Goal: Information Seeking & Learning: Learn about a topic

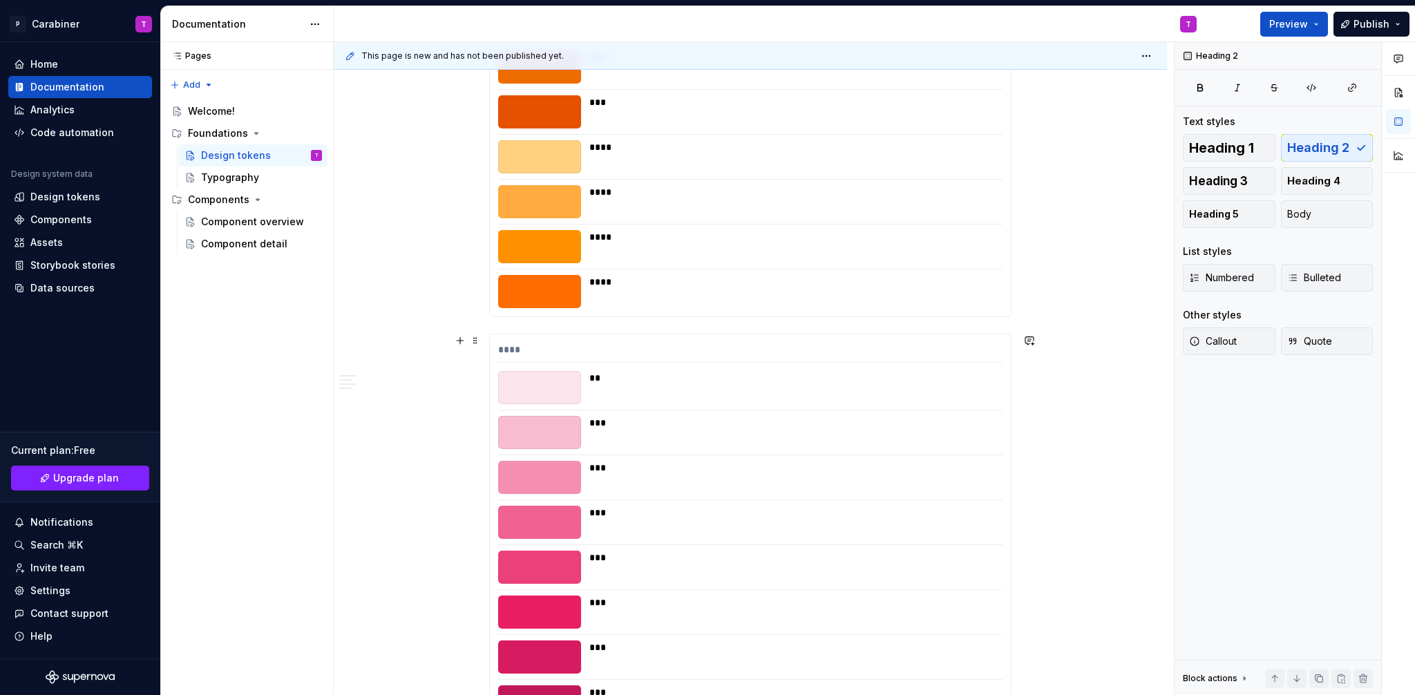
scroll to position [3303, 0]
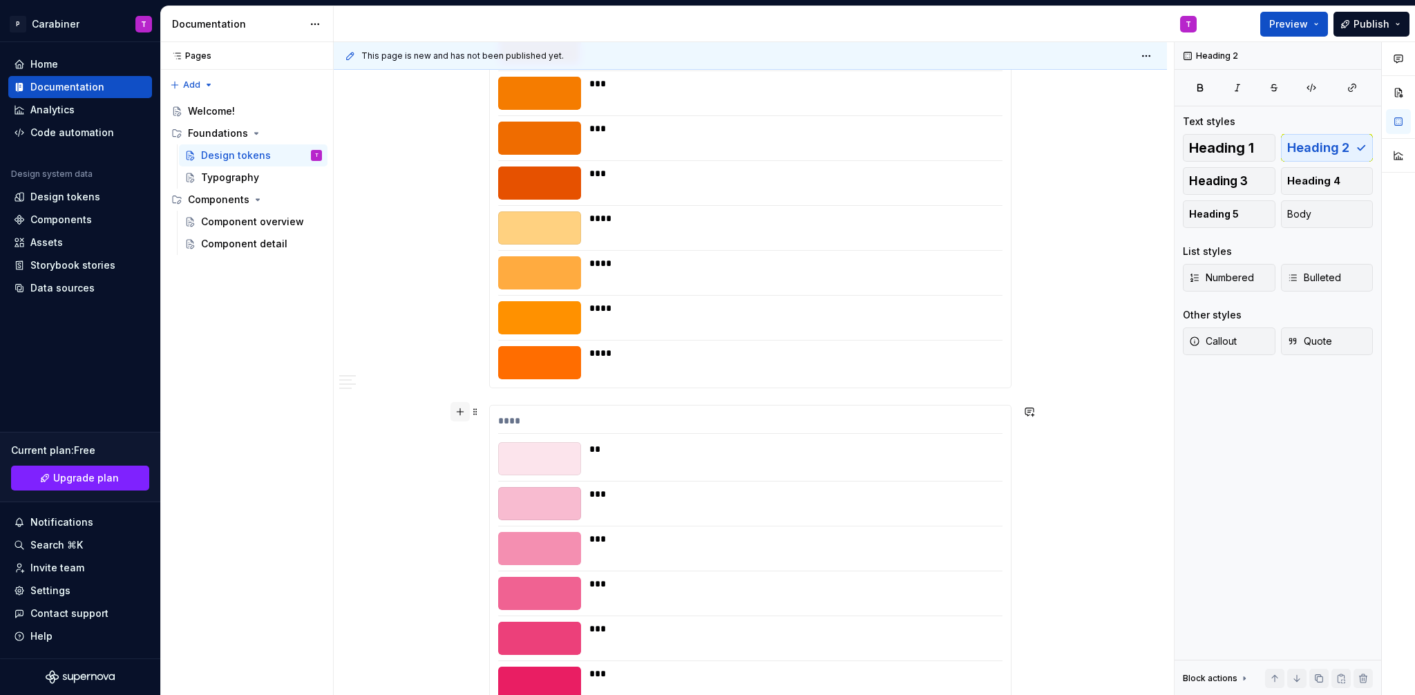
click at [457, 413] on button "button" at bounding box center [460, 411] width 19 height 19
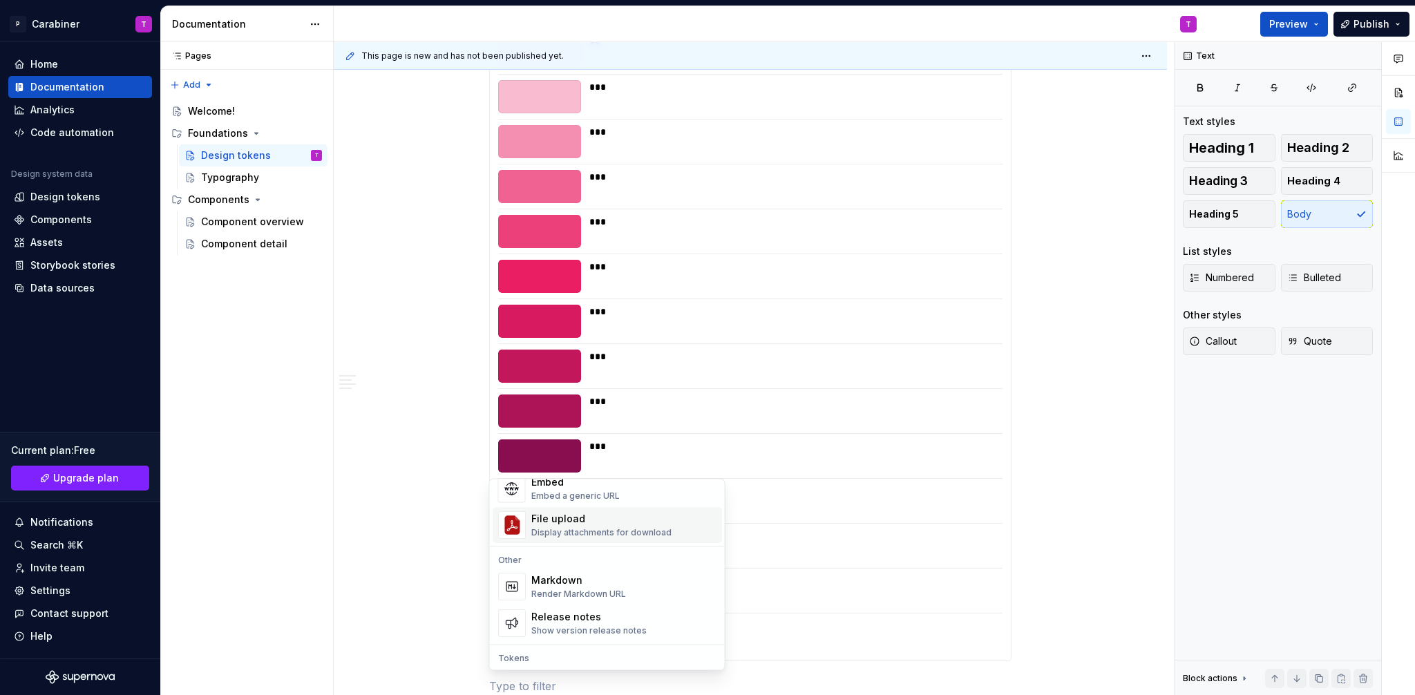
scroll to position [967, 0]
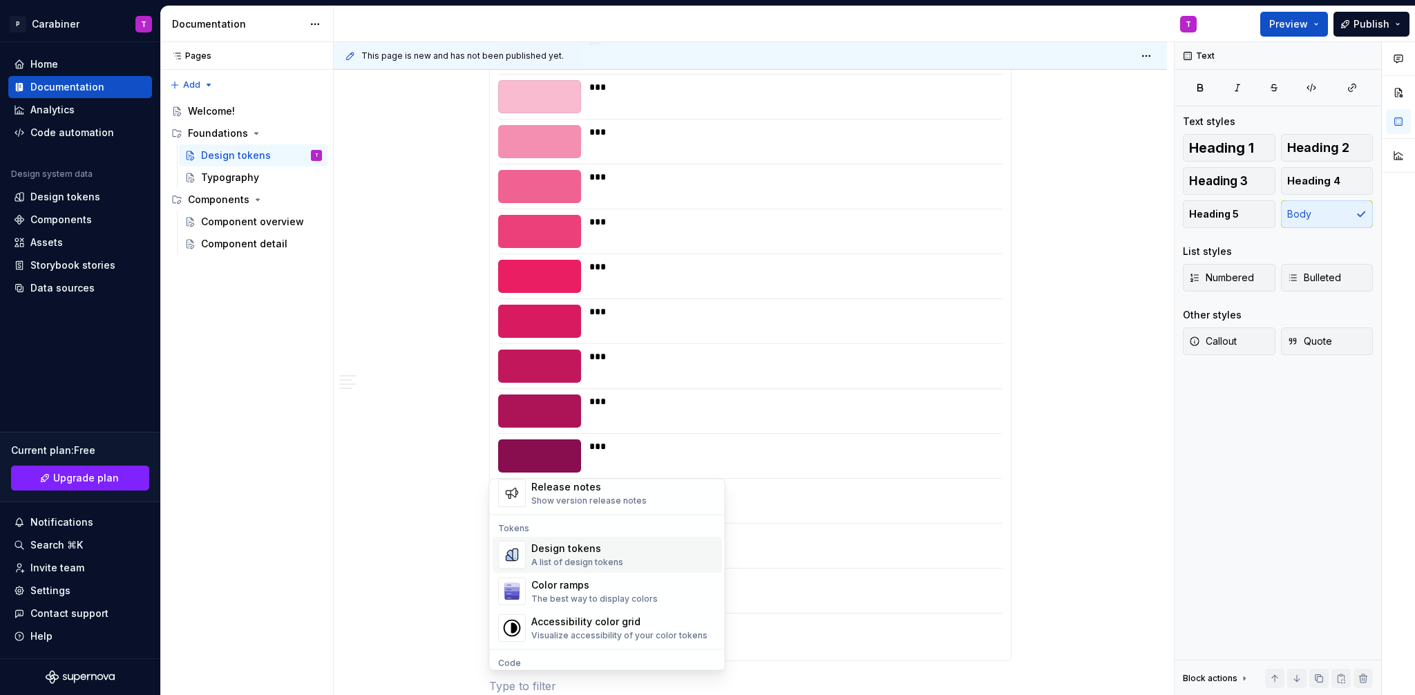
click at [549, 556] on div "Design tokens" at bounding box center [577, 549] width 92 height 14
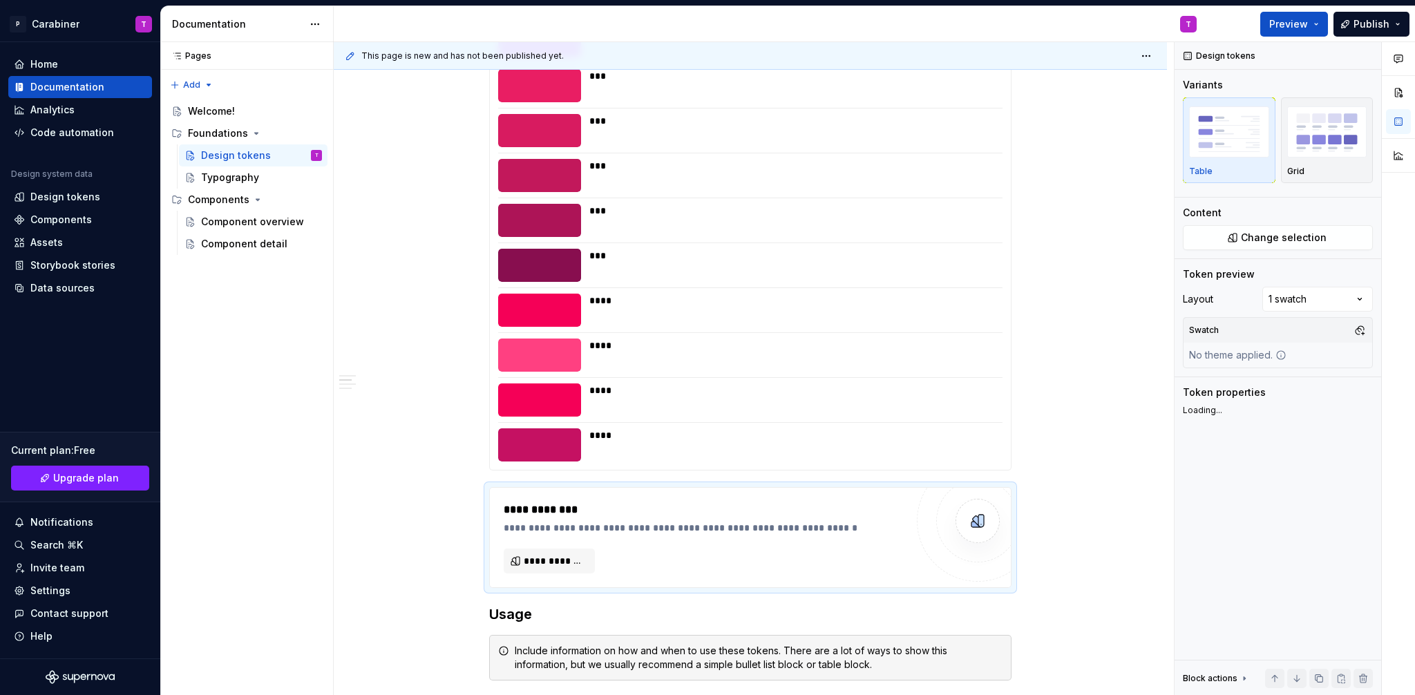
scroll to position [4042, 0]
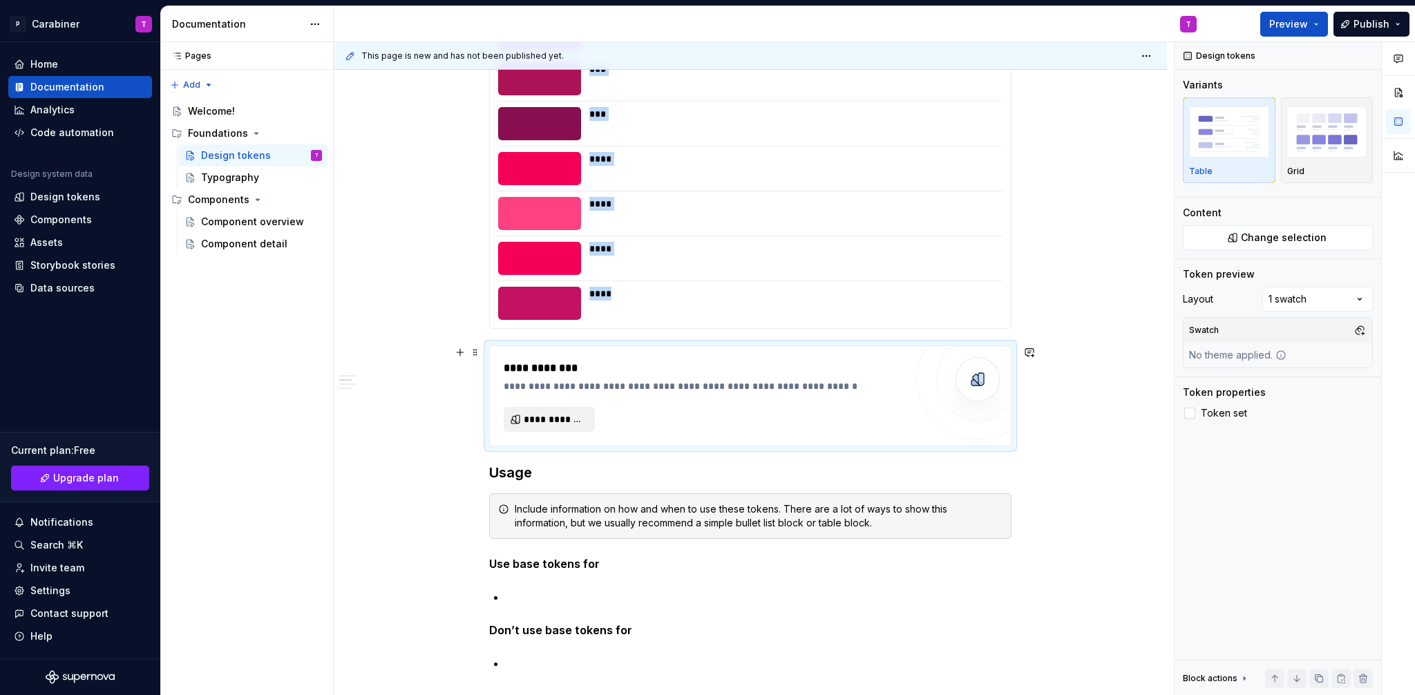
click at [540, 419] on span "**********" at bounding box center [555, 420] width 62 height 14
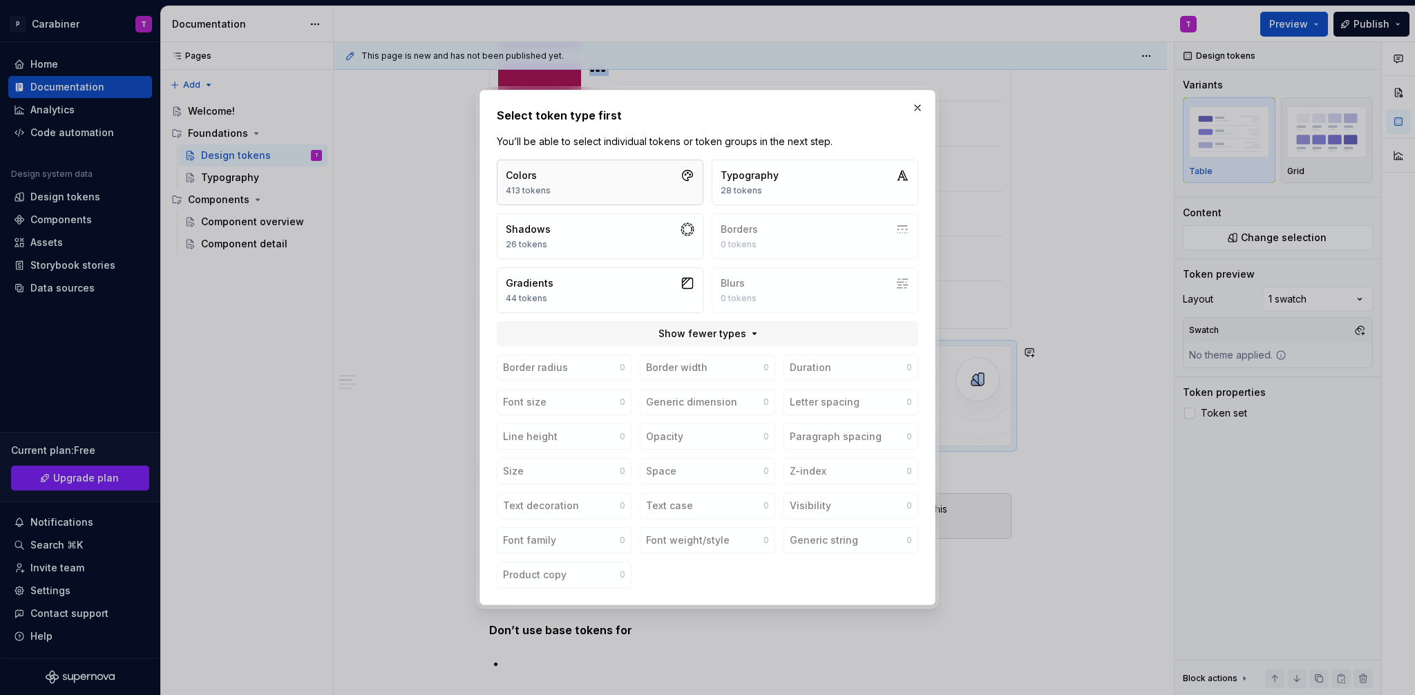
click at [523, 176] on div "Colors" at bounding box center [528, 176] width 45 height 14
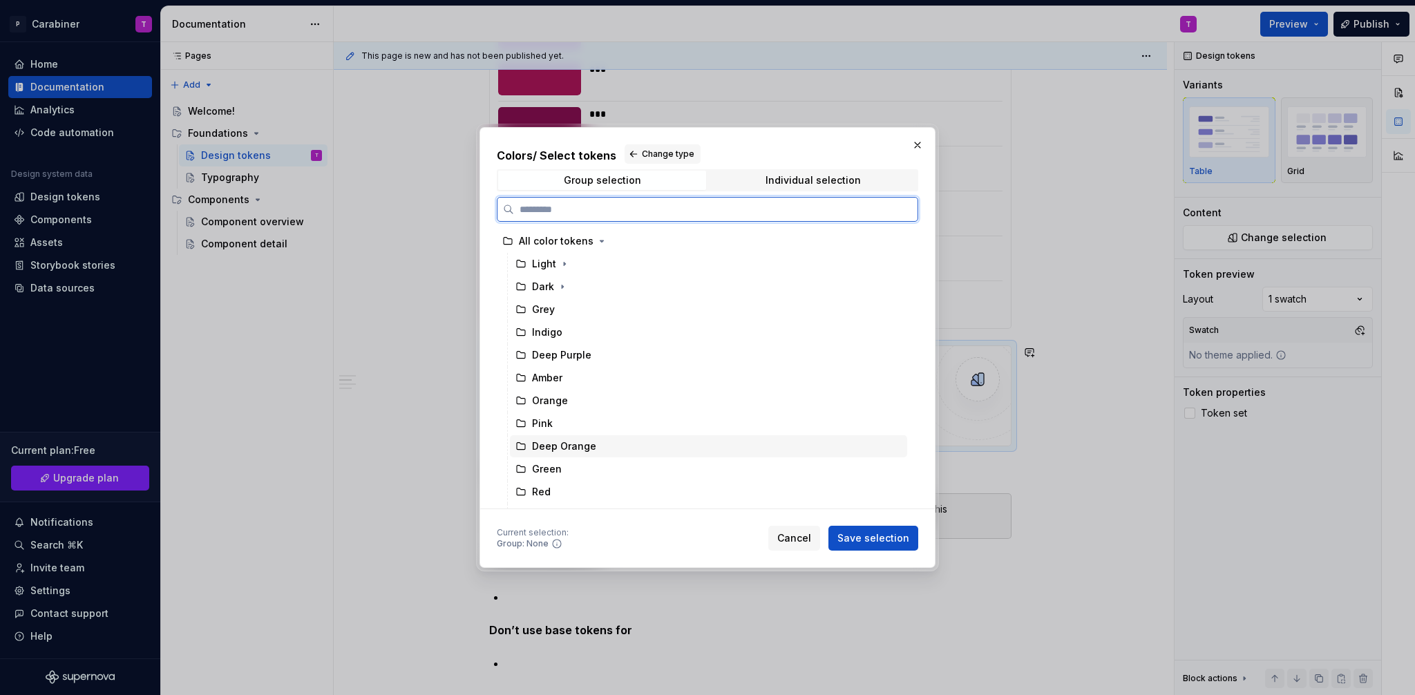
click at [545, 448] on div "Deep Orange" at bounding box center [564, 446] width 64 height 14
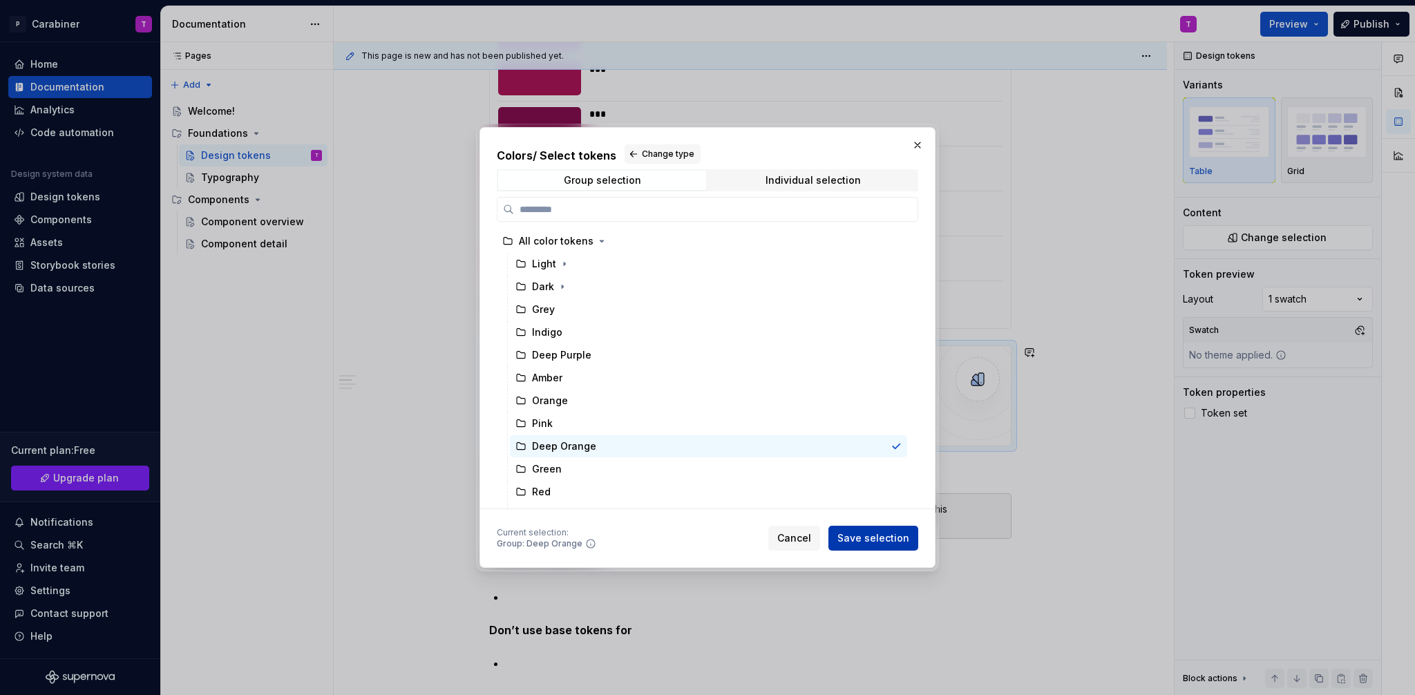
click at [881, 538] on span "Save selection" at bounding box center [874, 538] width 72 height 14
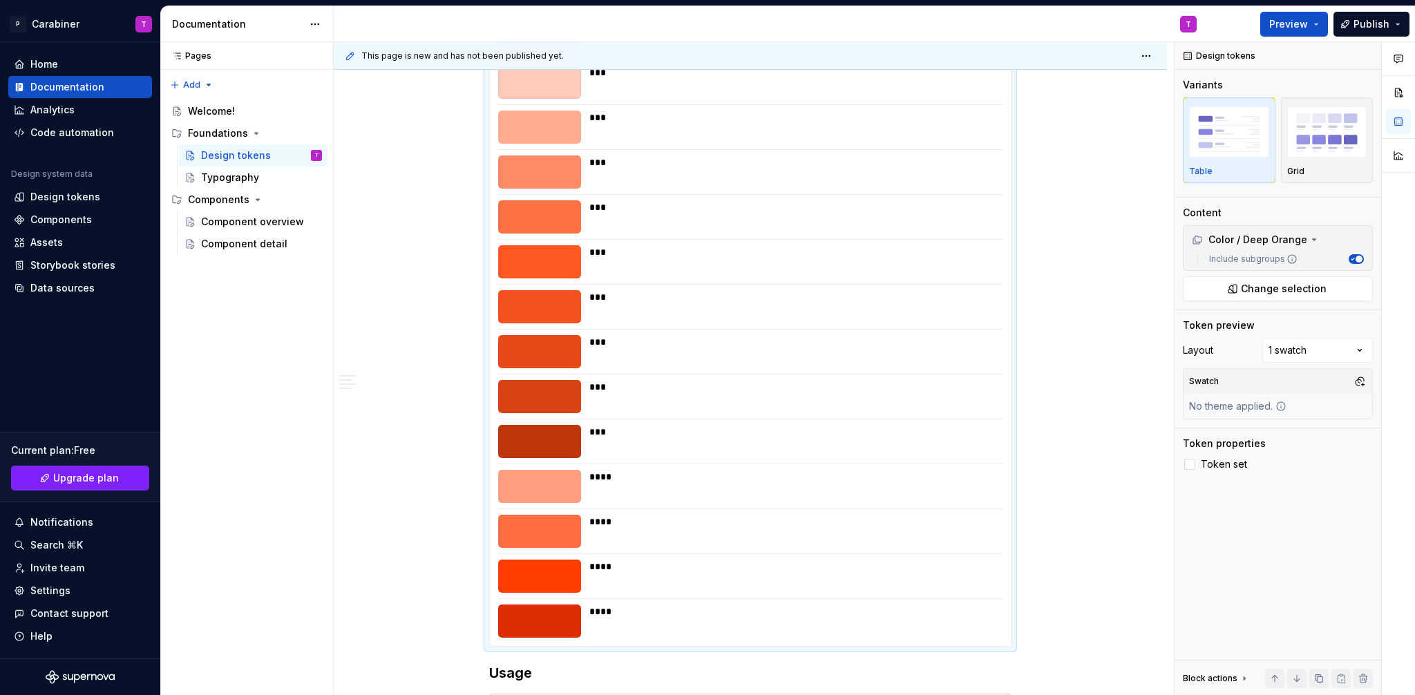
scroll to position [4058, 0]
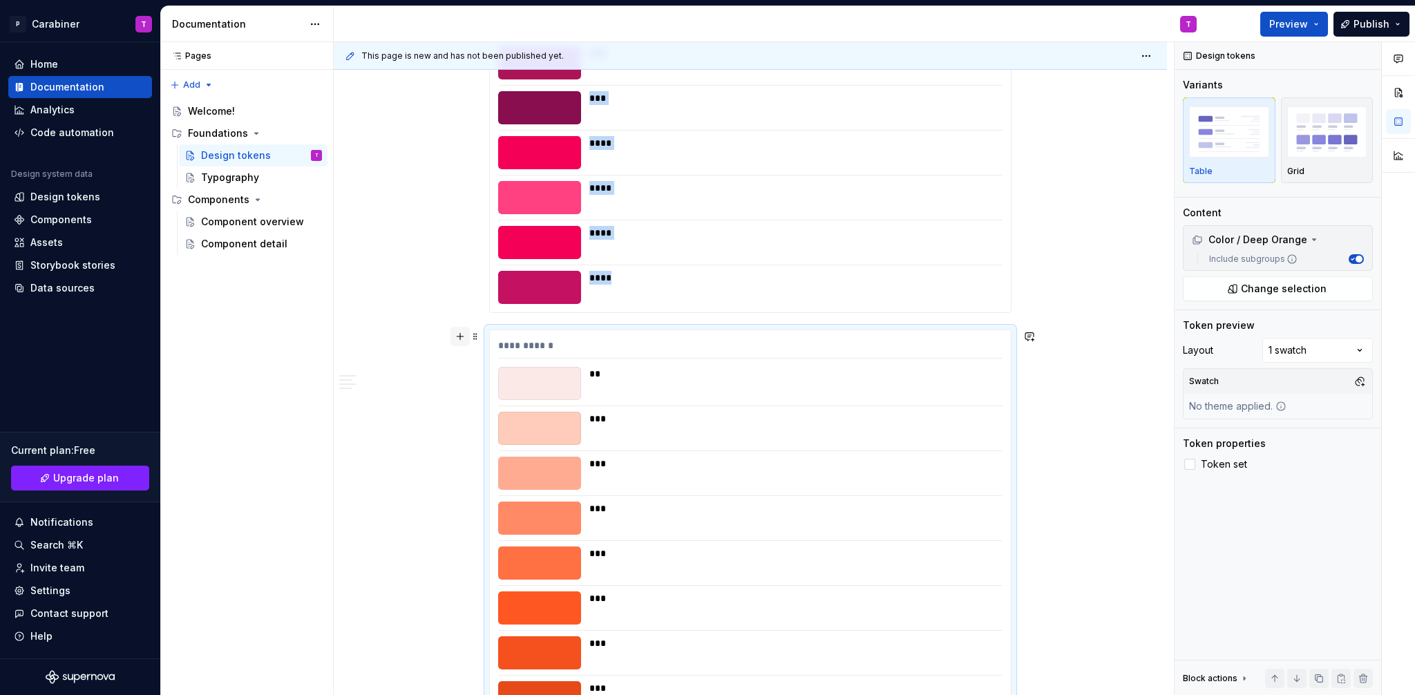
click at [461, 339] on button "button" at bounding box center [460, 336] width 19 height 19
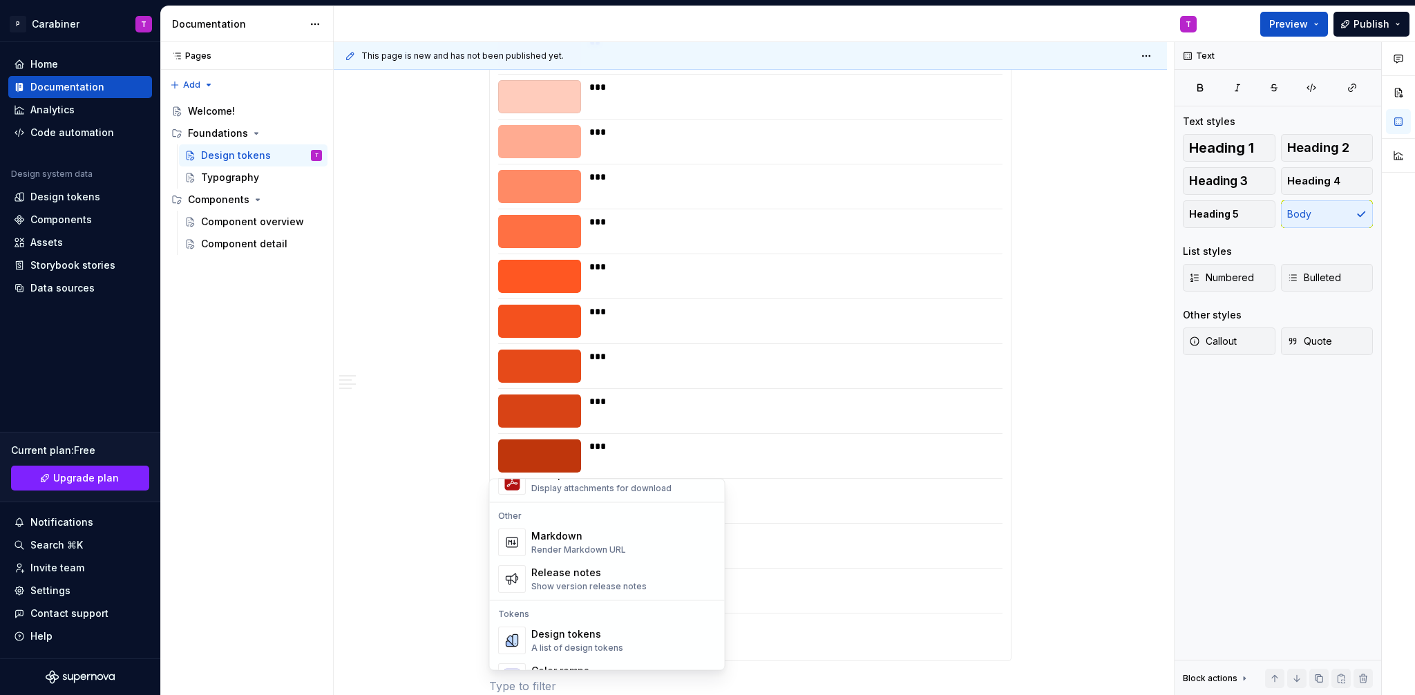
scroll to position [900, 0]
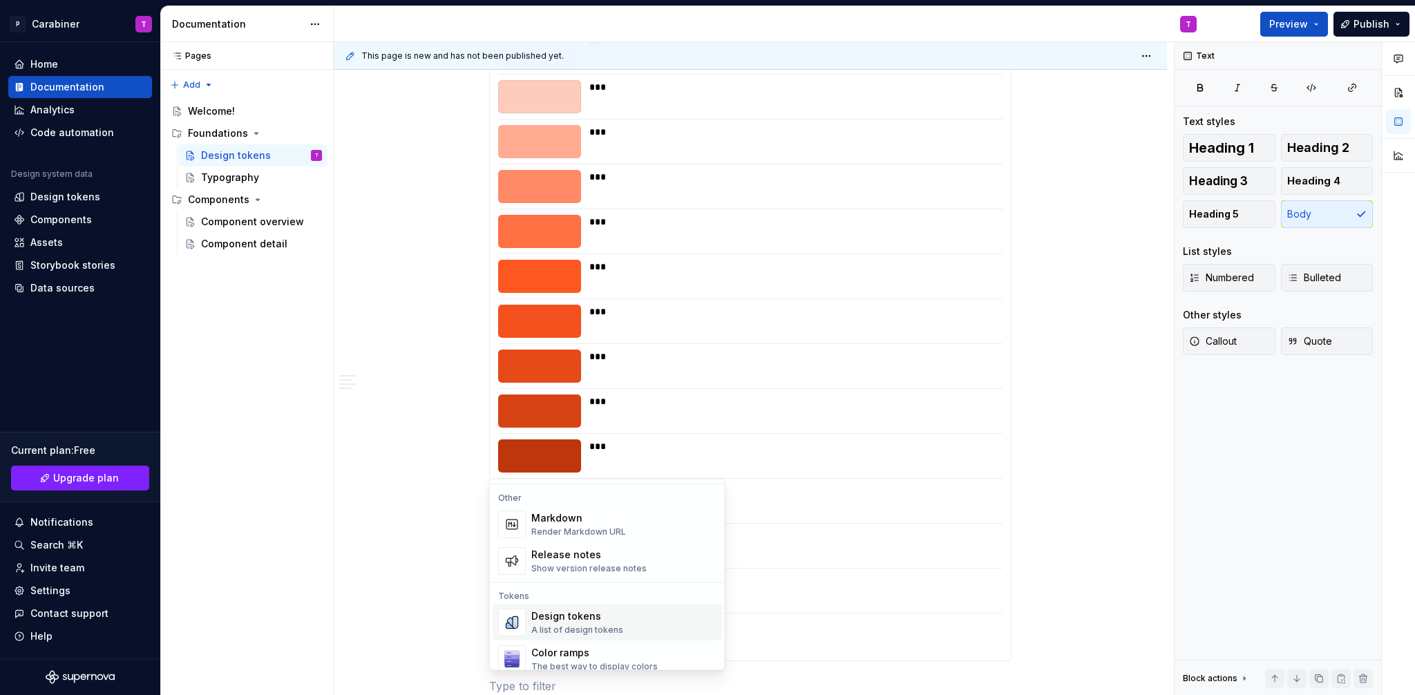
click at [576, 623] on div "Design tokens" at bounding box center [577, 617] width 92 height 14
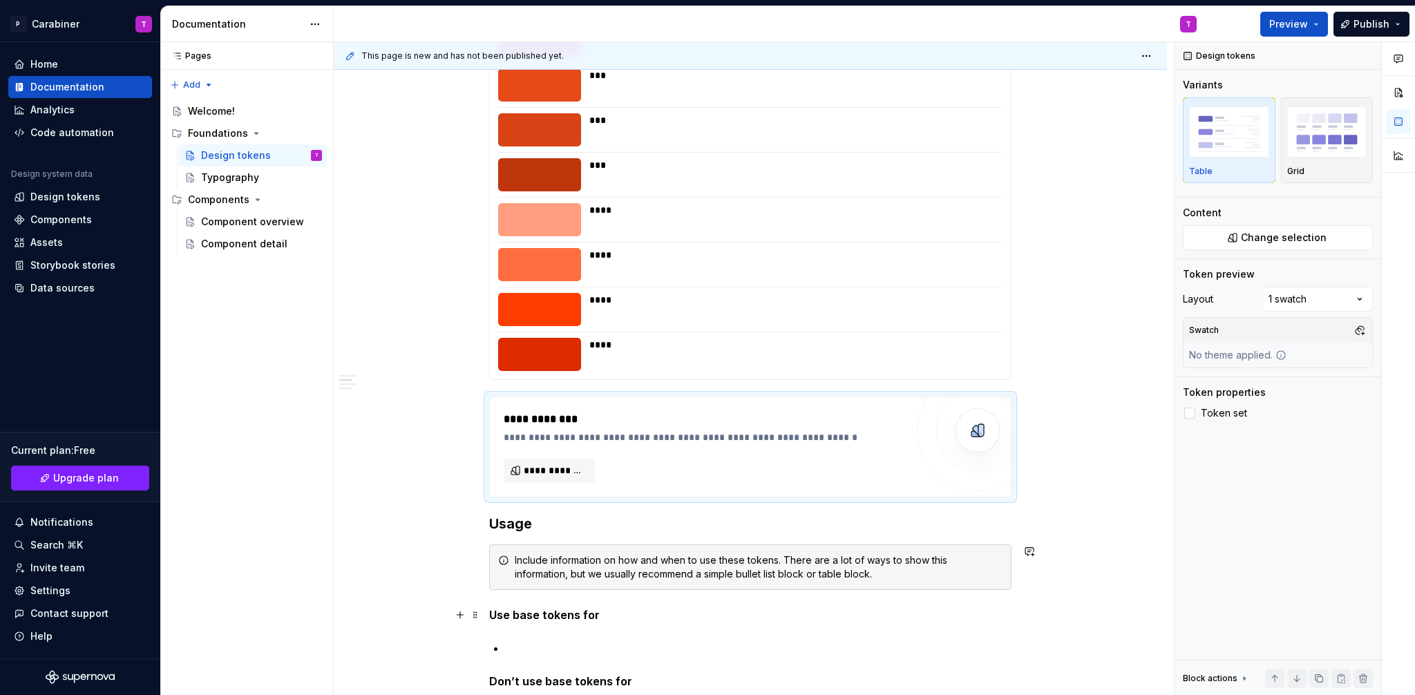
scroll to position [4742, 0]
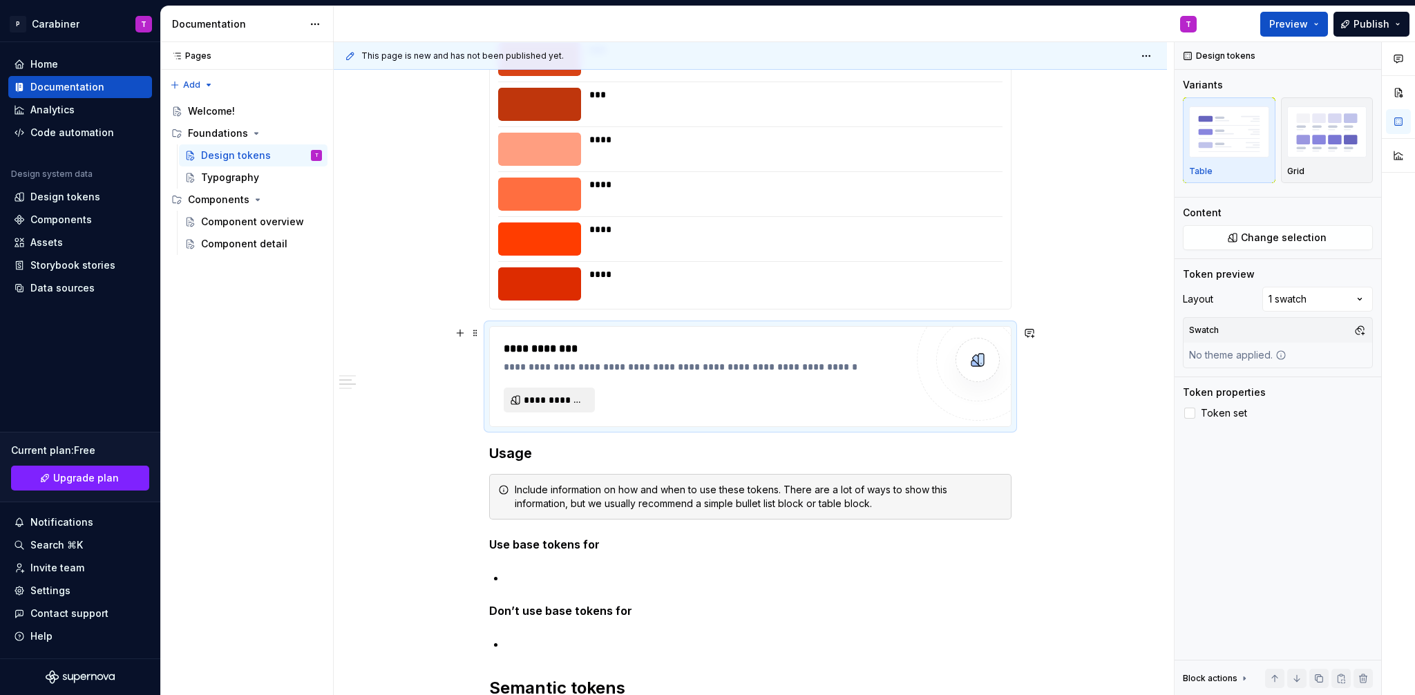
click at [547, 399] on span "**********" at bounding box center [555, 400] width 62 height 14
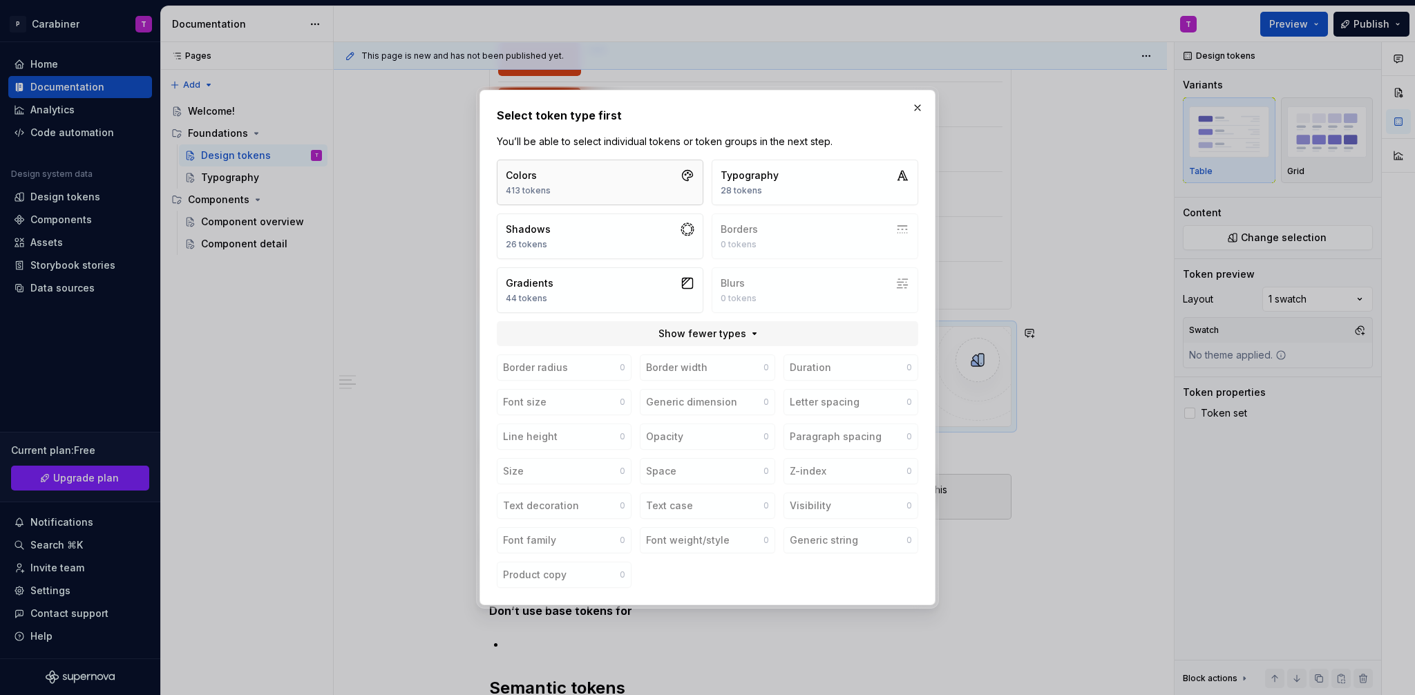
click at [540, 173] on div "Colors" at bounding box center [528, 176] width 45 height 14
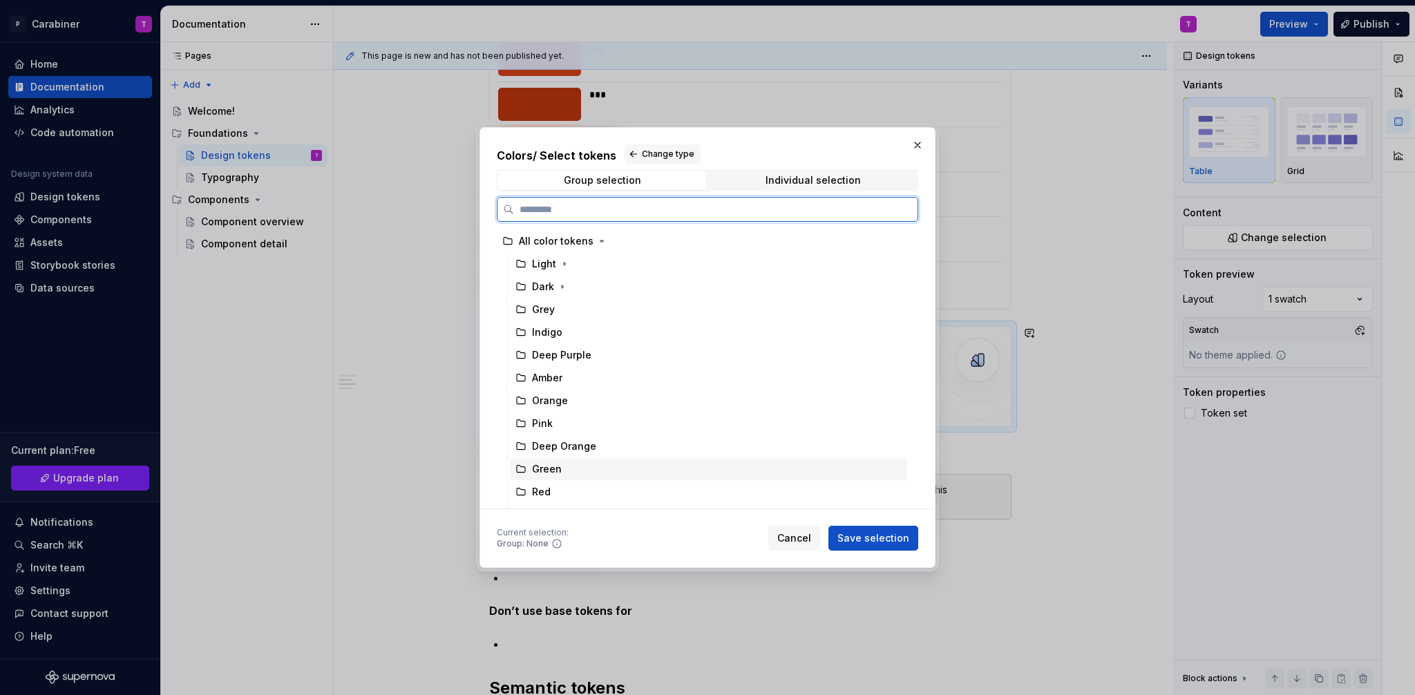
click at [551, 471] on div "Green" at bounding box center [547, 469] width 30 height 14
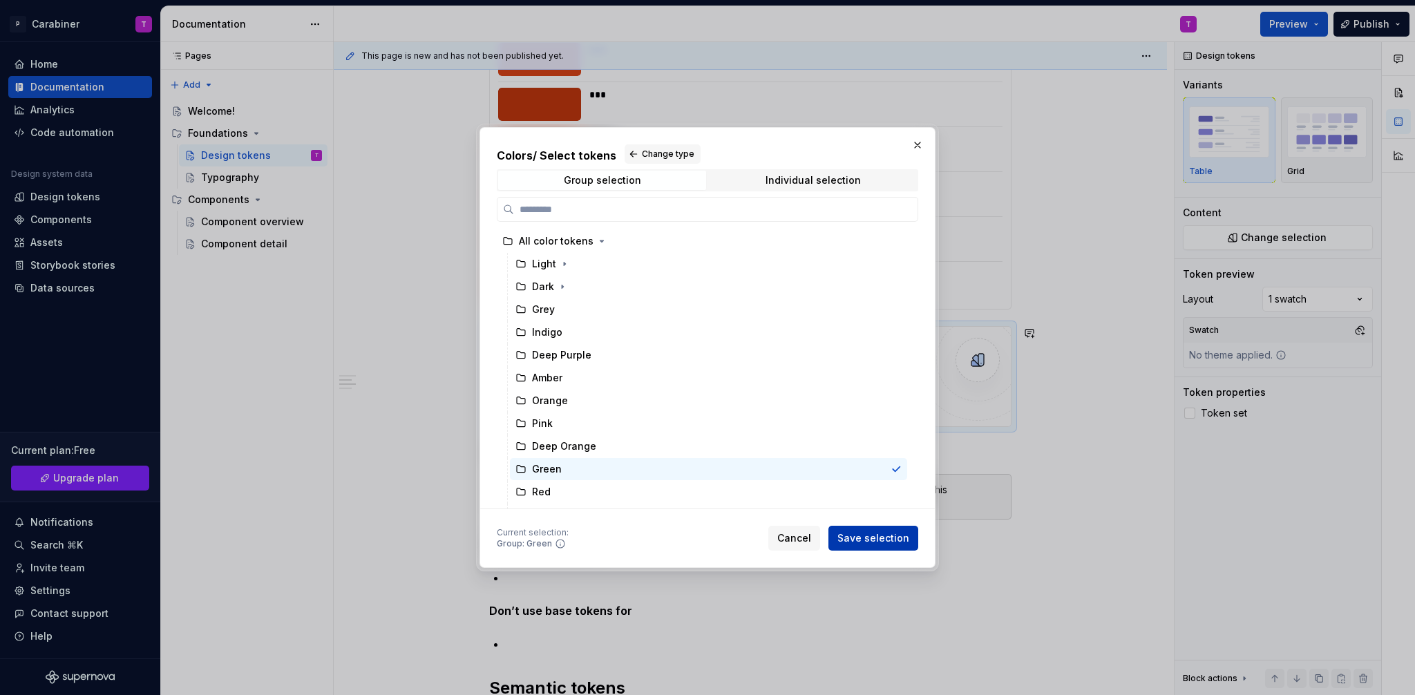
click at [877, 539] on span "Save selection" at bounding box center [874, 538] width 72 height 14
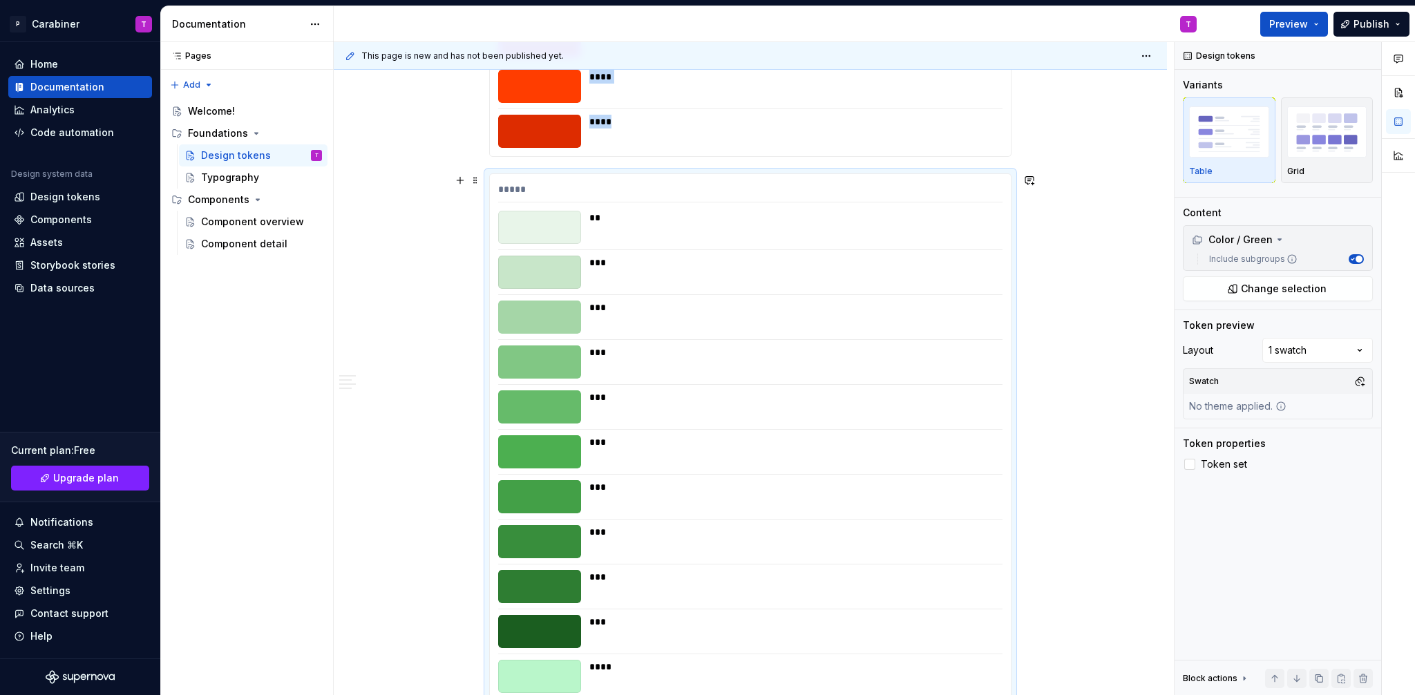
scroll to position [4886, 0]
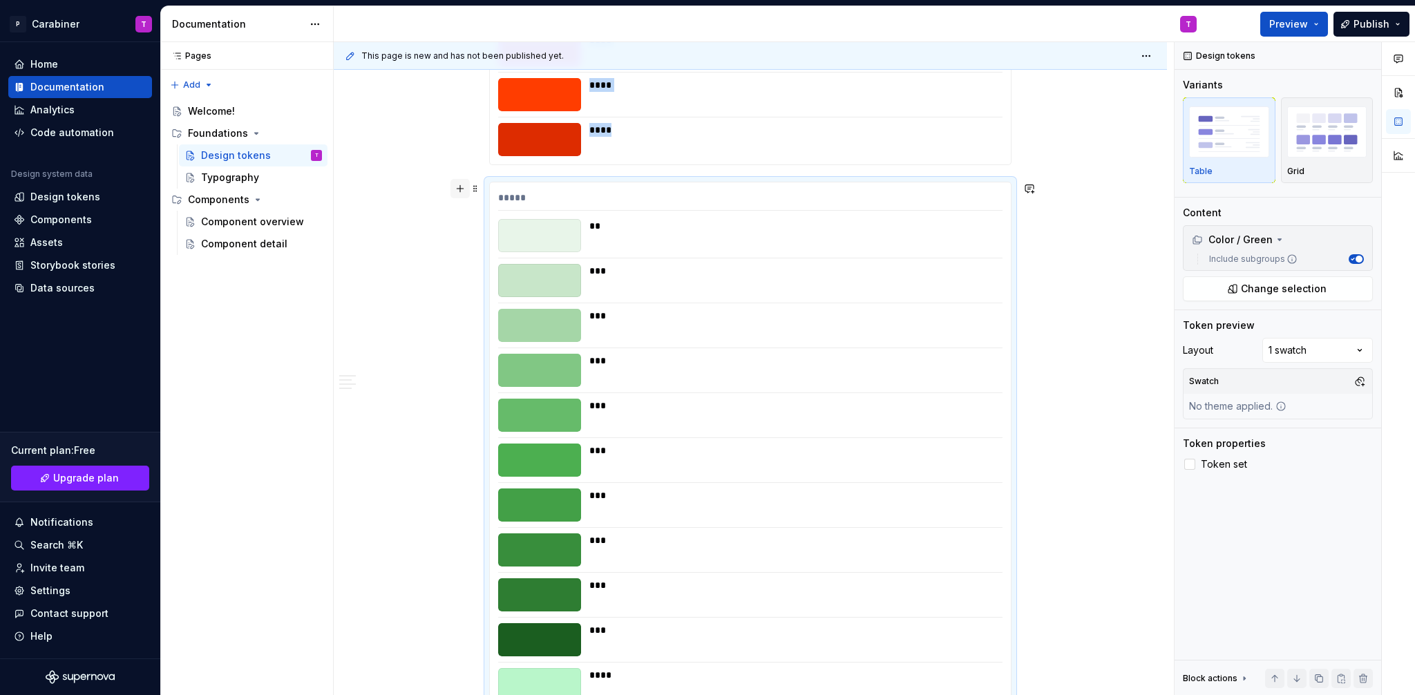
click at [457, 189] on button "button" at bounding box center [460, 188] width 19 height 19
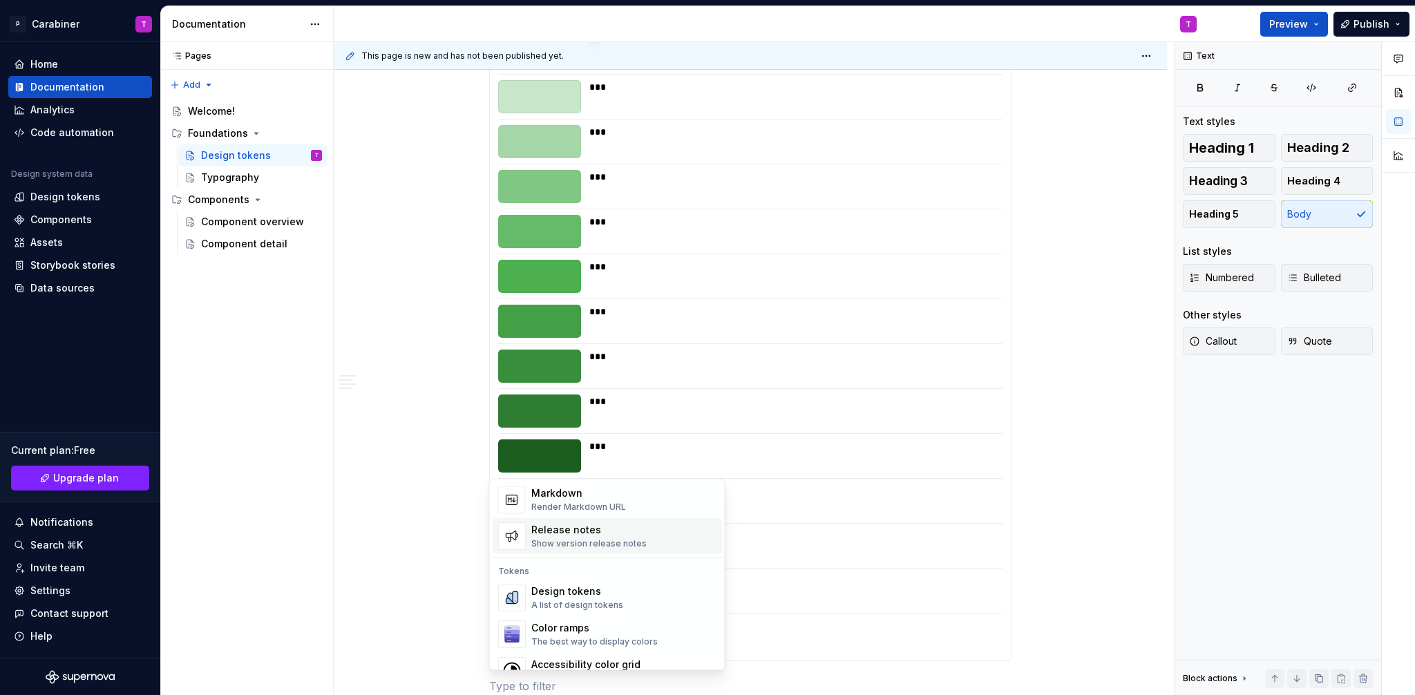
scroll to position [965, 0]
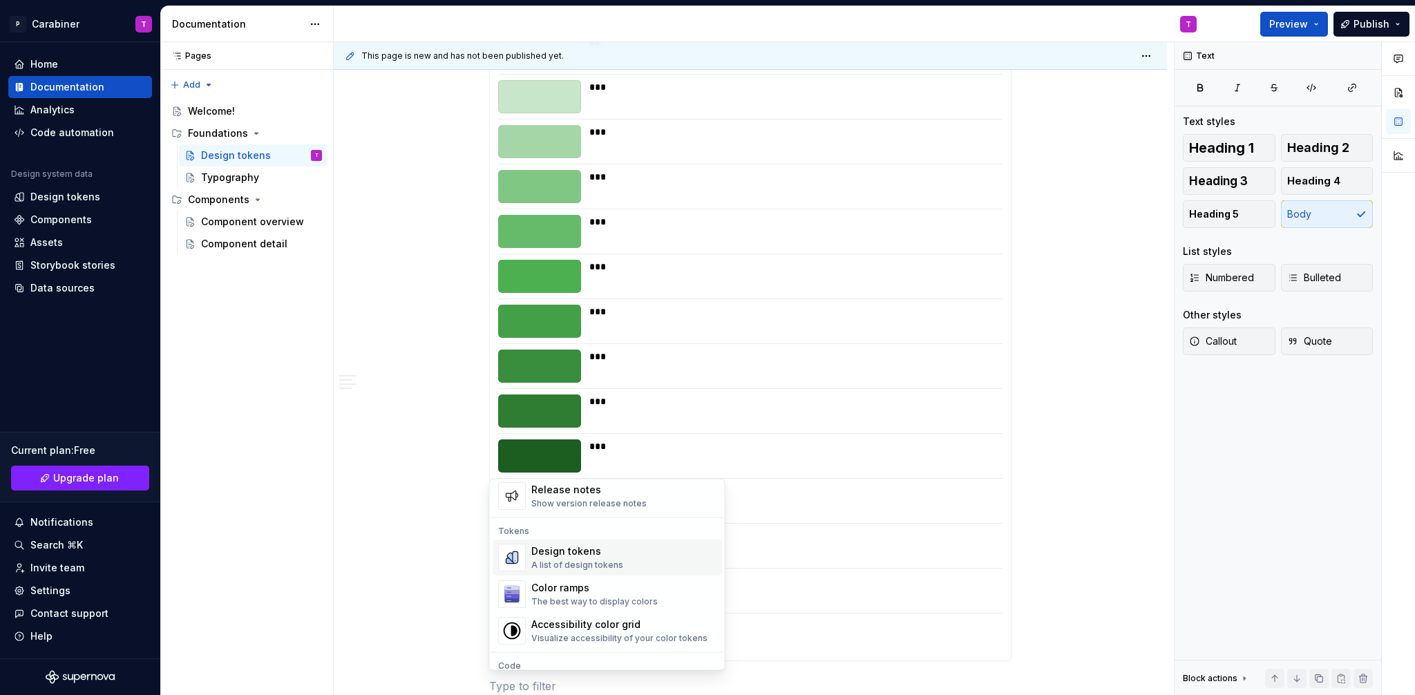
click at [547, 556] on div "Design tokens" at bounding box center [577, 552] width 92 height 14
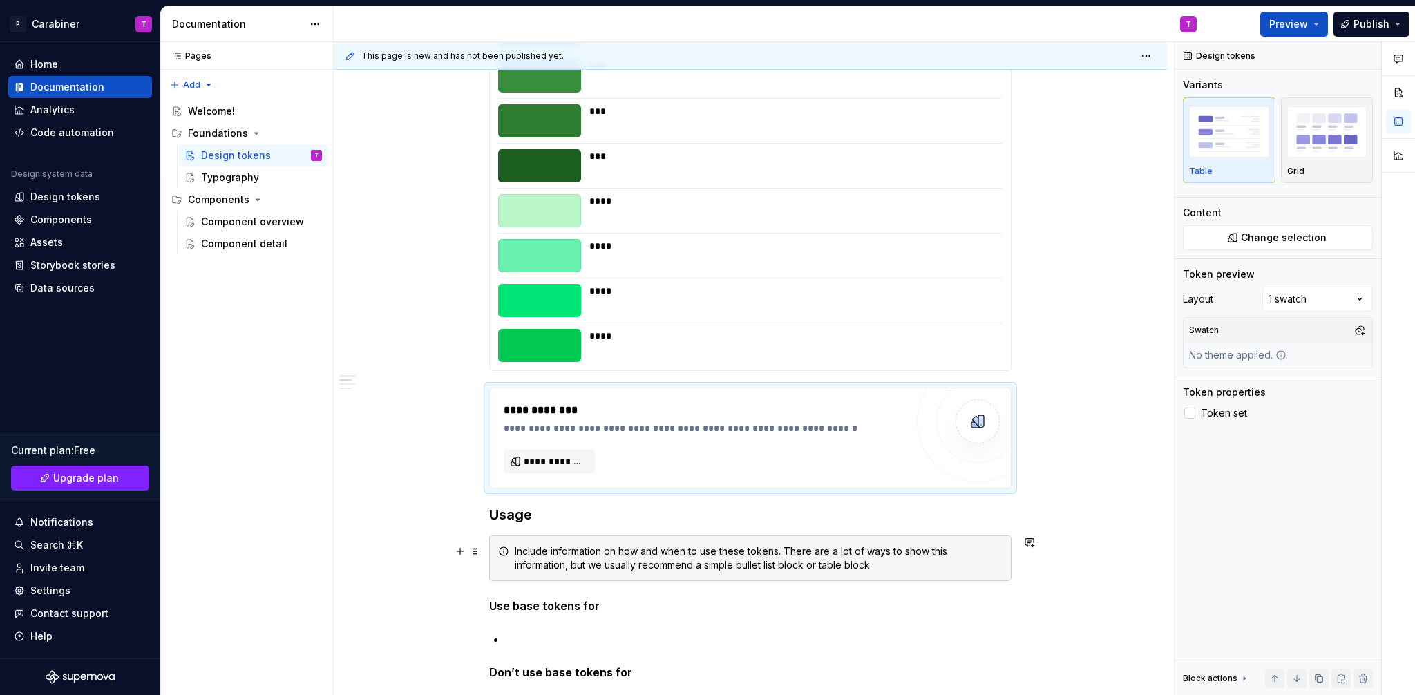
scroll to position [5378, 0]
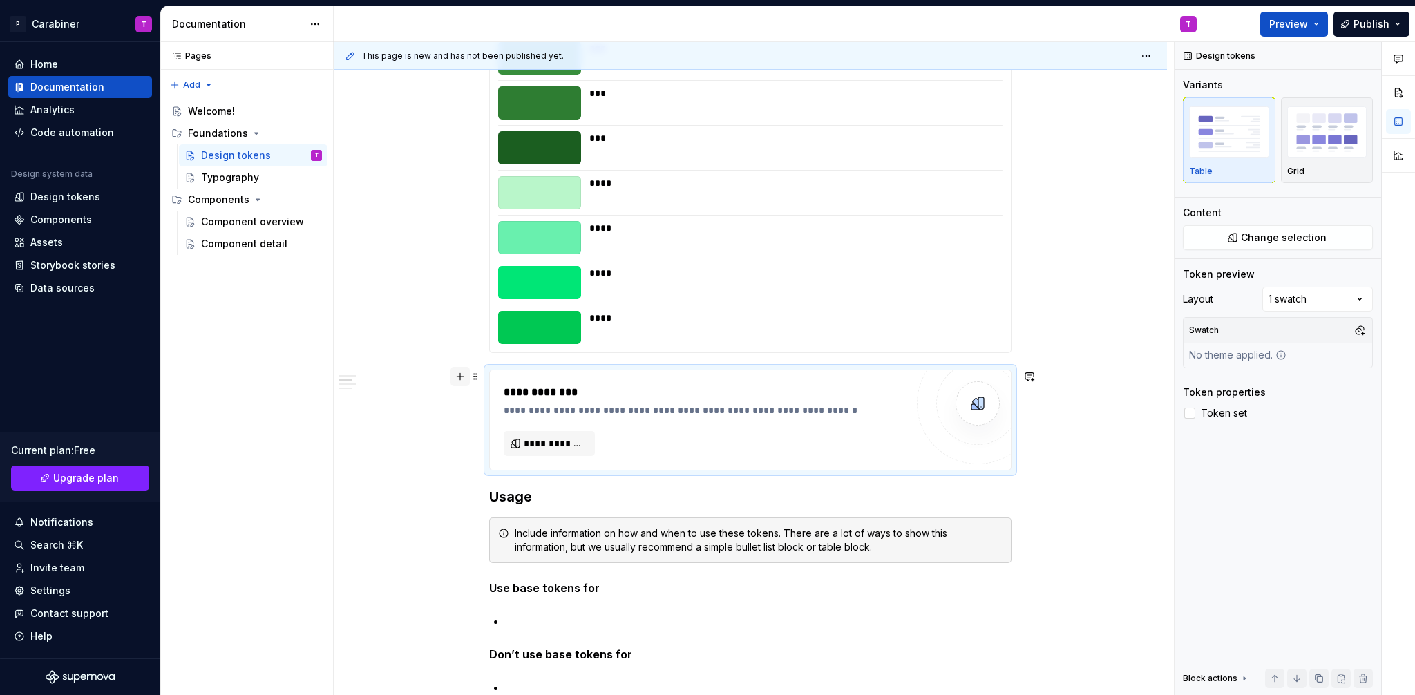
click at [457, 377] on button "button" at bounding box center [460, 376] width 19 height 19
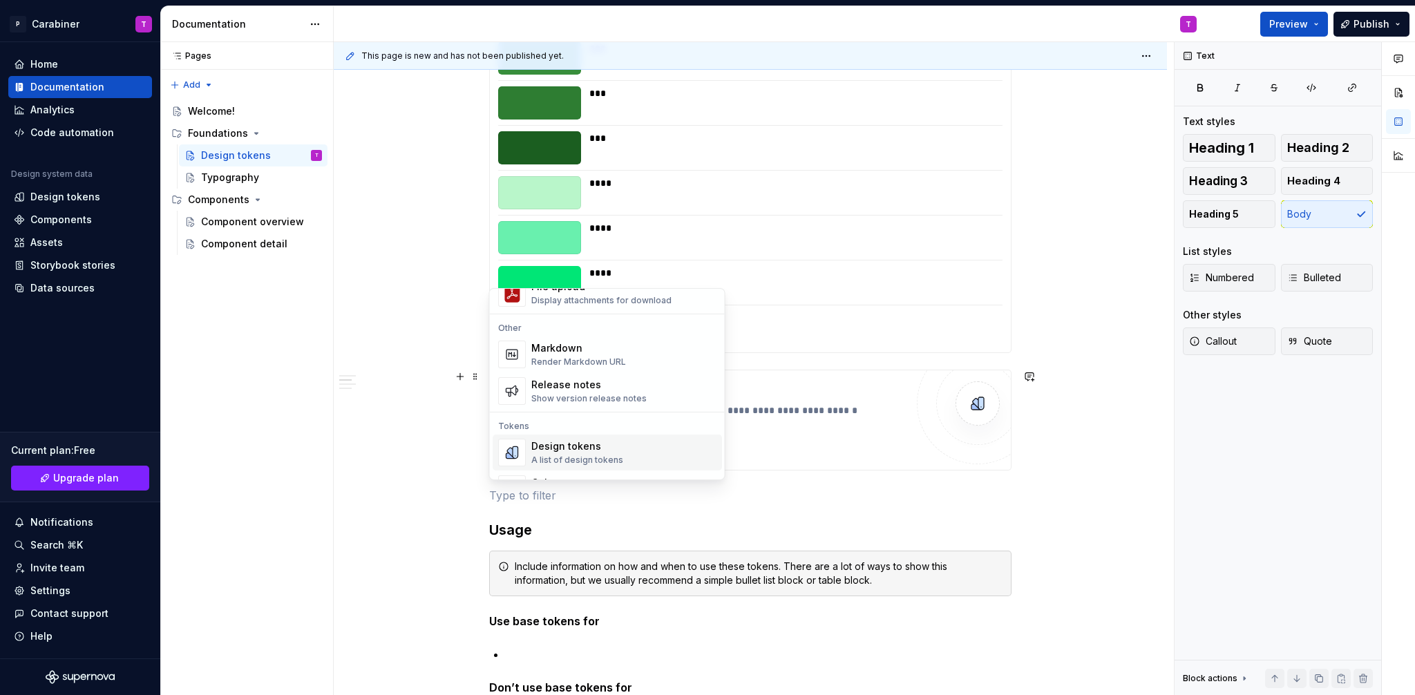
scroll to position [889, 0]
click at [556, 442] on div "Design tokens" at bounding box center [577, 438] width 92 height 14
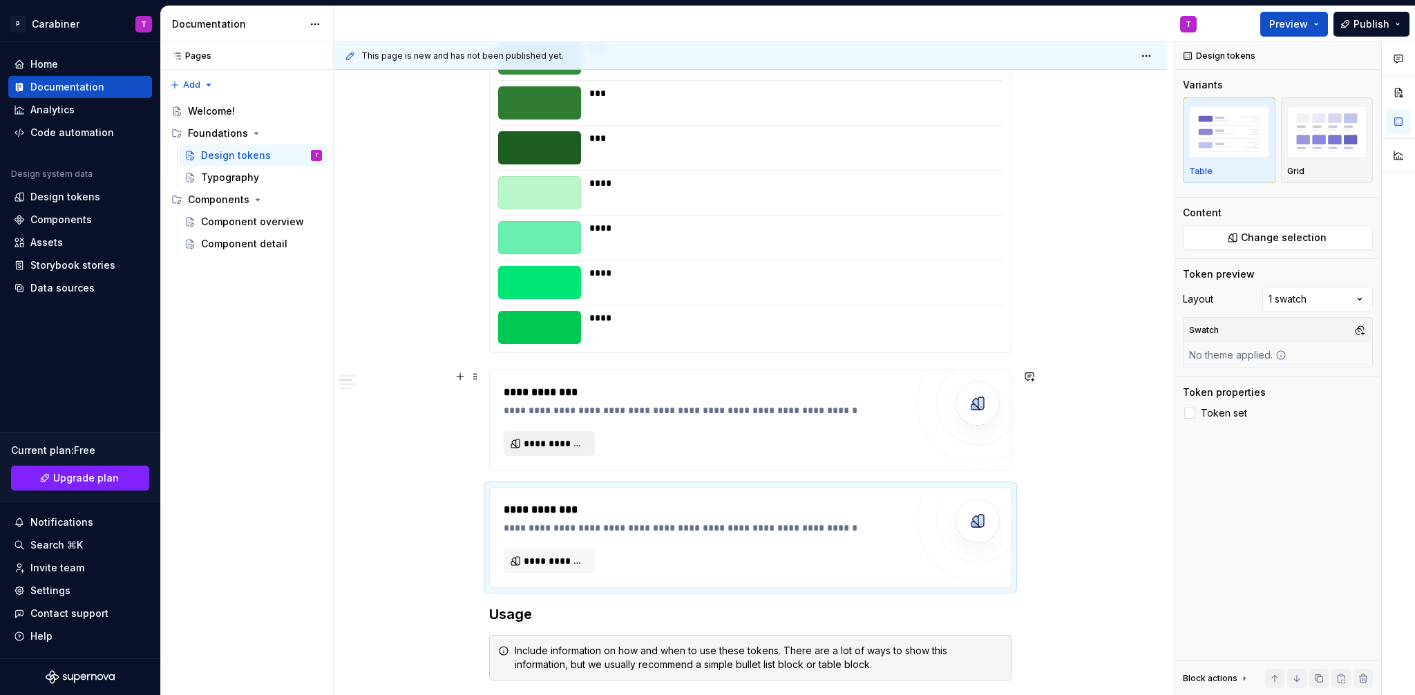
scroll to position [5443, 0]
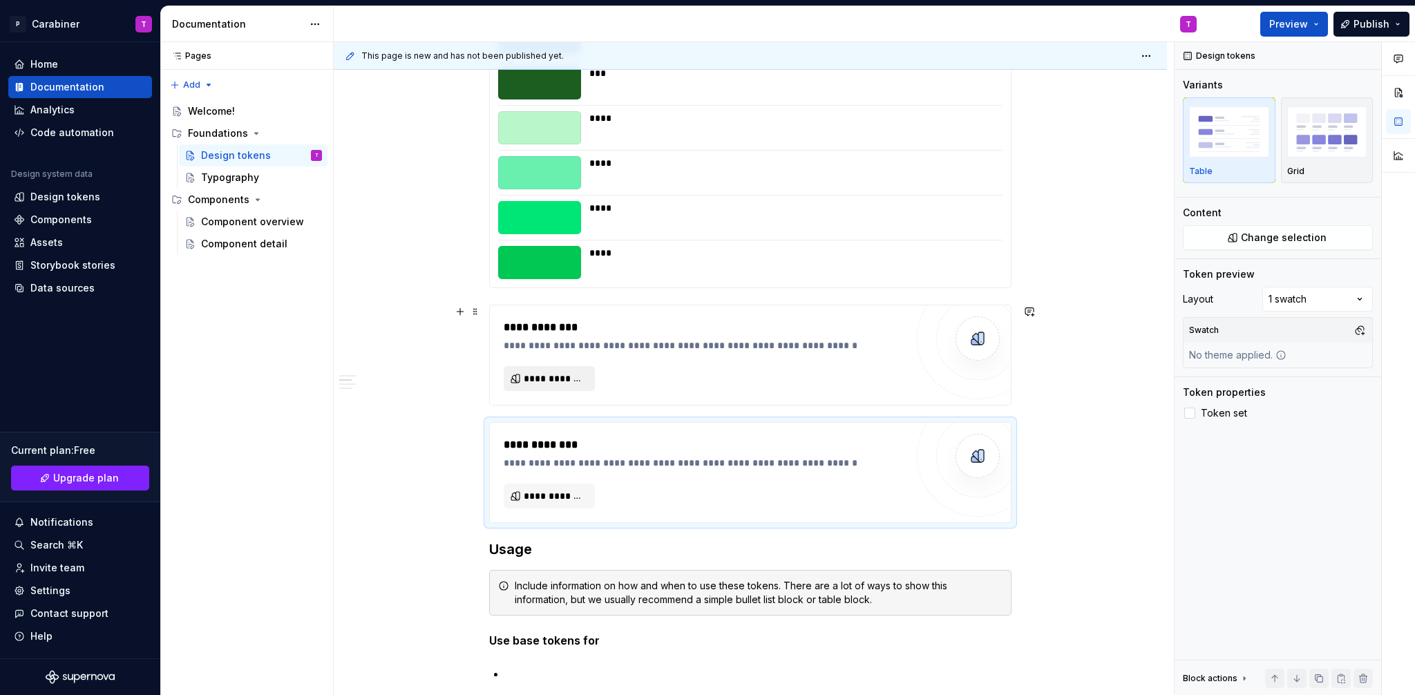
click at [536, 387] on button "**********" at bounding box center [549, 378] width 91 height 25
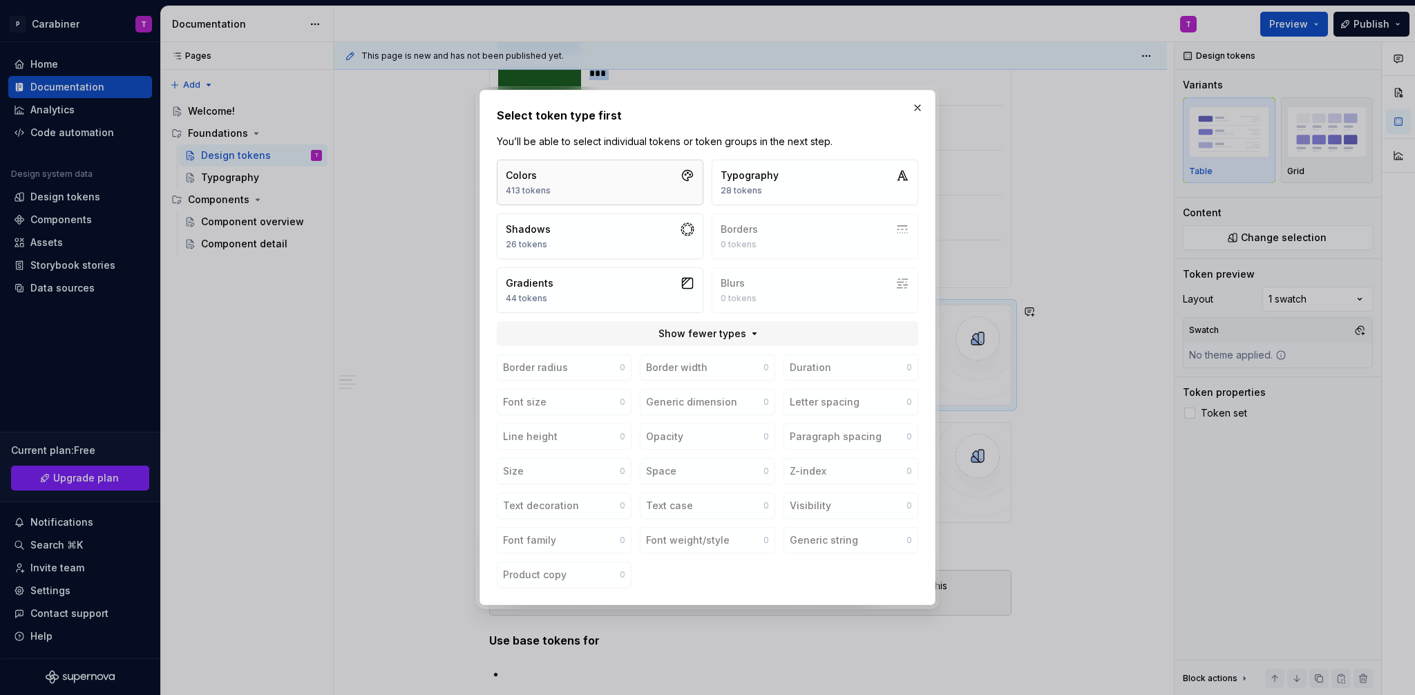
click at [548, 186] on div "413 tokens" at bounding box center [528, 190] width 45 height 11
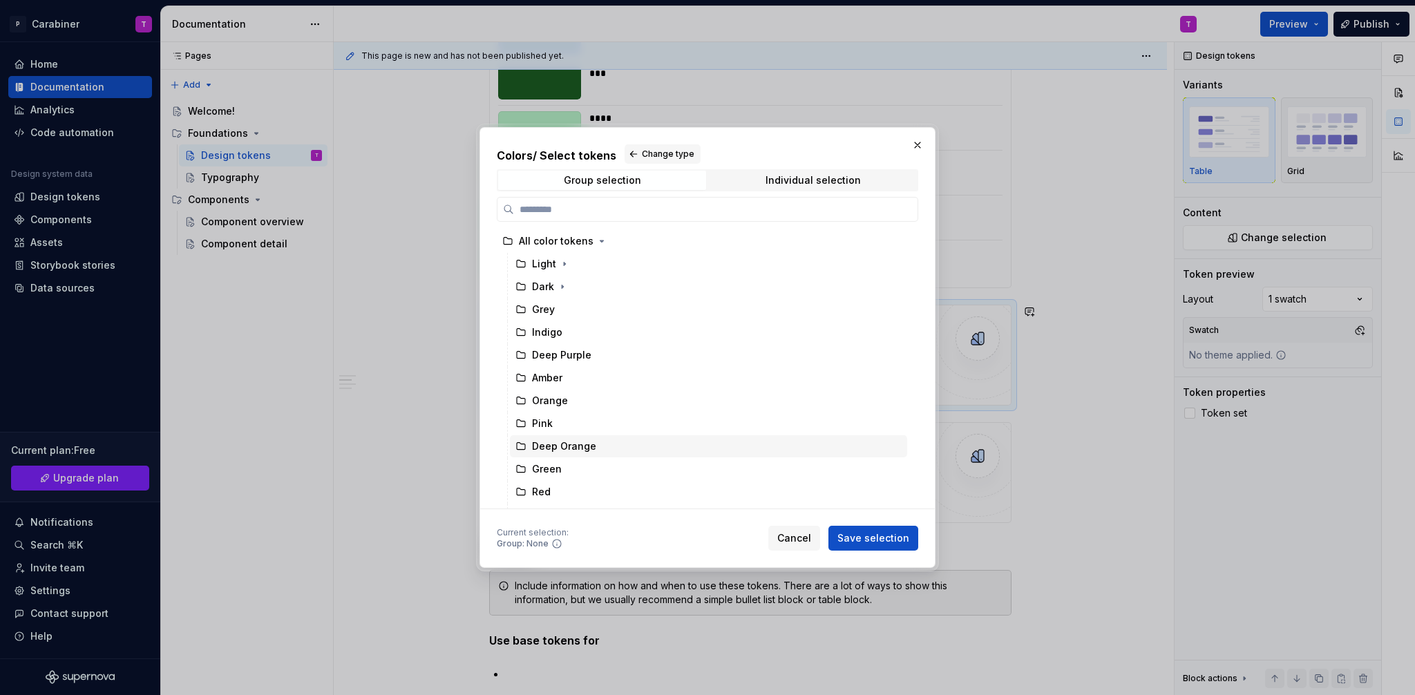
scroll to position [18, 0]
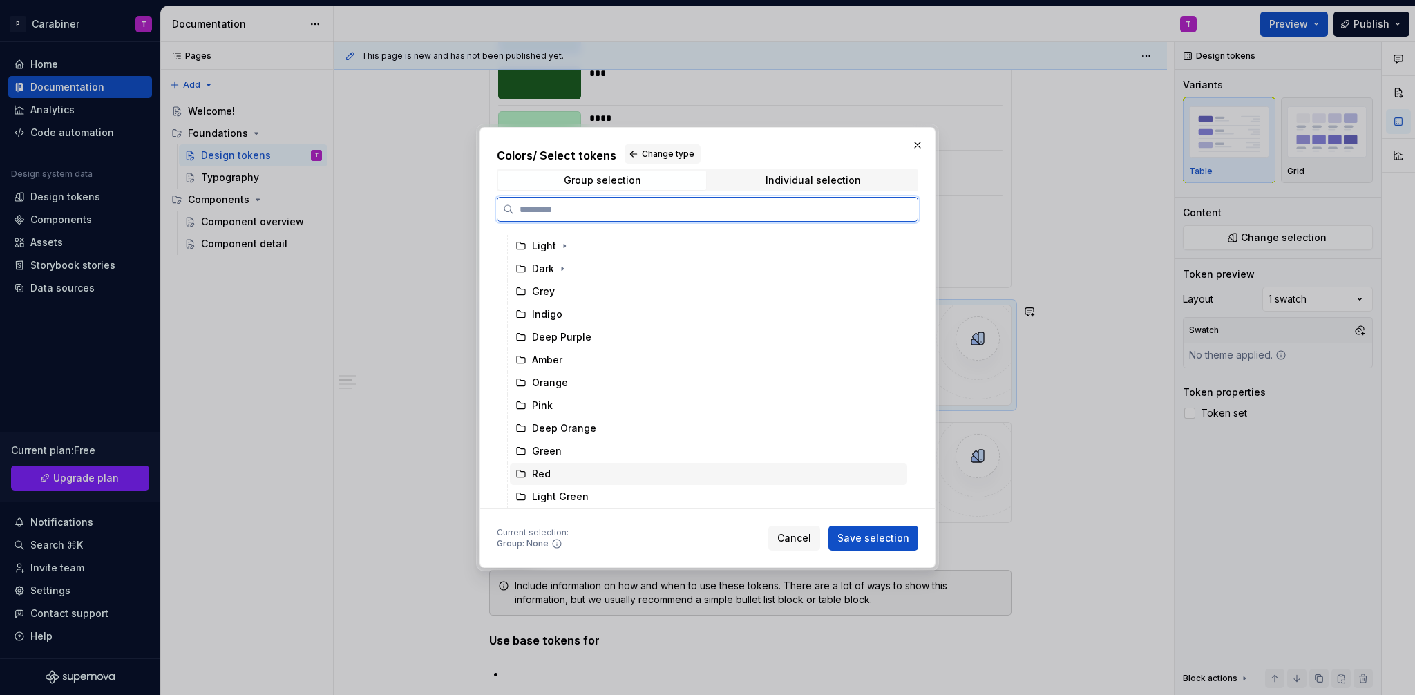
click at [545, 471] on div "Red" at bounding box center [541, 474] width 19 height 14
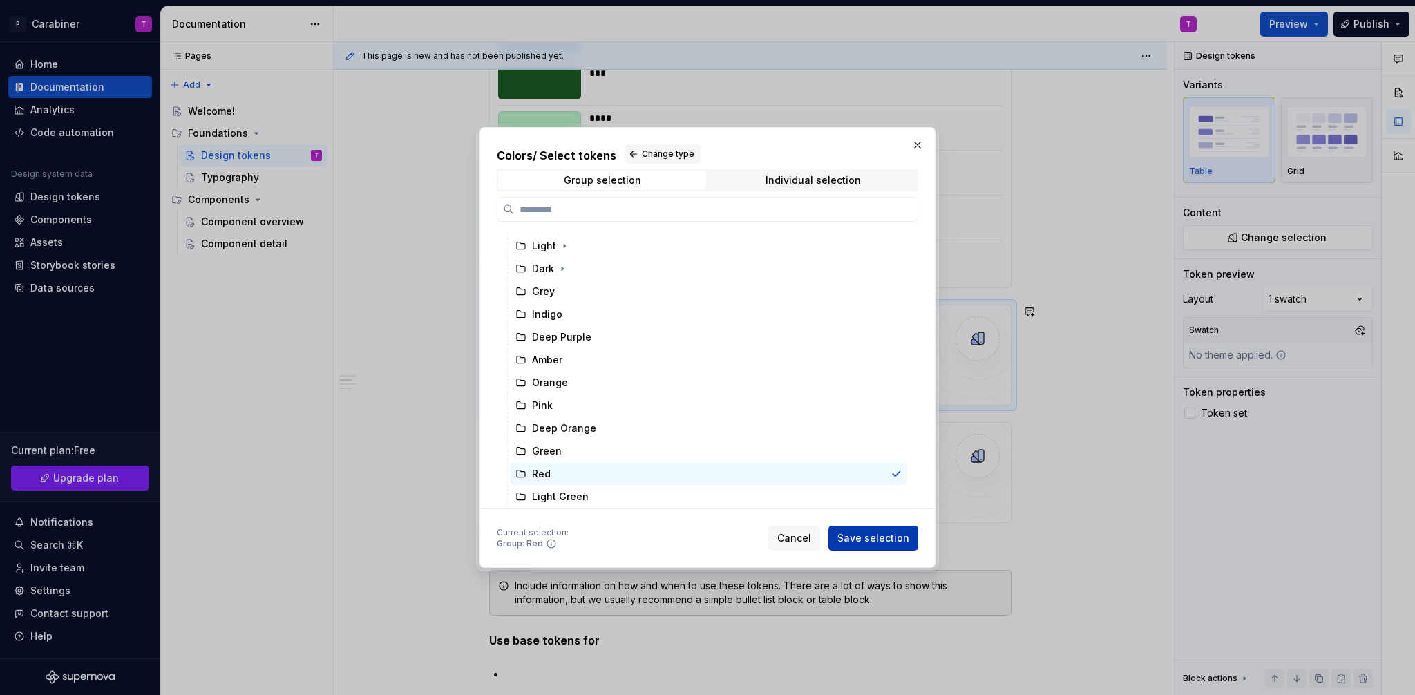
click at [865, 534] on span "Save selection" at bounding box center [874, 538] width 72 height 14
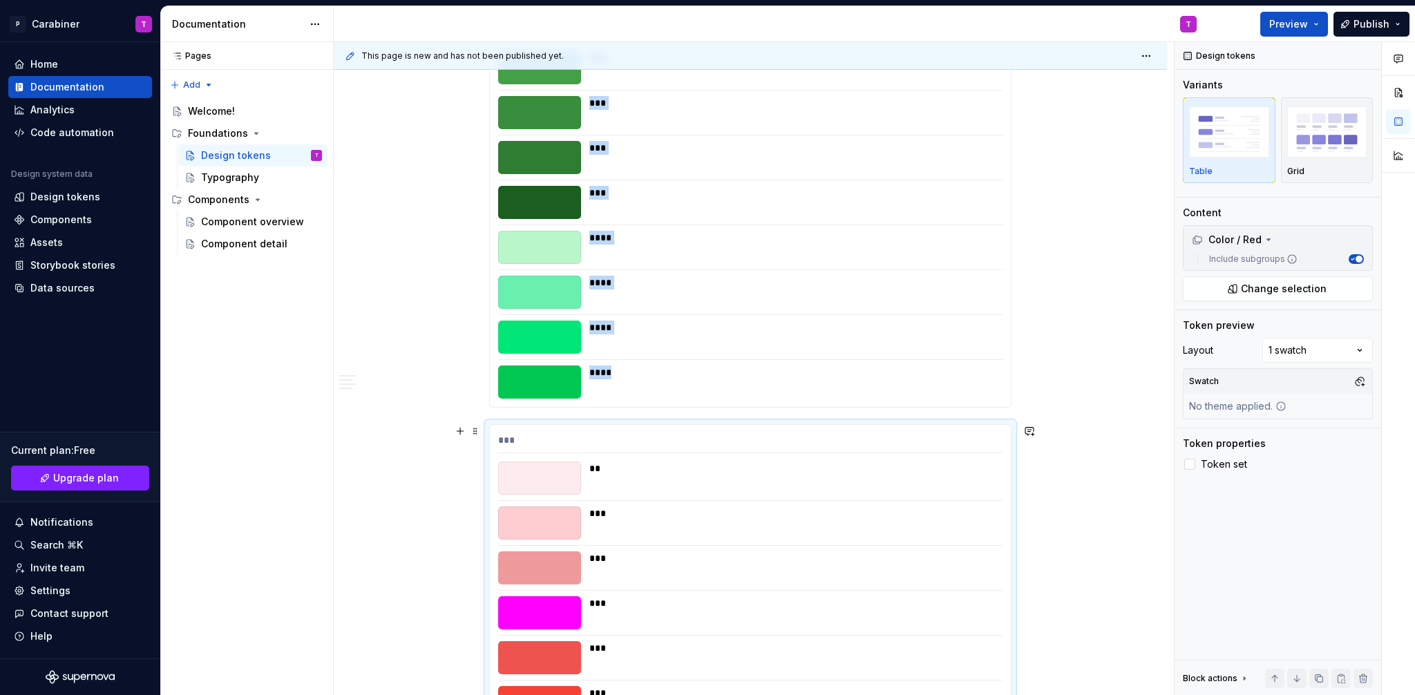
scroll to position [5661, 0]
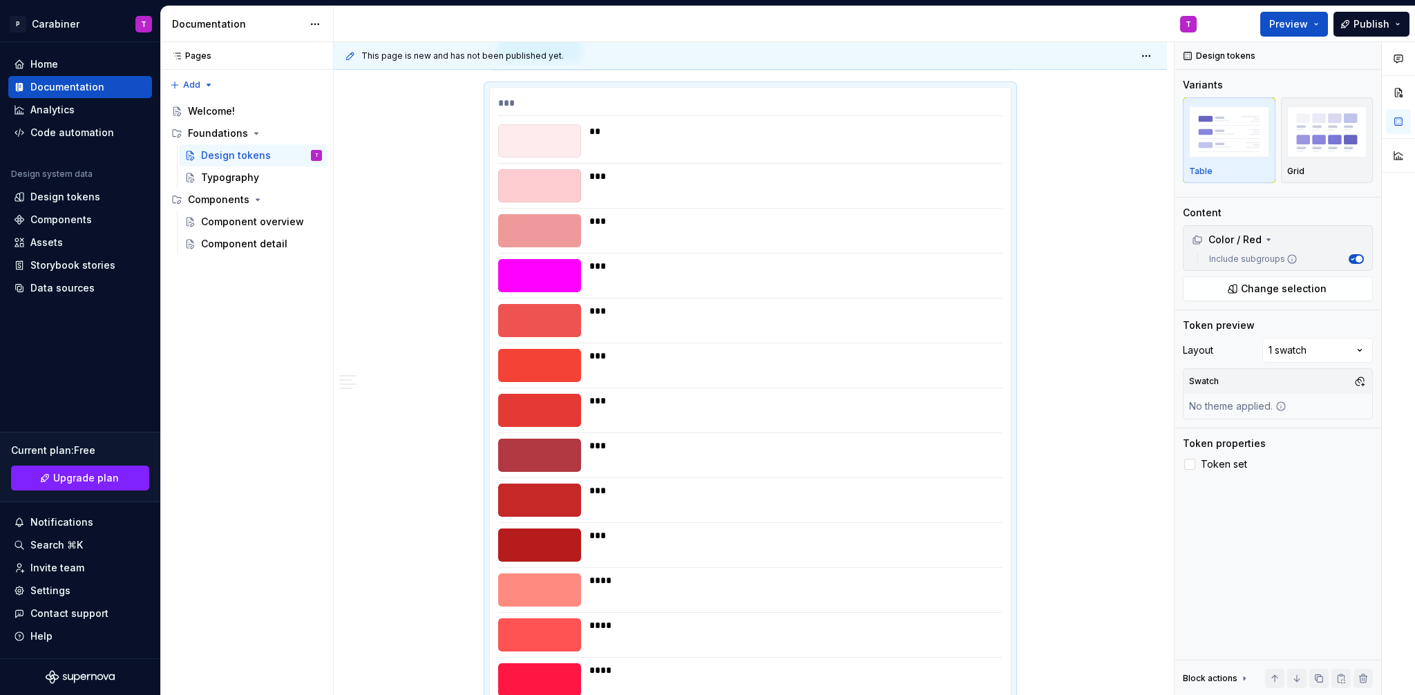
click at [1329, 344] on div "Comments Open comments No comments yet Select ‘Comment’ from the block context …" at bounding box center [1295, 369] width 240 height 654
click at [1297, 349] on div "Comments Open comments No comments yet Select ‘Comment’ from the block context …" at bounding box center [1295, 369] width 240 height 654
click at [1363, 381] on button "button" at bounding box center [1359, 381] width 19 height 19
click at [1352, 383] on div "Comments Open comments No comments yet Select ‘Comment’ from the block context …" at bounding box center [1295, 369] width 240 height 654
click at [1191, 464] on div at bounding box center [1189, 464] width 11 height 11
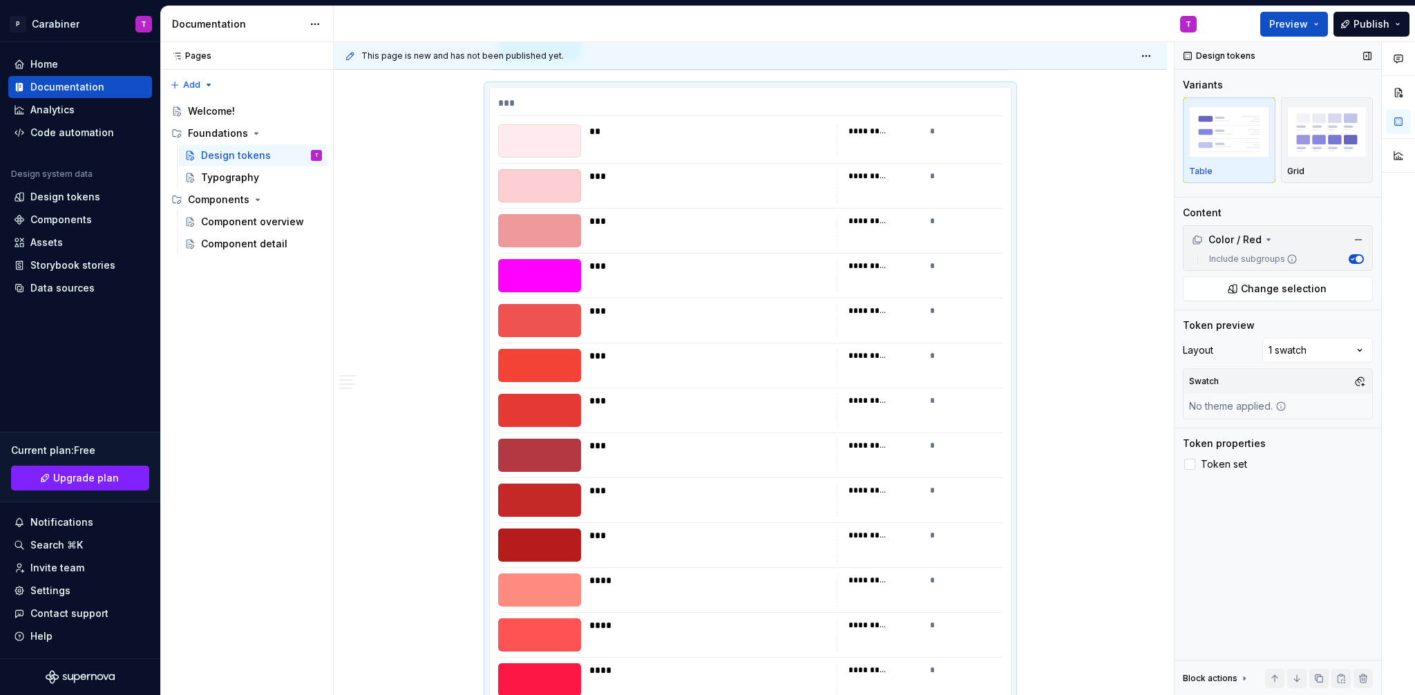
click at [1244, 678] on icon at bounding box center [1244, 678] width 1 height 3
click at [1249, 535] on div "Block actions" at bounding box center [1278, 533] width 190 height 19
click at [1241, 533] on icon at bounding box center [1244, 534] width 11 height 11
click at [869, 447] on div "*********" at bounding box center [868, 445] width 39 height 11
click at [937, 451] on div "*" at bounding box center [966, 446] width 73 height 14
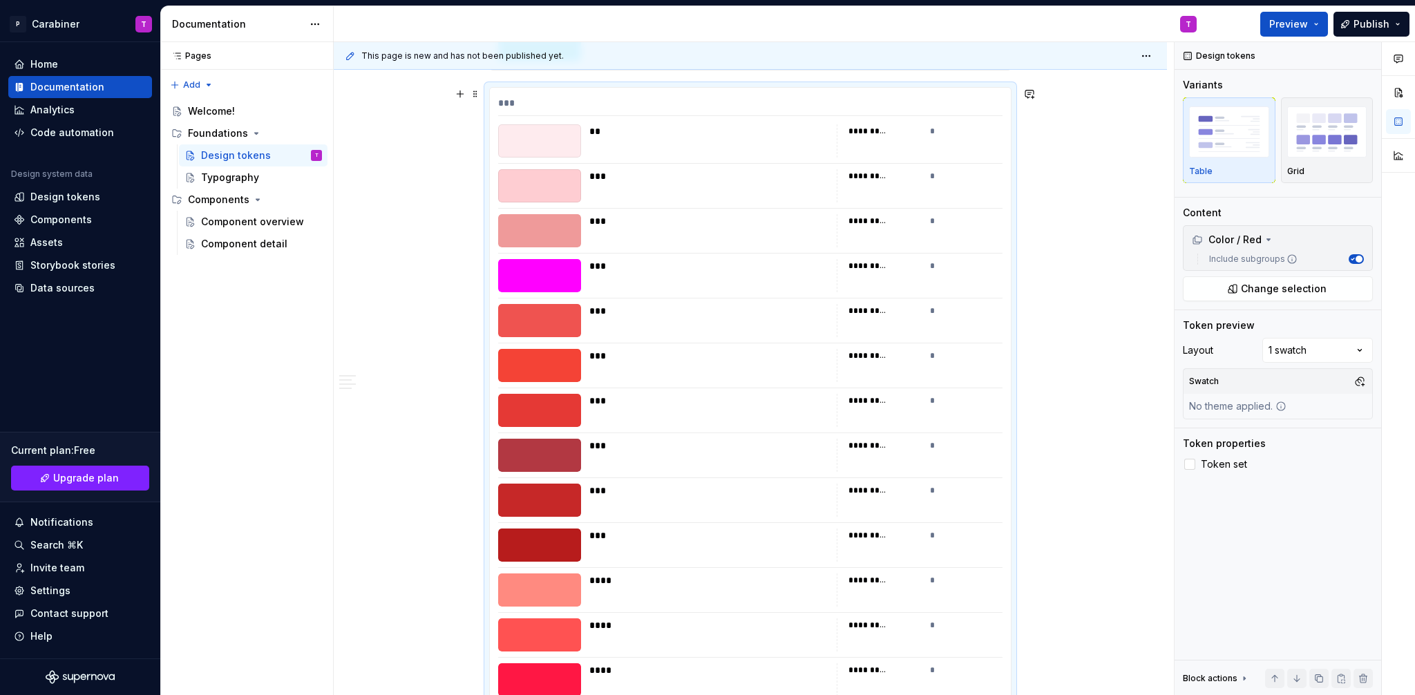
click at [938, 451] on div "*" at bounding box center [966, 446] width 73 height 14
click at [877, 444] on div "*********" at bounding box center [868, 445] width 39 height 11
click at [546, 457] on div at bounding box center [539, 455] width 83 height 33
click at [893, 446] on div "*********" at bounding box center [885, 446] width 73 height 14
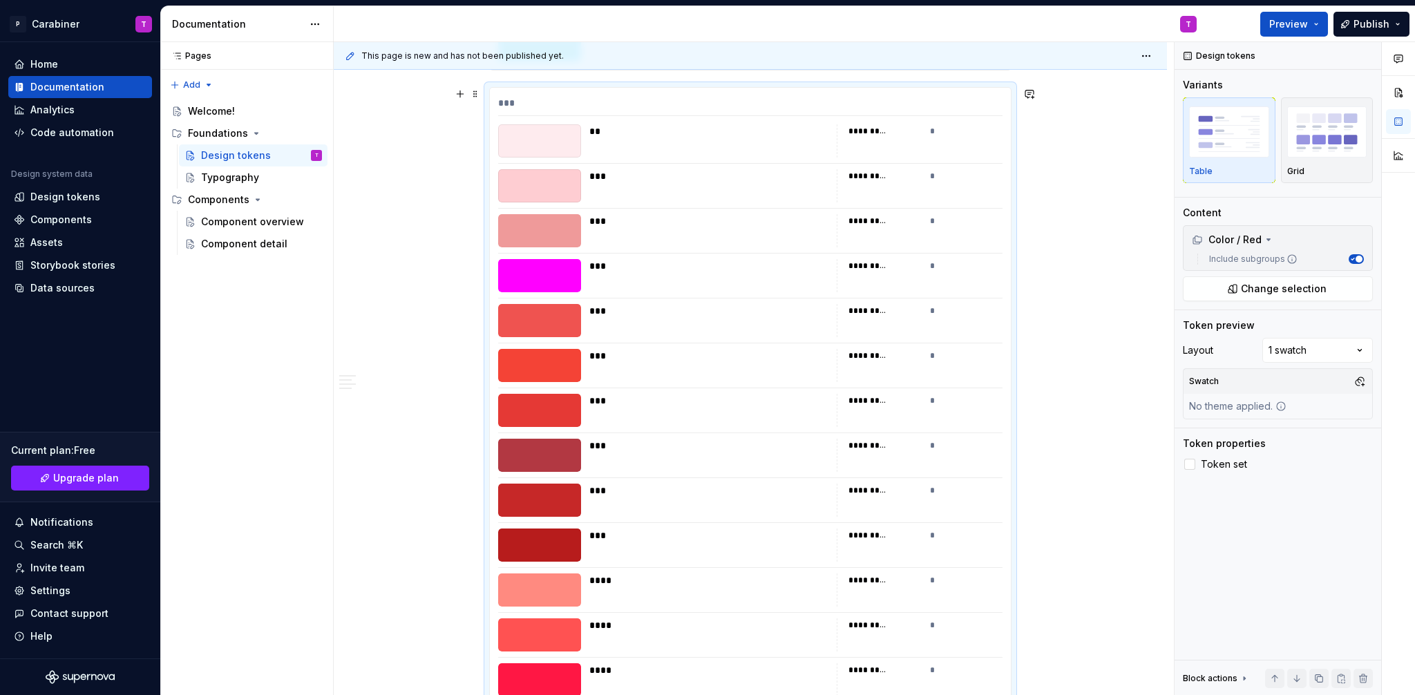
click at [869, 445] on div "*********" at bounding box center [868, 445] width 39 height 11
click at [859, 132] on div "*********" at bounding box center [868, 131] width 39 height 11
click at [934, 132] on div "*" at bounding box center [966, 131] width 73 height 14
click at [942, 136] on div "*" at bounding box center [966, 131] width 73 height 14
click at [944, 138] on div "*" at bounding box center [966, 131] width 73 height 14
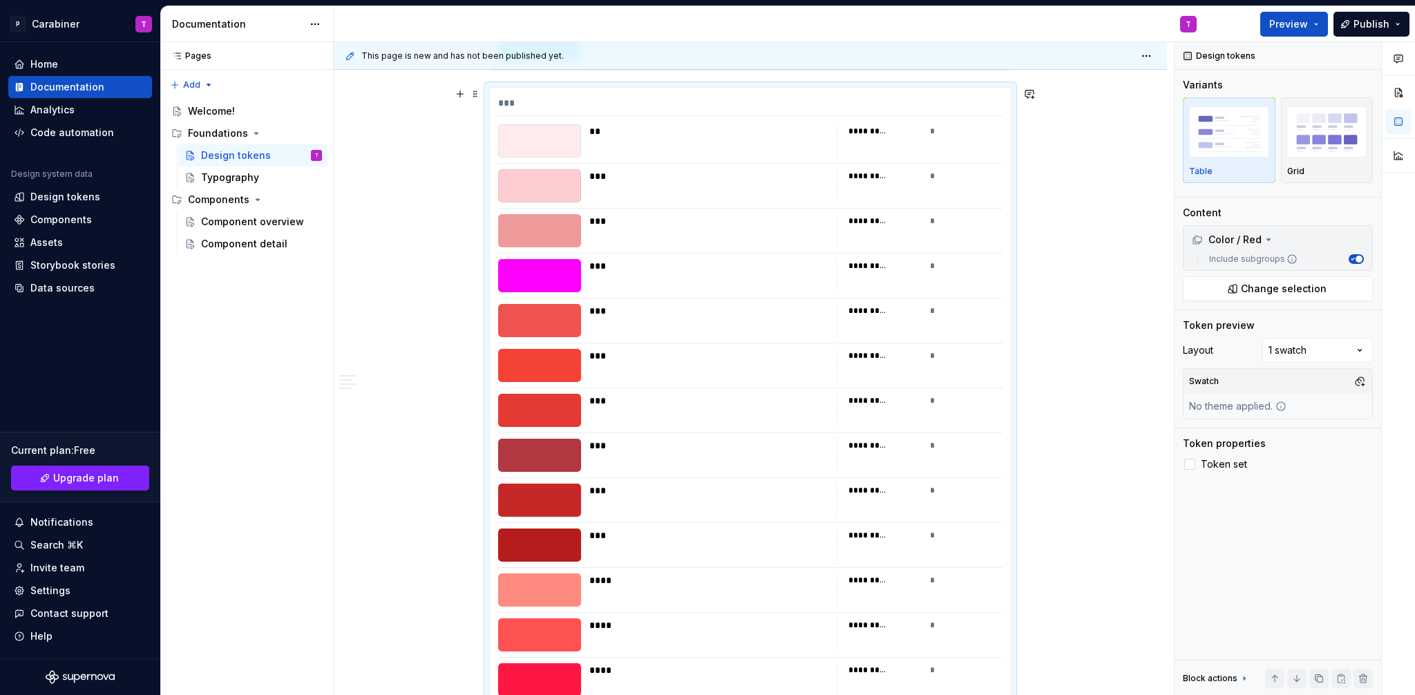
click at [952, 122] on div "*** ** ********* * *** ********* * *** ********* * *** ********* * *** ********…" at bounding box center [750, 419] width 521 height 662
click at [953, 123] on div "*** ** ********* * *** ********* * *** ********* * *** ********* * *** ********…" at bounding box center [750, 419] width 521 height 662
click at [968, 144] on div "********* *" at bounding box center [920, 140] width 166 height 33
click at [954, 140] on div "********* *" at bounding box center [920, 140] width 166 height 33
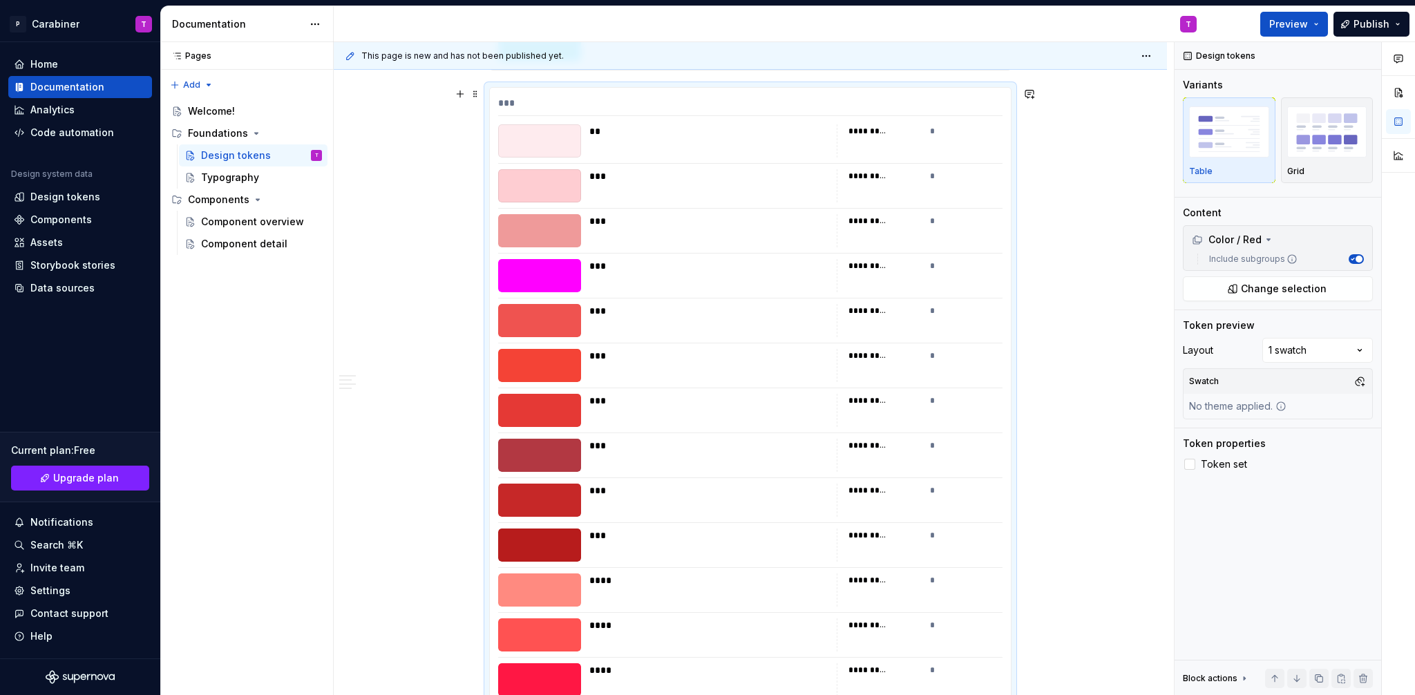
click at [954, 140] on div "********* *" at bounding box center [920, 140] width 166 height 33
click at [871, 142] on div "********* *" at bounding box center [920, 140] width 166 height 33
click at [870, 144] on div "********* *" at bounding box center [920, 140] width 166 height 33
click at [1400, 60] on icon "button" at bounding box center [1398, 58] width 11 height 11
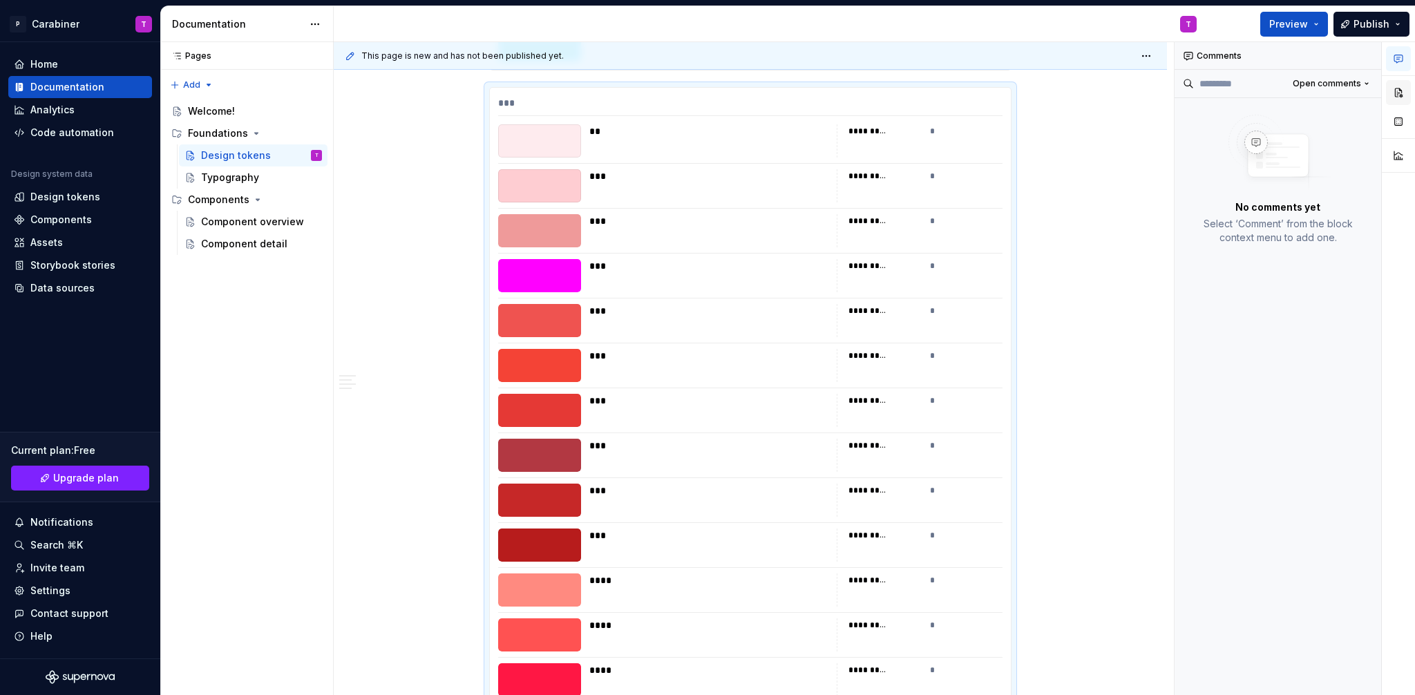
click at [1399, 84] on button "button" at bounding box center [1398, 92] width 25 height 25
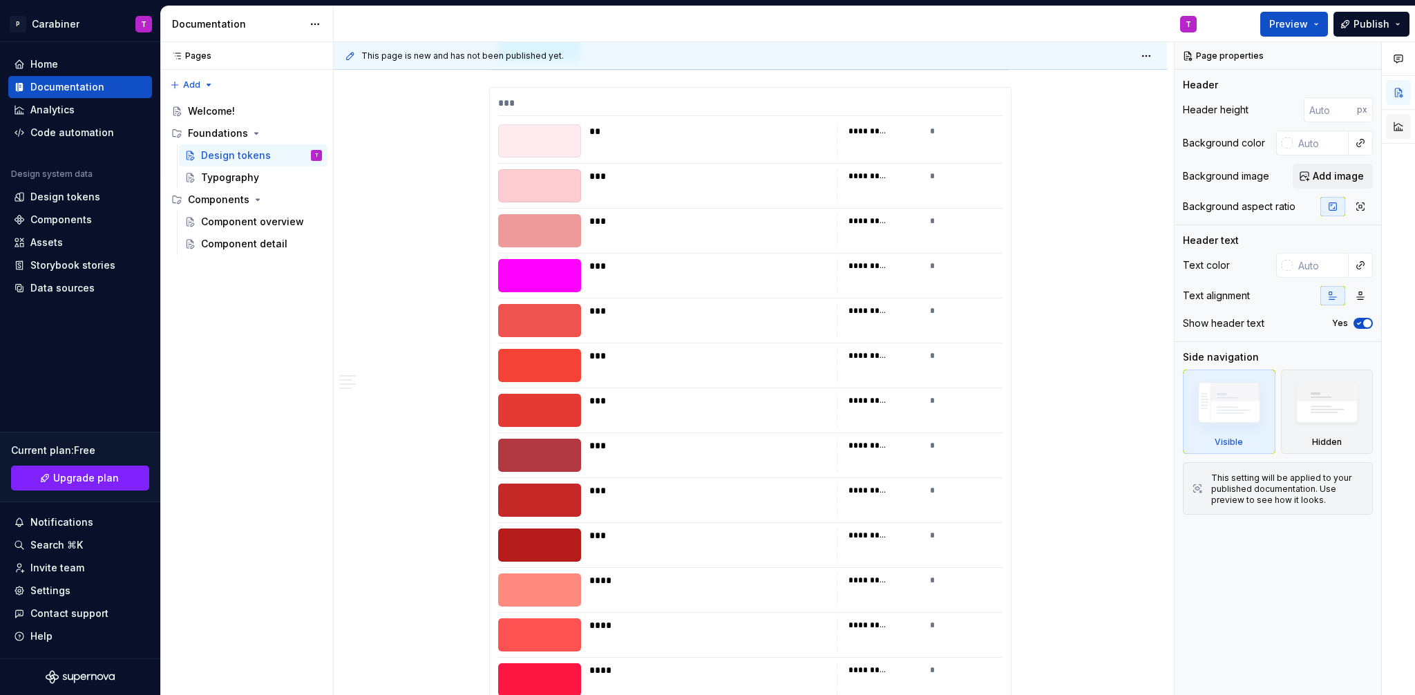
click at [1401, 131] on button "button" at bounding box center [1398, 126] width 25 height 25
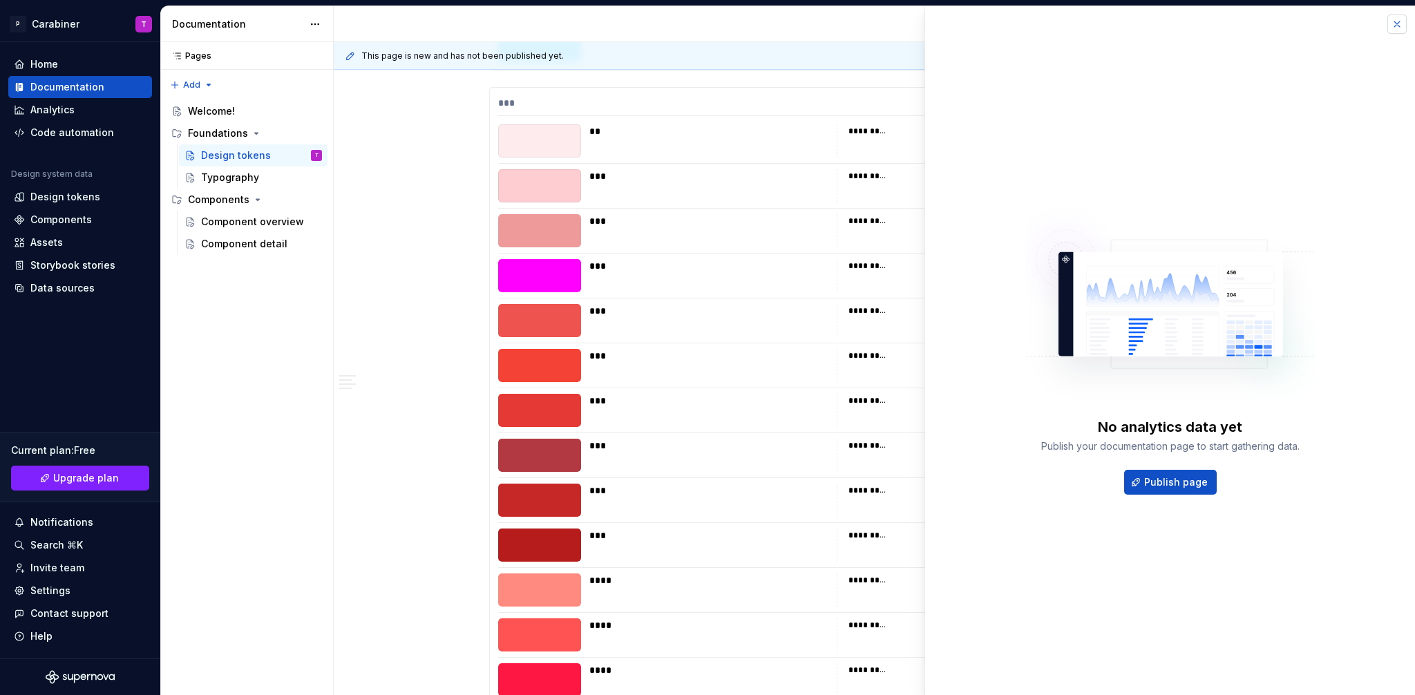
click at [1401, 26] on button "button" at bounding box center [1397, 24] width 19 height 19
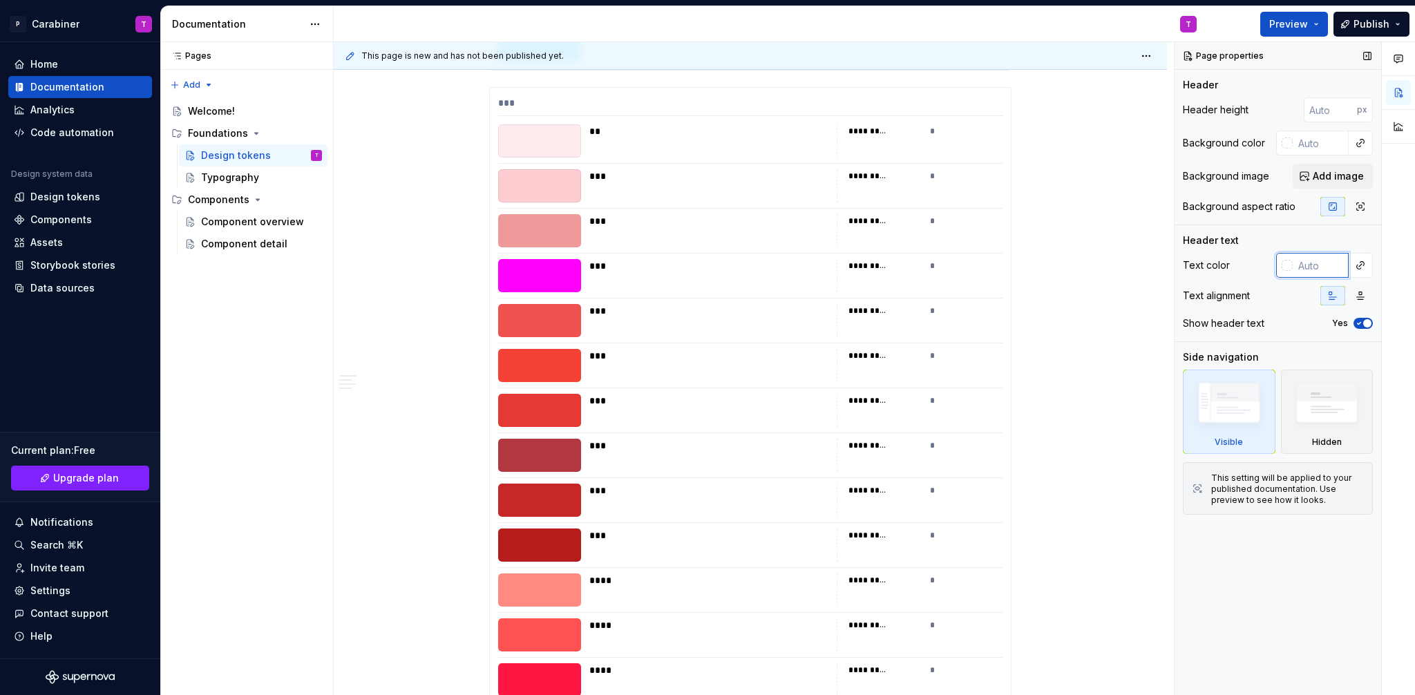
click at [1309, 267] on input "text" at bounding box center [1321, 265] width 56 height 25
click at [1252, 266] on div "Text color" at bounding box center [1278, 265] width 190 height 25
click at [1189, 272] on div "Text color" at bounding box center [1278, 265] width 190 height 25
click at [1188, 285] on div "Text color Text alignment Show header text Yes" at bounding box center [1278, 297] width 190 height 88
click at [1317, 265] on input "text" at bounding box center [1321, 265] width 56 height 25
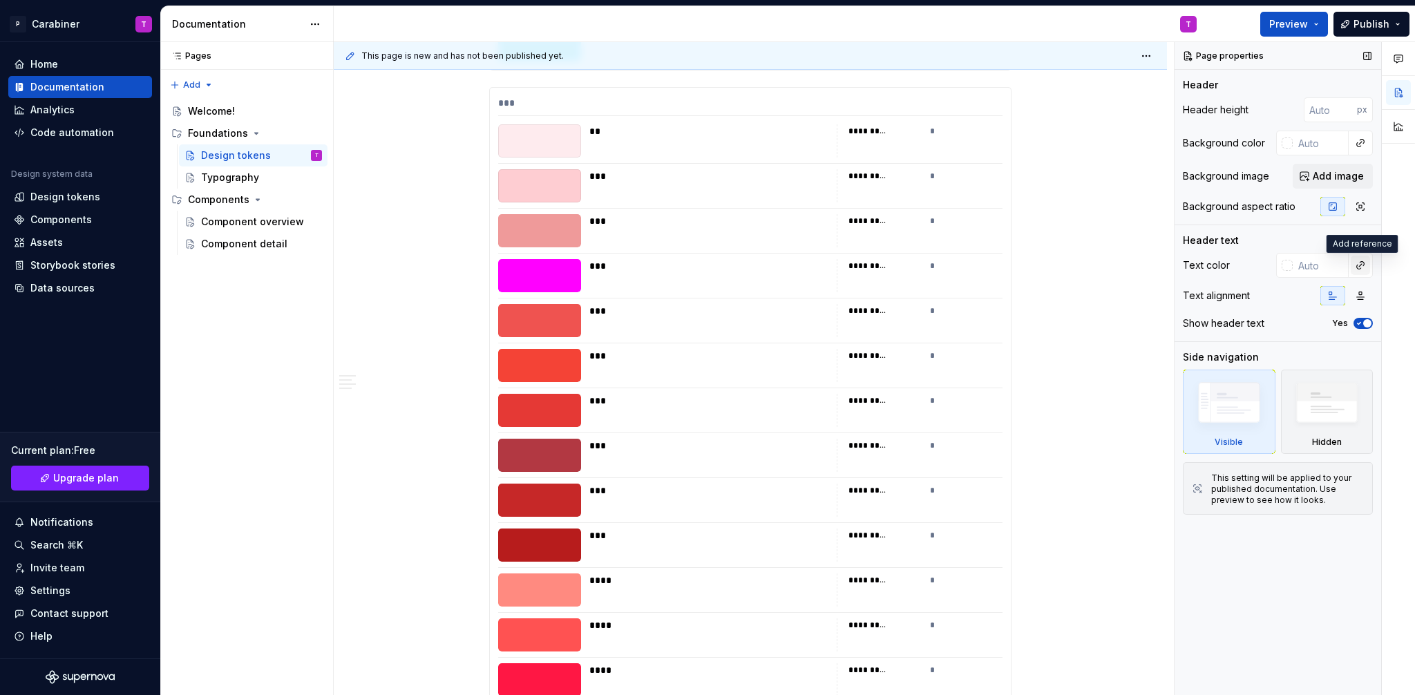
click at [1365, 265] on button "button" at bounding box center [1360, 265] width 19 height 19
click at [1282, 238] on div "Comments Open comments No comments yet Select ‘Comment’ from the block context …" at bounding box center [1295, 369] width 240 height 654
click at [763, 265] on div "***" at bounding box center [708, 266] width 239 height 14
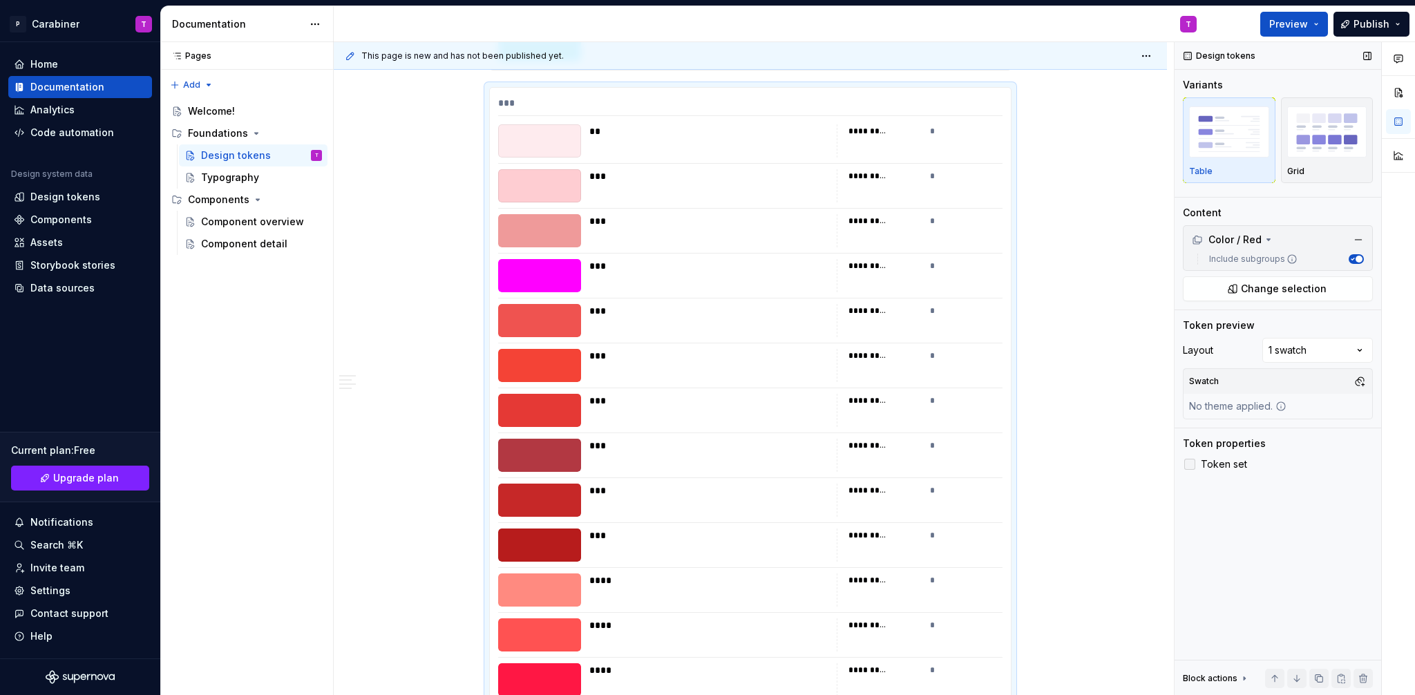
click at [1223, 466] on span "Token set" at bounding box center [1224, 464] width 46 height 11
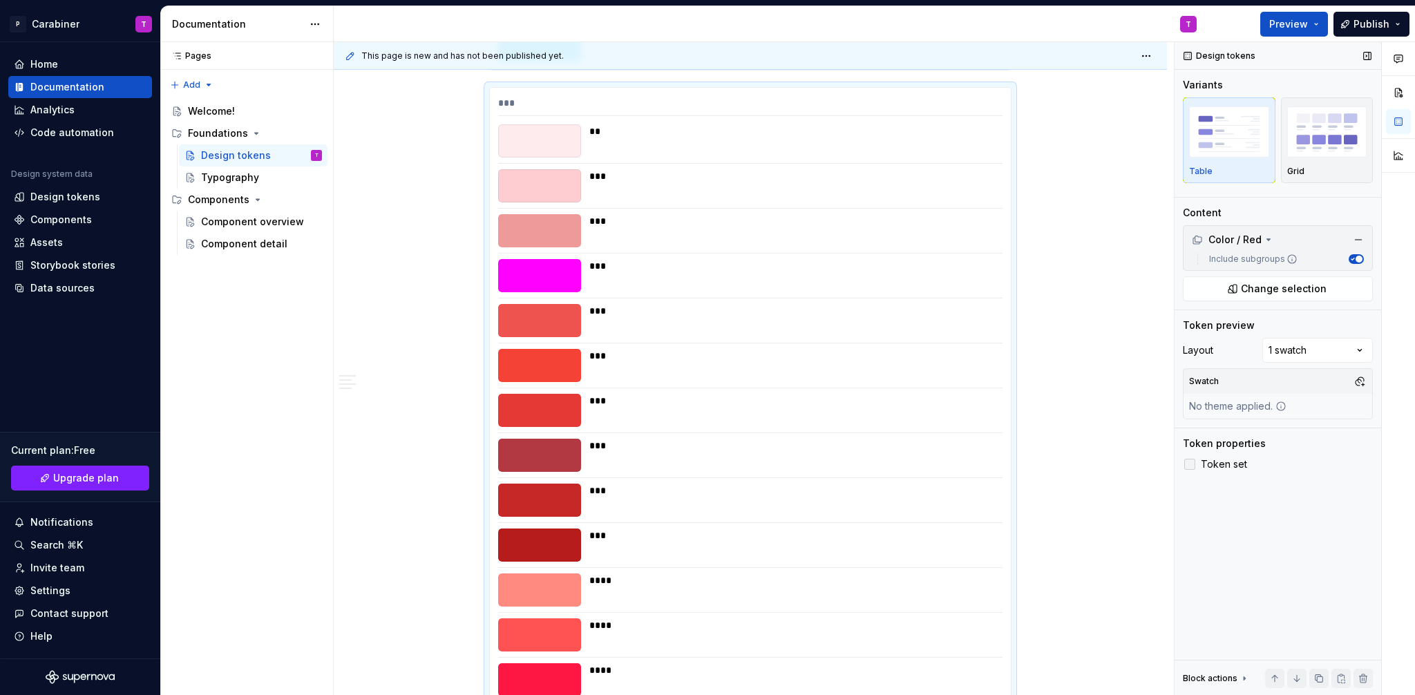
click at [1223, 466] on span "Token set" at bounding box center [1224, 464] width 46 height 11
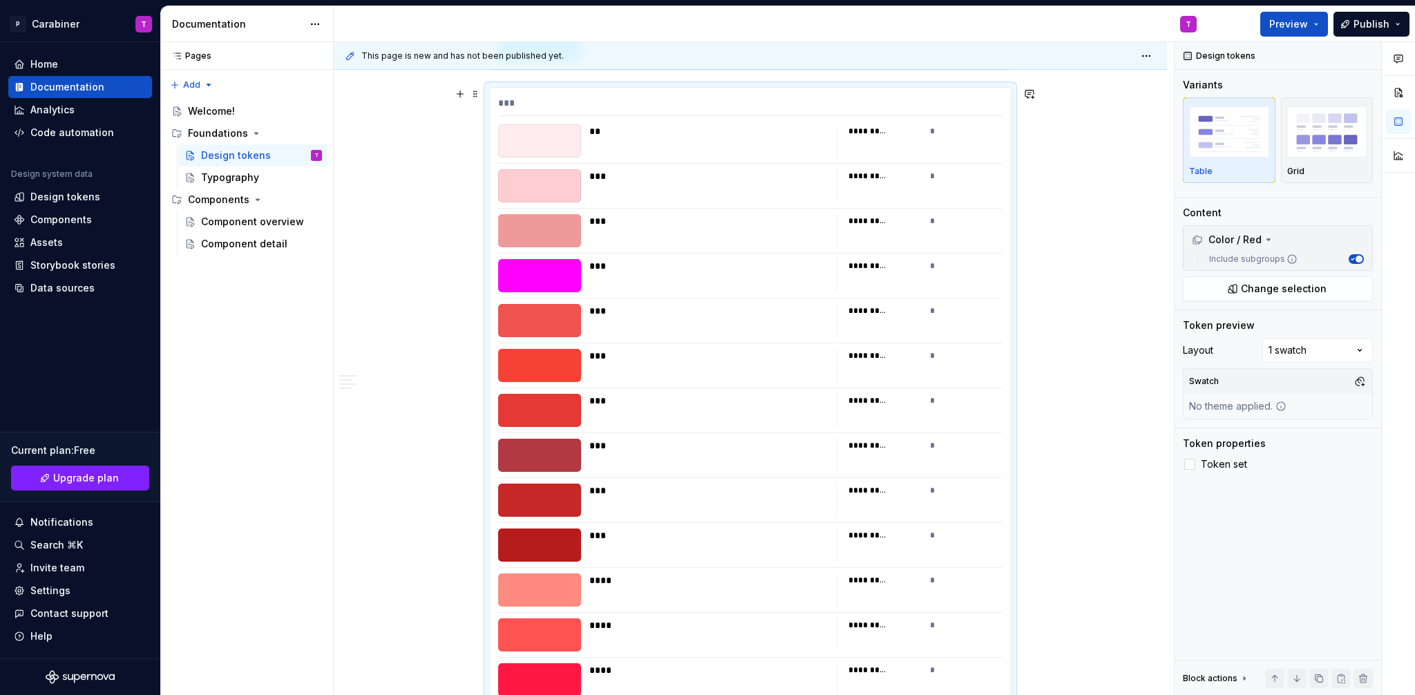
click at [873, 136] on div "*********" at bounding box center [868, 131] width 39 height 11
click at [860, 132] on div "*********" at bounding box center [868, 131] width 39 height 11
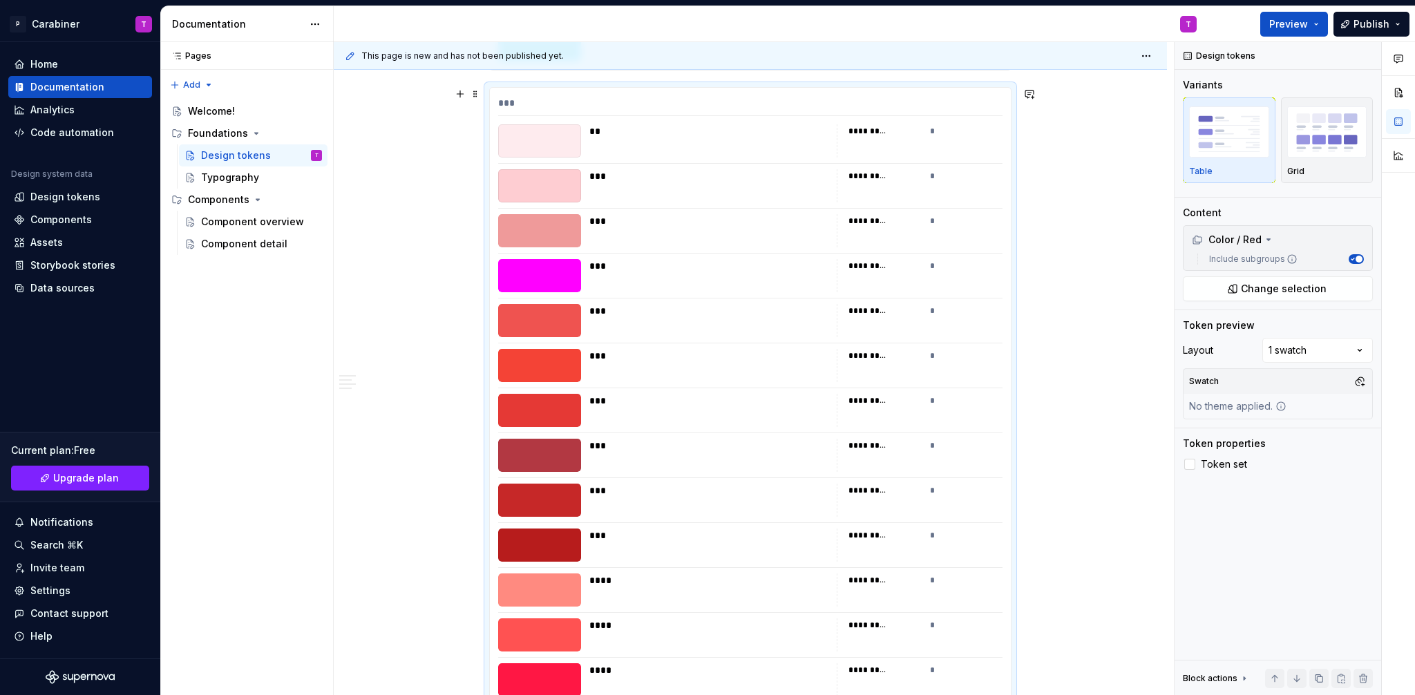
click at [511, 102] on div "***" at bounding box center [750, 106] width 504 height 20
click at [509, 88] on div "*** ** ********* * *** ********* * *** ********* * *** ********* * *** ********…" at bounding box center [750, 419] width 521 height 662
click at [754, 133] on div "**" at bounding box center [708, 131] width 239 height 14
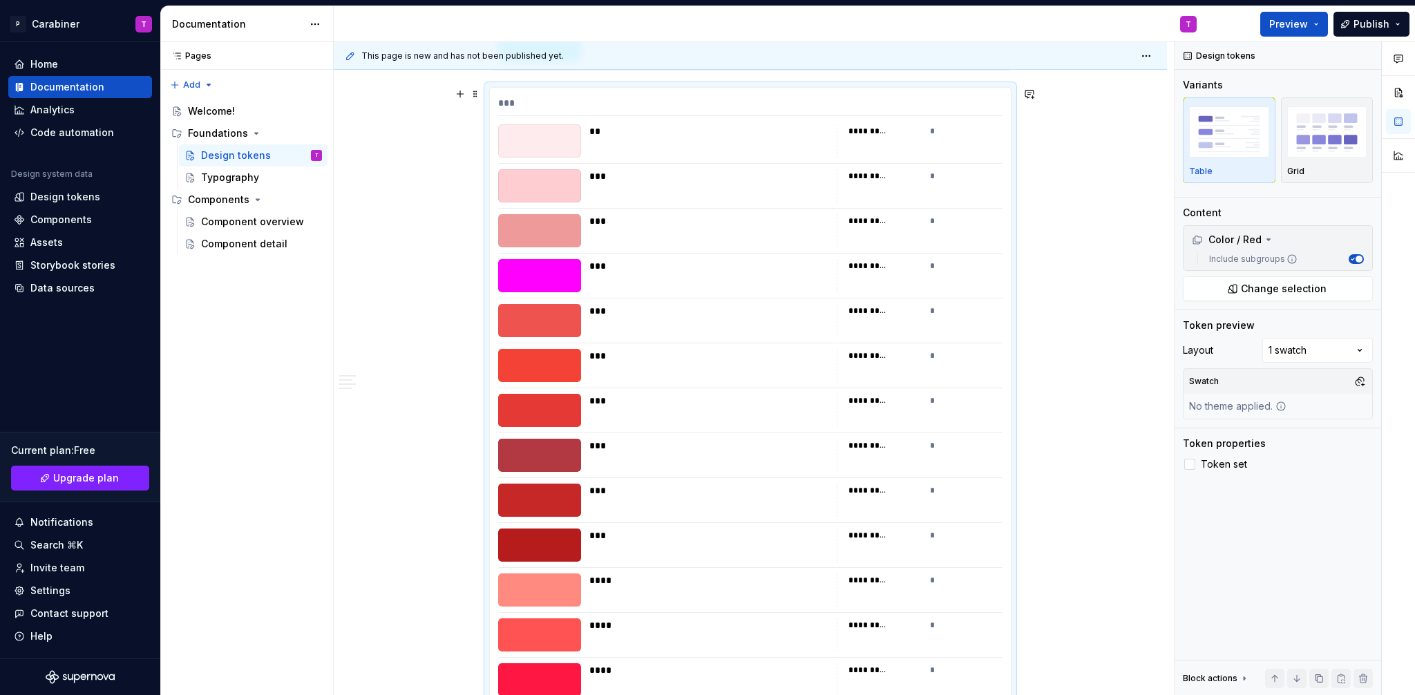
click at [754, 133] on div "**" at bounding box center [708, 131] width 239 height 14
click at [902, 142] on div "********* *" at bounding box center [920, 140] width 166 height 33
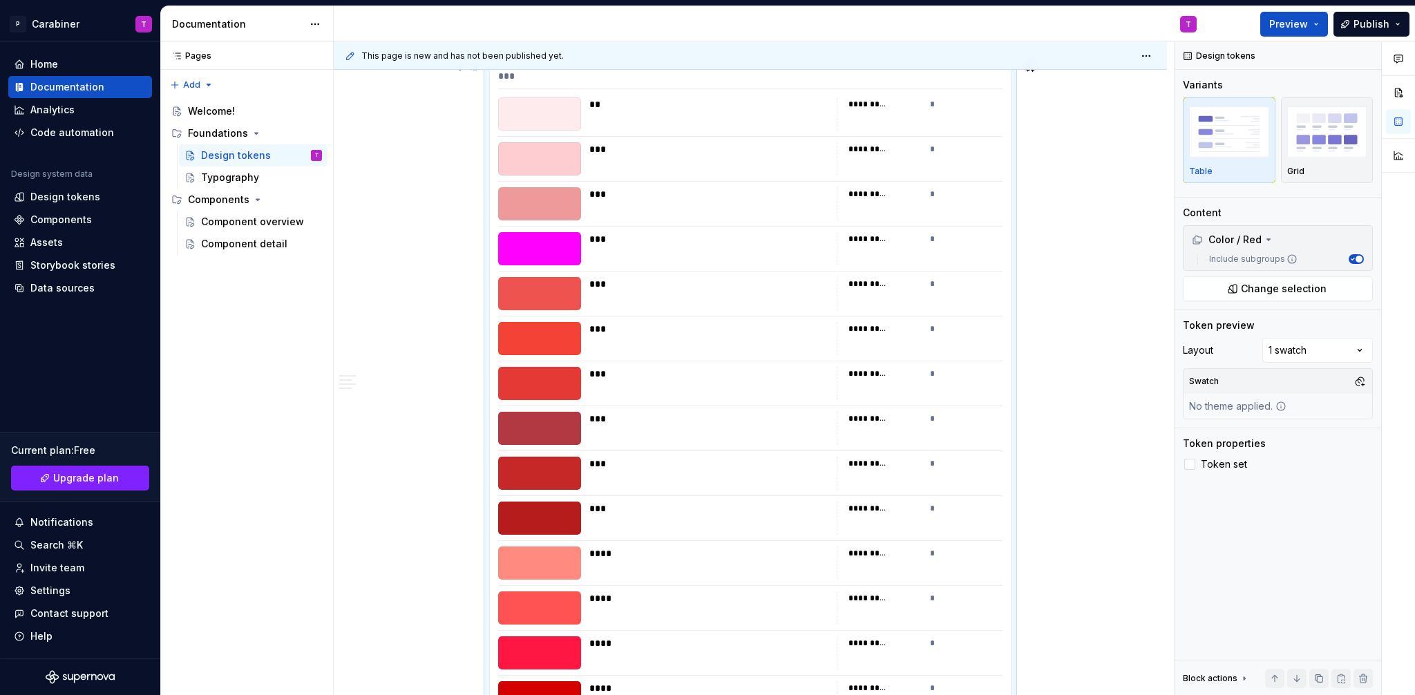
click at [862, 278] on div "*********" at bounding box center [885, 284] width 73 height 14
click at [857, 285] on div "*********" at bounding box center [868, 283] width 39 height 11
drag, startPoint x: 849, startPoint y: 281, endPoint x: 891, endPoint y: 283, distance: 42.2
click at [893, 283] on div "*********" at bounding box center [885, 284] width 73 height 14
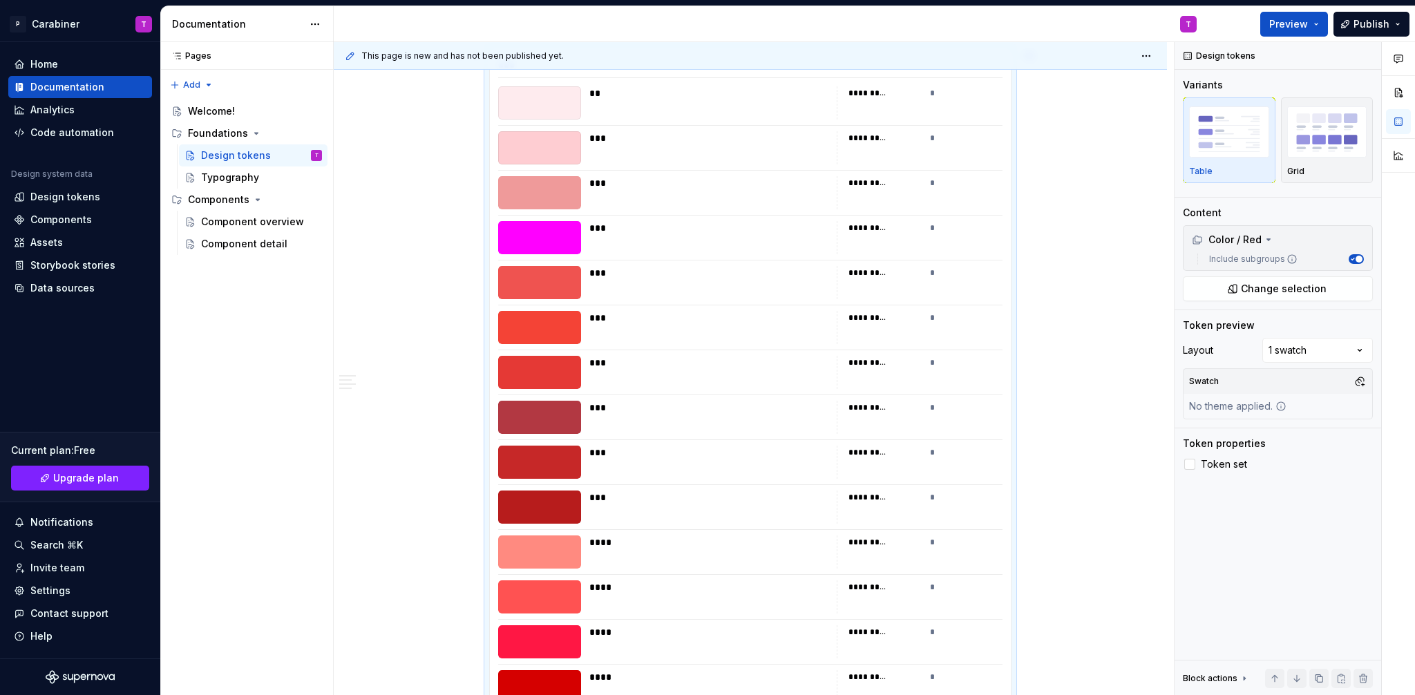
scroll to position [5628, 0]
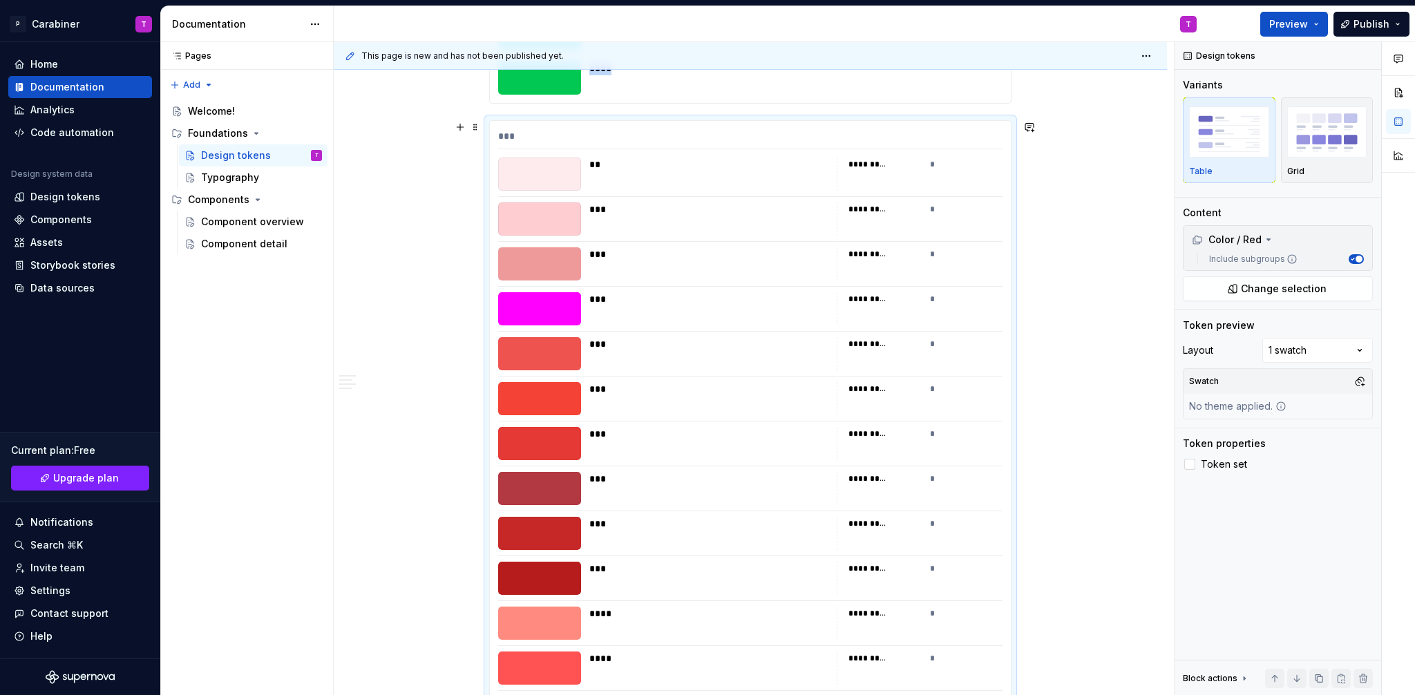
click at [539, 301] on div at bounding box center [539, 308] width 83 height 33
click at [665, 306] on div "***" at bounding box center [708, 308] width 239 height 33
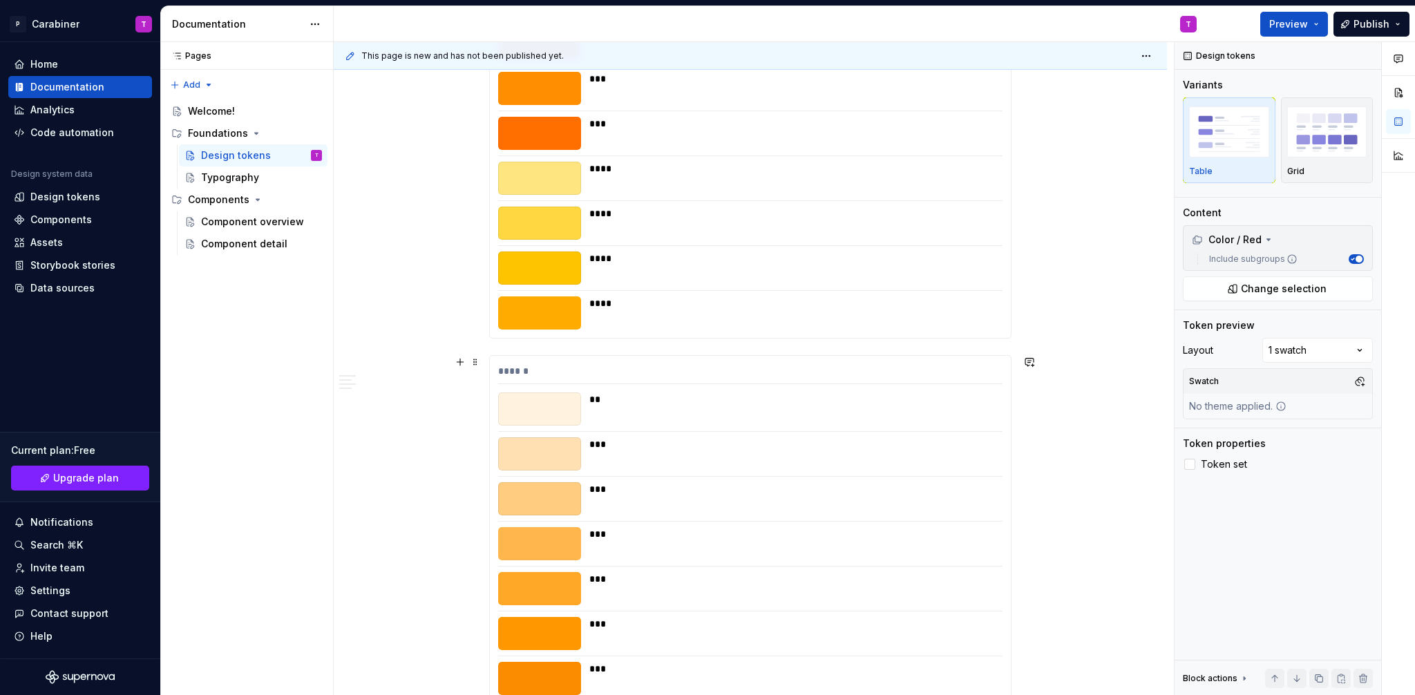
scroll to position [2309, 0]
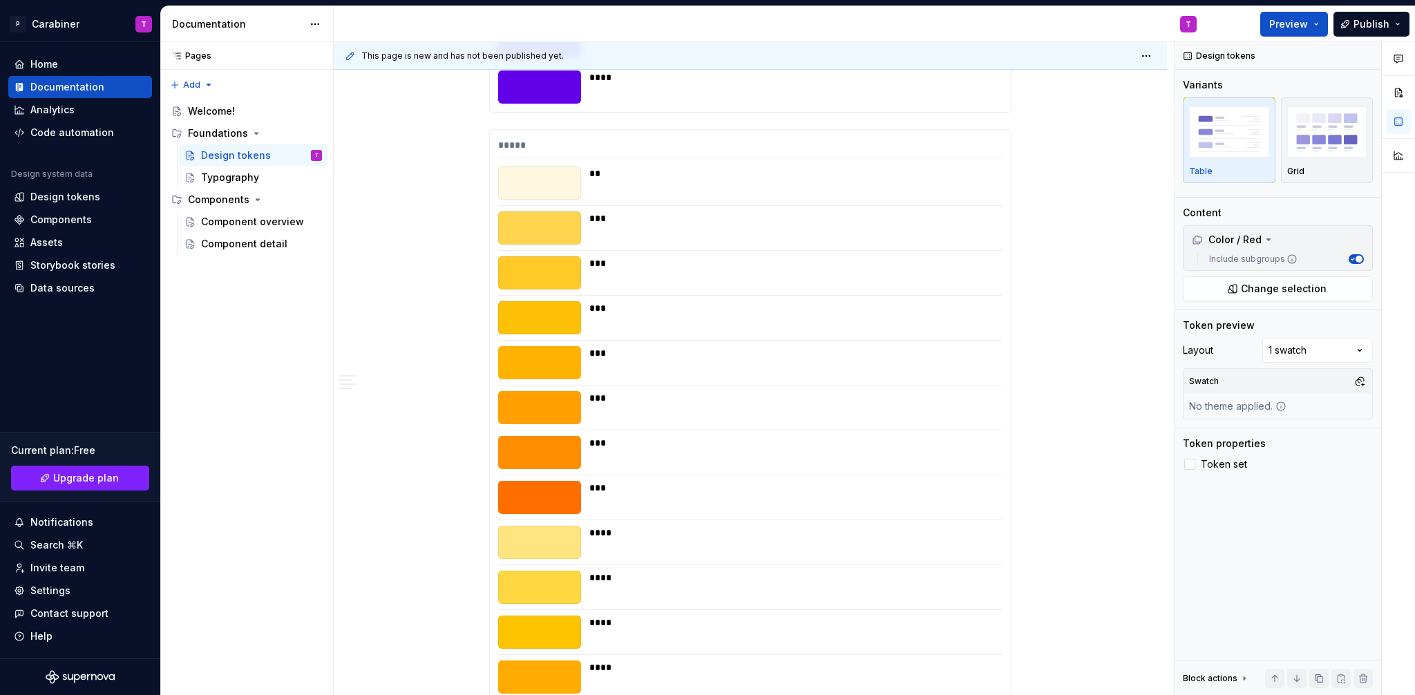
click at [349, 55] on icon at bounding box center [350, 55] width 11 height 11
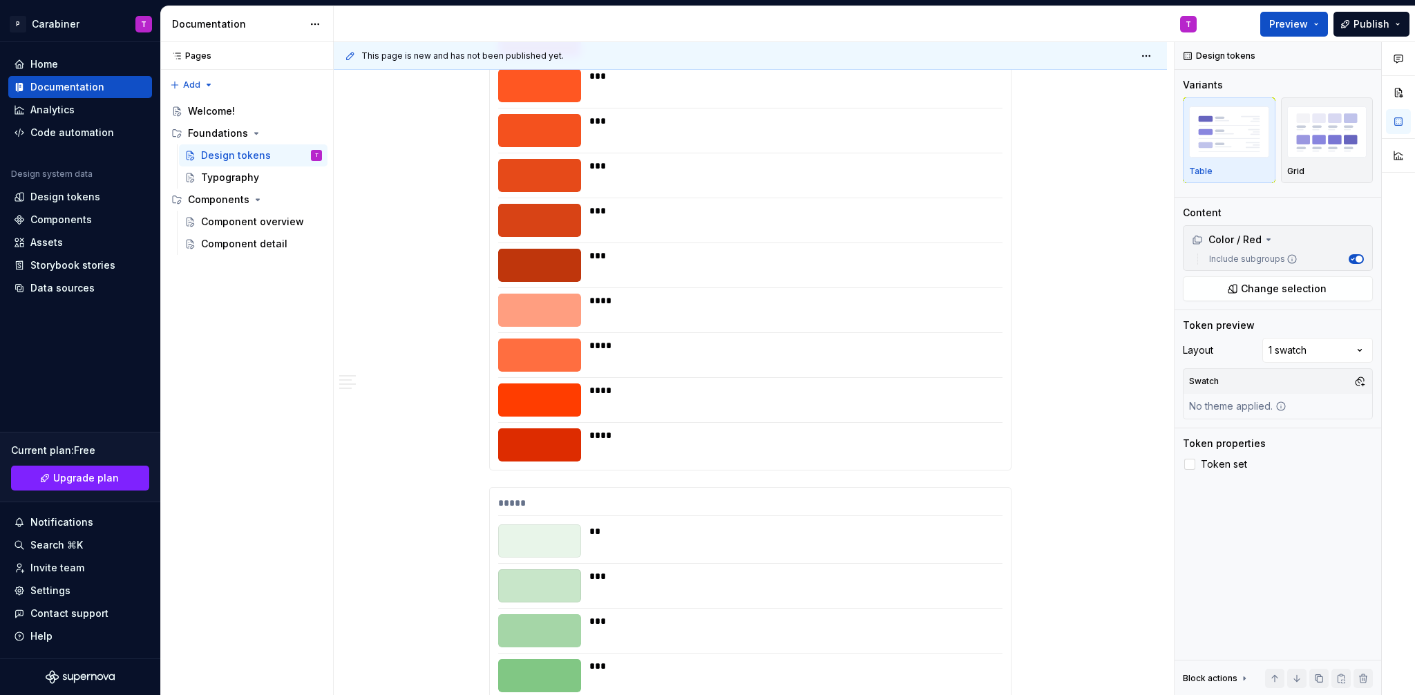
type textarea "*"
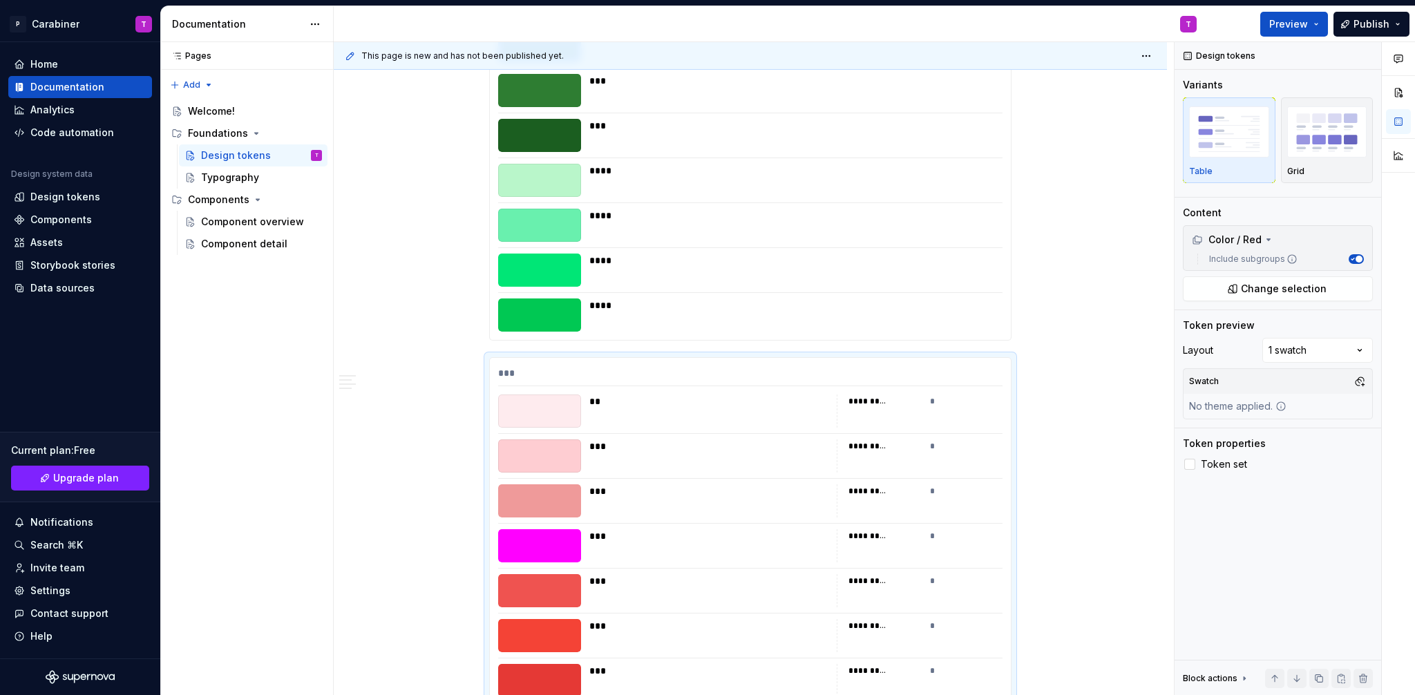
scroll to position [5630, 0]
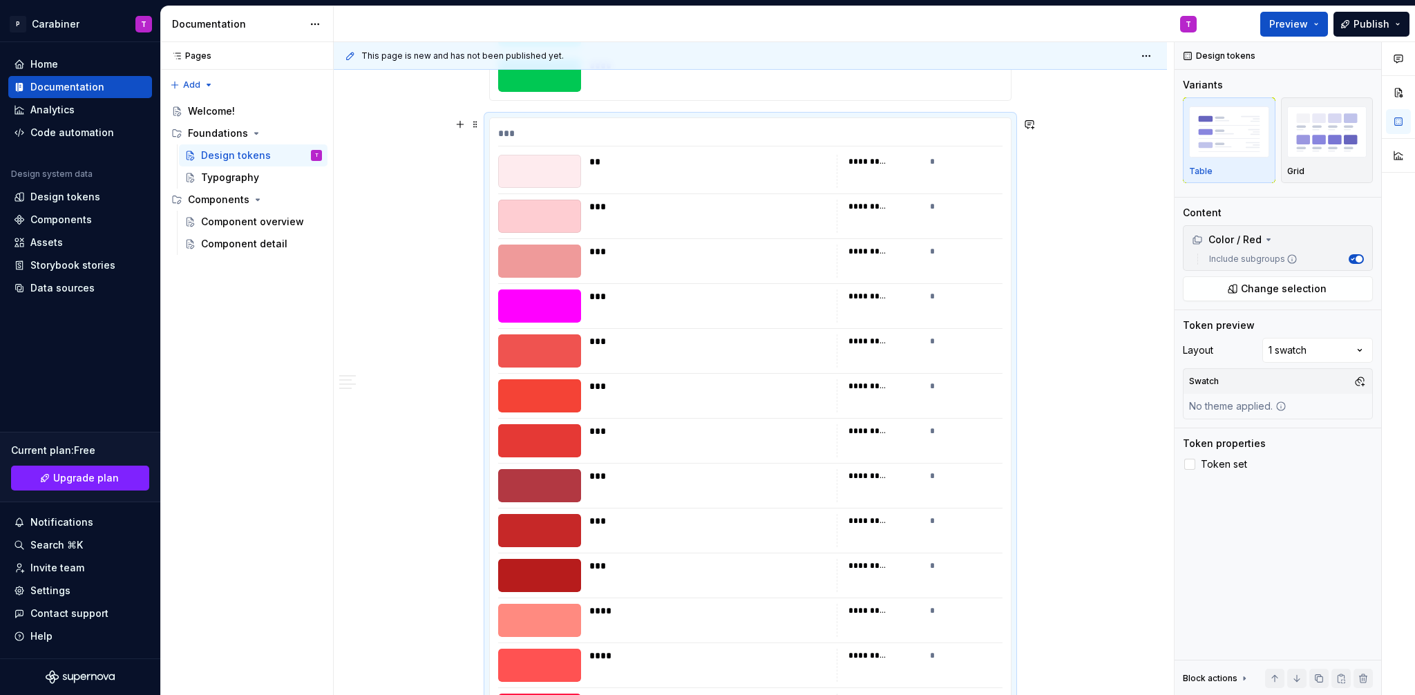
click at [564, 124] on div "*** ** ********* * *** ********* * *** ********* * *** ********* * *** ********…" at bounding box center [750, 449] width 521 height 662
click at [513, 117] on div "*** ** ********* * *** ********* * *** ********* * *** ********* * *** ********…" at bounding box center [750, 448] width 522 height 663
click at [1190, 464] on icon at bounding box center [1190, 464] width 0 height 0
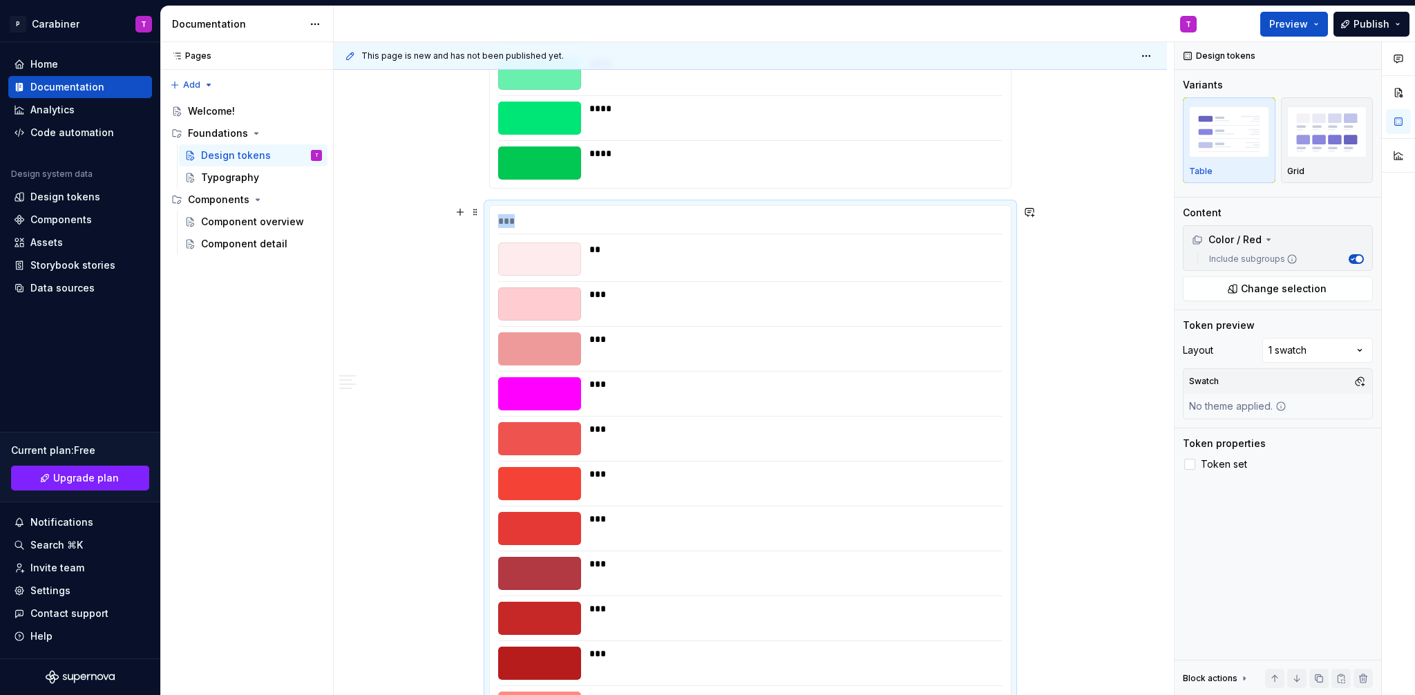
scroll to position [5664, 0]
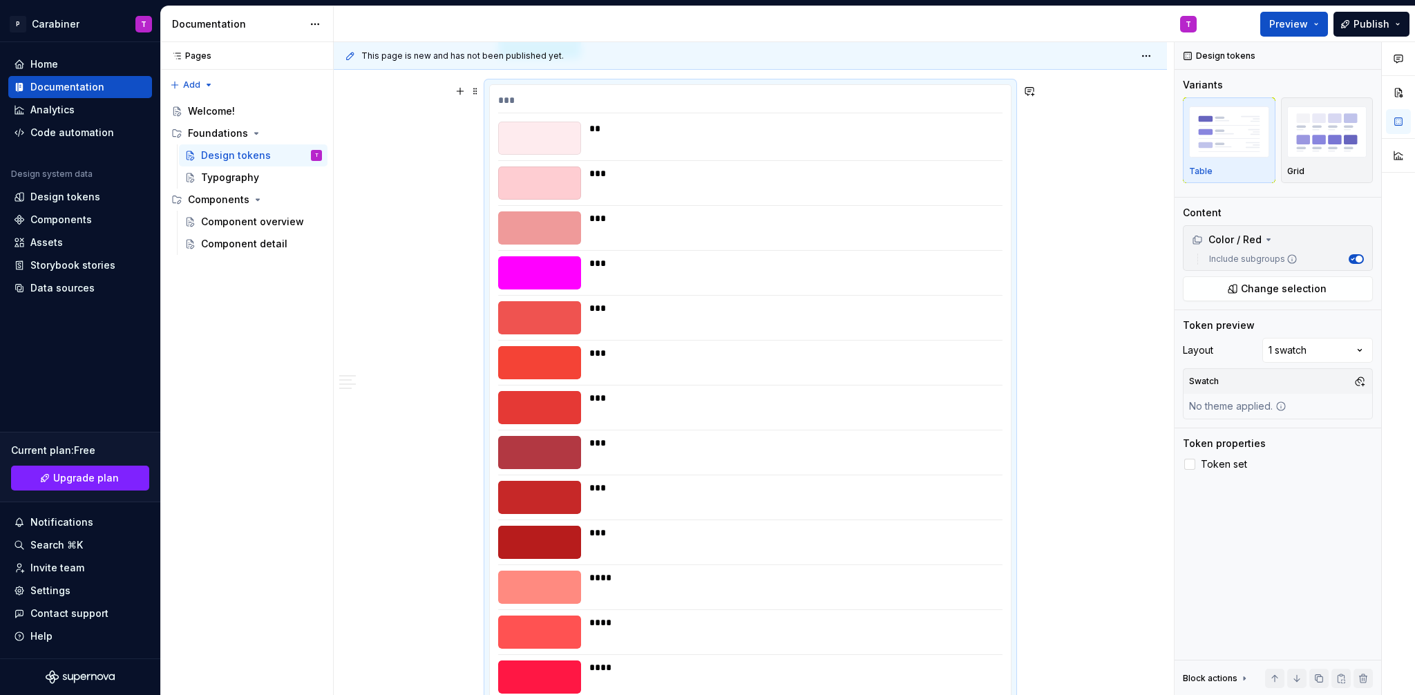
click at [545, 277] on div at bounding box center [539, 272] width 83 height 33
click at [536, 278] on div at bounding box center [539, 272] width 83 height 33
click at [607, 265] on div "***" at bounding box center [791, 263] width 405 height 14
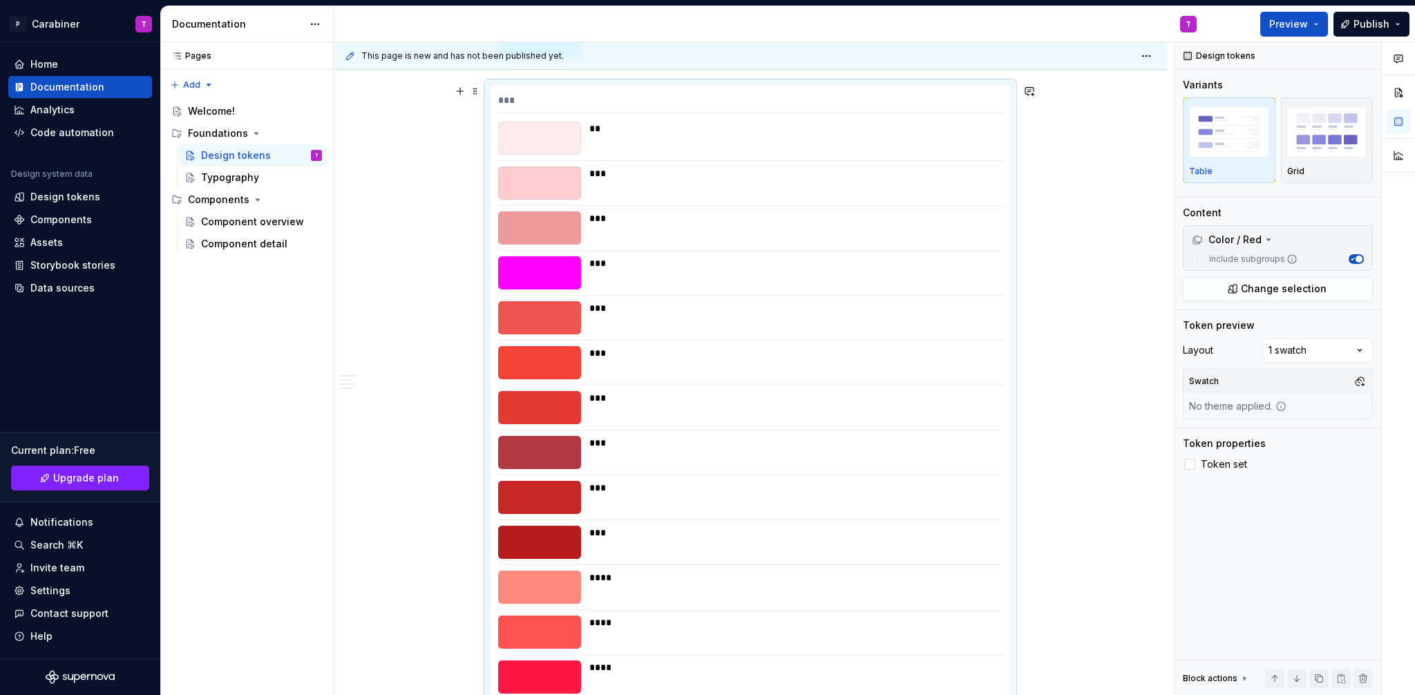
click at [535, 278] on div at bounding box center [539, 272] width 83 height 33
click at [536, 278] on div at bounding box center [539, 272] width 83 height 33
drag, startPoint x: 536, startPoint y: 278, endPoint x: 598, endPoint y: 261, distance: 64.5
click at [597, 267] on div "***" at bounding box center [750, 272] width 504 height 33
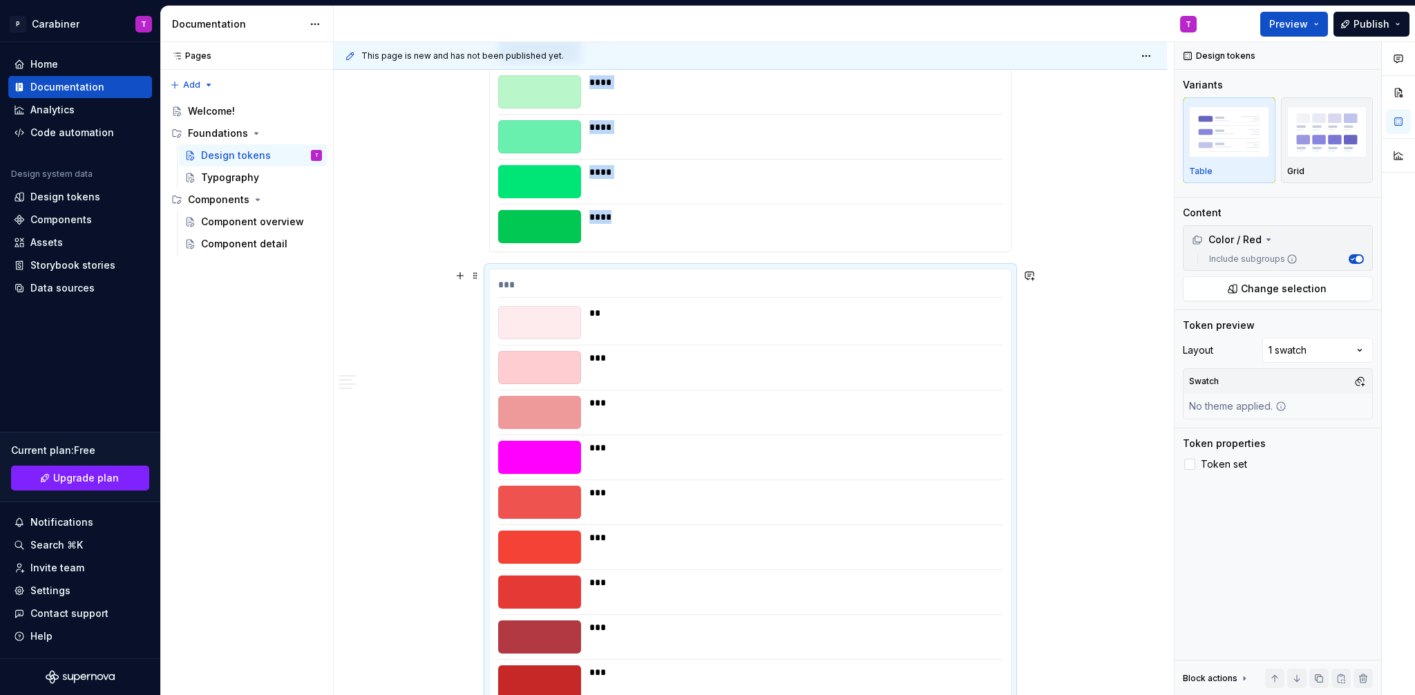
scroll to position [5550, 0]
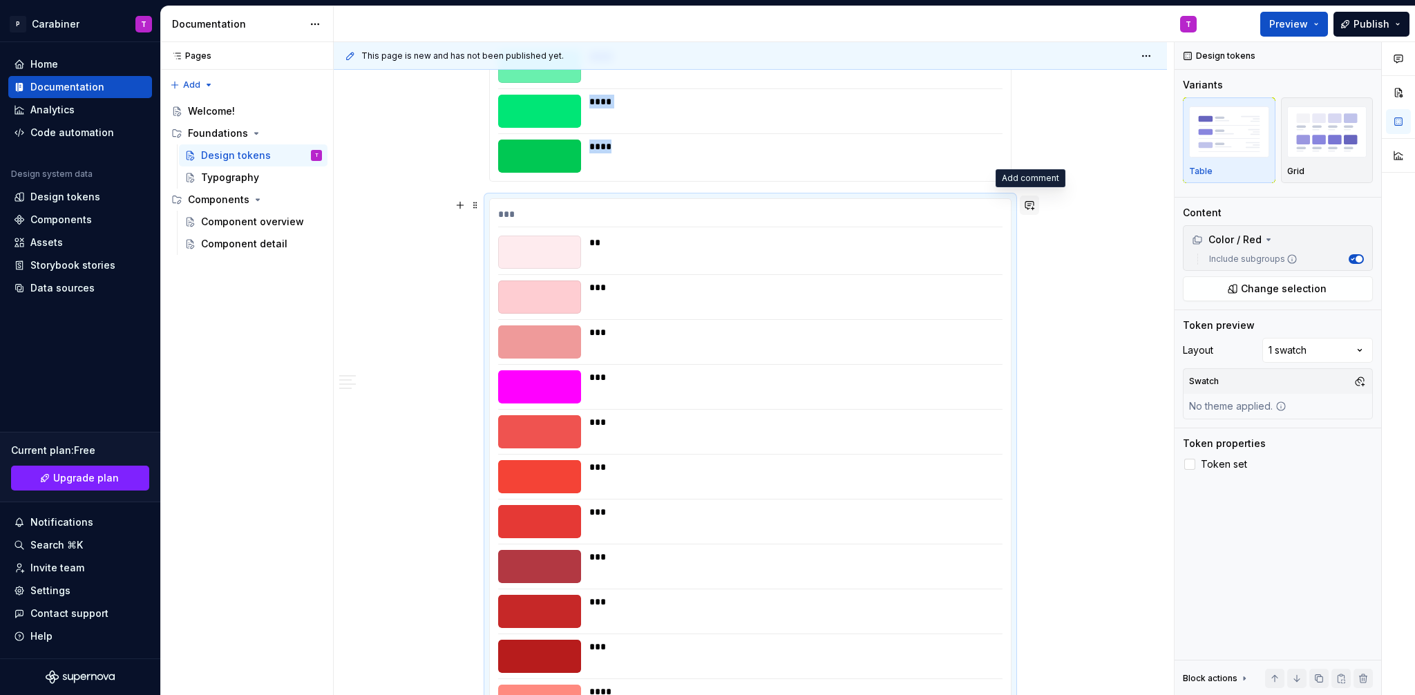
click at [1030, 207] on button "button" at bounding box center [1029, 205] width 19 height 19
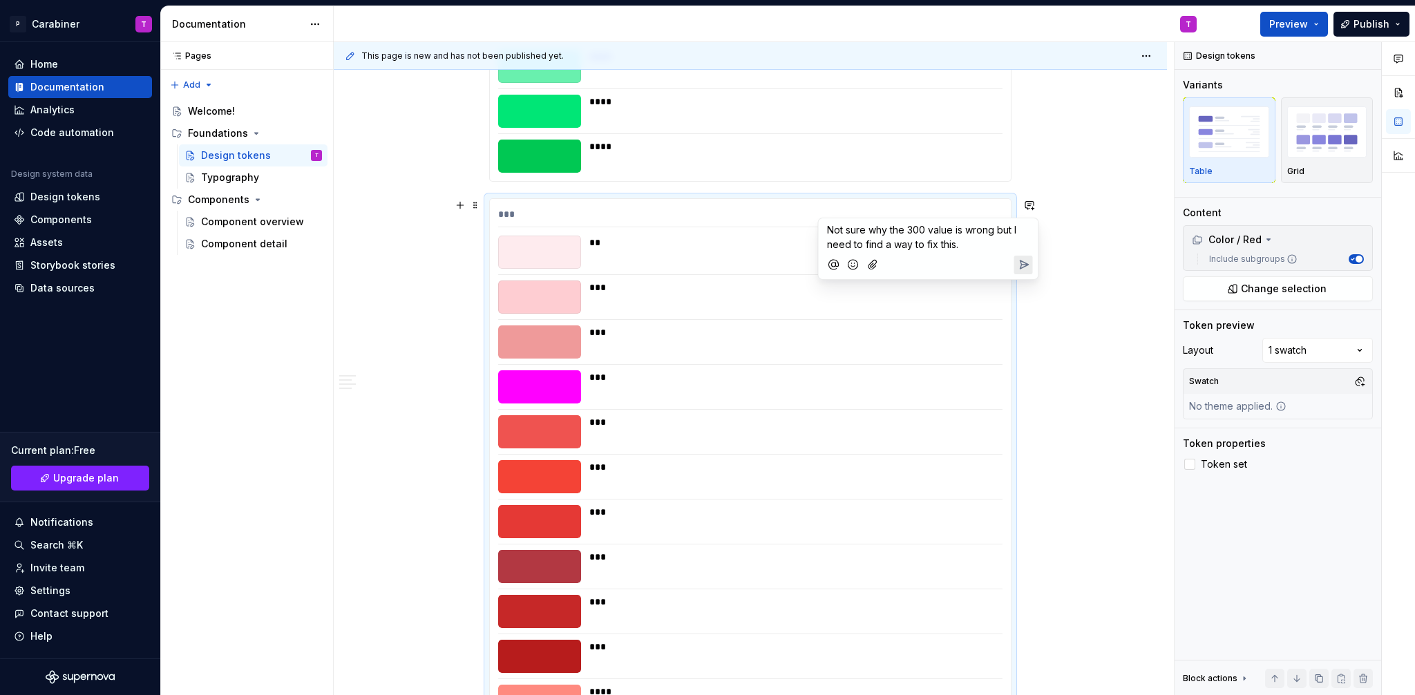
click at [910, 232] on span "Not sure why the 300 value is wrong but I need to find a way to fix this." at bounding box center [923, 237] width 192 height 26
click at [909, 228] on span "Not sure why the 300 value is wrong but I need to find a way to fix this." at bounding box center [923, 237] width 192 height 26
click at [1024, 262] on icon "Send" at bounding box center [1023, 265] width 14 height 14
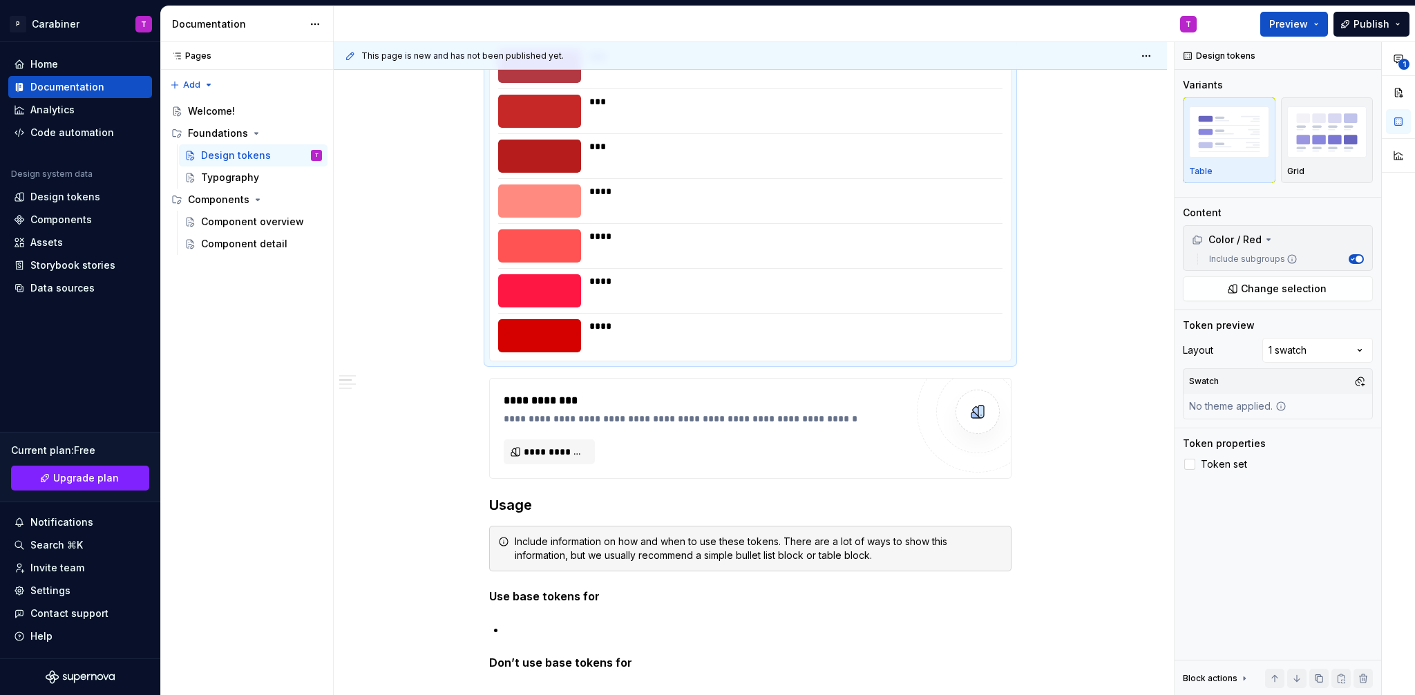
scroll to position [6192, 0]
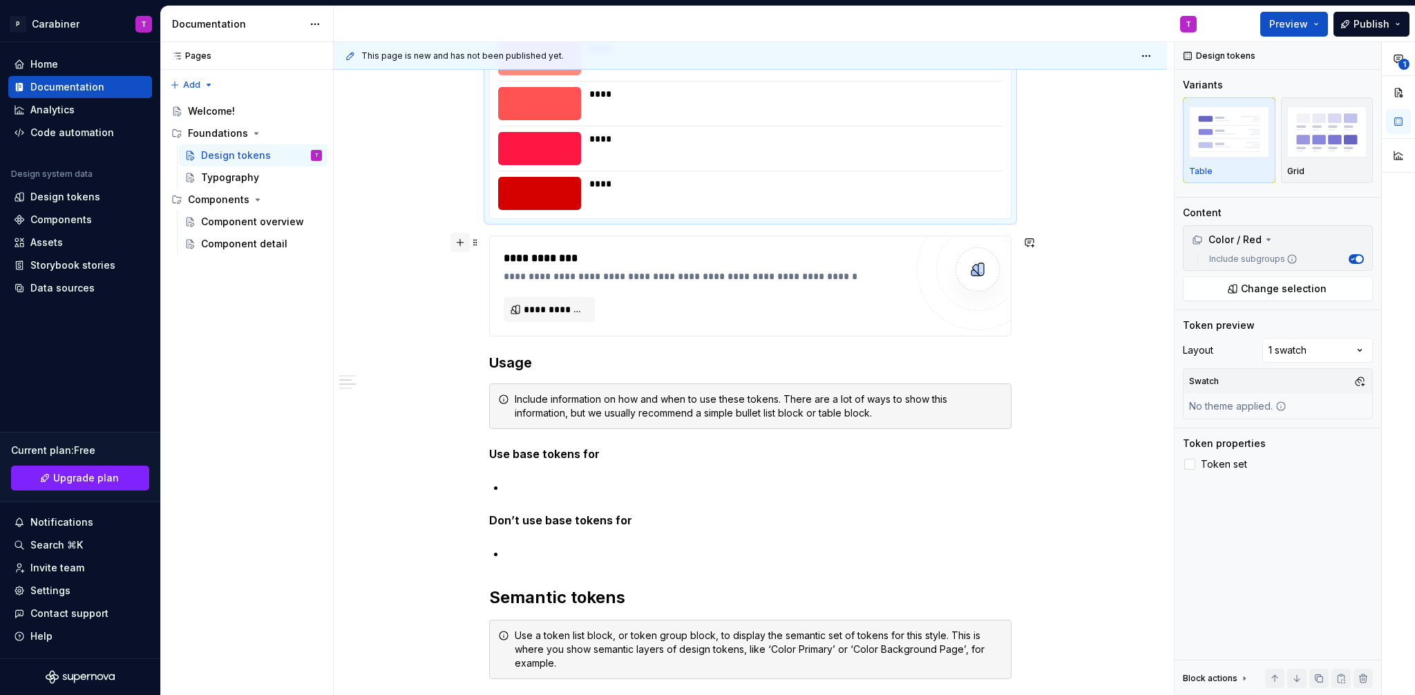
click at [462, 241] on button "button" at bounding box center [460, 242] width 19 height 19
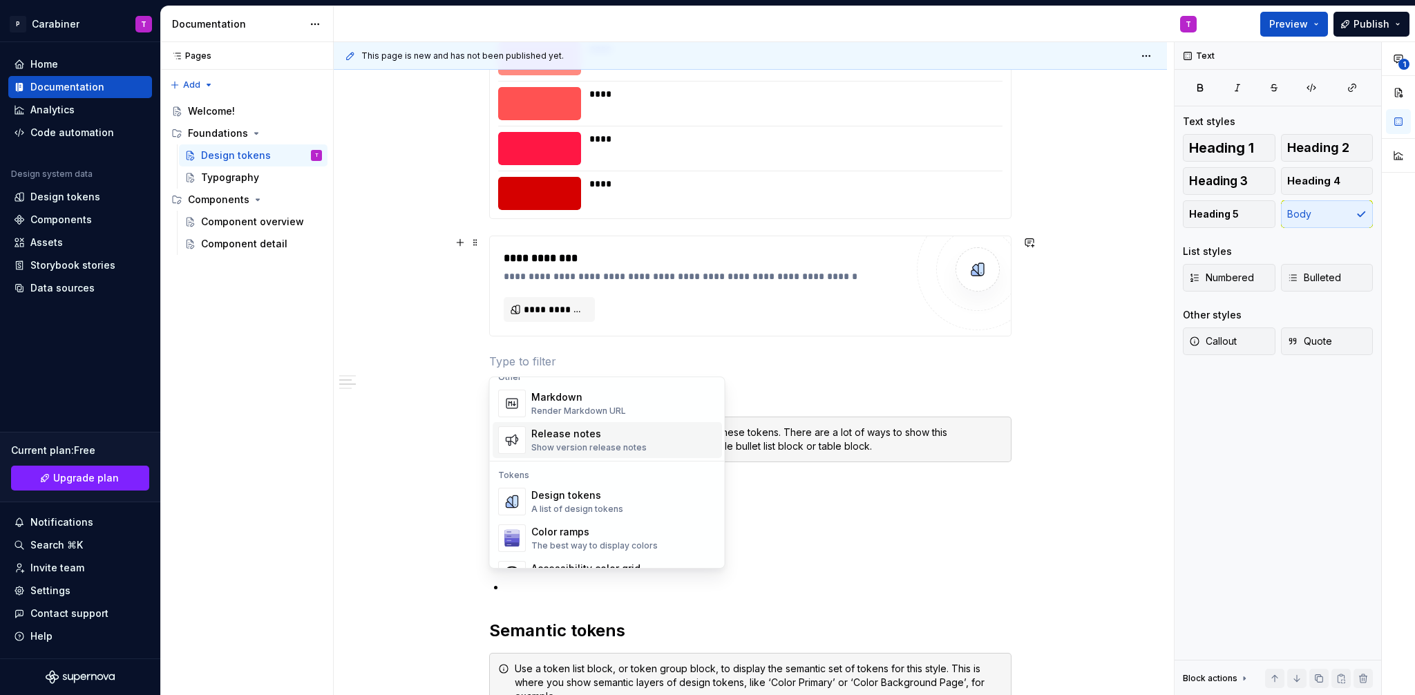
scroll to position [937, 0]
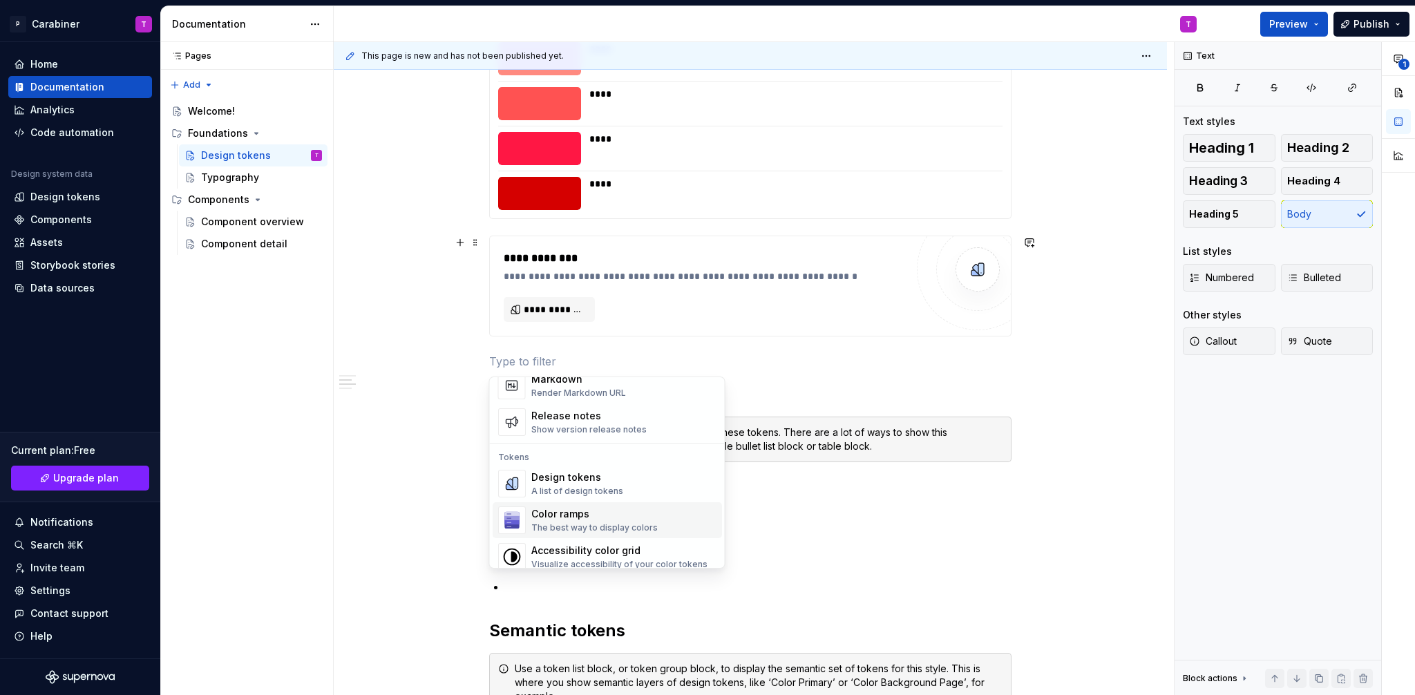
click at [542, 522] on div "The best way to display colors" at bounding box center [594, 527] width 126 height 11
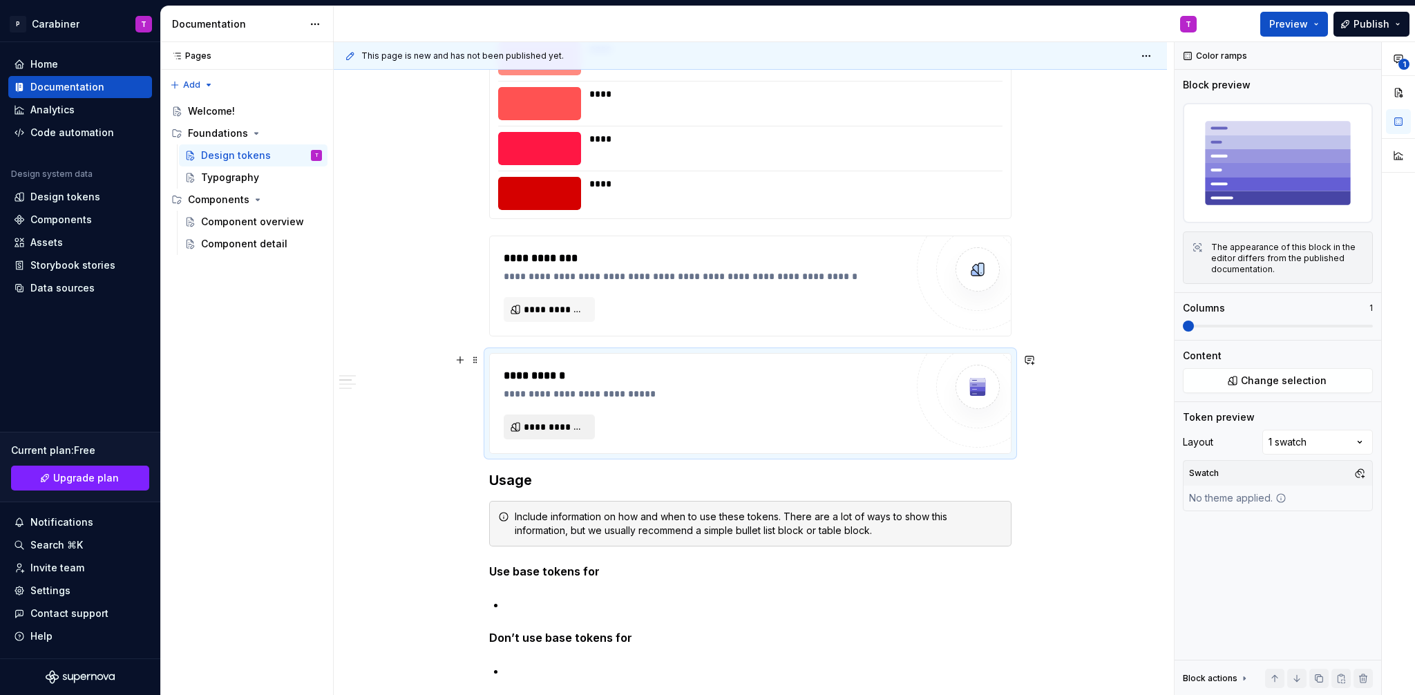
click at [538, 428] on span "**********" at bounding box center [555, 427] width 62 height 14
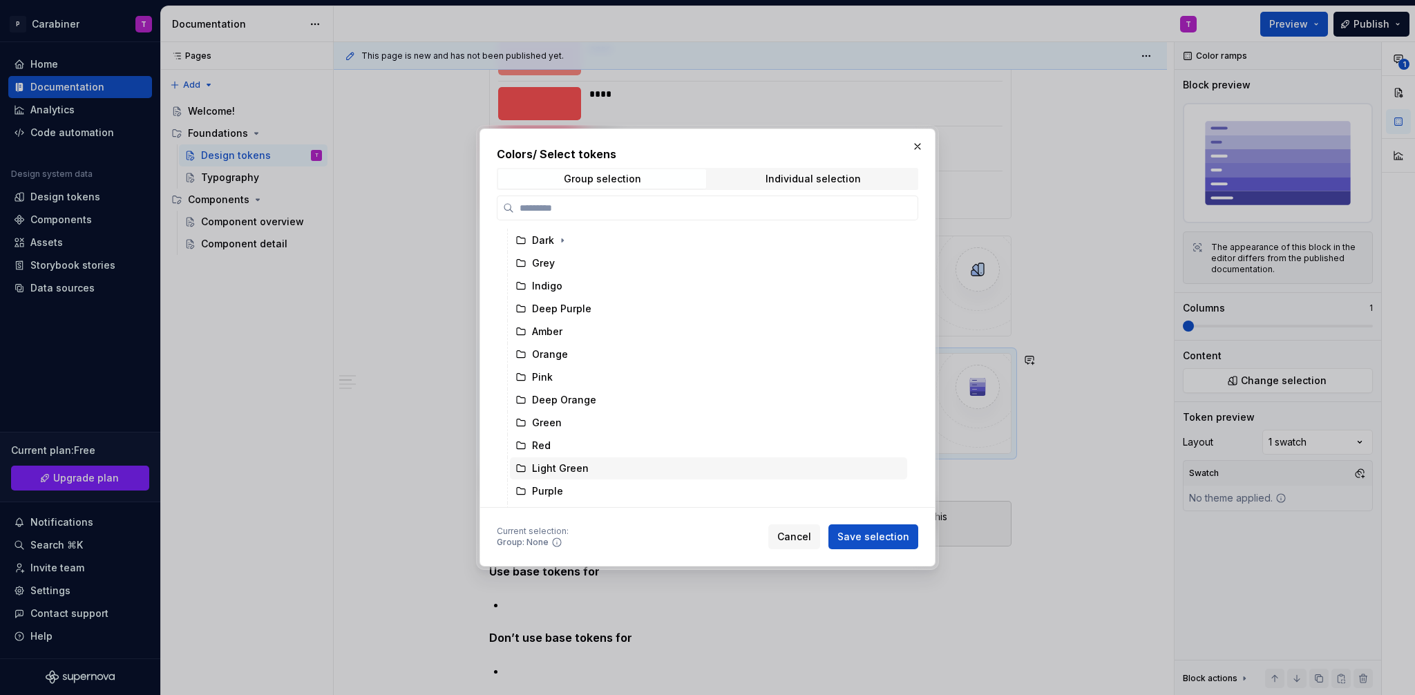
scroll to position [54, 0]
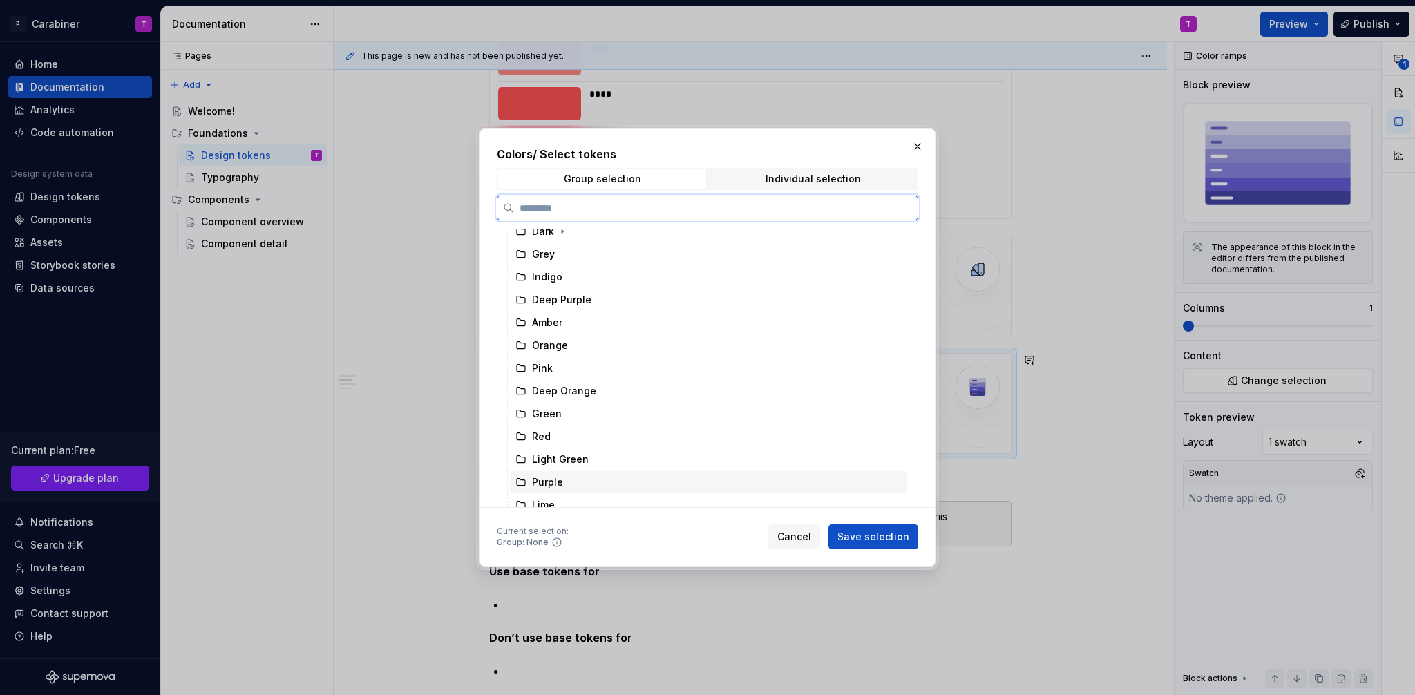
click at [547, 484] on div "Purple" at bounding box center [547, 482] width 31 height 14
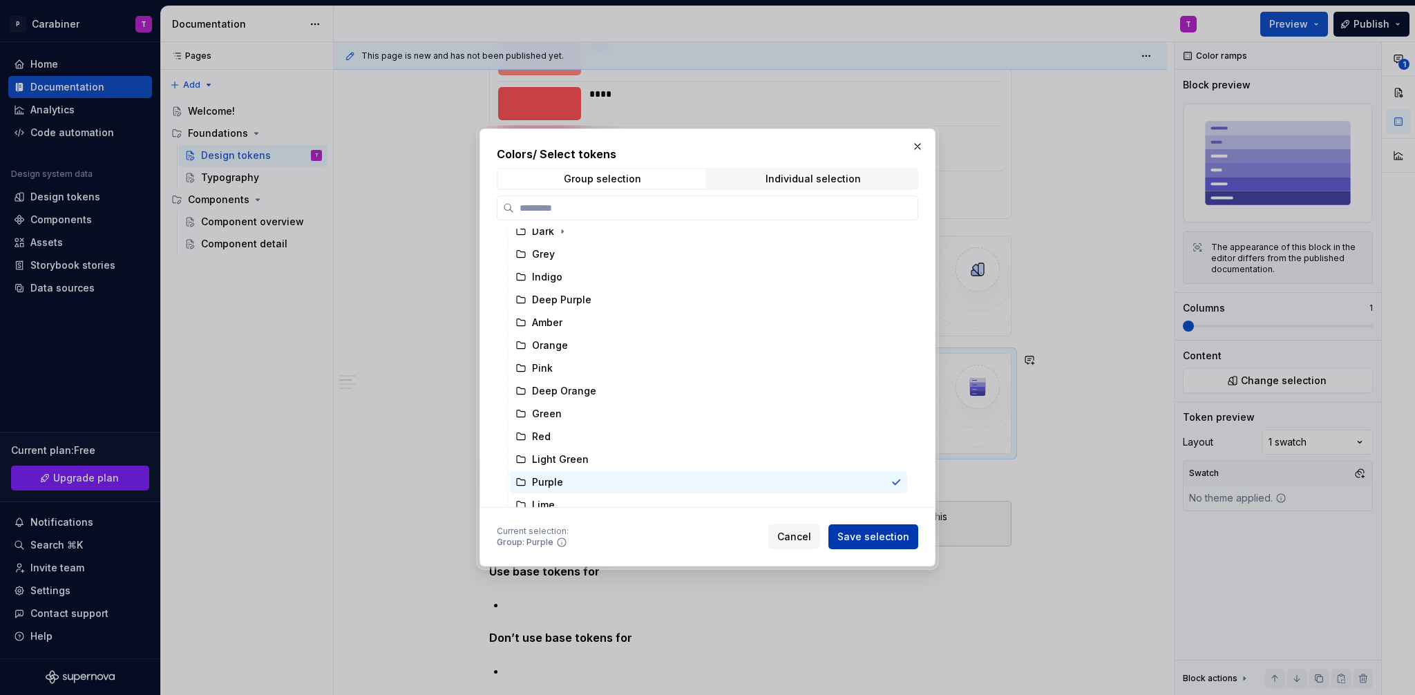
click at [884, 538] on span "Save selection" at bounding box center [874, 537] width 72 height 14
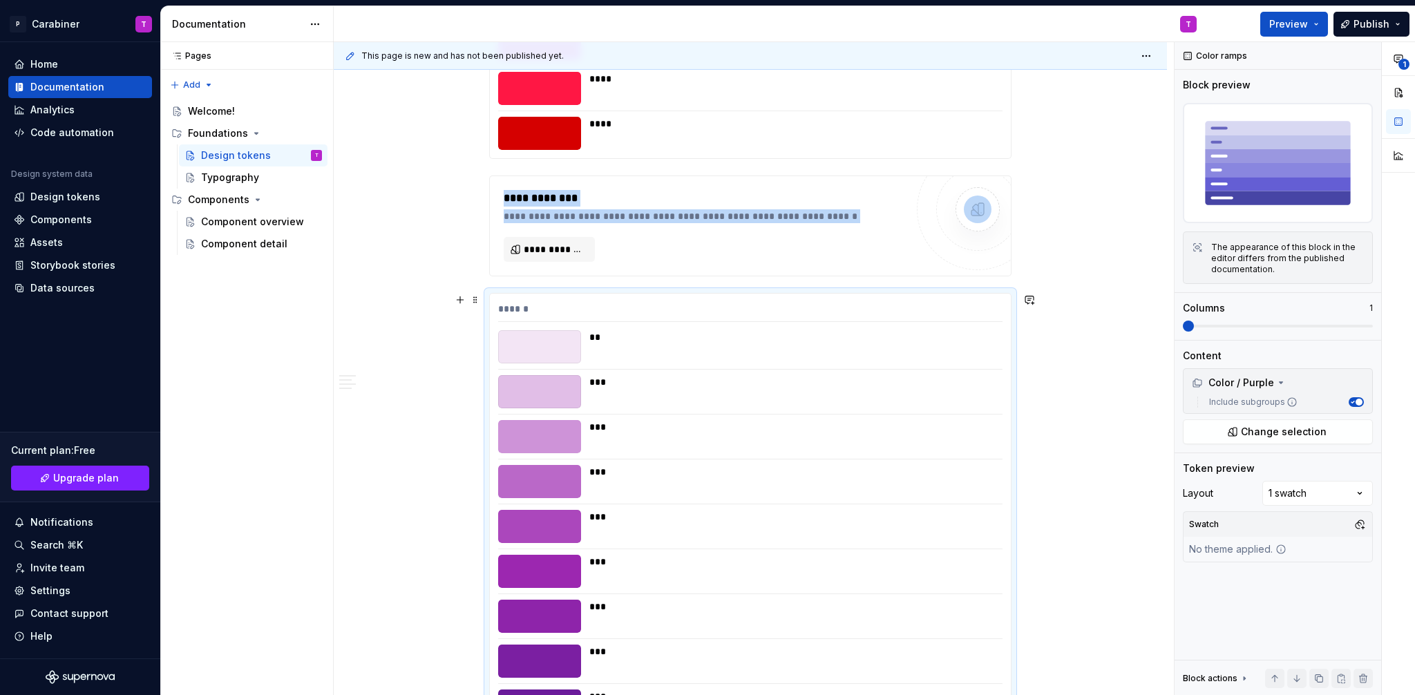
scroll to position [6295, 0]
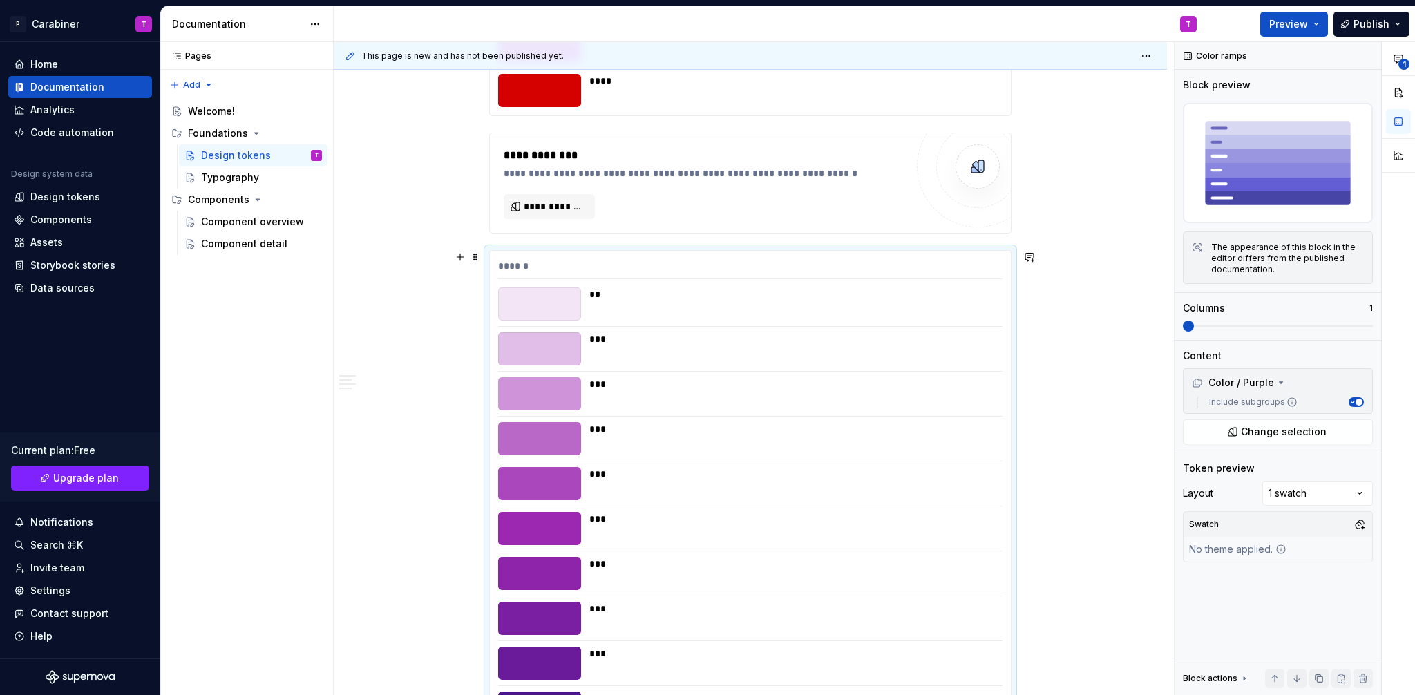
click at [630, 261] on div "******" at bounding box center [750, 269] width 504 height 20
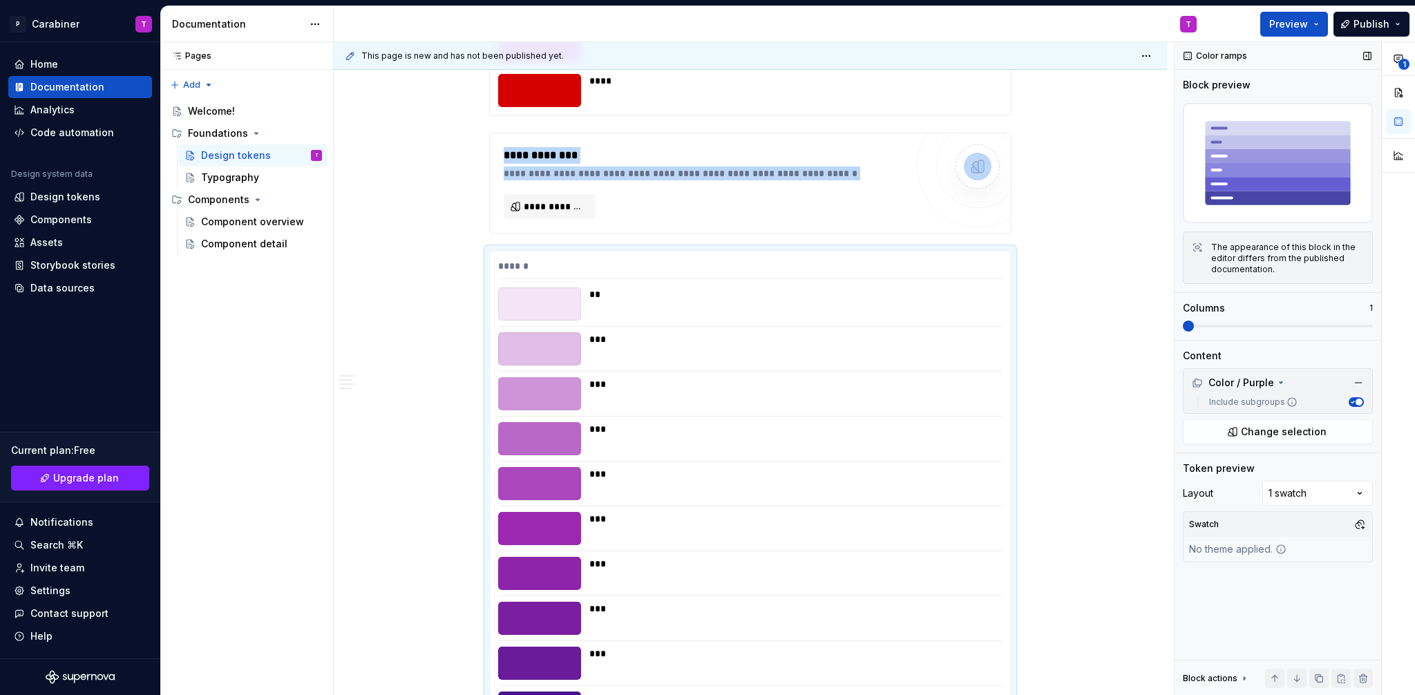
scroll to position [6503, 0]
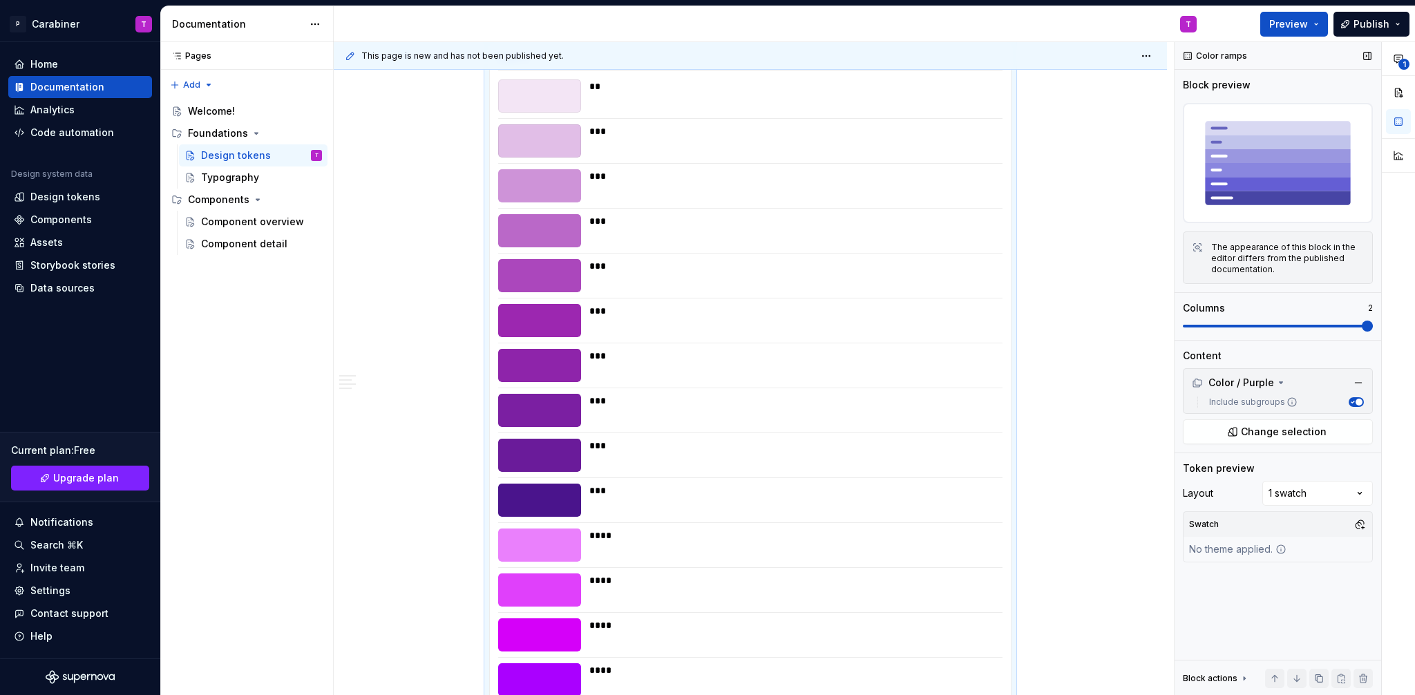
click at [1373, 328] on span at bounding box center [1367, 326] width 11 height 11
click at [1183, 332] on span at bounding box center [1188, 326] width 11 height 11
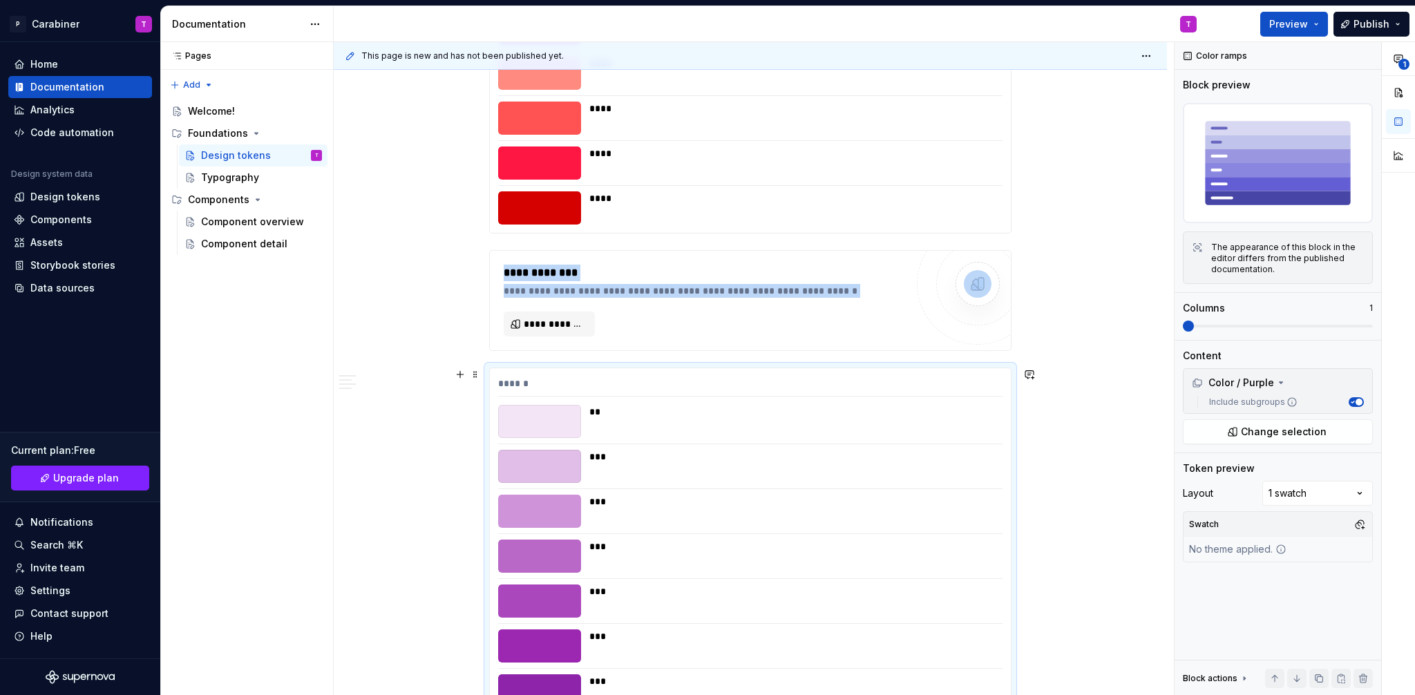
scroll to position [6414, 0]
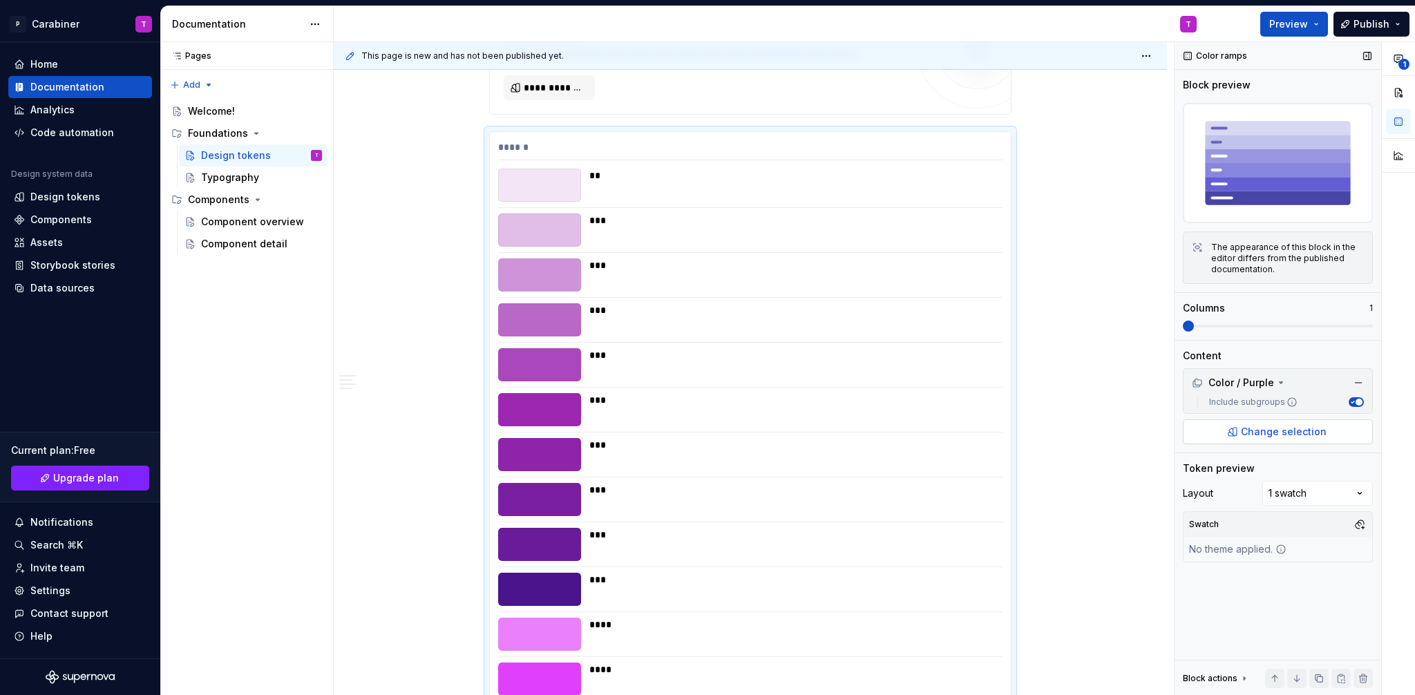
click at [1258, 426] on span "Change selection" at bounding box center [1284, 432] width 86 height 14
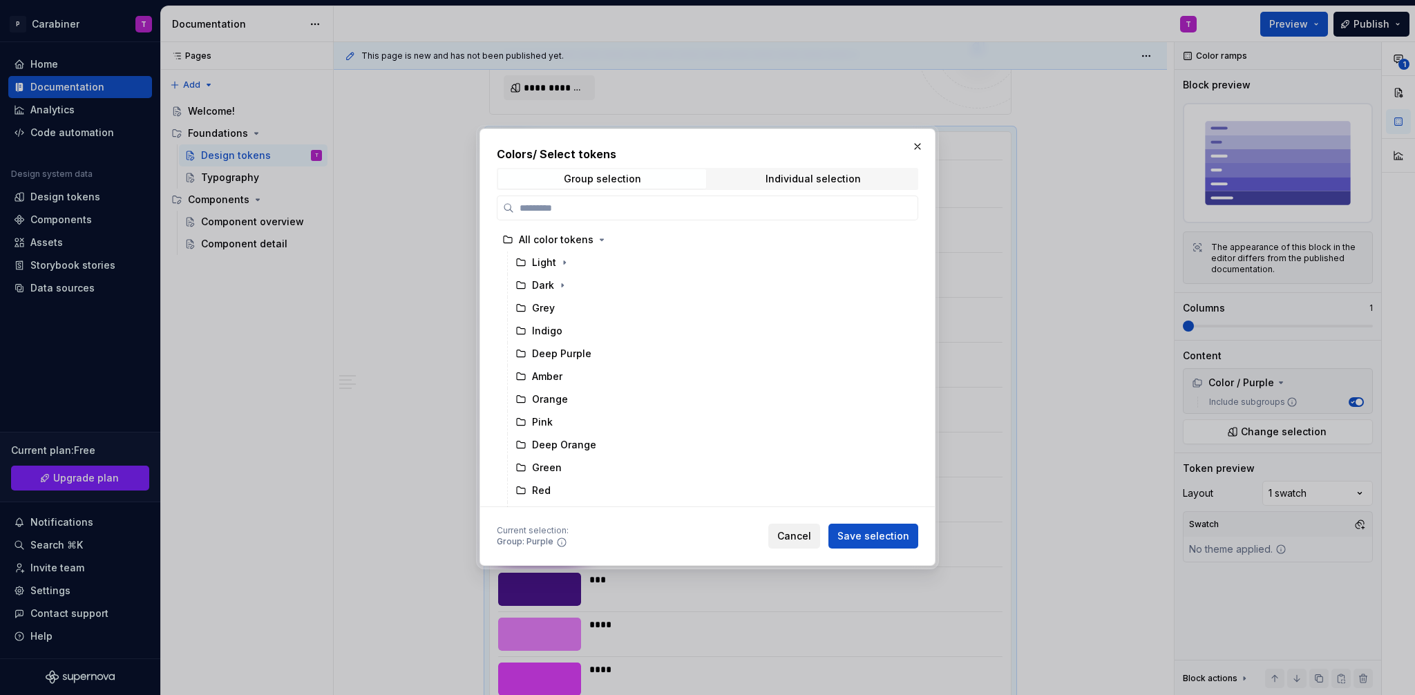
click at [788, 542] on span "Cancel" at bounding box center [794, 537] width 34 height 14
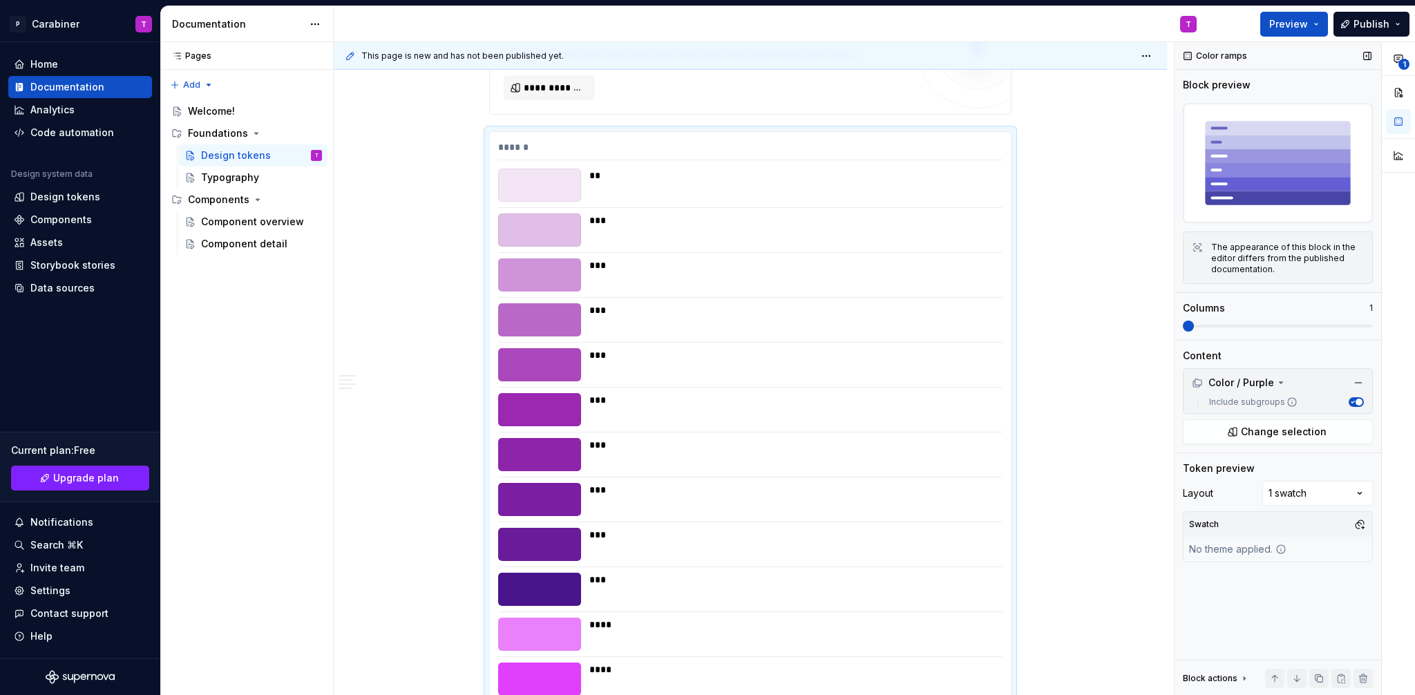
click at [1215, 54] on div "Color ramps" at bounding box center [1216, 55] width 75 height 19
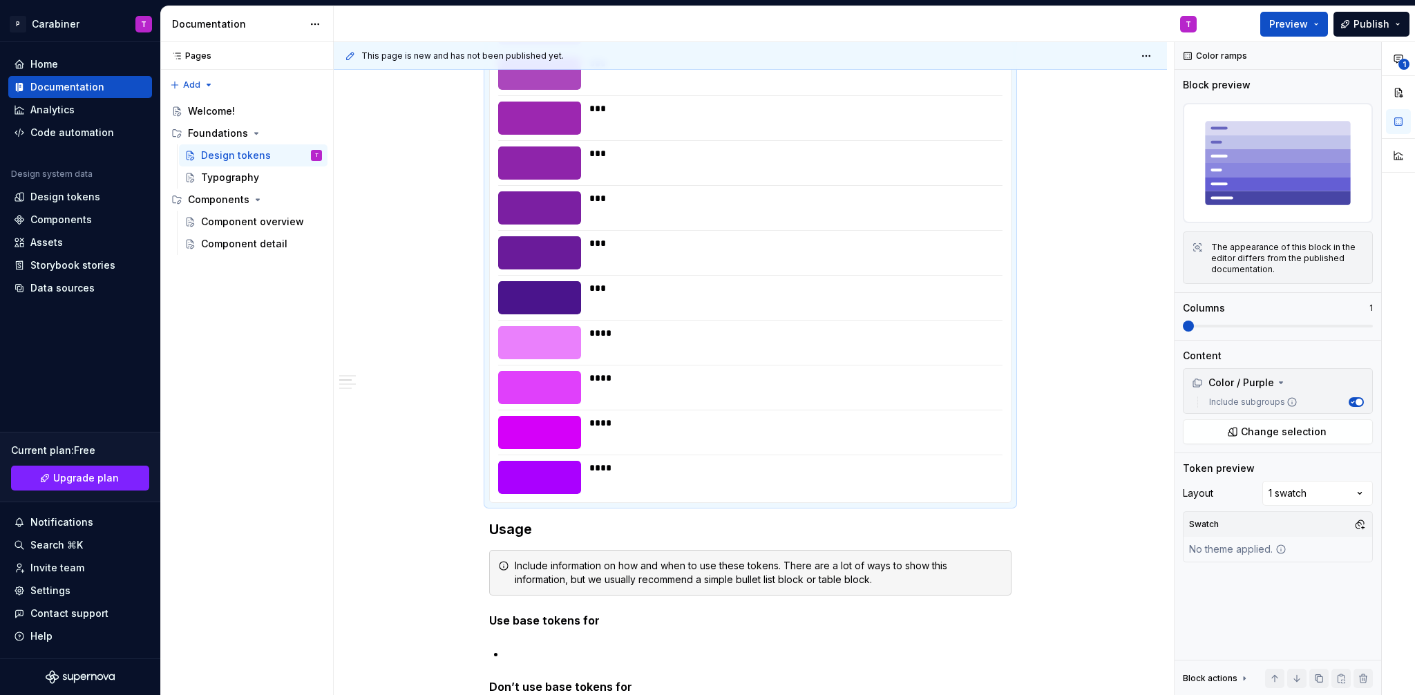
scroll to position [6715, 0]
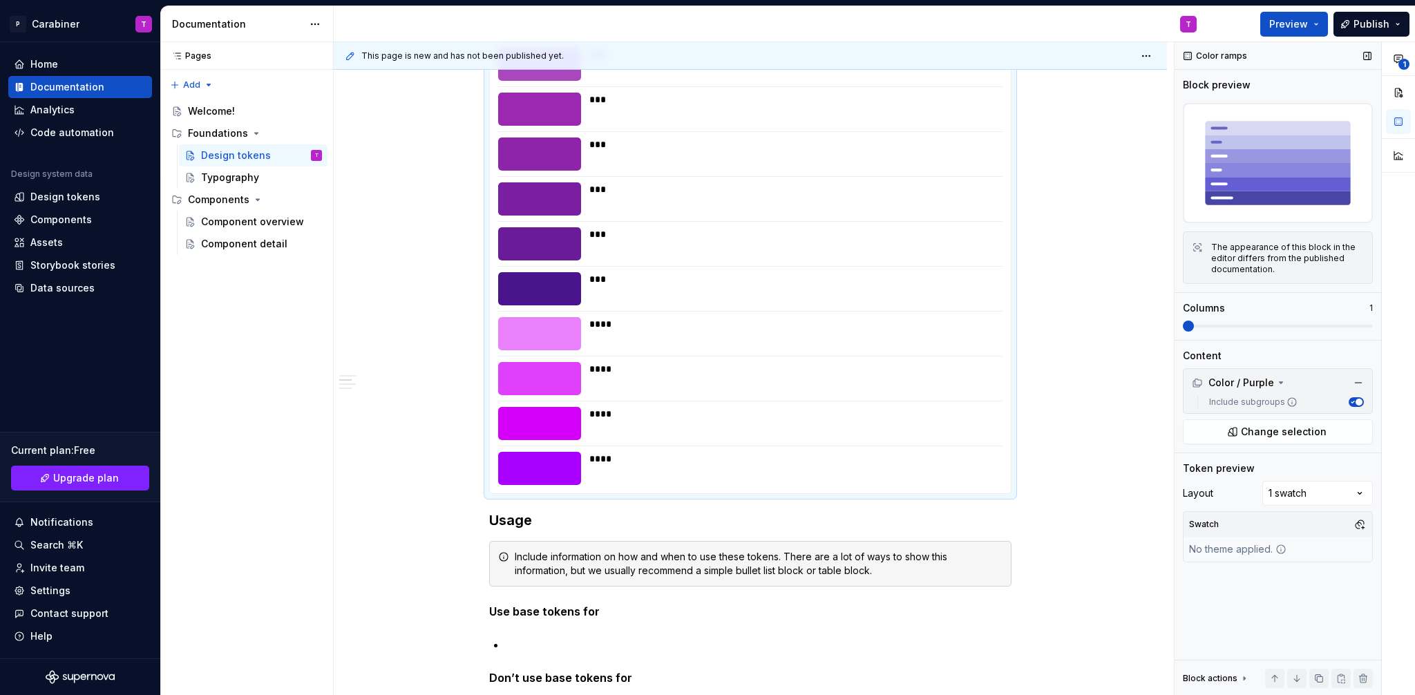
click at [1245, 679] on icon at bounding box center [1244, 678] width 11 height 11
click at [1240, 534] on icon at bounding box center [1244, 534] width 11 height 11
click at [1188, 55] on div "Color ramps" at bounding box center [1216, 55] width 75 height 19
click at [1231, 55] on div "Color ramps" at bounding box center [1216, 55] width 75 height 19
click at [1200, 56] on div "Color ramps" at bounding box center [1216, 55] width 75 height 19
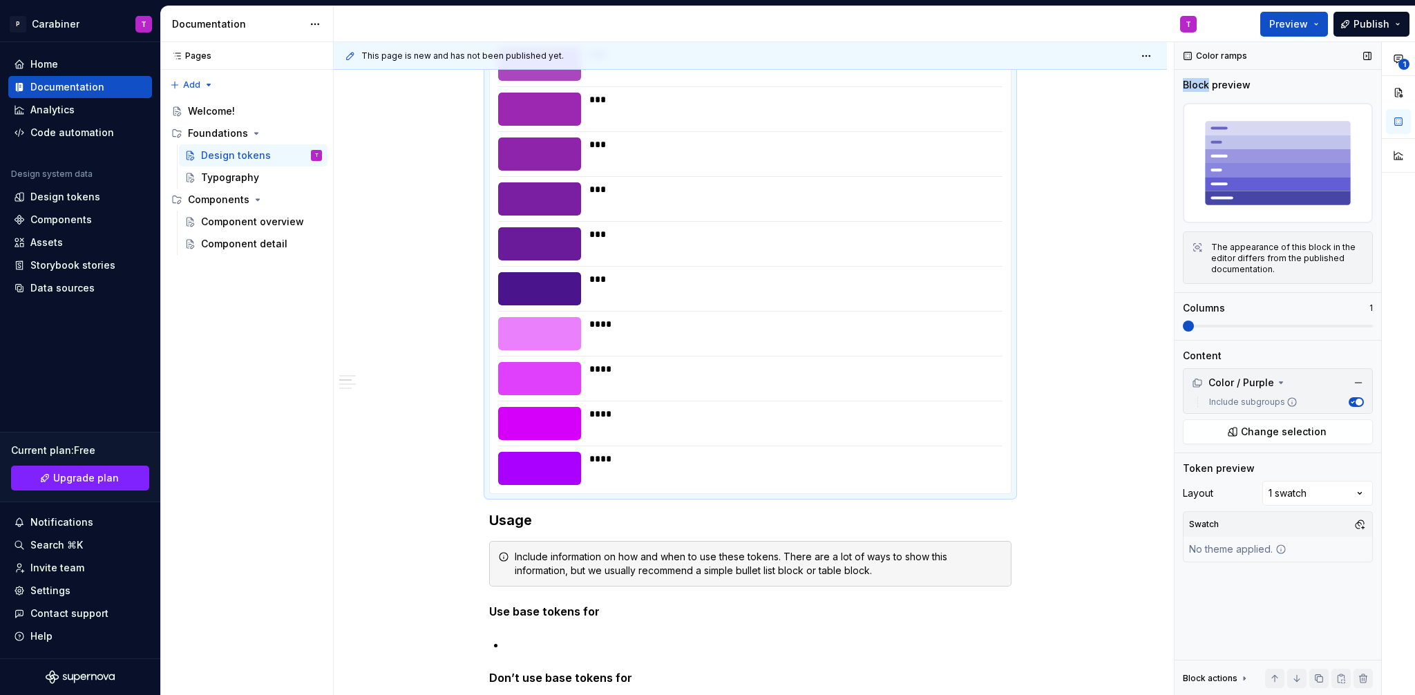
click at [1199, 59] on div "Color ramps" at bounding box center [1216, 55] width 75 height 19
click at [1187, 53] on div "Color ramps" at bounding box center [1216, 55] width 75 height 19
click at [1217, 54] on div "Color ramps" at bounding box center [1216, 55] width 75 height 19
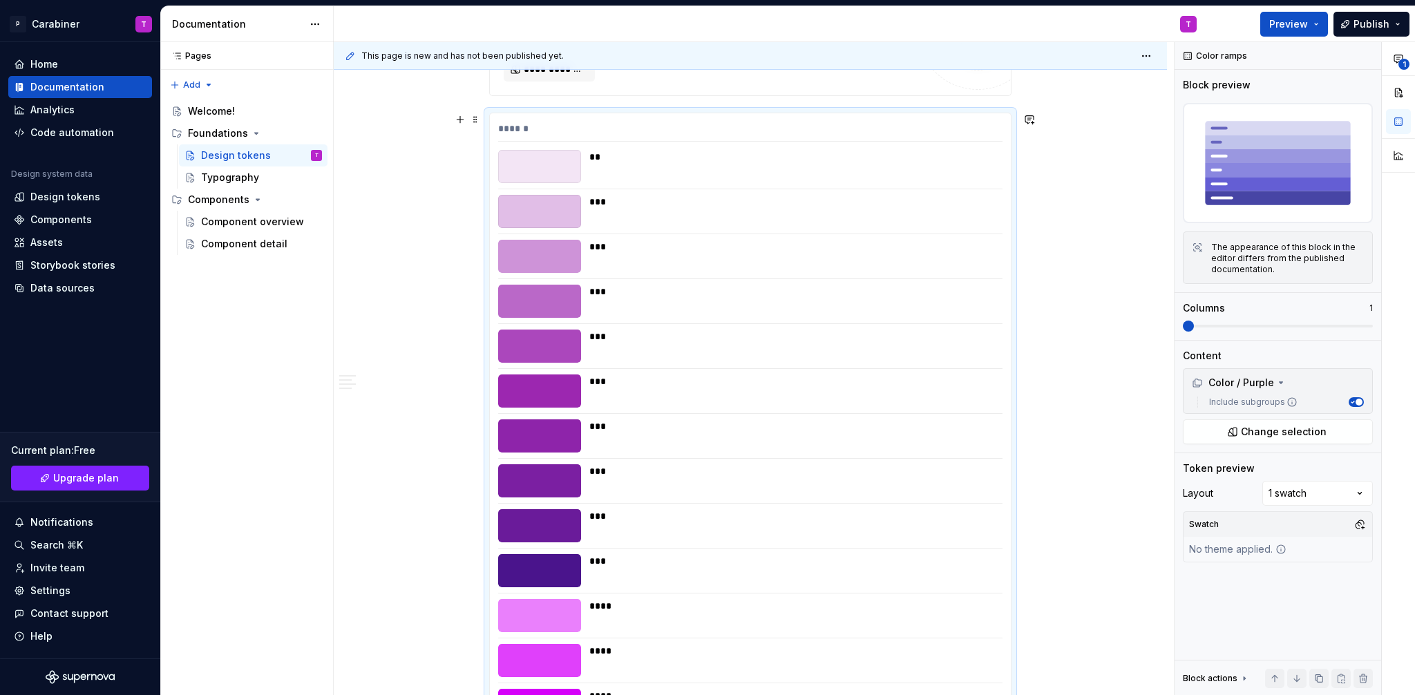
scroll to position [6242, 0]
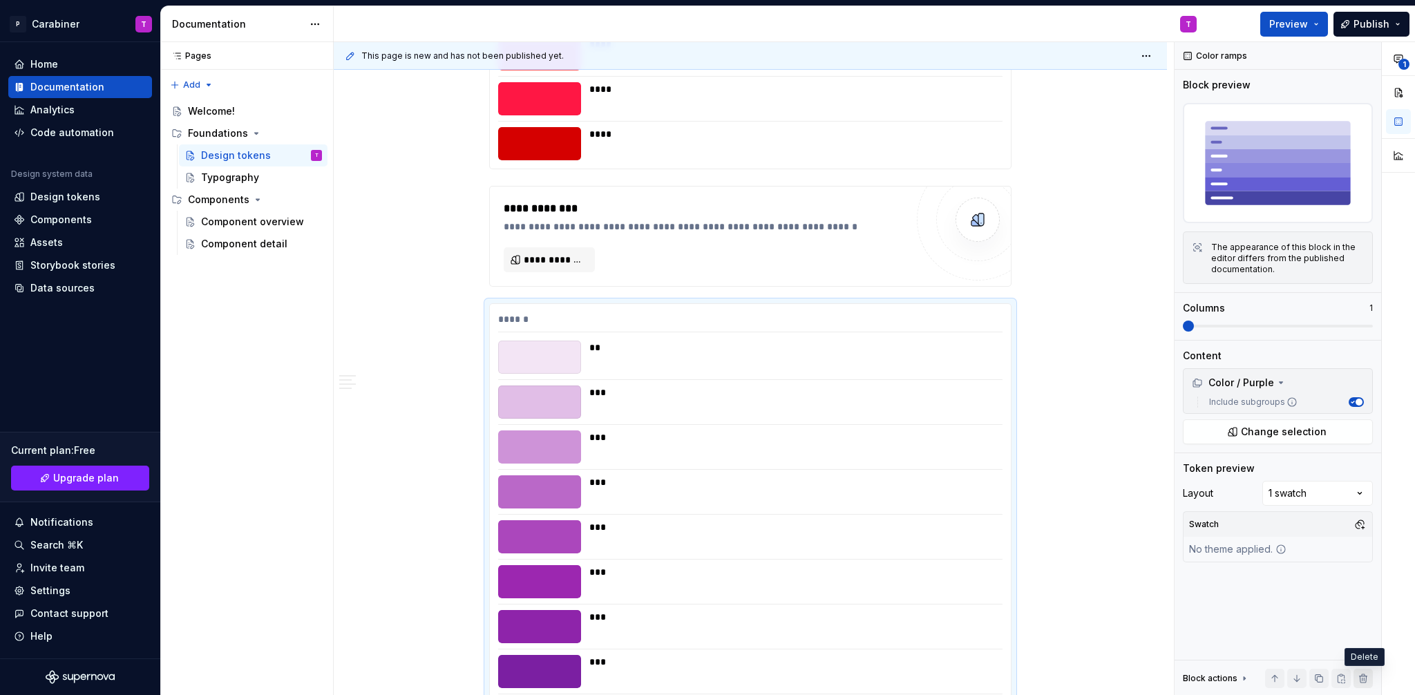
click at [1366, 677] on button "button" at bounding box center [1363, 678] width 19 height 19
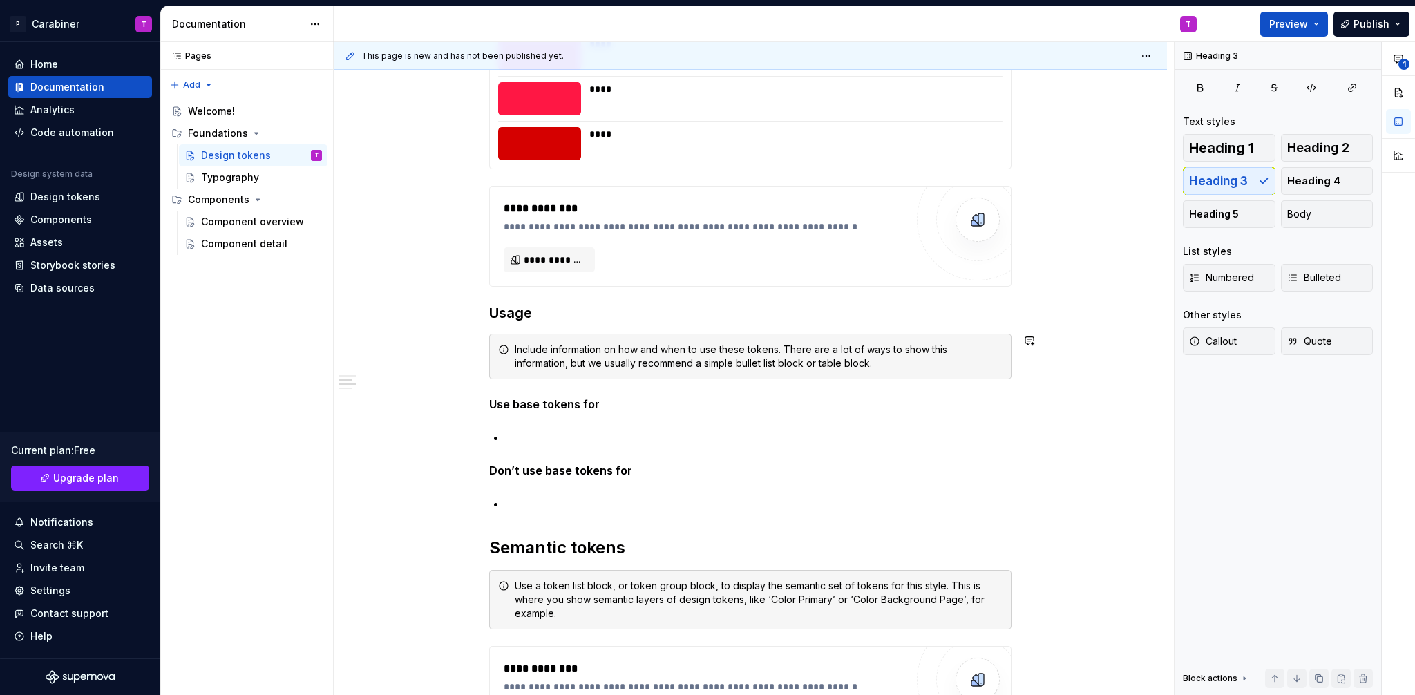
scroll to position [6233, 0]
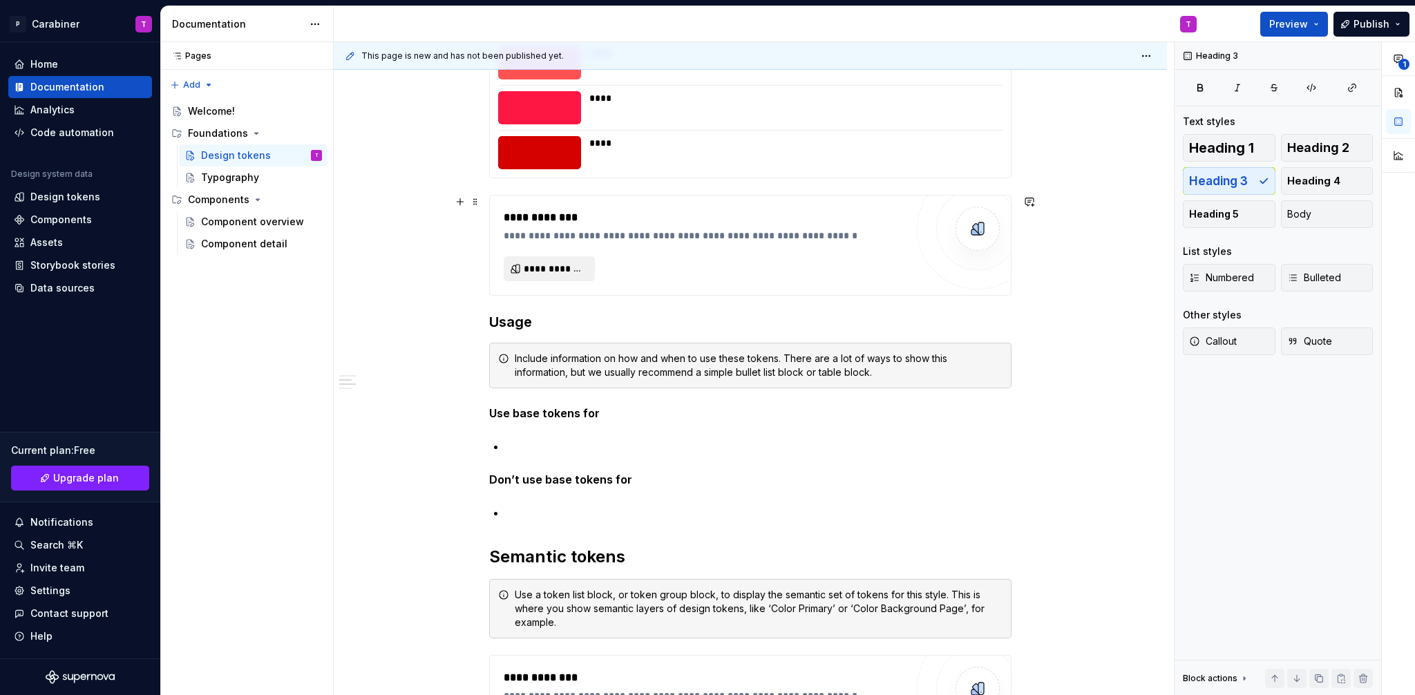
click at [531, 259] on button "**********" at bounding box center [549, 268] width 91 height 25
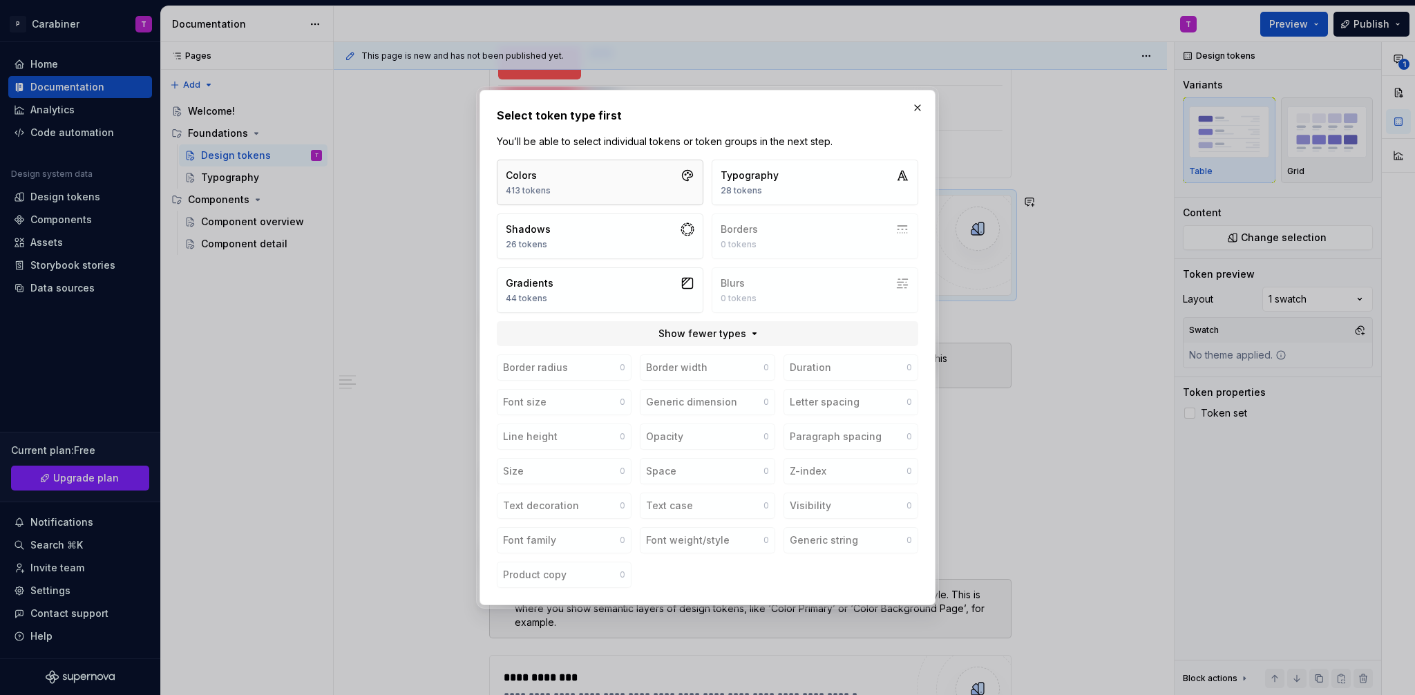
click at [547, 181] on div "Colors" at bounding box center [528, 176] width 45 height 14
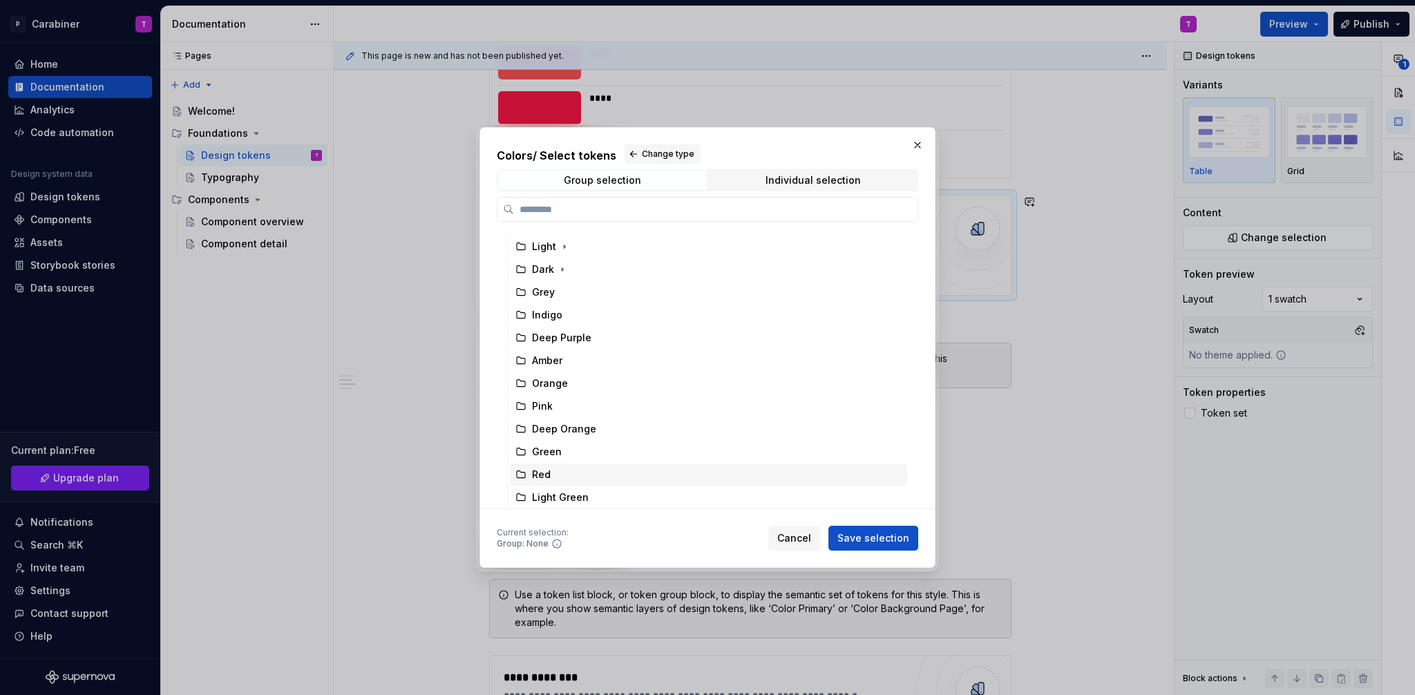
scroll to position [26, 0]
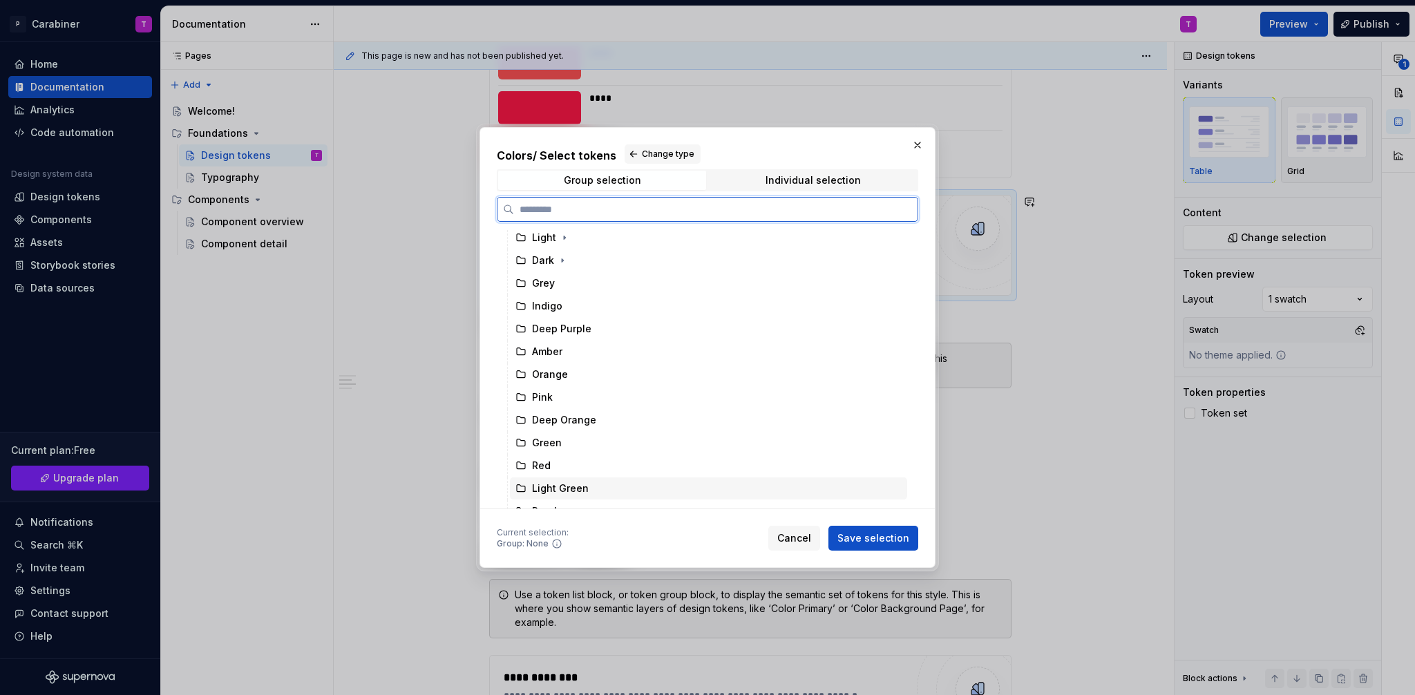
click at [549, 490] on div "Light Green" at bounding box center [560, 489] width 57 height 14
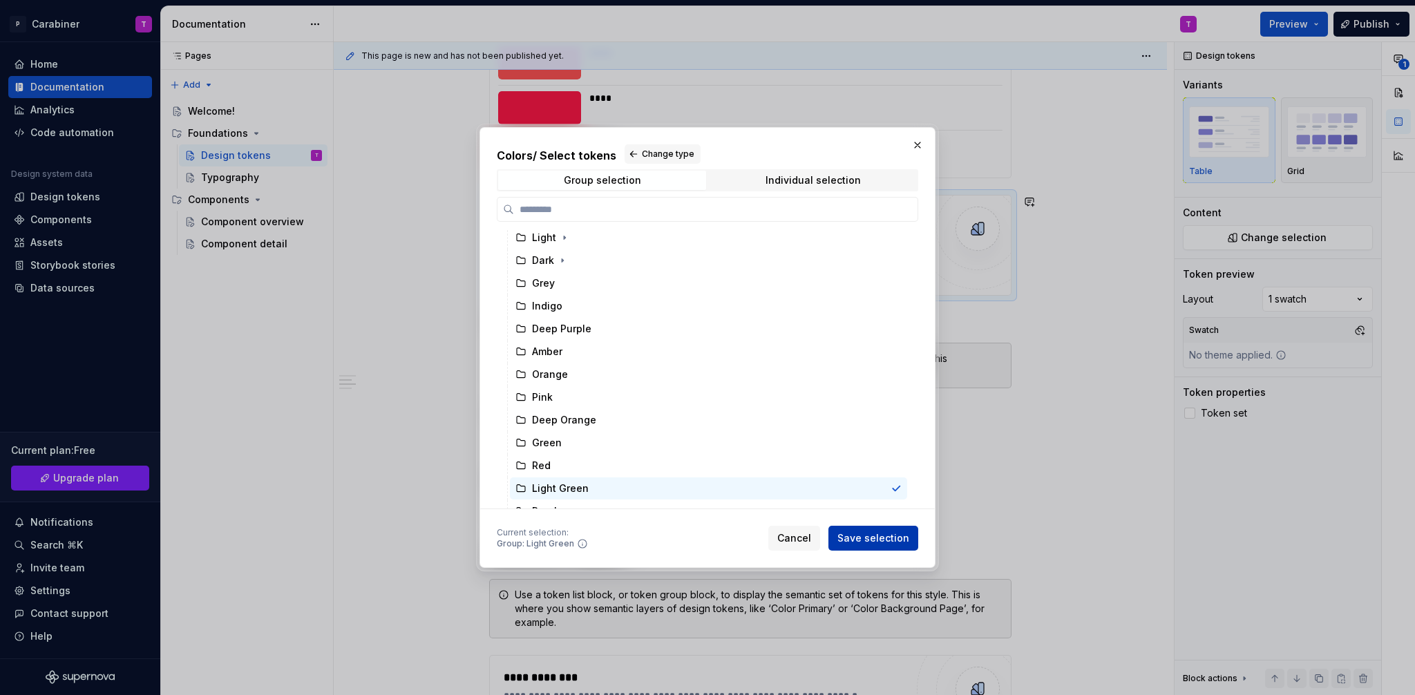
click at [880, 535] on span "Save selection" at bounding box center [874, 538] width 72 height 14
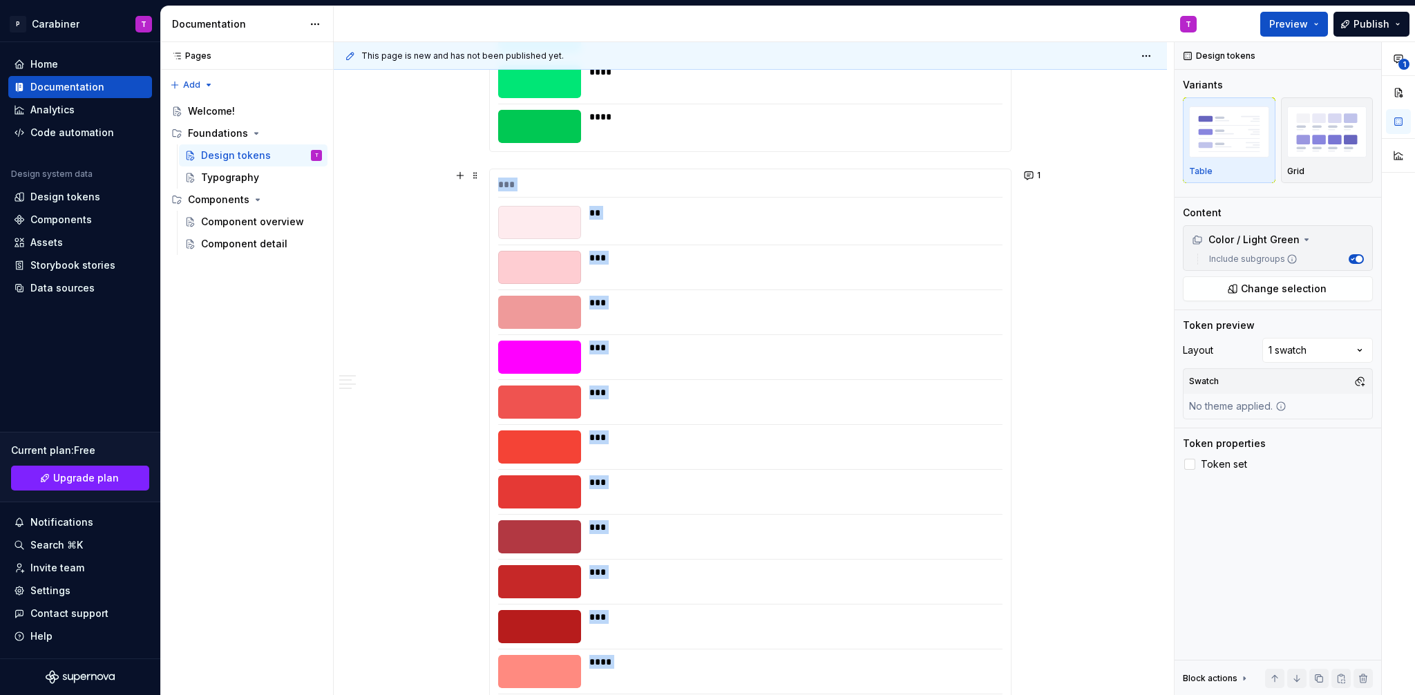
scroll to position [5676, 0]
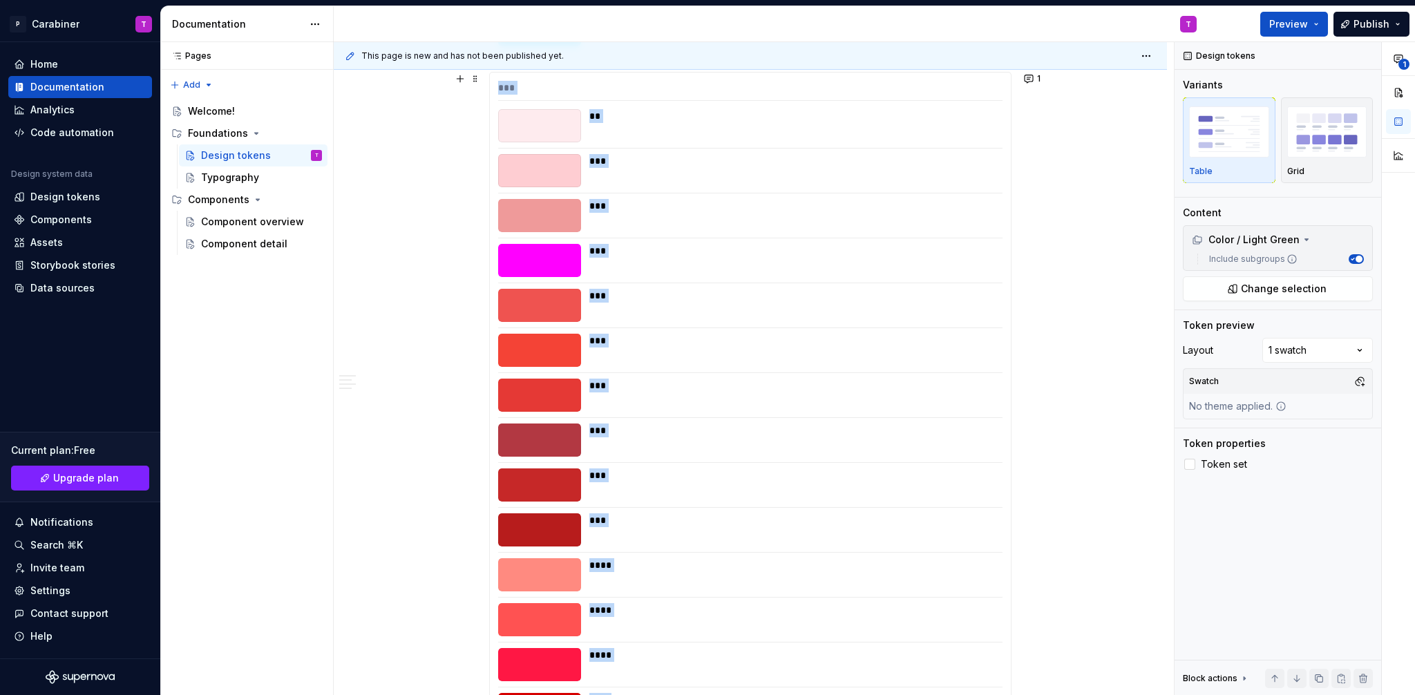
click at [679, 342] on div "***" at bounding box center [791, 341] width 405 height 14
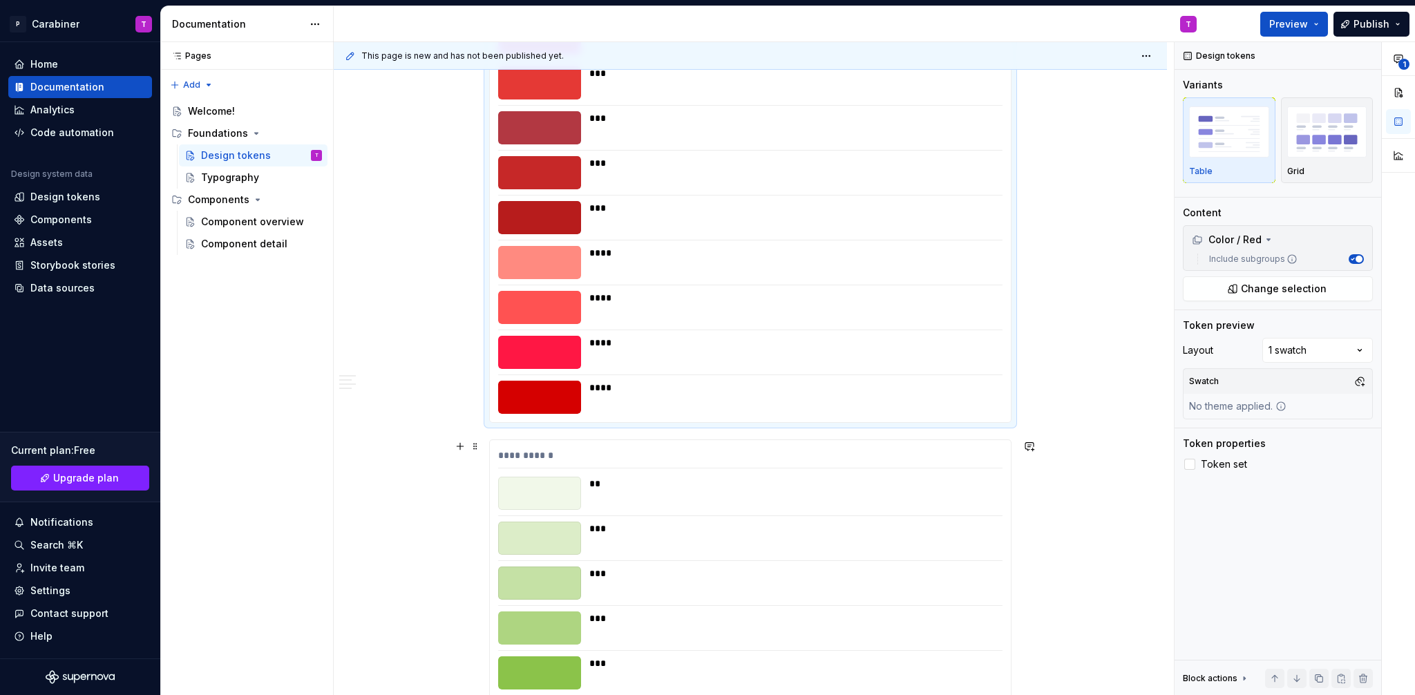
scroll to position [5917, 0]
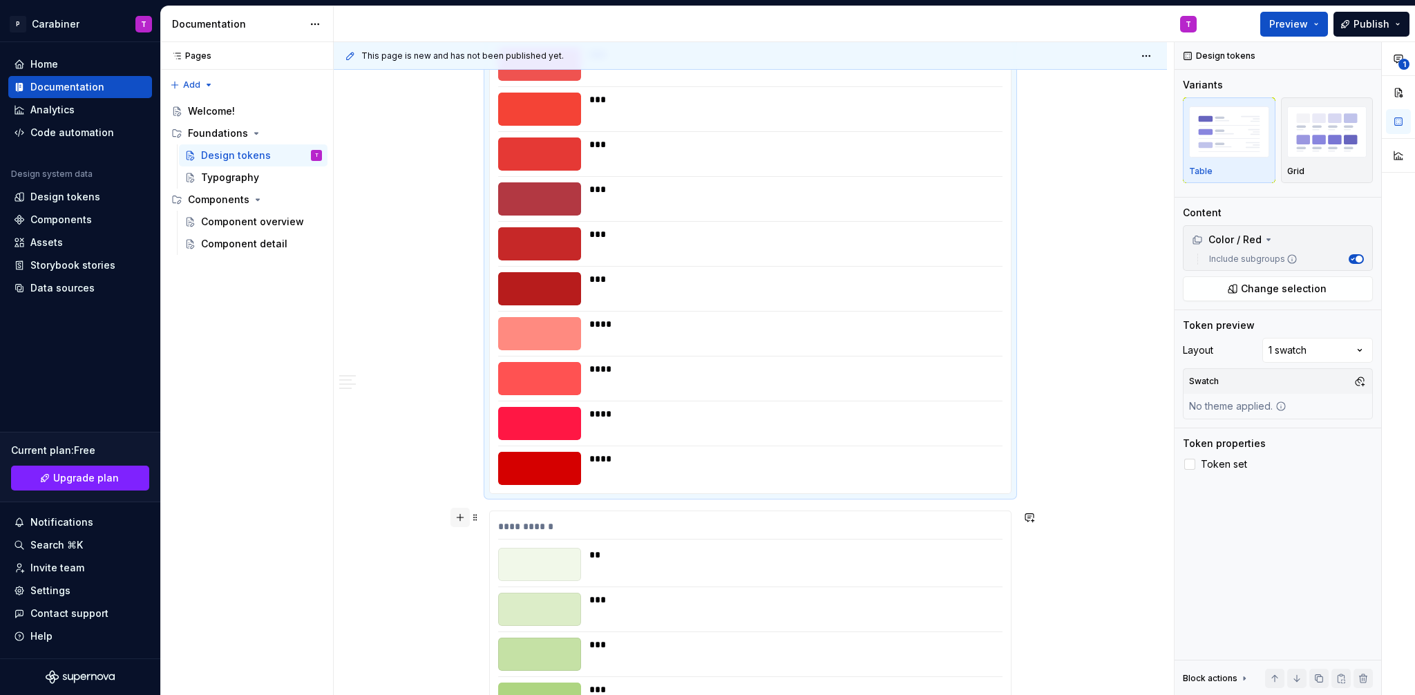
click at [461, 515] on button "button" at bounding box center [460, 517] width 19 height 19
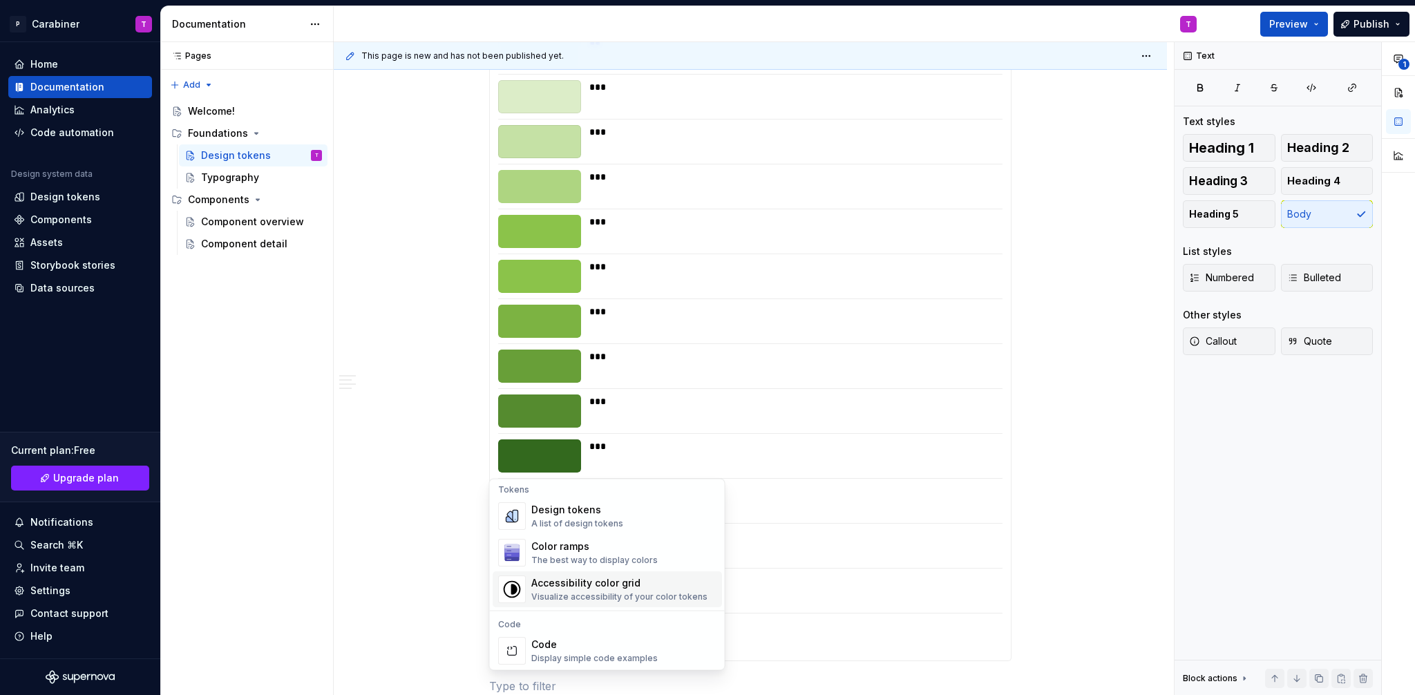
scroll to position [997, 0]
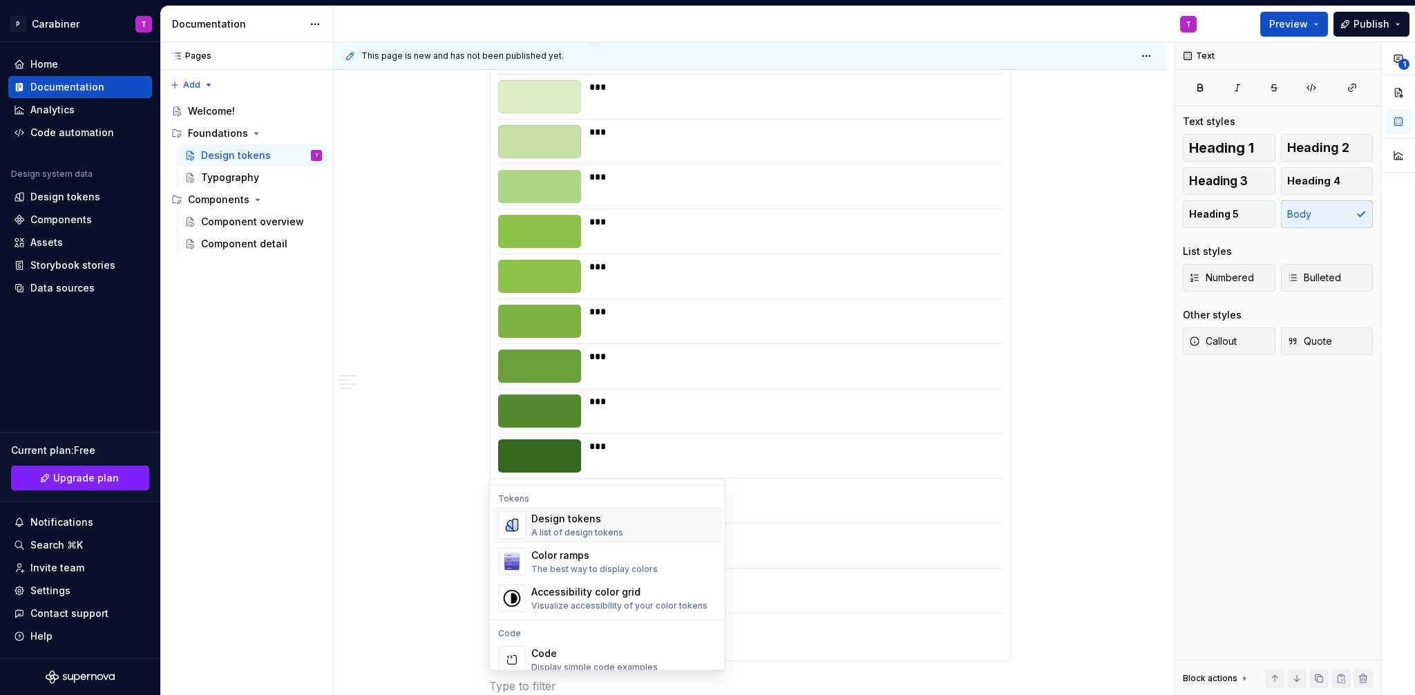
click at [547, 522] on div "Design tokens" at bounding box center [577, 520] width 92 height 14
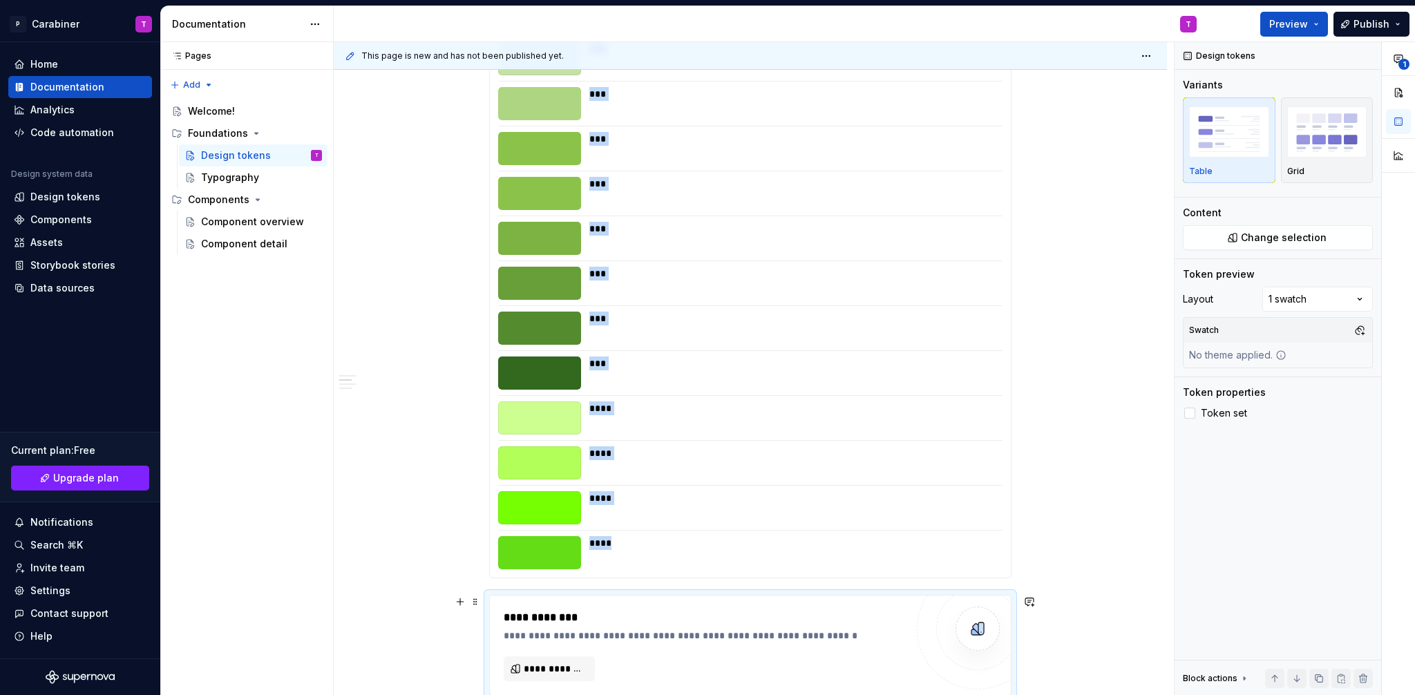
scroll to position [6710, 0]
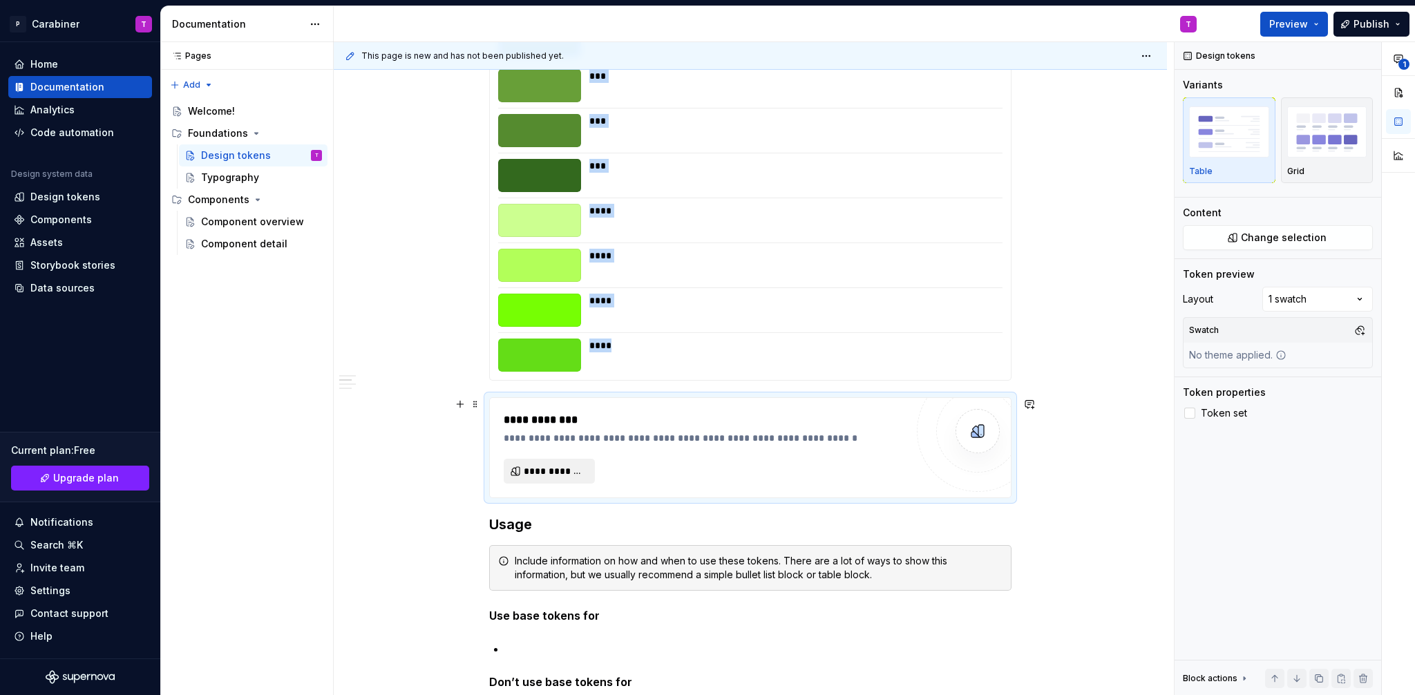
click at [554, 473] on span "**********" at bounding box center [555, 471] width 62 height 14
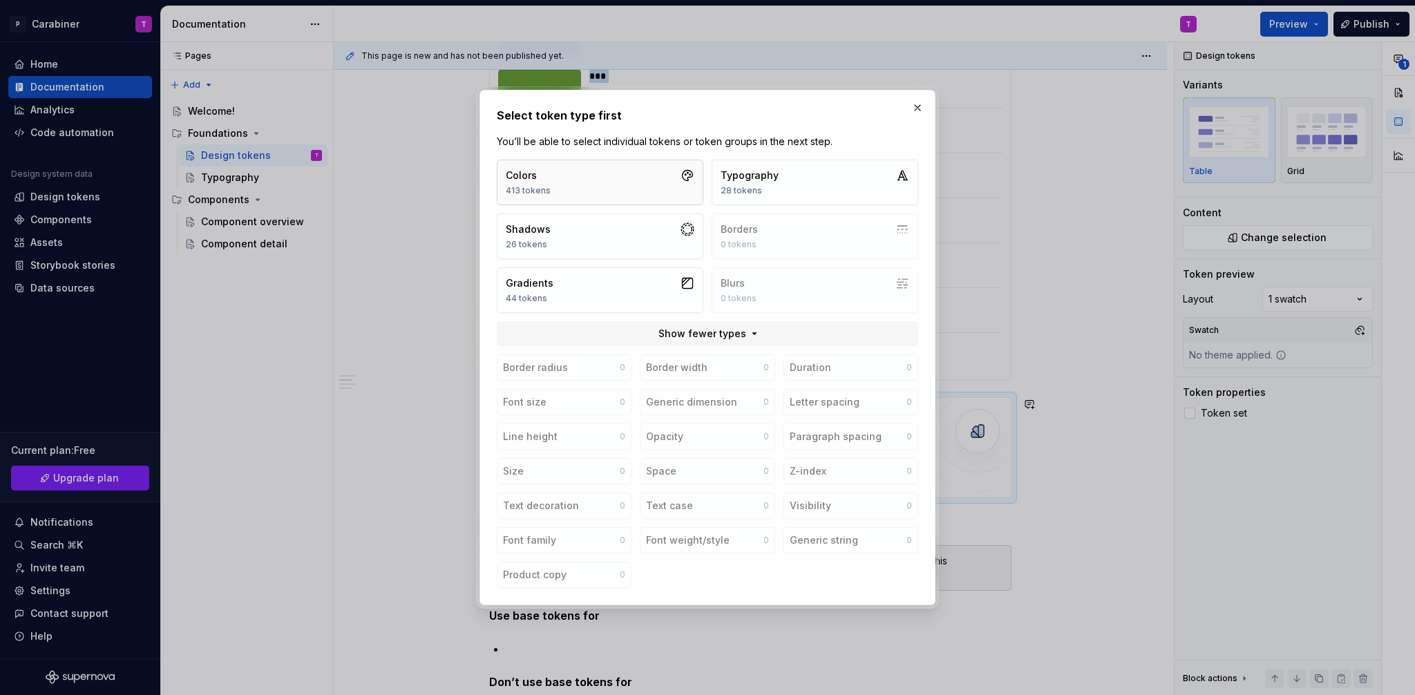
click at [544, 174] on div "Colors" at bounding box center [528, 176] width 45 height 14
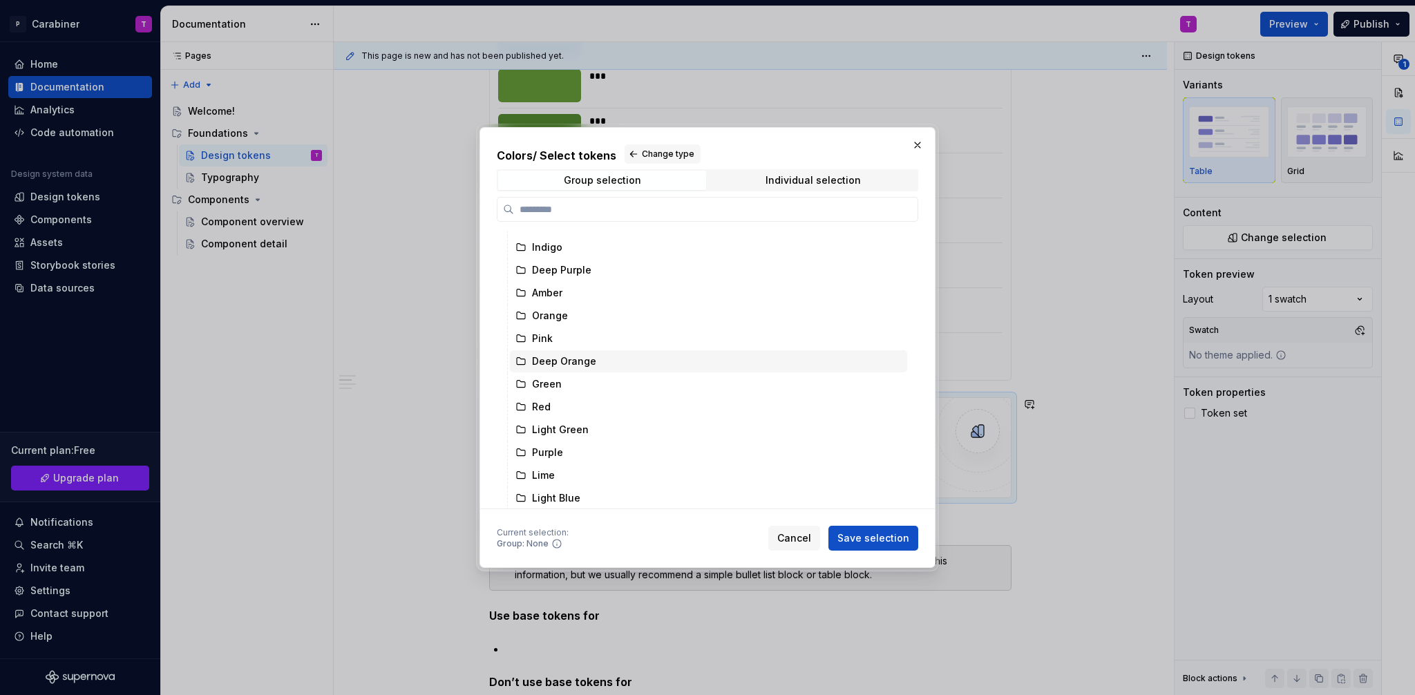
scroll to position [103, 0]
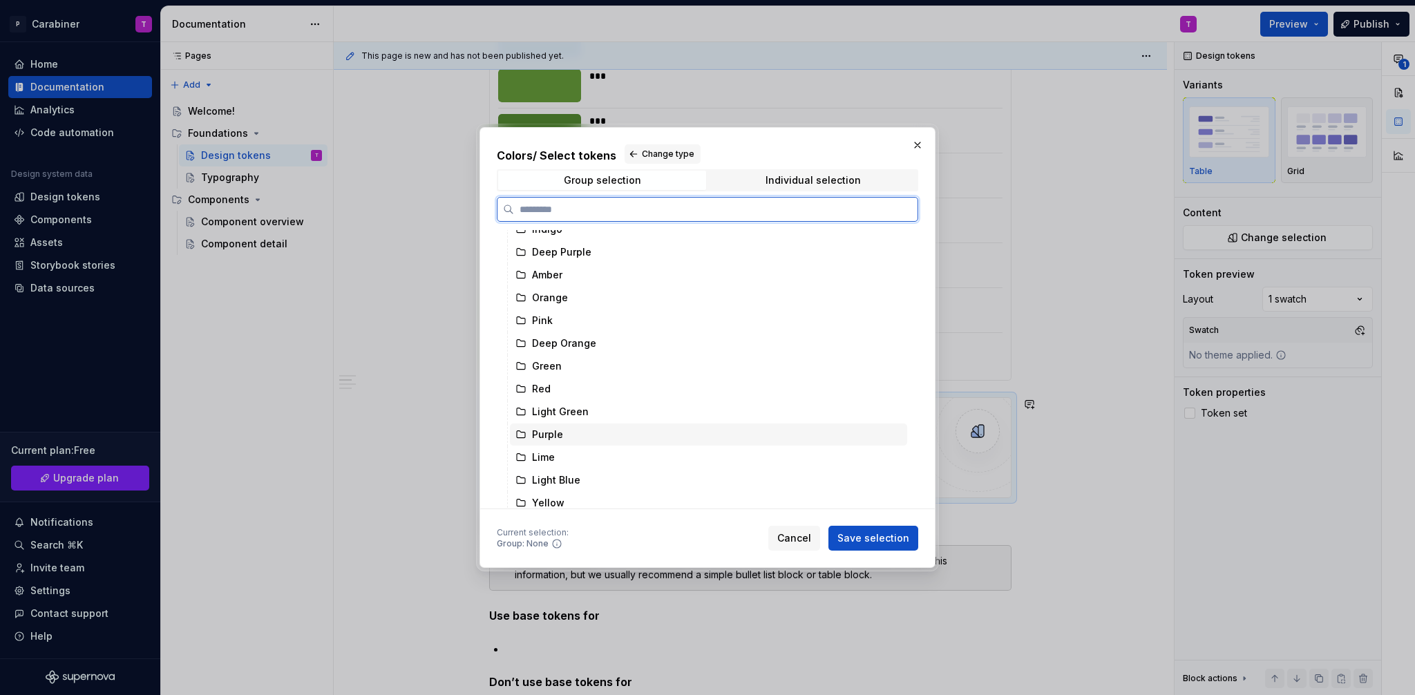
click at [540, 433] on div "Purple" at bounding box center [547, 435] width 31 height 14
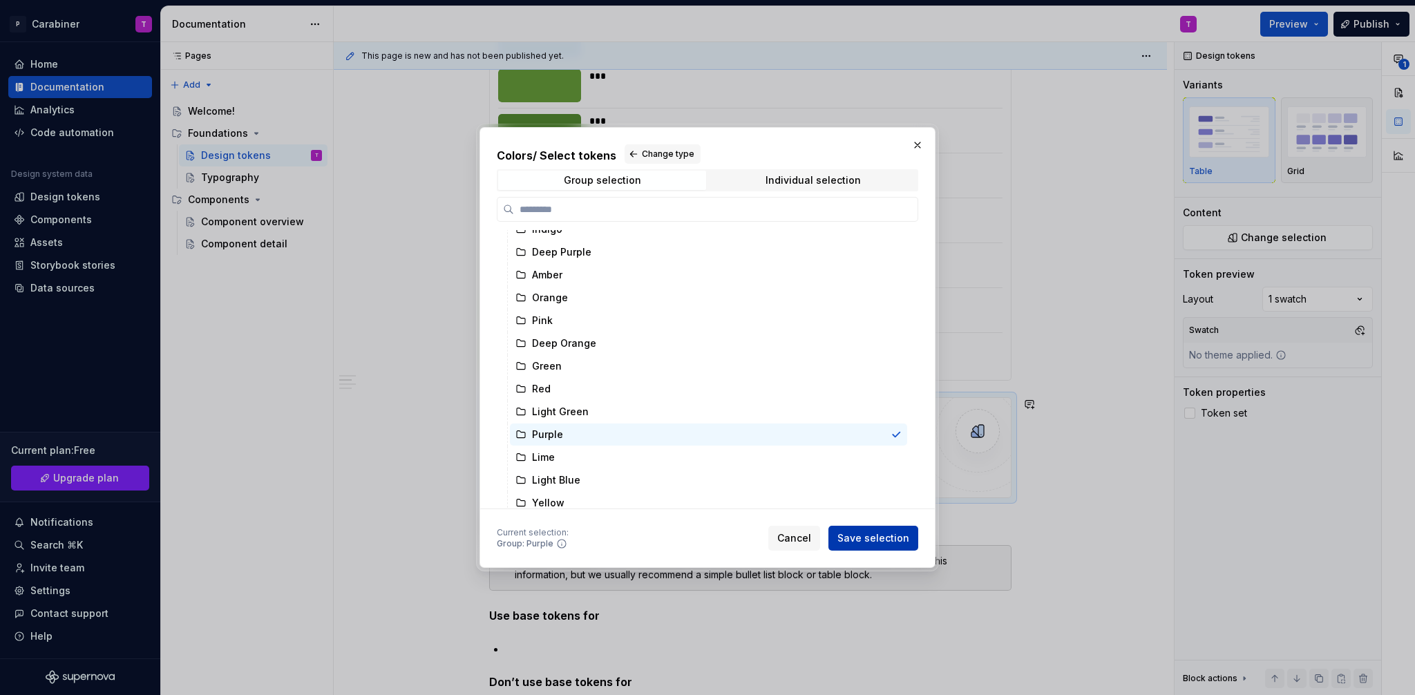
click at [887, 536] on span "Save selection" at bounding box center [874, 538] width 72 height 14
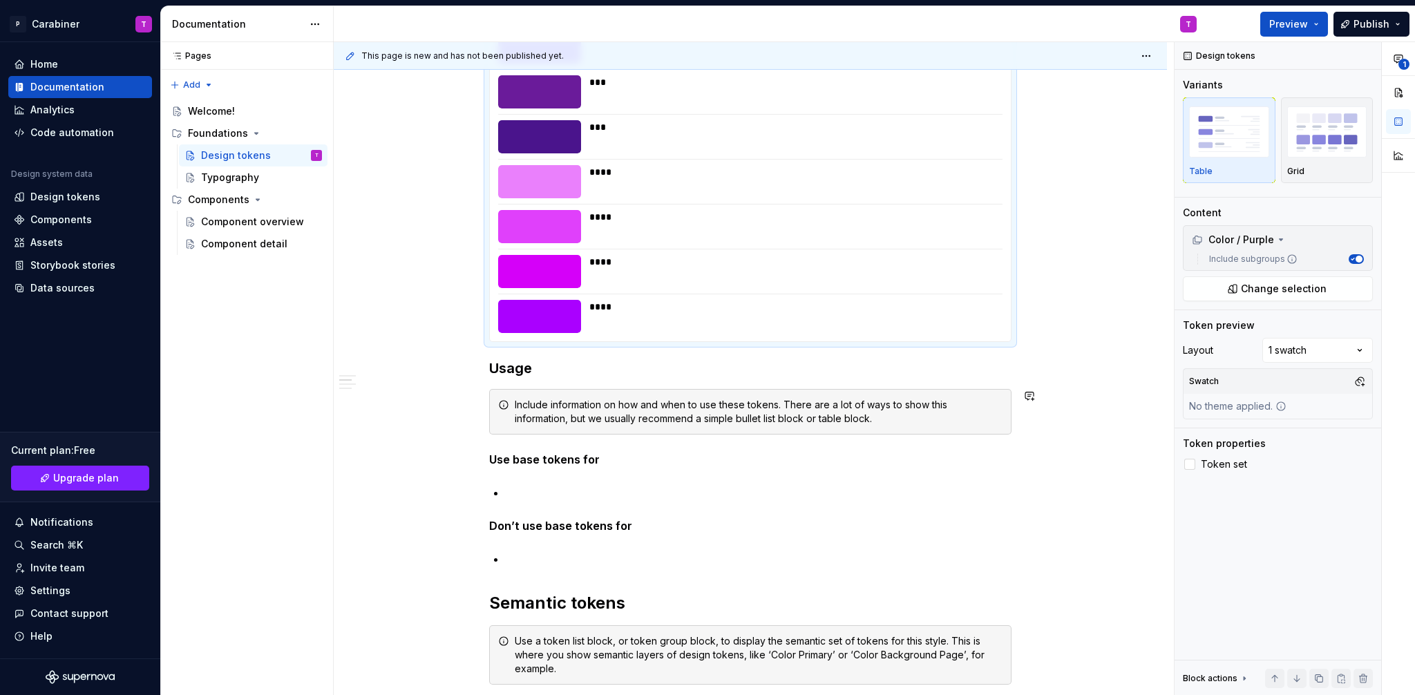
scroll to position [6923, 0]
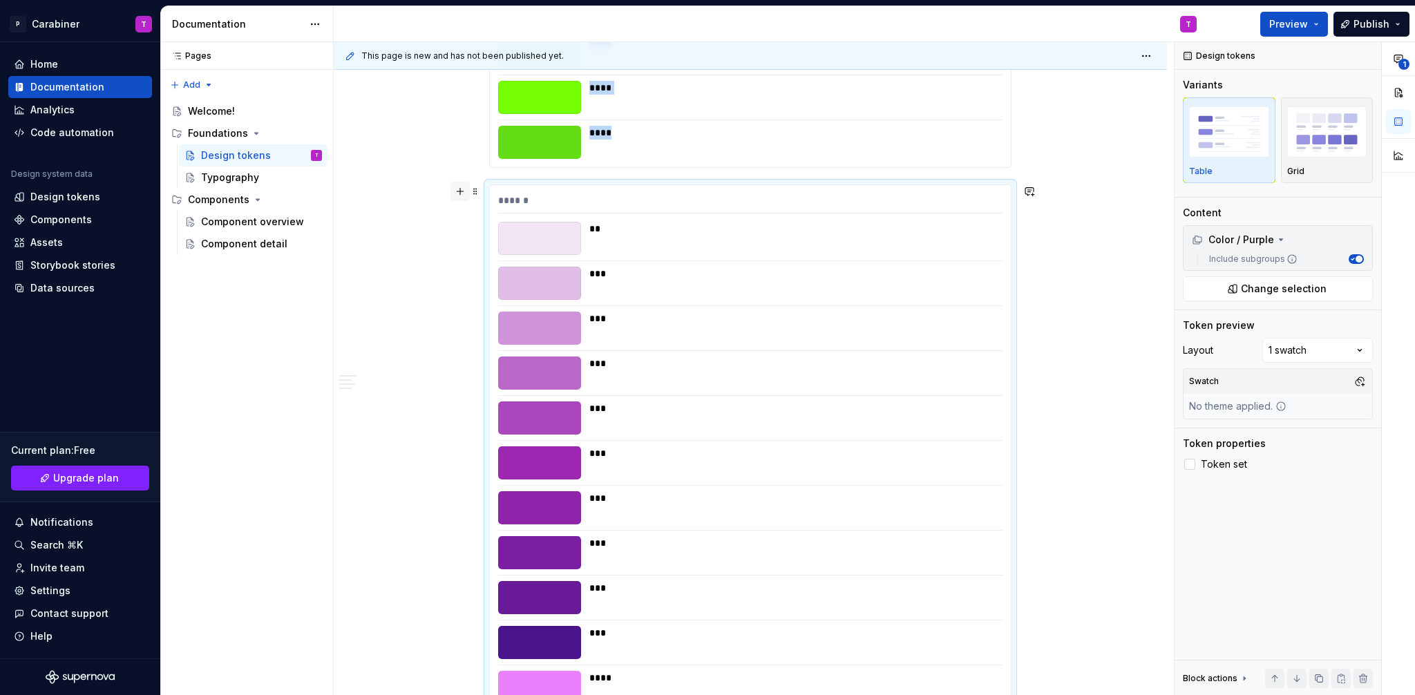
click at [463, 192] on button "button" at bounding box center [460, 191] width 19 height 19
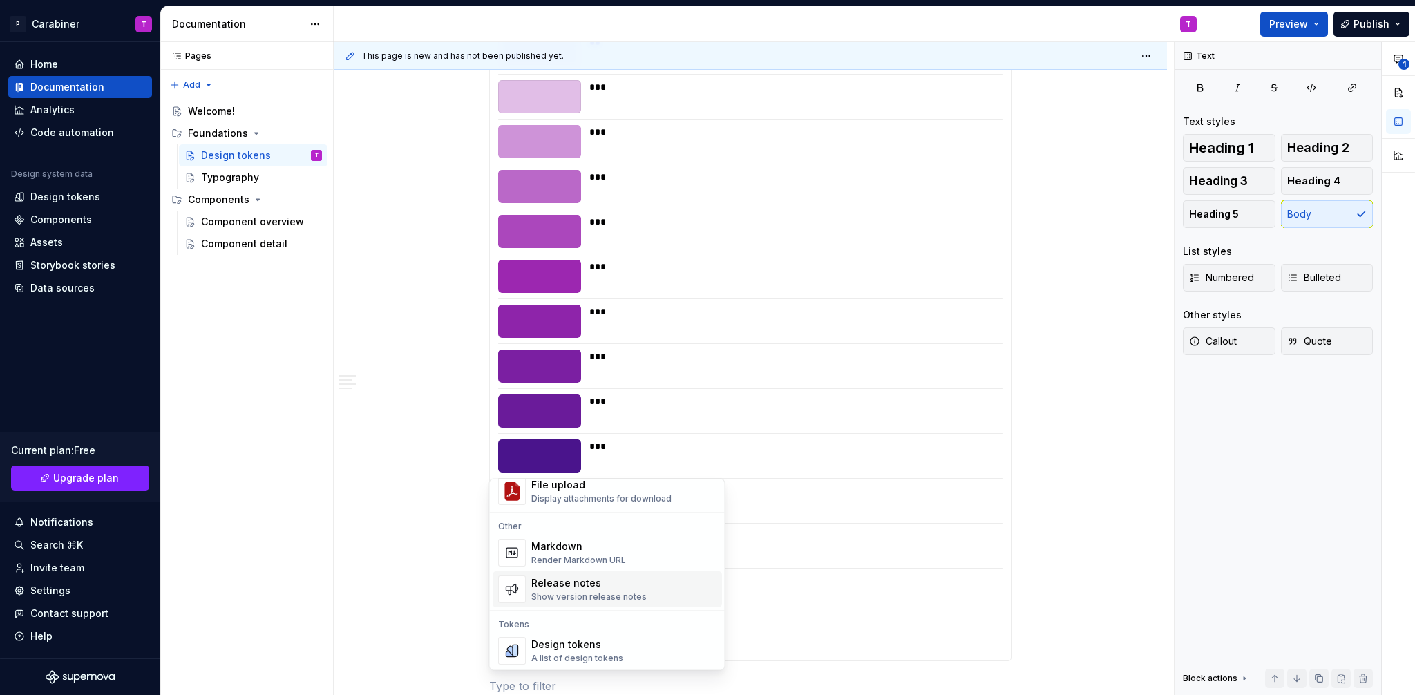
scroll to position [889, 0]
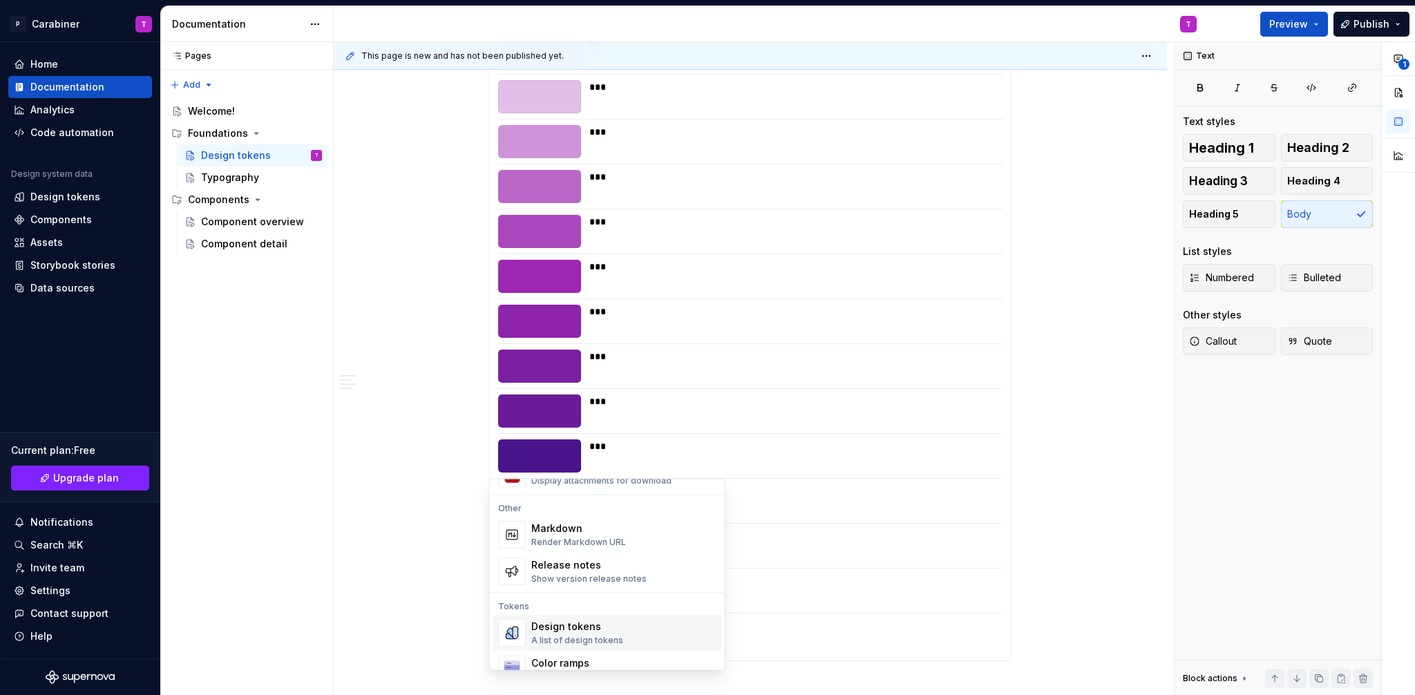
click at [548, 633] on div "Design tokens" at bounding box center [577, 628] width 92 height 14
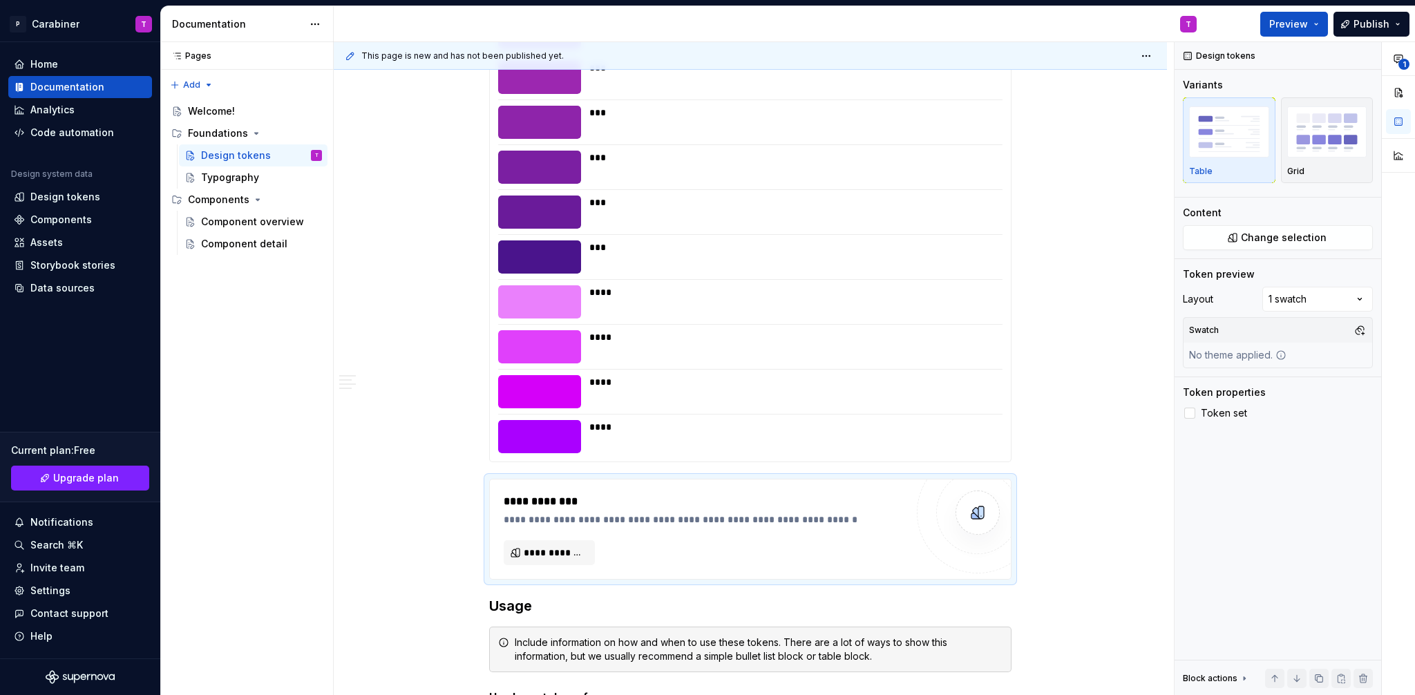
scroll to position [7389, 0]
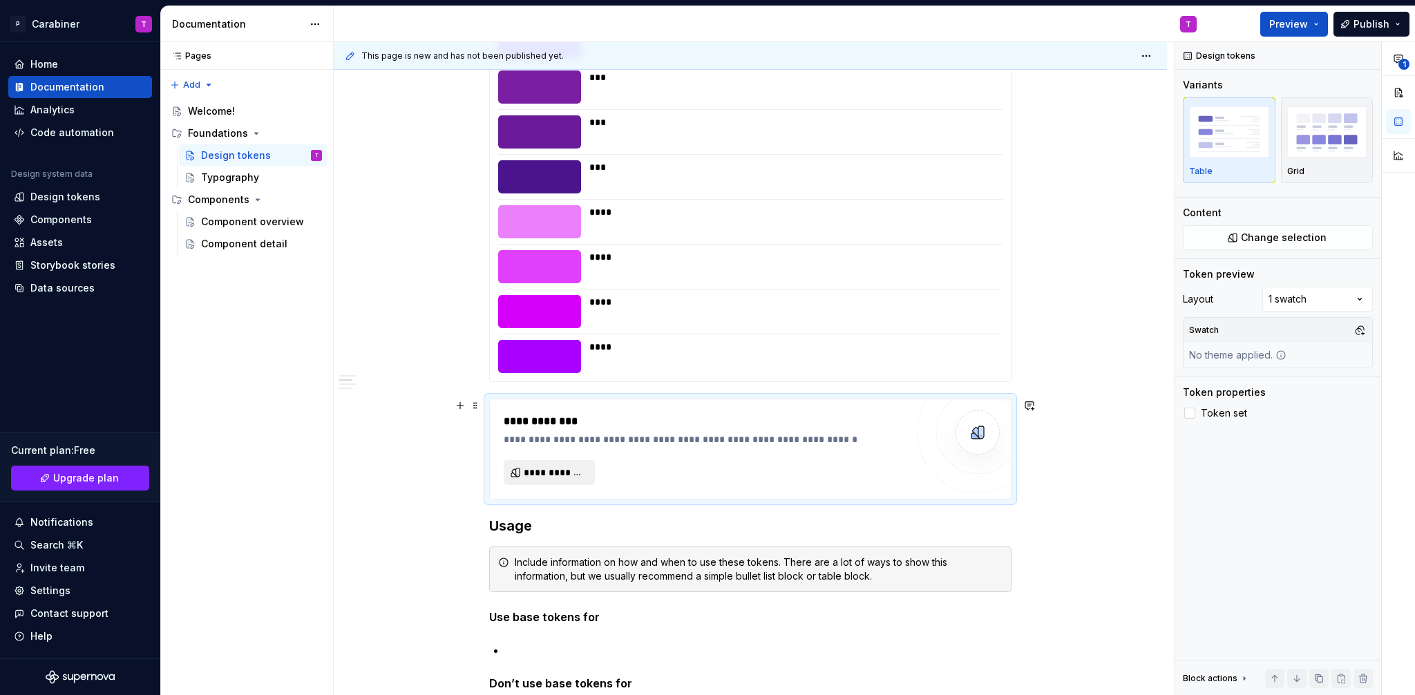
click at [543, 470] on span "**********" at bounding box center [555, 473] width 62 height 14
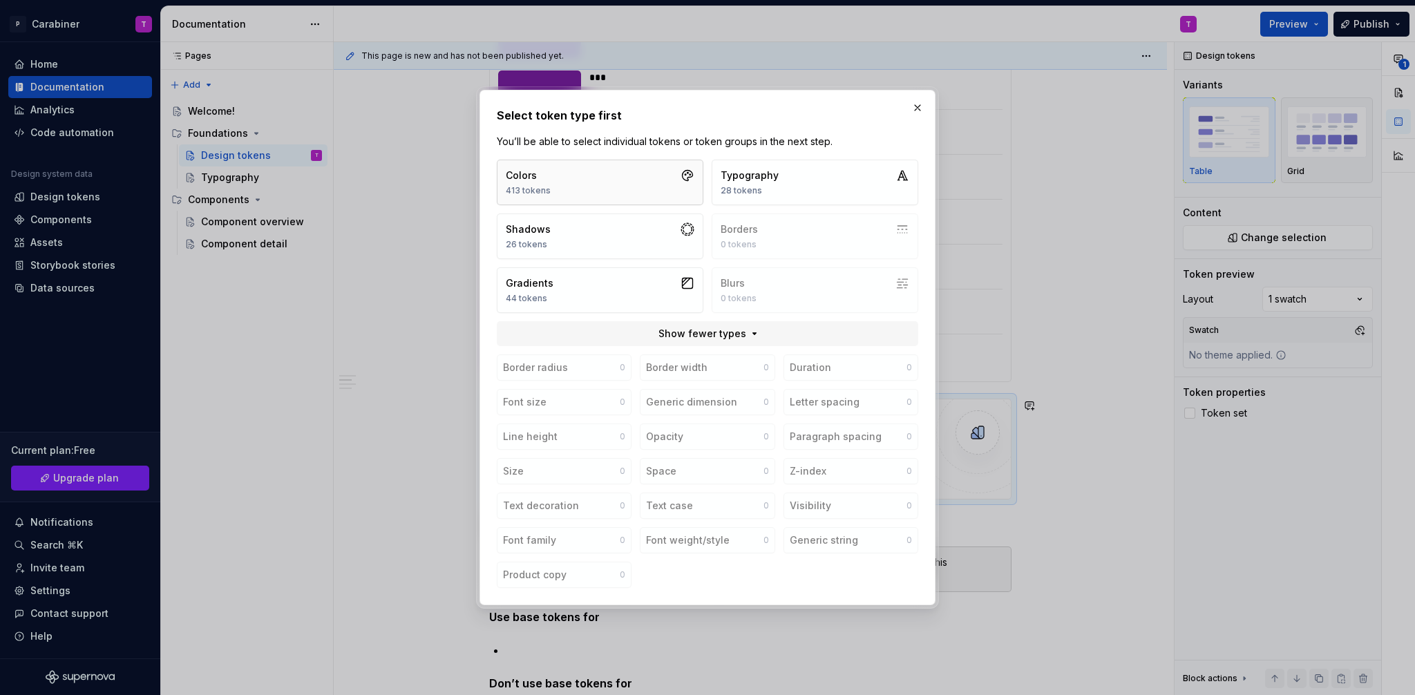
click at [543, 180] on div "Colors" at bounding box center [528, 176] width 45 height 14
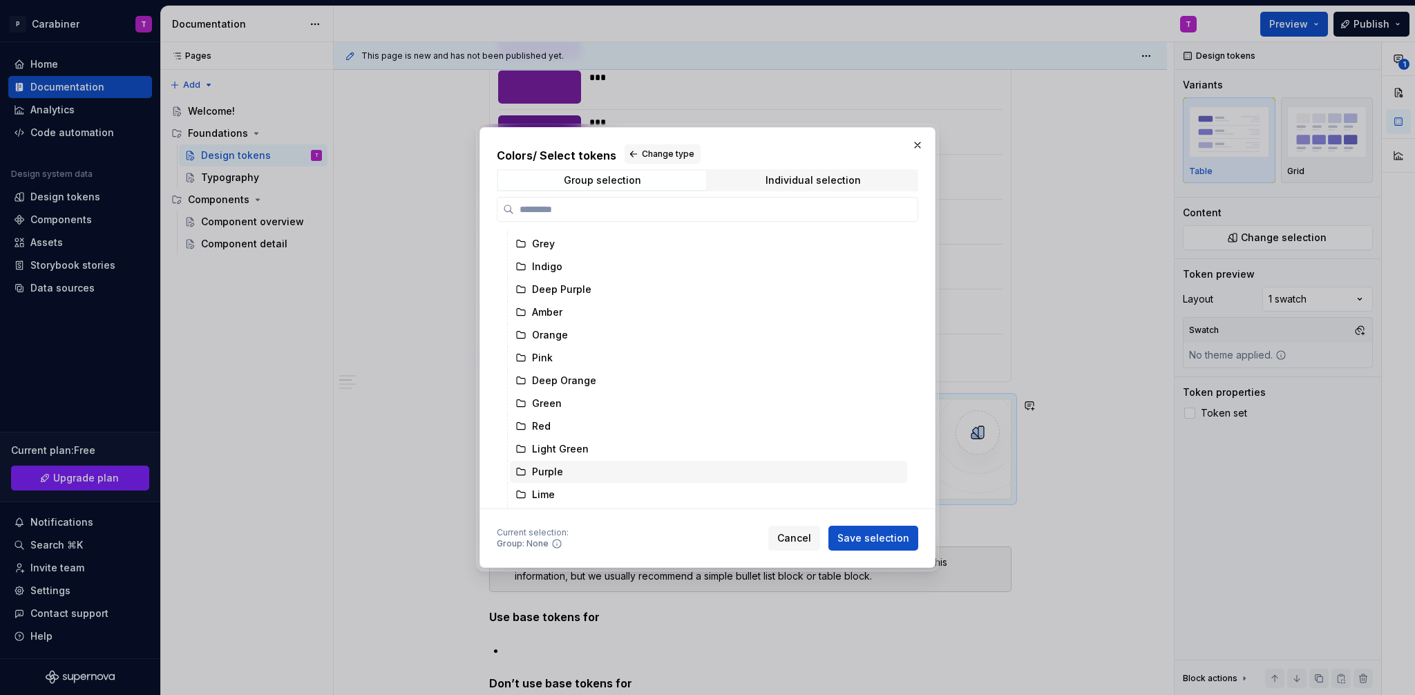
scroll to position [113, 0]
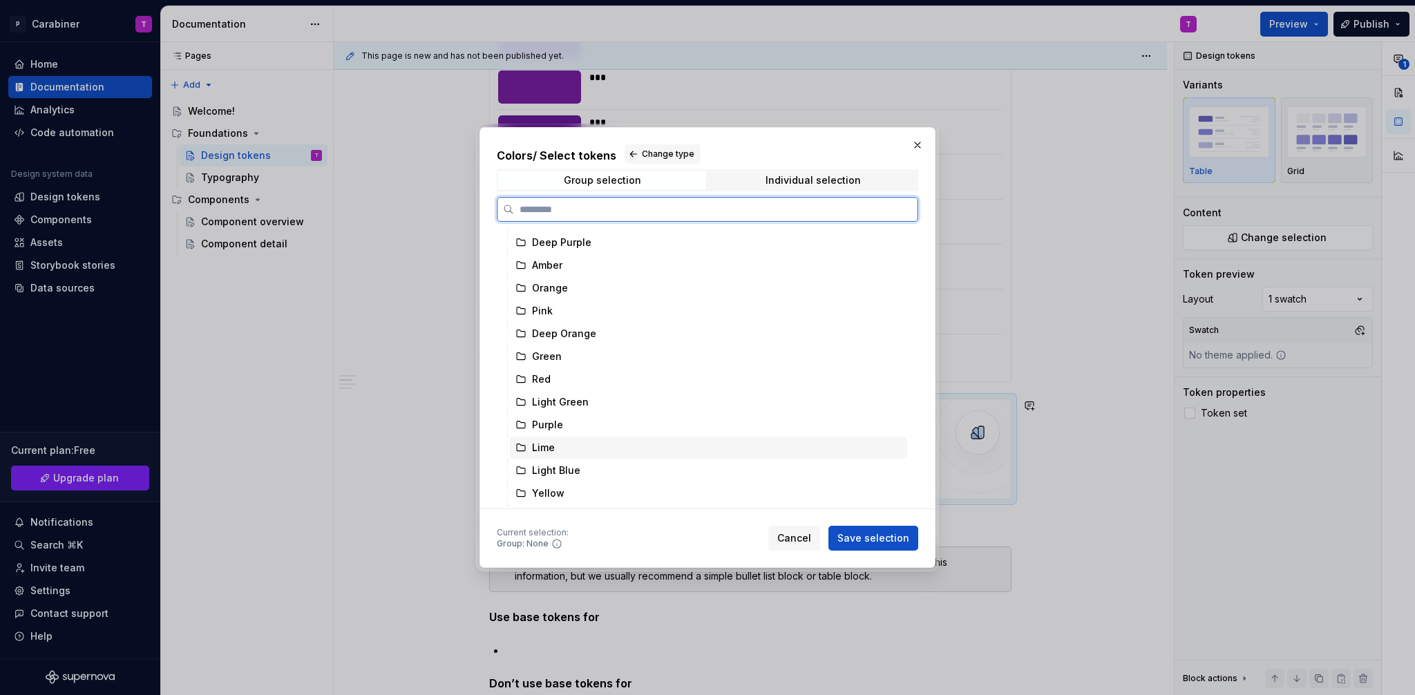
click at [543, 447] on div "Lime" at bounding box center [543, 448] width 23 height 14
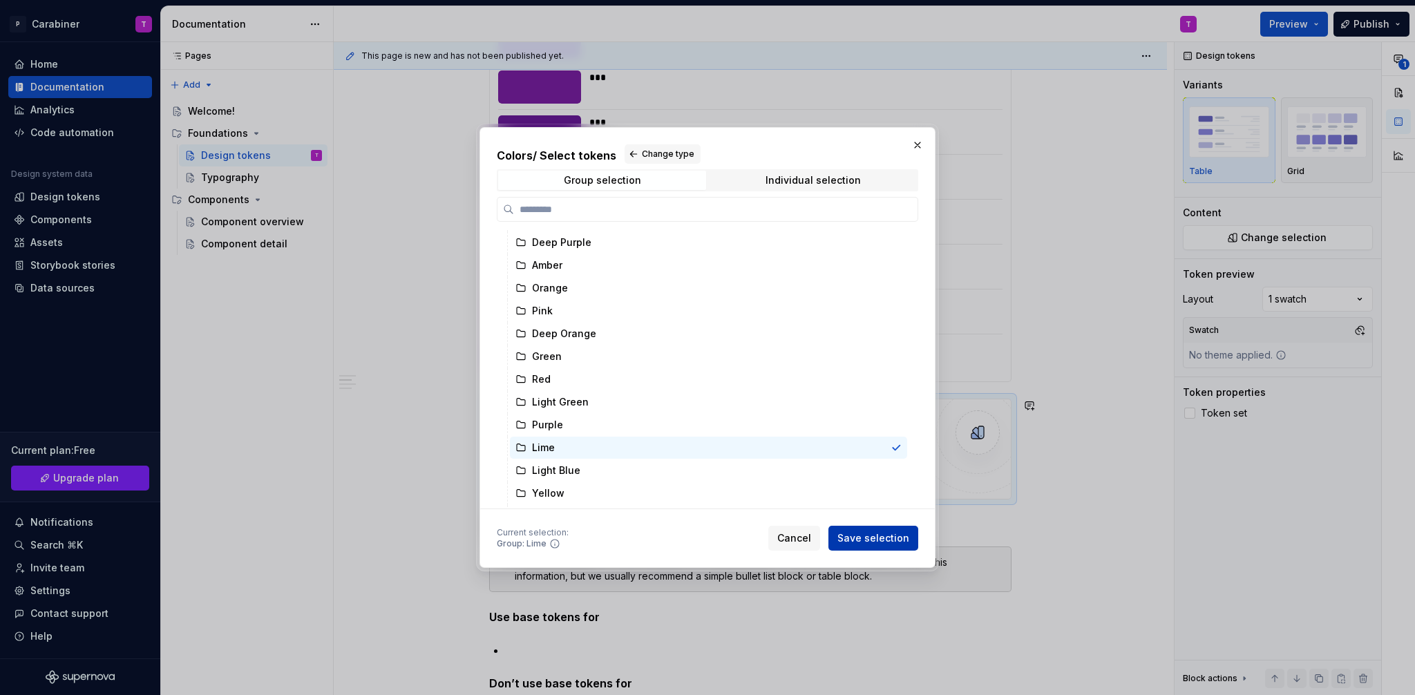
click at [884, 536] on span "Save selection" at bounding box center [874, 538] width 72 height 14
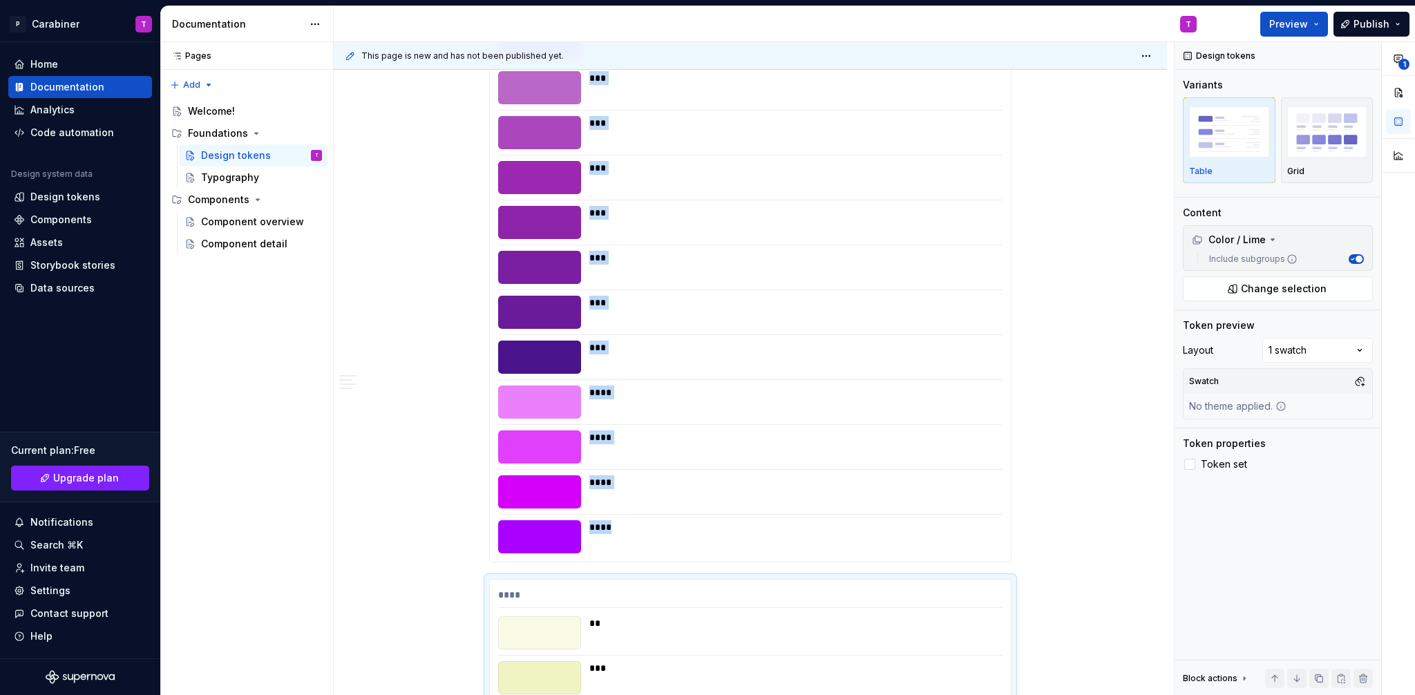
scroll to position [7477, 0]
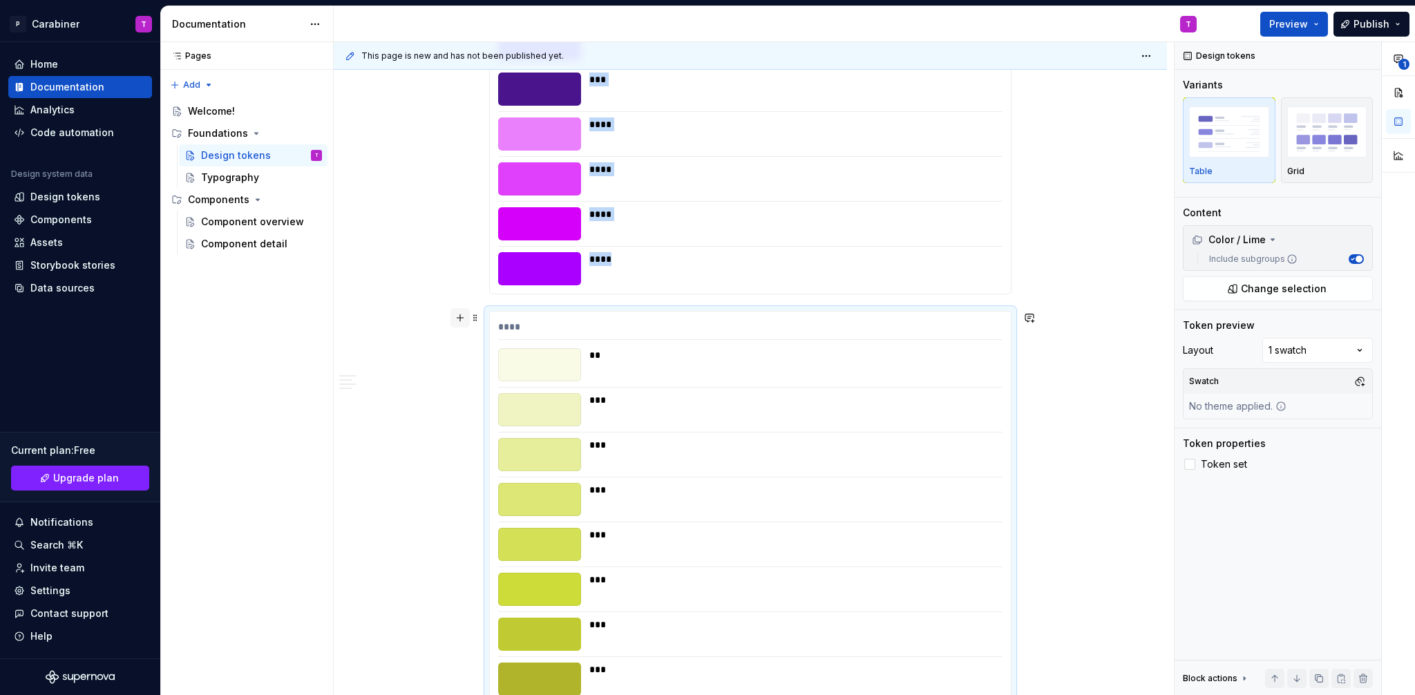
click at [460, 316] on button "button" at bounding box center [460, 317] width 19 height 19
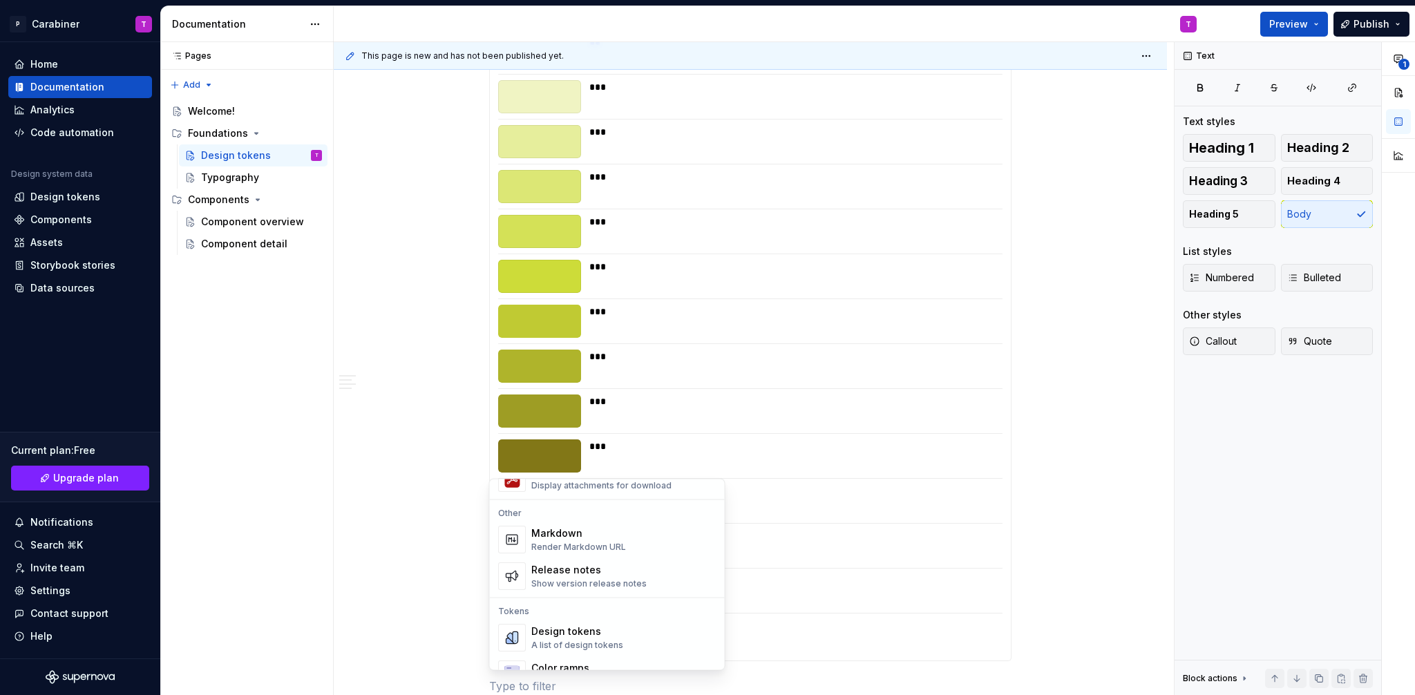
scroll to position [956, 0]
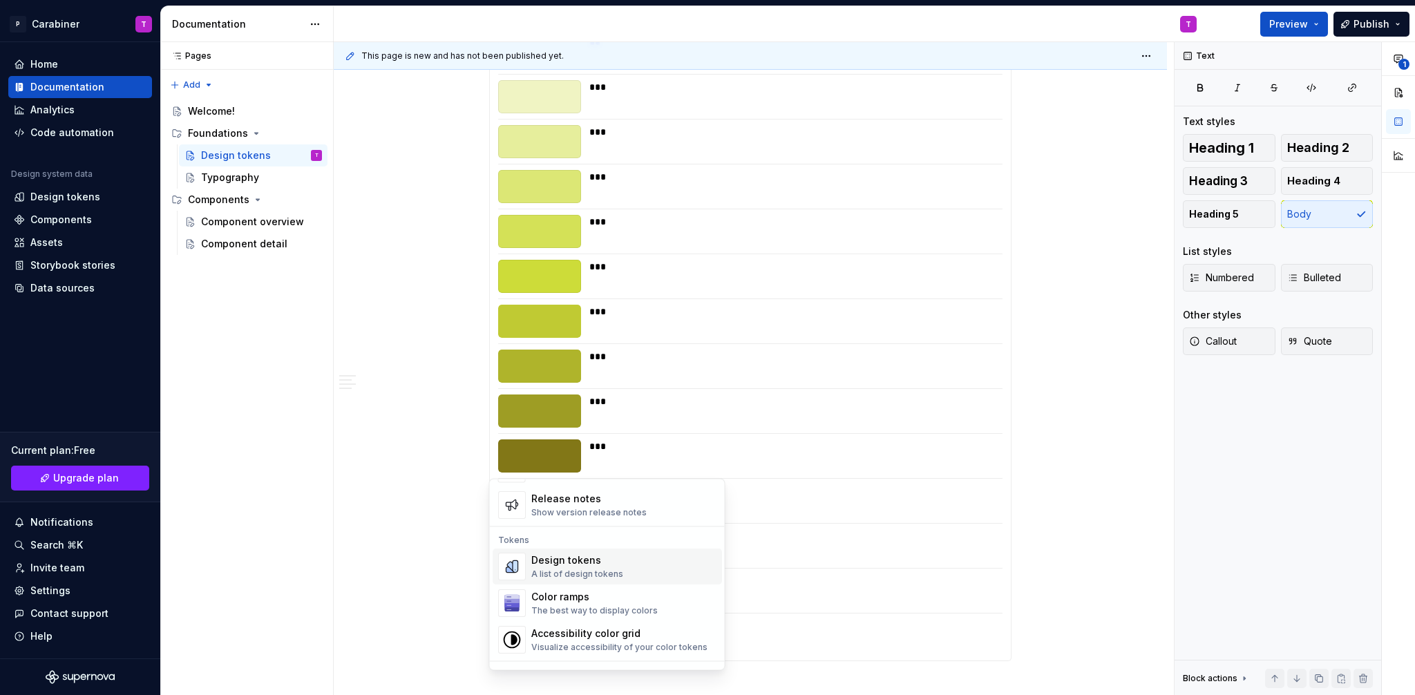
click at [555, 556] on div "Design tokens" at bounding box center [577, 561] width 92 height 14
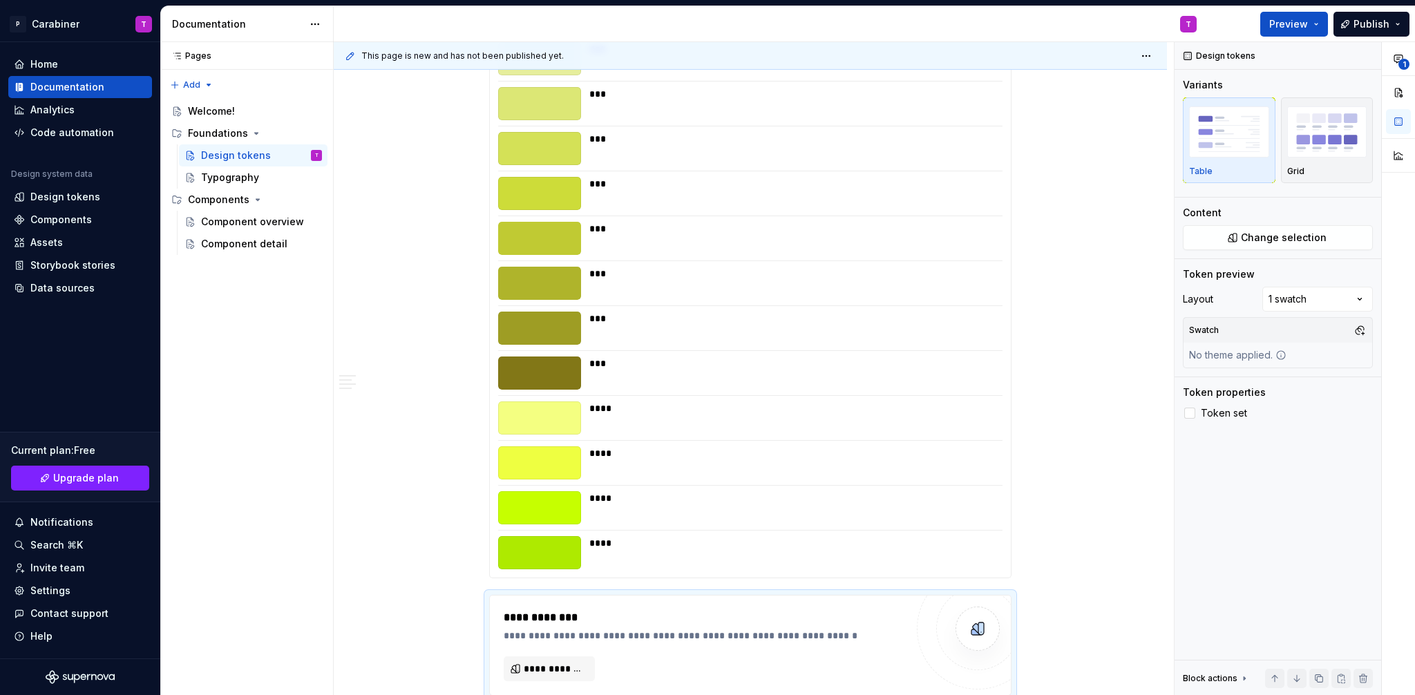
scroll to position [8077, 0]
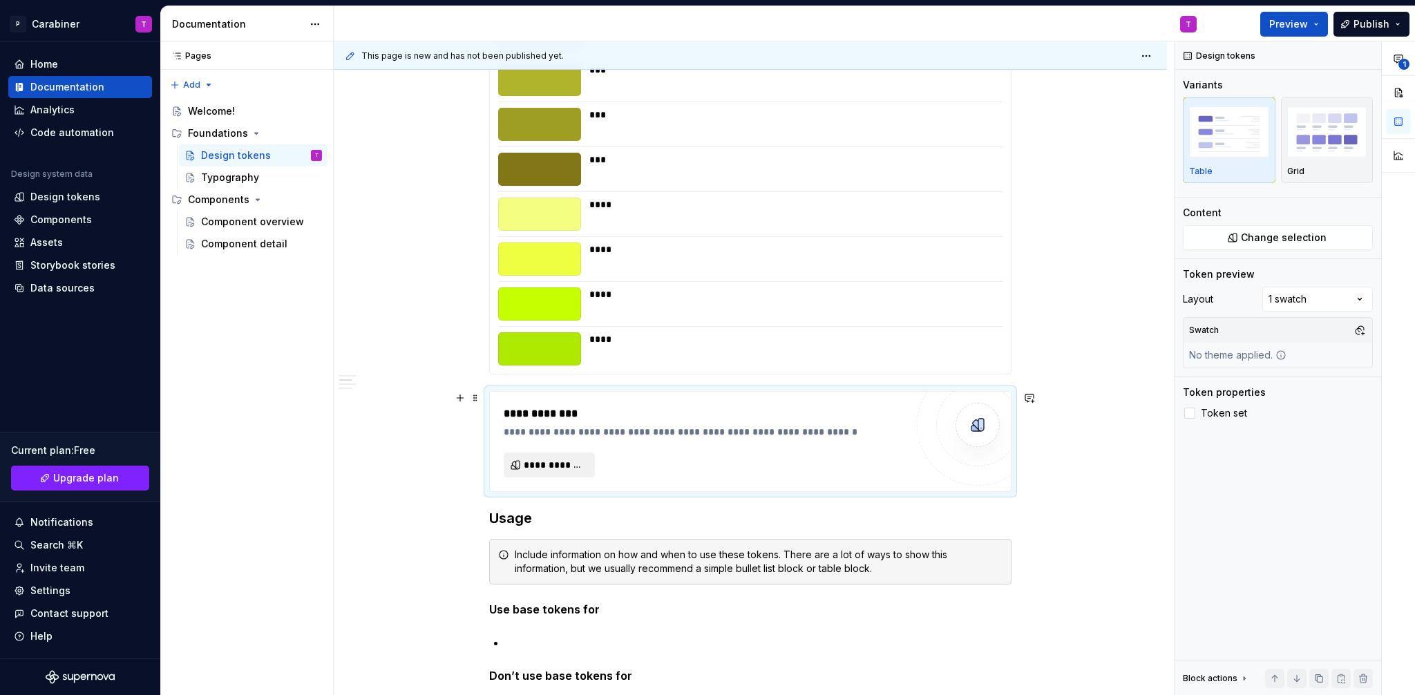
click at [533, 468] on span "**********" at bounding box center [555, 465] width 62 height 14
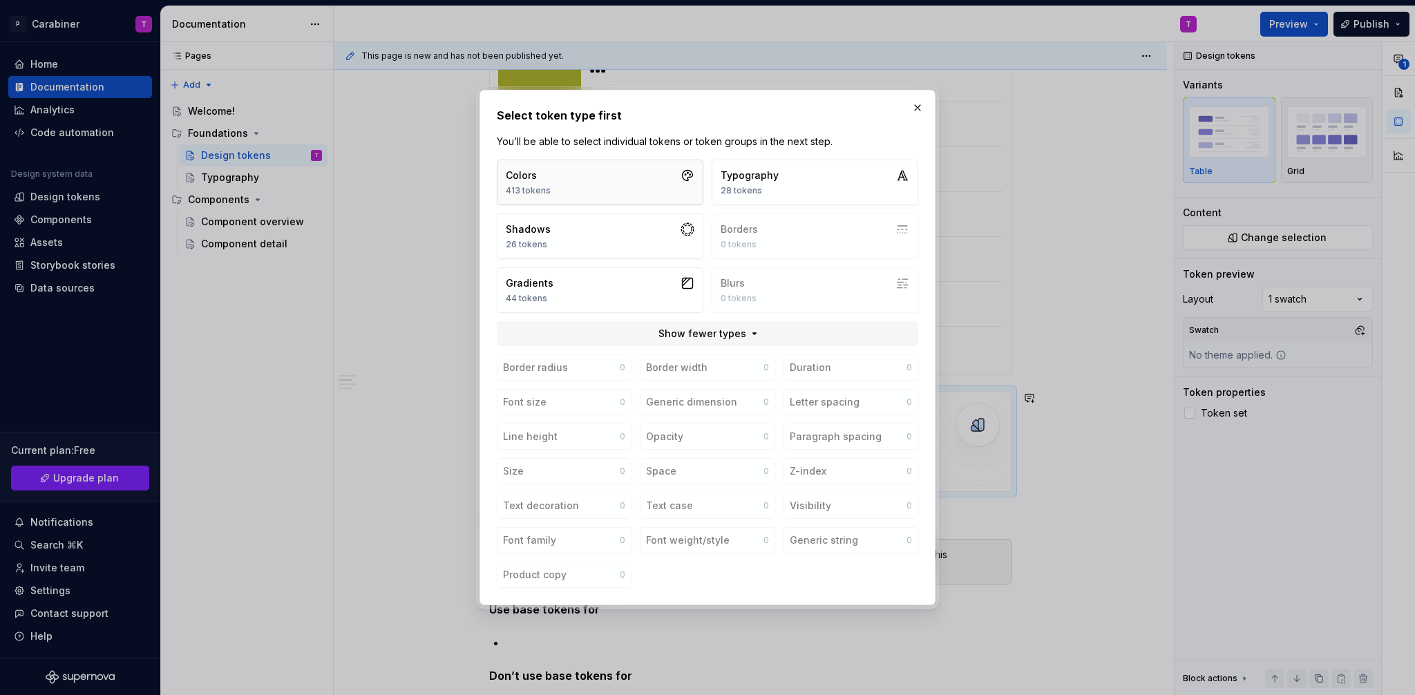
click at [587, 174] on button "Colors 413 tokens" at bounding box center [600, 183] width 207 height 46
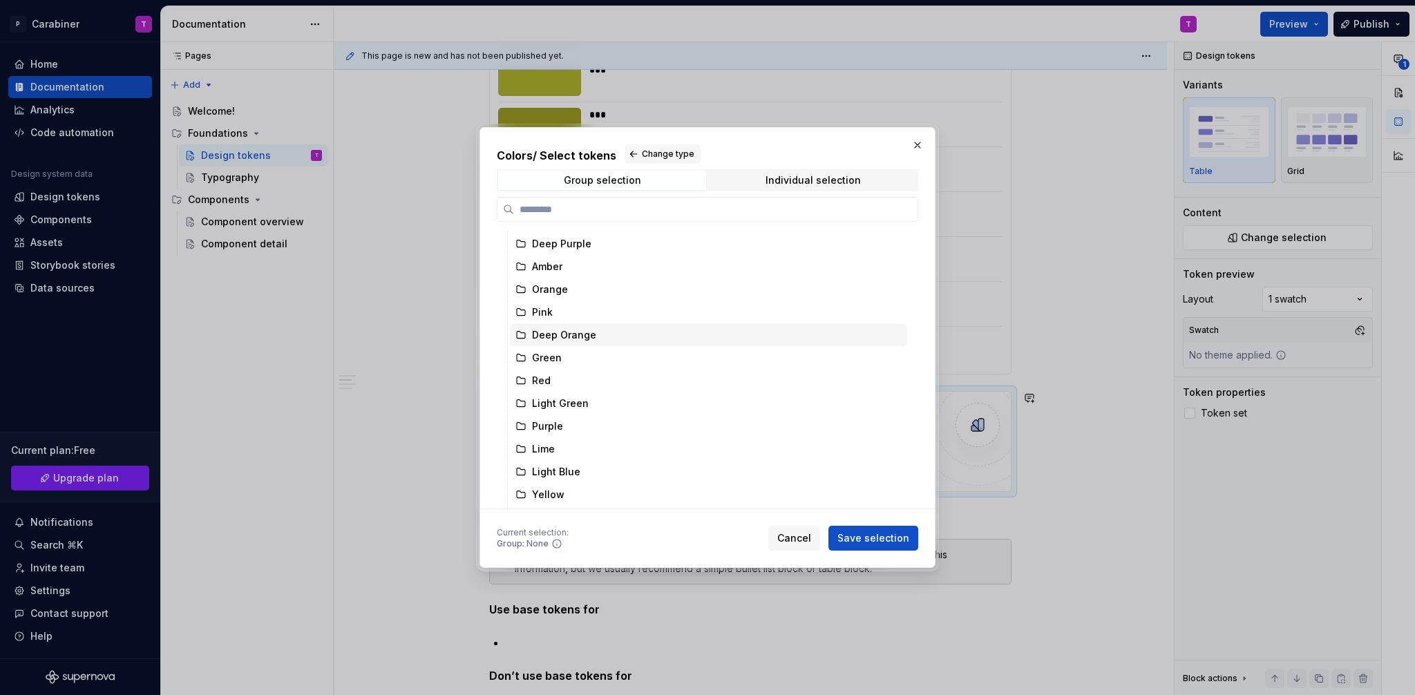
scroll to position [223, 0]
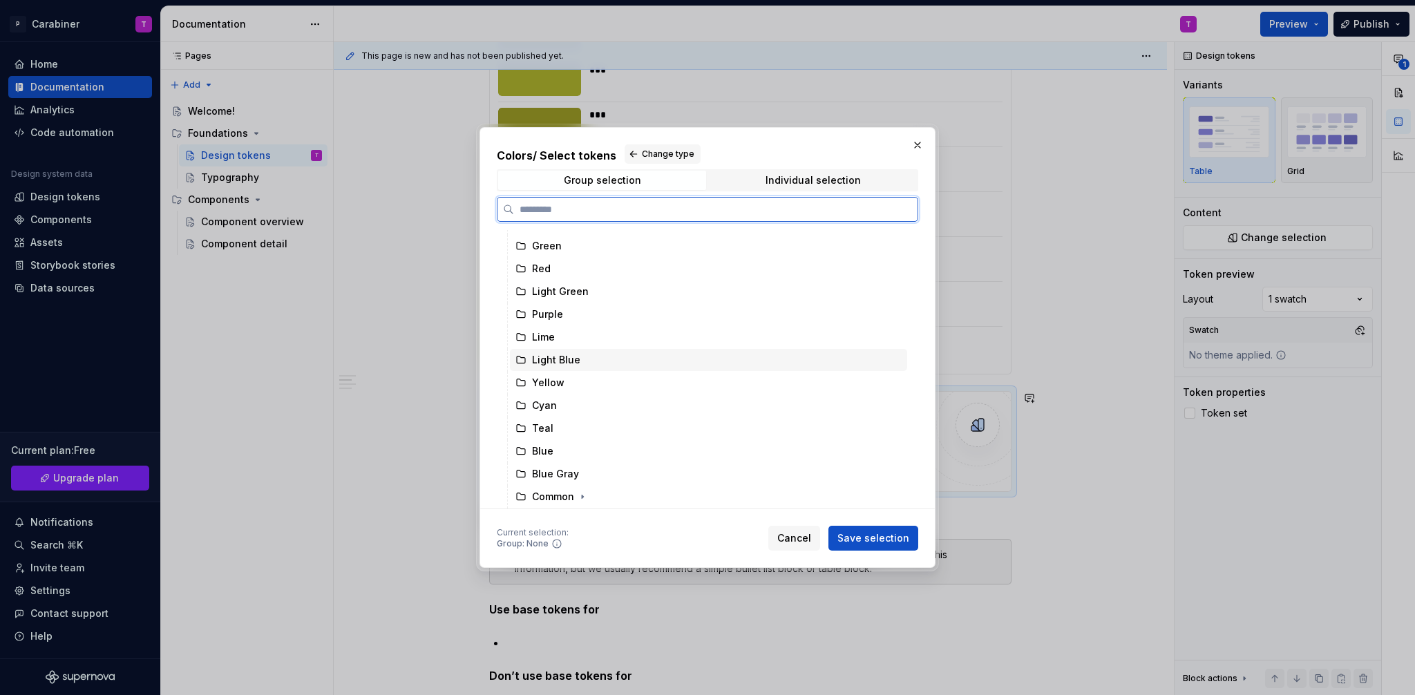
click at [540, 362] on div "Light Blue" at bounding box center [556, 360] width 48 height 14
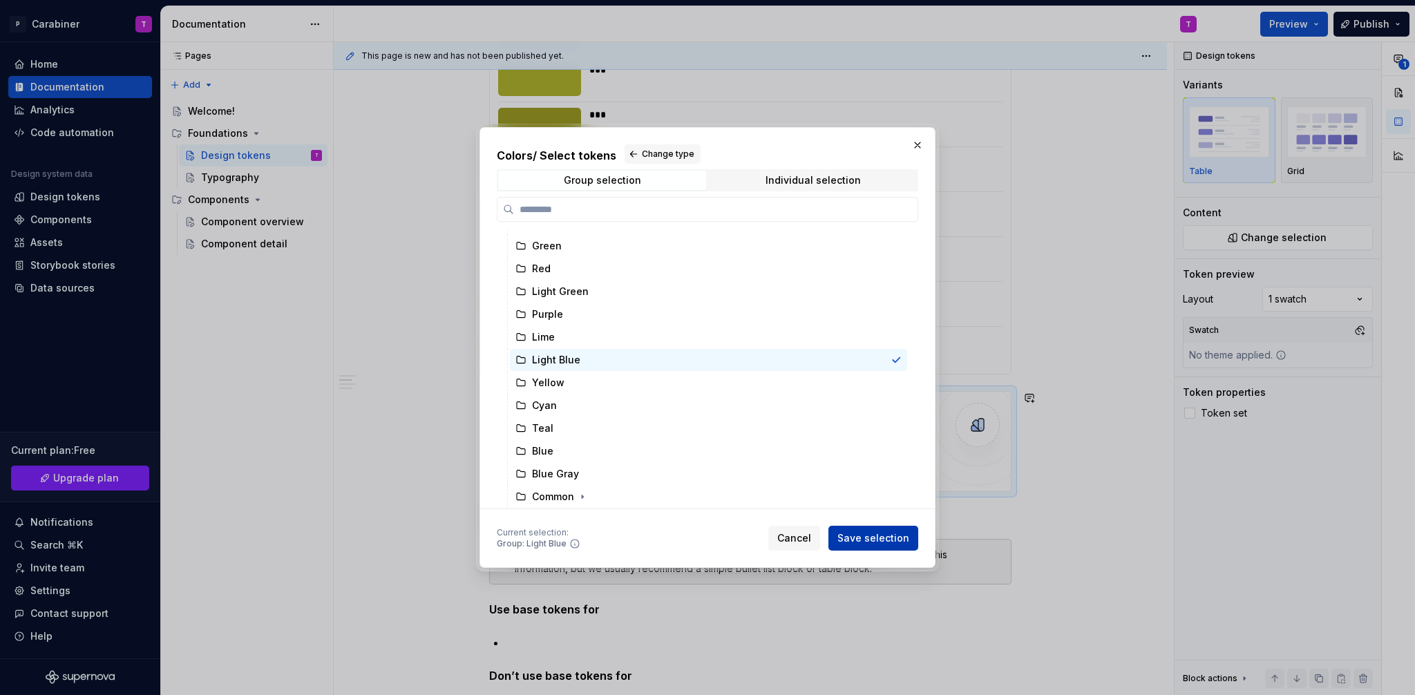
click at [860, 539] on span "Save selection" at bounding box center [874, 538] width 72 height 14
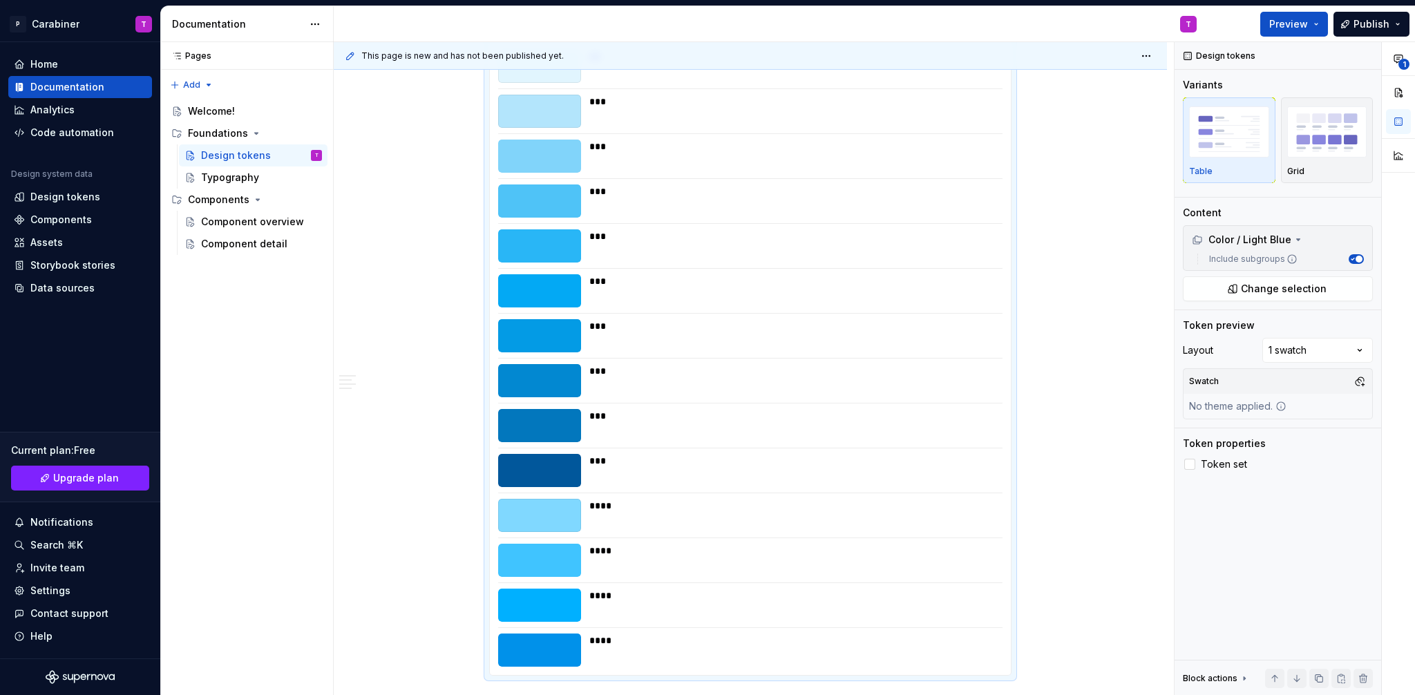
scroll to position [8289, 0]
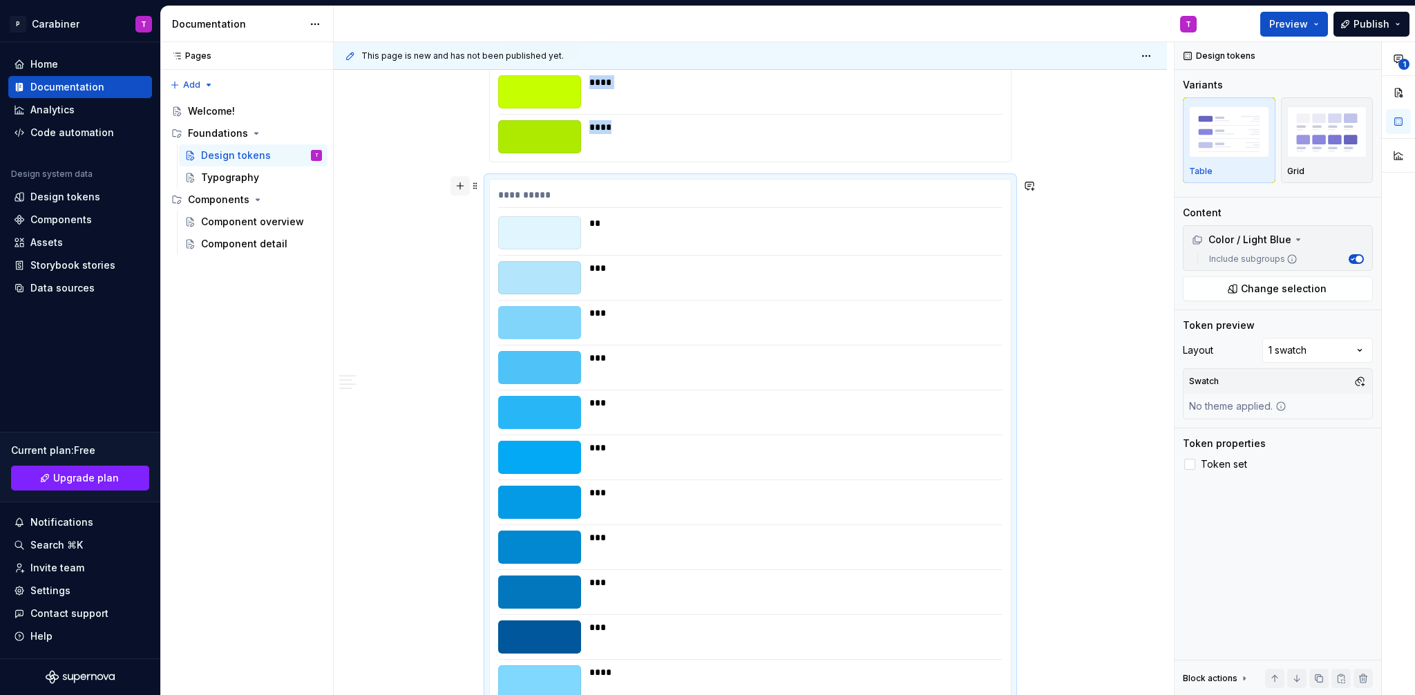
click at [460, 182] on button "button" at bounding box center [460, 185] width 19 height 19
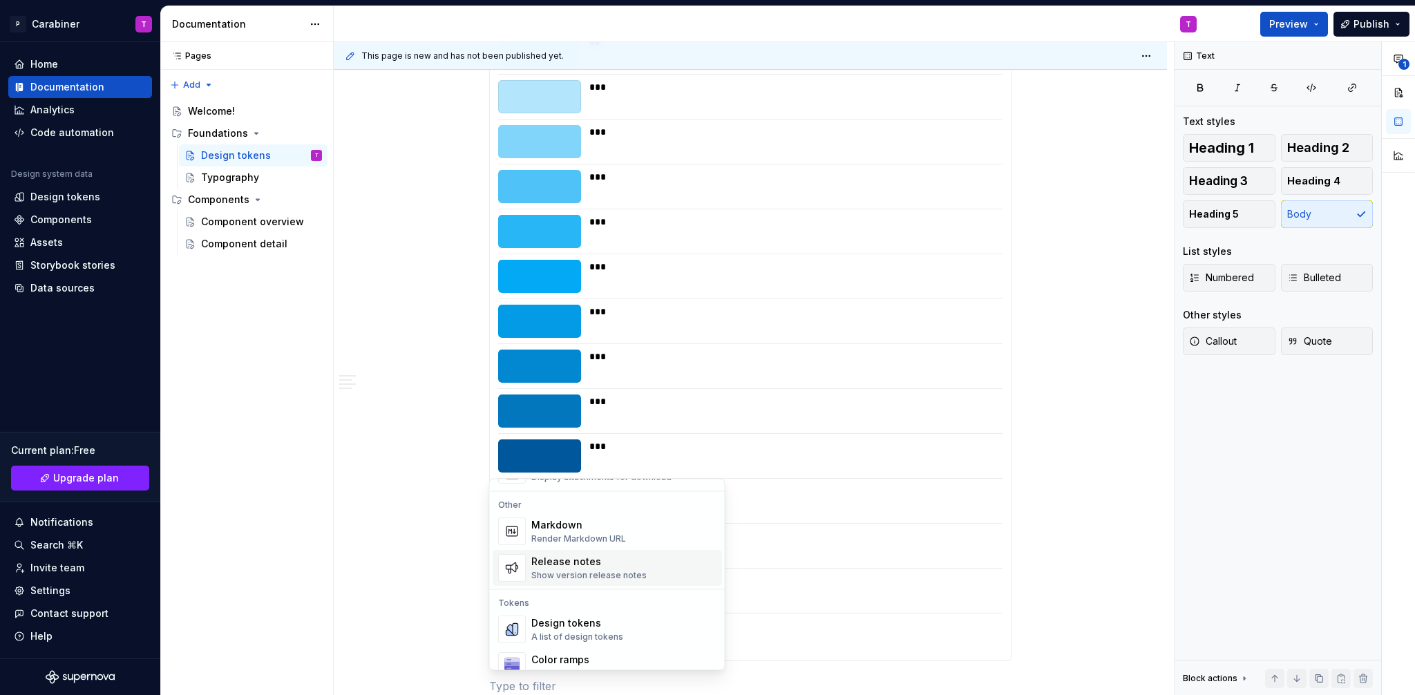
scroll to position [911, 0]
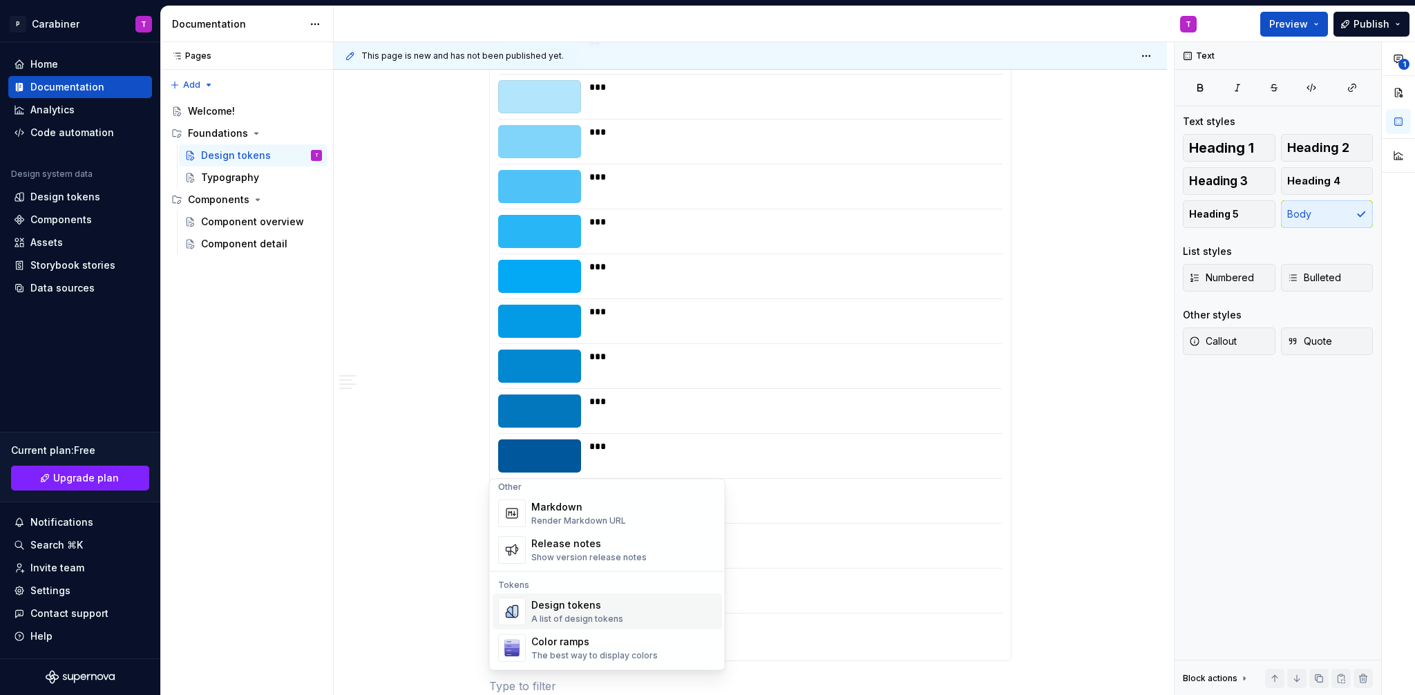
click at [547, 615] on div "A list of design tokens" at bounding box center [577, 619] width 92 height 11
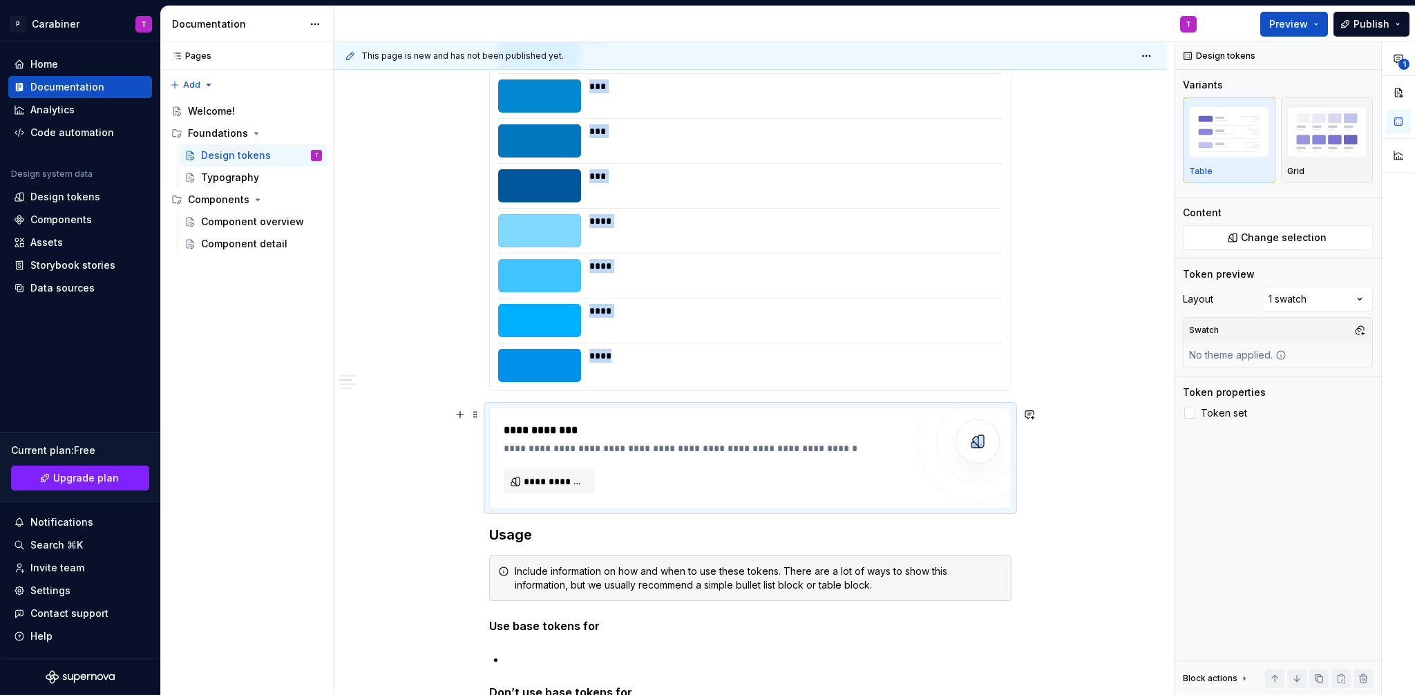
scroll to position [8811, 0]
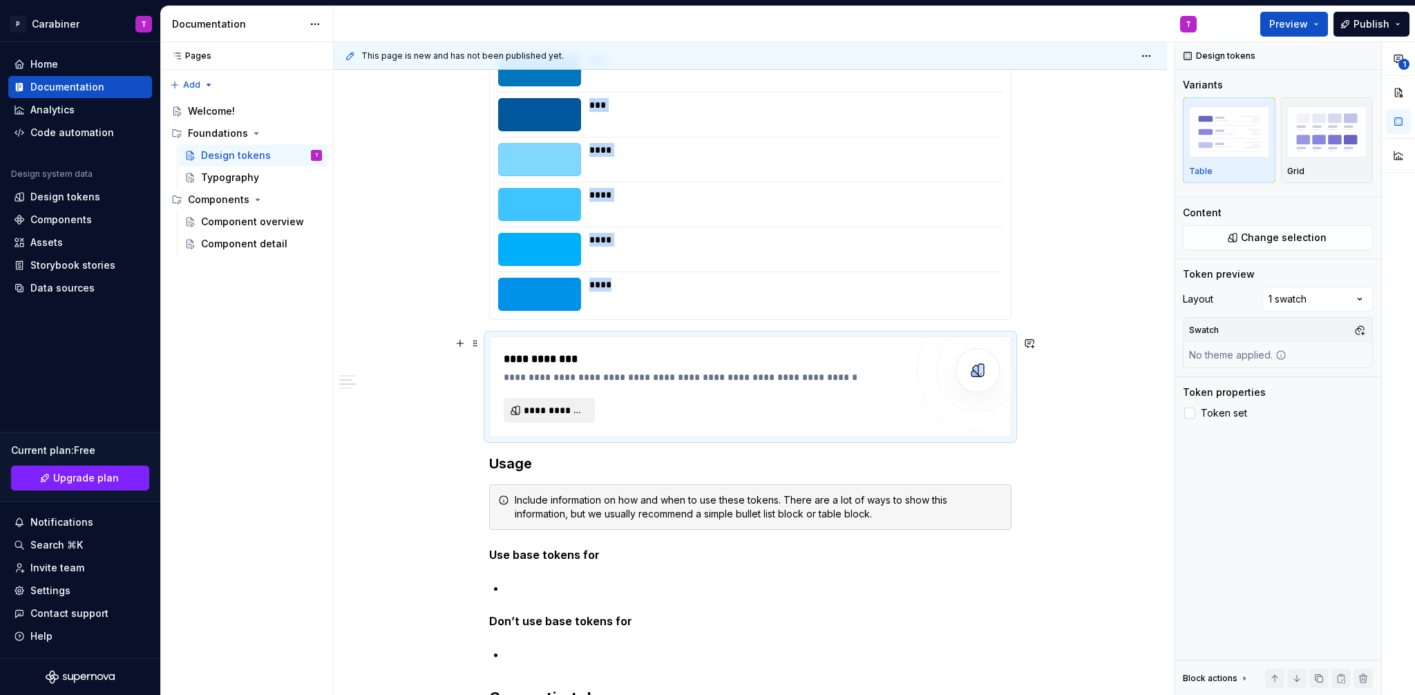
click at [562, 412] on span "**********" at bounding box center [555, 411] width 62 height 14
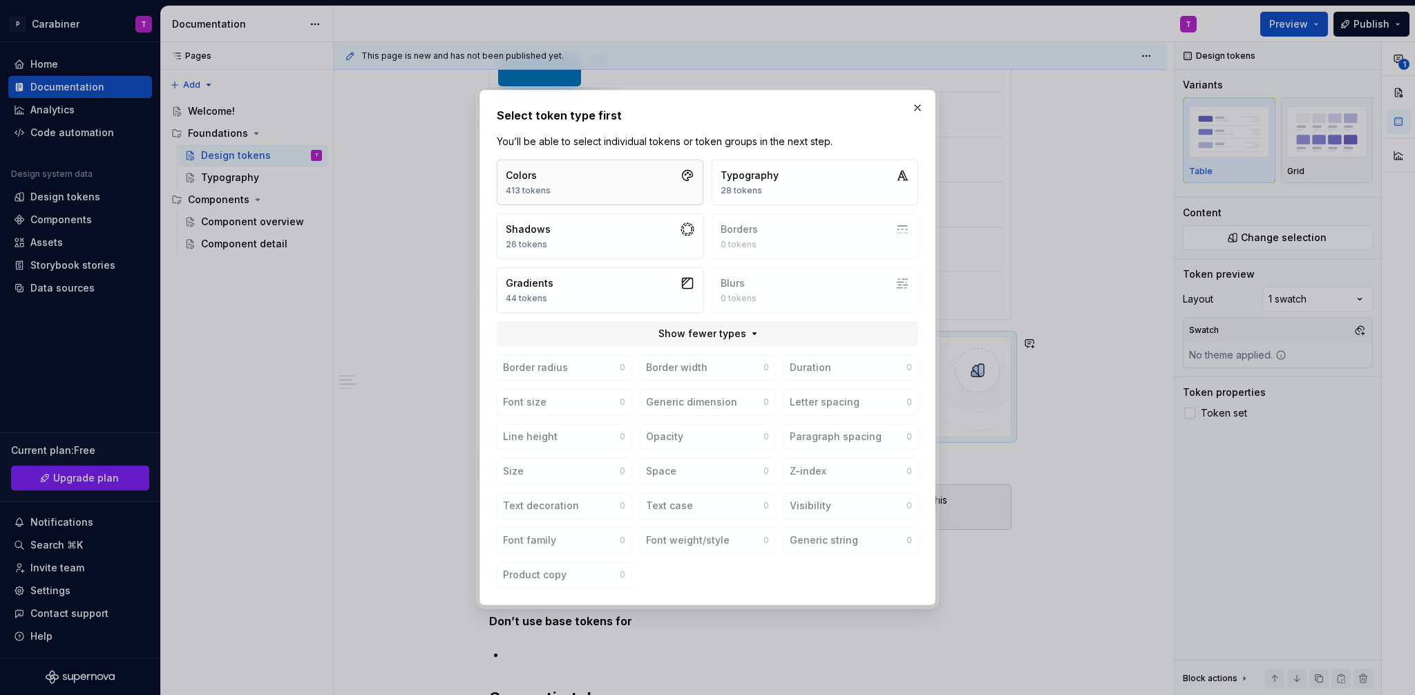
click at [542, 180] on div "Colors" at bounding box center [528, 176] width 45 height 14
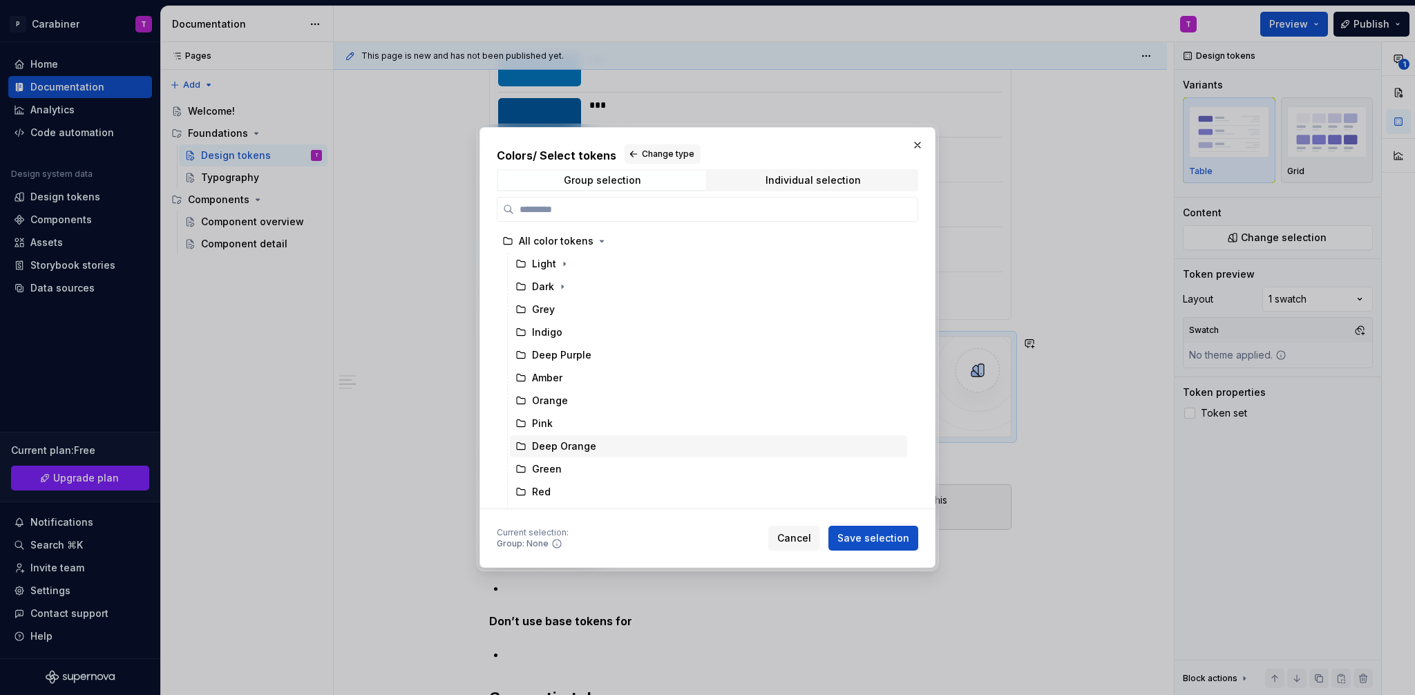
scroll to position [223, 0]
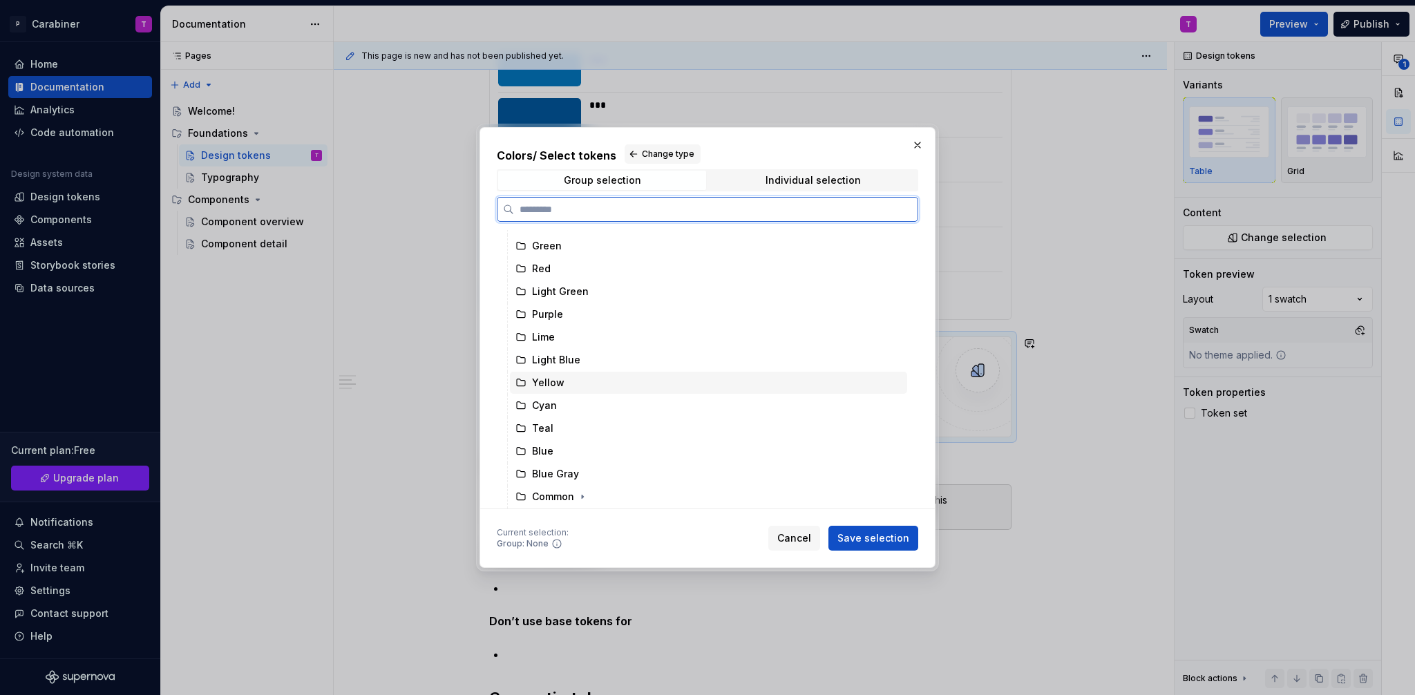
click at [541, 383] on div "Yellow" at bounding box center [548, 383] width 32 height 14
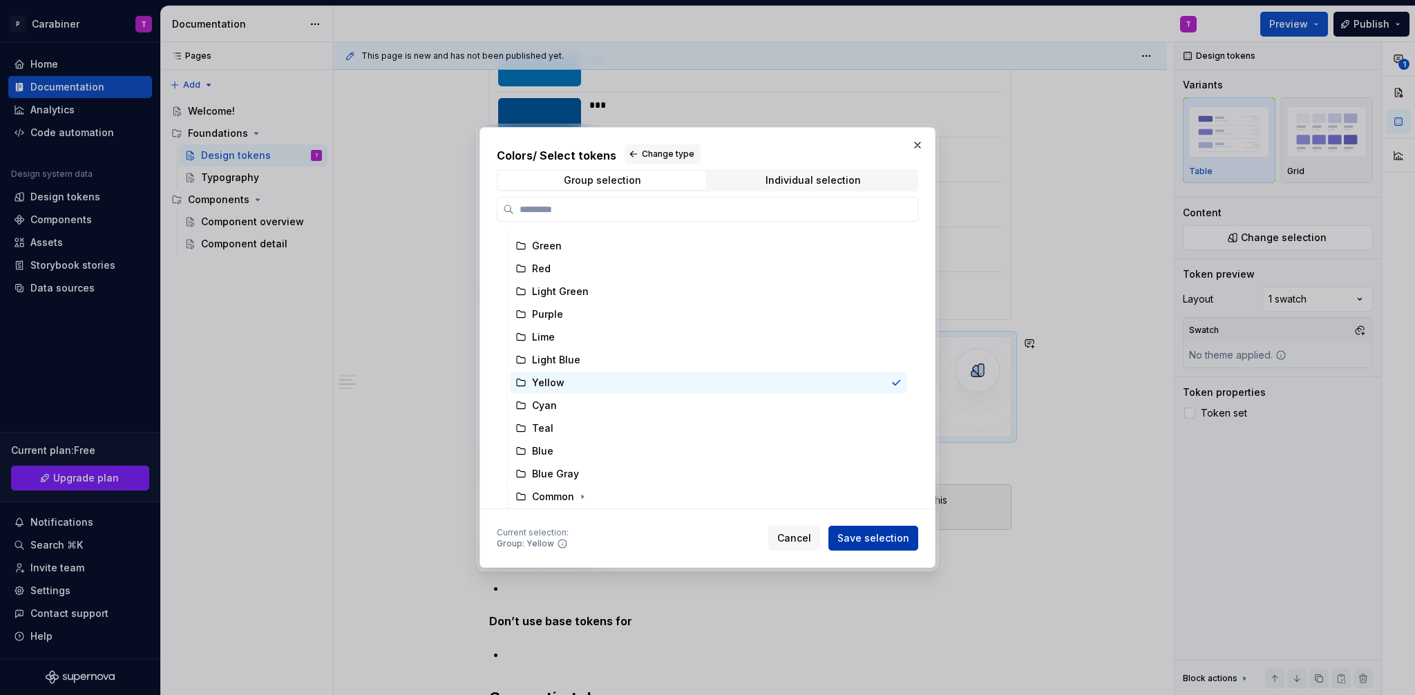
click at [875, 538] on span "Save selection" at bounding box center [874, 538] width 72 height 14
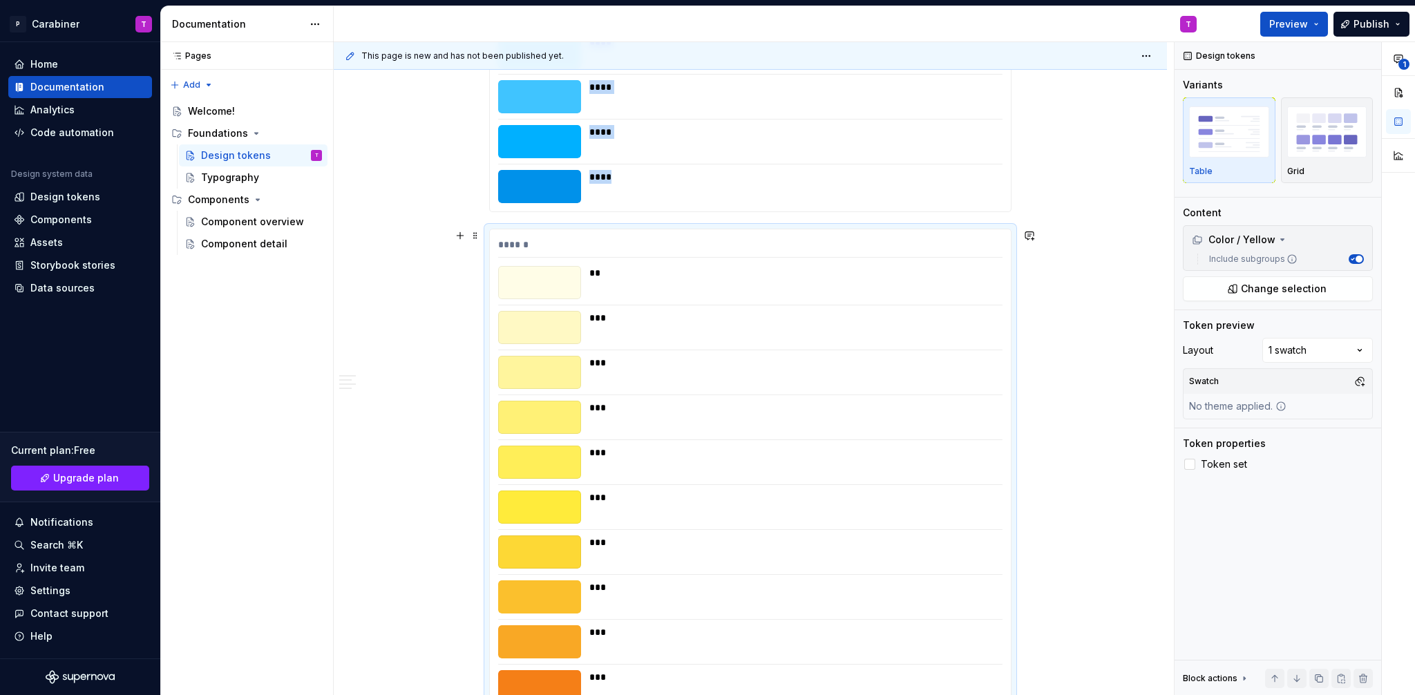
scroll to position [8848, 0]
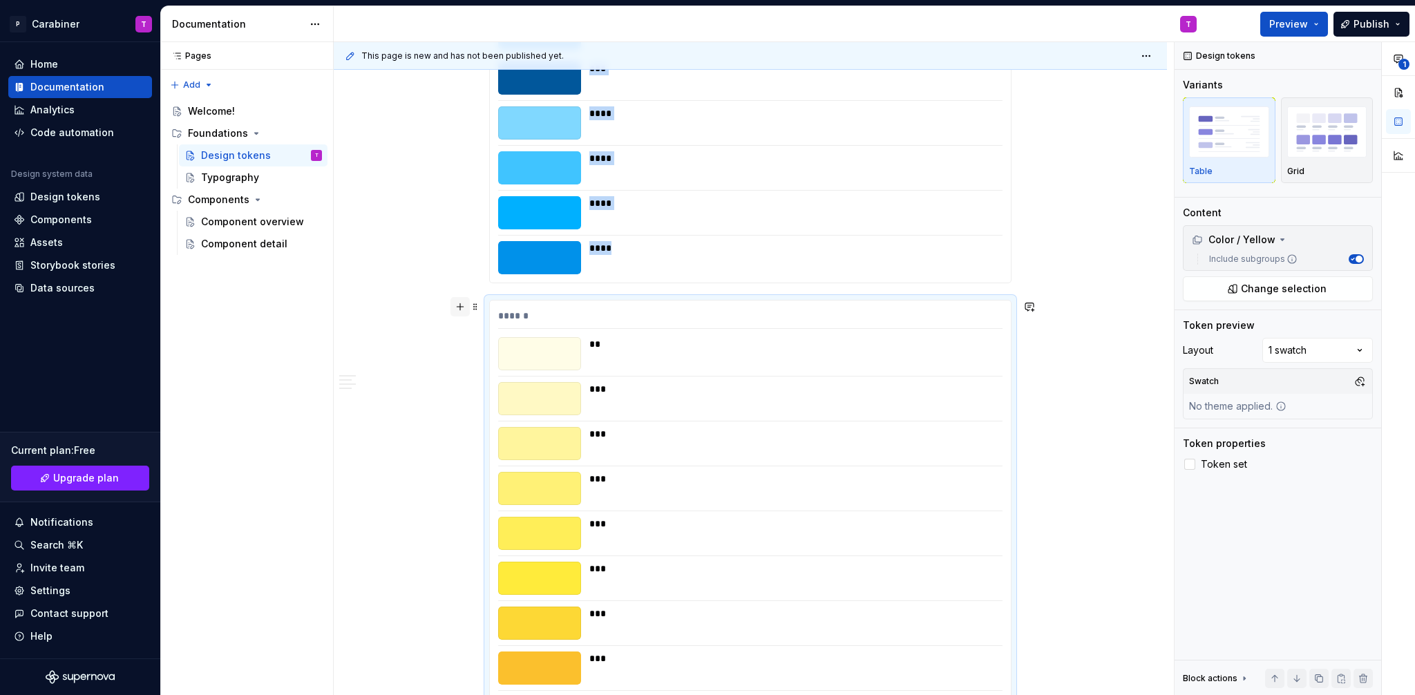
click at [460, 308] on button "button" at bounding box center [460, 306] width 19 height 19
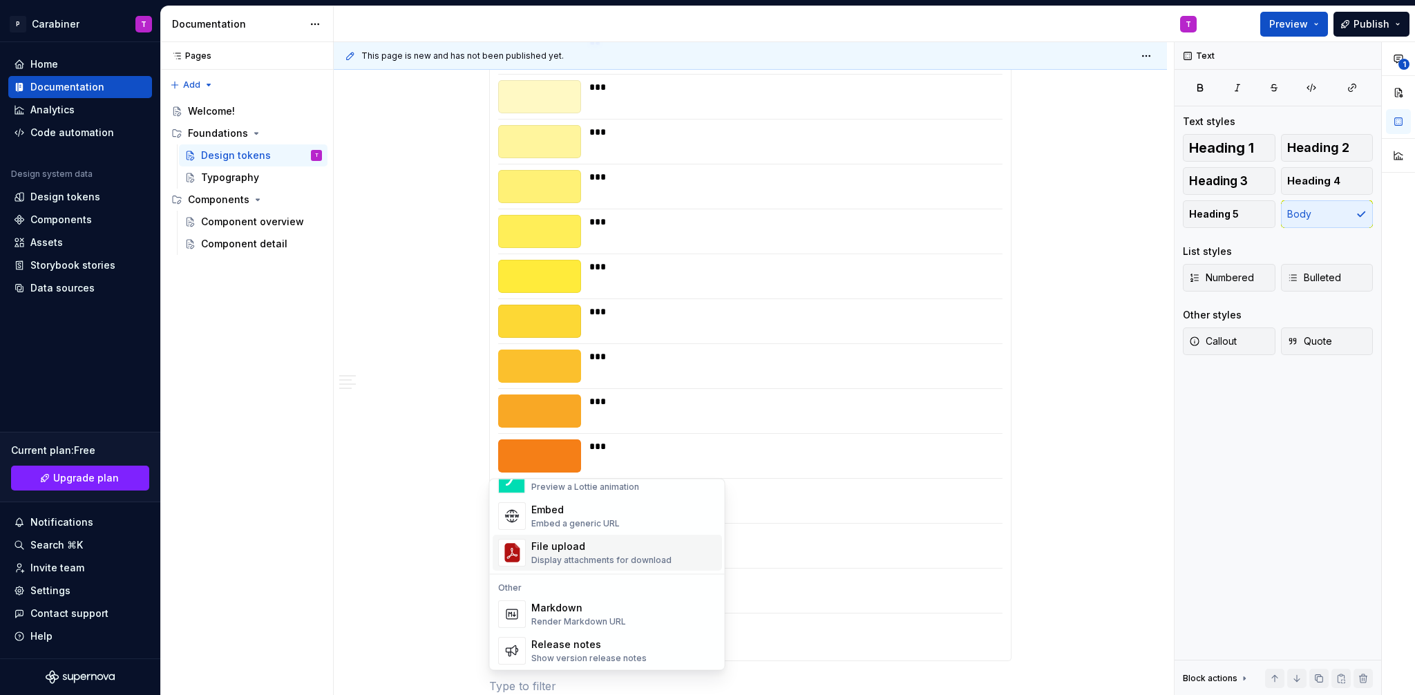
scroll to position [989, 0]
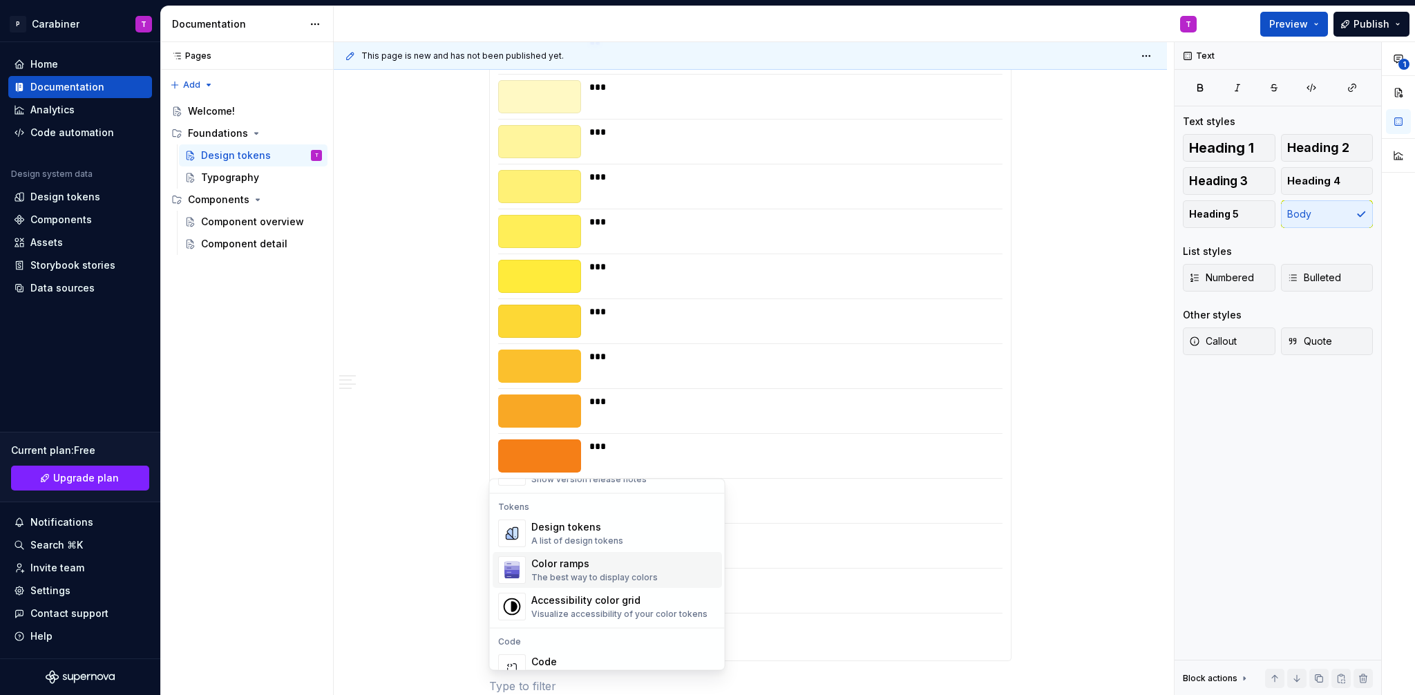
click at [540, 532] on div "Design tokens" at bounding box center [577, 528] width 92 height 14
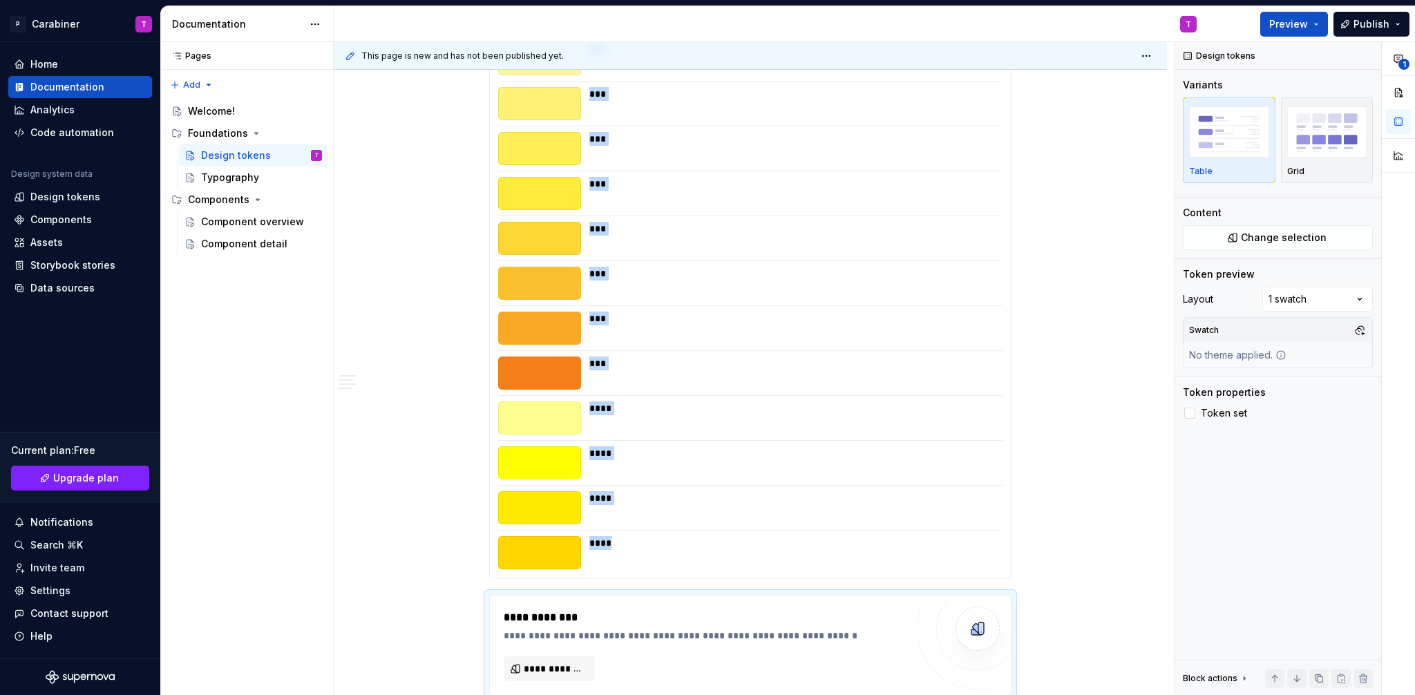
scroll to position [9487, 0]
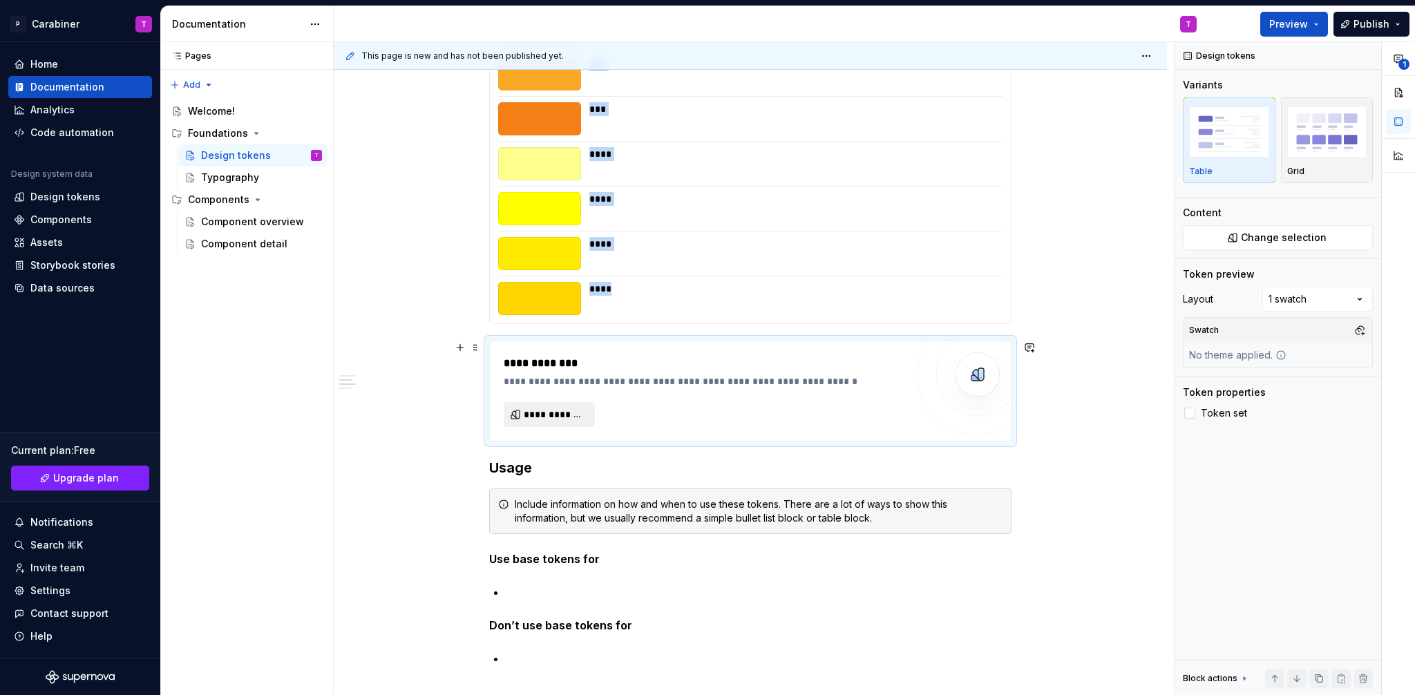
click at [538, 414] on span "**********" at bounding box center [555, 415] width 62 height 14
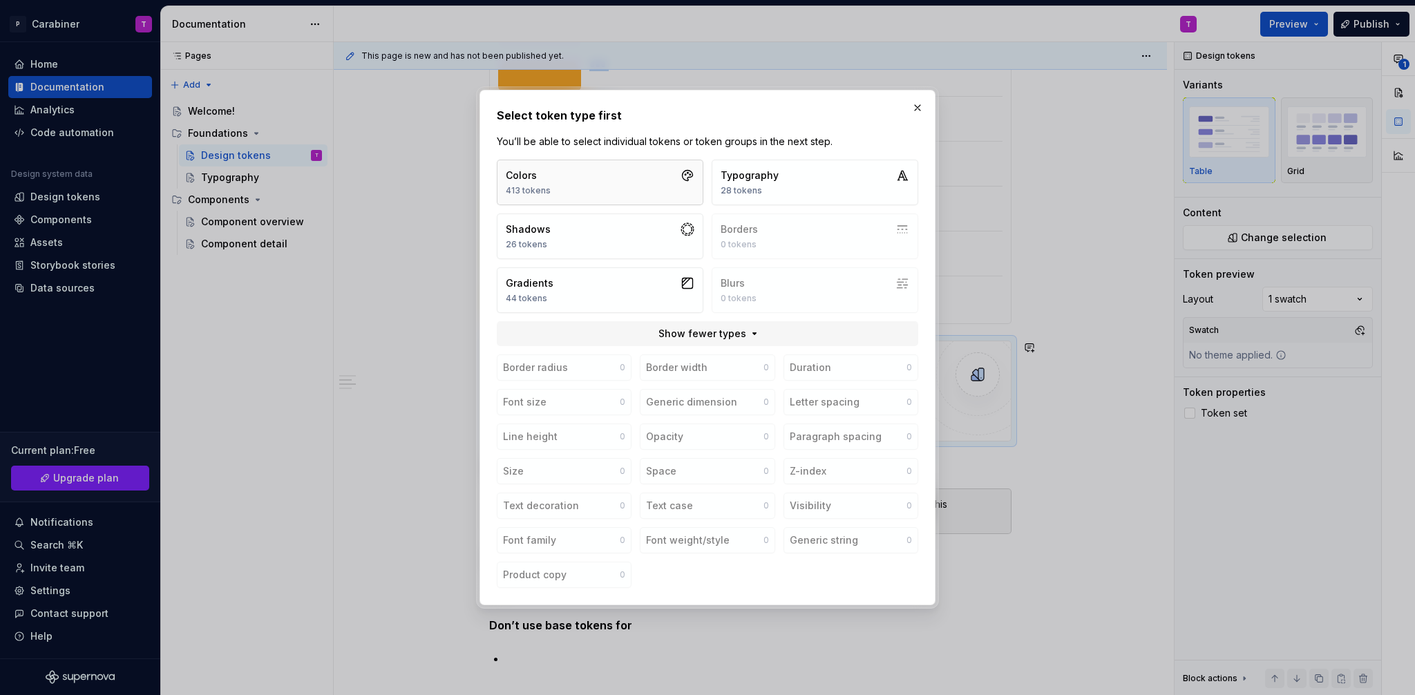
click at [527, 188] on div "413 tokens" at bounding box center [528, 190] width 45 height 11
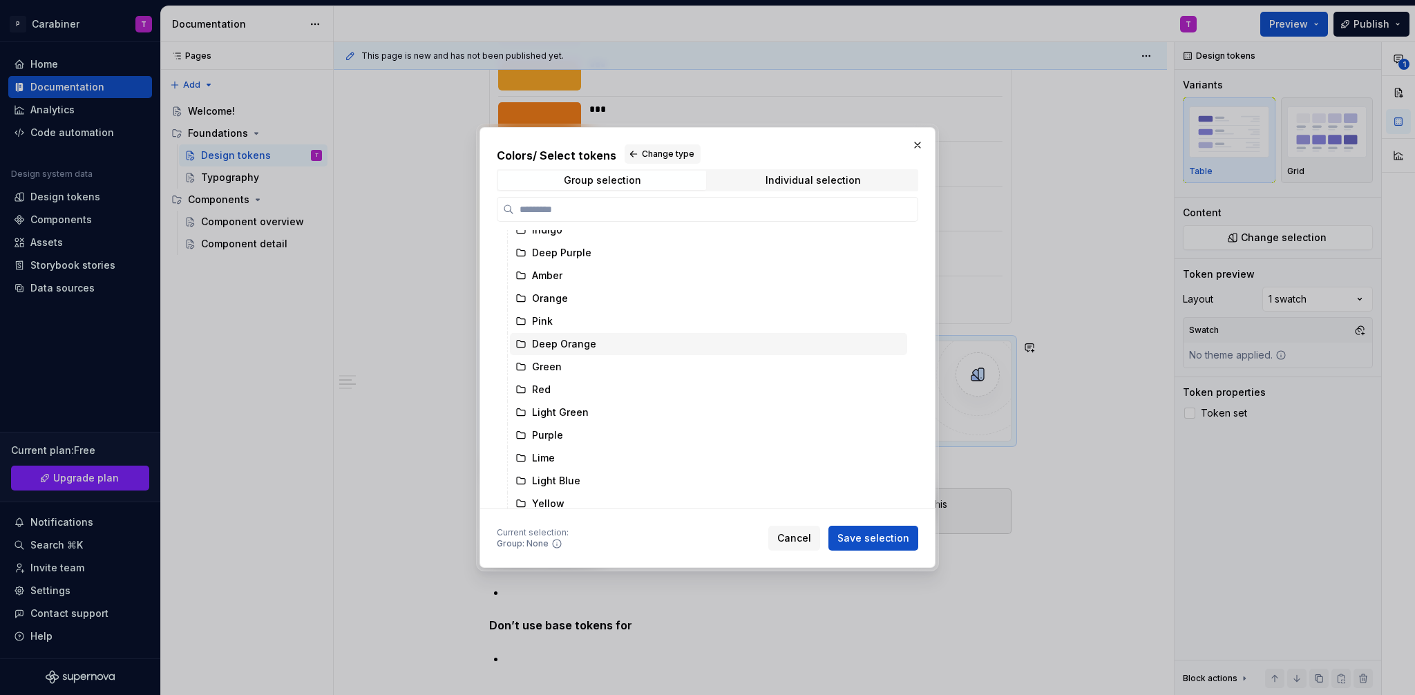
scroll to position [223, 0]
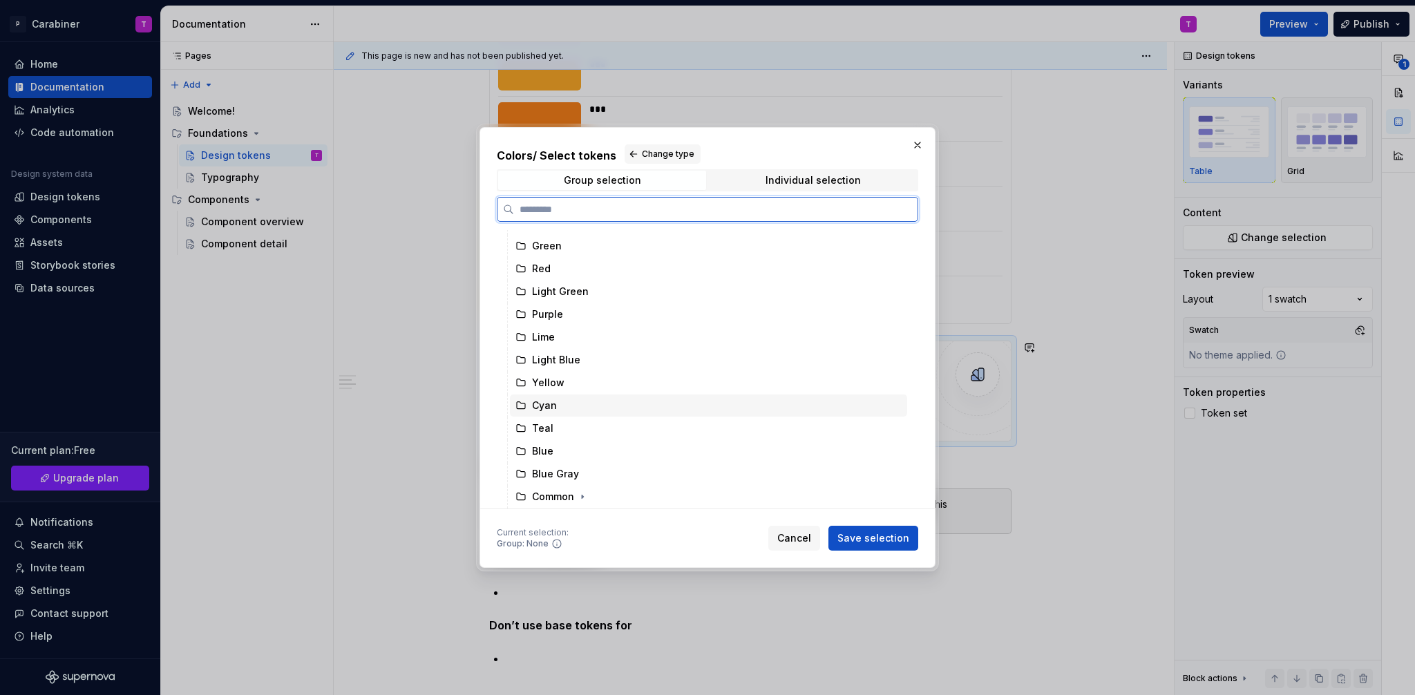
click at [545, 405] on div "Cyan" at bounding box center [544, 406] width 25 height 14
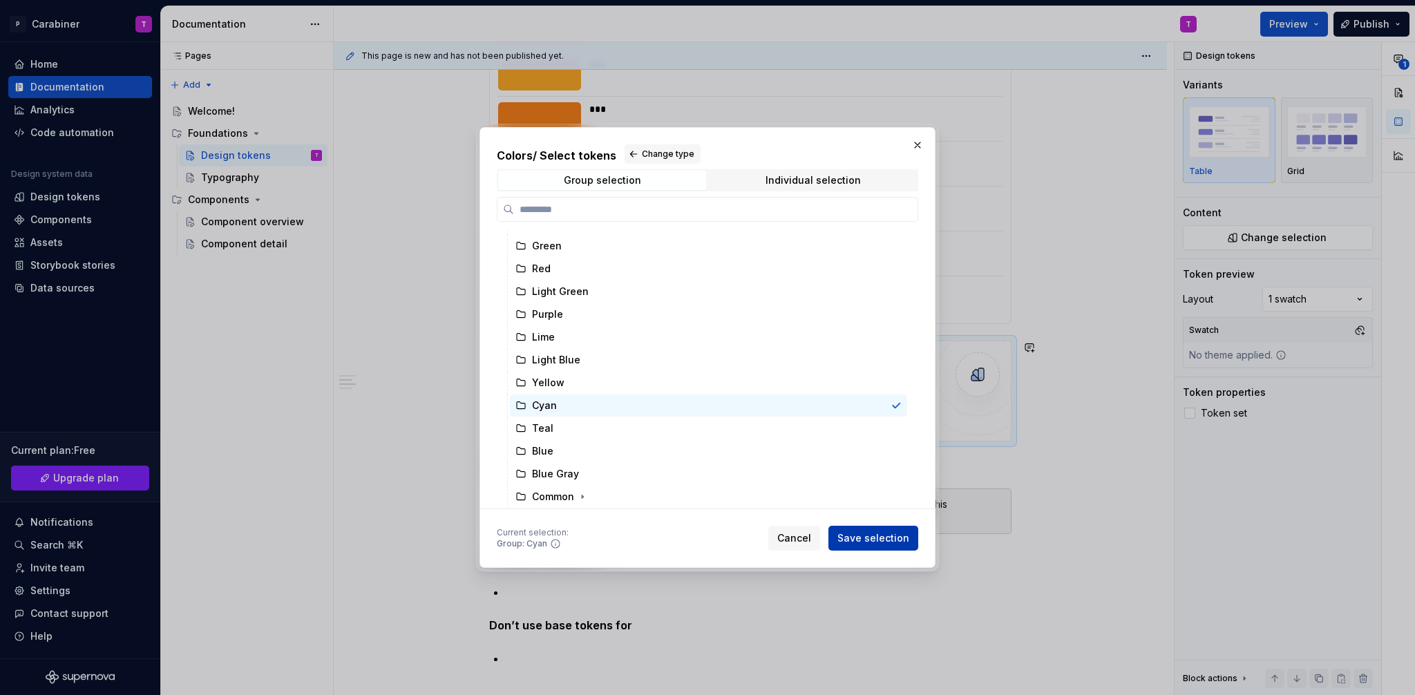
click at [878, 539] on span "Save selection" at bounding box center [874, 538] width 72 height 14
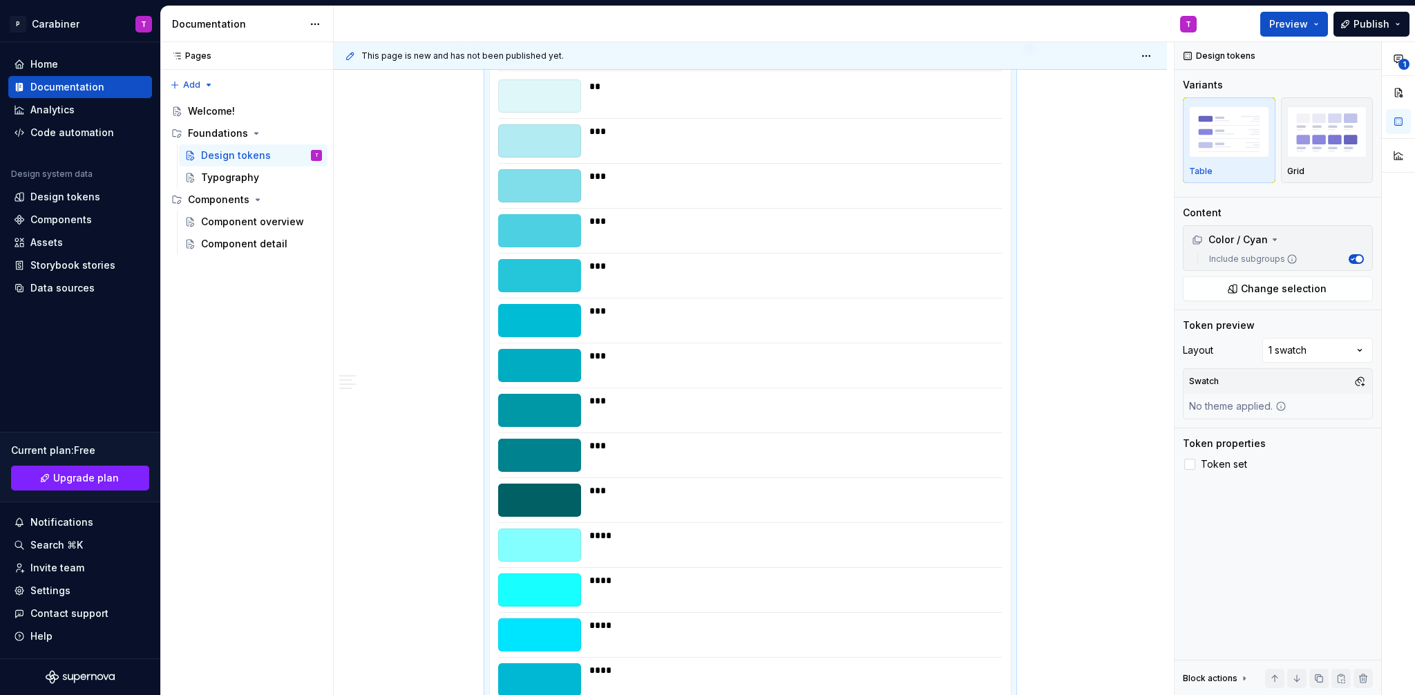
scroll to position [9550, 0]
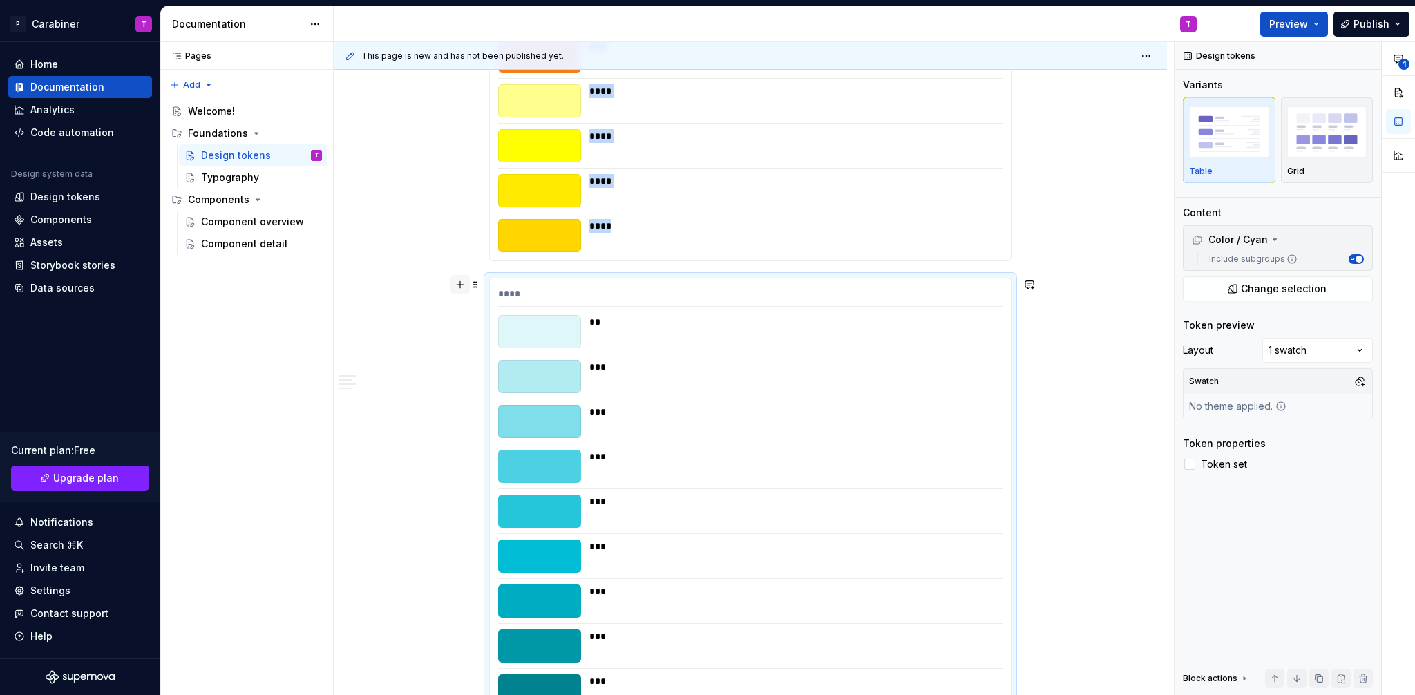
click at [455, 284] on button "button" at bounding box center [460, 284] width 19 height 19
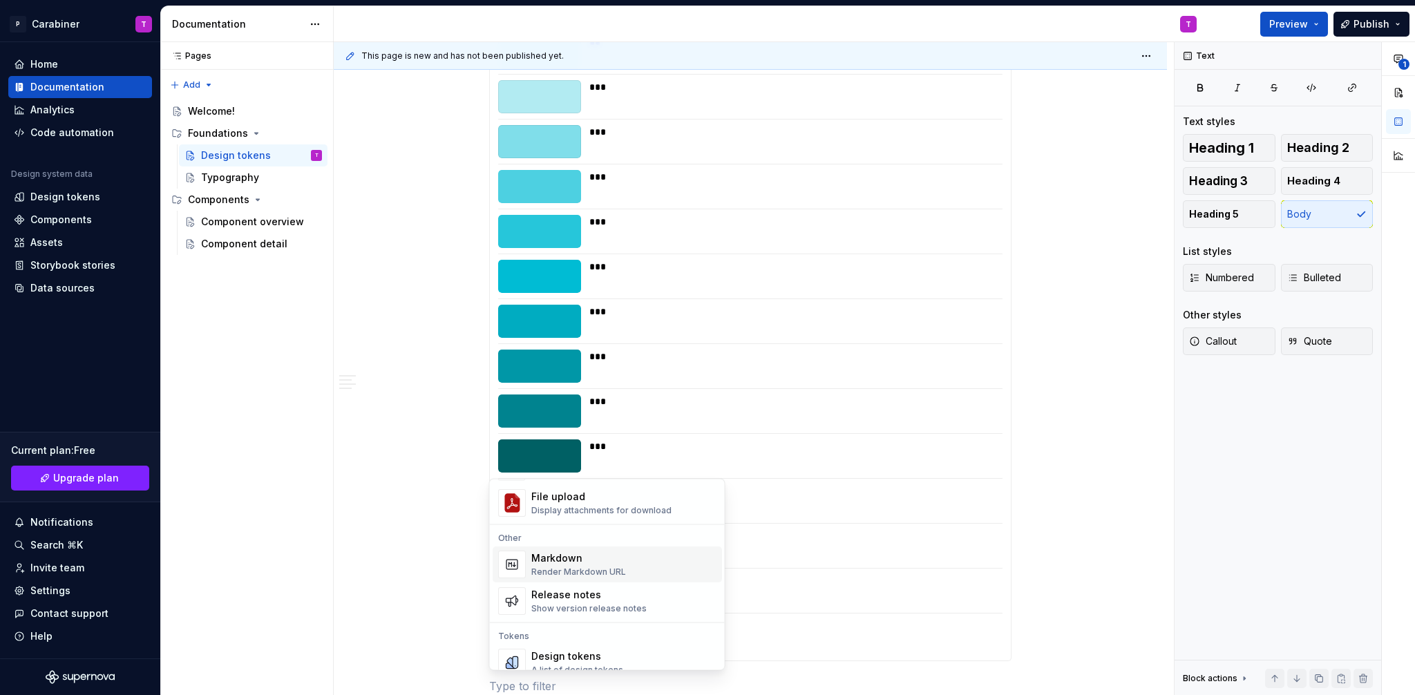
scroll to position [887, 0]
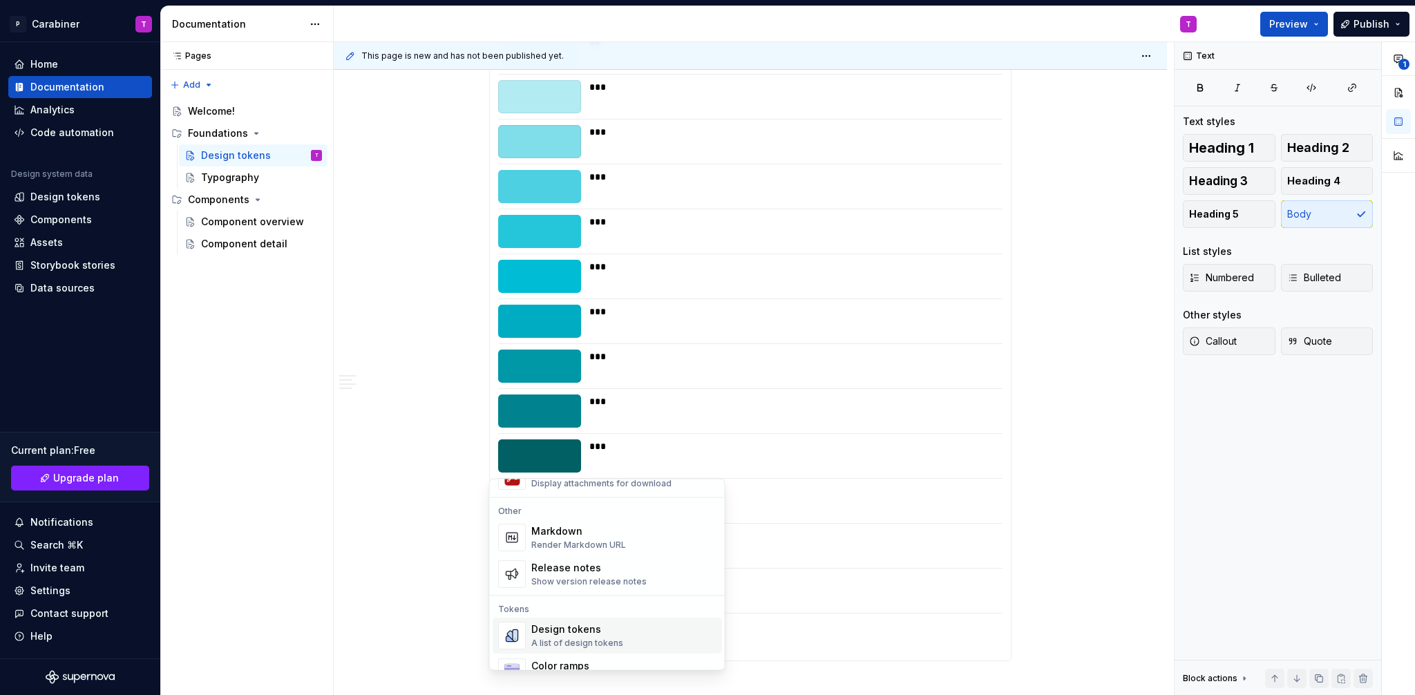
click at [552, 629] on div "Design tokens" at bounding box center [577, 630] width 92 height 14
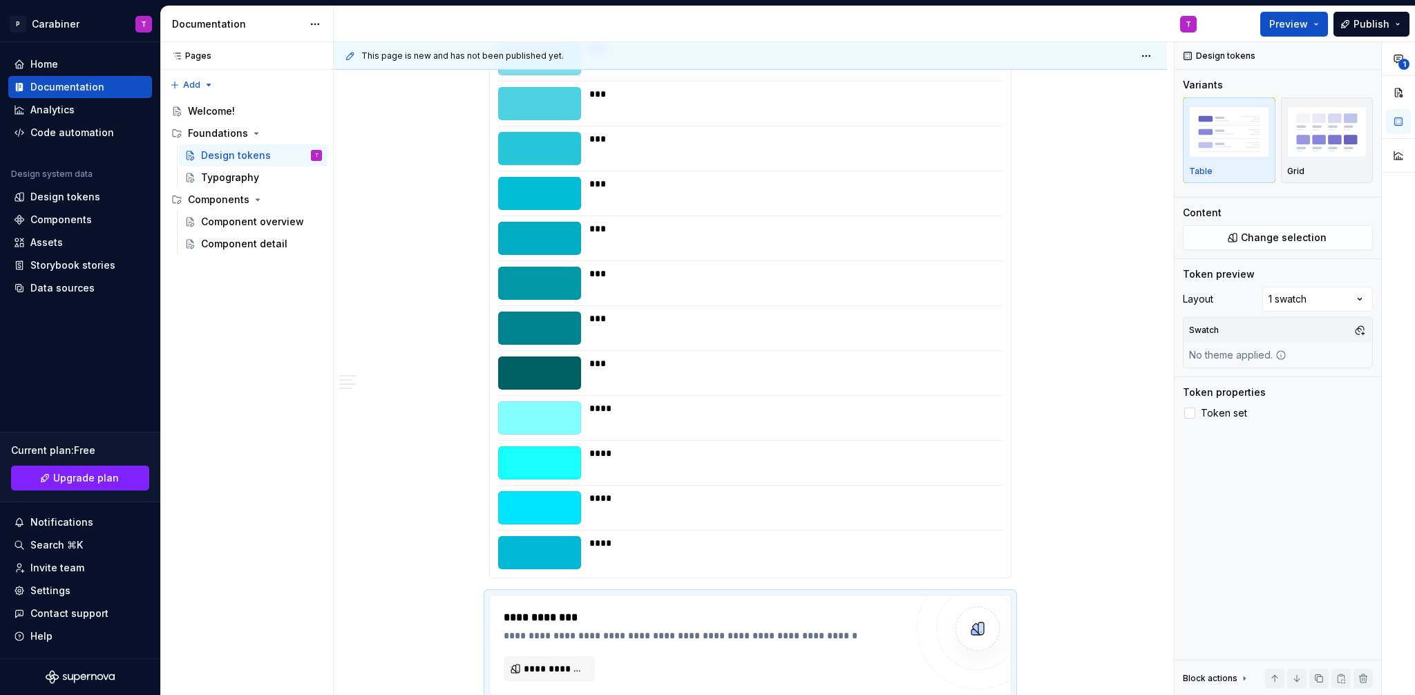
scroll to position [10101, 0]
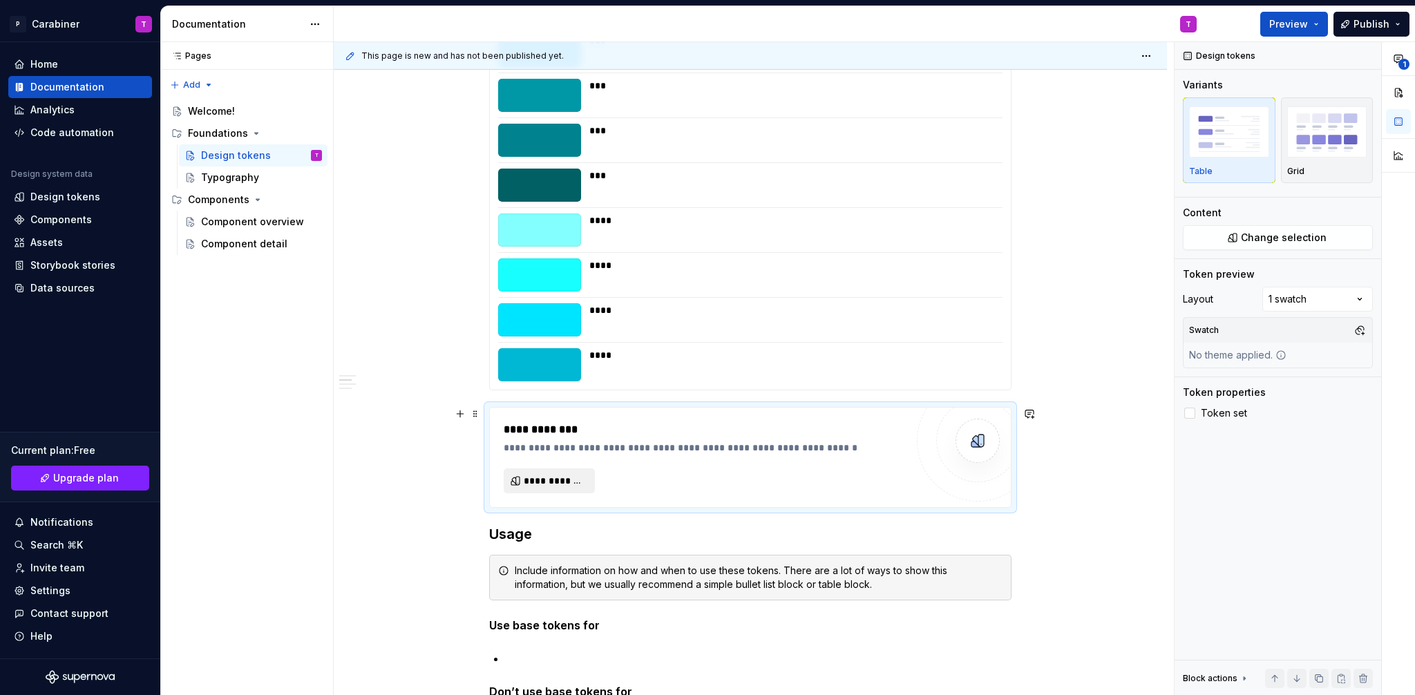
click at [555, 477] on span "**********" at bounding box center [555, 481] width 62 height 14
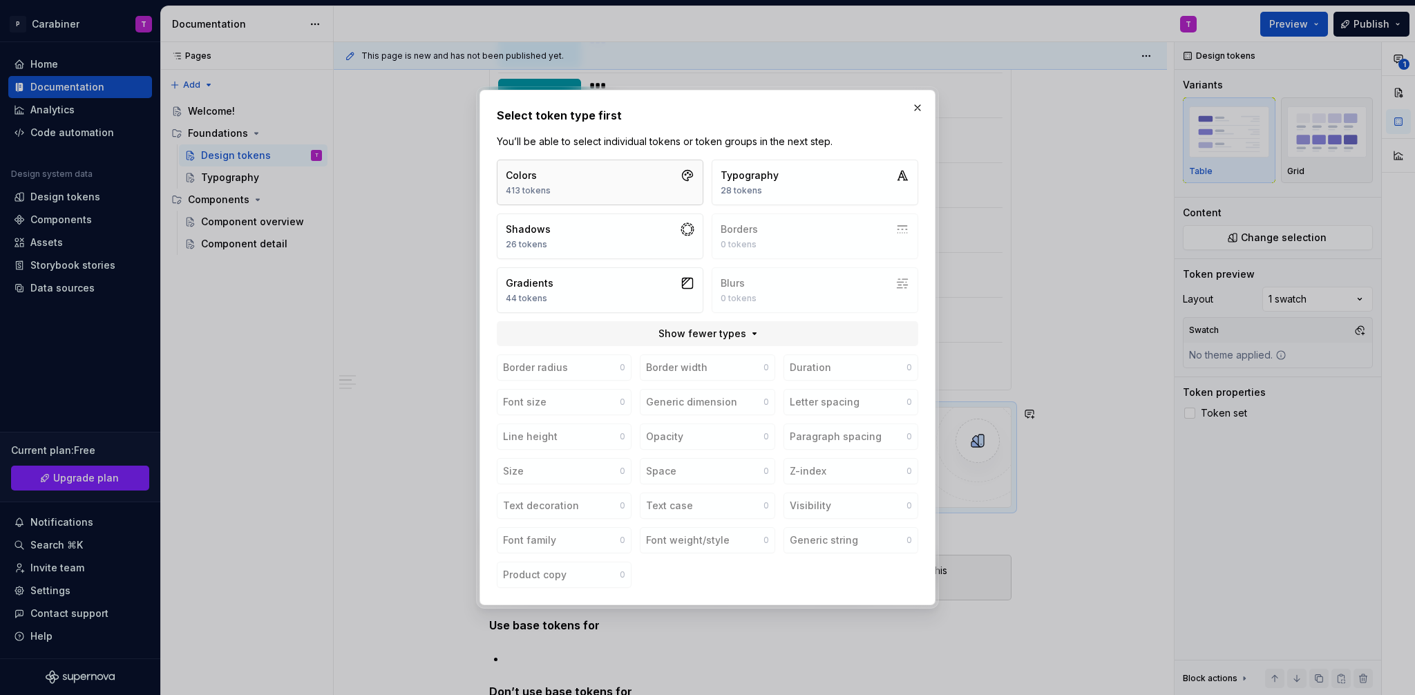
click at [549, 193] on button "Colors 413 tokens" at bounding box center [600, 183] width 207 height 46
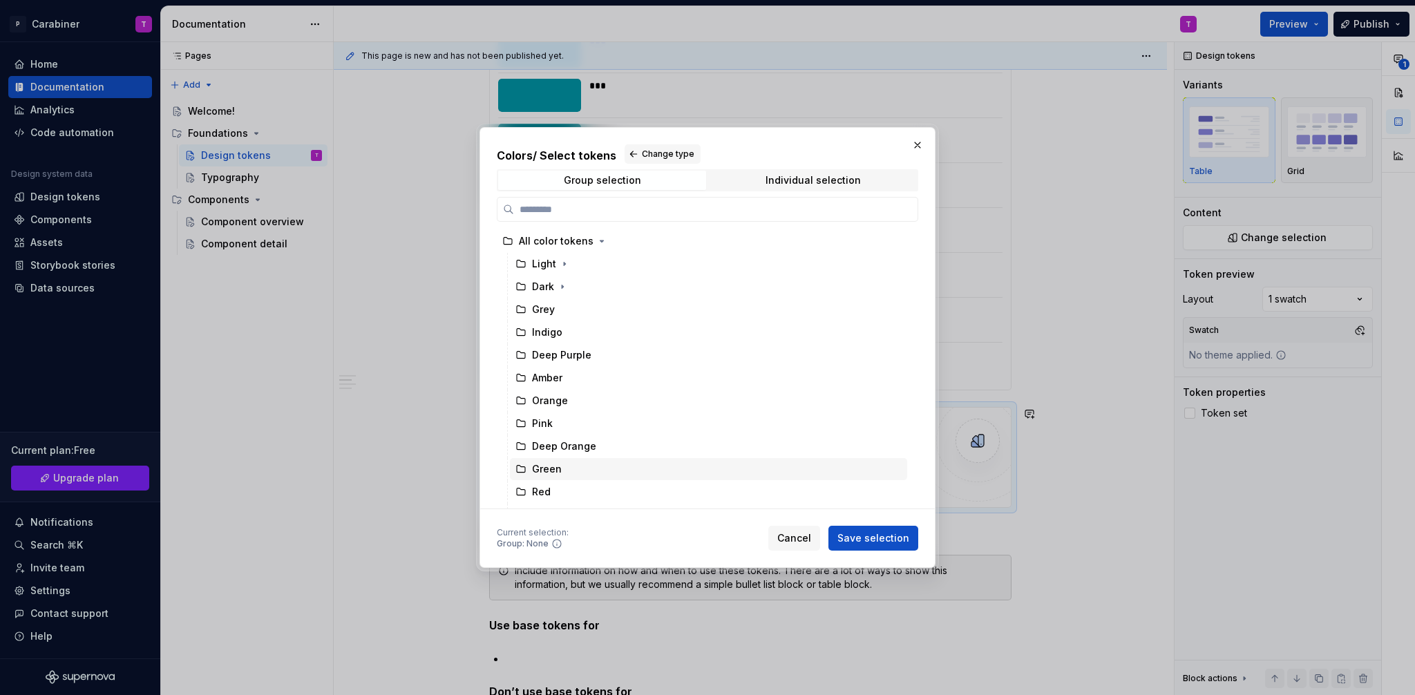
scroll to position [223, 0]
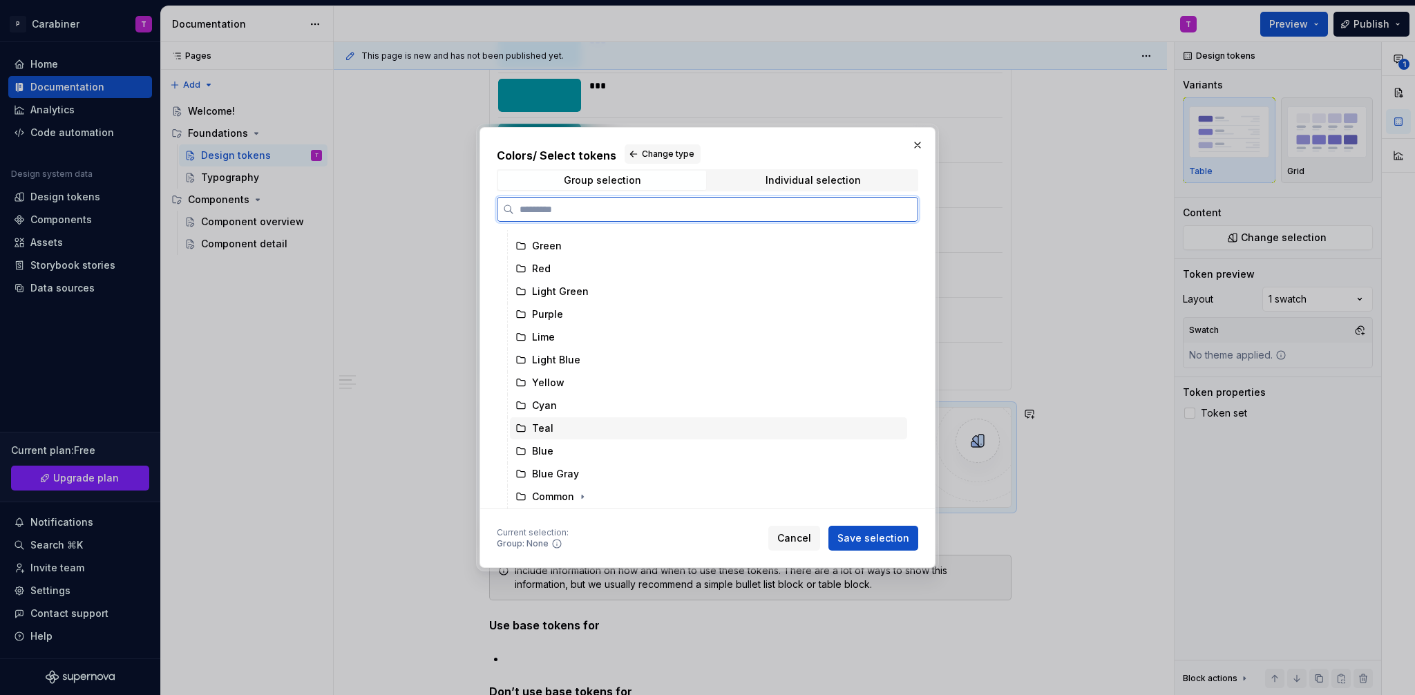
click at [542, 427] on div "Teal" at bounding box center [542, 429] width 21 height 14
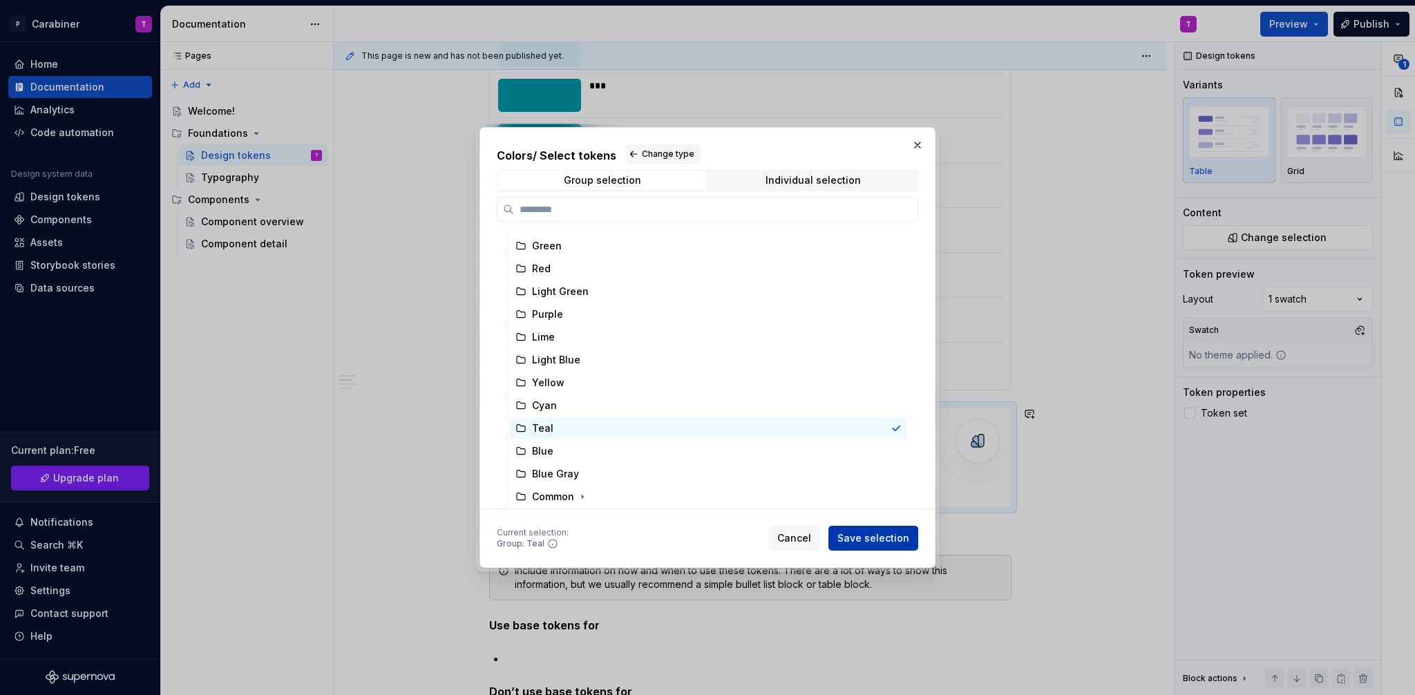
click at [884, 536] on span "Save selection" at bounding box center [874, 538] width 72 height 14
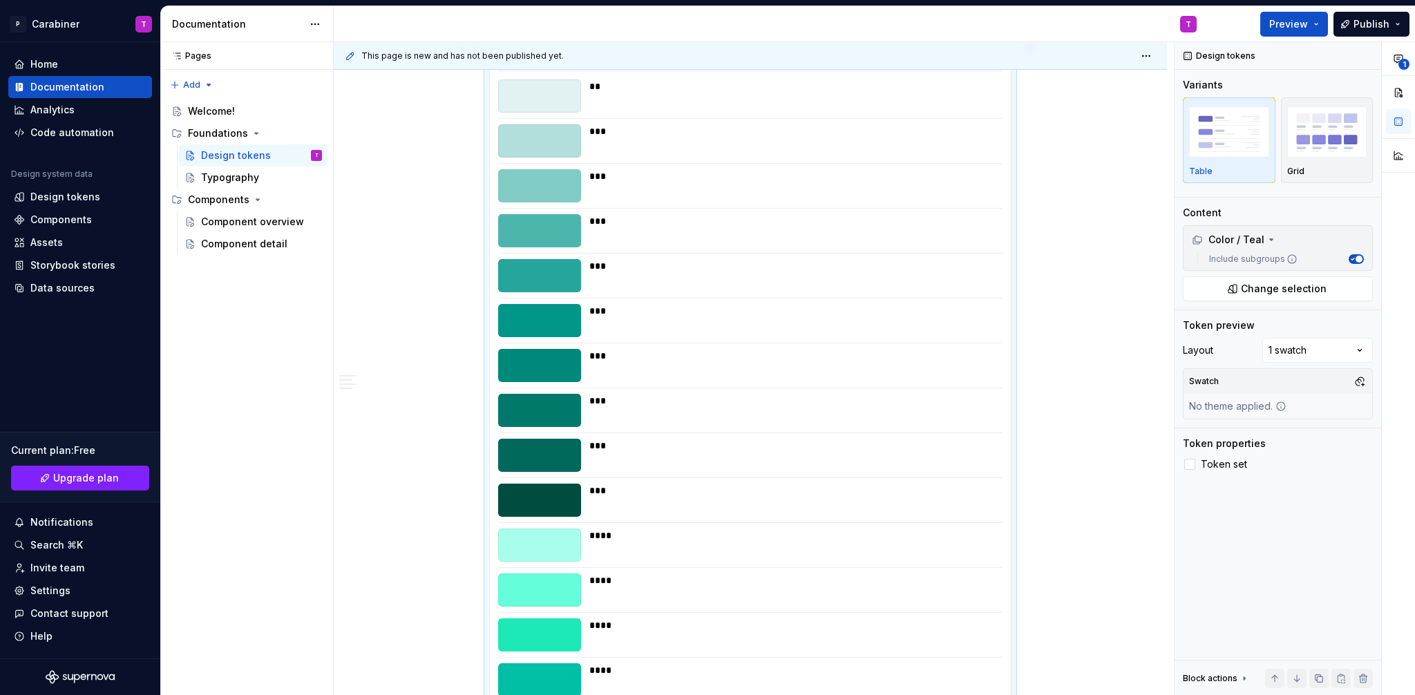
scroll to position [10306, 0]
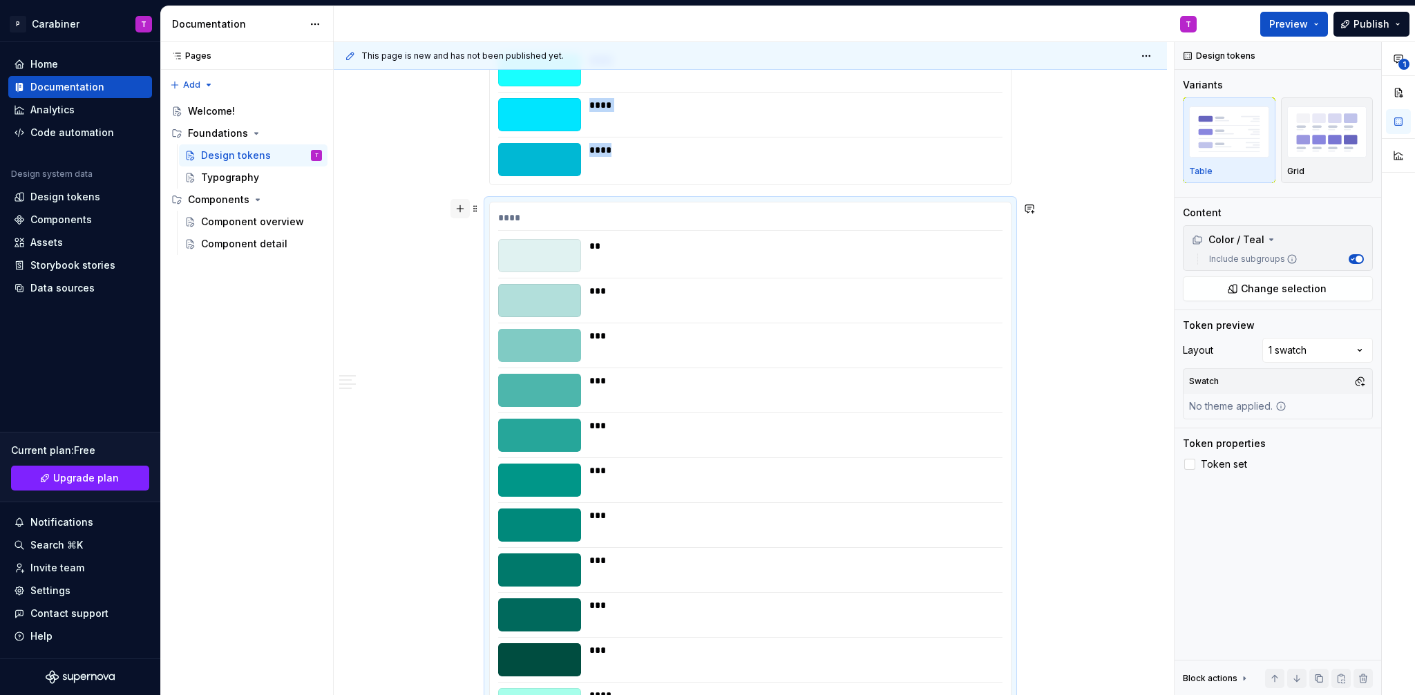
click at [460, 209] on button "button" at bounding box center [460, 208] width 19 height 19
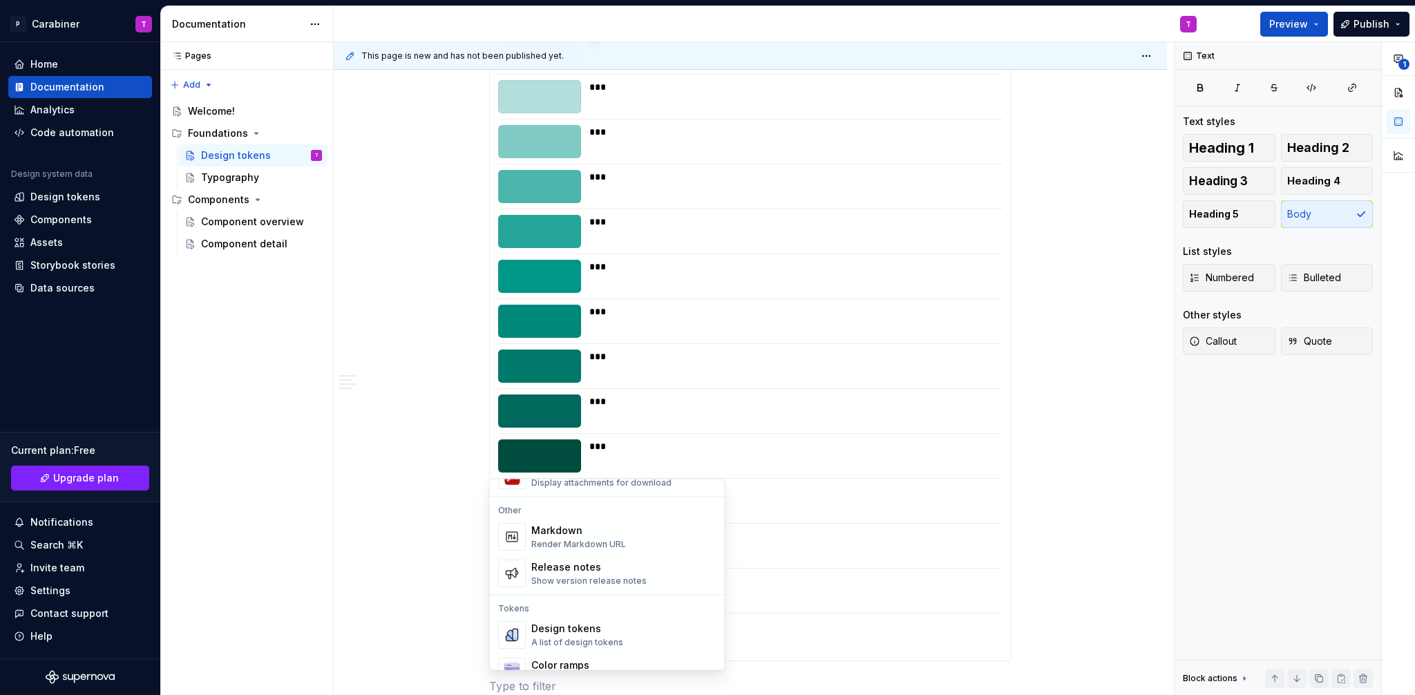
scroll to position [905, 0]
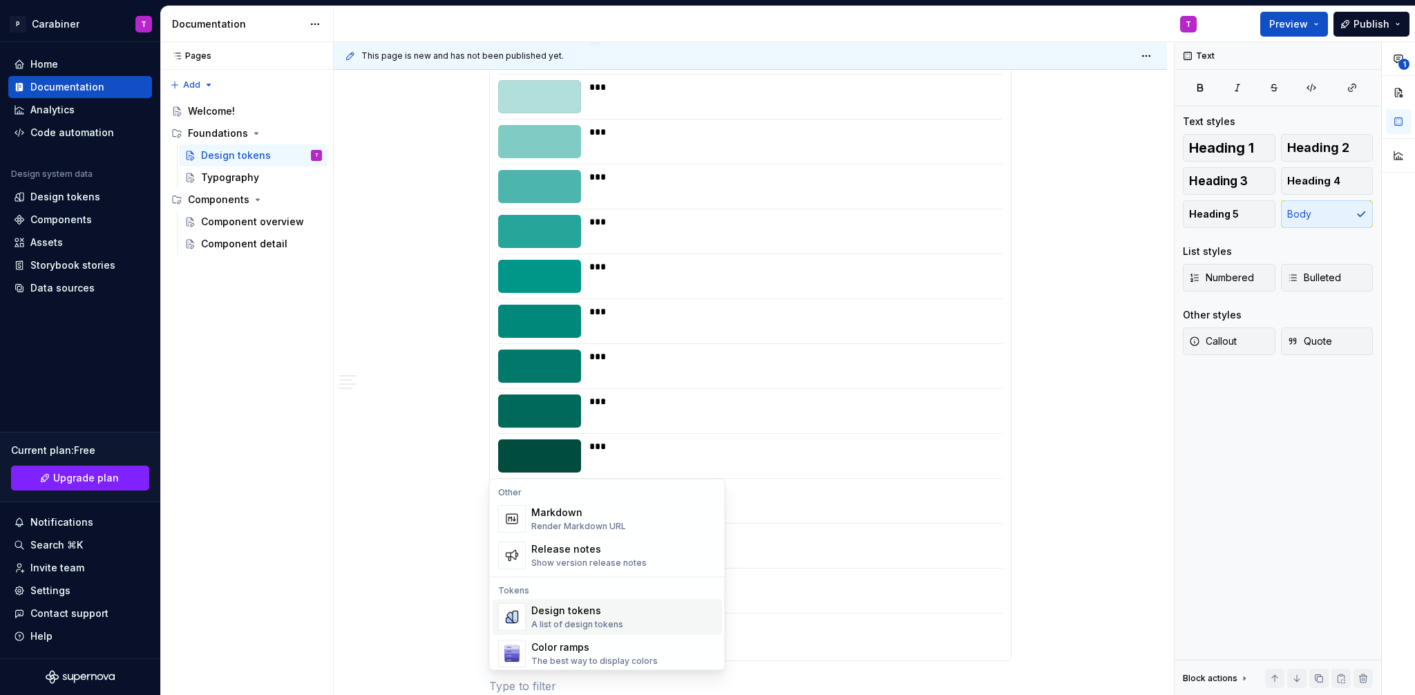
click at [562, 620] on div "A list of design tokens" at bounding box center [577, 625] width 92 height 11
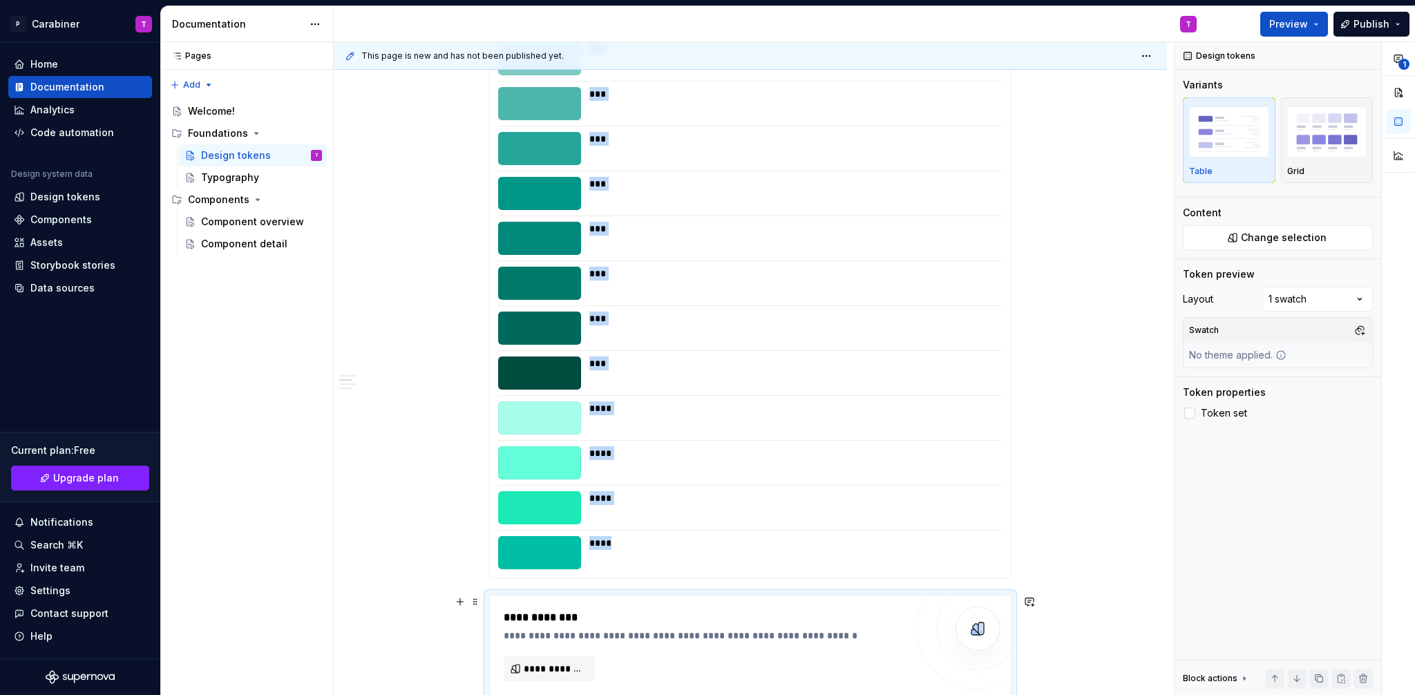
scroll to position [10770, 0]
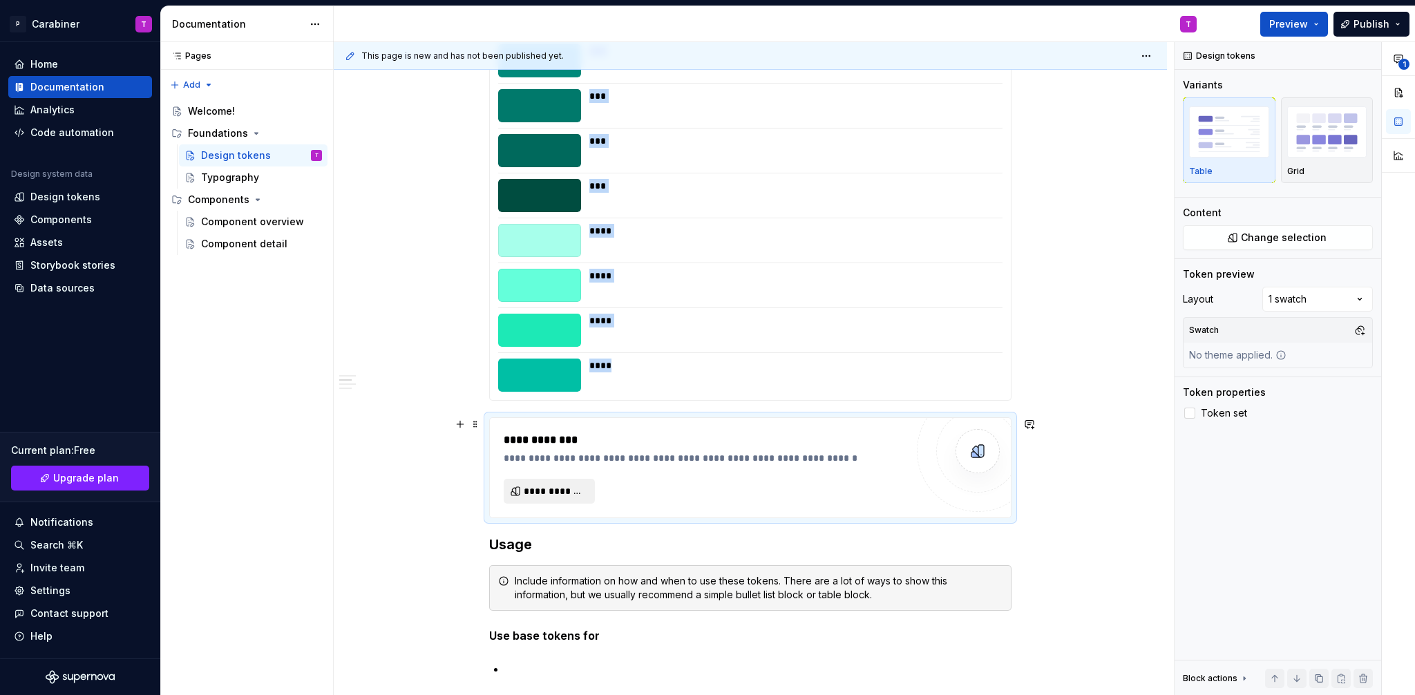
click at [539, 489] on span "**********" at bounding box center [555, 491] width 62 height 14
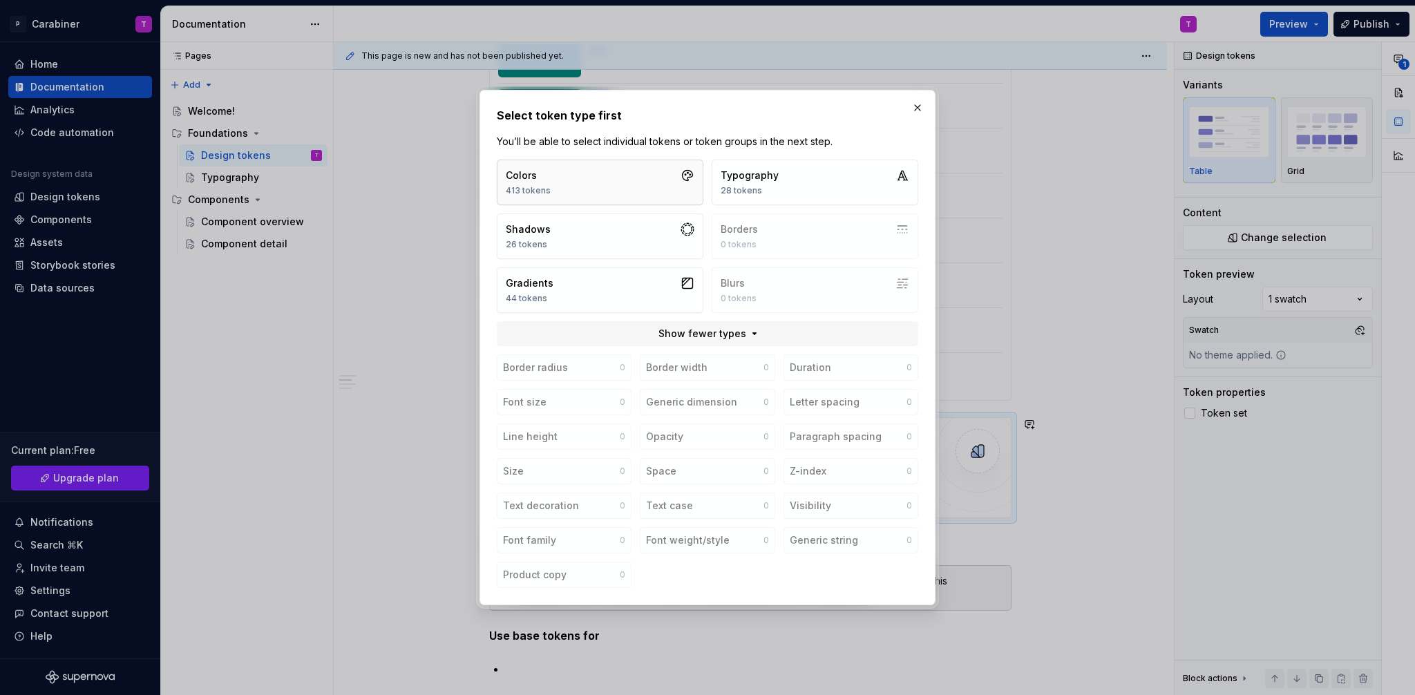
click at [550, 180] on button "Colors 413 tokens" at bounding box center [600, 183] width 207 height 46
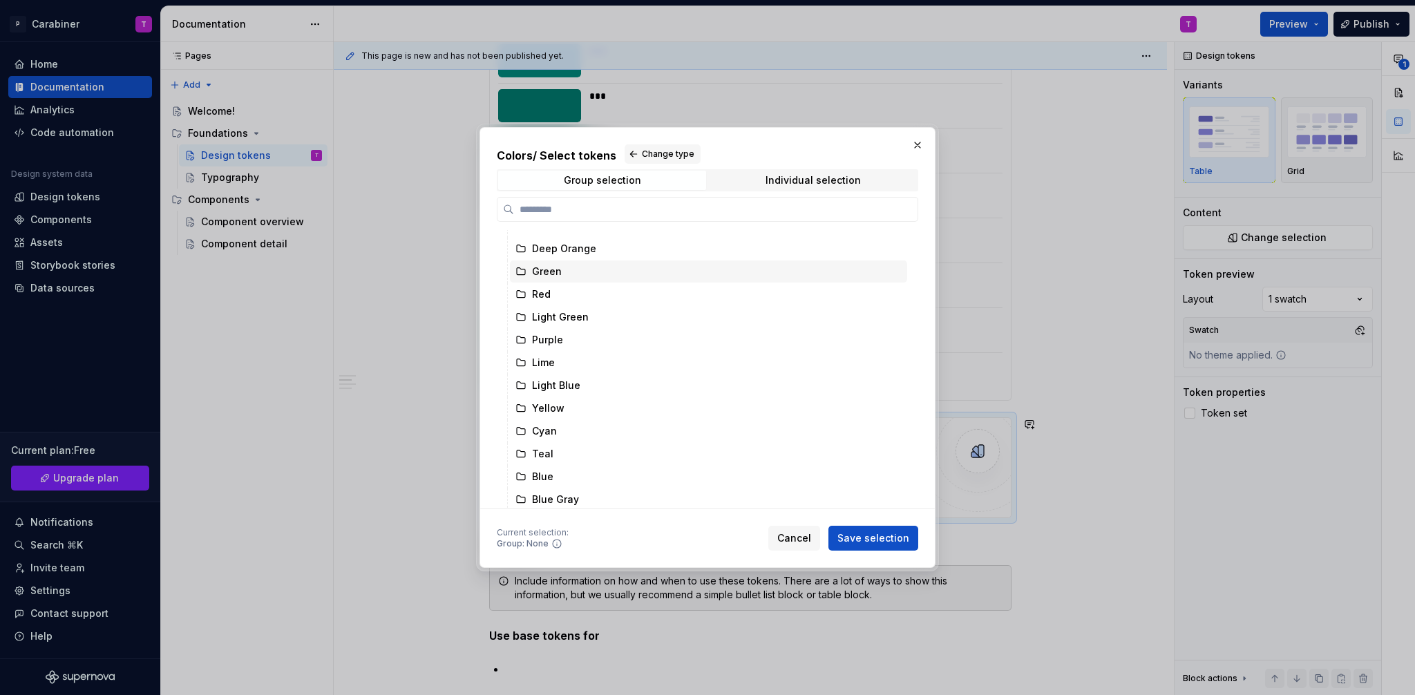
scroll to position [223, 0]
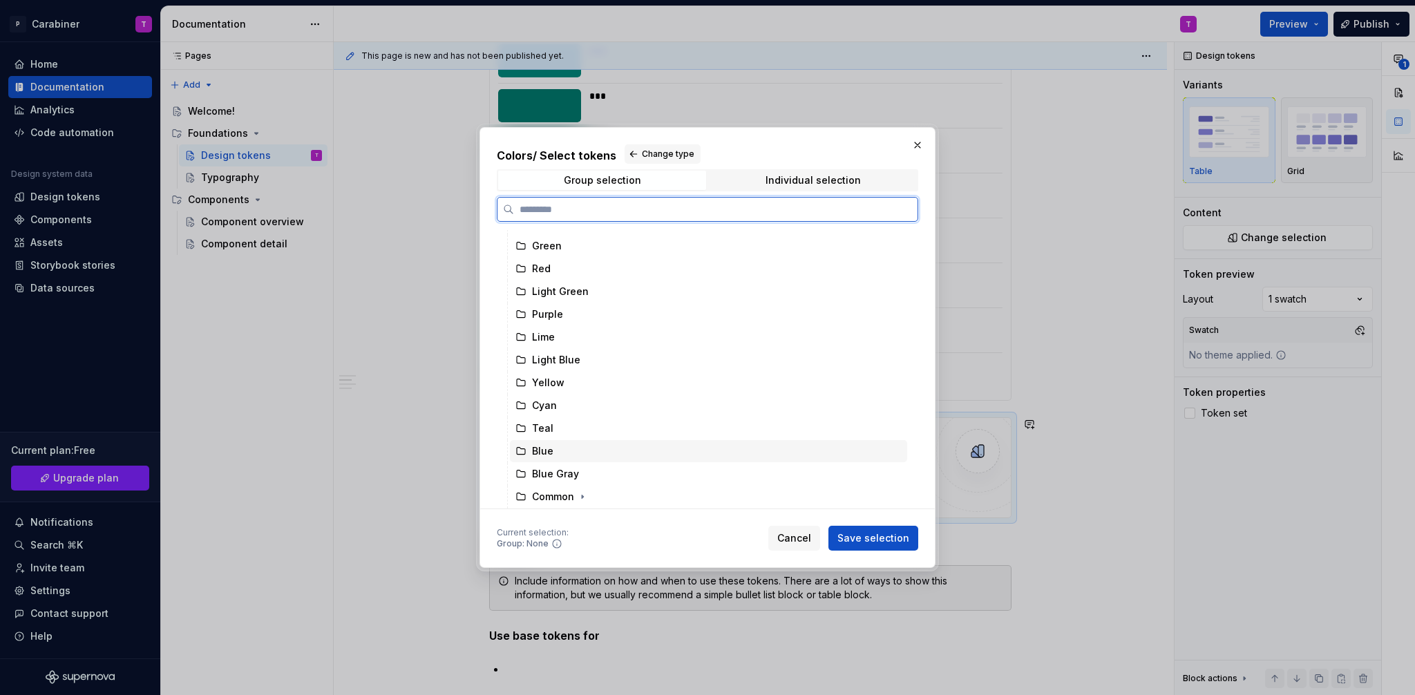
click at [534, 455] on div "Blue" at bounding box center [542, 451] width 21 height 14
click at [582, 498] on icon "button" at bounding box center [582, 496] width 1 height 3
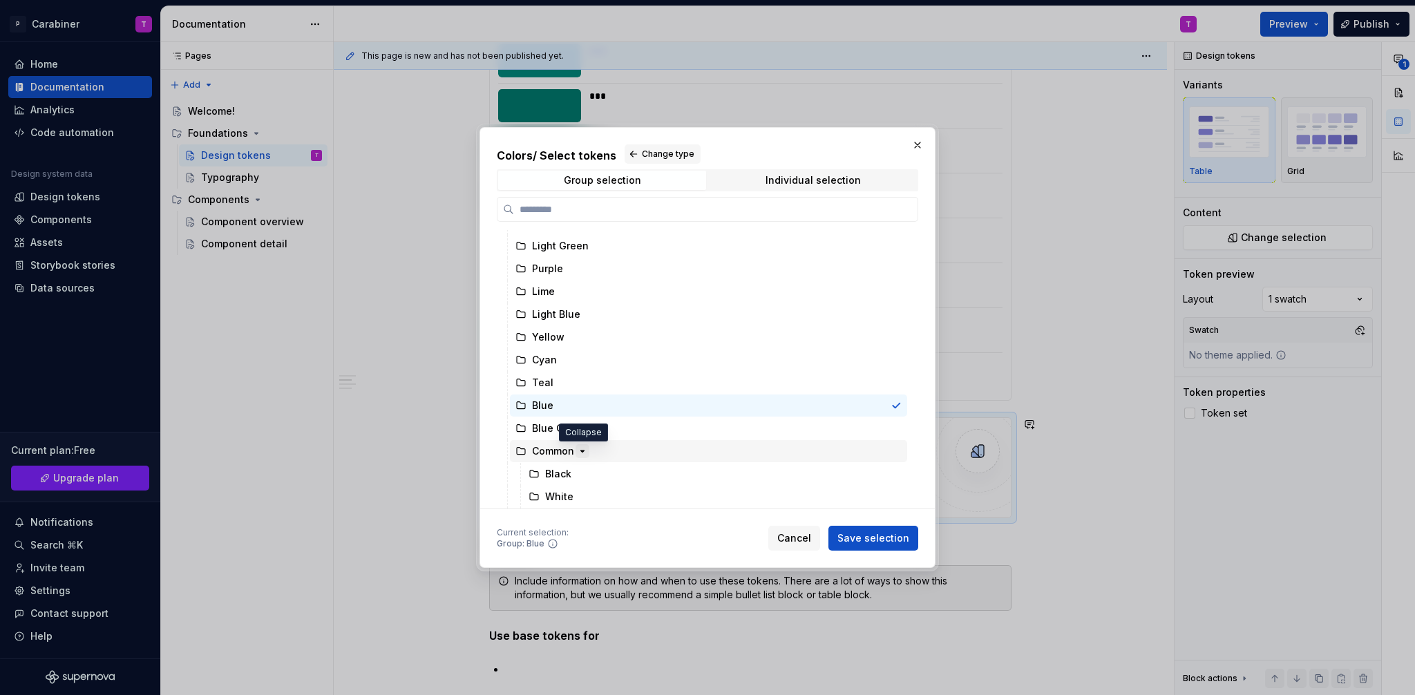
click at [581, 451] on icon "button" at bounding box center [582, 451] width 3 height 1
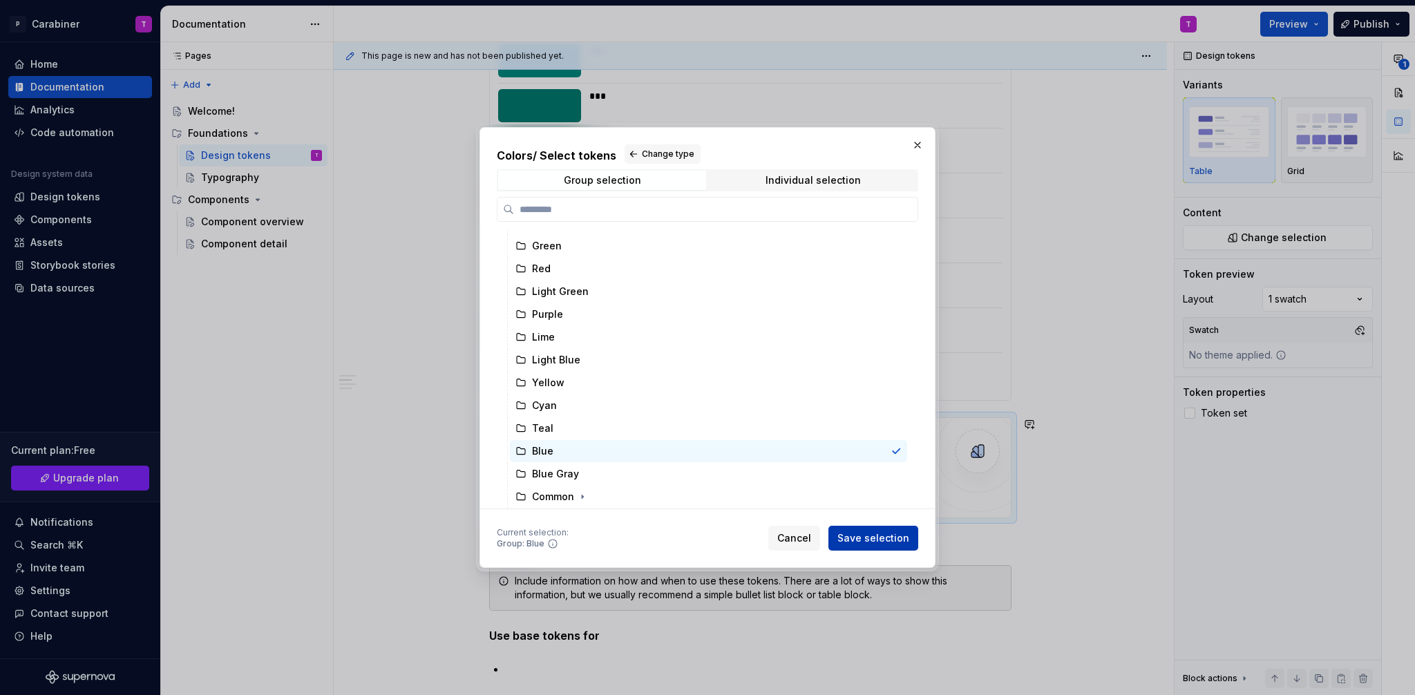
click at [863, 540] on span "Save selection" at bounding box center [874, 538] width 72 height 14
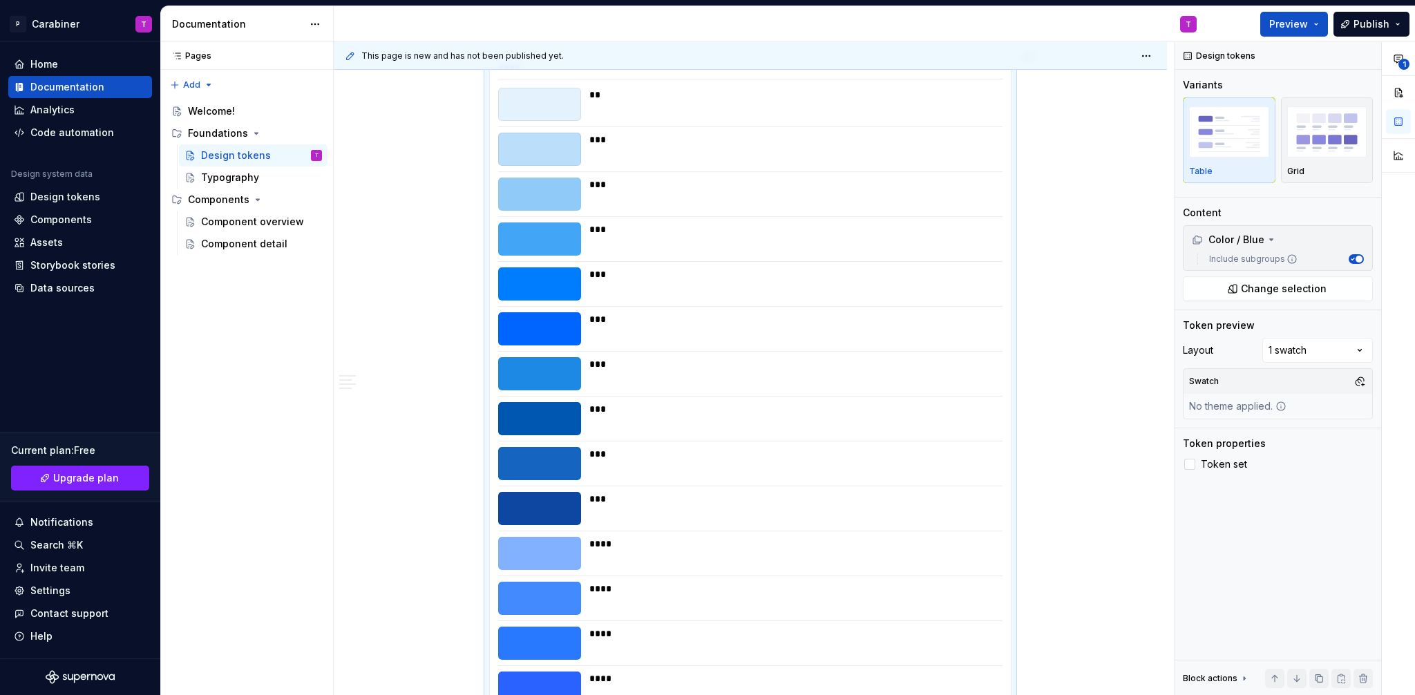
scroll to position [10988, 0]
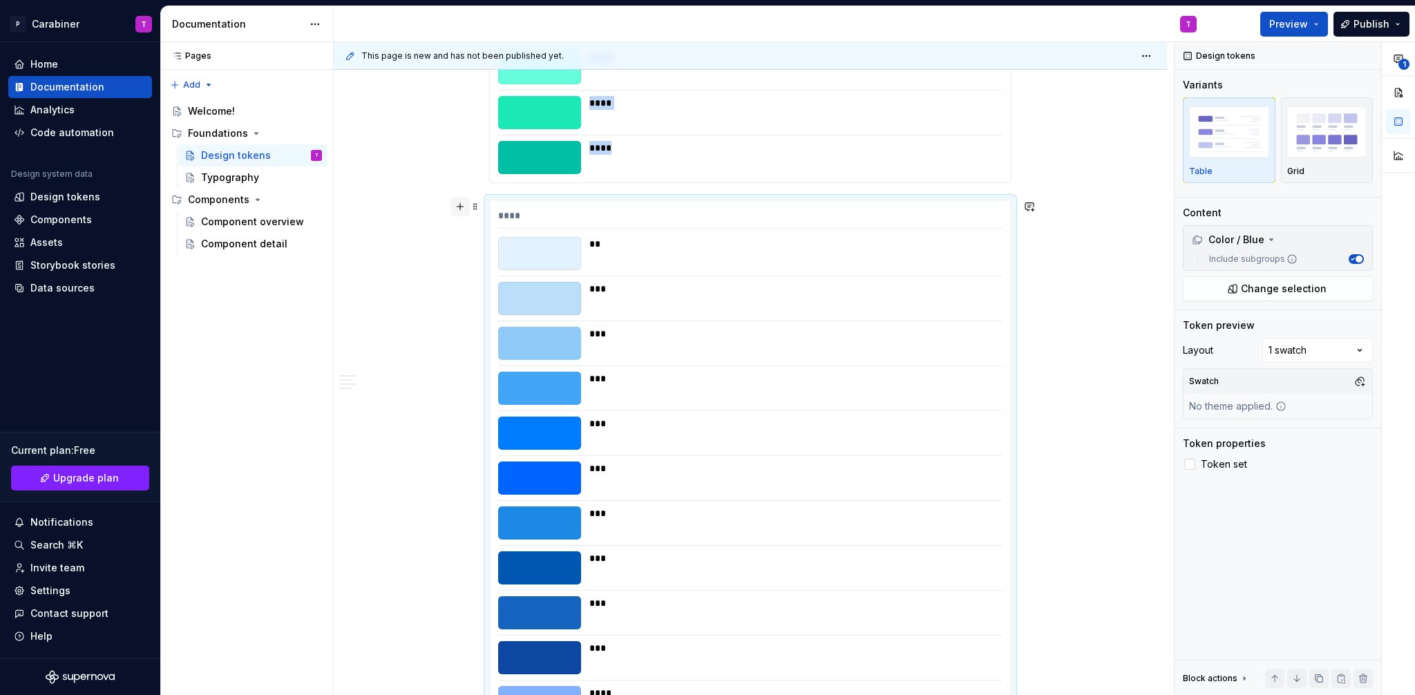
click at [461, 207] on button "button" at bounding box center [460, 206] width 19 height 19
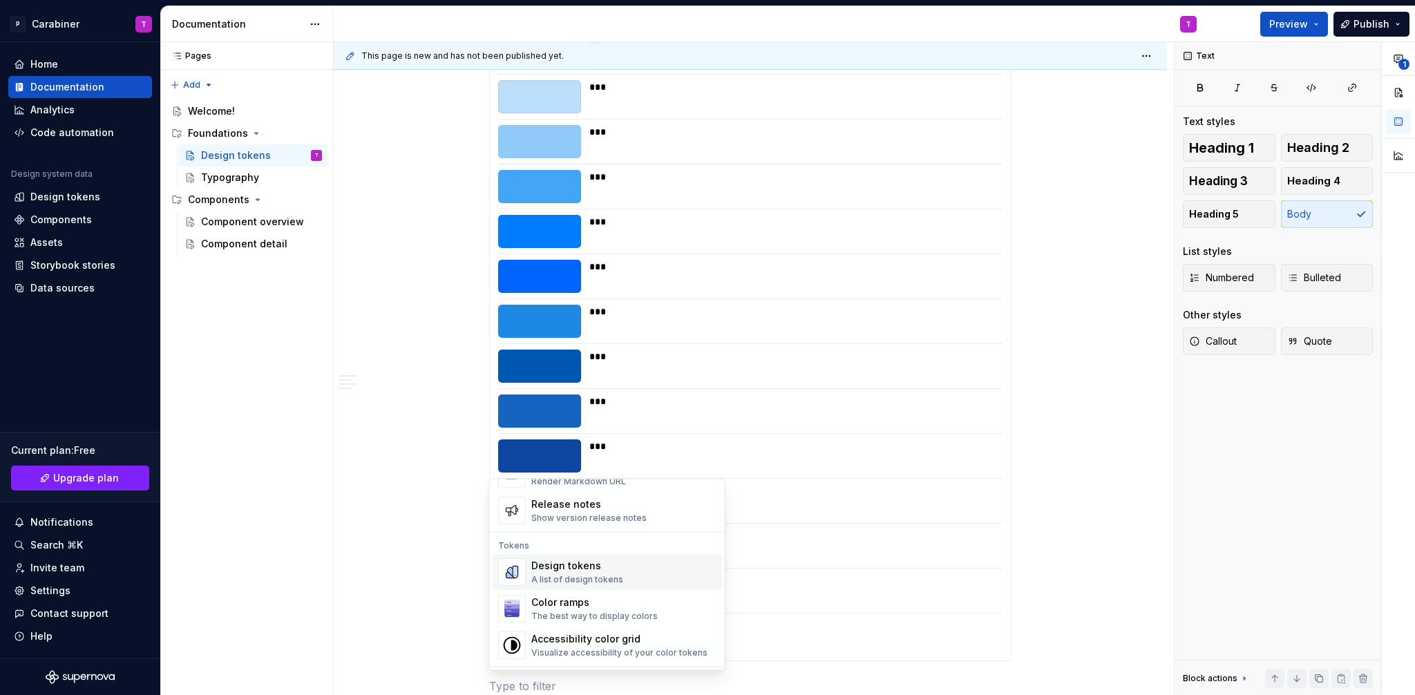
scroll to position [969, 0]
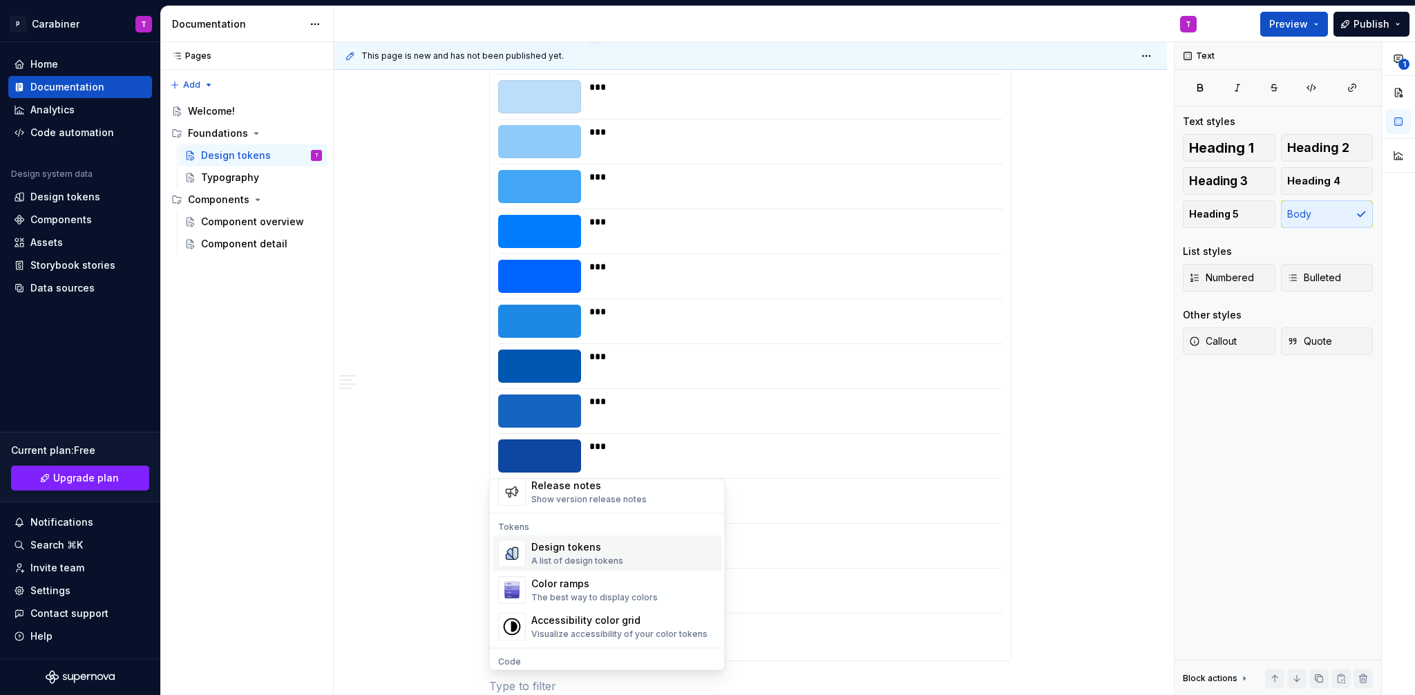
click at [541, 547] on div "Design tokens" at bounding box center [577, 548] width 92 height 14
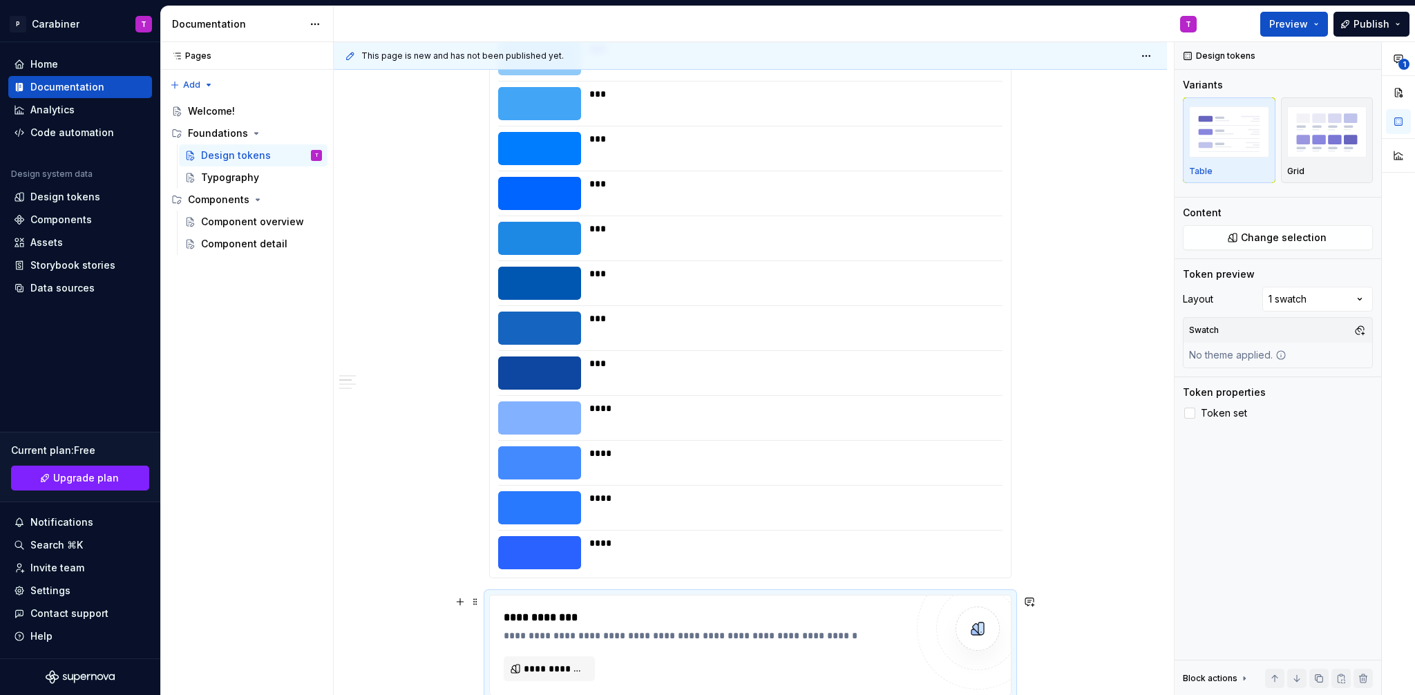
scroll to position [11482, 0]
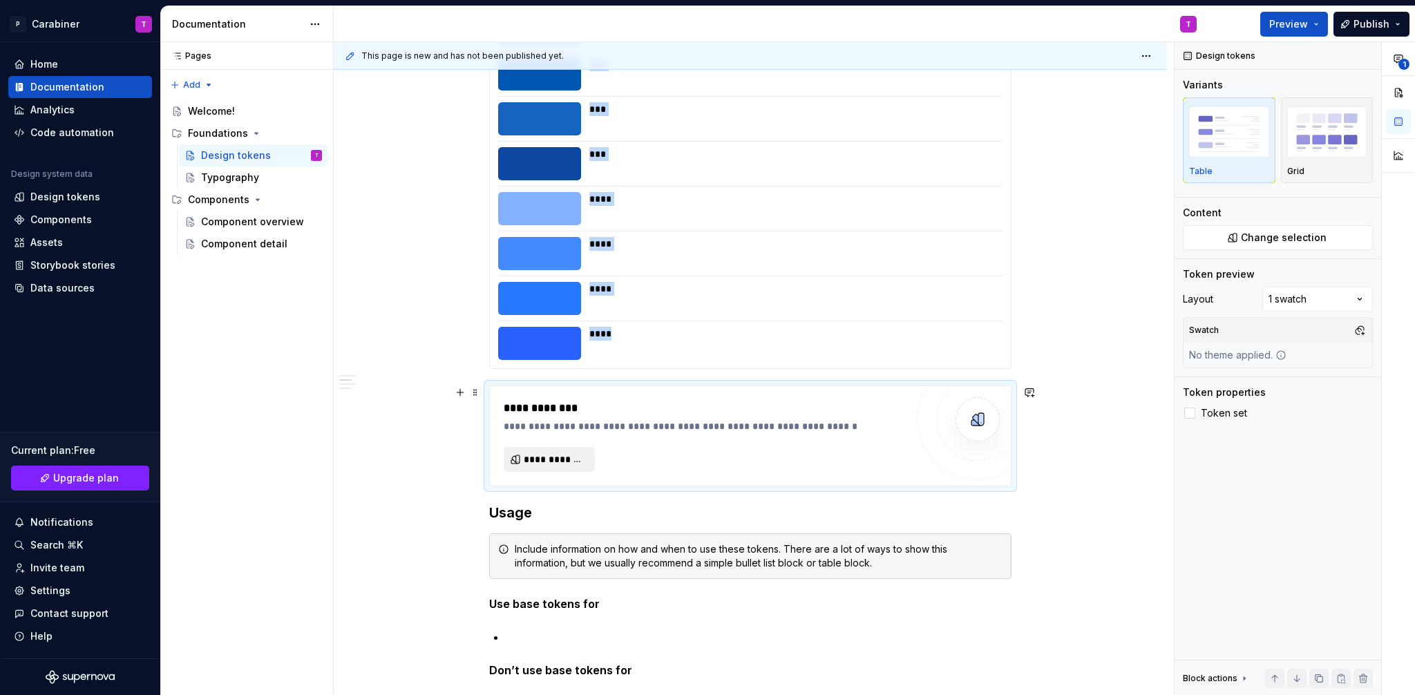
click at [540, 461] on span "**********" at bounding box center [555, 460] width 62 height 14
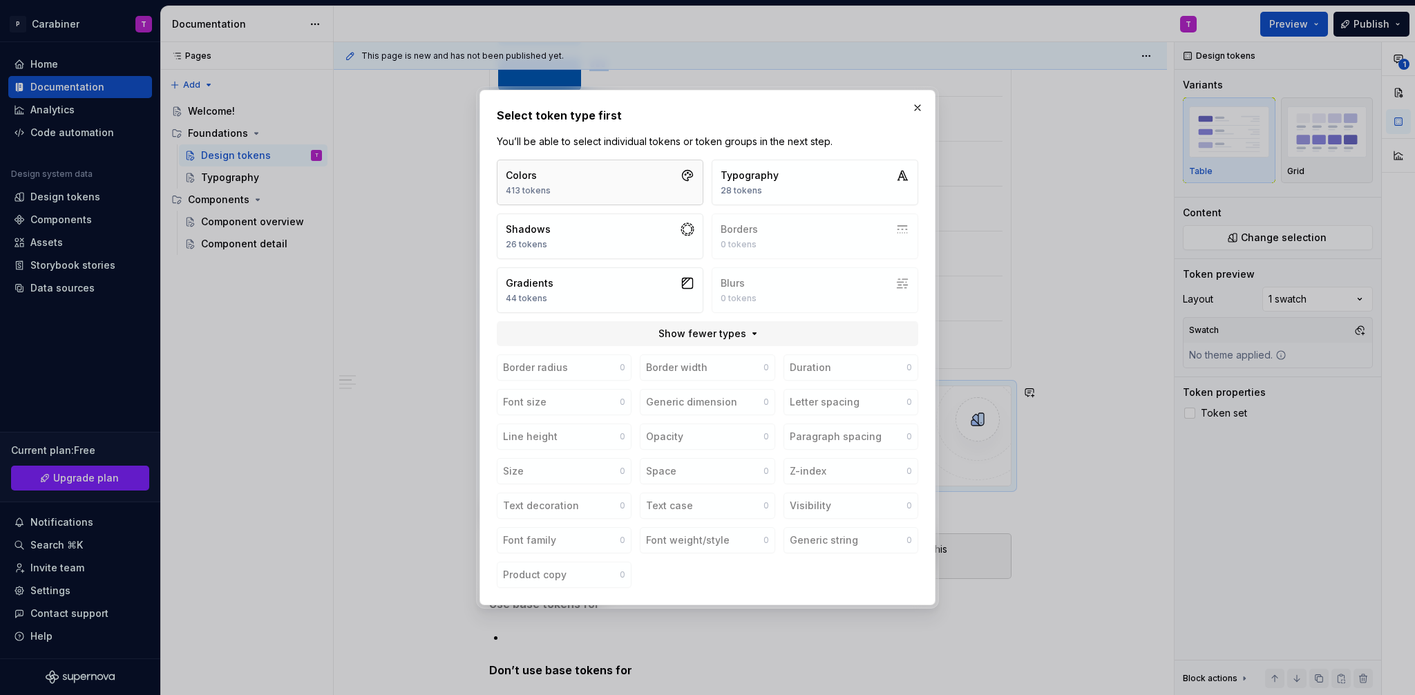
click at [536, 188] on div "413 tokens" at bounding box center [528, 190] width 45 height 11
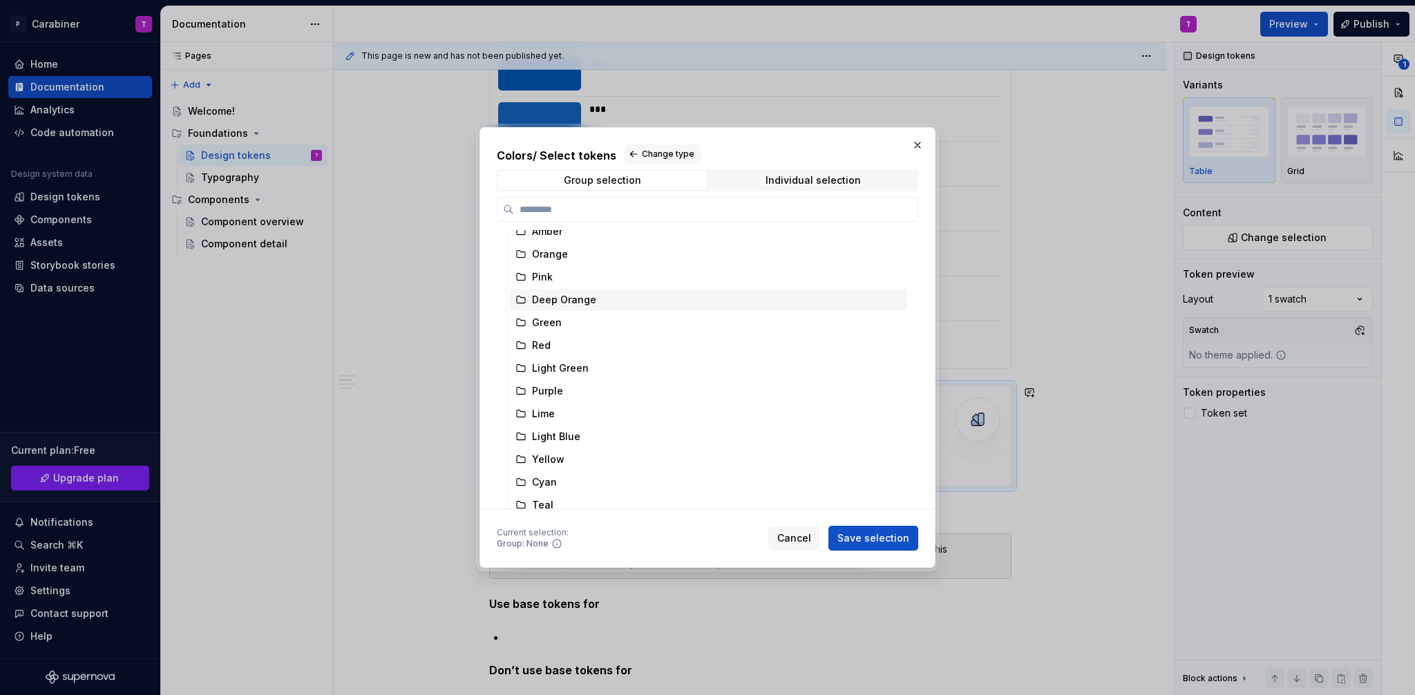
scroll to position [223, 0]
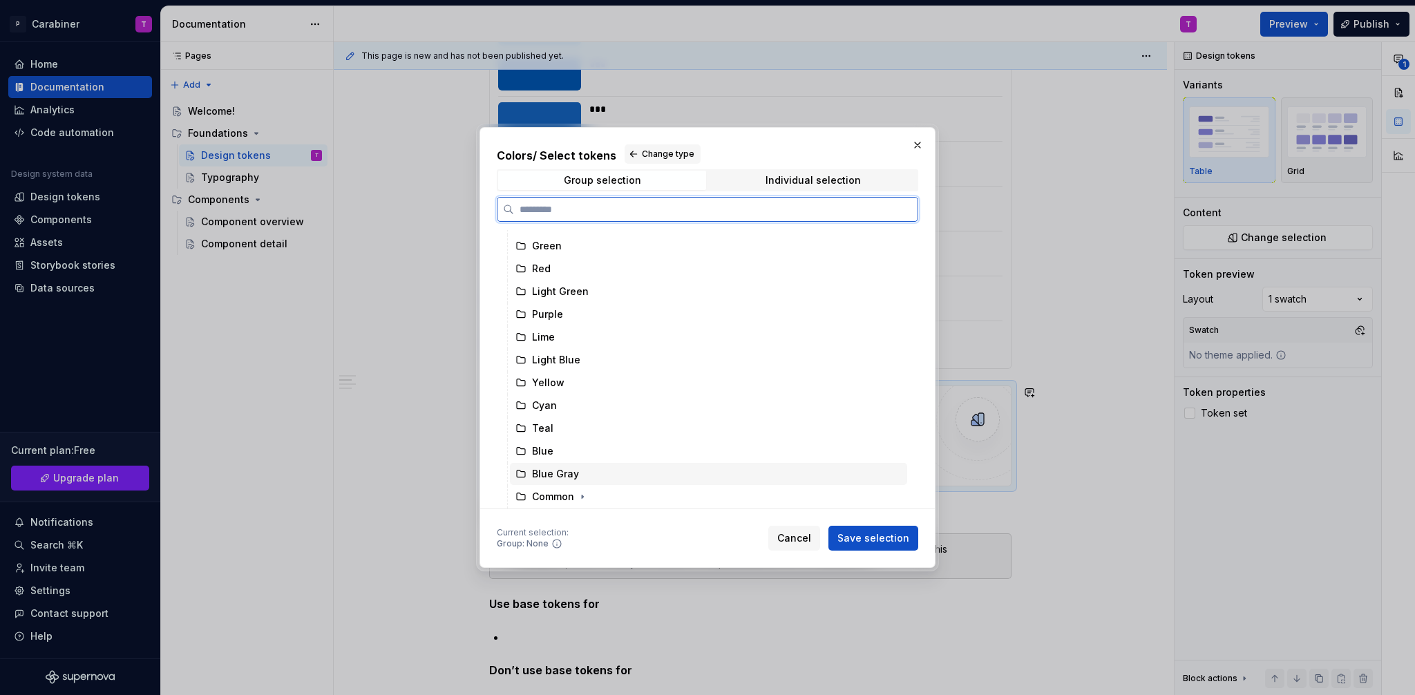
click at [547, 474] on div "Blue Gray" at bounding box center [555, 474] width 47 height 14
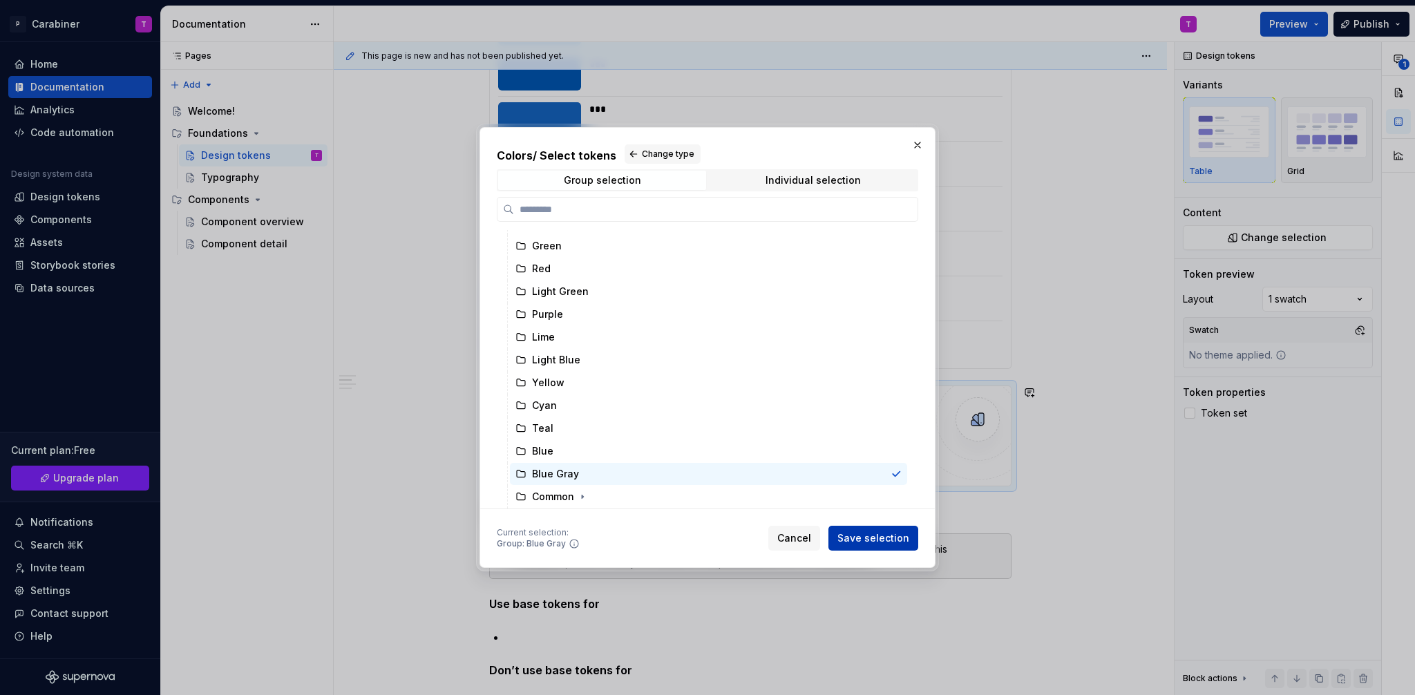
click at [882, 540] on span "Save selection" at bounding box center [874, 538] width 72 height 14
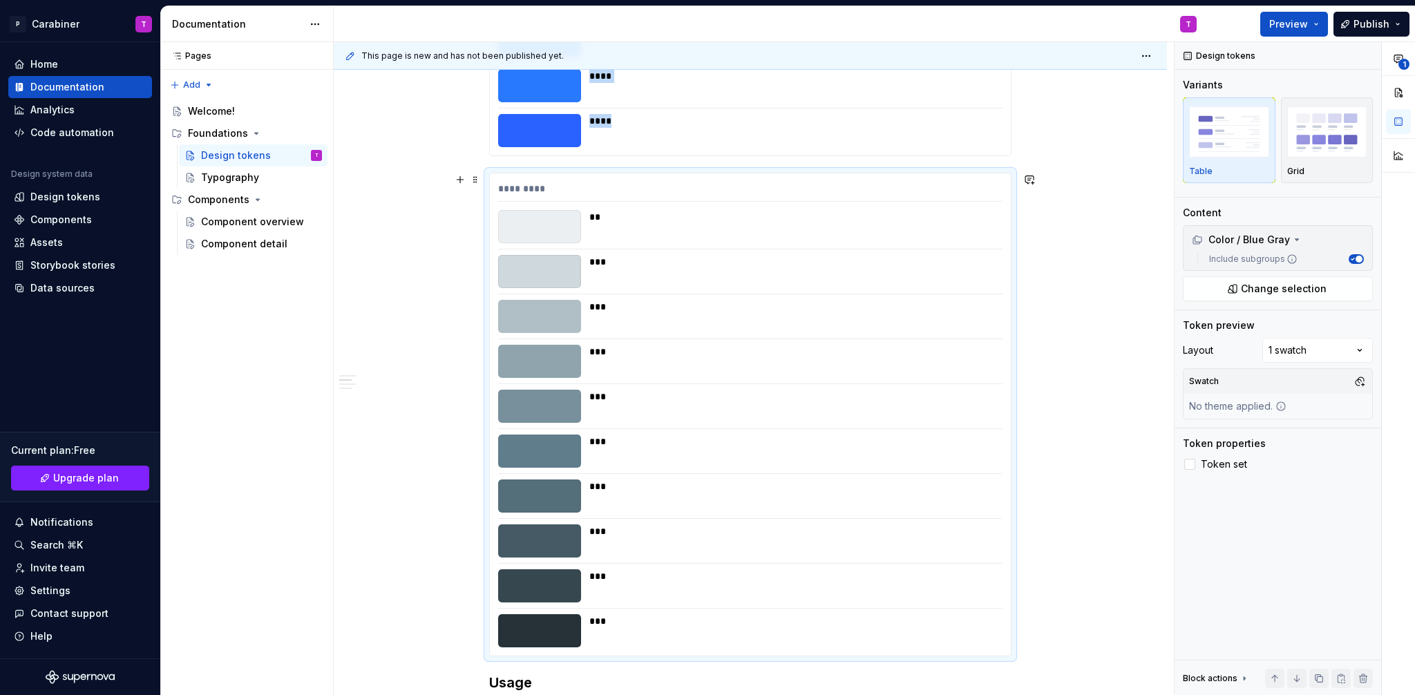
scroll to position [11617, 0]
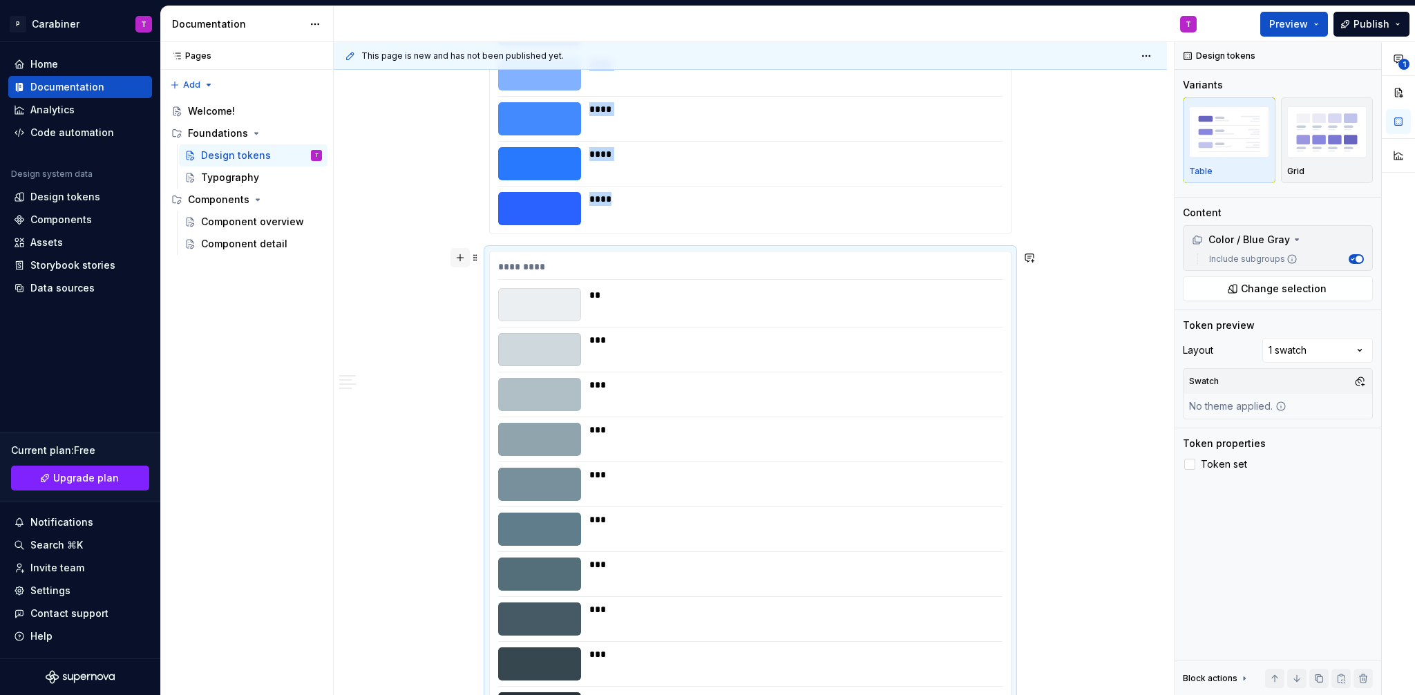
click at [460, 258] on button "button" at bounding box center [460, 257] width 19 height 19
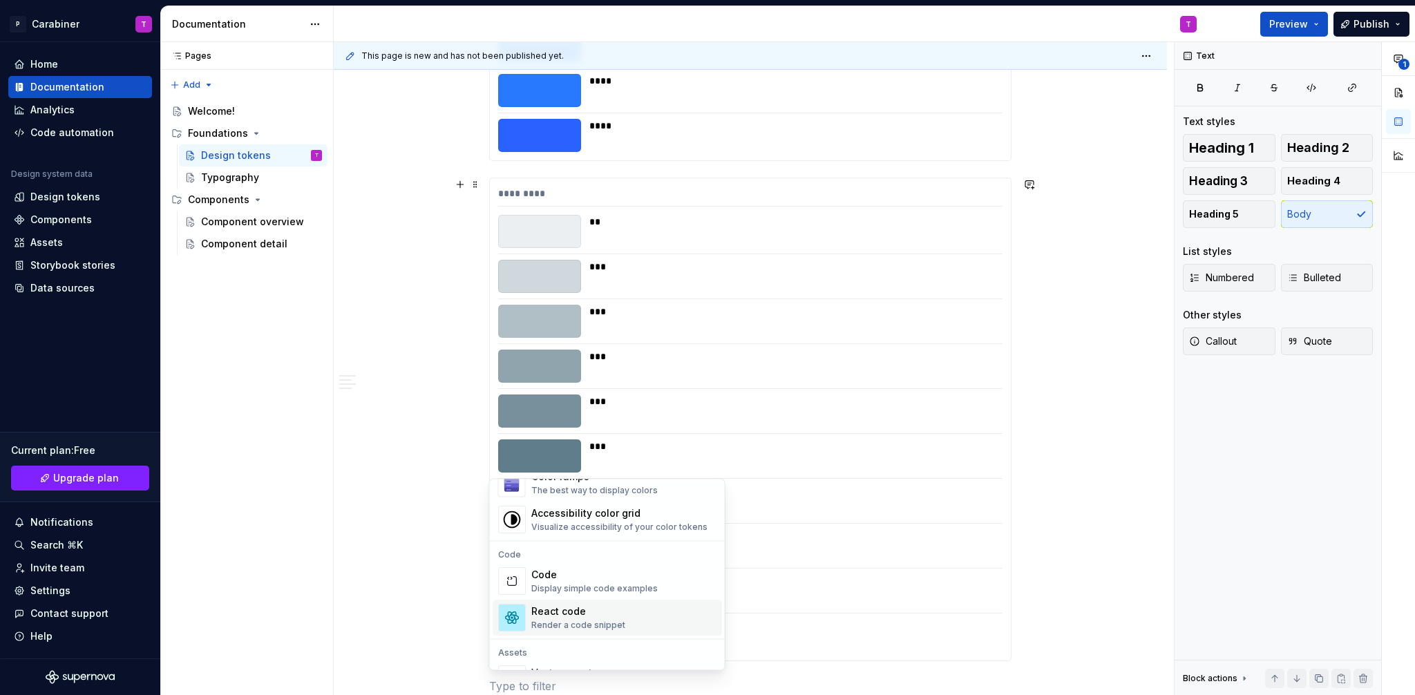
scroll to position [920, 0]
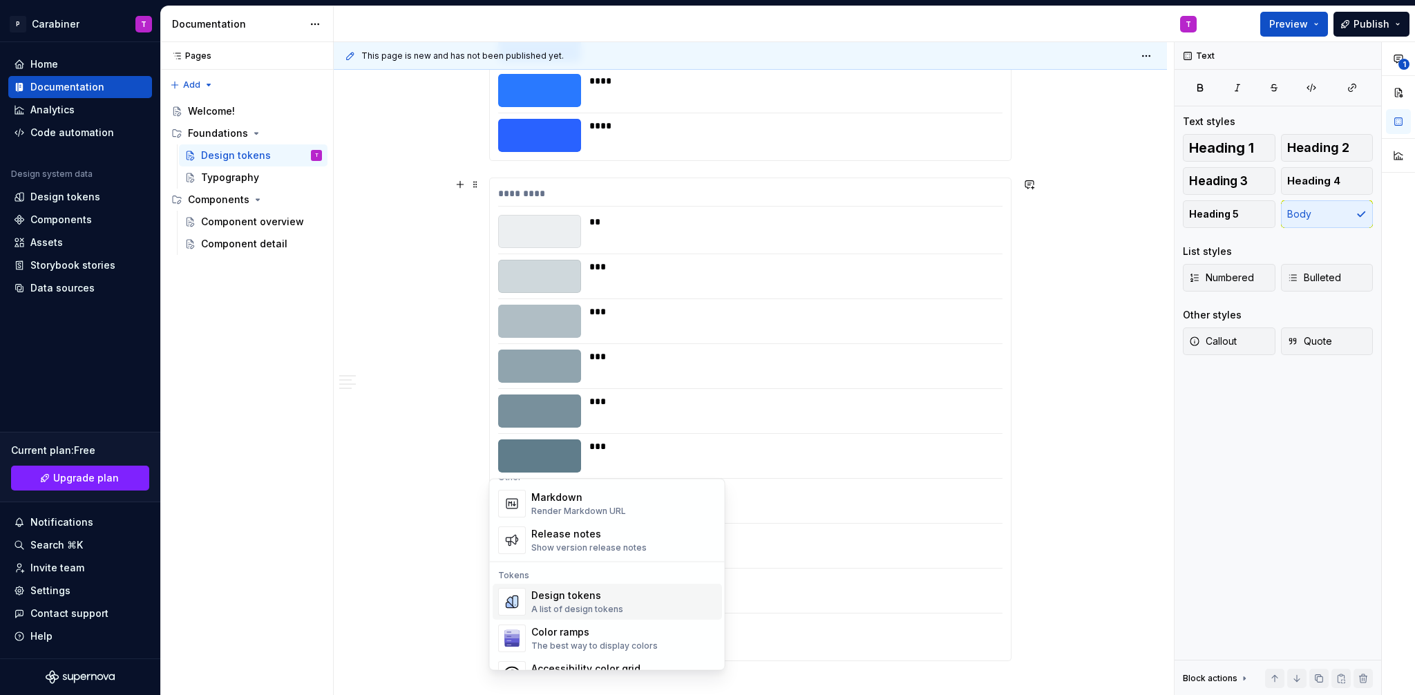
click at [541, 591] on div "Design tokens" at bounding box center [577, 596] width 92 height 14
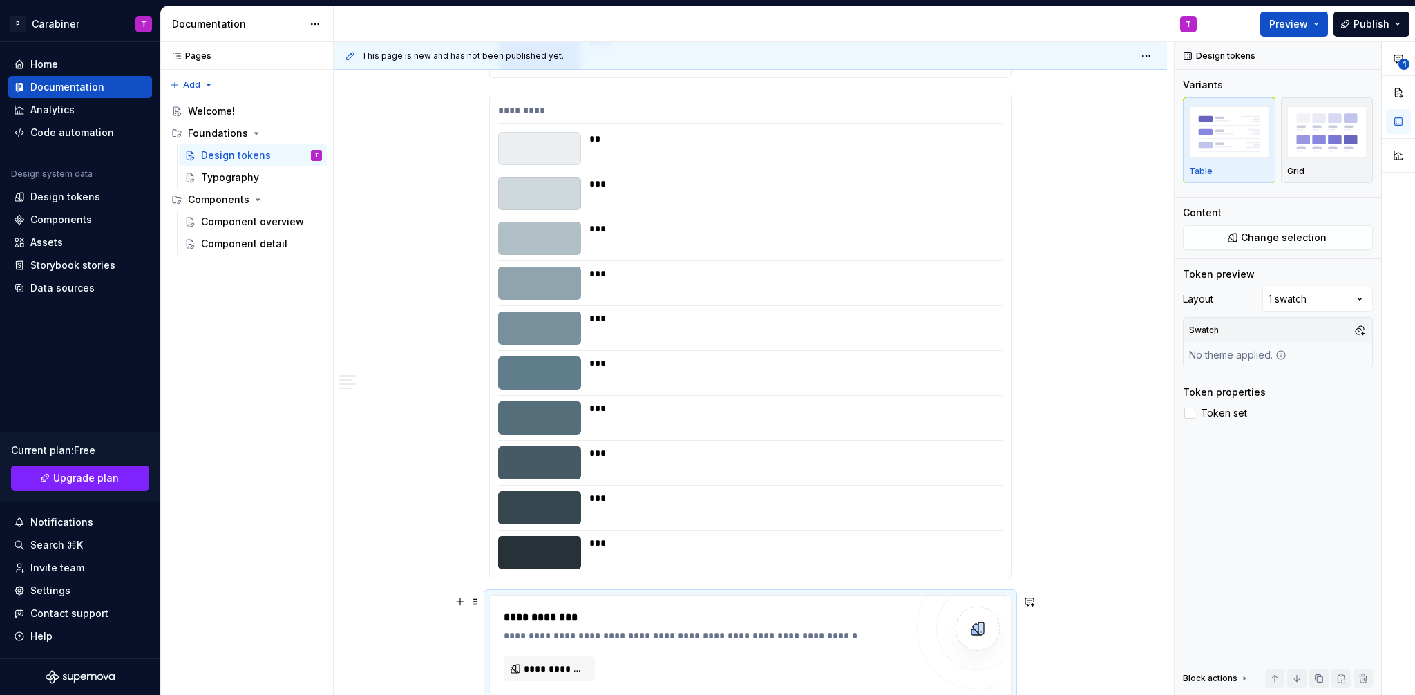
scroll to position [11831, 0]
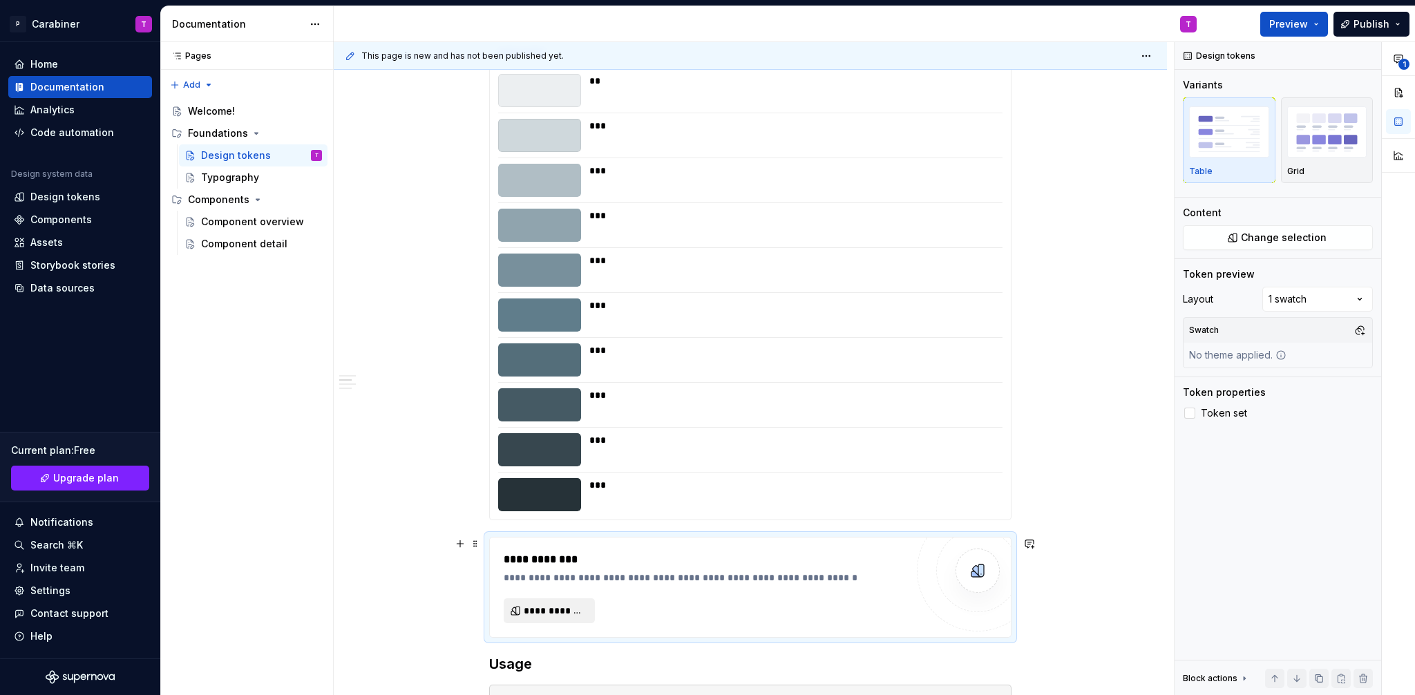
click at [542, 610] on span "**********" at bounding box center [555, 611] width 62 height 14
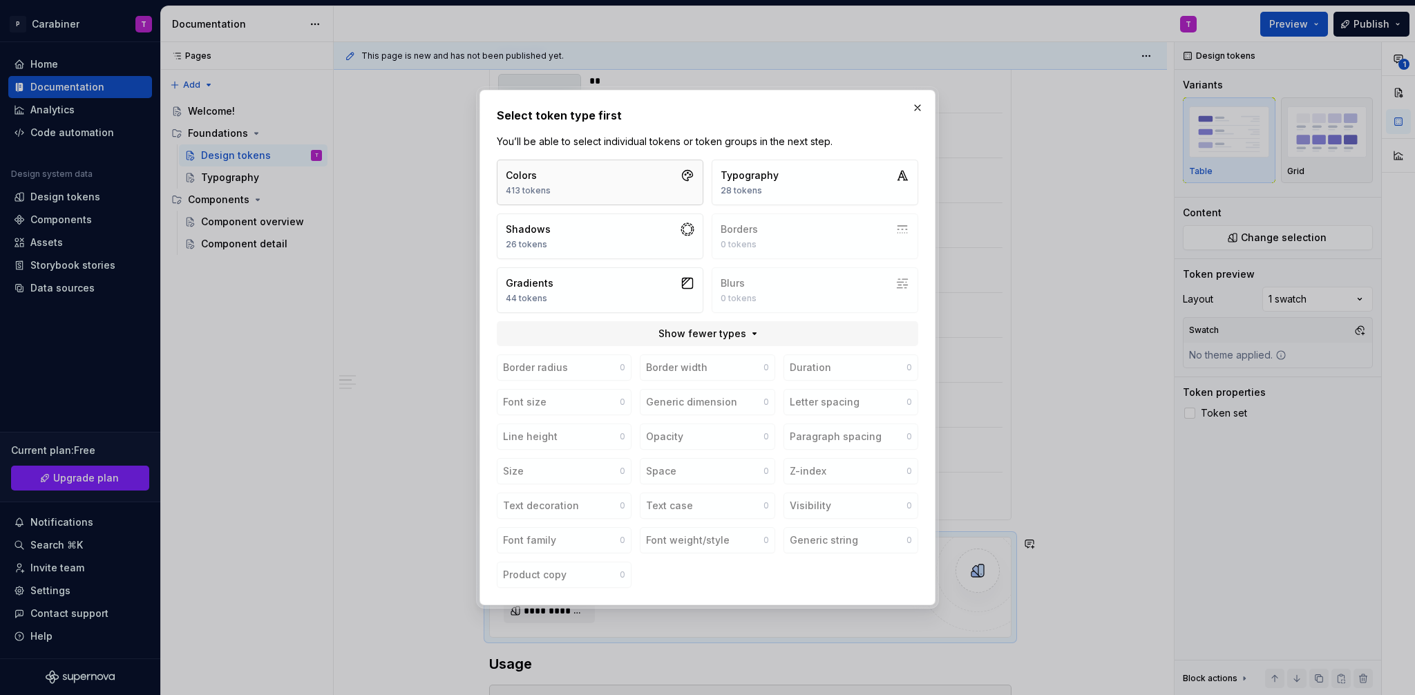
click at [538, 174] on div "Colors" at bounding box center [528, 176] width 45 height 14
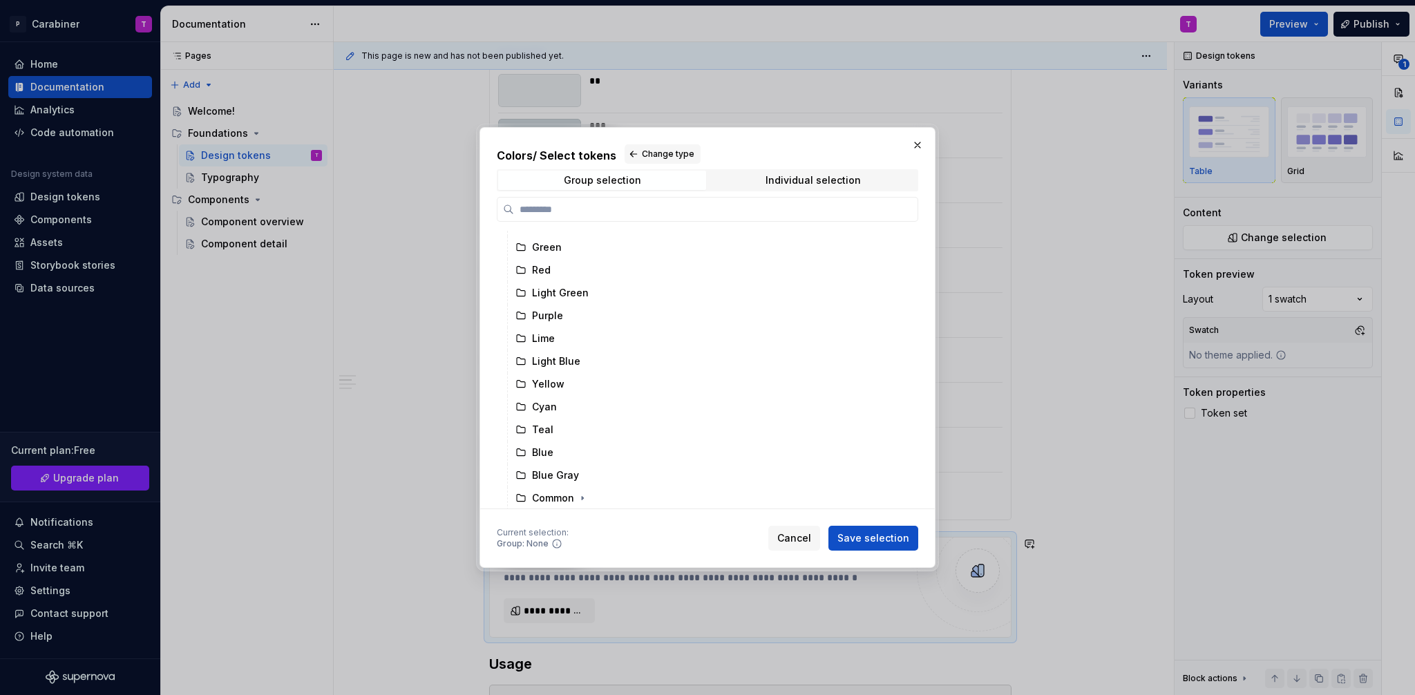
scroll to position [223, 0]
click at [791, 178] on div "Individual selection" at bounding box center [813, 180] width 95 height 11
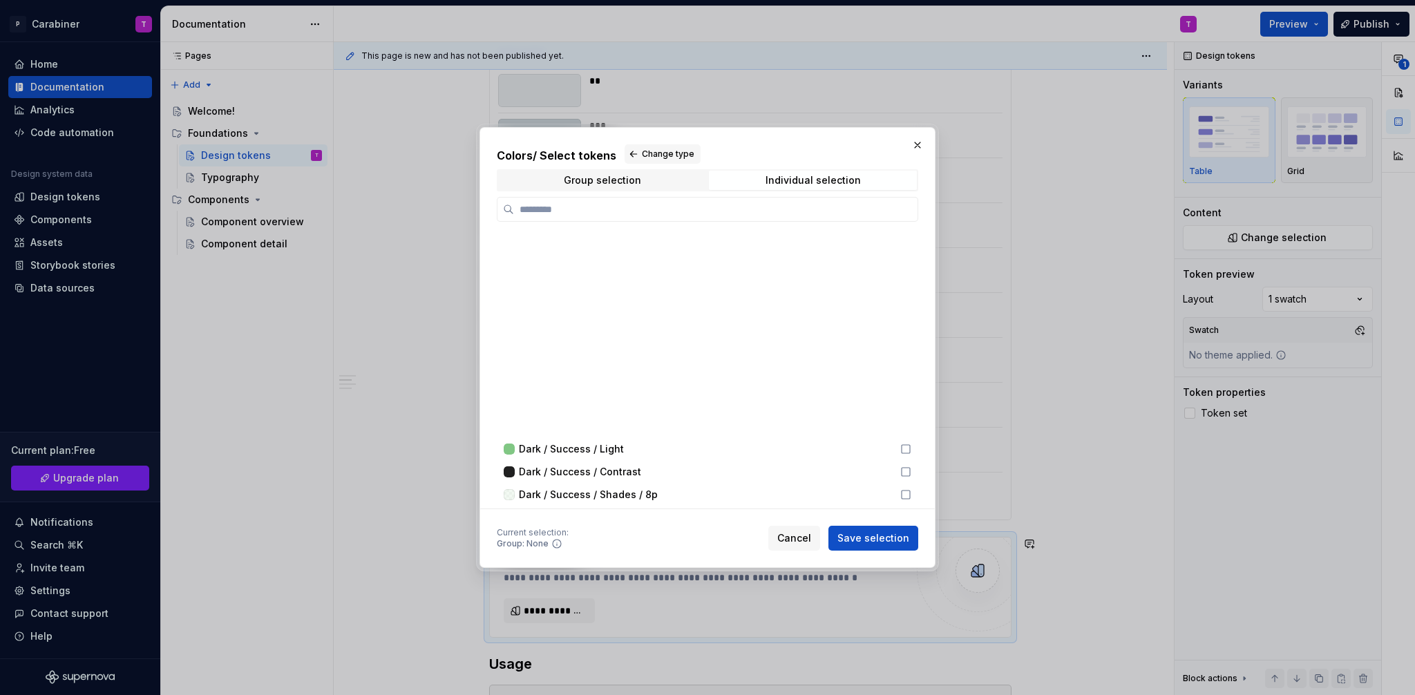
scroll to position [2594, 0]
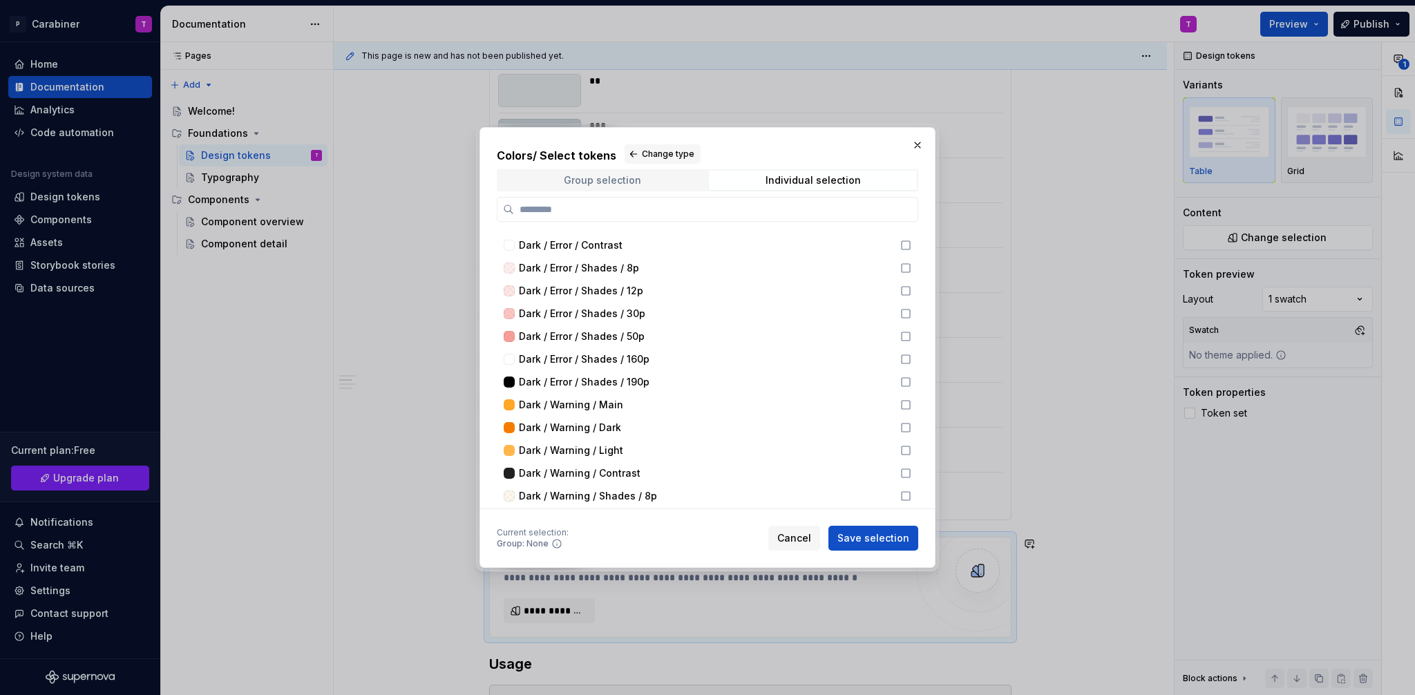
click at [592, 178] on div "Group selection" at bounding box center [602, 180] width 77 height 11
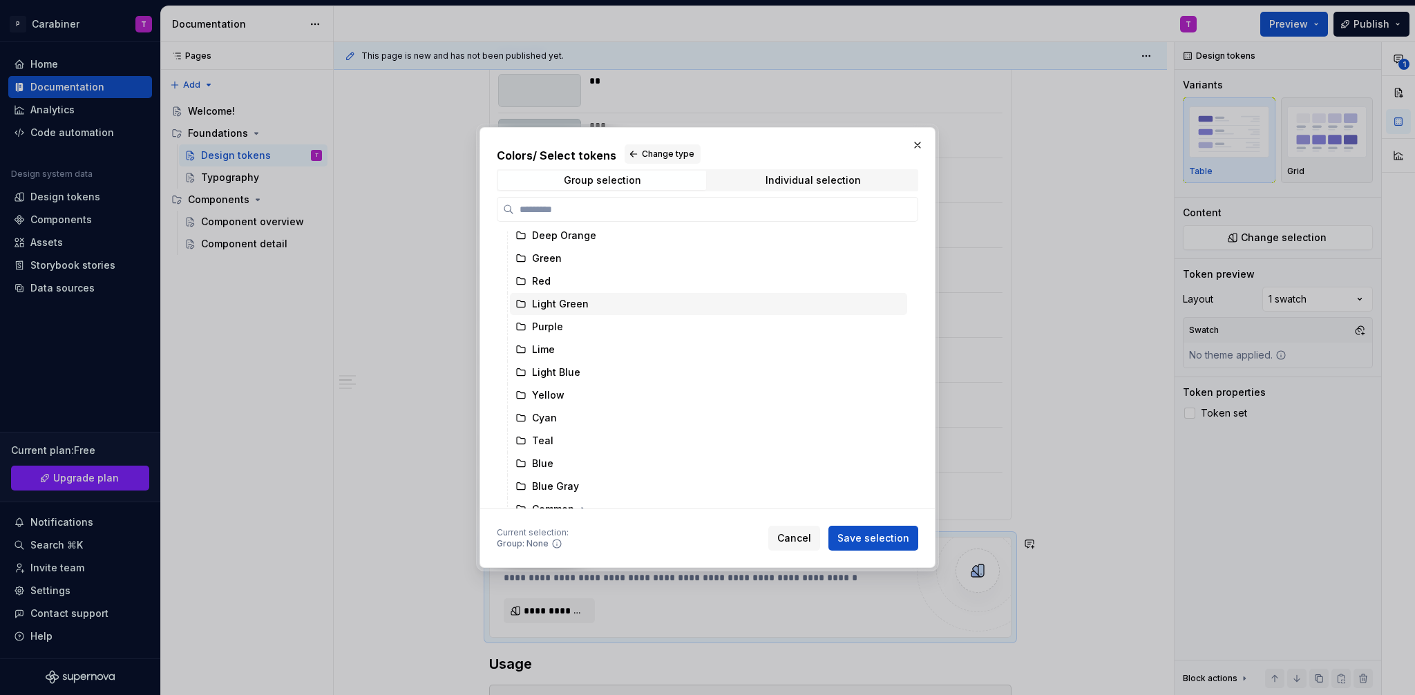
scroll to position [223, 0]
type textarea "*"
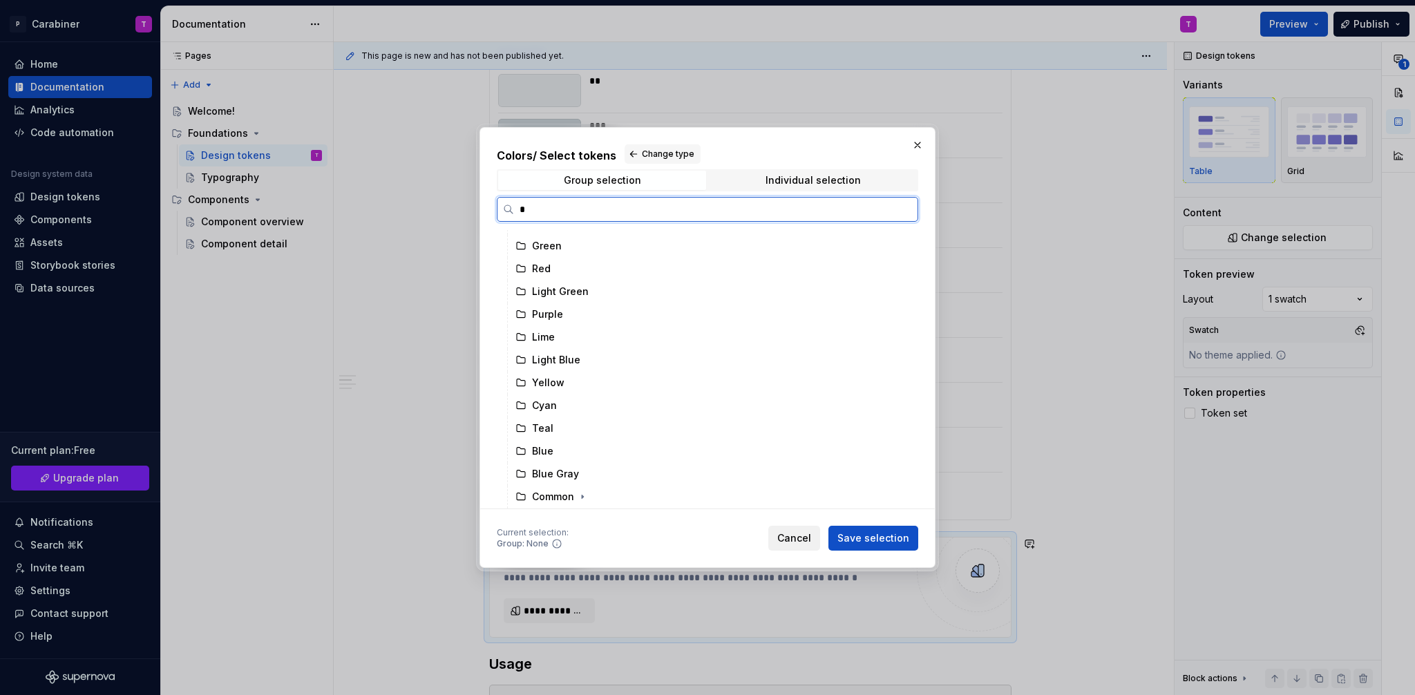
scroll to position [0, 0]
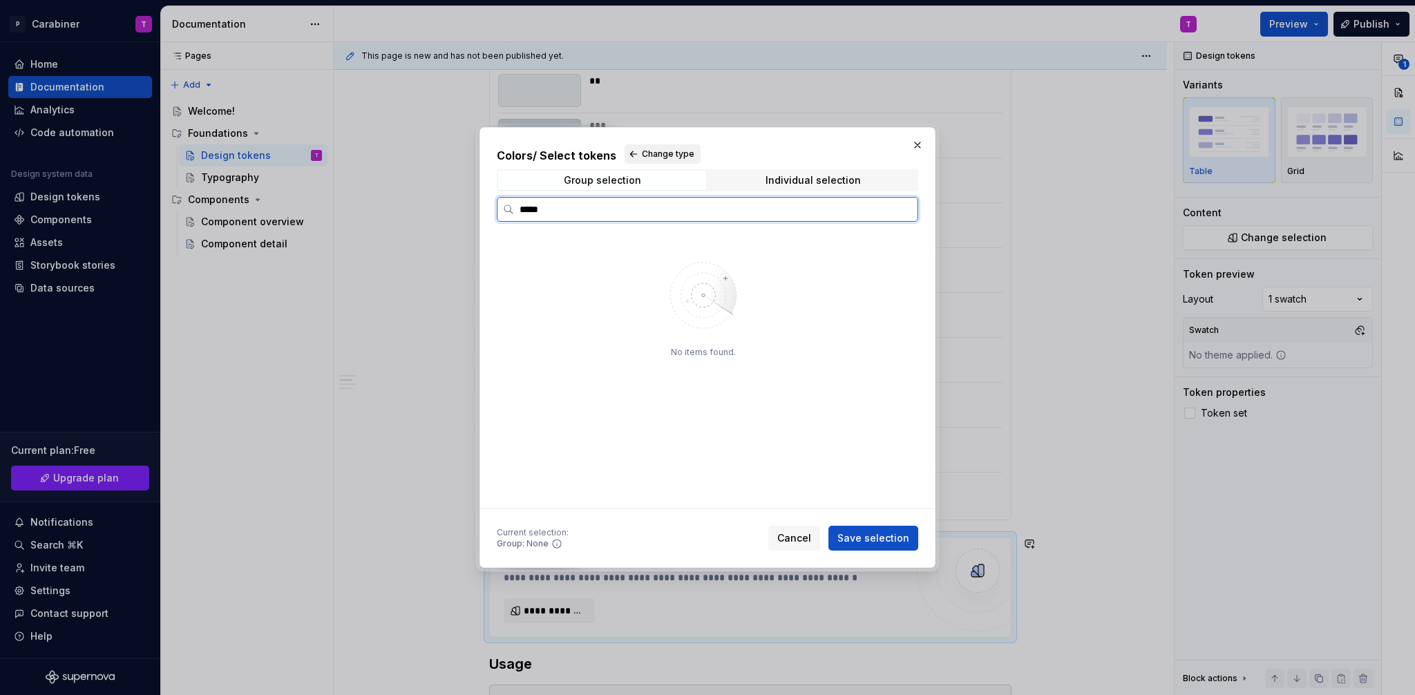
type input "*****"
click at [656, 151] on span "Change type" at bounding box center [668, 154] width 53 height 11
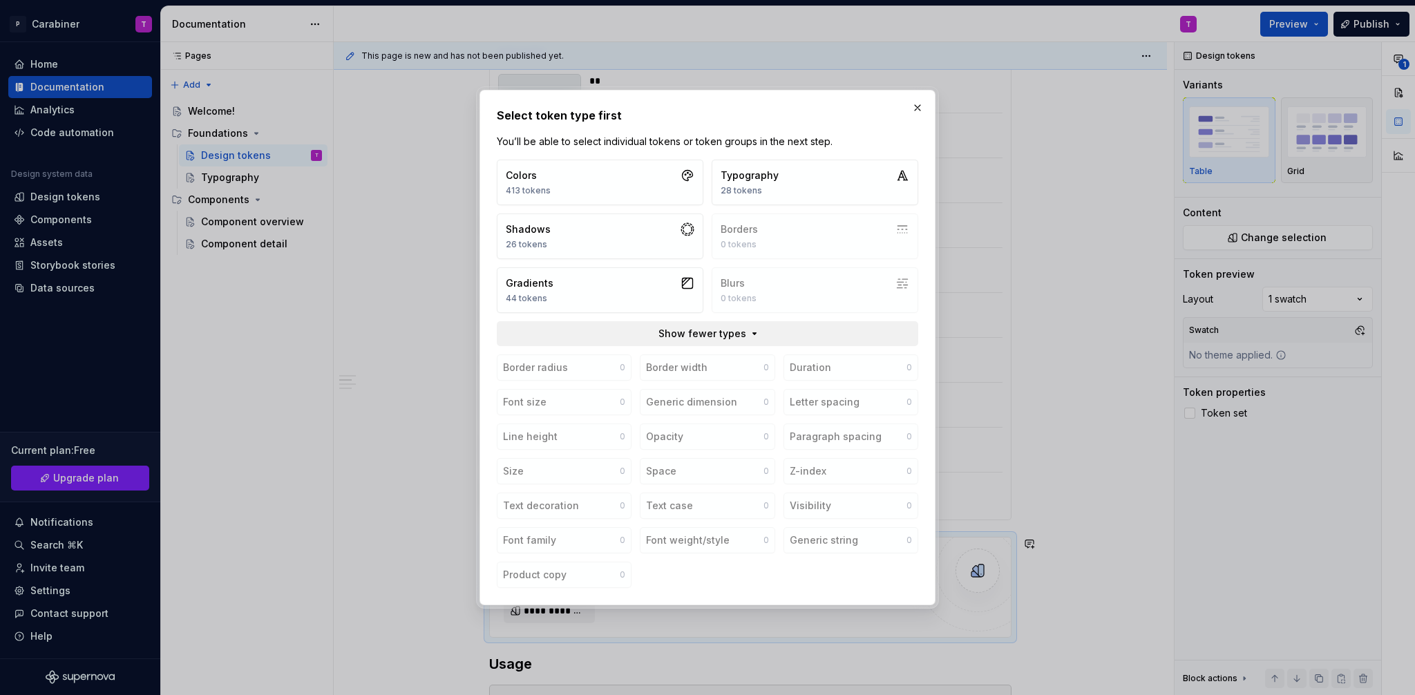
click at [748, 331] on button "Show fewer types" at bounding box center [708, 333] width 422 height 25
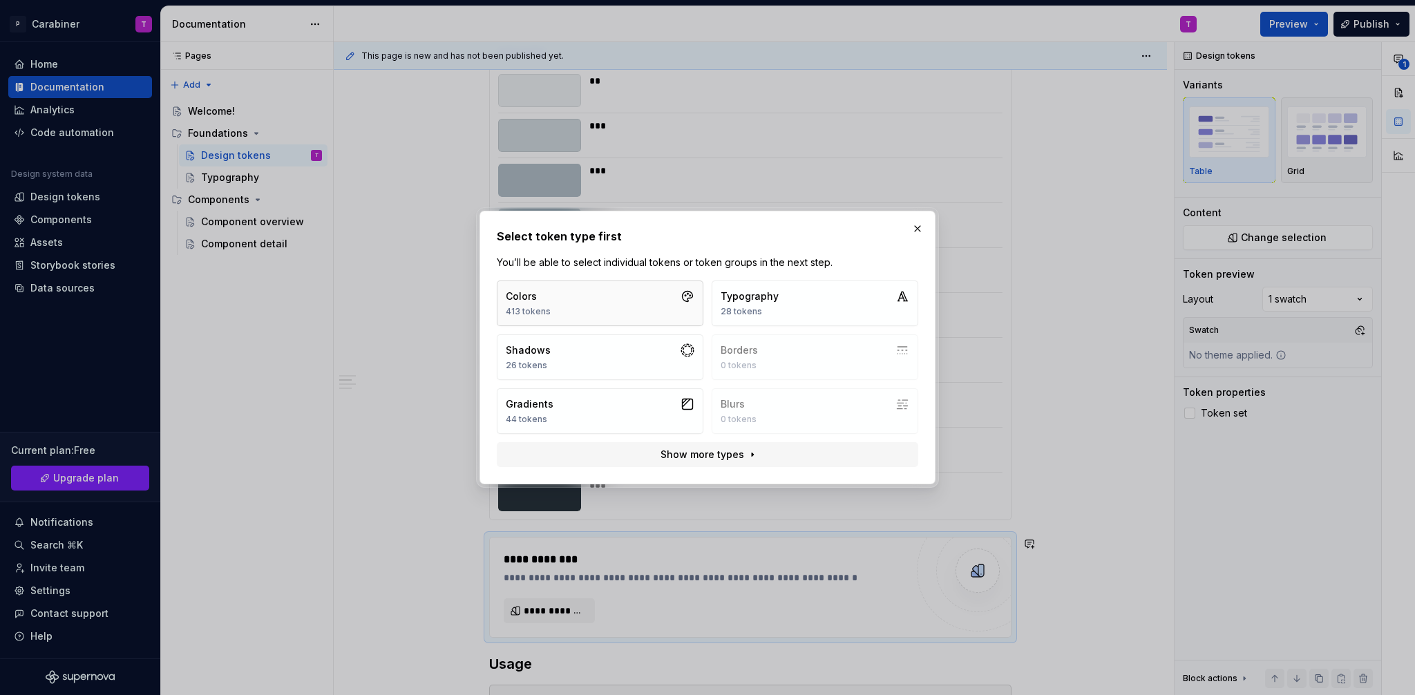
click at [585, 301] on button "Colors 413 tokens" at bounding box center [600, 304] width 207 height 46
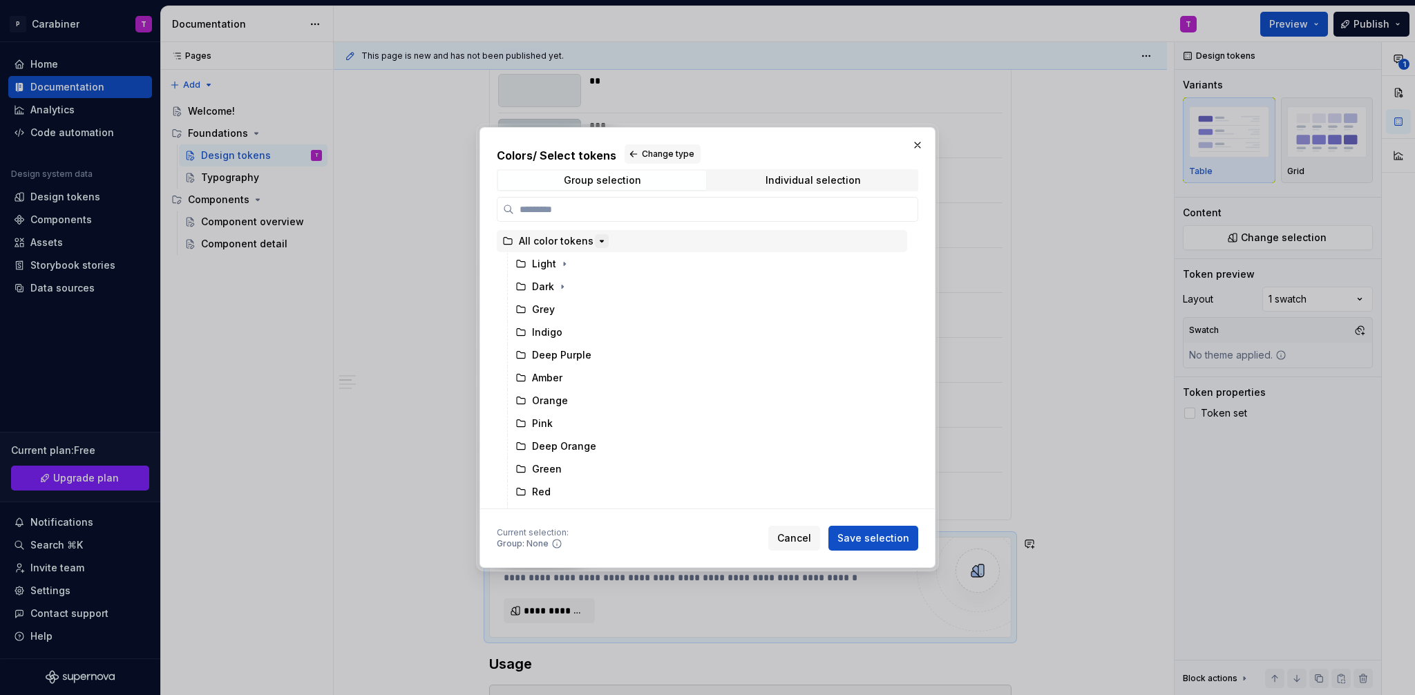
click at [596, 241] on icon "button" at bounding box center [601, 241] width 11 height 11
click at [559, 256] on icon "button" at bounding box center [564, 254] width 11 height 11
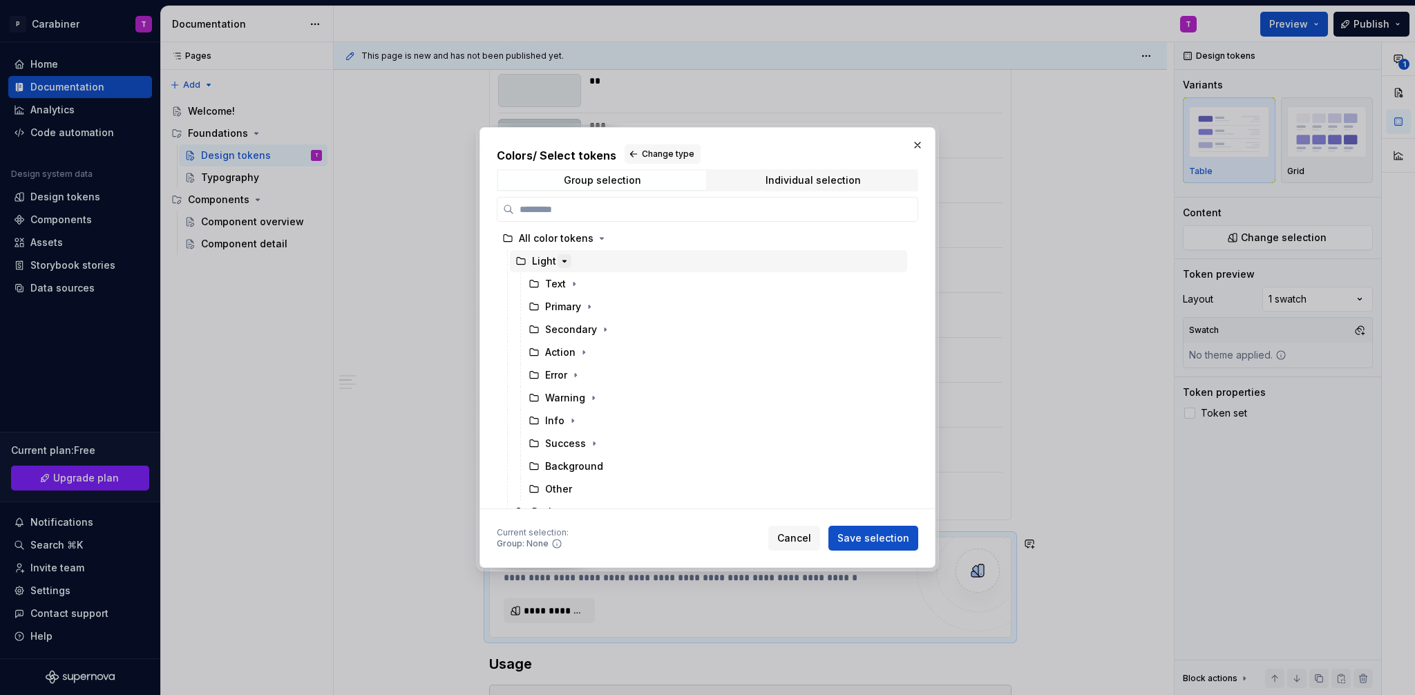
click at [560, 263] on icon "button" at bounding box center [564, 261] width 11 height 11
click at [802, 538] on span "Cancel" at bounding box center [794, 538] width 34 height 14
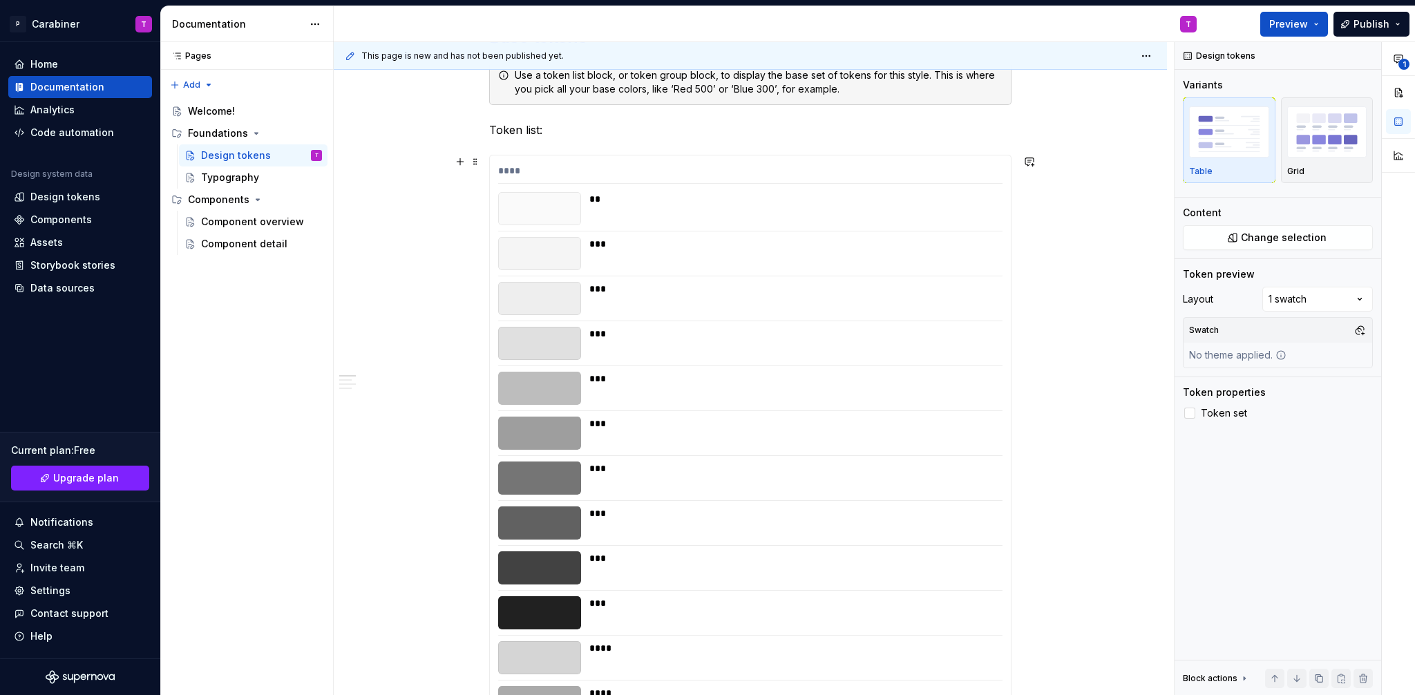
scroll to position [135, 0]
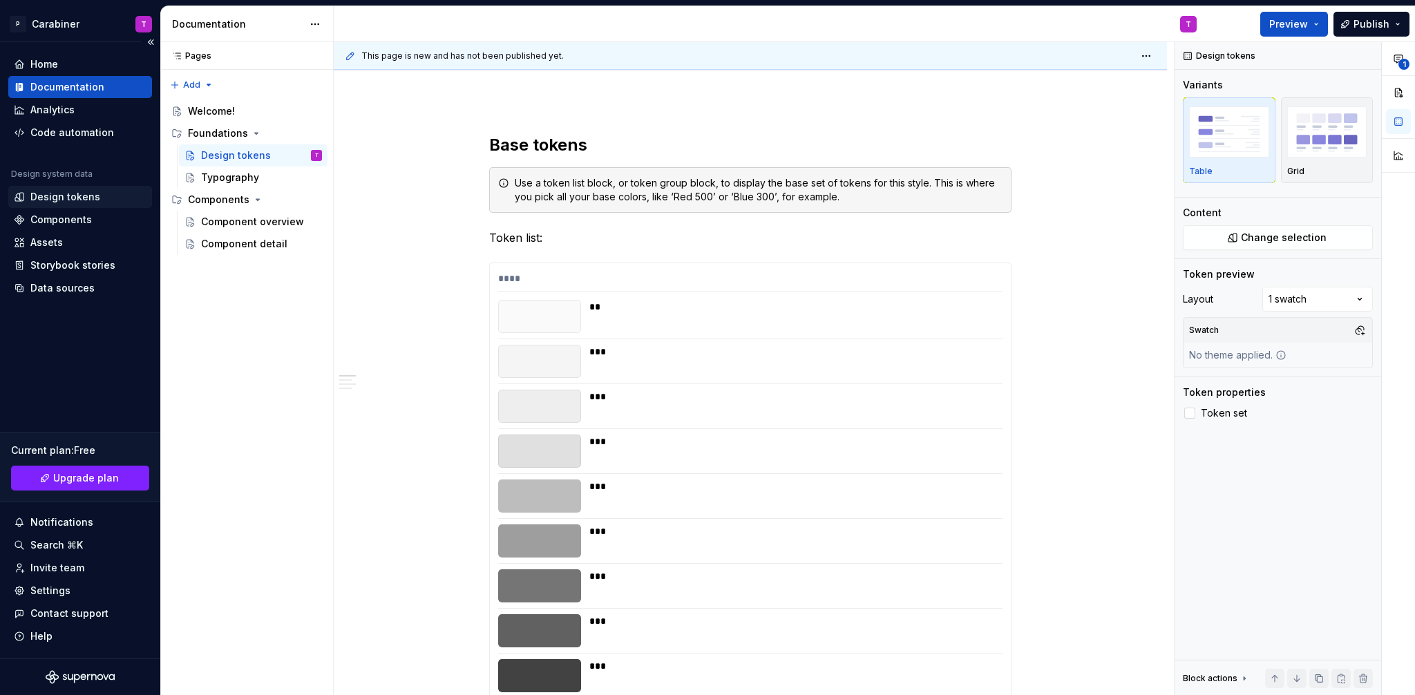
click at [41, 193] on div "Design tokens" at bounding box center [65, 197] width 70 height 14
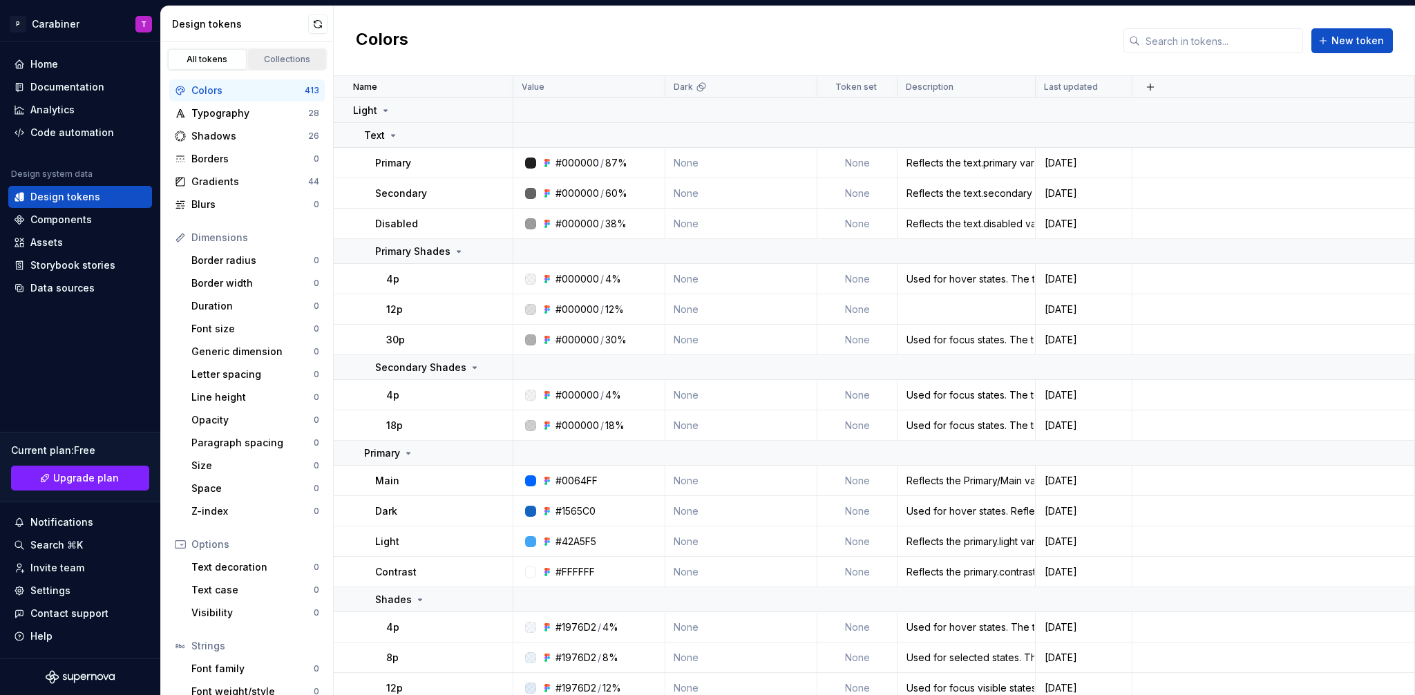
click at [278, 59] on div "Collections" at bounding box center [287, 59] width 69 height 11
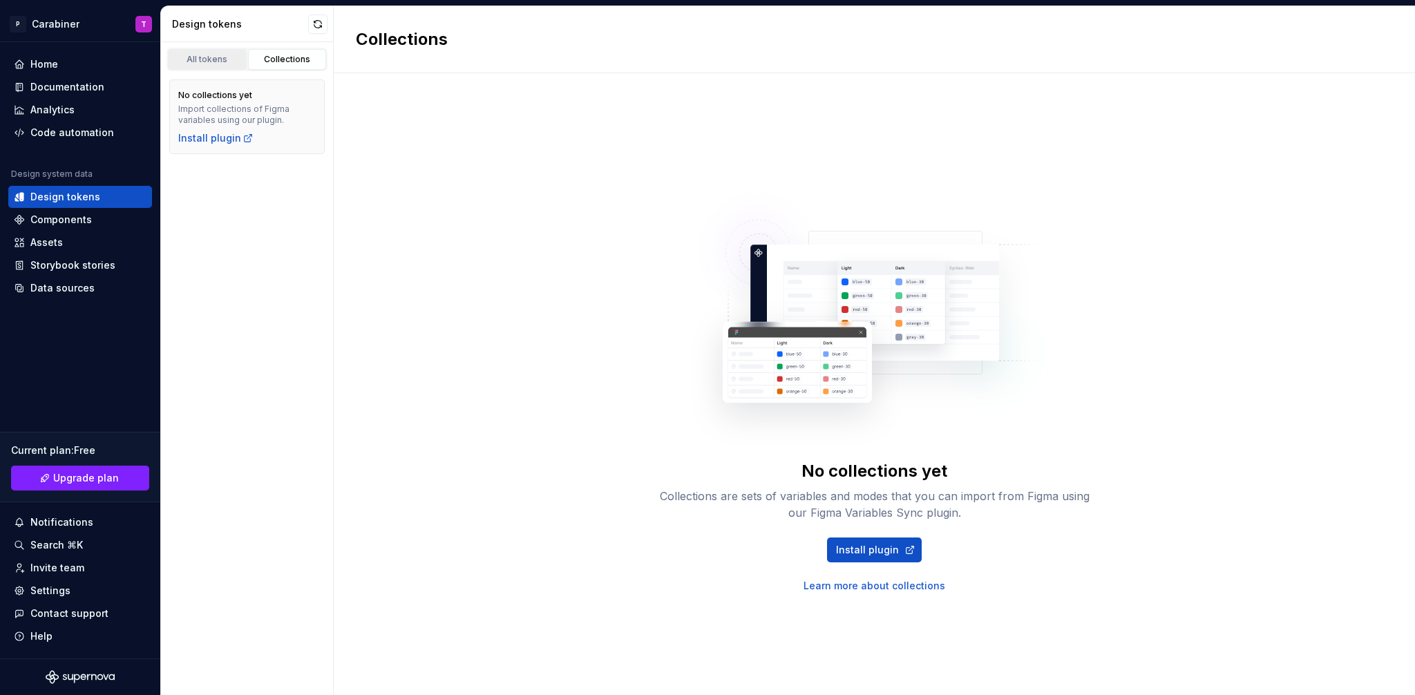
click at [200, 62] on div "All tokens" at bounding box center [207, 59] width 69 height 11
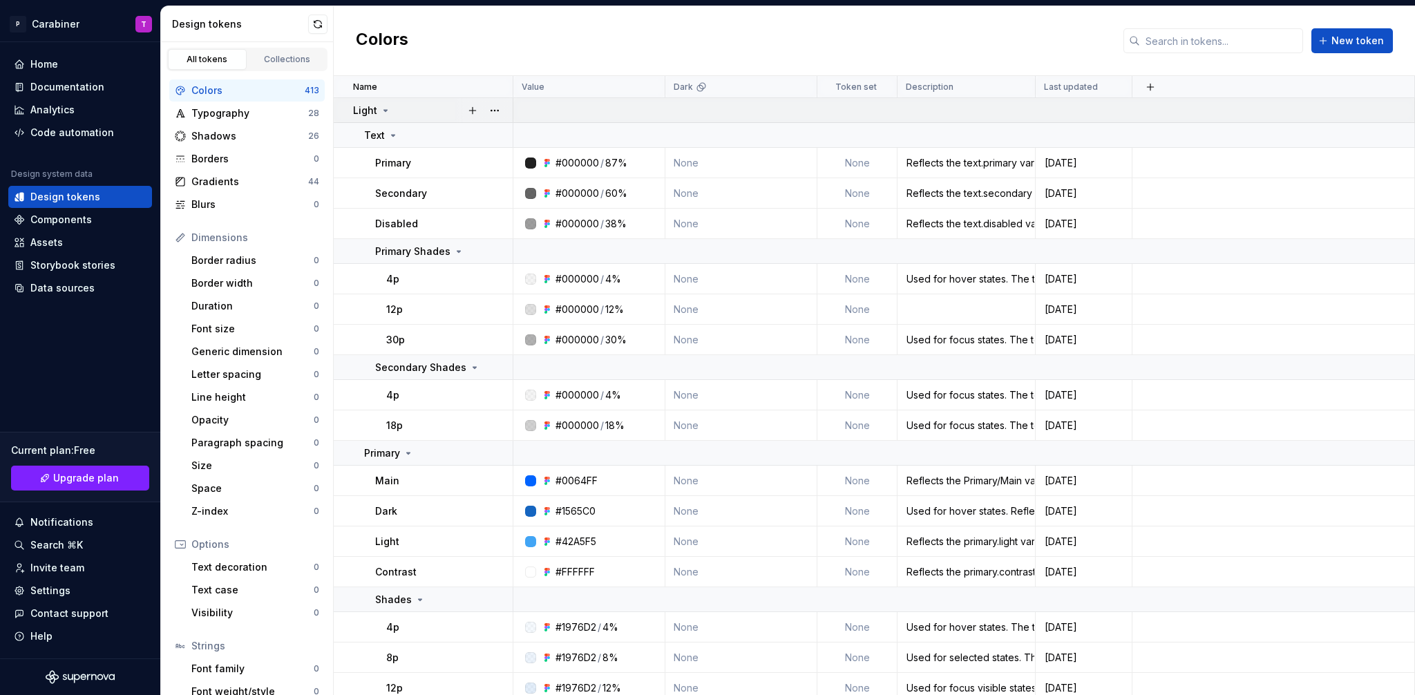
click at [386, 107] on icon at bounding box center [385, 110] width 11 height 11
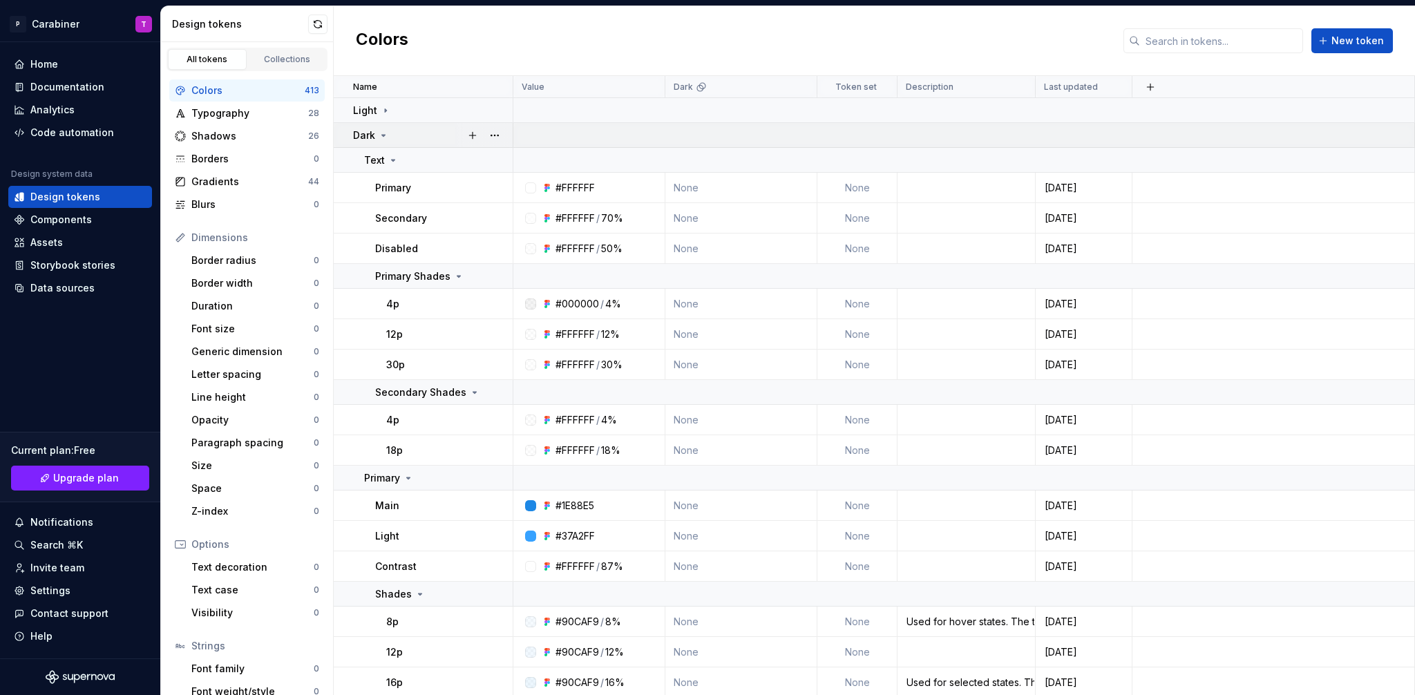
click at [383, 133] on icon at bounding box center [383, 135] width 11 height 11
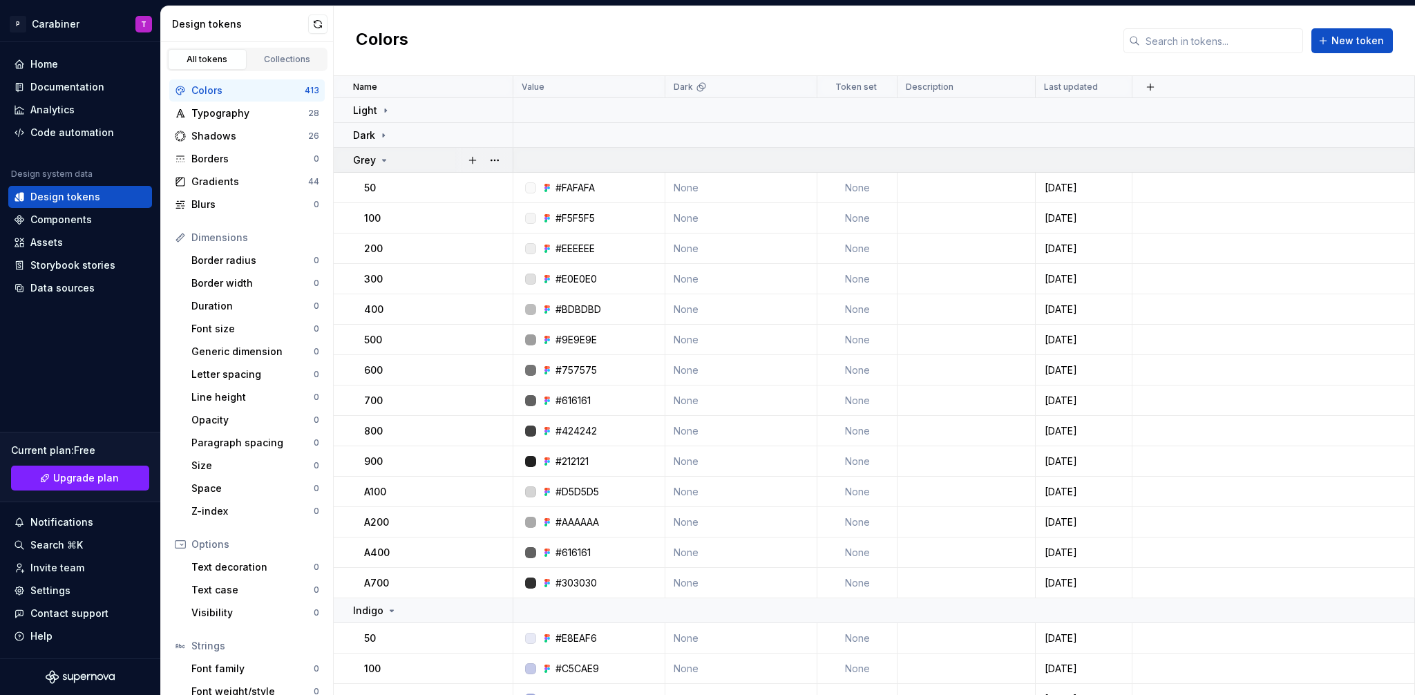
click at [384, 160] on icon at bounding box center [384, 160] width 3 height 1
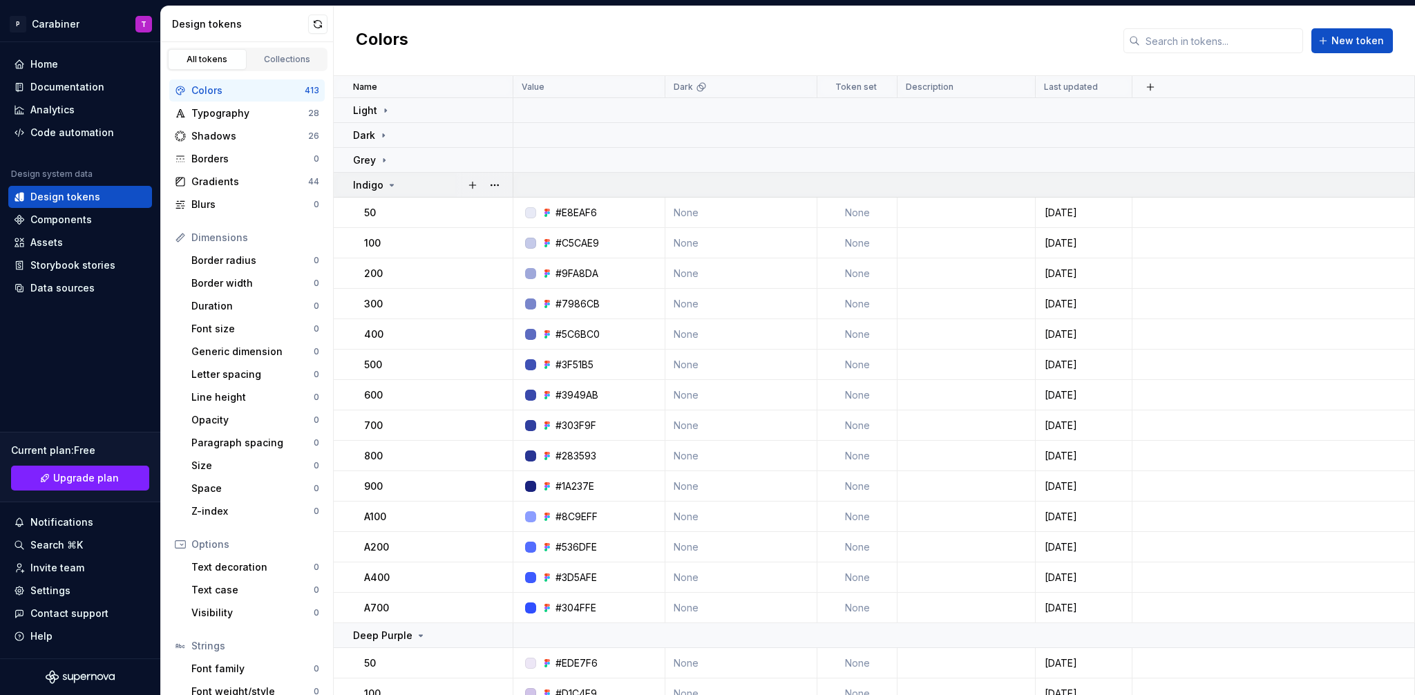
click at [390, 185] on icon at bounding box center [391, 185] width 3 height 1
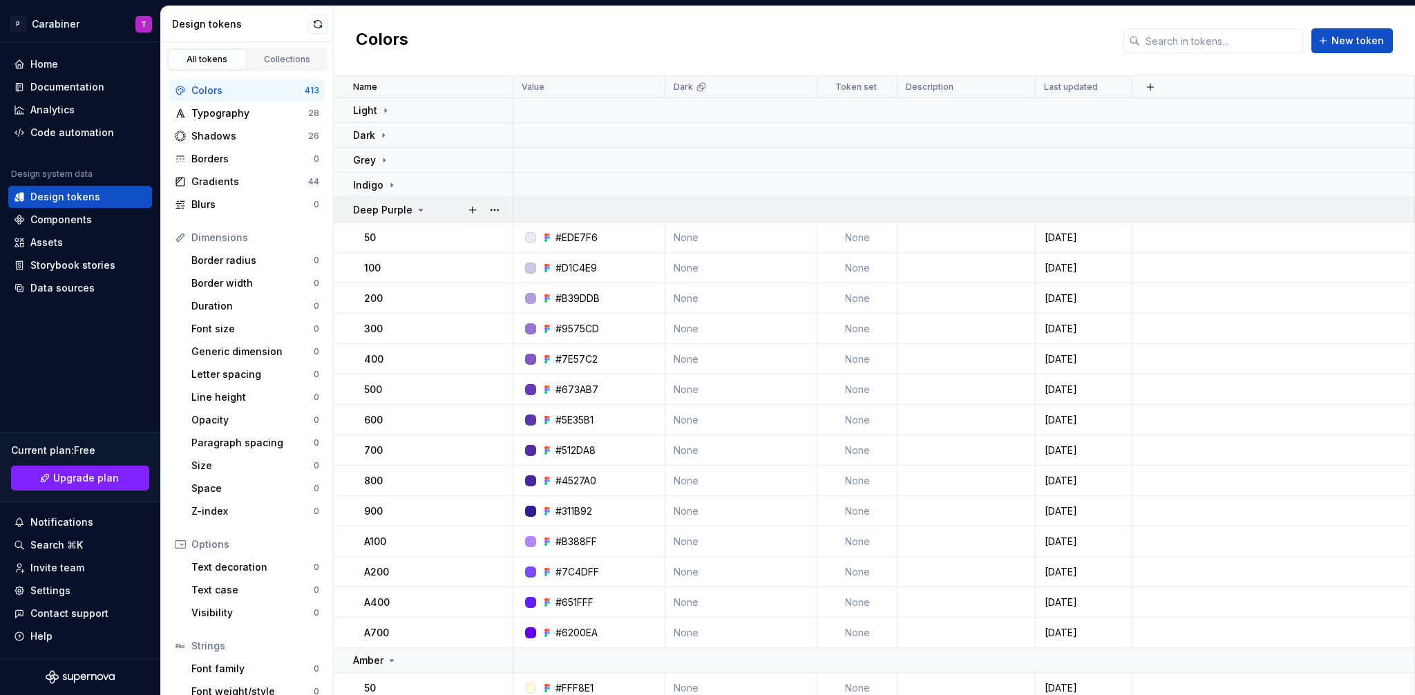
click at [417, 210] on icon at bounding box center [420, 210] width 11 height 11
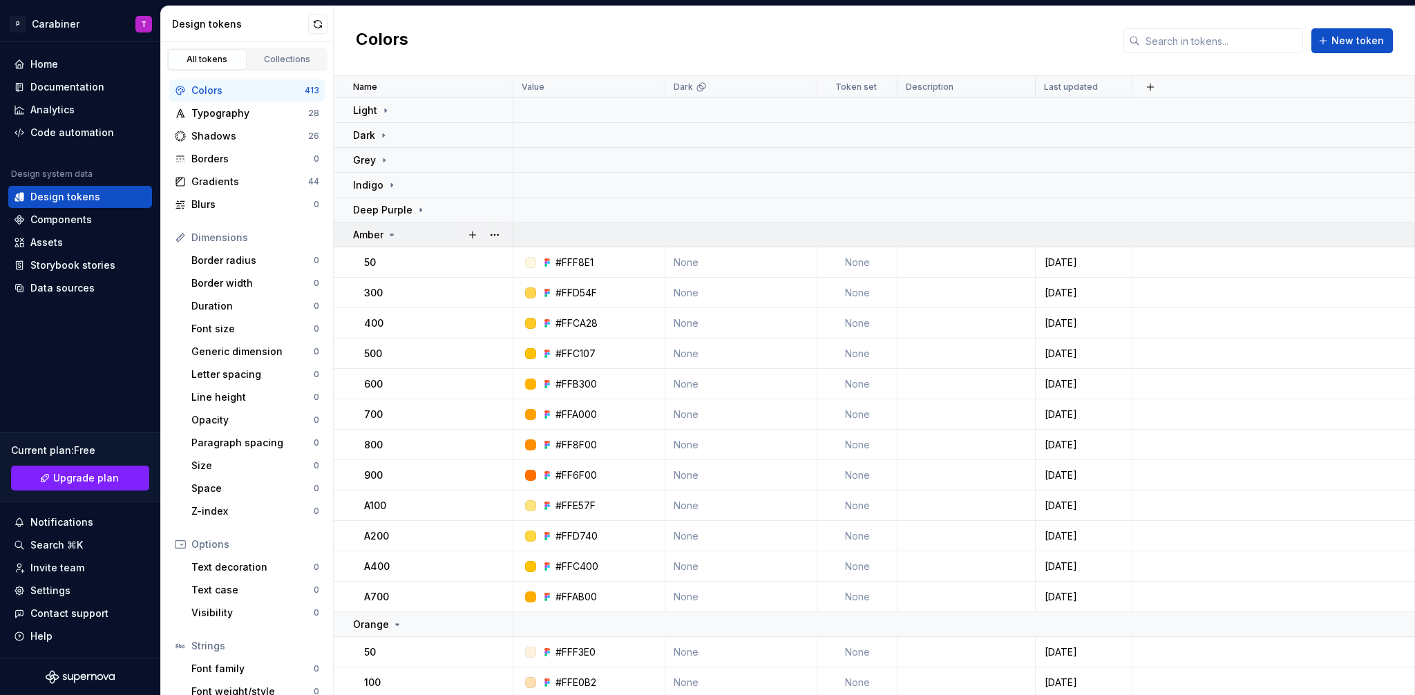
click at [392, 234] on icon at bounding box center [391, 234] width 3 height 1
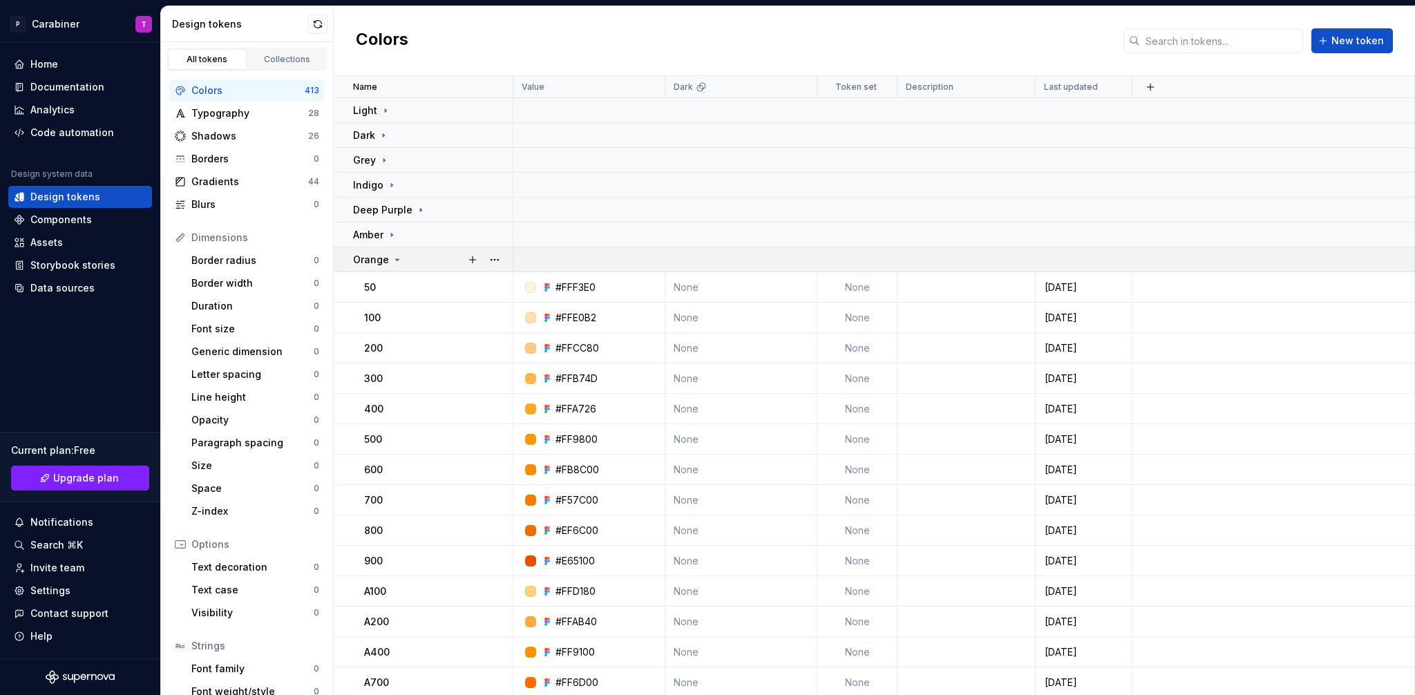
click at [396, 258] on icon at bounding box center [397, 259] width 11 height 11
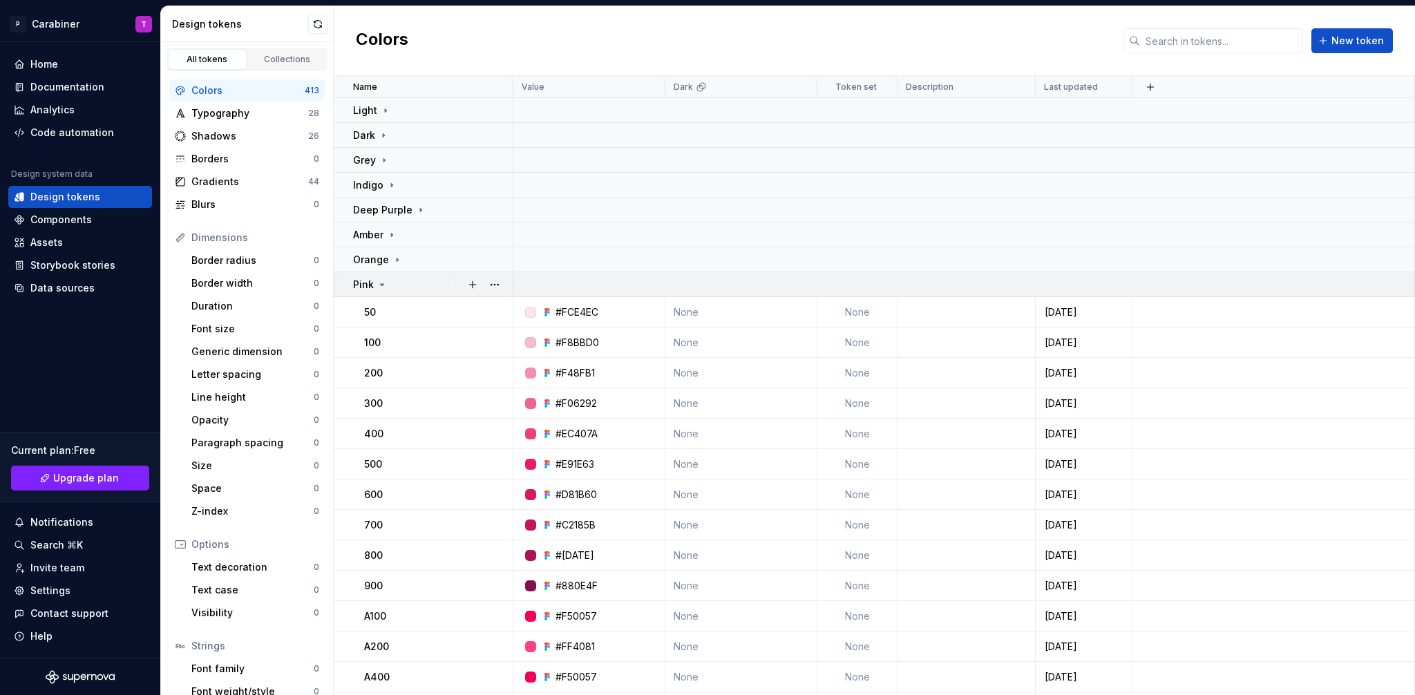
click at [383, 284] on icon at bounding box center [382, 284] width 3 height 1
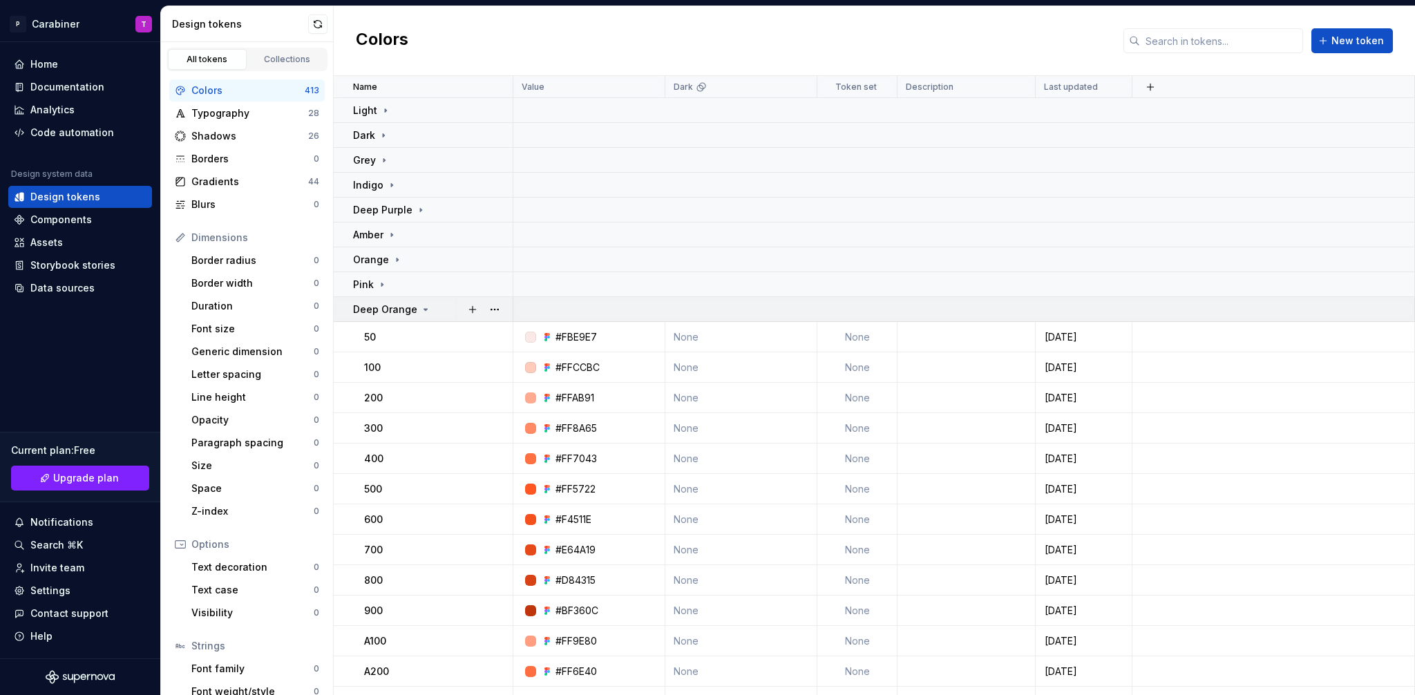
click at [420, 308] on icon at bounding box center [425, 309] width 11 height 11
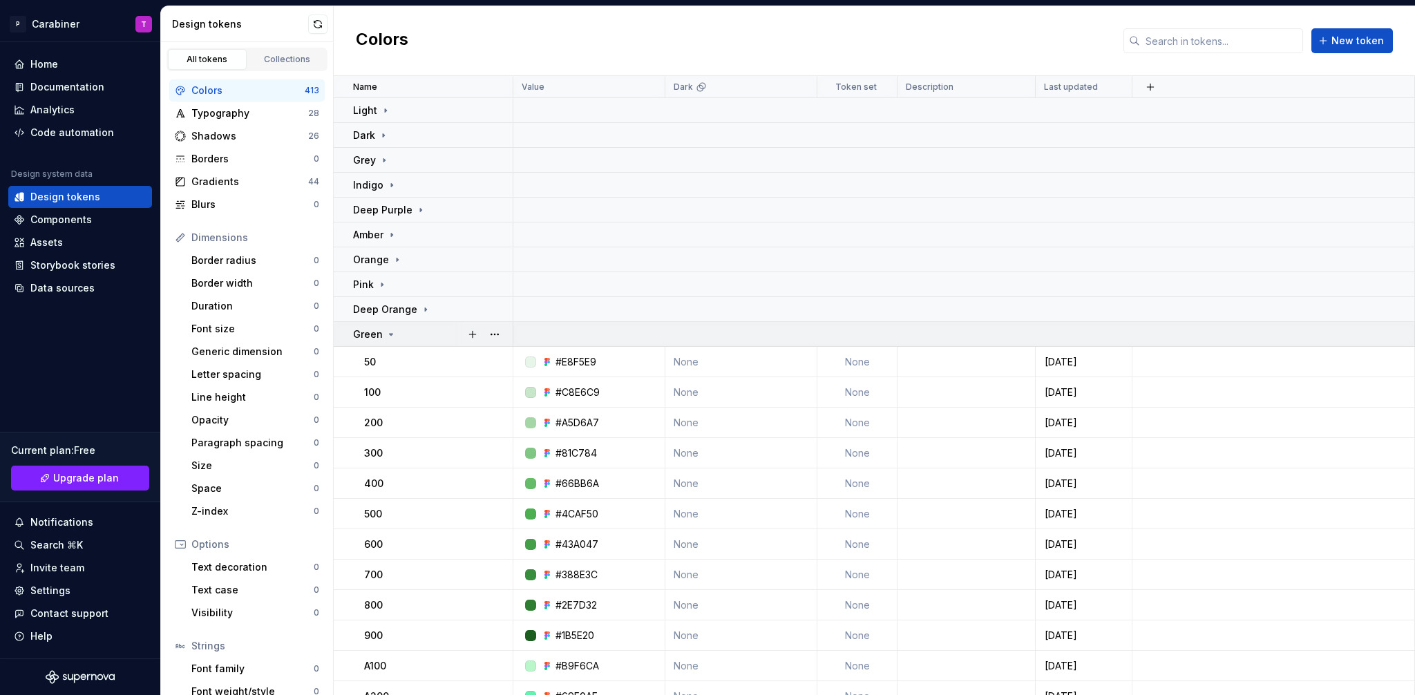
click at [390, 332] on icon at bounding box center [391, 334] width 11 height 11
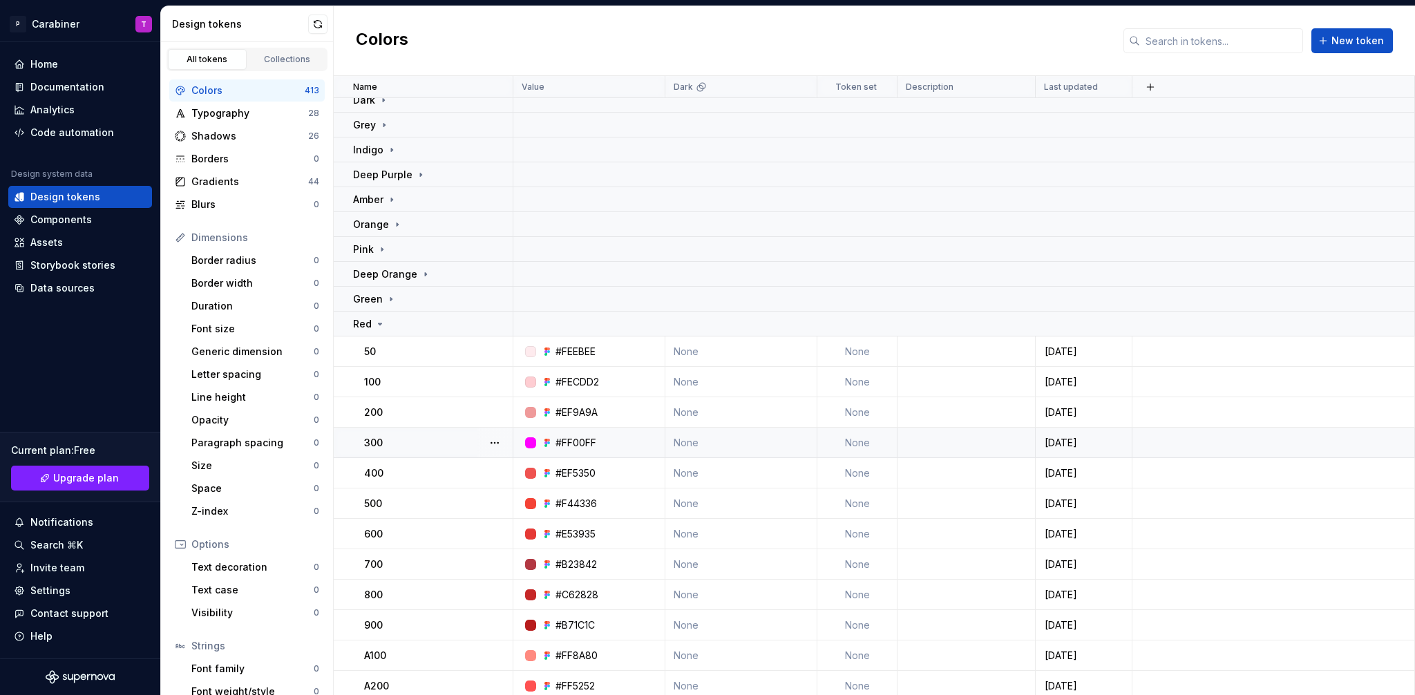
click at [576, 439] on div "#FF00FF" at bounding box center [576, 443] width 41 height 14
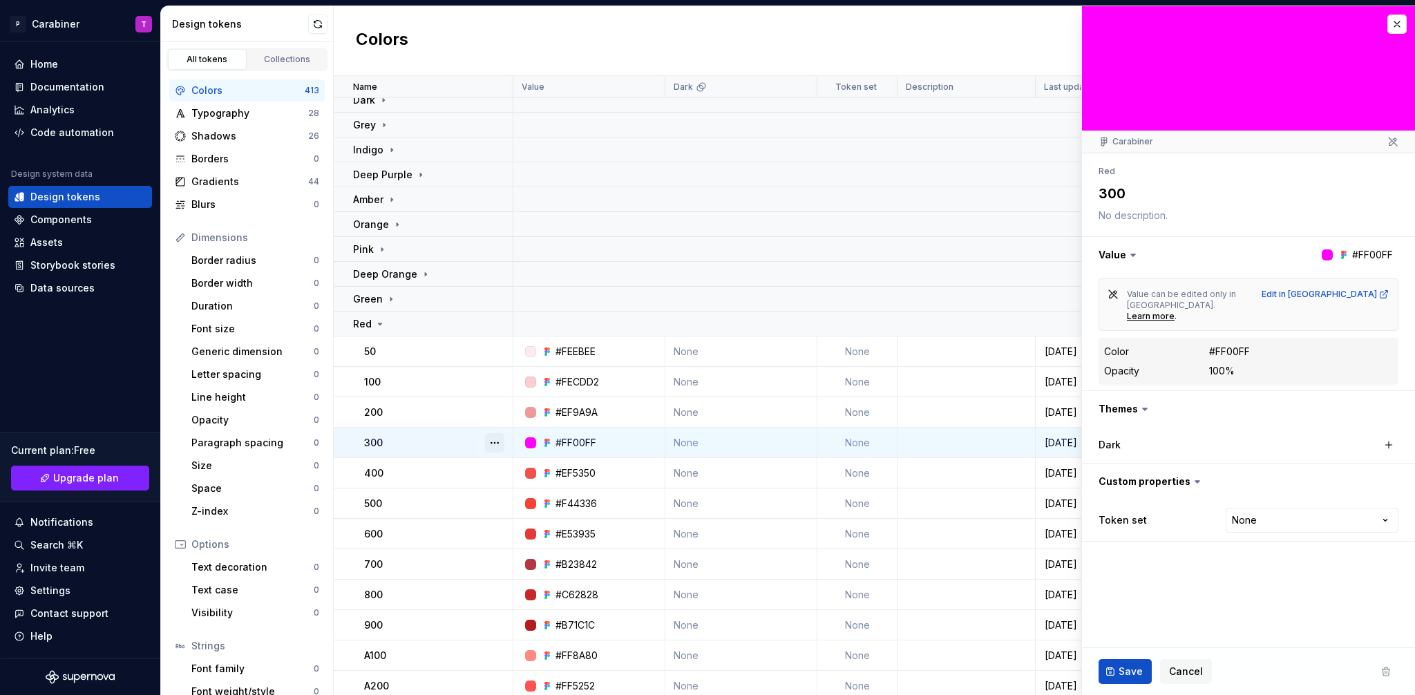
click at [494, 441] on button "button" at bounding box center [494, 442] width 19 height 19
click at [413, 444] on html "P Carabiner T Home Documentation Analytics Code automation Design system data D…" at bounding box center [707, 347] width 1415 height 695
click at [1190, 672] on span "Cancel" at bounding box center [1186, 672] width 34 height 14
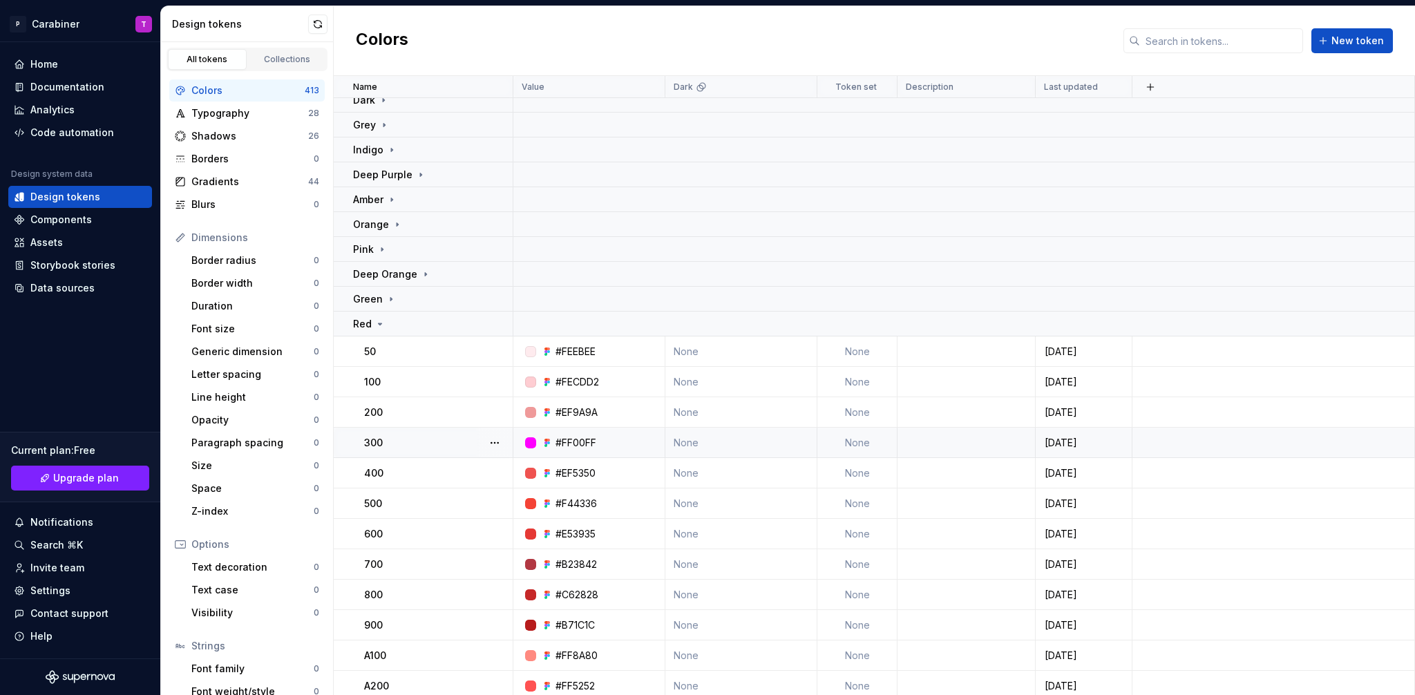
click at [589, 439] on div "#FF00FF" at bounding box center [576, 443] width 41 height 14
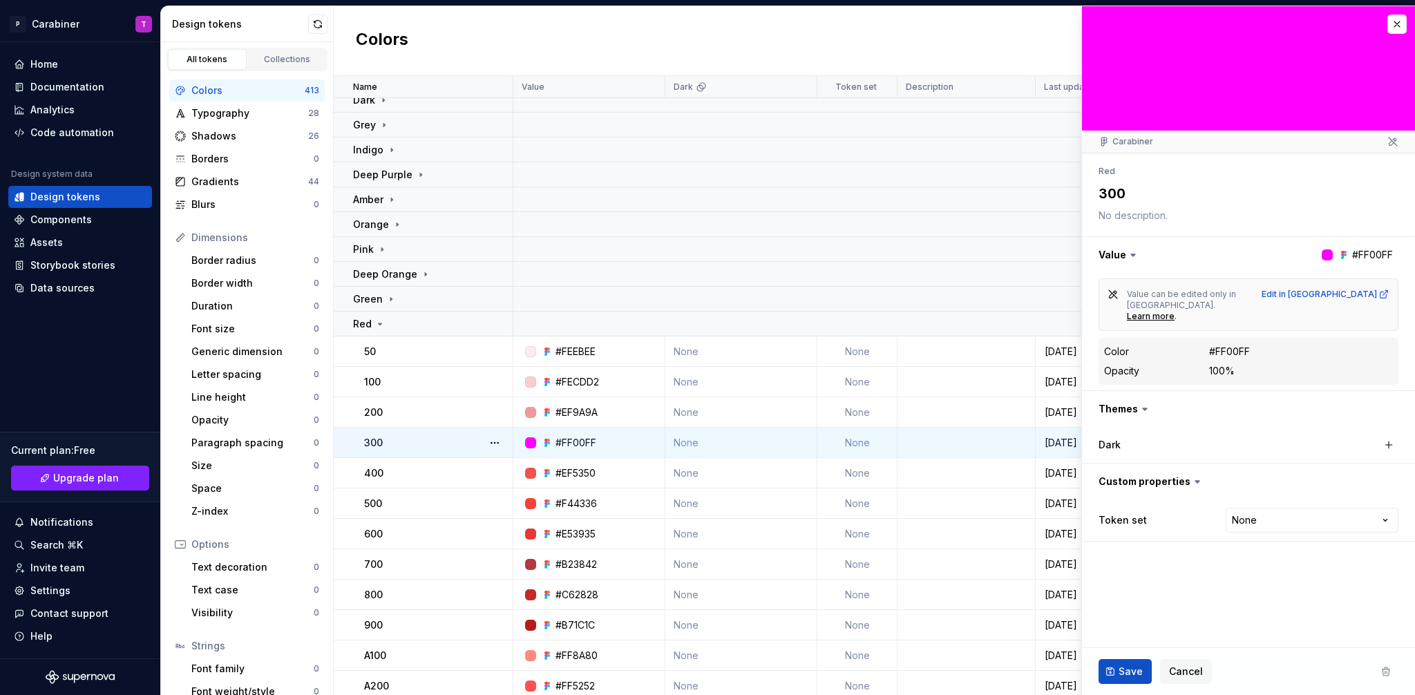
click at [392, 446] on div "300" at bounding box center [438, 443] width 148 height 14
click at [319, 23] on button "button" at bounding box center [317, 24] width 19 height 19
click at [1185, 674] on span "Cancel" at bounding box center [1186, 672] width 34 height 14
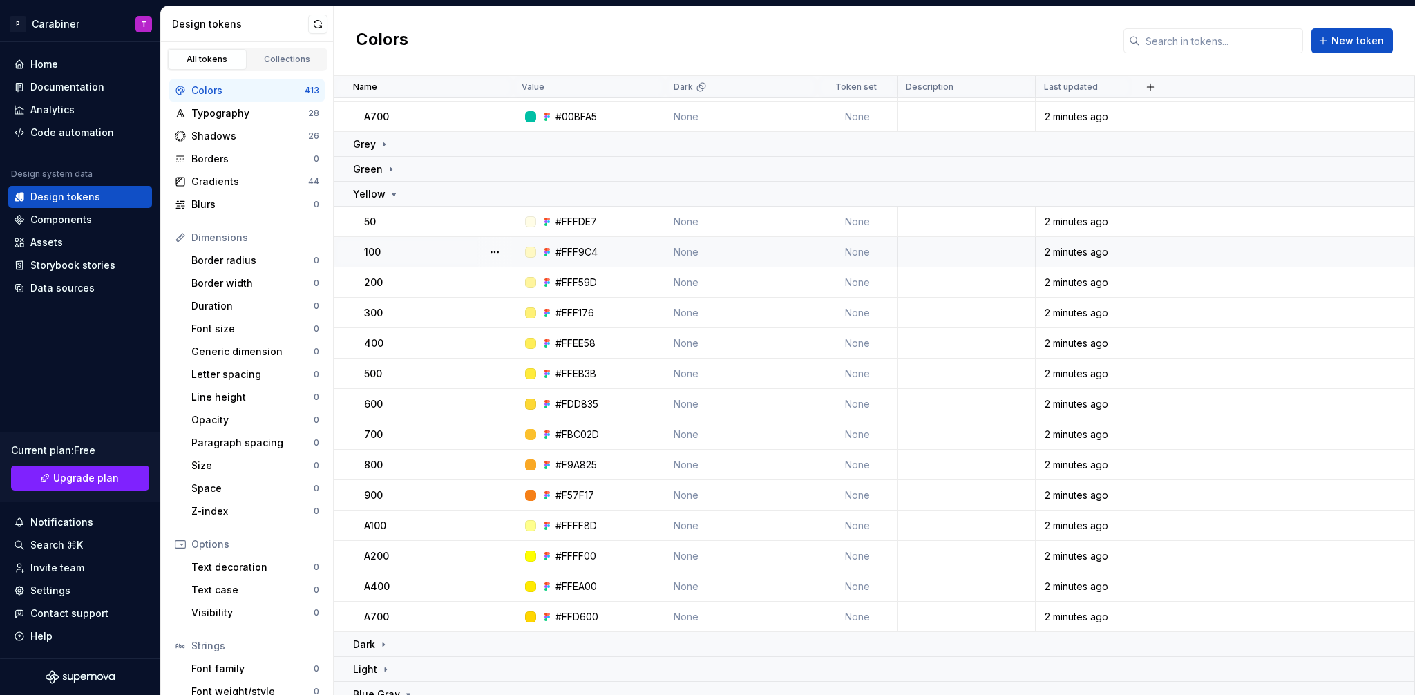
scroll to position [1259, 0]
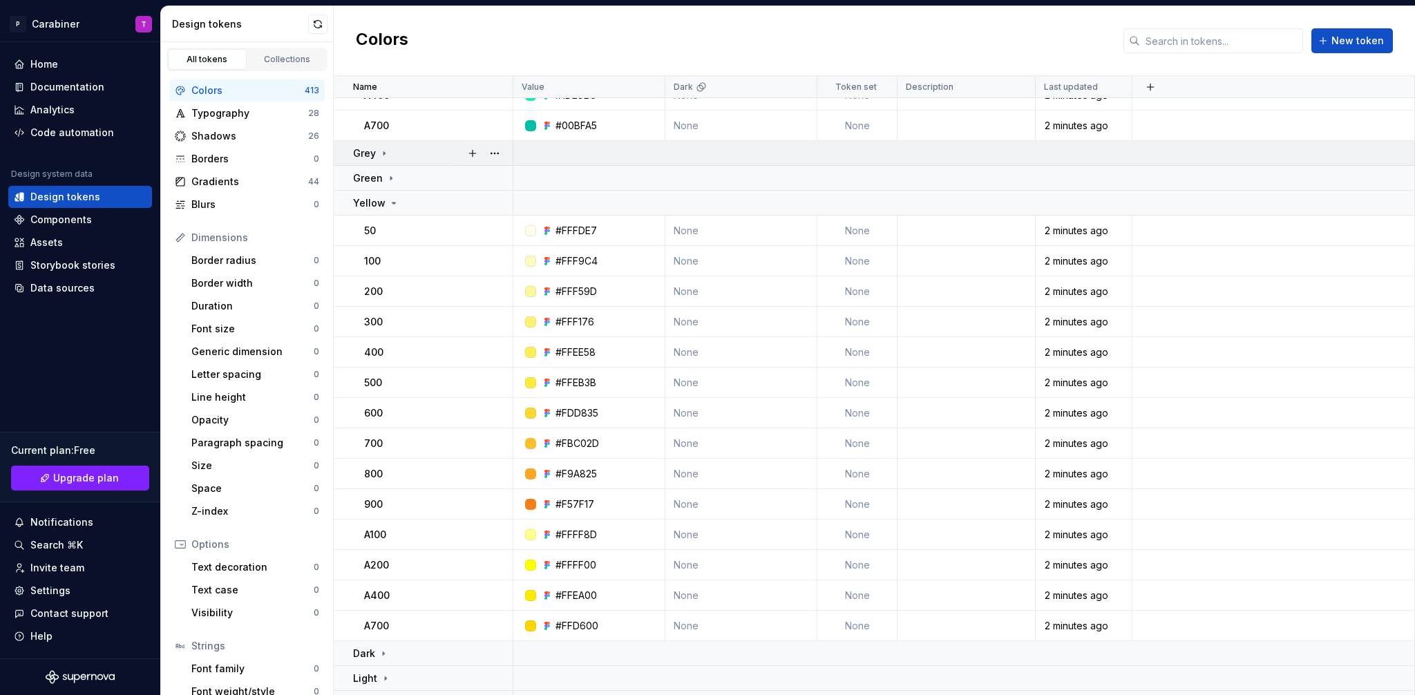
click at [384, 153] on icon at bounding box center [384, 152] width 1 height 3
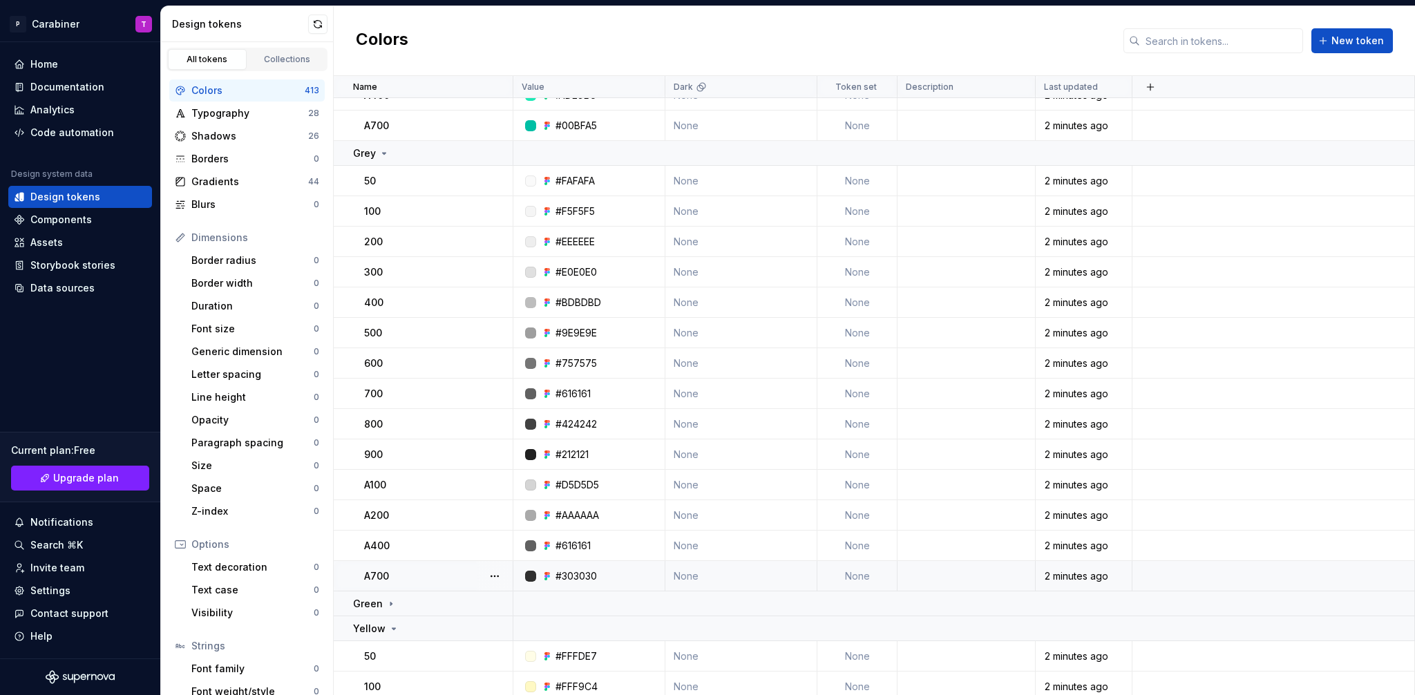
scroll to position [1503, 0]
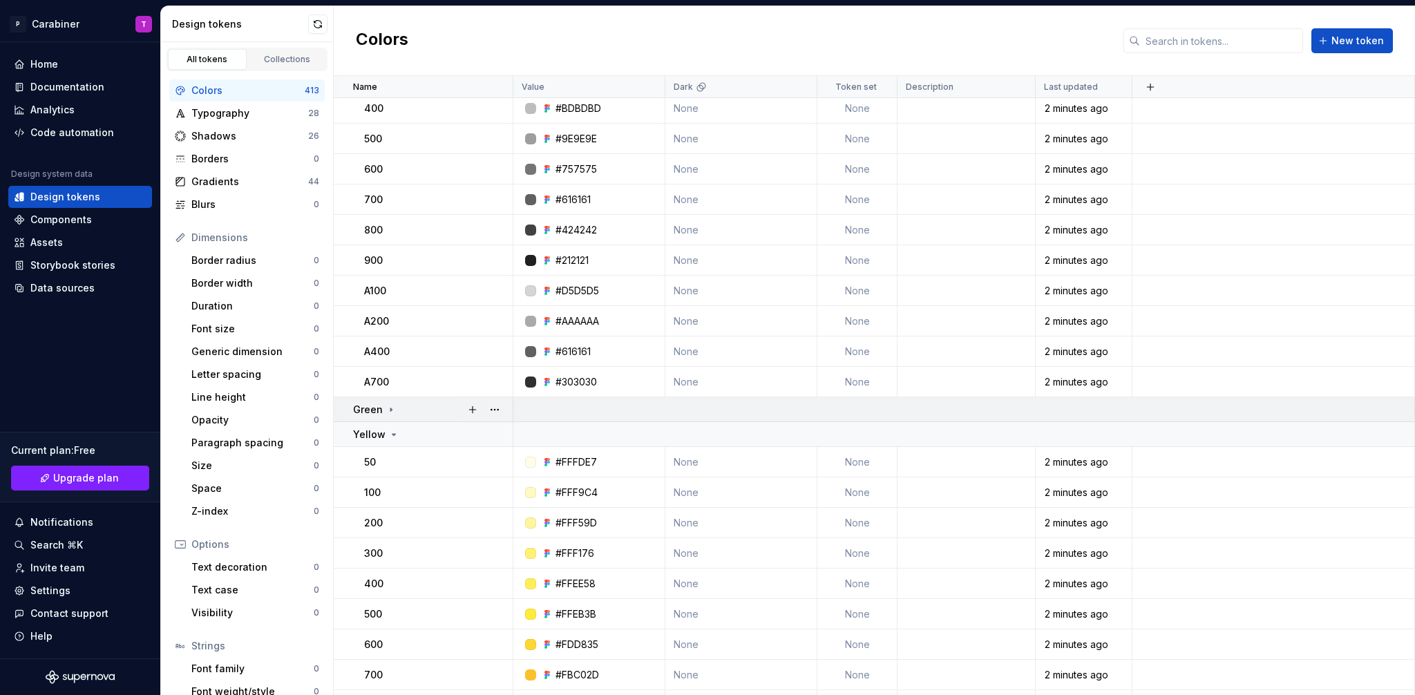
click at [390, 407] on icon at bounding box center [391, 409] width 11 height 11
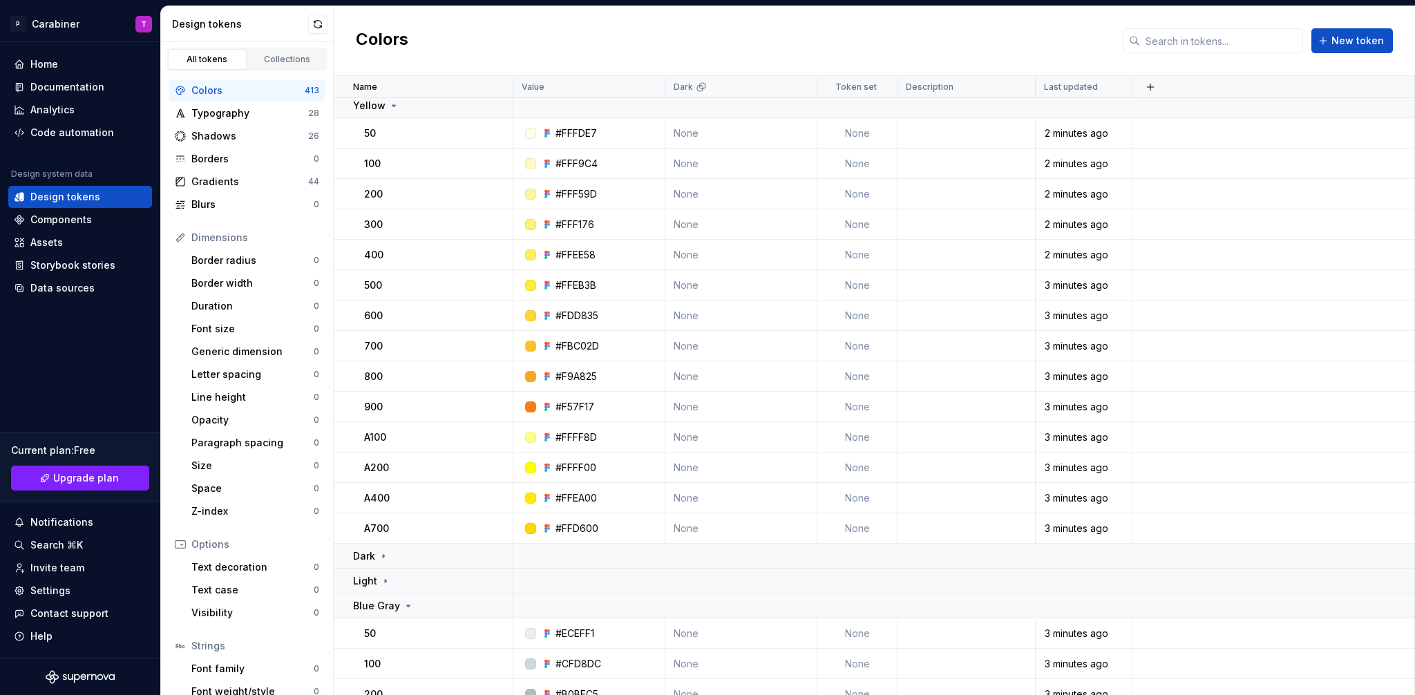
scroll to position [2434, 0]
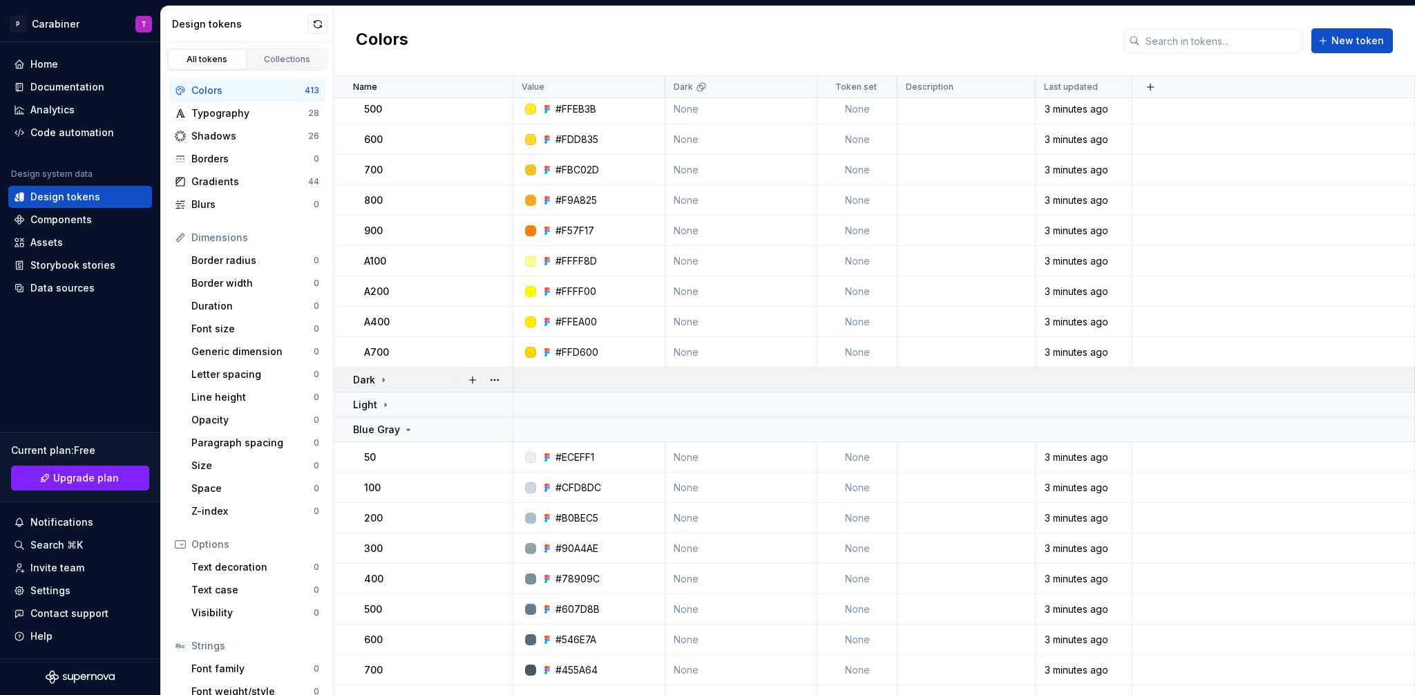
click at [383, 380] on icon at bounding box center [383, 379] width 1 height 3
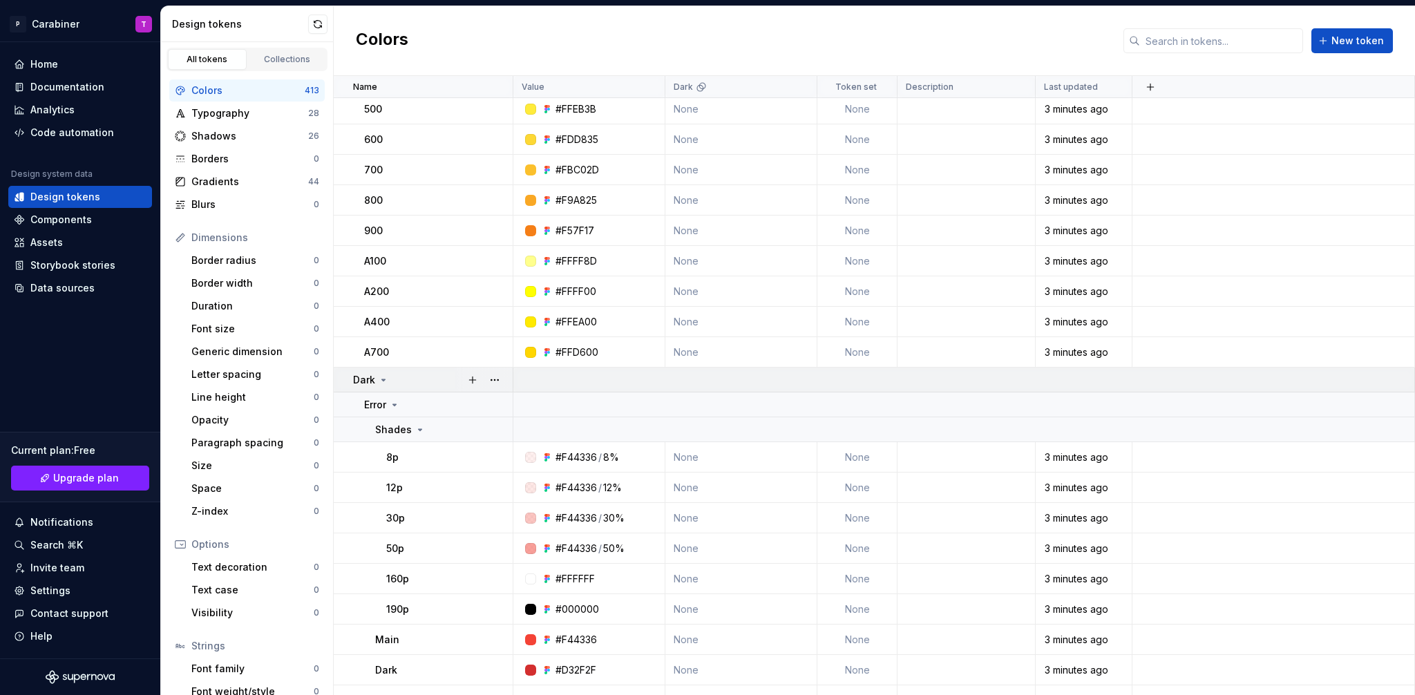
click at [382, 380] on icon at bounding box center [383, 379] width 3 height 1
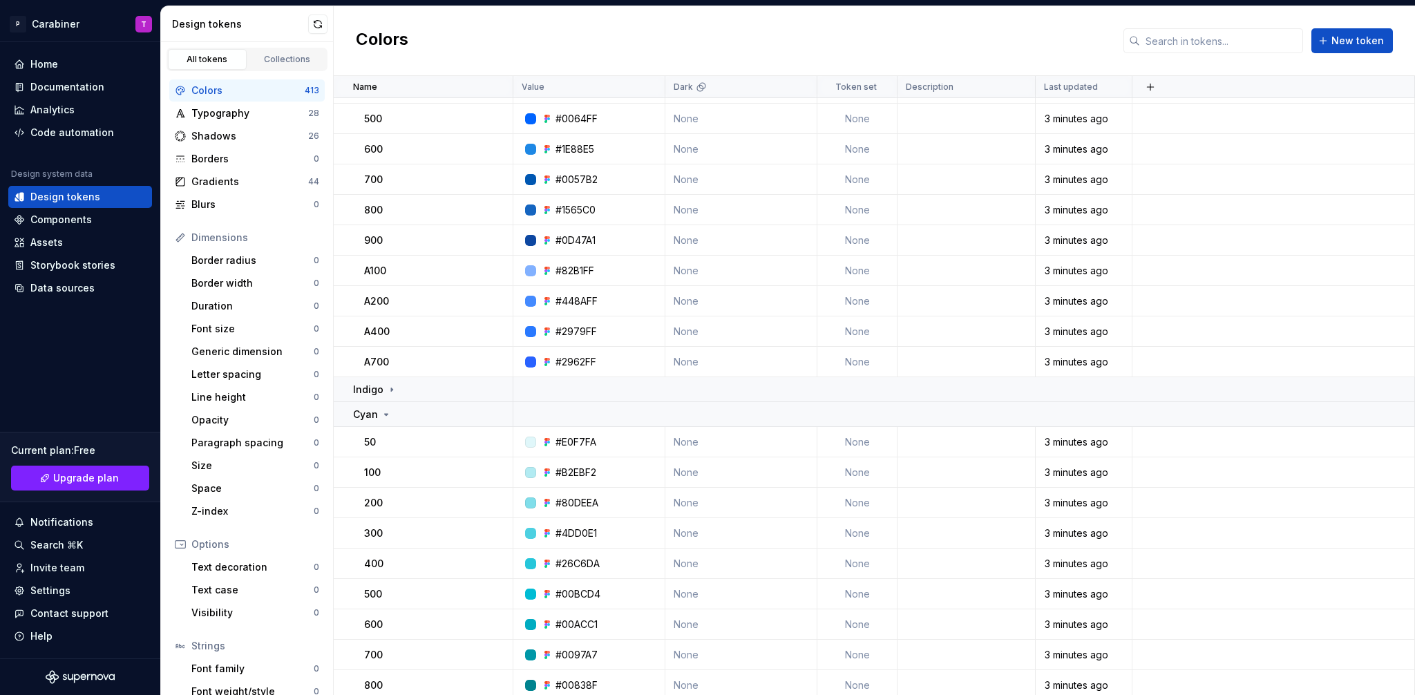
scroll to position [3396, 0]
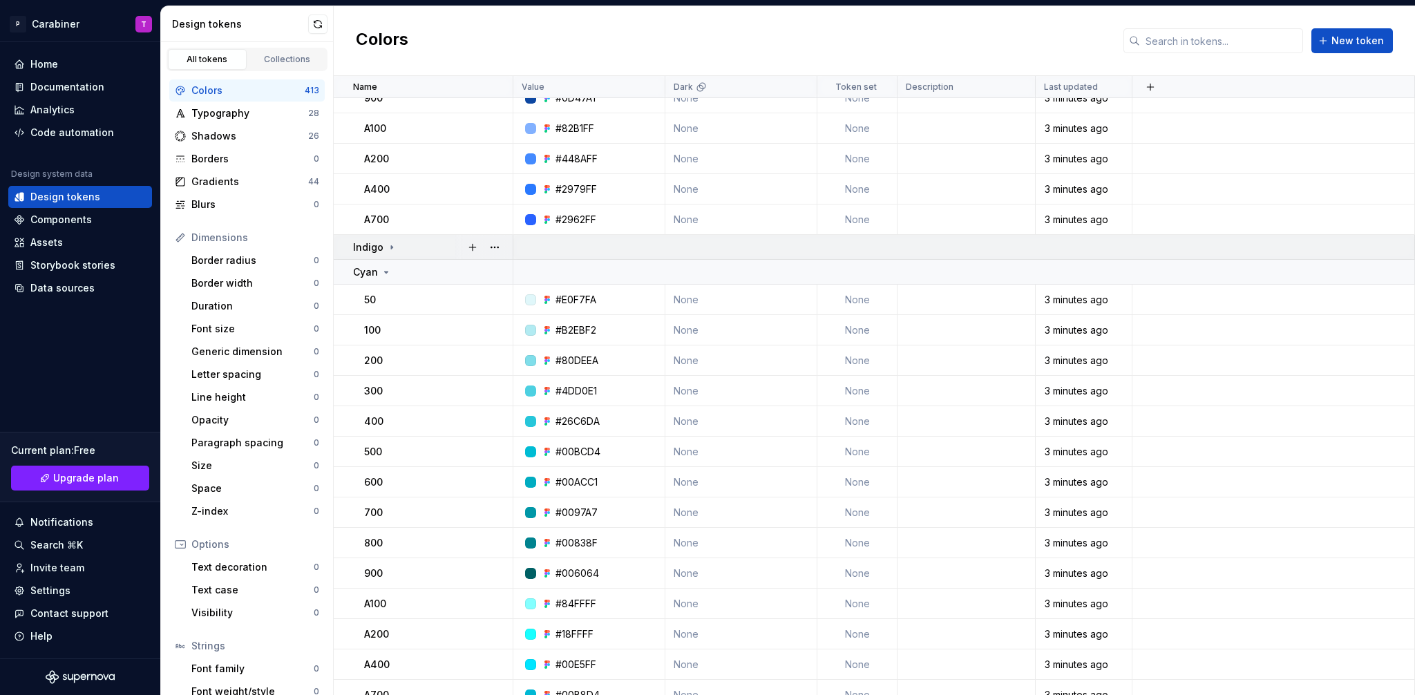
click at [391, 244] on icon at bounding box center [391, 247] width 11 height 11
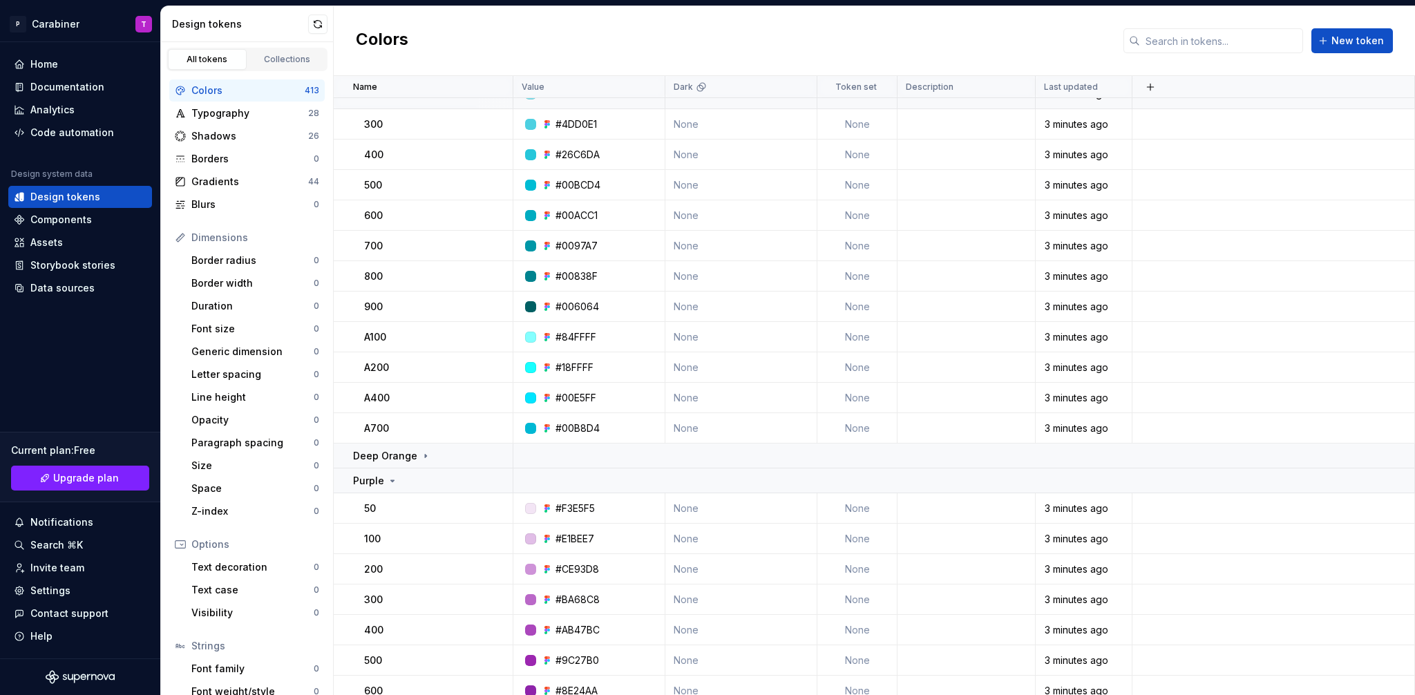
scroll to position [4230, 0]
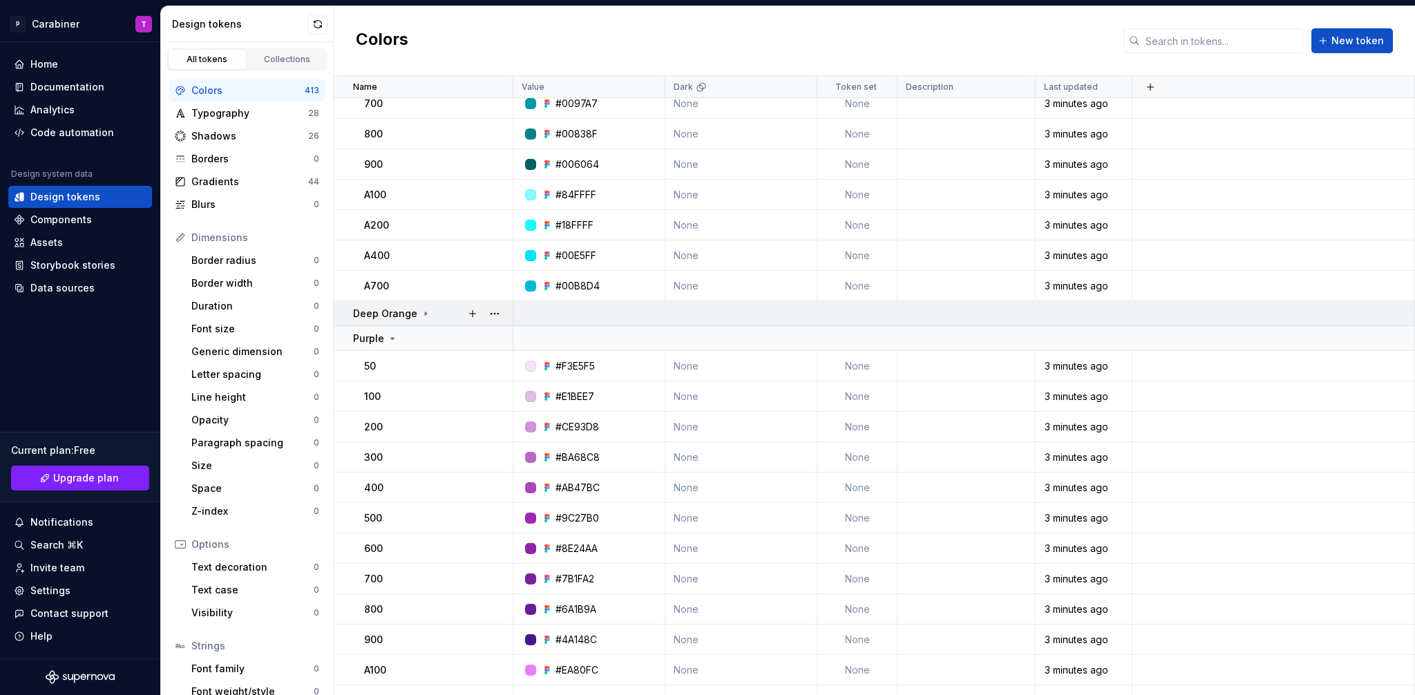
click at [424, 312] on icon at bounding box center [425, 313] width 11 height 11
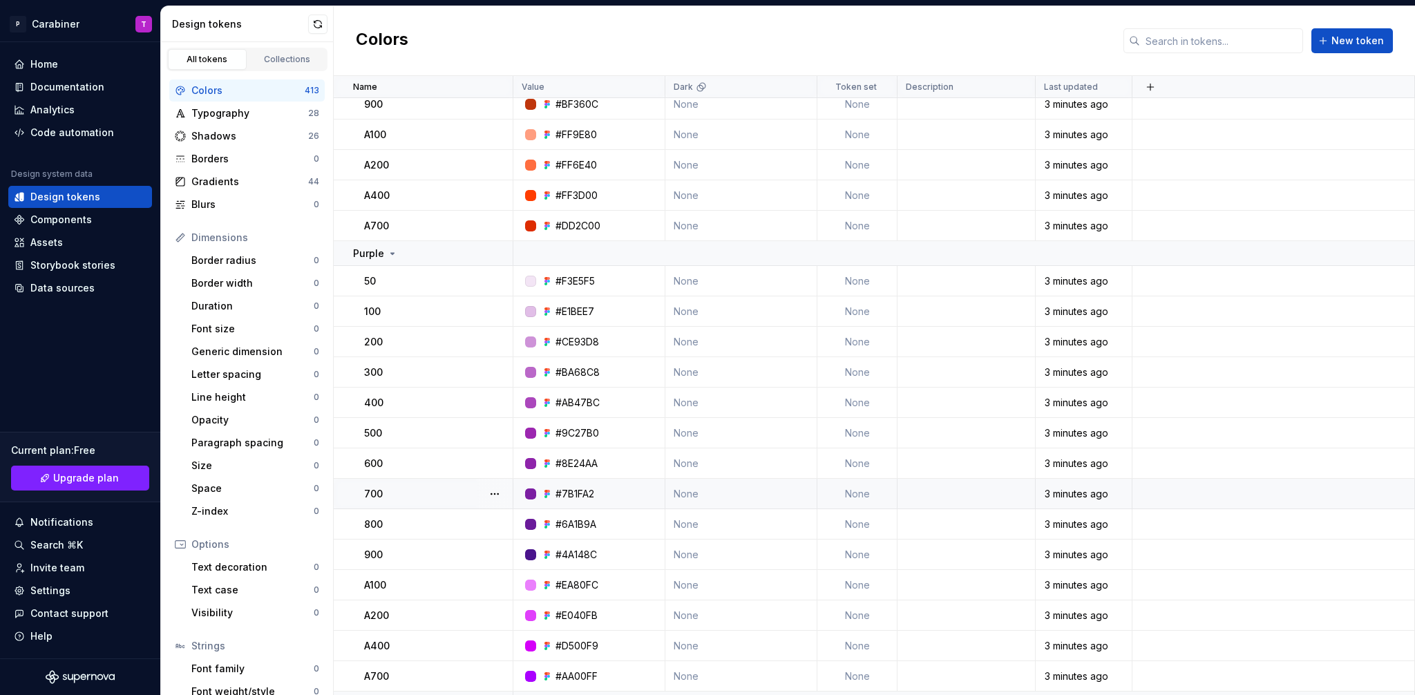
scroll to position [5021, 0]
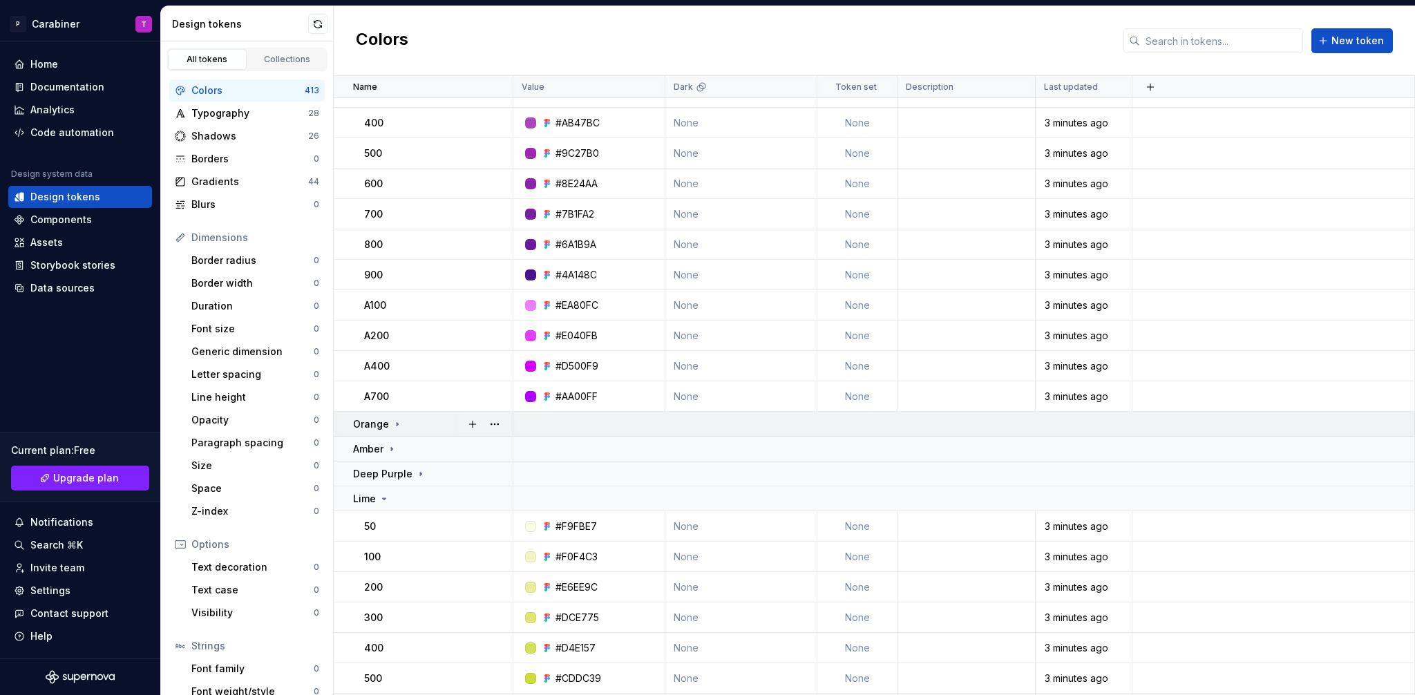
click at [396, 422] on icon at bounding box center [397, 424] width 11 height 11
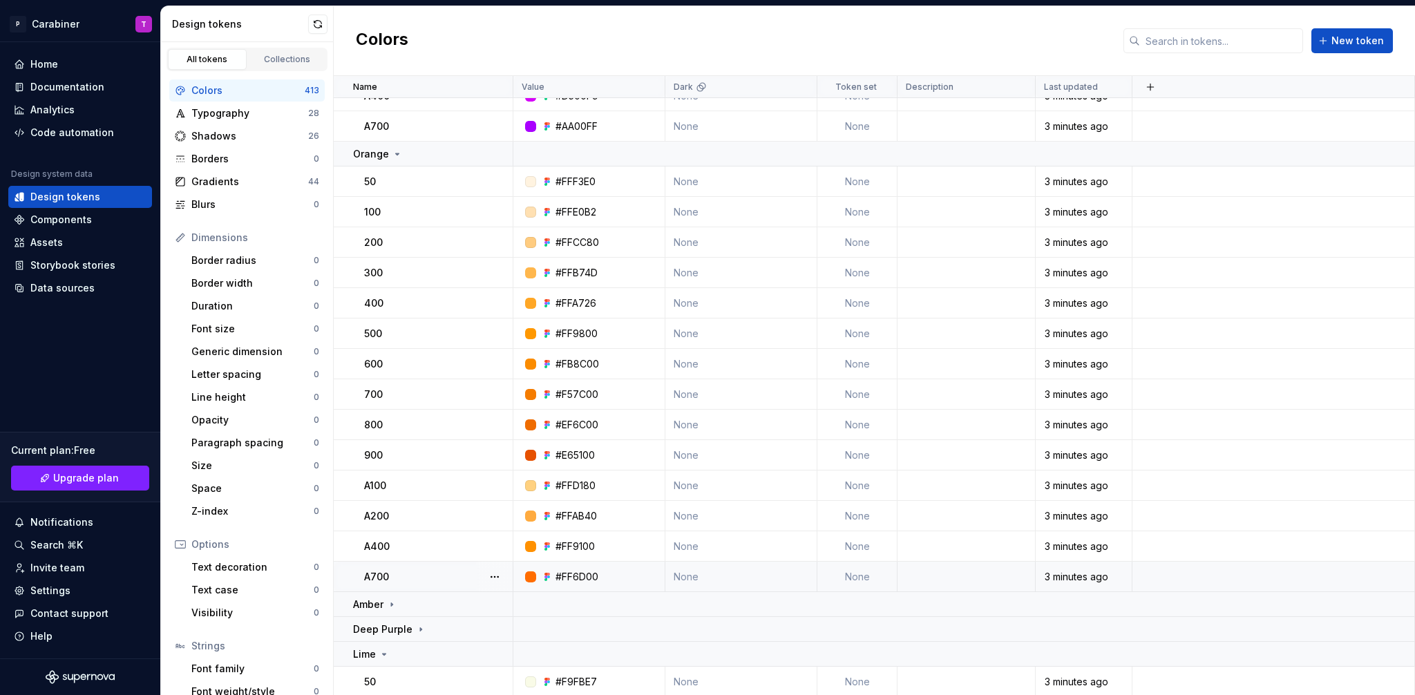
scroll to position [5431, 0]
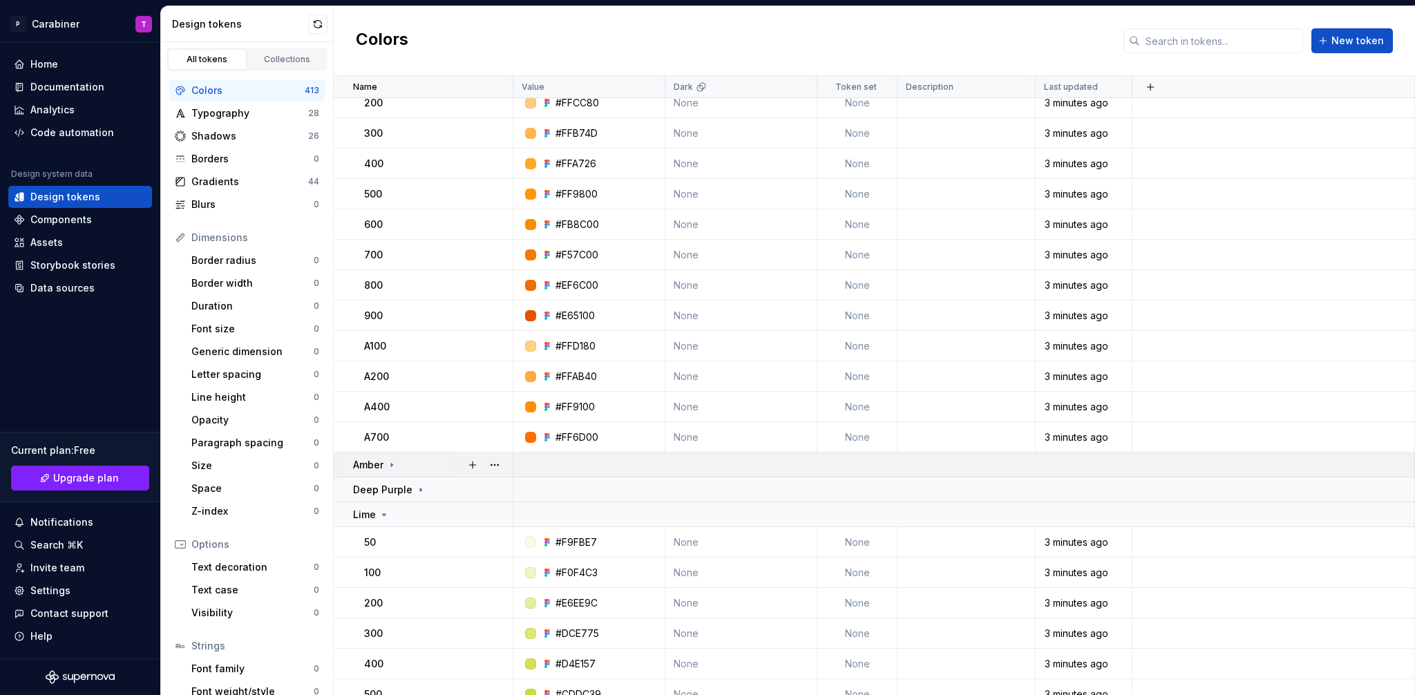
click at [392, 464] on icon at bounding box center [391, 464] width 1 height 3
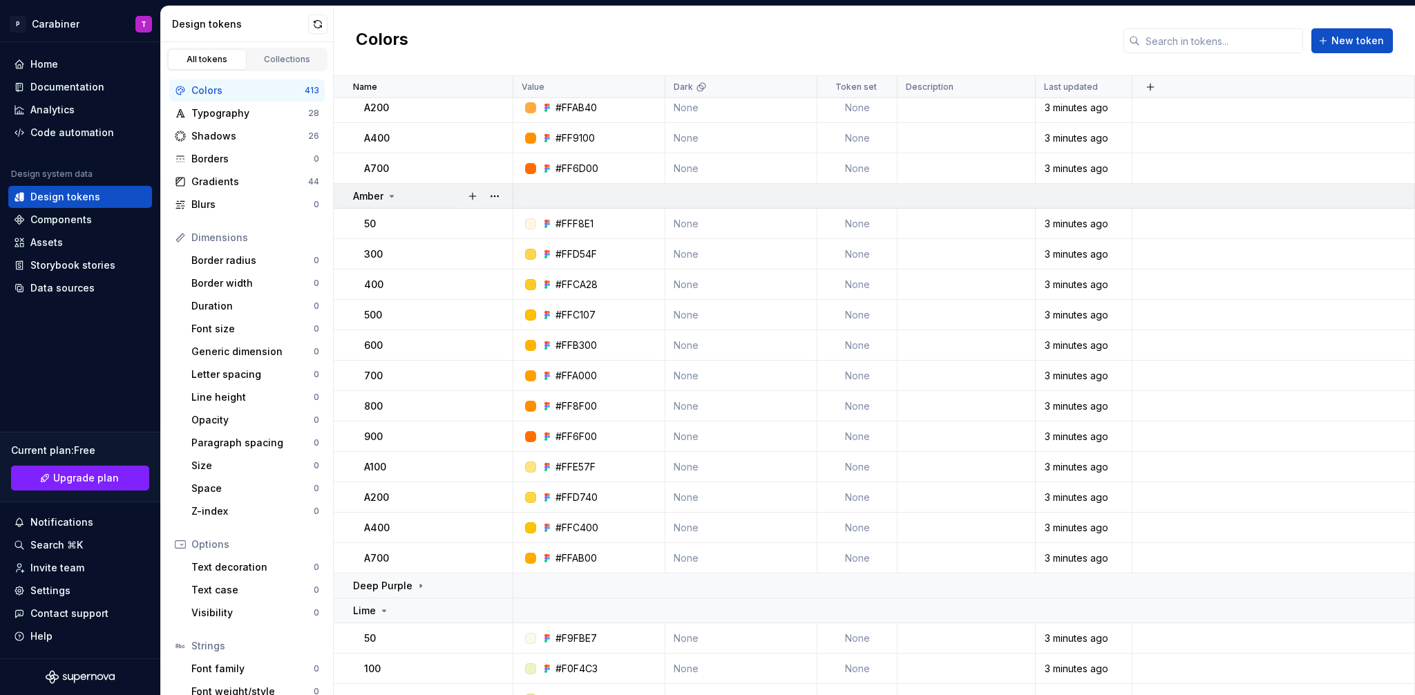
scroll to position [5967, 0]
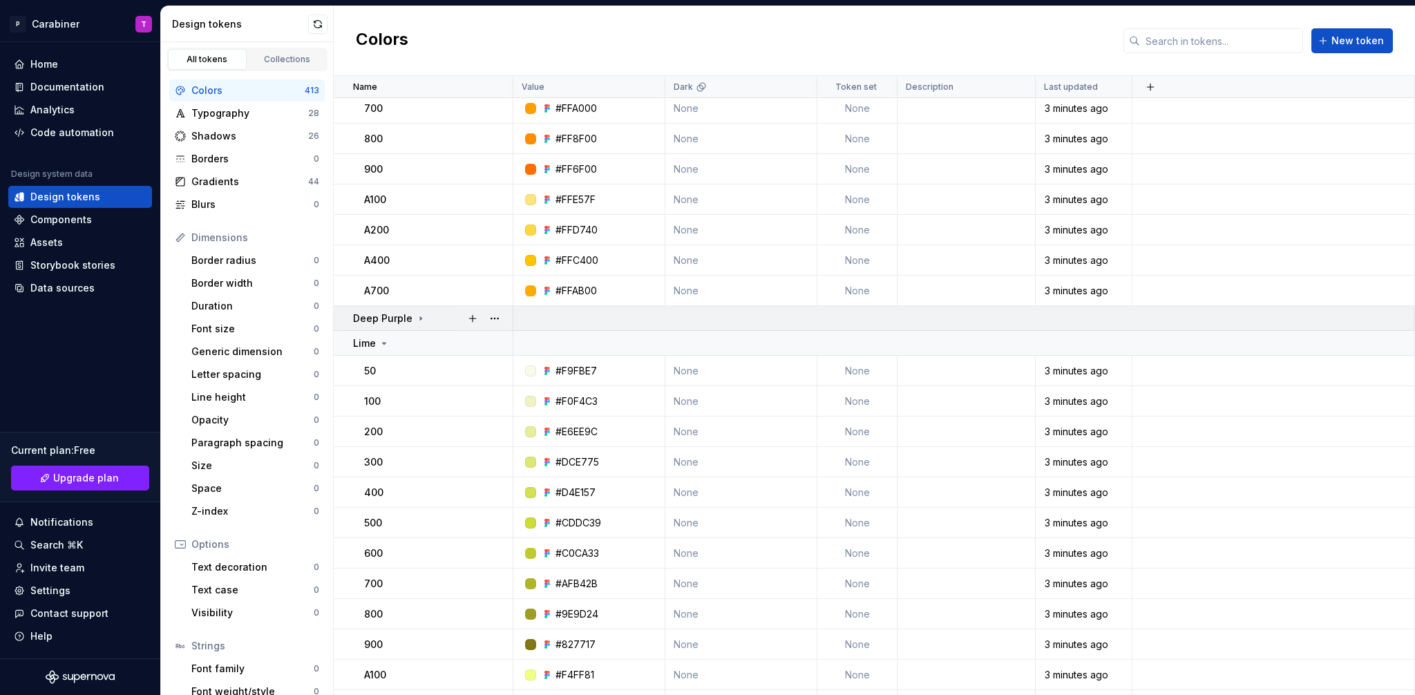
click at [415, 316] on icon at bounding box center [420, 318] width 11 height 11
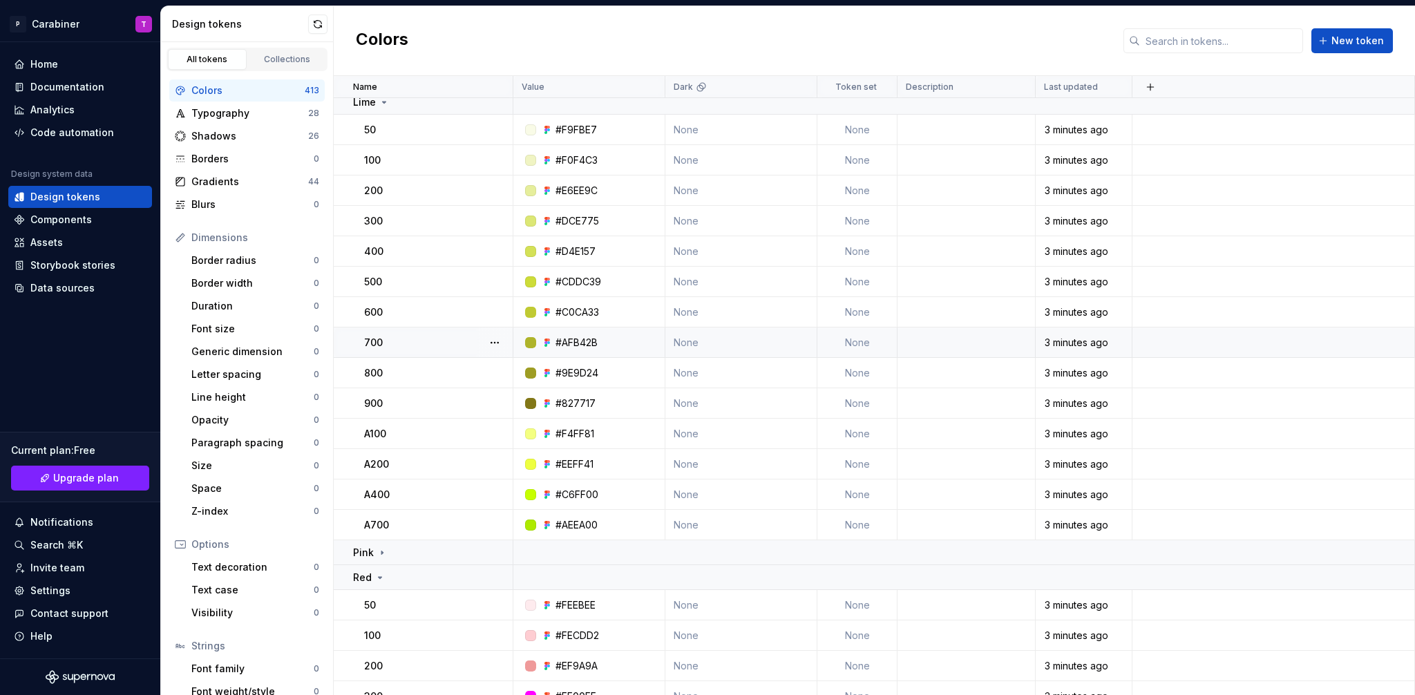
scroll to position [6739, 0]
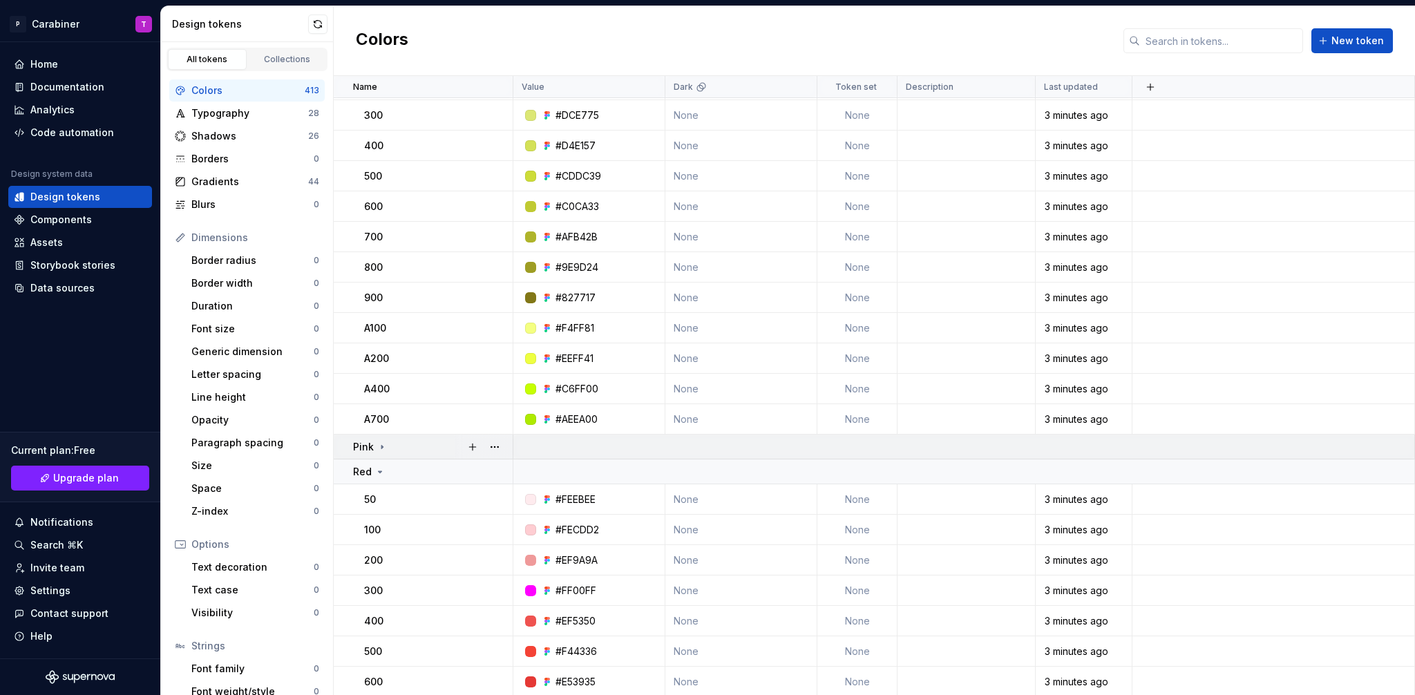
click at [380, 442] on icon at bounding box center [382, 447] width 11 height 11
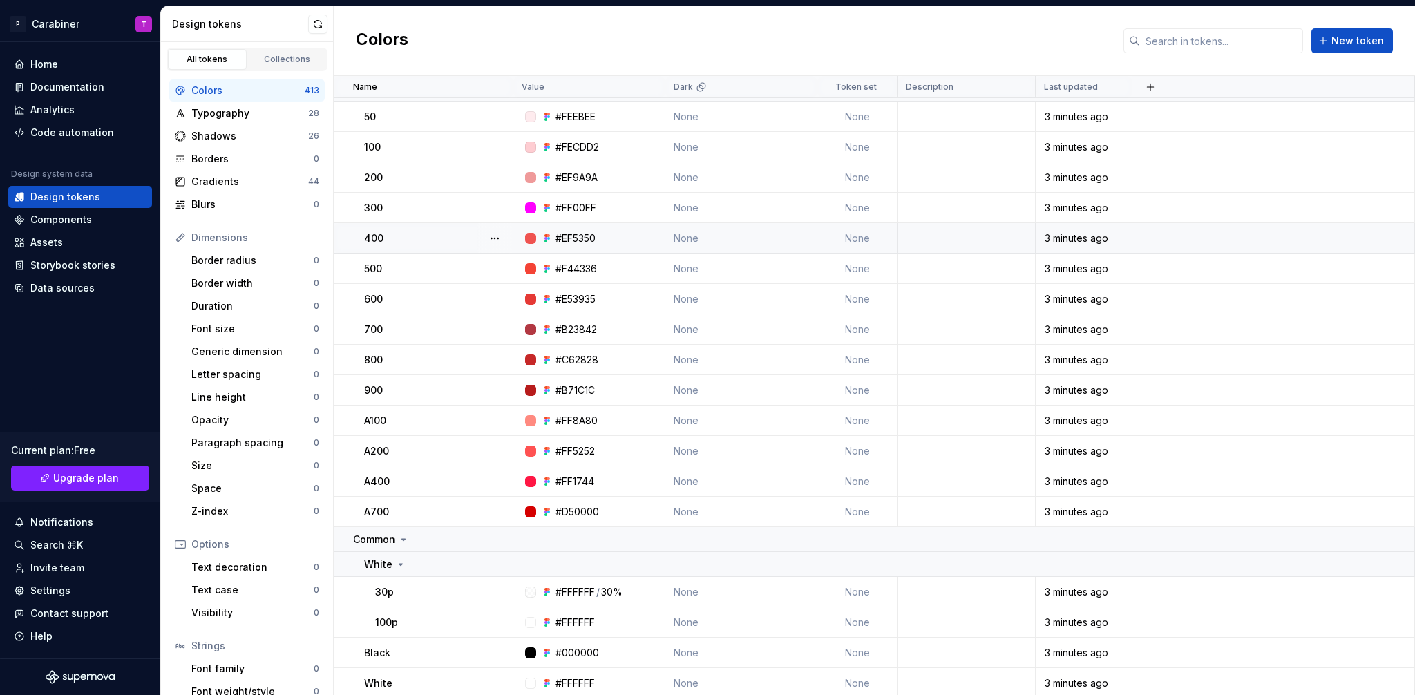
scroll to position [7607, 0]
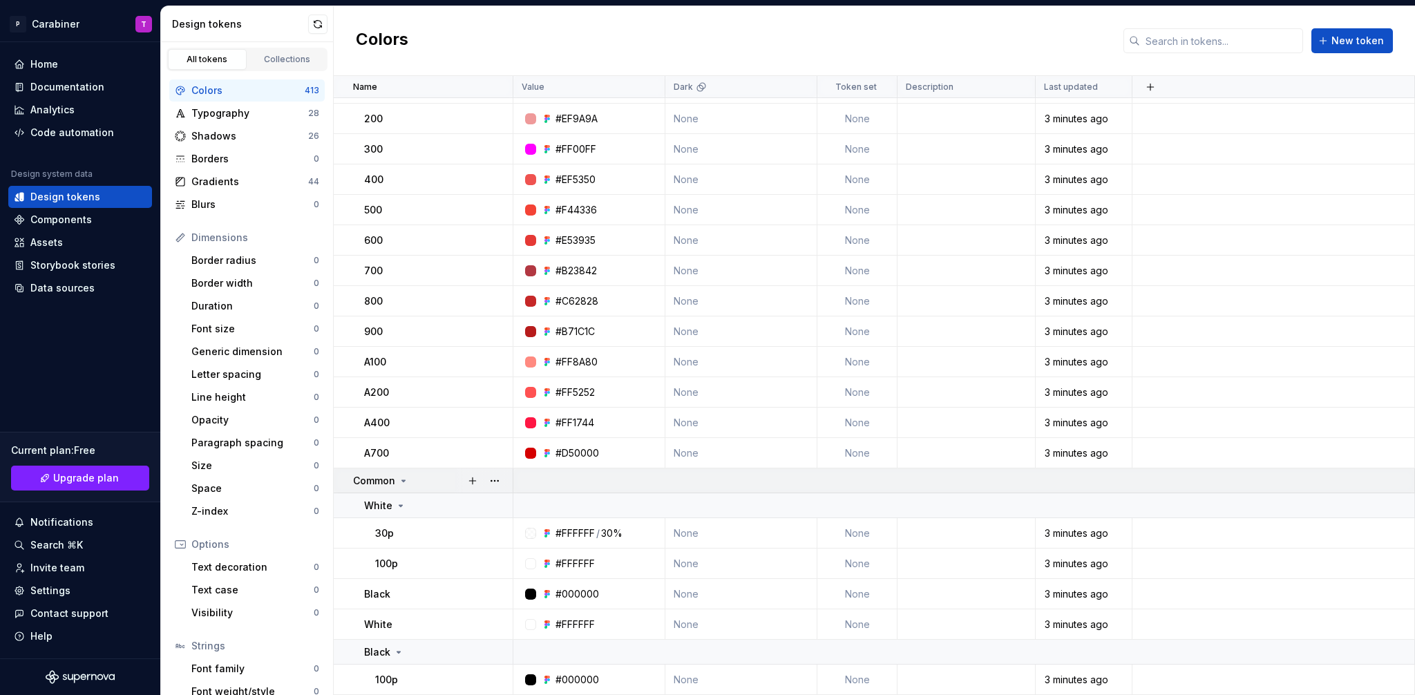
click at [404, 480] on icon at bounding box center [403, 480] width 3 height 1
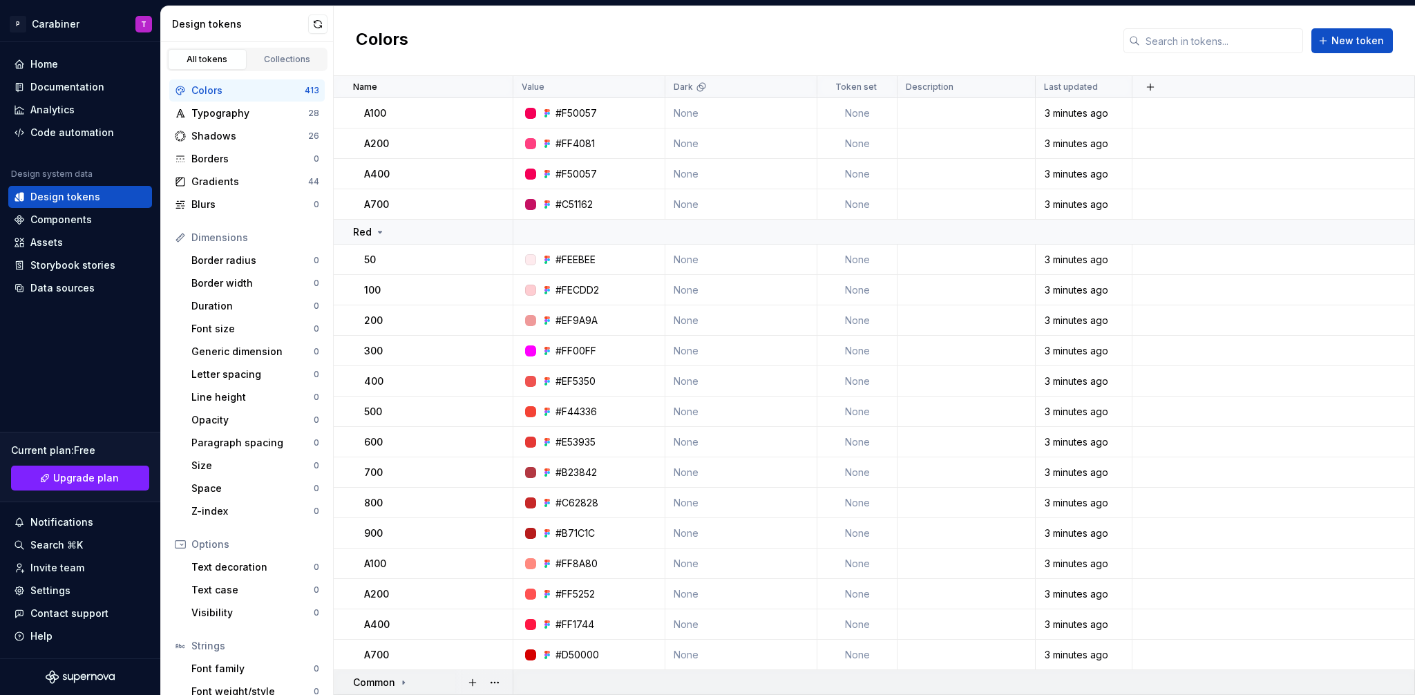
scroll to position [7405, 0]
click at [404, 681] on icon at bounding box center [403, 682] width 11 height 11
click at [51, 287] on div "Data sources" at bounding box center [62, 288] width 64 height 14
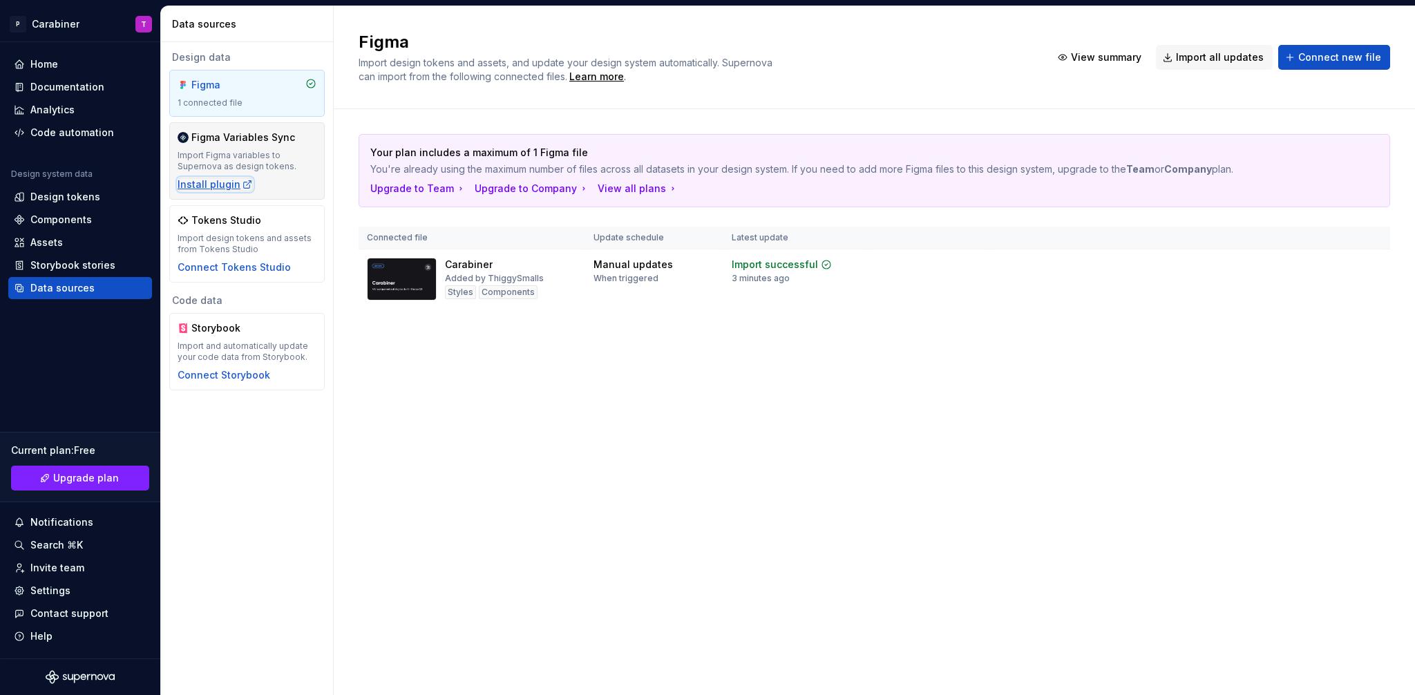
click at [211, 182] on div "Install plugin" at bounding box center [215, 185] width 75 height 14
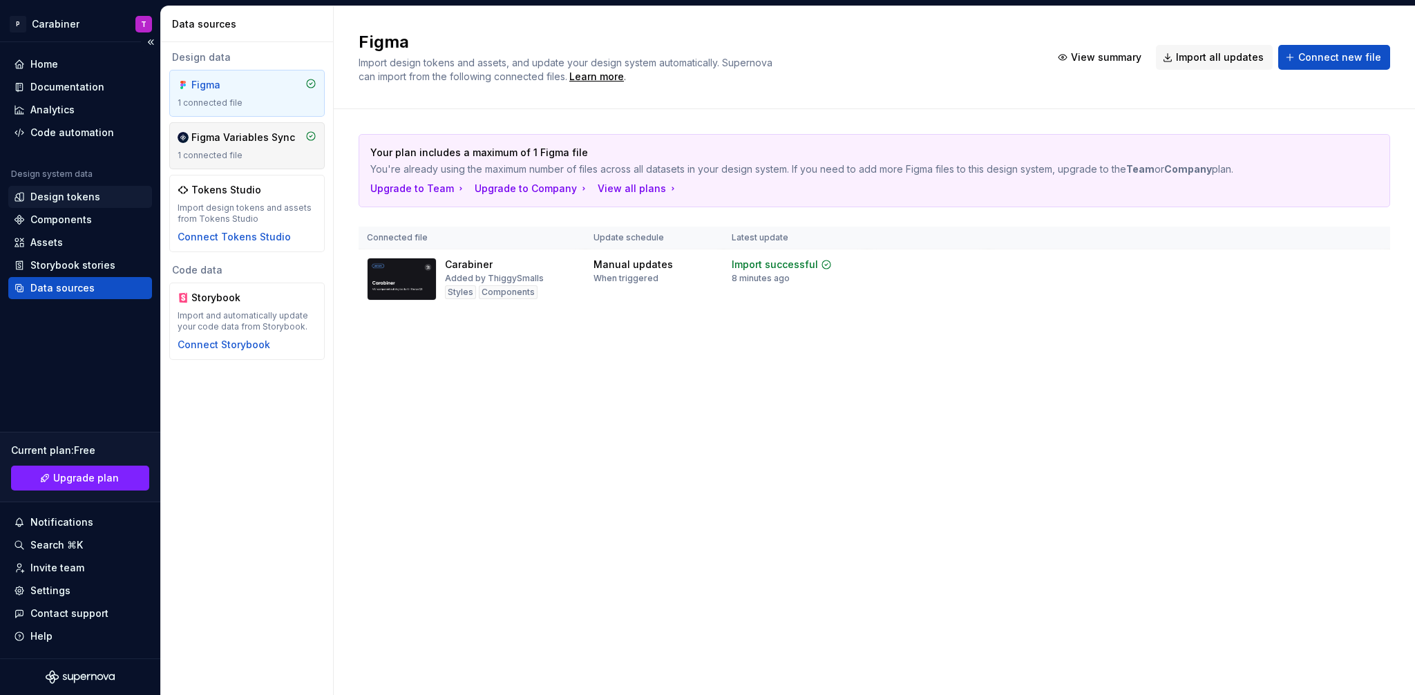
click at [42, 196] on div "Design tokens" at bounding box center [65, 197] width 70 height 14
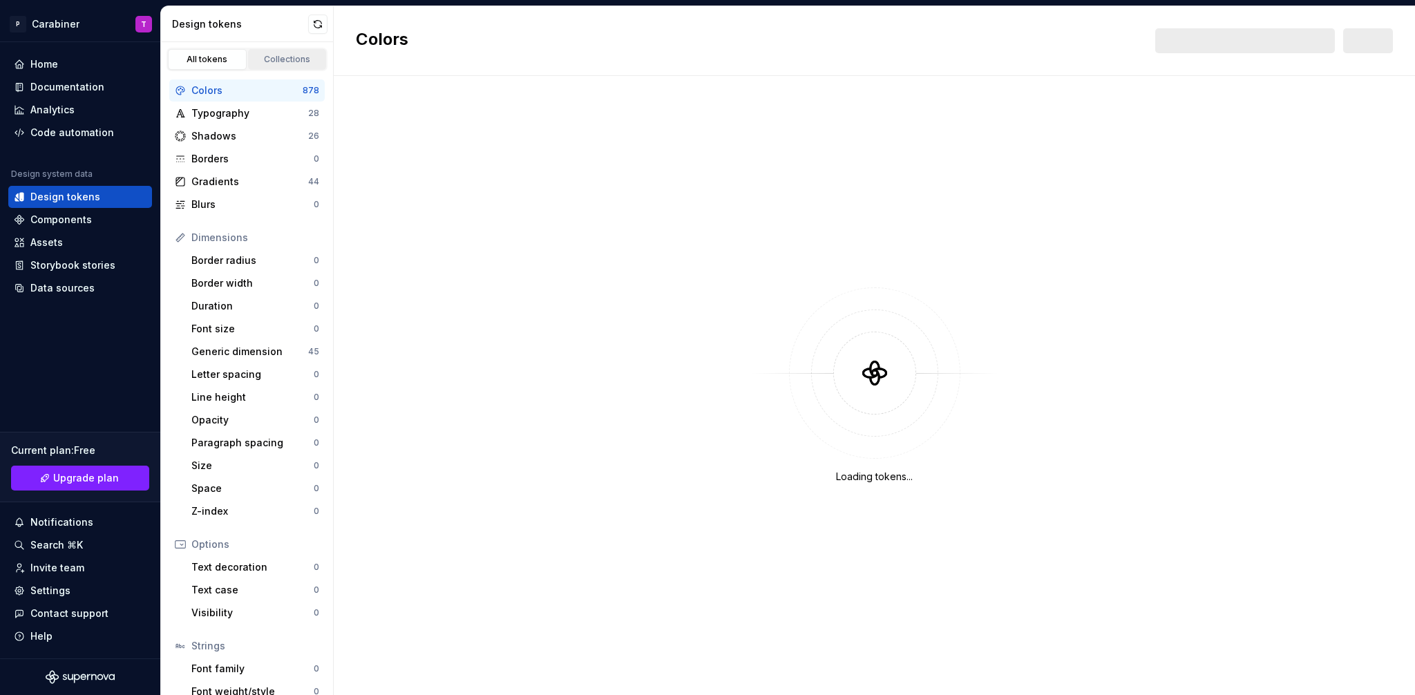
click at [272, 62] on div "Collections" at bounding box center [287, 59] width 69 height 11
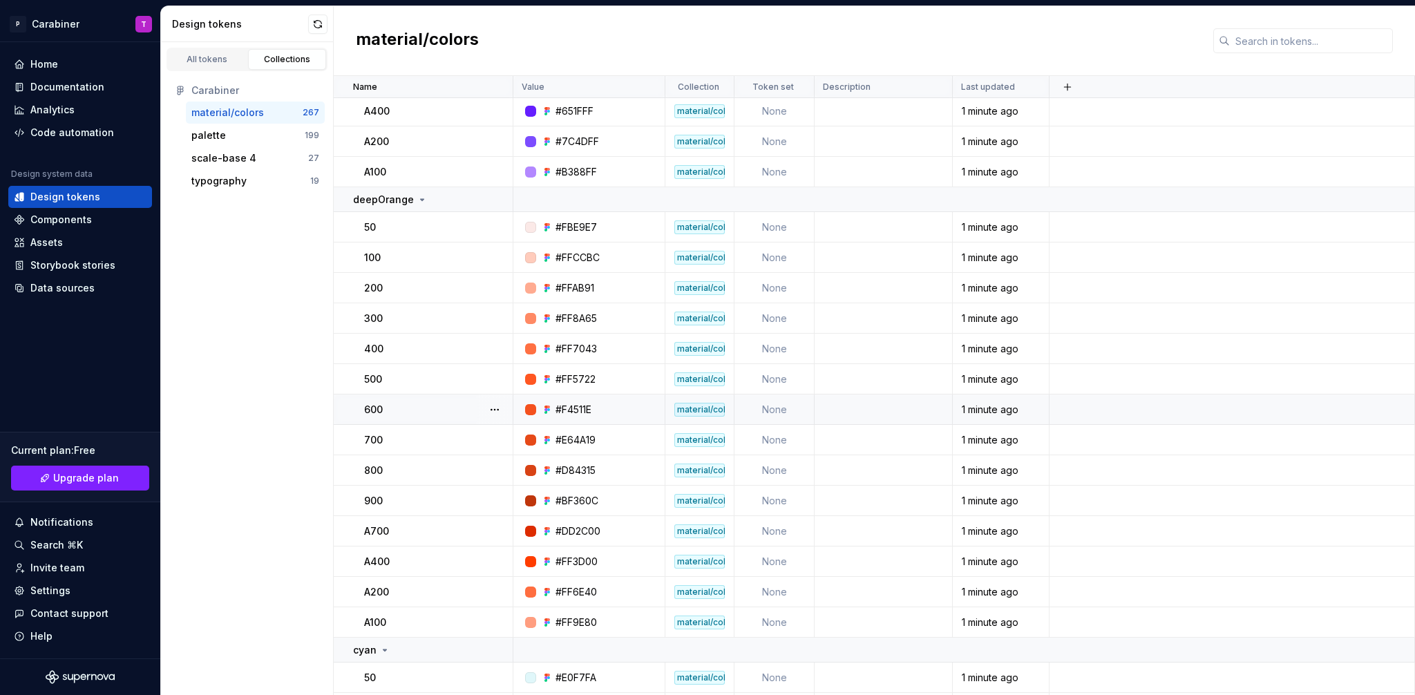
scroll to position [6062, 0]
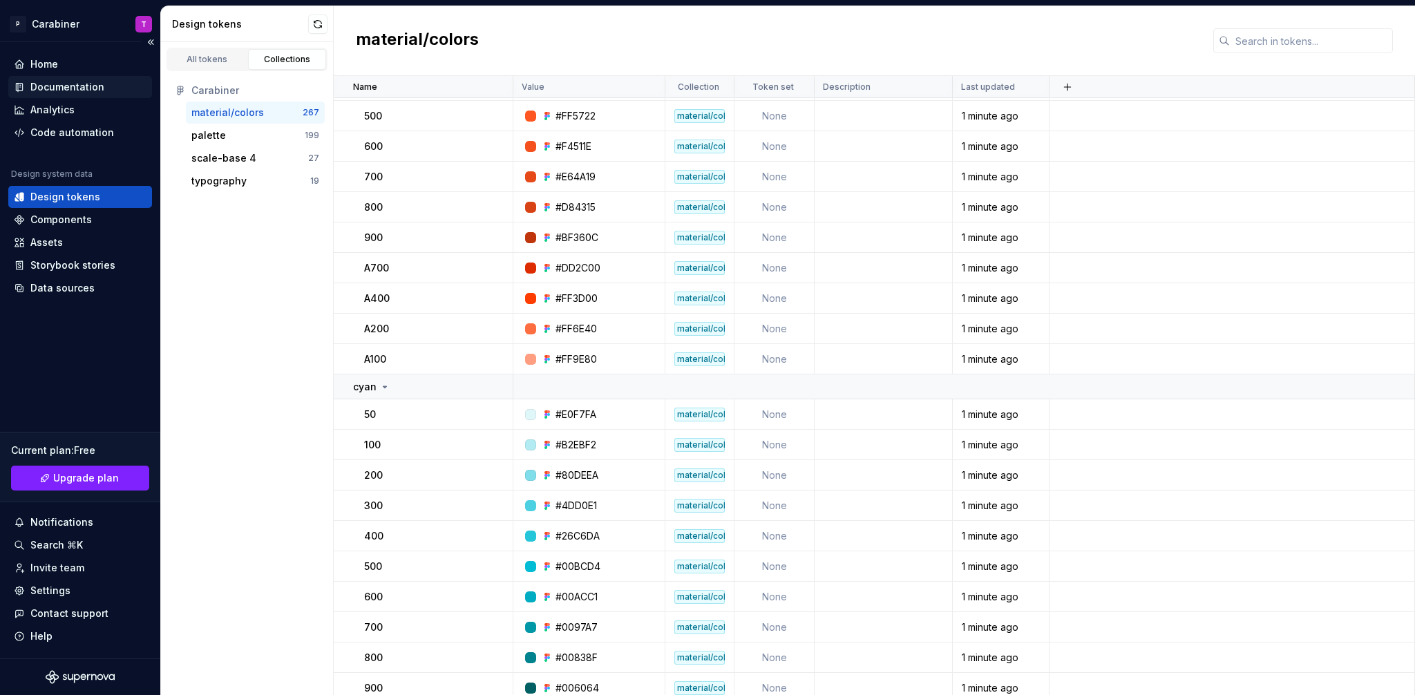
click at [48, 84] on div "Documentation" at bounding box center [67, 87] width 74 height 14
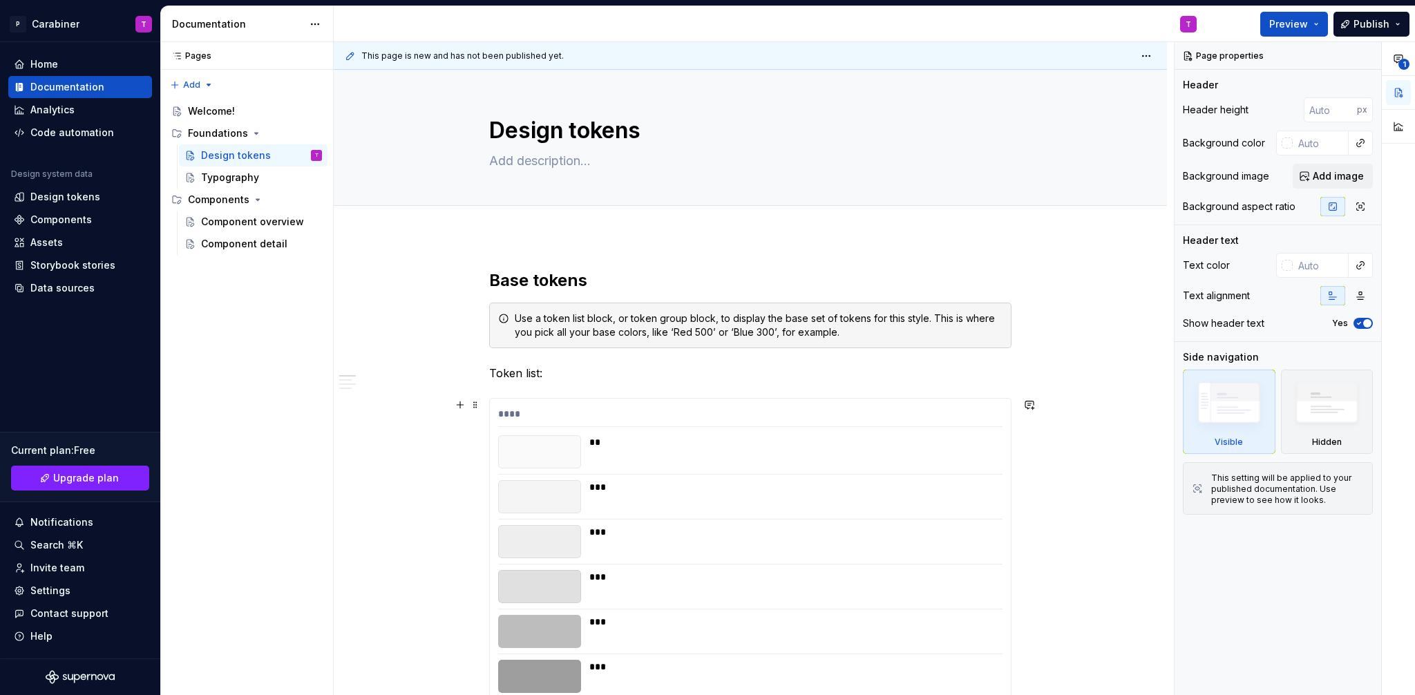
click at [565, 416] on div "****" at bounding box center [750, 417] width 504 height 20
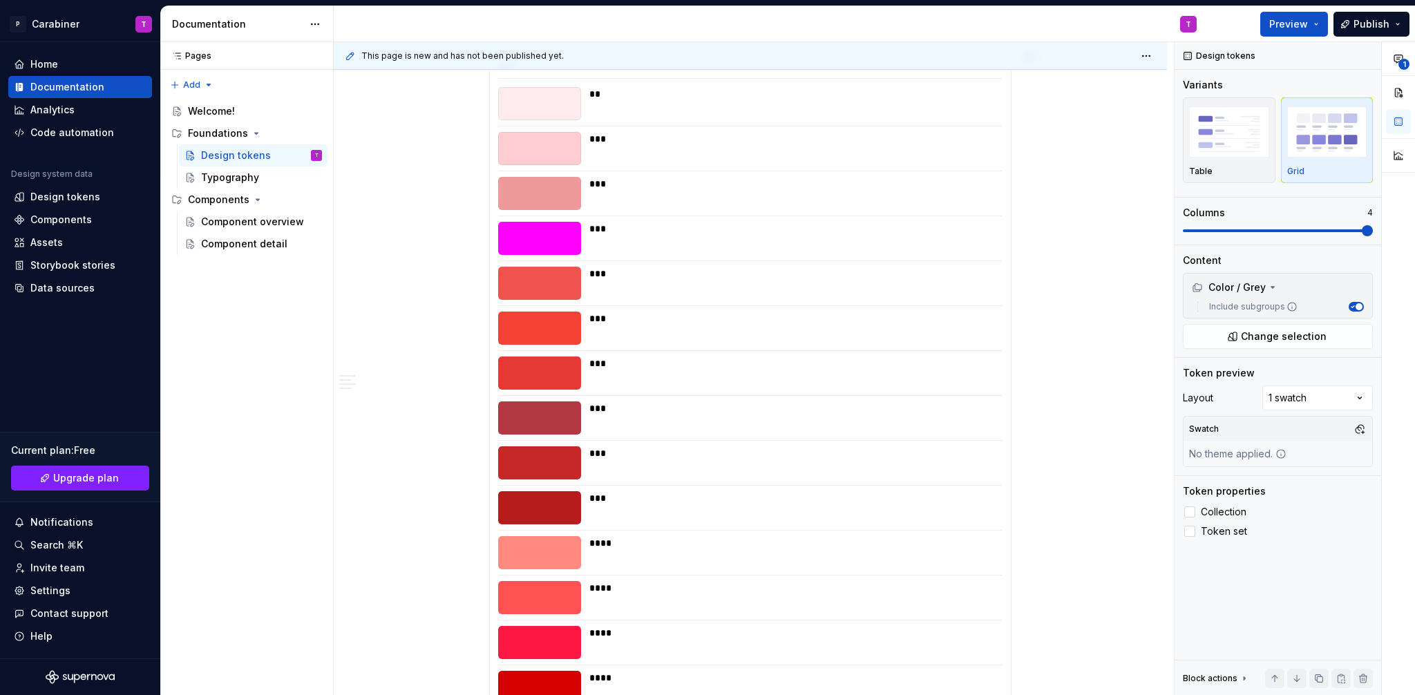
scroll to position [5458, 0]
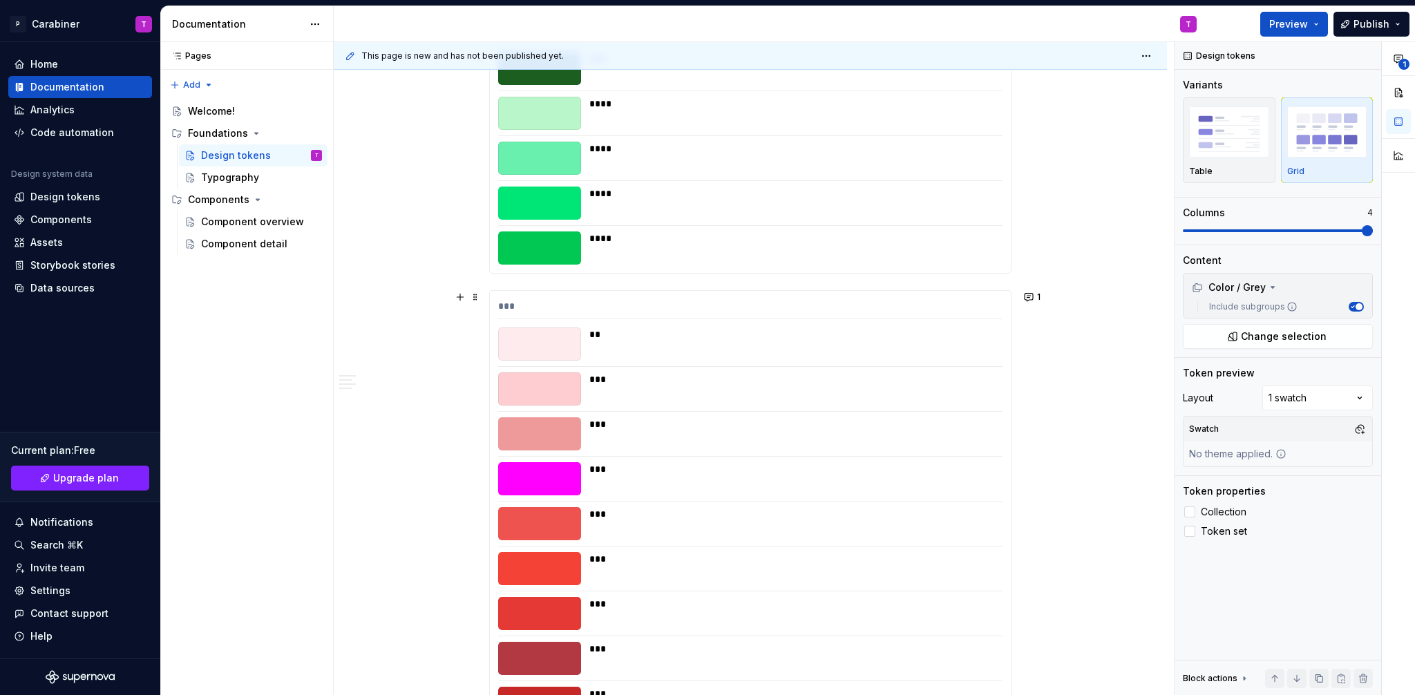
click at [761, 368] on div "*** ** *** *** *** *** *** *** *** *** *** **** **** **** ****" at bounding box center [750, 622] width 521 height 662
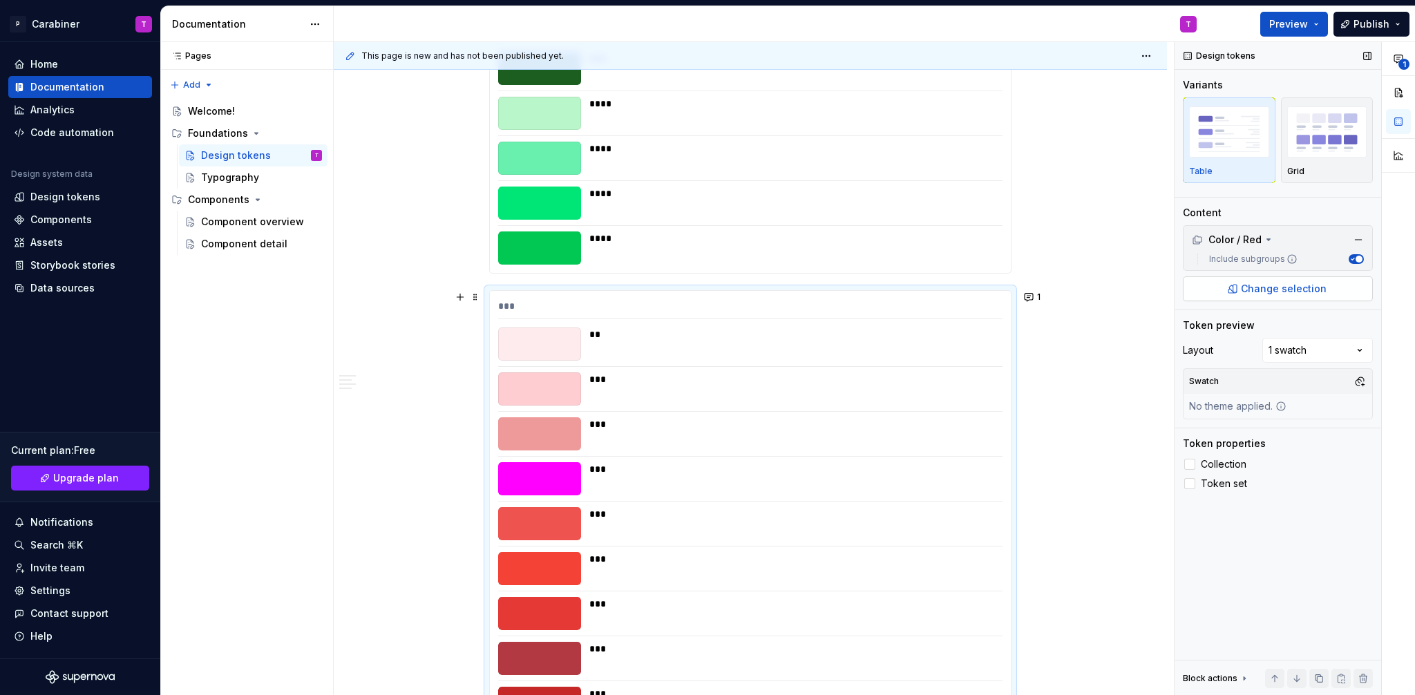
type textarea "*"
click at [1265, 287] on span "Change selection" at bounding box center [1284, 289] width 86 height 14
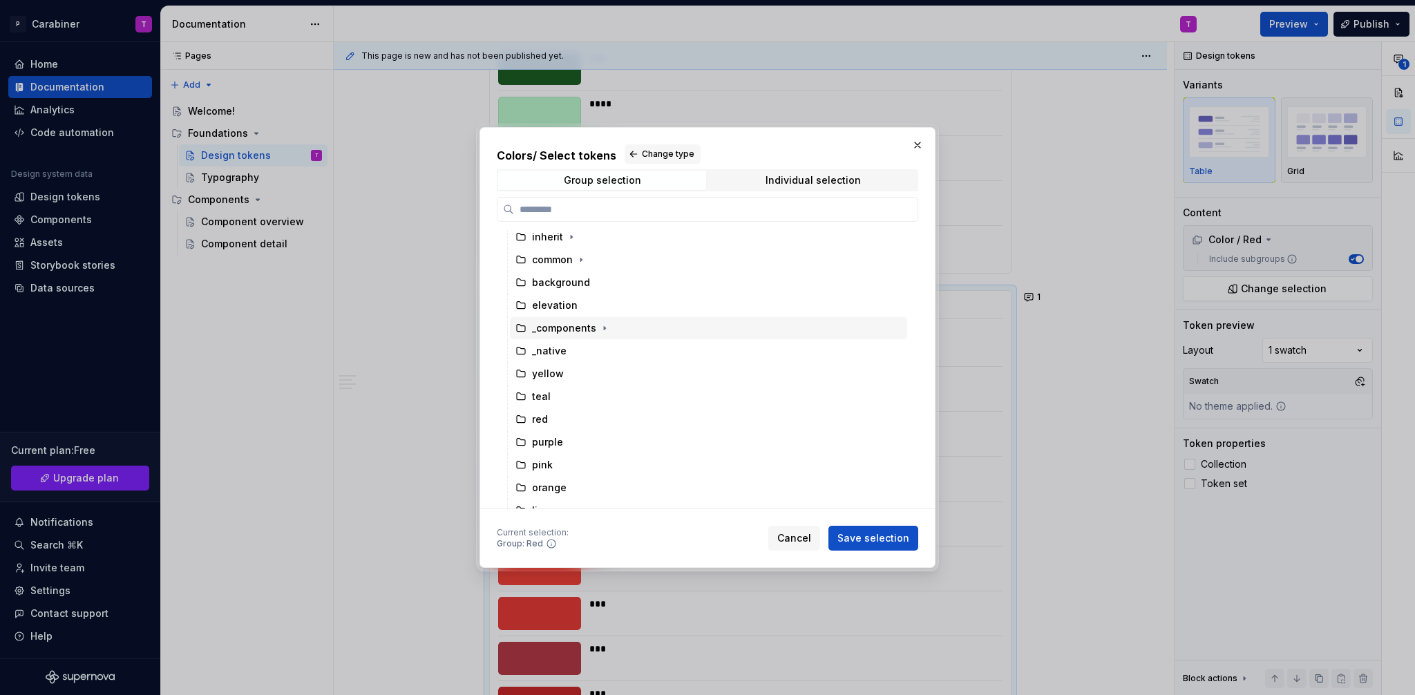
scroll to position [236, 0]
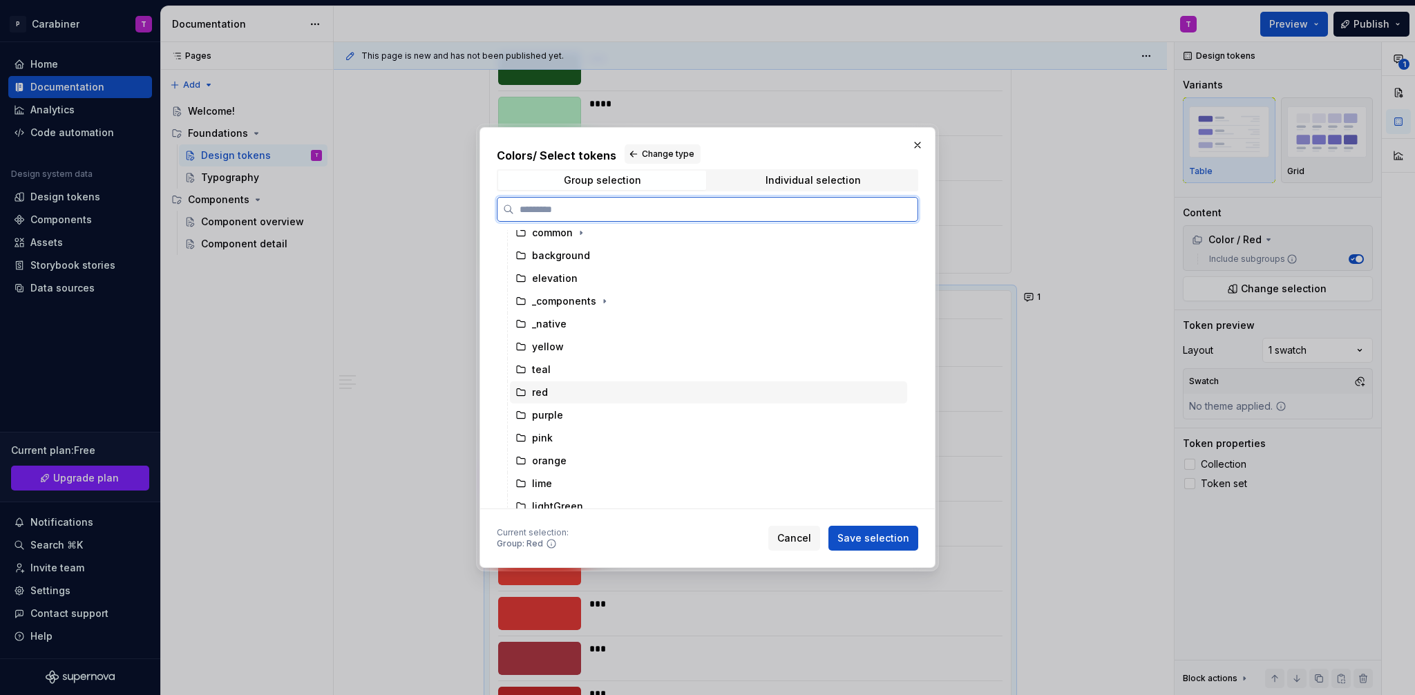
click at [542, 392] on div "red" at bounding box center [540, 393] width 16 height 14
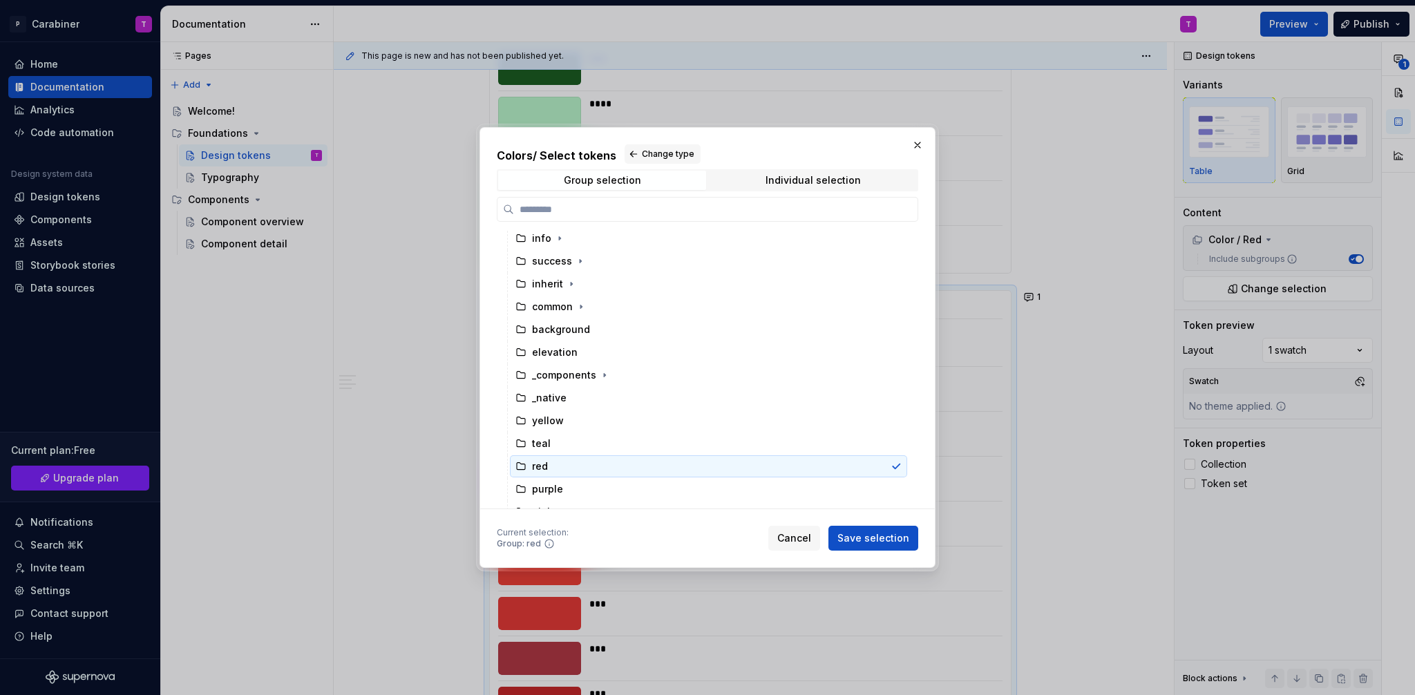
scroll to position [180, 0]
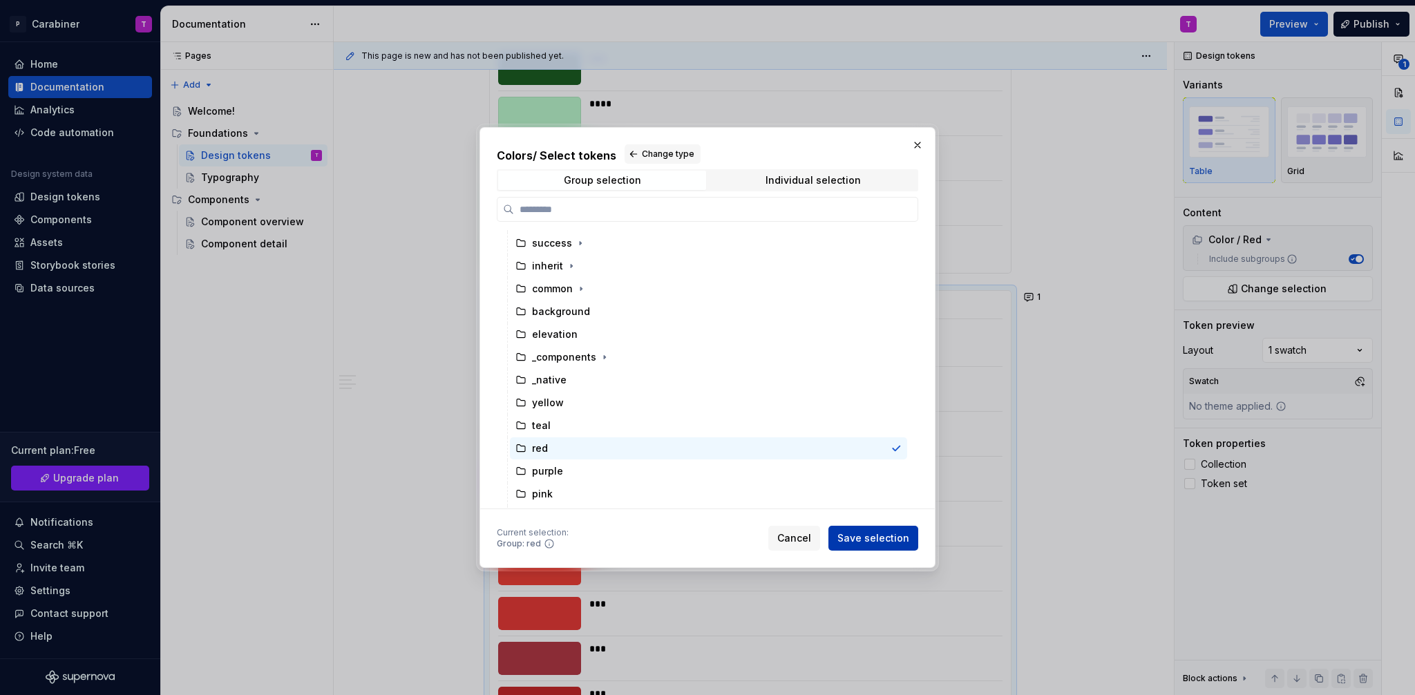
click at [873, 535] on span "Save selection" at bounding box center [874, 538] width 72 height 14
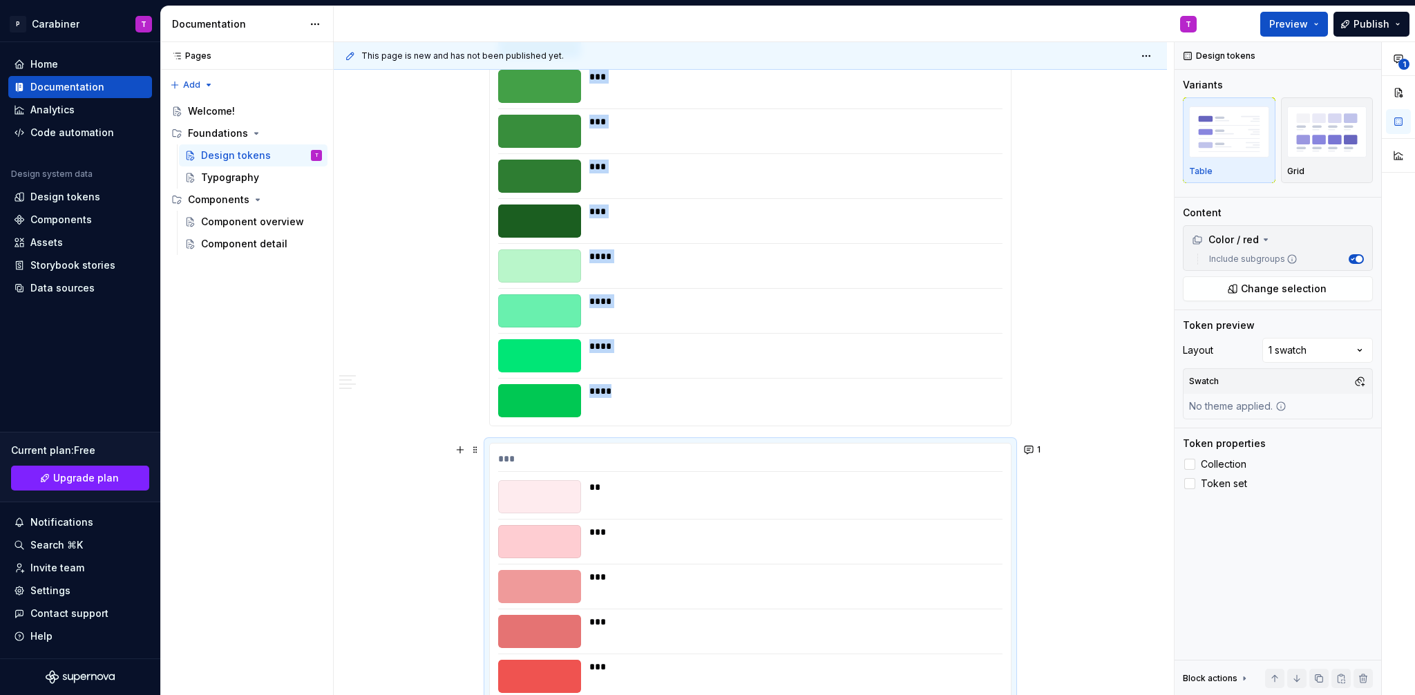
scroll to position [5163, 0]
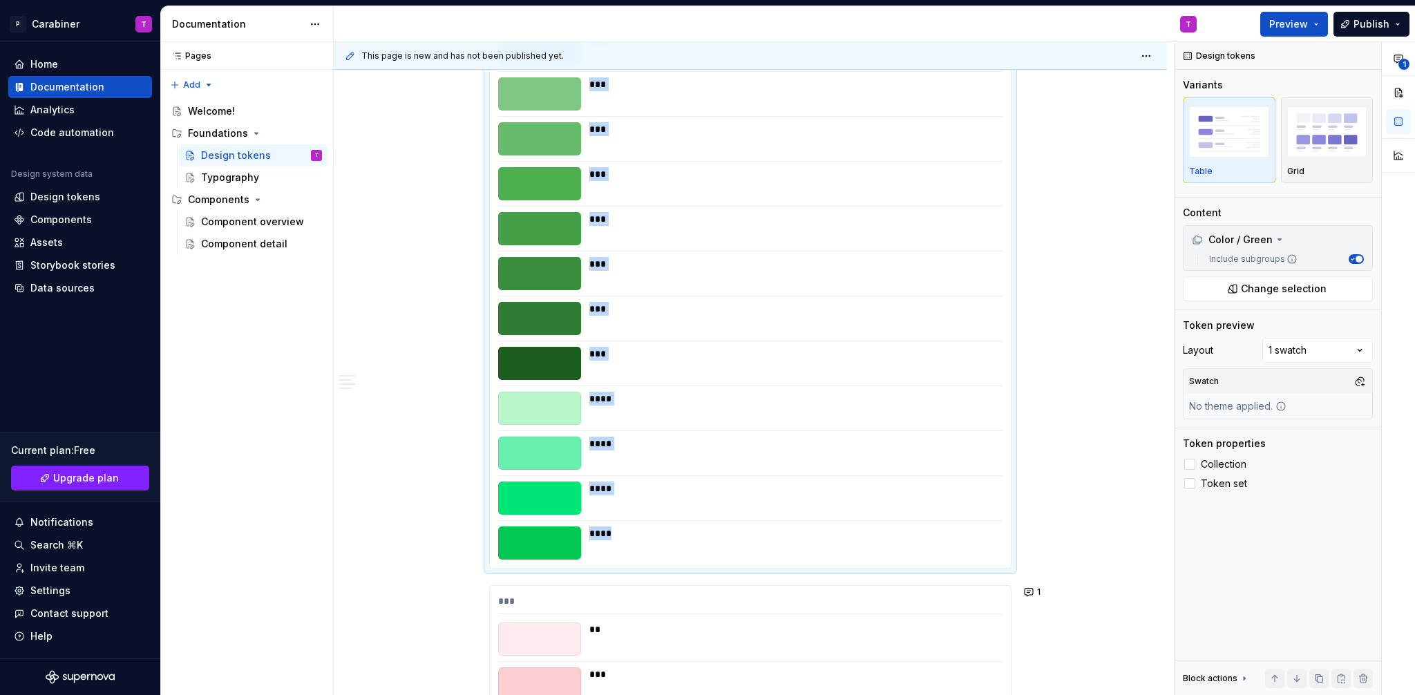
click at [710, 469] on div "****" at bounding box center [791, 453] width 405 height 33
click at [1250, 285] on span "Change selection" at bounding box center [1284, 289] width 86 height 14
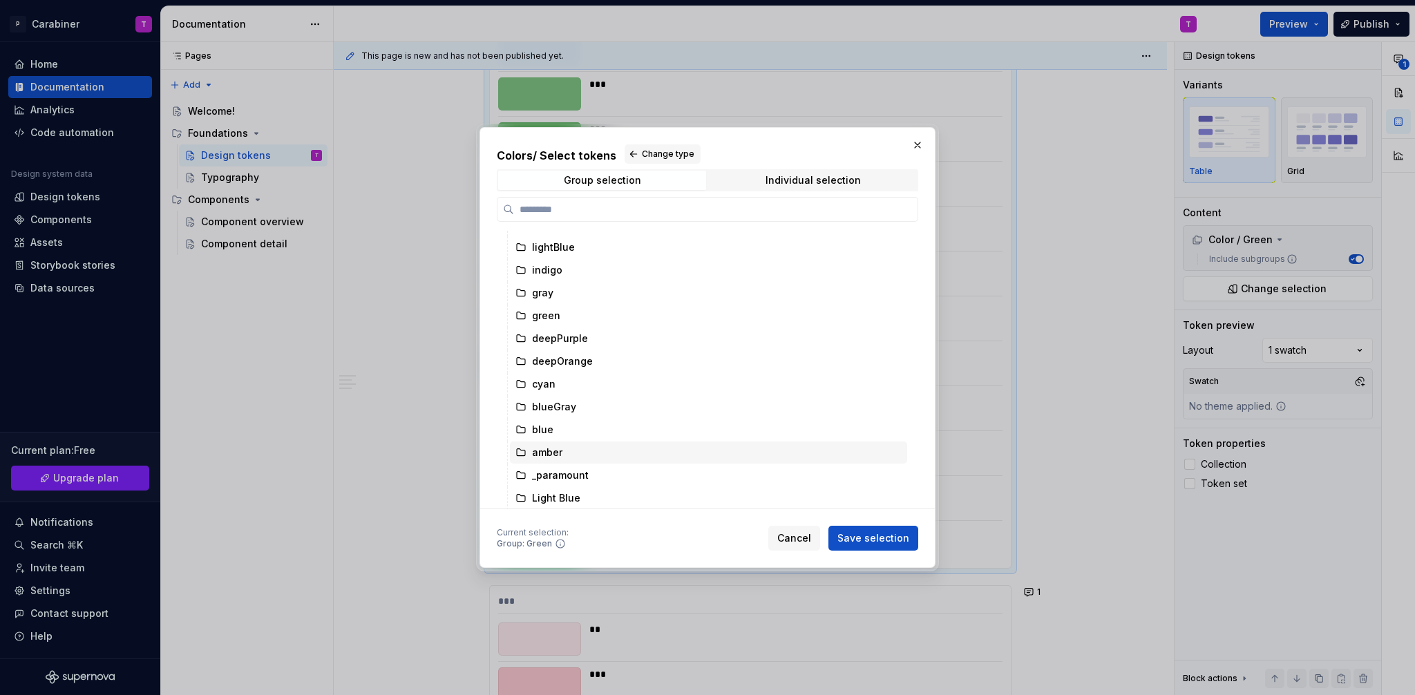
scroll to position [527, 0]
click at [804, 536] on span "Cancel" at bounding box center [794, 538] width 34 height 14
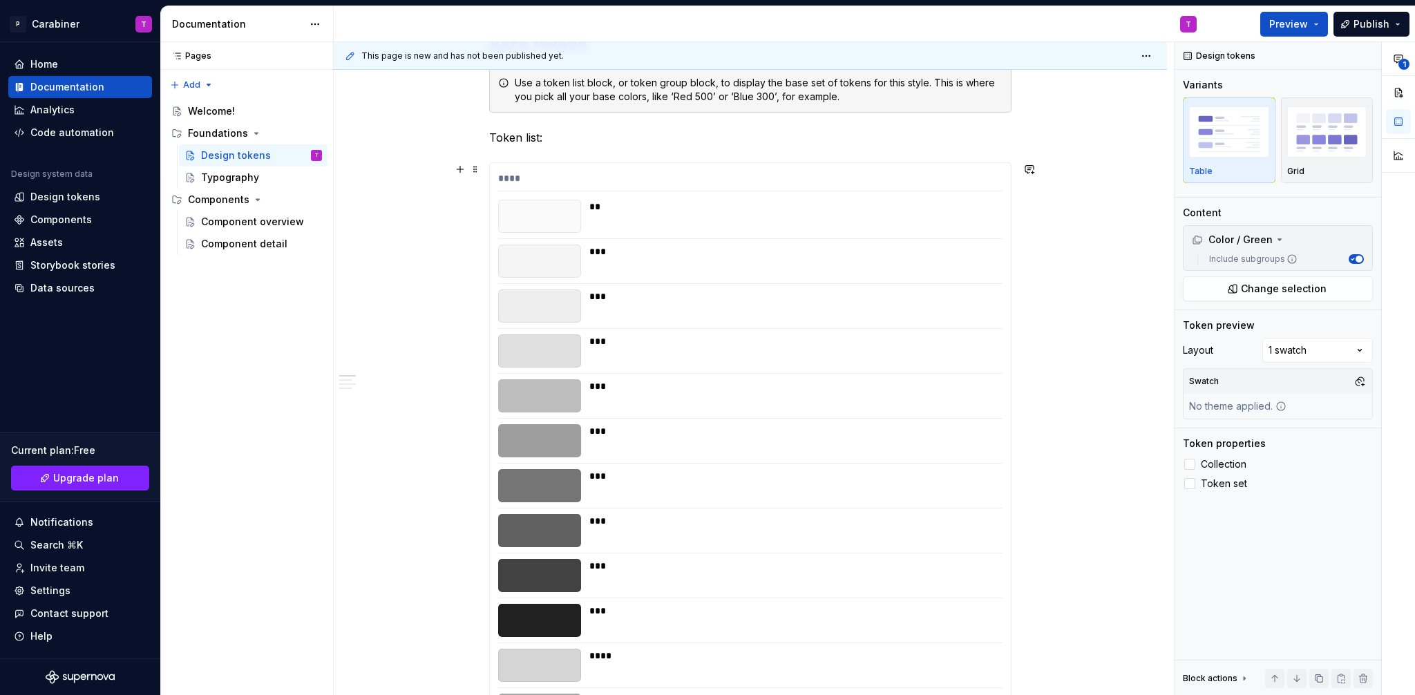
scroll to position [178, 0]
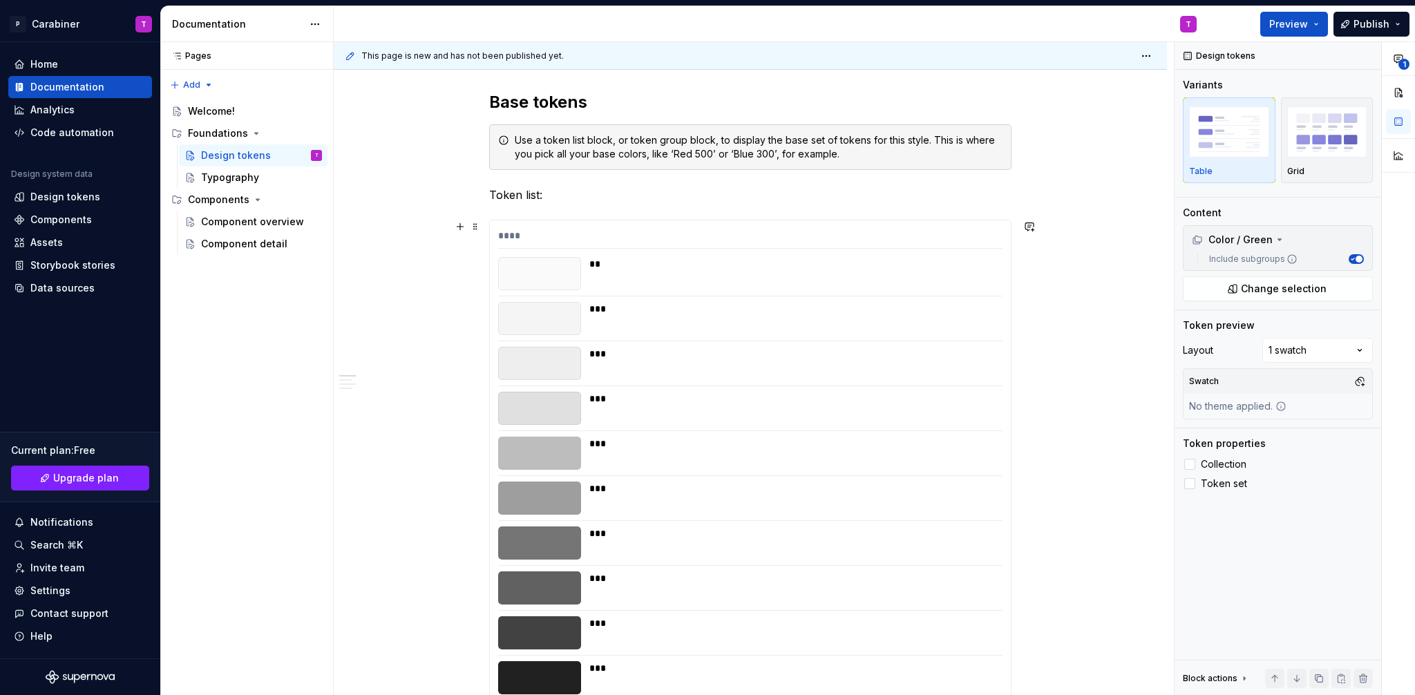
click at [916, 243] on div "****" at bounding box center [750, 239] width 504 height 20
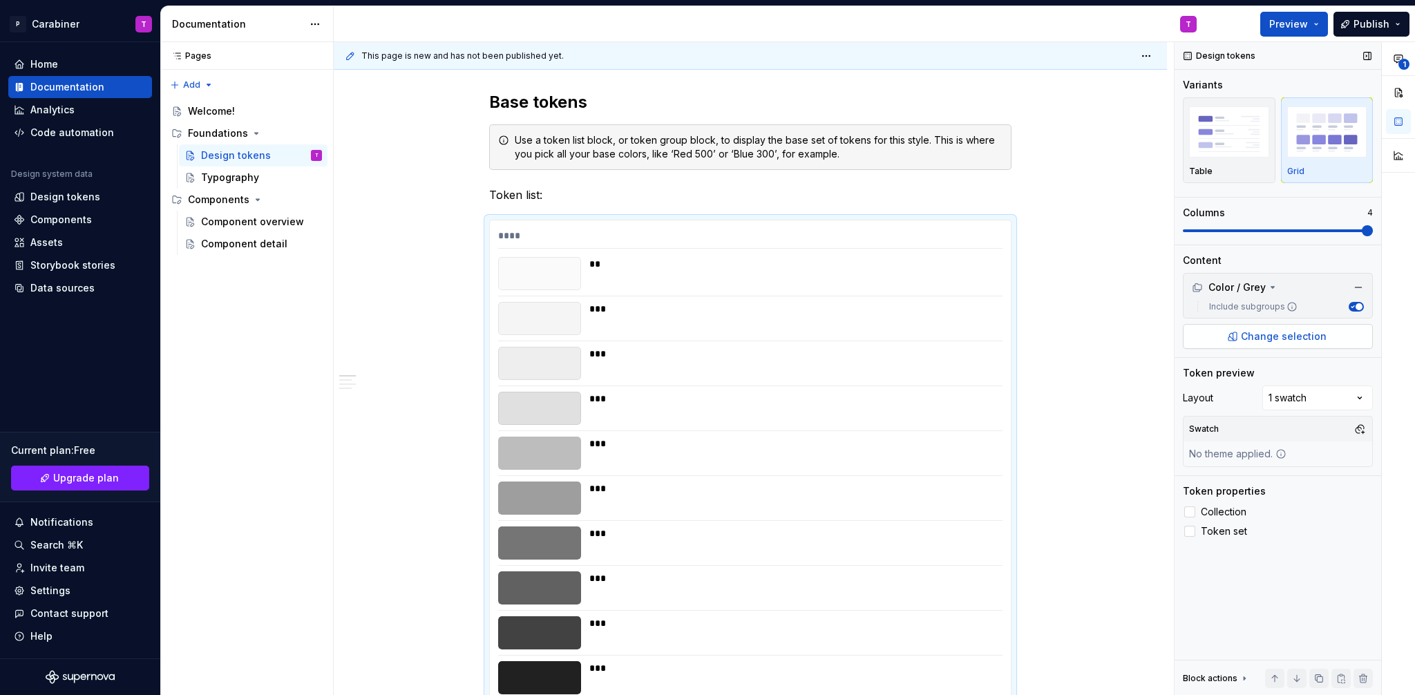
click at [1287, 339] on span "Change selection" at bounding box center [1284, 337] width 86 height 14
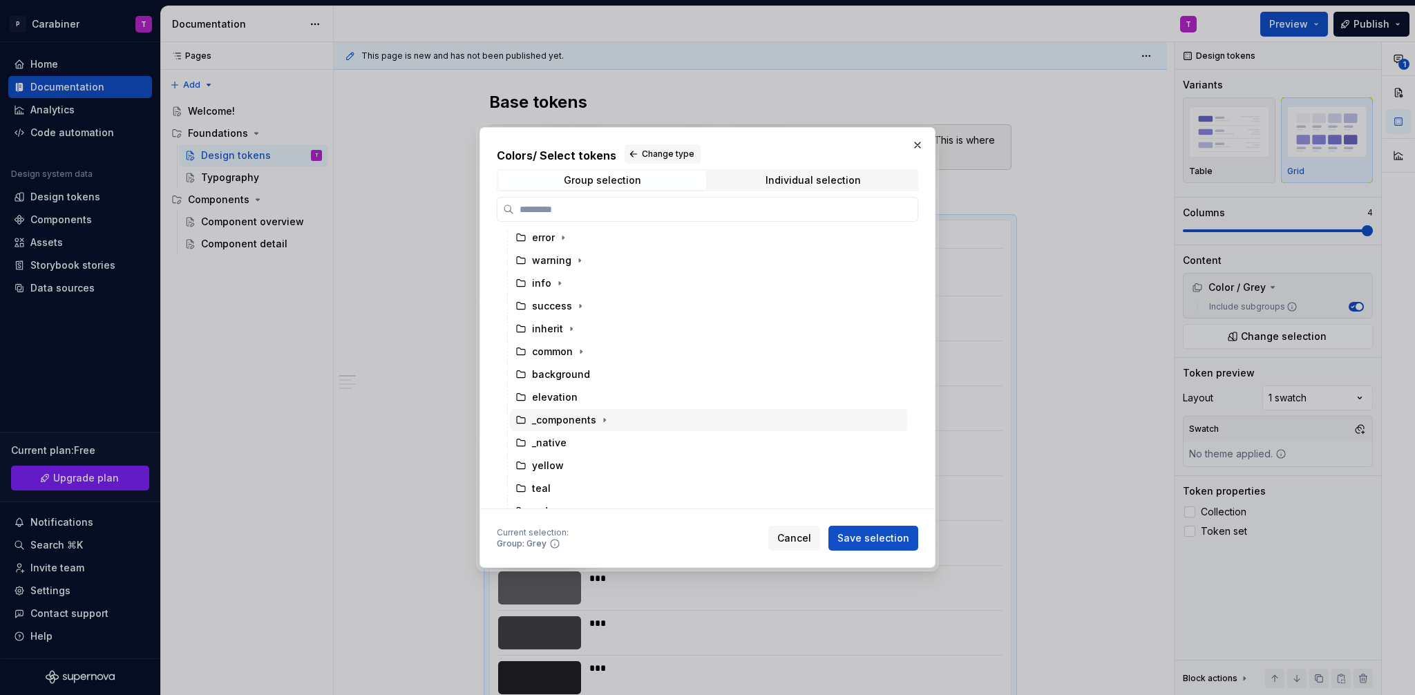
scroll to position [126, 0]
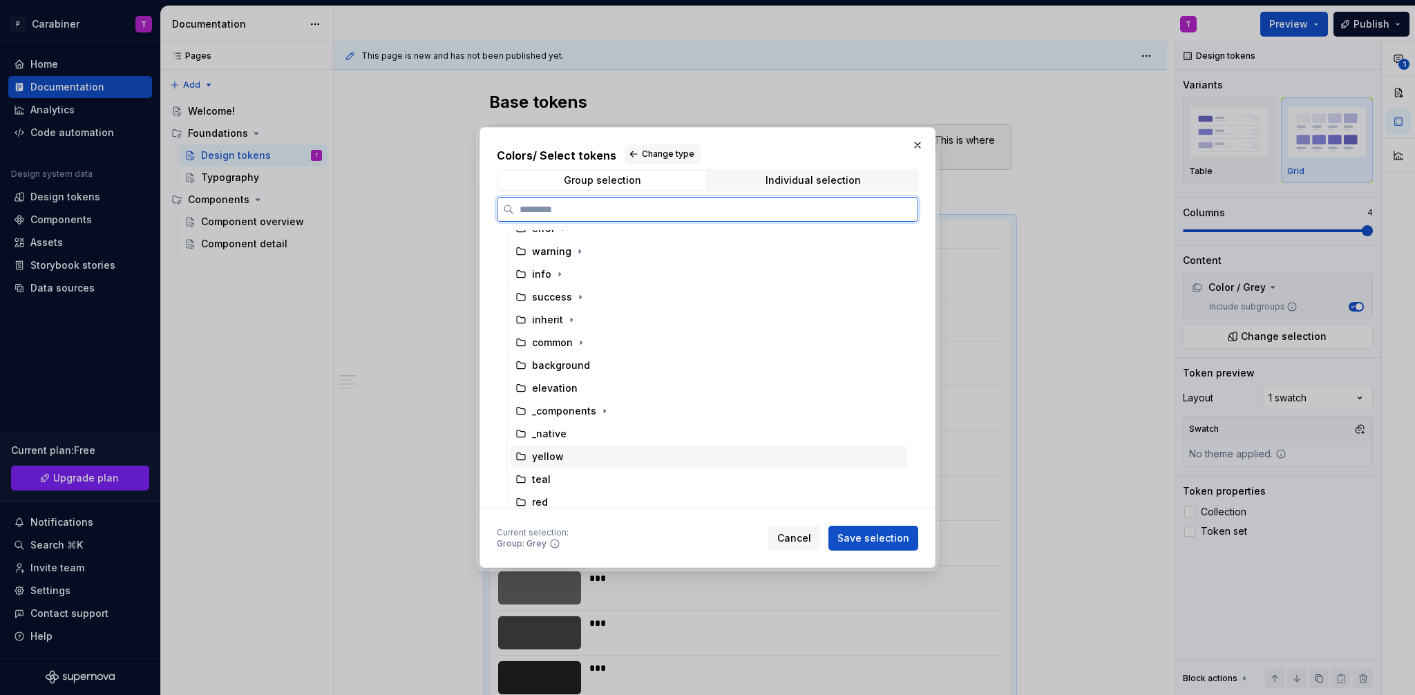
click at [549, 457] on div "yellow" at bounding box center [548, 457] width 32 height 14
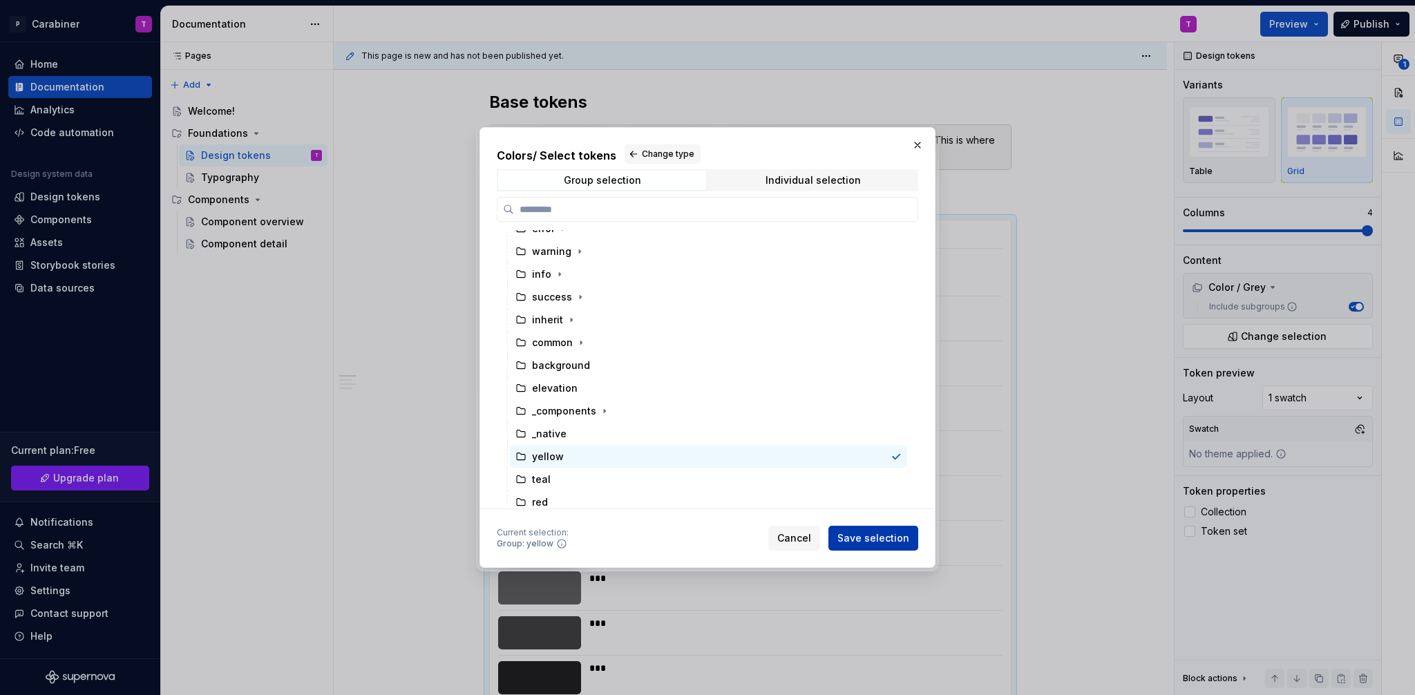
click at [888, 538] on span "Save selection" at bounding box center [874, 538] width 72 height 14
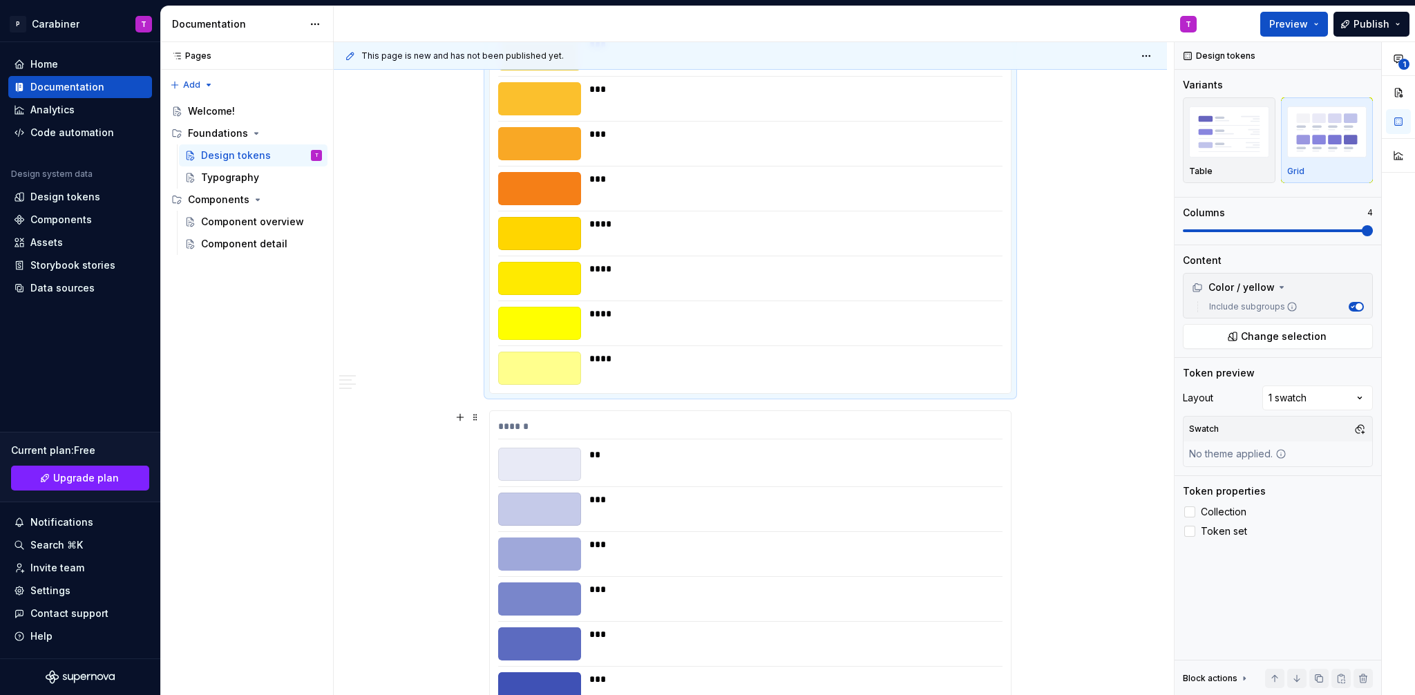
scroll to position [677, 0]
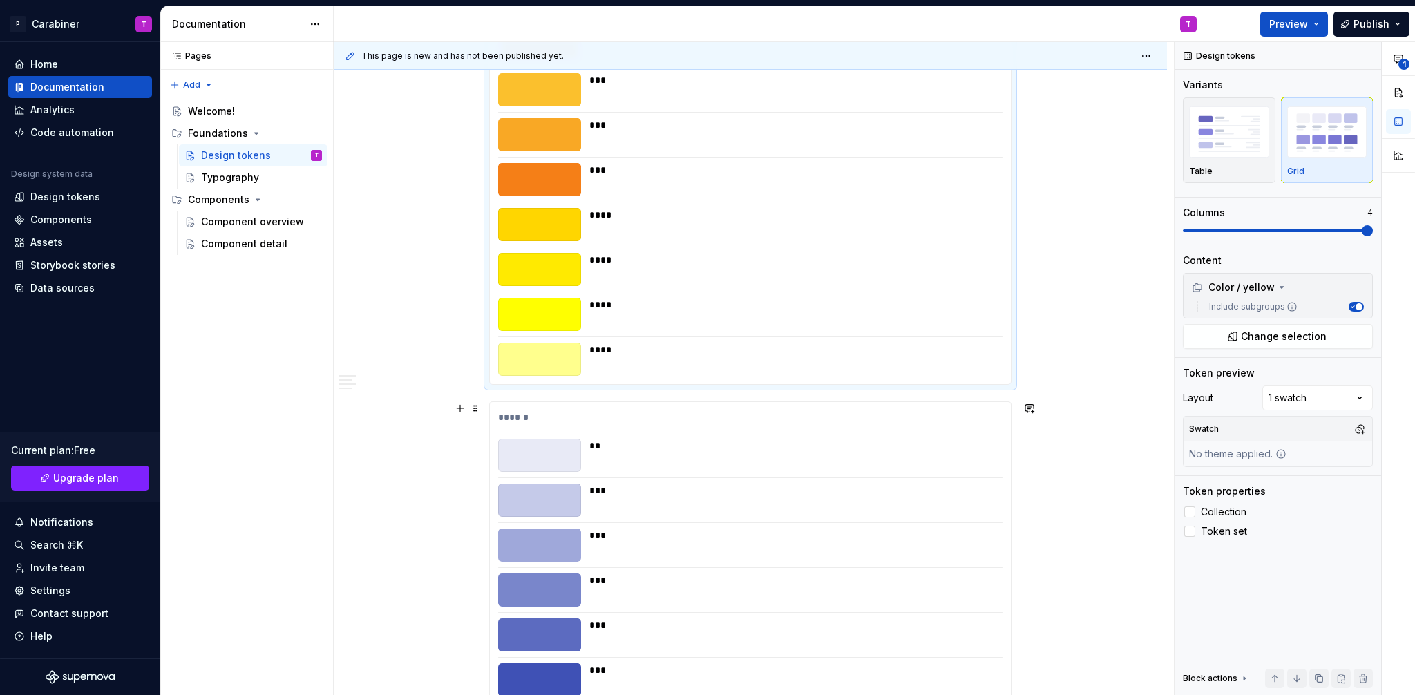
click at [596, 429] on div "******" at bounding box center [750, 420] width 504 height 20
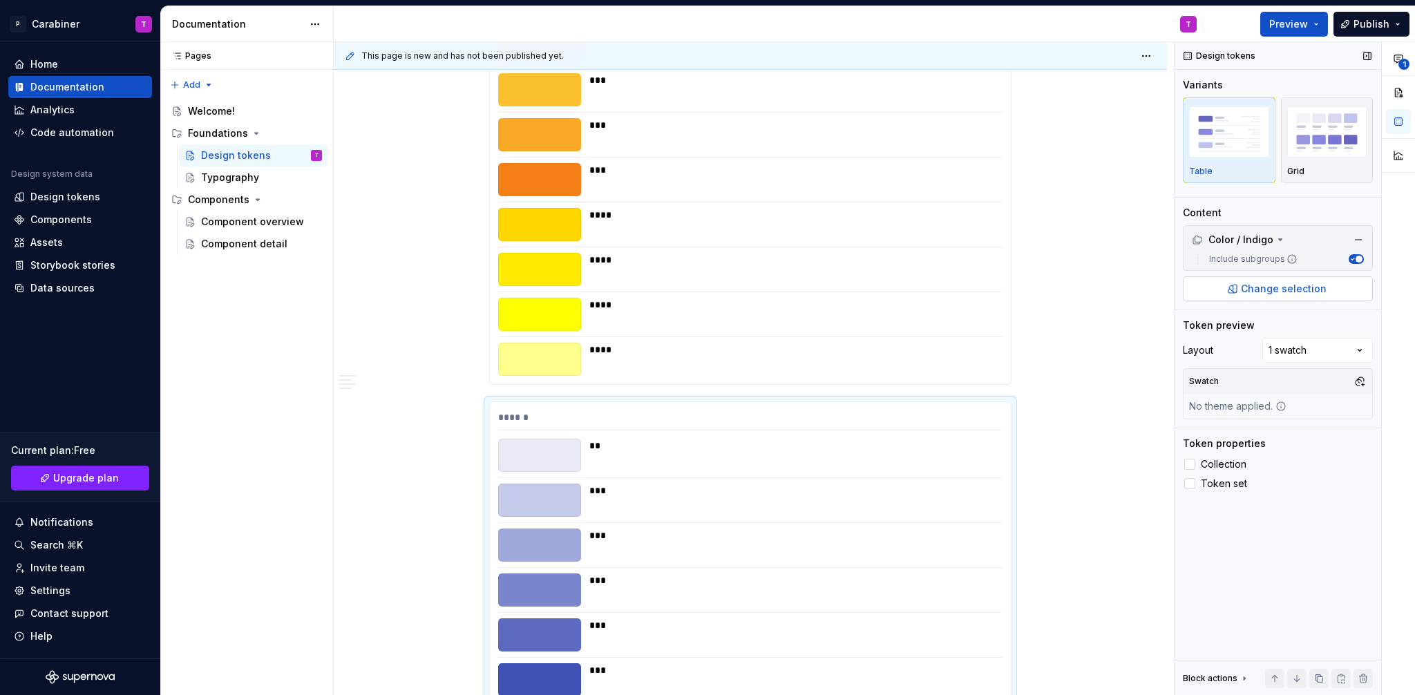
click at [1280, 290] on span "Change selection" at bounding box center [1284, 289] width 86 height 14
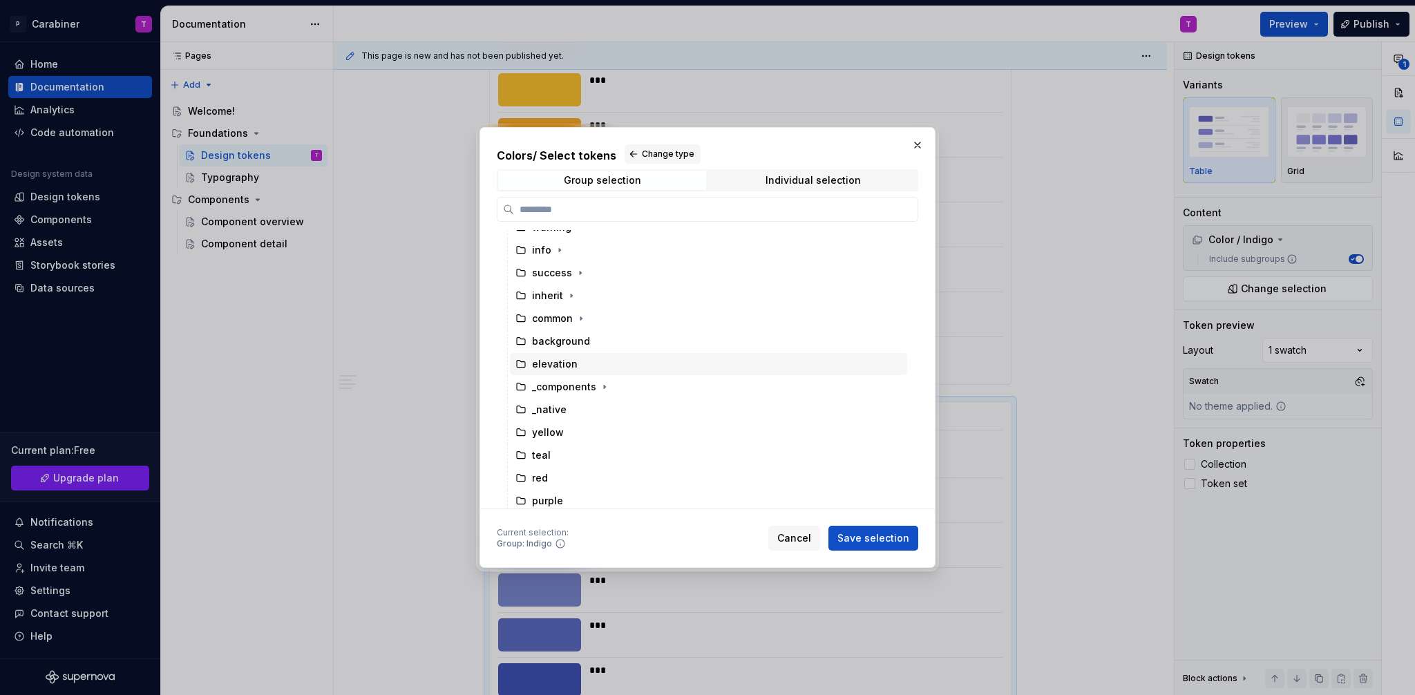
scroll to position [194, 0]
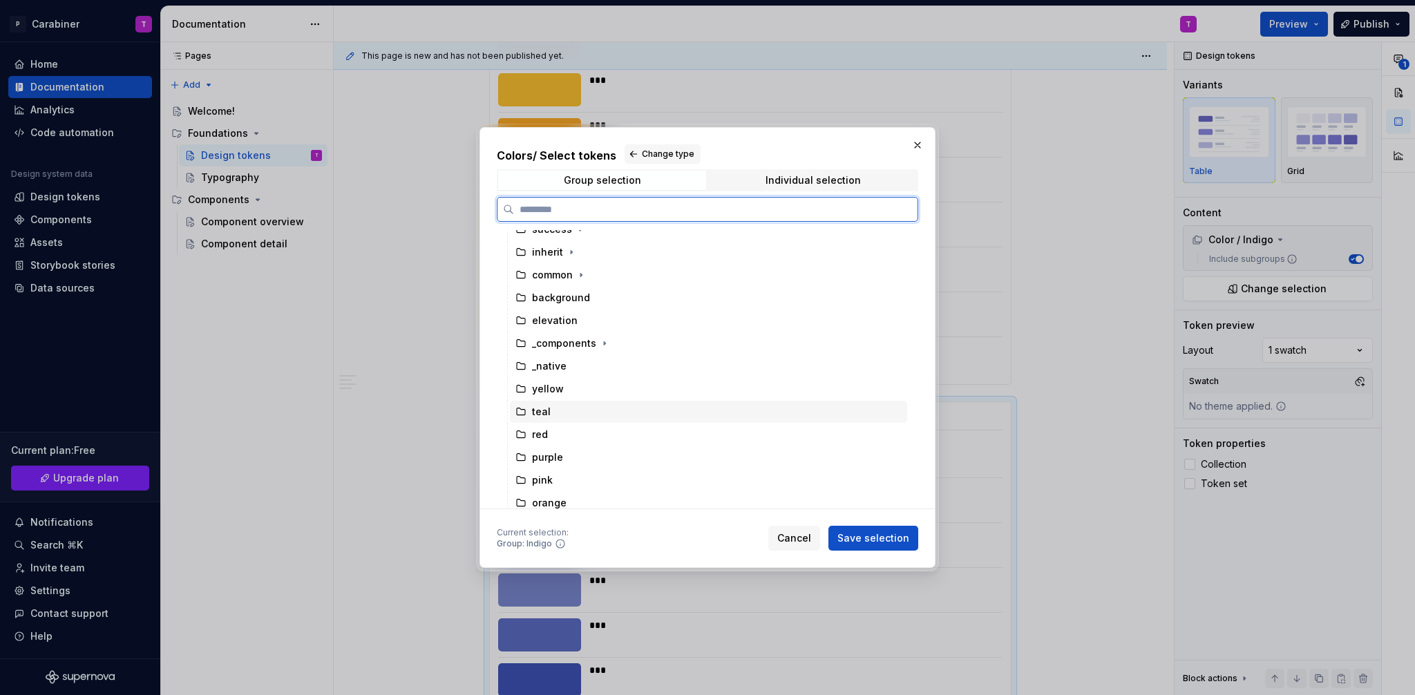
click at [542, 413] on div "teal" at bounding box center [541, 412] width 19 height 14
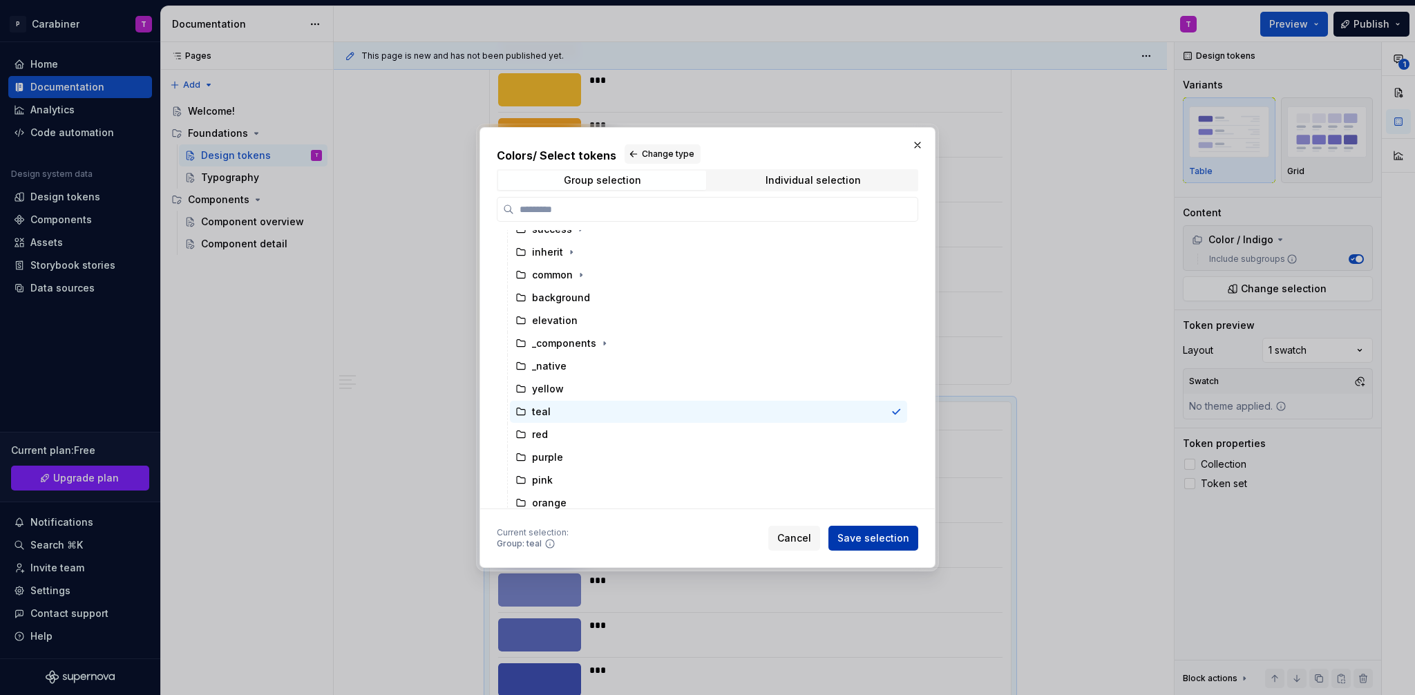
click at [874, 535] on span "Save selection" at bounding box center [874, 538] width 72 height 14
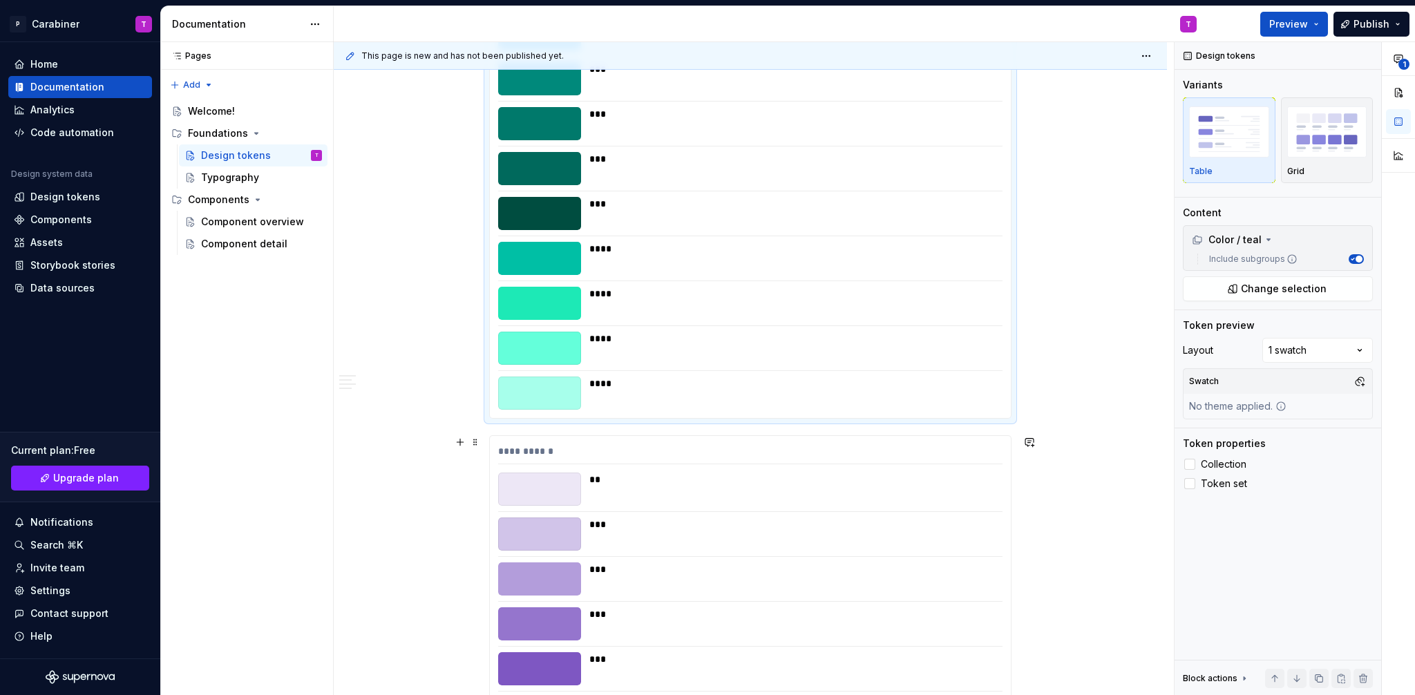
scroll to position [1332, 0]
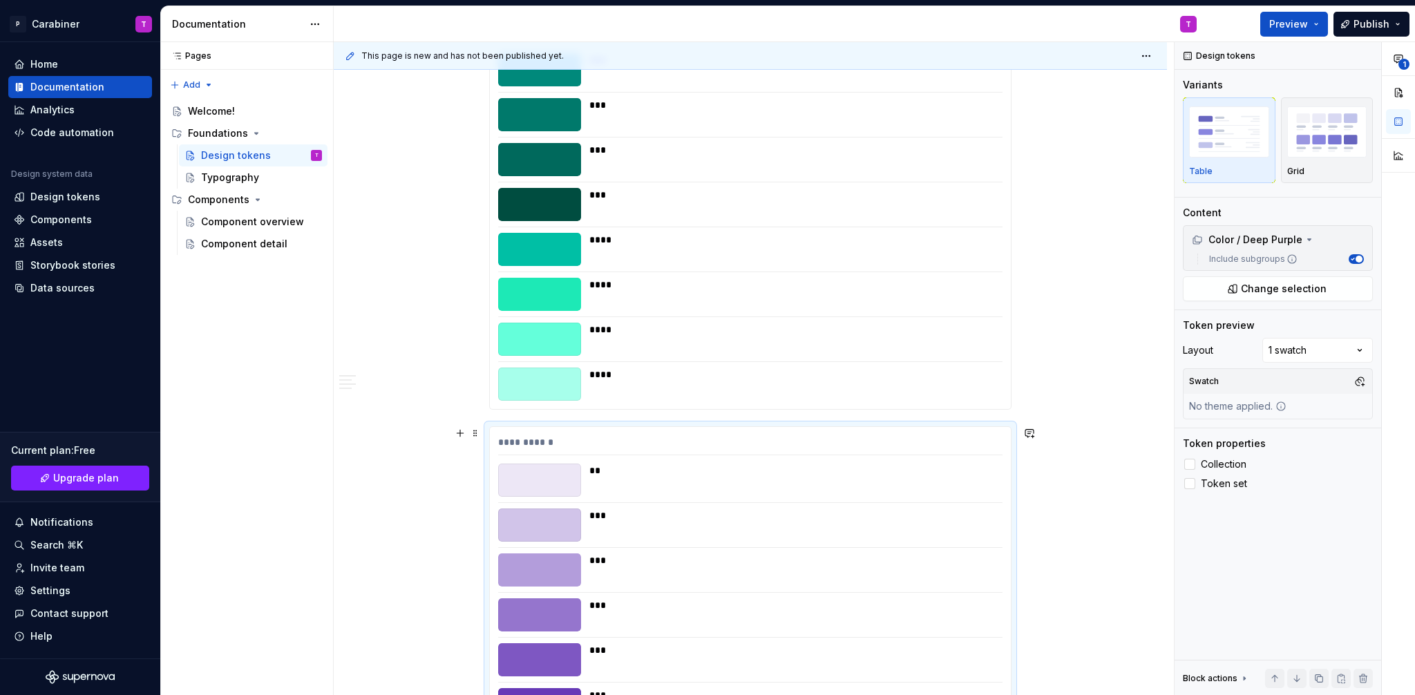
click at [571, 451] on div "**********" at bounding box center [750, 445] width 504 height 20
click at [1269, 285] on span "Change selection" at bounding box center [1284, 289] width 86 height 14
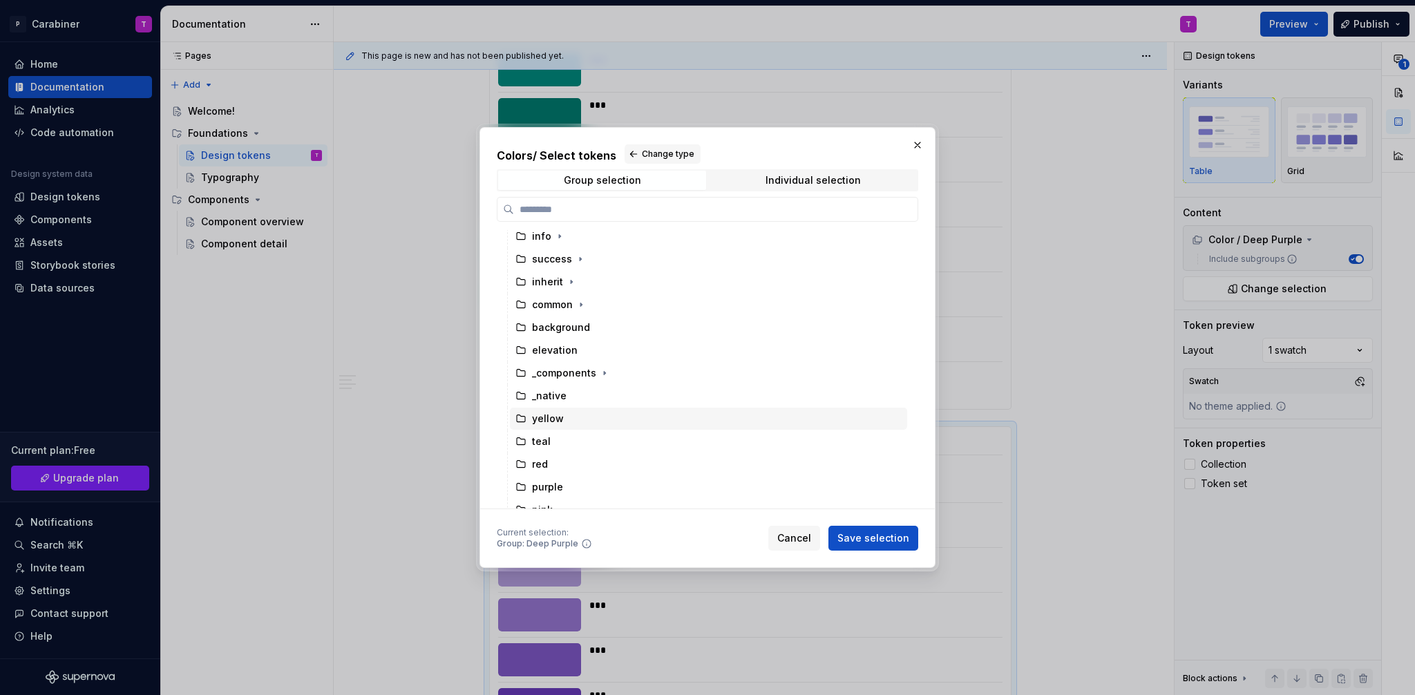
scroll to position [204, 0]
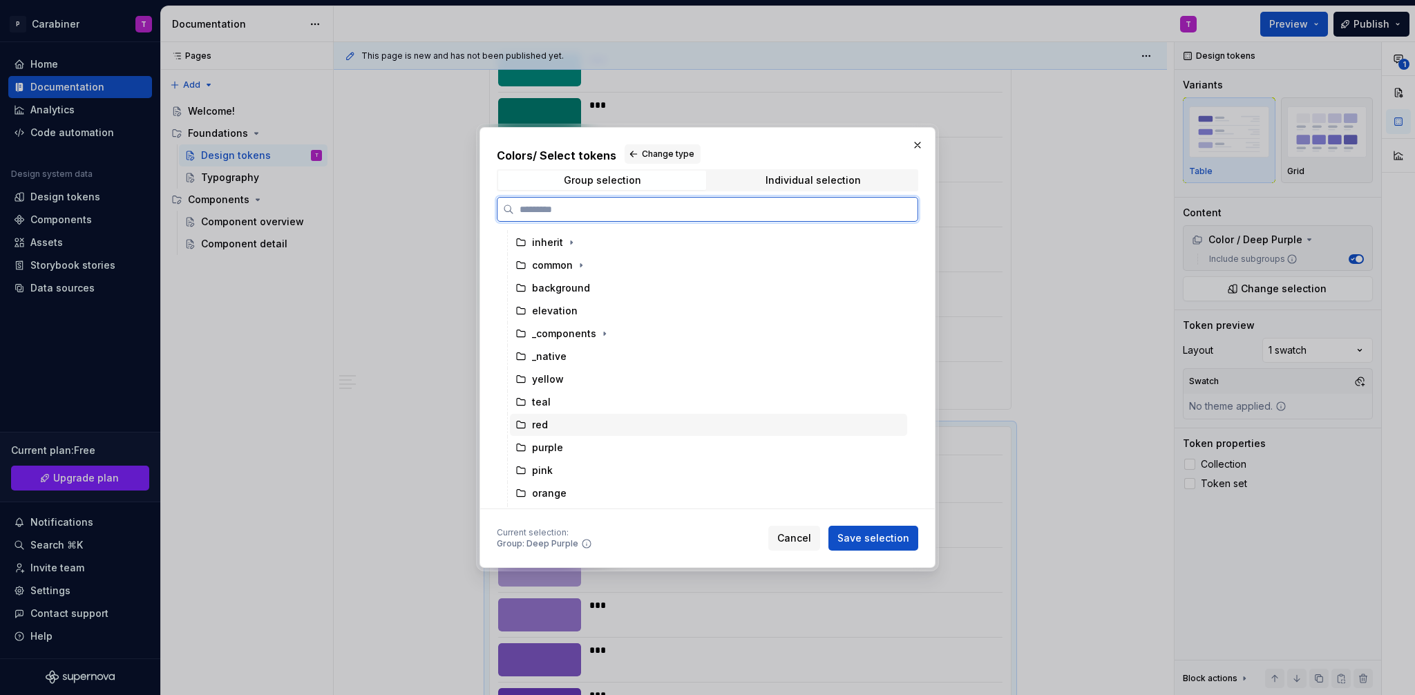
click at [538, 423] on div "red" at bounding box center [540, 425] width 16 height 14
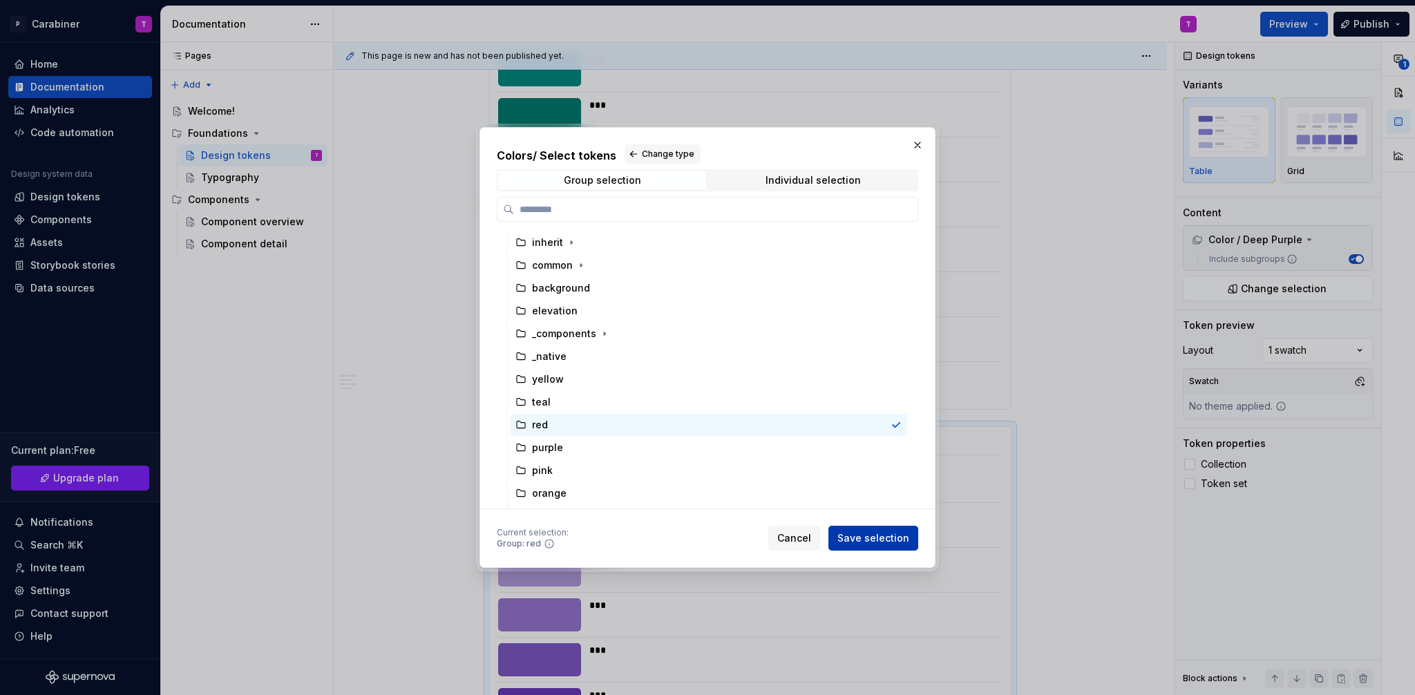
click at [873, 535] on span "Save selection" at bounding box center [874, 538] width 72 height 14
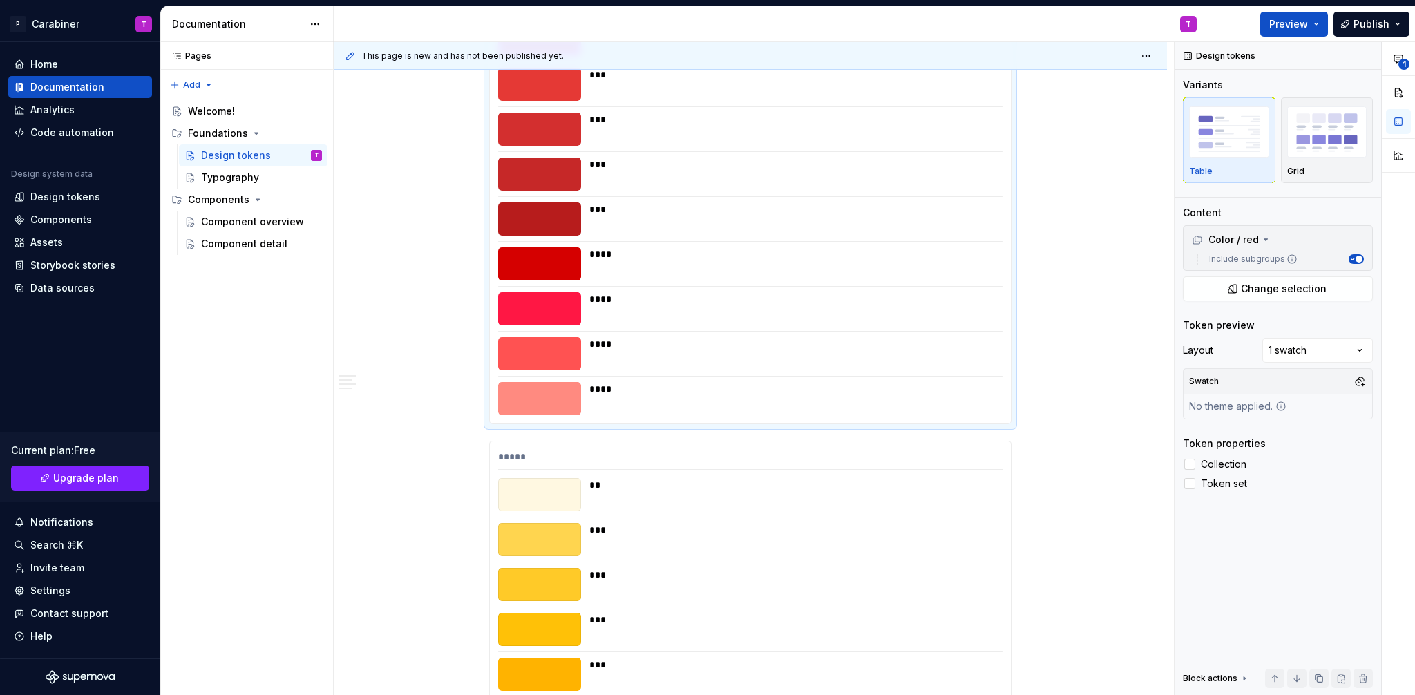
scroll to position [2139, 0]
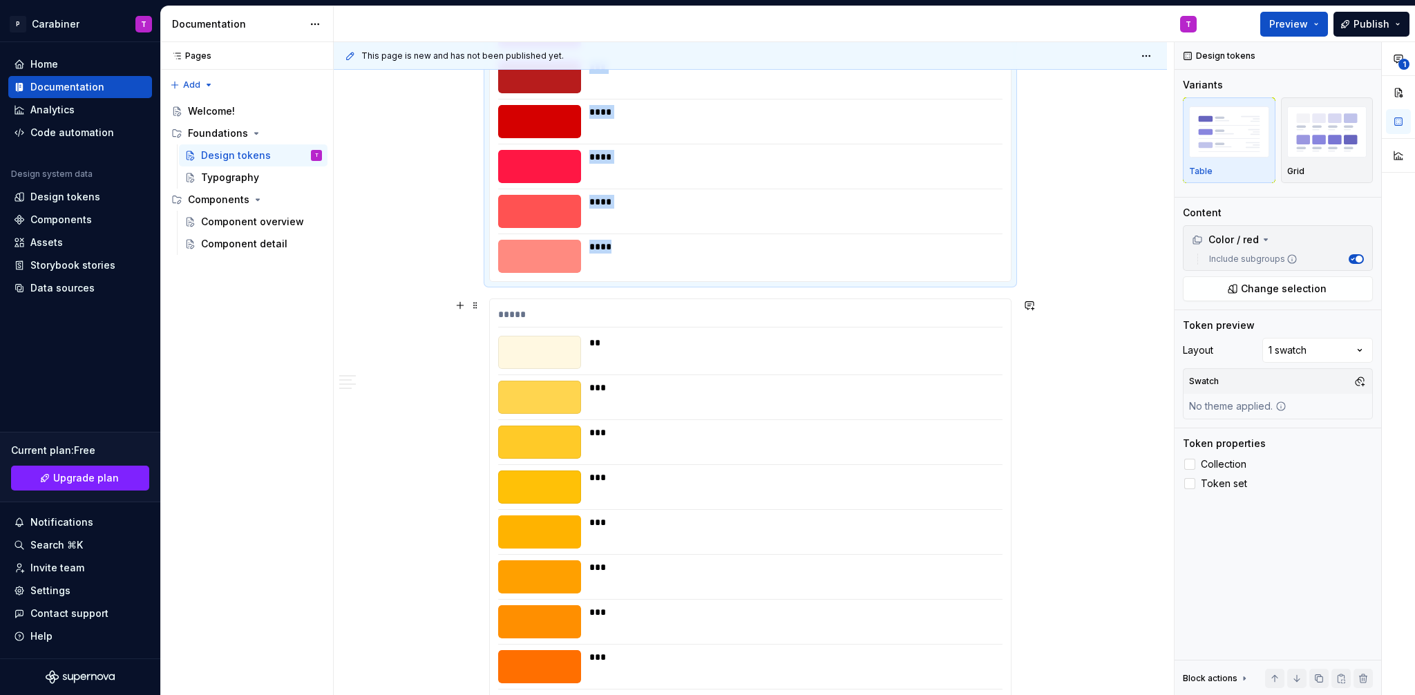
click at [567, 345] on div at bounding box center [539, 352] width 83 height 33
click at [1303, 294] on span "Change selection" at bounding box center [1284, 289] width 86 height 14
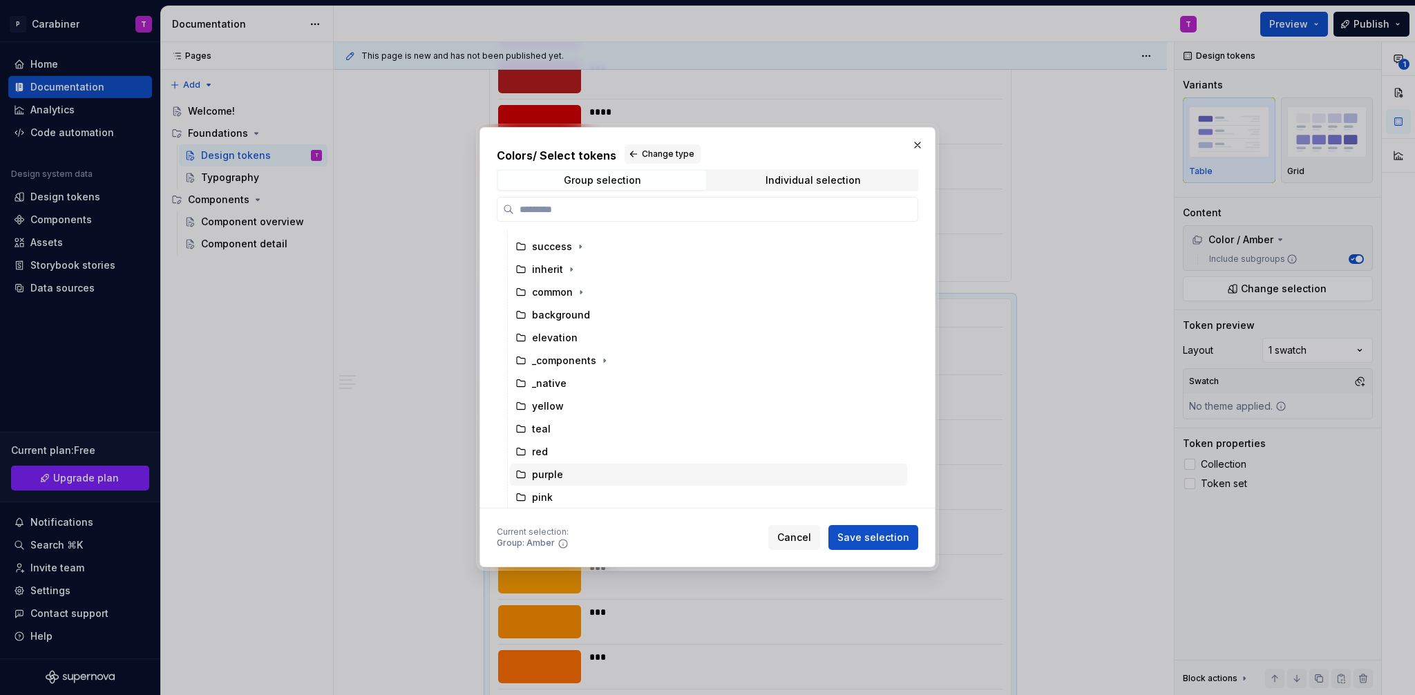
scroll to position [186, 0]
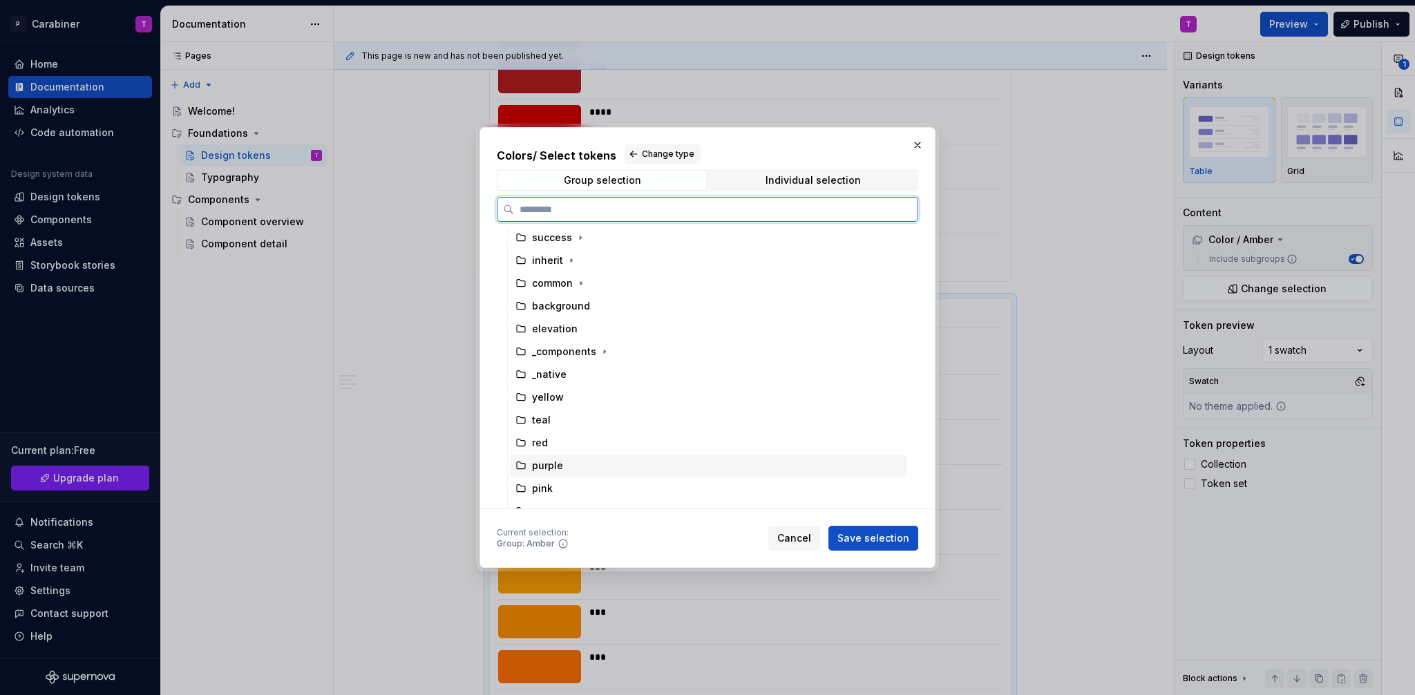
click at [547, 467] on div "purple" at bounding box center [547, 466] width 31 height 14
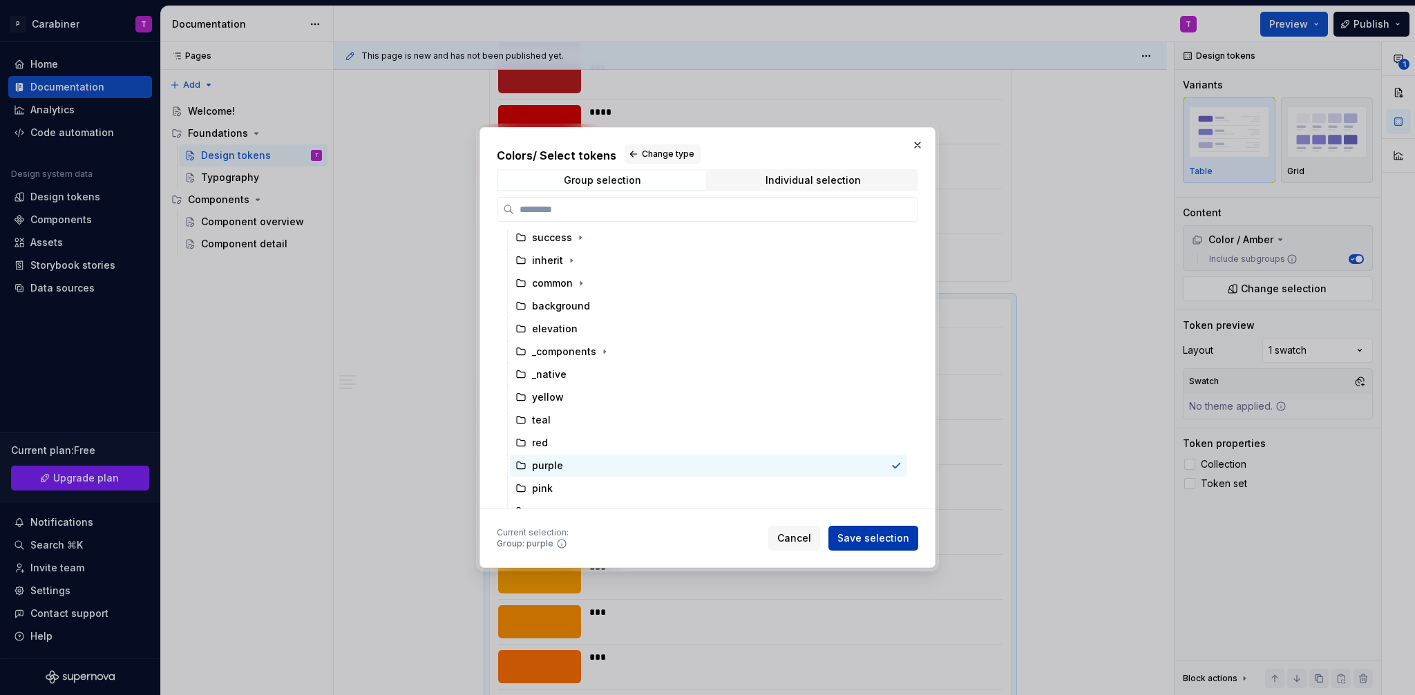
click at [876, 538] on span "Save selection" at bounding box center [874, 538] width 72 height 14
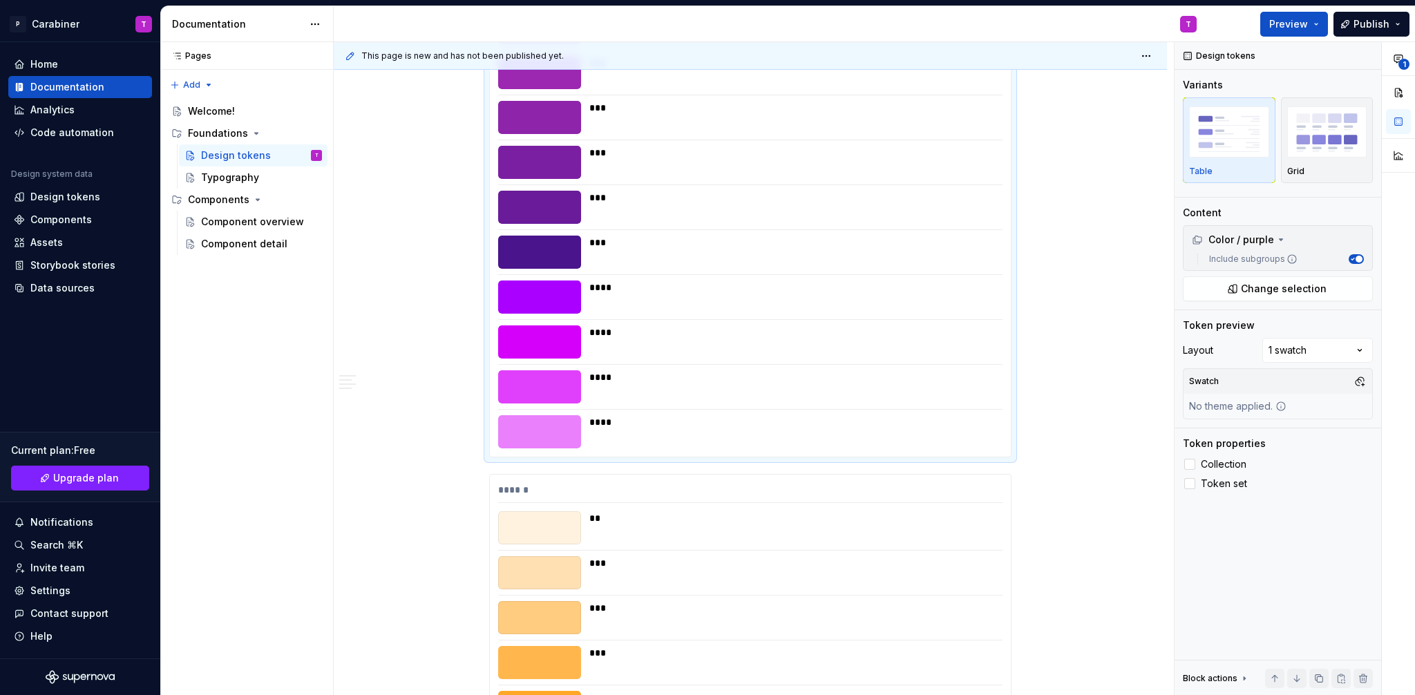
scroll to position [2832, 0]
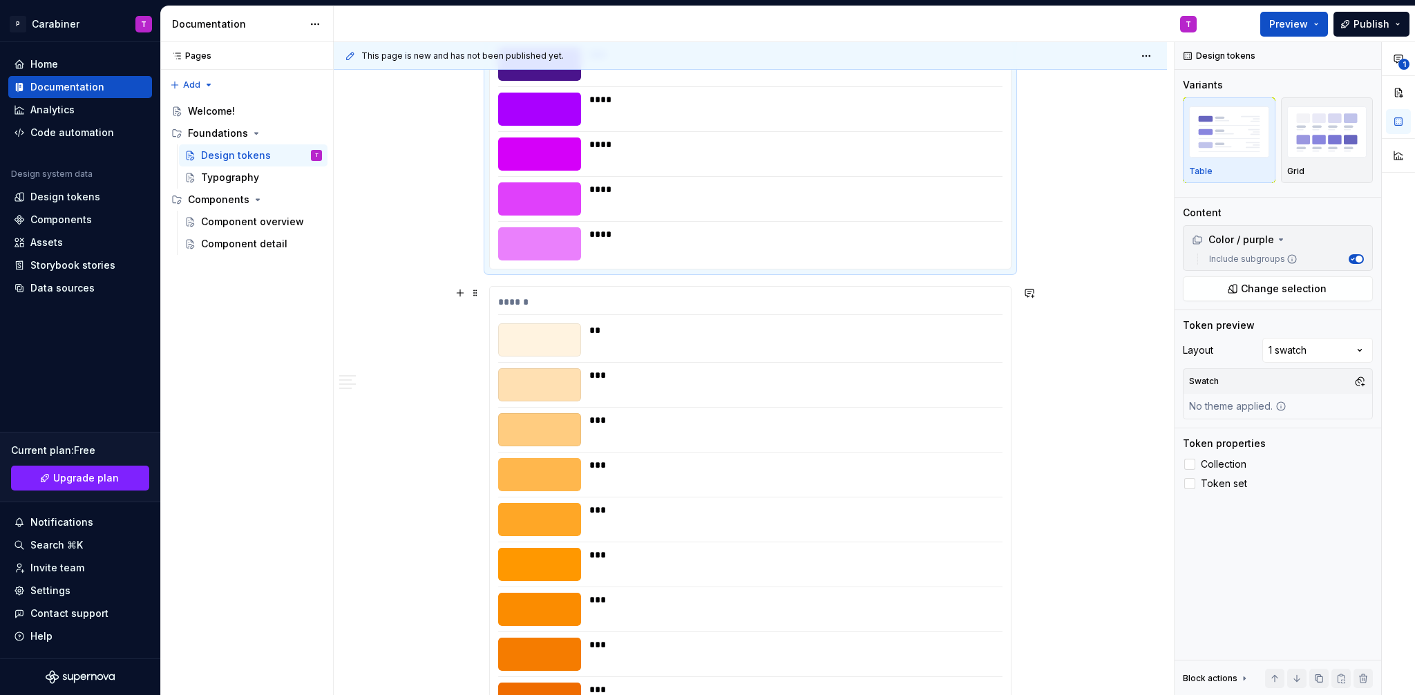
click at [634, 439] on div "***" at bounding box center [791, 429] width 405 height 33
click at [1273, 289] on span "Change selection" at bounding box center [1284, 289] width 86 height 14
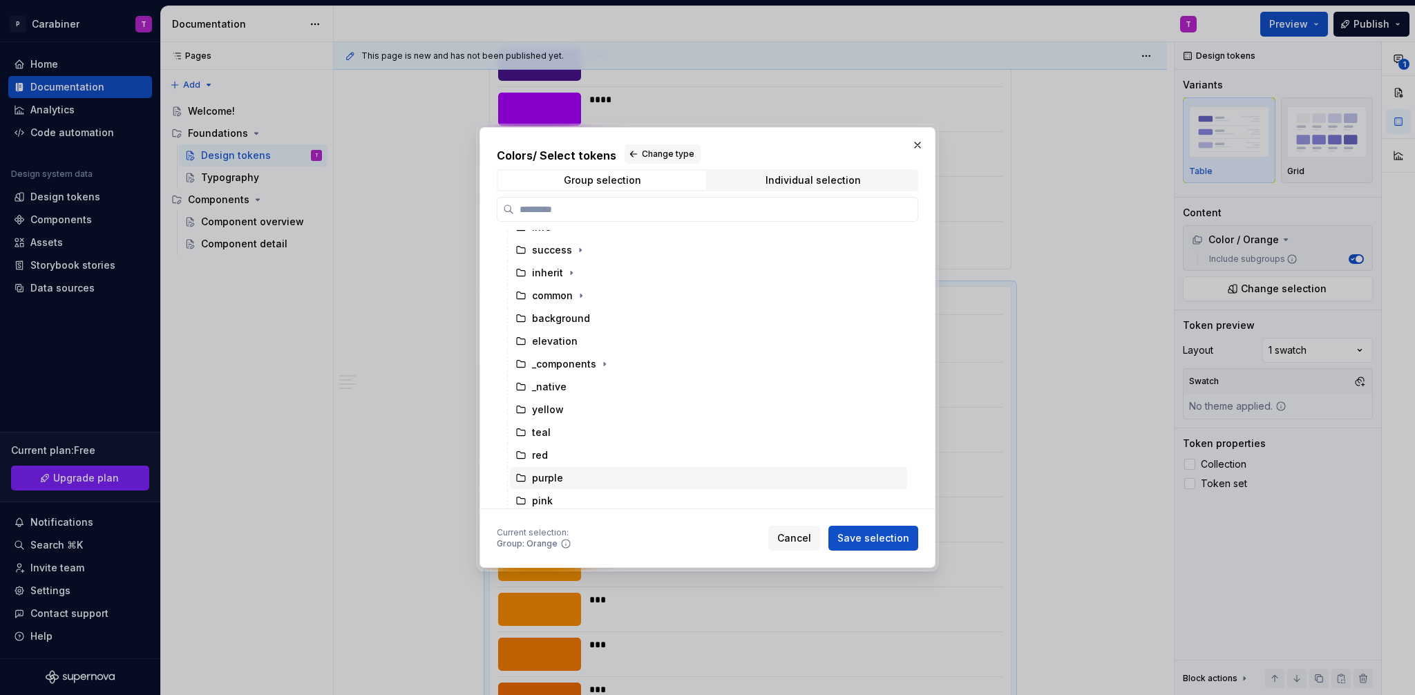
scroll to position [191, 0]
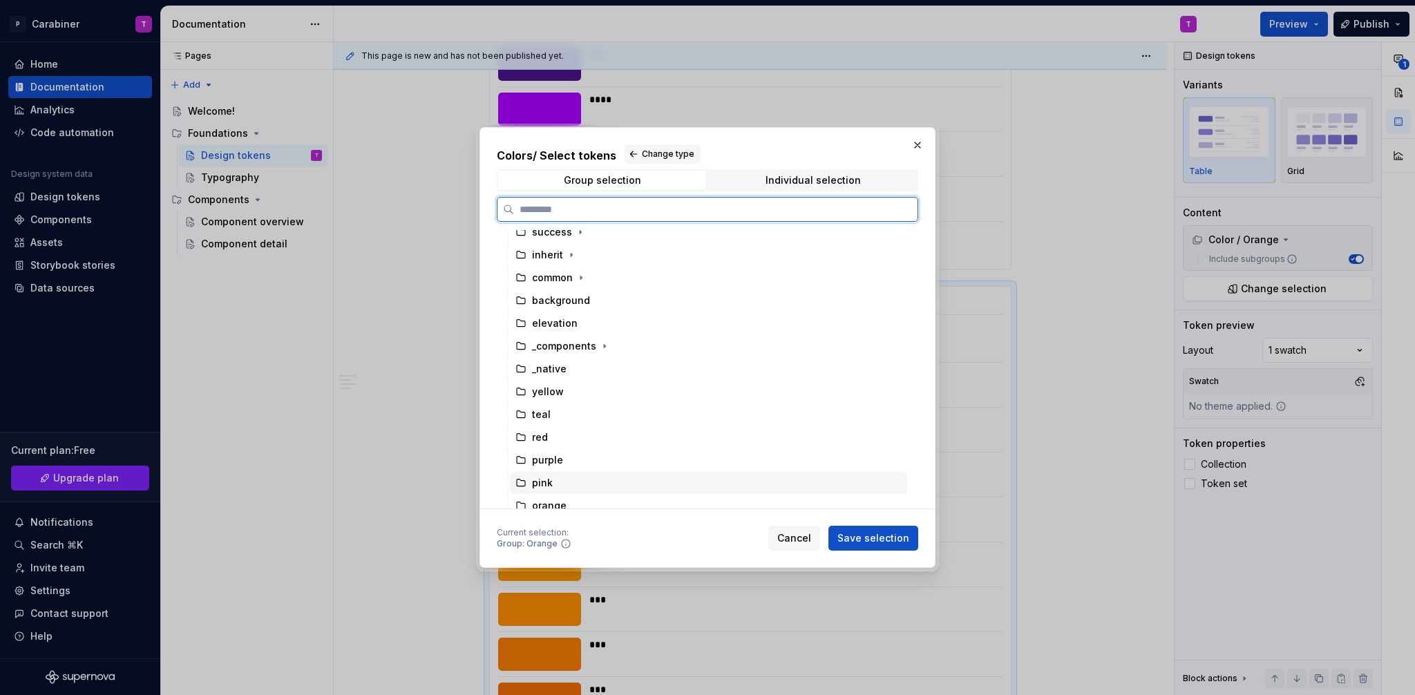
click at [544, 480] on div "pink" at bounding box center [542, 483] width 21 height 14
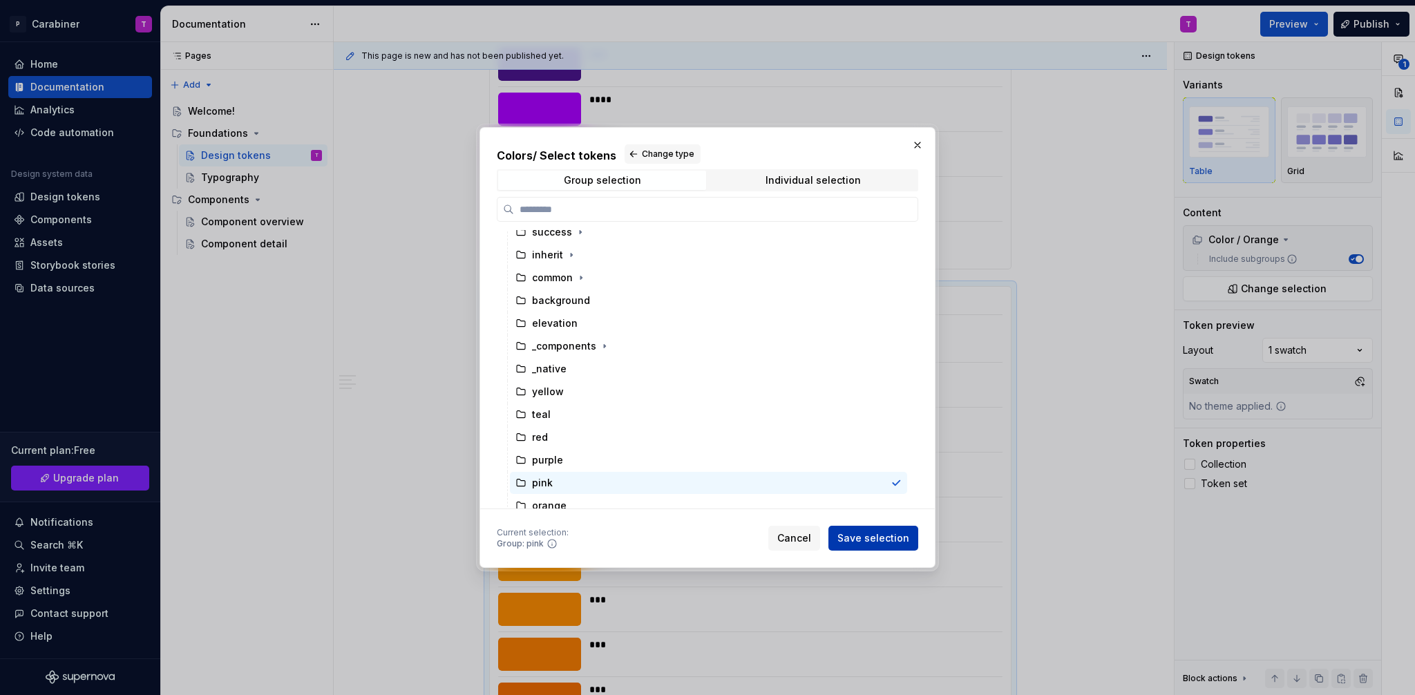
click at [879, 539] on span "Save selection" at bounding box center [874, 538] width 72 height 14
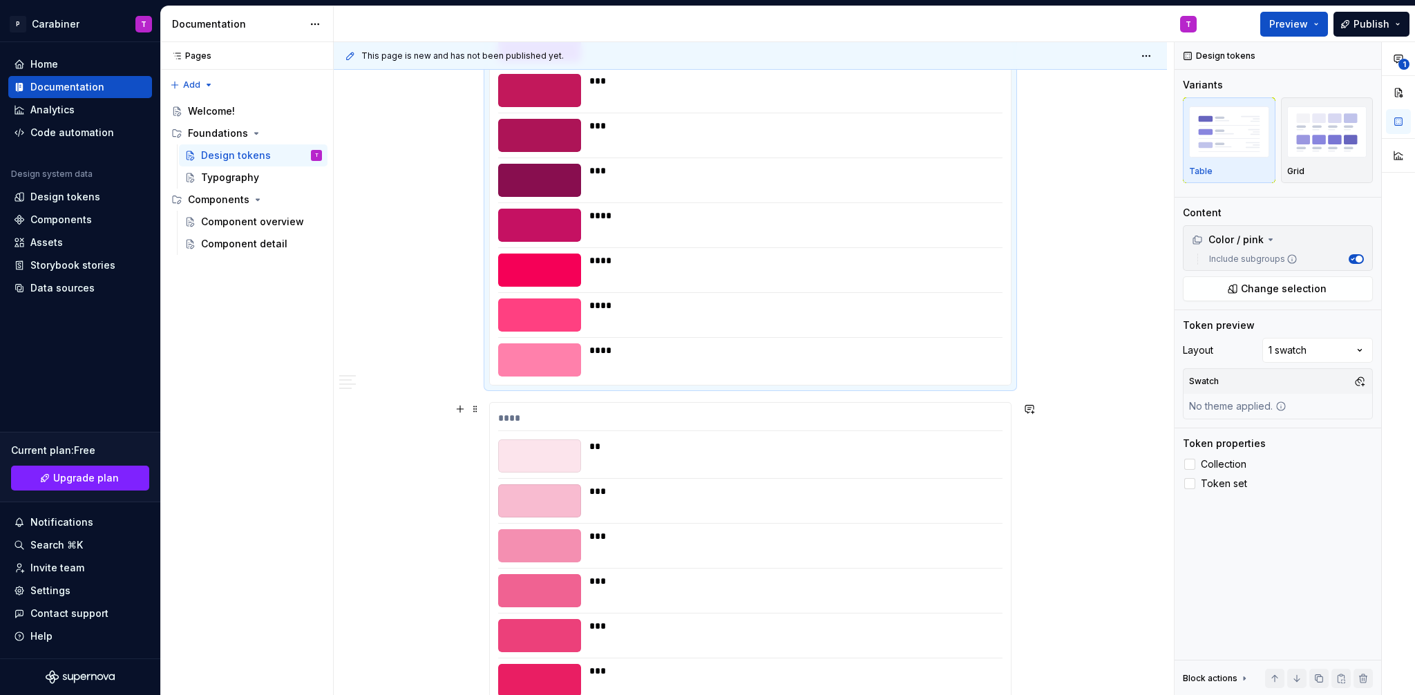
scroll to position [3456, 0]
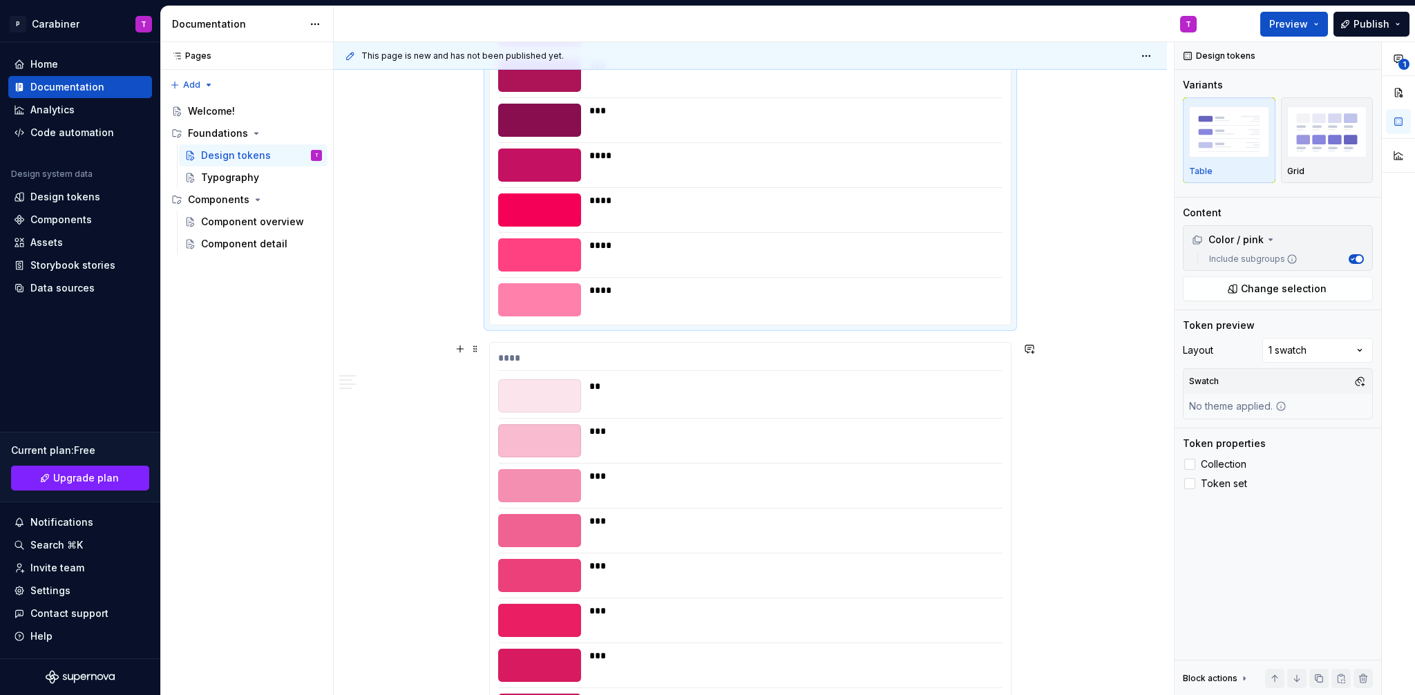
click at [585, 390] on div "**" at bounding box center [750, 395] width 504 height 33
click at [1236, 288] on button "Change selection" at bounding box center [1278, 288] width 190 height 25
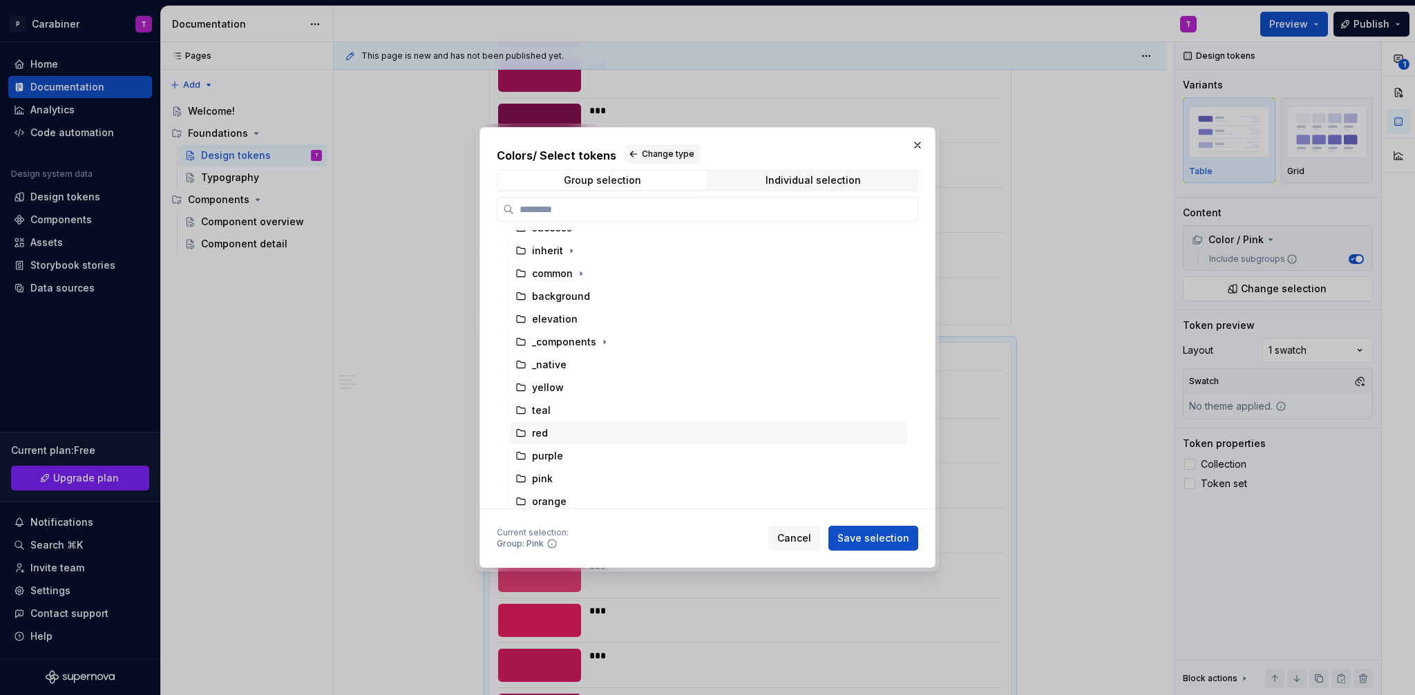
scroll to position [214, 0]
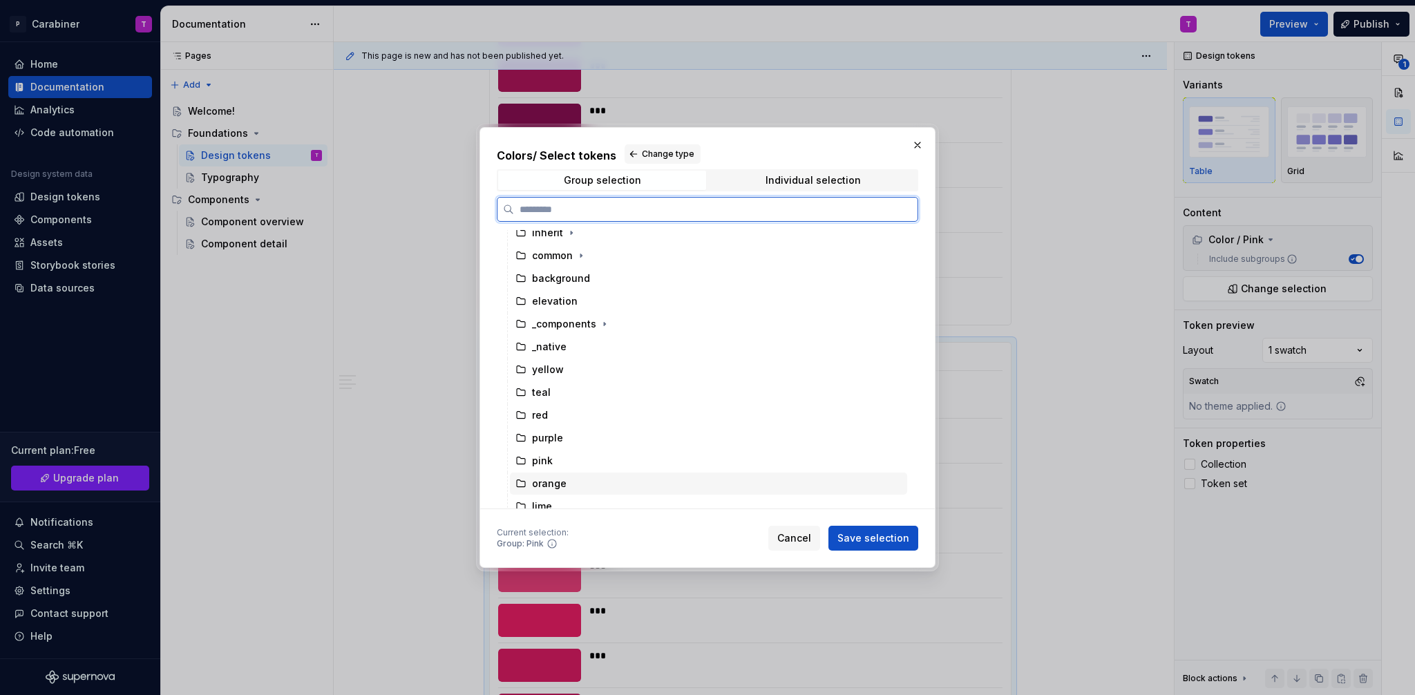
click at [548, 482] on div "orange" at bounding box center [549, 484] width 35 height 14
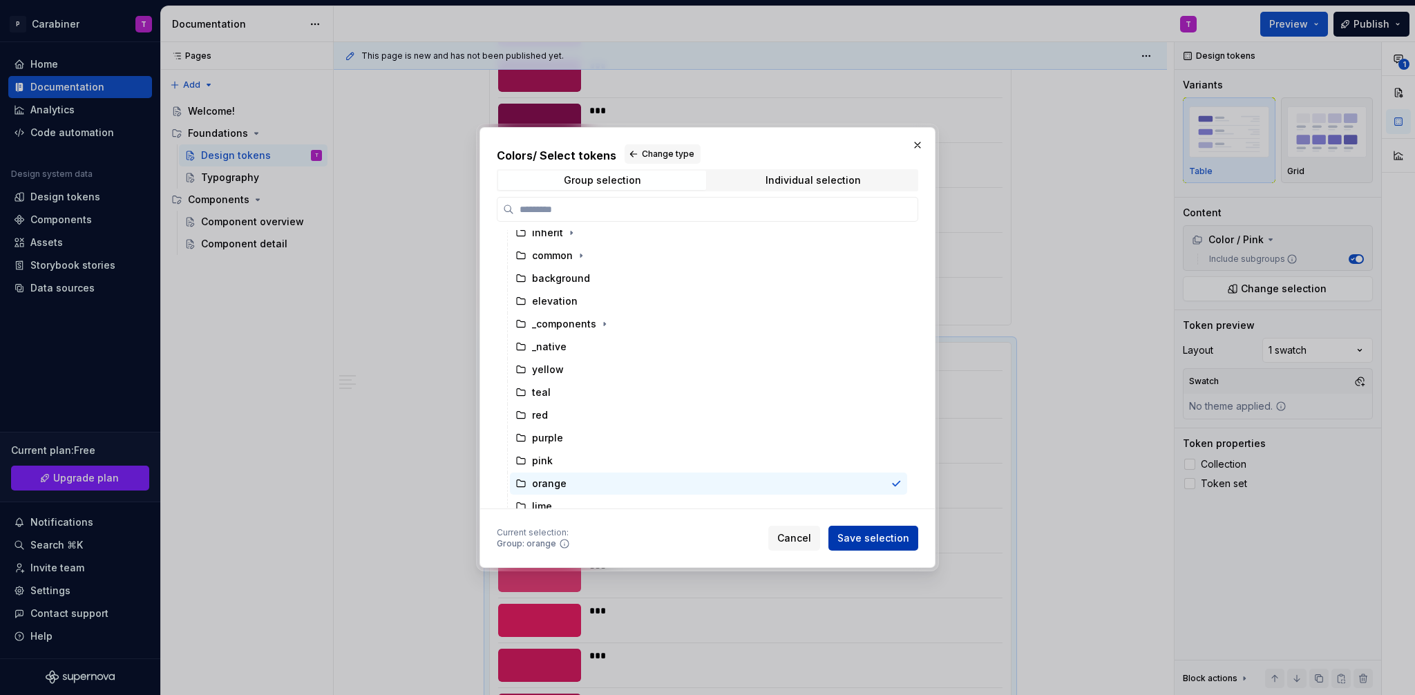
click at [871, 537] on span "Save selection" at bounding box center [874, 538] width 72 height 14
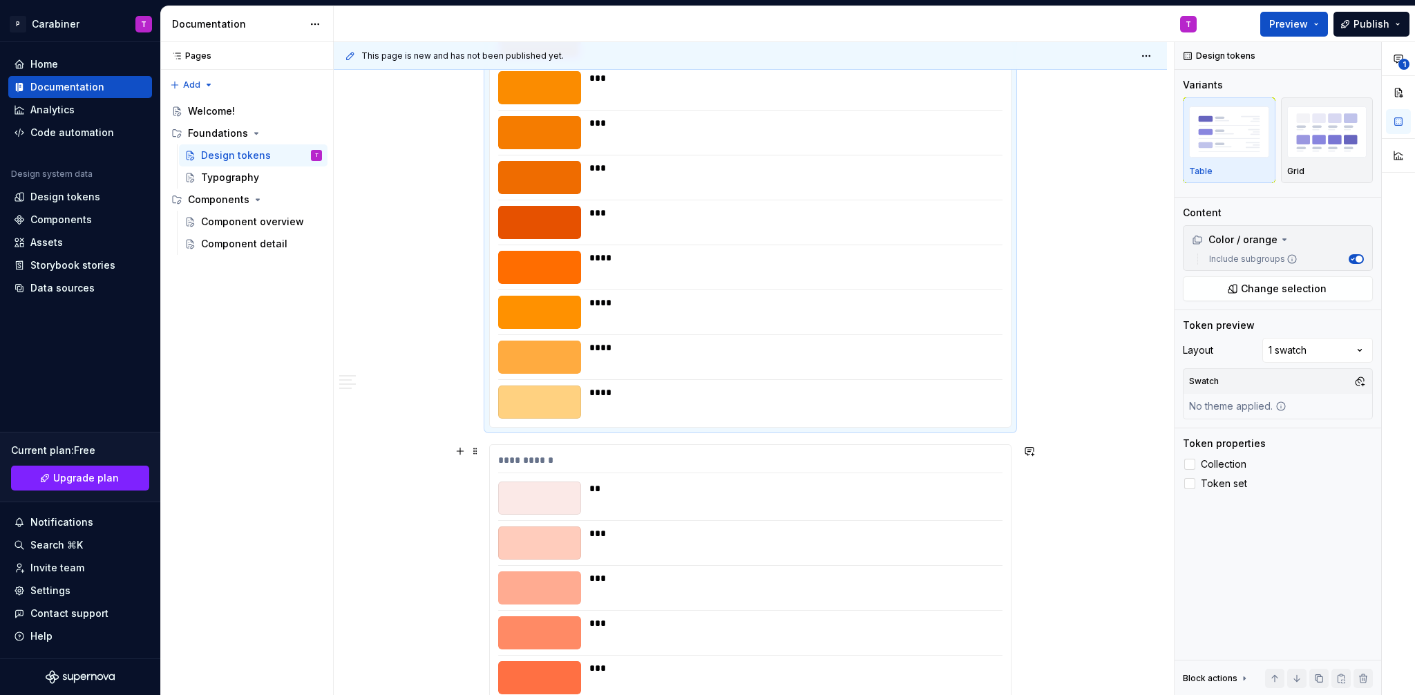
scroll to position [4060, 0]
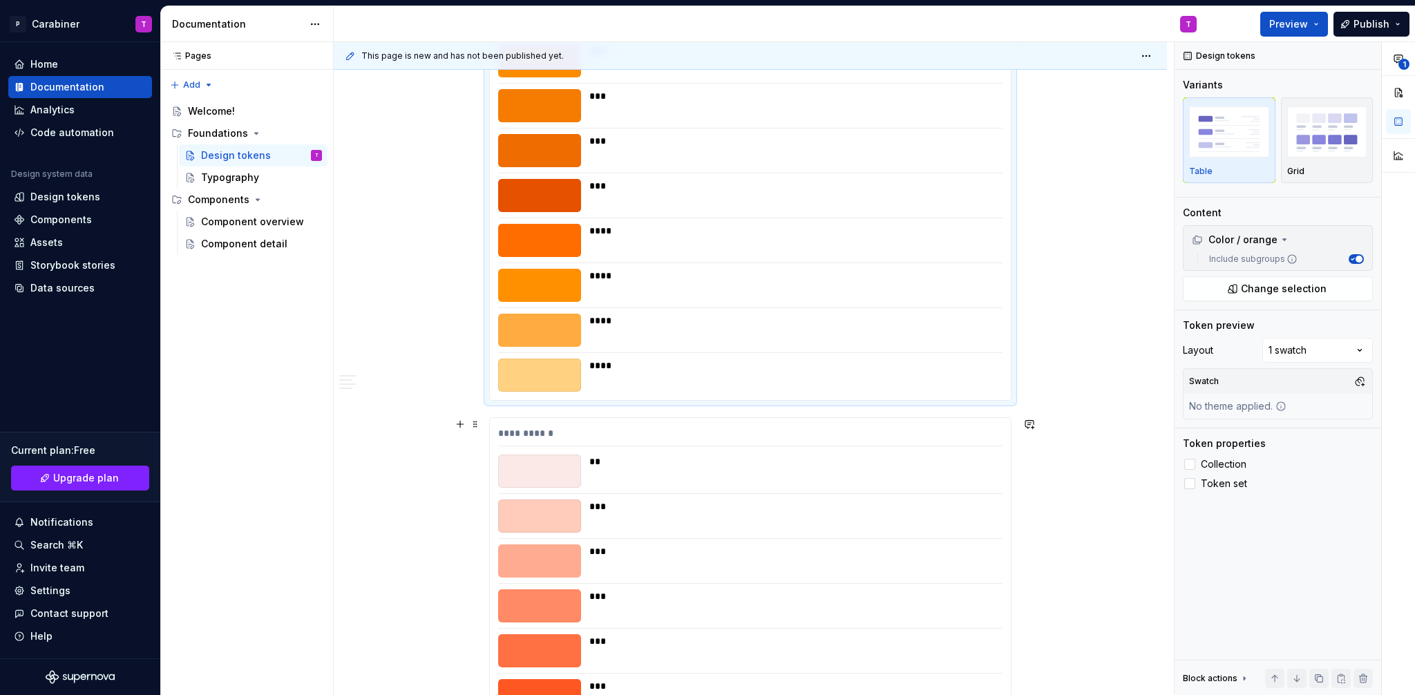
click at [558, 442] on div "**********" at bounding box center [750, 436] width 504 height 20
click at [1247, 292] on span "Change selection" at bounding box center [1284, 289] width 86 height 14
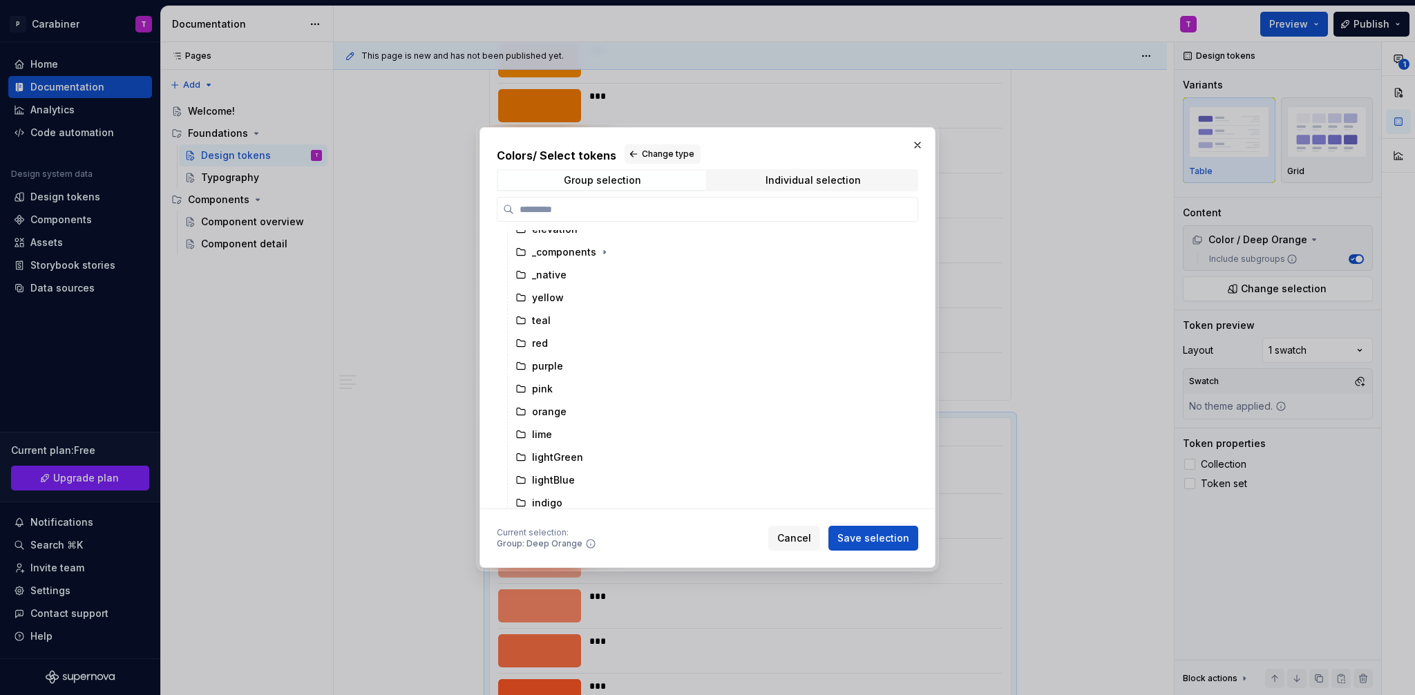
scroll to position [294, 0]
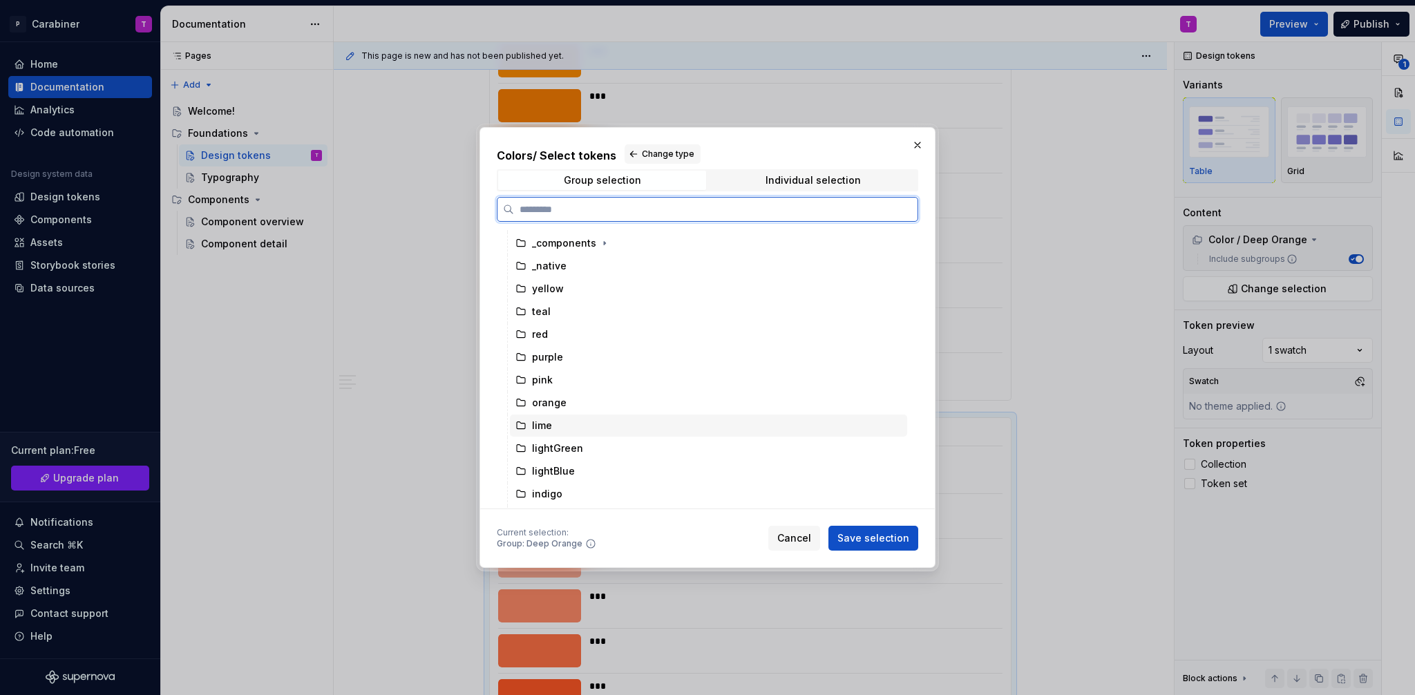
click at [546, 428] on div "lime" at bounding box center [542, 426] width 20 height 14
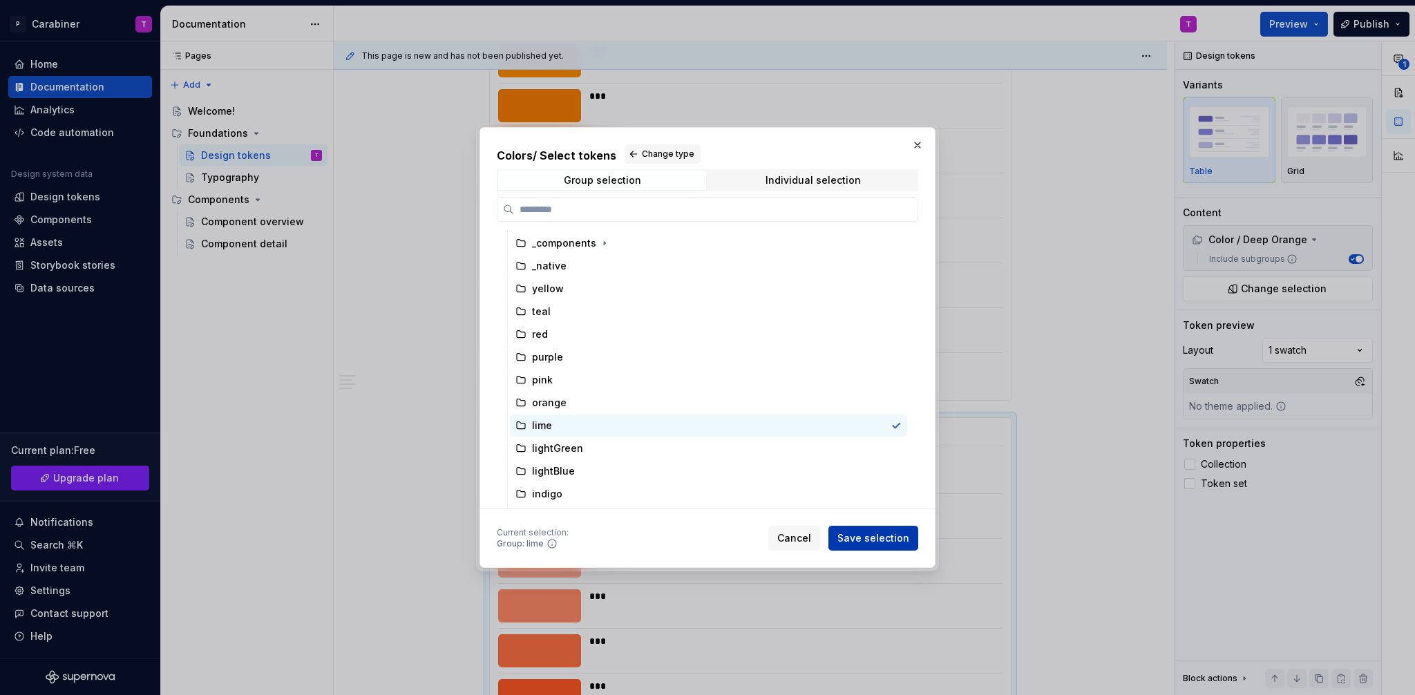
click at [876, 536] on span "Save selection" at bounding box center [874, 538] width 72 height 14
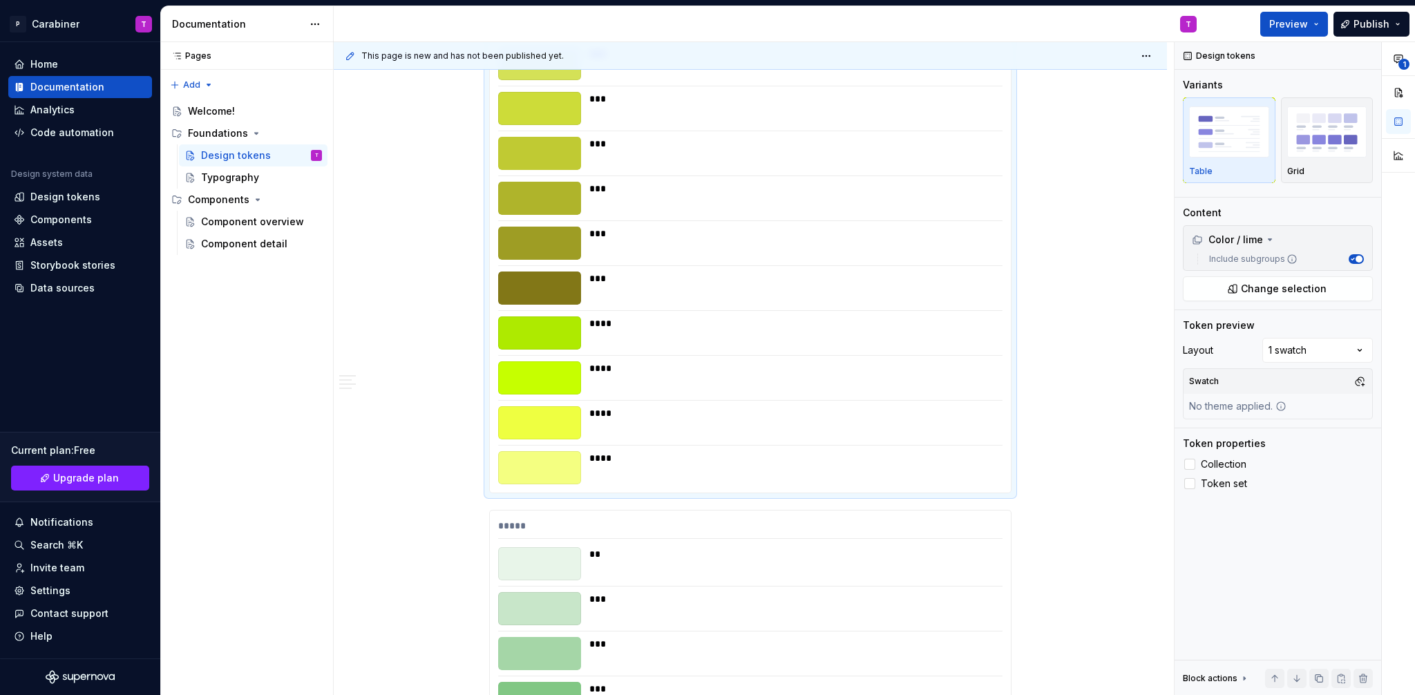
scroll to position [4746, 0]
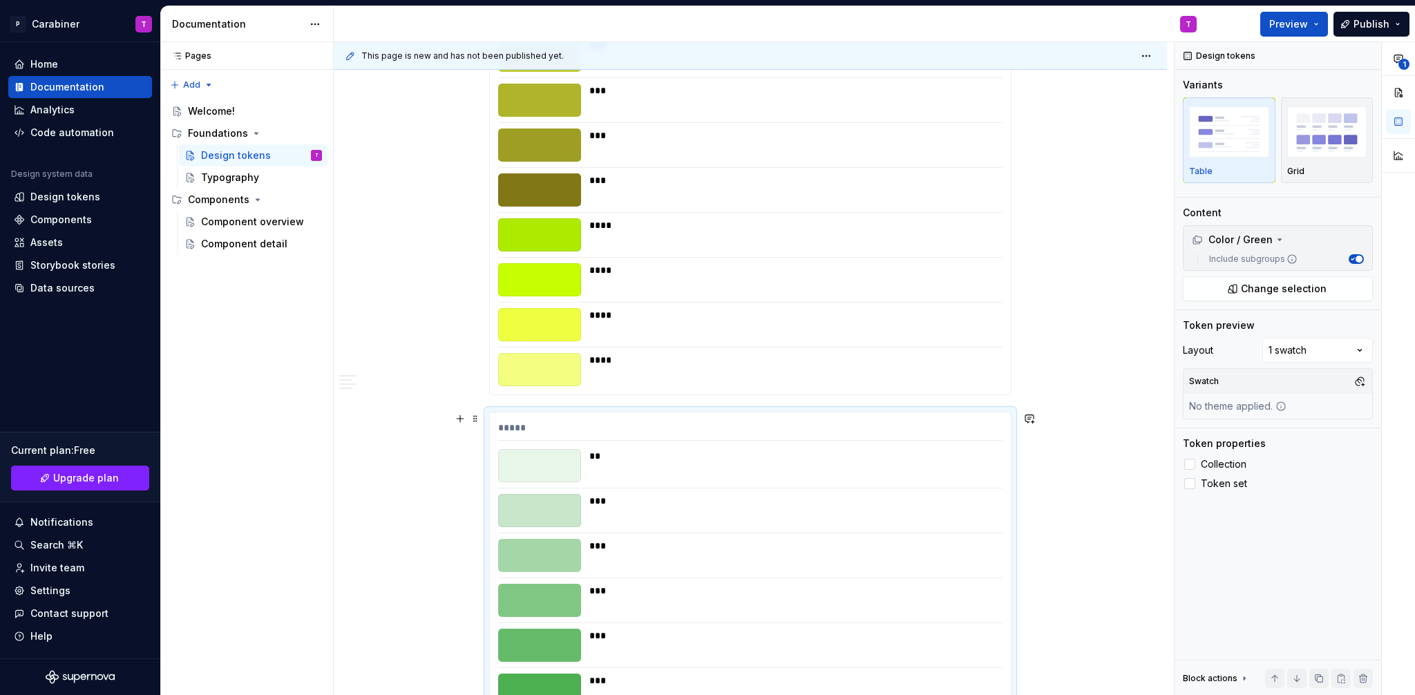
click at [1255, 285] on span "Change selection" at bounding box center [1284, 289] width 86 height 14
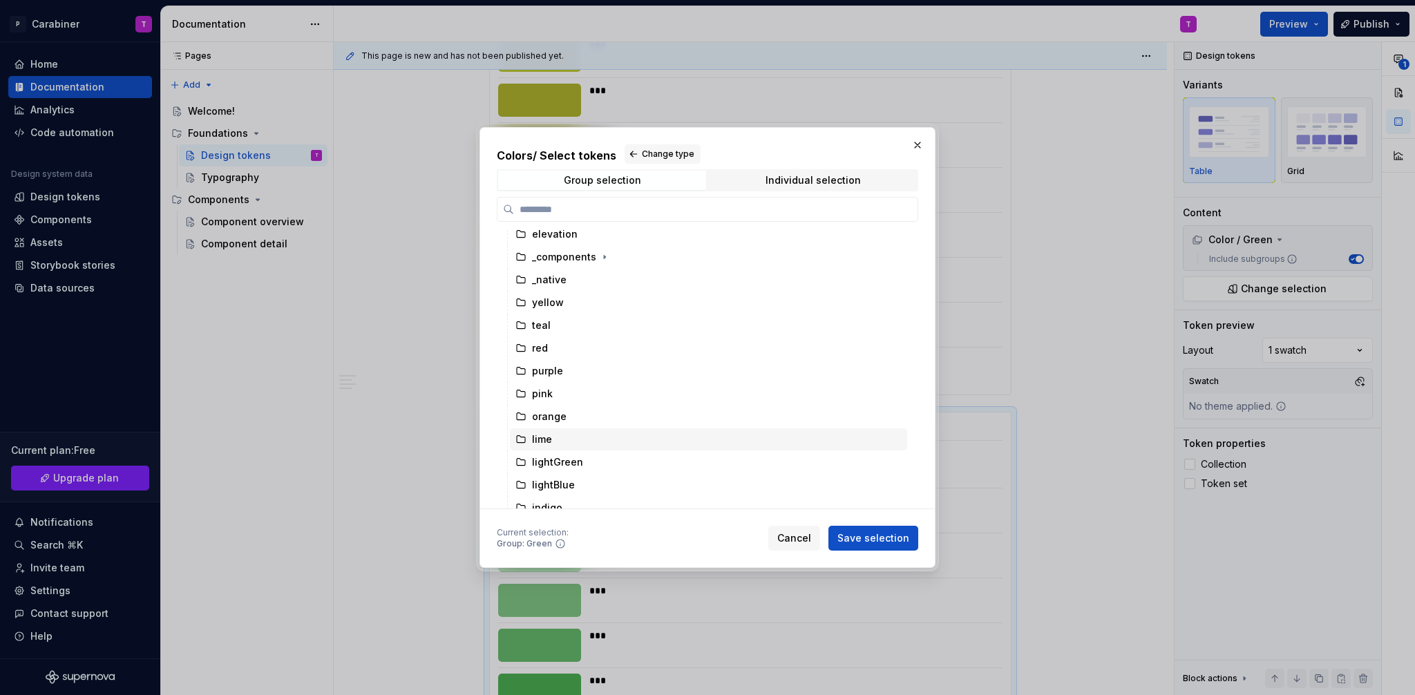
scroll to position [308, 0]
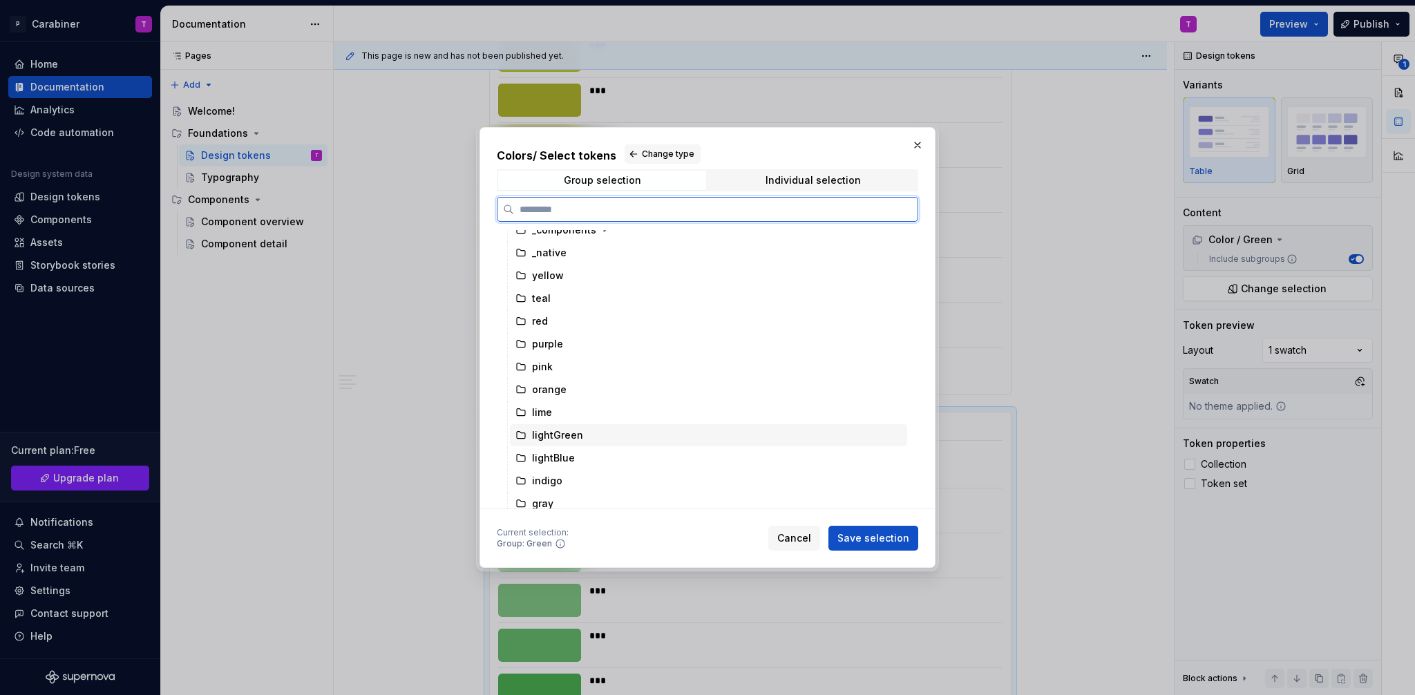
click at [549, 437] on div "lightGreen" at bounding box center [557, 435] width 51 height 14
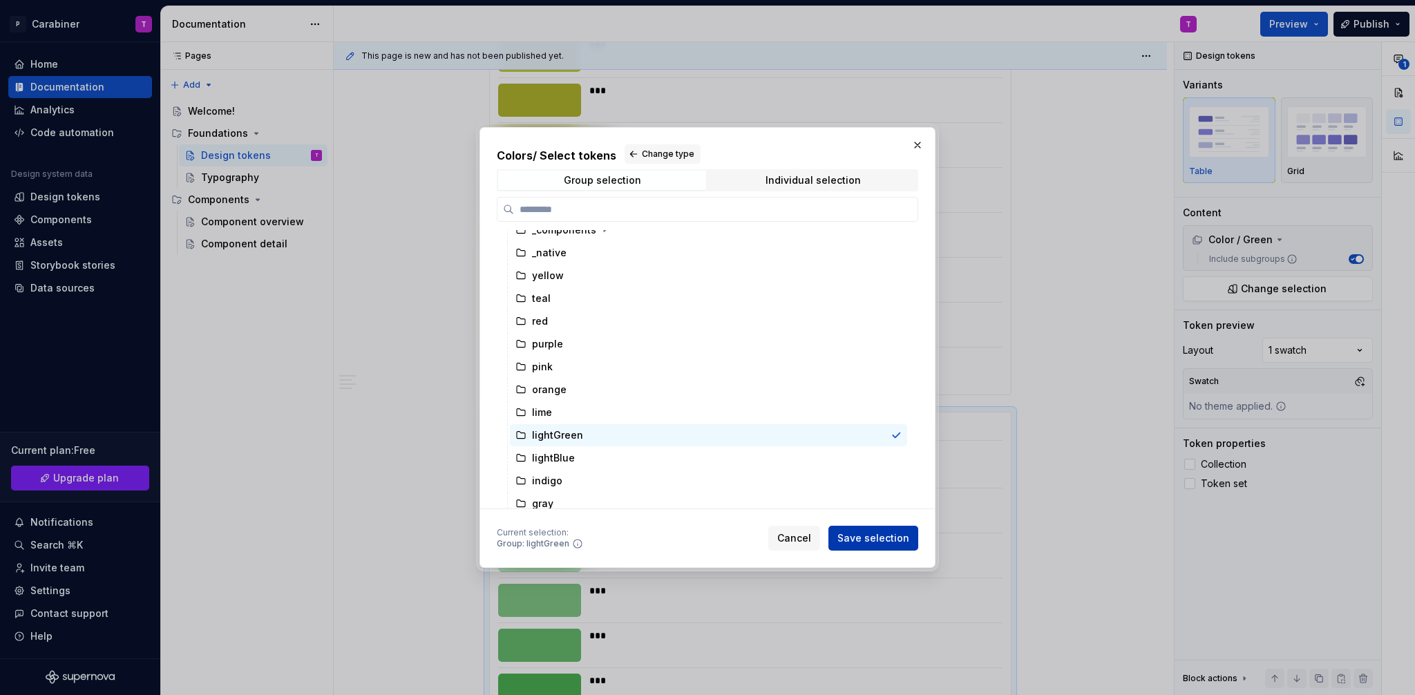
click at [865, 540] on span "Save selection" at bounding box center [874, 538] width 72 height 14
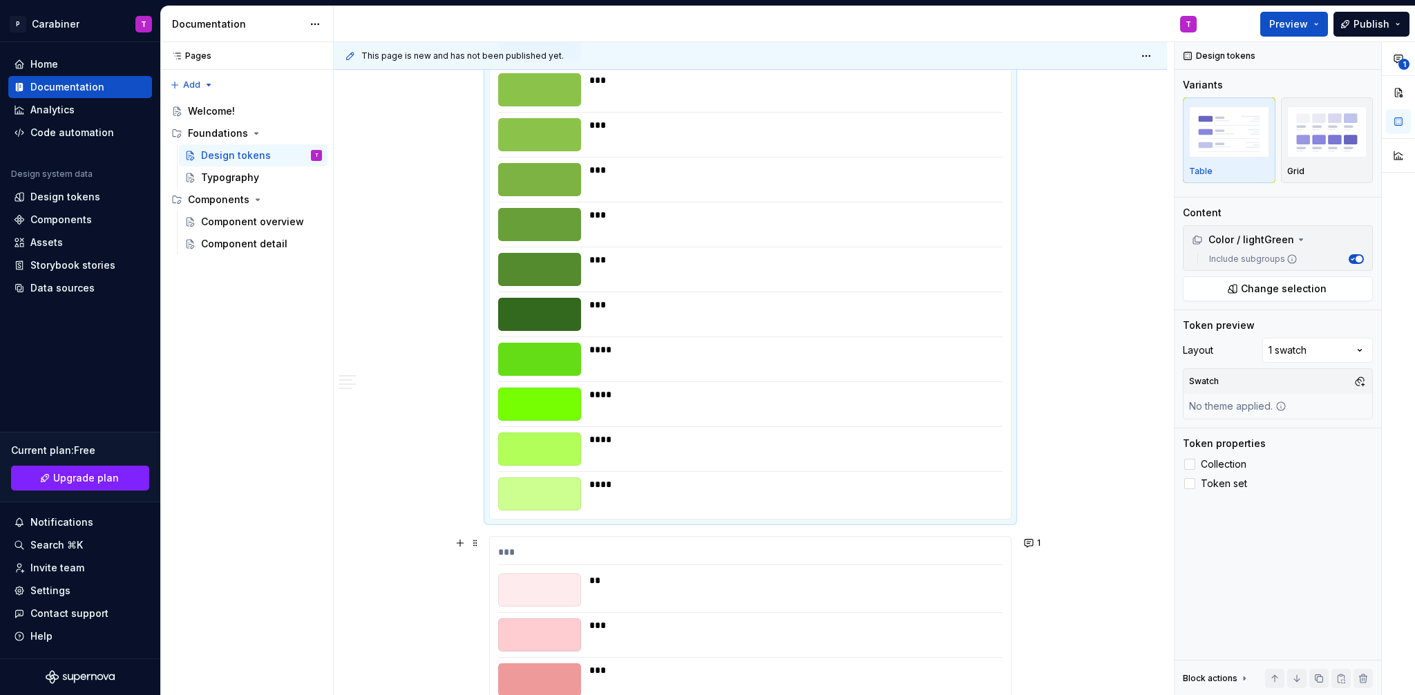
scroll to position [5373, 0]
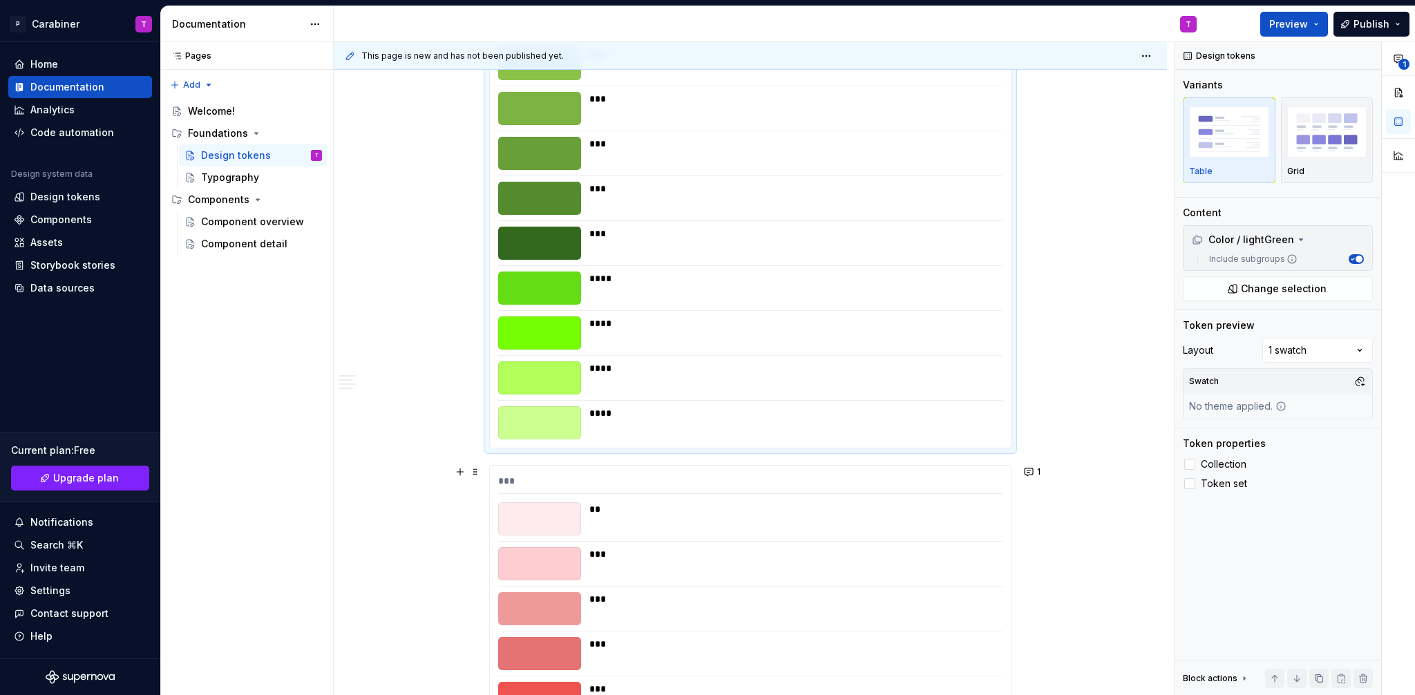
click at [567, 490] on div "***" at bounding box center [750, 484] width 504 height 20
click at [1282, 284] on span "Change selection" at bounding box center [1284, 289] width 86 height 14
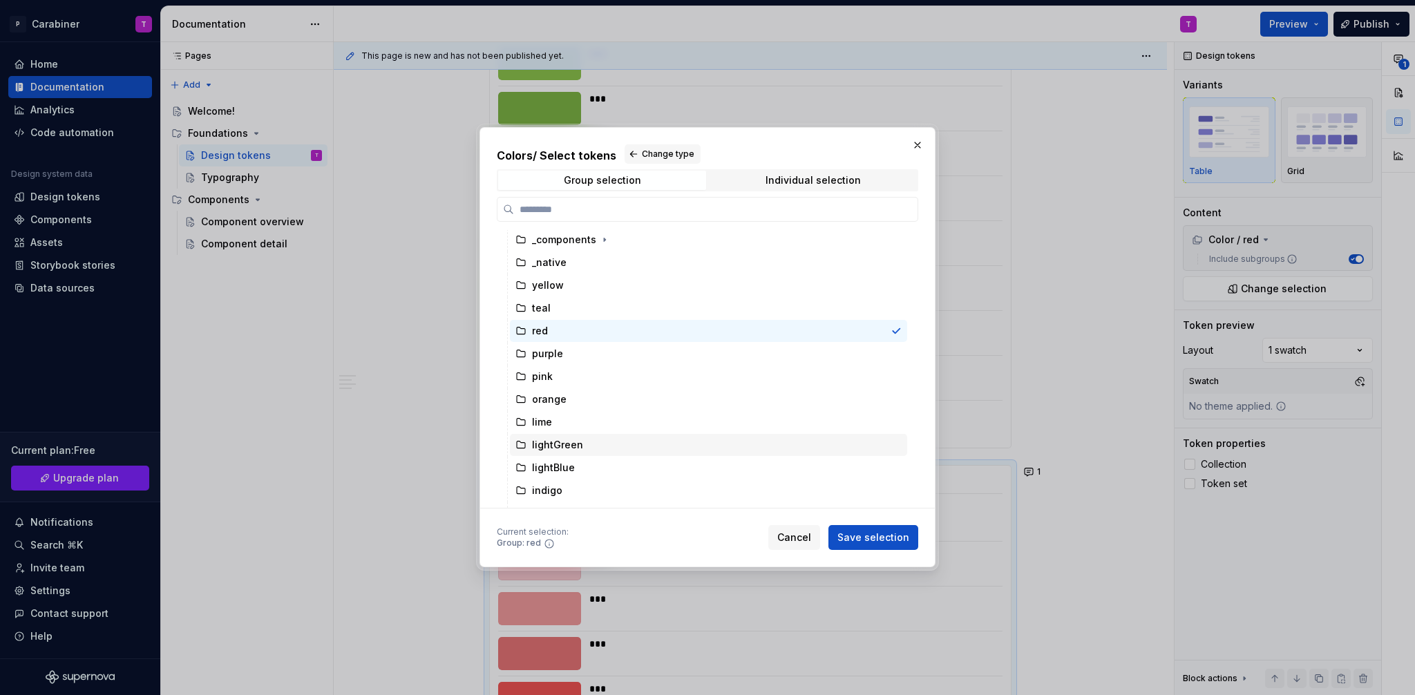
scroll to position [307, 0]
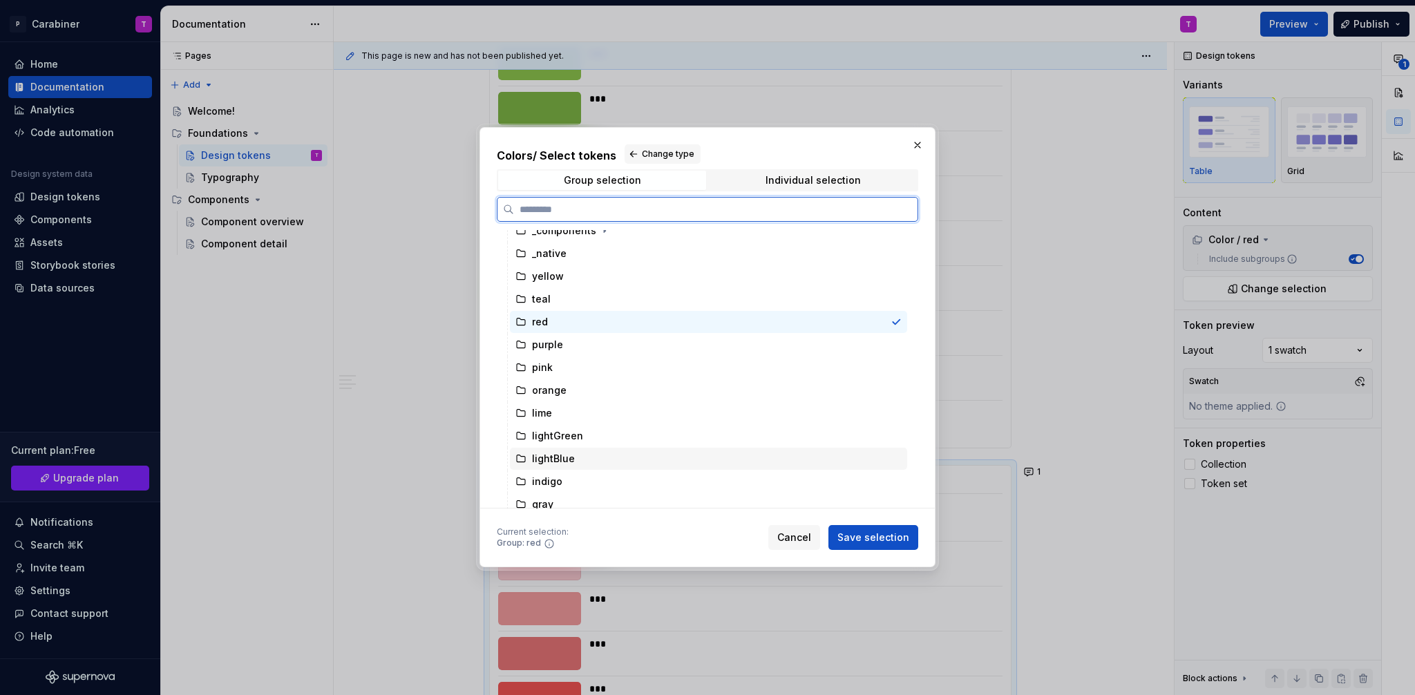
click at [549, 460] on div "lightBlue" at bounding box center [553, 459] width 43 height 14
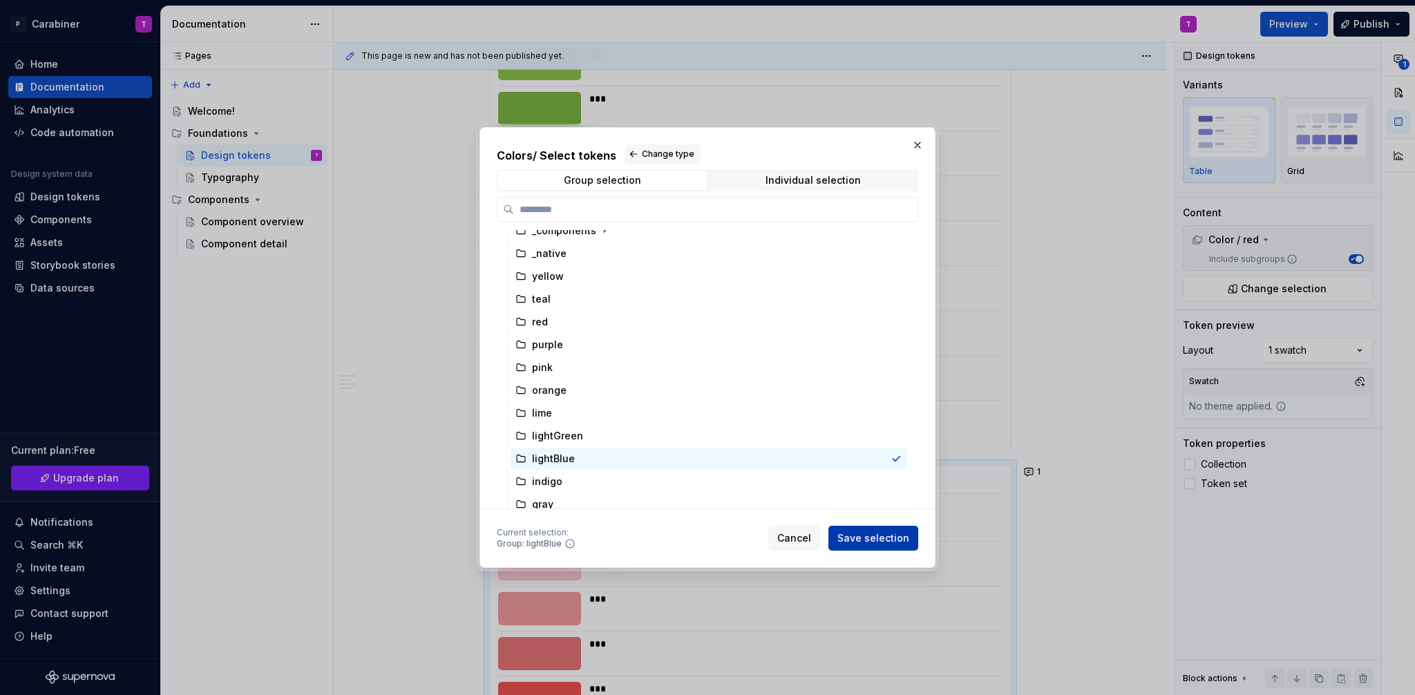
click at [880, 540] on span "Save selection" at bounding box center [874, 538] width 72 height 14
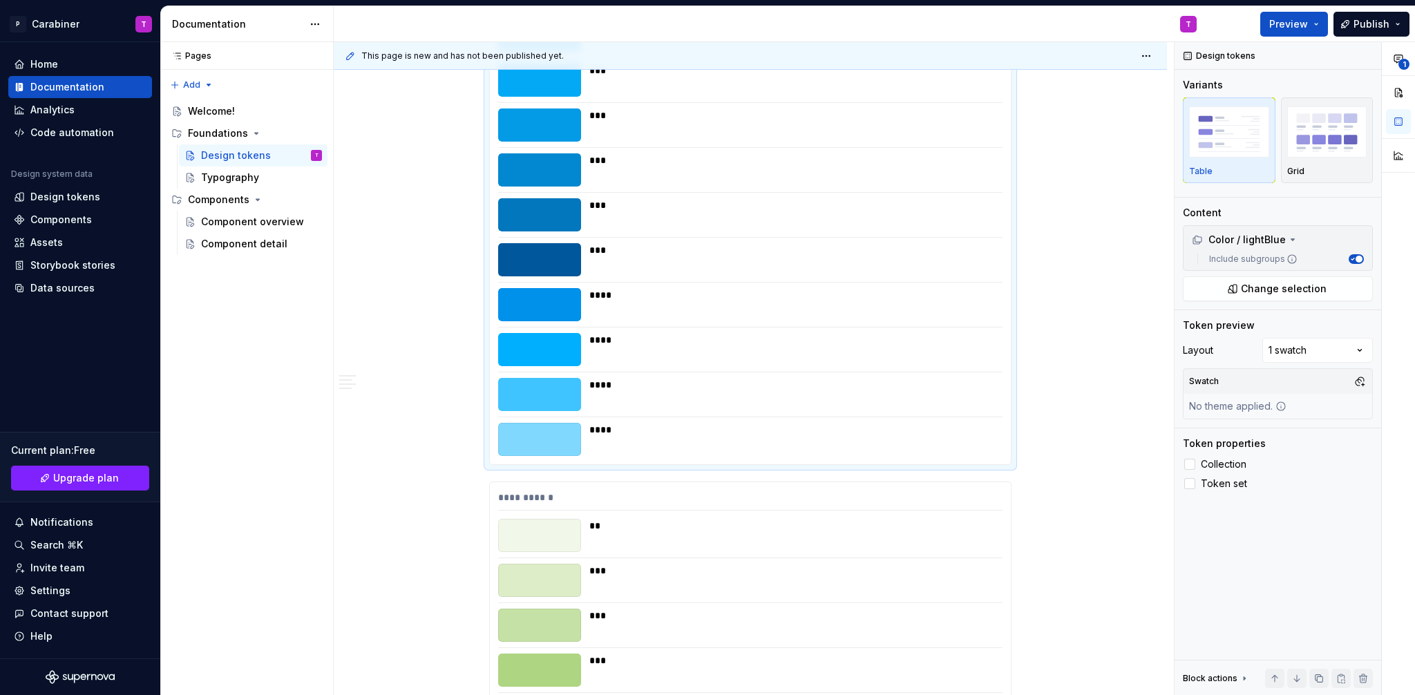
scroll to position [6240, 0]
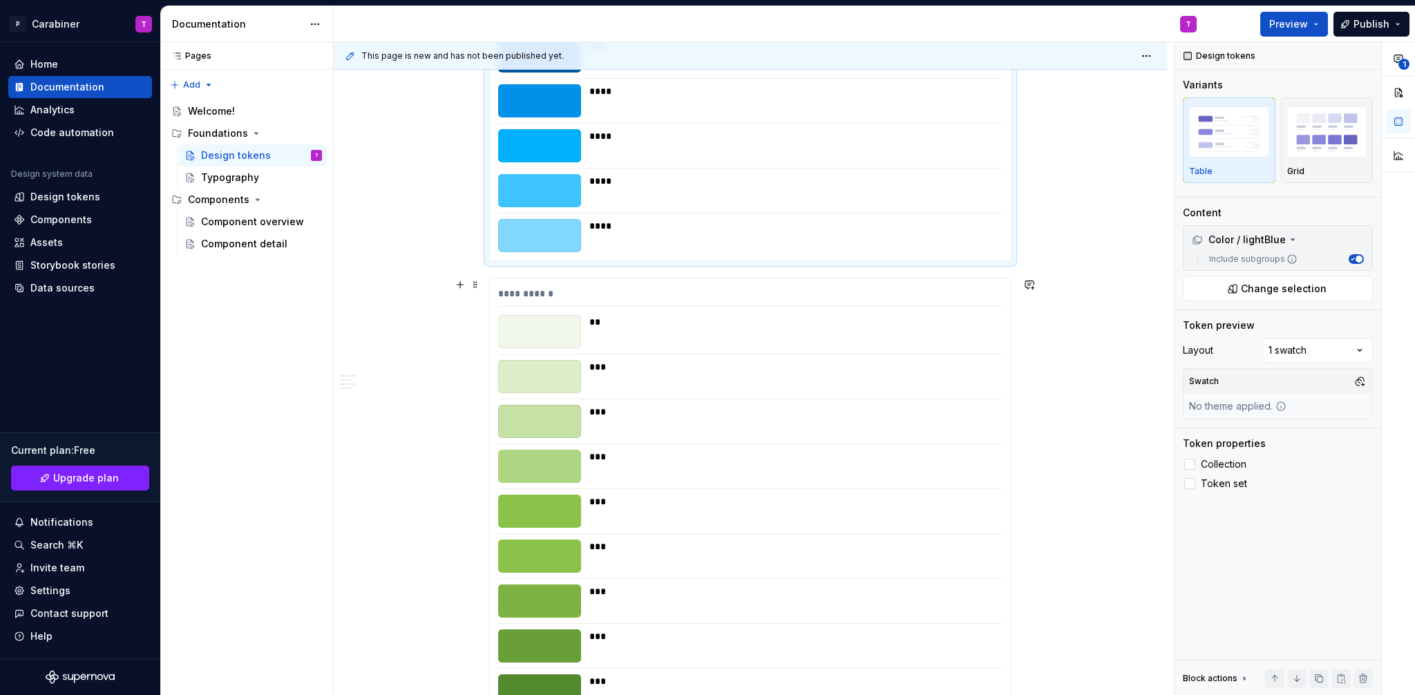
click at [549, 284] on div "**********" at bounding box center [750, 609] width 521 height 662
click at [1259, 288] on span "Change selection" at bounding box center [1284, 289] width 86 height 14
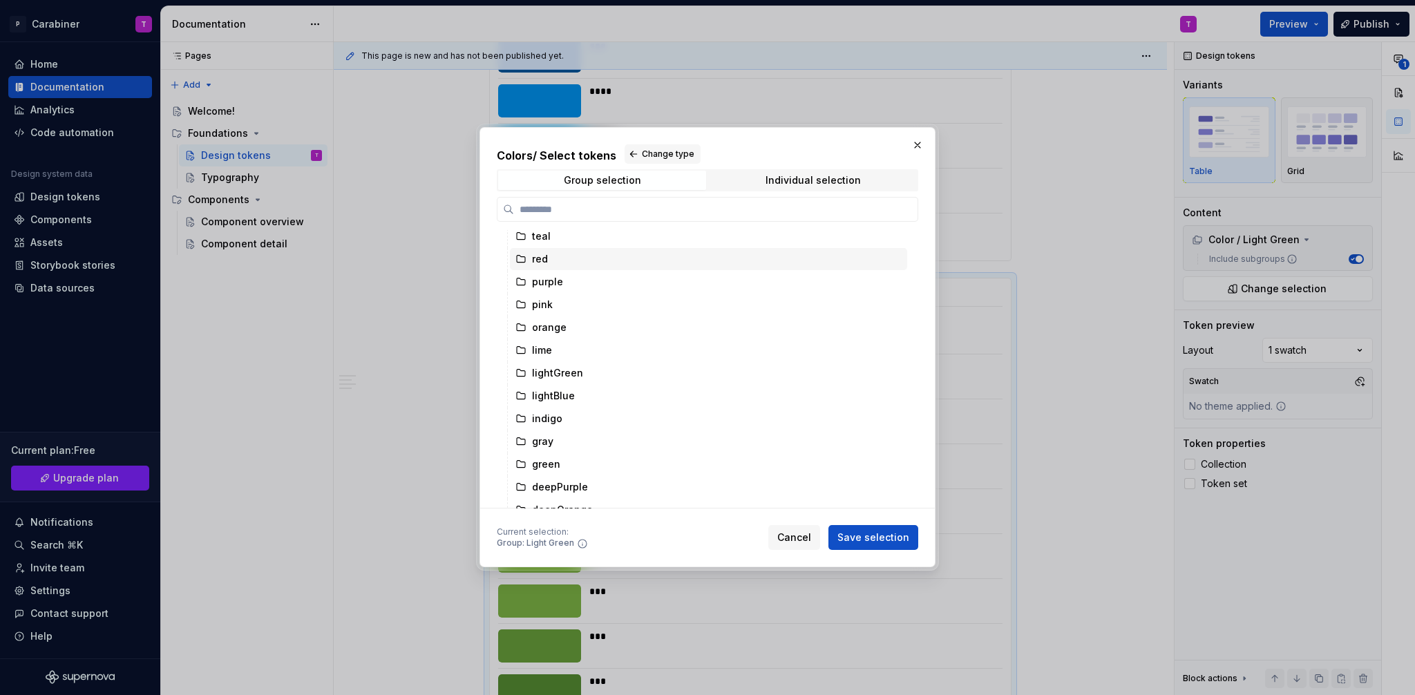
scroll to position [388, 0]
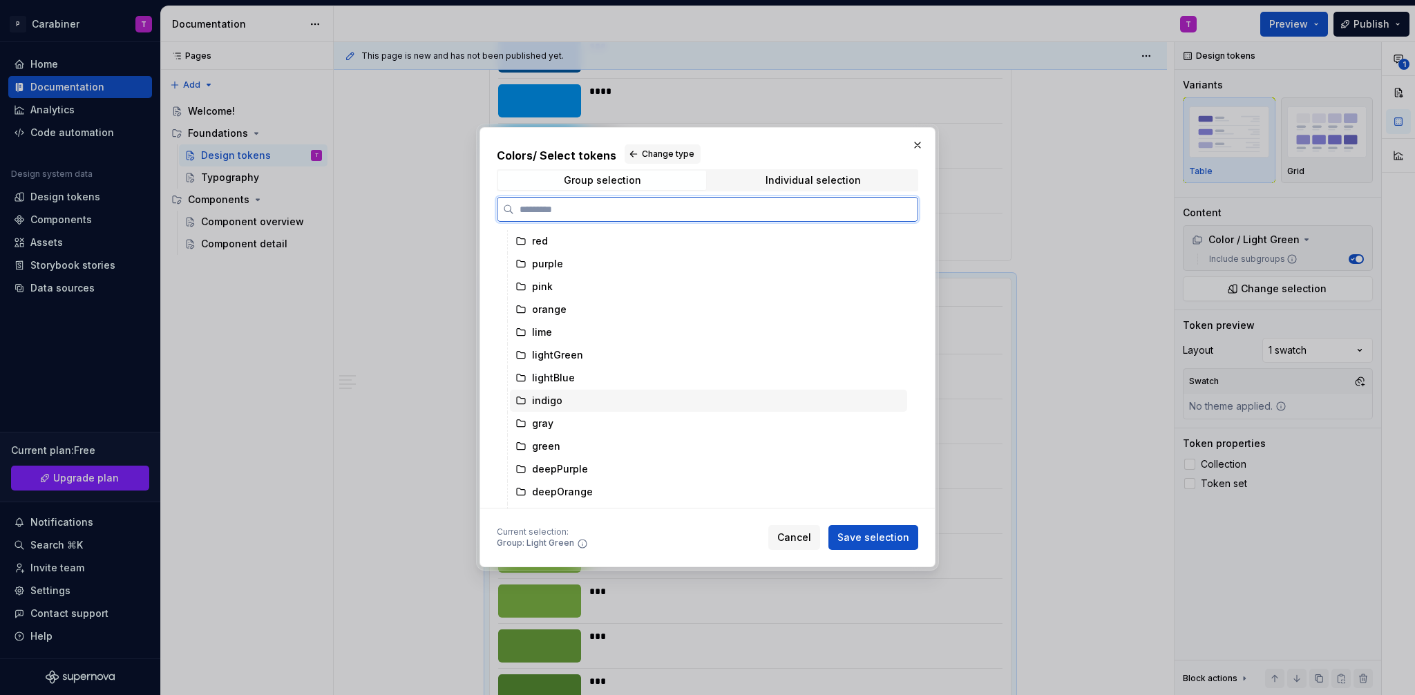
click at [546, 401] on div "indigo" at bounding box center [547, 401] width 30 height 14
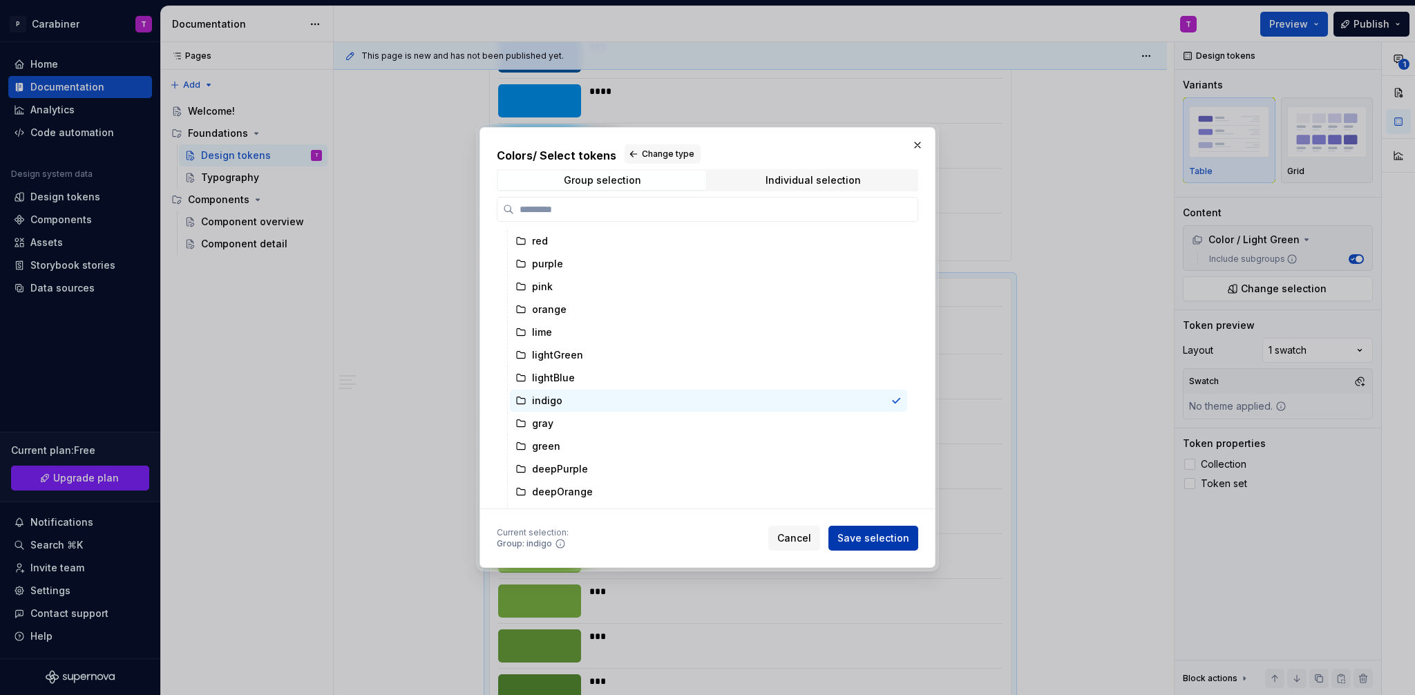
click at [878, 536] on span "Save selection" at bounding box center [874, 538] width 72 height 14
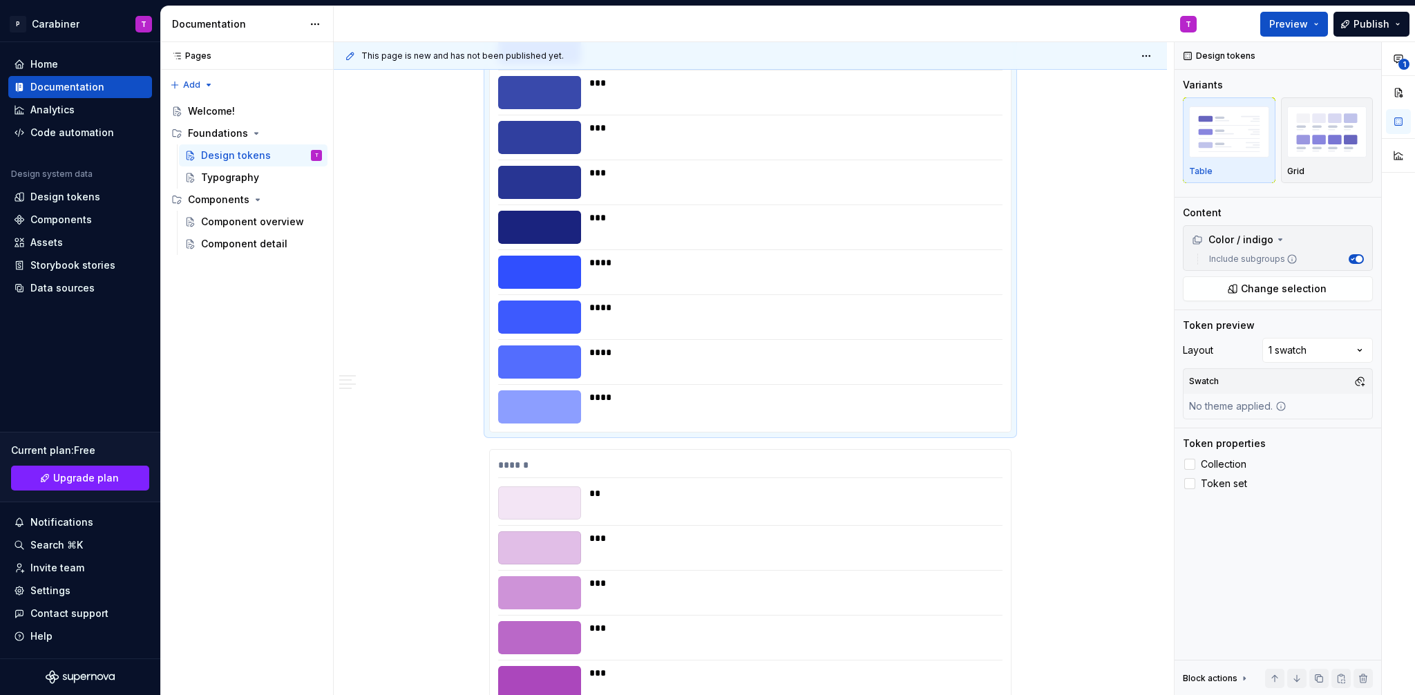
scroll to position [6819, 0]
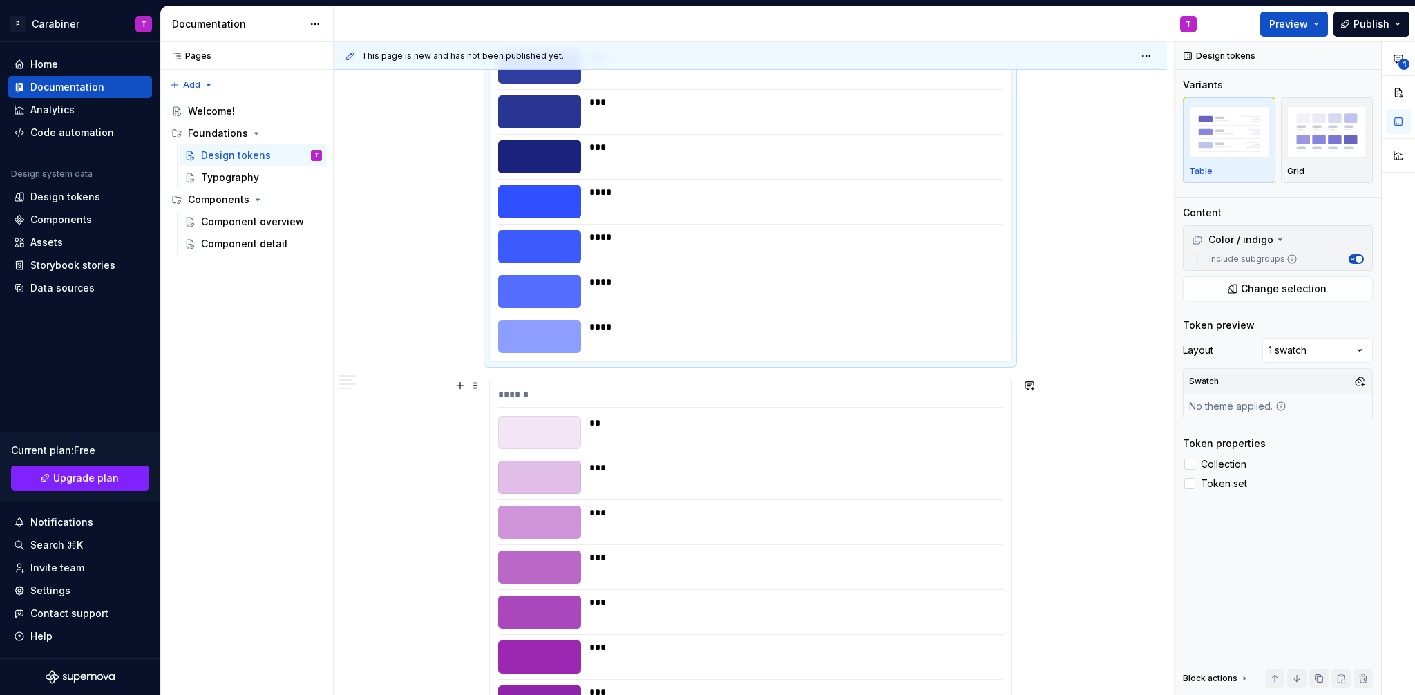
click at [590, 433] on div "**" at bounding box center [791, 432] width 405 height 33
click at [1242, 291] on button "Change selection" at bounding box center [1278, 288] width 190 height 25
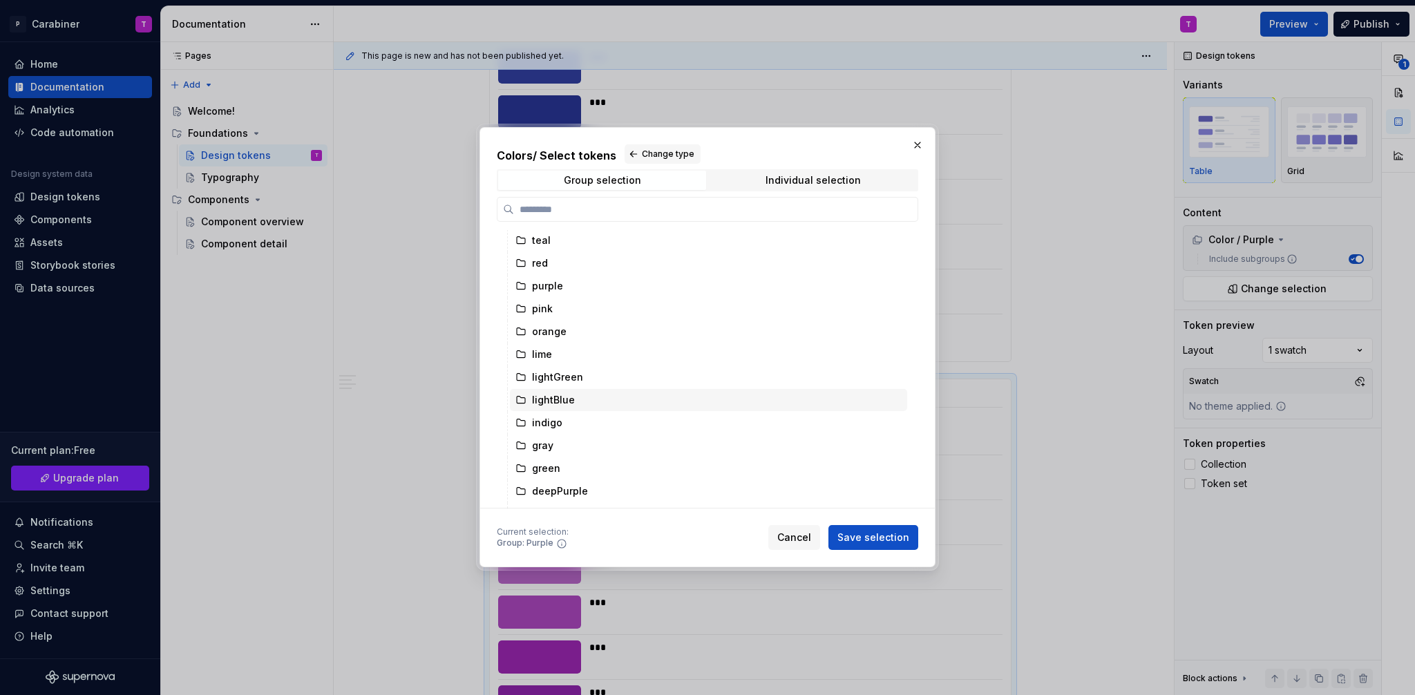
scroll to position [384, 0]
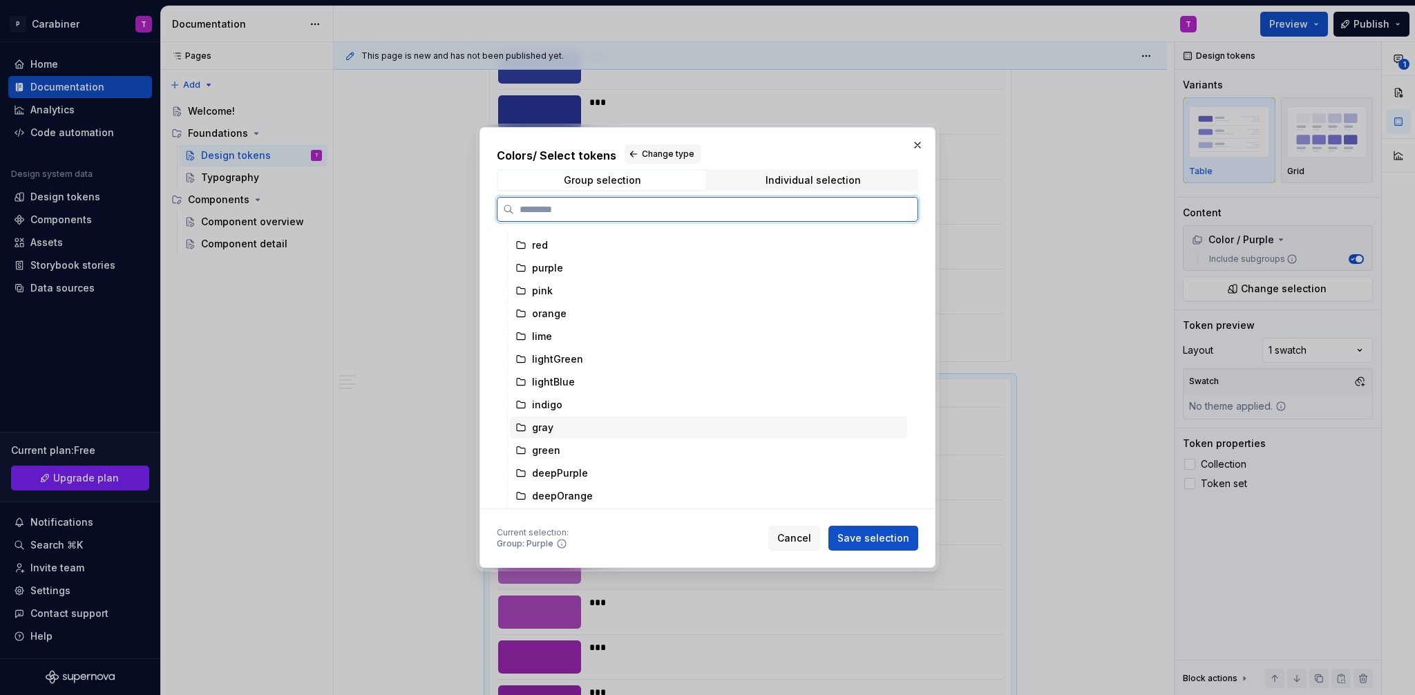
click at [544, 429] on div "gray" at bounding box center [542, 428] width 21 height 14
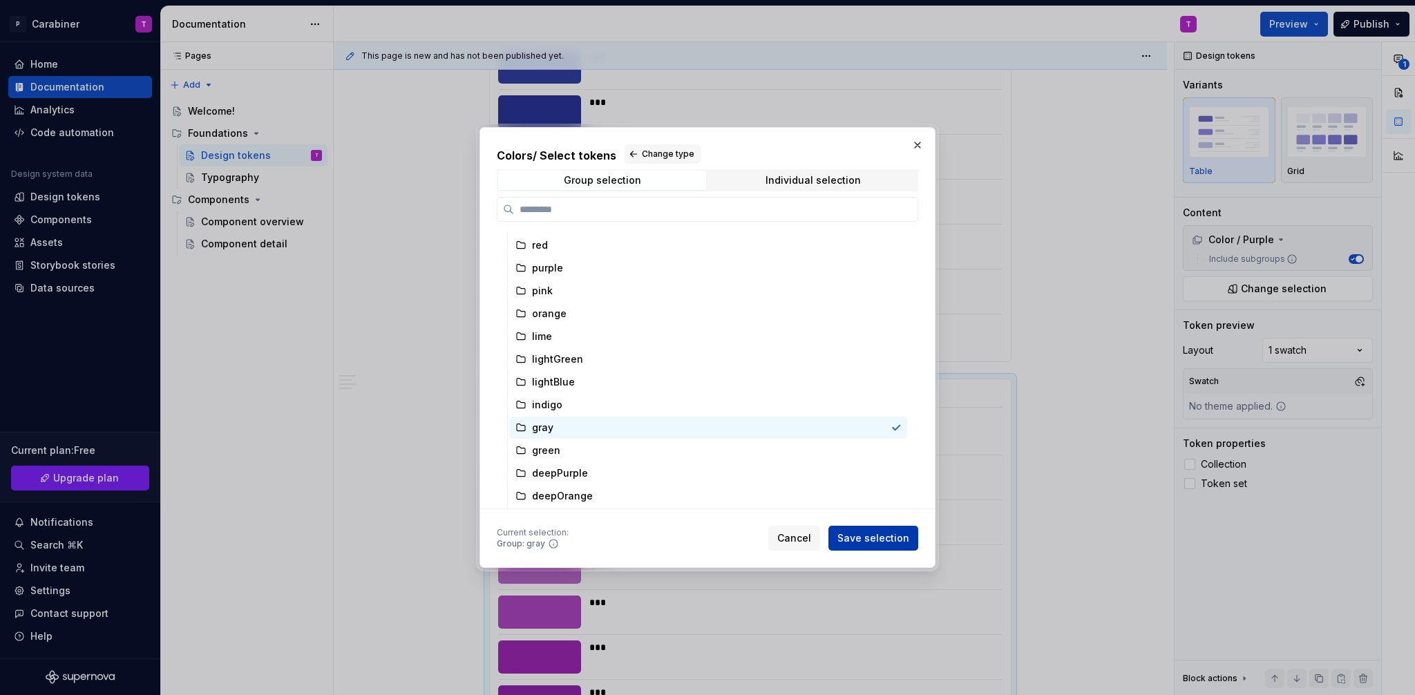
click at [868, 535] on span "Save selection" at bounding box center [874, 538] width 72 height 14
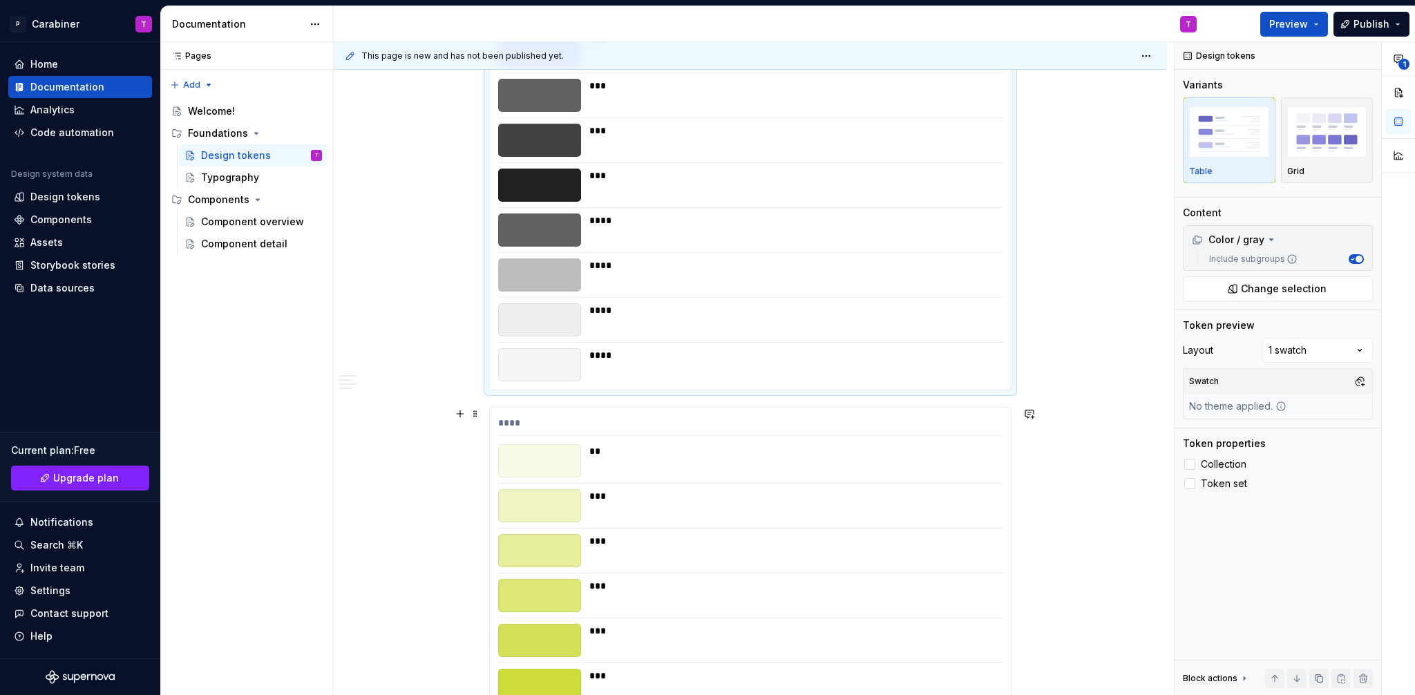
scroll to position [7513, 0]
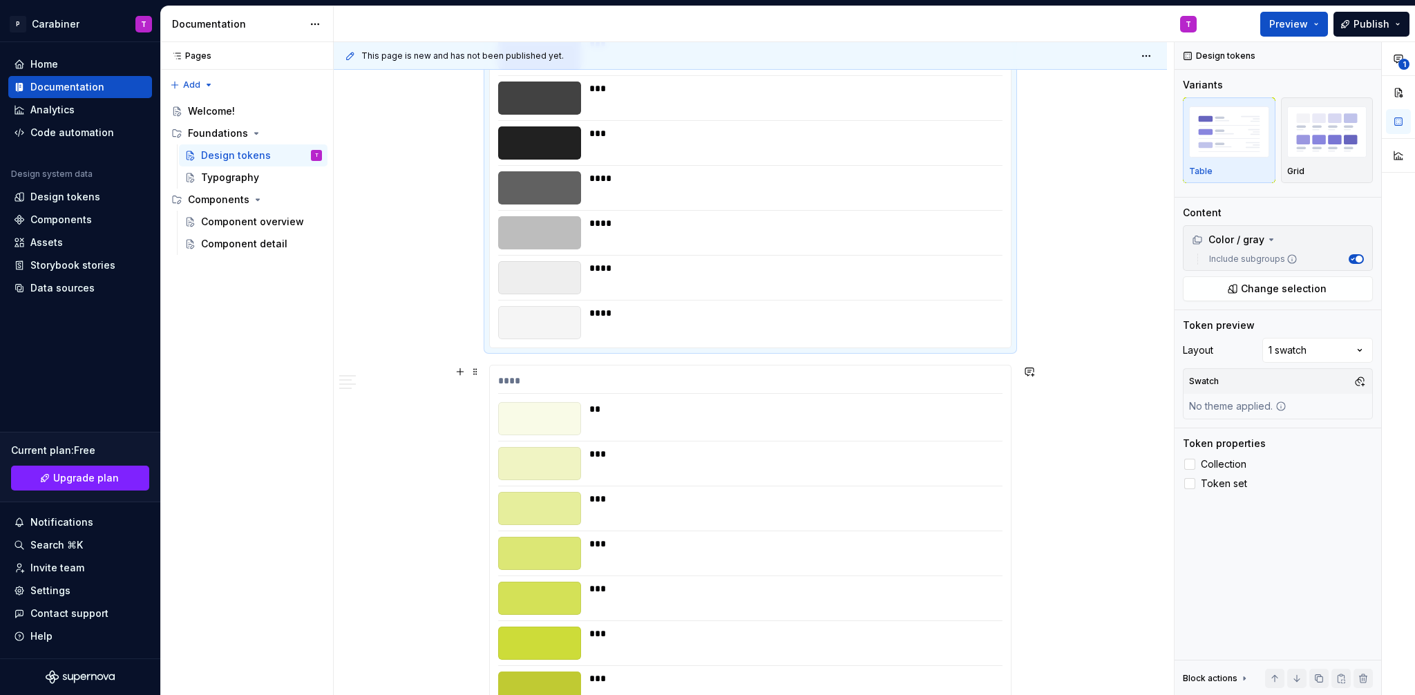
click at [562, 425] on div at bounding box center [539, 418] width 83 height 33
click at [1251, 293] on span "Change selection" at bounding box center [1284, 289] width 86 height 14
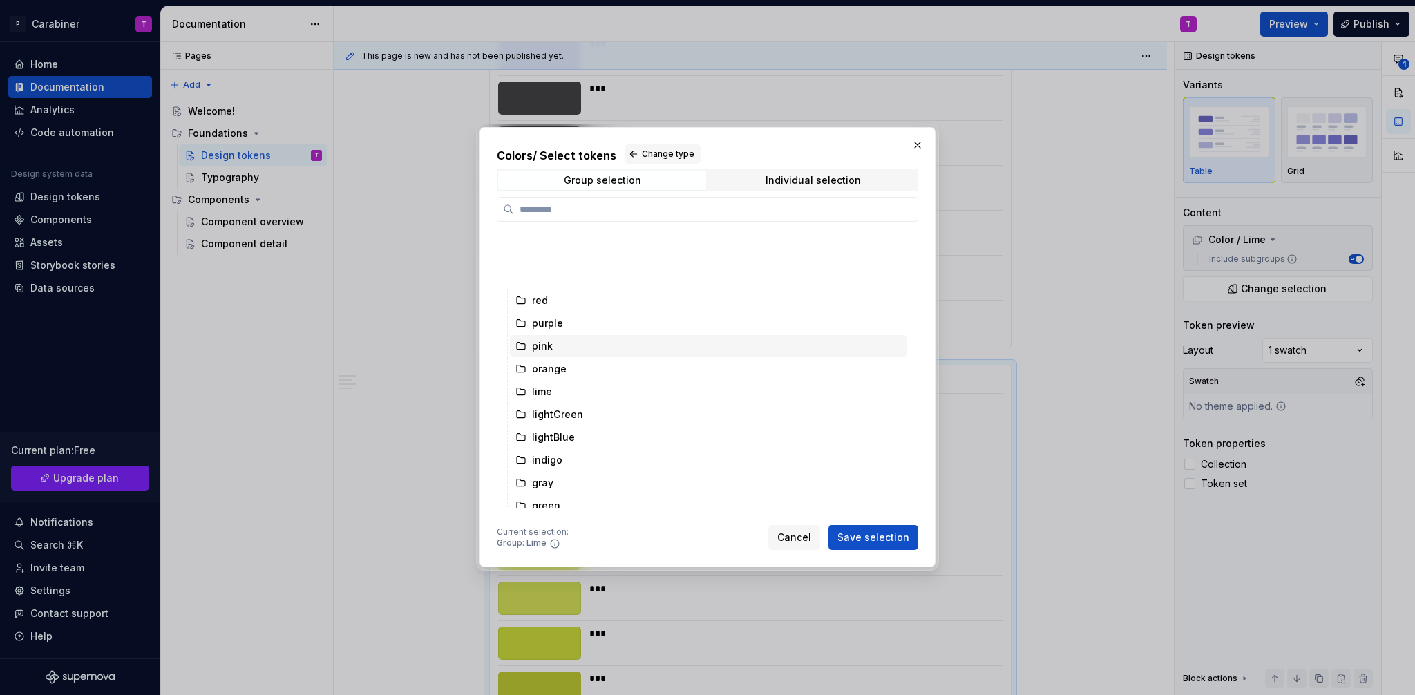
scroll to position [471, 0]
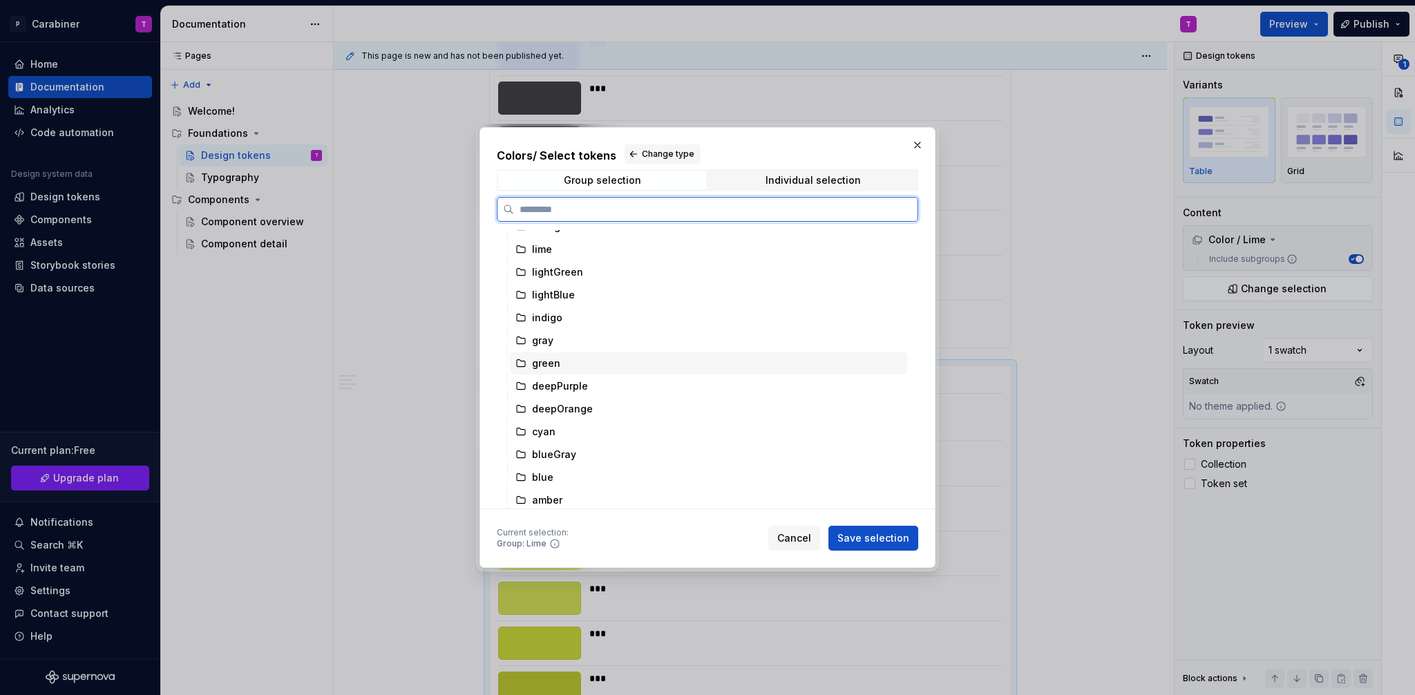
click at [545, 363] on div "green" at bounding box center [546, 364] width 28 height 14
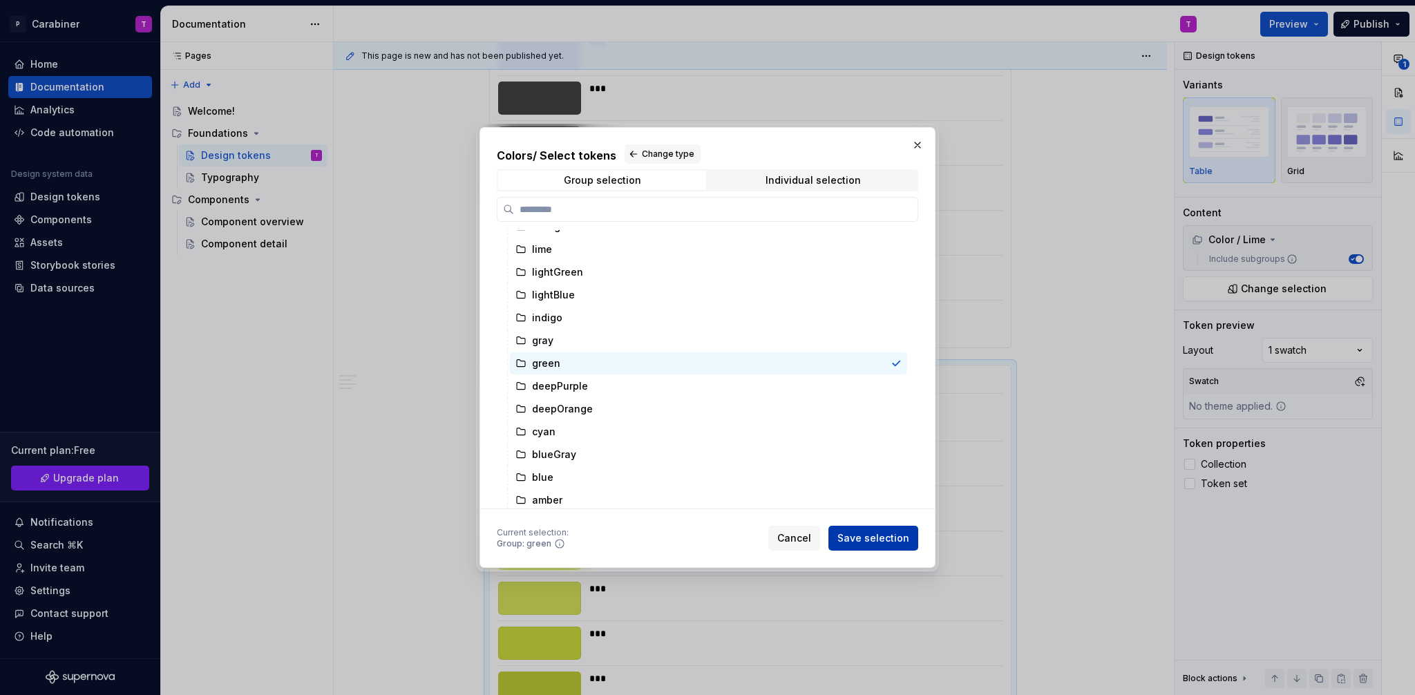
click at [868, 539] on span "Save selection" at bounding box center [874, 538] width 72 height 14
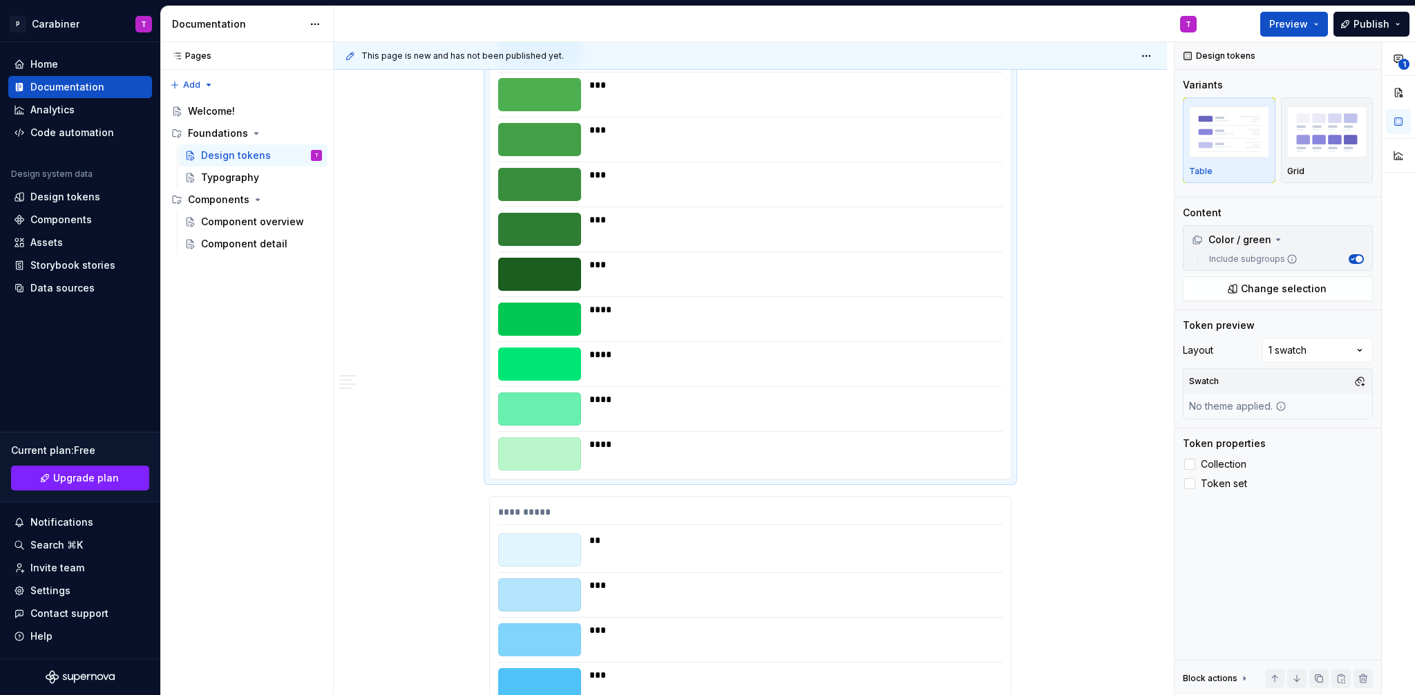
scroll to position [8262, 0]
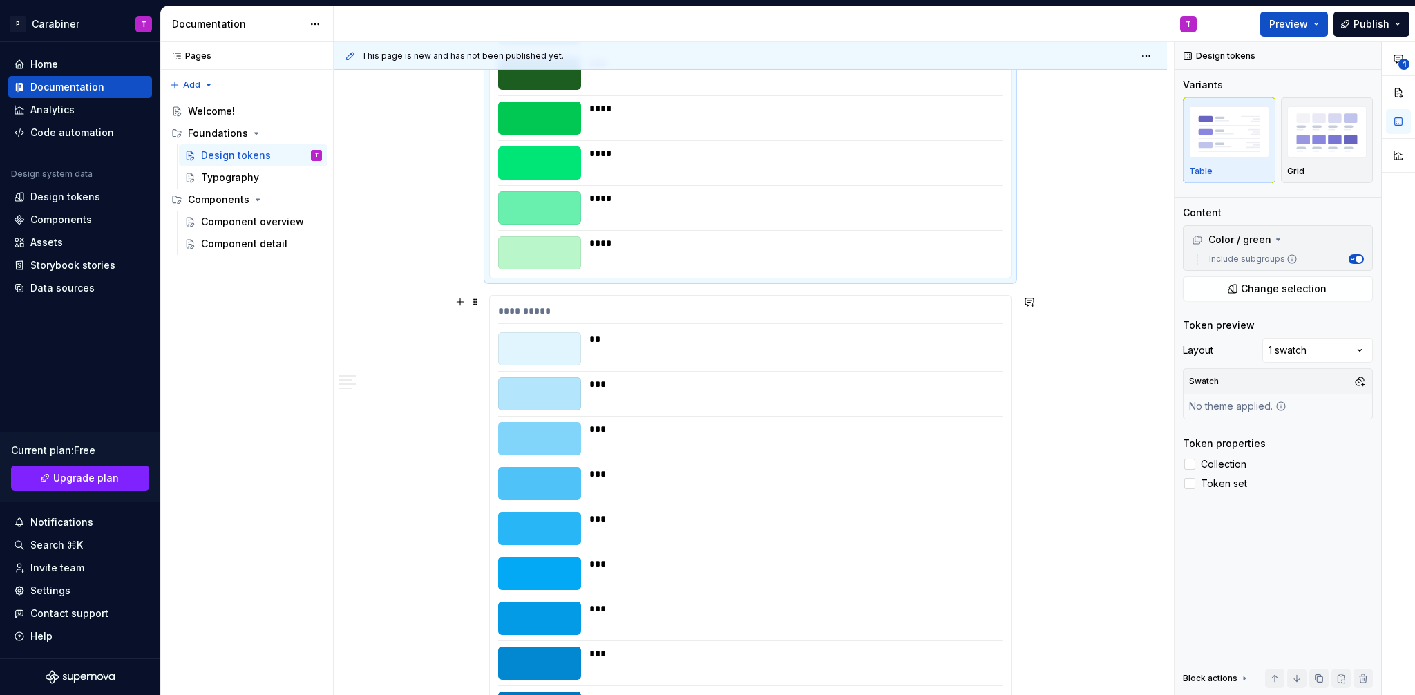
click at [567, 384] on div at bounding box center [539, 393] width 83 height 33
click at [1272, 292] on span "Change selection" at bounding box center [1284, 289] width 86 height 14
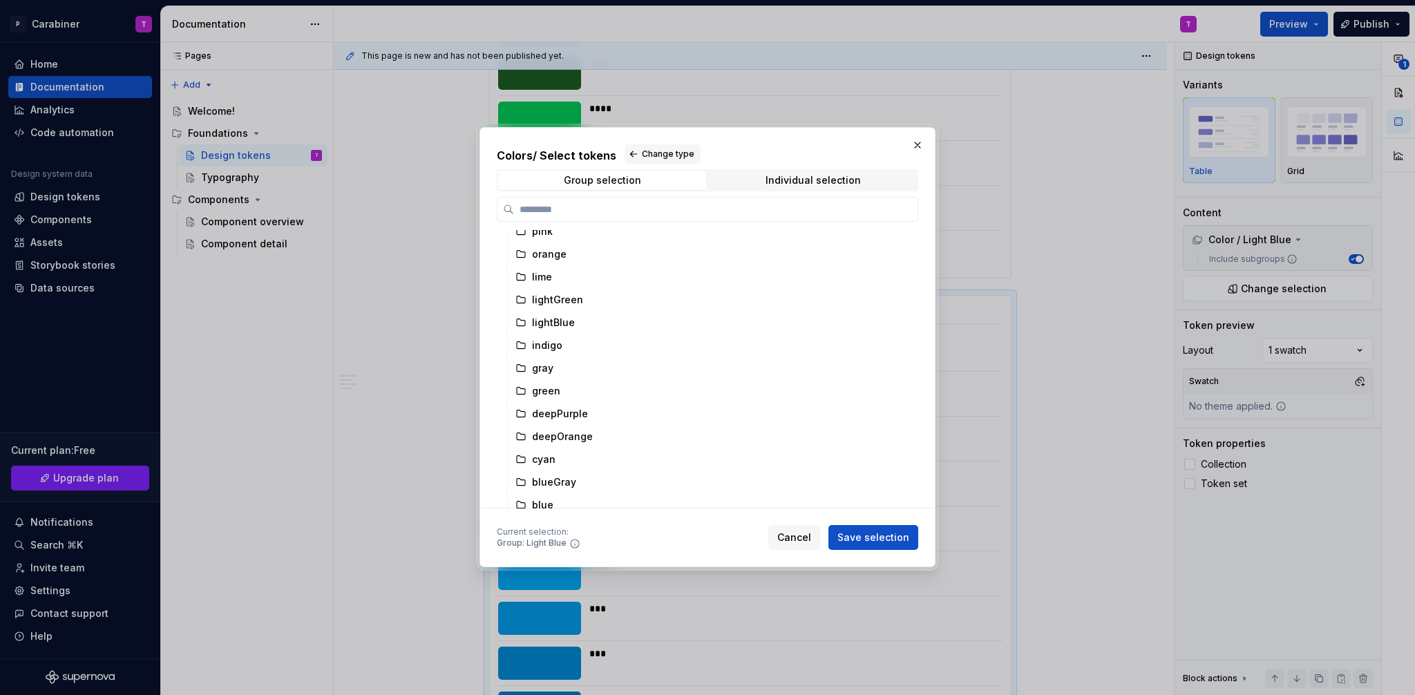
scroll to position [461, 0]
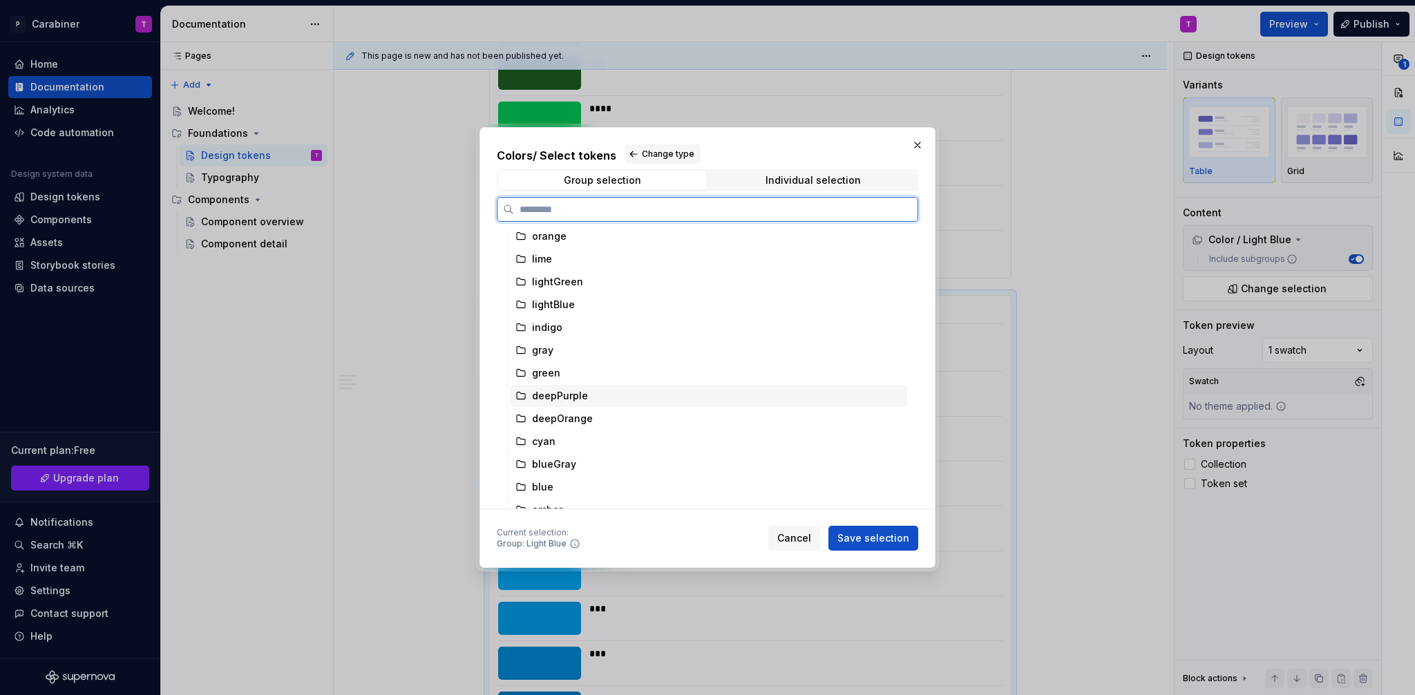
click at [555, 399] on div "deepPurple" at bounding box center [560, 396] width 56 height 14
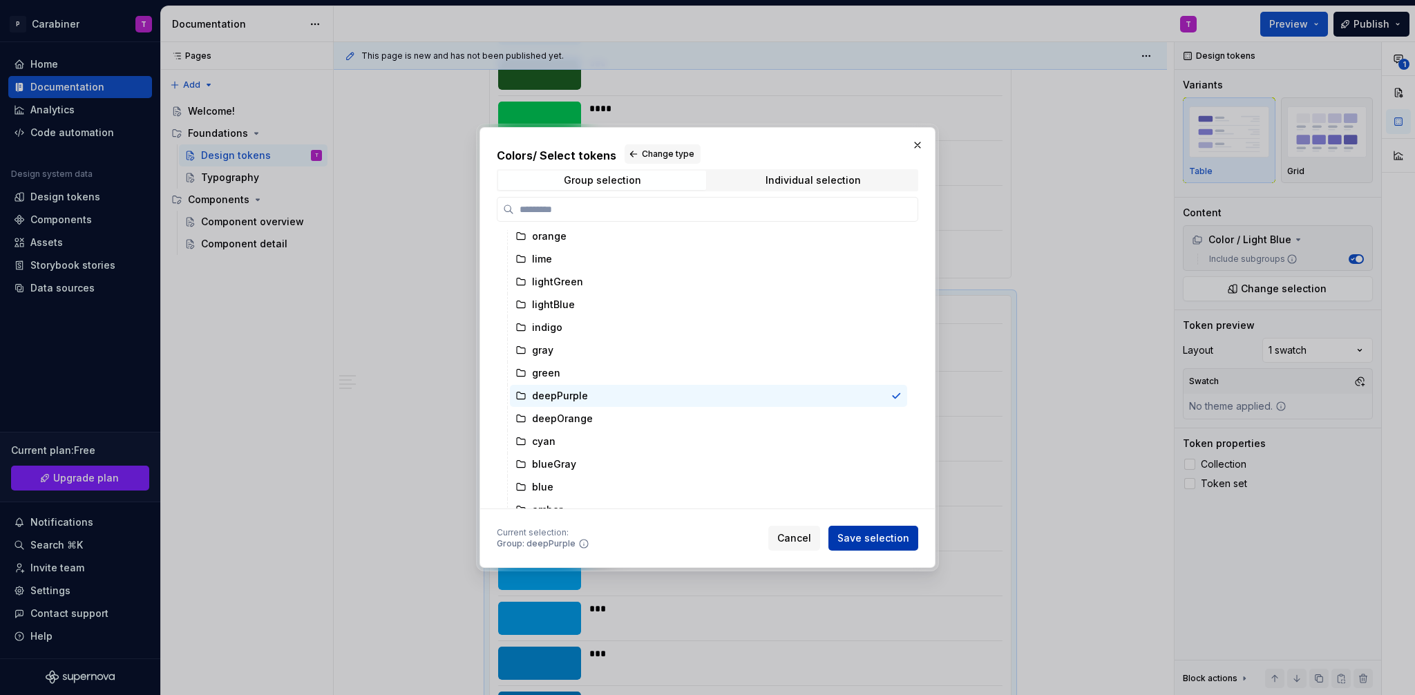
click at [870, 532] on span "Save selection" at bounding box center [874, 538] width 72 height 14
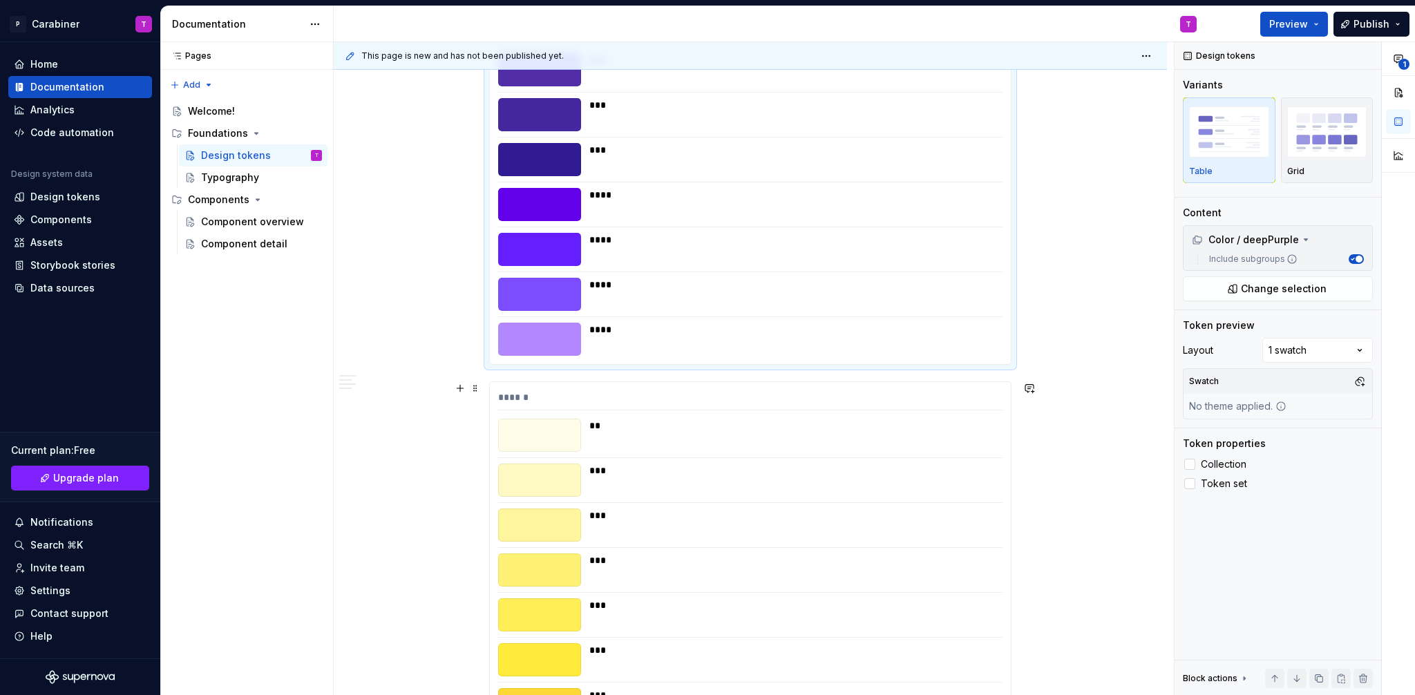
scroll to position [8874, 0]
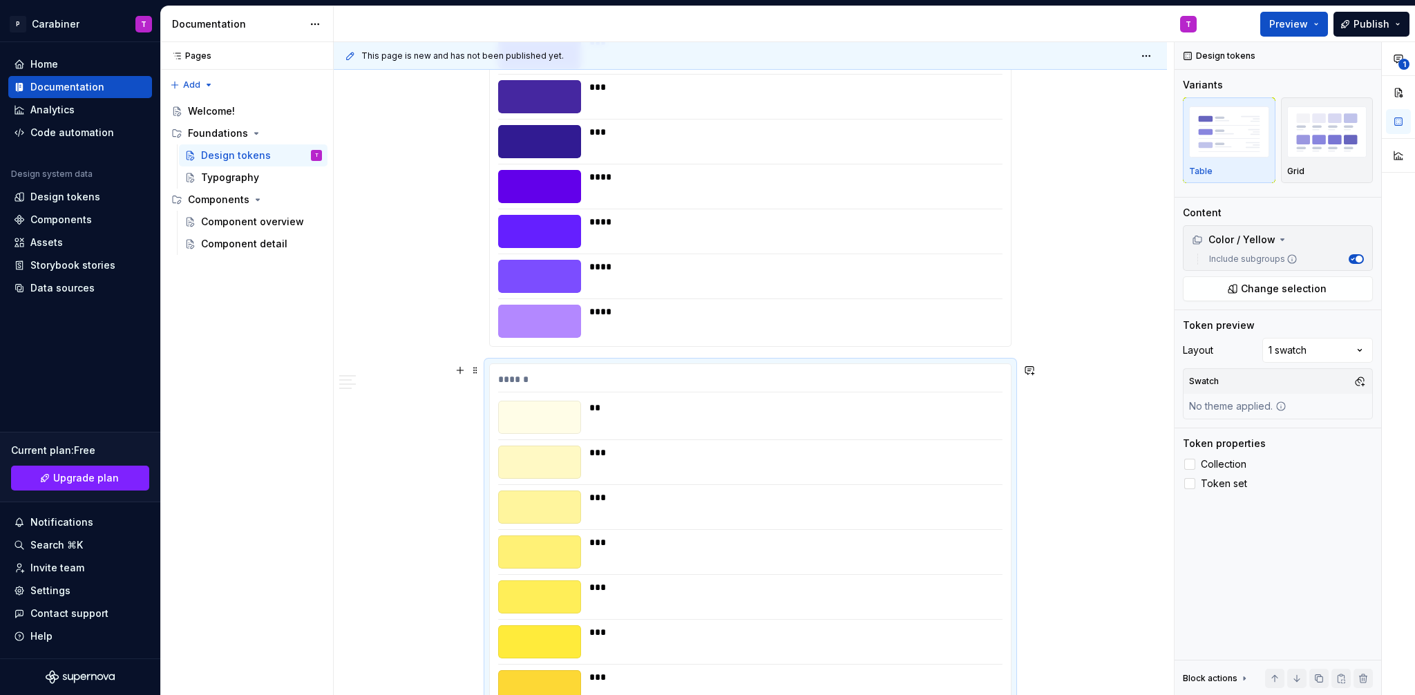
click at [554, 401] on div at bounding box center [539, 417] width 83 height 33
click at [1260, 290] on span "Change selection" at bounding box center [1284, 289] width 86 height 14
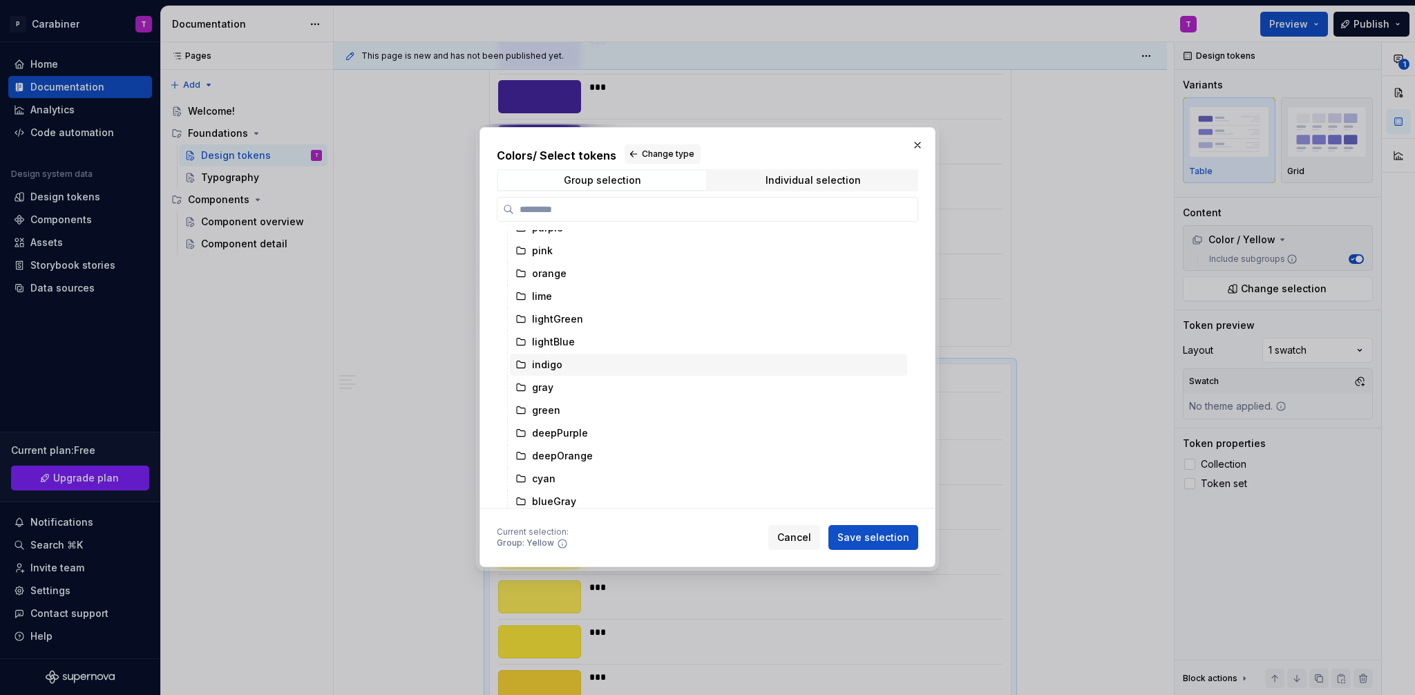
scroll to position [473, 0]
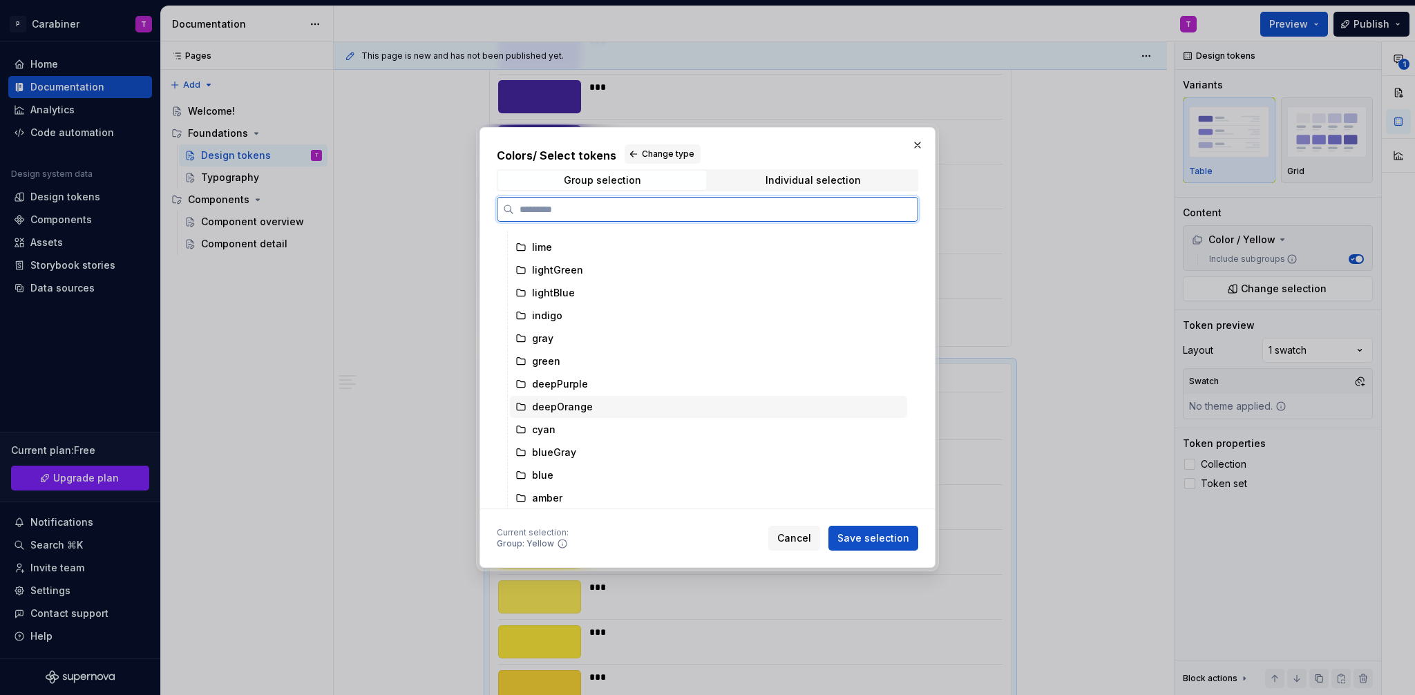
click at [551, 410] on div "deepOrange" at bounding box center [562, 407] width 61 height 14
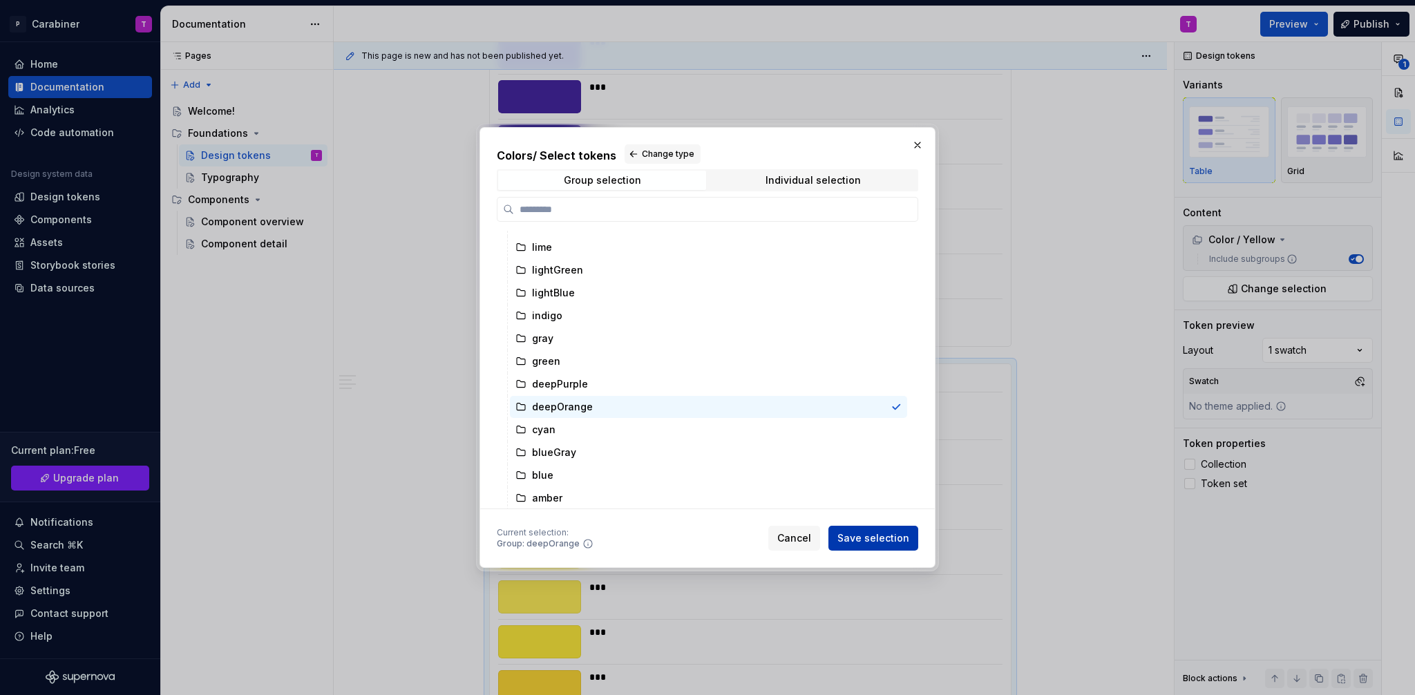
click at [860, 538] on span "Save selection" at bounding box center [874, 538] width 72 height 14
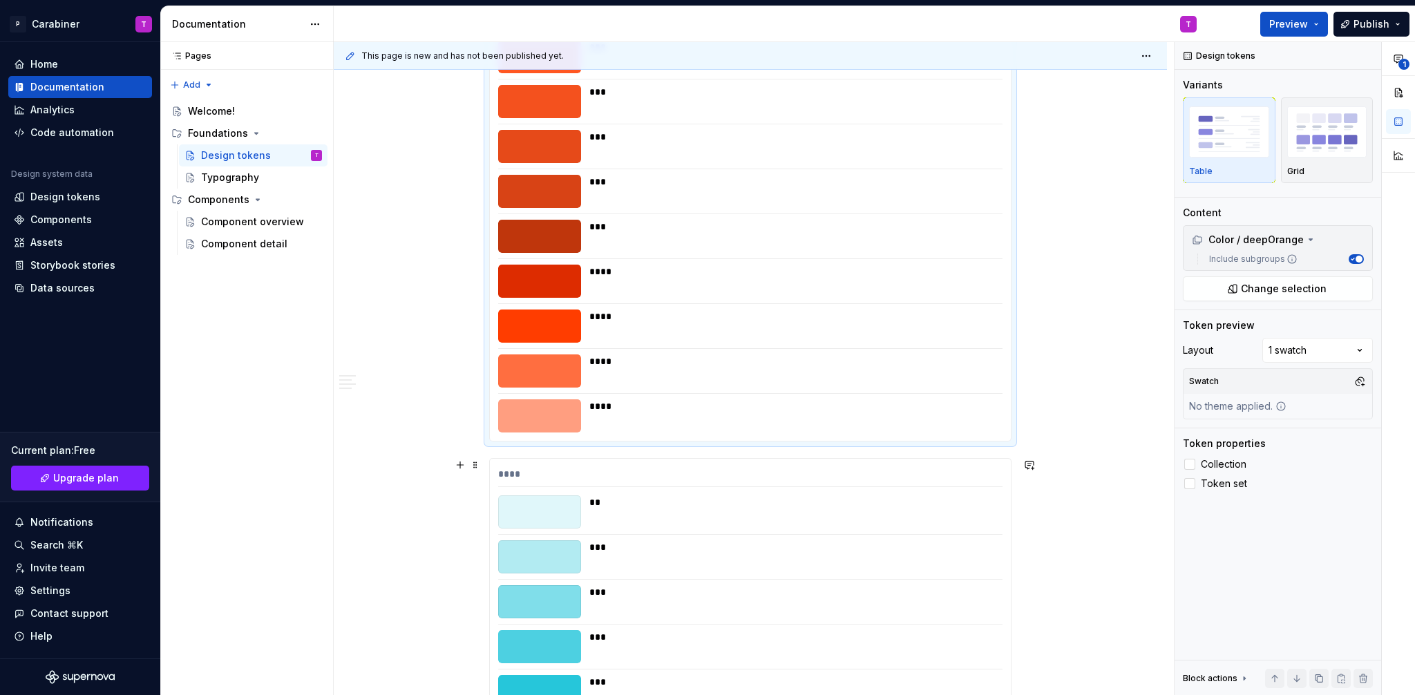
scroll to position [9570, 0]
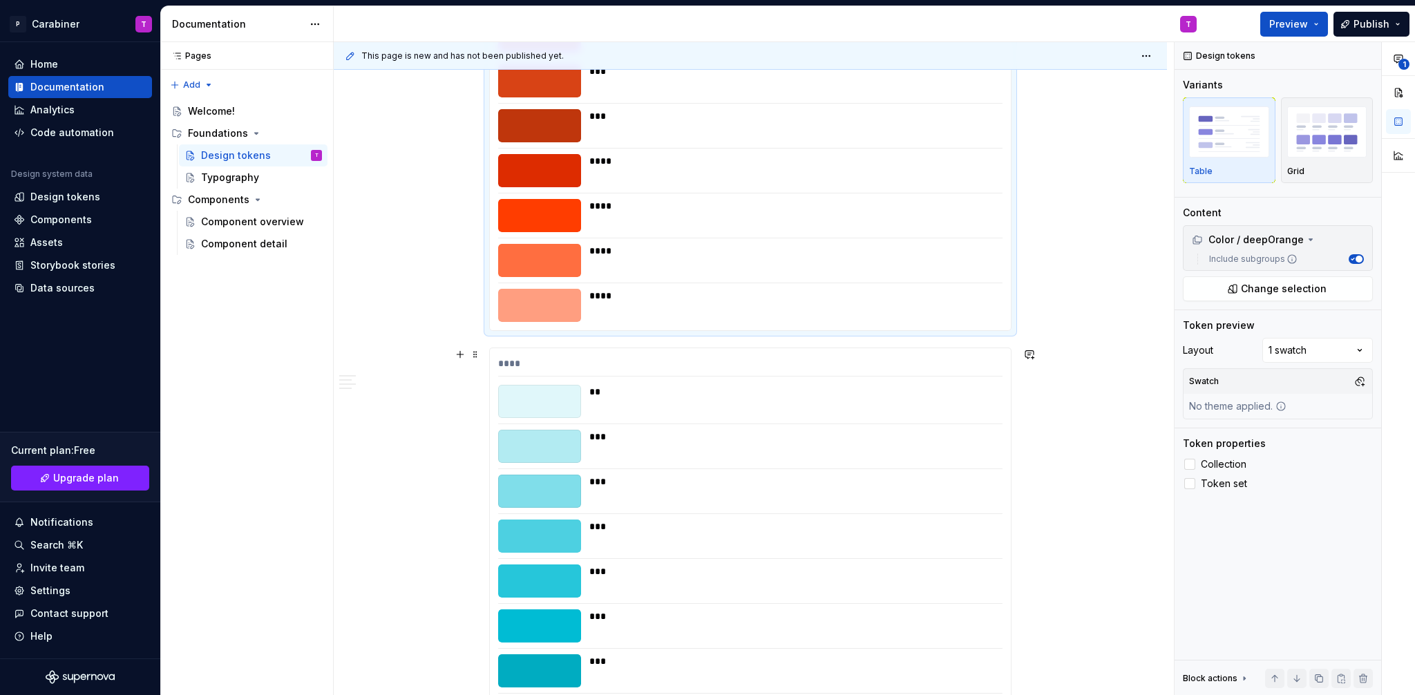
click at [542, 410] on div at bounding box center [539, 401] width 83 height 33
click at [1232, 285] on button "Change selection" at bounding box center [1278, 288] width 190 height 25
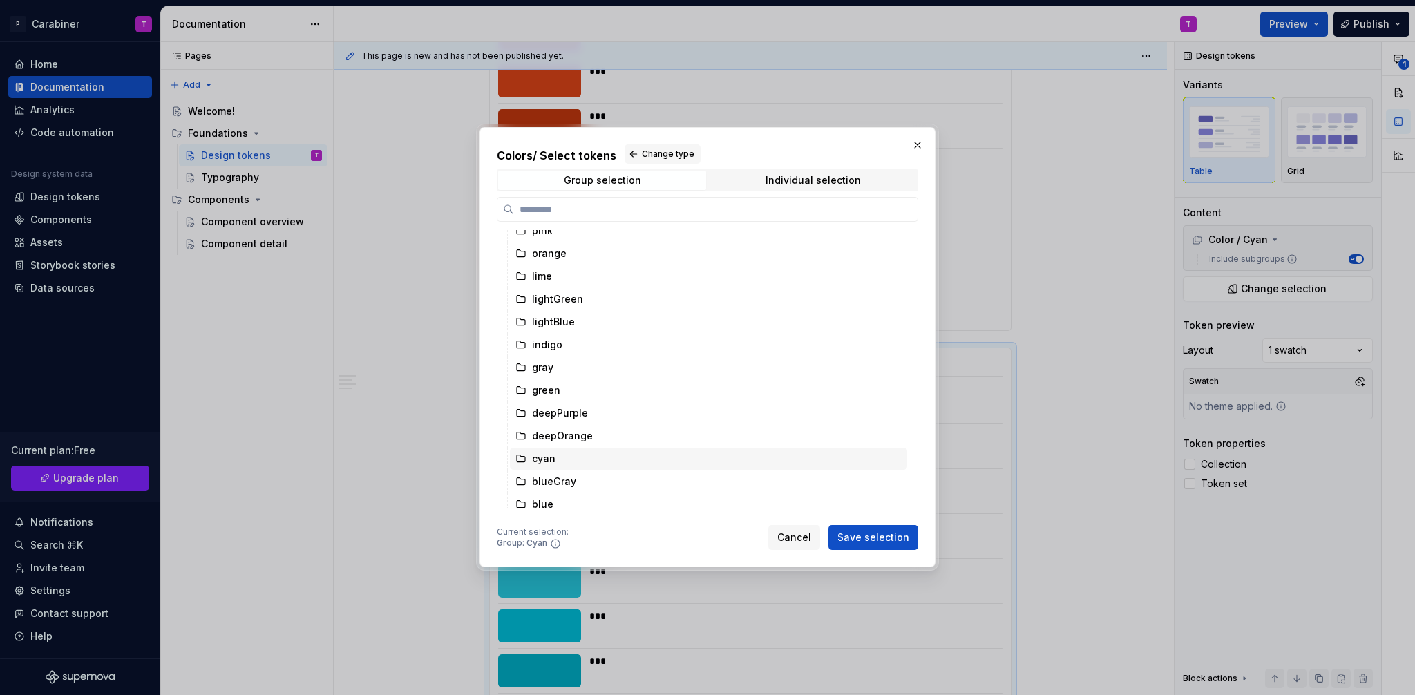
scroll to position [453, 0]
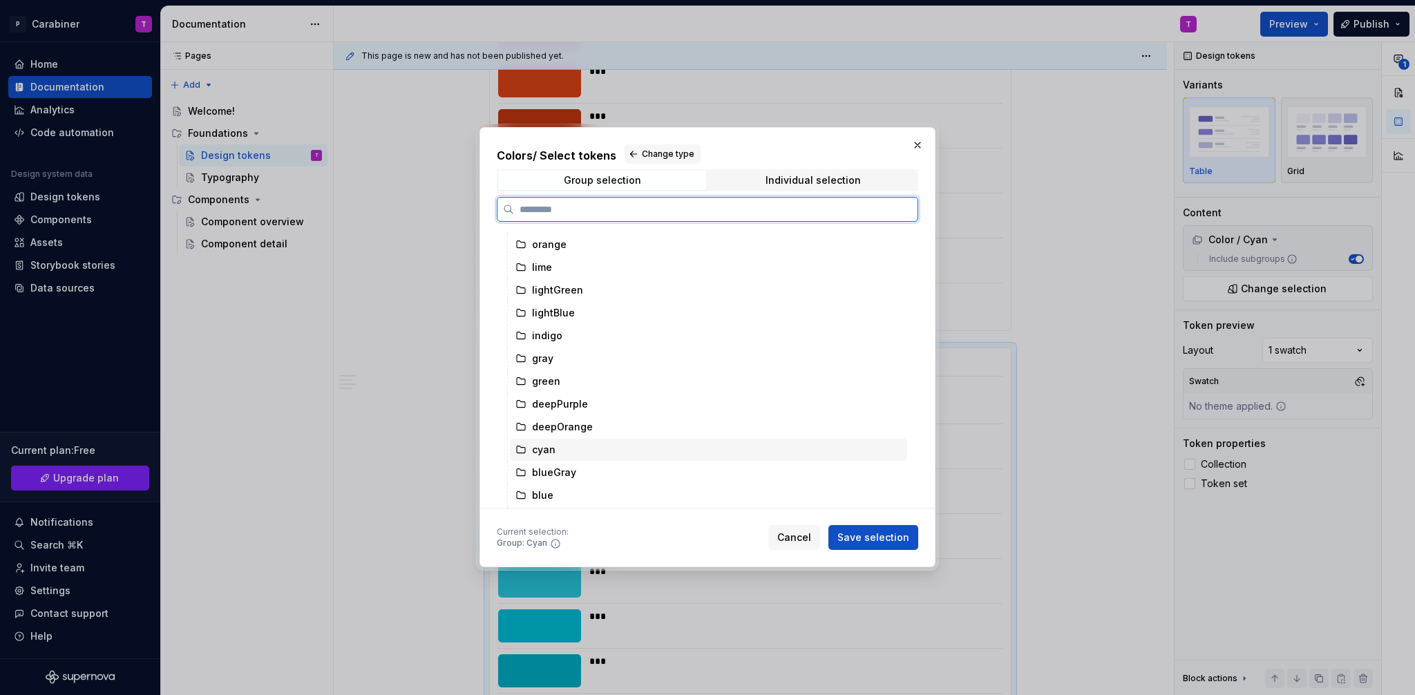
click at [555, 452] on div "cyan" at bounding box center [708, 450] width 397 height 22
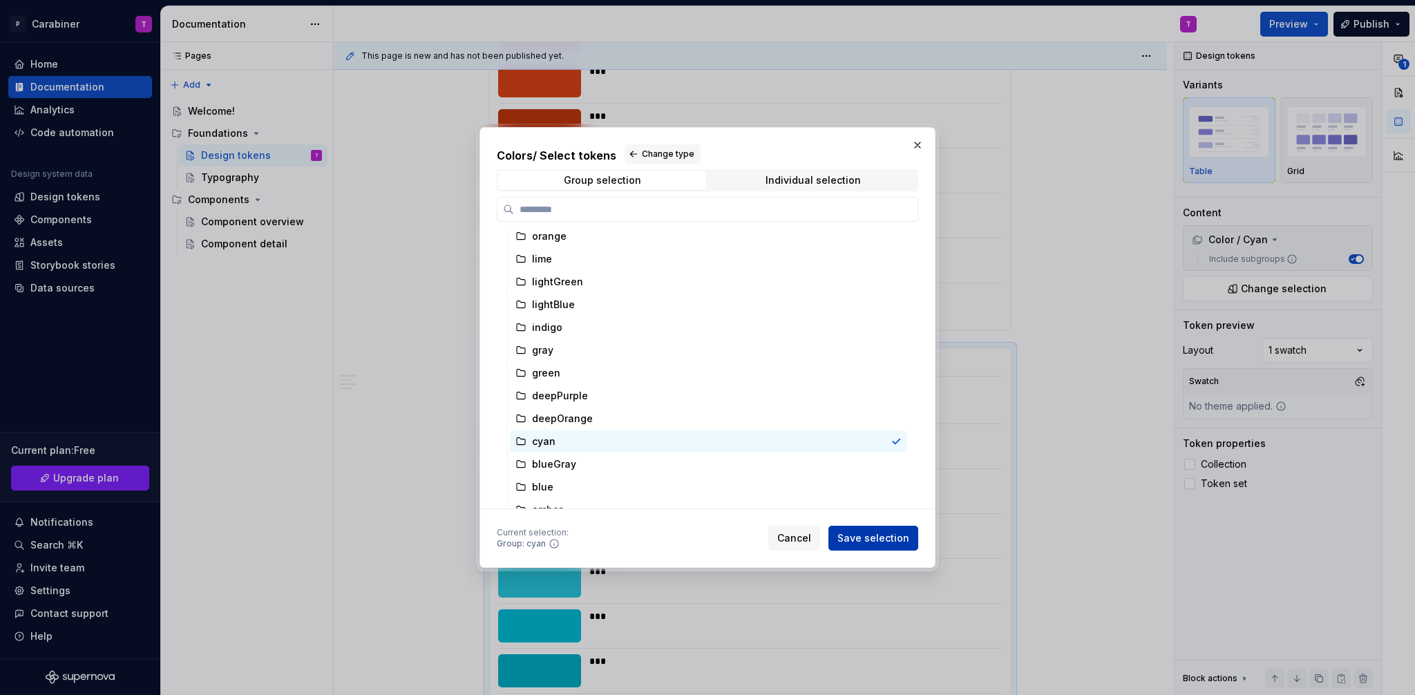
click at [872, 539] on span "Save selection" at bounding box center [874, 538] width 72 height 14
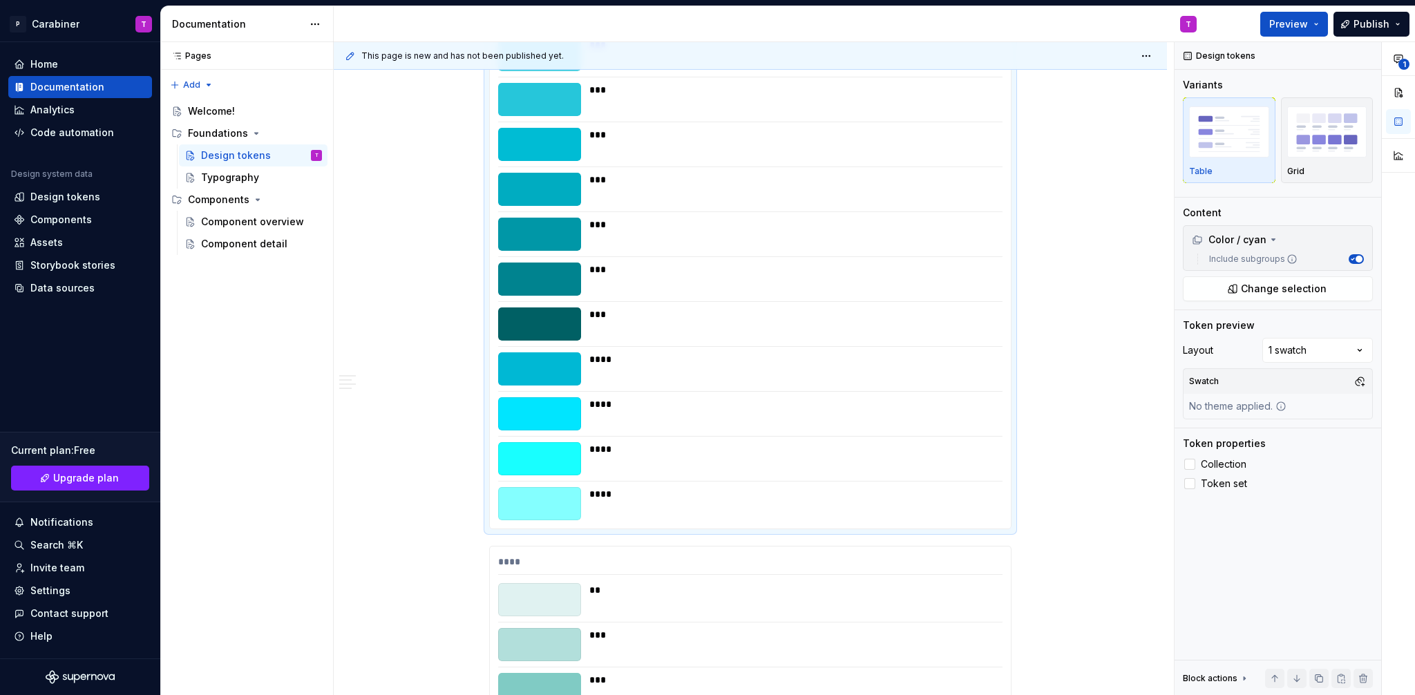
scroll to position [10187, 0]
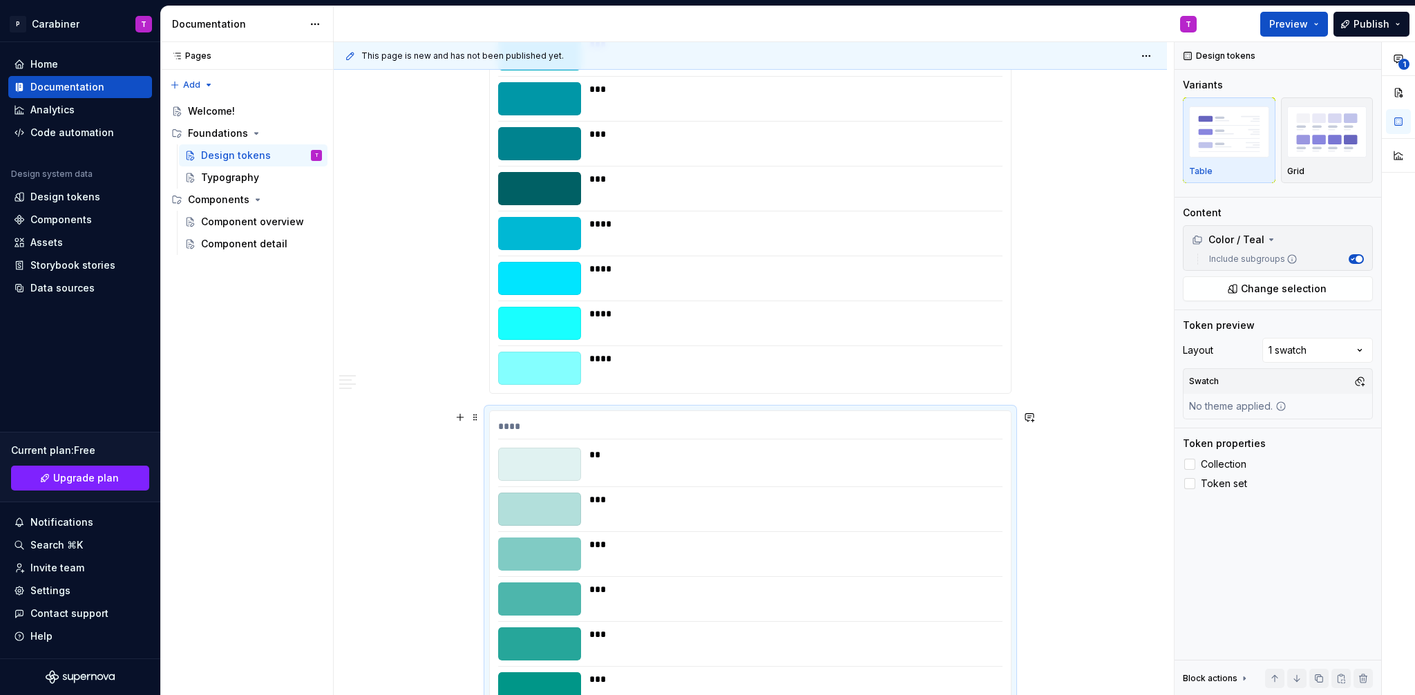
click at [1257, 287] on span "Change selection" at bounding box center [1284, 289] width 86 height 14
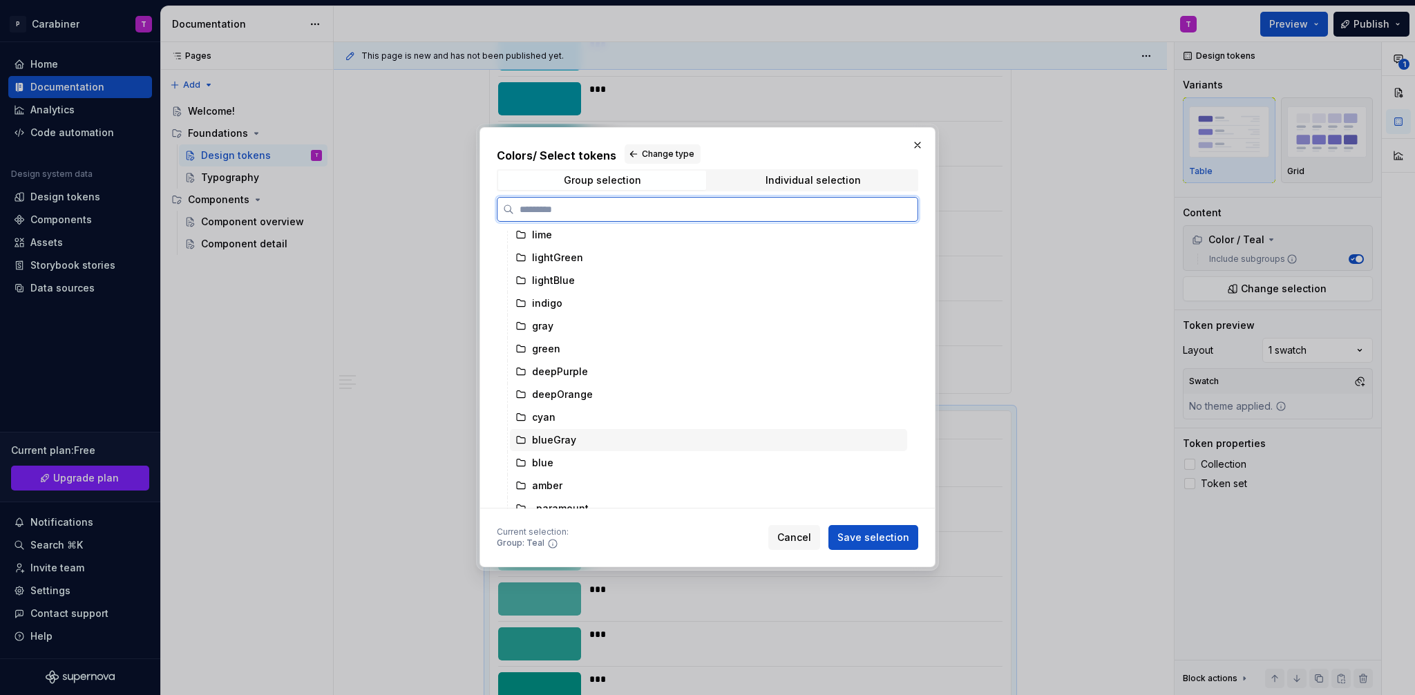
scroll to position [496, 0]
click at [549, 429] on div "blueGray" at bounding box center [554, 429] width 44 height 14
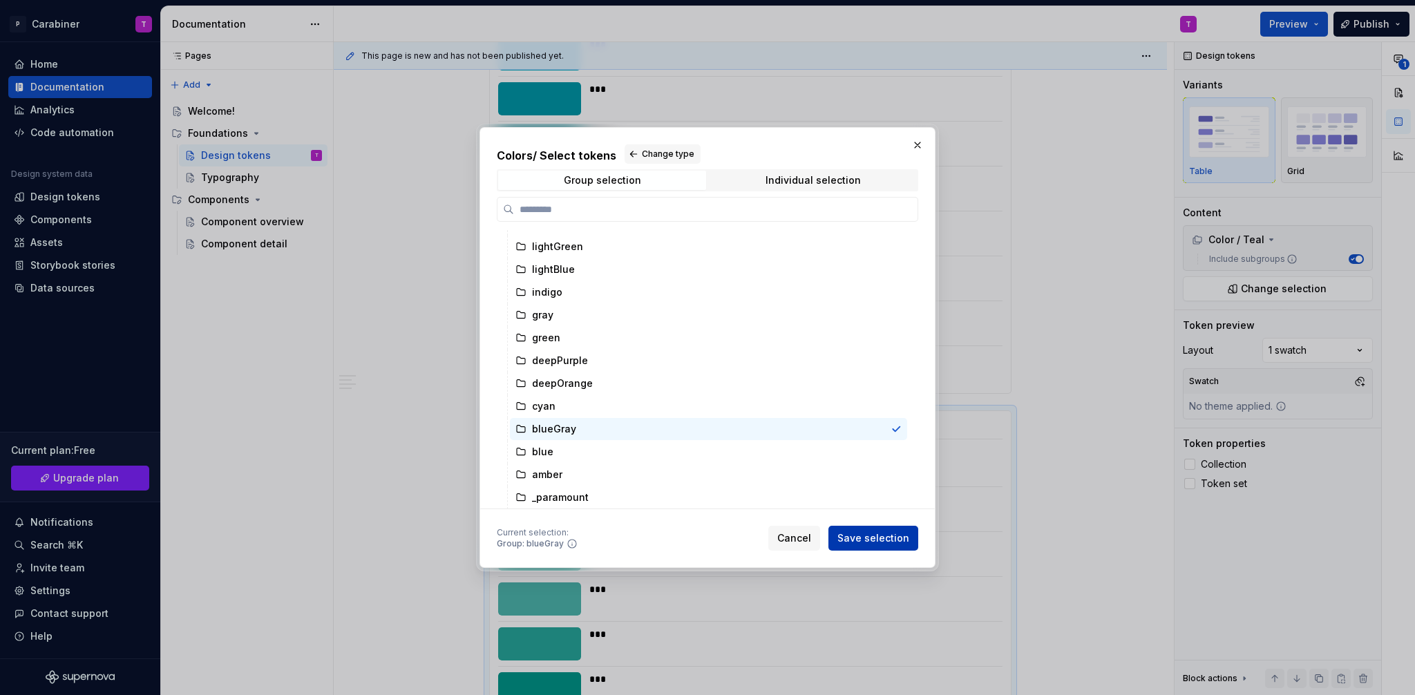
click at [866, 535] on span "Save selection" at bounding box center [874, 538] width 72 height 14
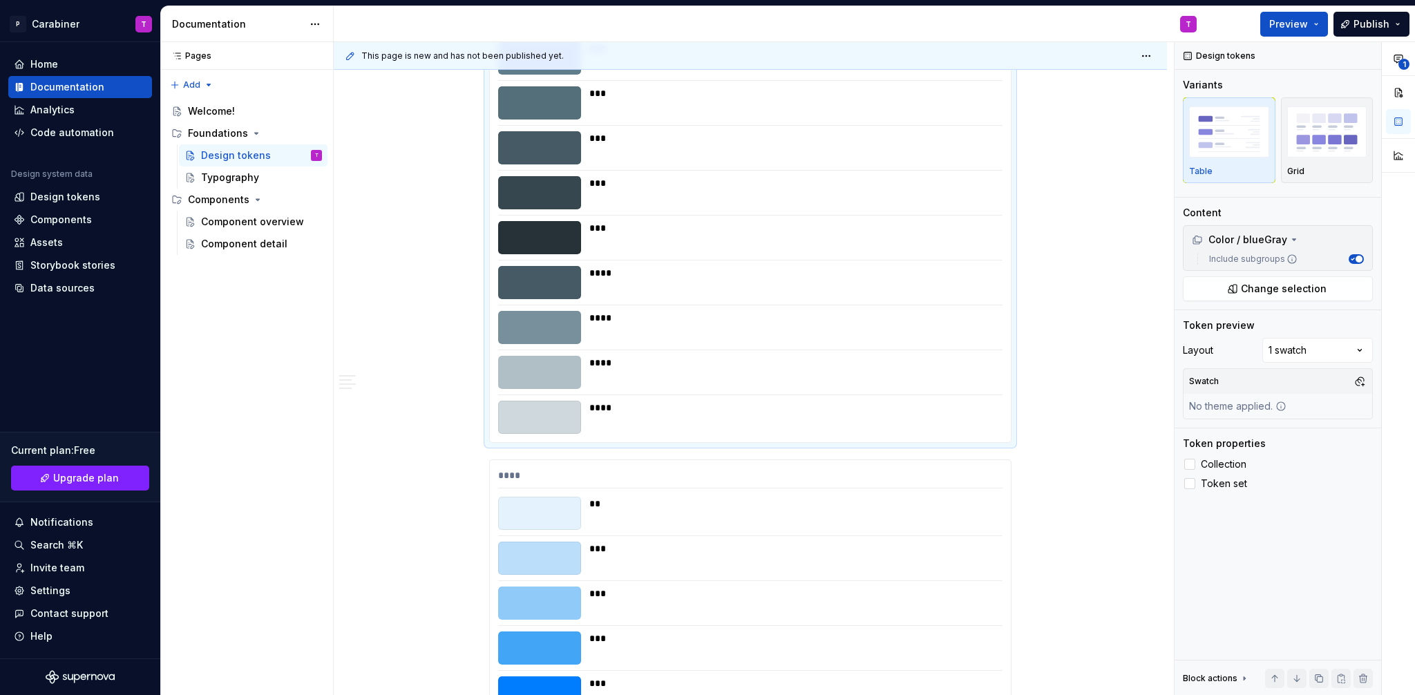
scroll to position [10959, 0]
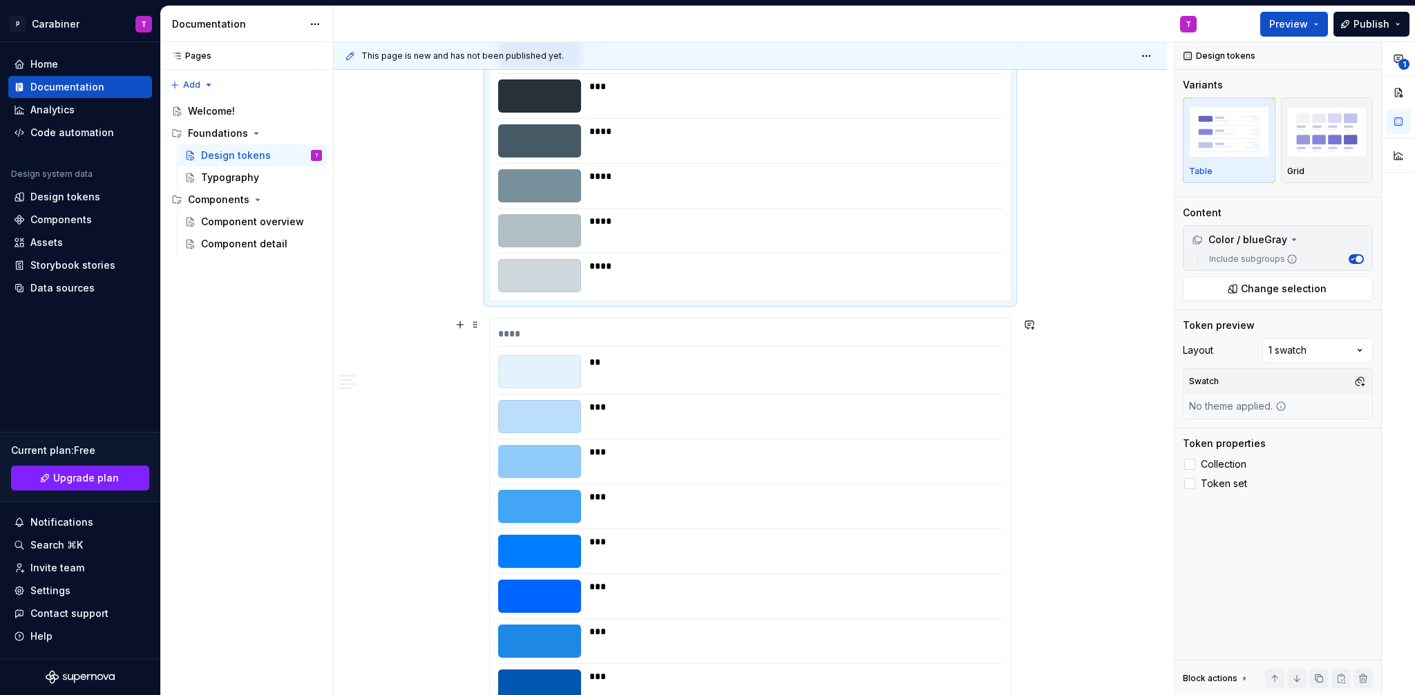
click at [556, 381] on div at bounding box center [539, 371] width 83 height 33
click at [1247, 283] on span "Change selection" at bounding box center [1284, 289] width 86 height 14
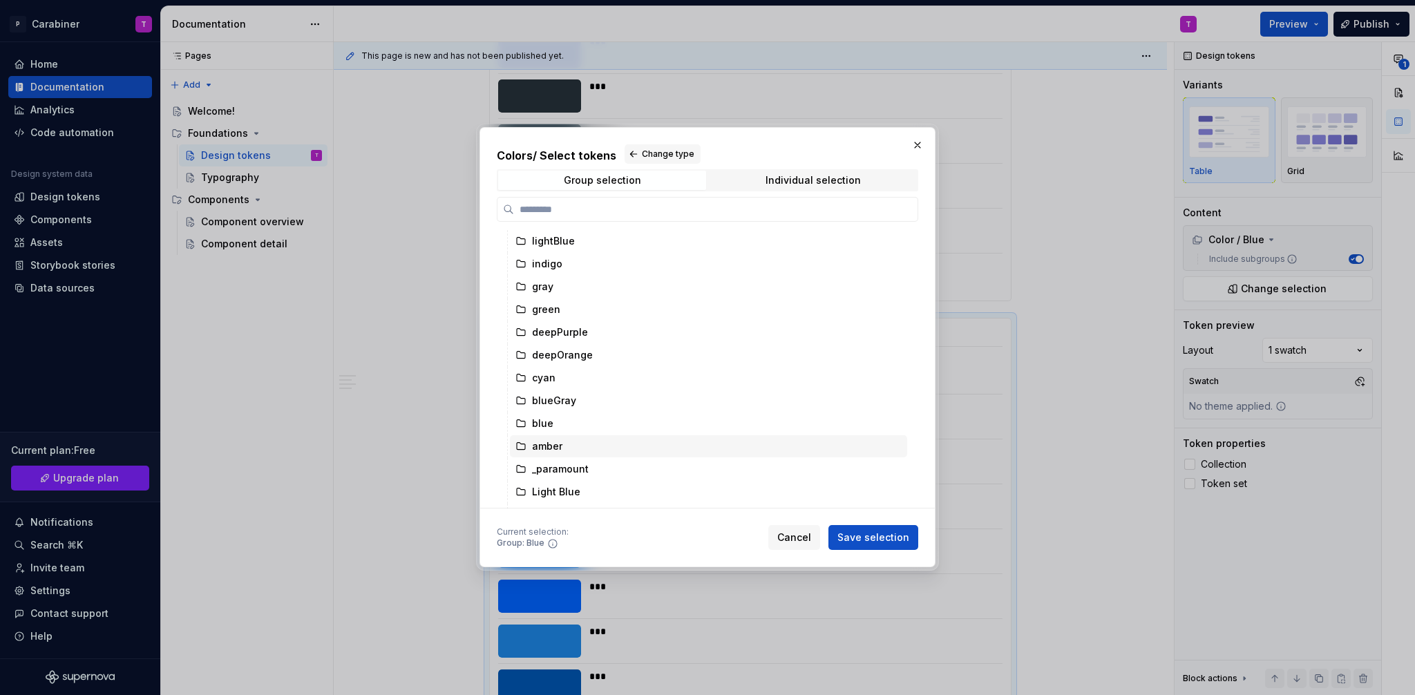
scroll to position [533, 0]
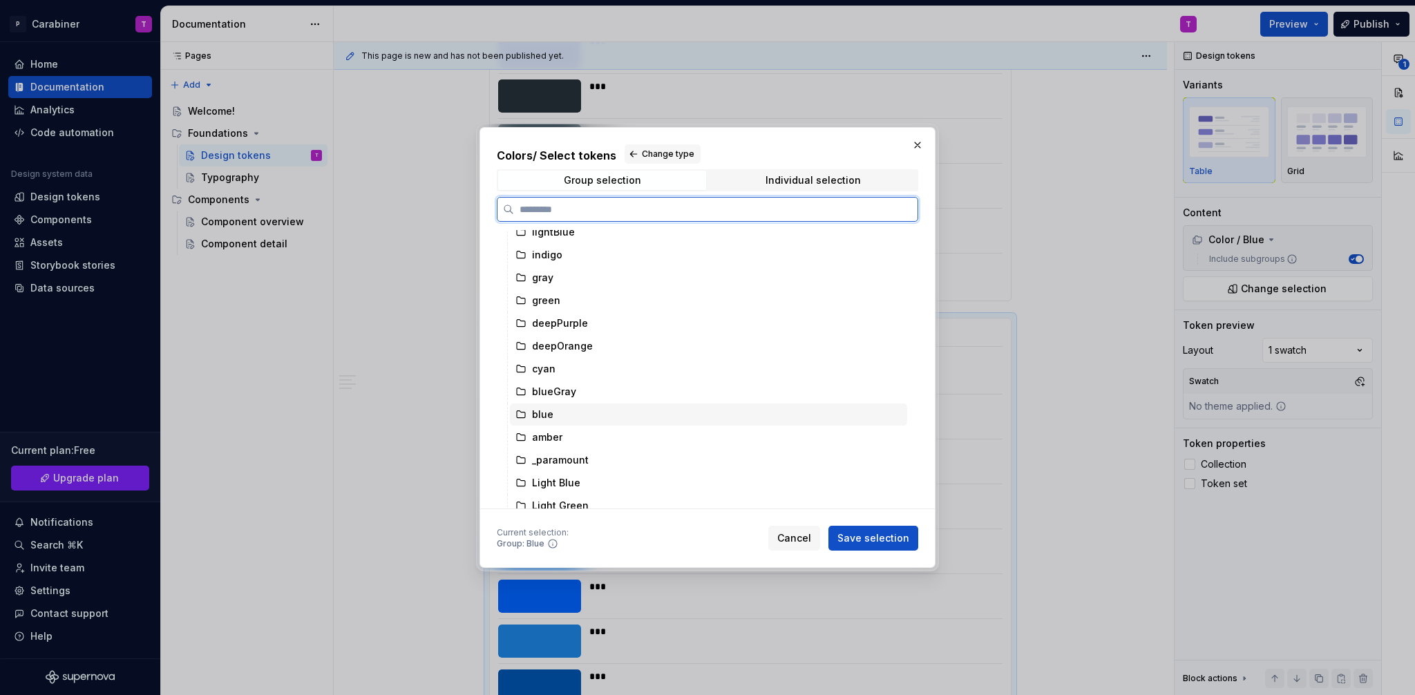
click at [545, 415] on div "blue" at bounding box center [542, 415] width 21 height 14
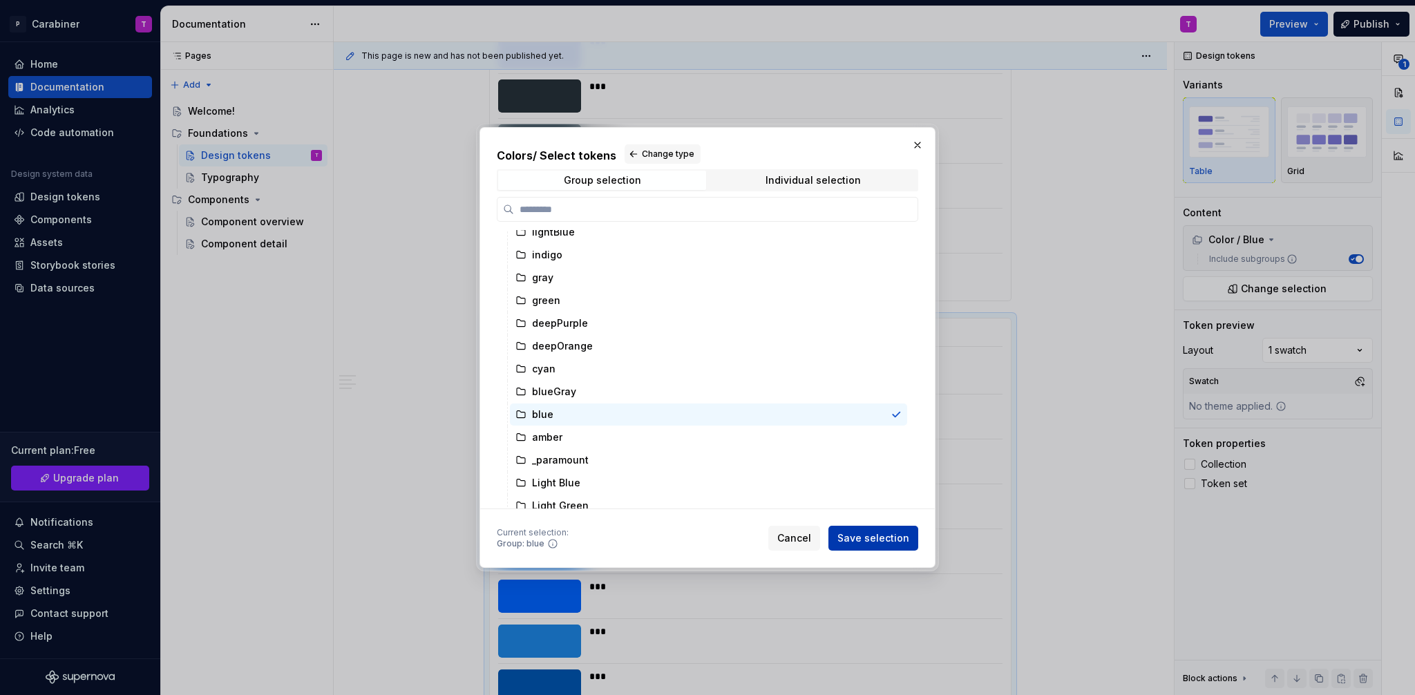
click at [887, 537] on span "Save selection" at bounding box center [874, 538] width 72 height 14
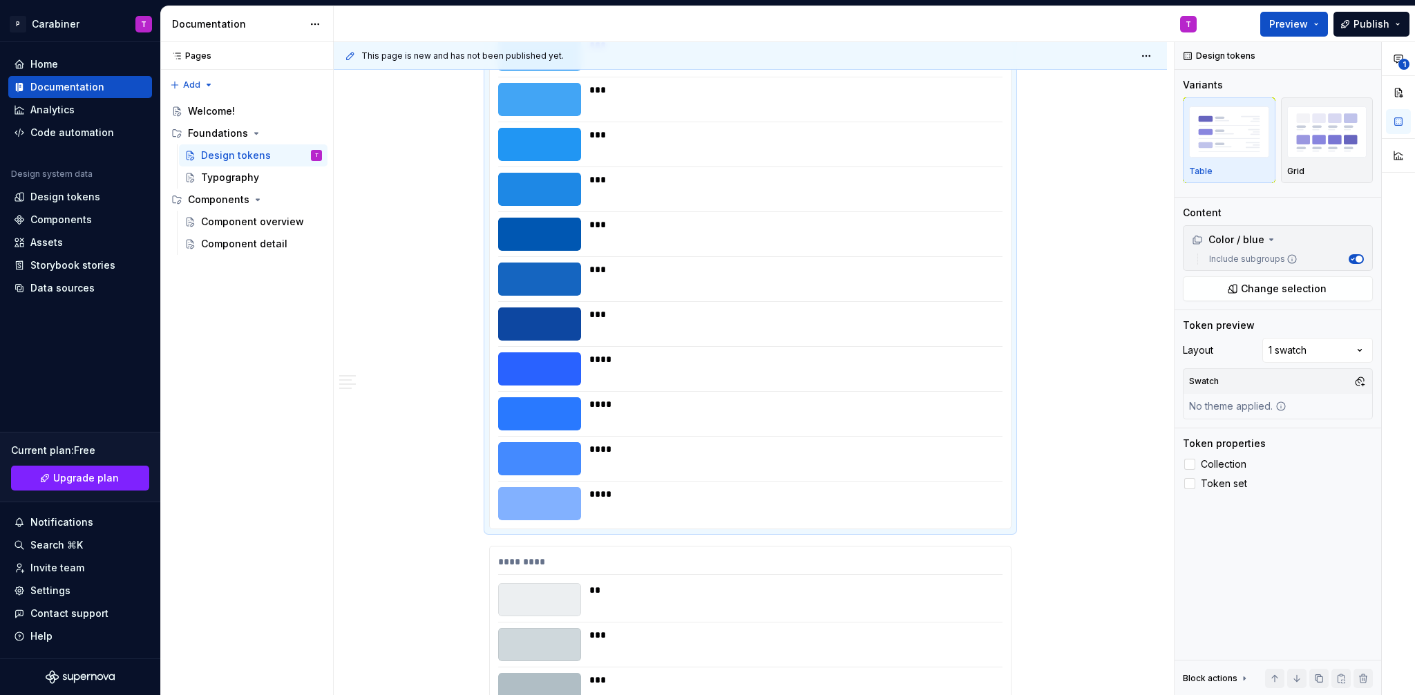
scroll to position [11599, 0]
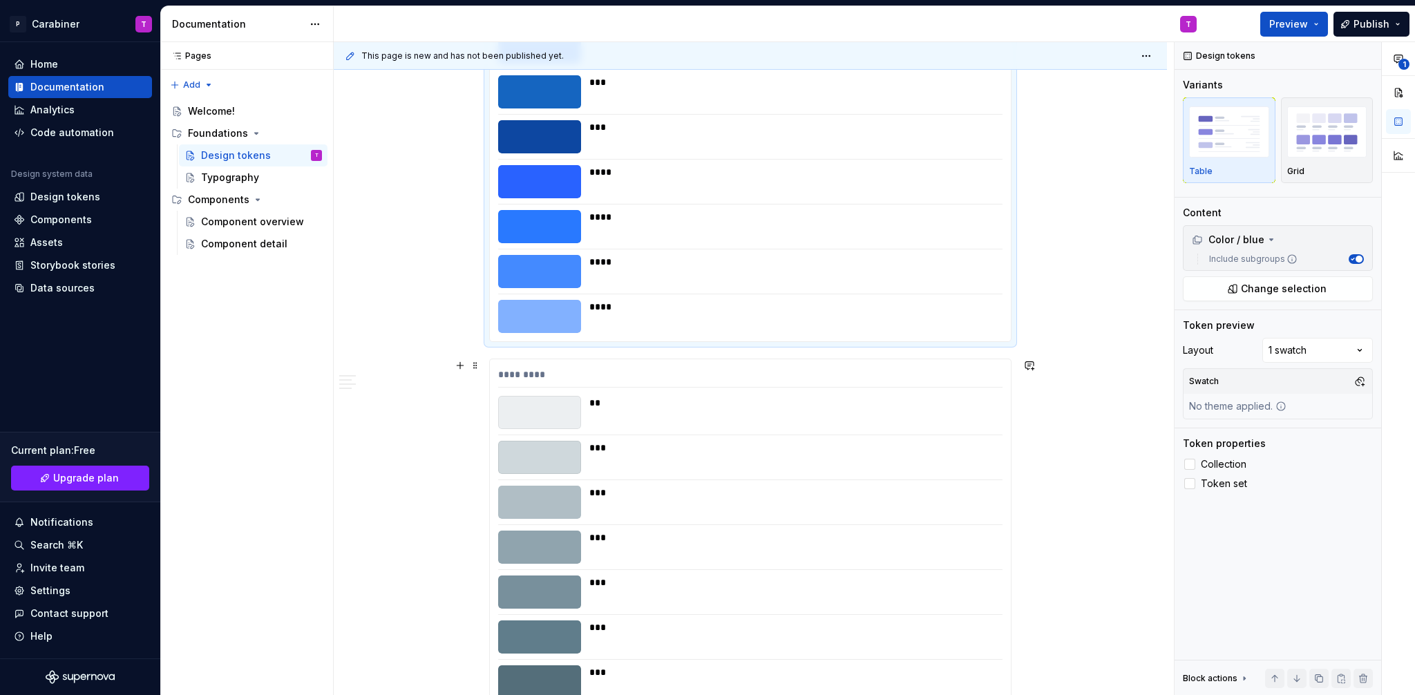
click at [556, 418] on div at bounding box center [539, 412] width 83 height 33
click at [1258, 287] on span "Change selection" at bounding box center [1284, 289] width 86 height 14
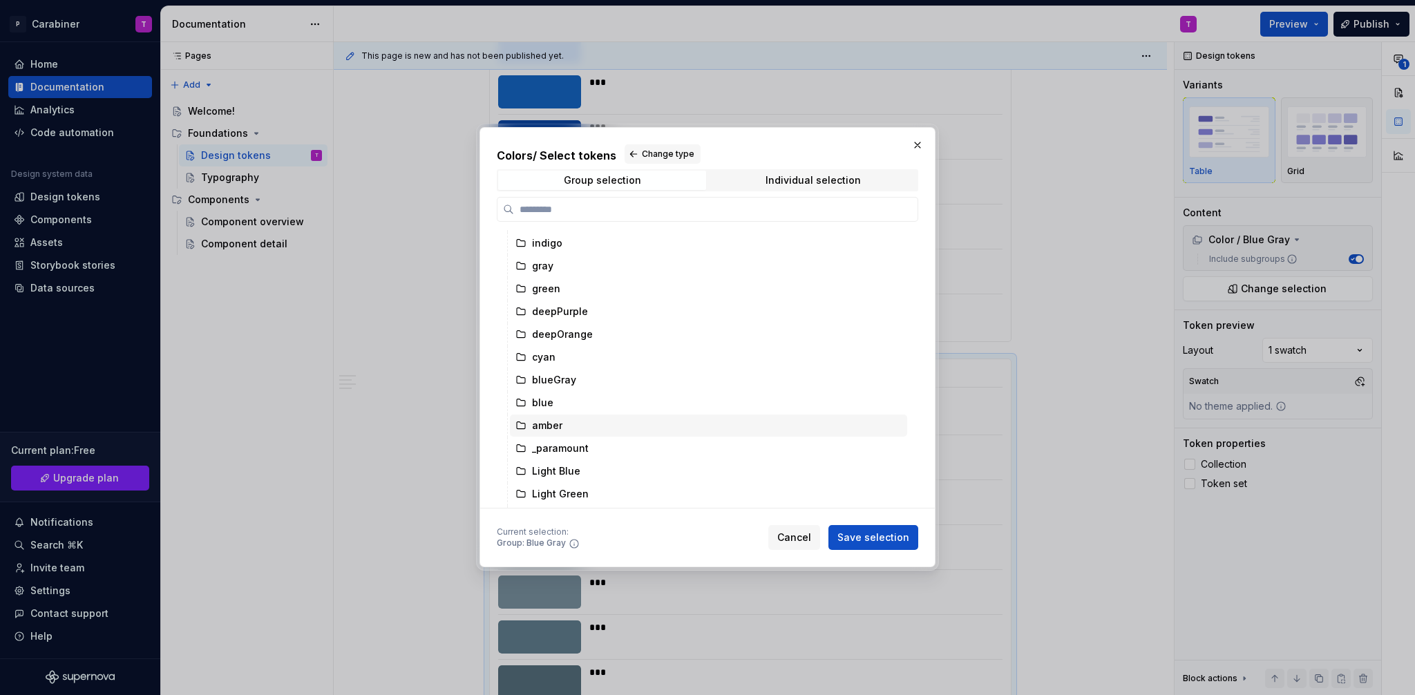
scroll to position [554, 0]
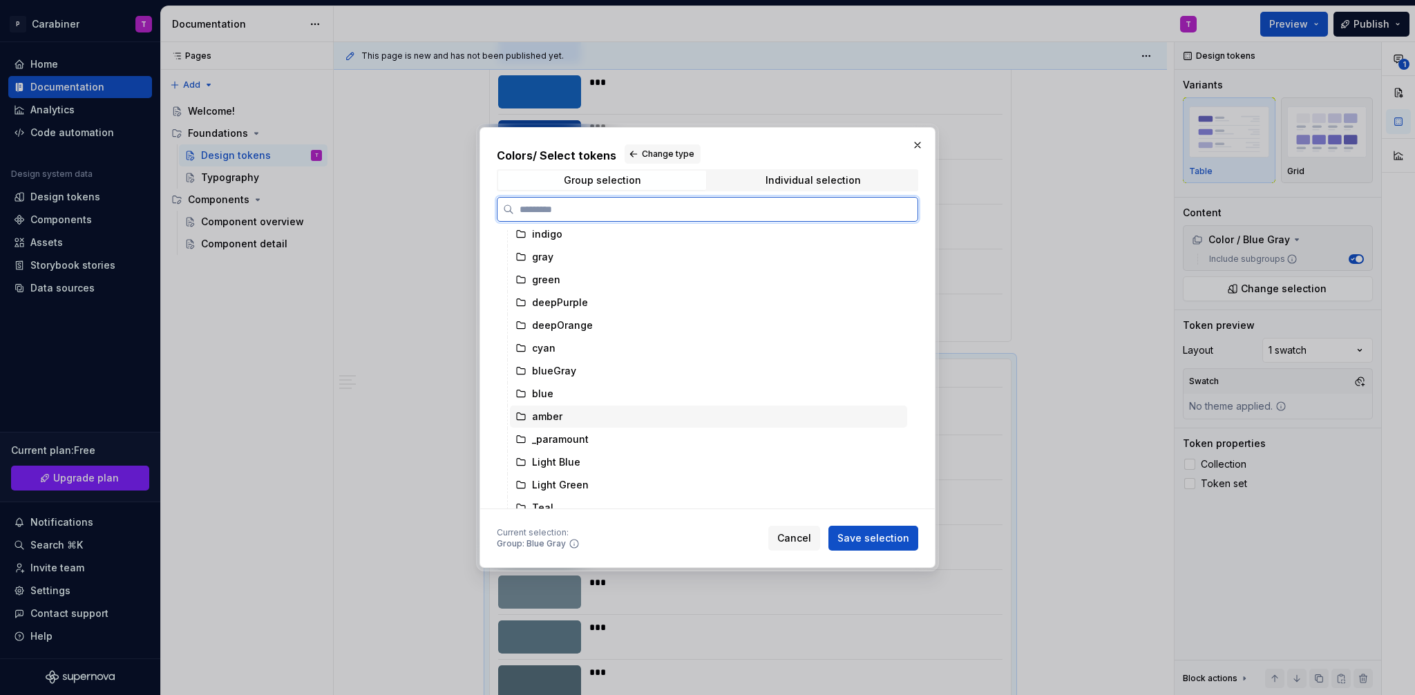
click at [548, 417] on div "amber" at bounding box center [547, 417] width 30 height 14
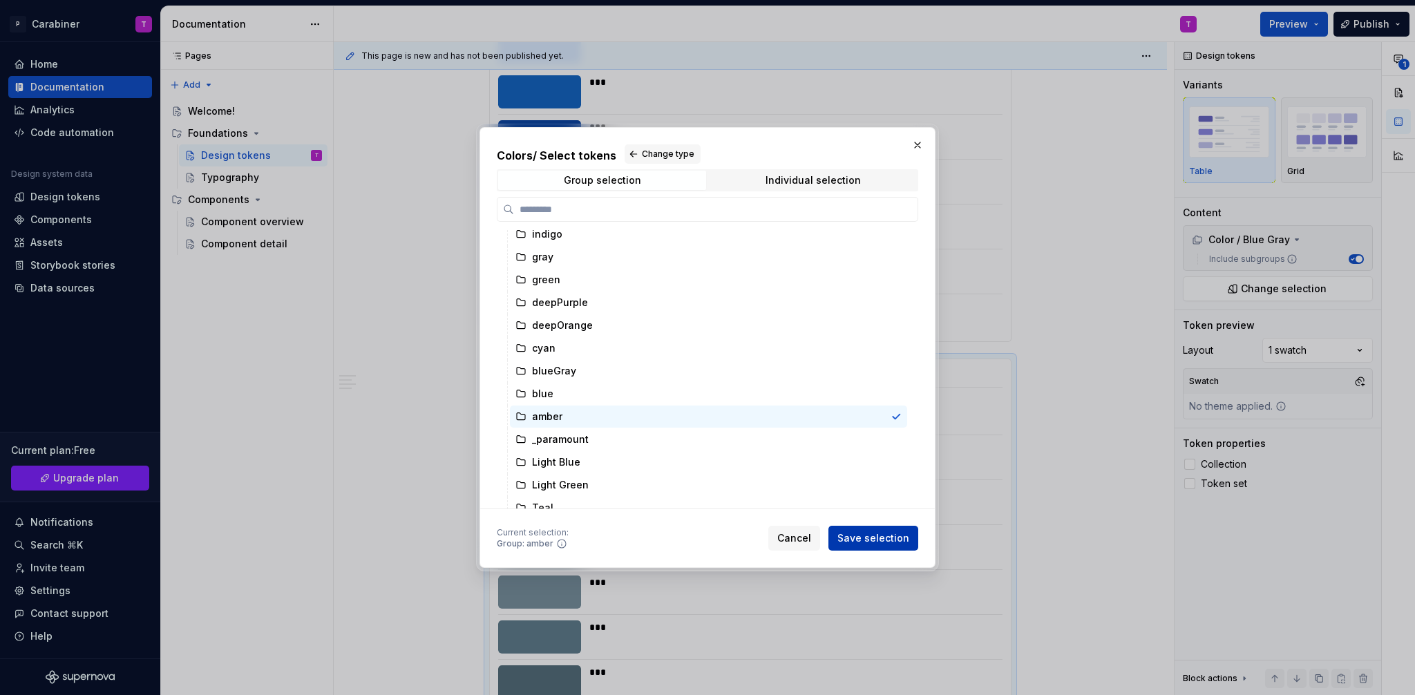
click at [861, 536] on span "Save selection" at bounding box center [874, 538] width 72 height 14
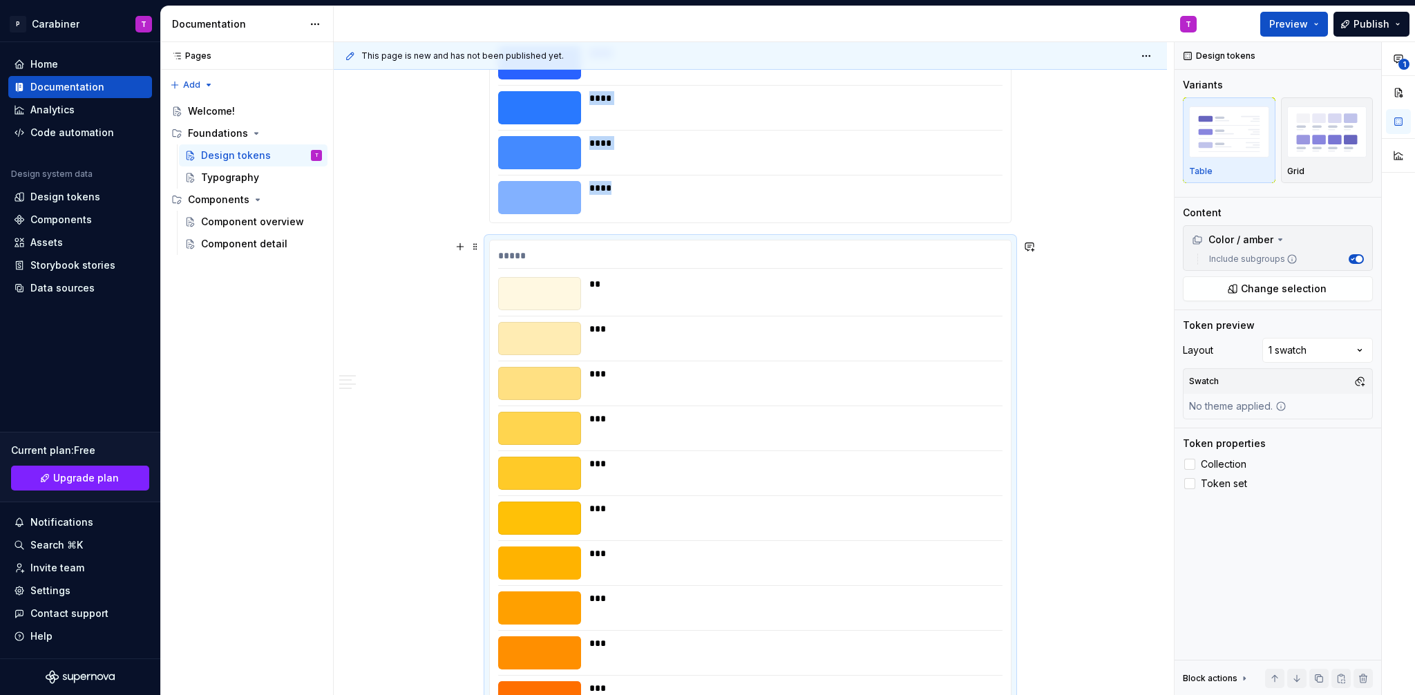
scroll to position [11646, 0]
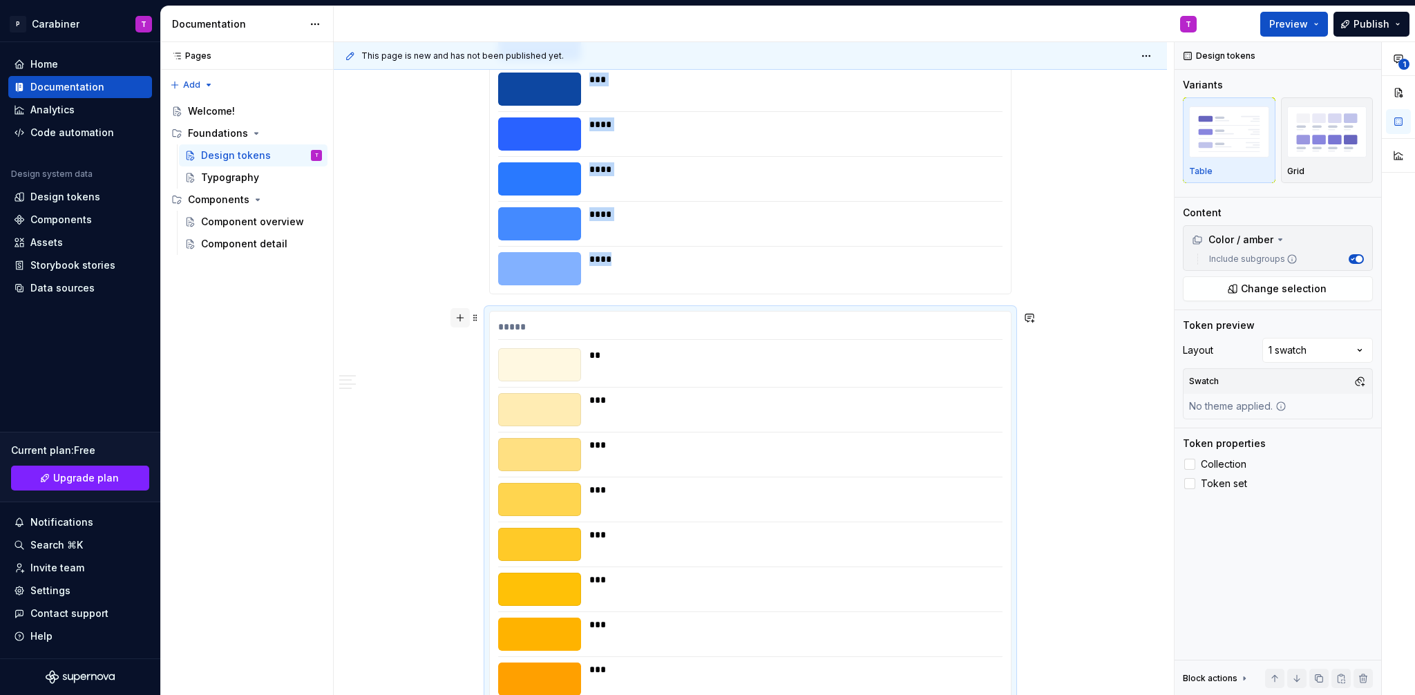
click at [458, 317] on button "button" at bounding box center [460, 317] width 19 height 19
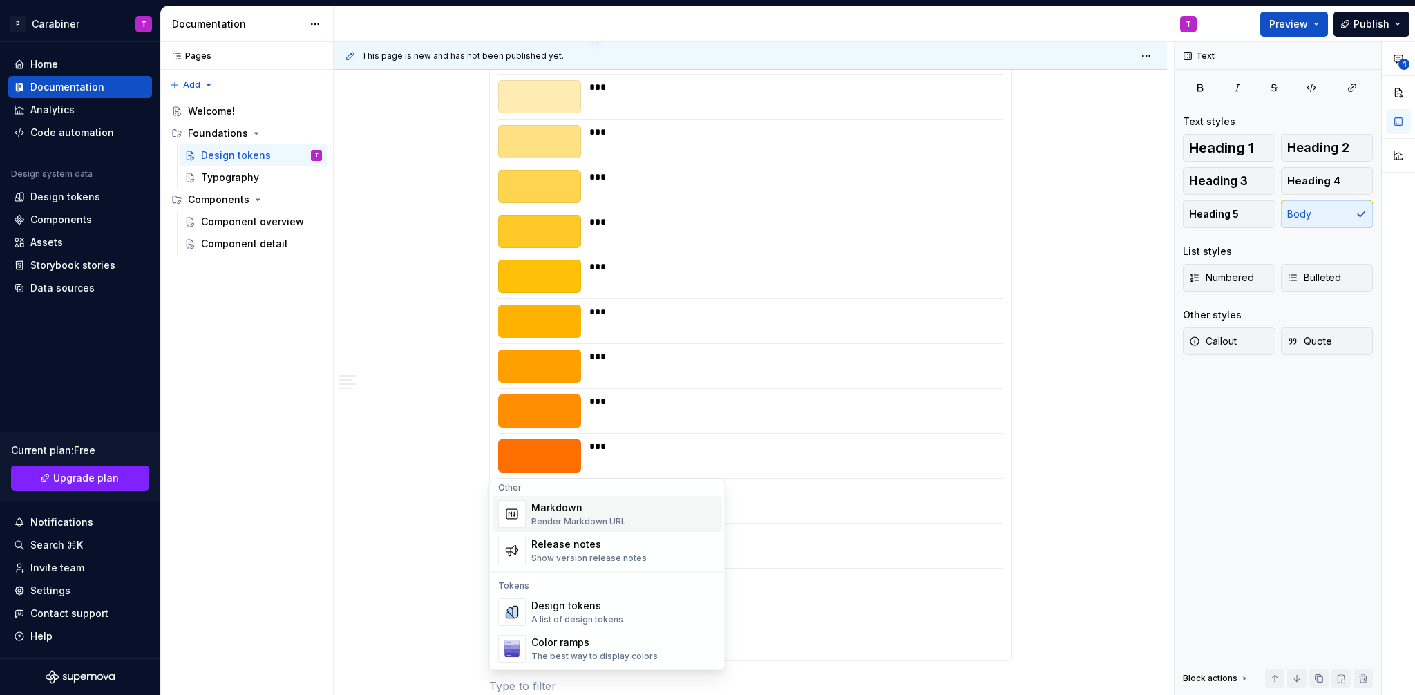
scroll to position [976, 0]
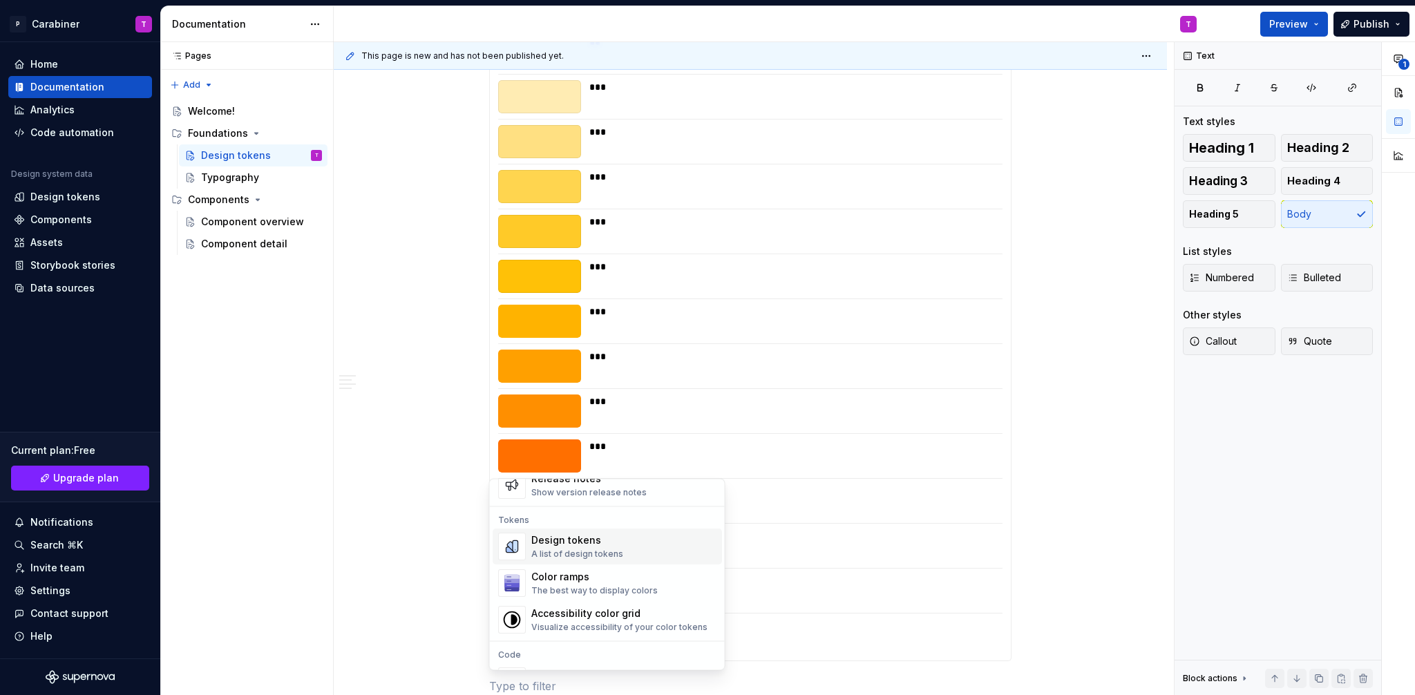
click at [540, 553] on div "A list of design tokens" at bounding box center [577, 554] width 92 height 11
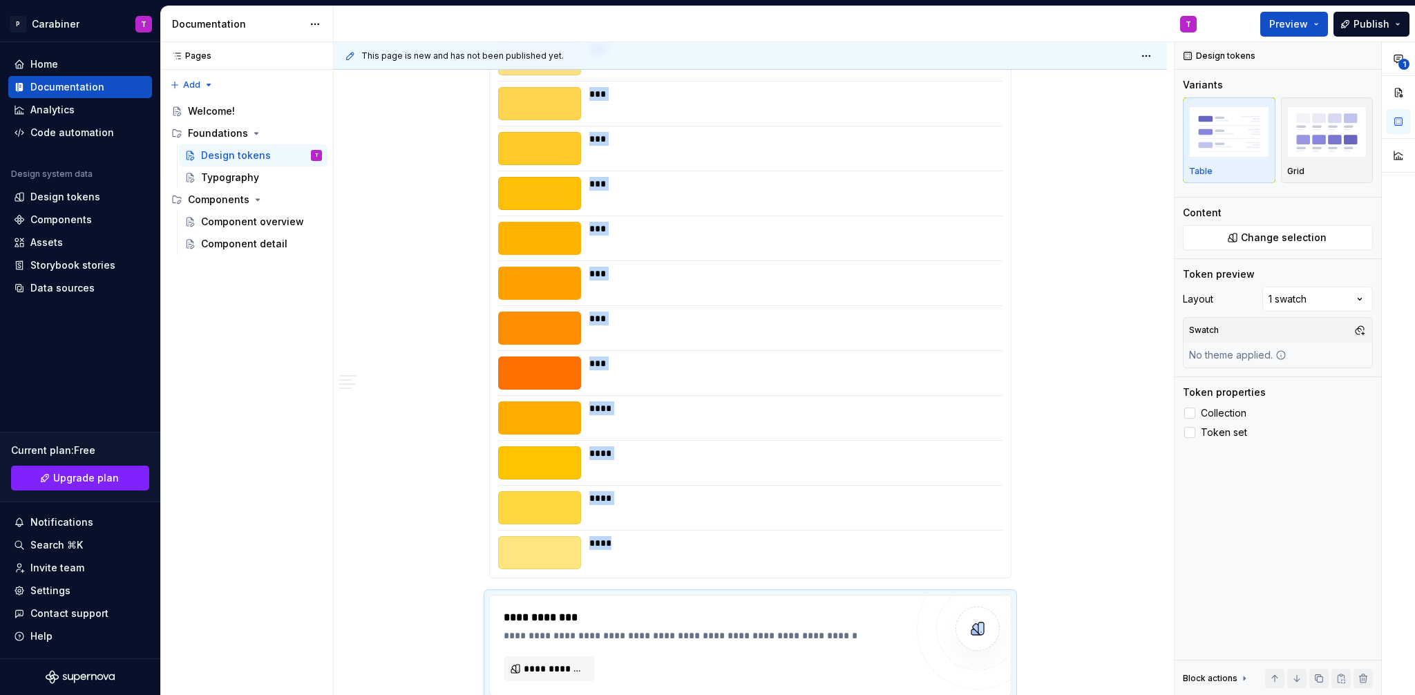
scroll to position [12145, 0]
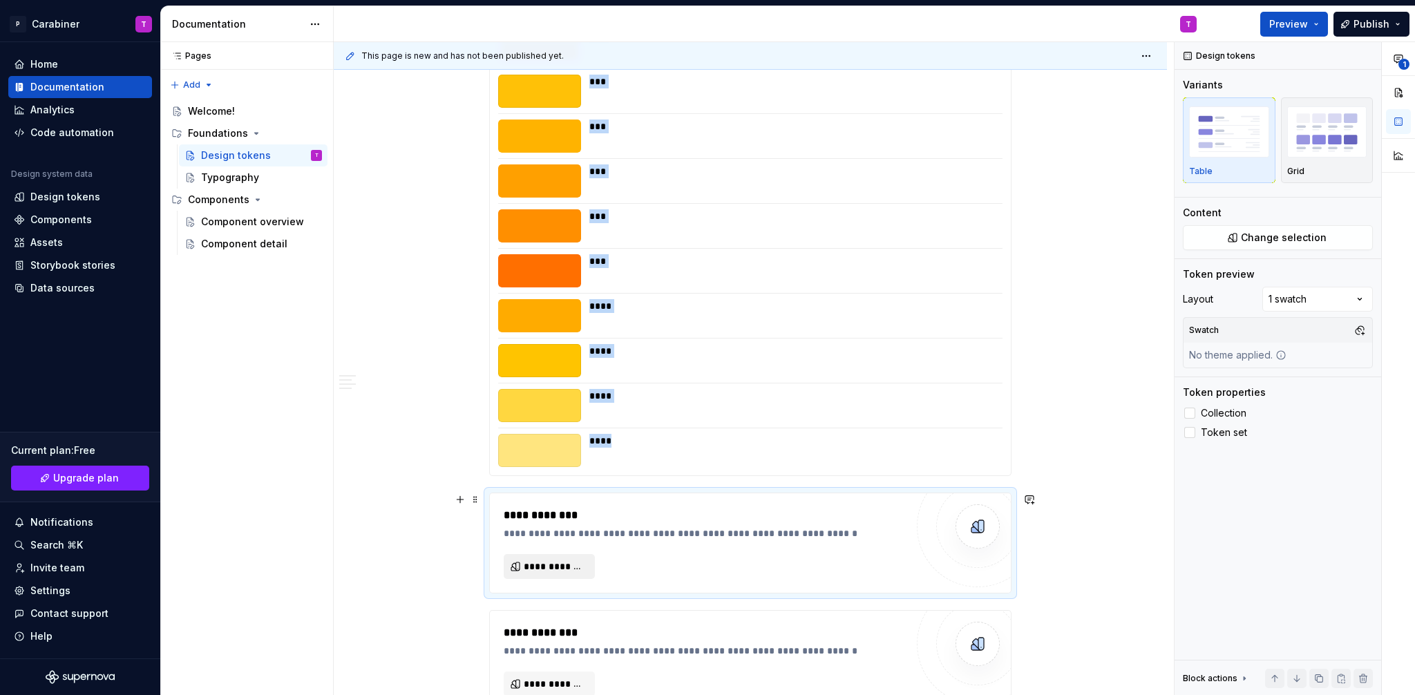
click at [540, 565] on span "**********" at bounding box center [555, 567] width 62 height 14
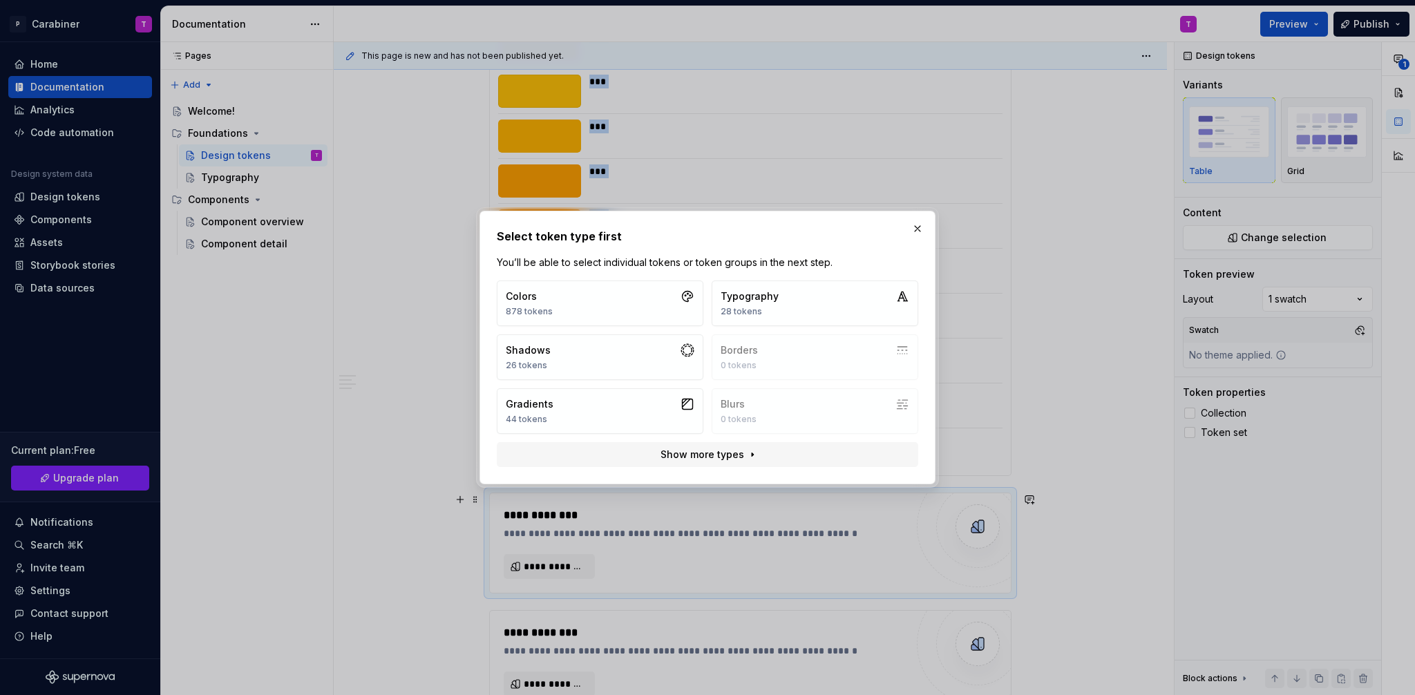
type textarea "*"
click at [637, 305] on button "Colors 878 tokens" at bounding box center [600, 304] width 207 height 46
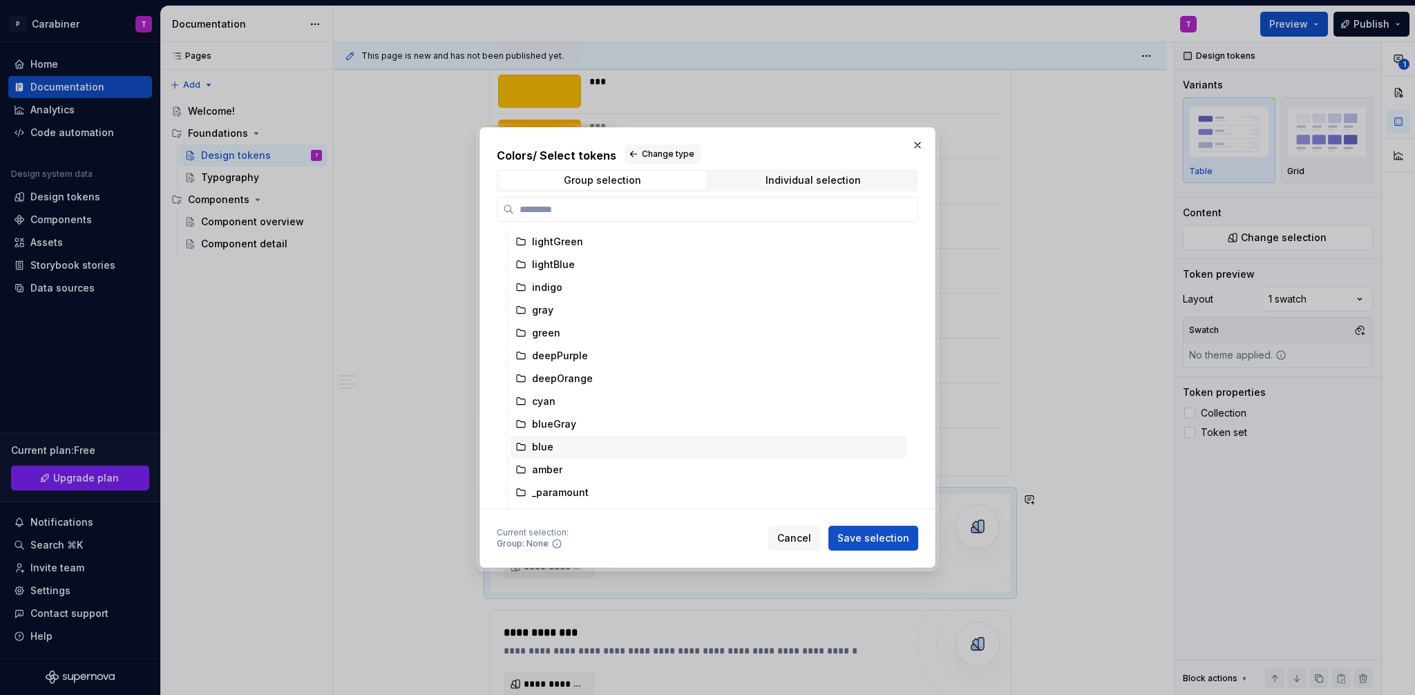
scroll to position [531, 0]
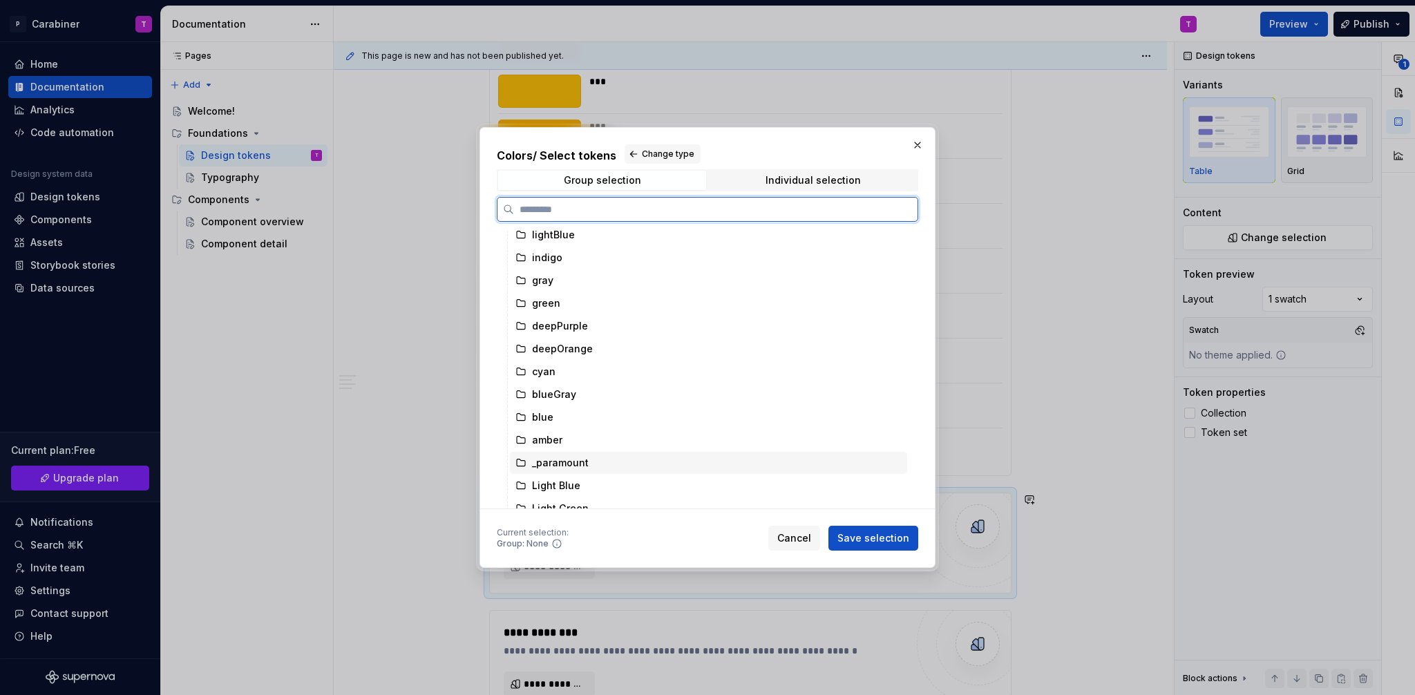
click at [557, 461] on div "_paramount" at bounding box center [560, 463] width 57 height 14
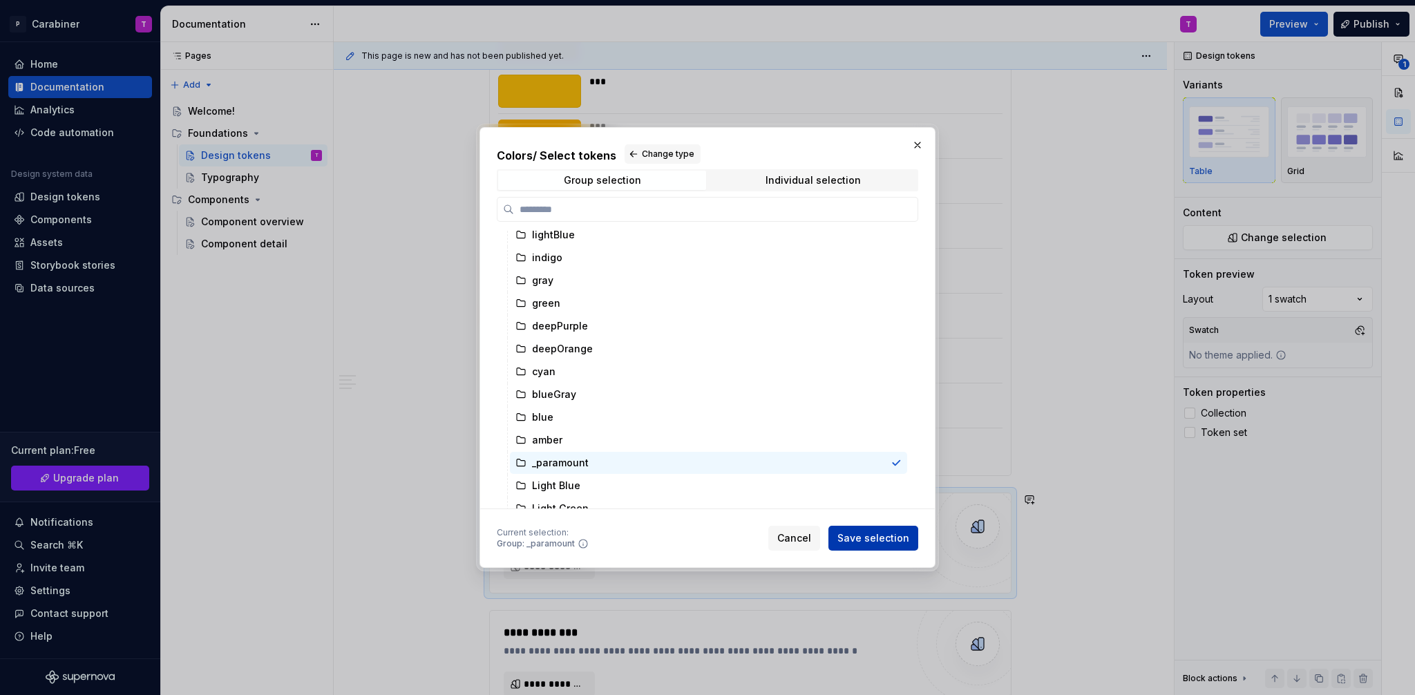
click at [865, 537] on span "Save selection" at bounding box center [874, 538] width 72 height 14
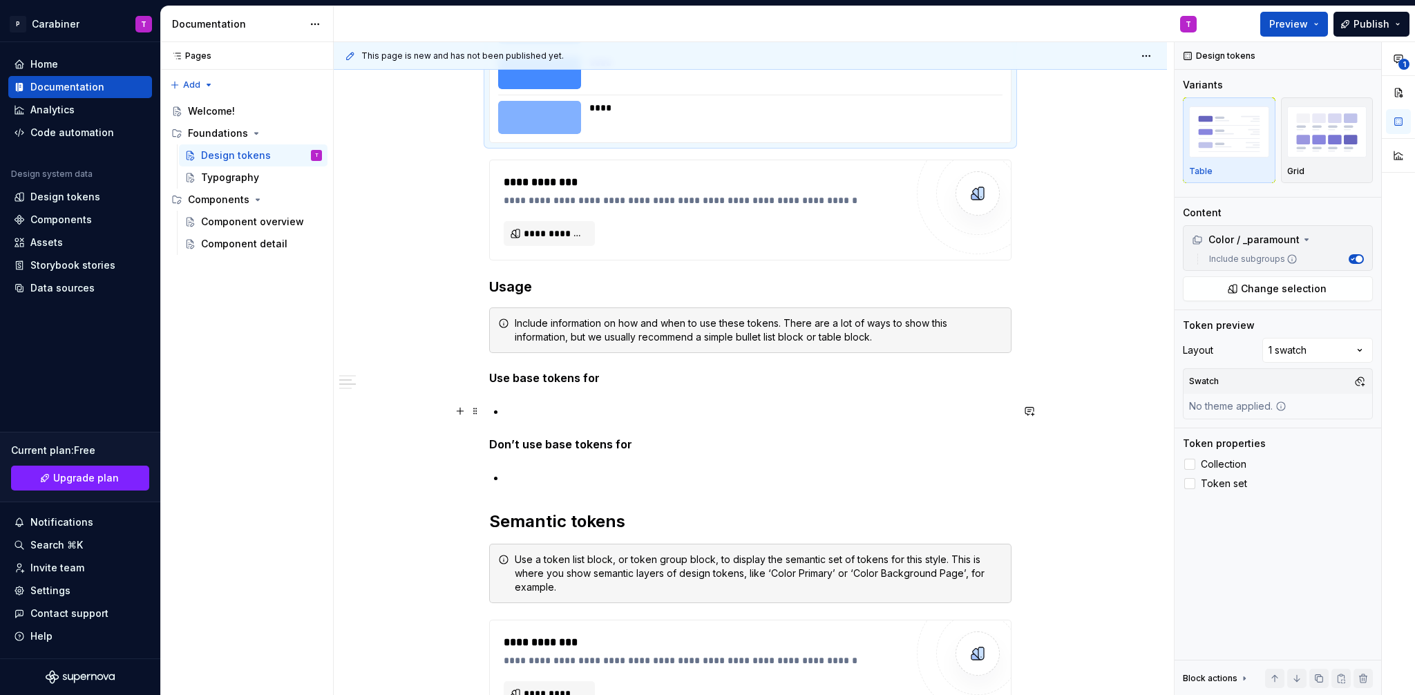
scroll to position [13086, 0]
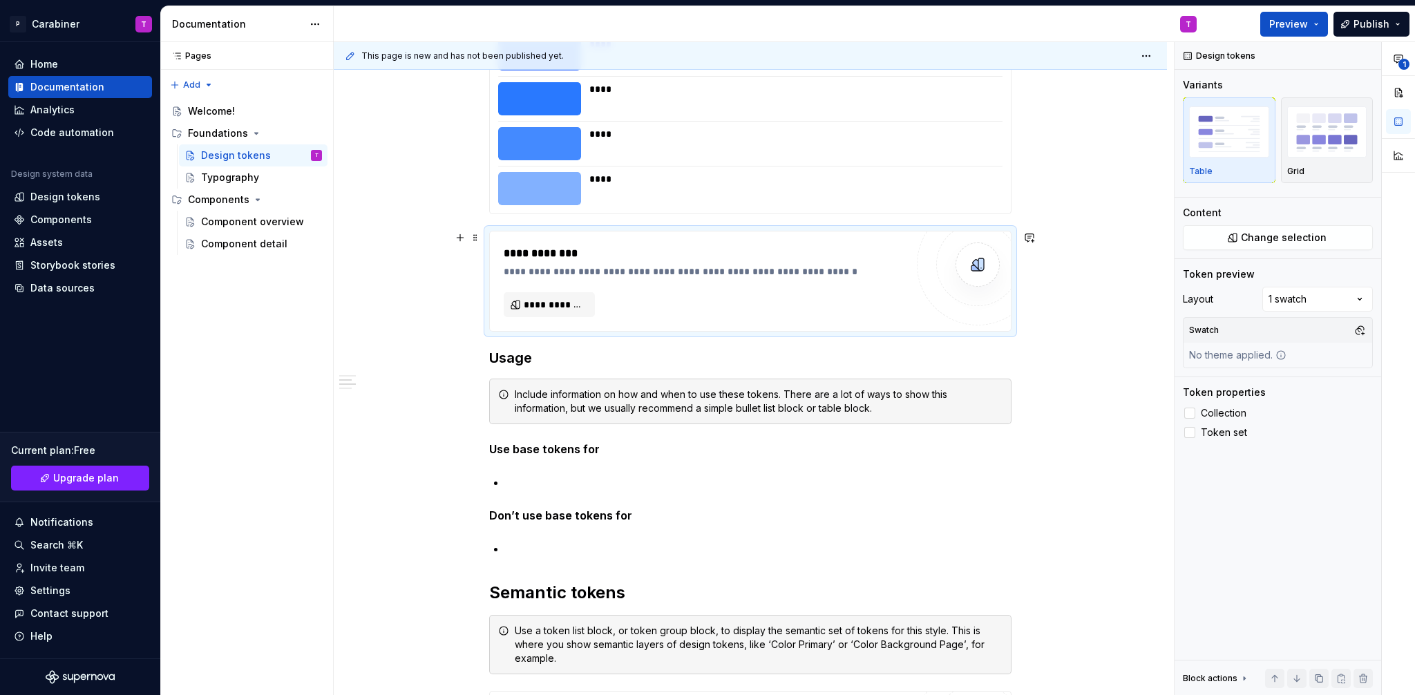
click at [791, 243] on div "**********" at bounding box center [750, 281] width 521 height 100
click at [1366, 678] on button "button" at bounding box center [1363, 678] width 19 height 19
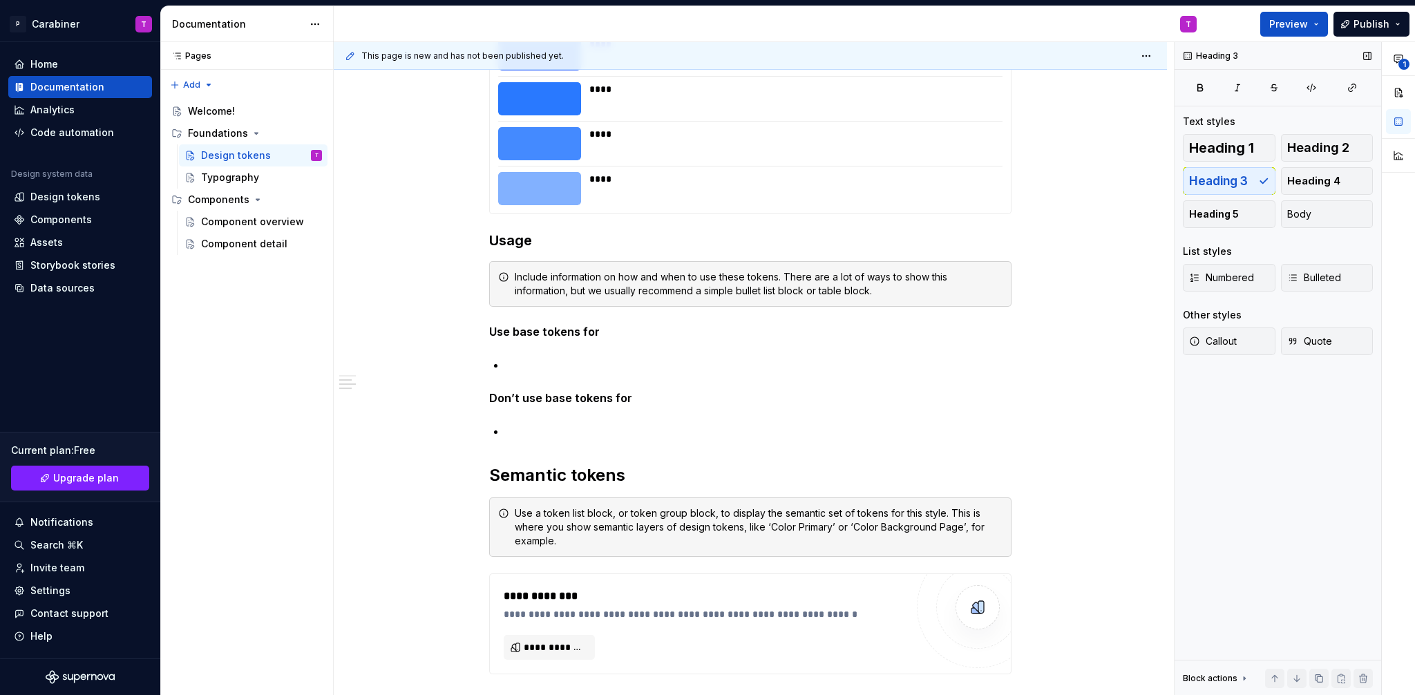
click at [717, 191] on div "****" at bounding box center [791, 188] width 405 height 33
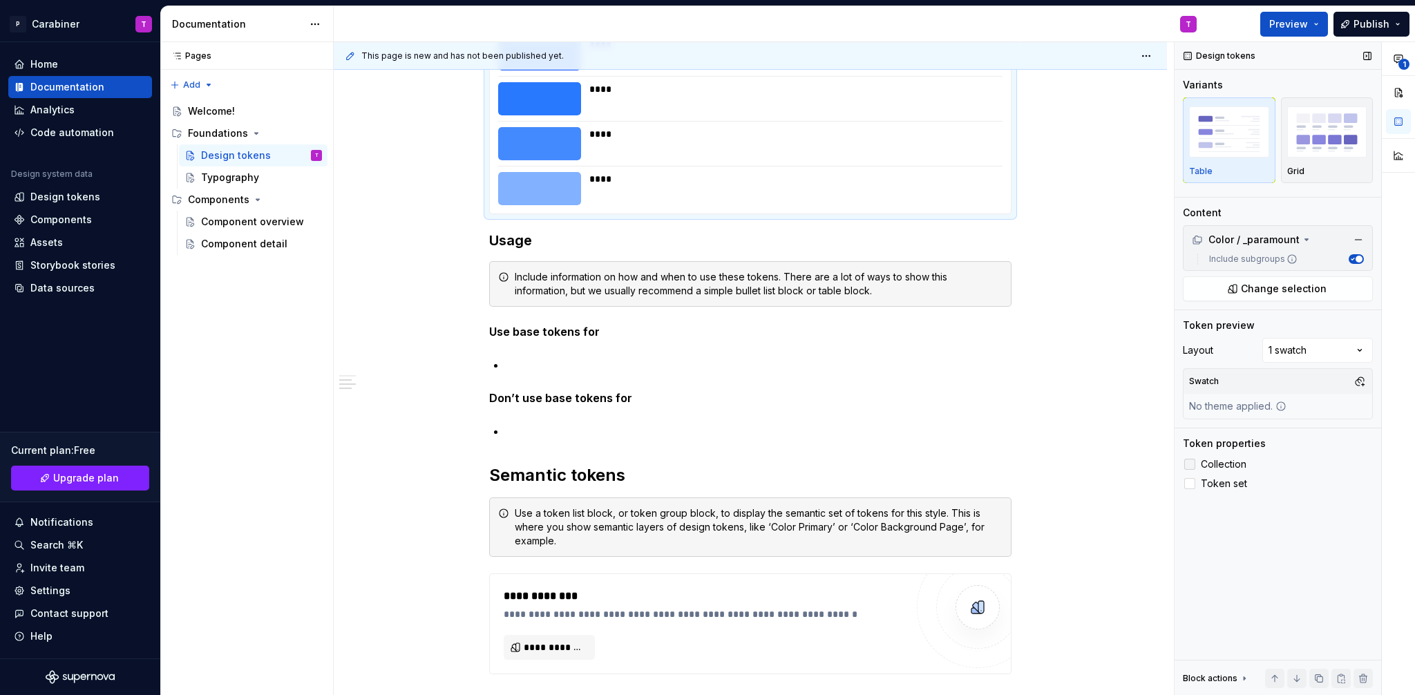
click at [1190, 466] on div at bounding box center [1189, 464] width 11 height 11
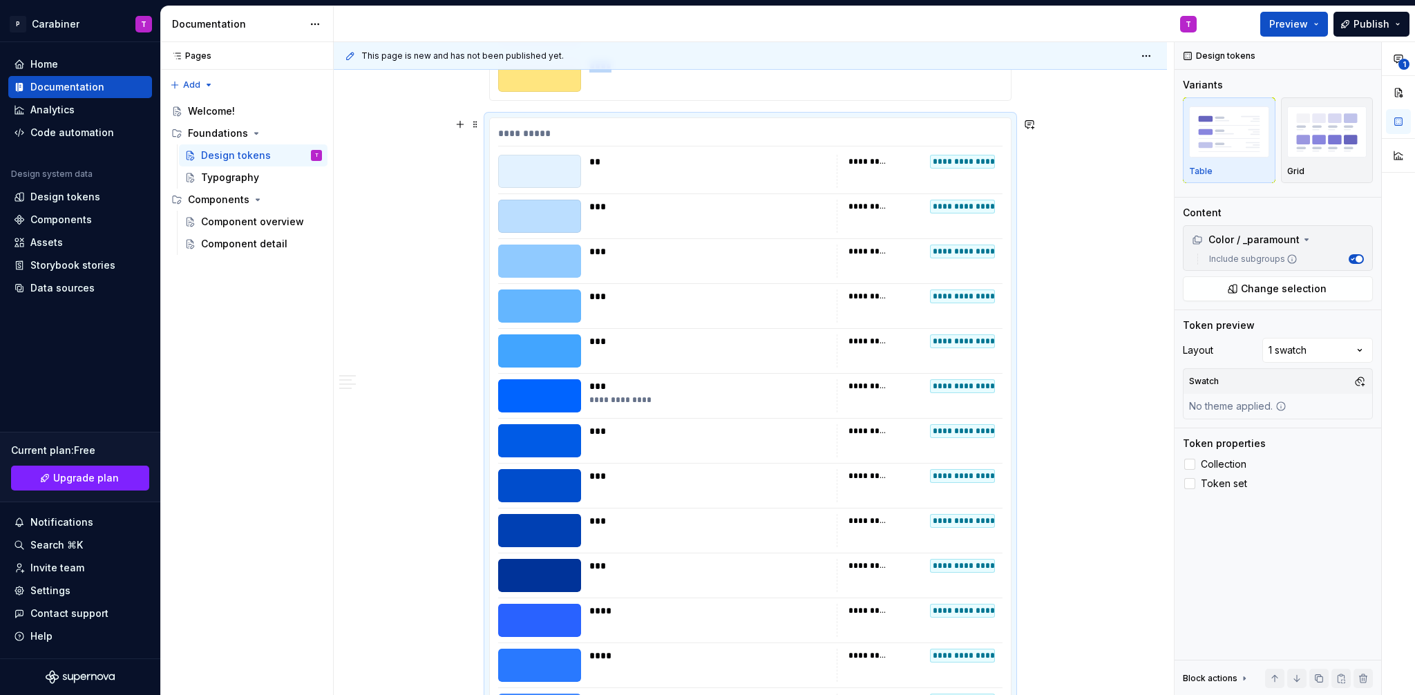
scroll to position [12452, 0]
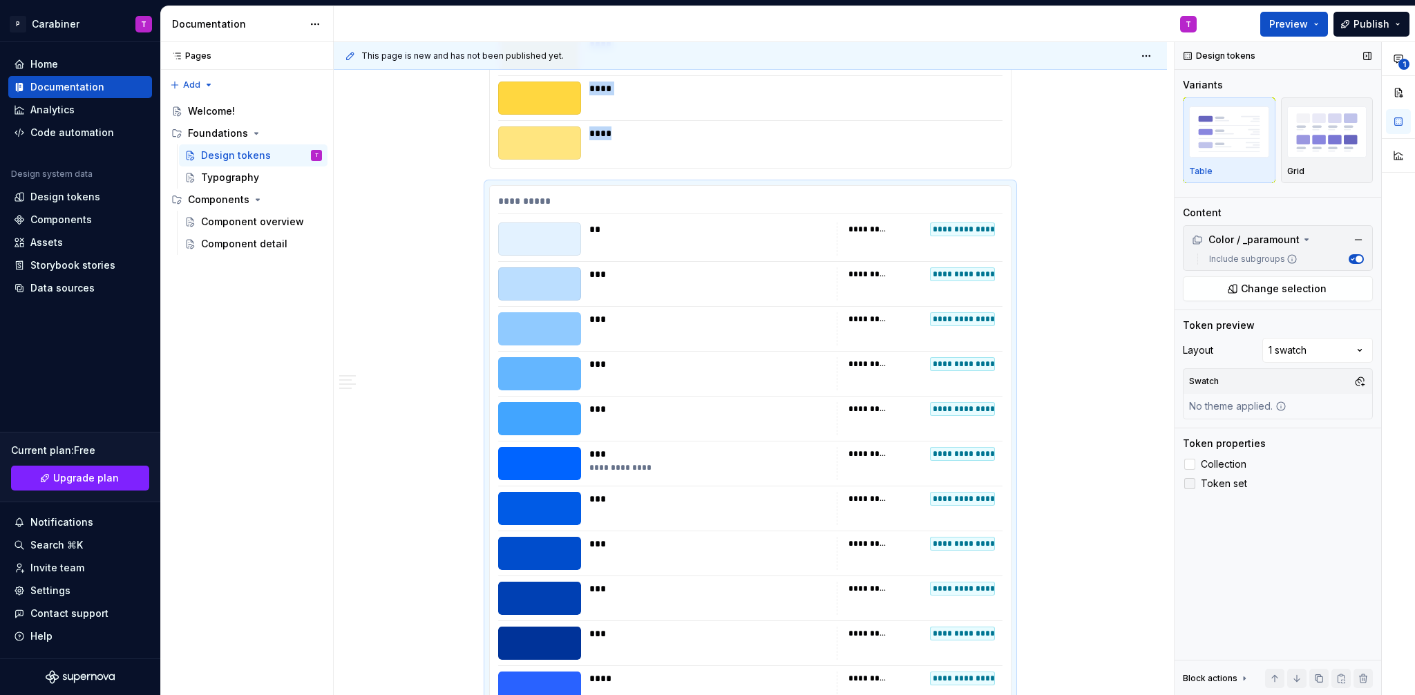
click at [1191, 485] on div at bounding box center [1189, 483] width 11 height 11
click at [1190, 484] on icon at bounding box center [1190, 484] width 0 height 0
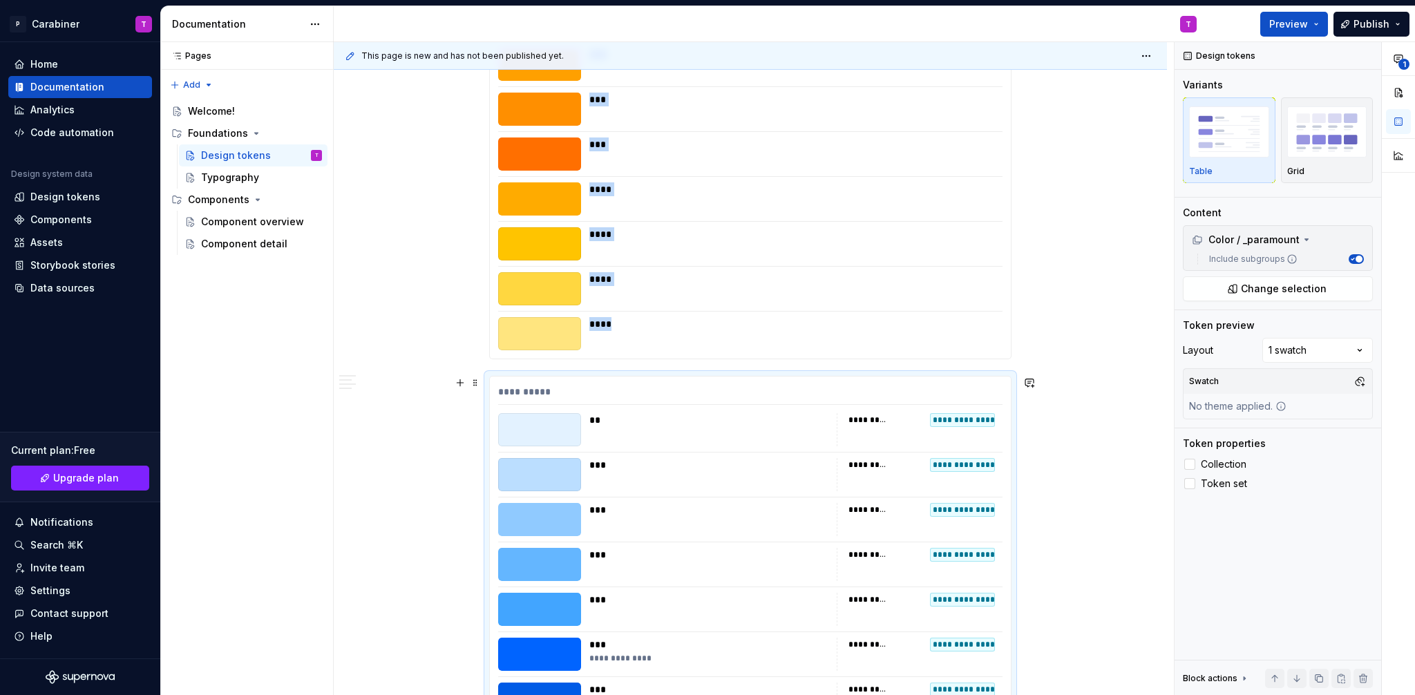
scroll to position [12191, 0]
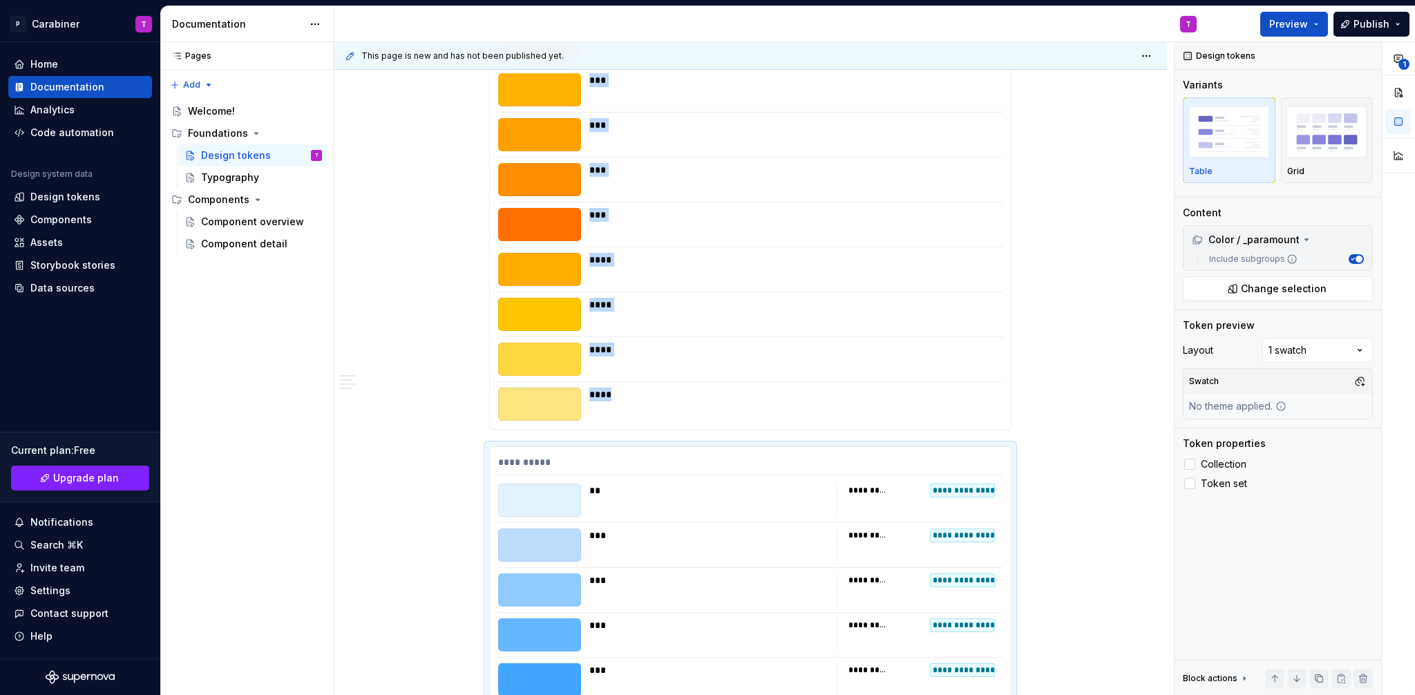
click at [838, 375] on div "****" at bounding box center [791, 359] width 405 height 33
click at [1186, 465] on div at bounding box center [1189, 464] width 11 height 11
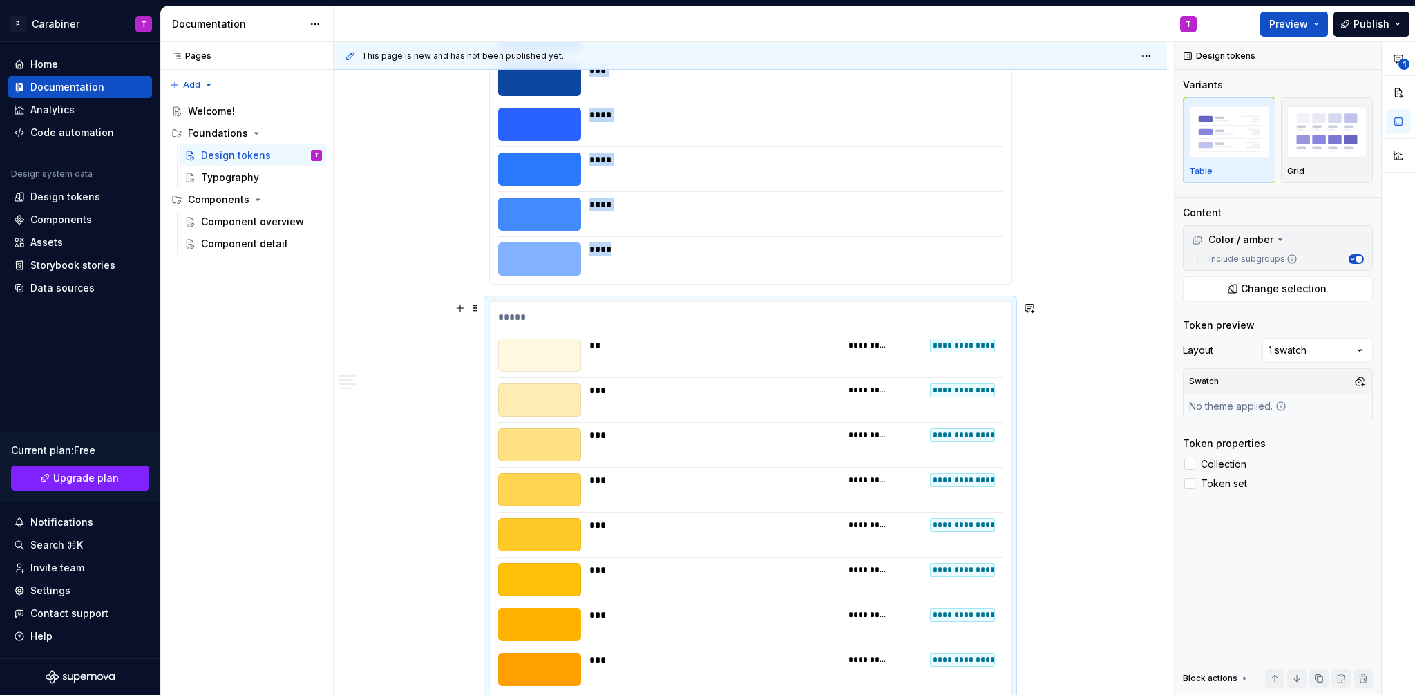
scroll to position [11532, 0]
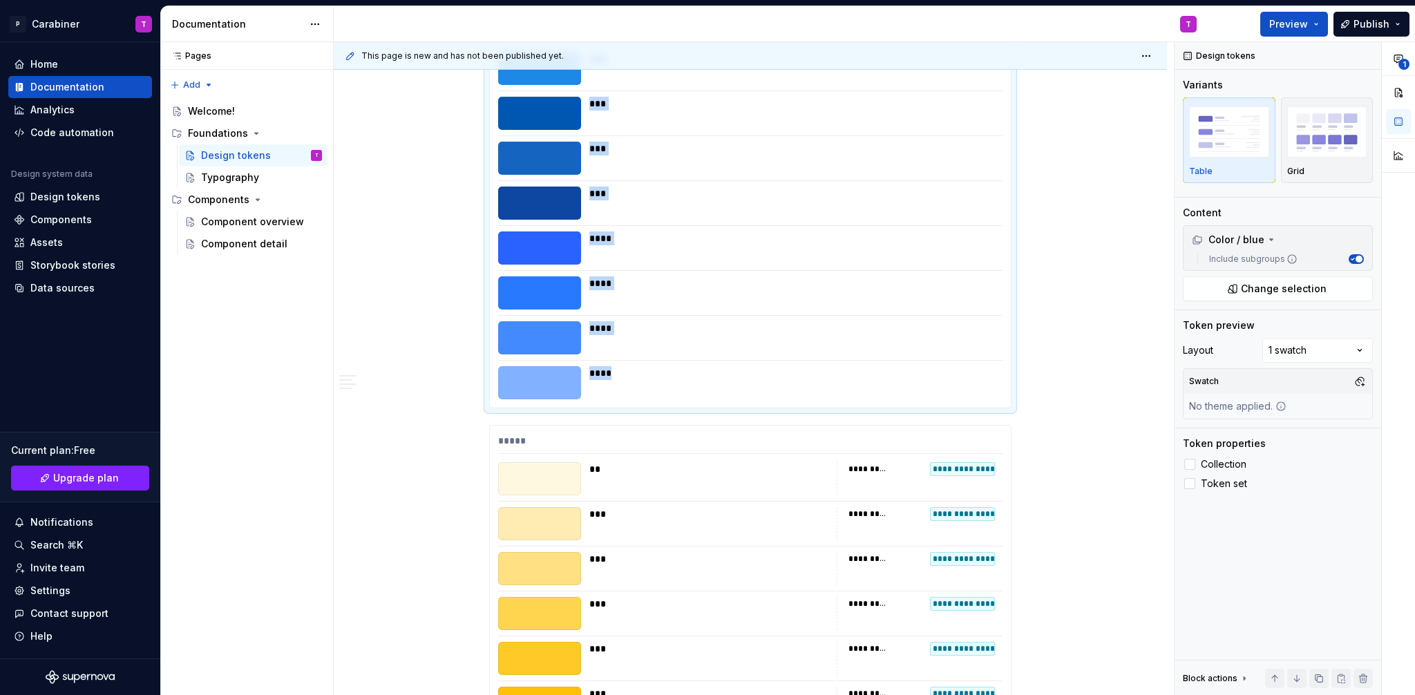
click at [874, 372] on div "****" at bounding box center [791, 373] width 405 height 14
click at [1193, 464] on div at bounding box center [1189, 464] width 11 height 11
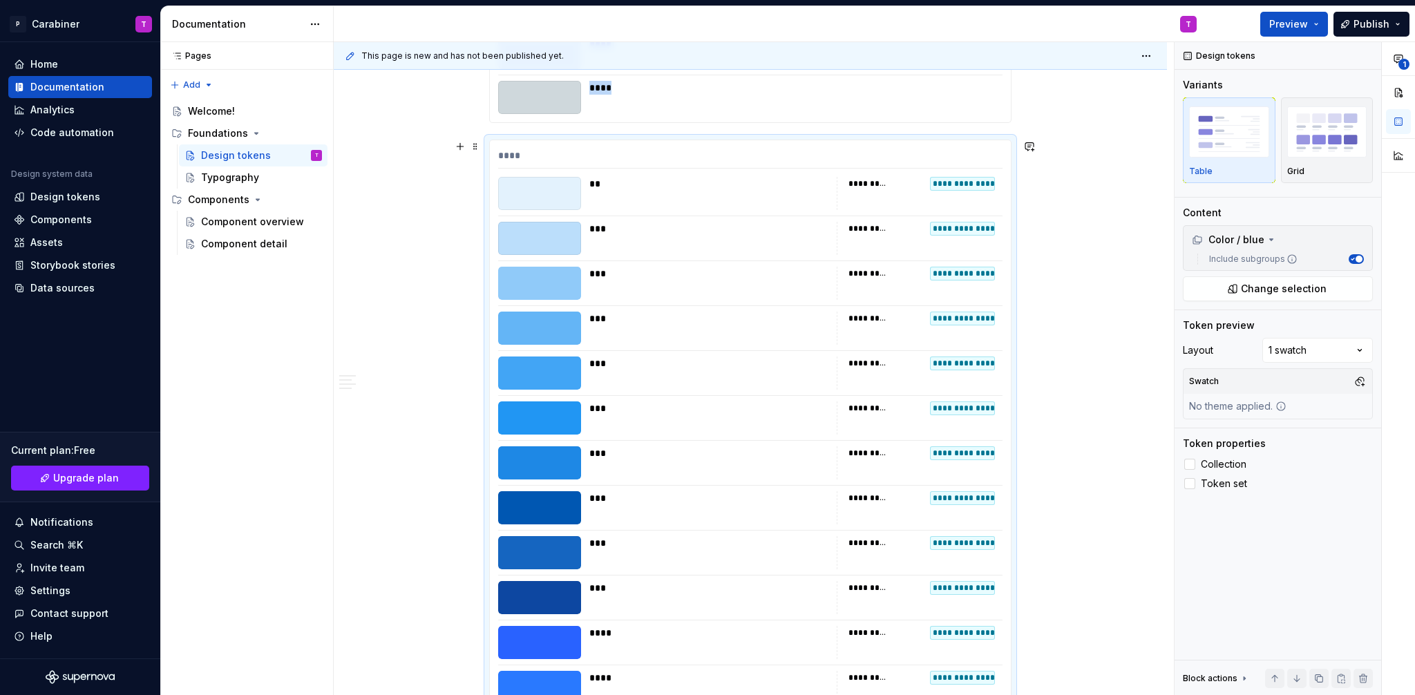
scroll to position [10827, 0]
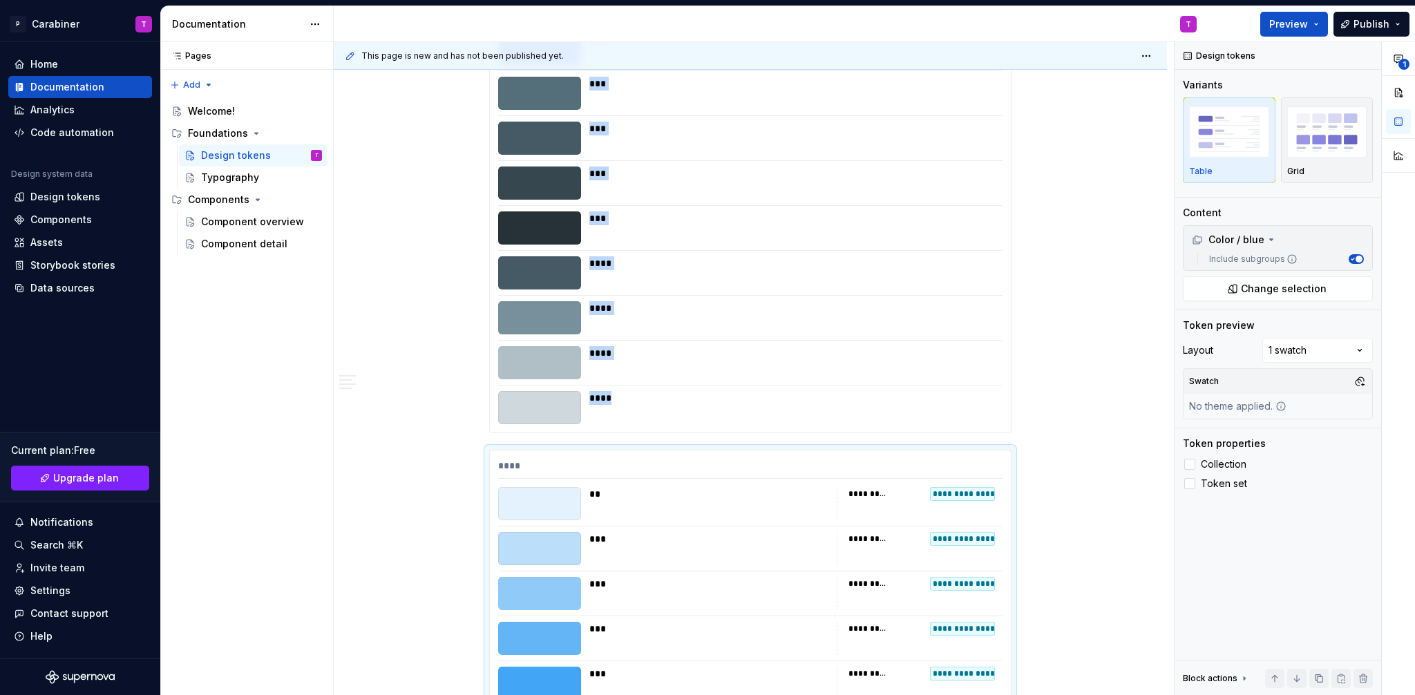
click at [897, 377] on div "****" at bounding box center [791, 362] width 405 height 33
click at [1193, 460] on div at bounding box center [1189, 464] width 11 height 11
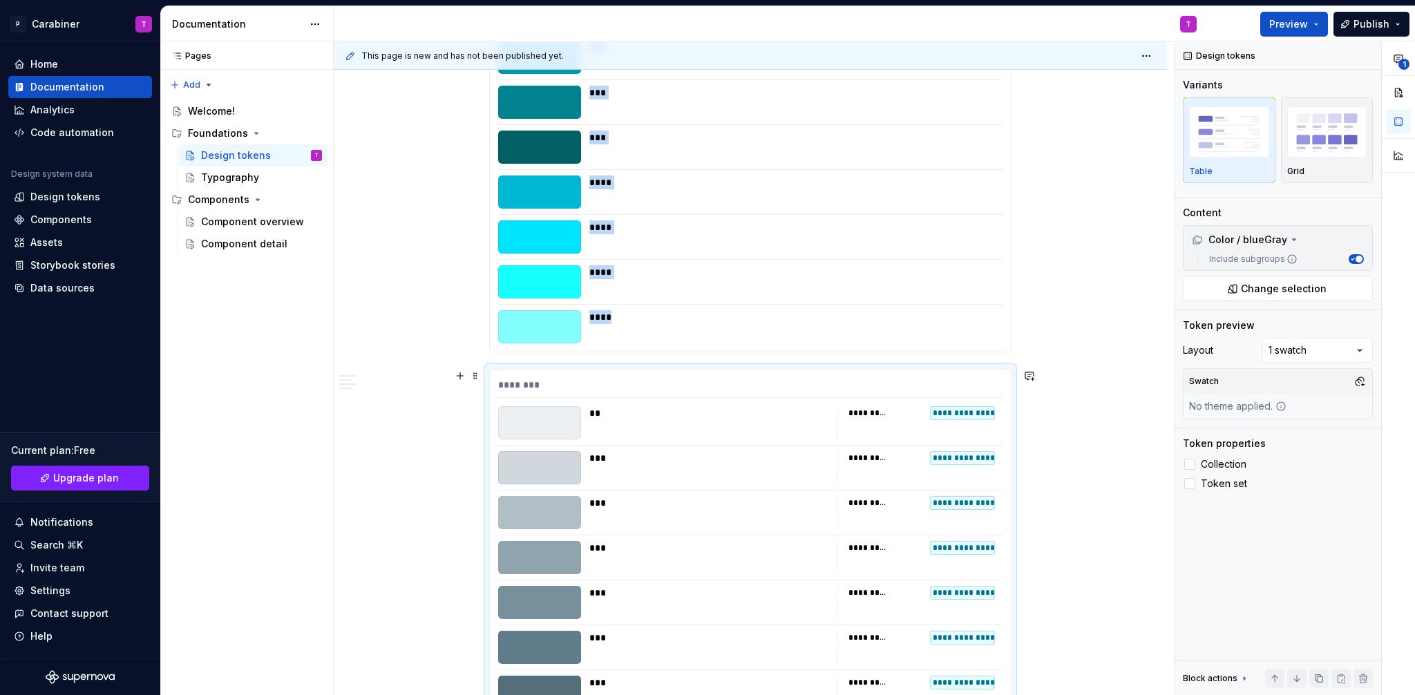
scroll to position [10157, 0]
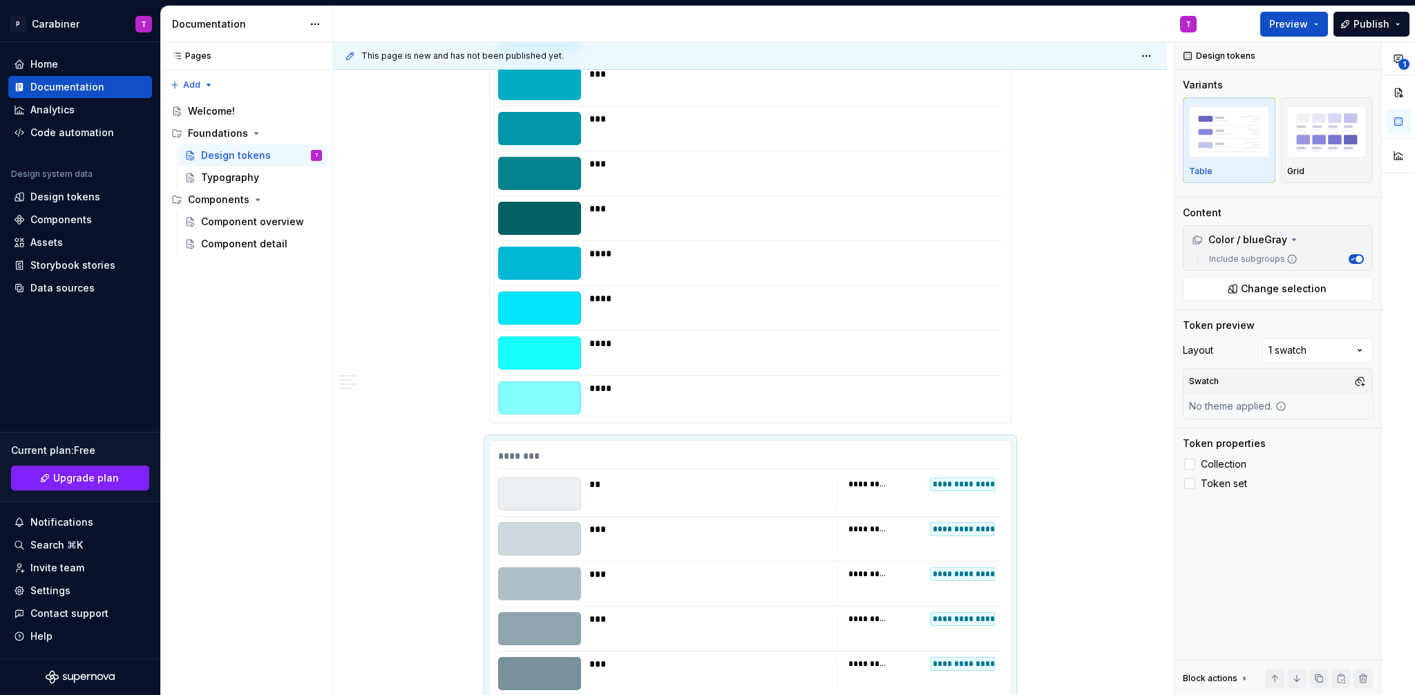
click at [877, 417] on div "**** ** *** *** *** *** *** *** *** *** *** **** **** **** ****" at bounding box center [750, 92] width 521 height 662
click at [1189, 462] on div at bounding box center [1189, 464] width 11 height 11
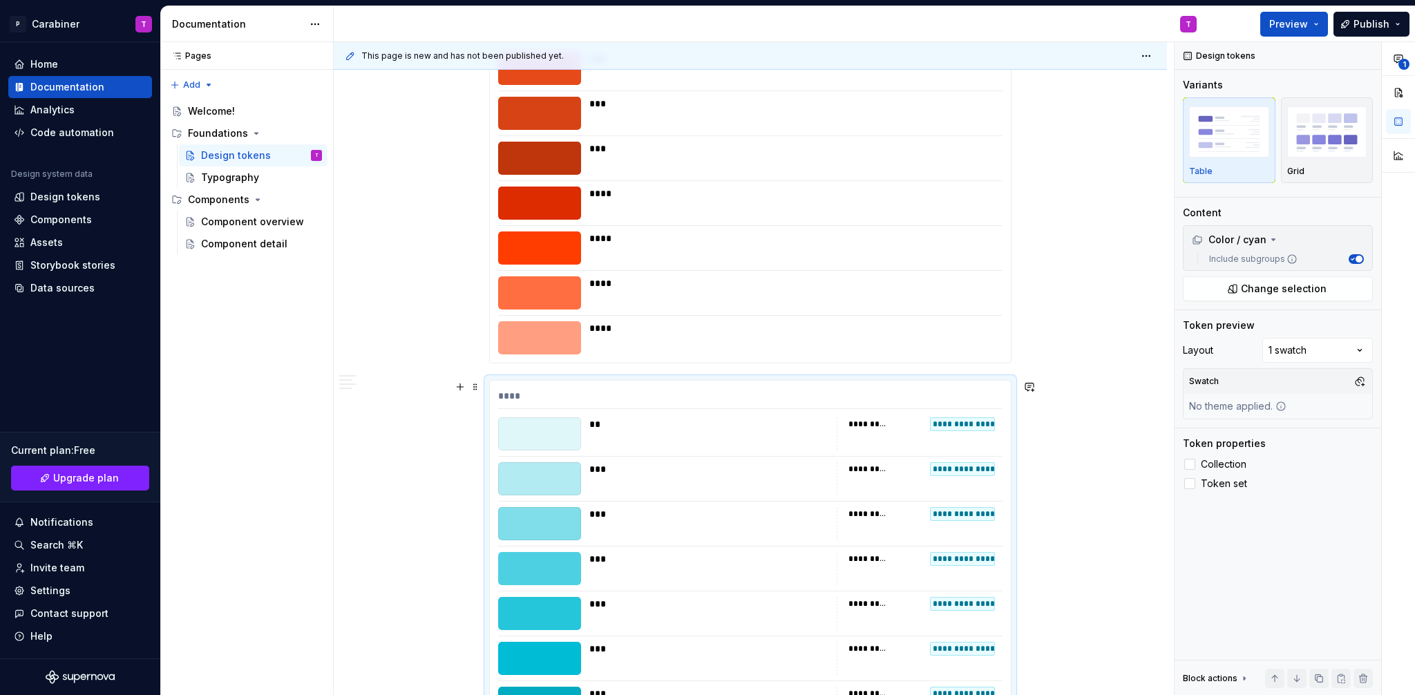
scroll to position [9496, 0]
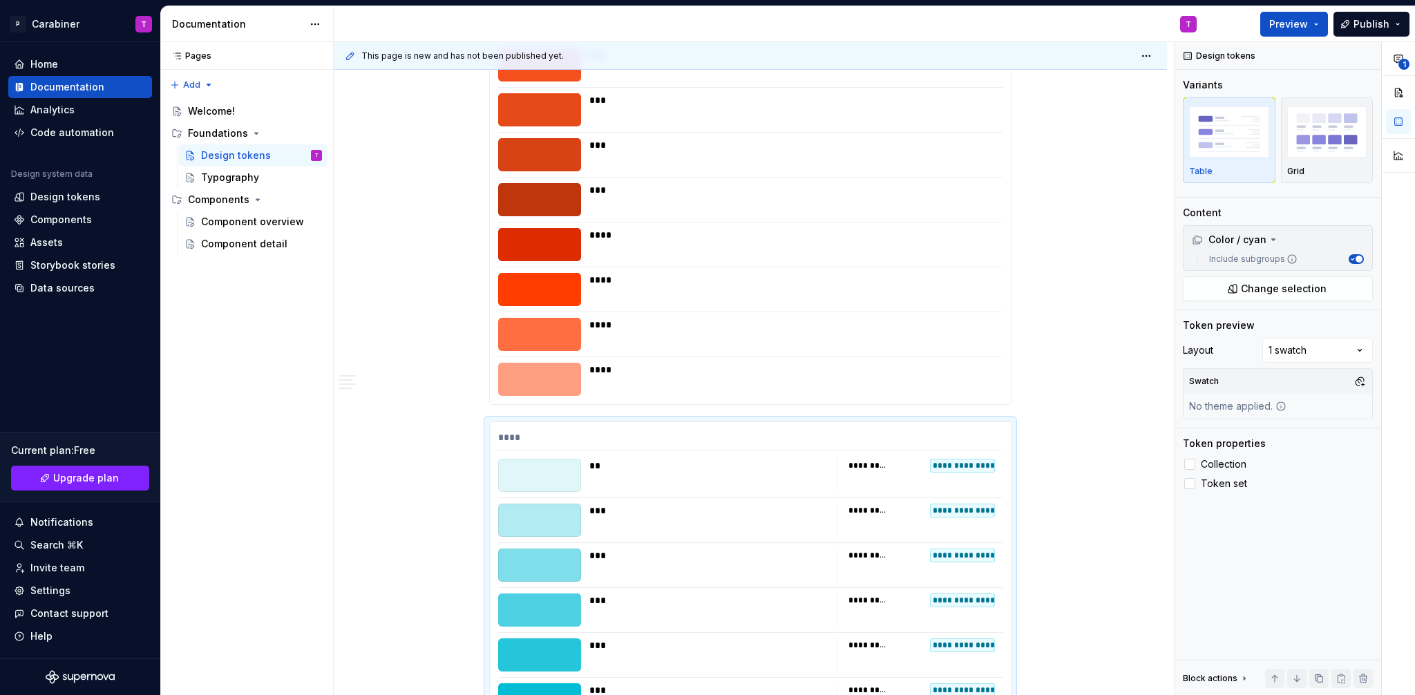
click at [860, 385] on div "****" at bounding box center [791, 379] width 405 height 33
click at [1193, 466] on div at bounding box center [1189, 464] width 11 height 11
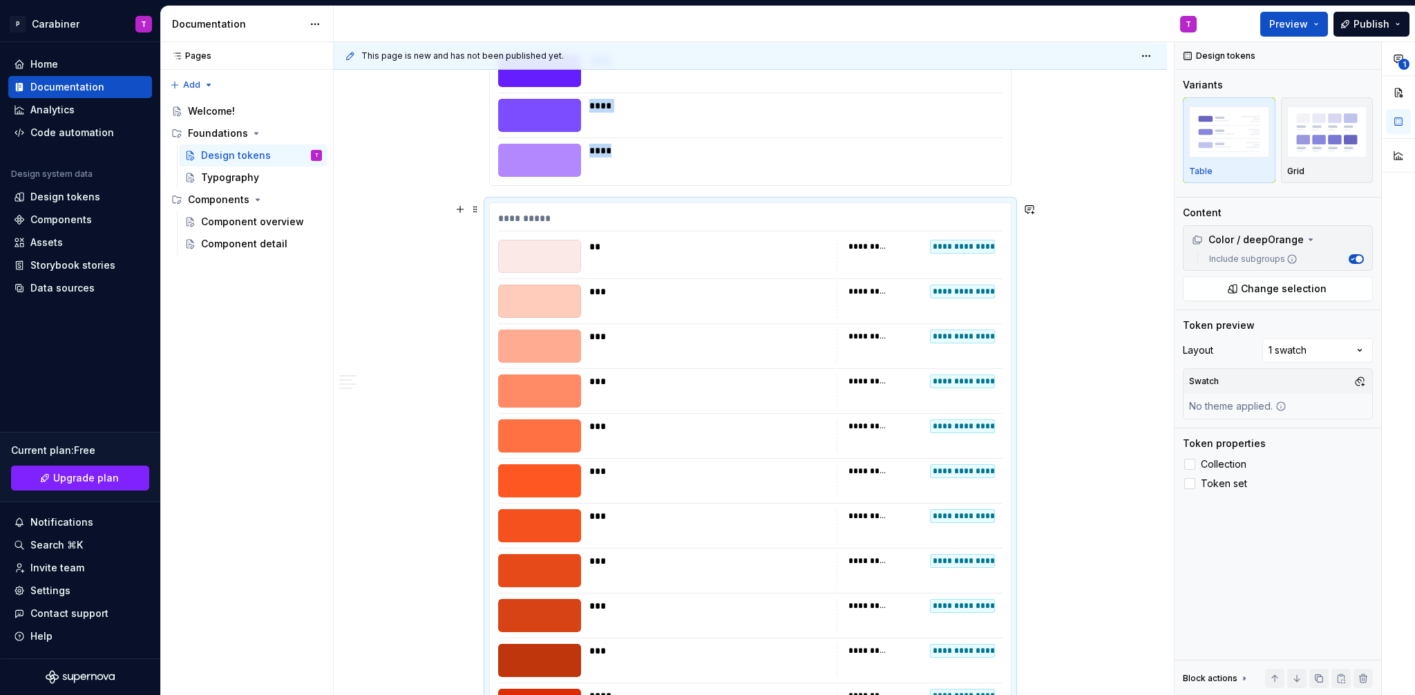
scroll to position [8979, 0]
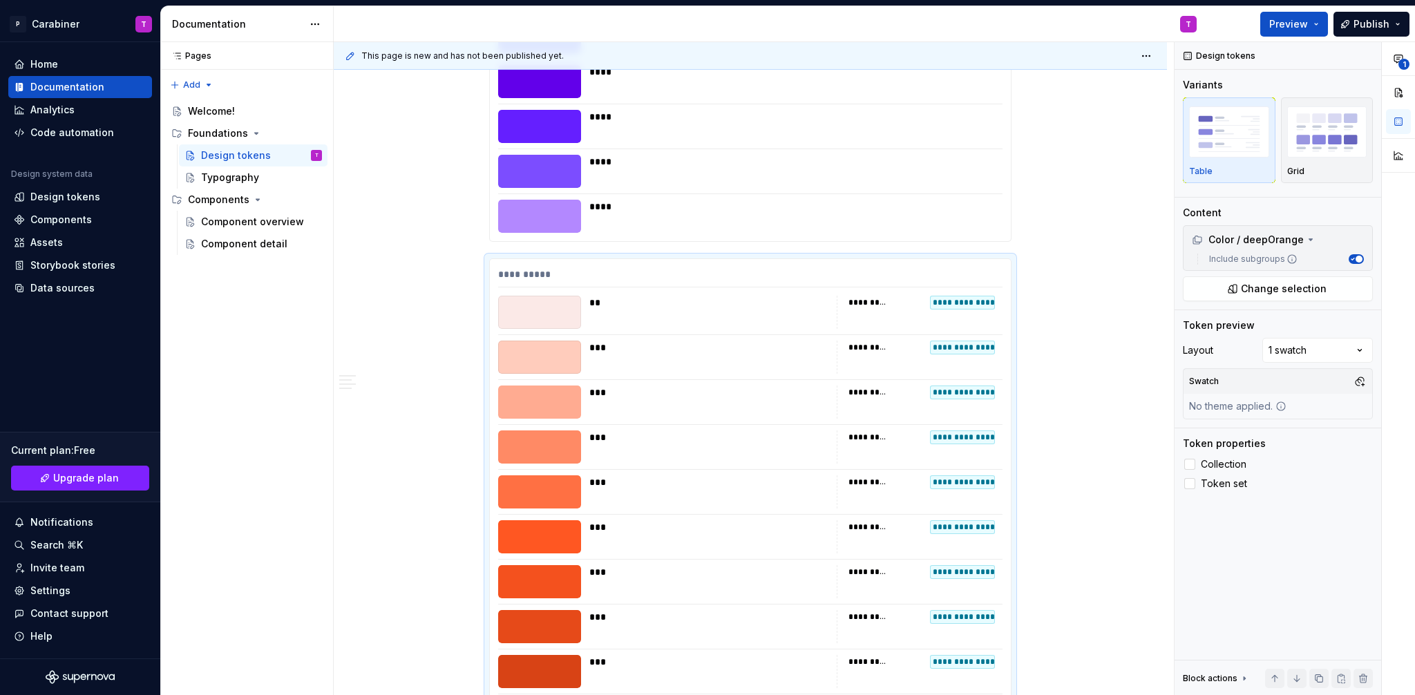
click at [1189, 464] on div at bounding box center [1189, 464] width 11 height 11
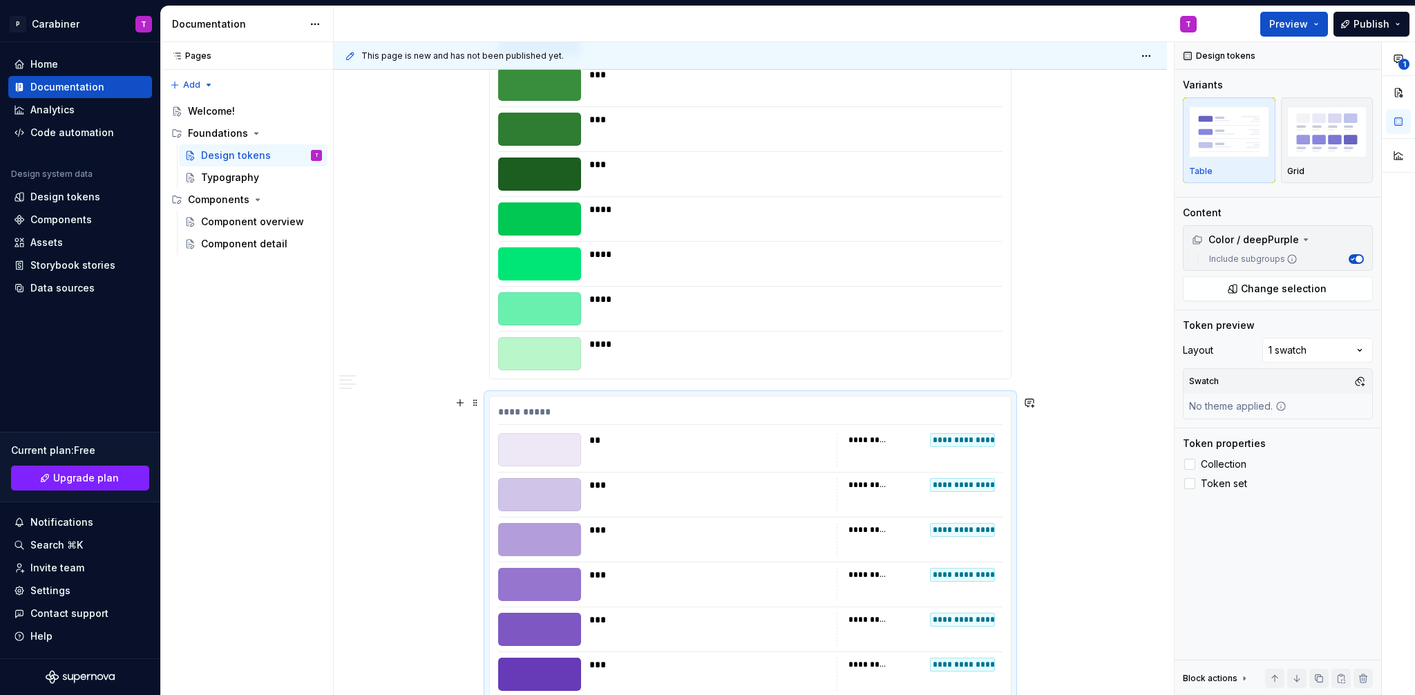
scroll to position [8074, 0]
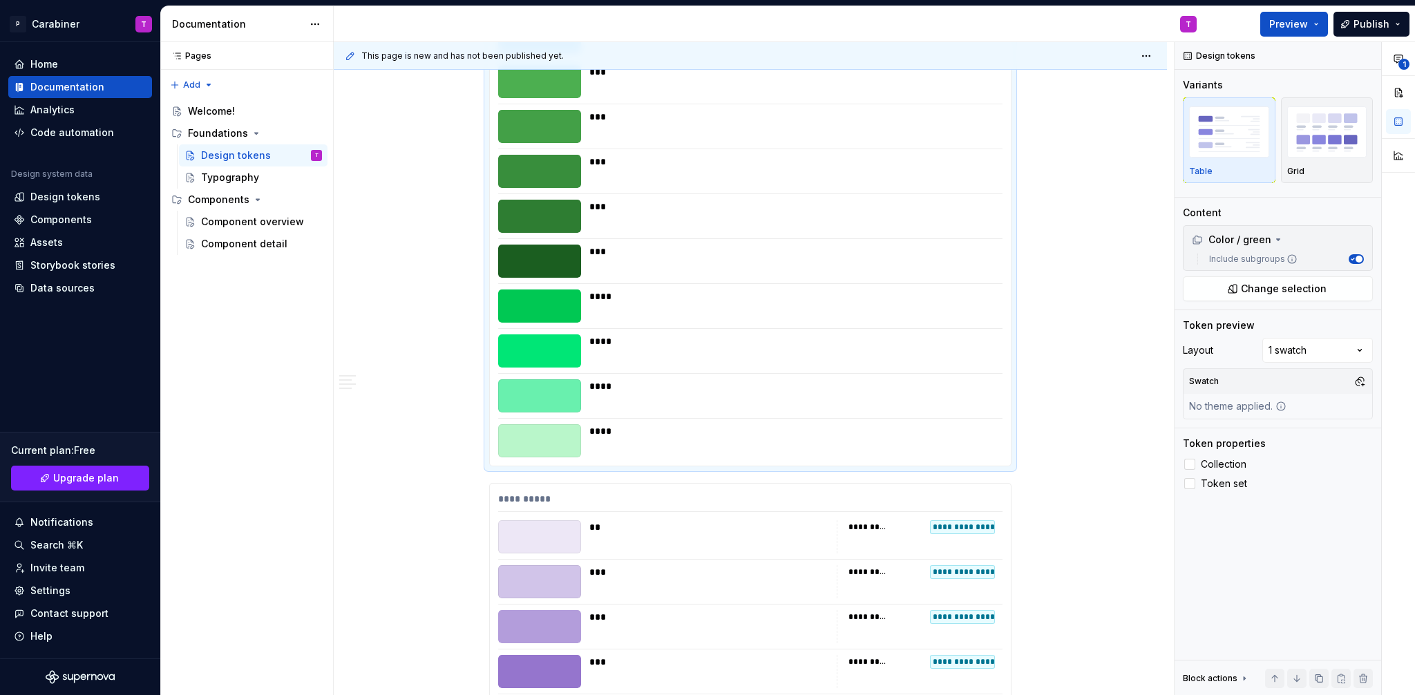
click at [805, 370] on div "***** ** *** *** *** *** *** *** *** *** *** **** **** **** ****" at bounding box center [750, 135] width 521 height 662
click at [1194, 461] on div at bounding box center [1189, 464] width 11 height 11
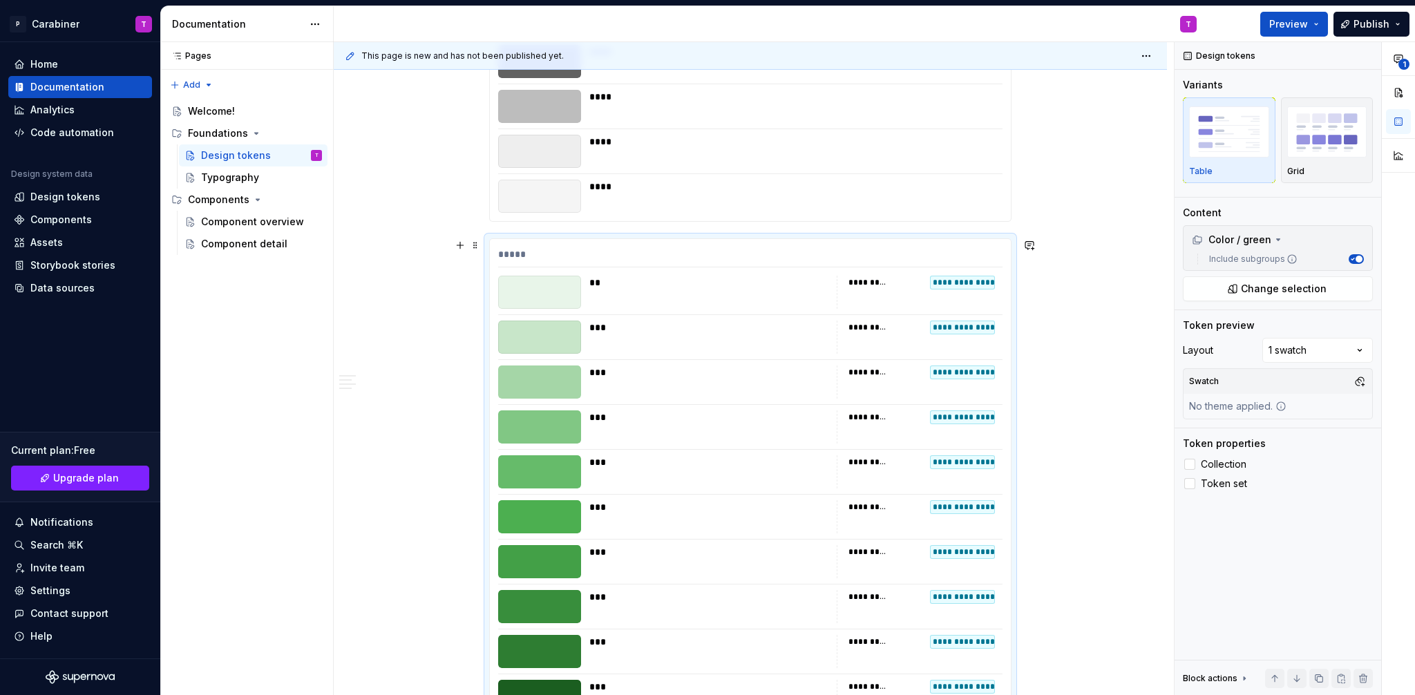
scroll to position [7275, 0]
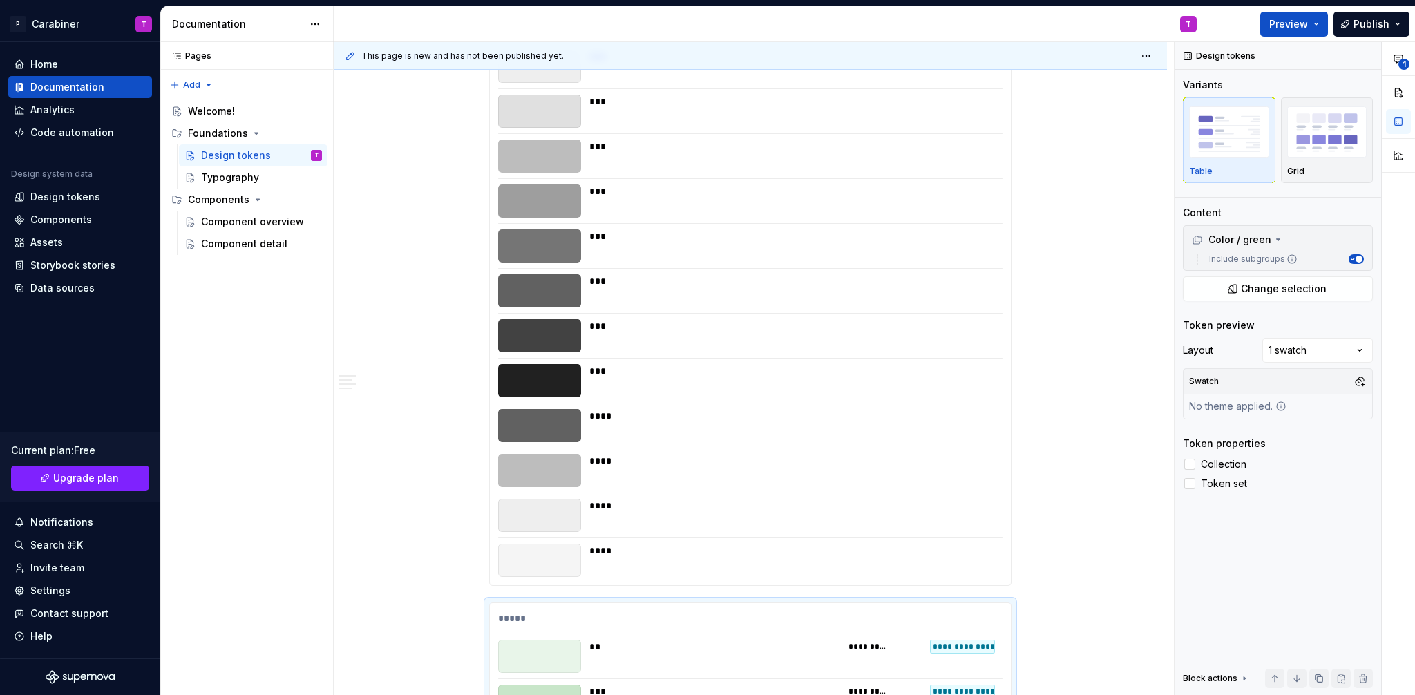
click at [833, 438] on div "****" at bounding box center [791, 425] width 405 height 33
click at [1192, 463] on div at bounding box center [1189, 464] width 11 height 11
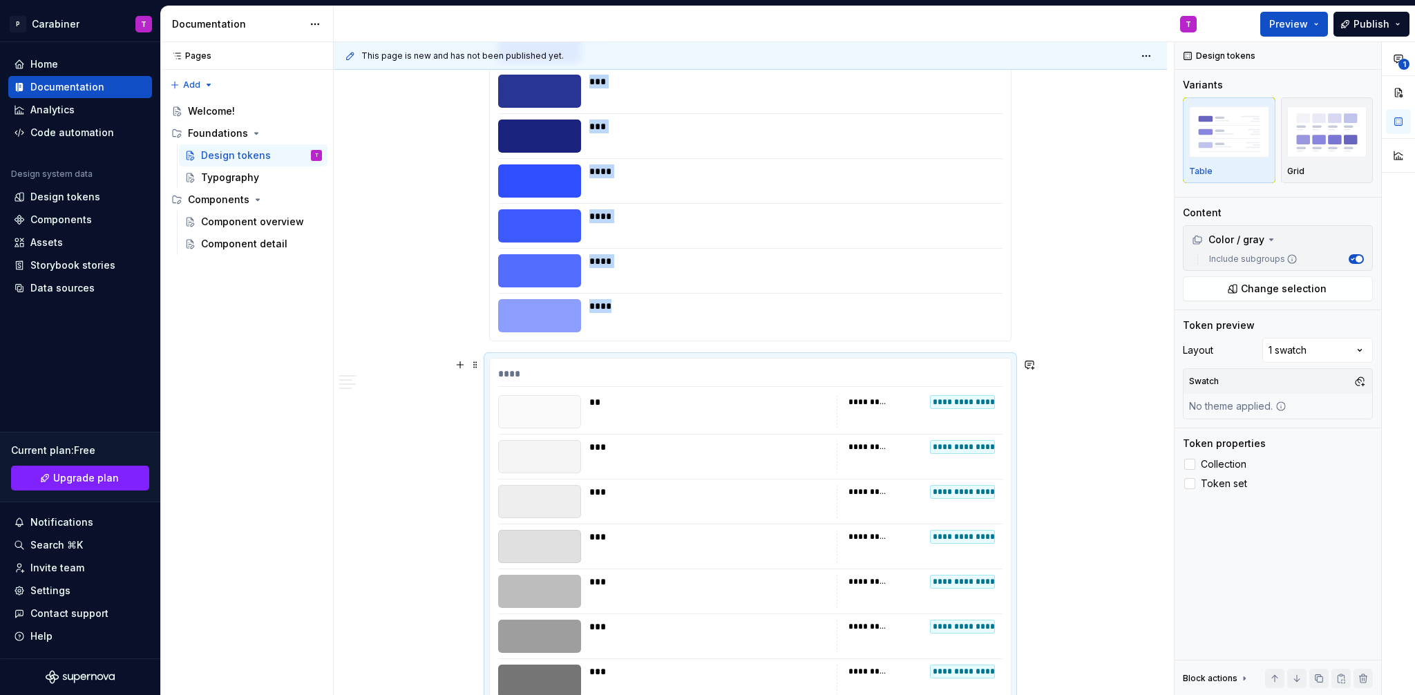
scroll to position [6689, 0]
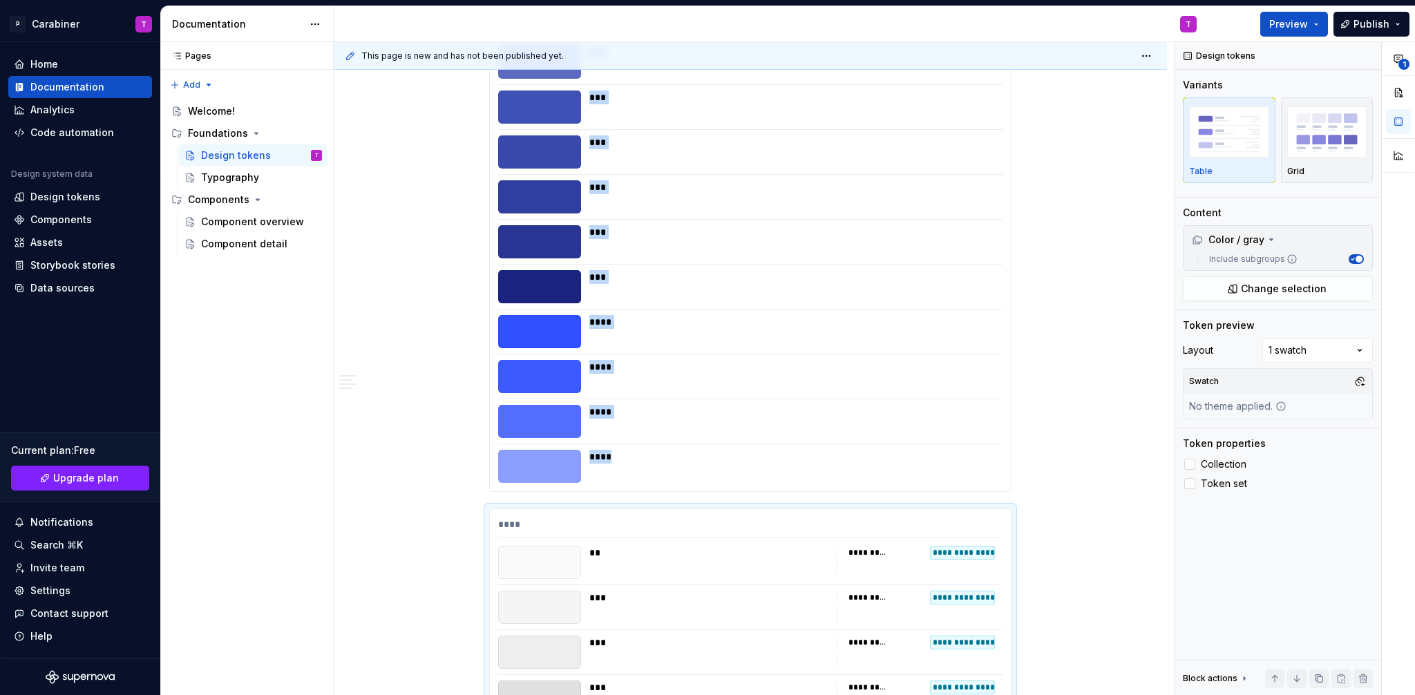
click at [857, 408] on div "****" at bounding box center [791, 412] width 405 height 14
click at [1193, 460] on div at bounding box center [1189, 464] width 11 height 11
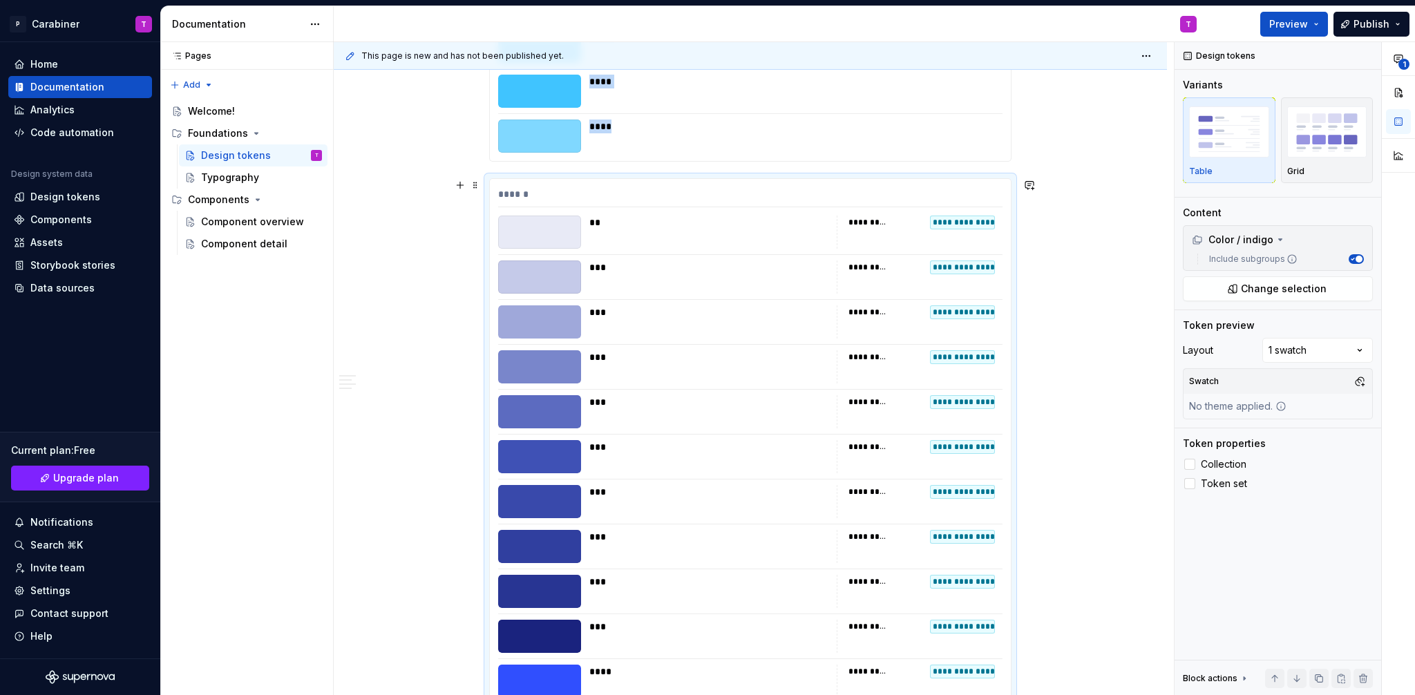
scroll to position [6118, 0]
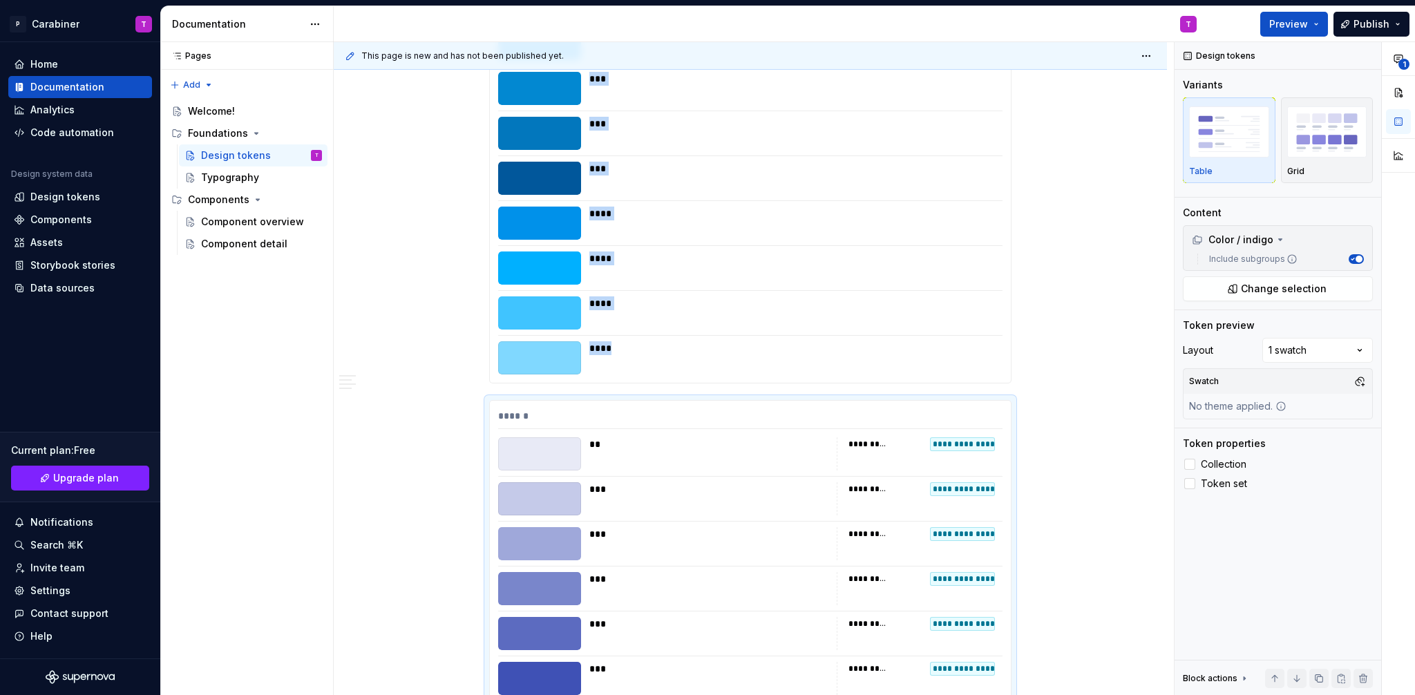
click at [860, 358] on div "****" at bounding box center [791, 357] width 405 height 33
click at [1189, 464] on div at bounding box center [1189, 464] width 11 height 11
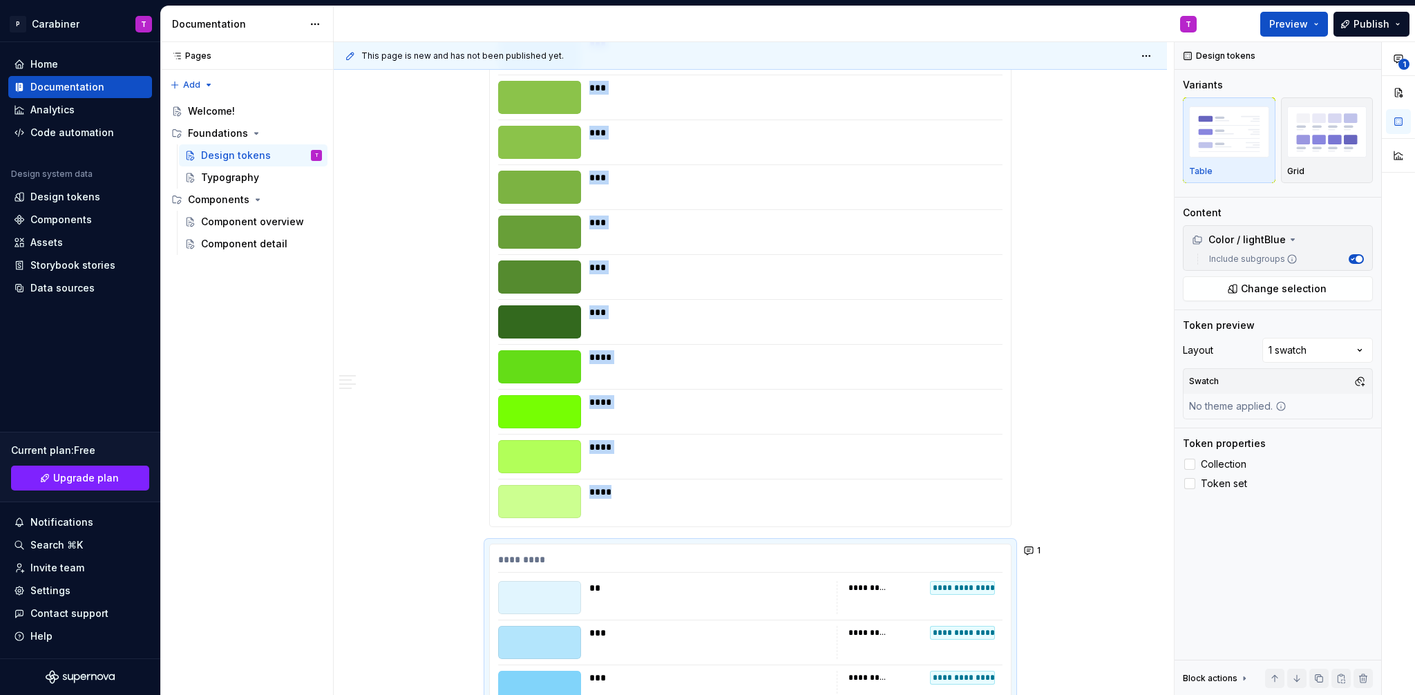
scroll to position [5223, 0]
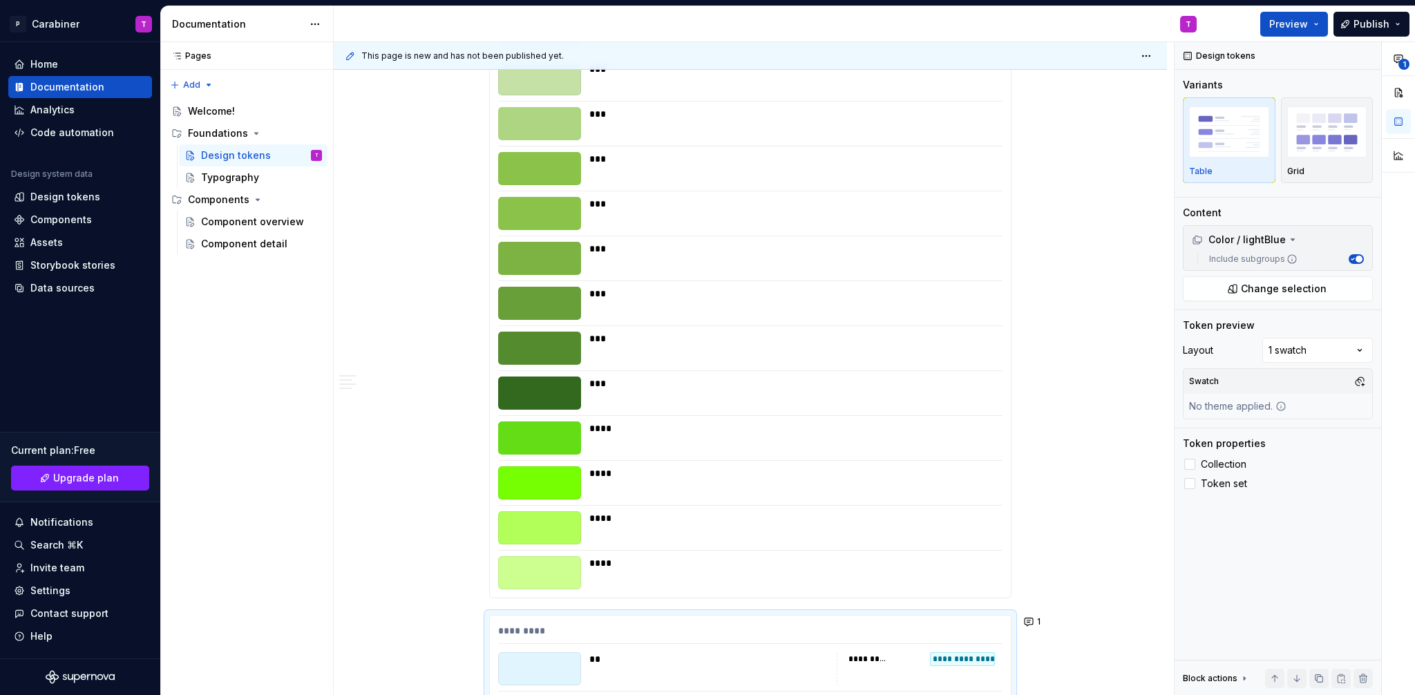
click at [862, 410] on div "**********" at bounding box center [750, 267] width 521 height 662
click at [1191, 461] on div at bounding box center [1189, 464] width 11 height 11
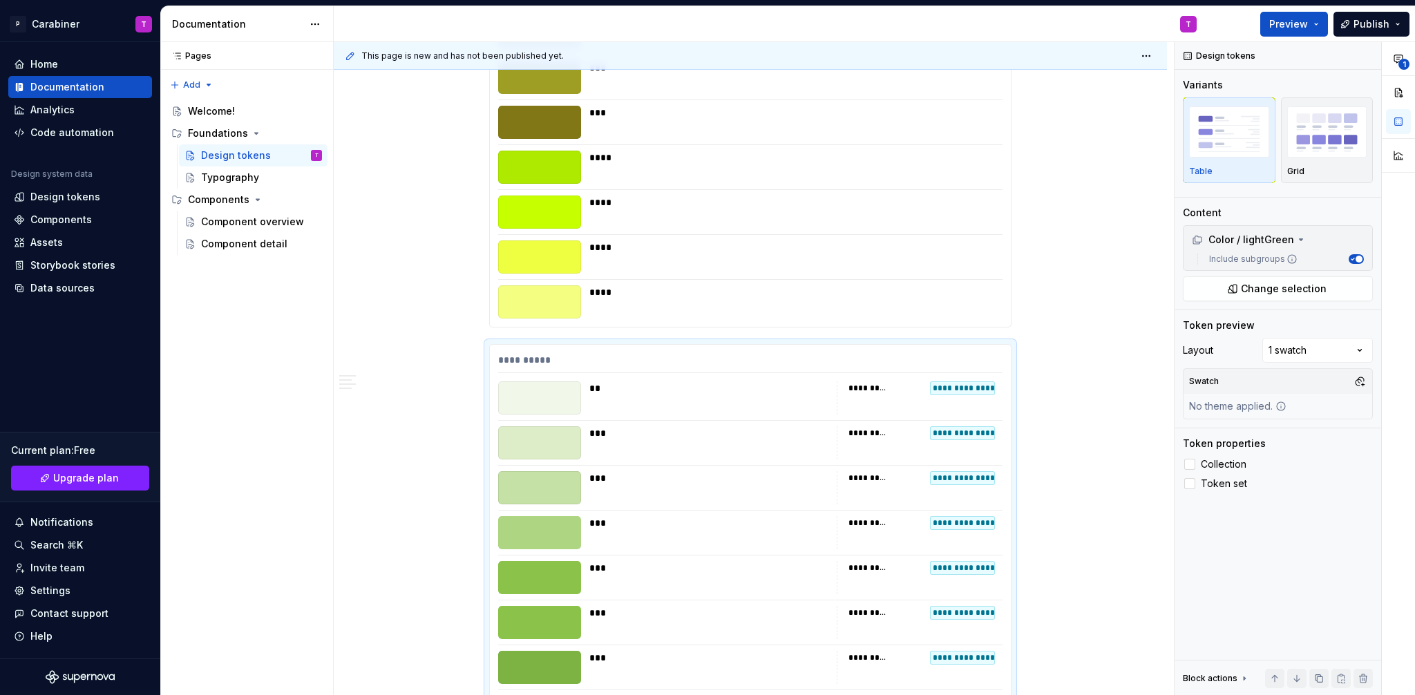
scroll to position [4501, 0]
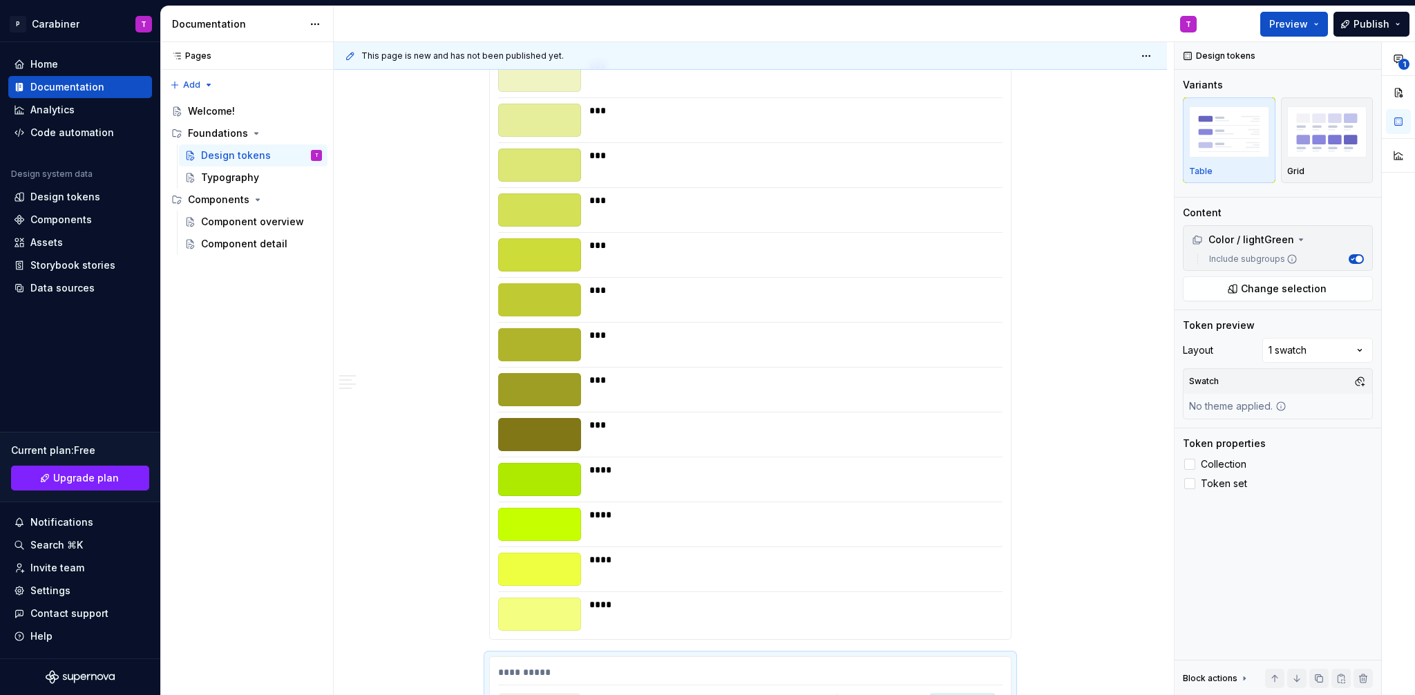
click at [885, 481] on div "****" at bounding box center [791, 479] width 405 height 33
click at [1193, 456] on label "Collection" at bounding box center [1278, 464] width 190 height 17
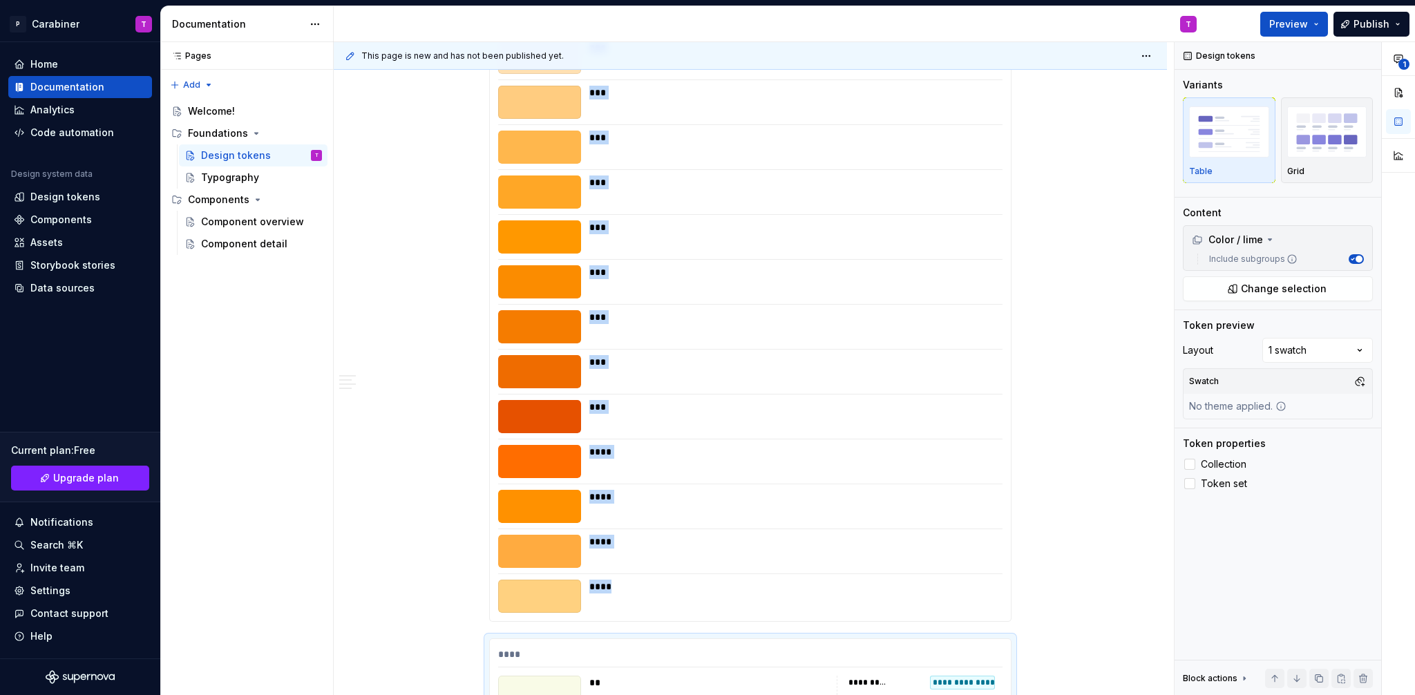
scroll to position [3769, 0]
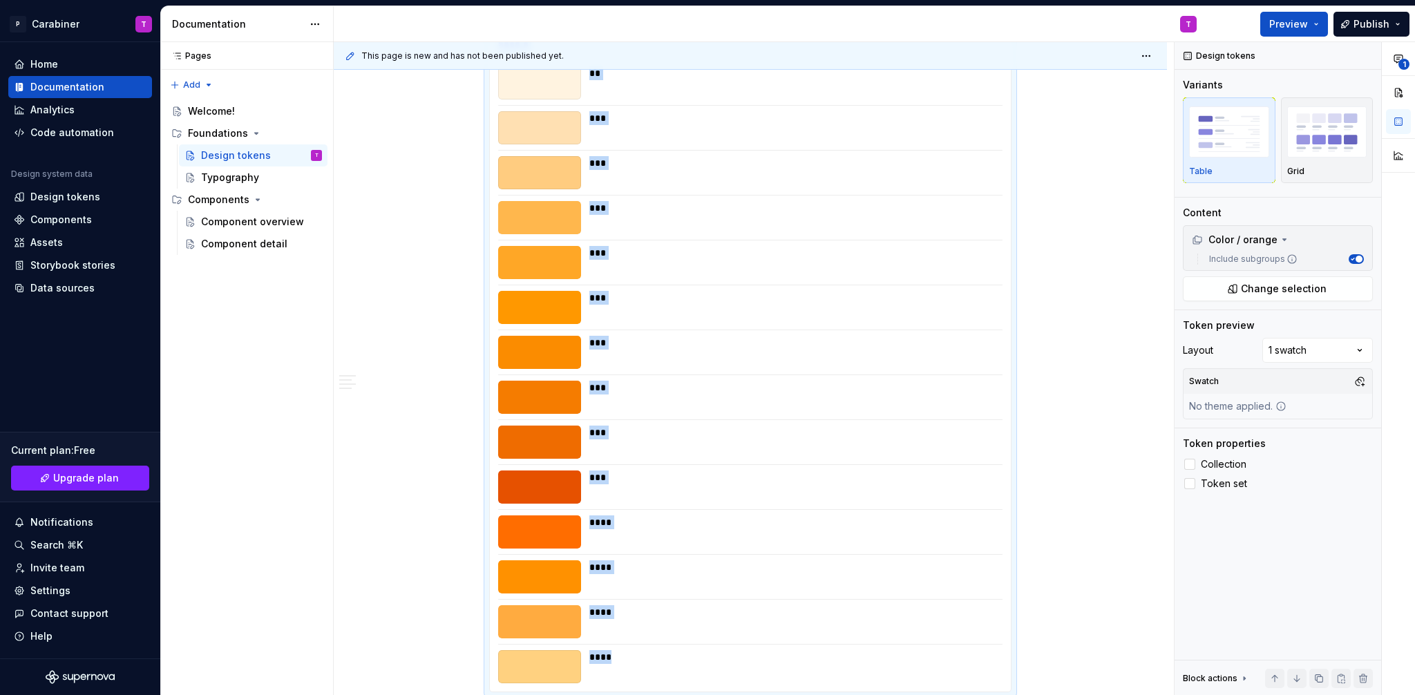
click at [939, 381] on div "***" at bounding box center [791, 388] width 405 height 14
click at [1193, 464] on div at bounding box center [1189, 464] width 11 height 11
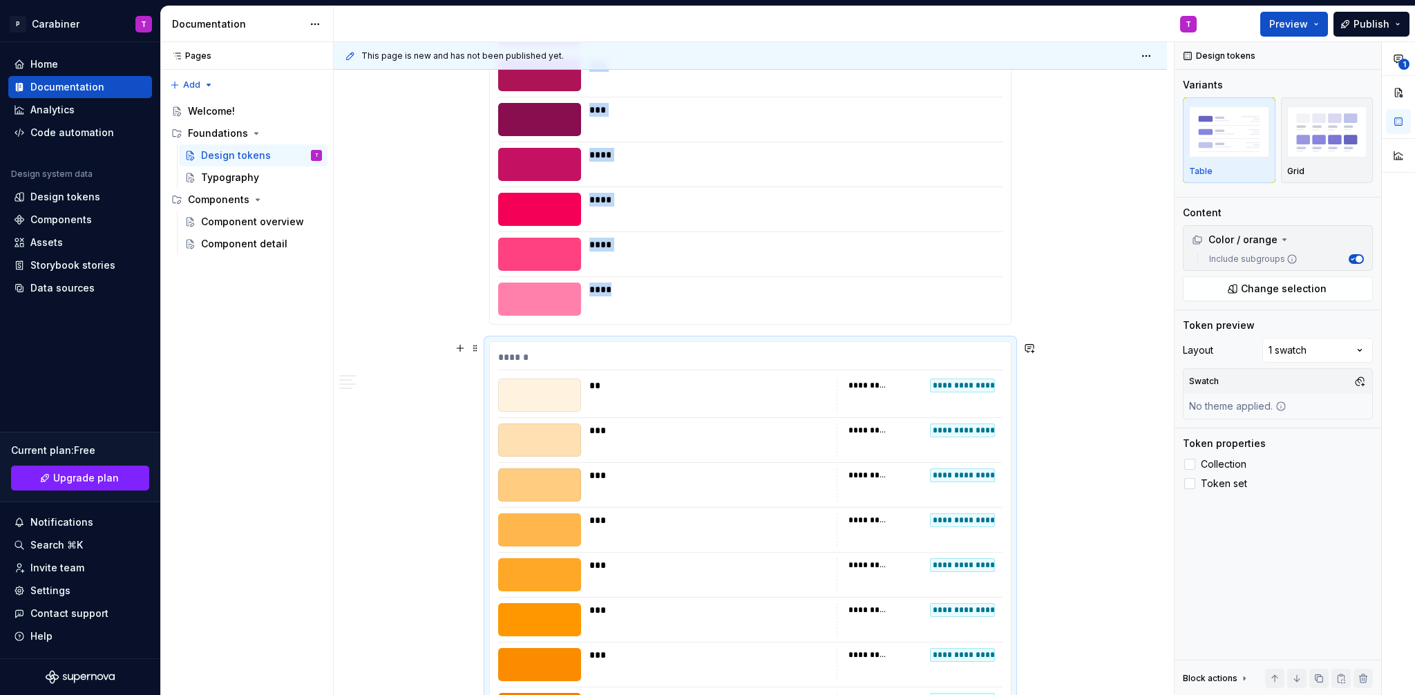
scroll to position [3163, 0]
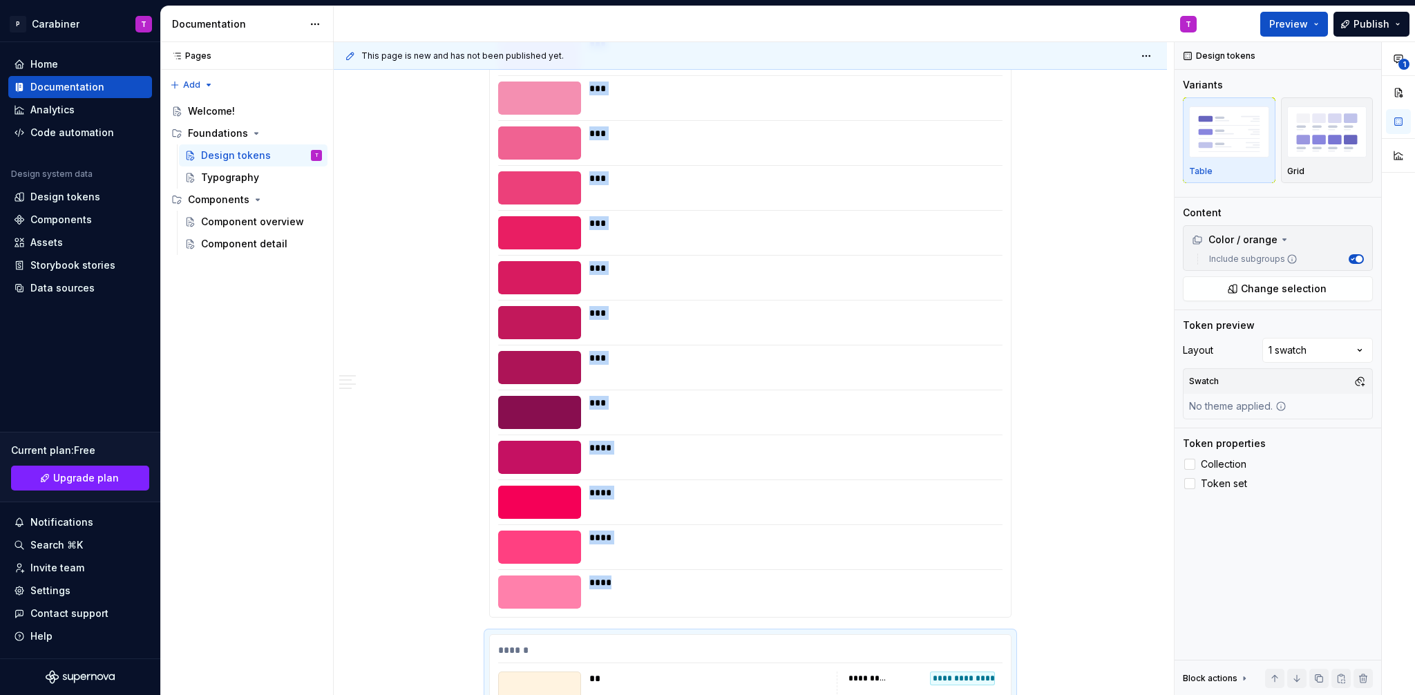
click at [881, 455] on div "****" at bounding box center [791, 457] width 405 height 33
click at [1189, 462] on div at bounding box center [1189, 464] width 11 height 11
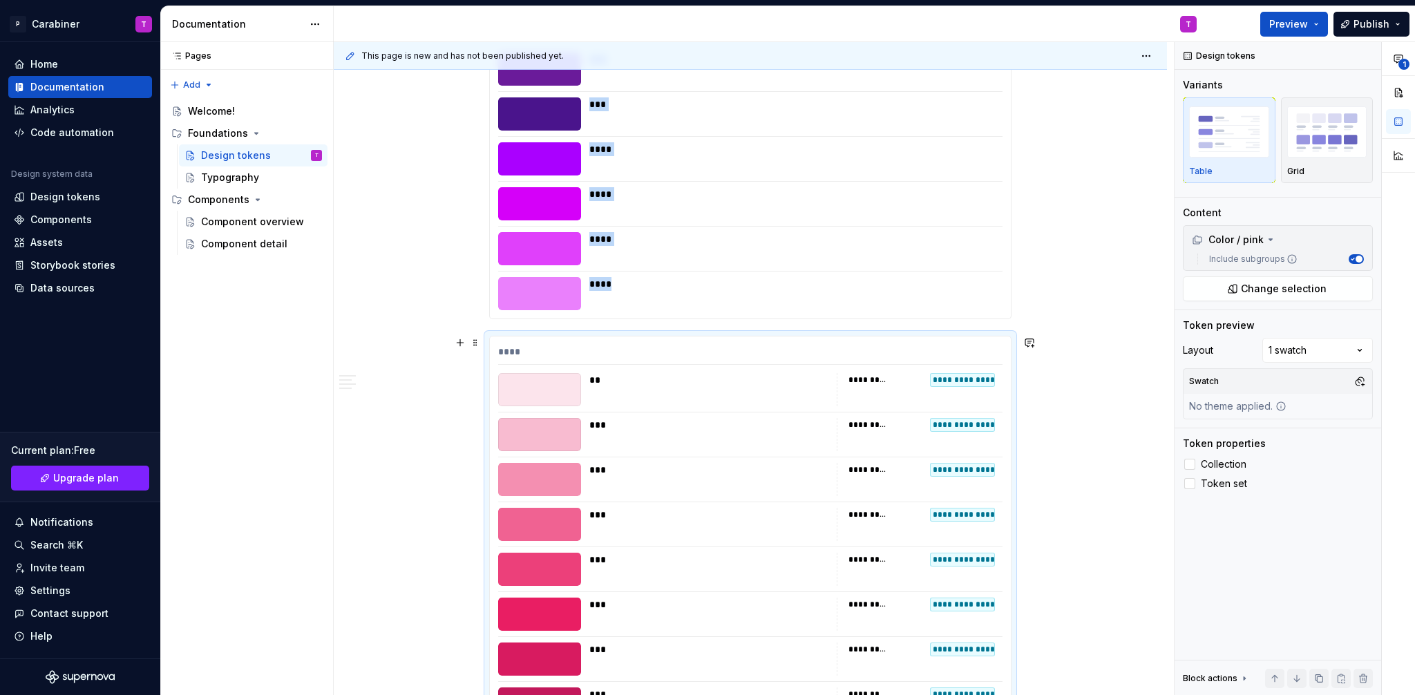
scroll to position [2685, 0]
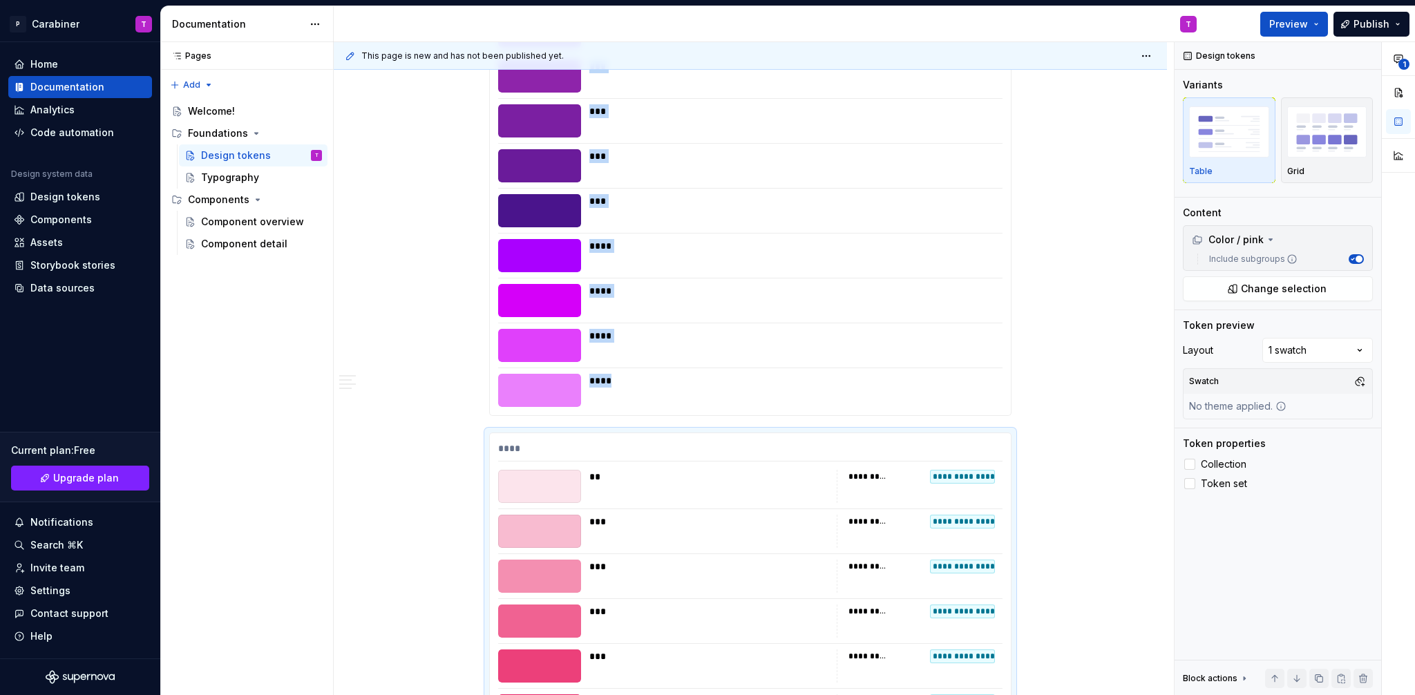
click at [865, 388] on div "****" at bounding box center [791, 390] width 405 height 33
click at [1191, 463] on div at bounding box center [1189, 464] width 11 height 11
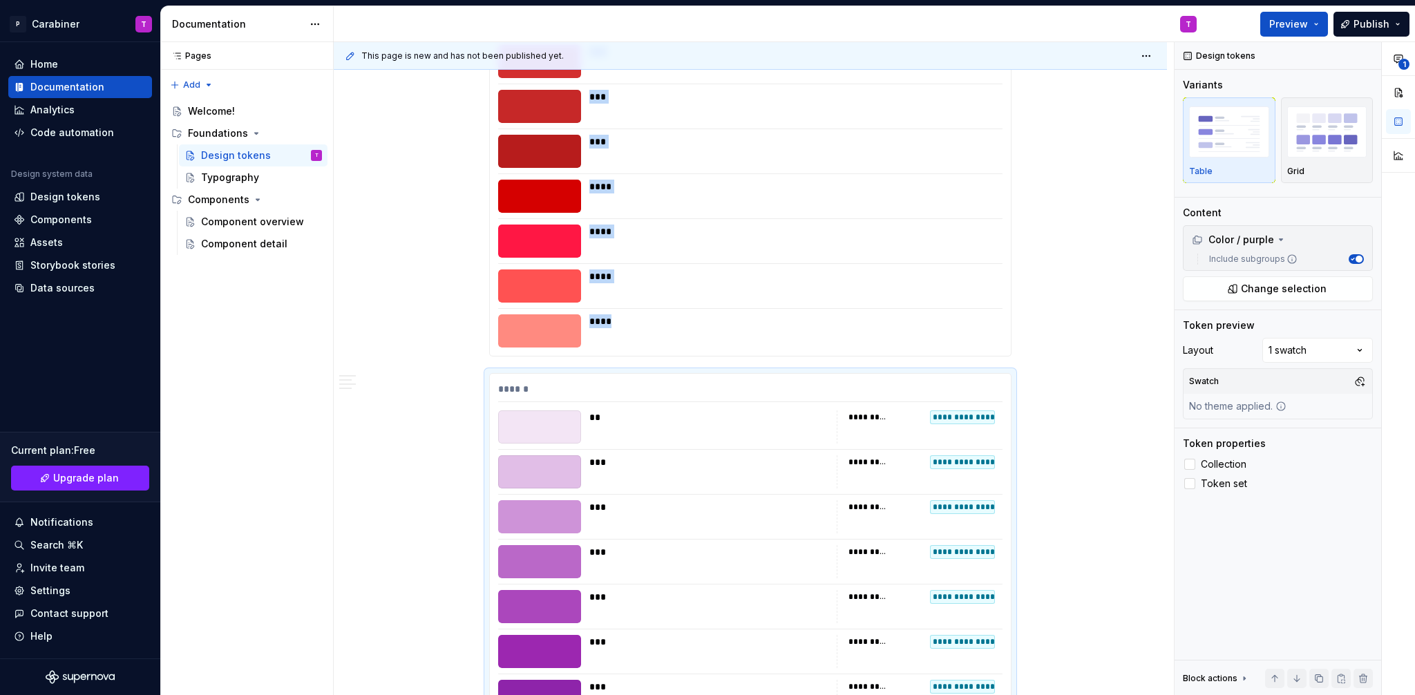
scroll to position [1701, 0]
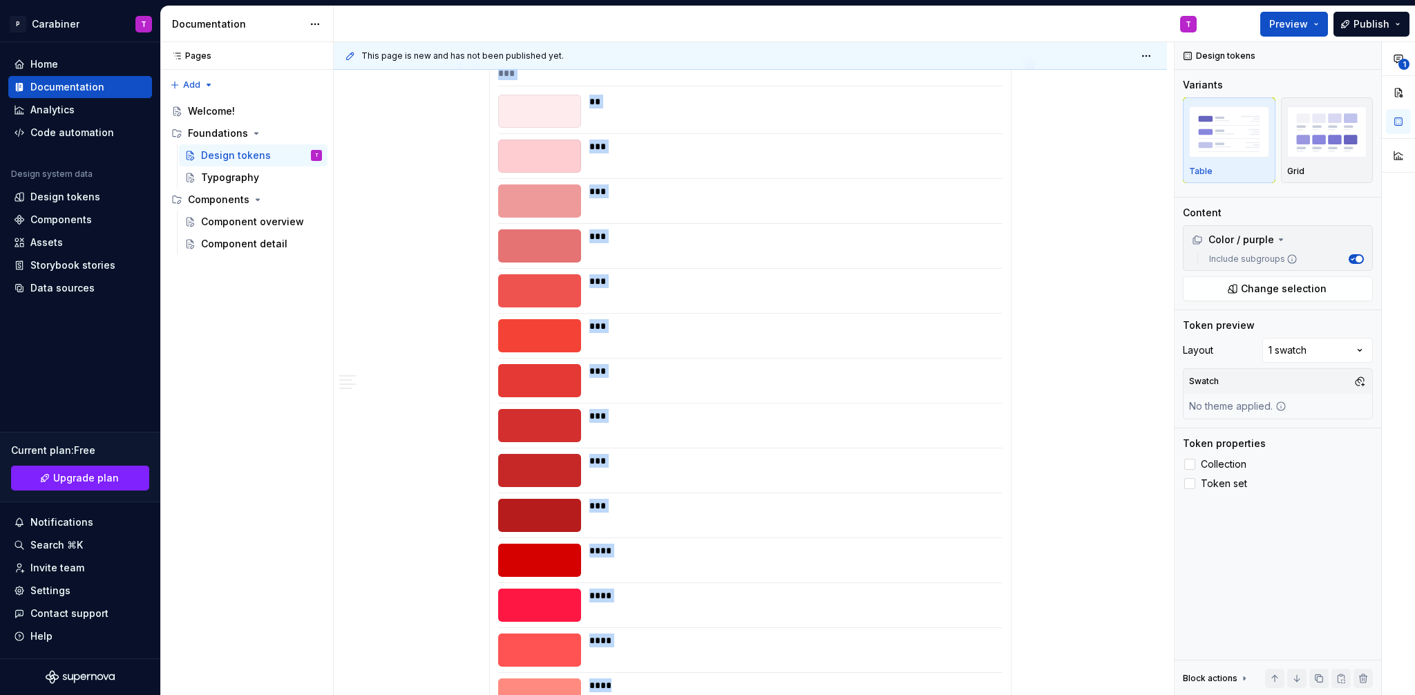
click at [881, 502] on div "***" at bounding box center [791, 506] width 405 height 14
click at [1195, 462] on div at bounding box center [1189, 464] width 11 height 11
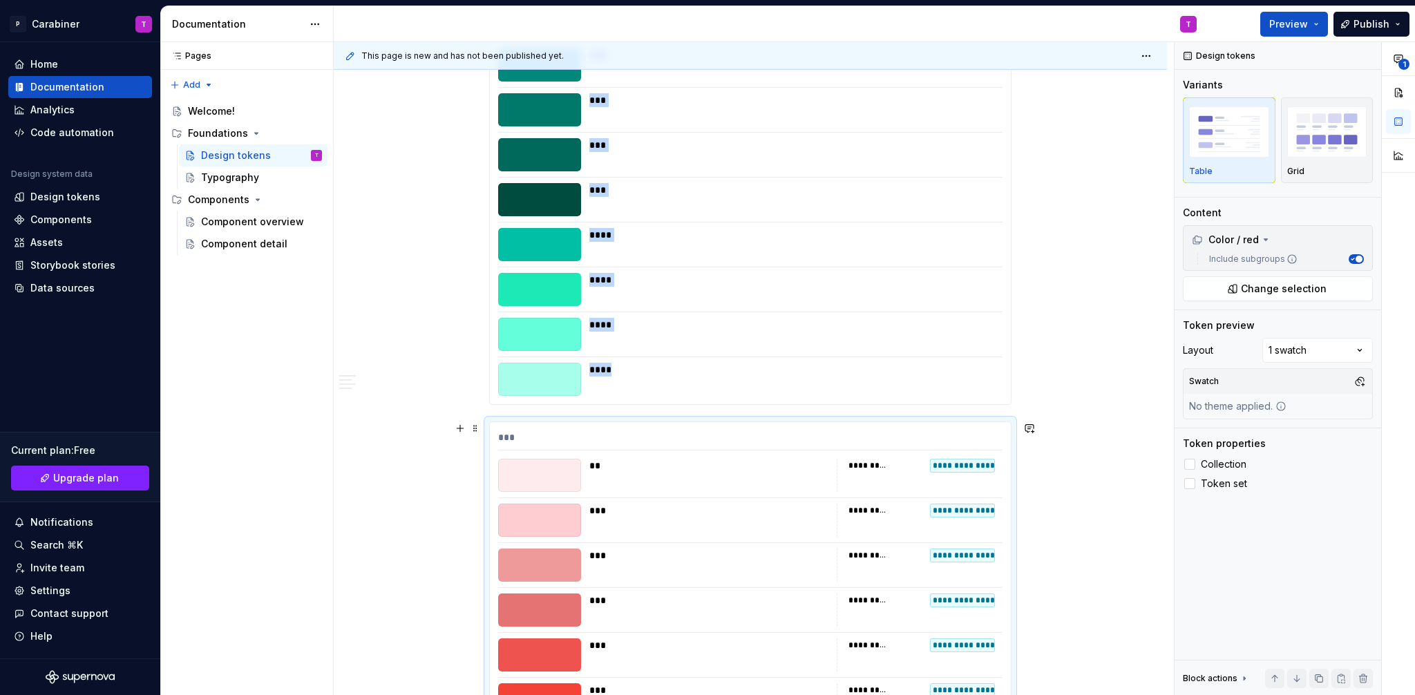
scroll to position [1318, 0]
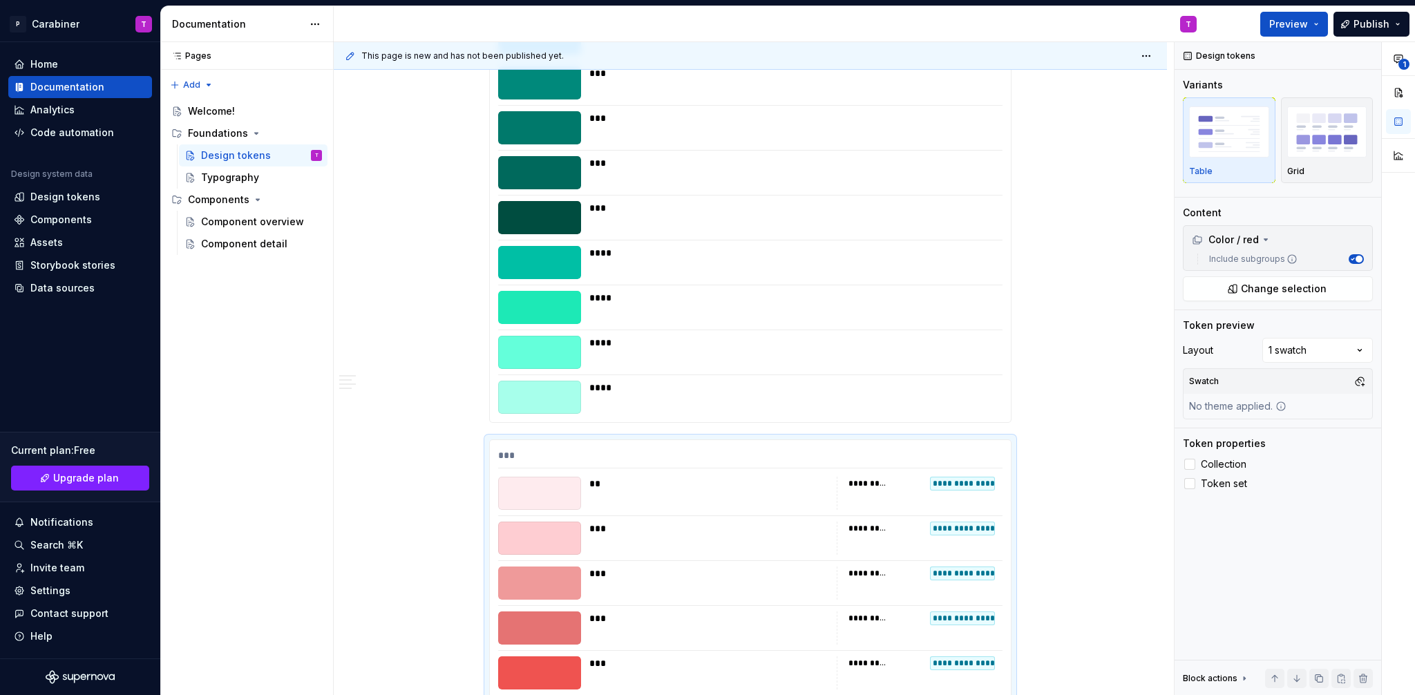
click at [879, 404] on div "****" at bounding box center [791, 397] width 405 height 33
click at [1193, 462] on div at bounding box center [1189, 464] width 11 height 11
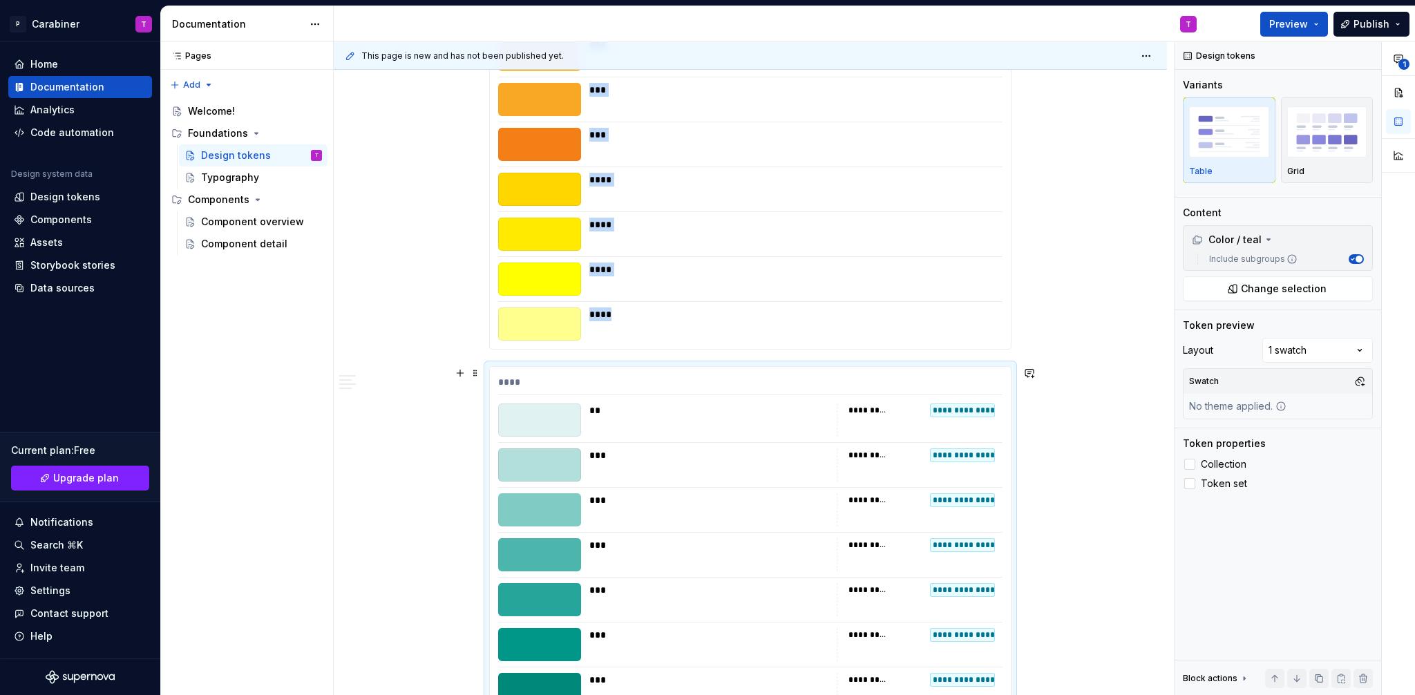
scroll to position [542, 0]
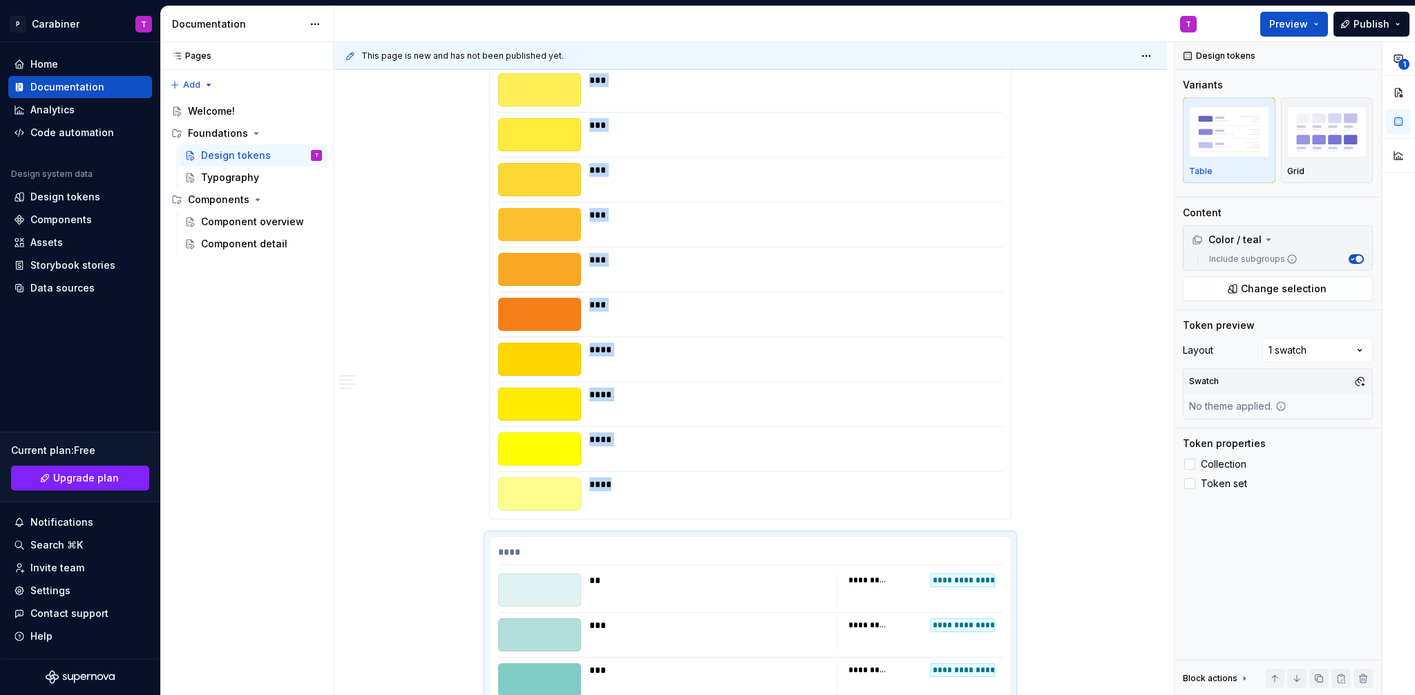
click at [929, 420] on div "****" at bounding box center [791, 404] width 405 height 33
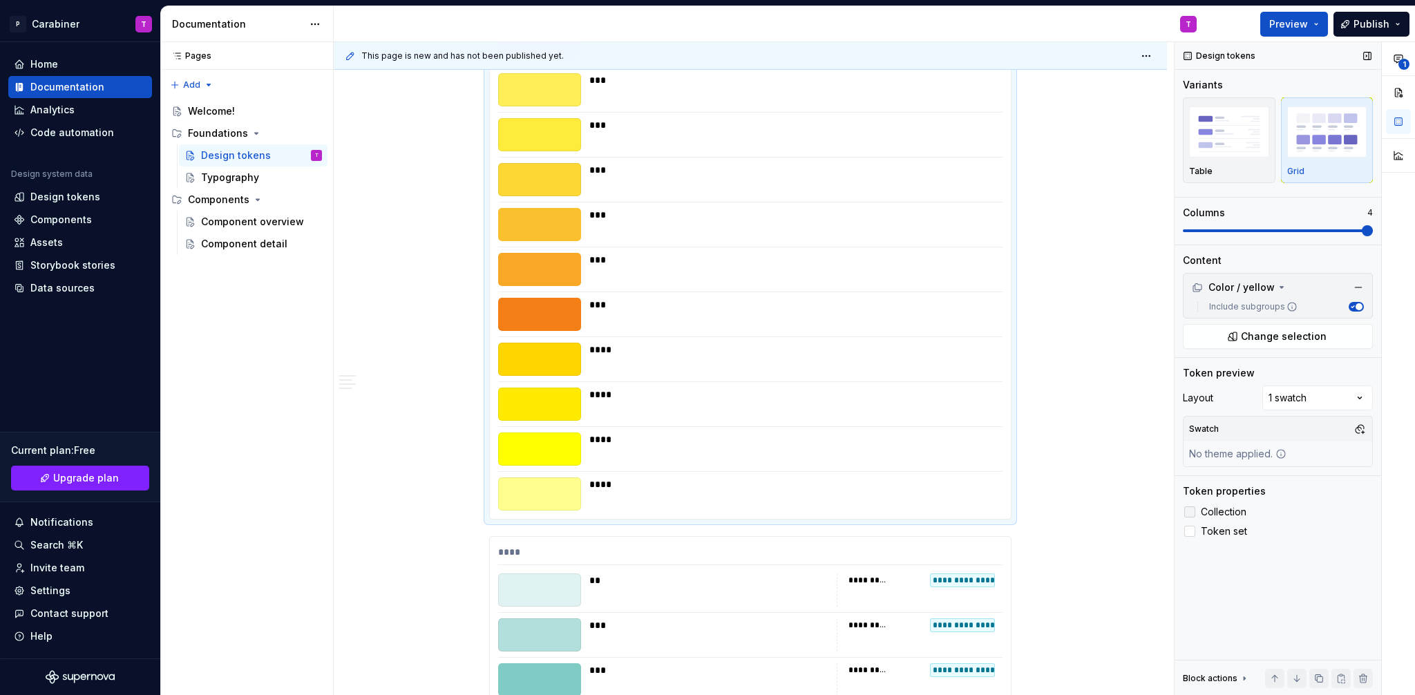
click at [1188, 512] on div at bounding box center [1189, 512] width 11 height 11
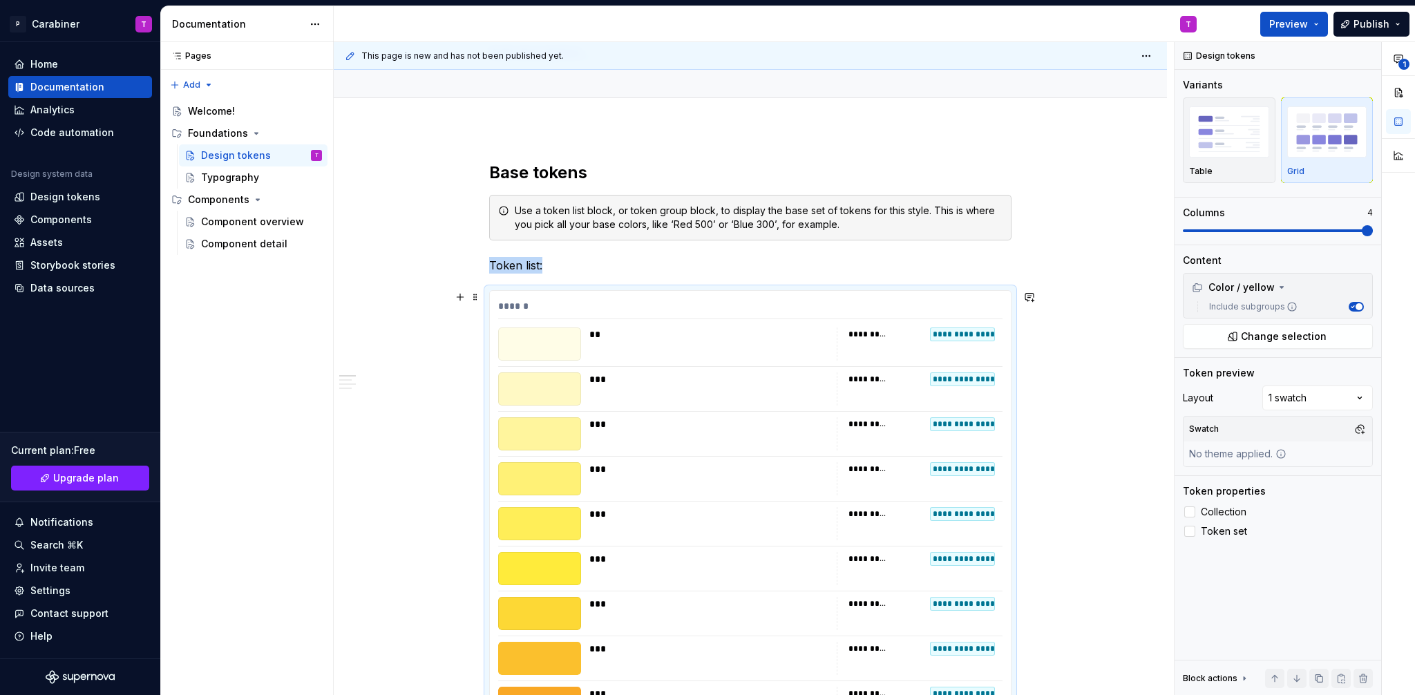
scroll to position [99, 0]
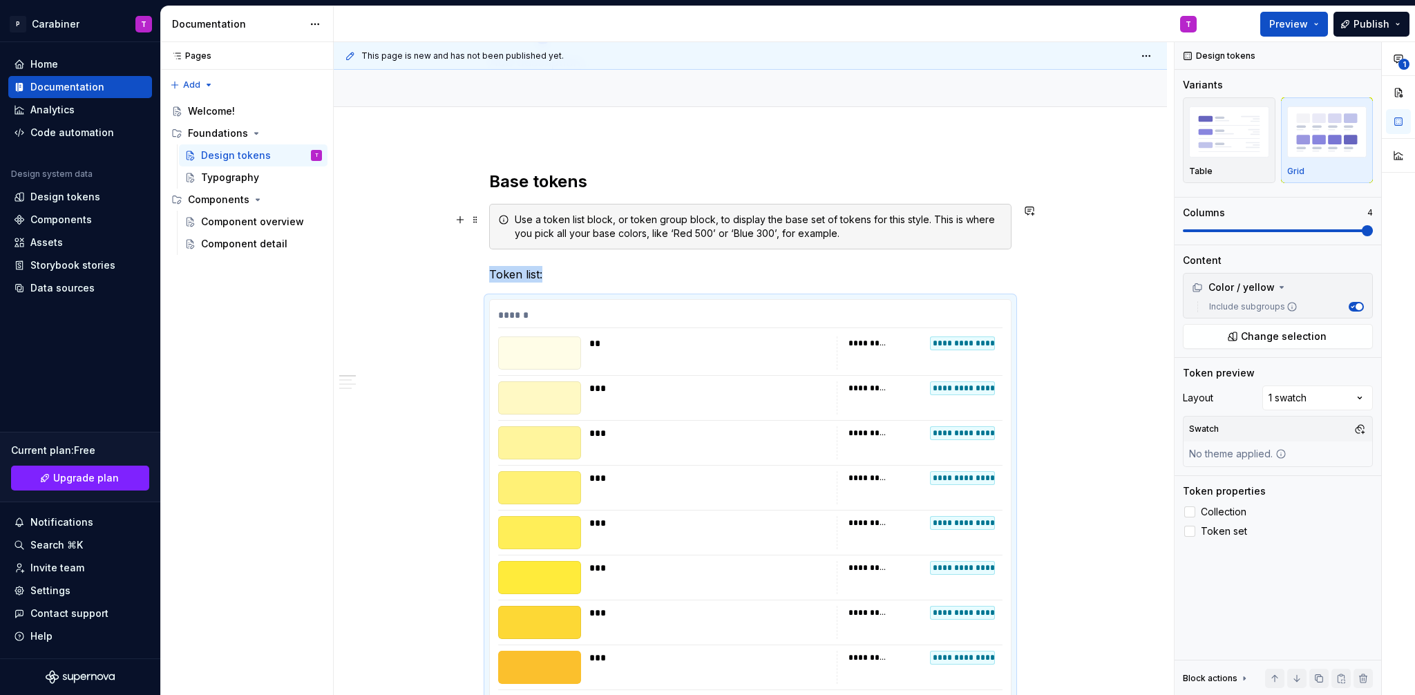
click at [719, 220] on div "Use a token list block, or token group block, to display the base set of tokens…" at bounding box center [759, 227] width 488 height 28
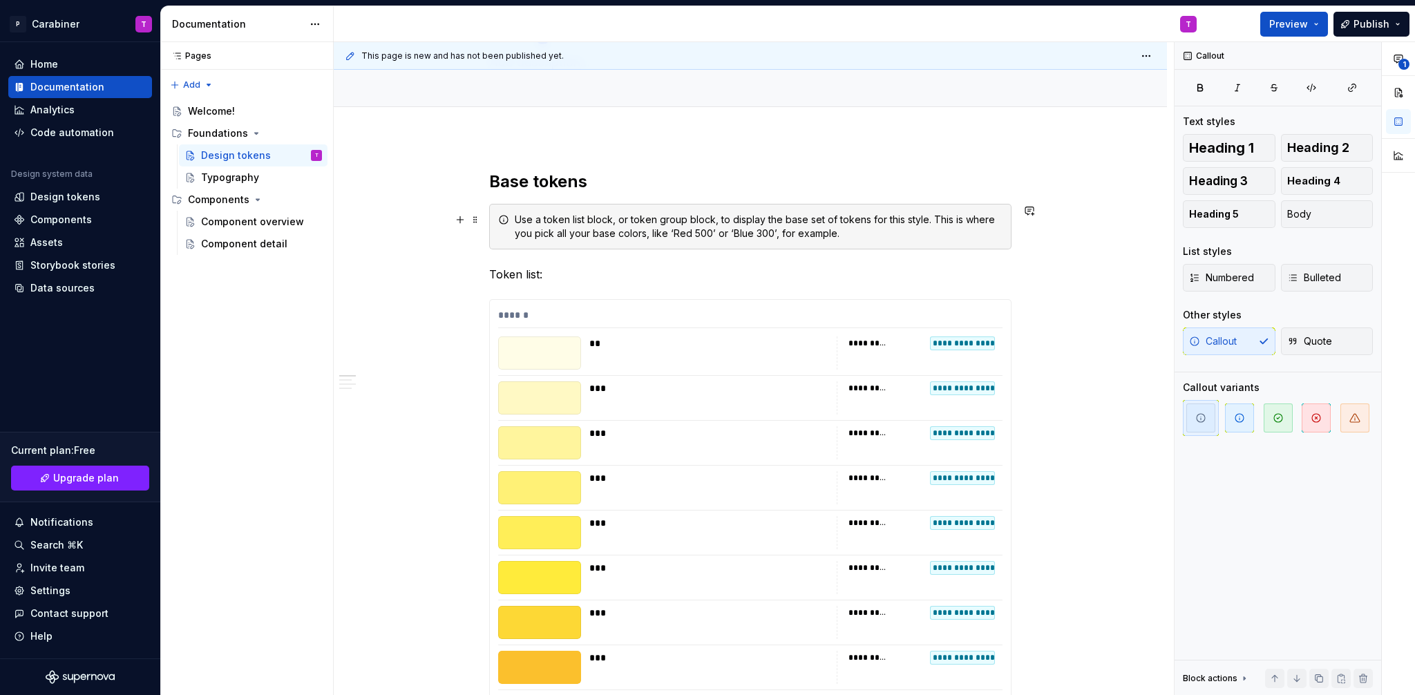
click at [693, 223] on div "Use a token list block, or token group block, to display the base set of tokens…" at bounding box center [759, 227] width 488 height 28
click at [691, 230] on div "Use a token list block, or token group block, to display the base set of tokens…" at bounding box center [759, 227] width 488 height 28
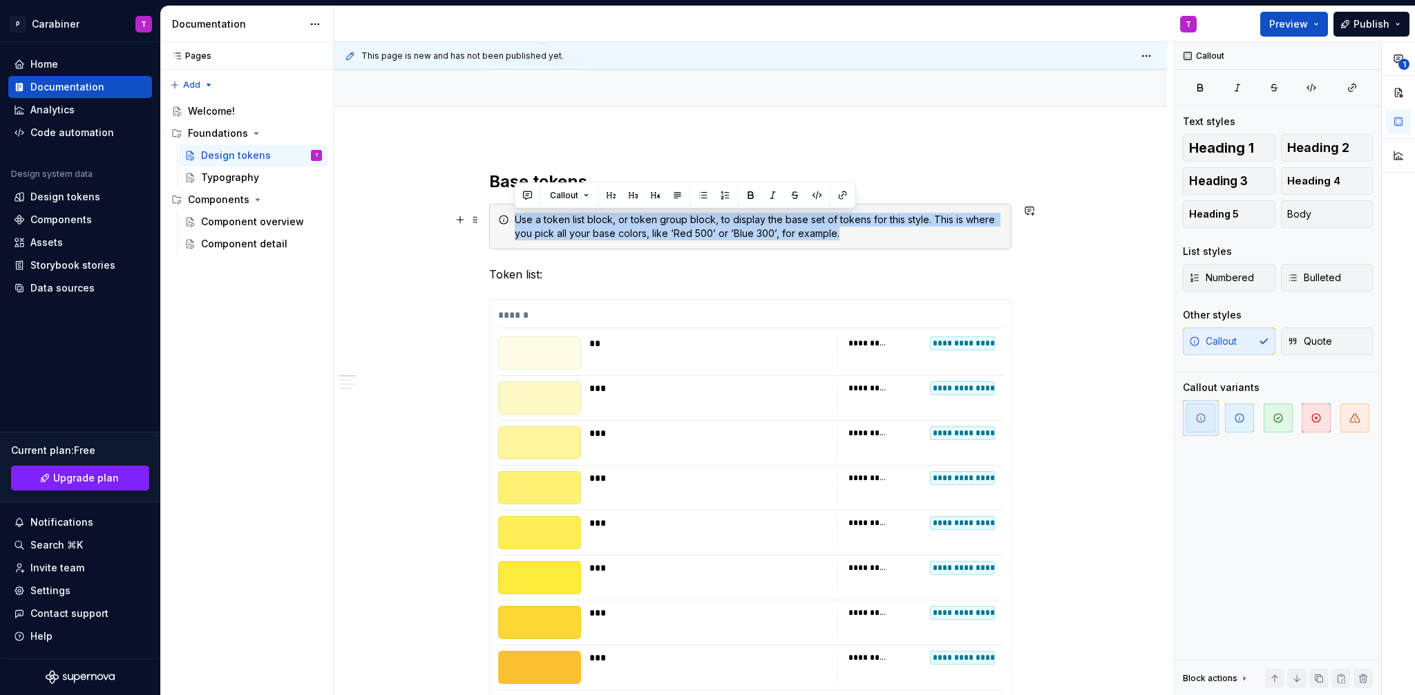
drag, startPoint x: 833, startPoint y: 235, endPoint x: 513, endPoint y: 216, distance: 321.2
click at [513, 216] on div "Use a token list block, or token group block, to display the base set of tokens…" at bounding box center [750, 227] width 522 height 46
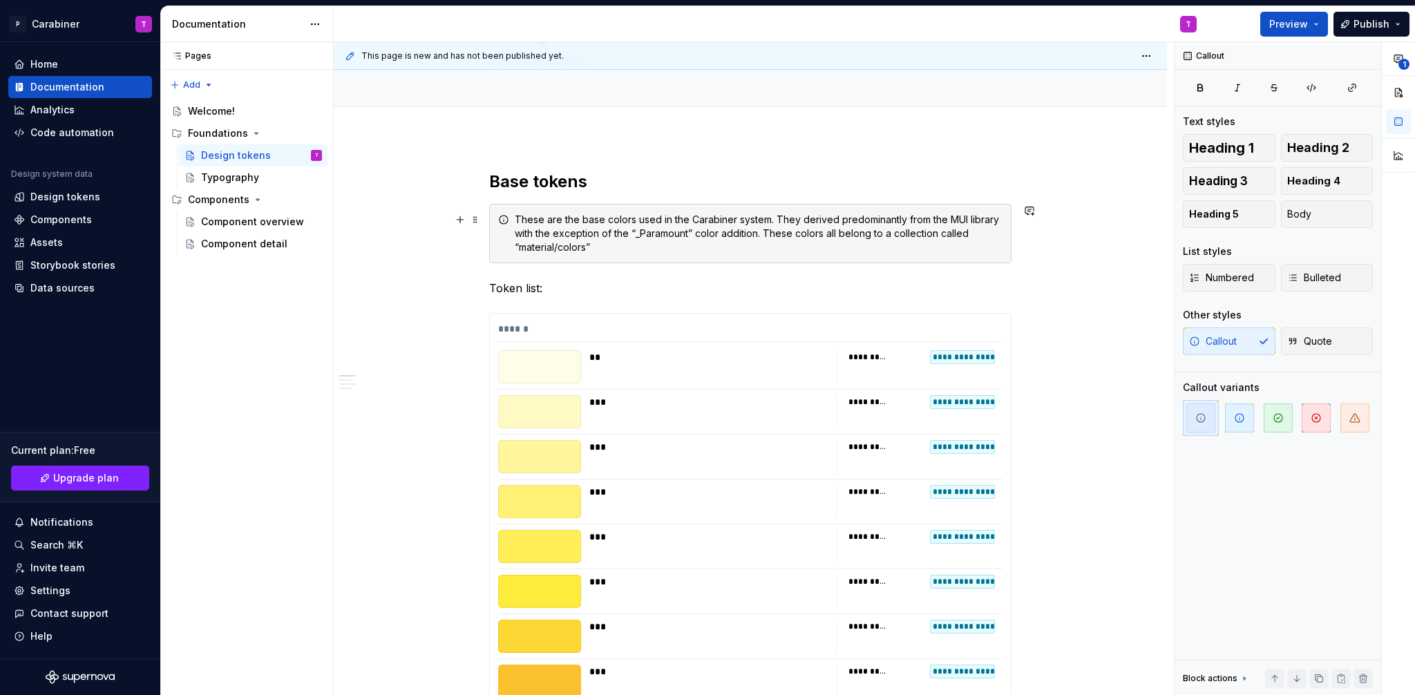
click at [939, 233] on div "These are the base colors used in the Carabiner system. They derived predominan…" at bounding box center [759, 233] width 488 height 41
click at [621, 247] on div "These are the base colors used in the Carabiner system. They derived predominan…" at bounding box center [759, 233] width 488 height 41
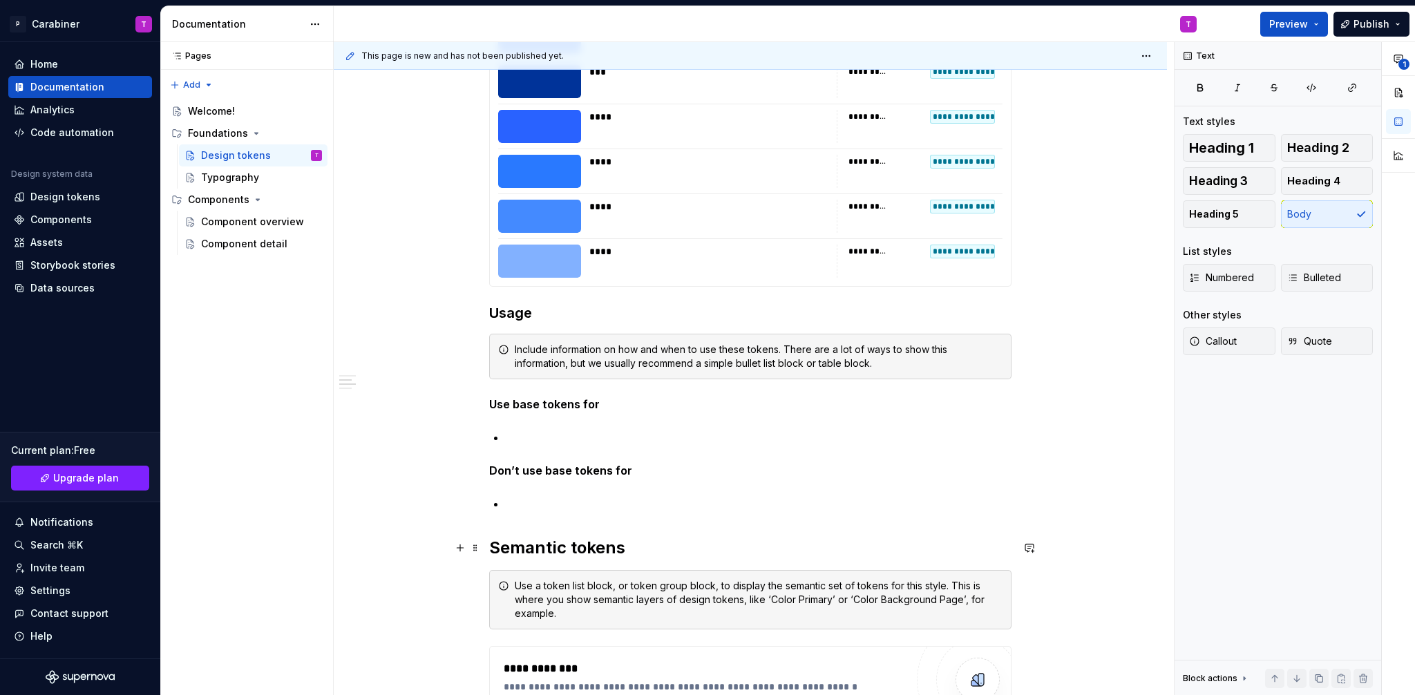
scroll to position [13055, 0]
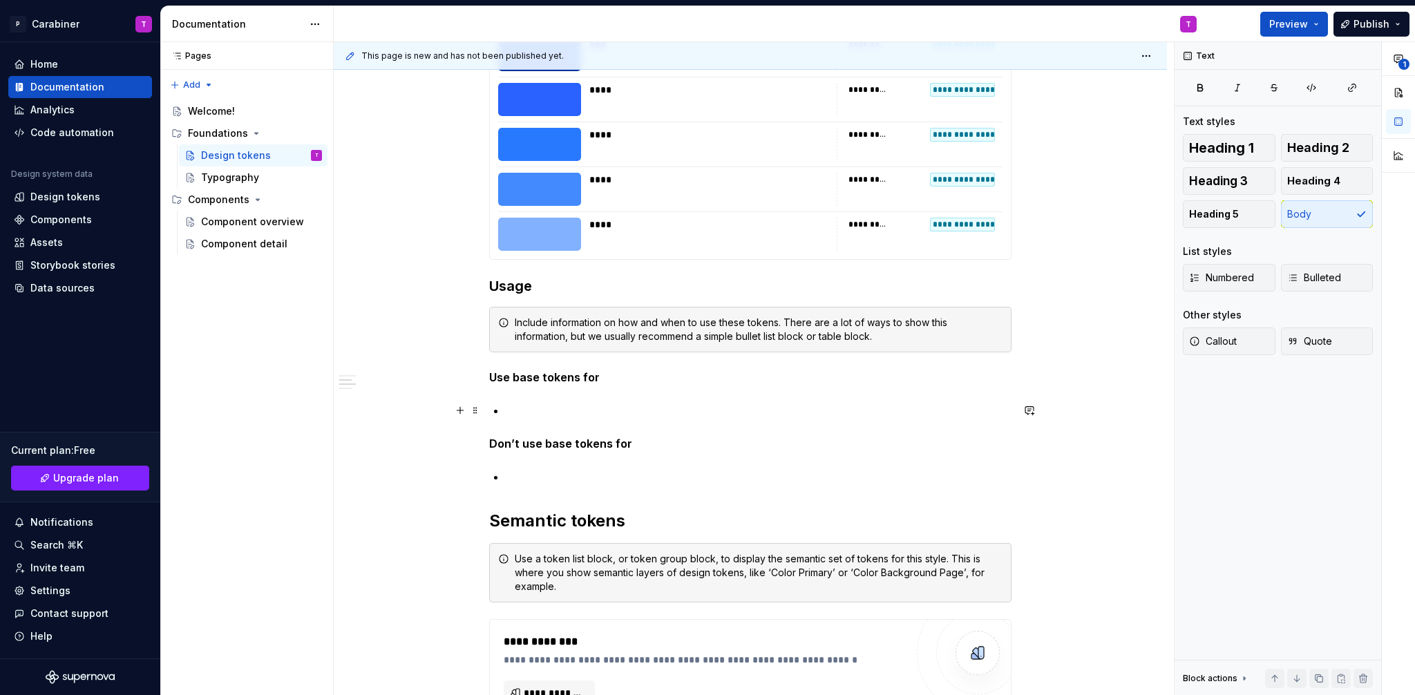
click at [527, 411] on p at bounding box center [759, 410] width 506 height 17
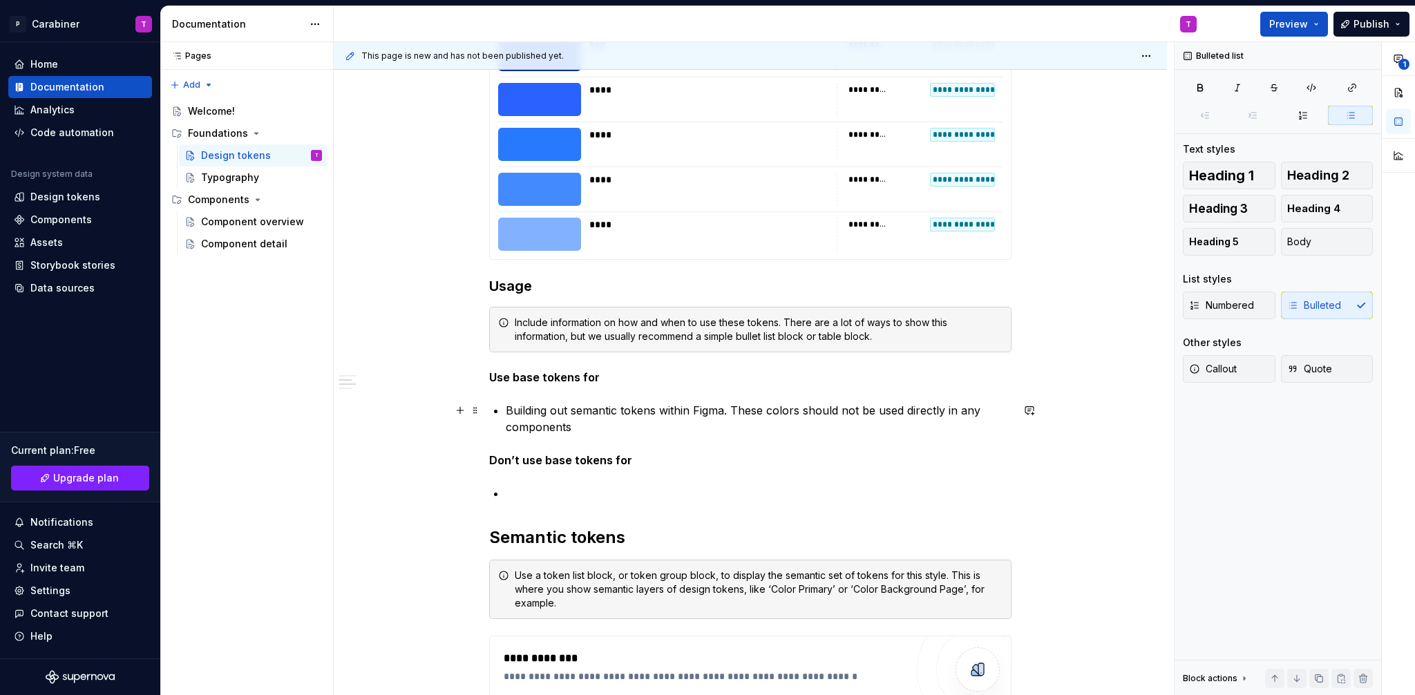
click at [733, 410] on p "Building out semantic tokens within Figma. These colors should not be used dire…" at bounding box center [759, 418] width 506 height 33
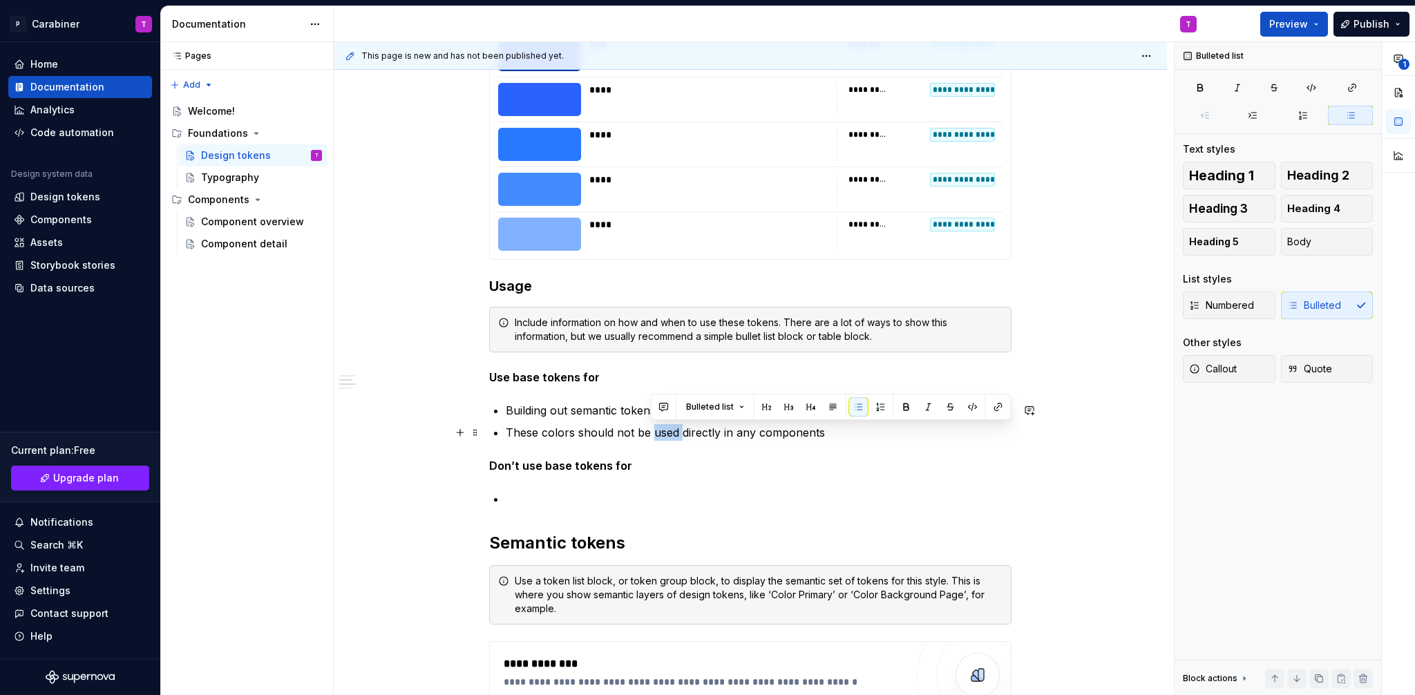
drag, startPoint x: 652, startPoint y: 434, endPoint x: 679, endPoint y: 435, distance: 27.0
click at [679, 435] on p "These colors should not be used directly in any components" at bounding box center [759, 432] width 506 height 17
click at [692, 431] on p "These colors should not be directly in any components" at bounding box center [759, 432] width 506 height 17
click at [853, 431] on p "These colors should not be directly sourced in any components" at bounding box center [759, 432] width 506 height 17
click at [507, 410] on p "Building out semantic tokens within Figma." at bounding box center [759, 410] width 506 height 17
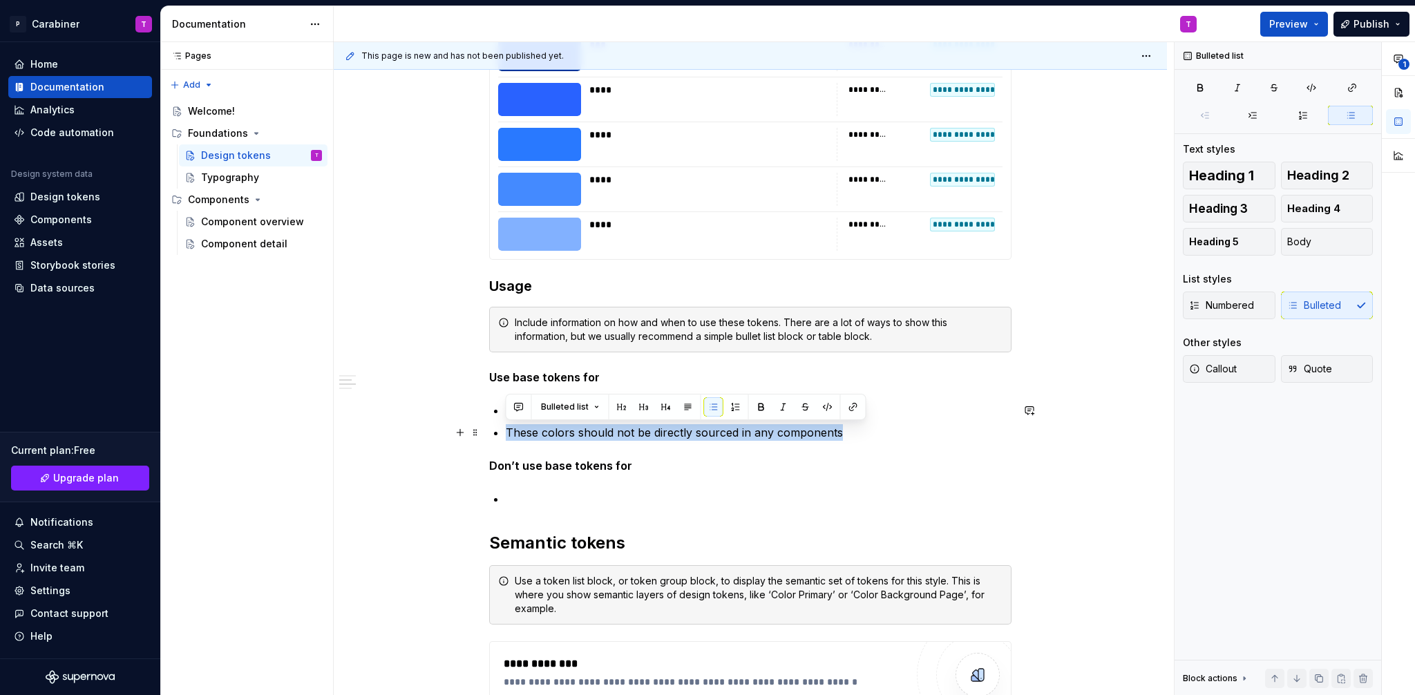
drag, startPoint x: 508, startPoint y: 431, endPoint x: 860, endPoint y: 434, distance: 351.7
click at [860, 434] on p "These colors should not be directly sourced in any components" at bounding box center [759, 432] width 506 height 17
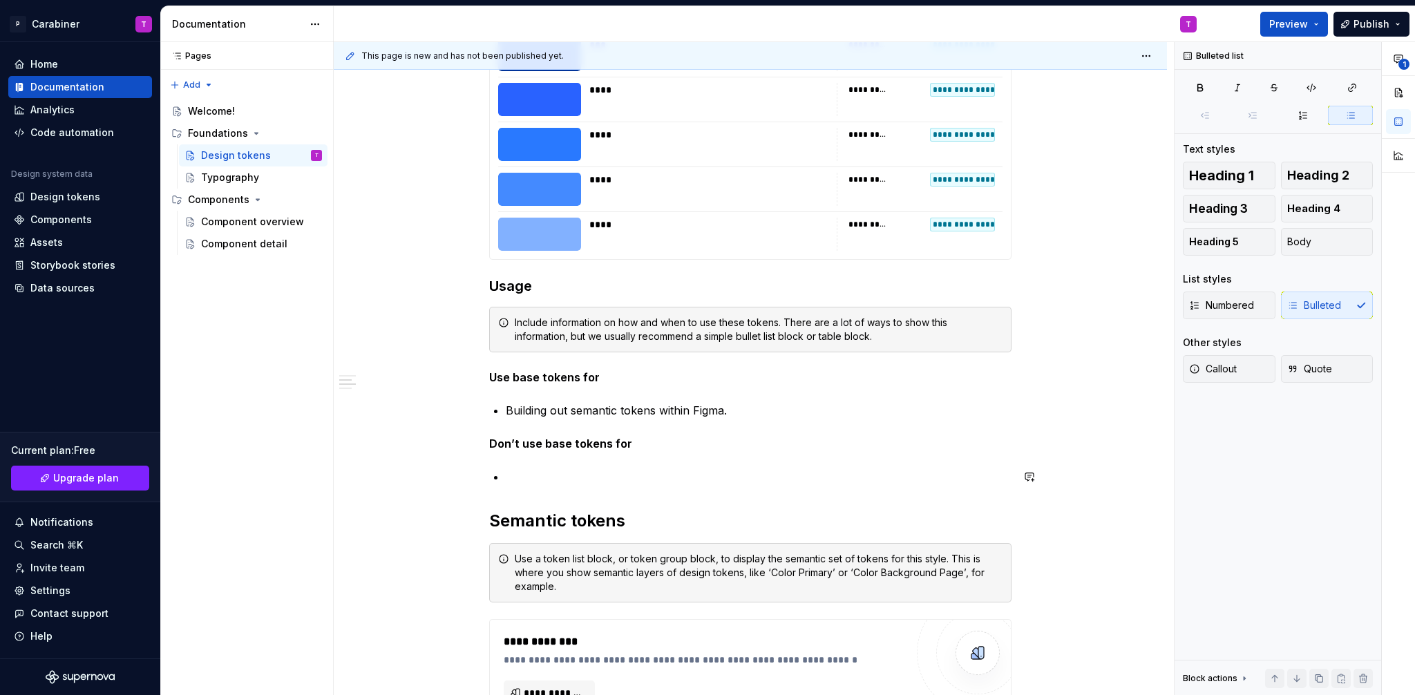
click at [512, 473] on p at bounding box center [759, 477] width 506 height 17
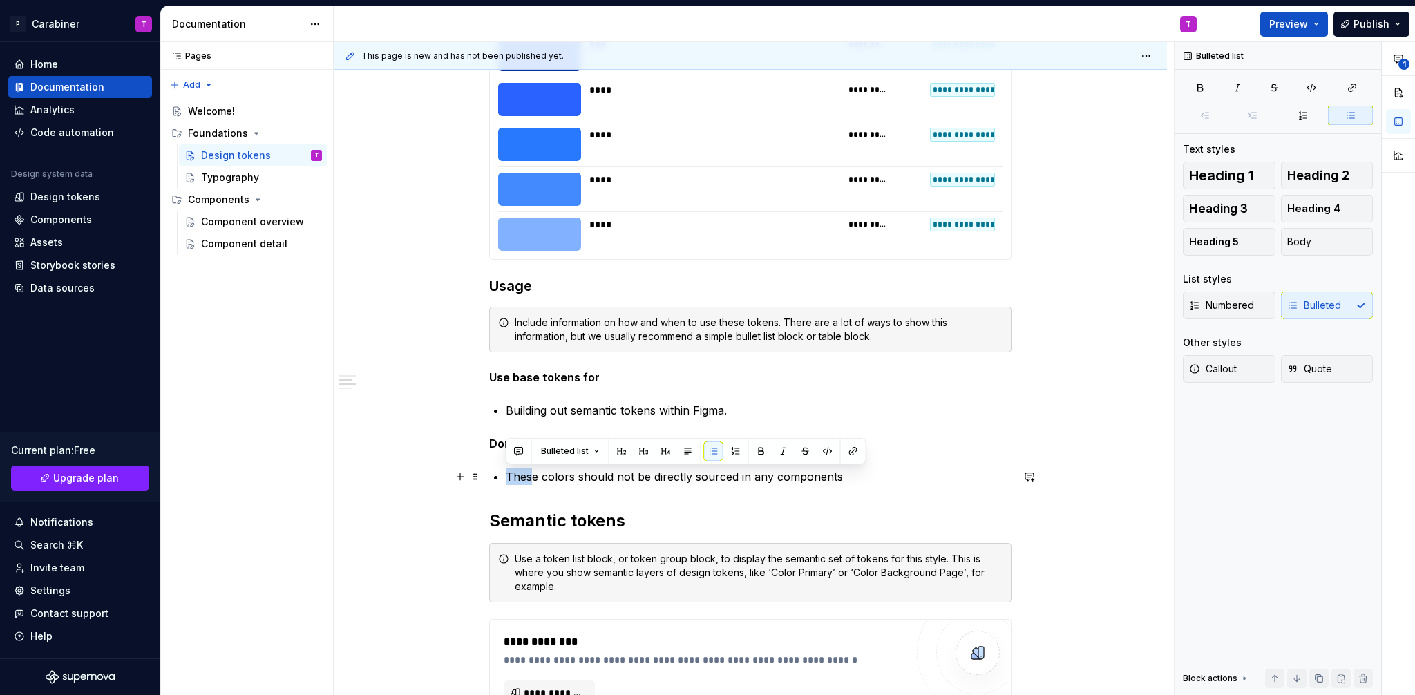
drag, startPoint x: 507, startPoint y: 475, endPoint x: 531, endPoint y: 477, distance: 24.3
click at [531, 477] on p "These colors should not be directly sourced in any components" at bounding box center [759, 477] width 506 height 17
click at [548, 482] on p "These colors should not be directly sourced in any components" at bounding box center [759, 477] width 506 height 17
drag, startPoint x: 652, startPoint y: 477, endPoint x: 507, endPoint y: 477, distance: 145.1
click at [507, 477] on p "These colors should not be directly sourced in any components" at bounding box center [759, 477] width 506 height 17
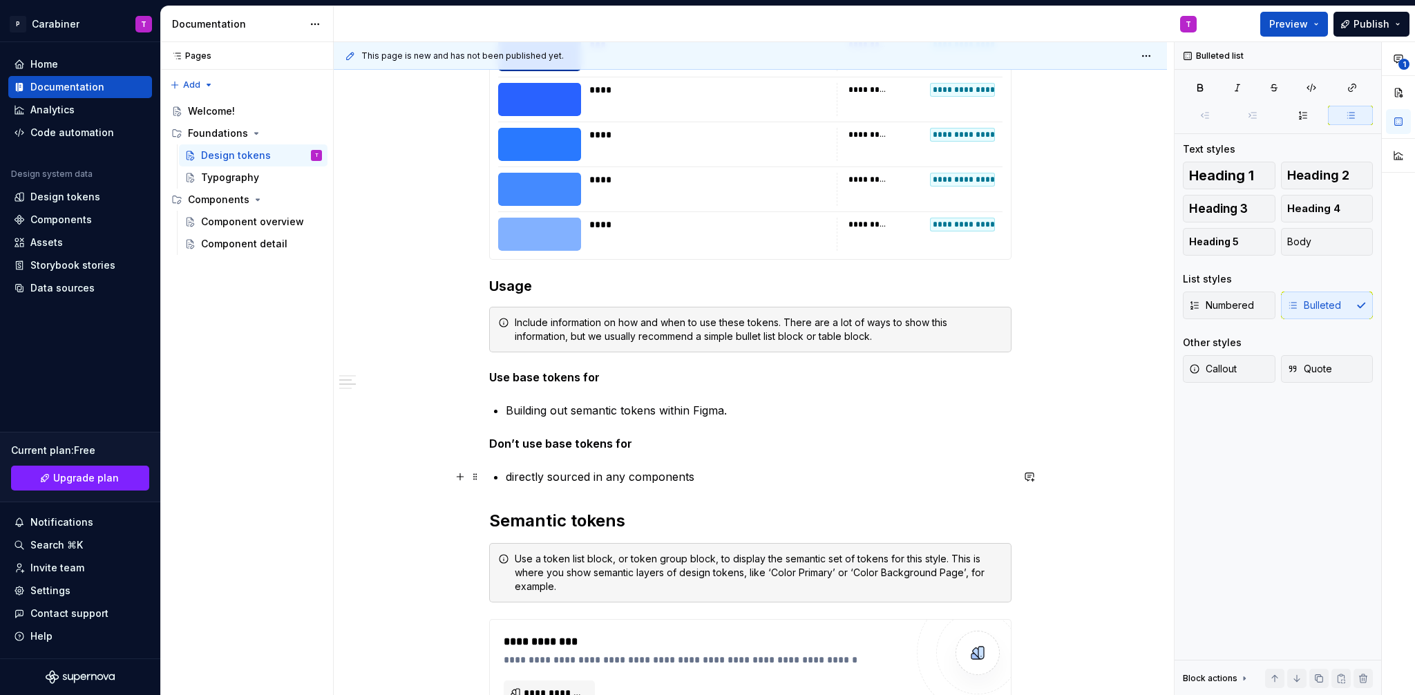
click at [545, 477] on p "directly sourced in any components" at bounding box center [759, 477] width 506 height 17
click at [580, 476] on p "direct sourced in any components" at bounding box center [759, 477] width 506 height 17
click at [688, 475] on p "direct sourcing in any components" at bounding box center [759, 477] width 506 height 17
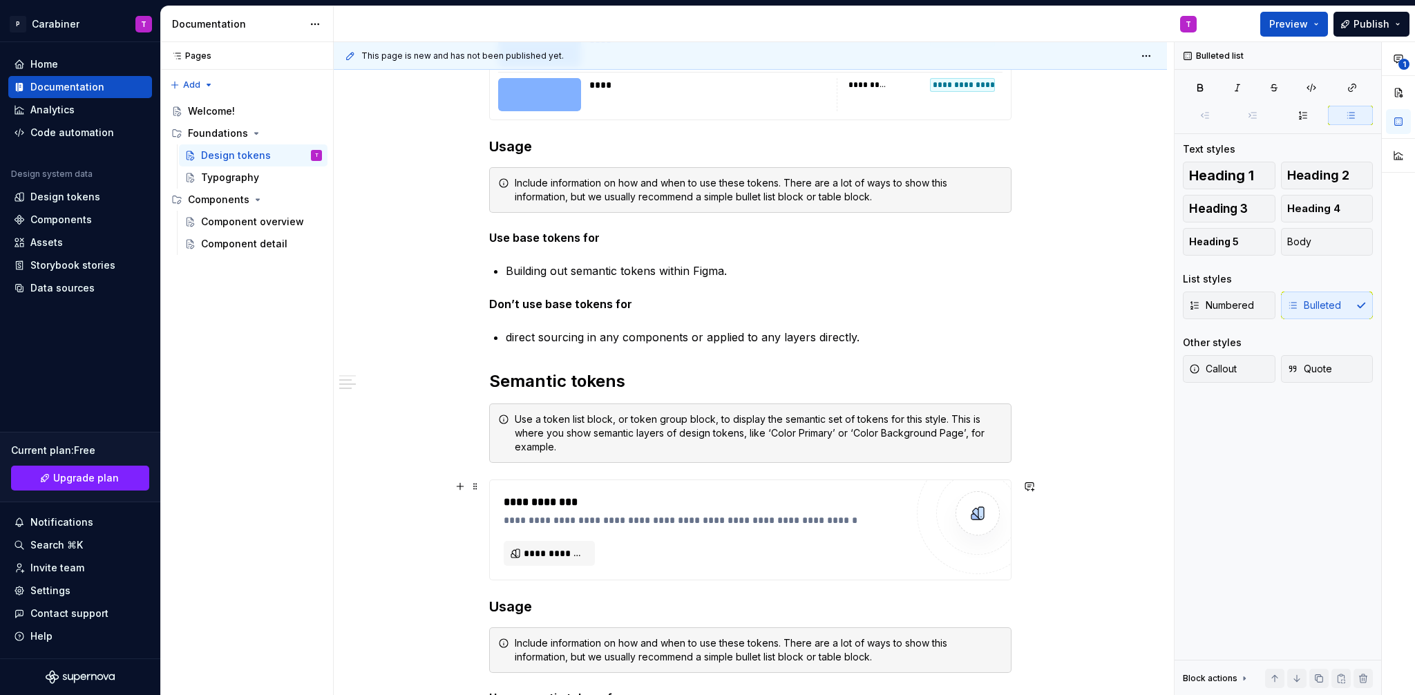
scroll to position [13220, 0]
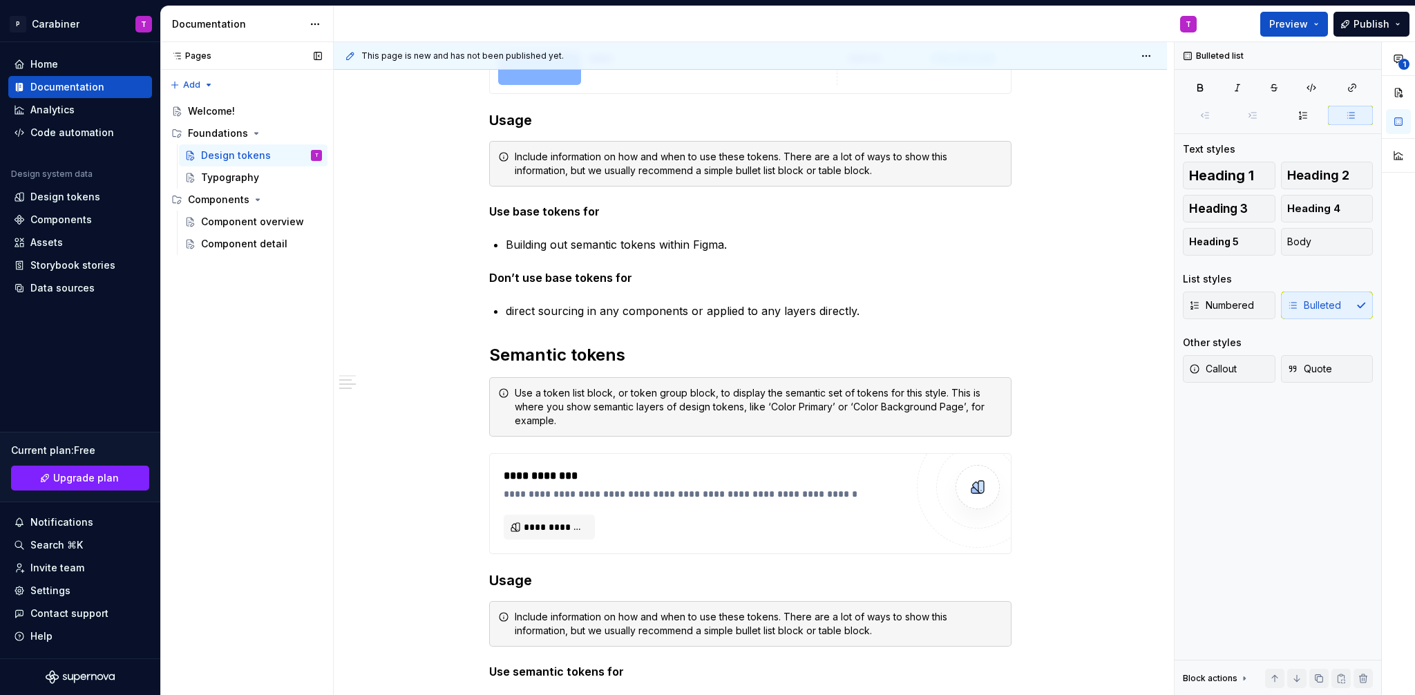
click at [0, 0] on button "Page tree" at bounding box center [0, 0] width 0 height 0
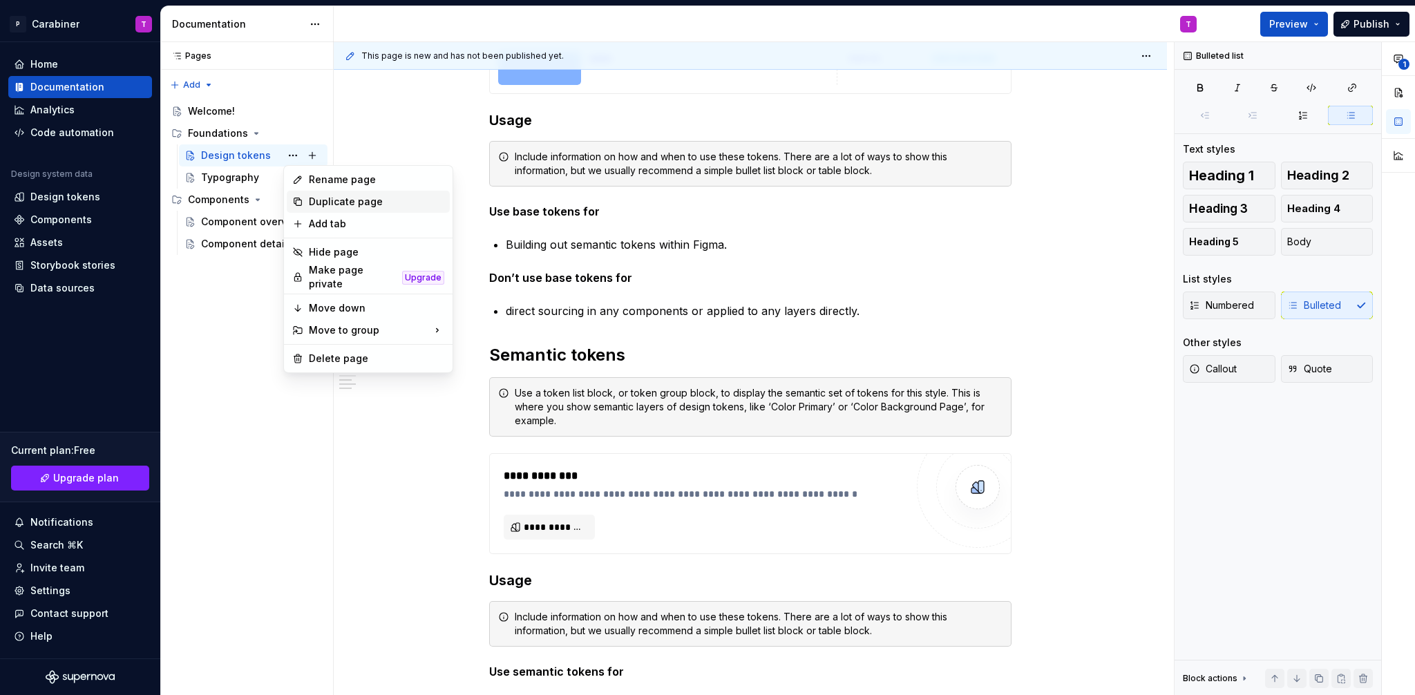
click at [325, 202] on div "Duplicate page" at bounding box center [376, 202] width 135 height 14
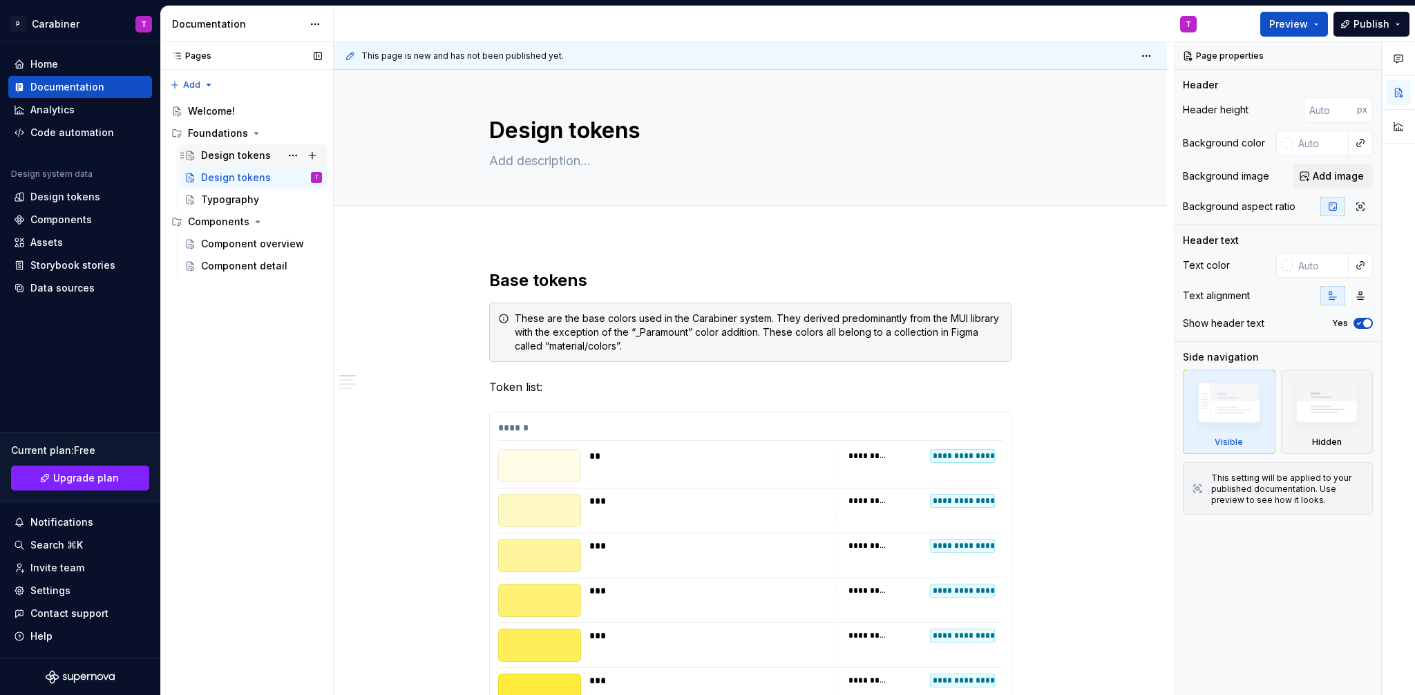
click at [211, 155] on div "Design tokens" at bounding box center [236, 156] width 70 height 14
click at [250, 154] on div "Design tokens" at bounding box center [236, 156] width 70 height 14
click at [294, 154] on button "Page tree" at bounding box center [292, 155] width 19 height 19
type textarea "*"
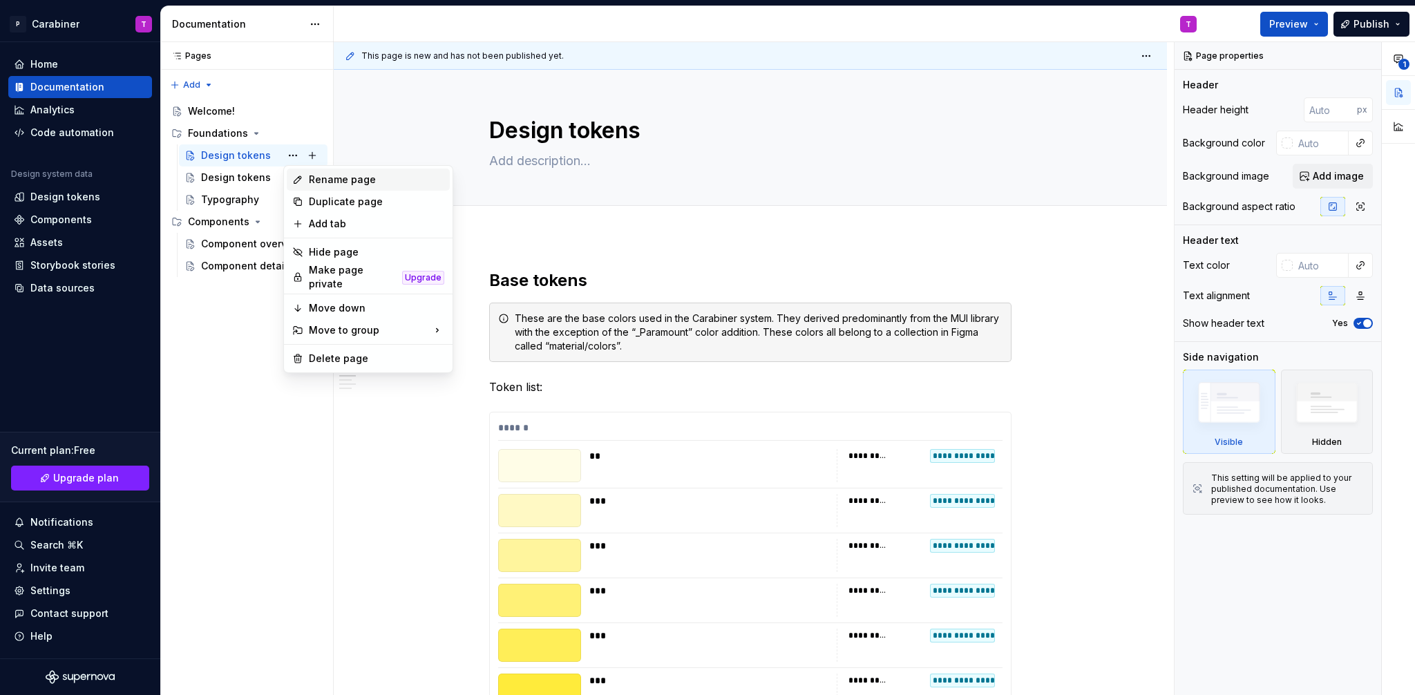
click at [317, 174] on div "Rename page" at bounding box center [376, 180] width 135 height 14
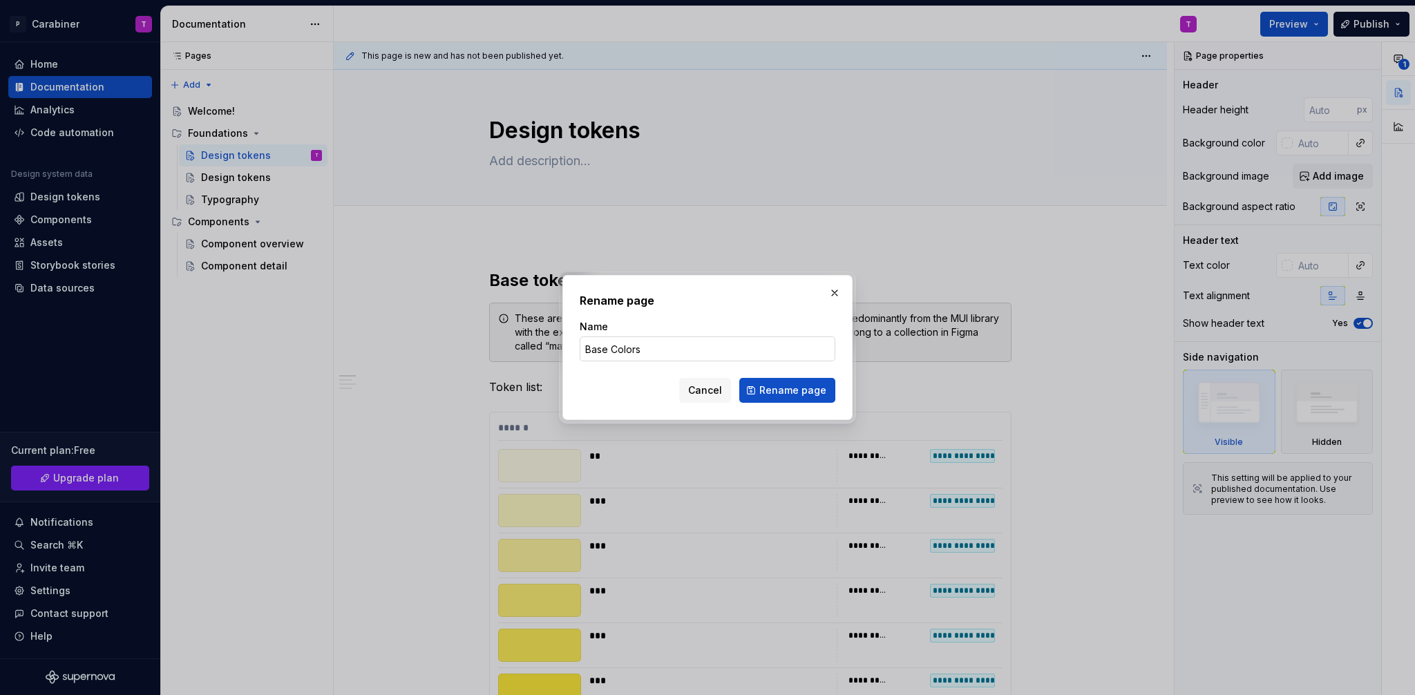
click at [583, 348] on input "Base Colors" at bounding box center [708, 349] width 256 height 25
type input "Design Tokens - Base Colors"
click at [789, 390] on span "Rename page" at bounding box center [792, 391] width 67 height 14
type textarea "*"
type textarea "Design Tokens - Base Colors"
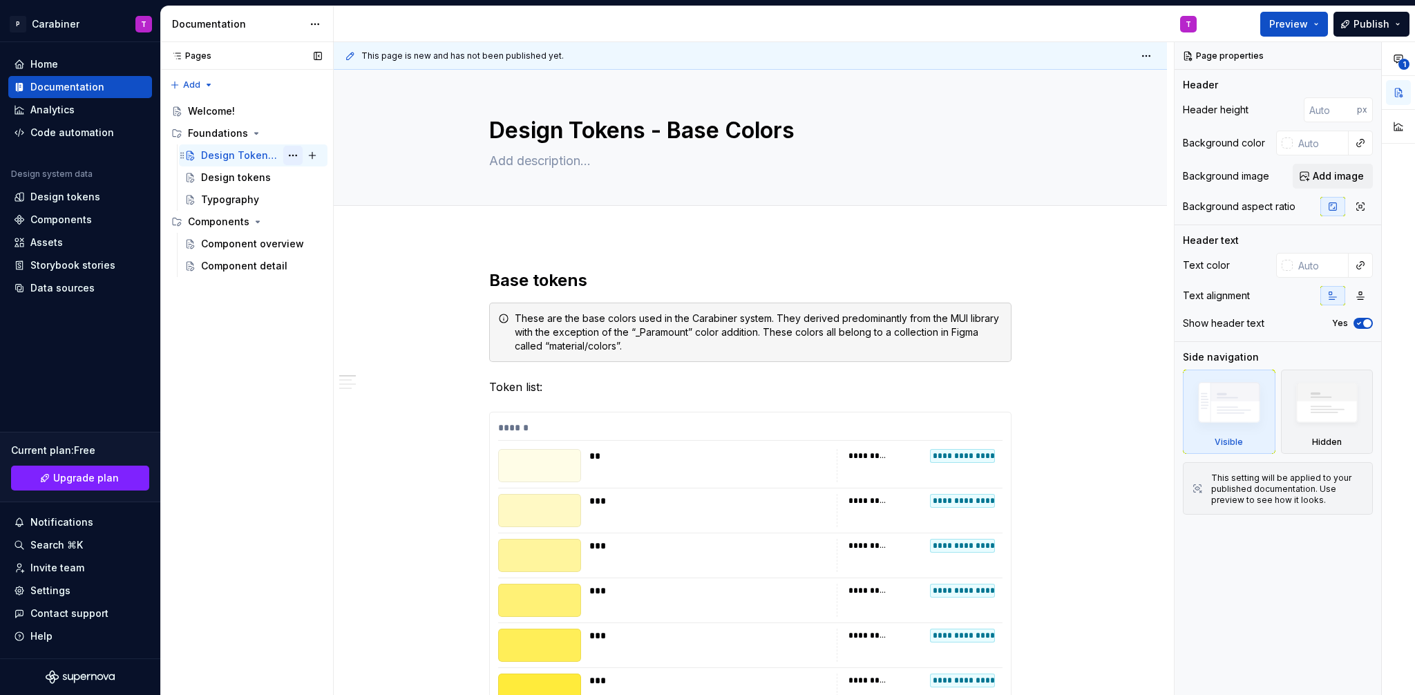
click at [293, 154] on button "Page tree" at bounding box center [292, 155] width 19 height 19
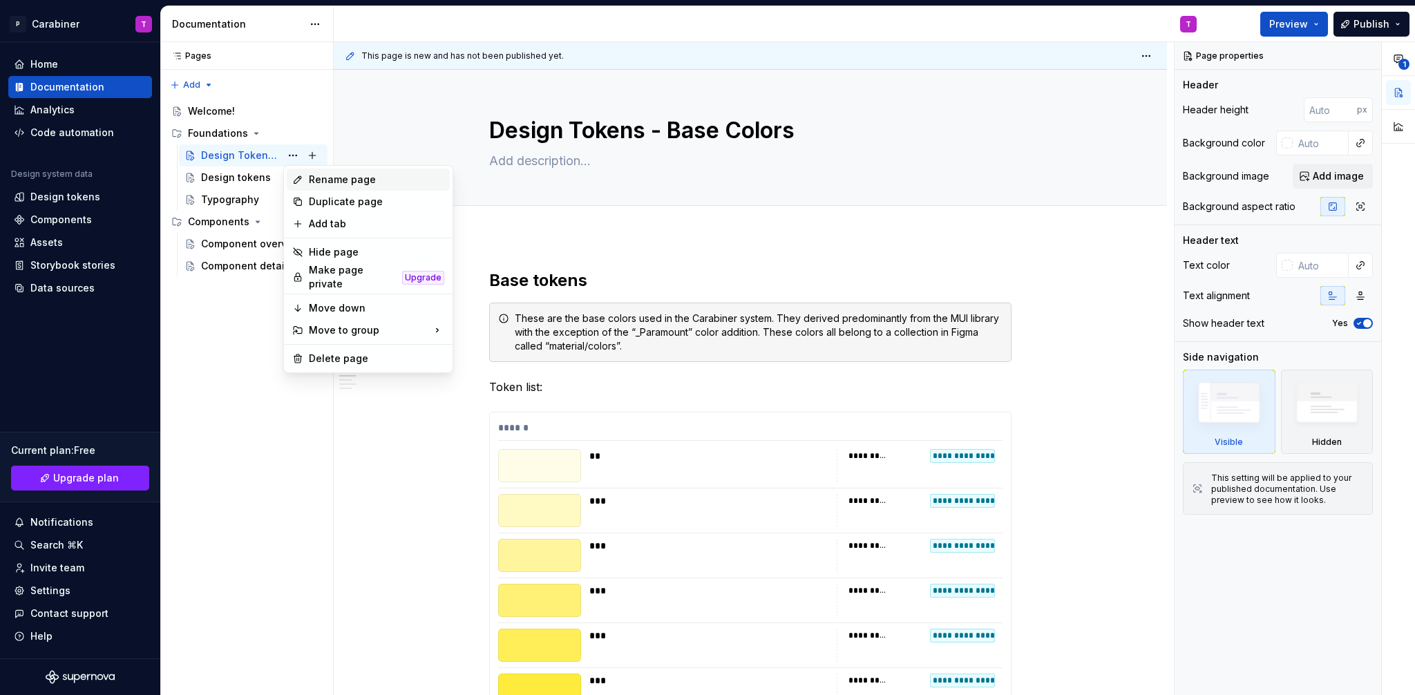
click at [312, 176] on div "Rename page" at bounding box center [376, 180] width 135 height 14
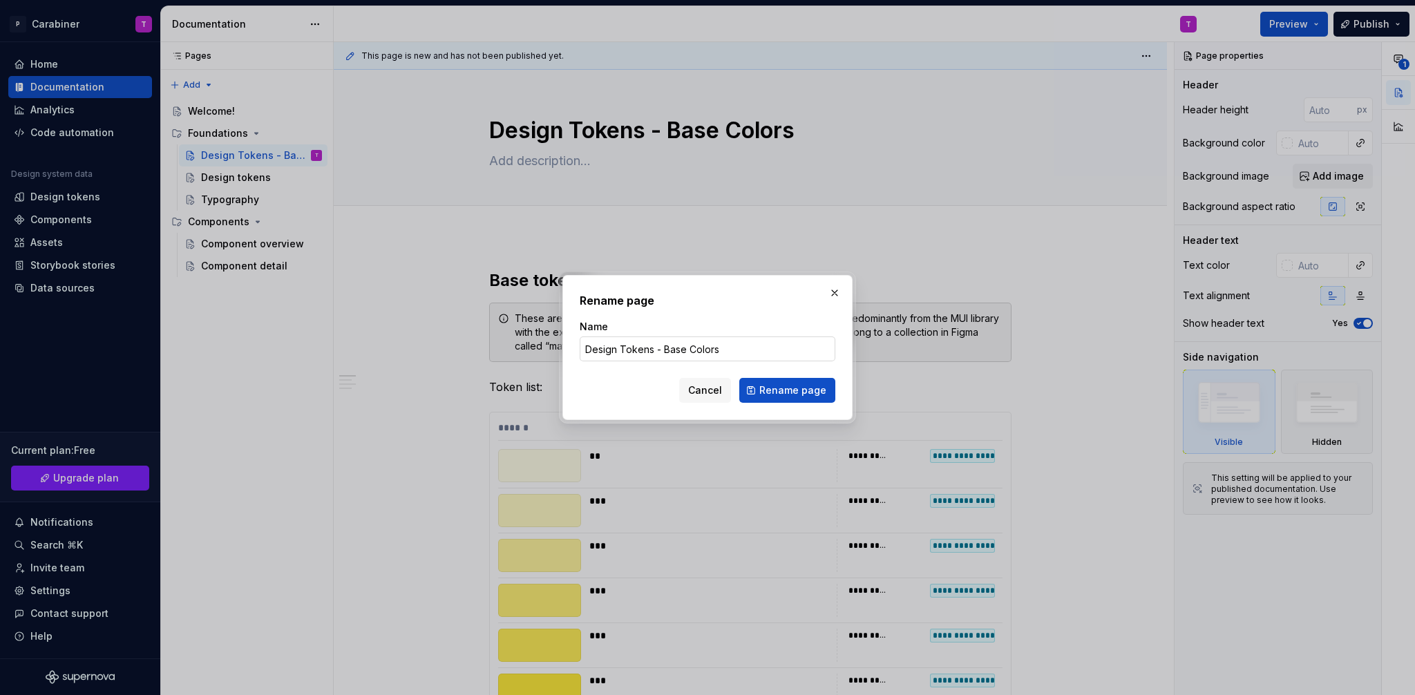
click at [650, 351] on input "Design Tokens - Base Colors" at bounding box center [708, 349] width 256 height 25
click at [652, 351] on input "Design Tokens - Base Colors" at bounding box center [708, 349] width 256 height 25
type textarea "*"
drag, startPoint x: 653, startPoint y: 351, endPoint x: 768, endPoint y: 348, distance: 115.5
click at [768, 348] on input "Design Tokens - Base Colors" at bounding box center [708, 349] width 256 height 25
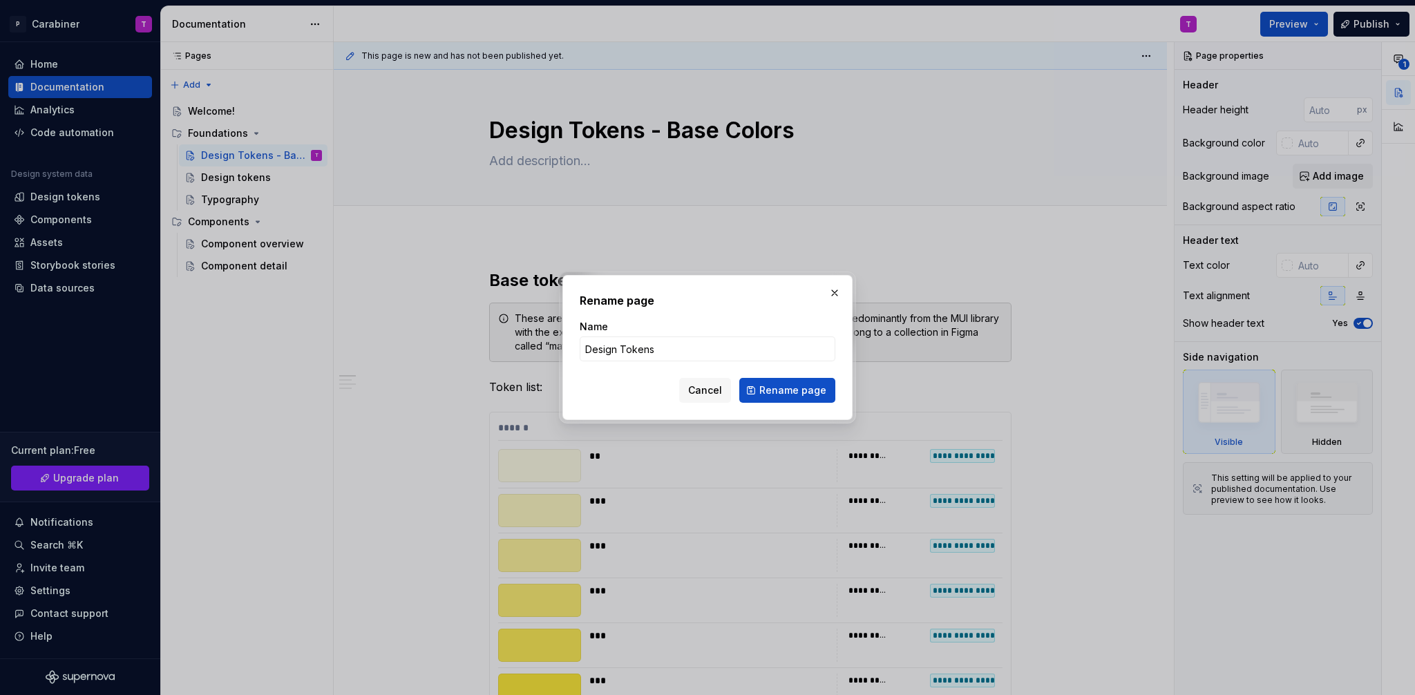
type input "Design Tokens"
click at [700, 310] on div "Rename page Name Design Tokens Cancel Rename page" at bounding box center [708, 347] width 256 height 111
click at [790, 393] on span "Rename page" at bounding box center [792, 391] width 67 height 14
type textarea "*"
type textarea "Design Tokens"
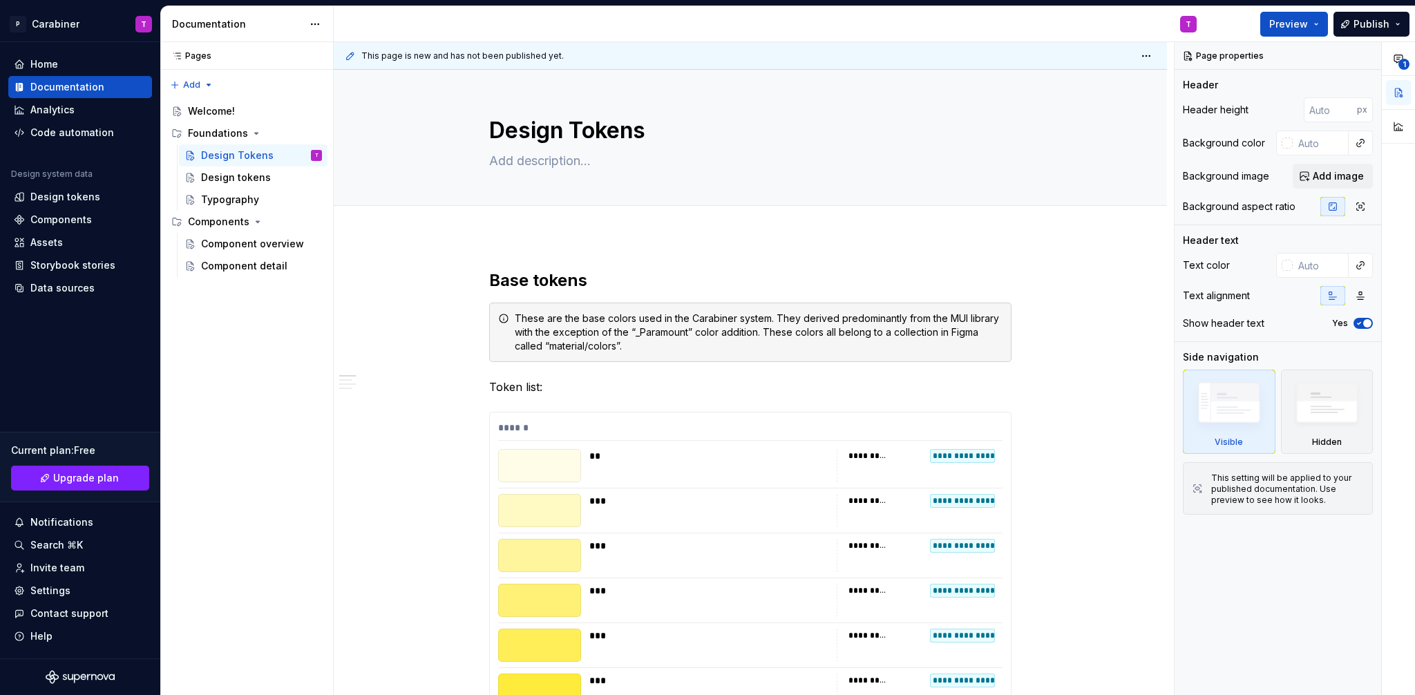
type textarea "*"
click at [737, 320] on div "These are the base colors used in the Carabiner system. They derived predominan…" at bounding box center [759, 332] width 488 height 41
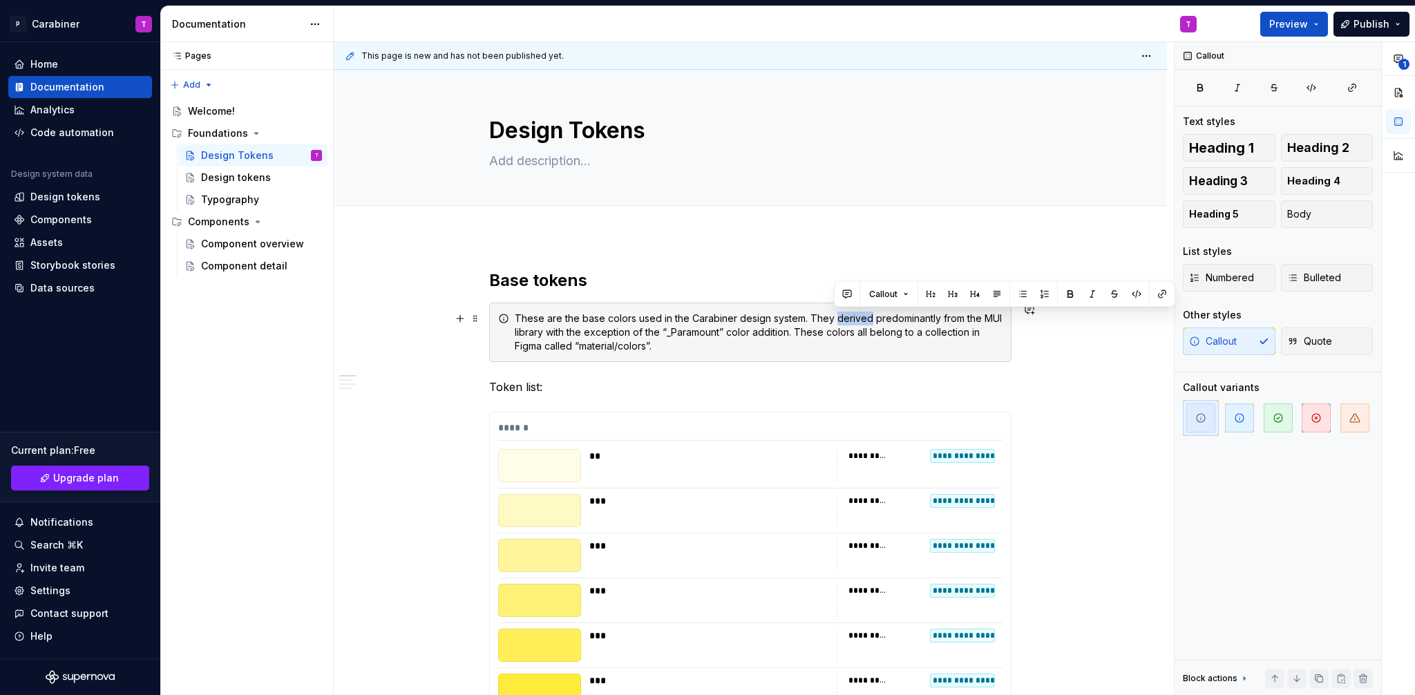
click at [867, 319] on div "These are the base colors used in the Carabiner design system. They derived pre…" at bounding box center [759, 332] width 488 height 41
click at [880, 319] on div "These are the base colors used in the Carabiner design system. They derive pred…" at bounding box center [759, 332] width 488 height 41
click at [828, 318] on div "These are the base colors used in the Carabiner design system. They derive pred…" at bounding box center [759, 332] width 488 height 41
click at [830, 319] on div "These are the base colors used in the Carabiner design system. They derive pred…" at bounding box center [759, 332] width 488 height 41
click at [810, 317] on div "These are the base colors used in the Carabiner design system. These derive pre…" at bounding box center [759, 332] width 488 height 41
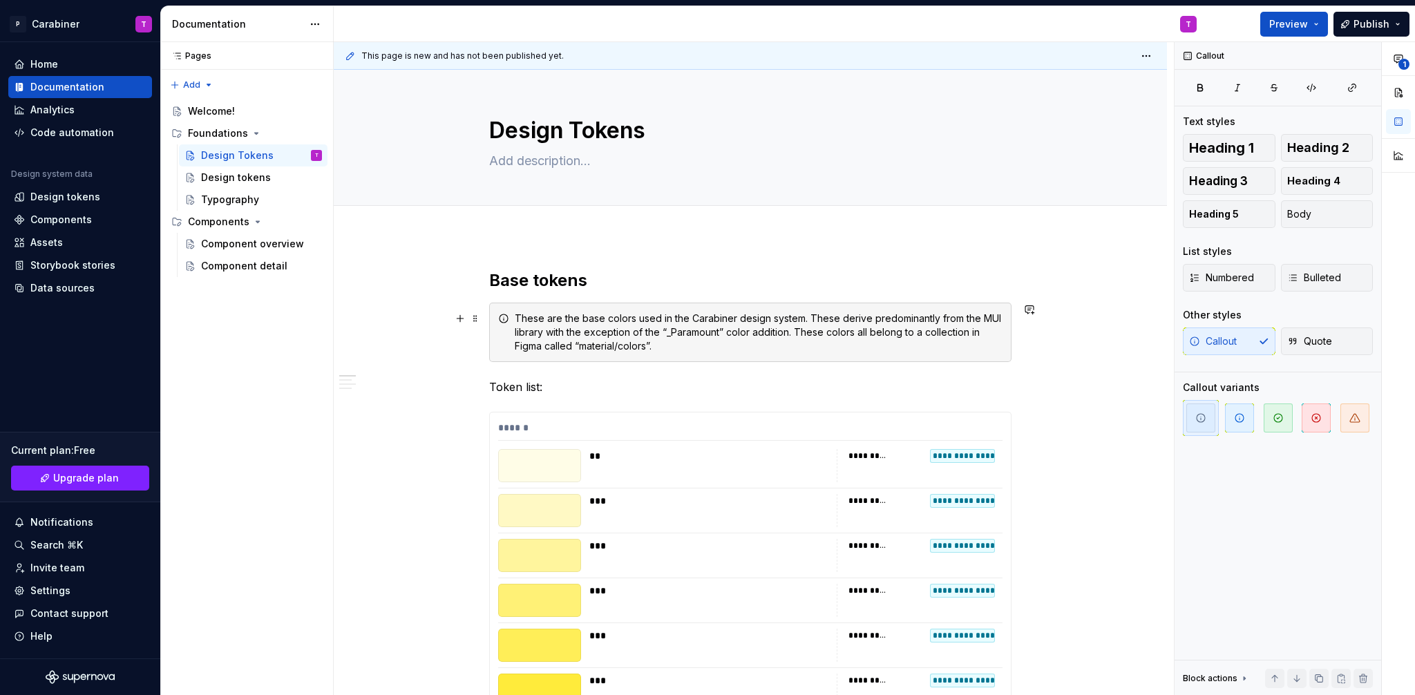
click at [836, 319] on div "These are the base colors used in the Carabiner design system. These derive pre…" at bounding box center [759, 332] width 488 height 41
click at [893, 318] on div "These are the base colors used in the Carabiner design system. They derive pred…" at bounding box center [759, 332] width 488 height 41
click at [960, 316] on div "These are the base colors used in the Carabiner design system. They derive pred…" at bounding box center [759, 332] width 488 height 41
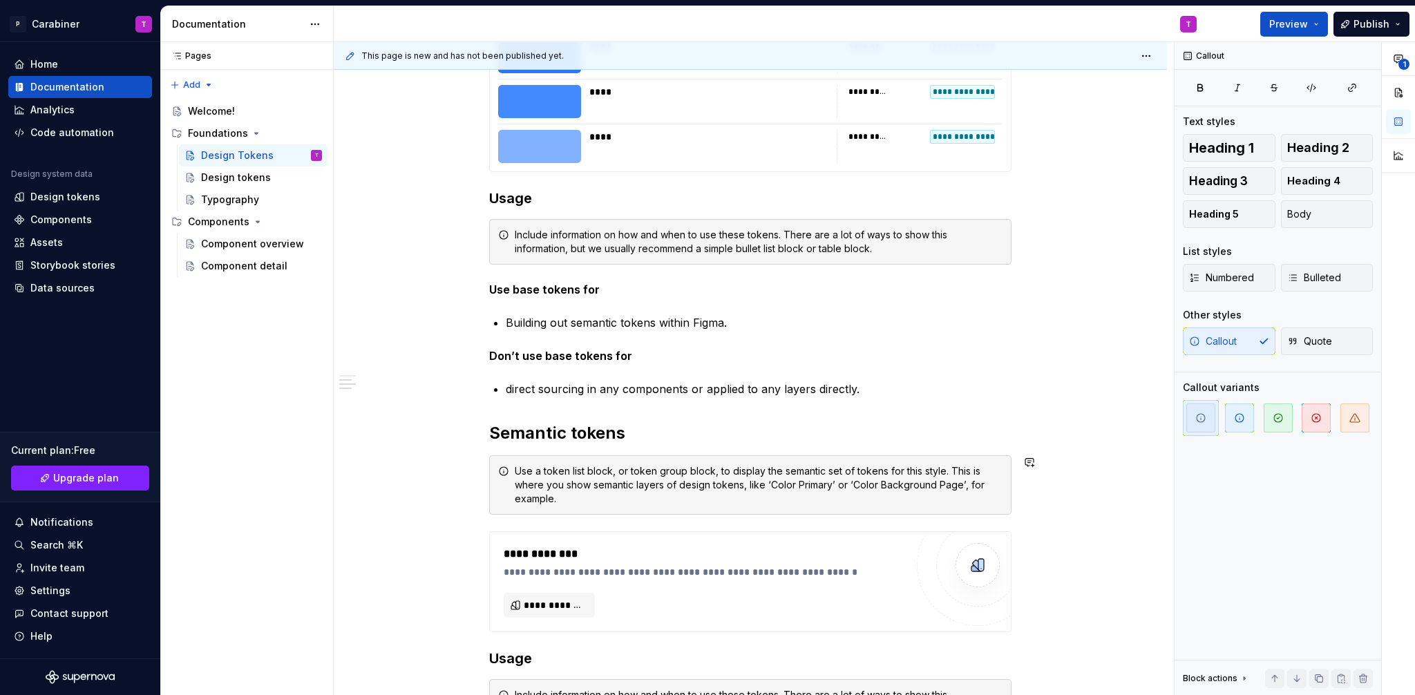
scroll to position [13100, 0]
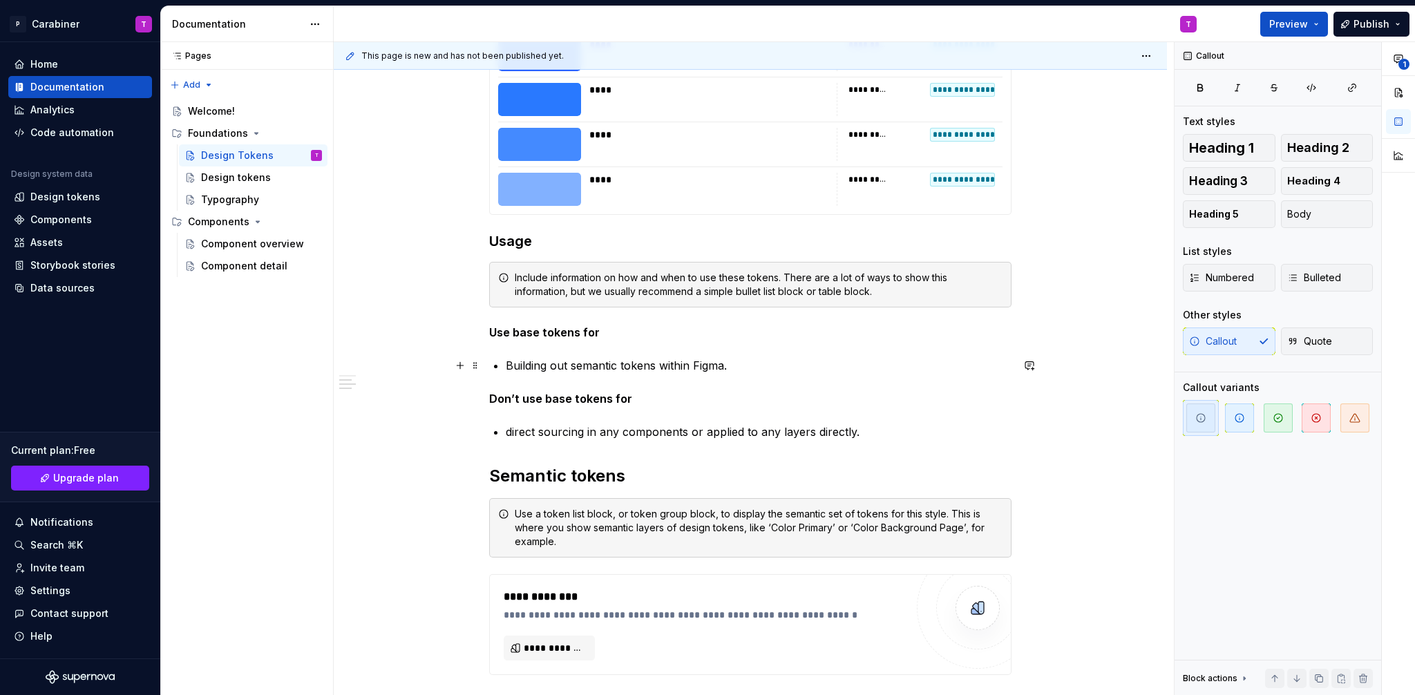
click at [617, 364] on p "Building out semantic tokens within Figma." at bounding box center [759, 365] width 506 height 17
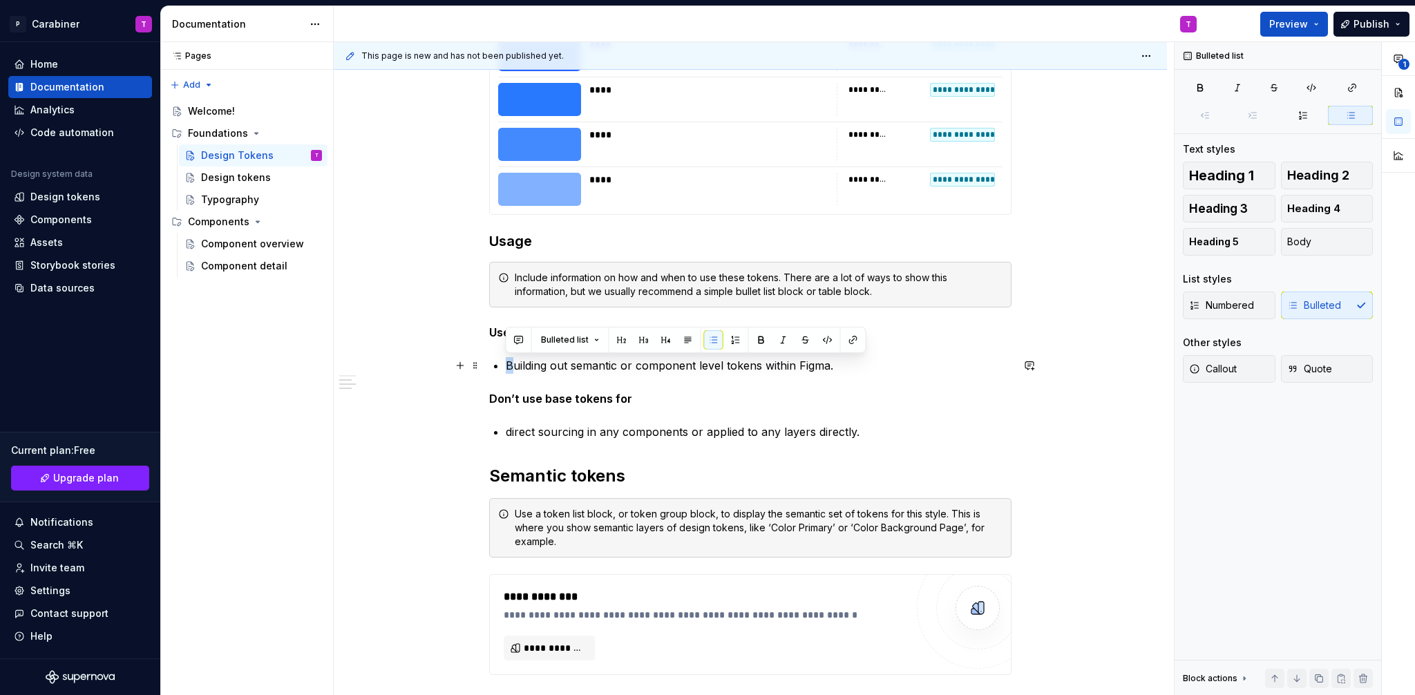
click at [510, 366] on p "Building out semantic or component level tokens within Figma." at bounding box center [759, 365] width 506 height 17
click at [618, 368] on p "building out semantic or component level tokens within Figma." at bounding box center [759, 365] width 506 height 17
click at [537, 476] on h2 "Semantic tokens" at bounding box center [750, 476] width 522 height 22
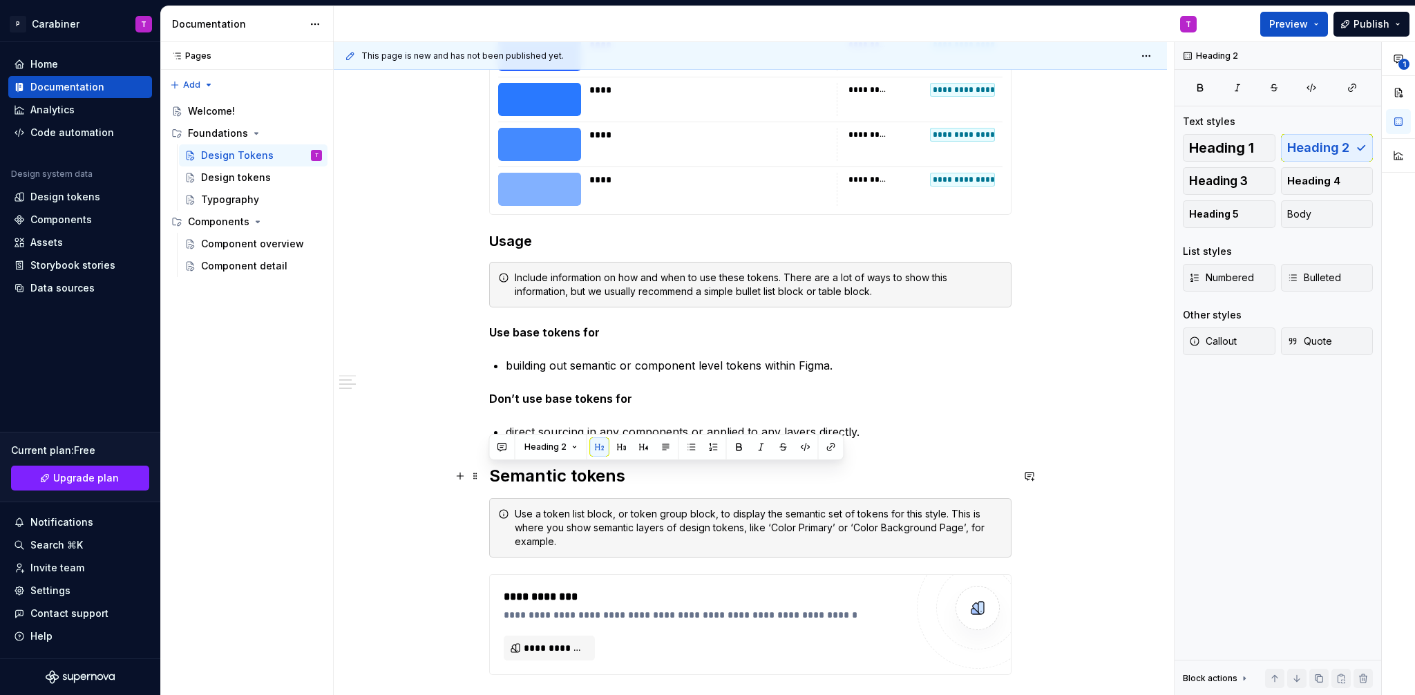
click at [632, 485] on h2 "Semantic tokens" at bounding box center [750, 476] width 522 height 22
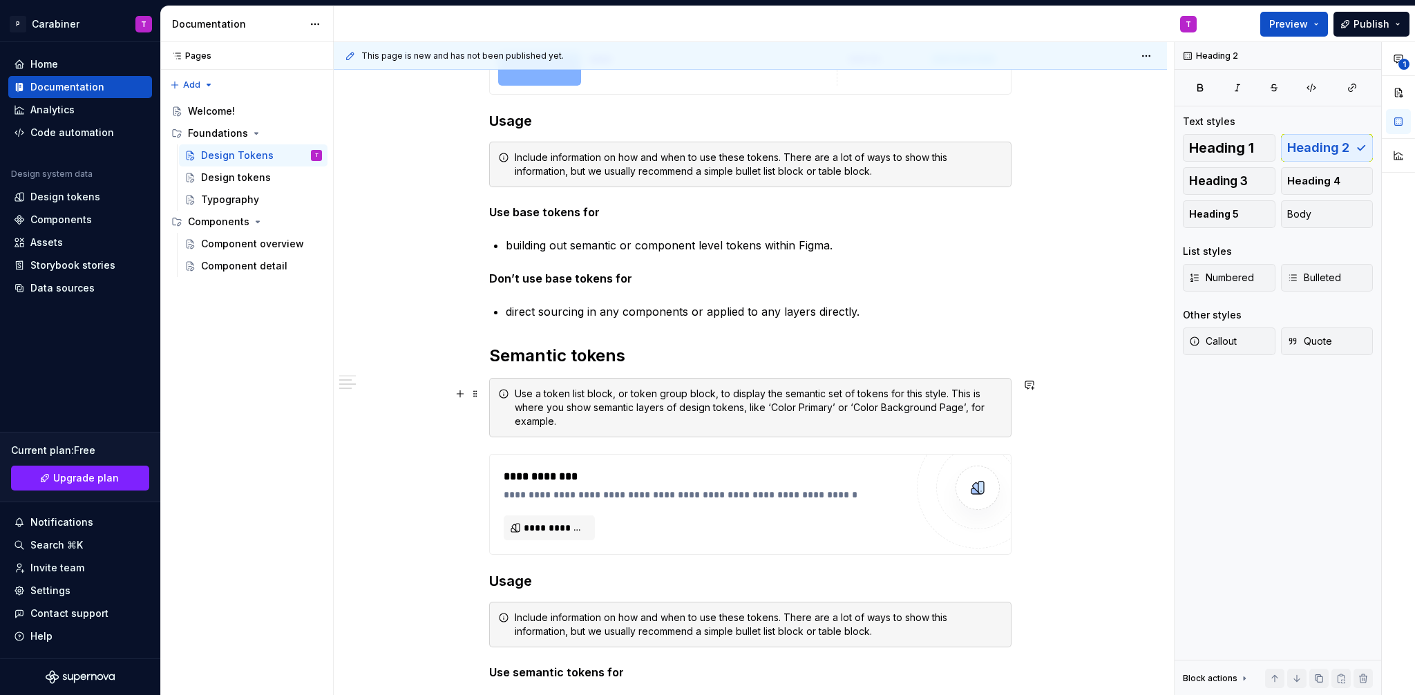
scroll to position [13366, 0]
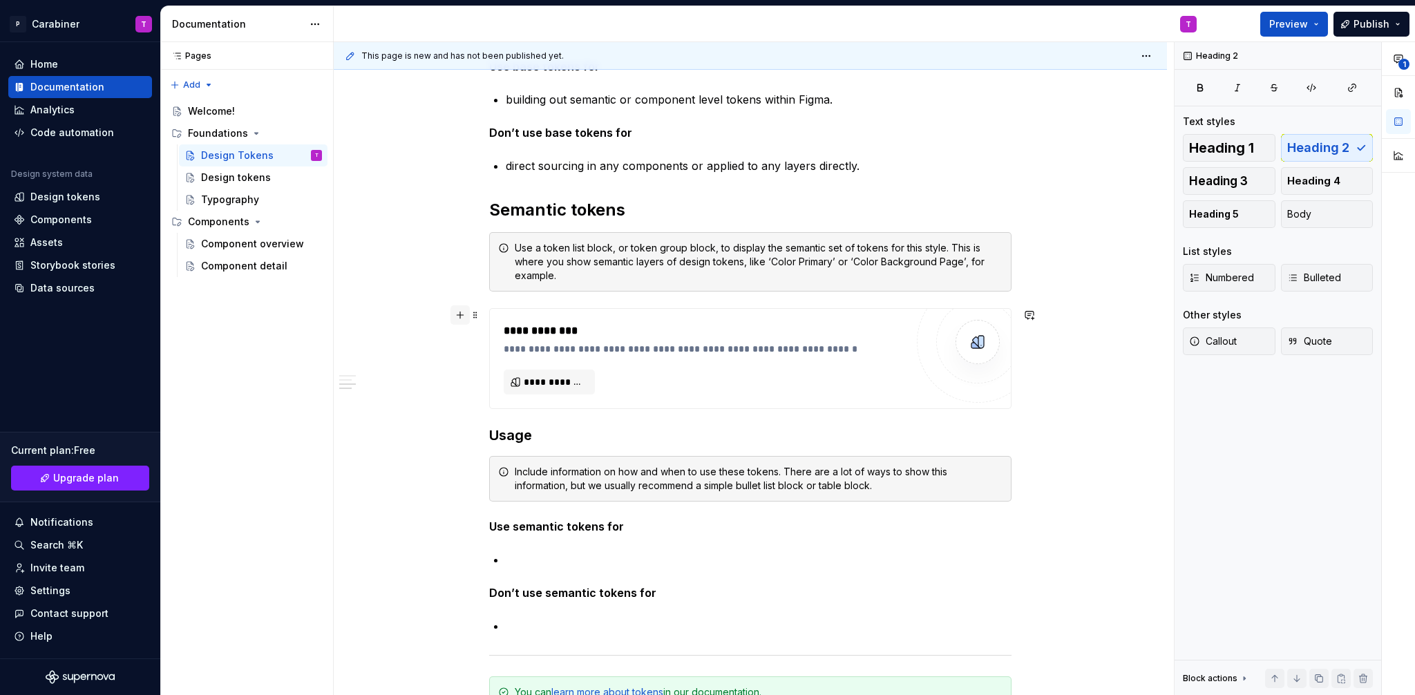
click at [462, 315] on button "button" at bounding box center [460, 314] width 19 height 19
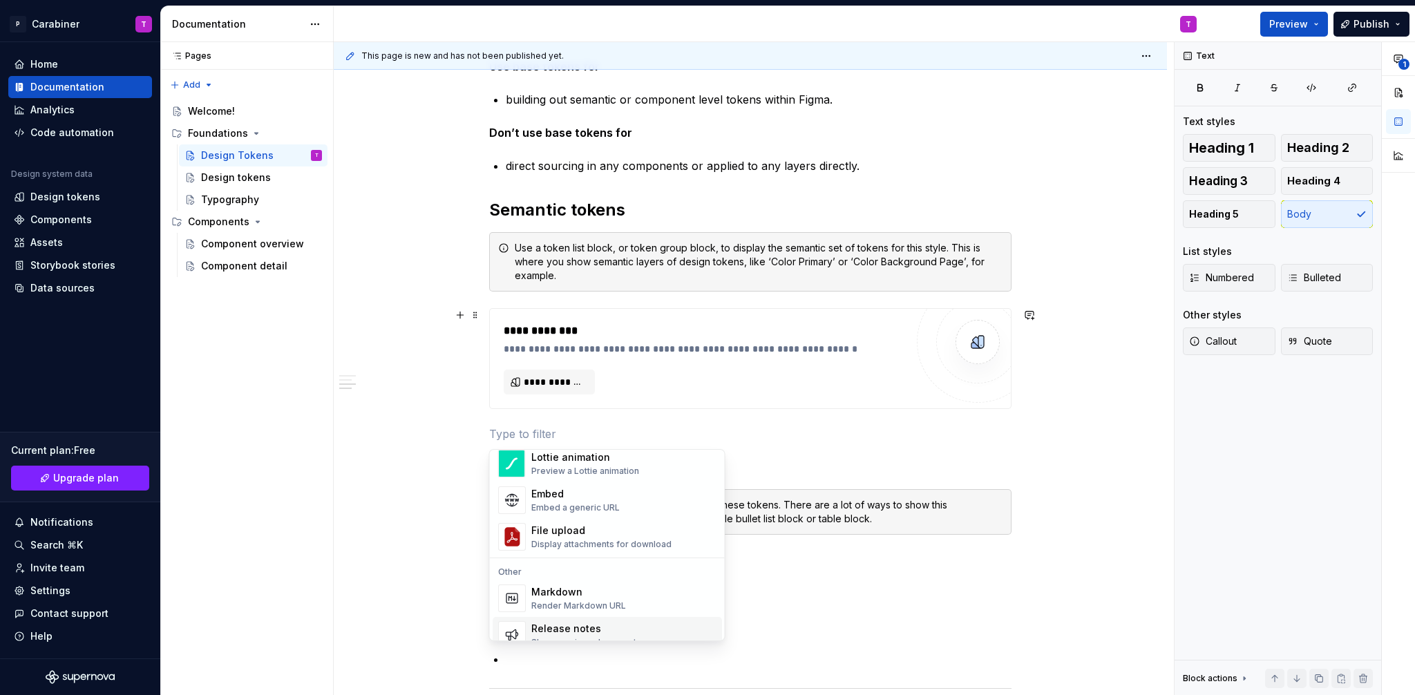
scroll to position [779, 0]
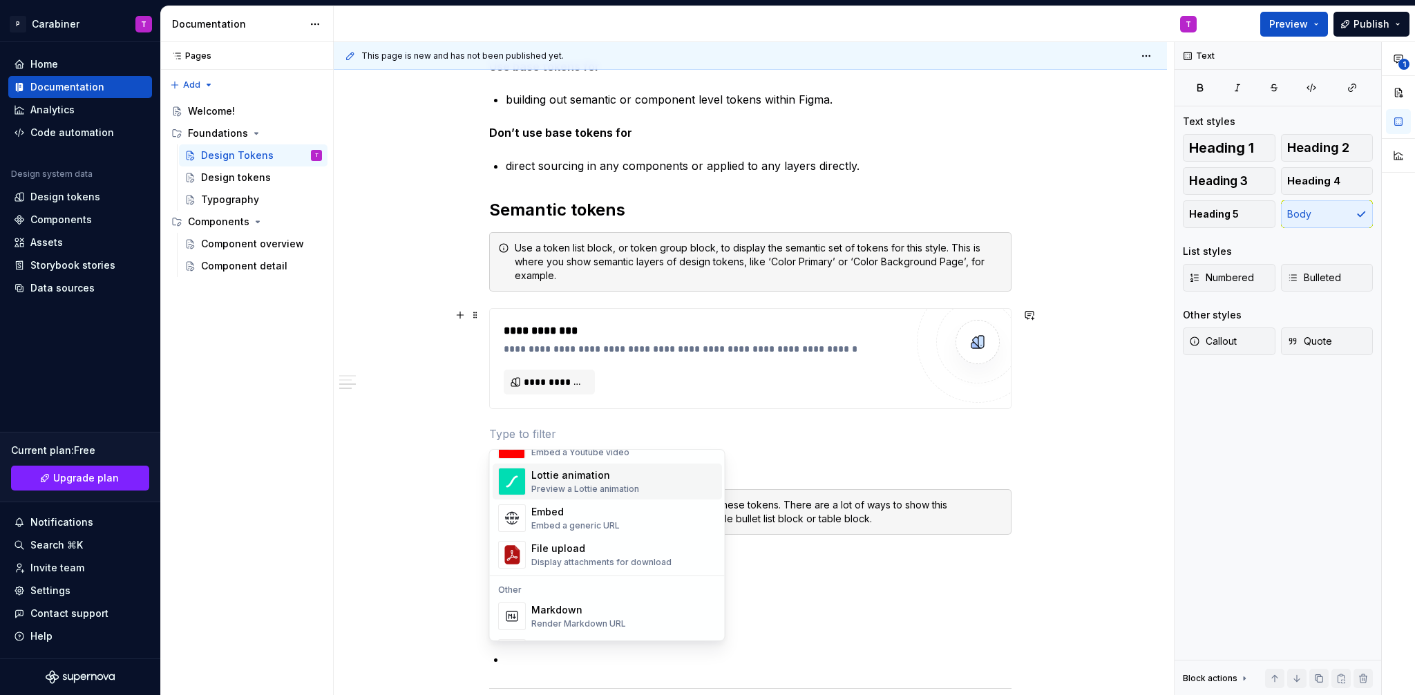
click at [639, 379] on div "**********" at bounding box center [705, 359] width 402 height 72
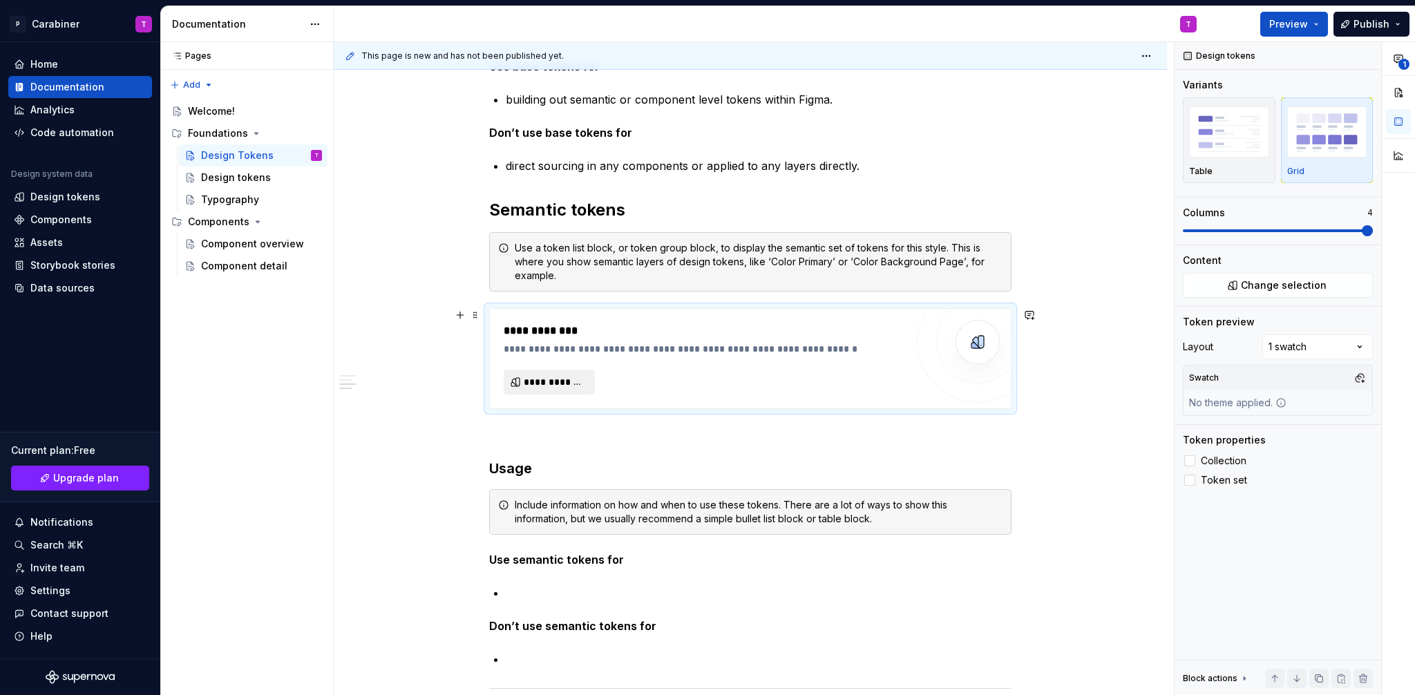
click at [547, 381] on span "**********" at bounding box center [555, 382] width 62 height 14
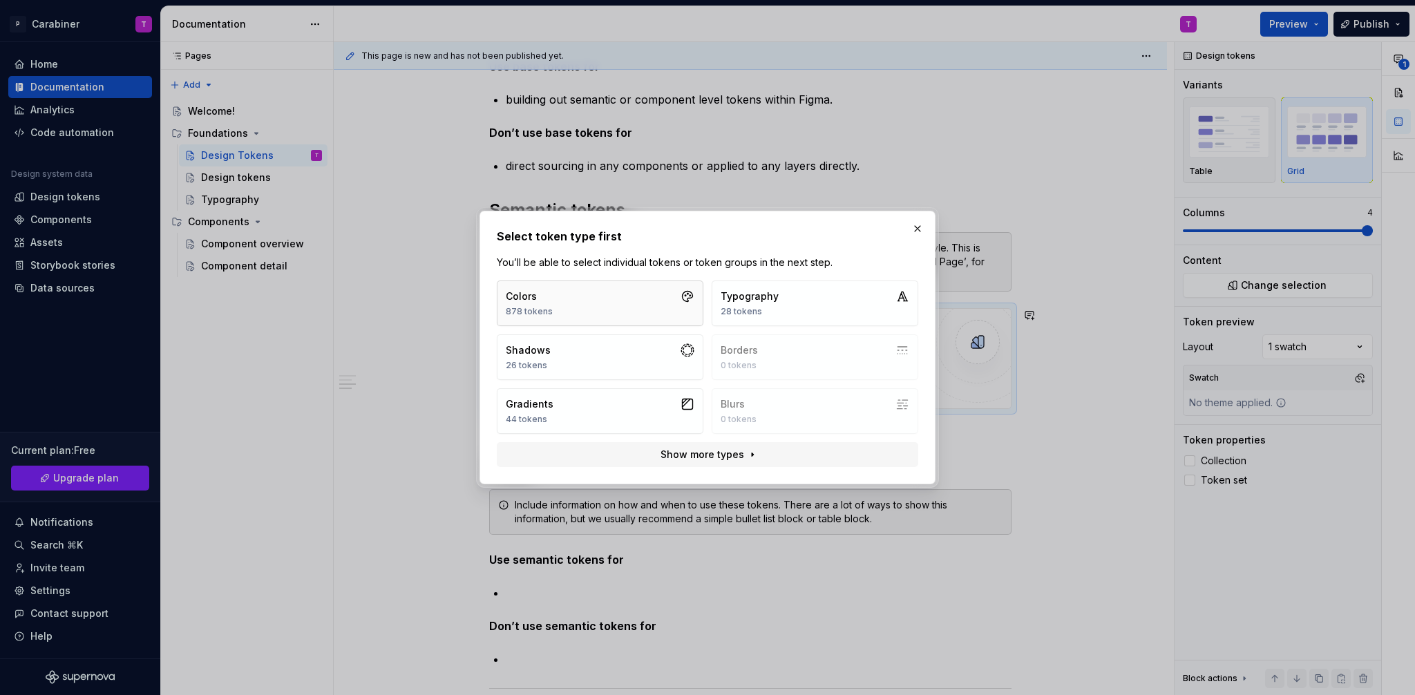
click at [544, 307] on div "878 tokens" at bounding box center [529, 311] width 47 height 11
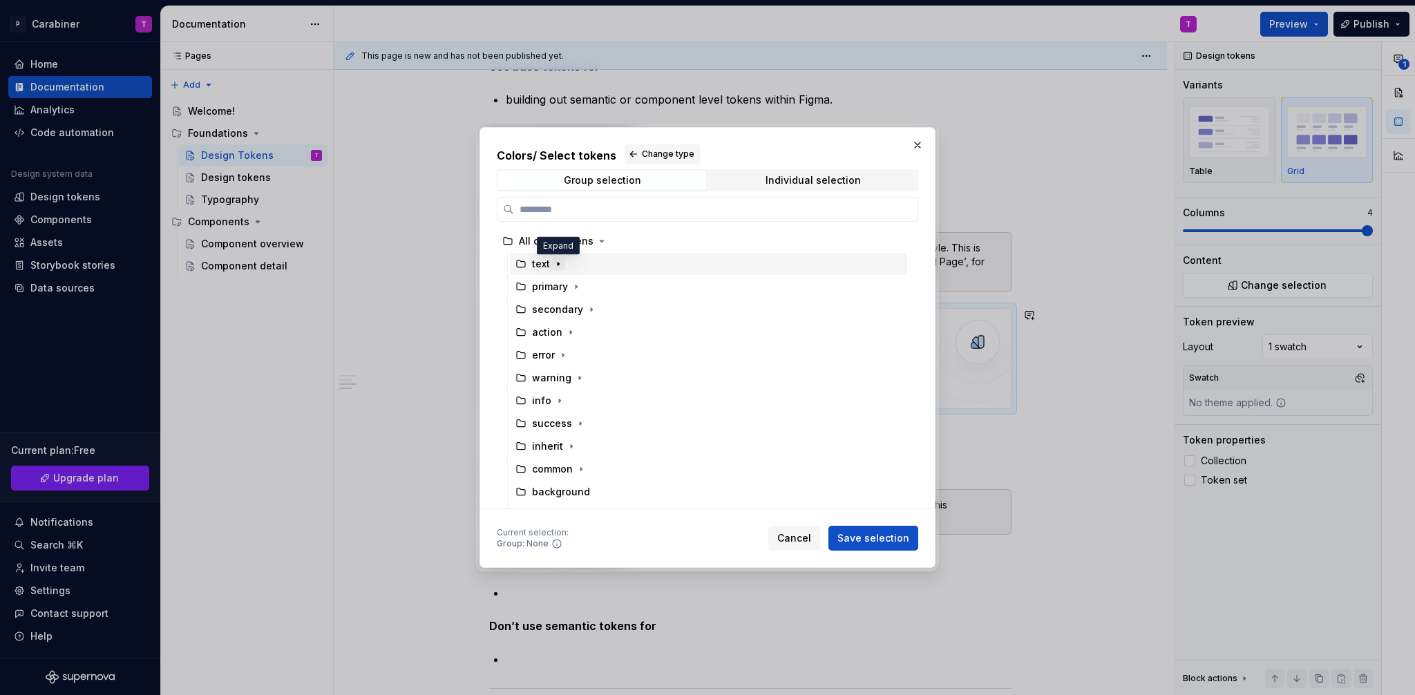
click at [560, 263] on icon "button" at bounding box center [558, 263] width 11 height 11
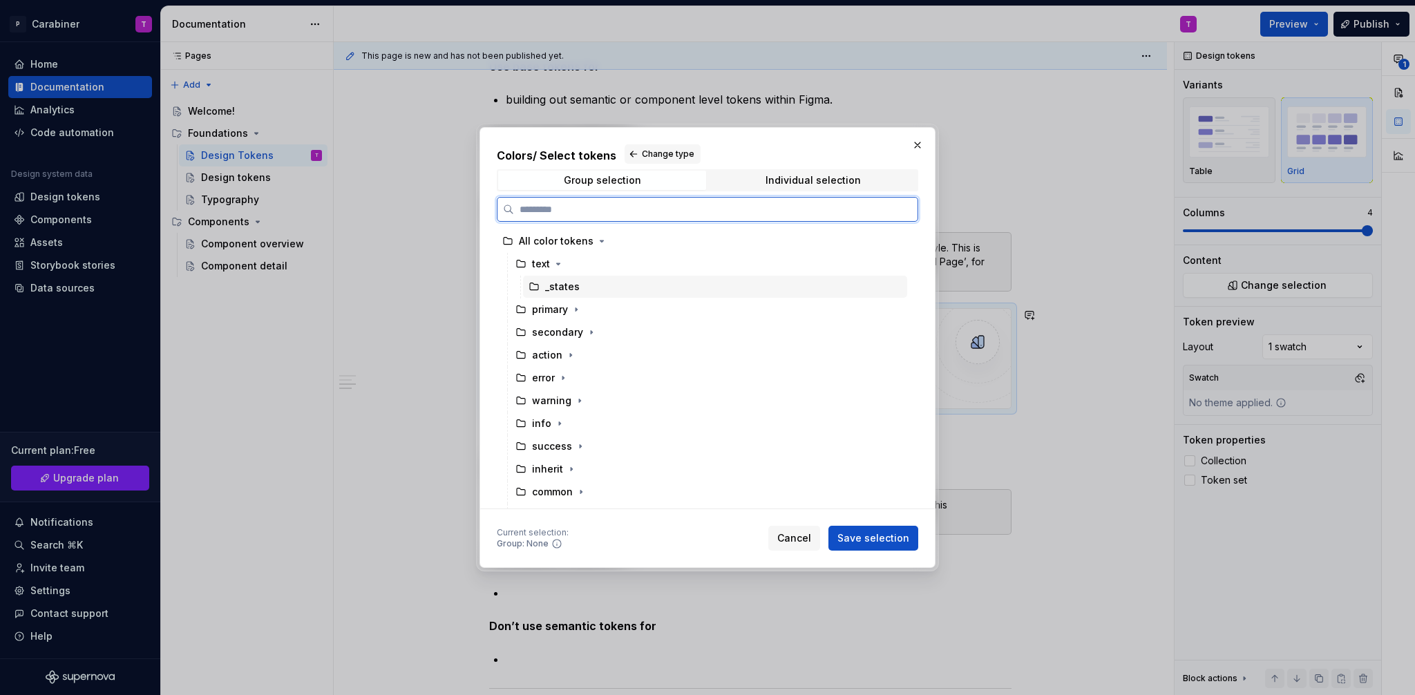
click at [556, 289] on div "_states" at bounding box center [562, 287] width 35 height 14
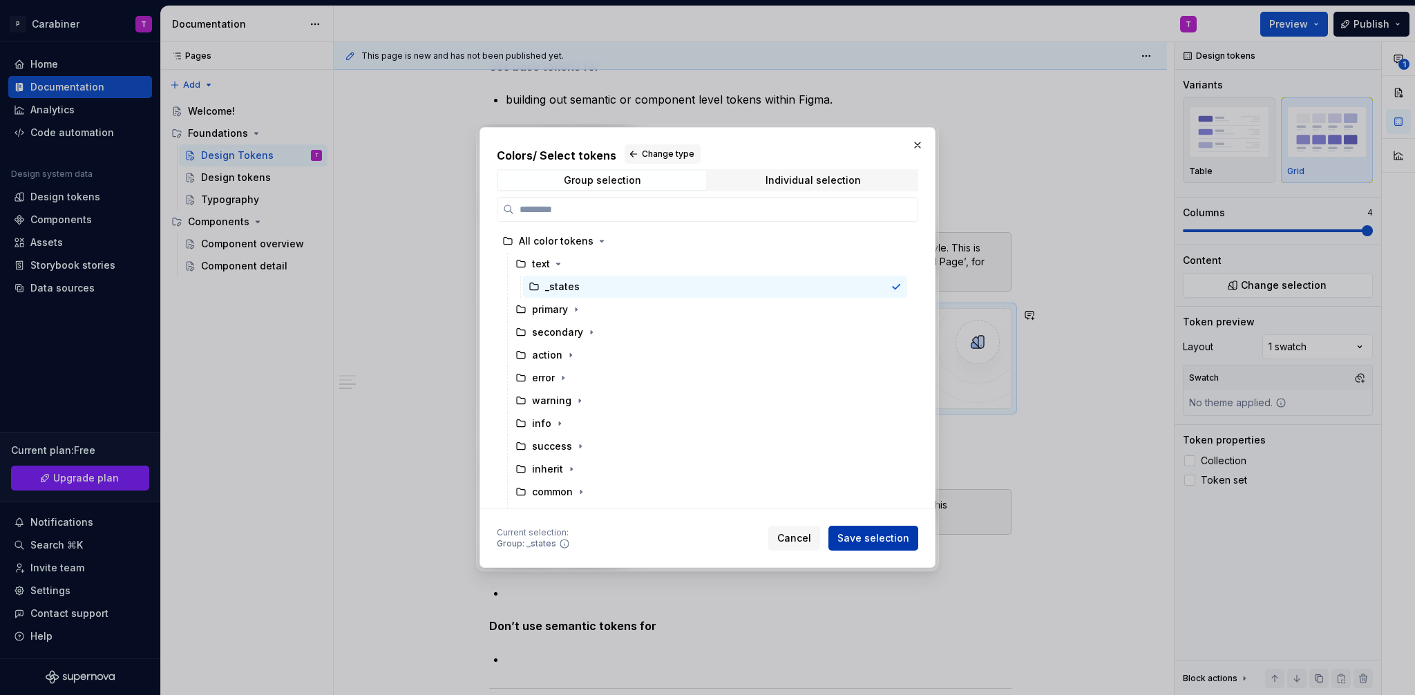
click at [873, 538] on span "Save selection" at bounding box center [874, 538] width 72 height 14
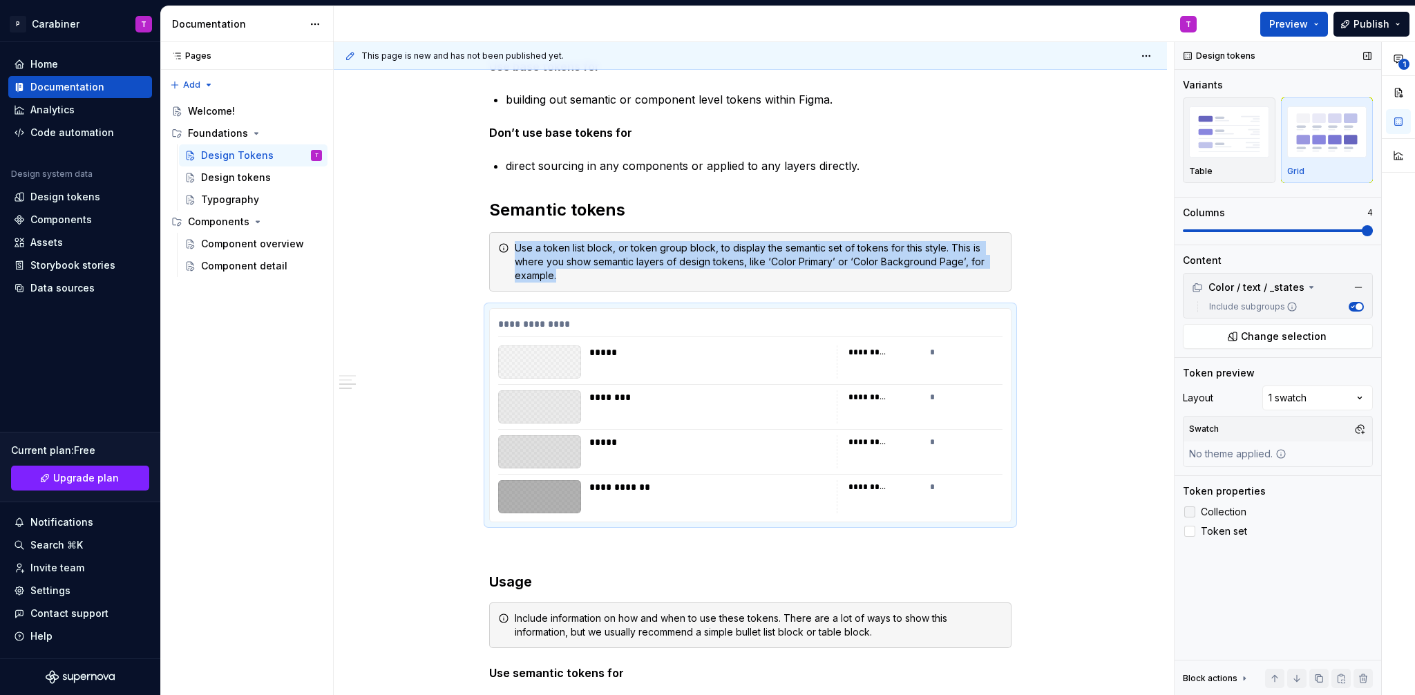
click at [1193, 511] on div at bounding box center [1189, 512] width 11 height 11
click at [1190, 531] on icon at bounding box center [1190, 531] width 0 height 0
click at [1191, 533] on div at bounding box center [1189, 531] width 11 height 11
click at [1190, 531] on icon at bounding box center [1190, 531] width 0 height 0
click at [1321, 678] on button "button" at bounding box center [1318, 678] width 19 height 19
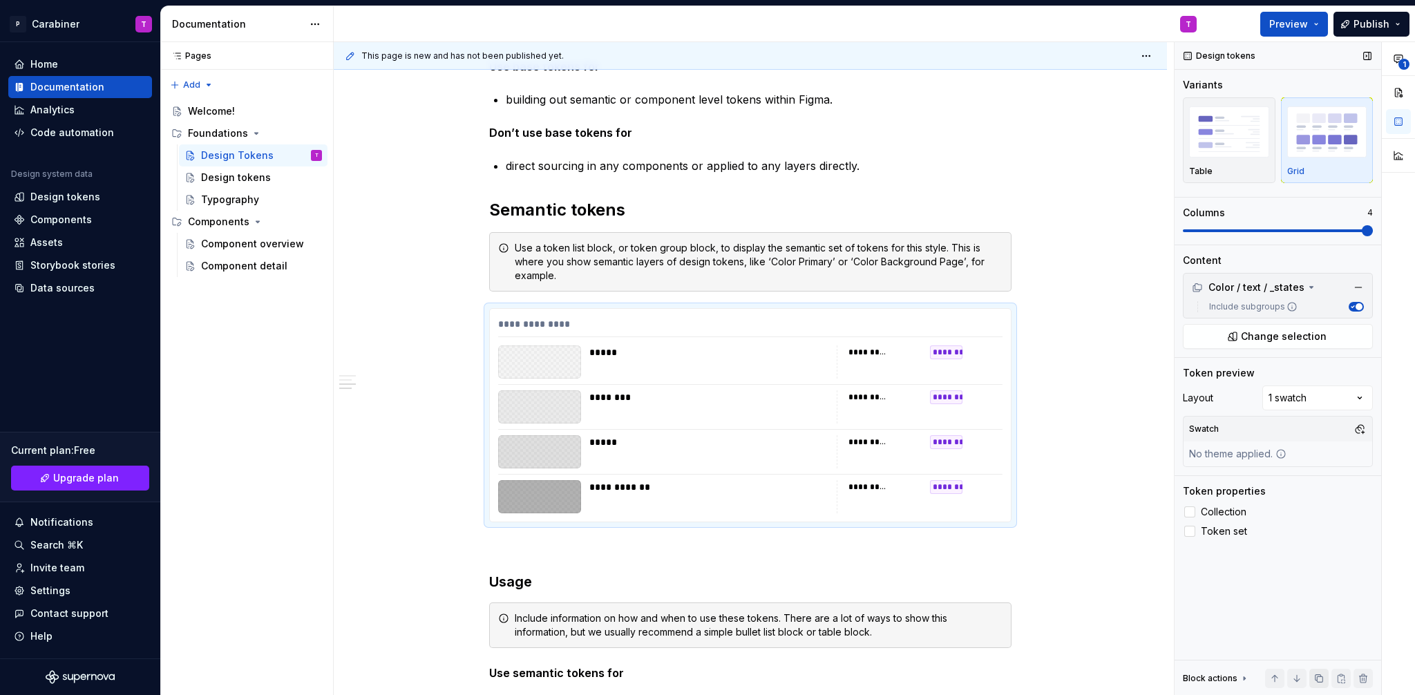
scroll to position [13423, 0]
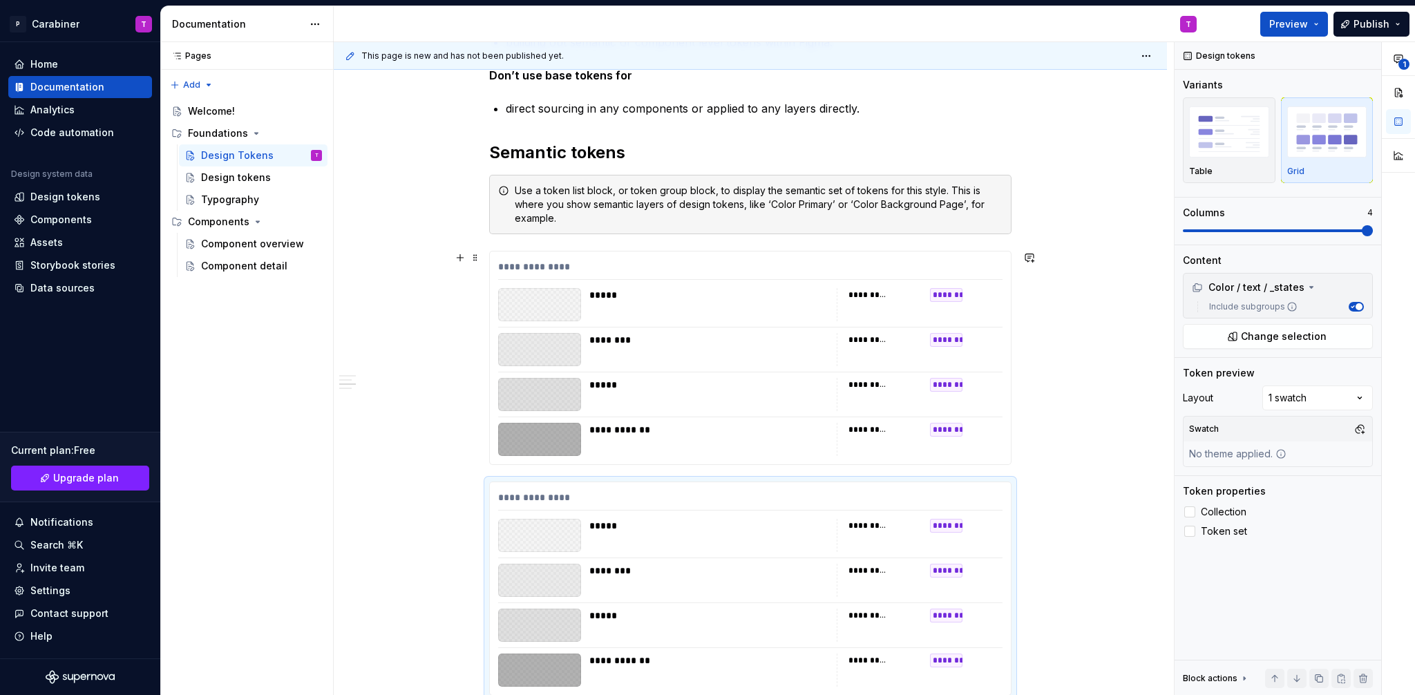
click at [570, 271] on div "**********" at bounding box center [750, 270] width 504 height 20
click at [1296, 340] on span "Change selection" at bounding box center [1284, 337] width 86 height 14
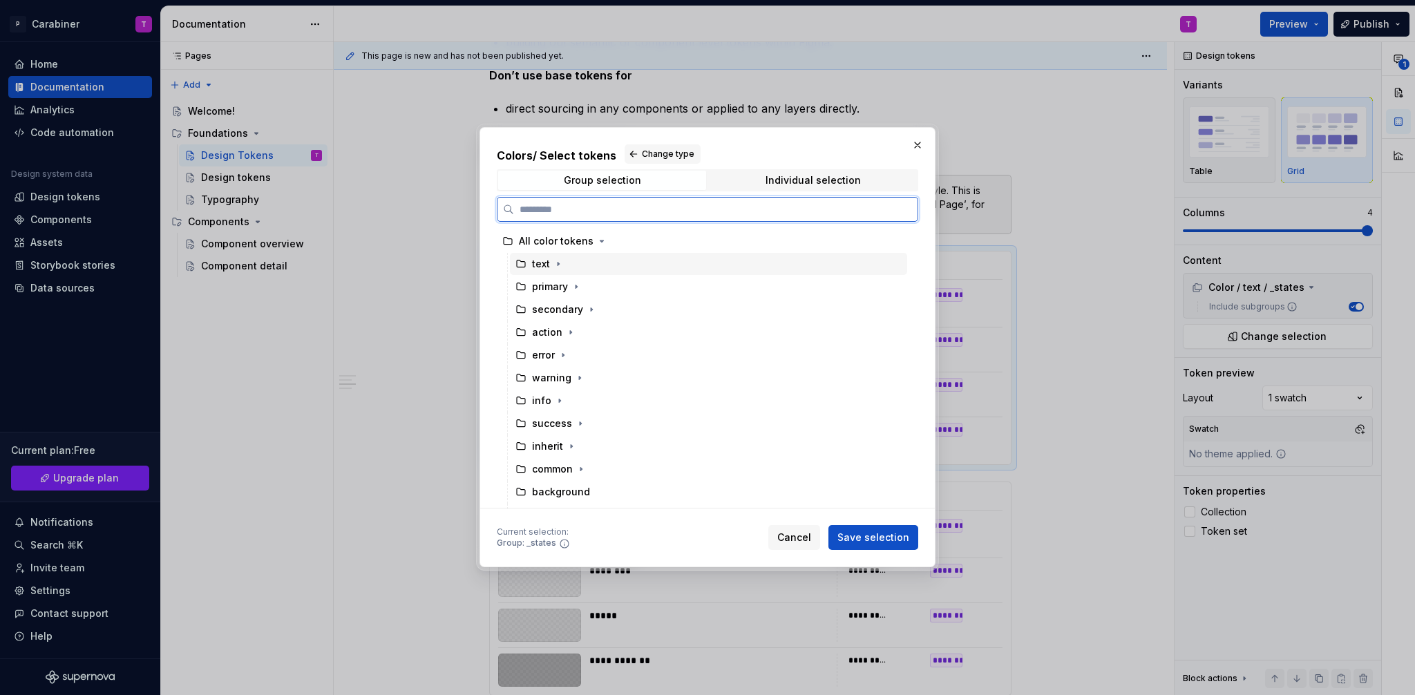
click at [538, 269] on div "text" at bounding box center [541, 264] width 18 height 14
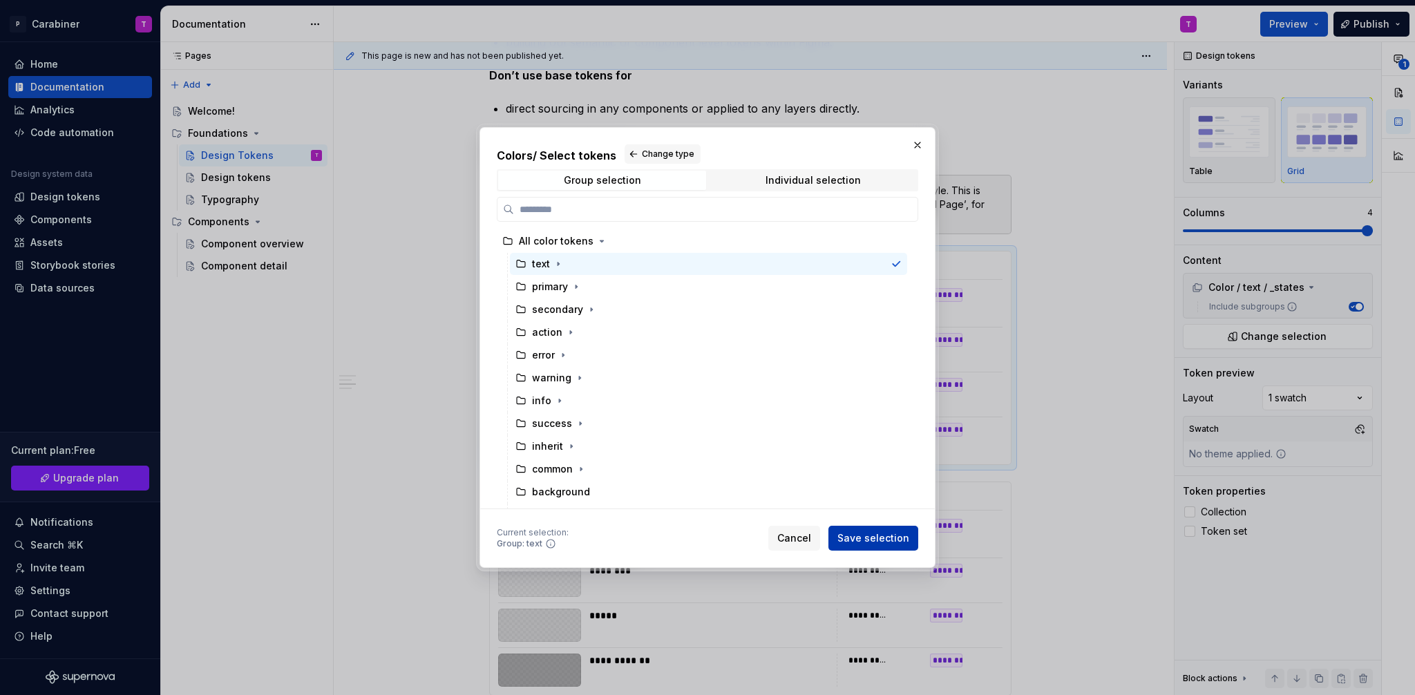
click at [884, 540] on span "Save selection" at bounding box center [874, 538] width 72 height 14
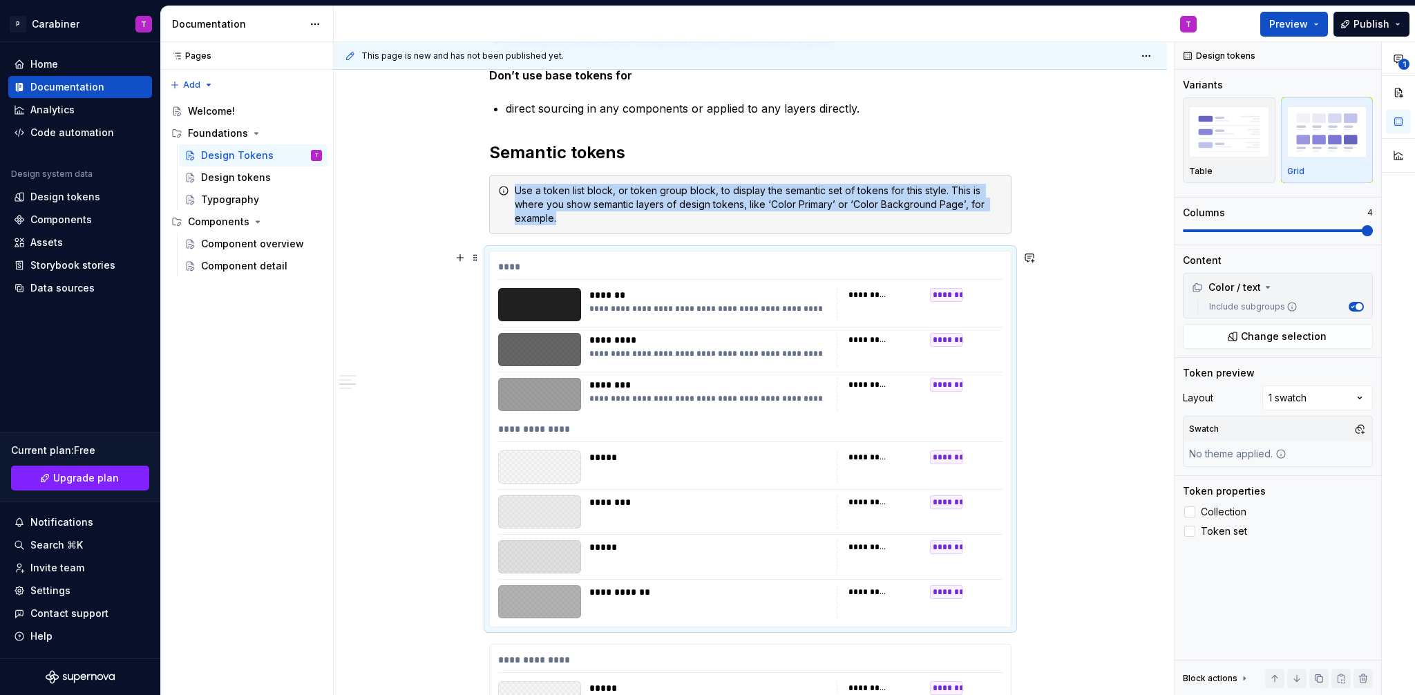
scroll to position [13615, 0]
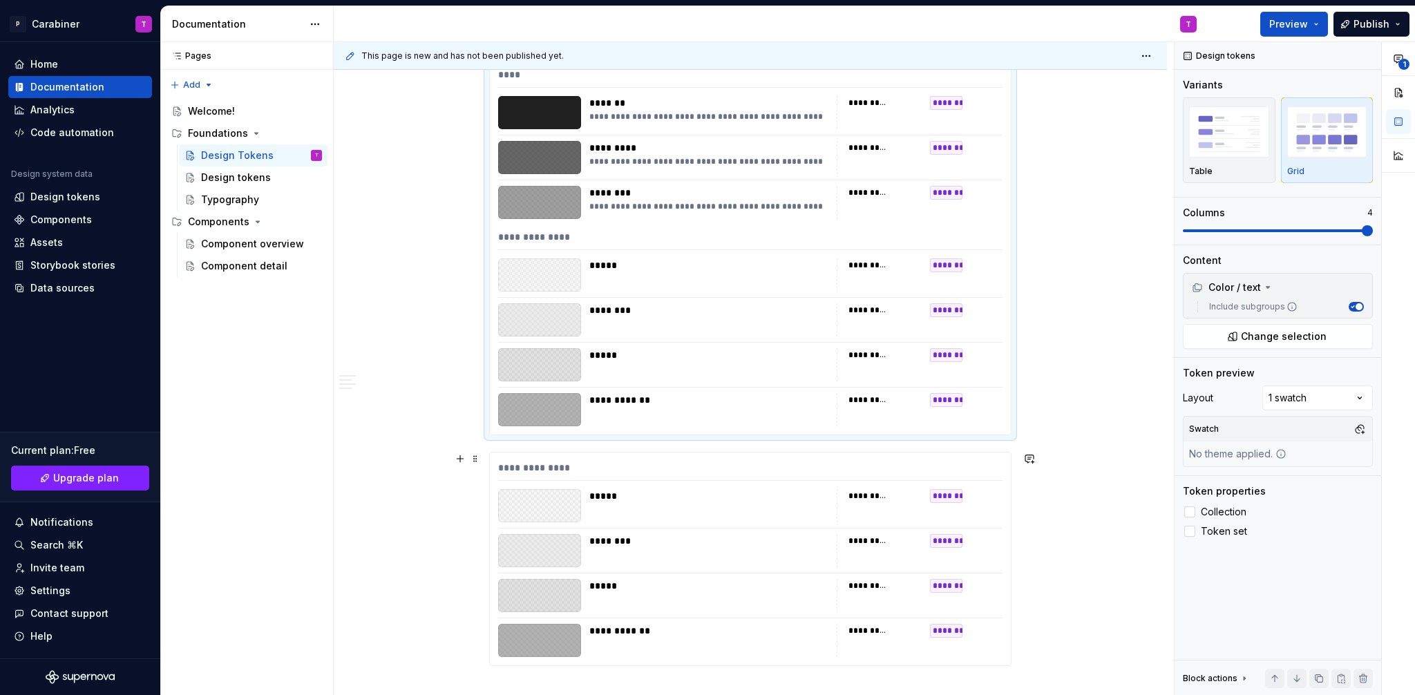
click at [550, 462] on div "**********" at bounding box center [750, 471] width 504 height 20
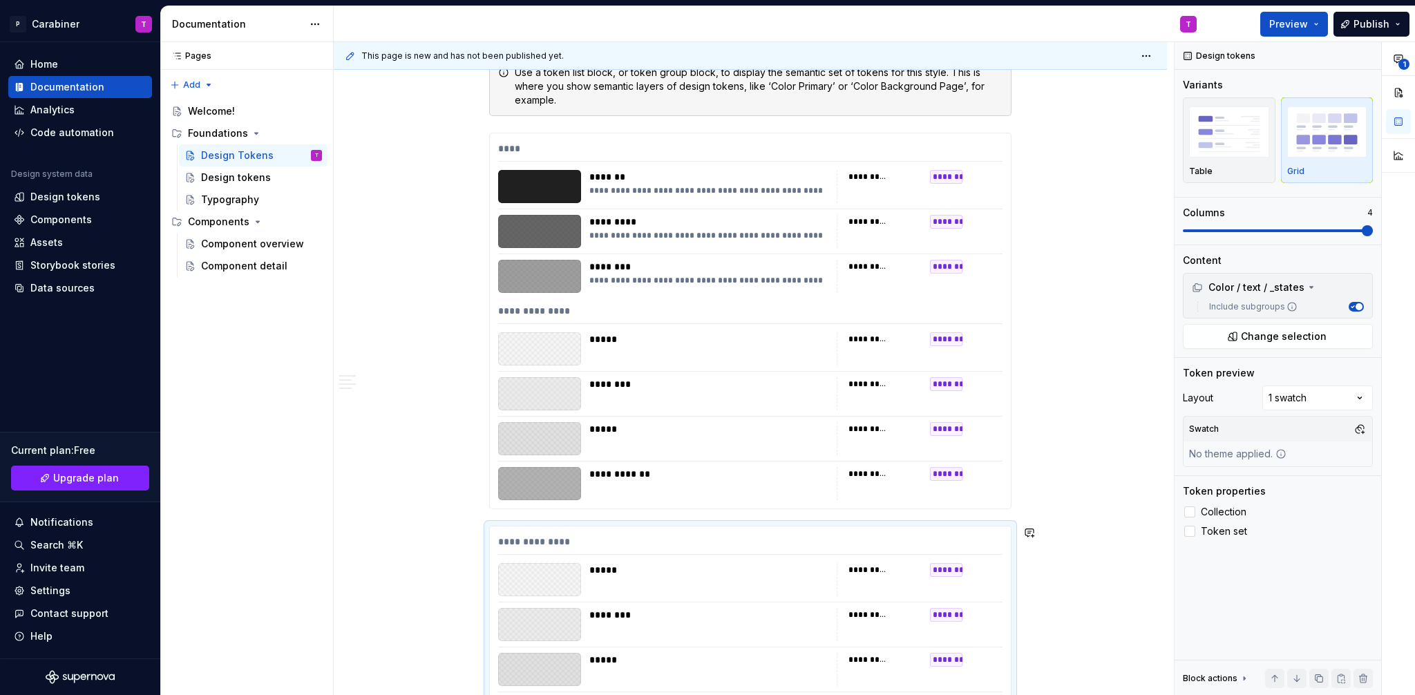
scroll to position [13495, 0]
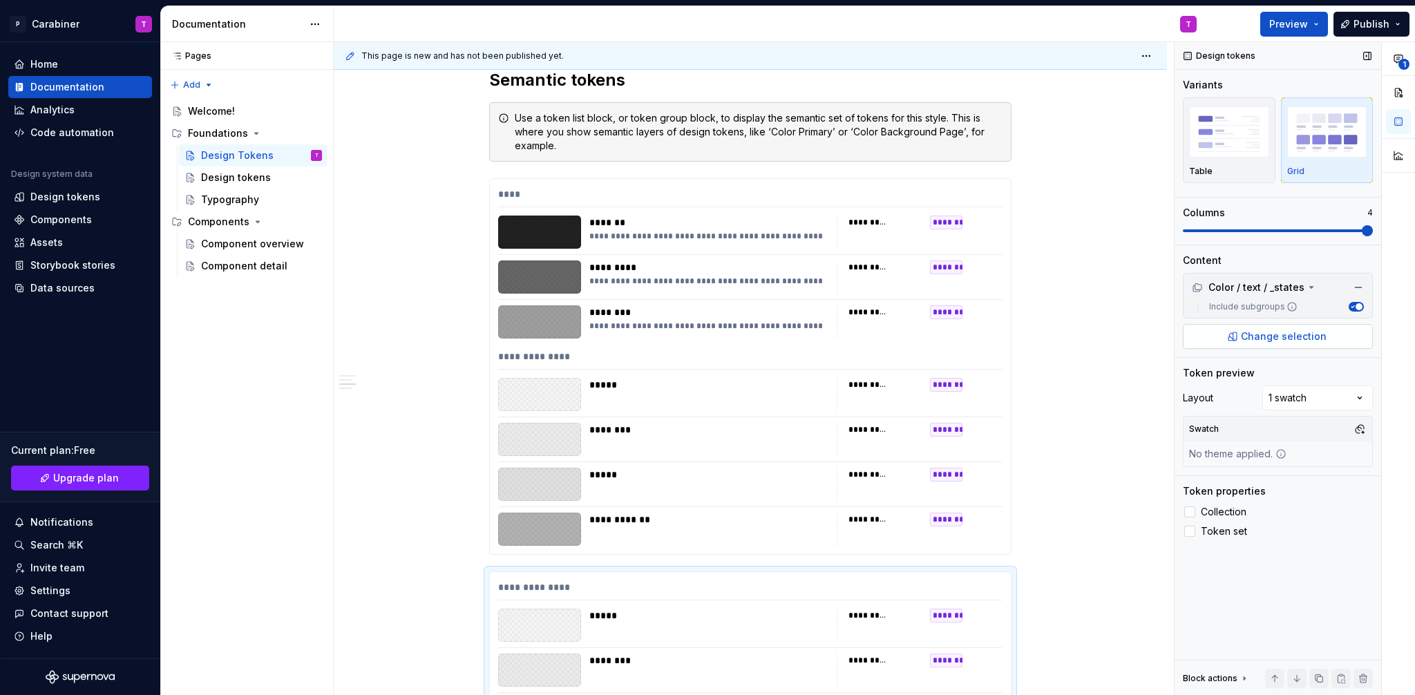
click at [1253, 344] on button "Change selection" at bounding box center [1278, 336] width 190 height 25
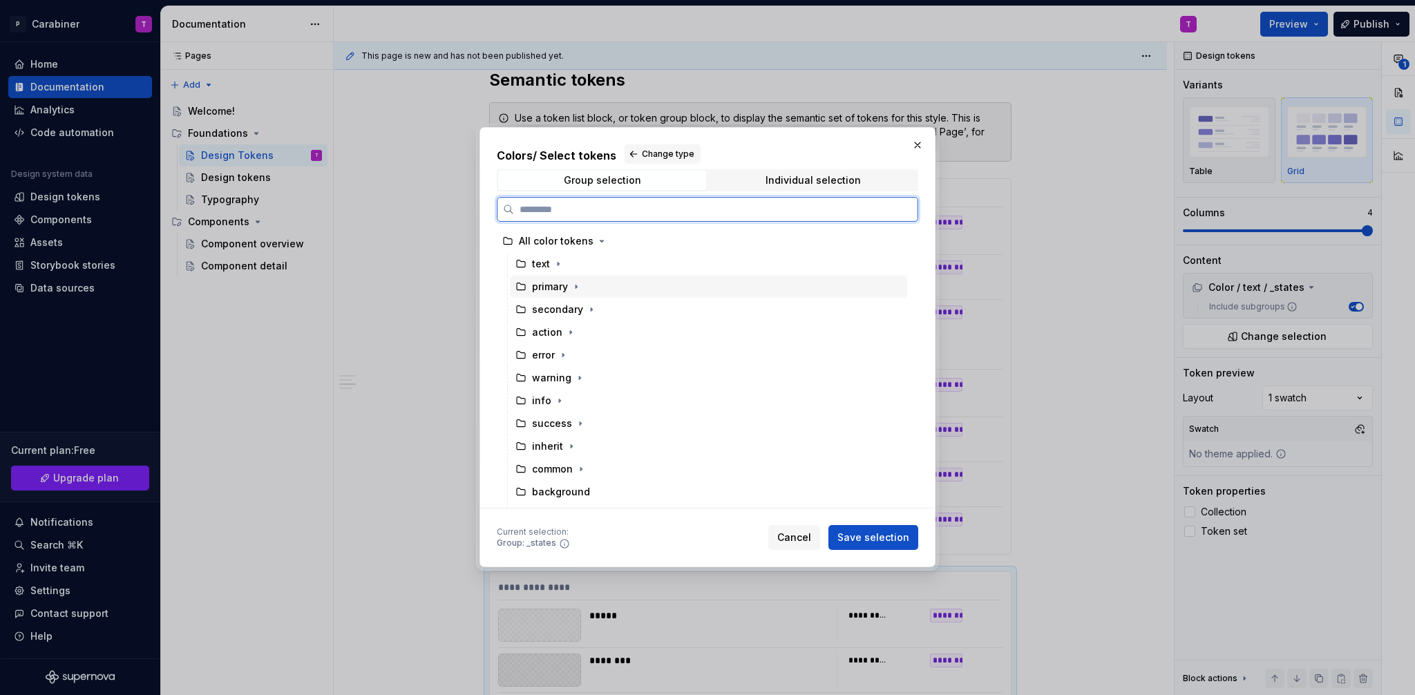
click at [556, 290] on div "primary" at bounding box center [550, 287] width 36 height 14
click at [864, 533] on span "Save selection" at bounding box center [874, 538] width 72 height 14
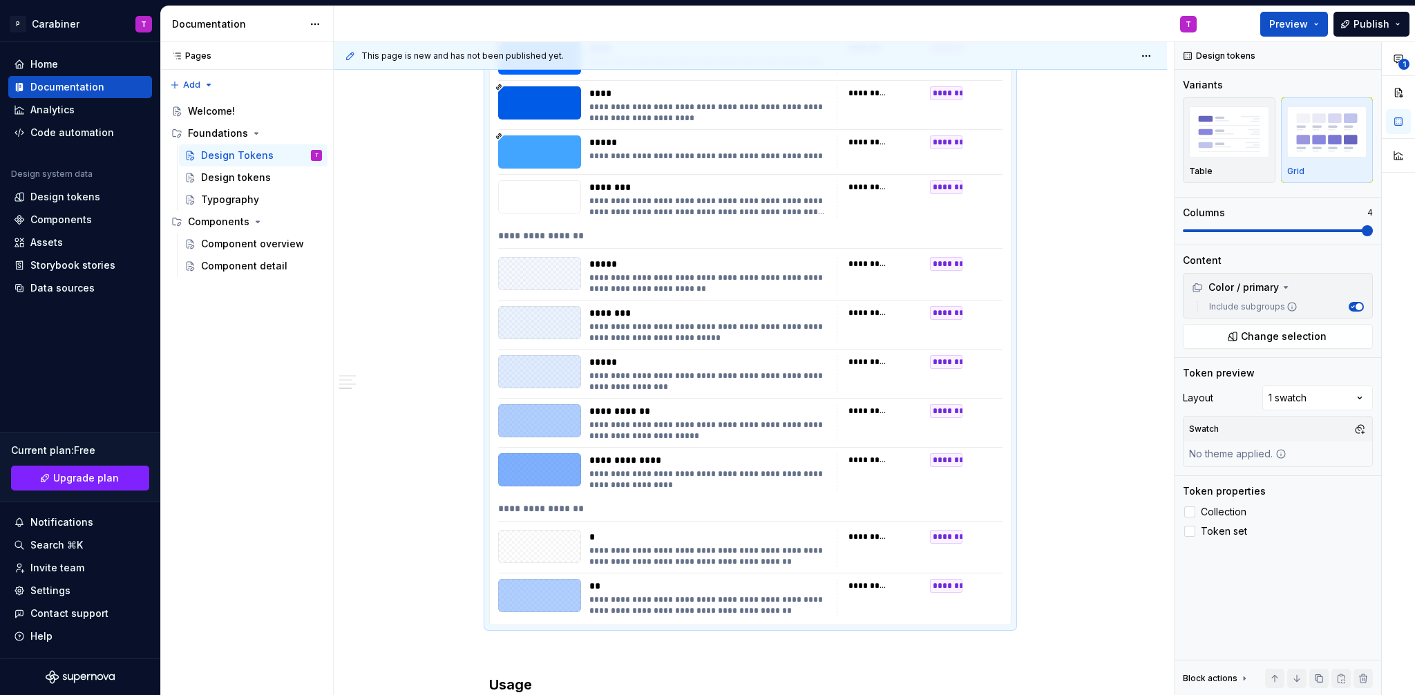
scroll to position [14276, 0]
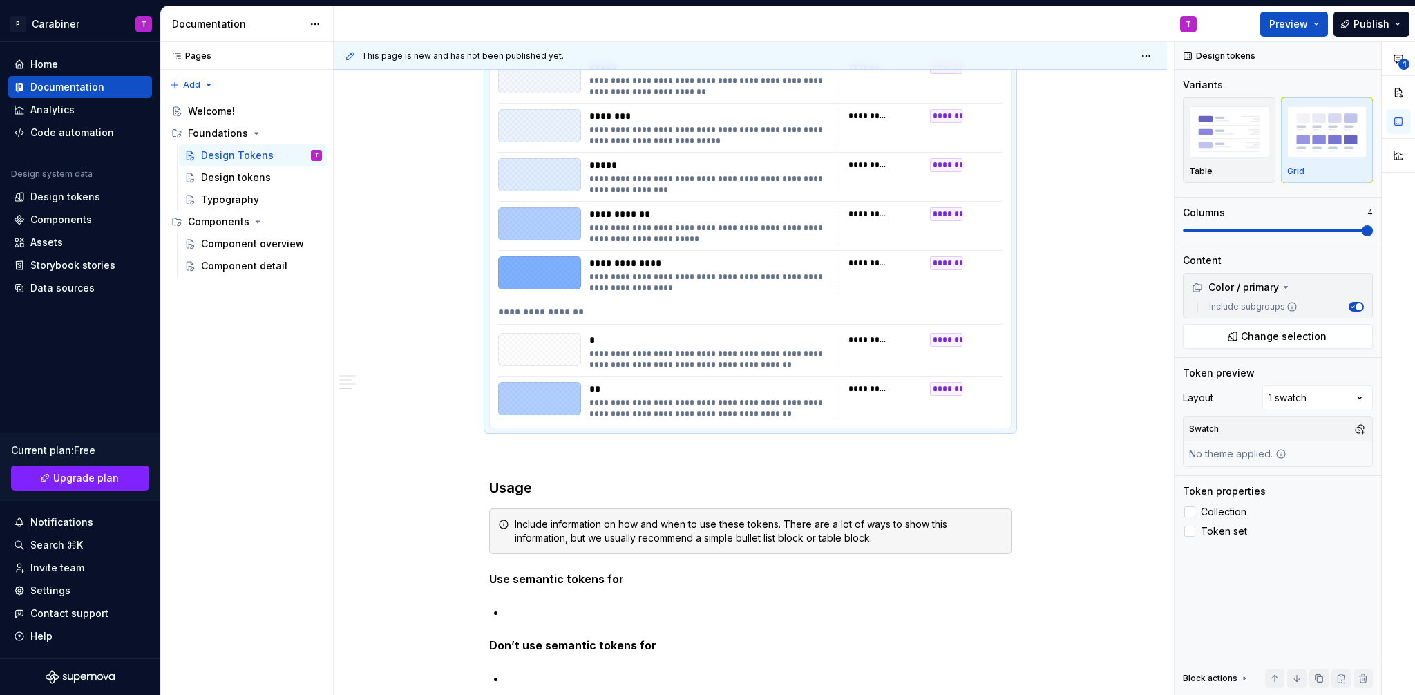
drag, startPoint x: 569, startPoint y: 408, endPoint x: 531, endPoint y: 400, distance: 39.4
click at [531, 400] on div at bounding box center [539, 398] width 83 height 33
click at [1320, 681] on button "button" at bounding box center [1318, 678] width 19 height 19
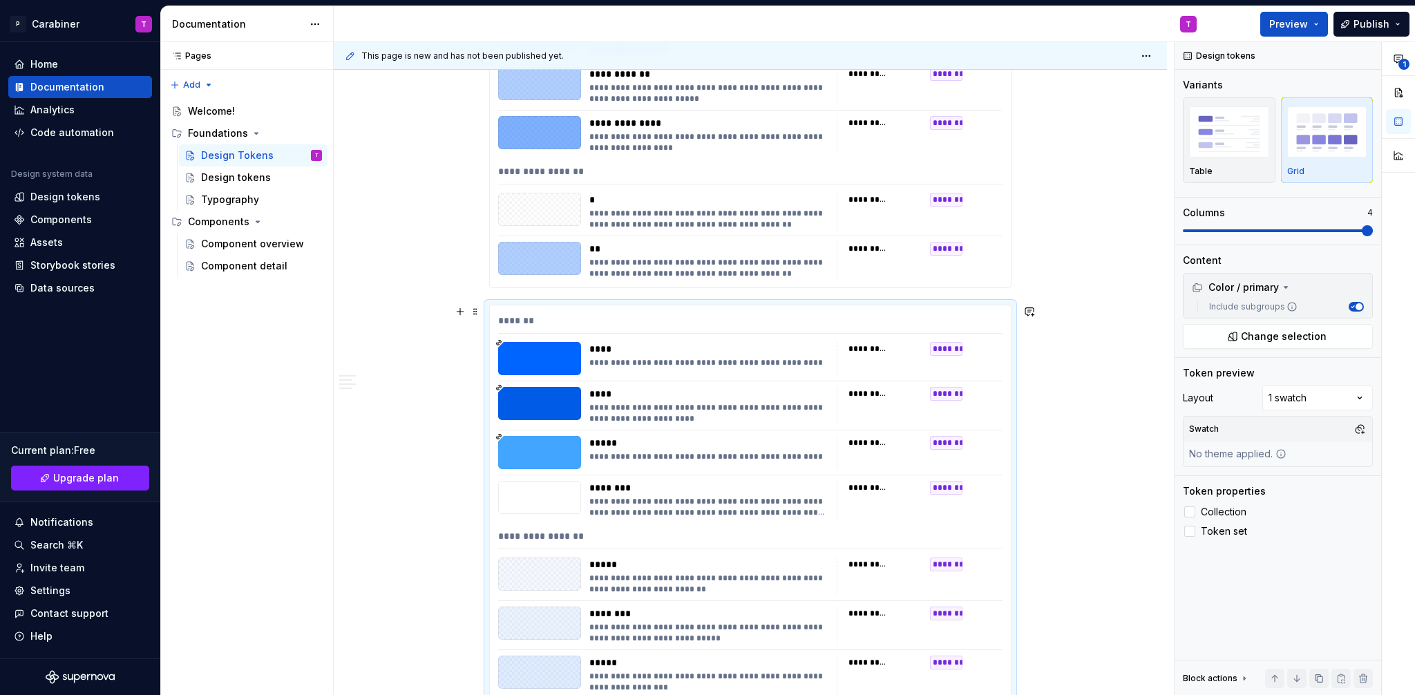
scroll to position [14321, 0]
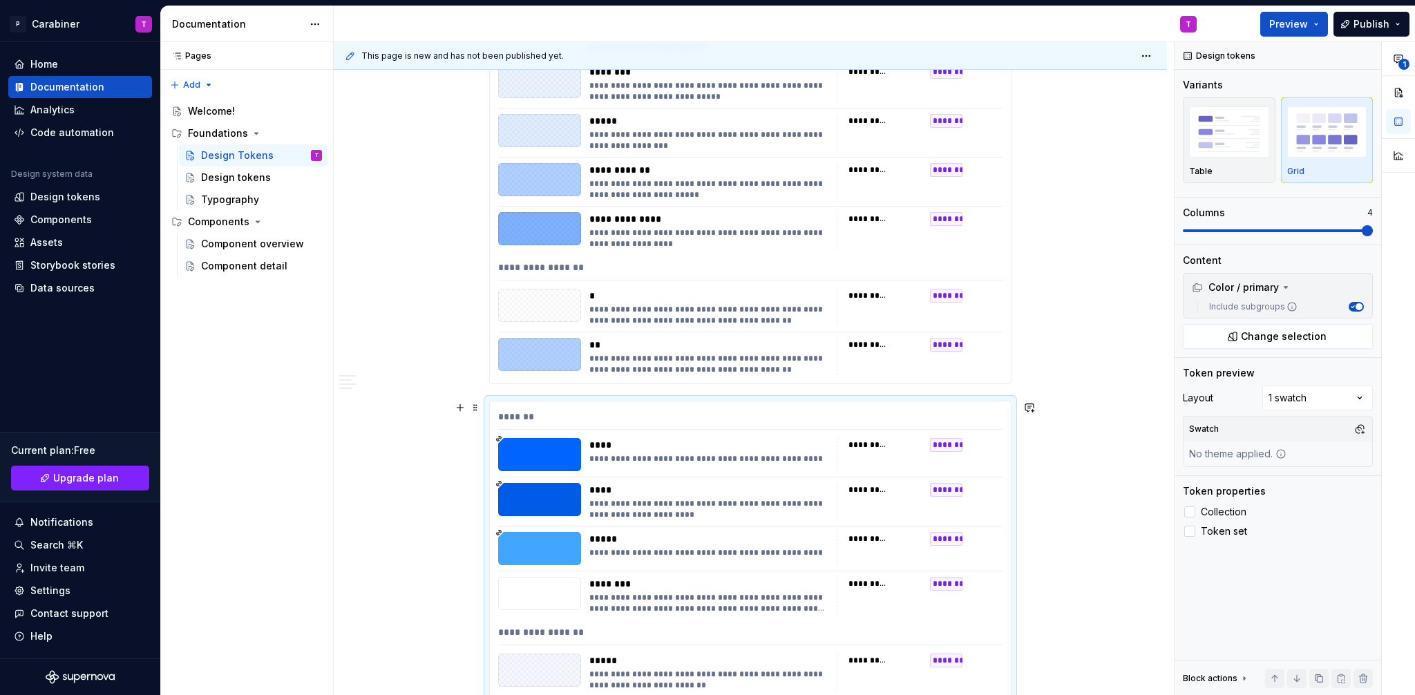
click at [529, 413] on div "*******" at bounding box center [750, 420] width 504 height 20
click at [1258, 337] on span "Change selection" at bounding box center [1284, 337] width 86 height 14
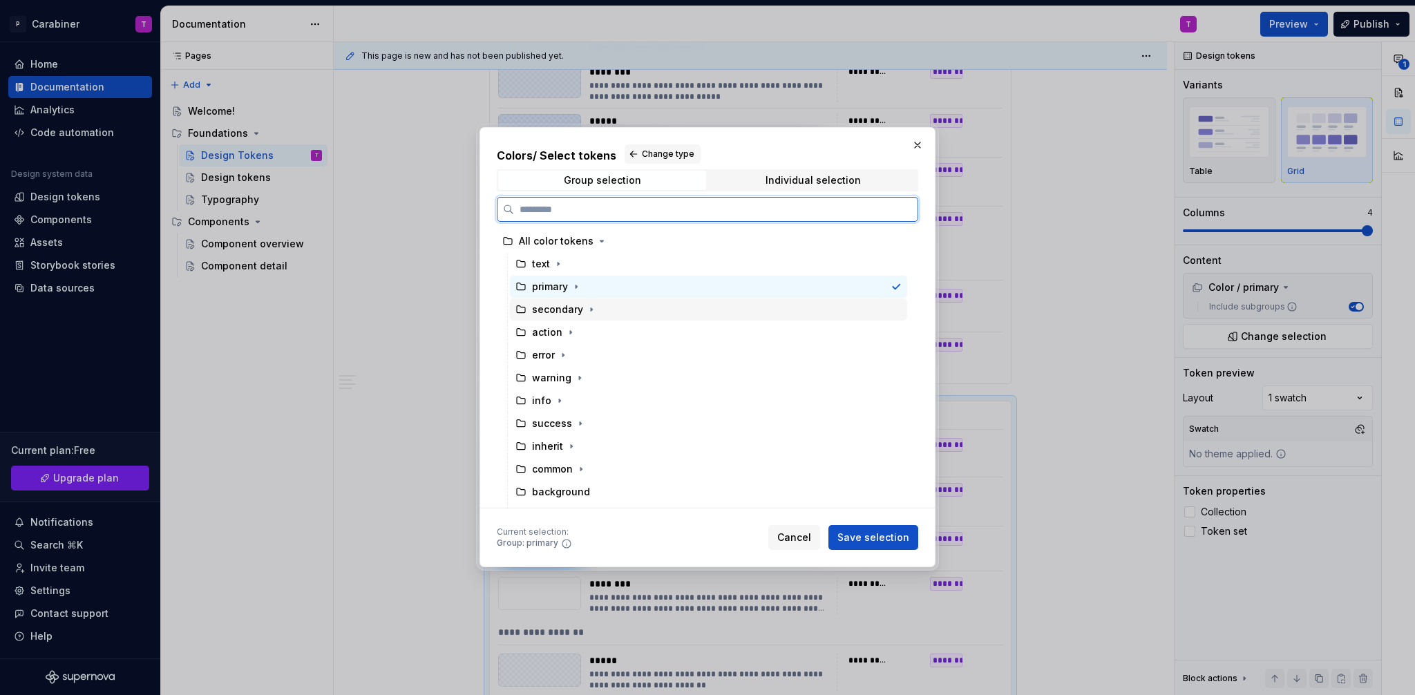
click at [546, 315] on div "secondary" at bounding box center [557, 310] width 51 height 14
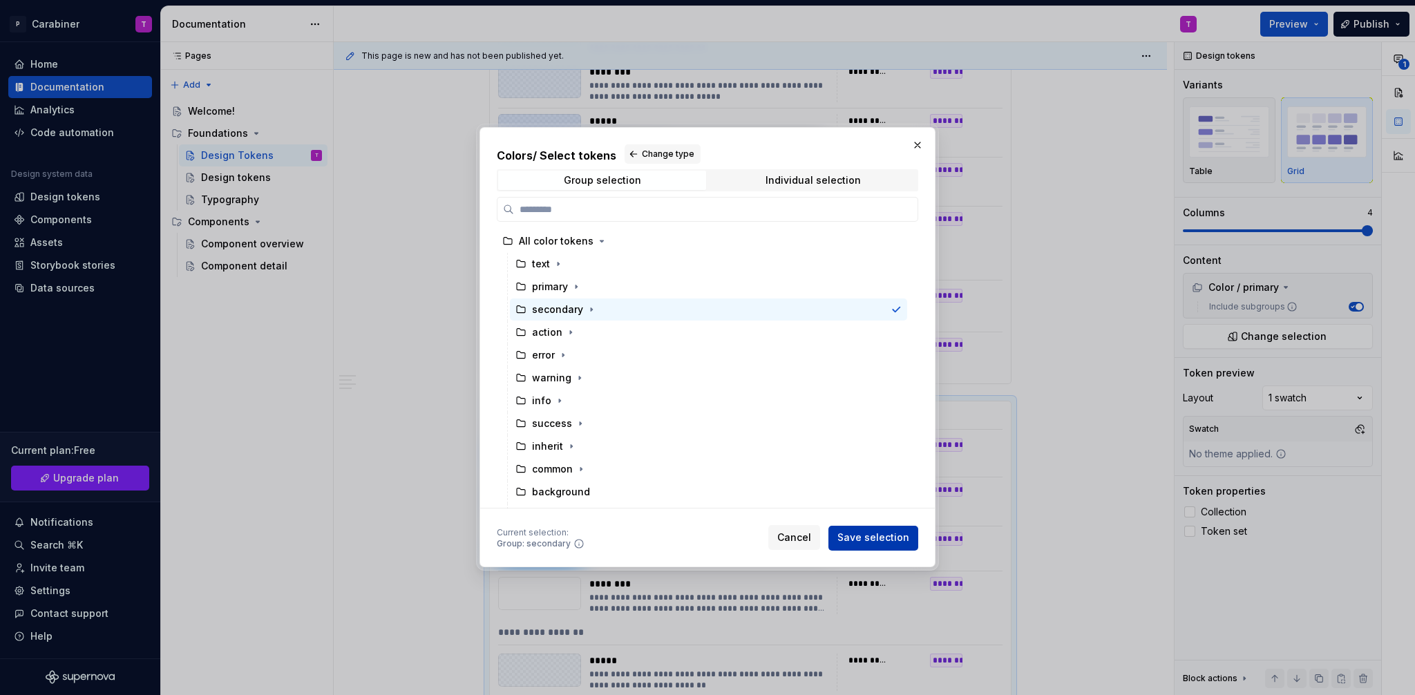
click at [880, 540] on span "Save selection" at bounding box center [874, 538] width 72 height 14
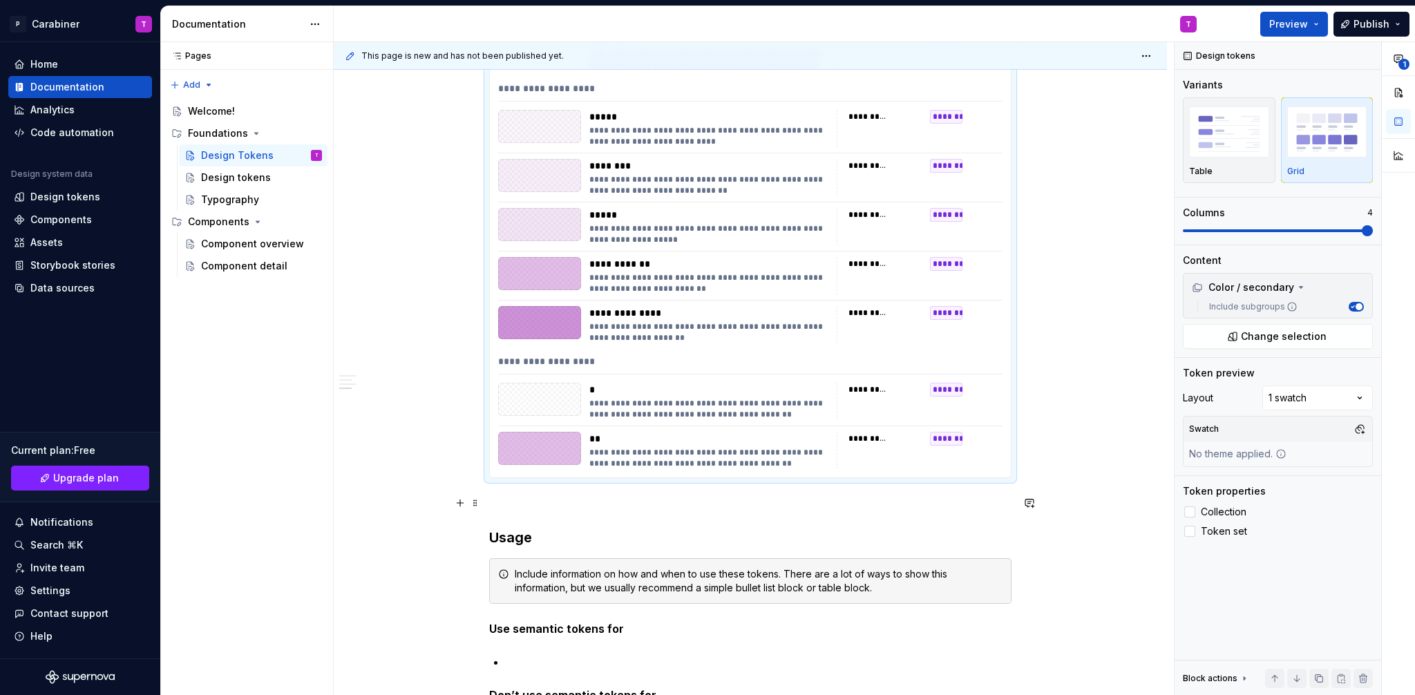
scroll to position [14891, 0]
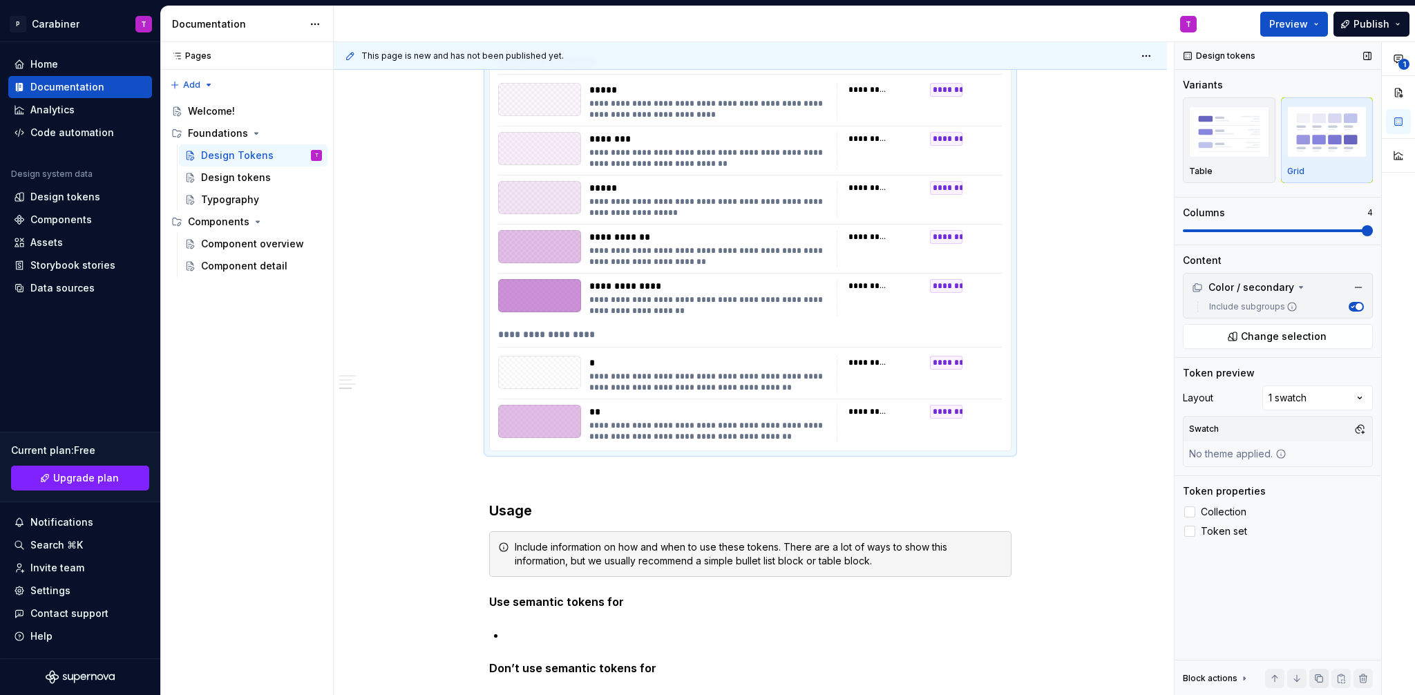
click at [1319, 677] on button "button" at bounding box center [1318, 678] width 19 height 19
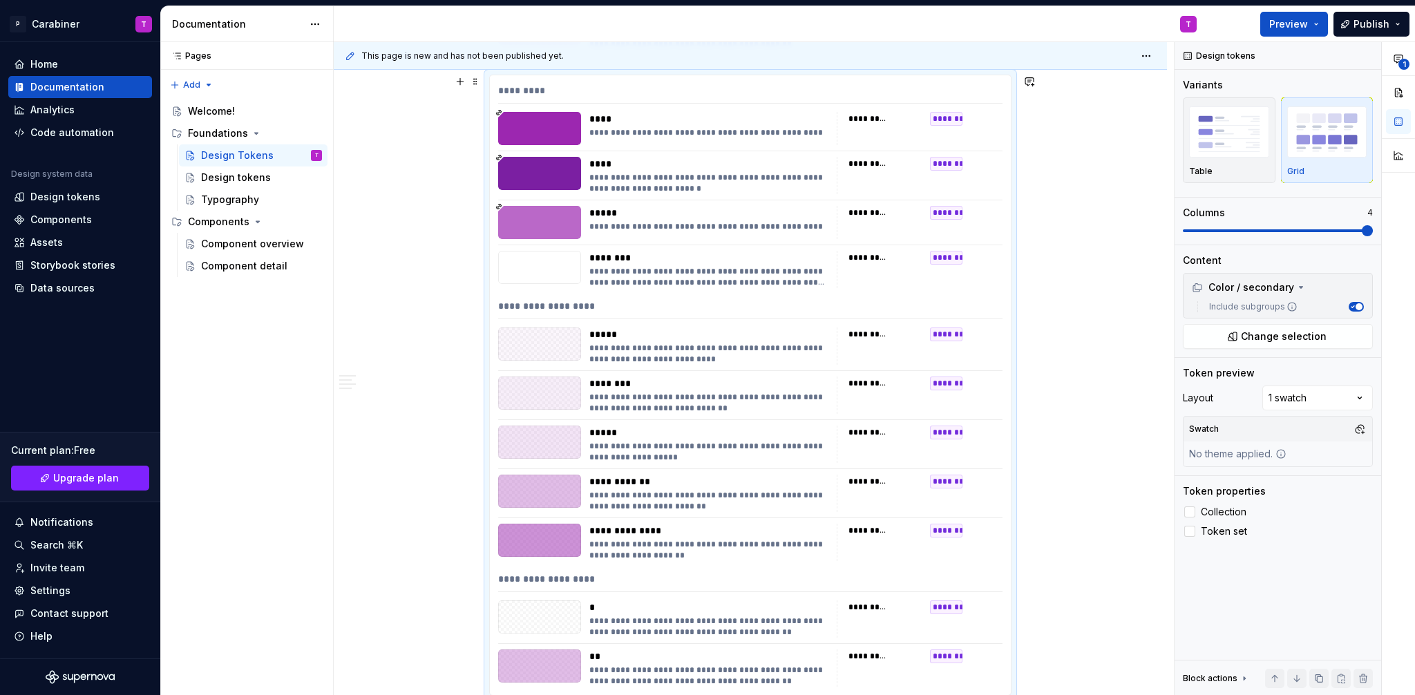
scroll to position [15133, 0]
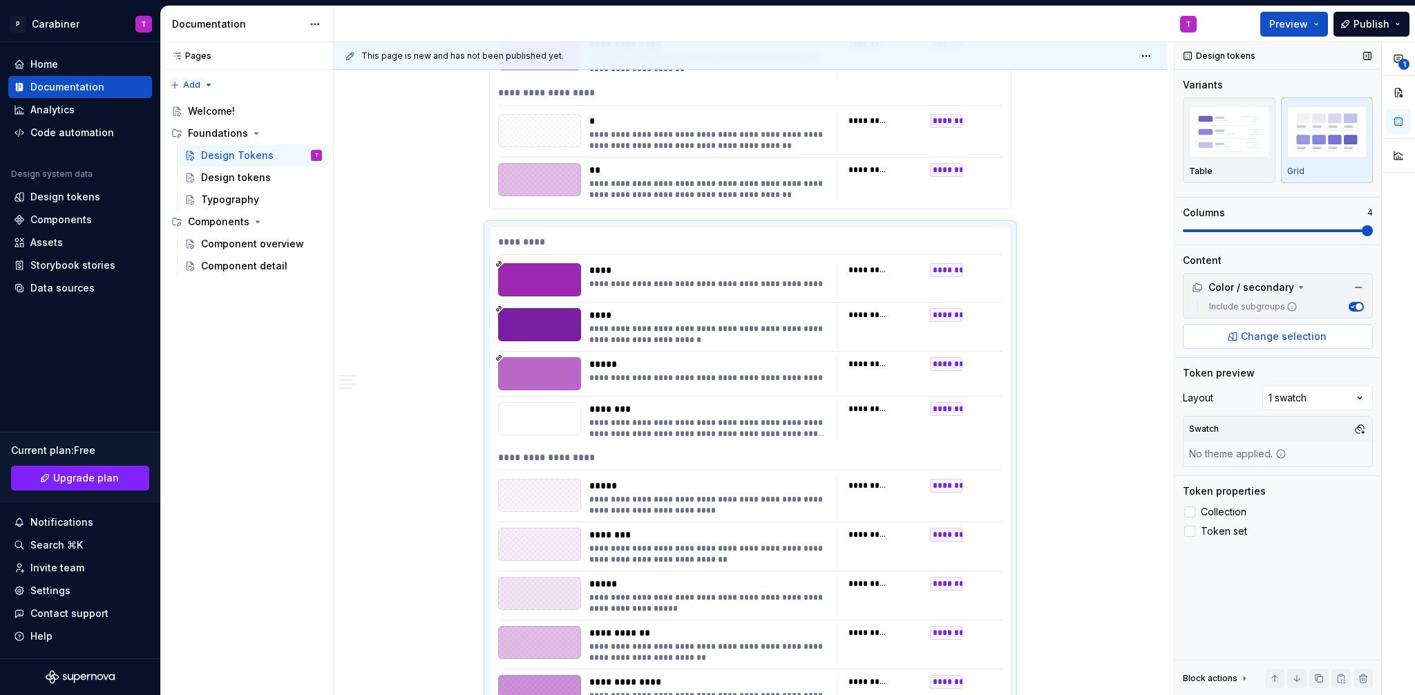
click at [1275, 332] on span "Change selection" at bounding box center [1284, 337] width 86 height 14
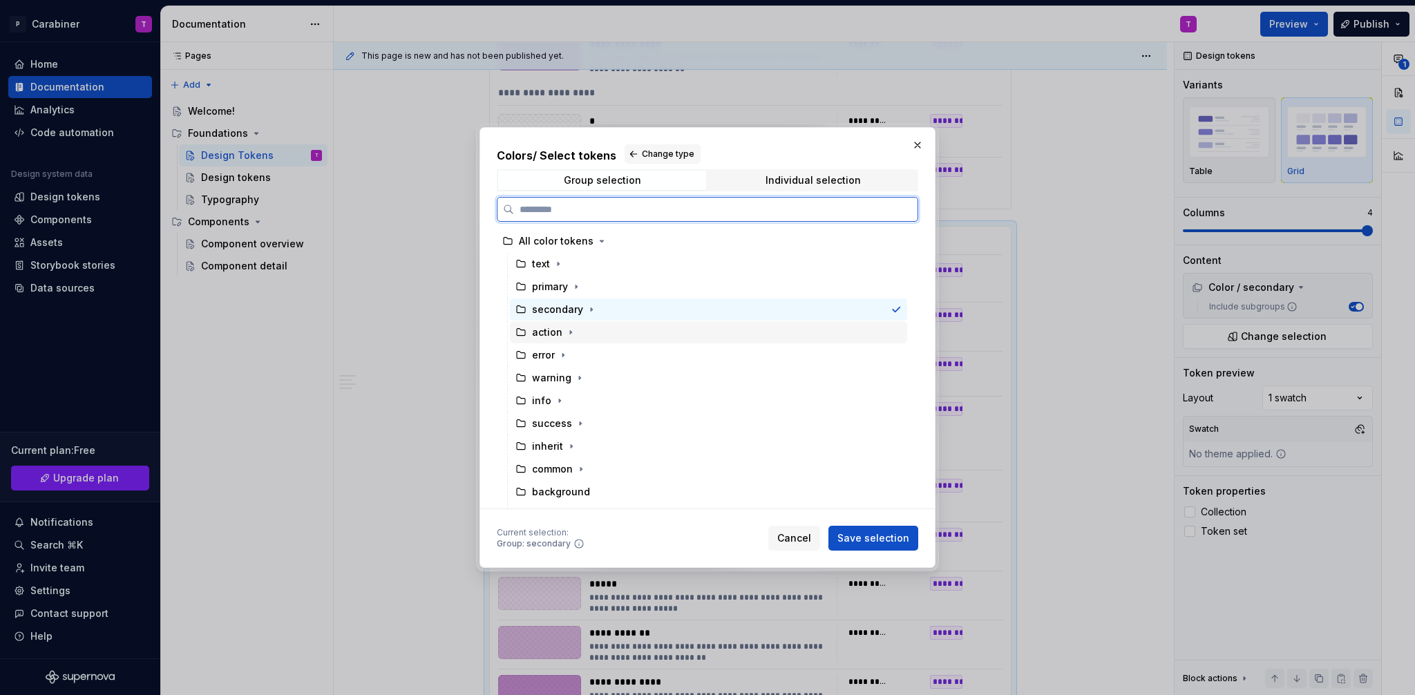
click at [545, 335] on div "action" at bounding box center [547, 332] width 30 height 14
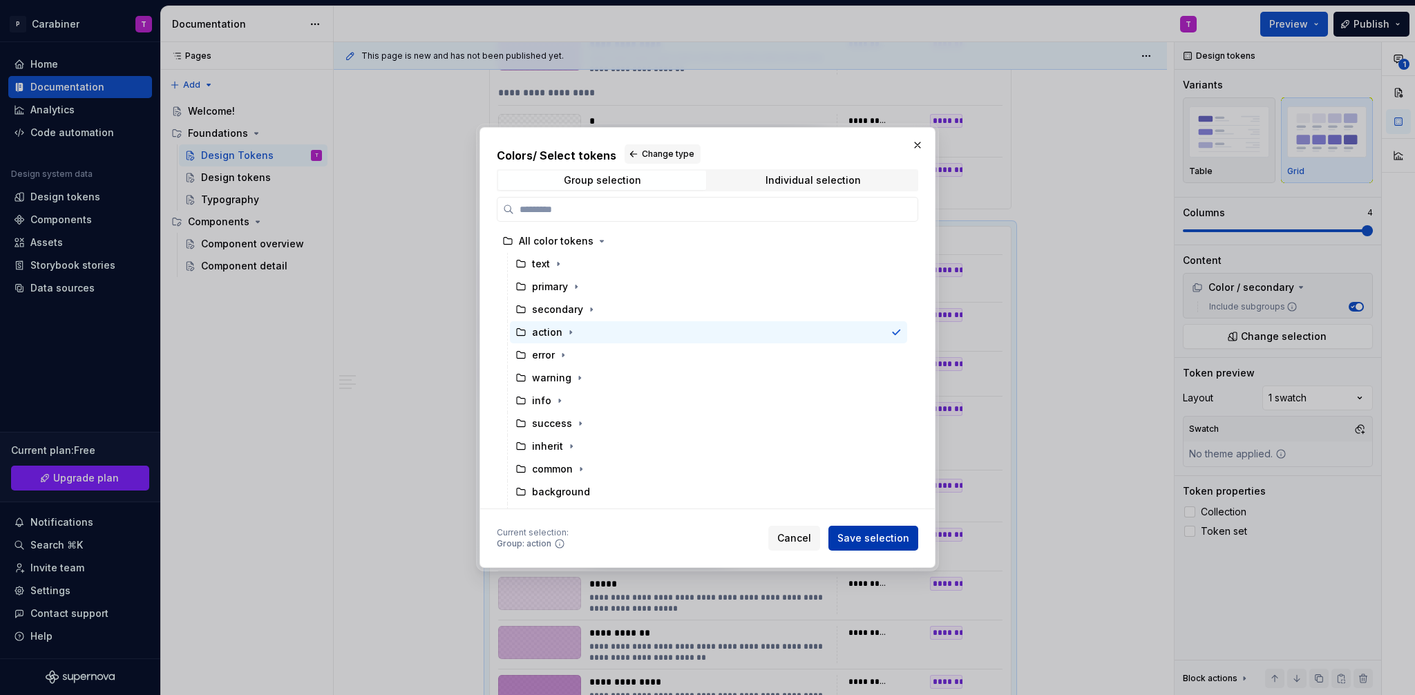
click at [873, 538] on span "Save selection" at bounding box center [874, 538] width 72 height 14
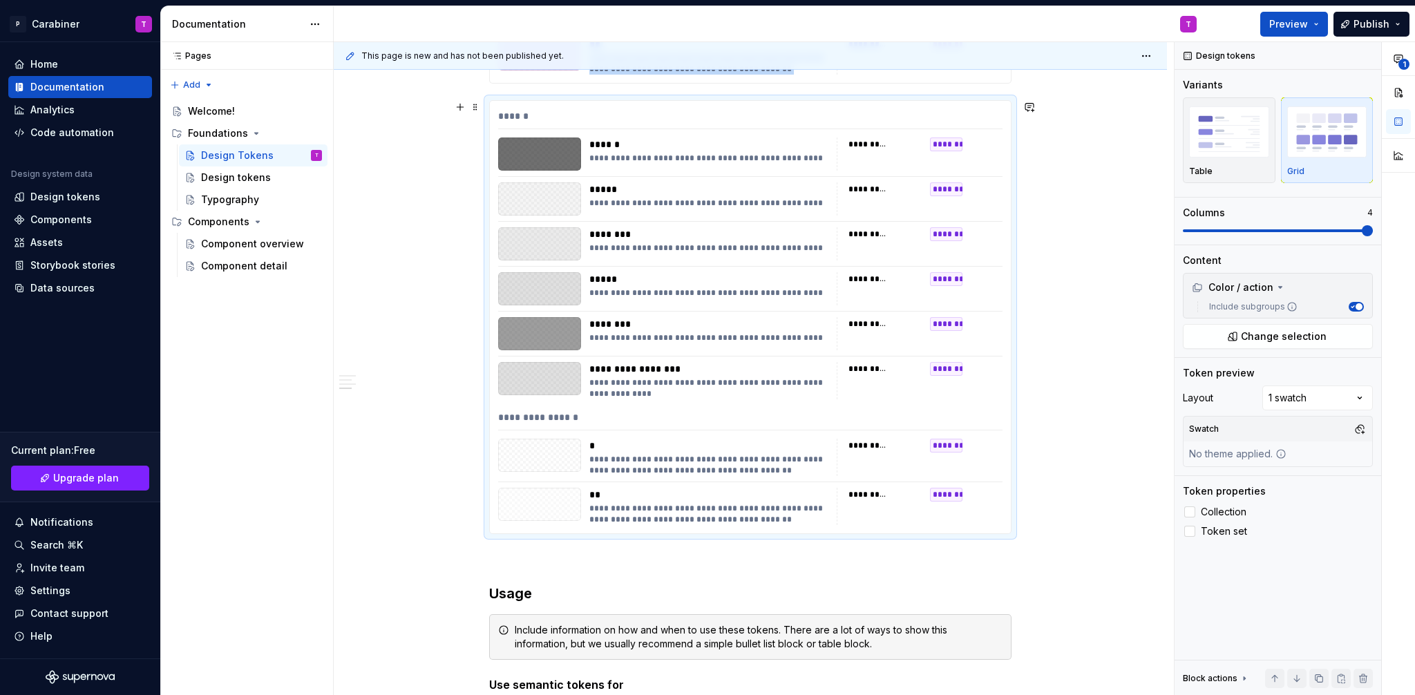
scroll to position [15218, 0]
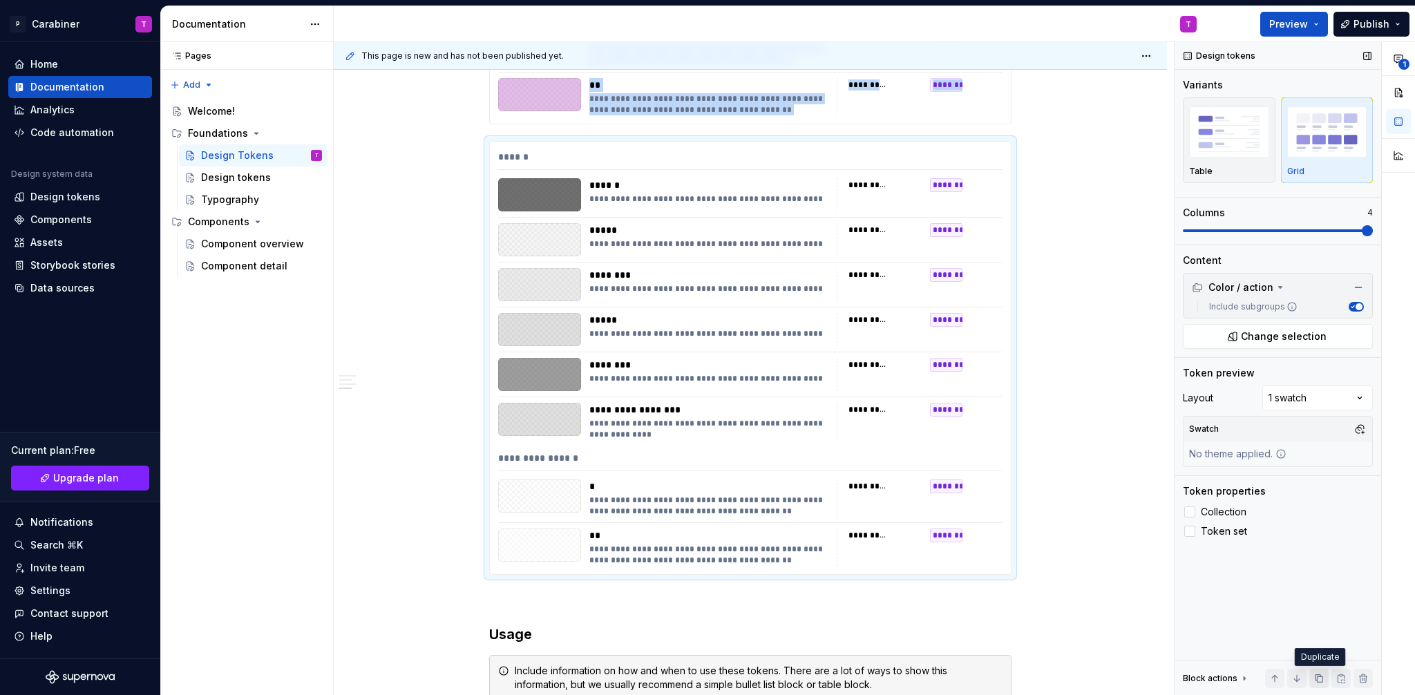
click at [1318, 682] on button "button" at bounding box center [1318, 678] width 19 height 19
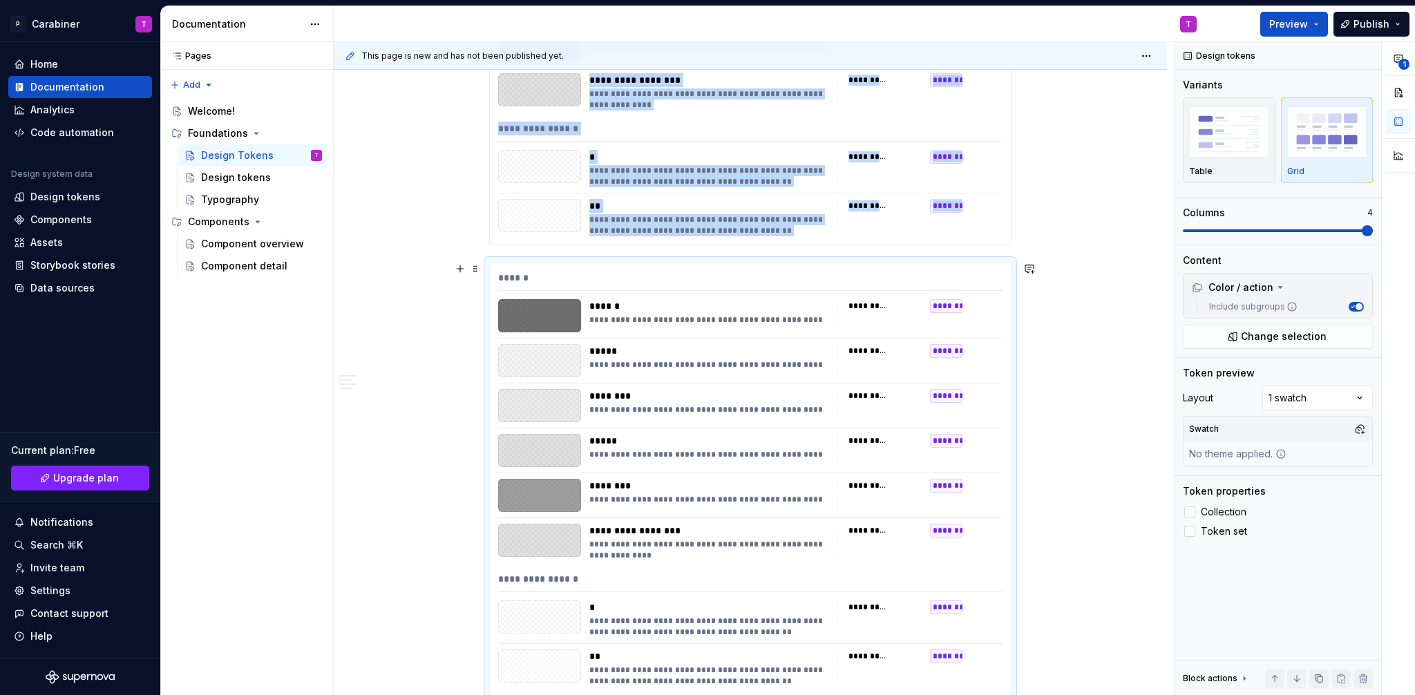
scroll to position [15556, 0]
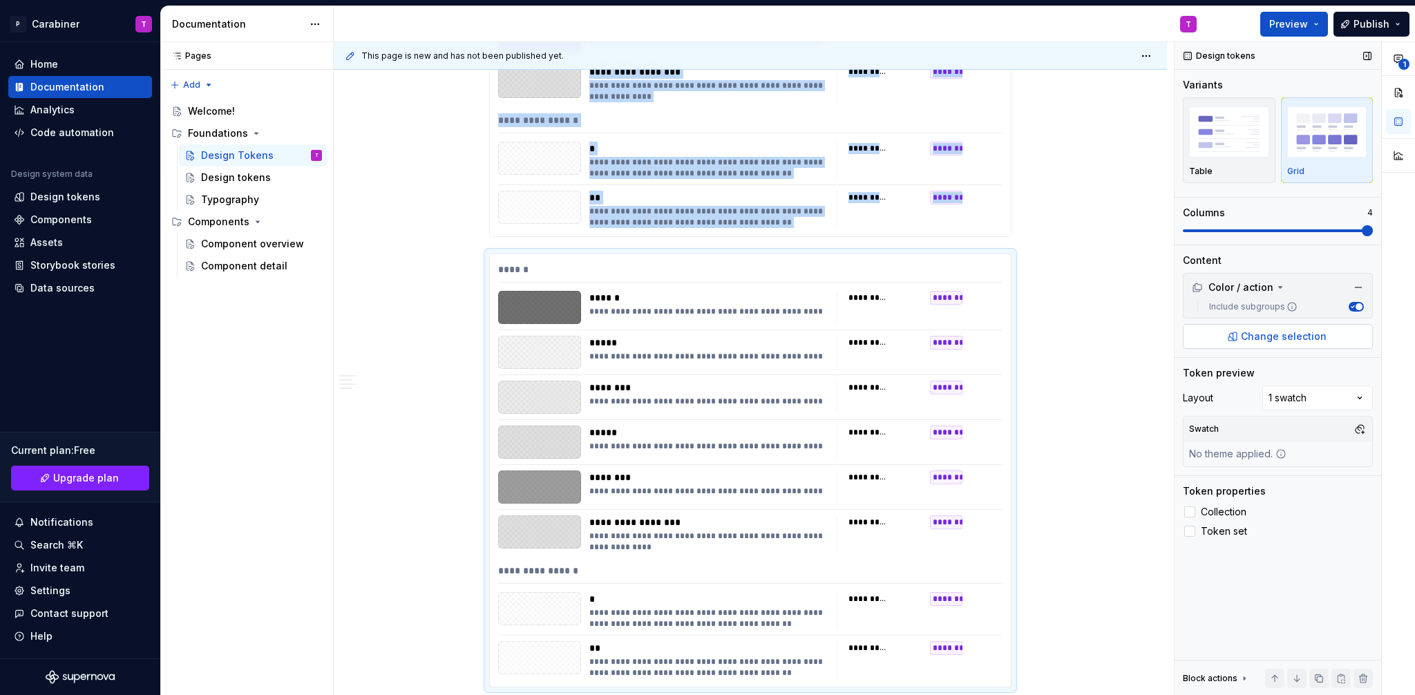
click at [1274, 339] on span "Change selection" at bounding box center [1284, 337] width 86 height 14
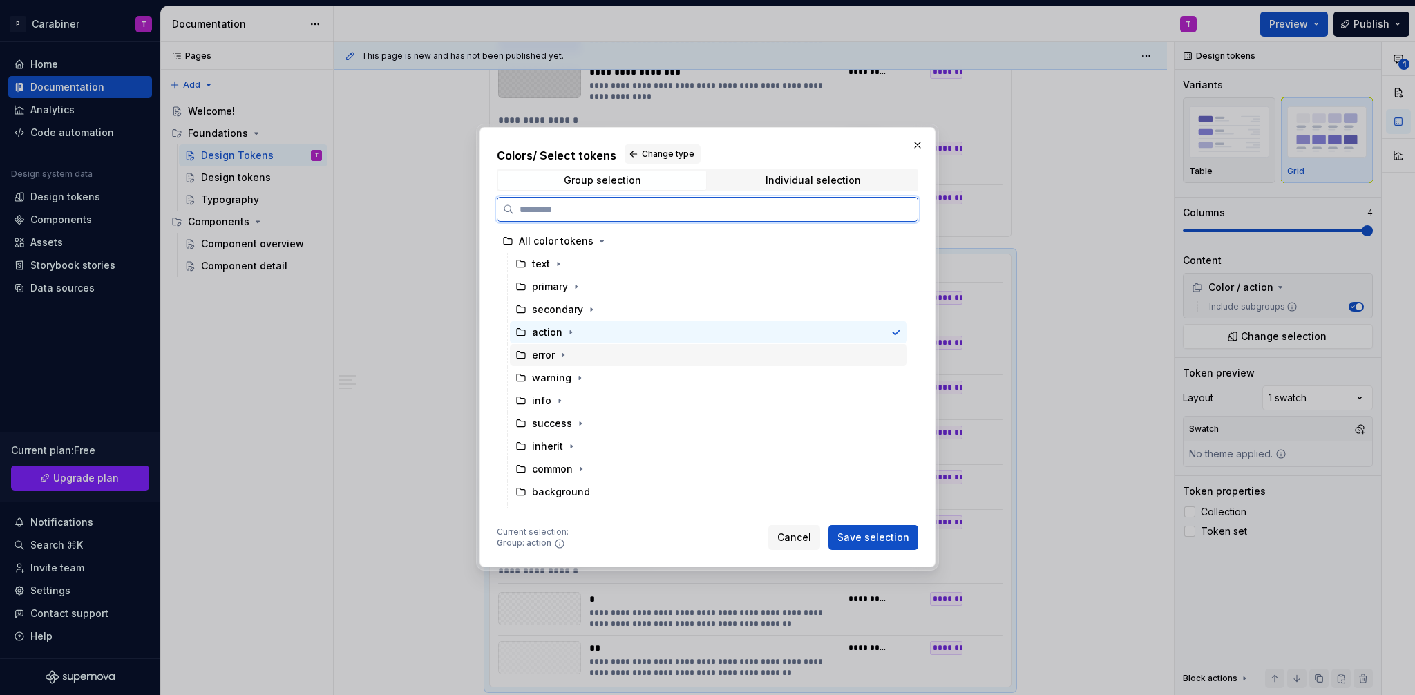
click at [538, 354] on div "error" at bounding box center [543, 355] width 23 height 14
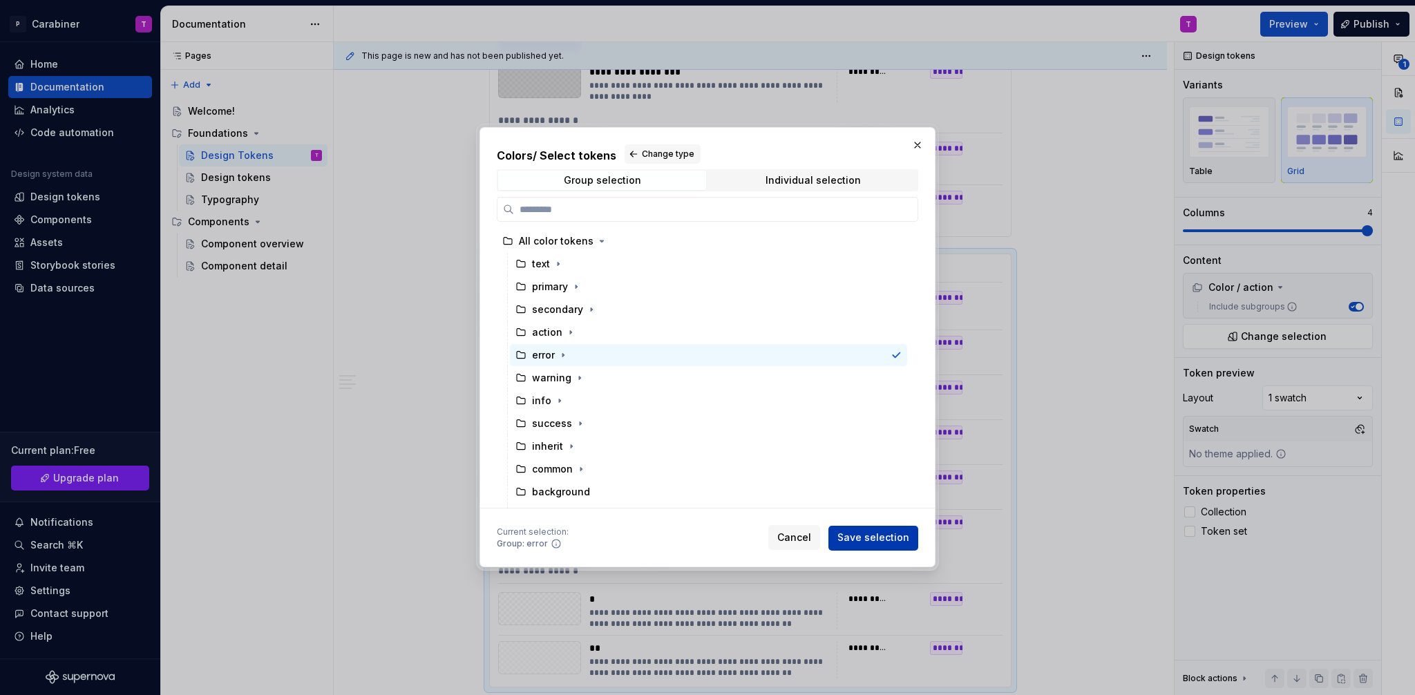
click at [860, 534] on span "Save selection" at bounding box center [874, 538] width 72 height 14
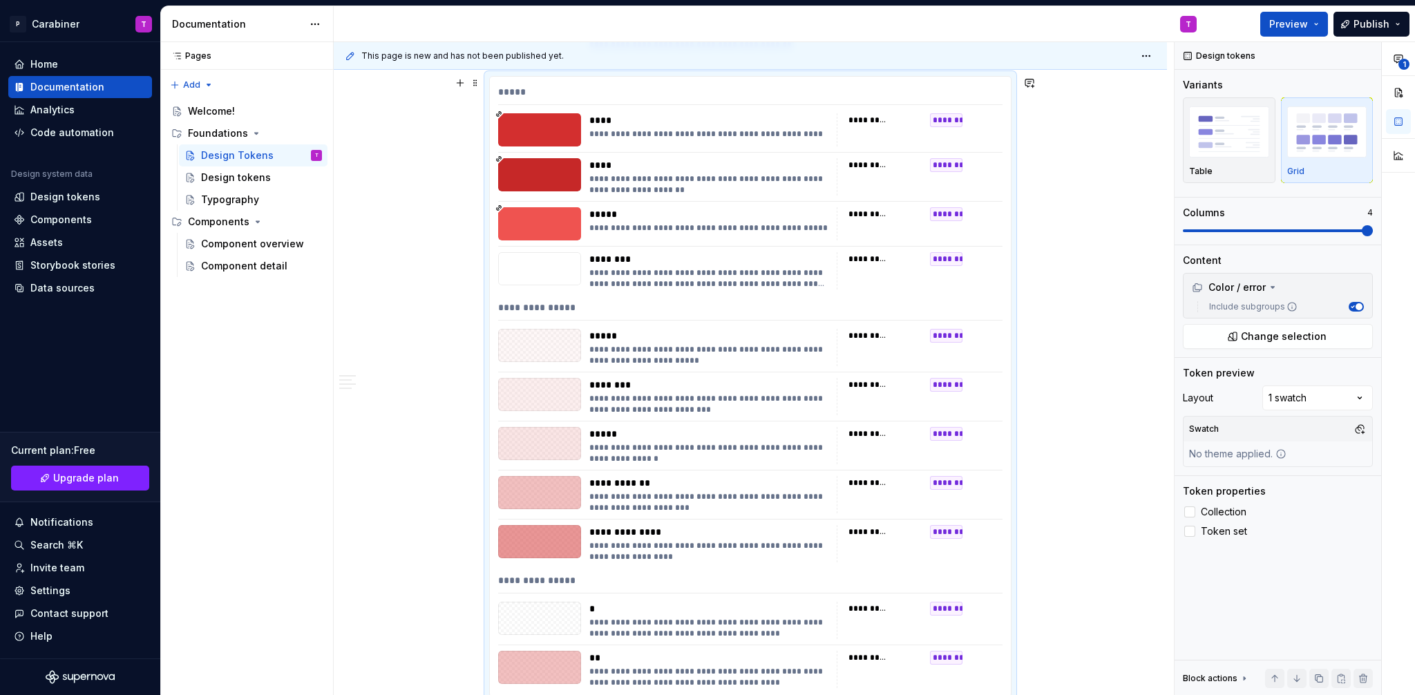
scroll to position [15998, 0]
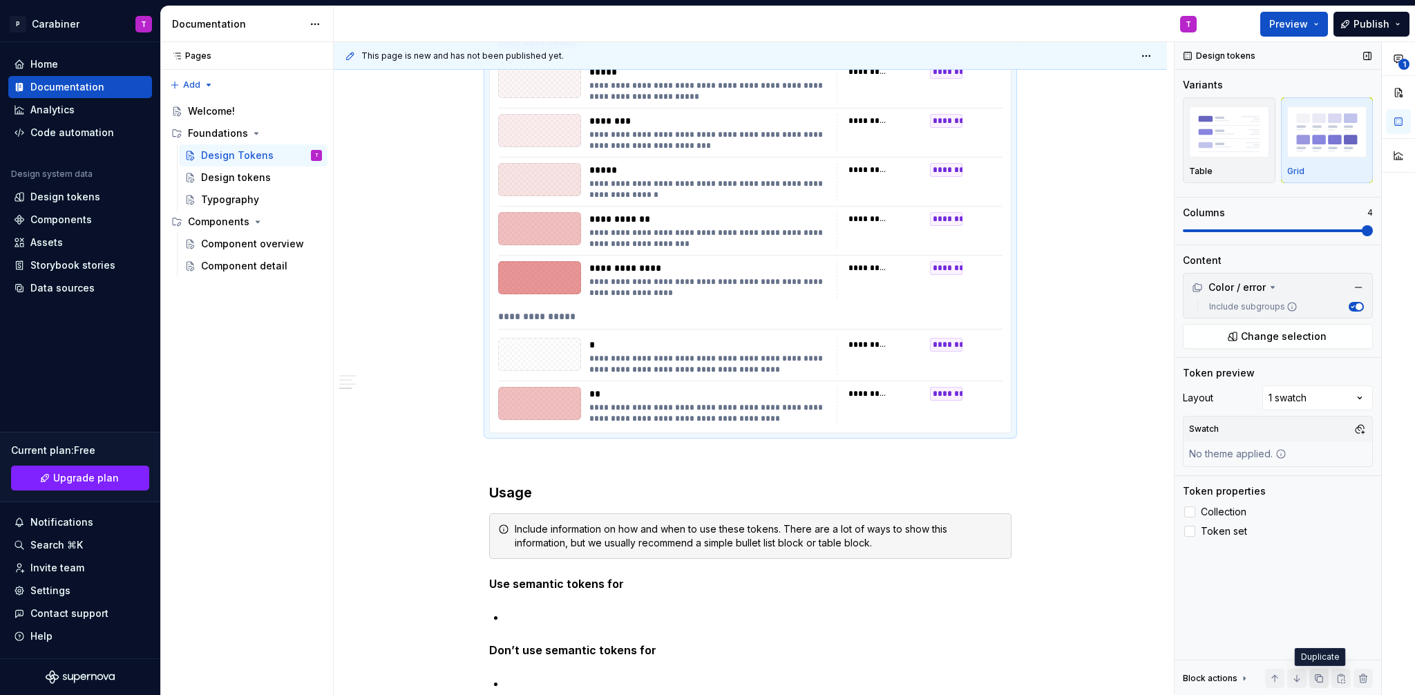
click at [1316, 678] on button "button" at bounding box center [1318, 678] width 19 height 19
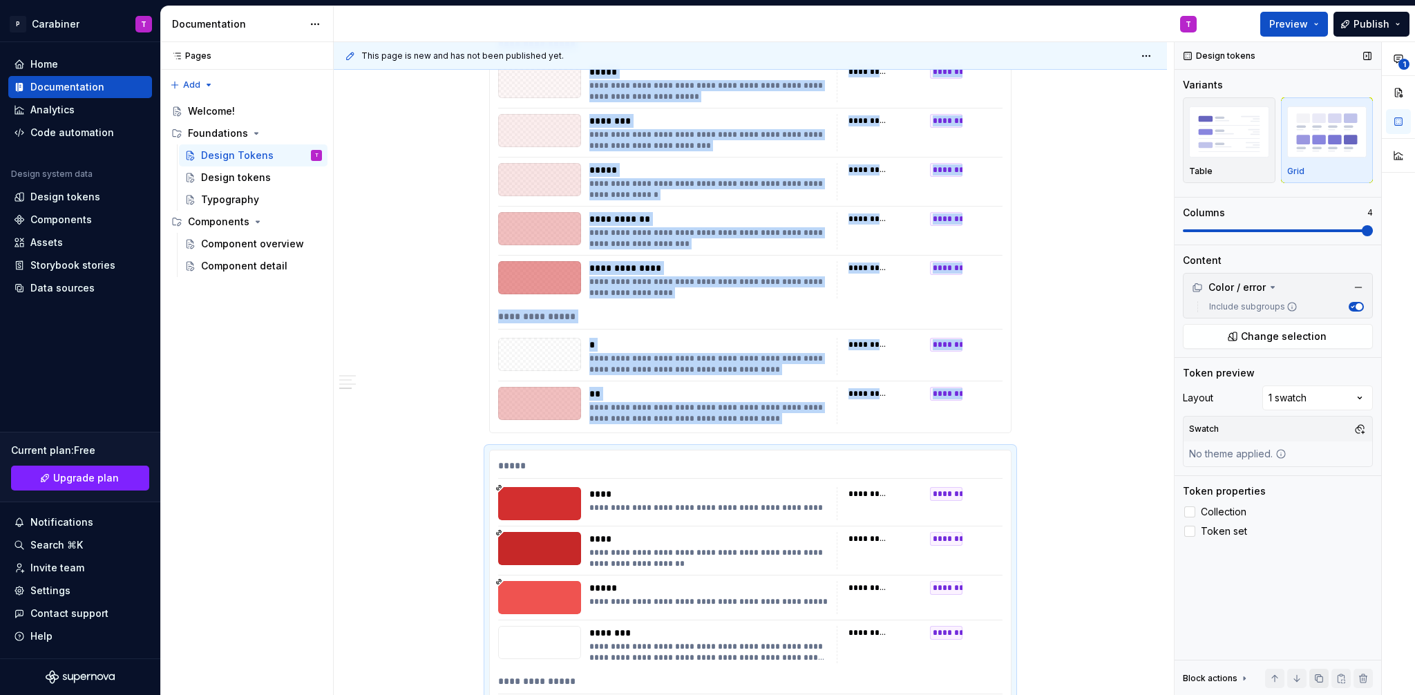
scroll to position [16373, 0]
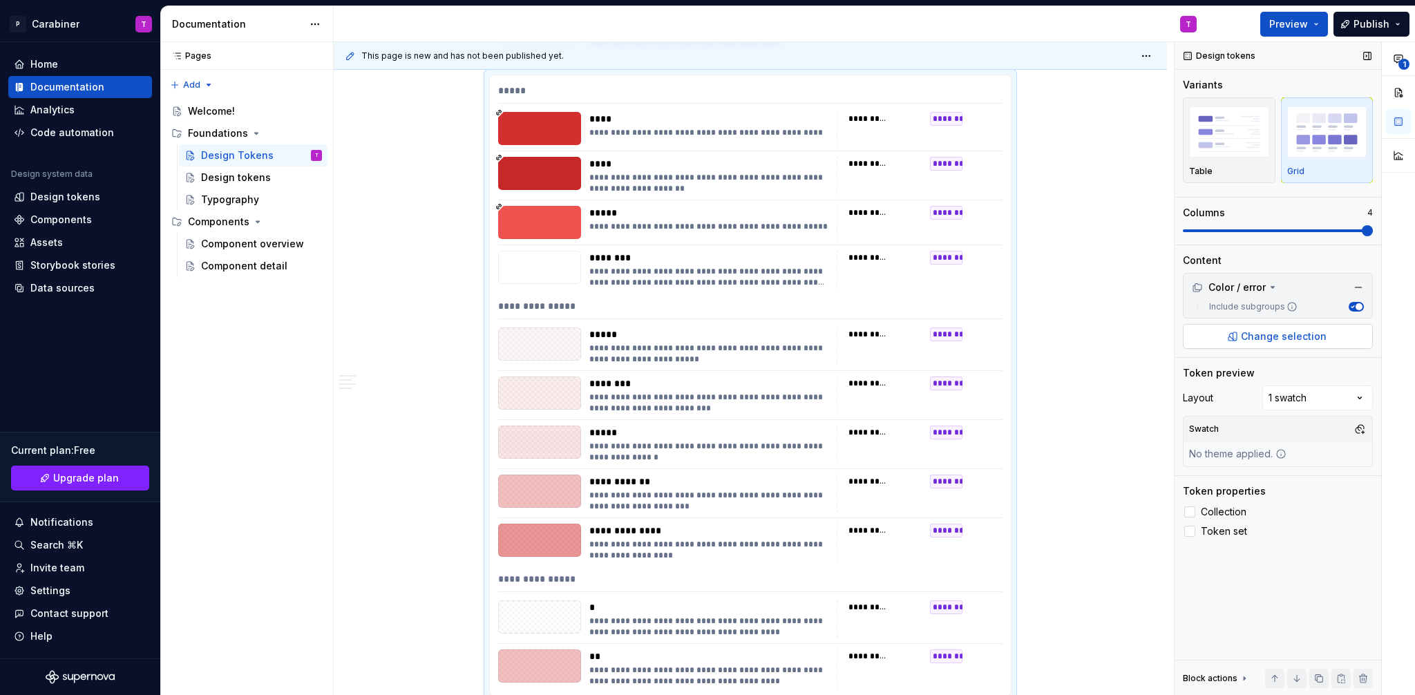
click at [1298, 341] on span "Change selection" at bounding box center [1284, 337] width 86 height 14
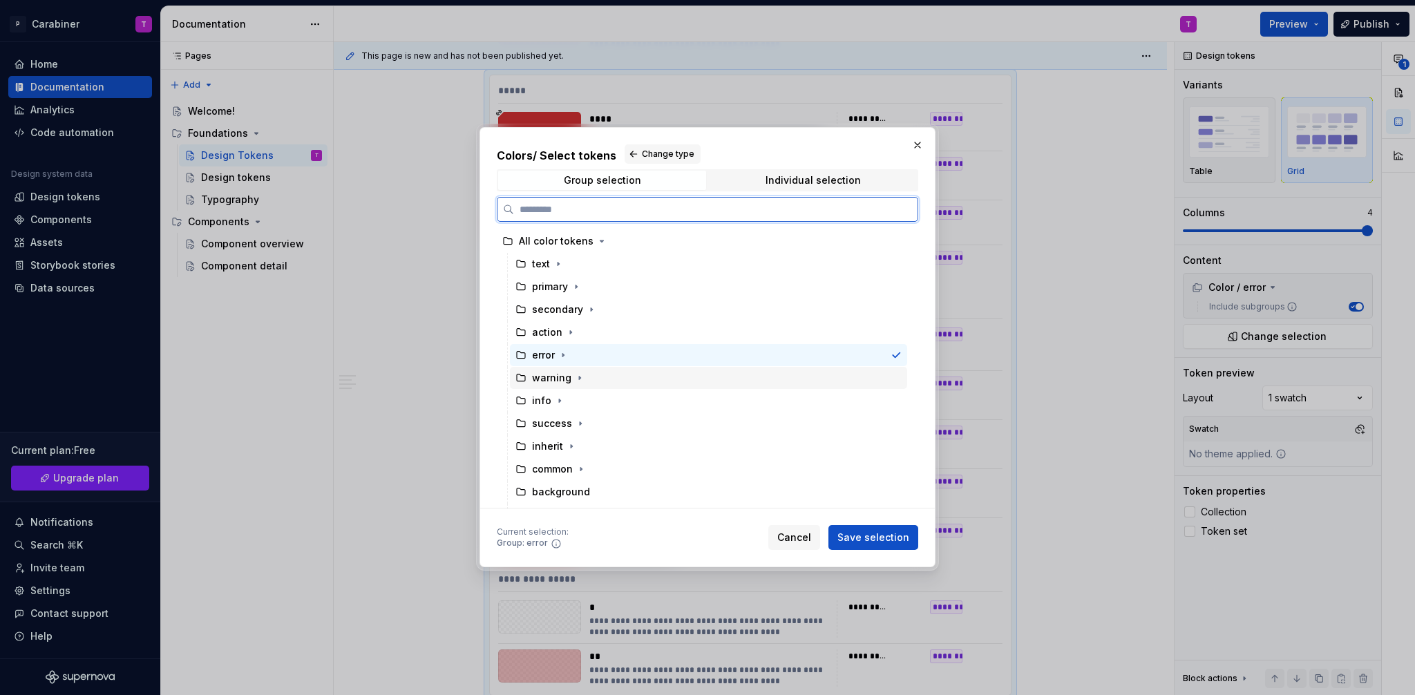
click at [549, 379] on div "warning" at bounding box center [551, 378] width 39 height 14
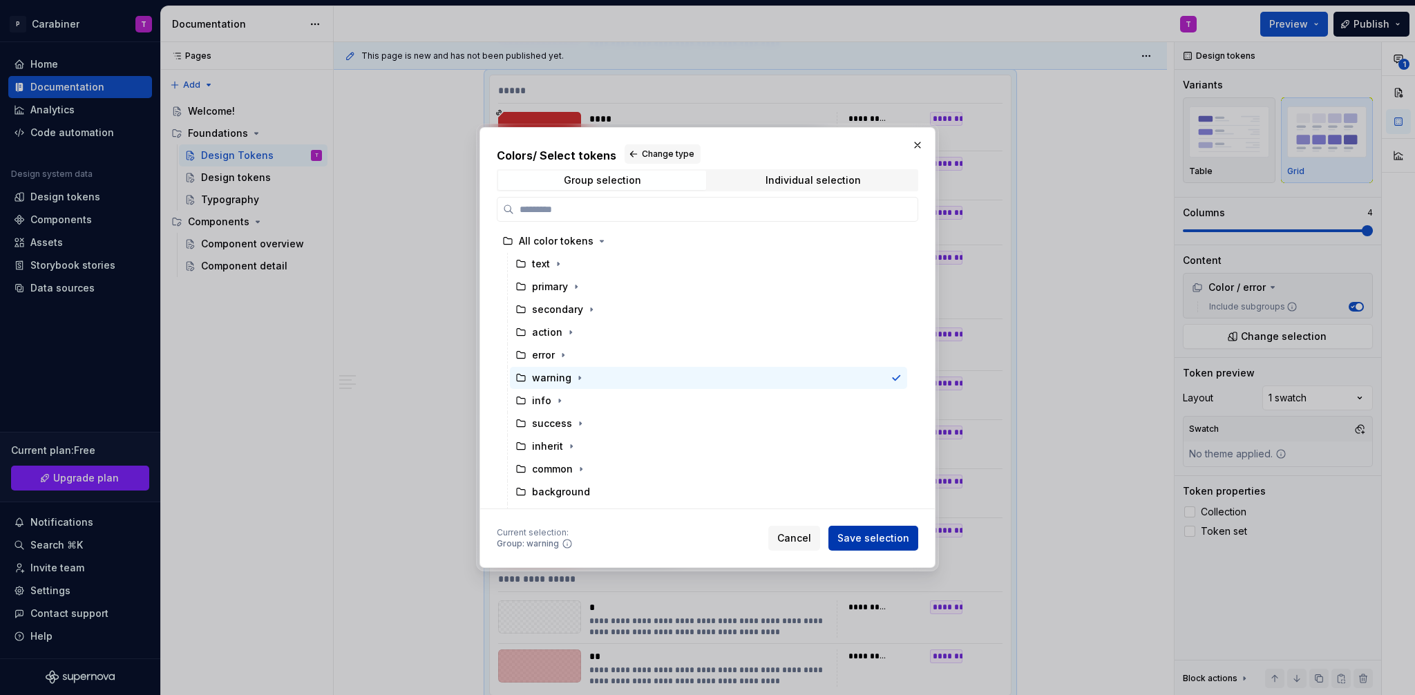
click at [878, 536] on span "Save selection" at bounding box center [874, 538] width 72 height 14
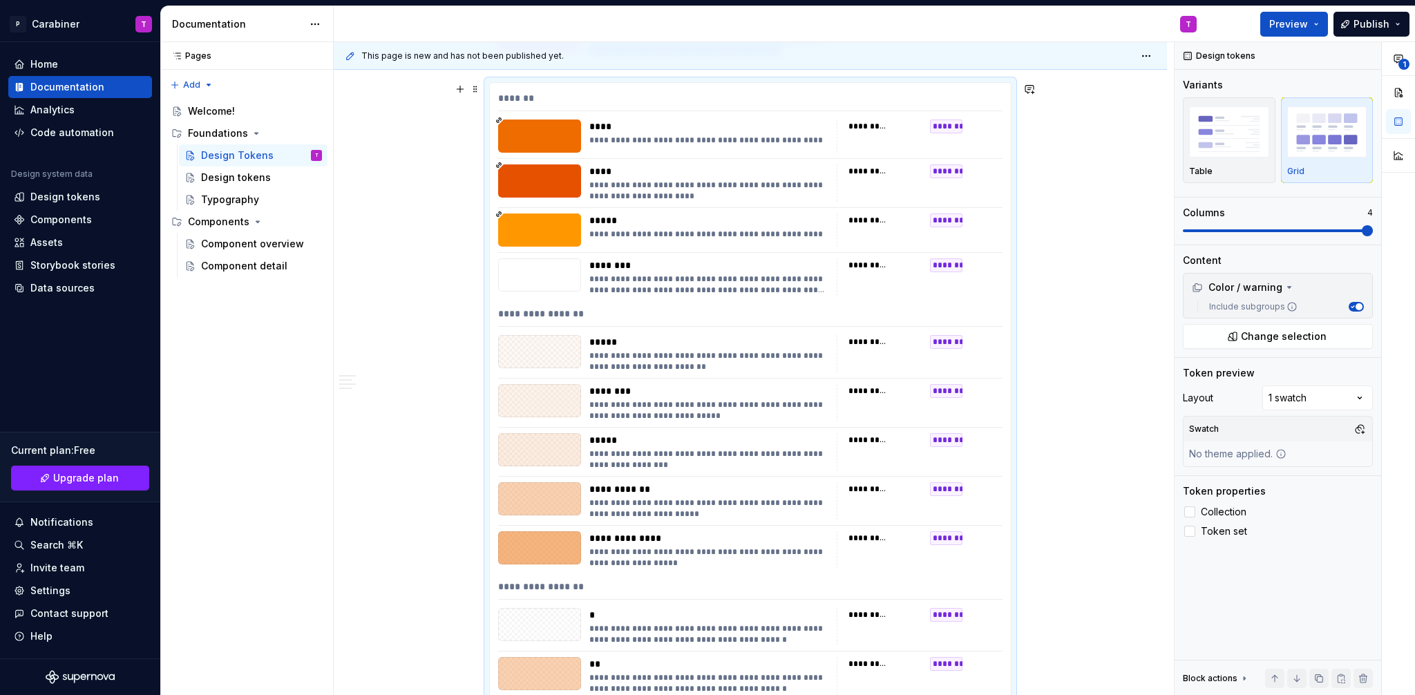
scroll to position [16578, 0]
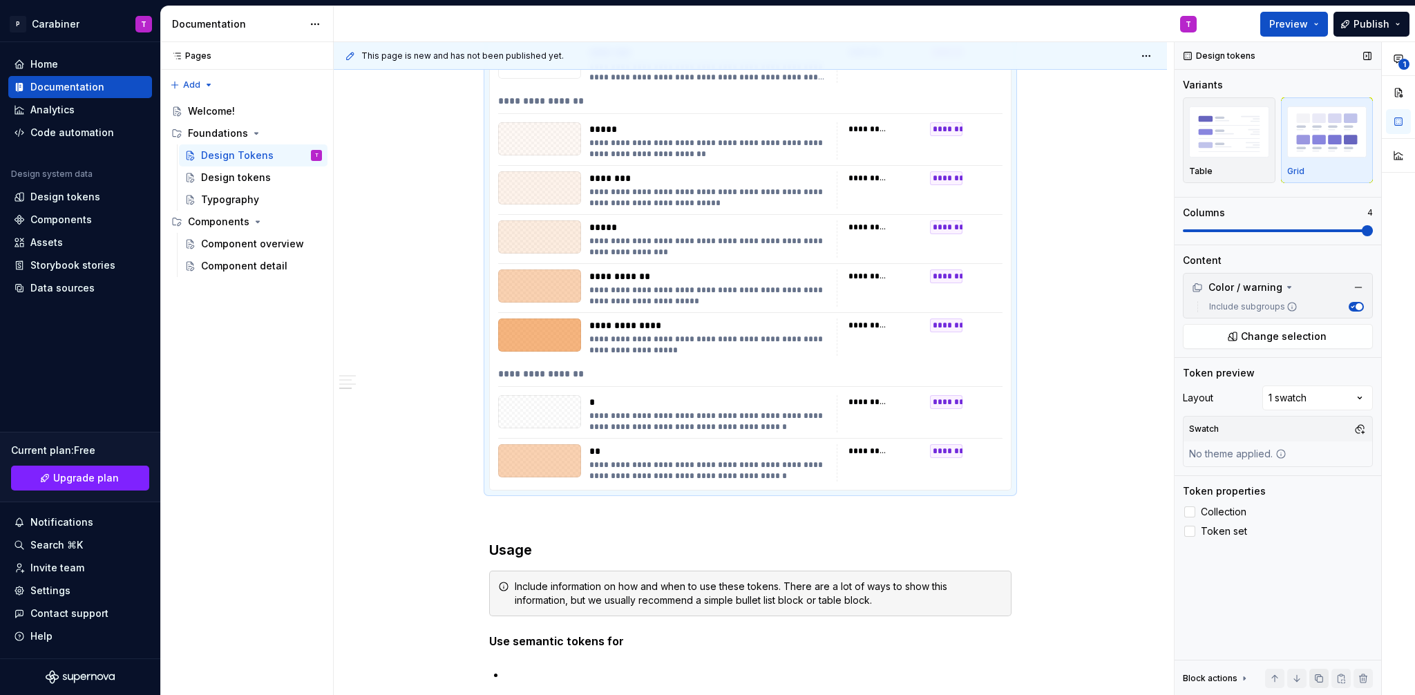
click at [1323, 679] on button "button" at bounding box center [1318, 678] width 19 height 19
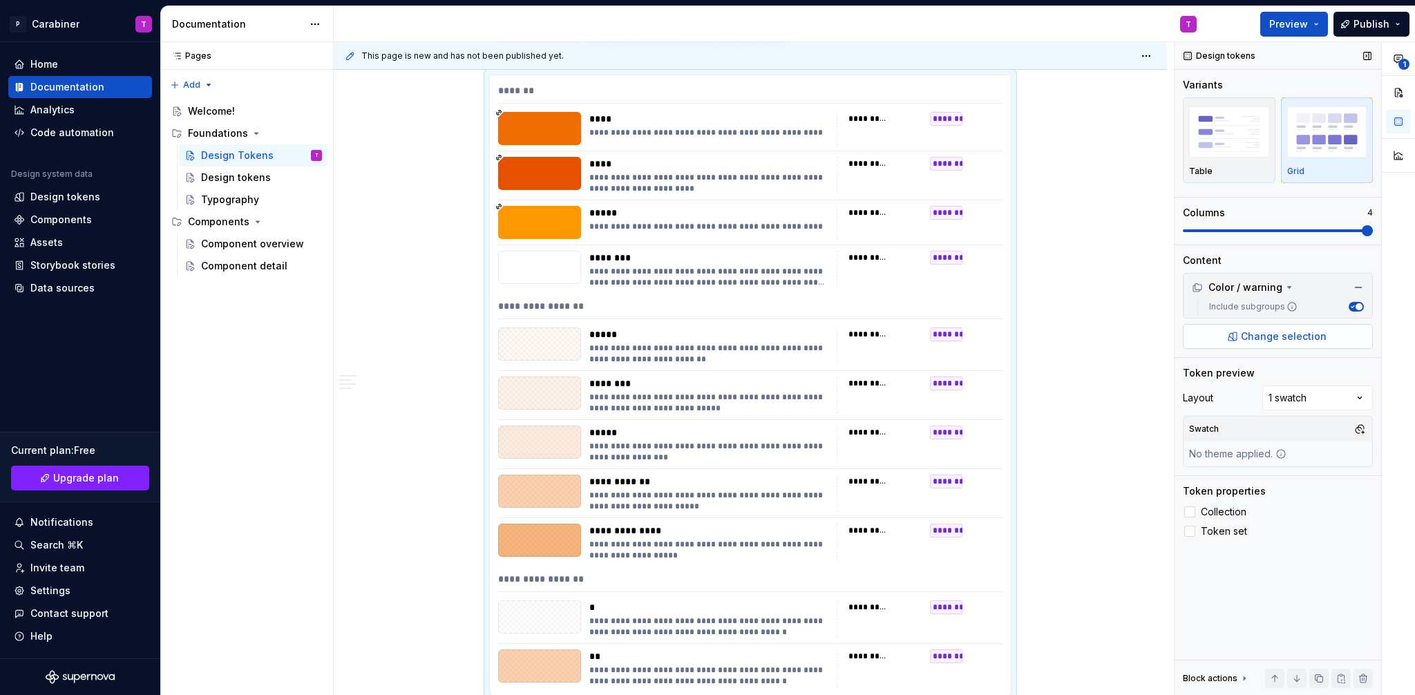
click at [1263, 333] on span "Change selection" at bounding box center [1284, 337] width 86 height 14
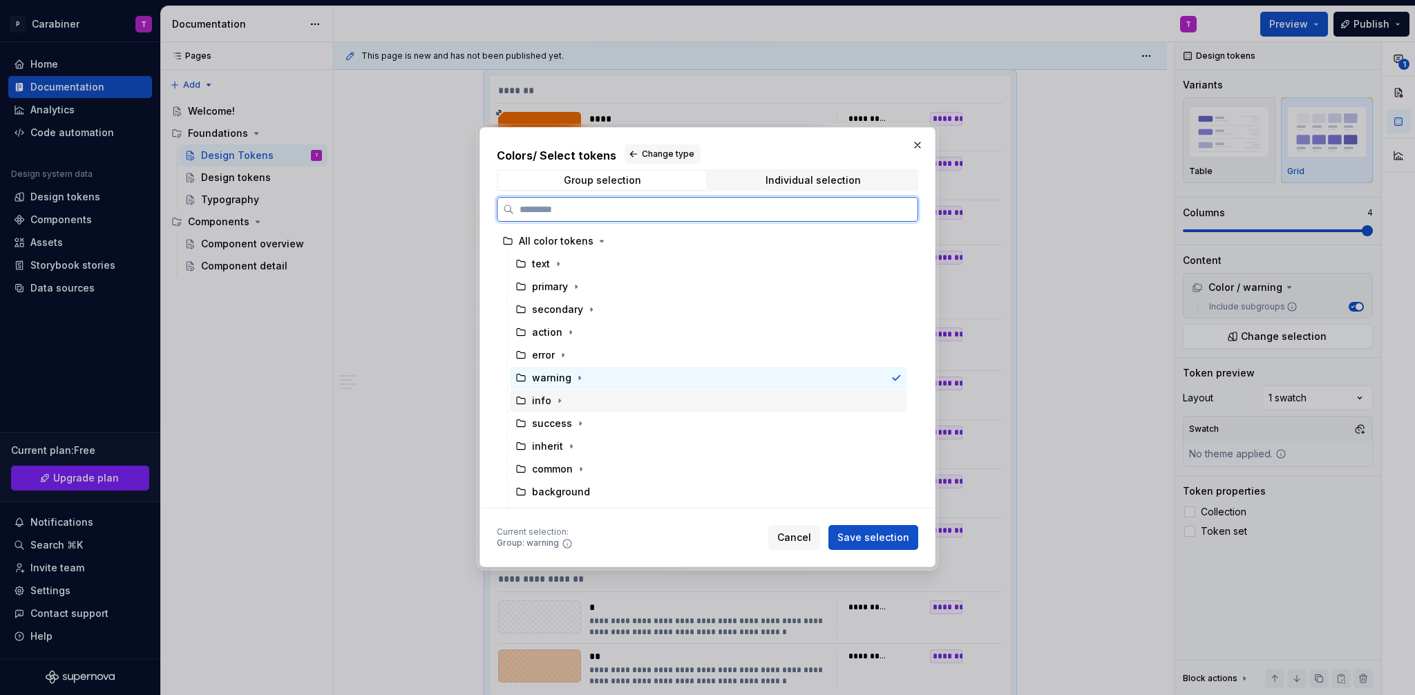
click at [539, 400] on div "info" at bounding box center [541, 401] width 19 height 14
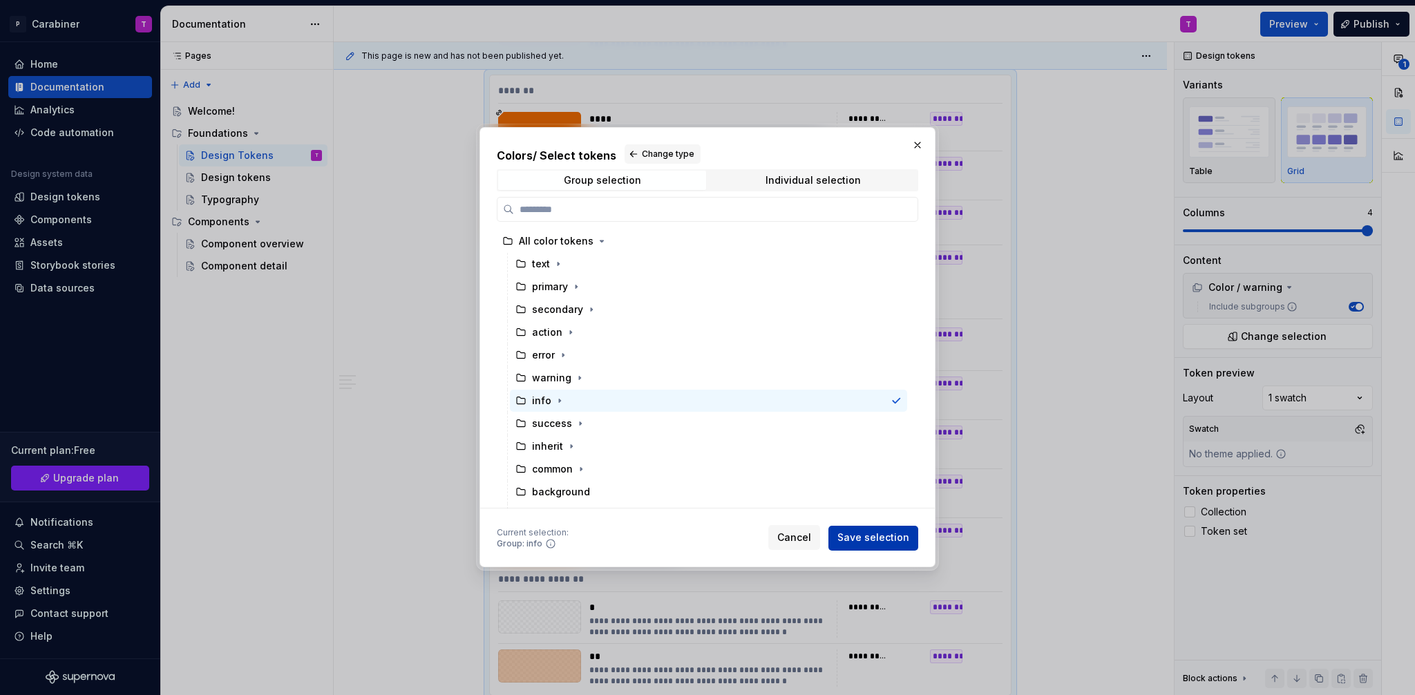
click at [880, 538] on span "Save selection" at bounding box center [874, 538] width 72 height 14
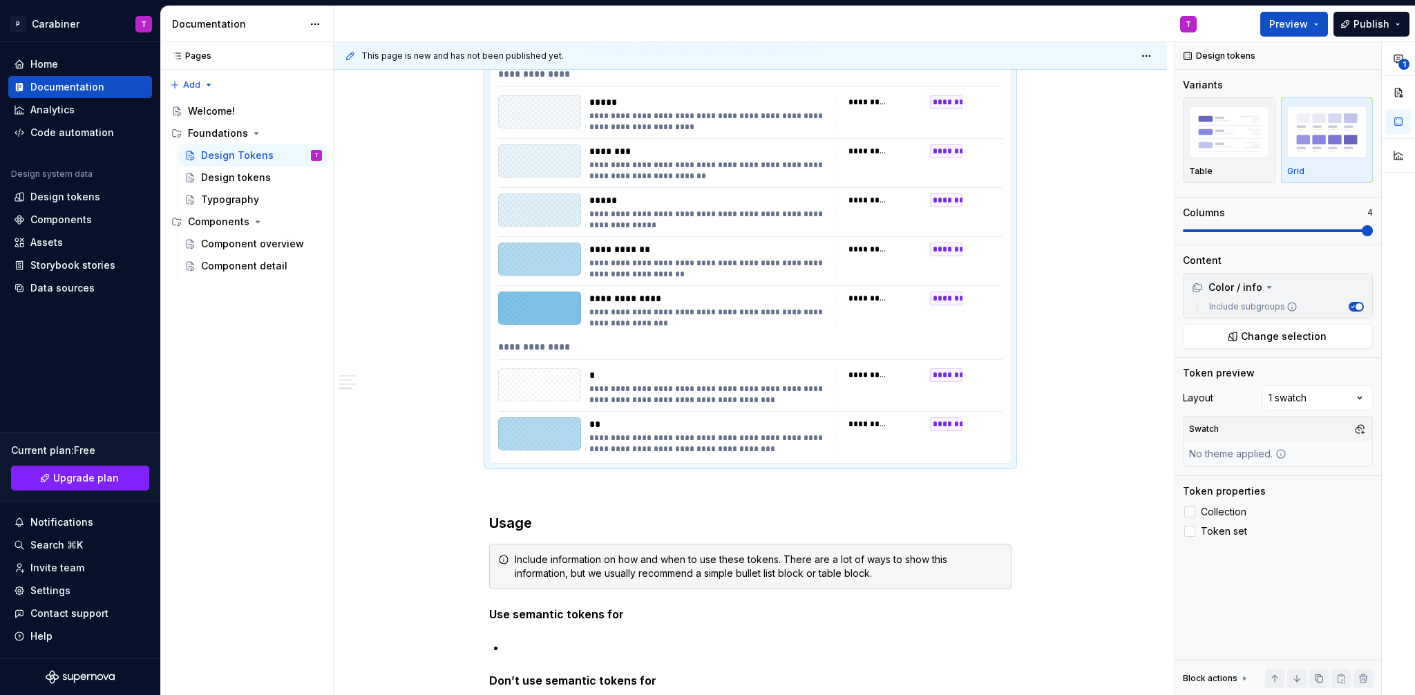
scroll to position [17261, 0]
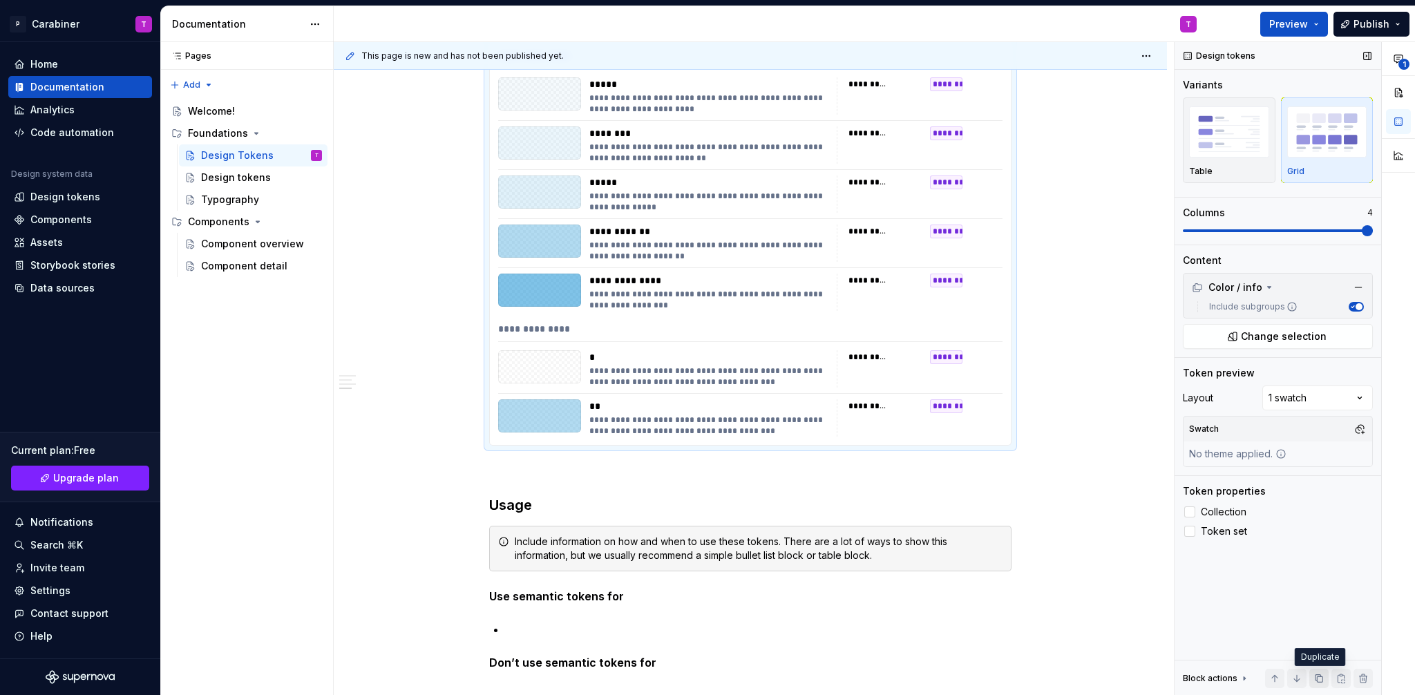
click at [1321, 679] on button "button" at bounding box center [1318, 678] width 19 height 19
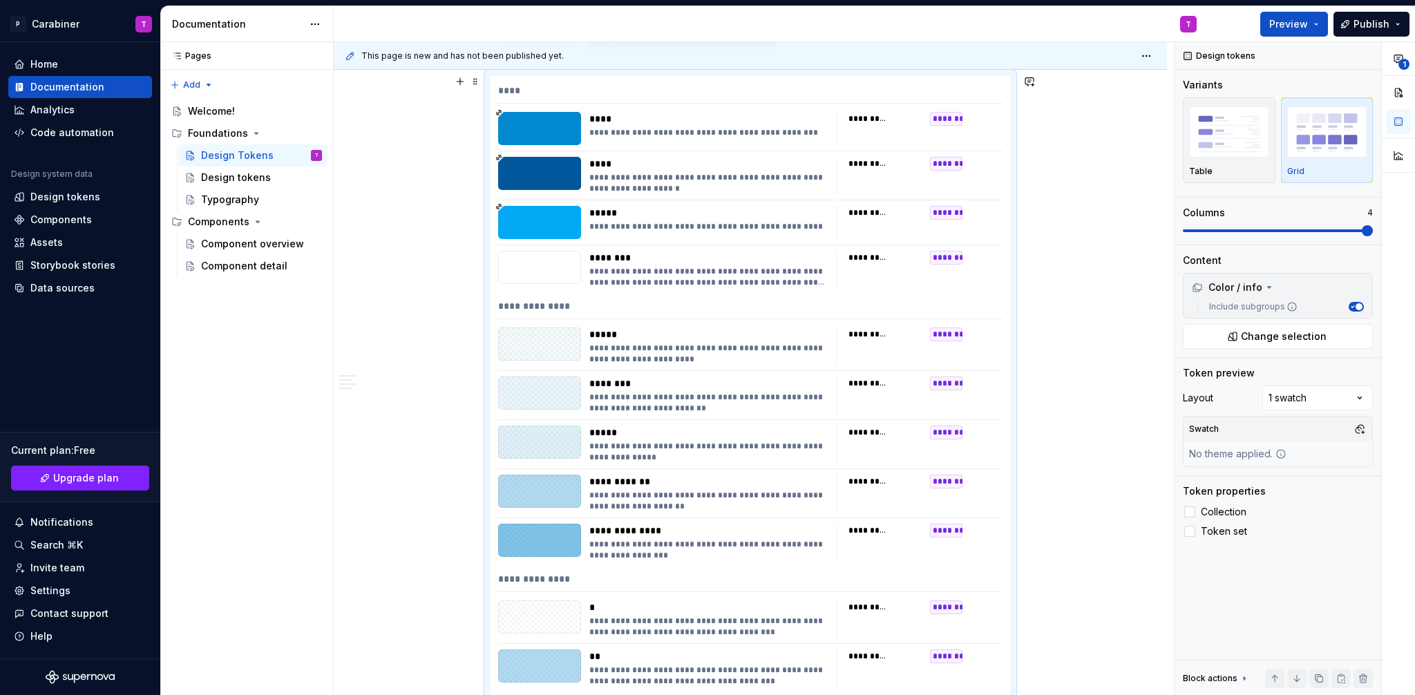
scroll to position [17631, 0]
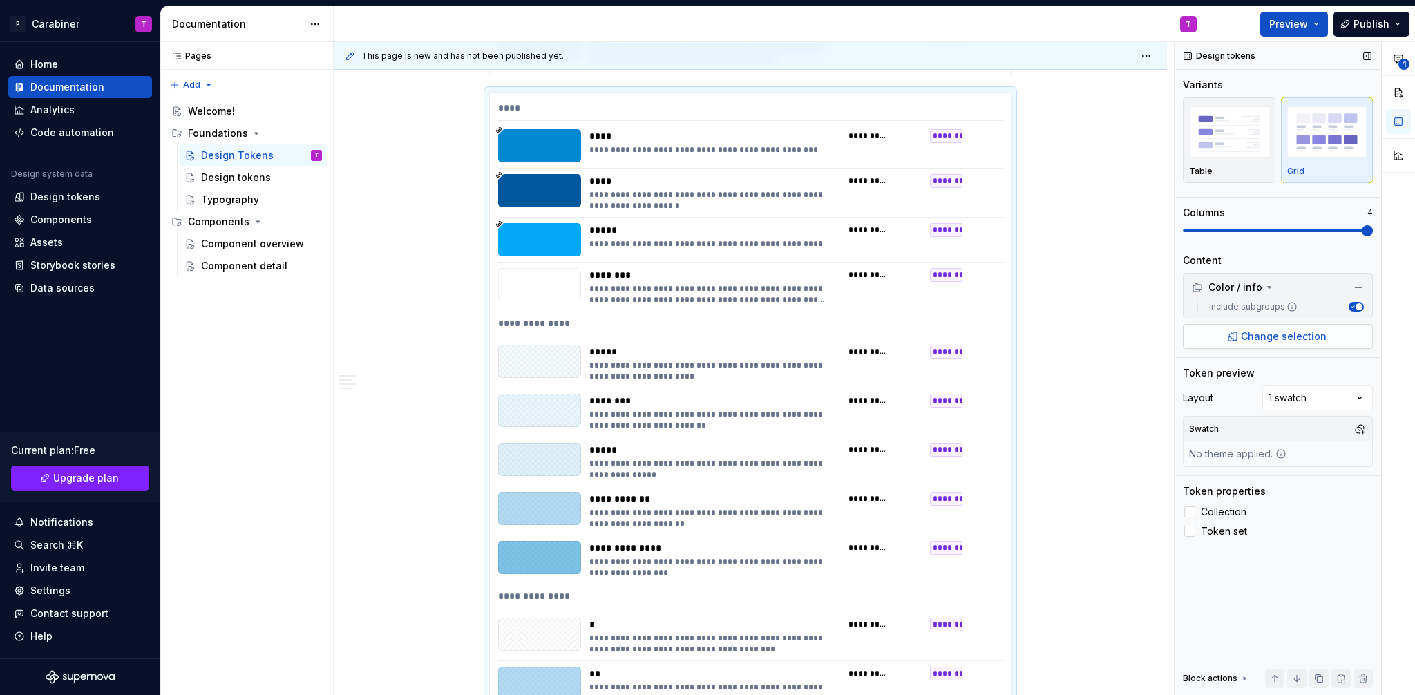
click at [1287, 328] on button "Change selection" at bounding box center [1278, 336] width 190 height 25
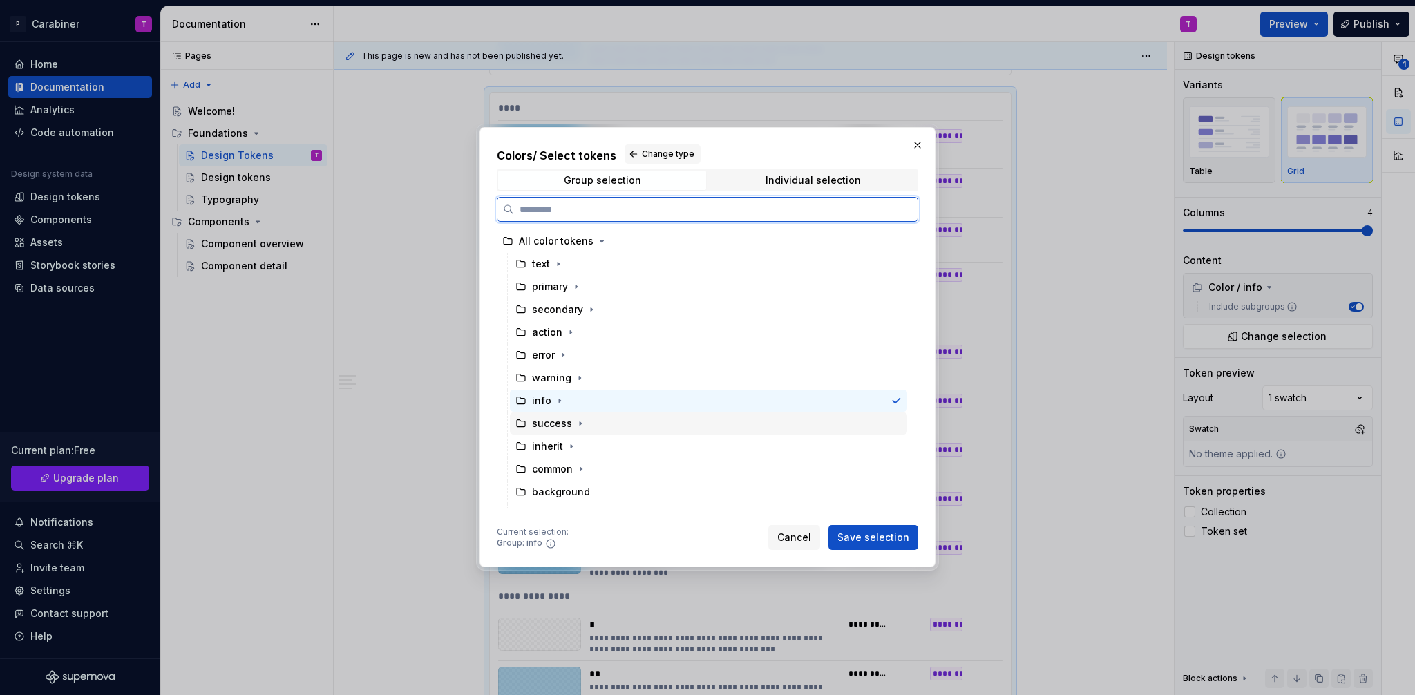
click at [545, 425] on div "success" at bounding box center [552, 424] width 40 height 14
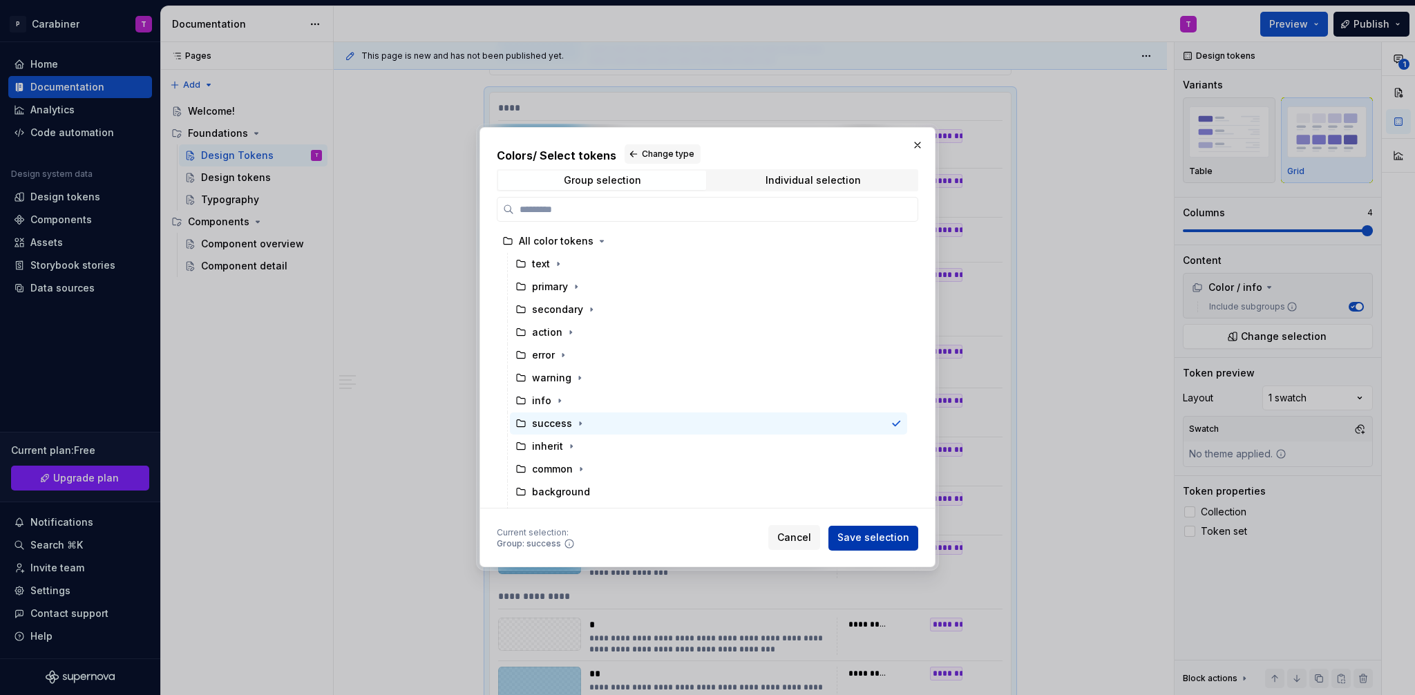
click at [876, 534] on span "Save selection" at bounding box center [874, 538] width 72 height 14
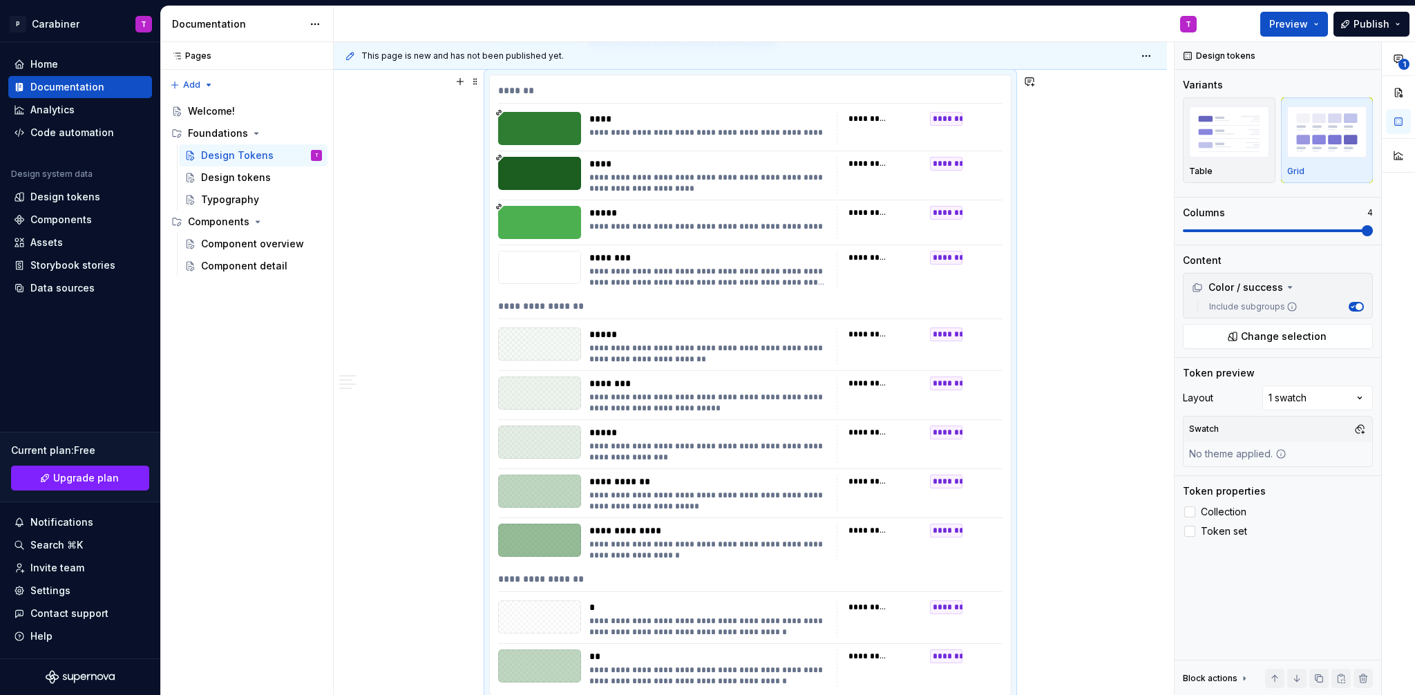
scroll to position [17917, 0]
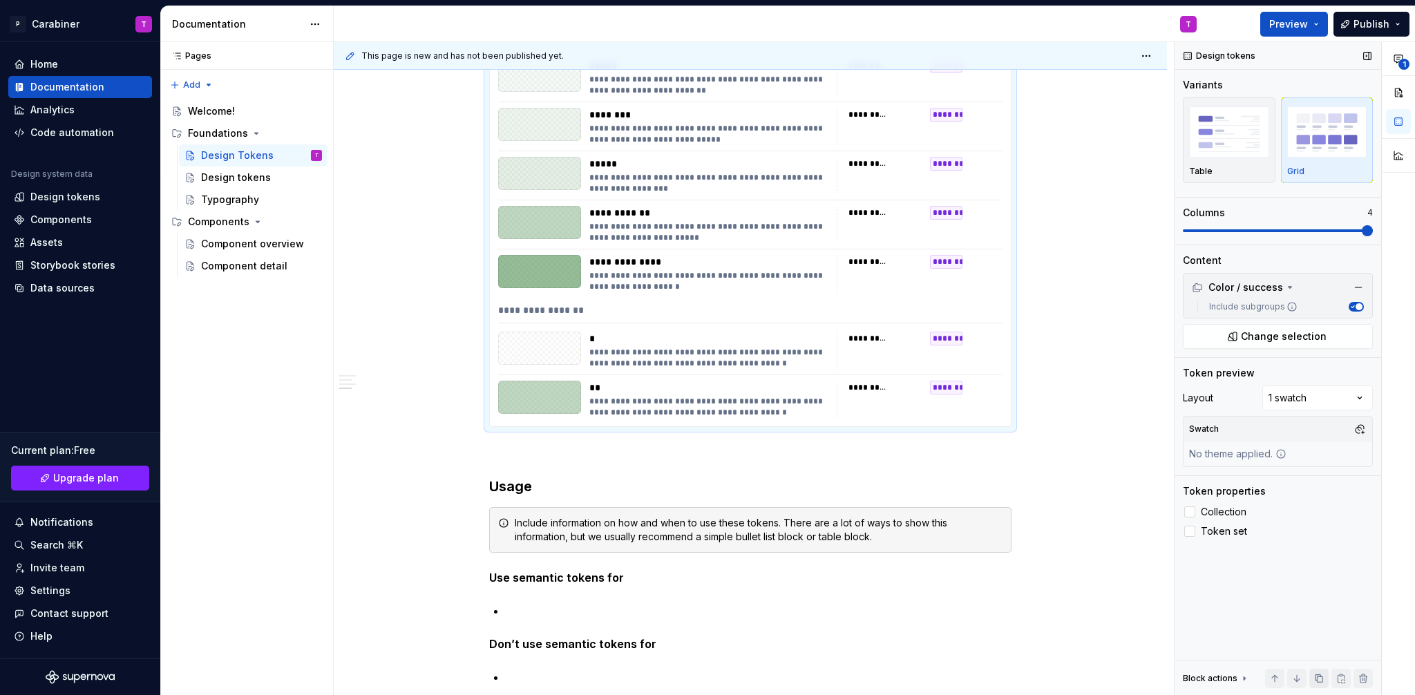
click at [1317, 680] on button "button" at bounding box center [1318, 678] width 19 height 19
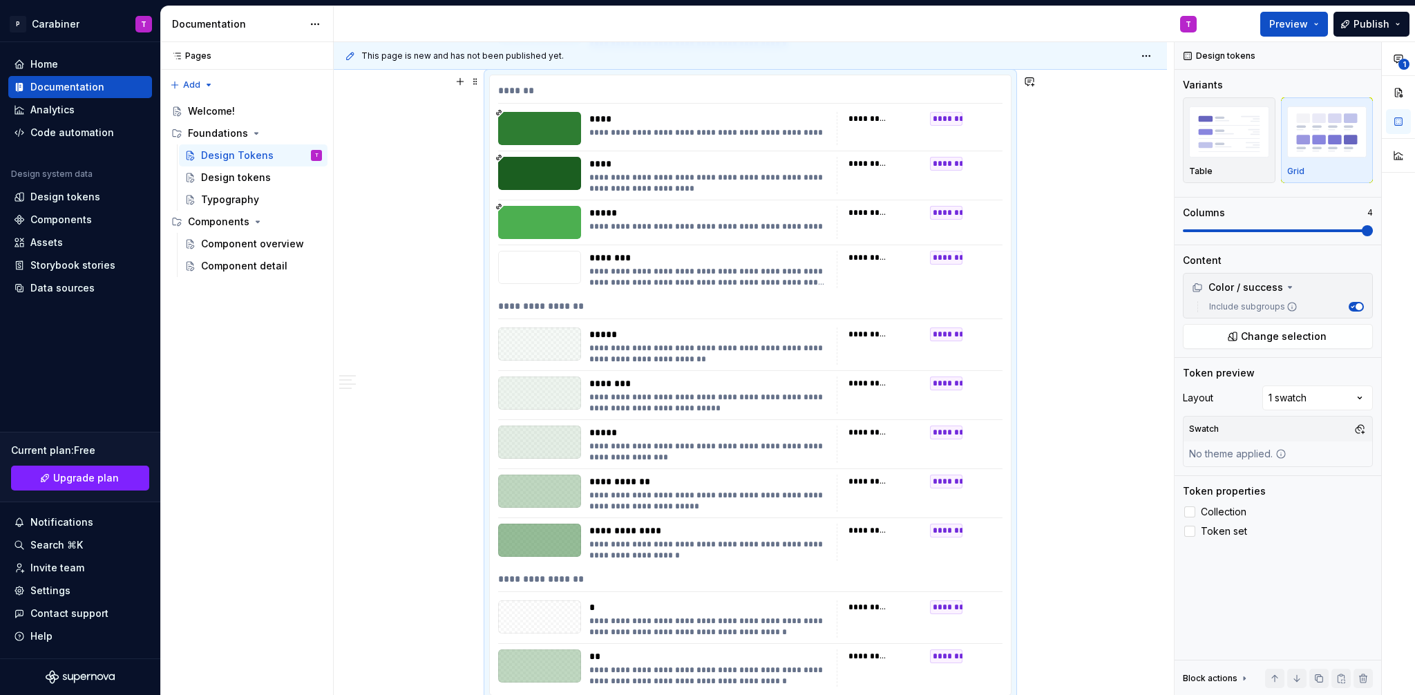
scroll to position [18336, 0]
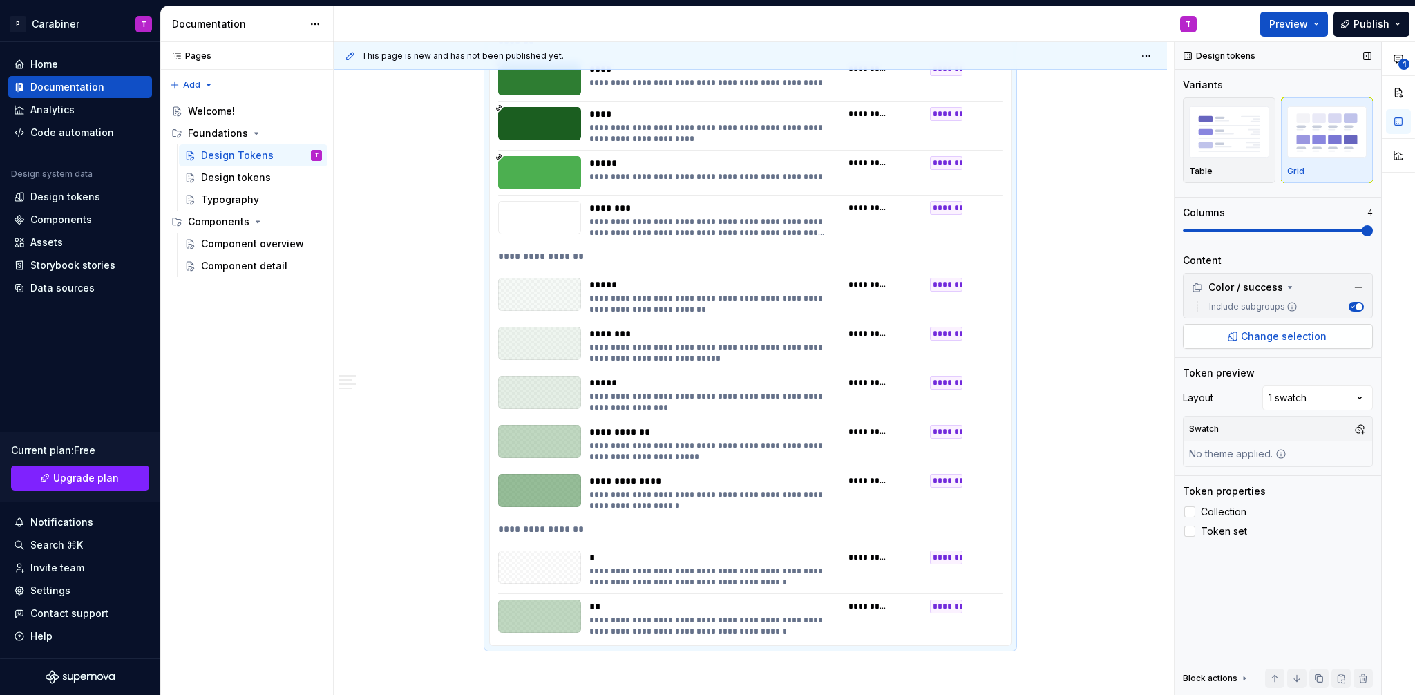
click at [1257, 339] on span "Change selection" at bounding box center [1284, 337] width 86 height 14
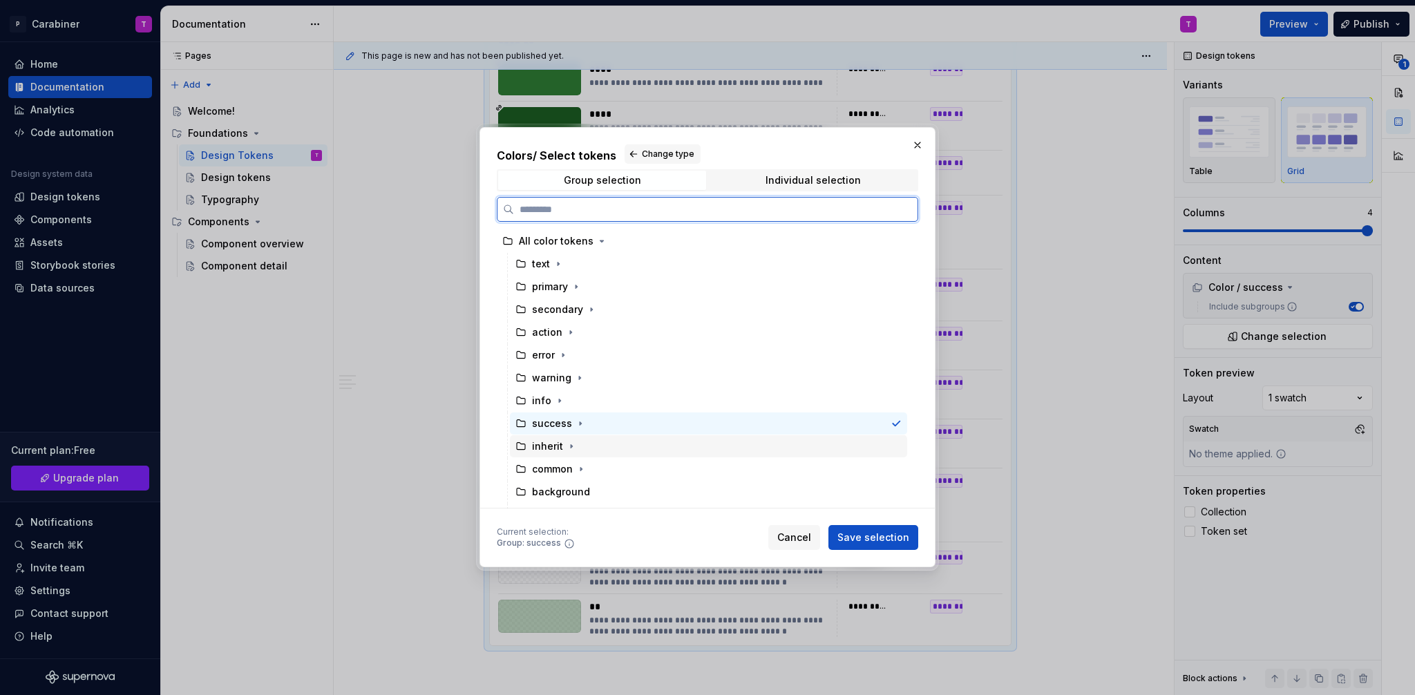
click at [556, 445] on div "inherit" at bounding box center [547, 446] width 31 height 14
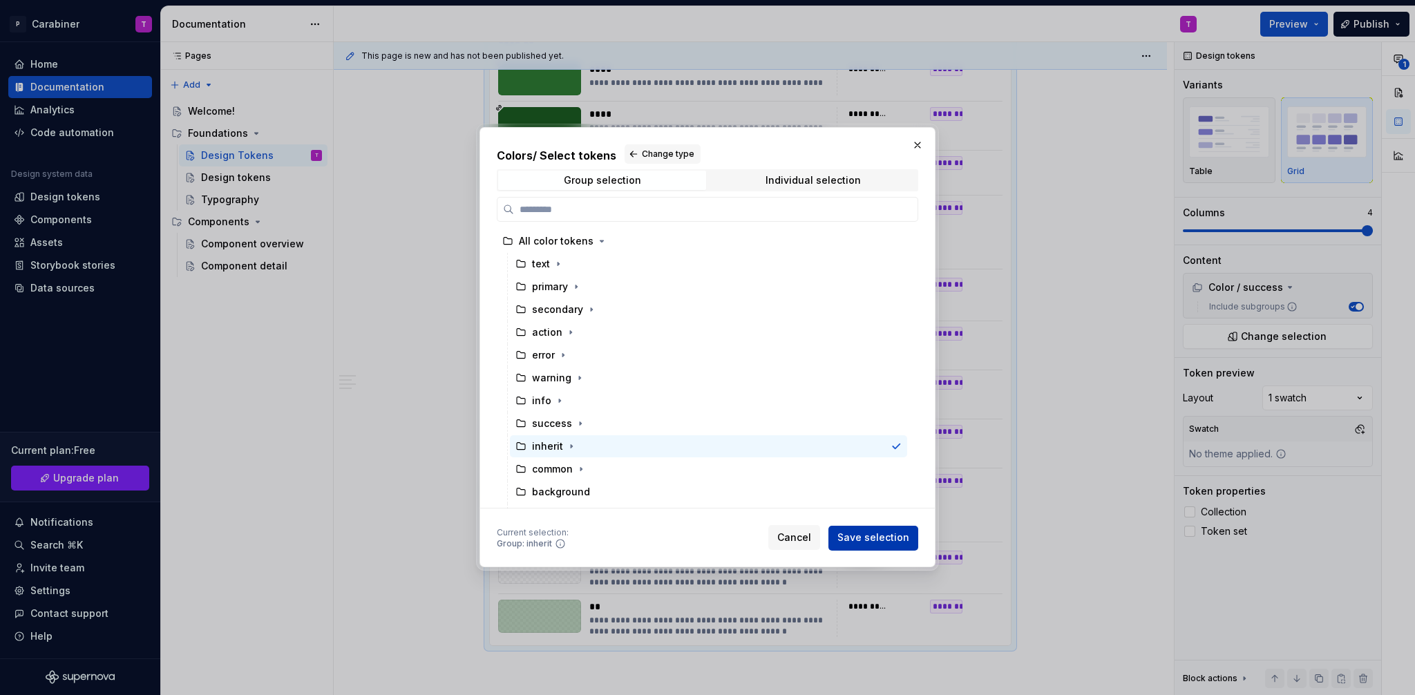
click at [891, 536] on span "Save selection" at bounding box center [874, 538] width 72 height 14
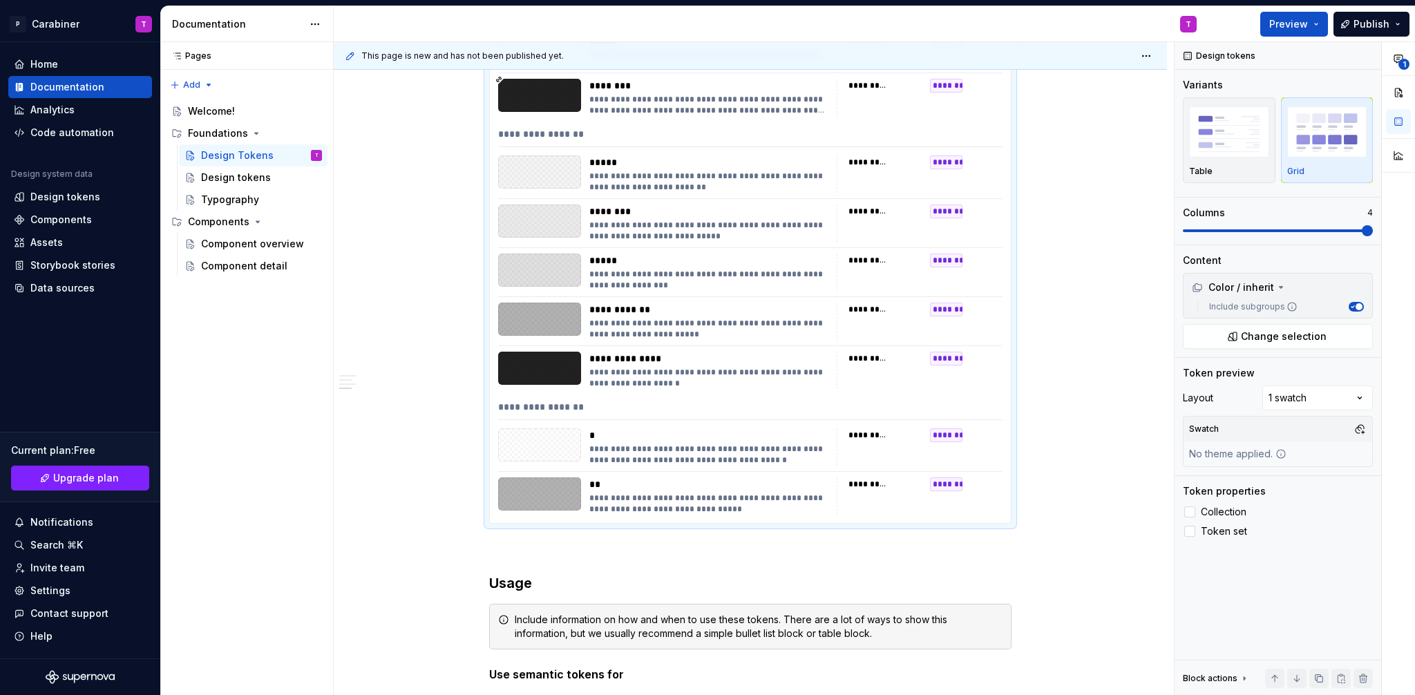
scroll to position [18504, 0]
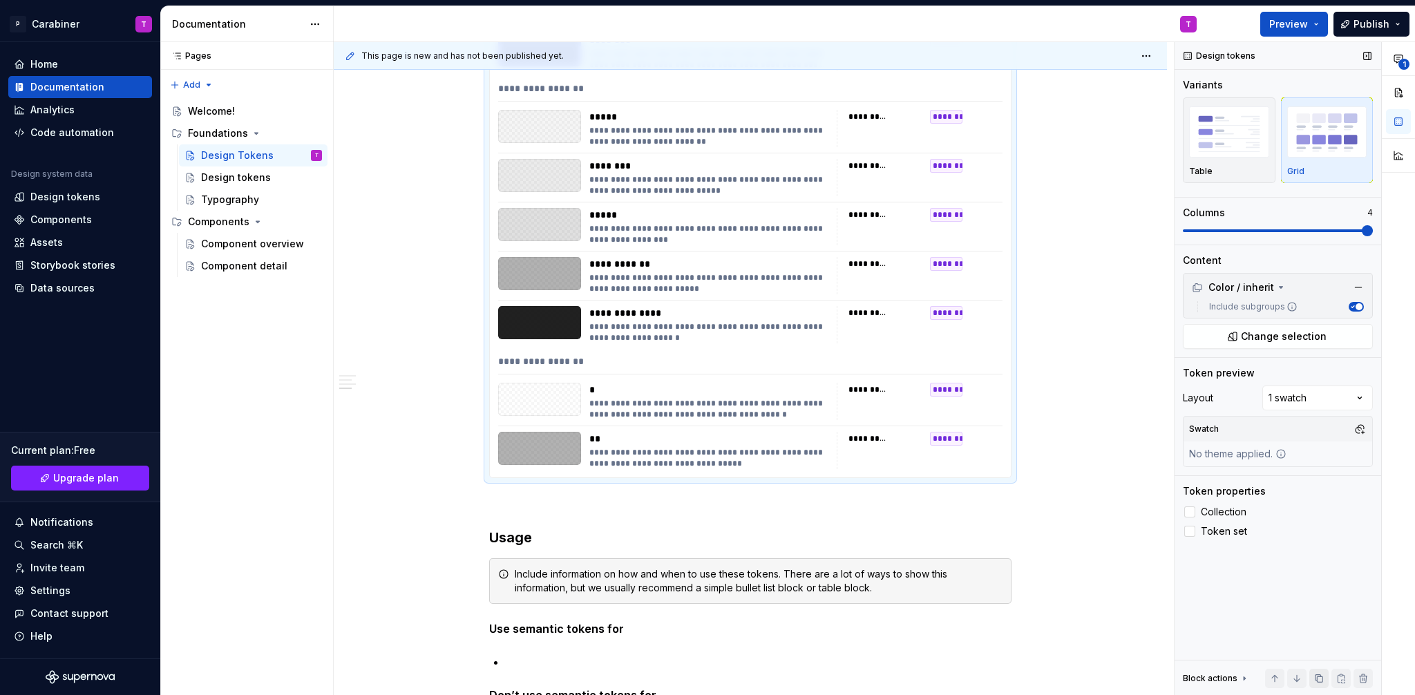
click at [1321, 677] on button "button" at bounding box center [1318, 678] width 19 height 19
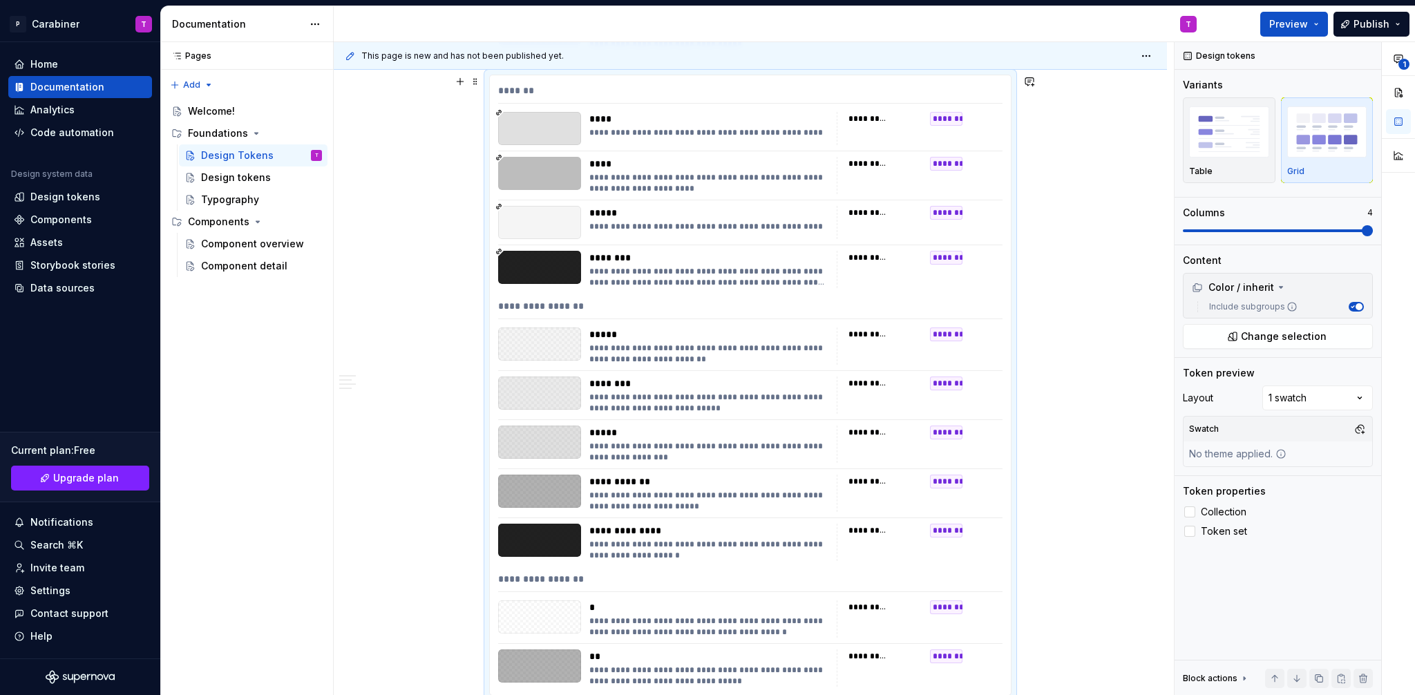
scroll to position [18942, 0]
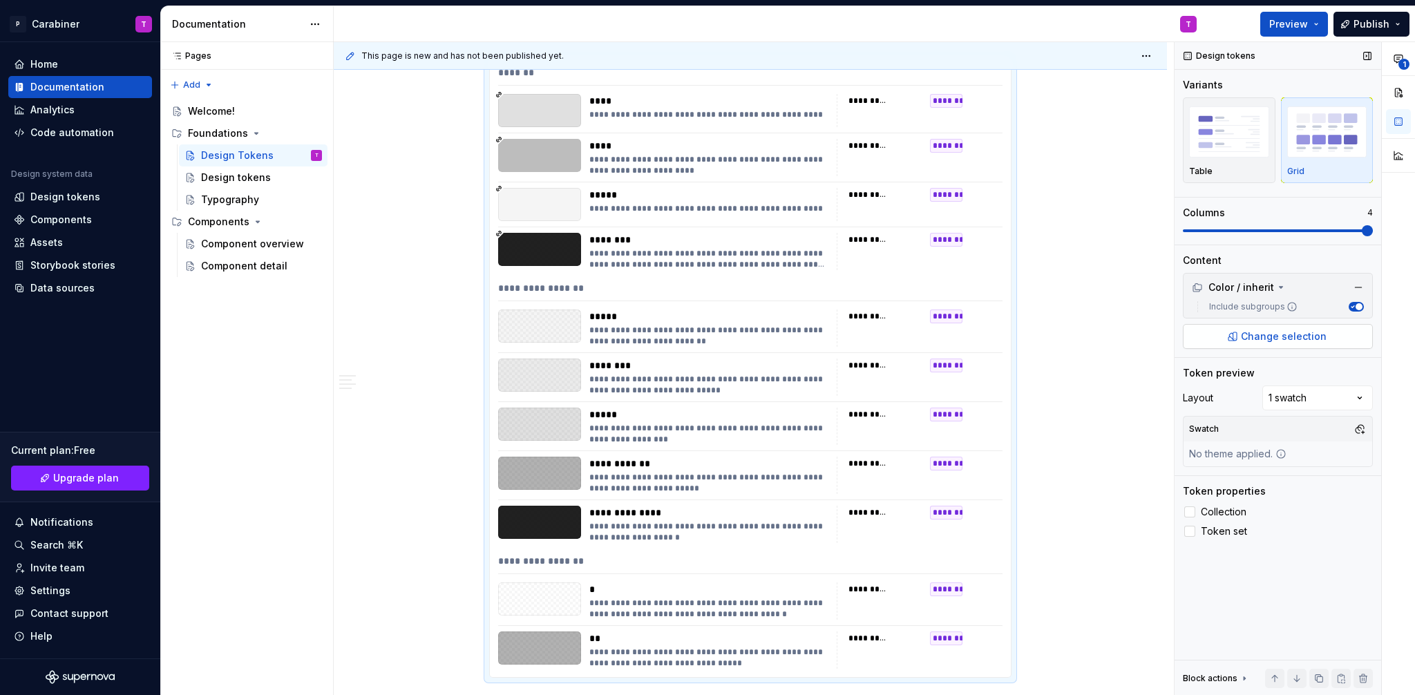
click at [1276, 332] on span "Change selection" at bounding box center [1284, 337] width 86 height 14
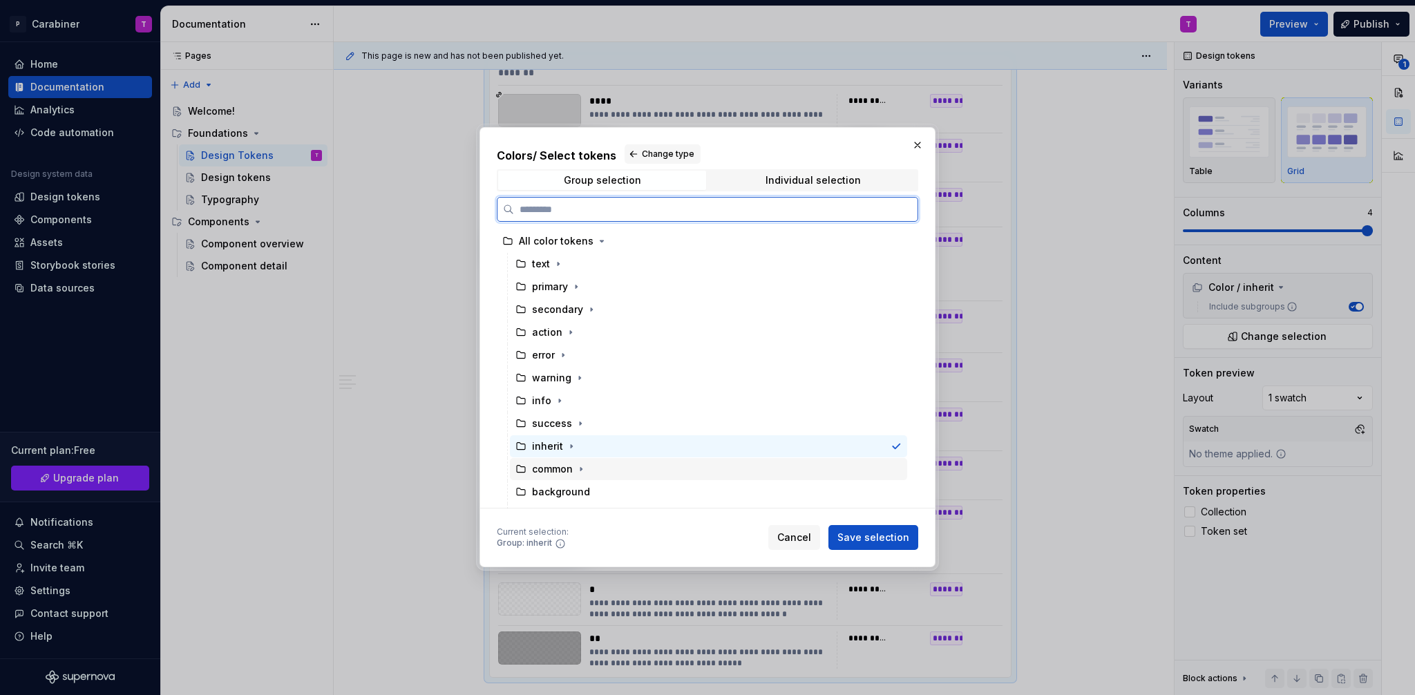
click at [542, 472] on div "common" at bounding box center [552, 469] width 41 height 14
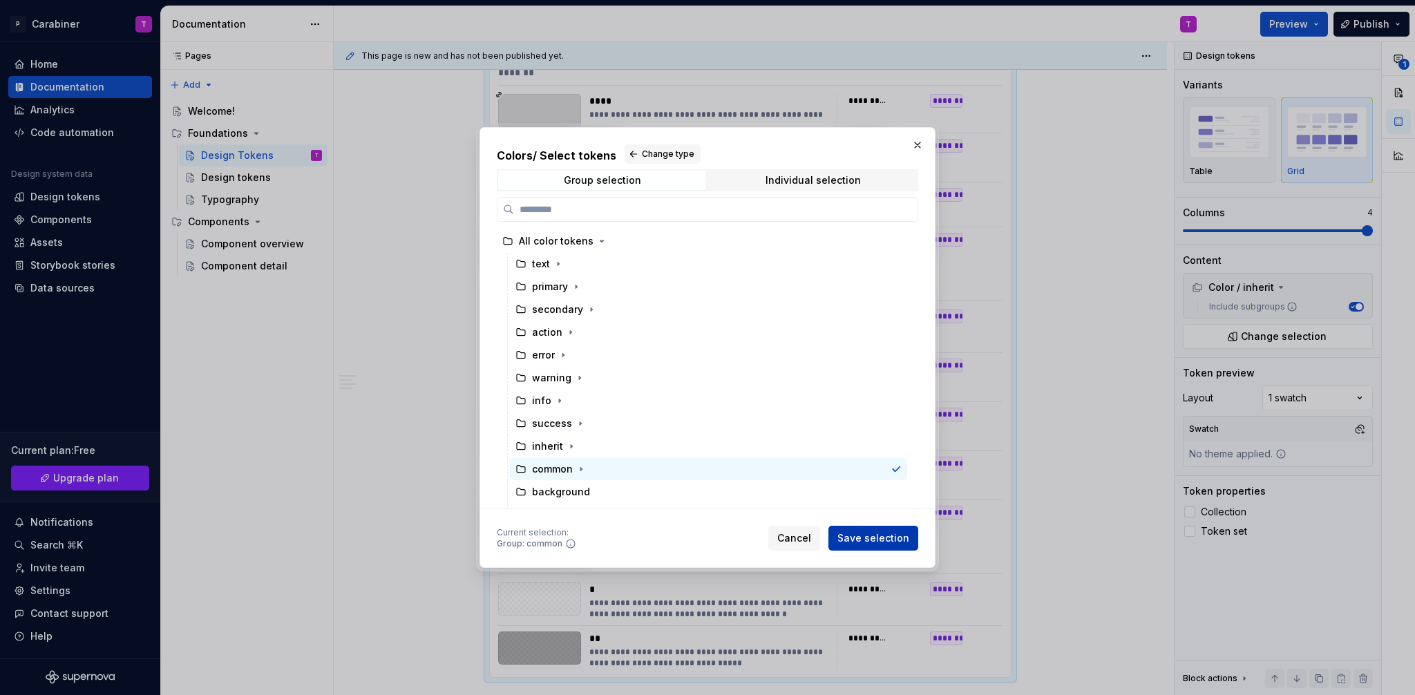
click at [865, 535] on span "Save selection" at bounding box center [874, 538] width 72 height 14
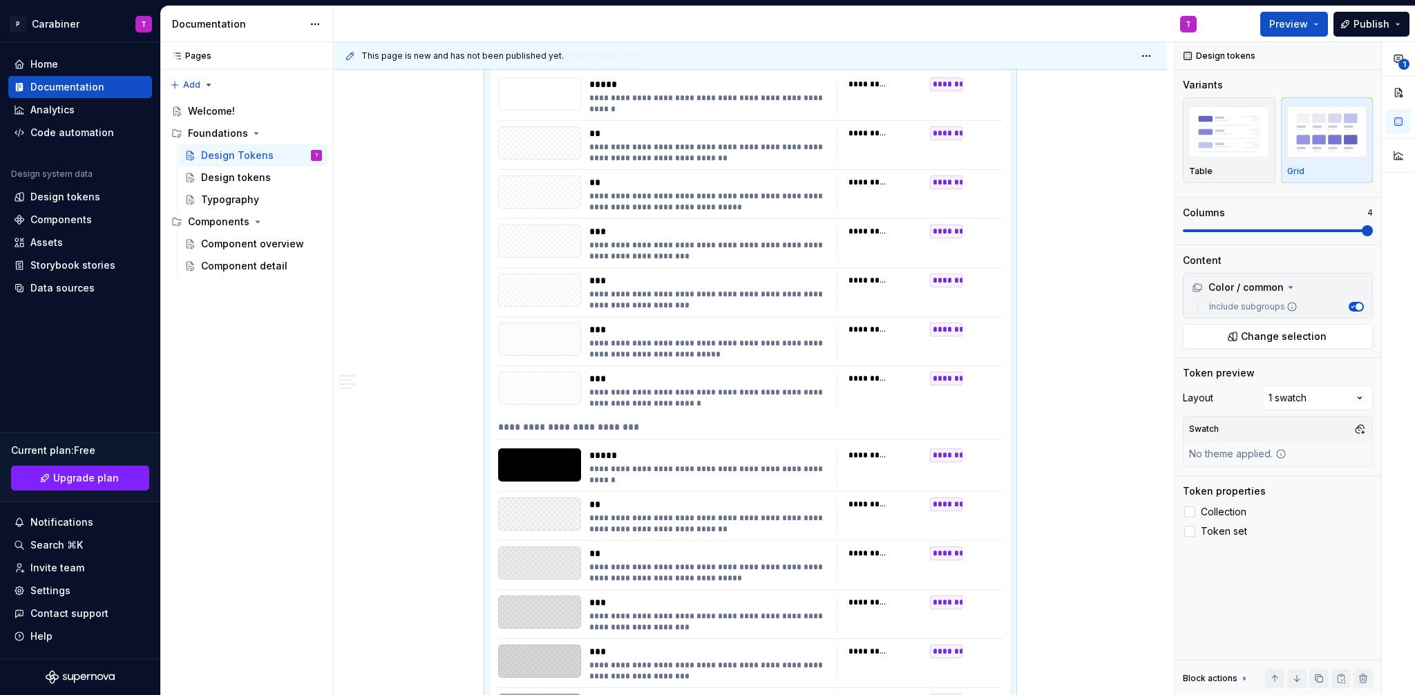
scroll to position [19612, 0]
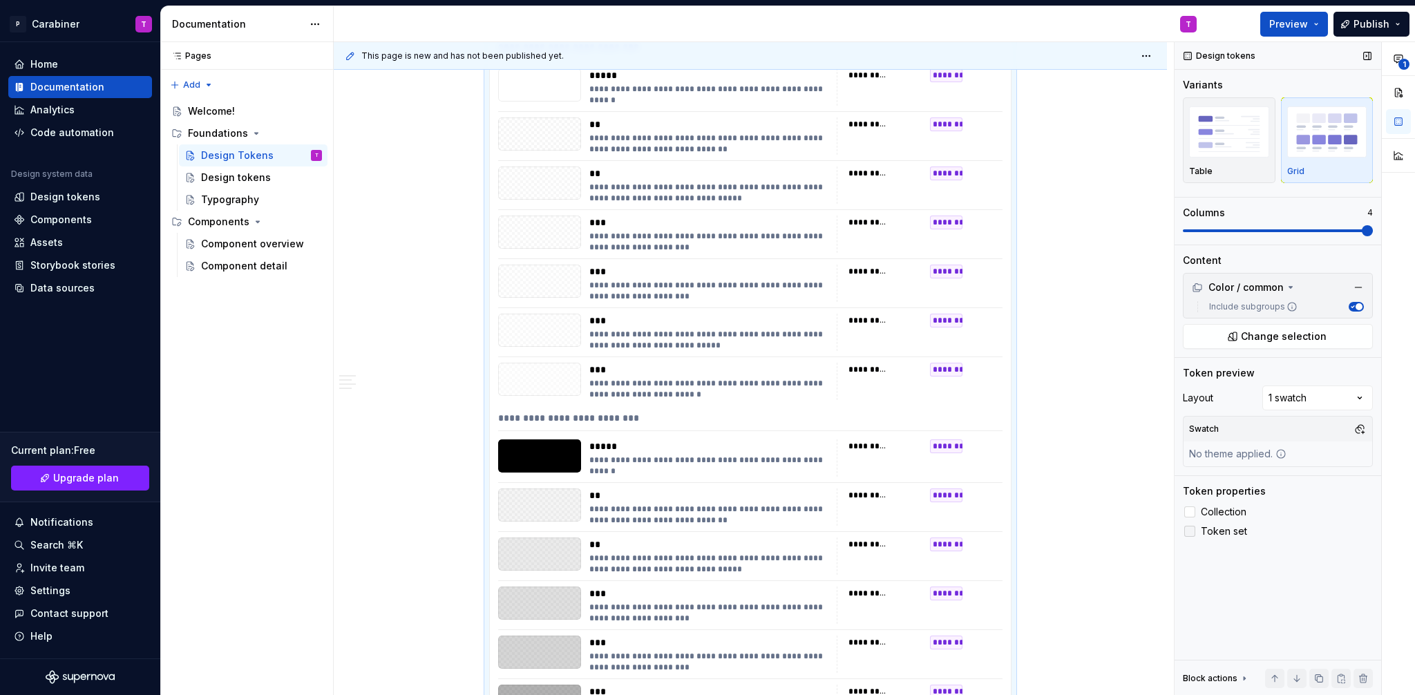
click at [1190, 529] on div at bounding box center [1189, 531] width 11 height 11
click at [1190, 531] on icon at bounding box center [1190, 531] width 0 height 0
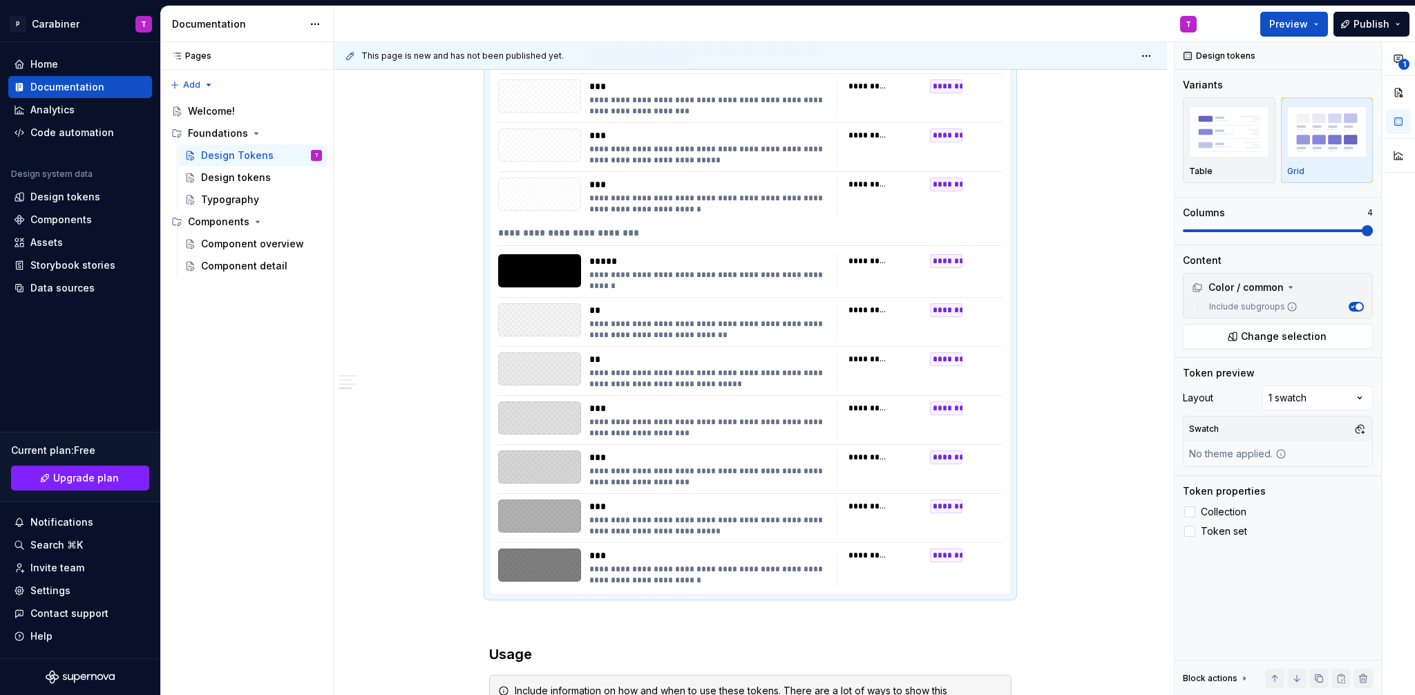
scroll to position [19815, 0]
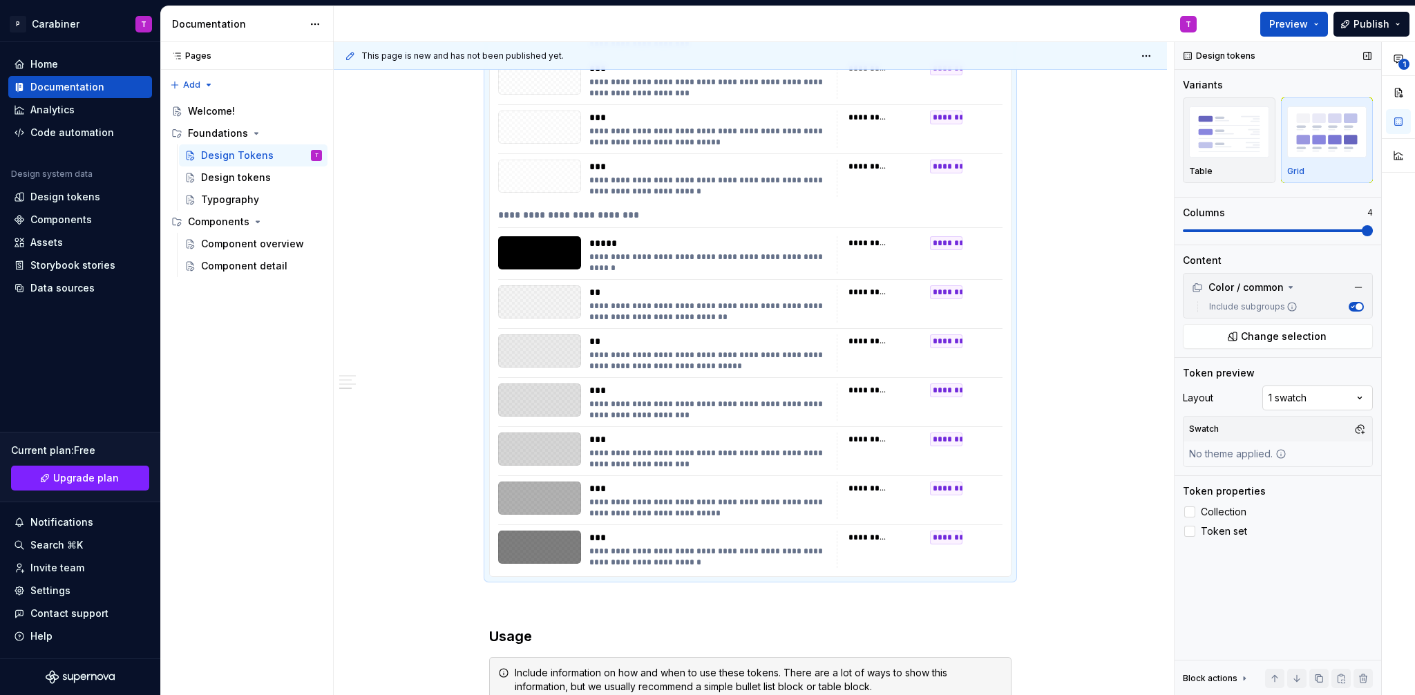
click at [1311, 400] on div "**********" at bounding box center [1295, 369] width 240 height 654
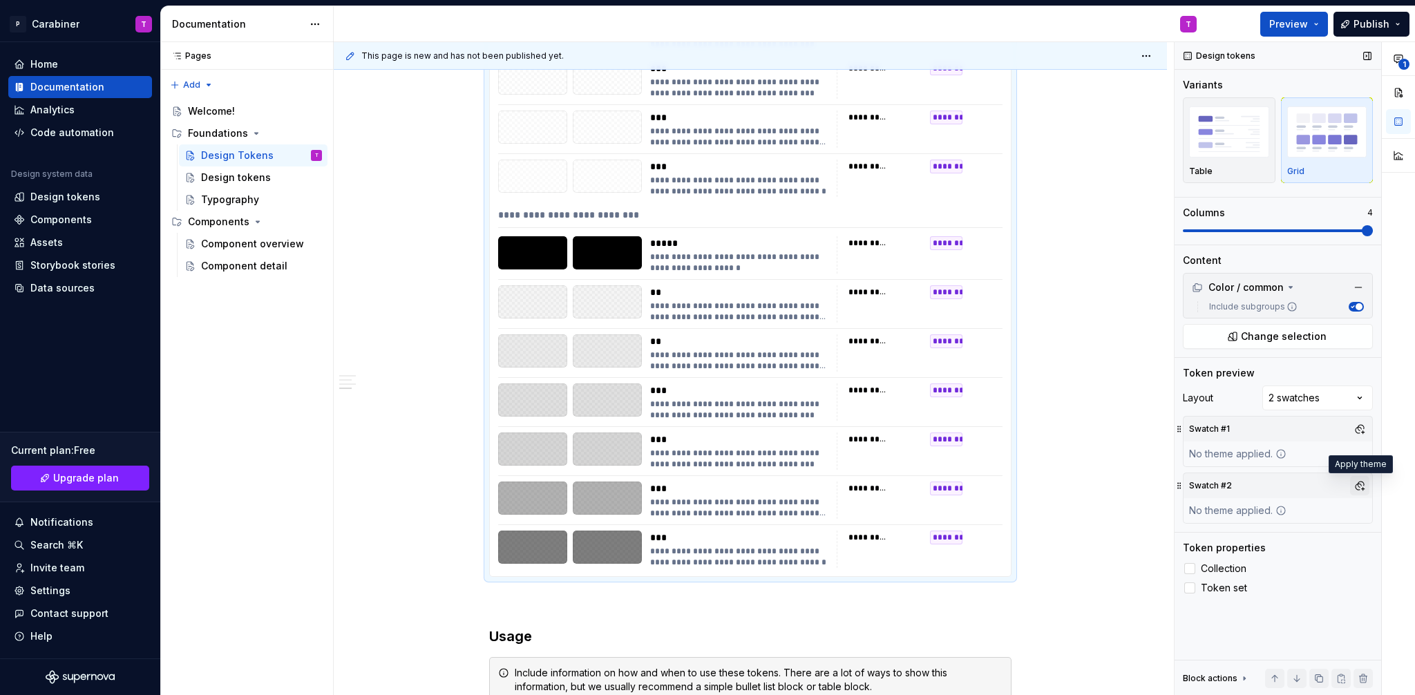
click at [1359, 489] on button "button" at bounding box center [1359, 485] width 19 height 19
click at [1218, 538] on div "Suggestions" at bounding box center [1218, 538] width 11 height 11
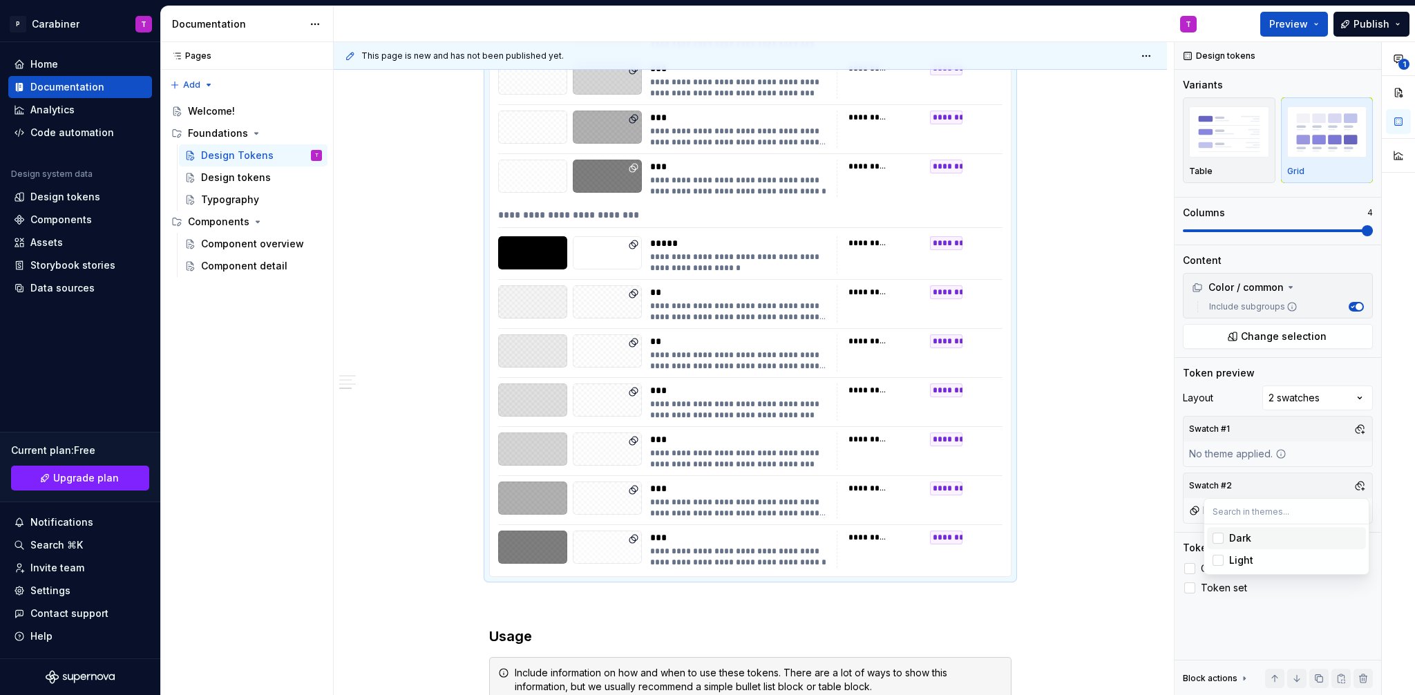
click at [1260, 451] on div "**********" at bounding box center [1295, 369] width 240 height 654
click at [1359, 427] on button "button" at bounding box center [1359, 428] width 19 height 19
click at [1218, 506] on div "Suggestions" at bounding box center [1218, 503] width 11 height 11
click at [1000, 419] on html "P Carabiner T Home Documentation Analytics Code automation Design system data D…" at bounding box center [707, 347] width 1415 height 695
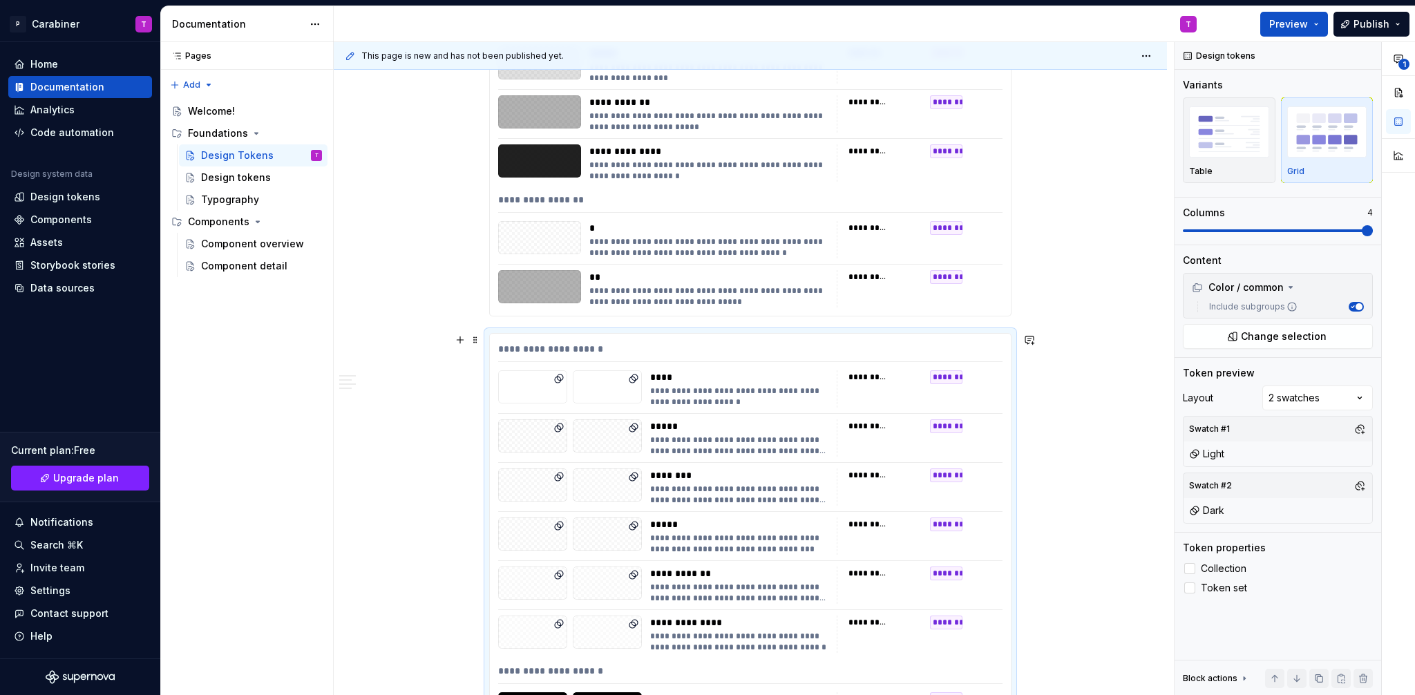
scroll to position [18429, 0]
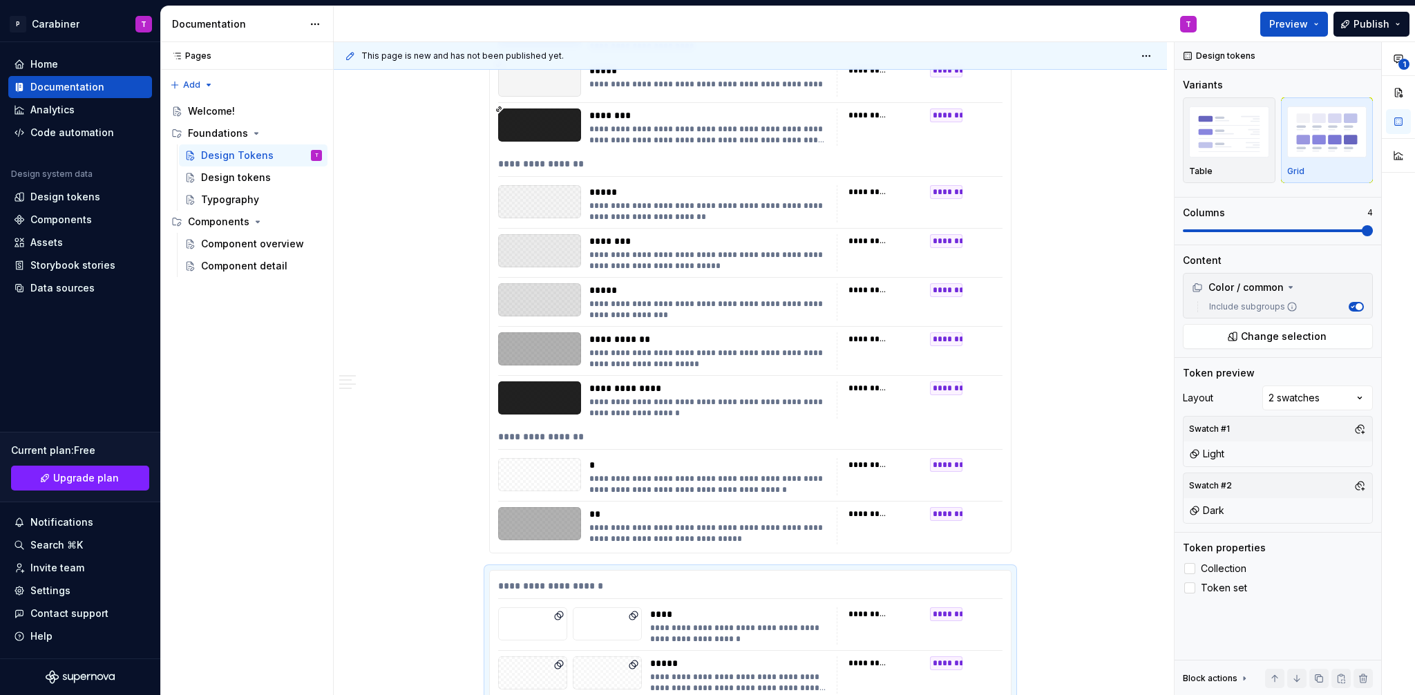
click at [641, 450] on div "**********" at bounding box center [750, 243] width 521 height 620
click at [1359, 399] on div "**********" at bounding box center [1295, 369] width 240 height 654
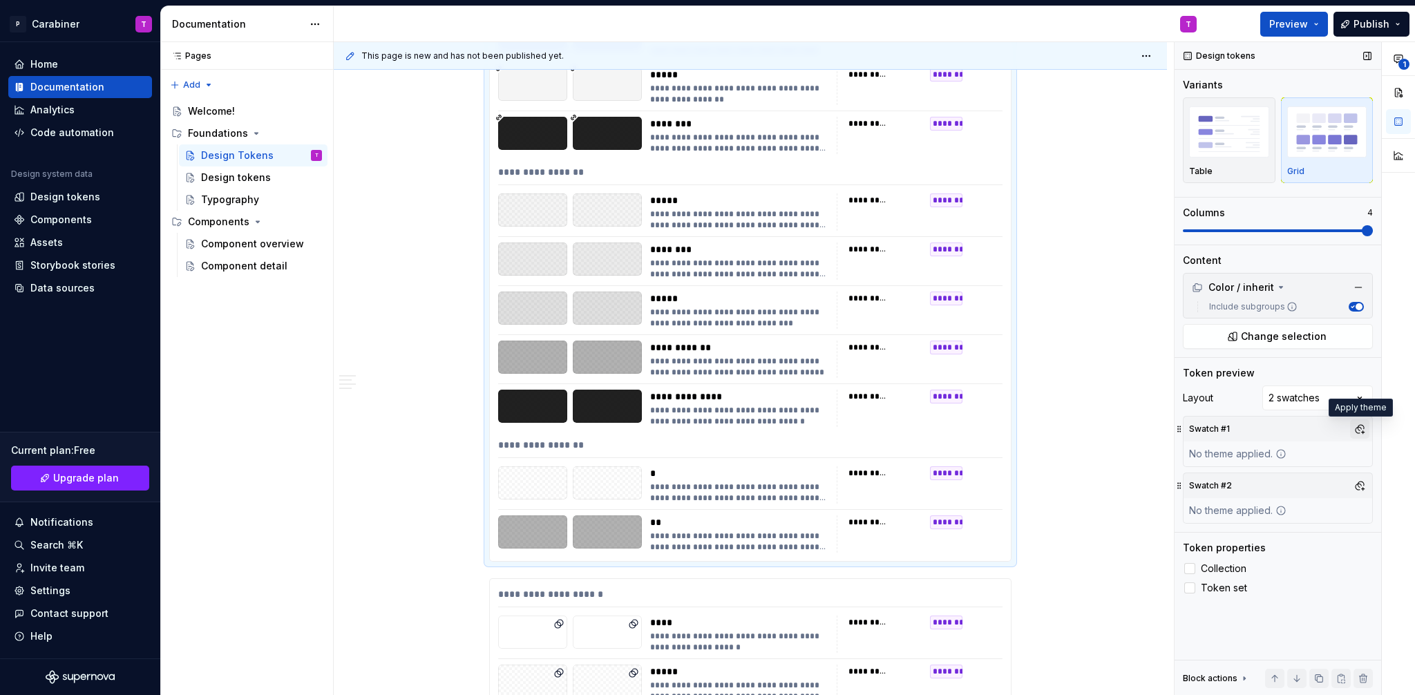
click at [1359, 427] on button "button" at bounding box center [1359, 428] width 19 height 19
click at [1222, 504] on div "Suggestions" at bounding box center [1218, 503] width 11 height 11
click at [1373, 426] on div "**********" at bounding box center [1295, 369] width 240 height 654
click at [1359, 485] on button "button" at bounding box center [1359, 485] width 19 height 19
click at [1221, 537] on div "Suggestions" at bounding box center [1218, 538] width 11 height 11
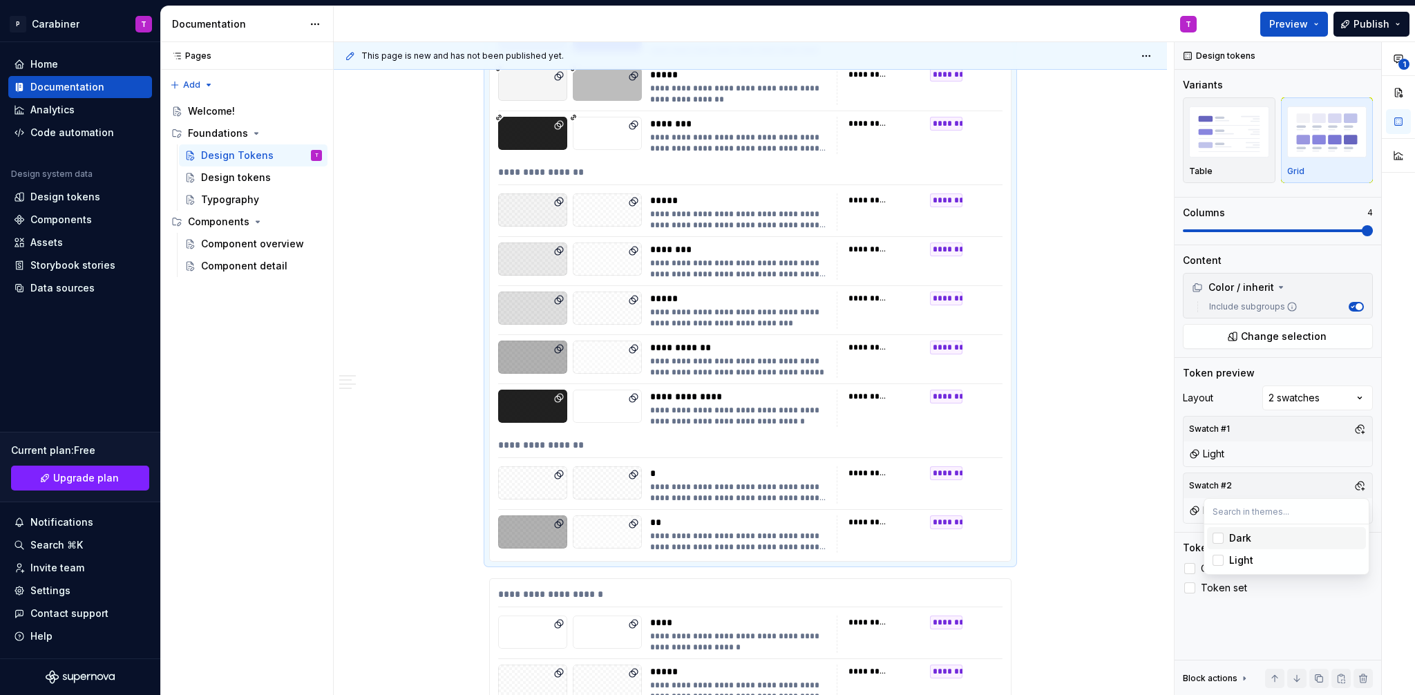
click at [1075, 444] on html "P Carabiner T Home Documentation Analytics Code automation Design system data D…" at bounding box center [707, 347] width 1415 height 695
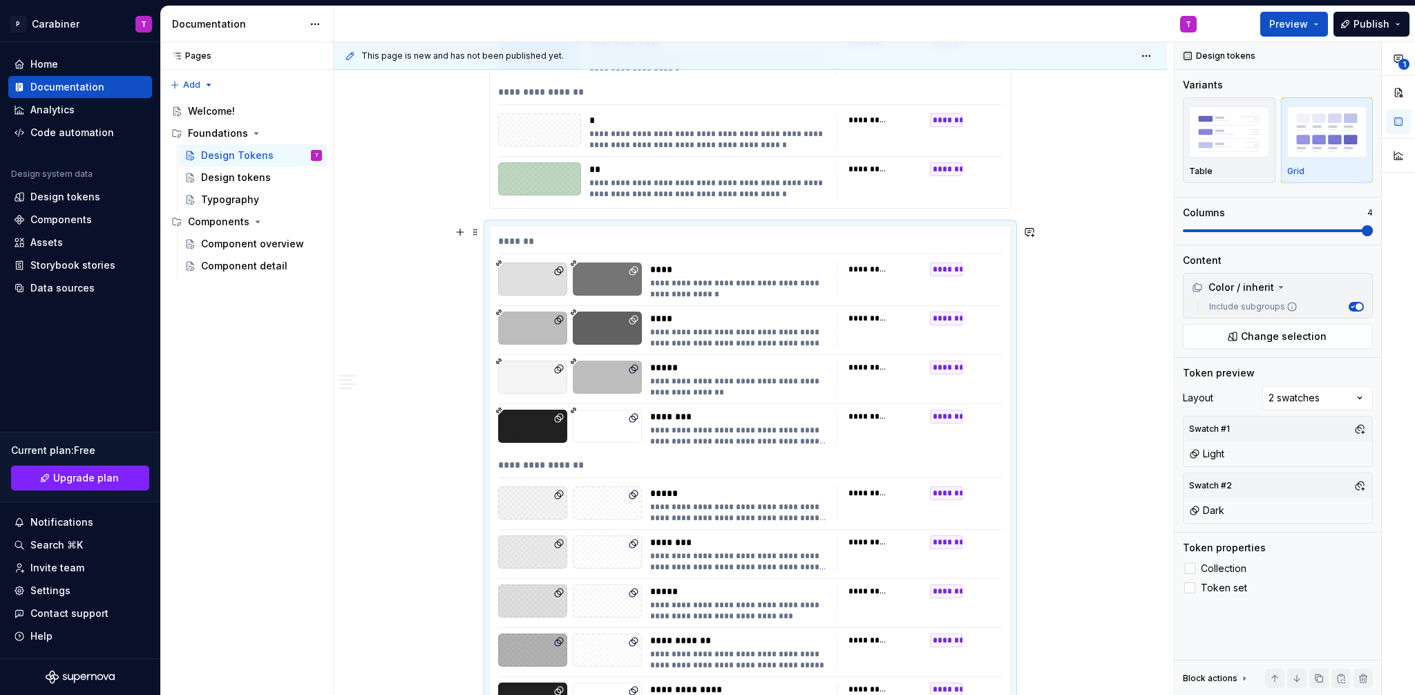
scroll to position [17863, 0]
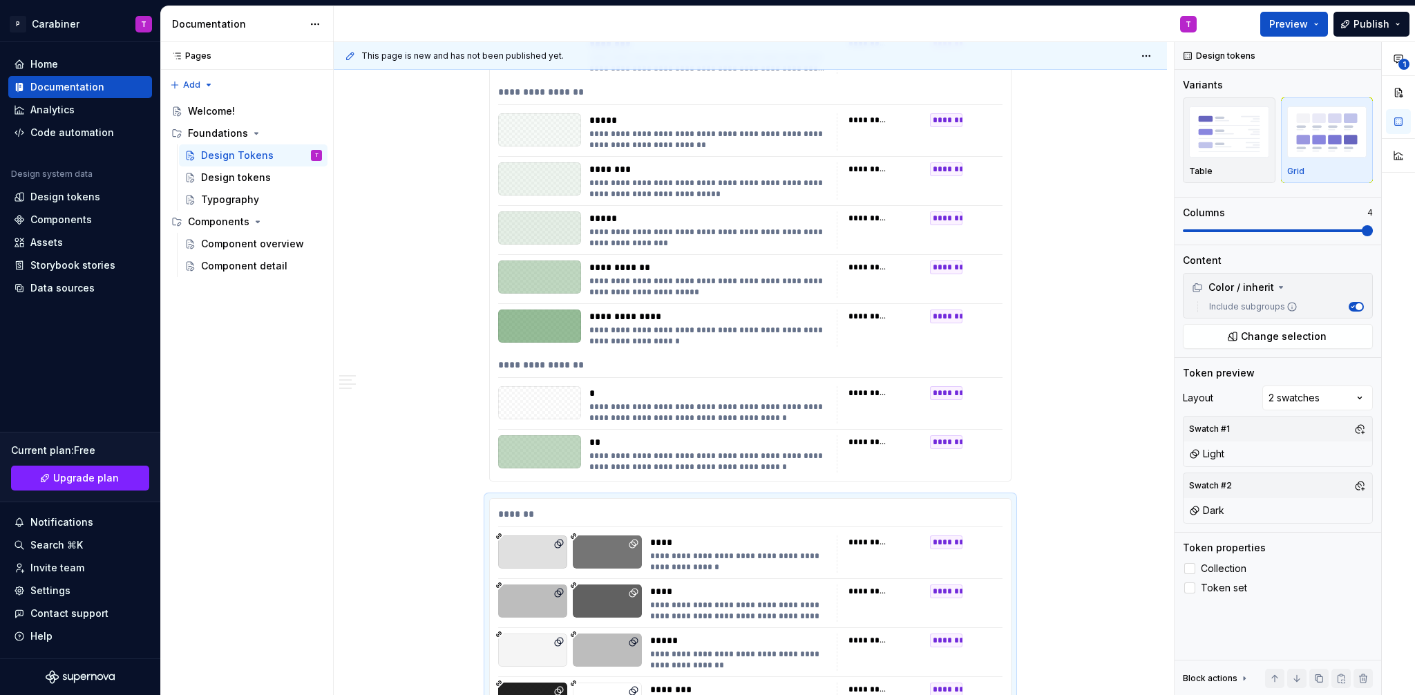
click at [579, 372] on div "**********" at bounding box center [750, 368] width 504 height 20
click at [1307, 403] on div "**********" at bounding box center [1295, 369] width 240 height 654
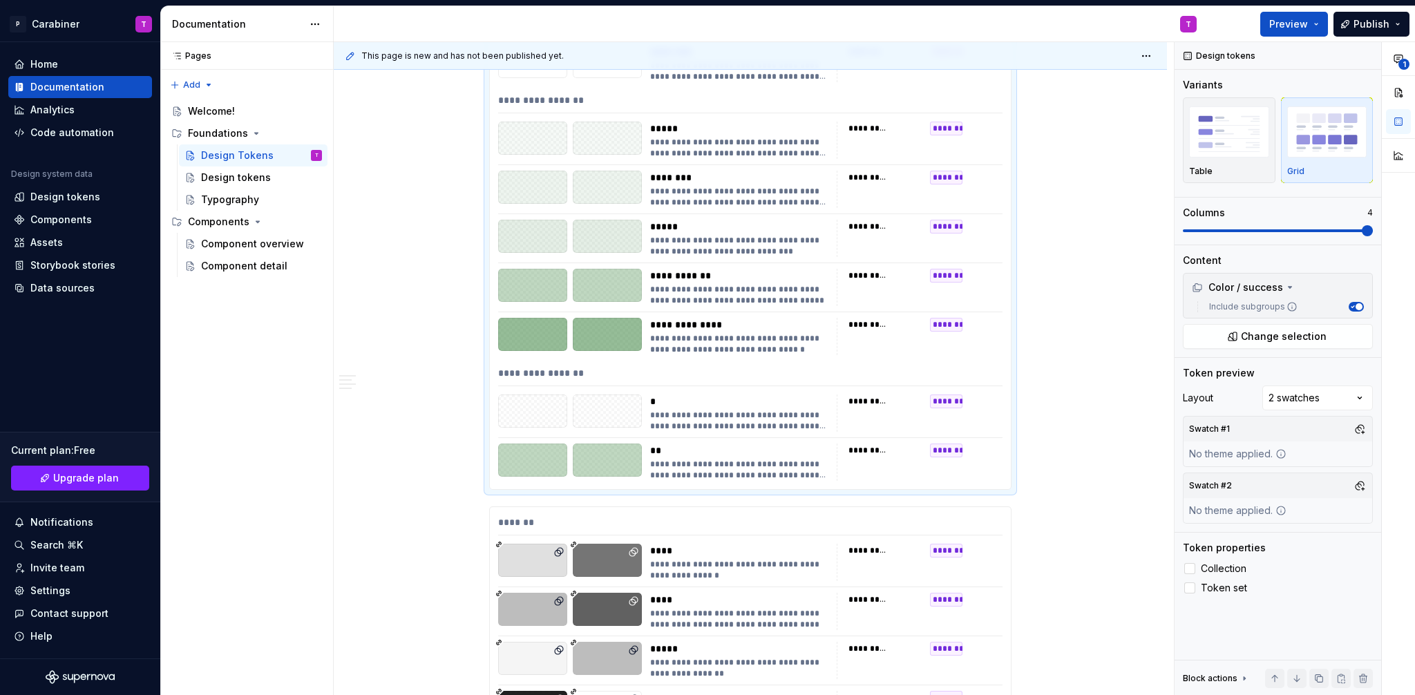
click at [1364, 428] on button "button" at bounding box center [1359, 428] width 19 height 19
click at [1215, 508] on div "Suggestions" at bounding box center [1218, 503] width 11 height 11
click at [1356, 428] on div "**********" at bounding box center [1295, 369] width 240 height 654
click at [1361, 489] on button "button" at bounding box center [1359, 485] width 19 height 19
click at [1220, 536] on div "Suggestions" at bounding box center [1218, 538] width 11 height 11
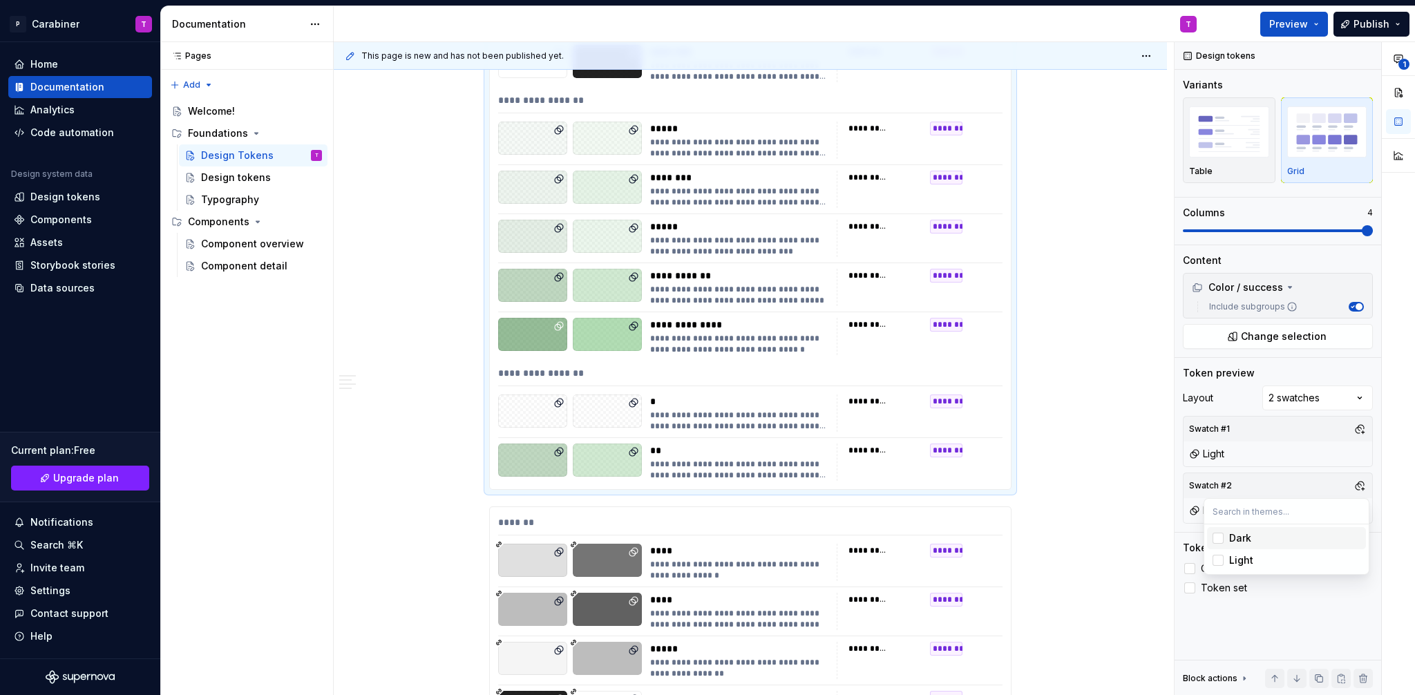
click at [1360, 485] on div "**********" at bounding box center [1295, 369] width 240 height 654
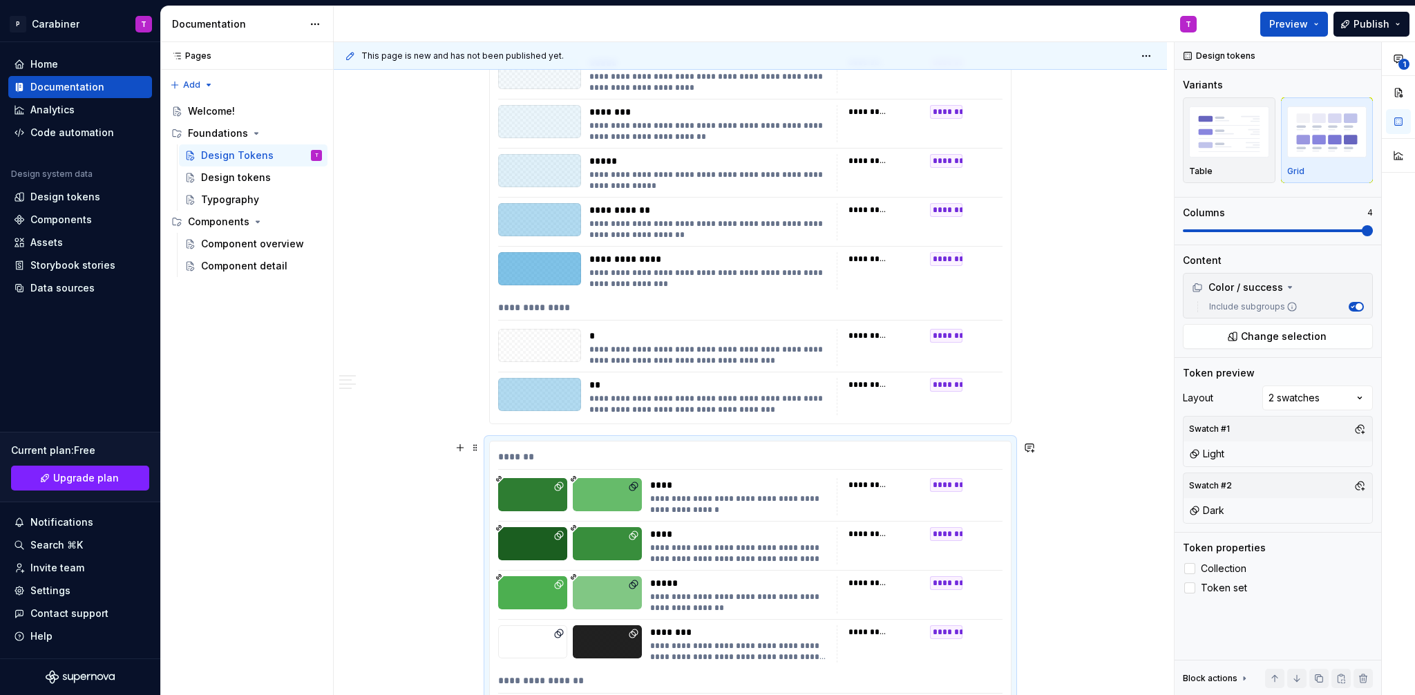
scroll to position [17228, 0]
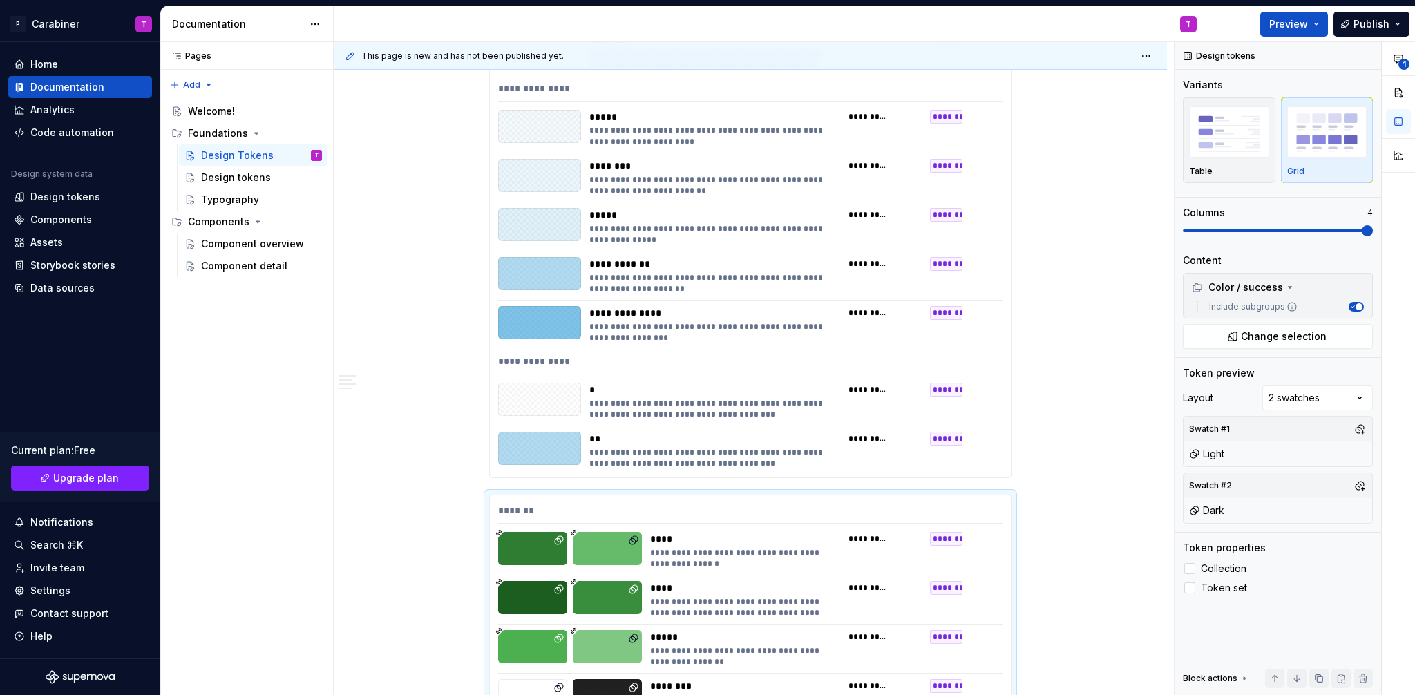
click at [670, 428] on div "**********" at bounding box center [750, 168] width 521 height 620
click at [1310, 399] on div "**********" at bounding box center [1295, 369] width 240 height 654
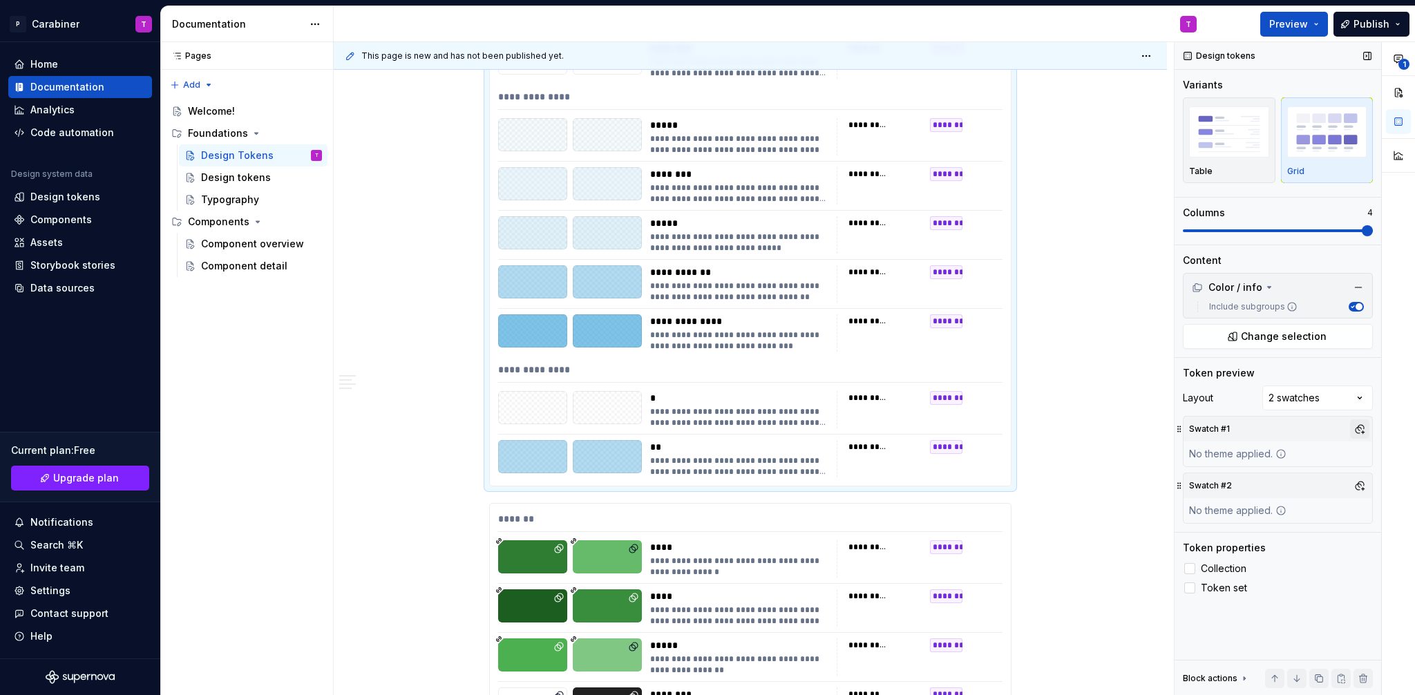
click at [1360, 431] on button "button" at bounding box center [1359, 428] width 19 height 19
click at [1218, 503] on div "Suggestions" at bounding box center [1218, 503] width 11 height 11
click at [1362, 430] on div "**********" at bounding box center [1295, 369] width 240 height 654
click at [1359, 488] on button "button" at bounding box center [1359, 485] width 19 height 19
click at [1222, 536] on div "Suggestions" at bounding box center [1218, 538] width 11 height 11
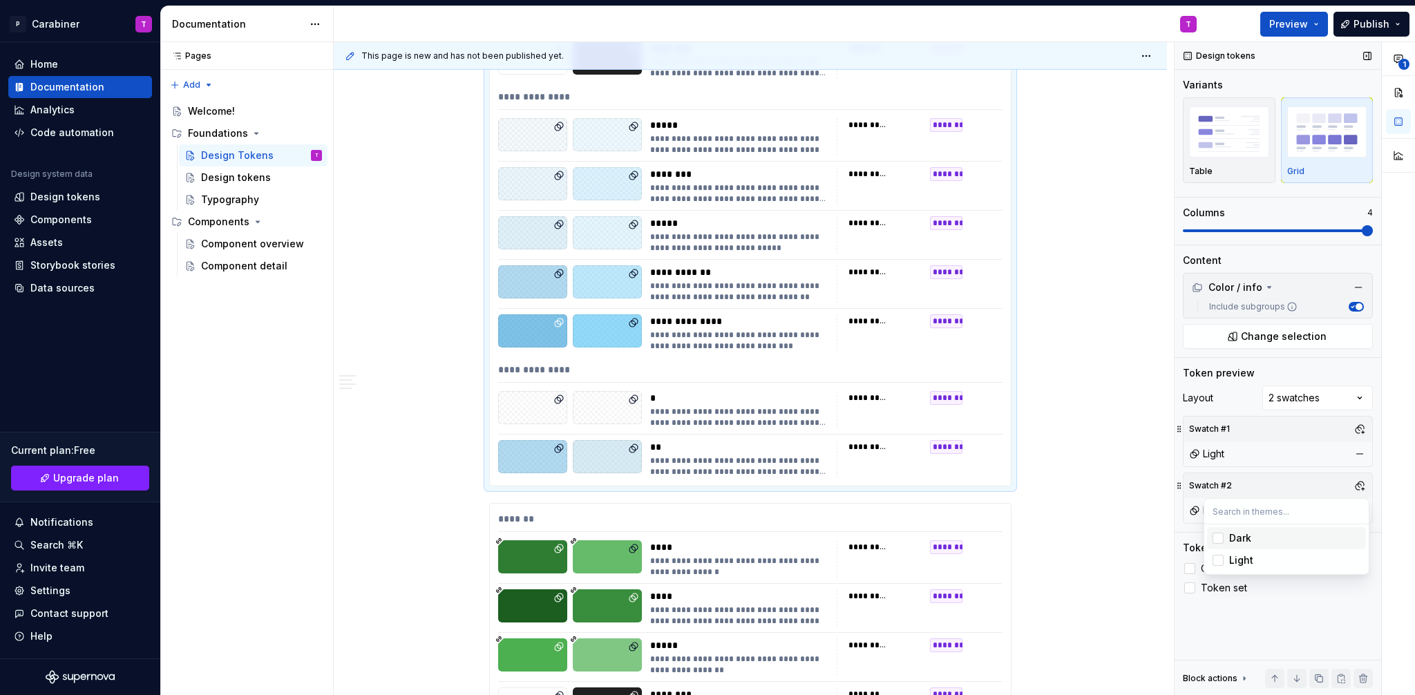
click at [1377, 476] on div "**********" at bounding box center [1295, 369] width 240 height 654
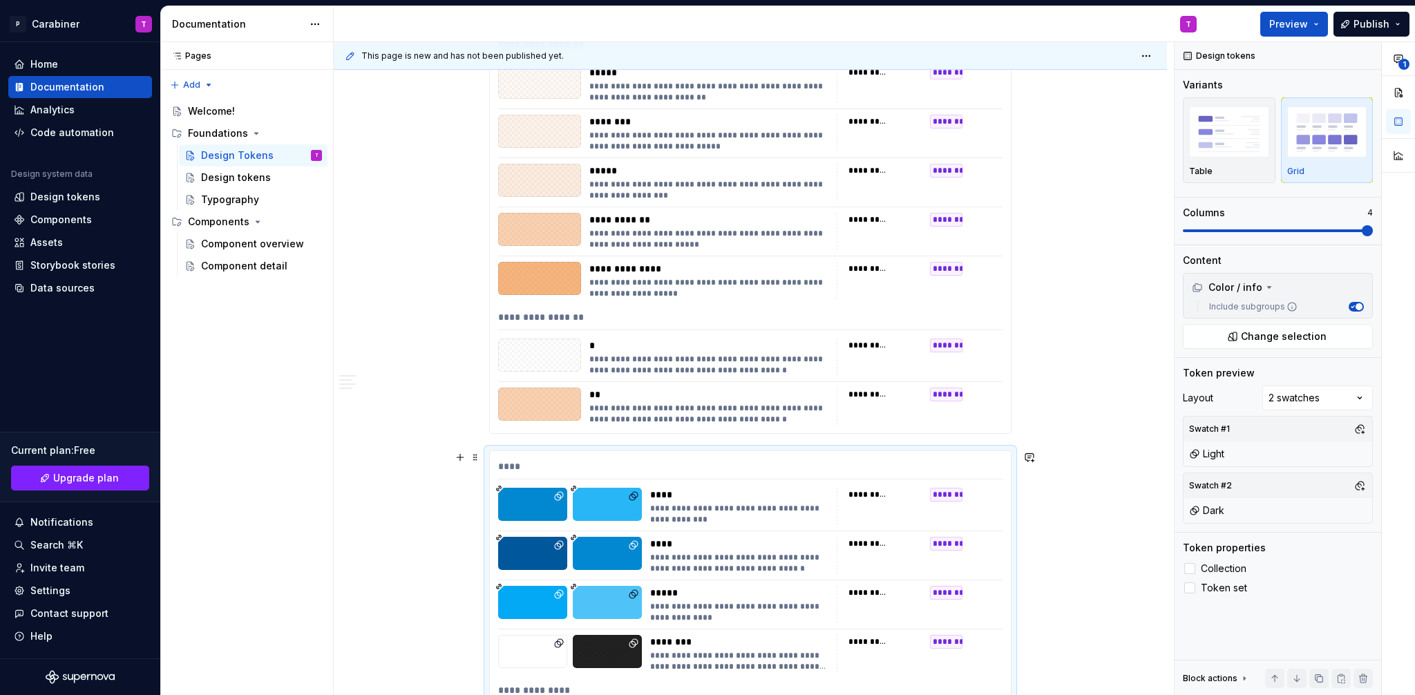
scroll to position [16577, 0]
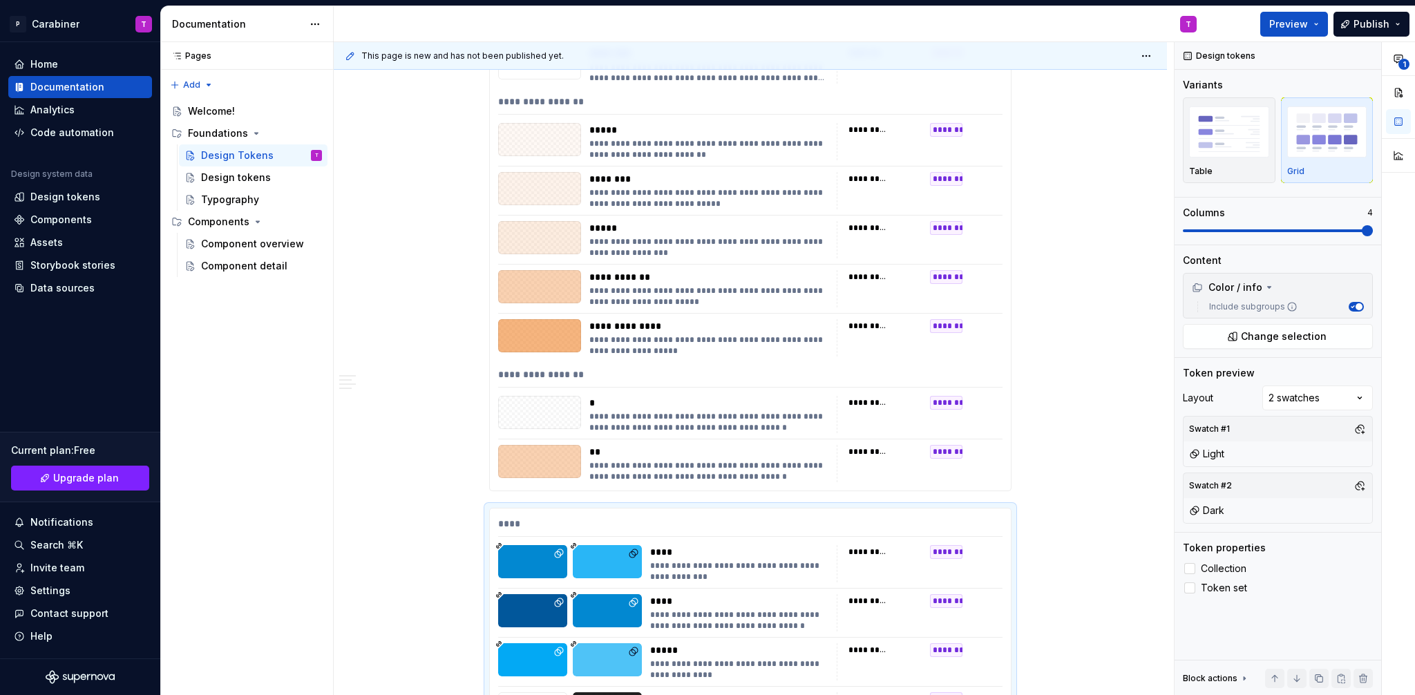
click at [647, 371] on div "**********" at bounding box center [750, 378] width 504 height 20
click at [1320, 395] on div "**********" at bounding box center [1295, 369] width 240 height 654
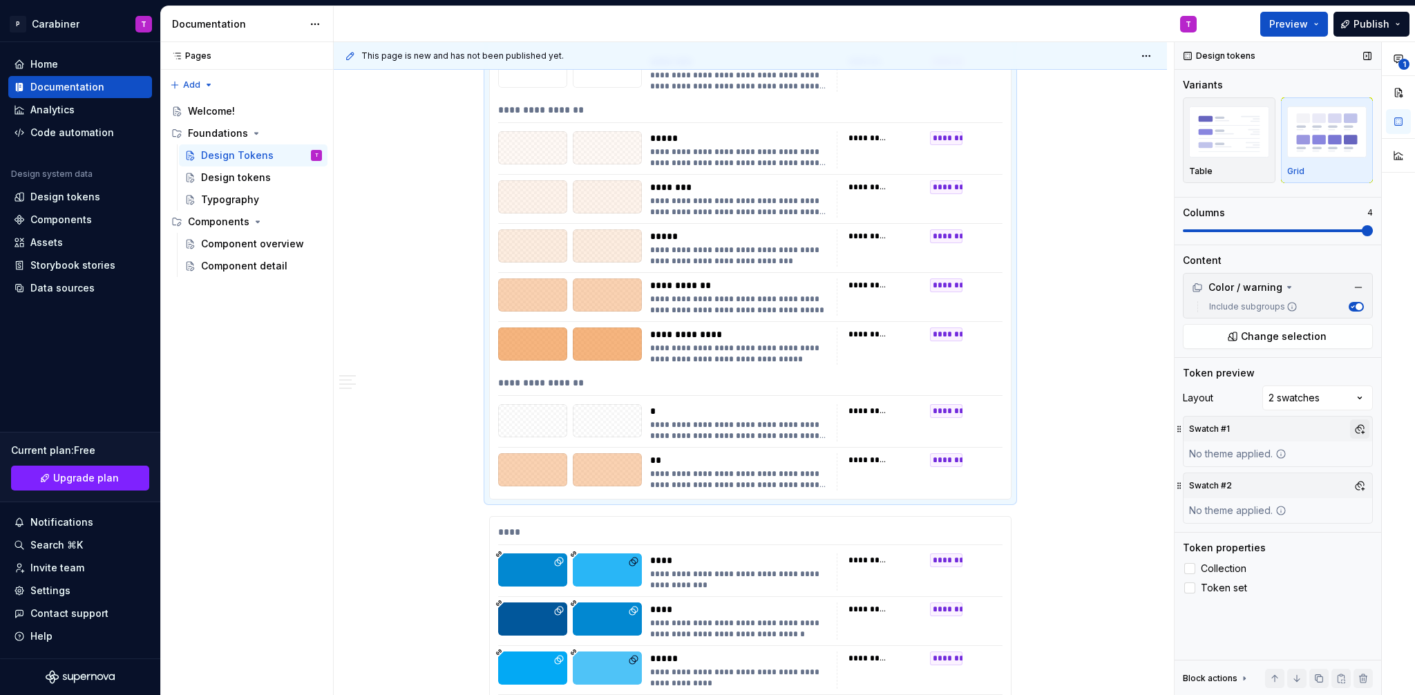
click at [1359, 423] on button "button" at bounding box center [1359, 428] width 19 height 19
click at [1227, 504] on span "Light" at bounding box center [1286, 504] width 159 height 22
click at [1355, 430] on div "**********" at bounding box center [1295, 369] width 240 height 654
click at [1359, 483] on button "button" at bounding box center [1359, 485] width 19 height 19
click at [1243, 540] on div "Dark" at bounding box center [1240, 538] width 22 height 14
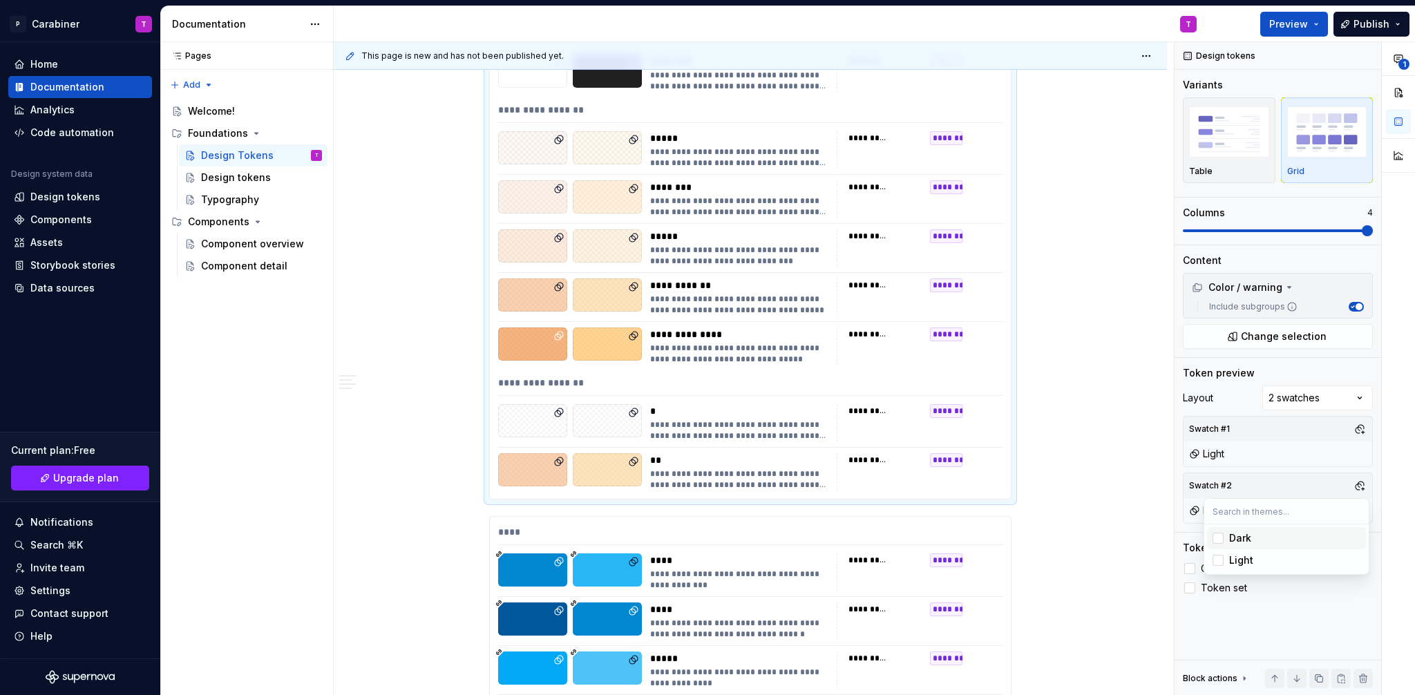
click at [1385, 475] on div "1" at bounding box center [1398, 369] width 33 height 654
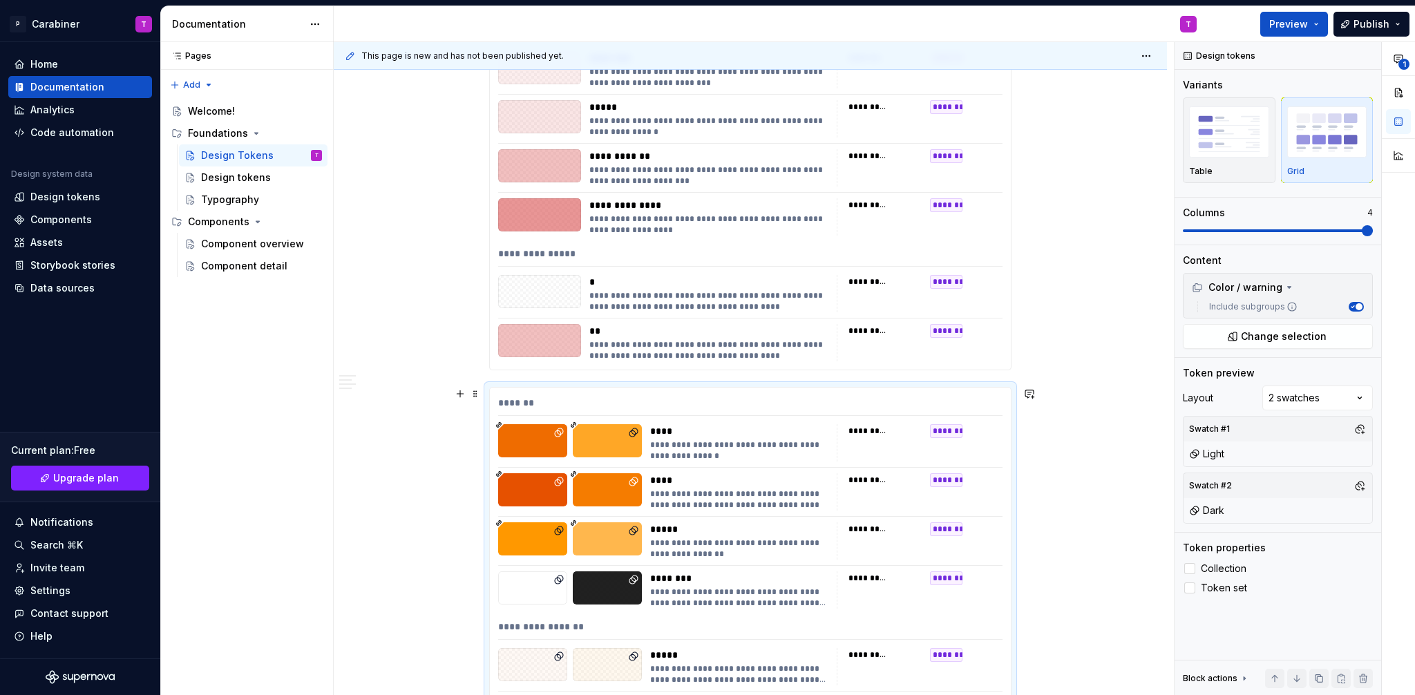
scroll to position [15989, 0]
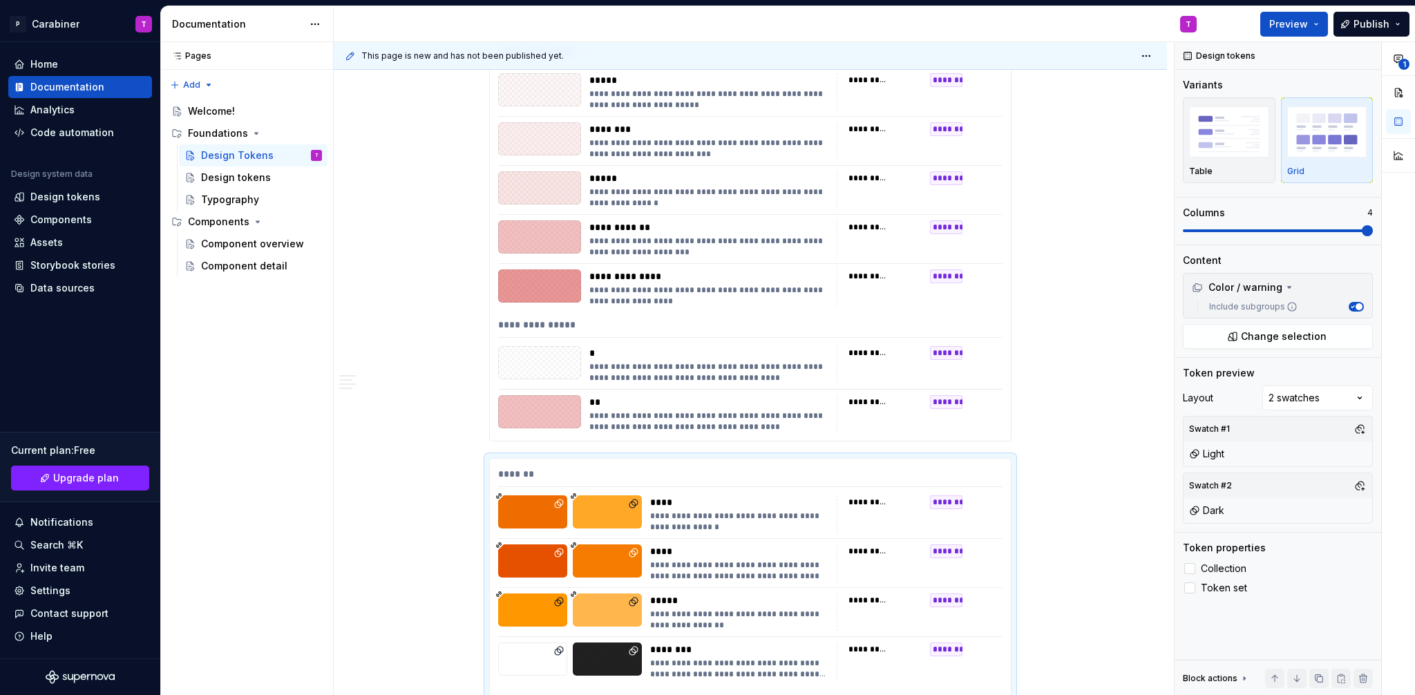
click at [630, 366] on div "**********" at bounding box center [708, 372] width 239 height 22
click at [1309, 403] on div "**********" at bounding box center [1295, 369] width 240 height 654
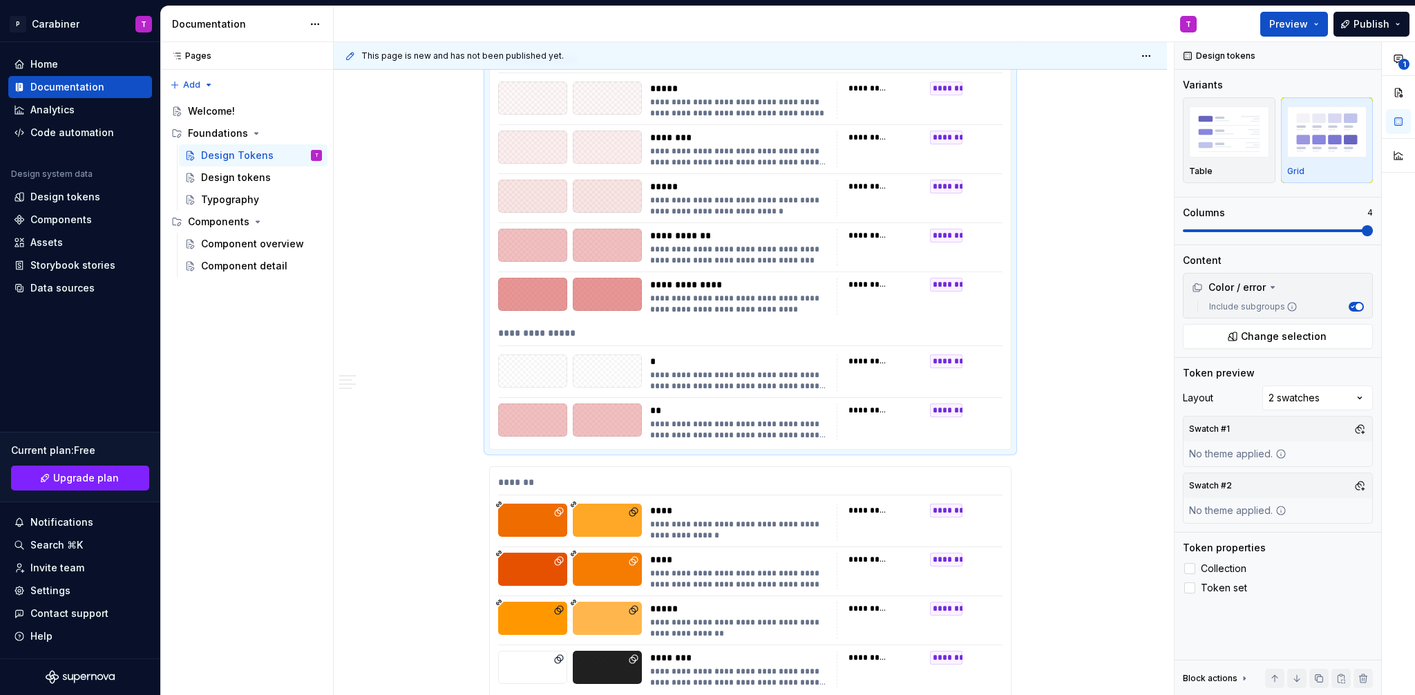
click at [1359, 427] on button "button" at bounding box center [1359, 428] width 19 height 19
click at [1238, 498] on div "Light" at bounding box center [1241, 504] width 24 height 14
click at [1378, 424] on div "**********" at bounding box center [1295, 369] width 240 height 654
click at [1360, 489] on button "button" at bounding box center [1359, 485] width 19 height 19
click at [1242, 539] on div "Dark" at bounding box center [1240, 538] width 22 height 14
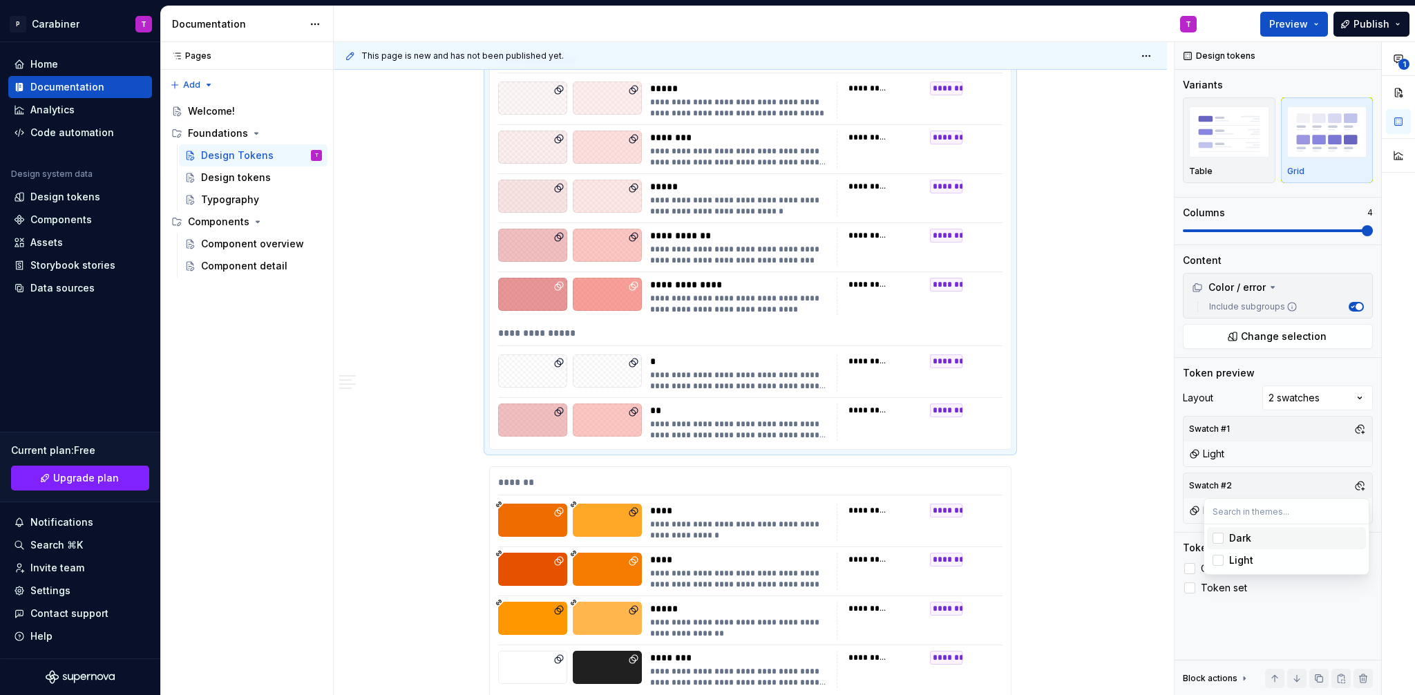
click at [1081, 461] on html "P Carabiner T Home Documentation Analytics Code automation Design system data D…" at bounding box center [707, 347] width 1415 height 695
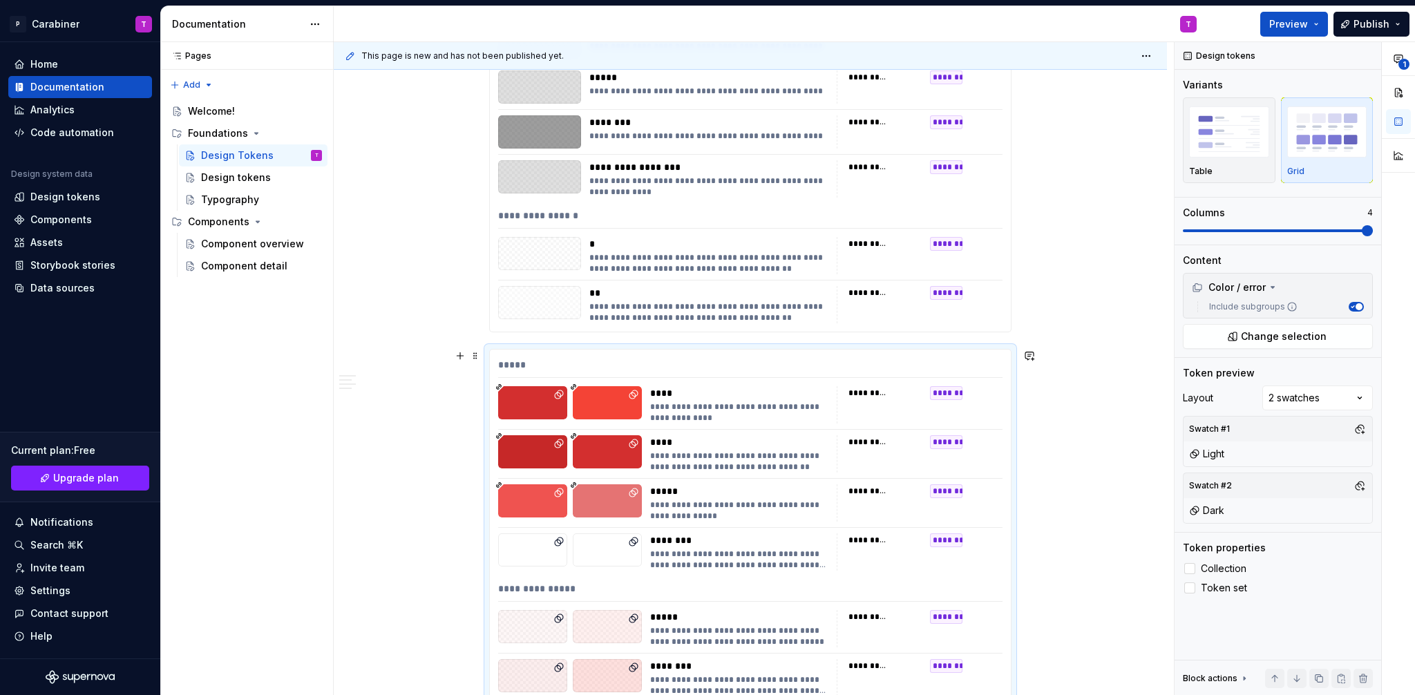
scroll to position [15357, 0]
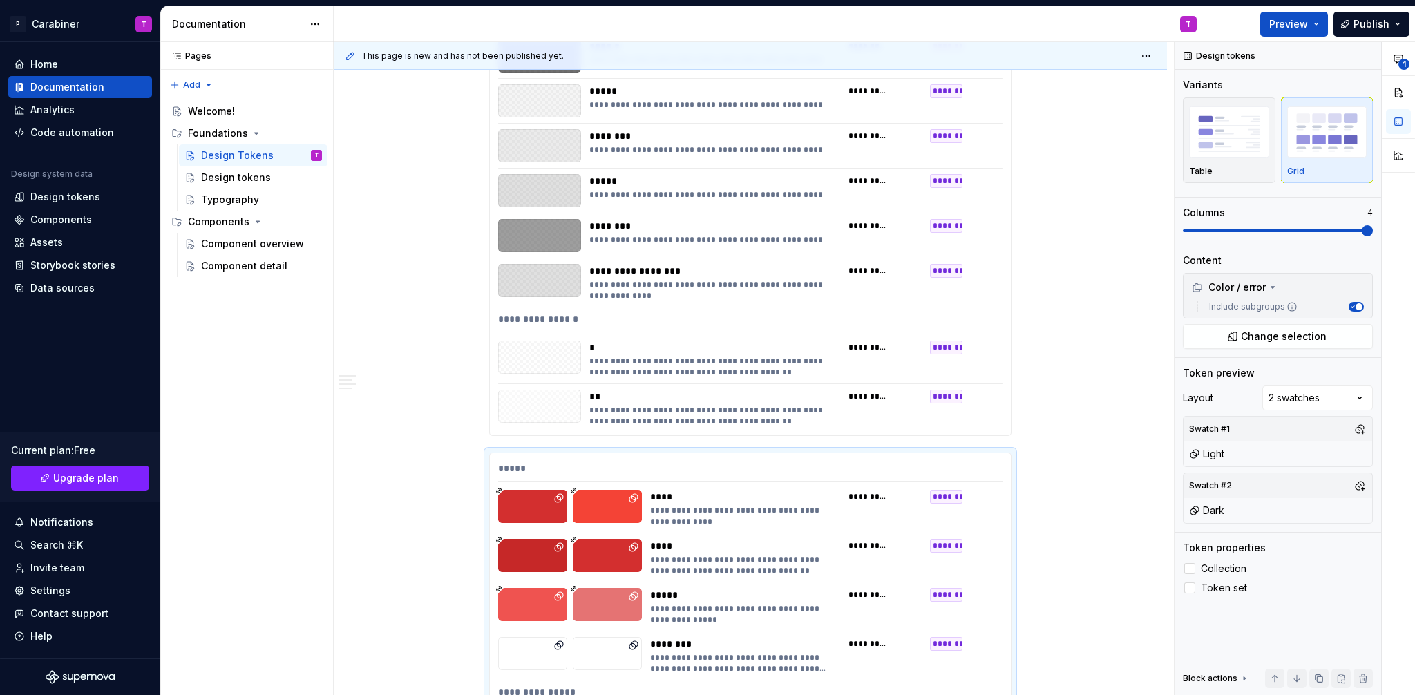
click at [762, 344] on div "*" at bounding box center [708, 348] width 239 height 14
click at [1292, 401] on div "**********" at bounding box center [1295, 369] width 240 height 654
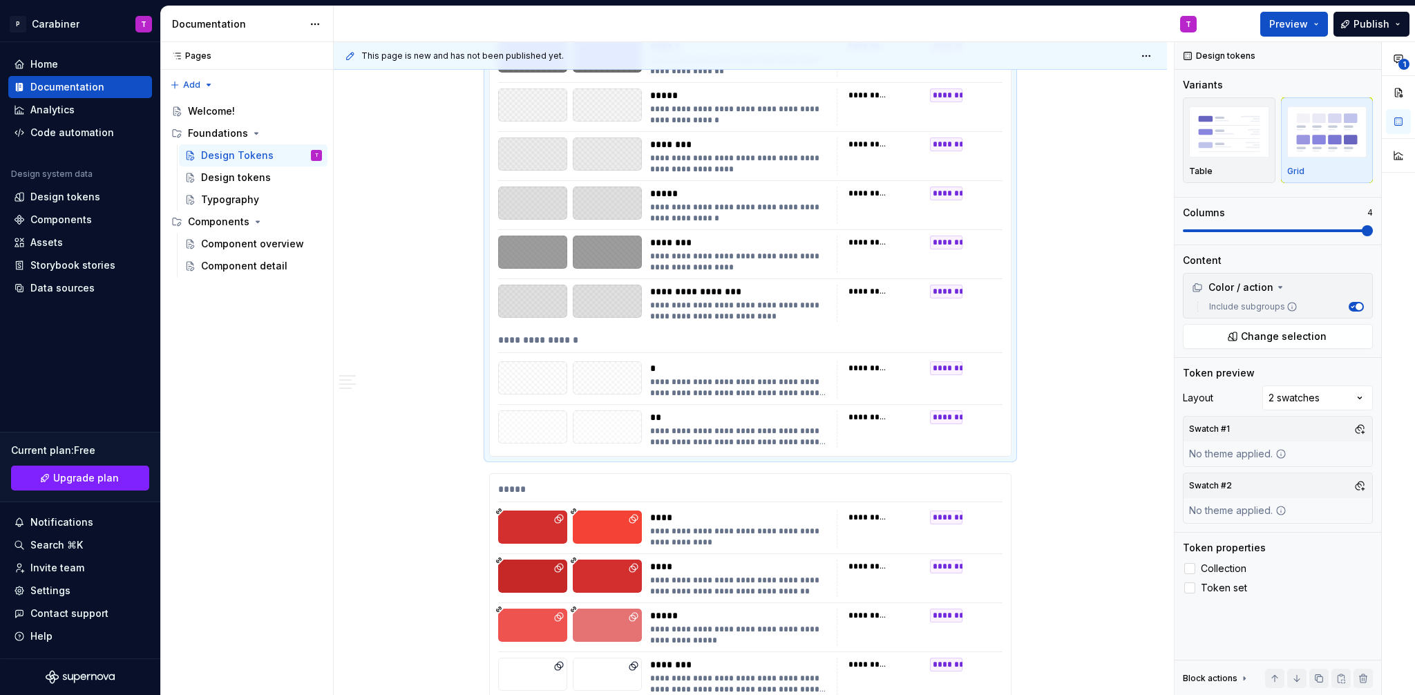
click at [1359, 425] on button "button" at bounding box center [1359, 428] width 19 height 19
click at [1220, 504] on div "Suggestions" at bounding box center [1218, 503] width 11 height 11
click at [1367, 424] on div "**********" at bounding box center [1295, 369] width 240 height 654
click at [1363, 487] on button "button" at bounding box center [1359, 485] width 19 height 19
click at [1233, 538] on div "Dark" at bounding box center [1240, 538] width 22 height 14
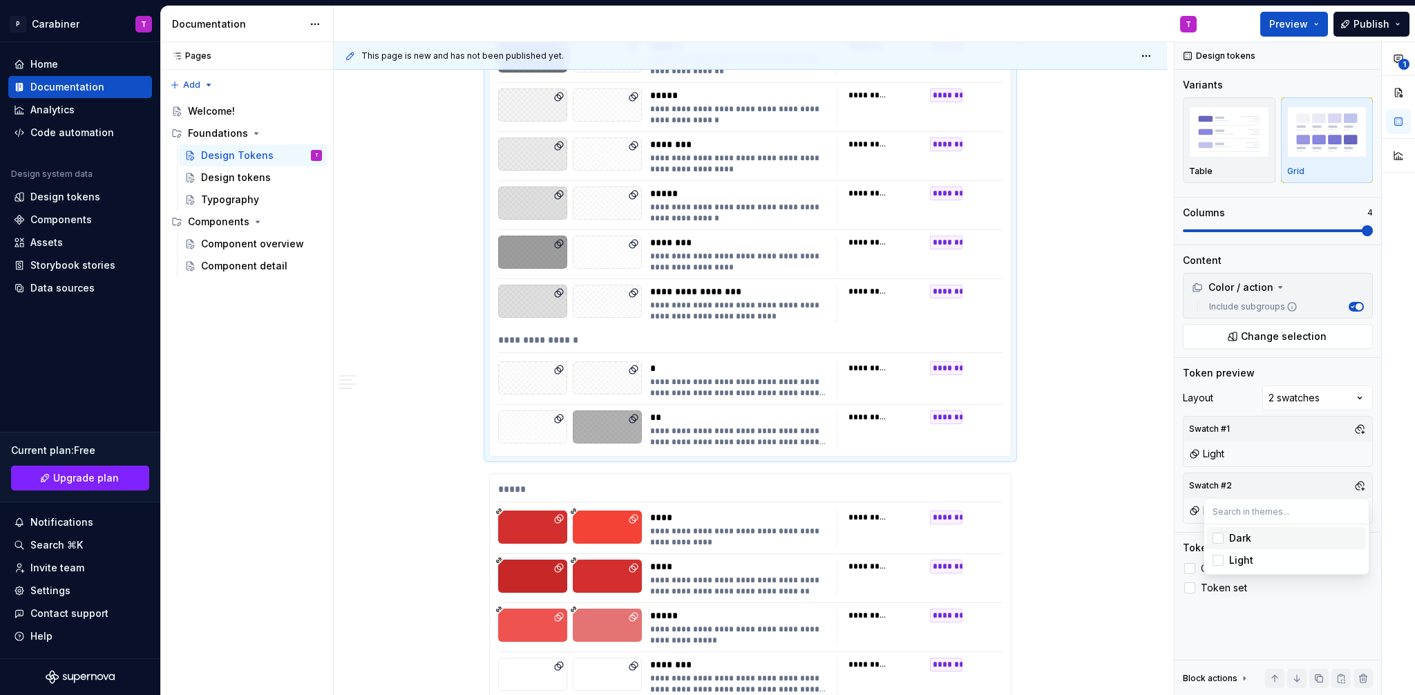
click at [1113, 515] on html "P Carabiner T Home Documentation Analytics Code automation Design system data D…" at bounding box center [707, 347] width 1415 height 695
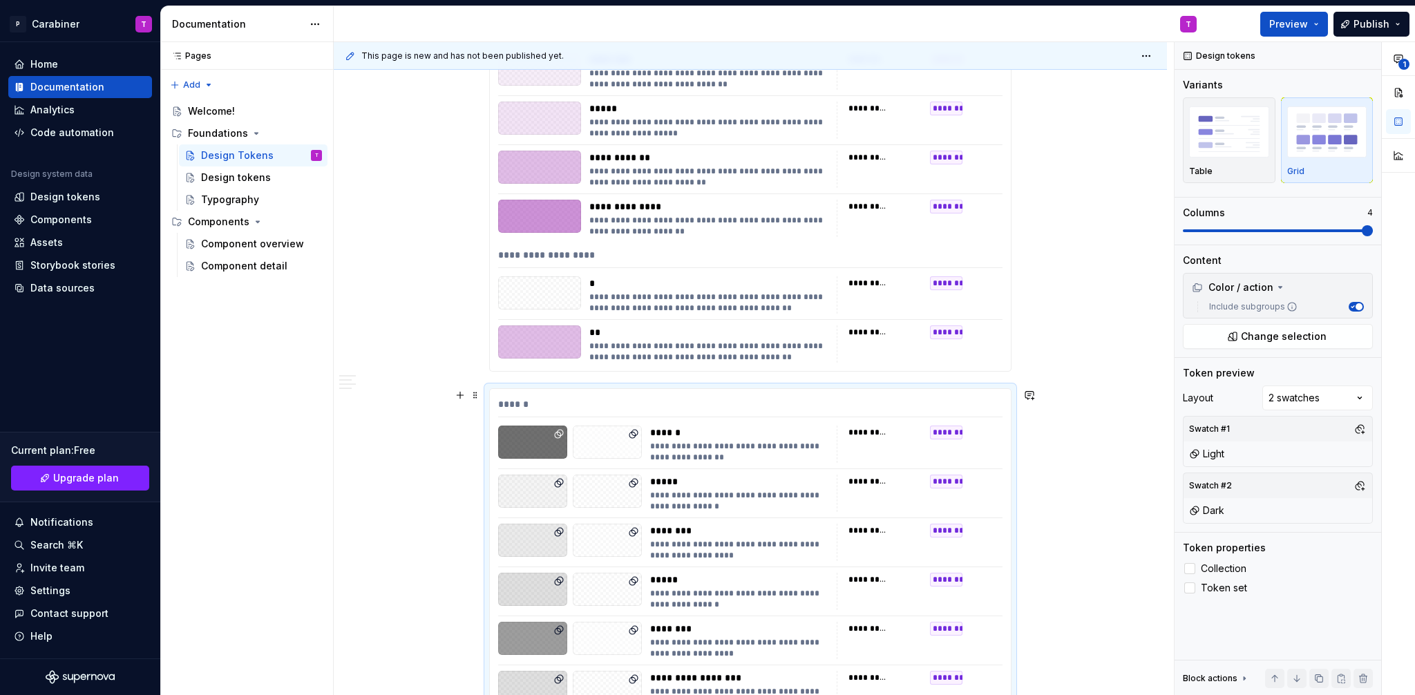
scroll to position [14953, 0]
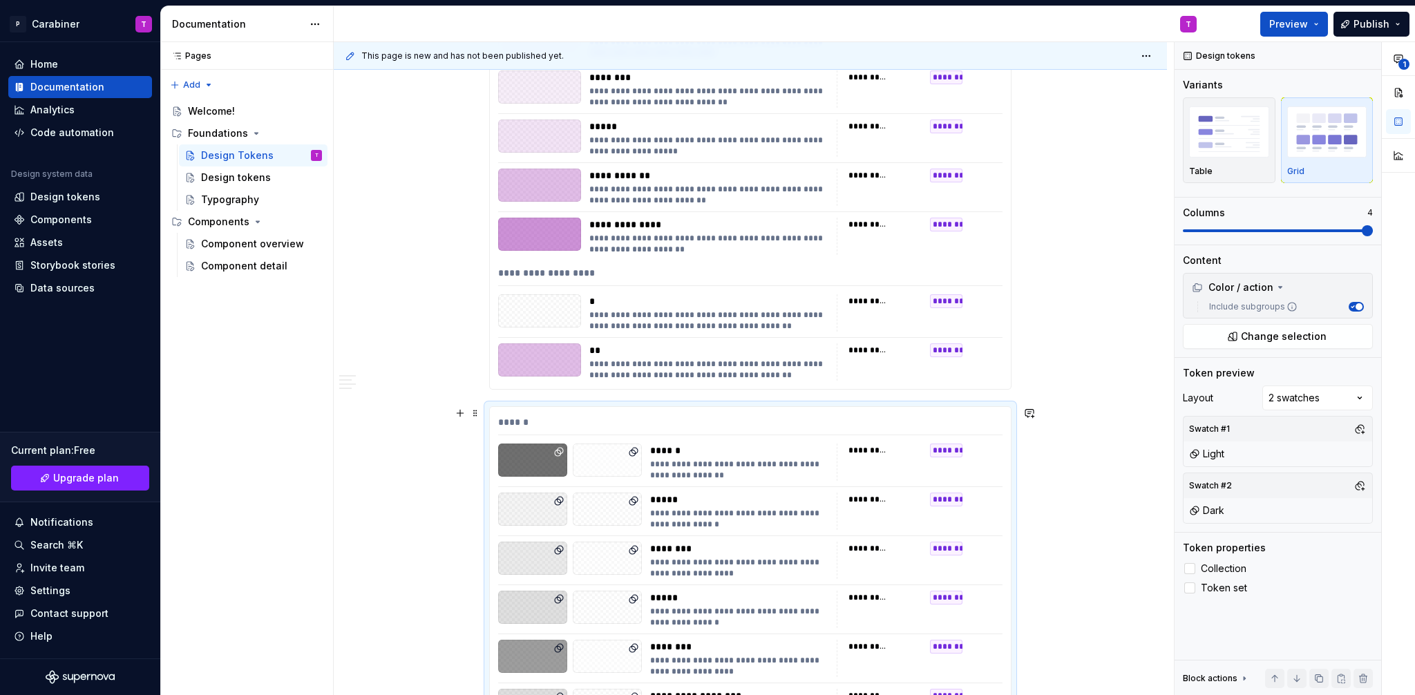
click at [752, 359] on div "**********" at bounding box center [708, 370] width 239 height 22
click at [1361, 397] on div "**********" at bounding box center [1295, 369] width 240 height 654
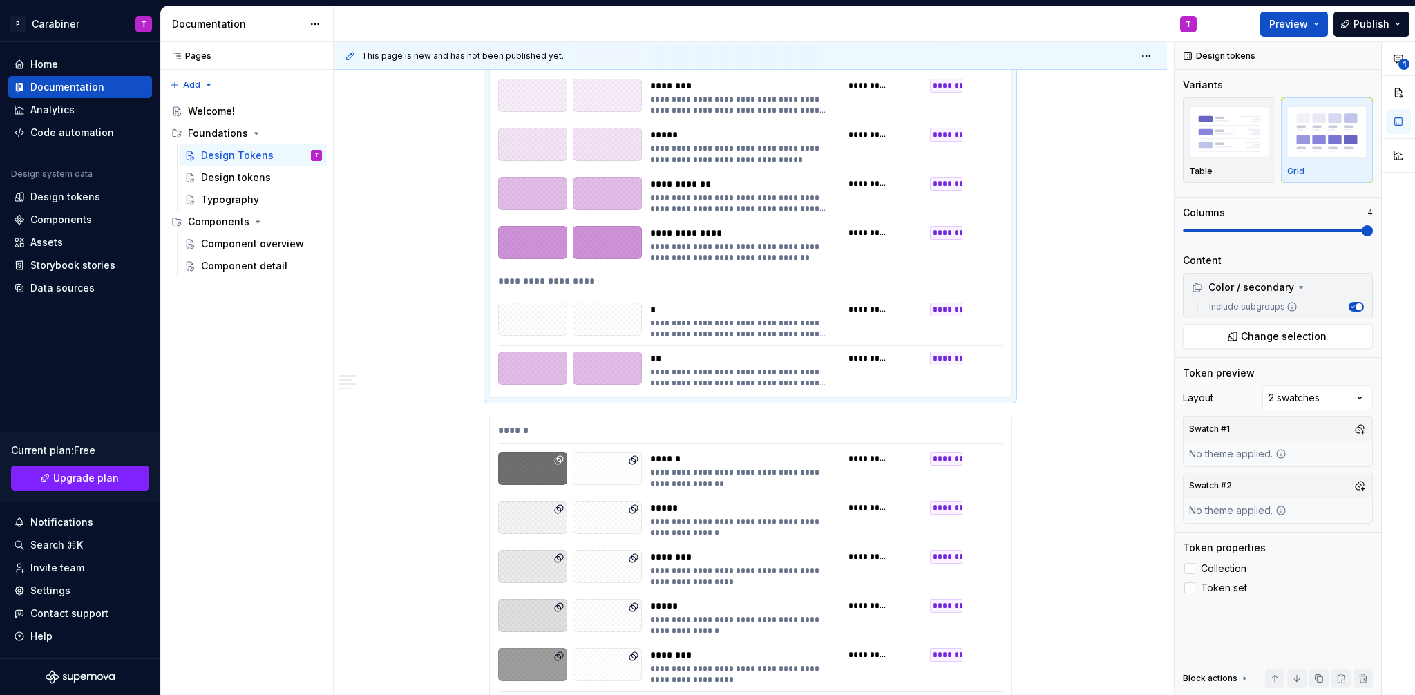
click at [1360, 432] on button "button" at bounding box center [1359, 428] width 19 height 19
click at [1241, 502] on div "Light" at bounding box center [1241, 504] width 24 height 14
click at [1392, 421] on div "1" at bounding box center [1398, 369] width 33 height 654
click at [1361, 484] on button "button" at bounding box center [1359, 485] width 19 height 19
click at [1242, 537] on div "Dark" at bounding box center [1240, 538] width 22 height 14
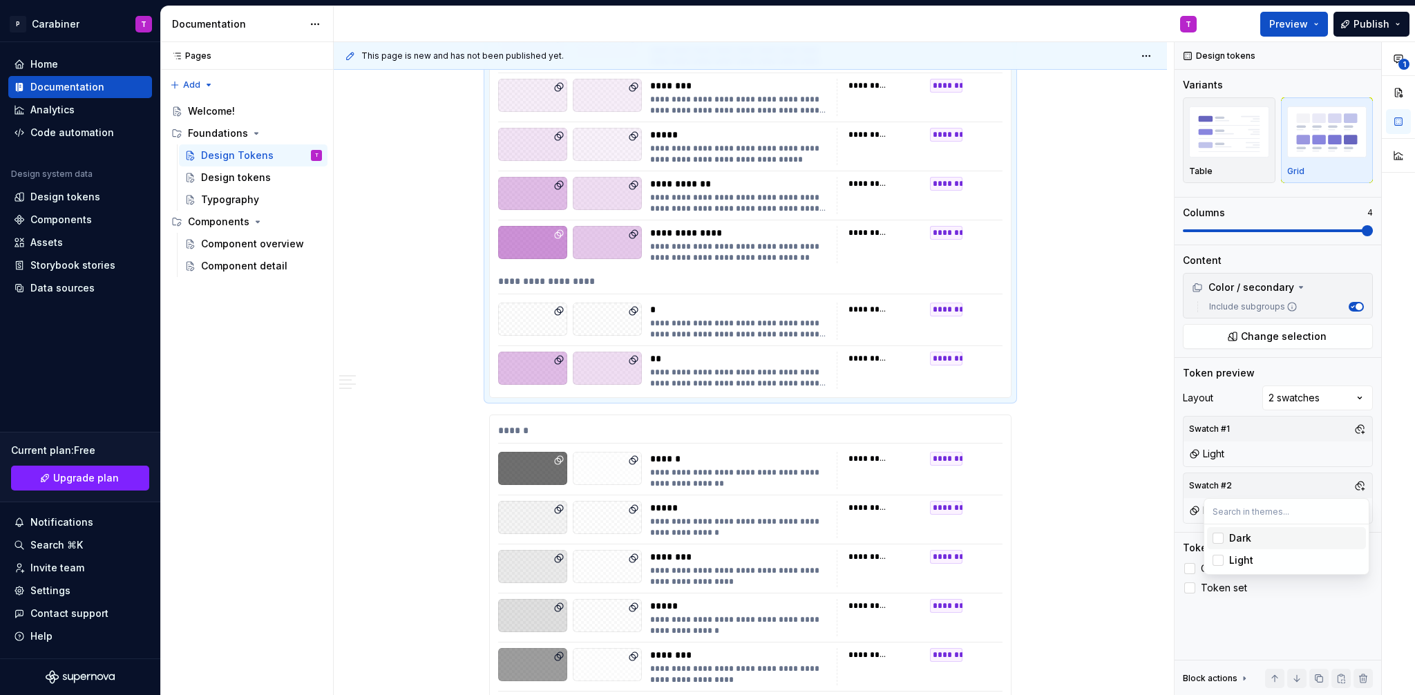
click at [1006, 379] on html "P Carabiner T Home Documentation Analytics Code automation Design system data D…" at bounding box center [707, 347] width 1415 height 695
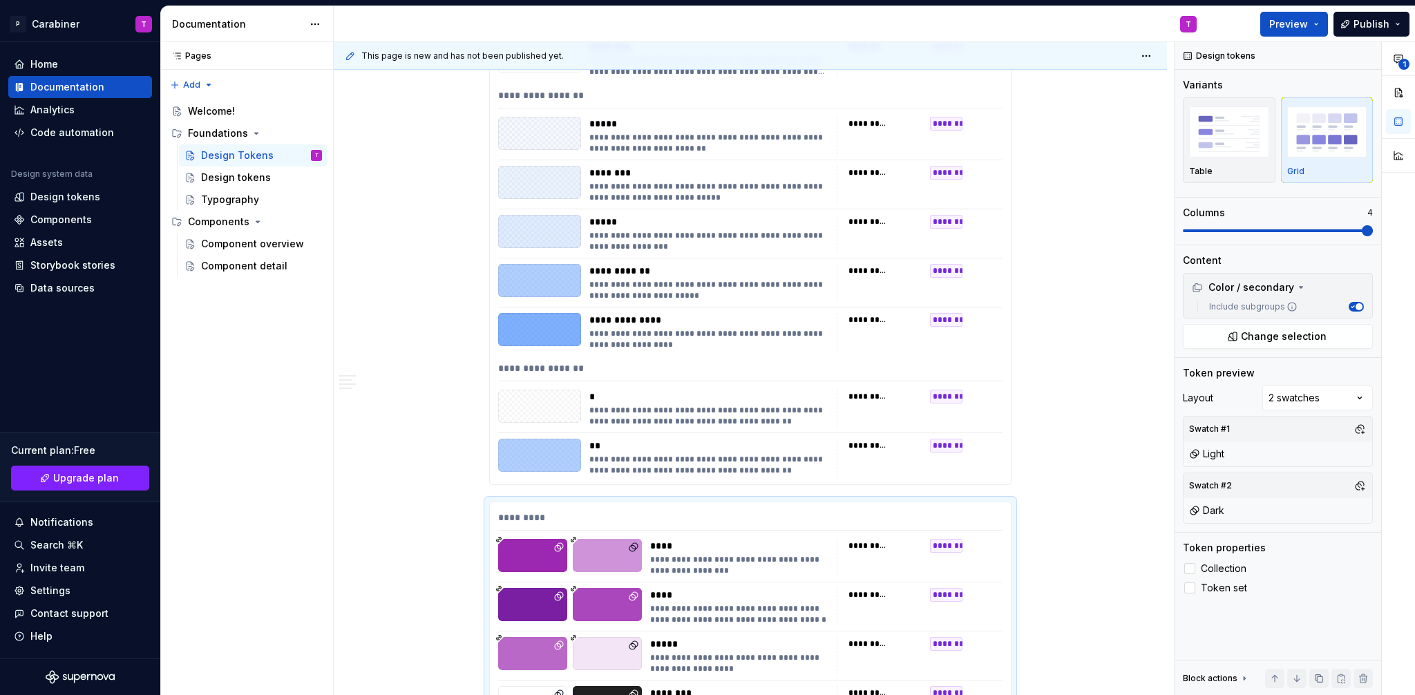
scroll to position [14202, 0]
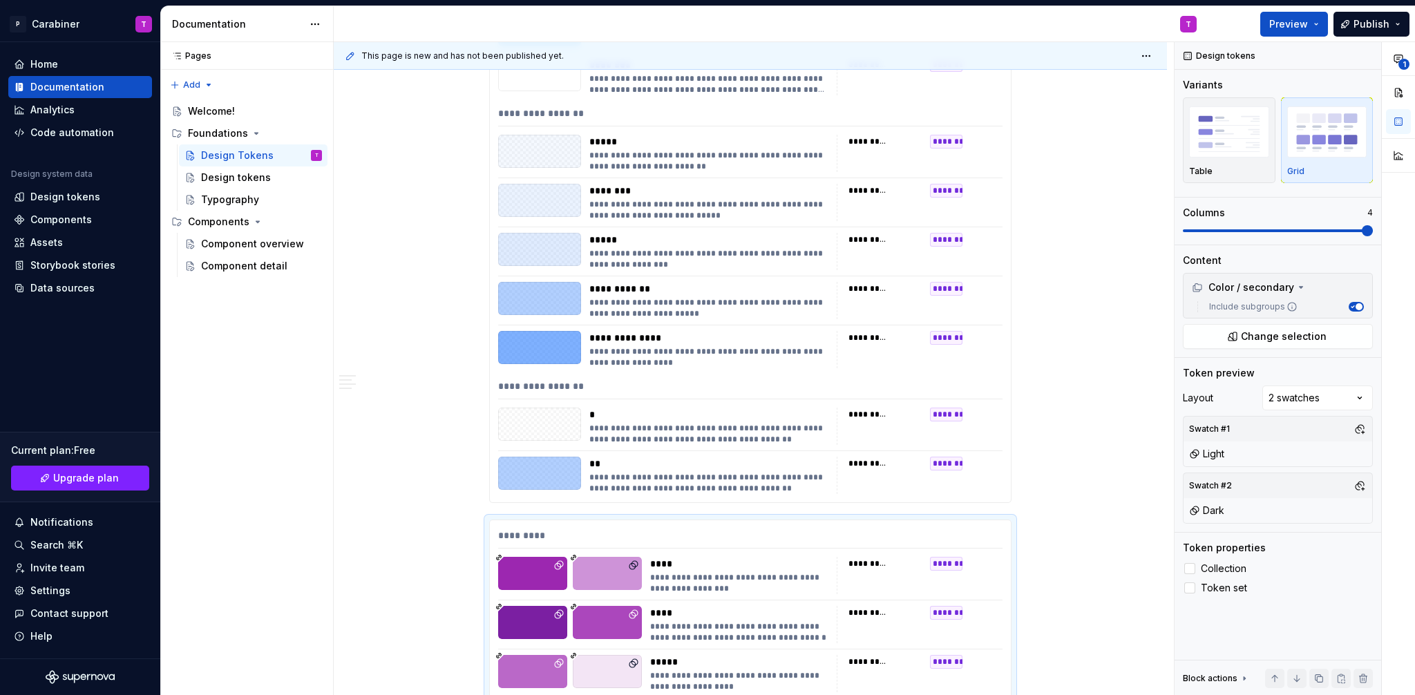
click at [659, 323] on div "**********" at bounding box center [750, 193] width 521 height 620
click at [1316, 393] on div "**********" at bounding box center [1295, 369] width 240 height 654
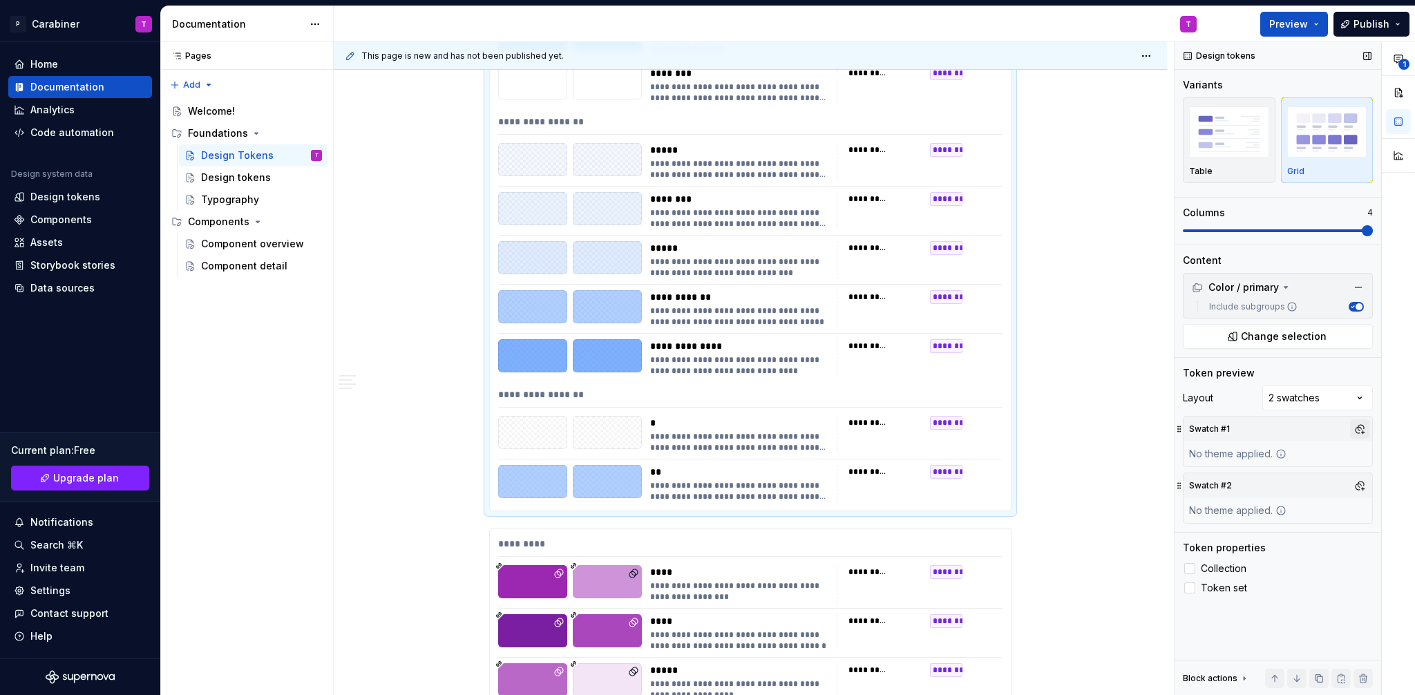
click at [1359, 428] on button "button" at bounding box center [1359, 428] width 19 height 19
click at [1242, 501] on div "Light" at bounding box center [1241, 504] width 24 height 14
click at [1365, 426] on div "**********" at bounding box center [1295, 369] width 240 height 654
click at [1357, 488] on button "button" at bounding box center [1359, 485] width 19 height 19
click at [1233, 540] on div "Dark" at bounding box center [1240, 538] width 22 height 14
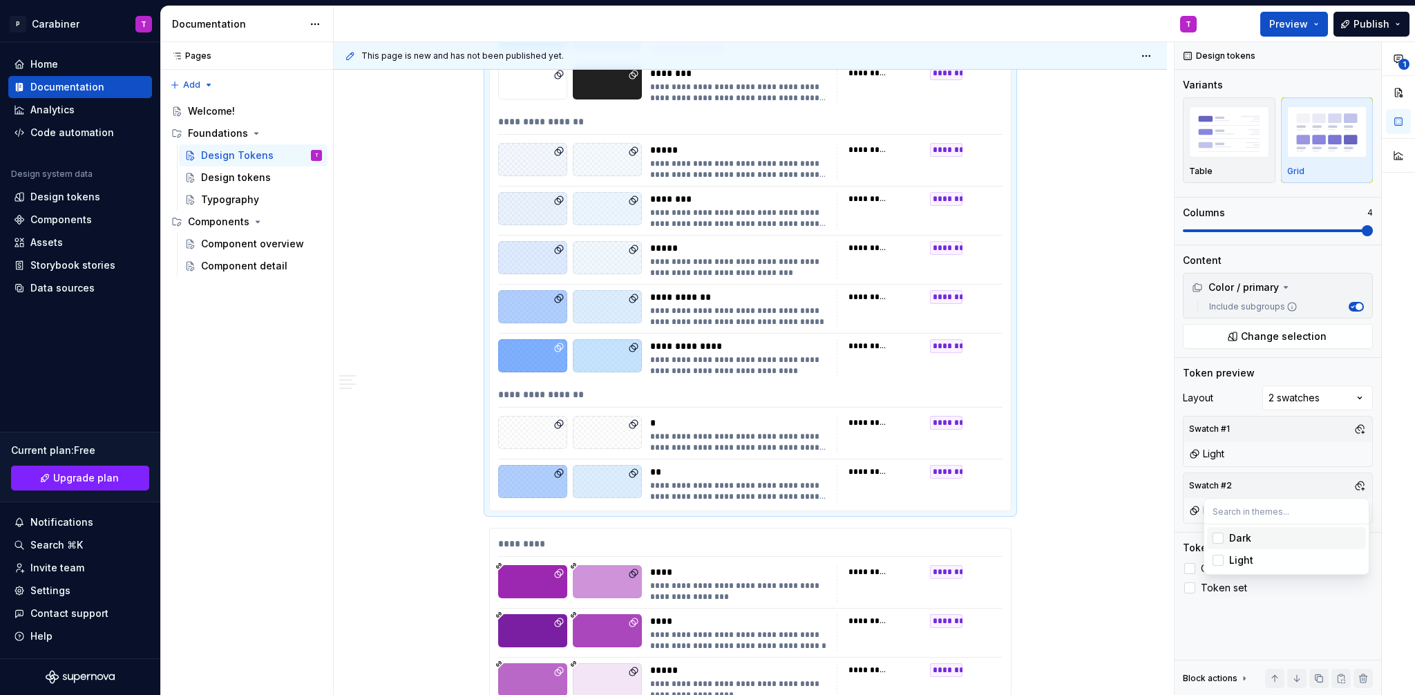
click at [1383, 395] on div "1" at bounding box center [1398, 369] width 33 height 654
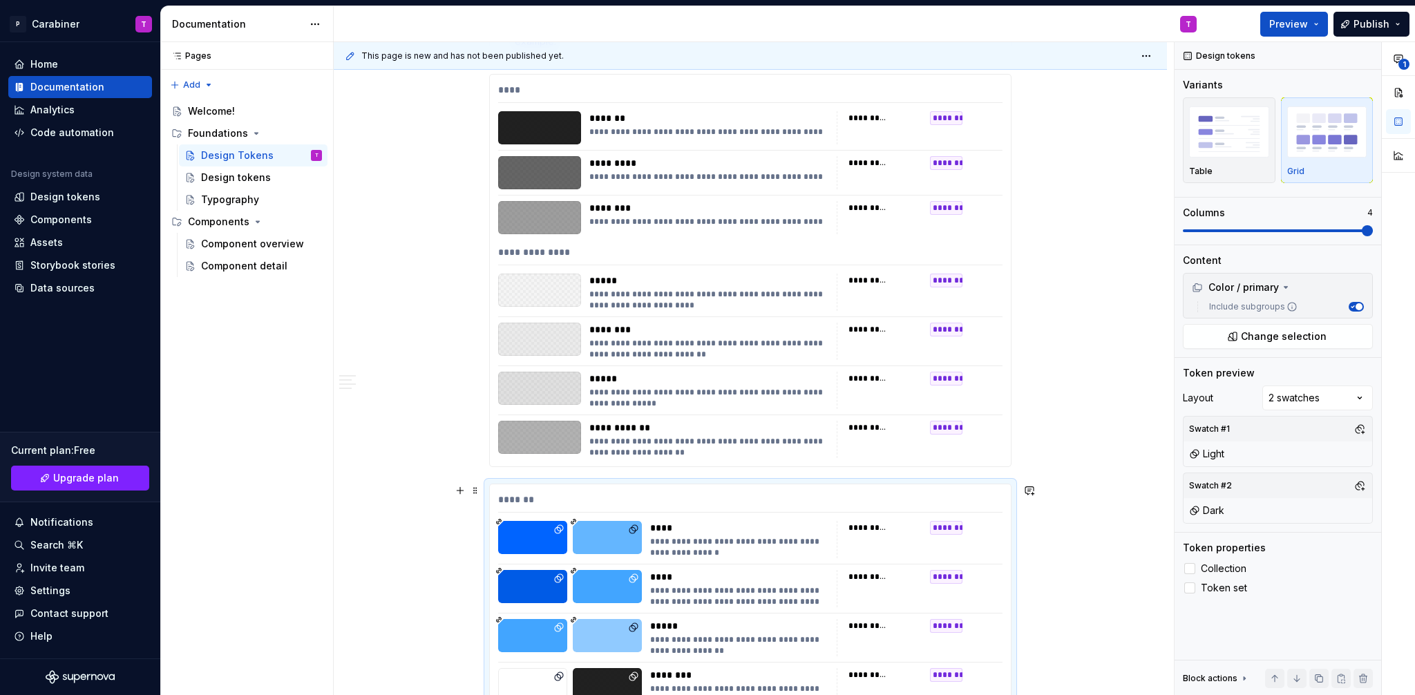
scroll to position [13529, 0]
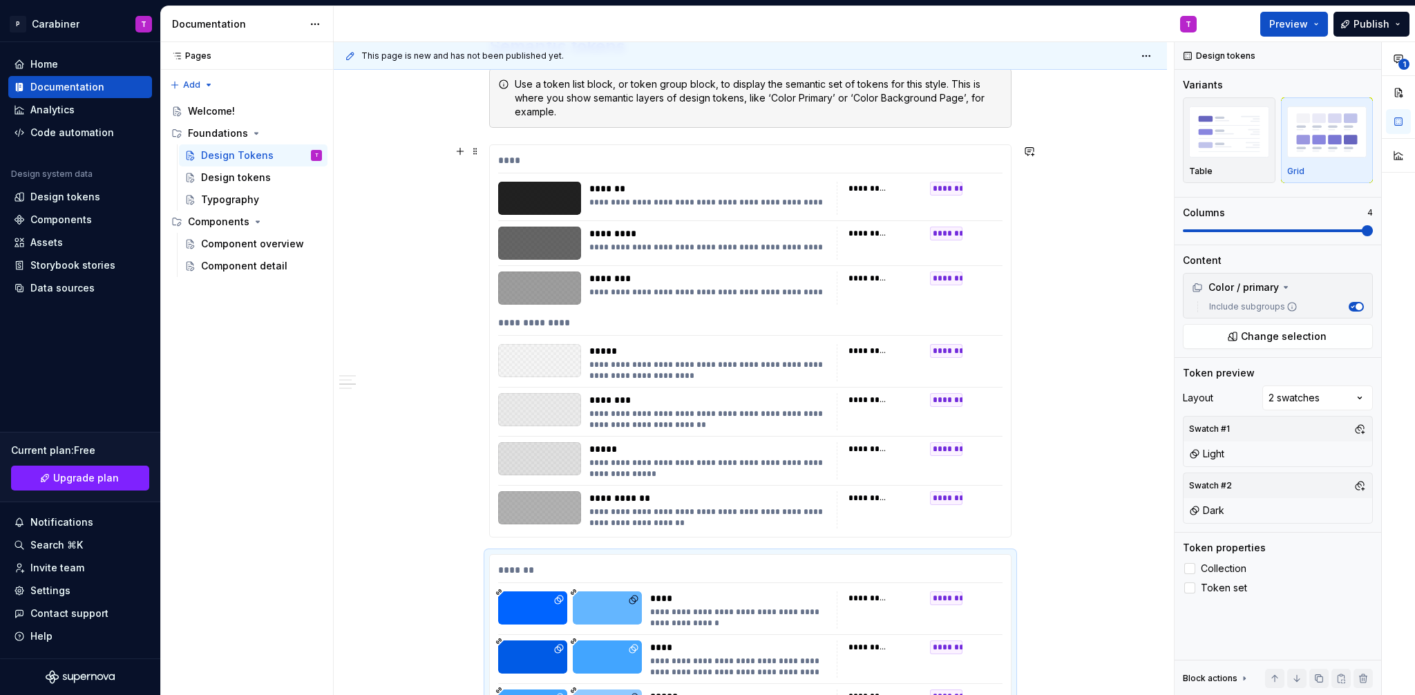
click at [748, 341] on div "**********" at bounding box center [750, 341] width 521 height 392
click at [1348, 395] on div "**********" at bounding box center [1295, 369] width 240 height 654
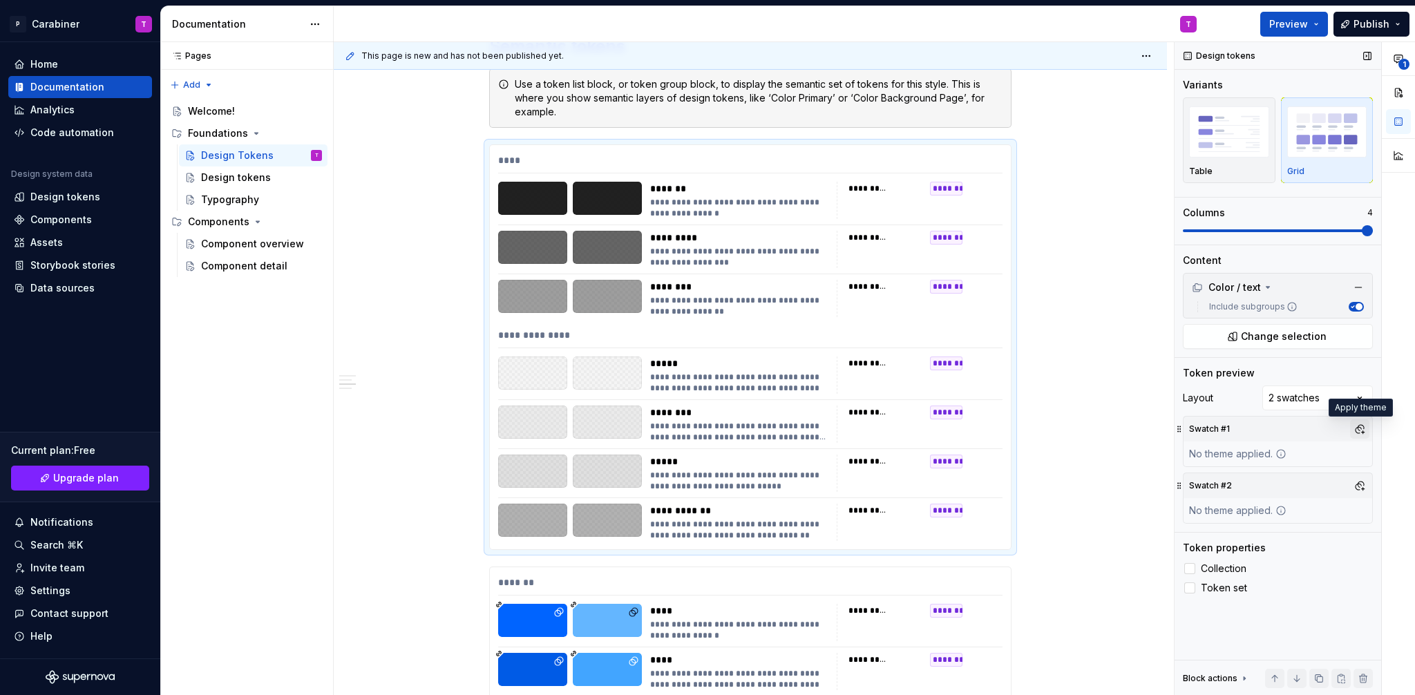
click at [1359, 425] on button "button" at bounding box center [1359, 428] width 19 height 19
click at [1235, 506] on div "Light" at bounding box center [1241, 504] width 24 height 14
click at [1361, 428] on div "**********" at bounding box center [1295, 369] width 240 height 654
click at [1361, 489] on button "button" at bounding box center [1359, 485] width 19 height 19
click at [1245, 539] on div "Dark" at bounding box center [1240, 538] width 22 height 14
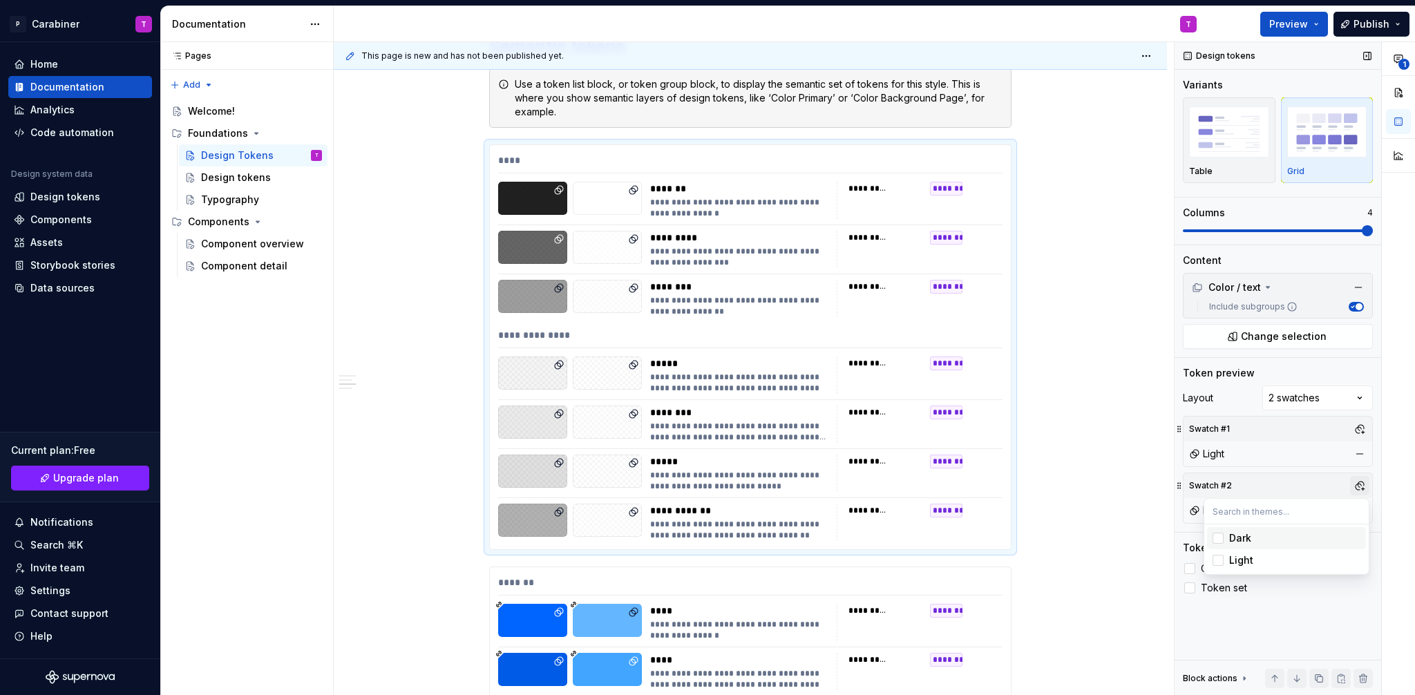
click at [1363, 482] on div "**********" at bounding box center [1295, 369] width 240 height 654
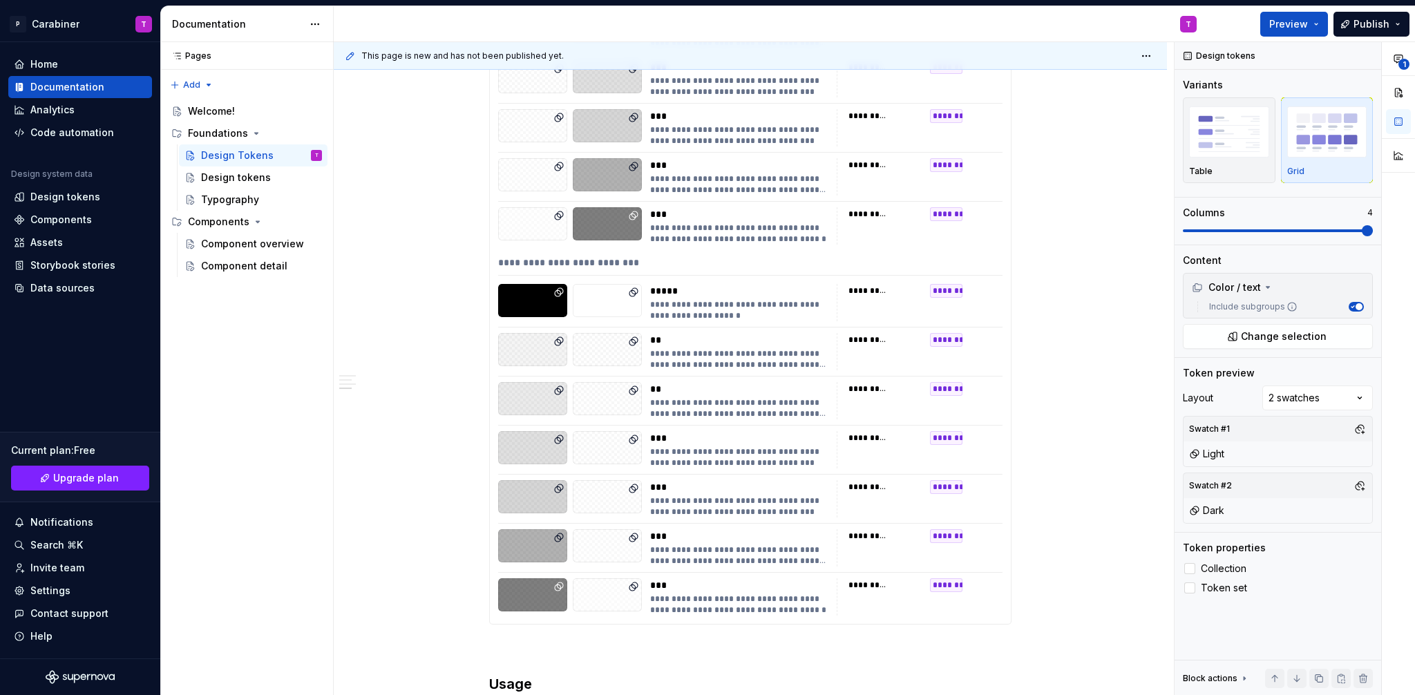
scroll to position [19788, 0]
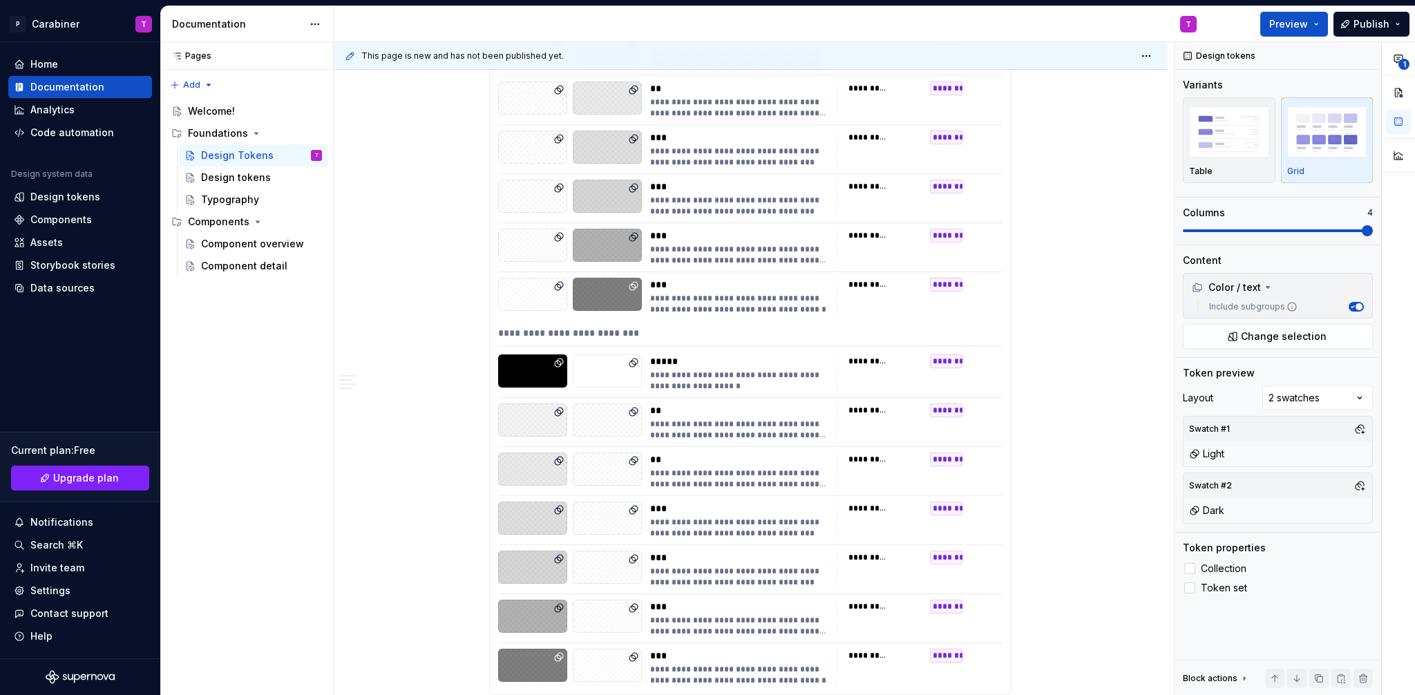
click at [746, 384] on div "**********" at bounding box center [739, 381] width 178 height 22
click at [1321, 680] on button "button" at bounding box center [1318, 678] width 19 height 19
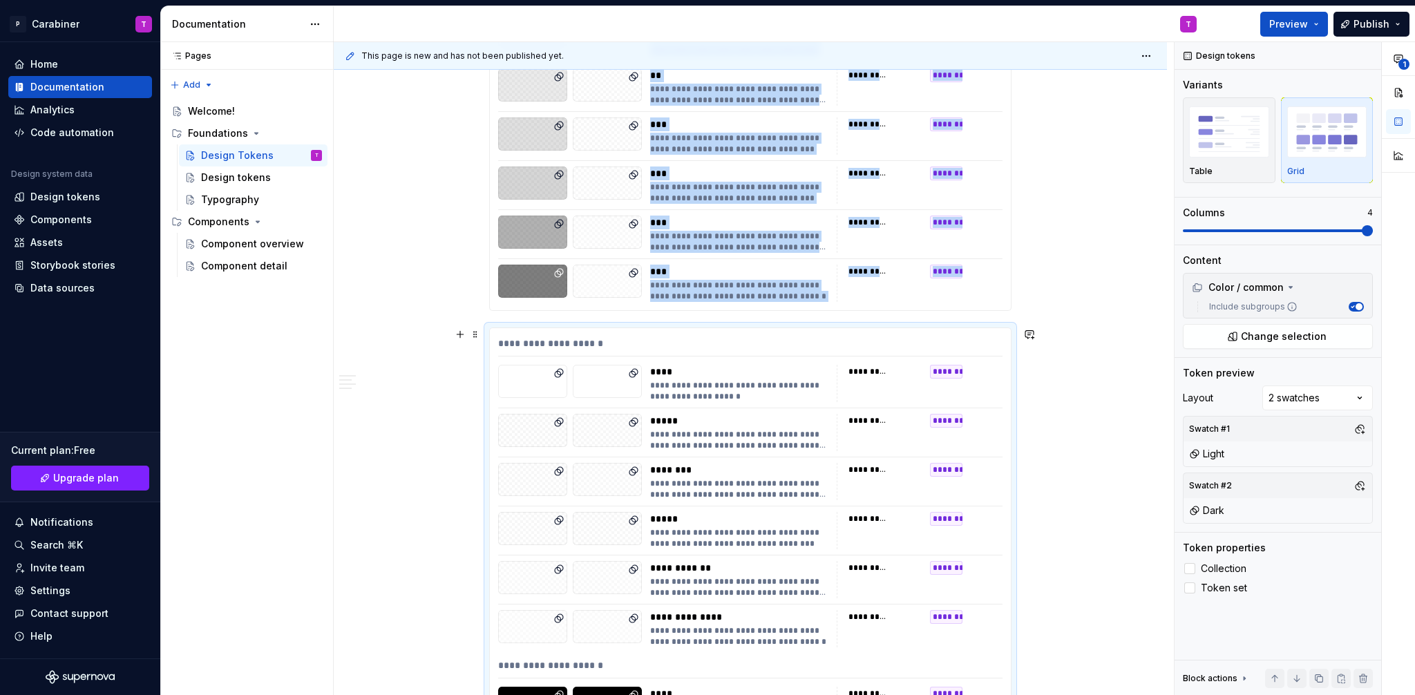
scroll to position [20190, 0]
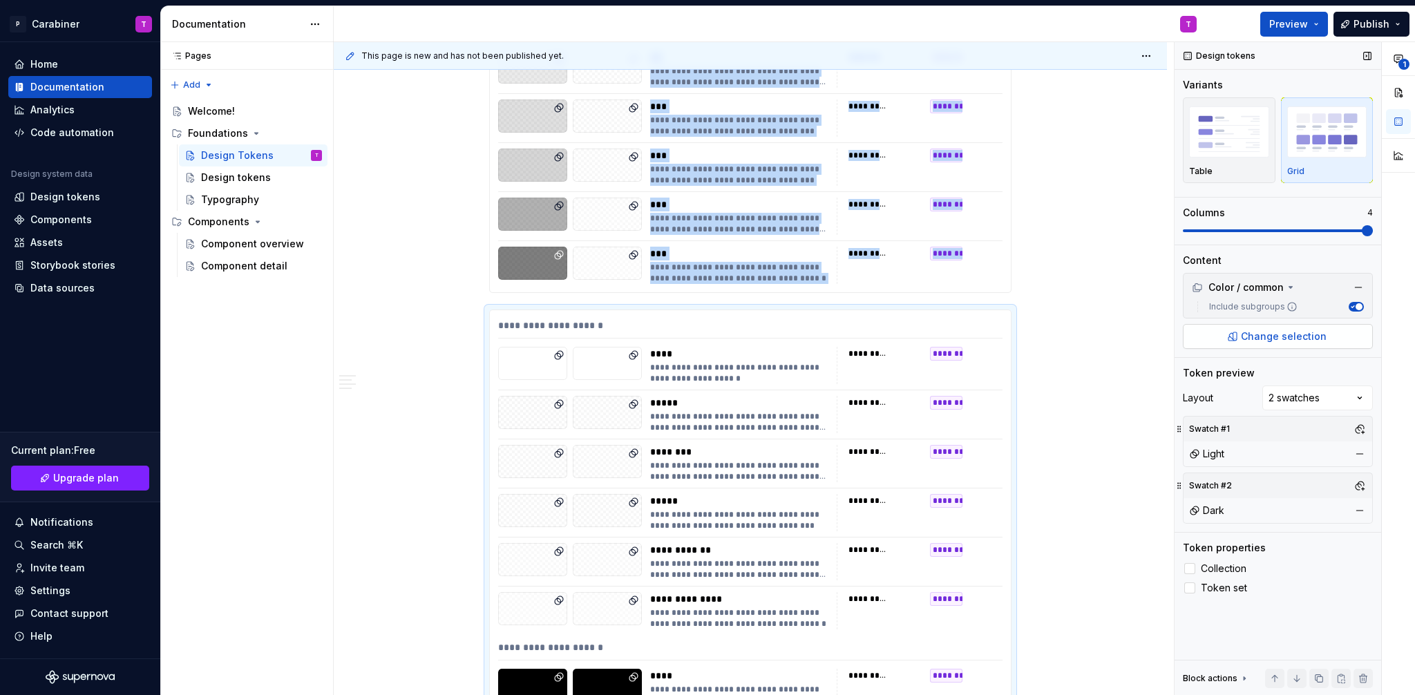
click at [1248, 335] on span "Change selection" at bounding box center [1284, 337] width 86 height 14
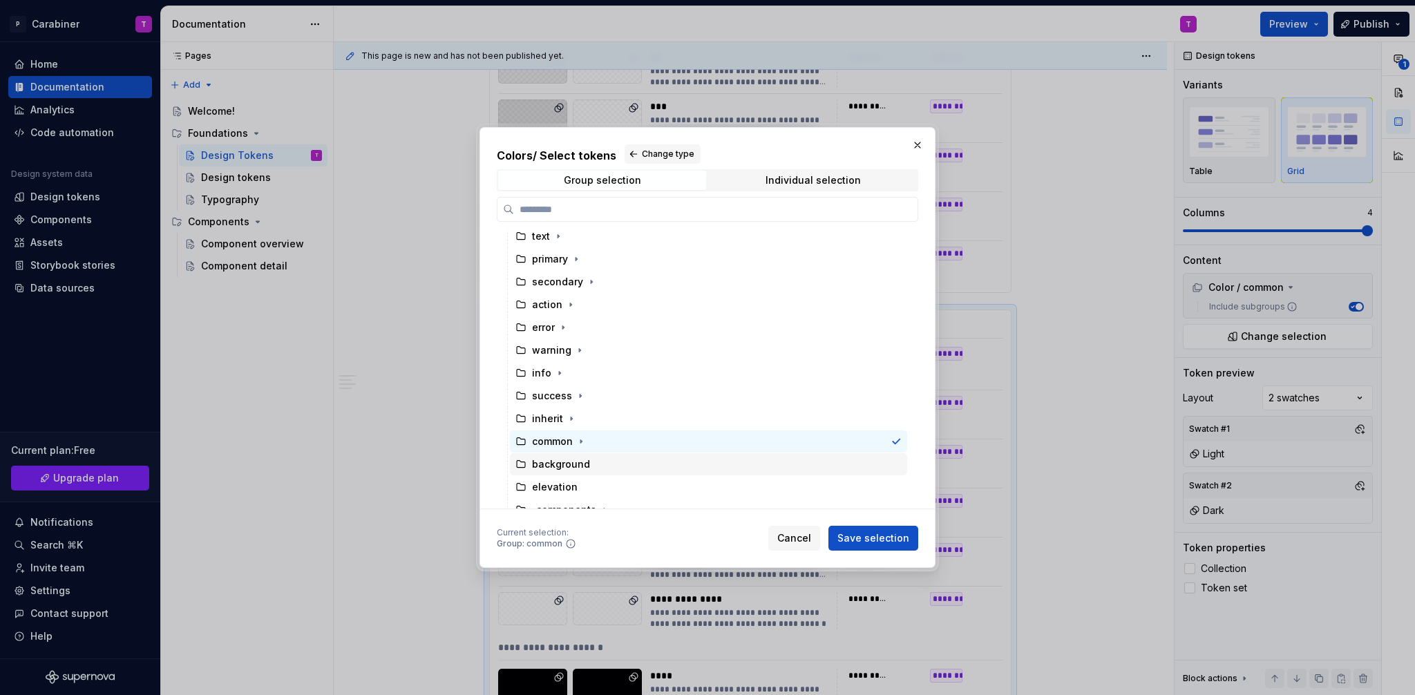
scroll to position [64, 0]
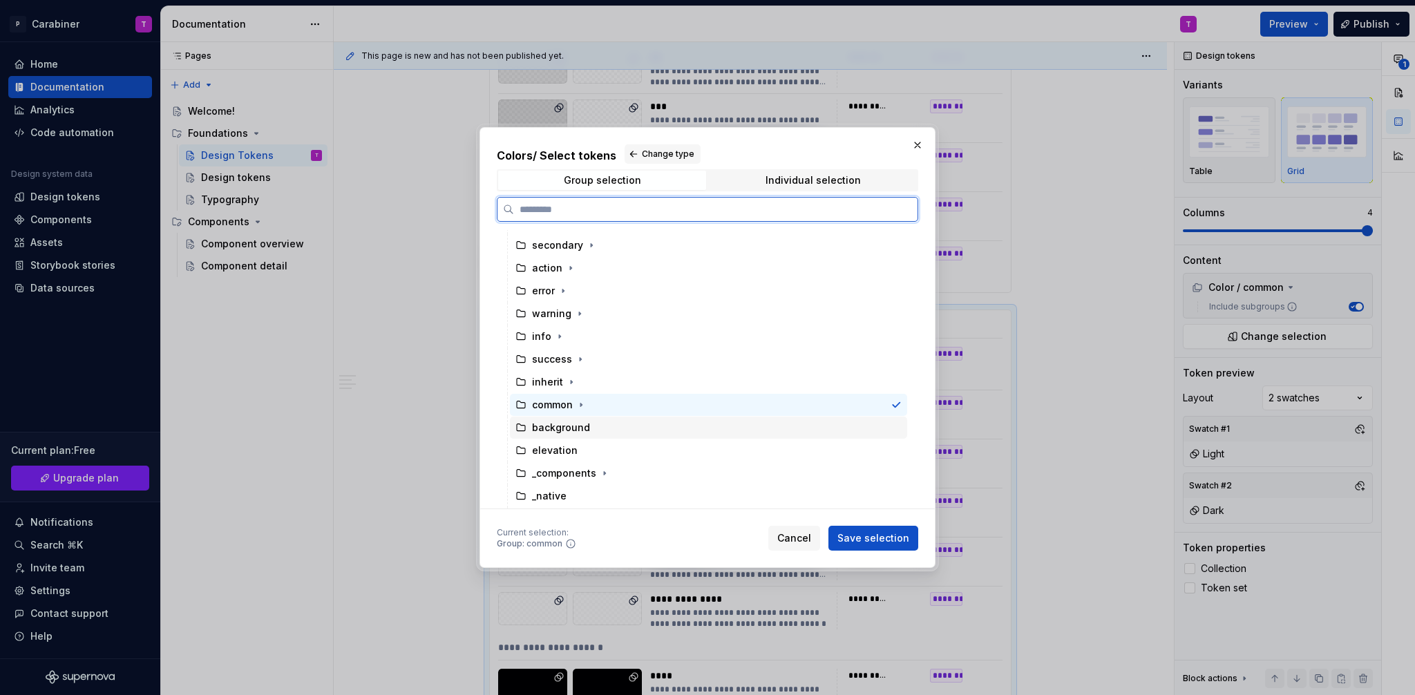
click at [560, 430] on div "background" at bounding box center [561, 428] width 58 height 14
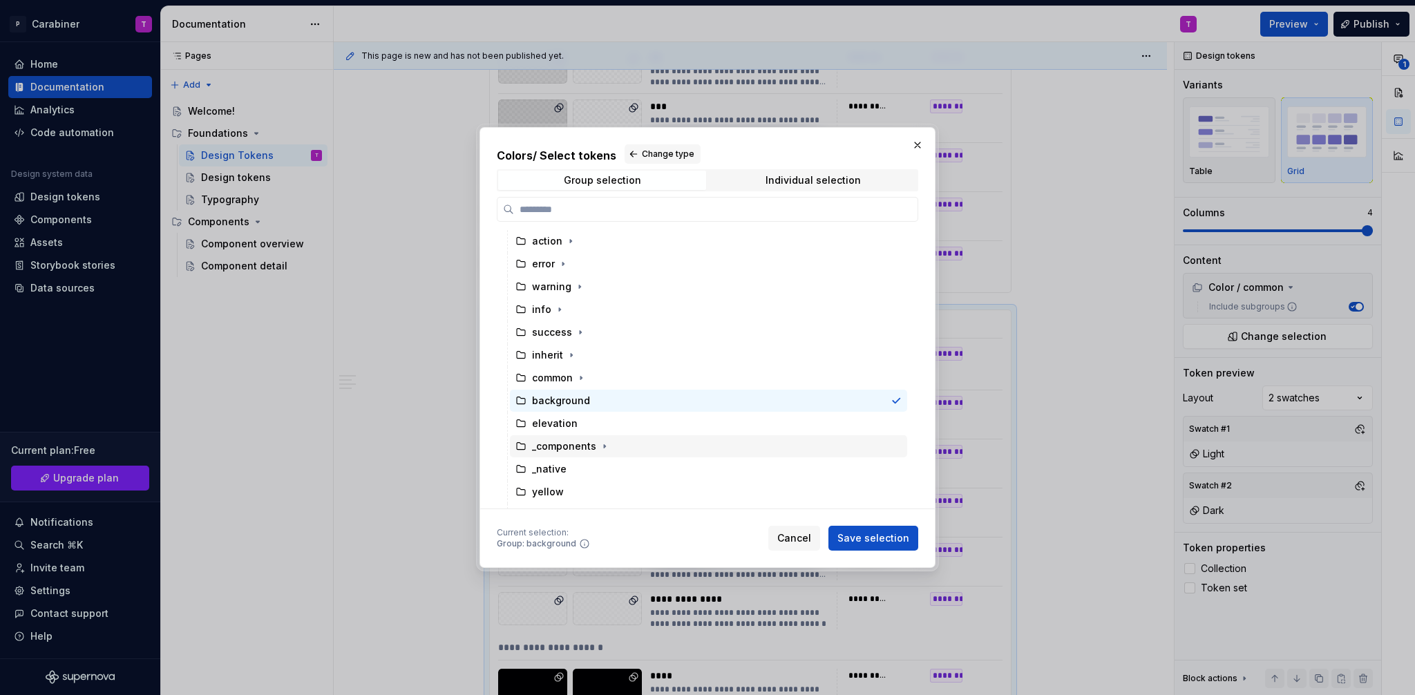
scroll to position [144, 0]
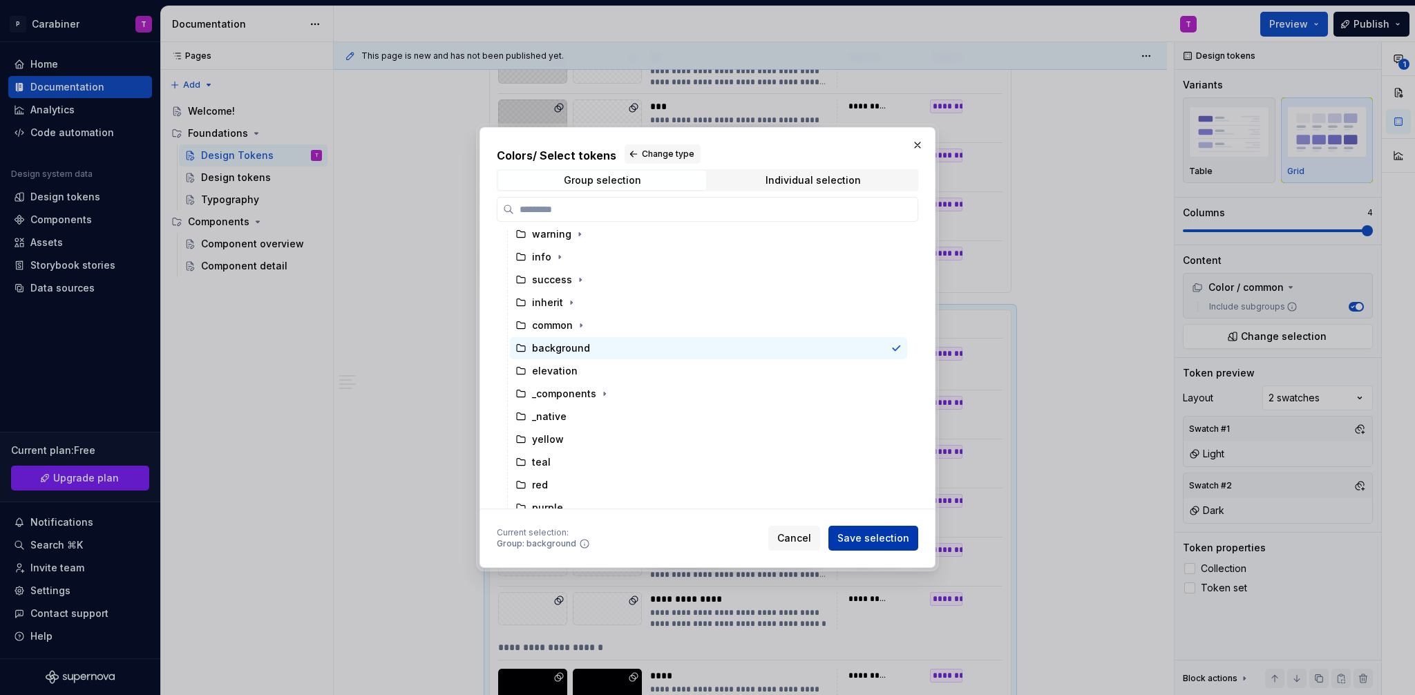
click at [880, 538] on span "Save selection" at bounding box center [874, 538] width 72 height 14
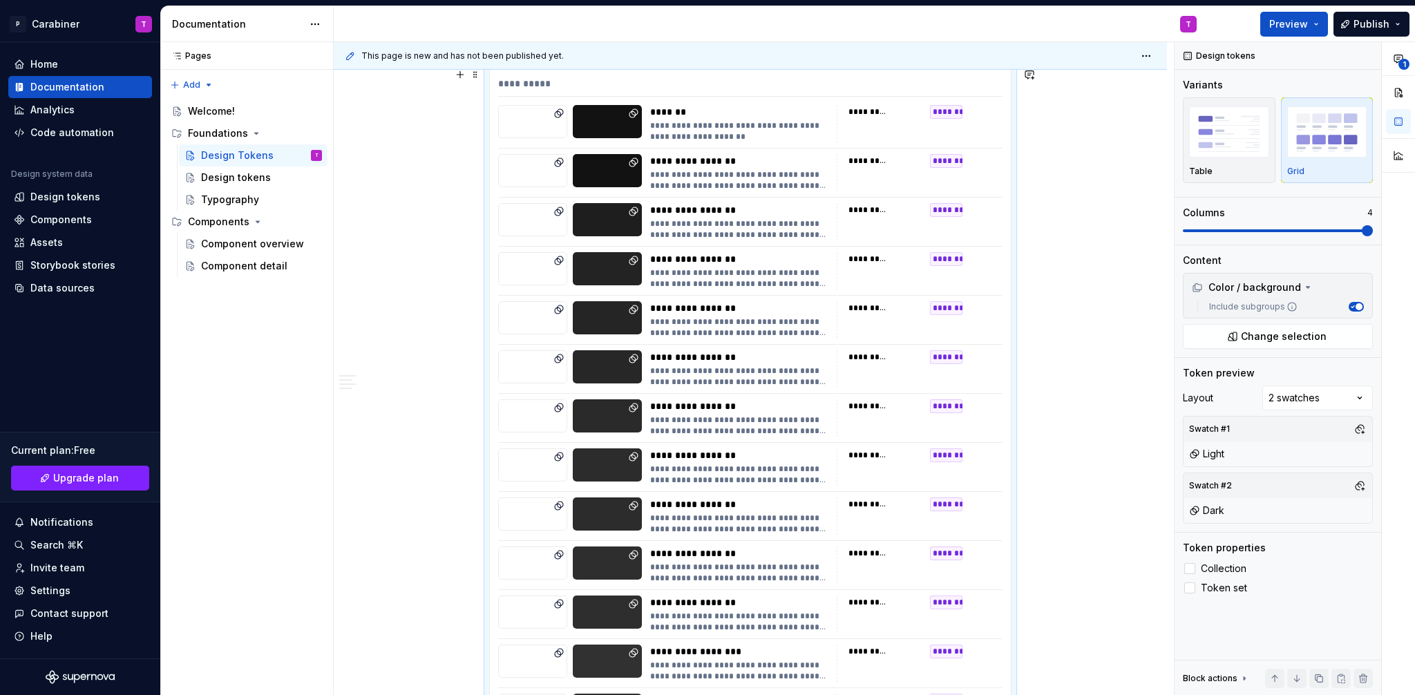
scroll to position [20139, 0]
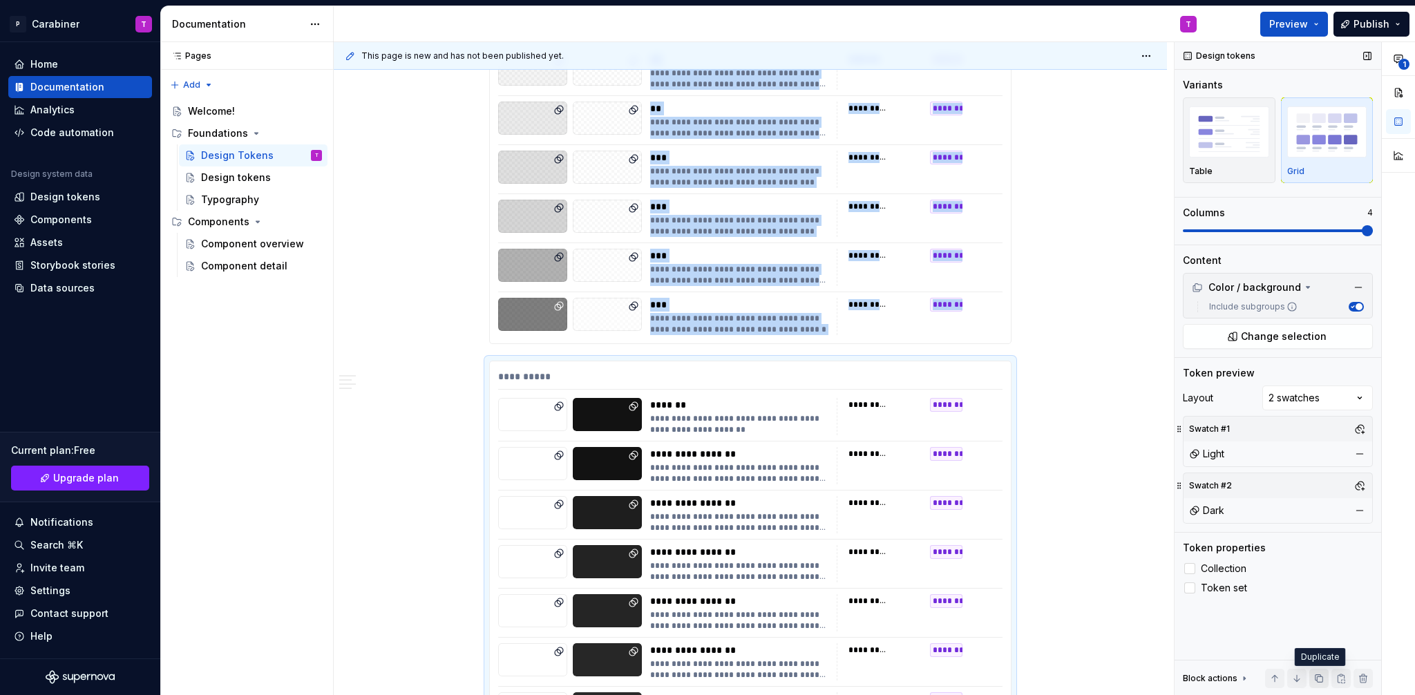
click at [1318, 677] on button "button" at bounding box center [1318, 678] width 19 height 19
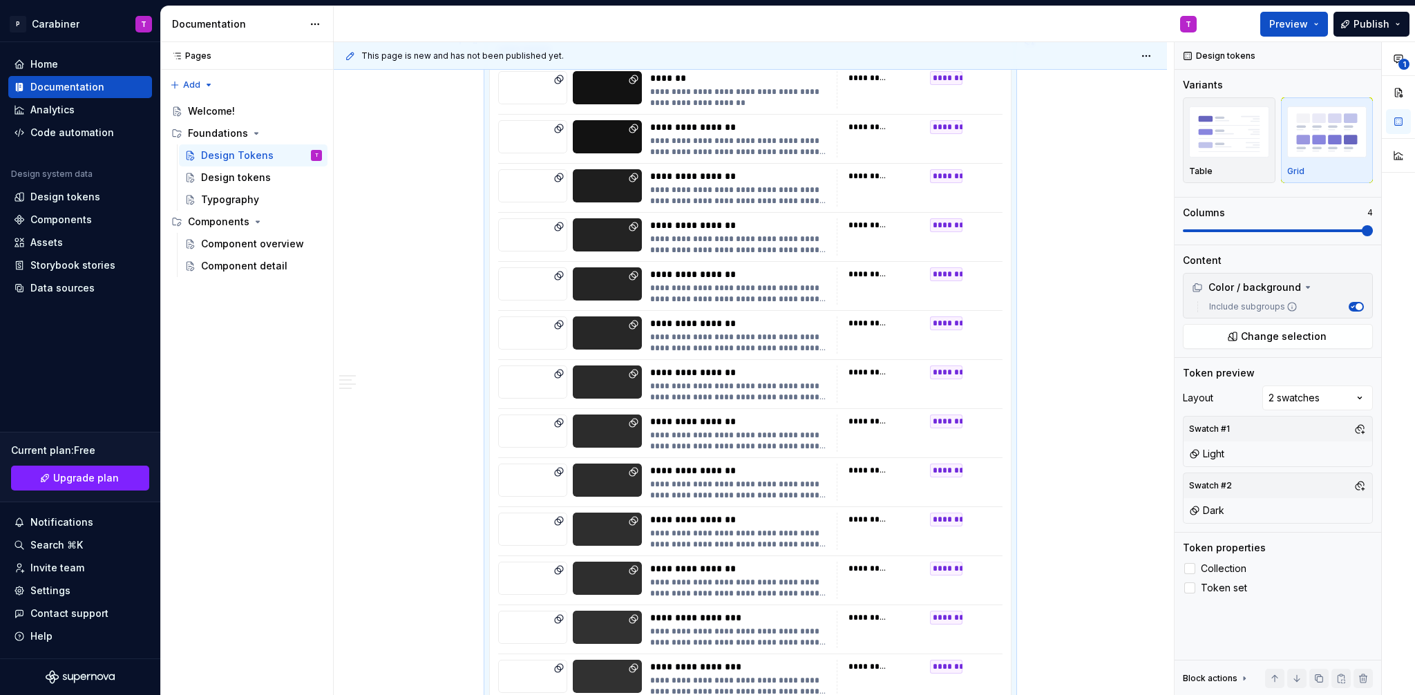
scroll to position [21775, 0]
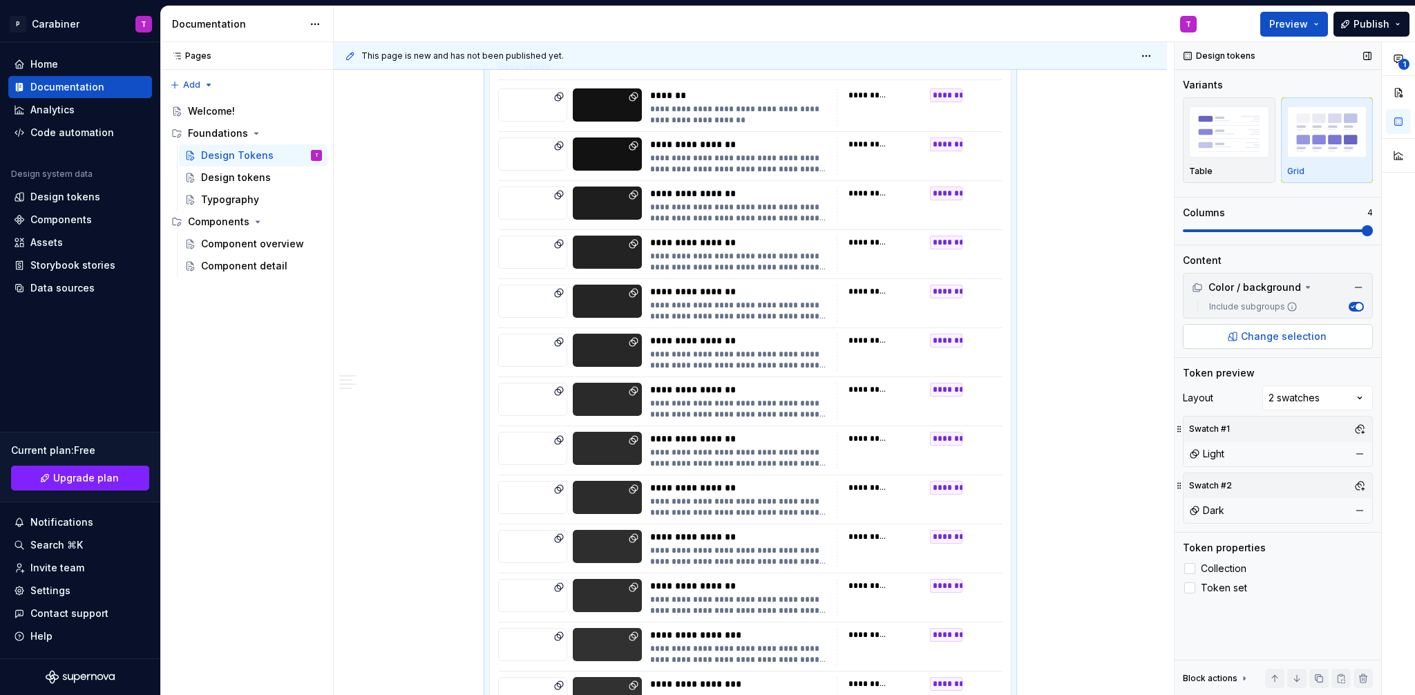
click at [1263, 330] on span "Change selection" at bounding box center [1284, 337] width 86 height 14
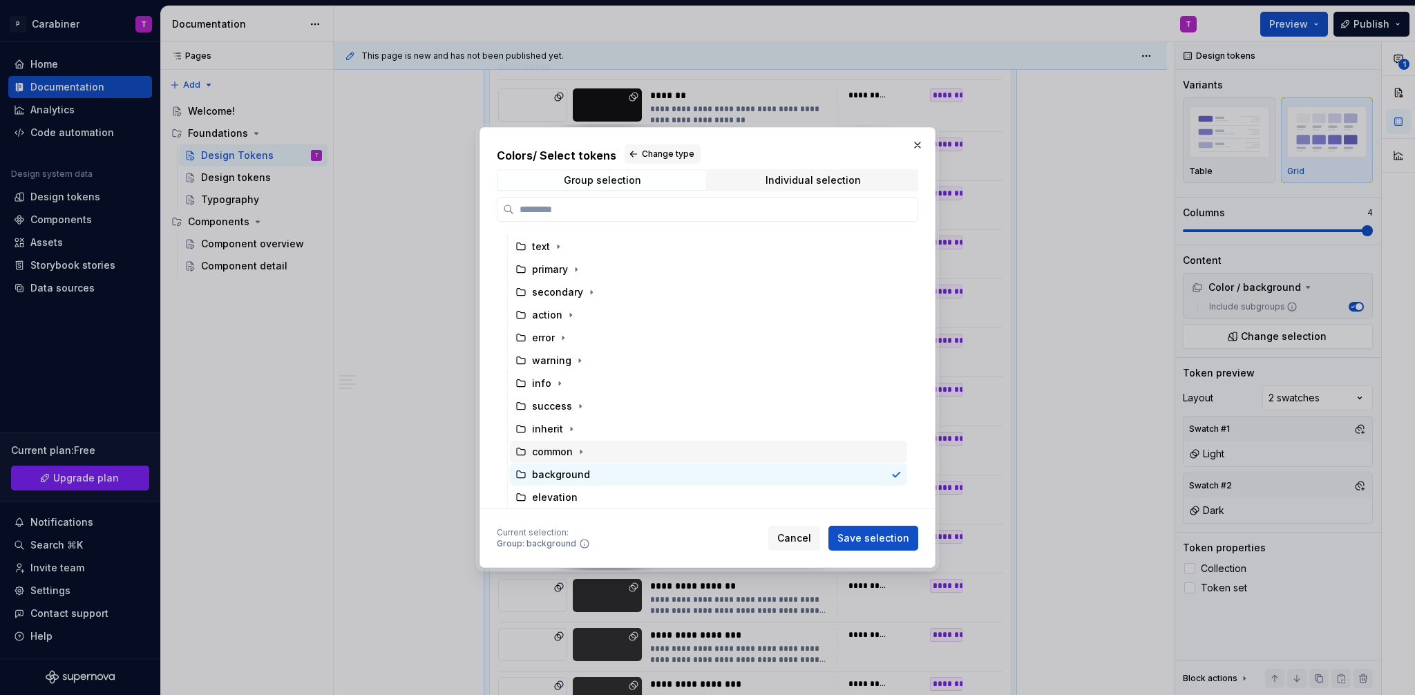
scroll to position [35, 0]
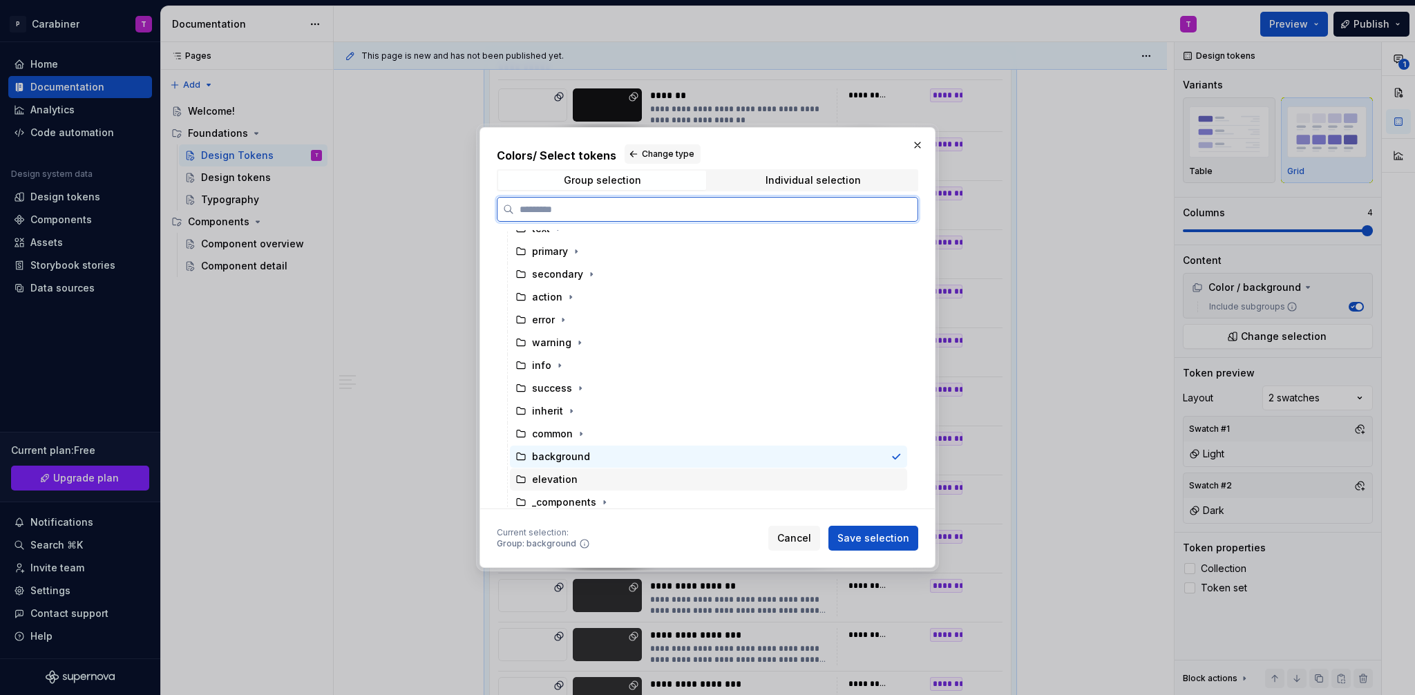
click at [560, 481] on div "elevation" at bounding box center [555, 480] width 46 height 14
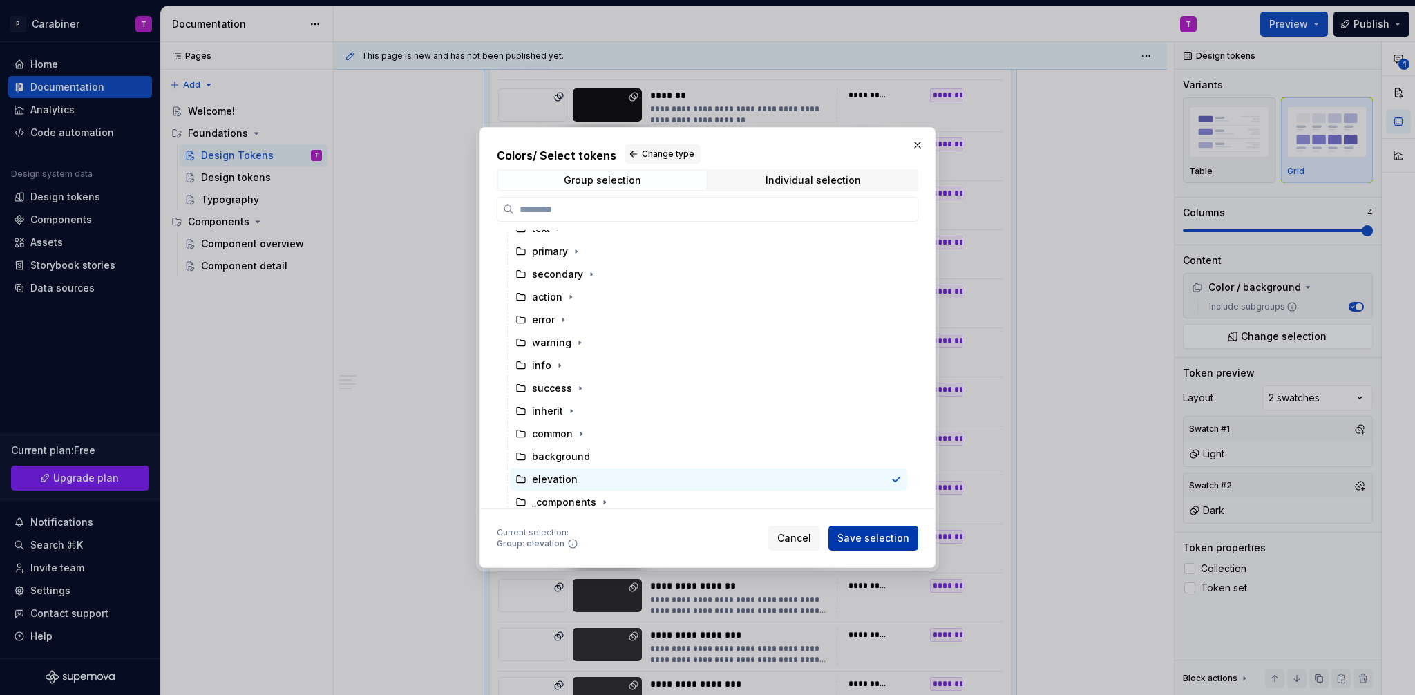
click at [881, 540] on span "Save selection" at bounding box center [874, 538] width 72 height 14
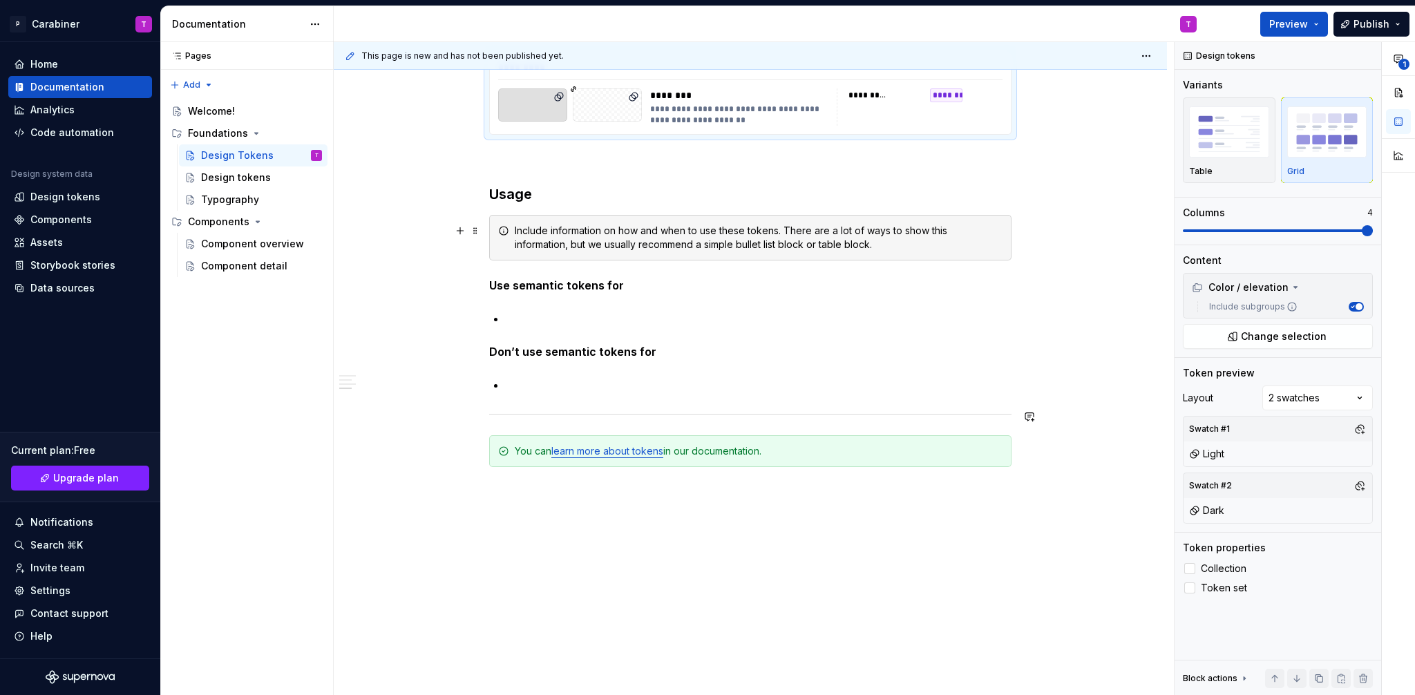
scroll to position [21391, 0]
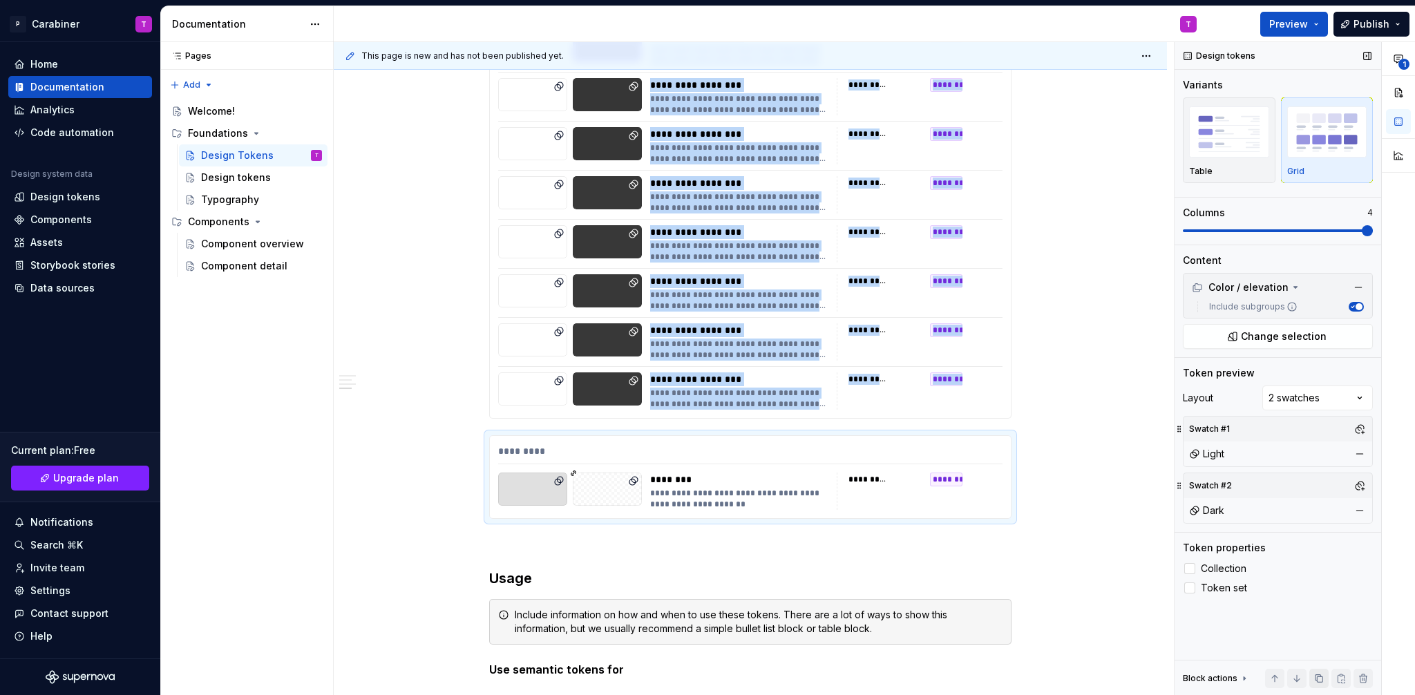
click at [1320, 680] on button "button" at bounding box center [1318, 678] width 19 height 19
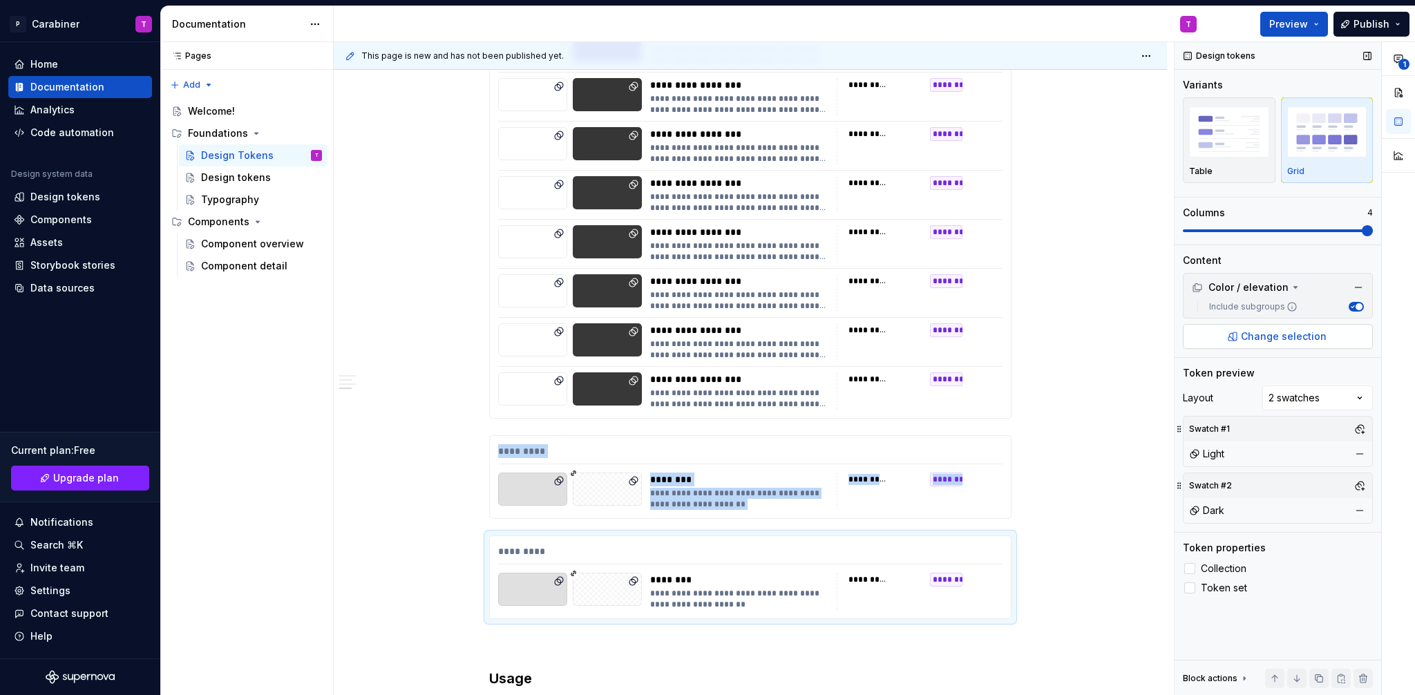
click at [1278, 335] on span "Change selection" at bounding box center [1284, 337] width 86 height 14
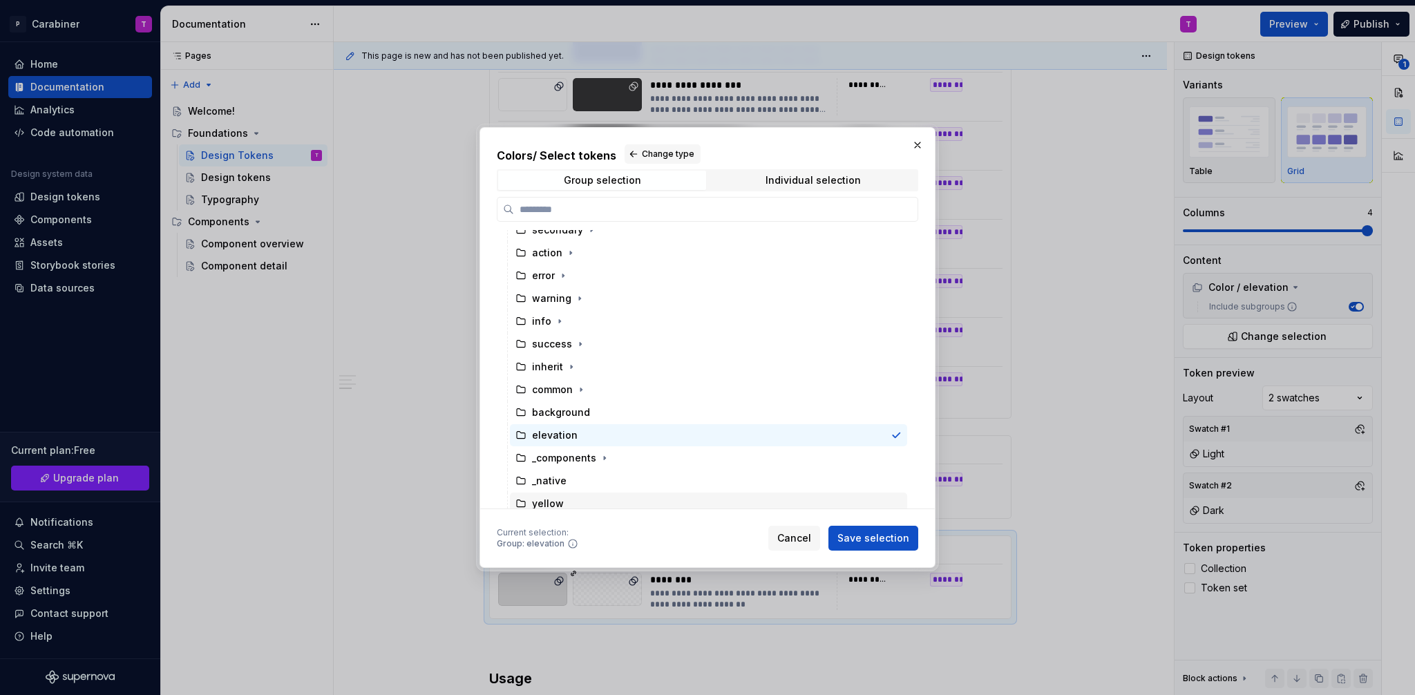
scroll to position [88, 0]
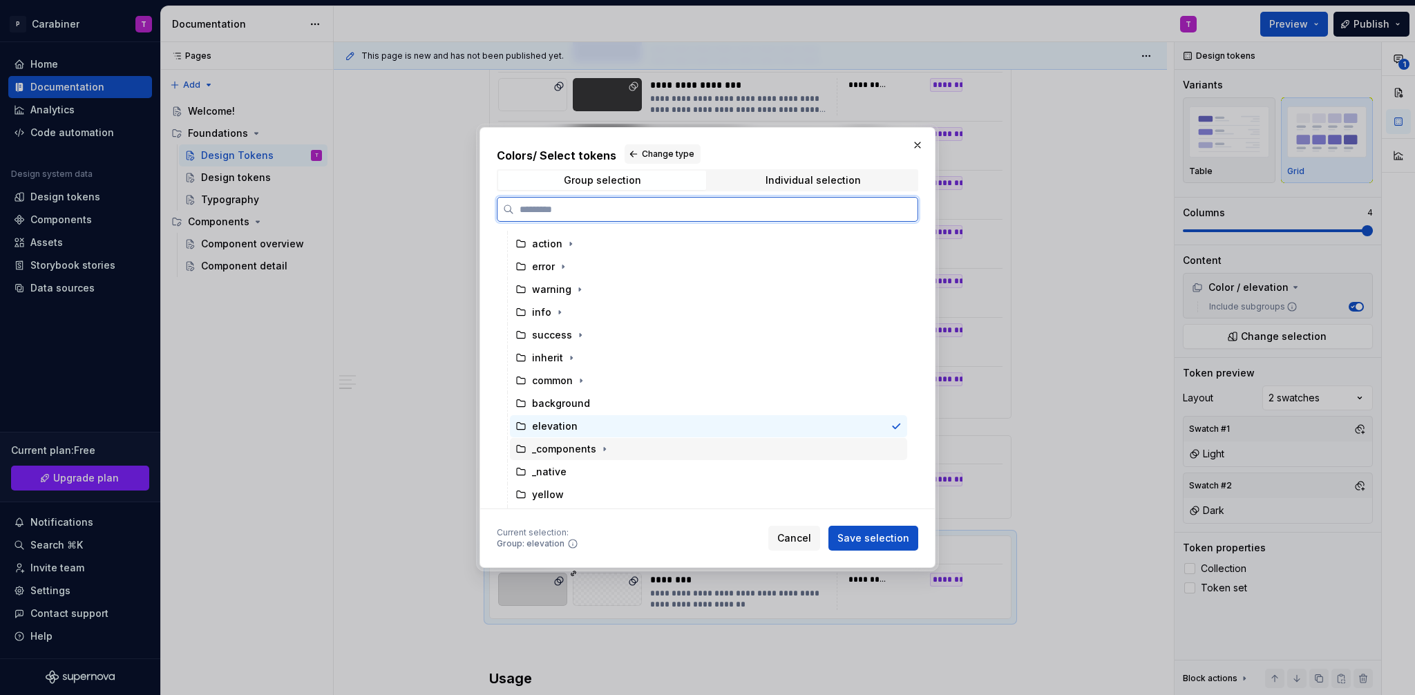
click at [559, 451] on div "_components" at bounding box center [564, 449] width 64 height 14
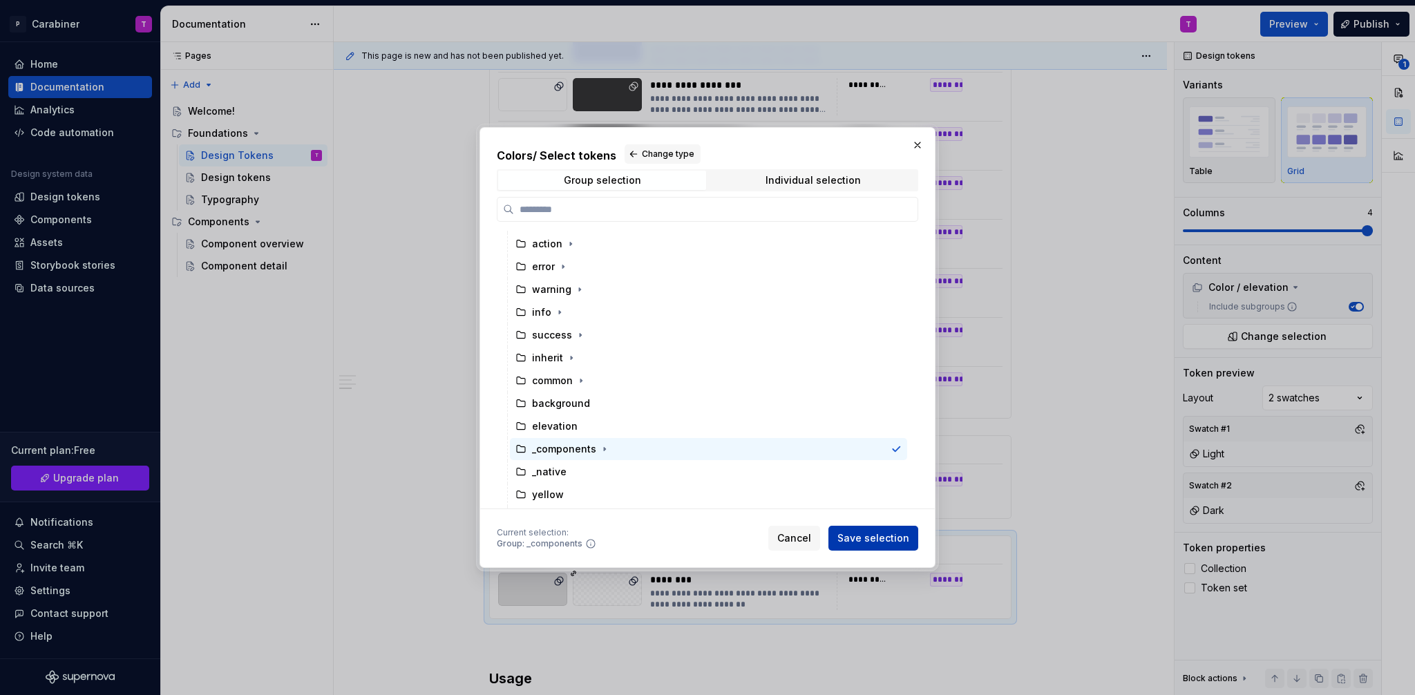
click at [873, 534] on span "Save selection" at bounding box center [874, 538] width 72 height 14
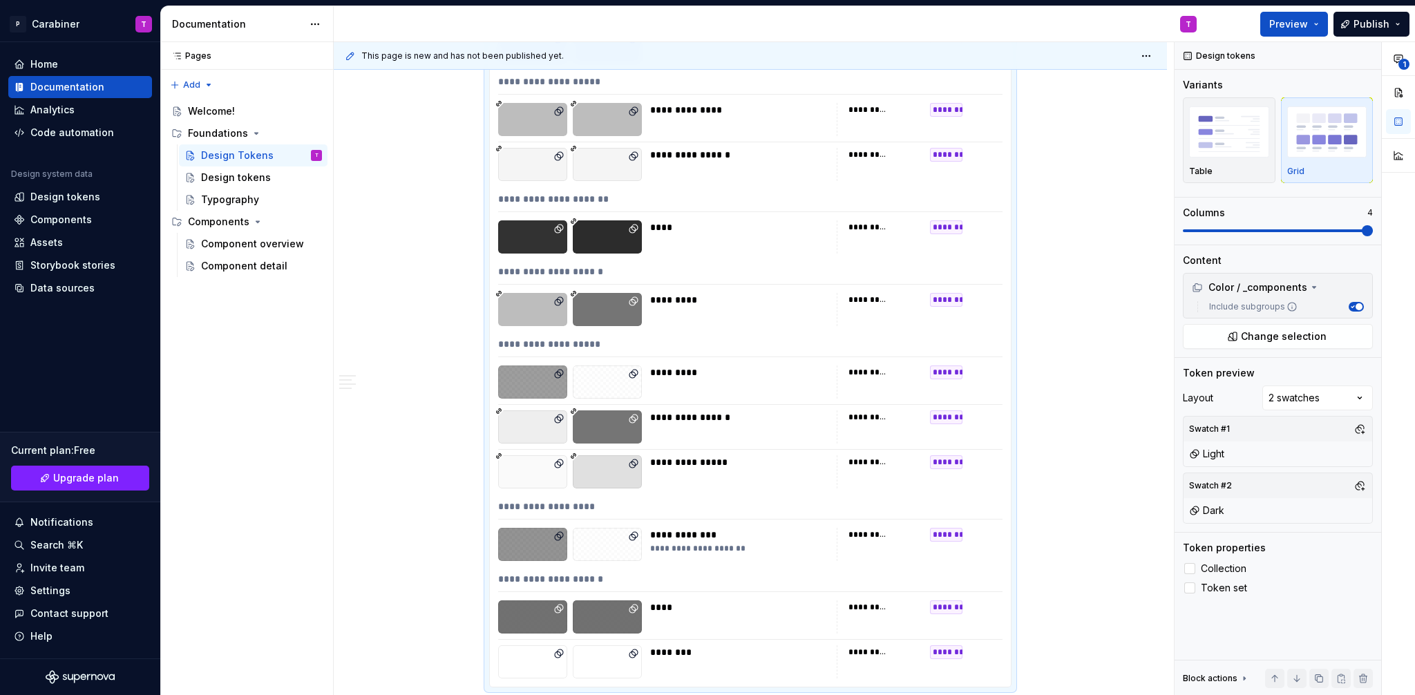
scroll to position [24531, 0]
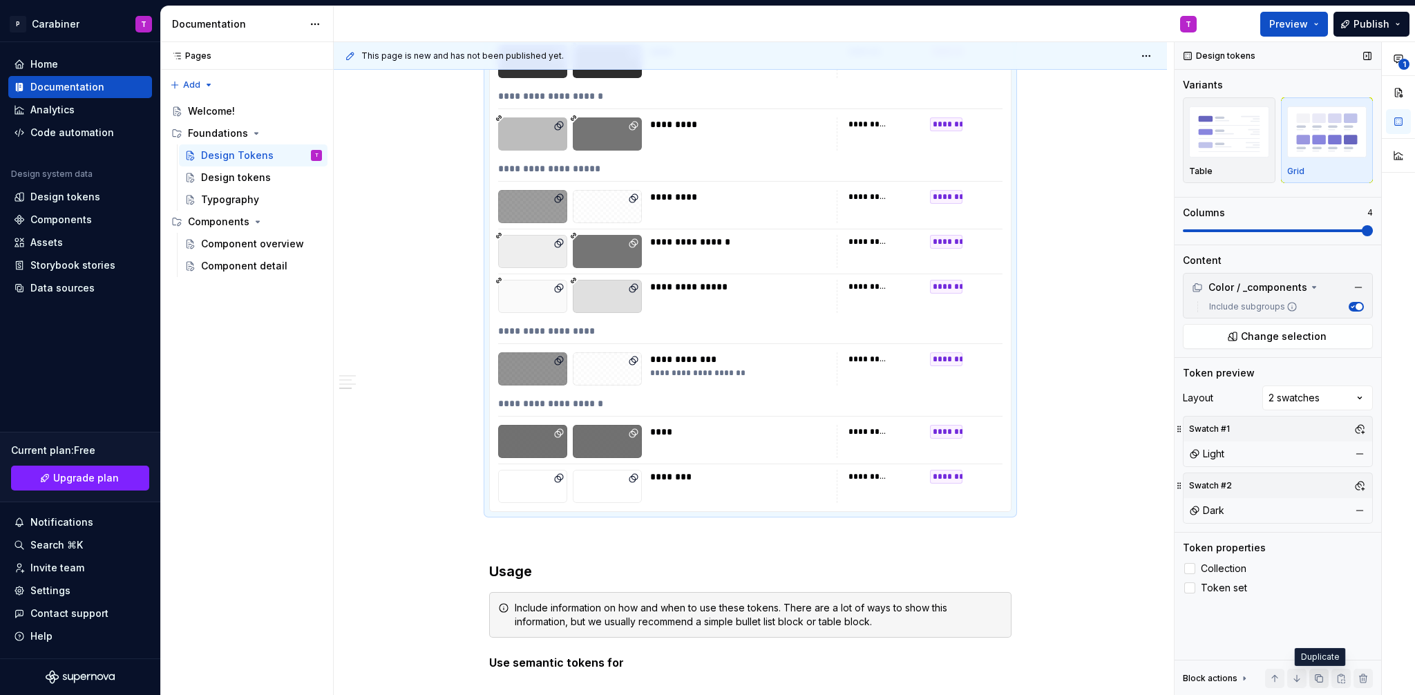
click at [1321, 681] on button "button" at bounding box center [1318, 678] width 19 height 19
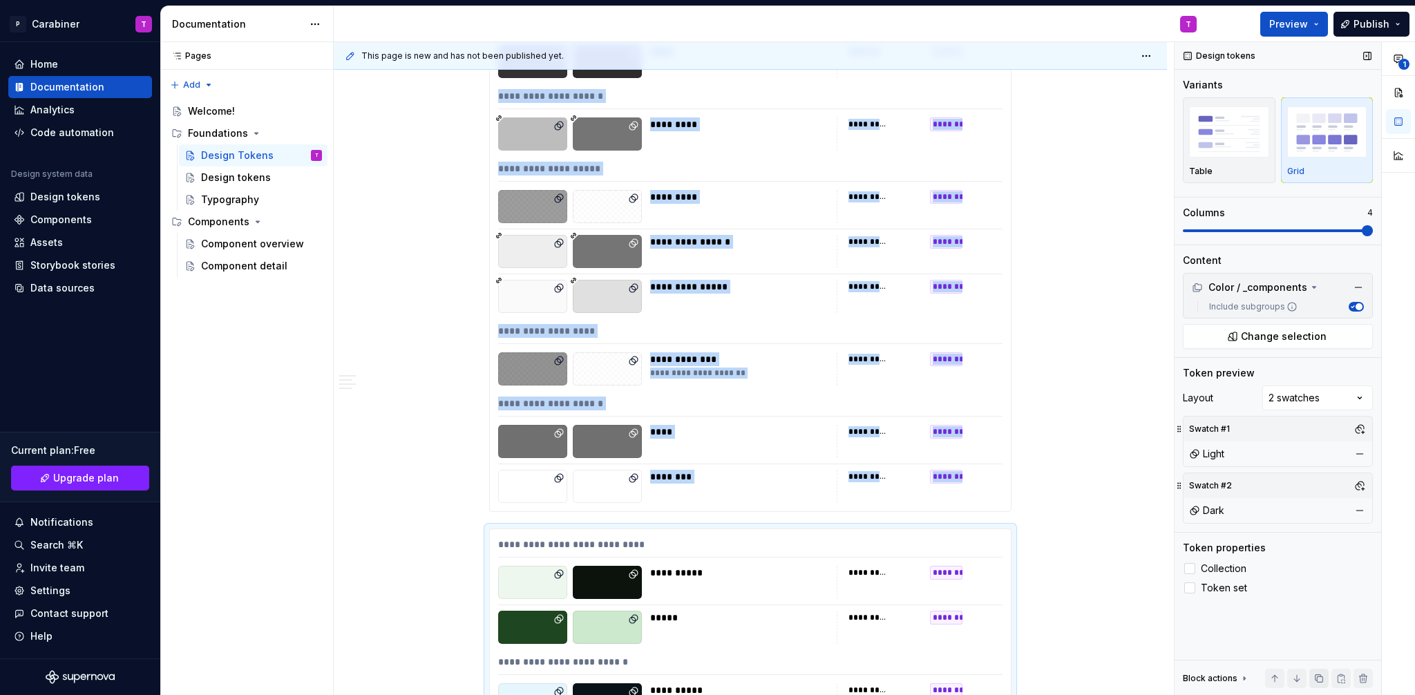
scroll to position [25017, 0]
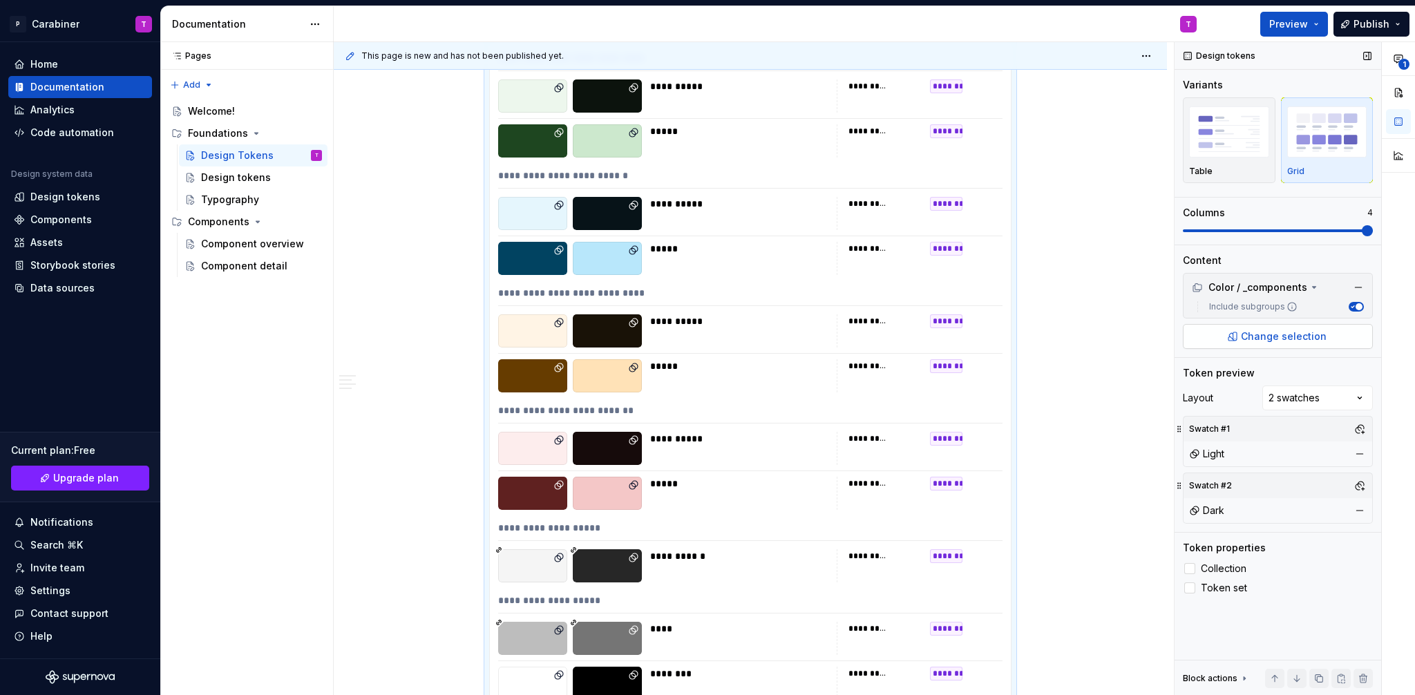
click at [1275, 333] on span "Change selection" at bounding box center [1284, 337] width 86 height 14
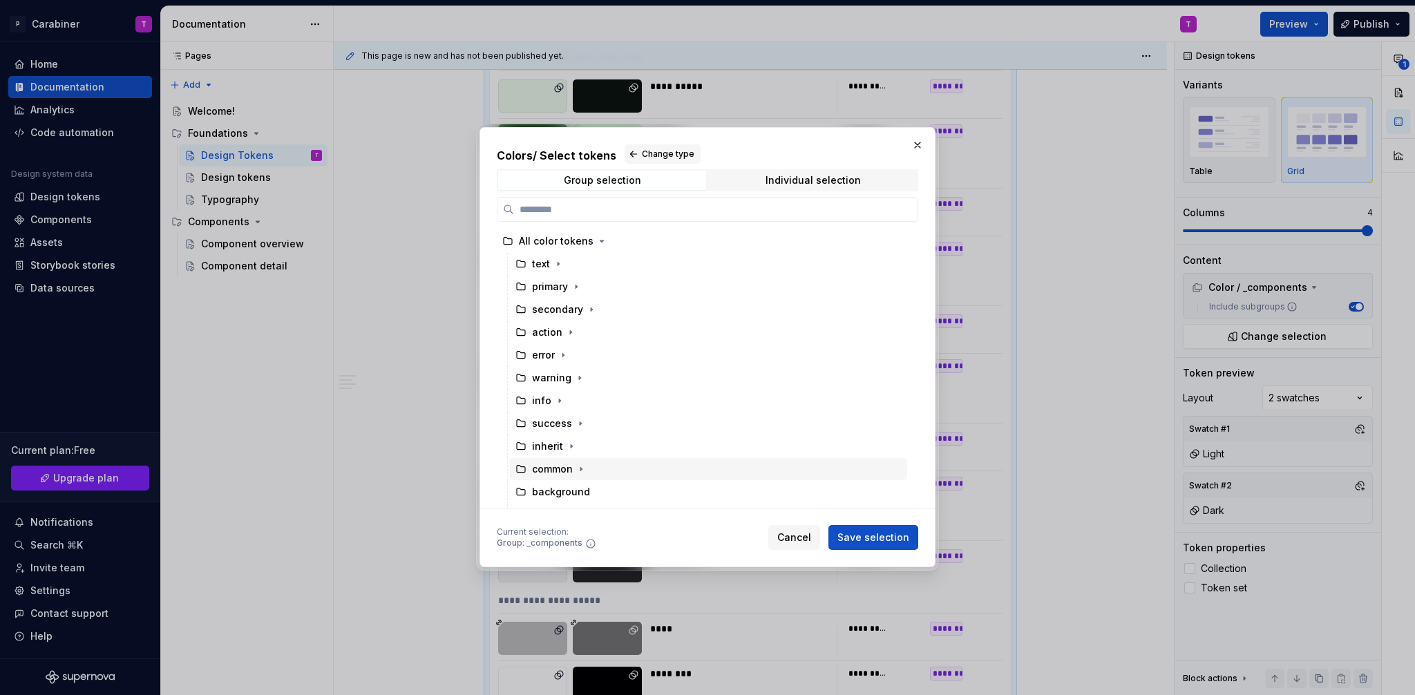
scroll to position [207, 0]
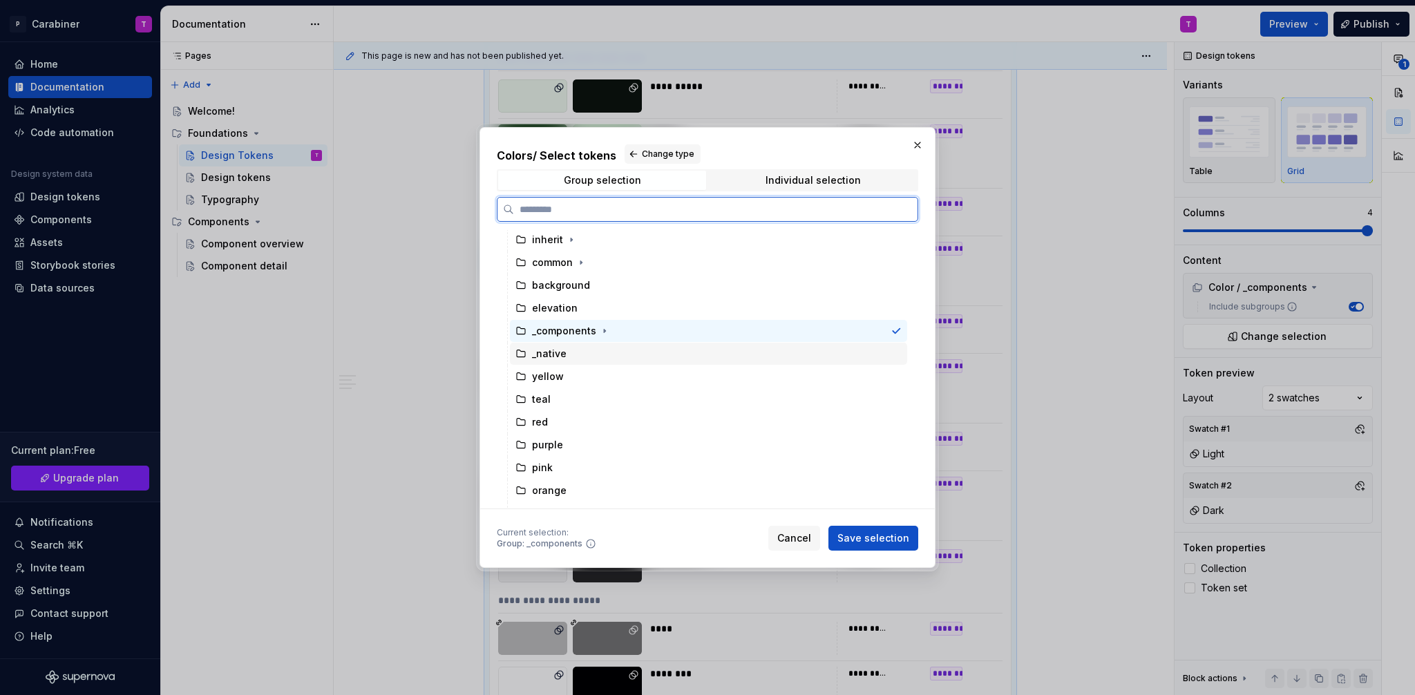
click at [551, 359] on div "_native" at bounding box center [549, 354] width 35 height 14
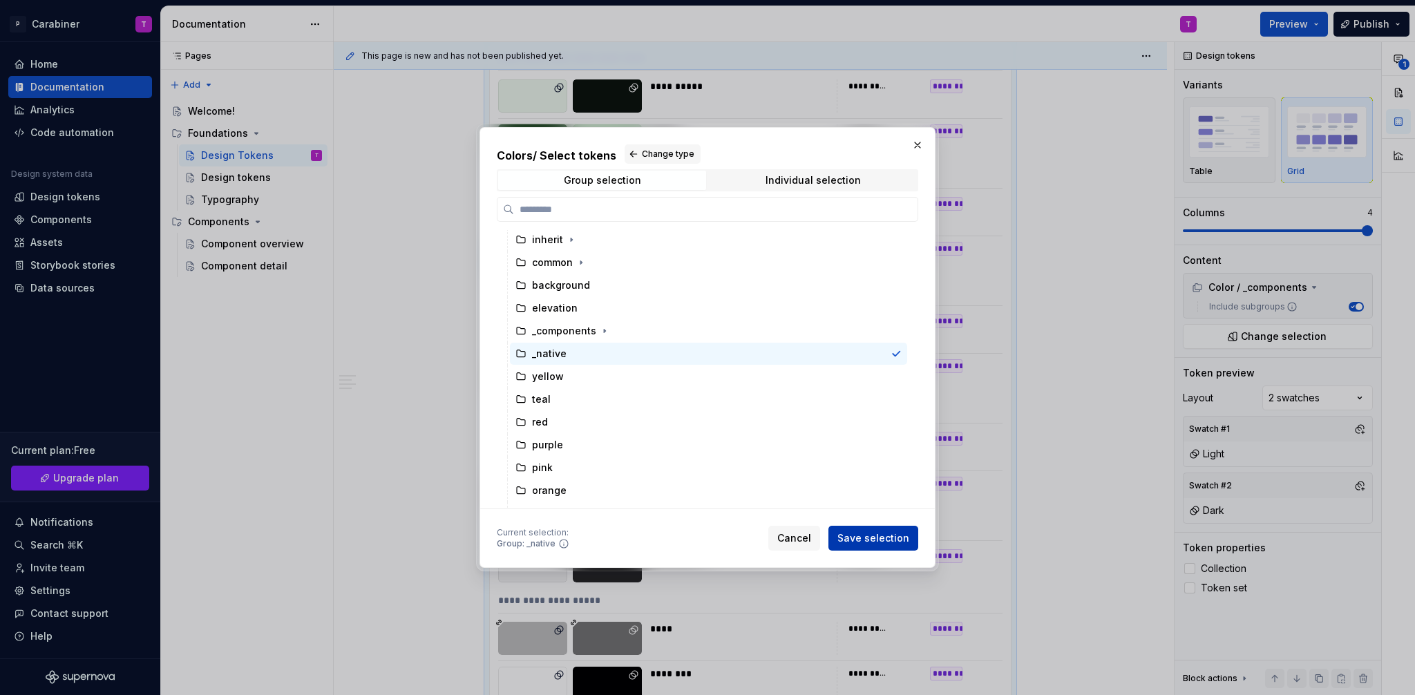
click at [872, 536] on span "Save selection" at bounding box center [874, 538] width 72 height 14
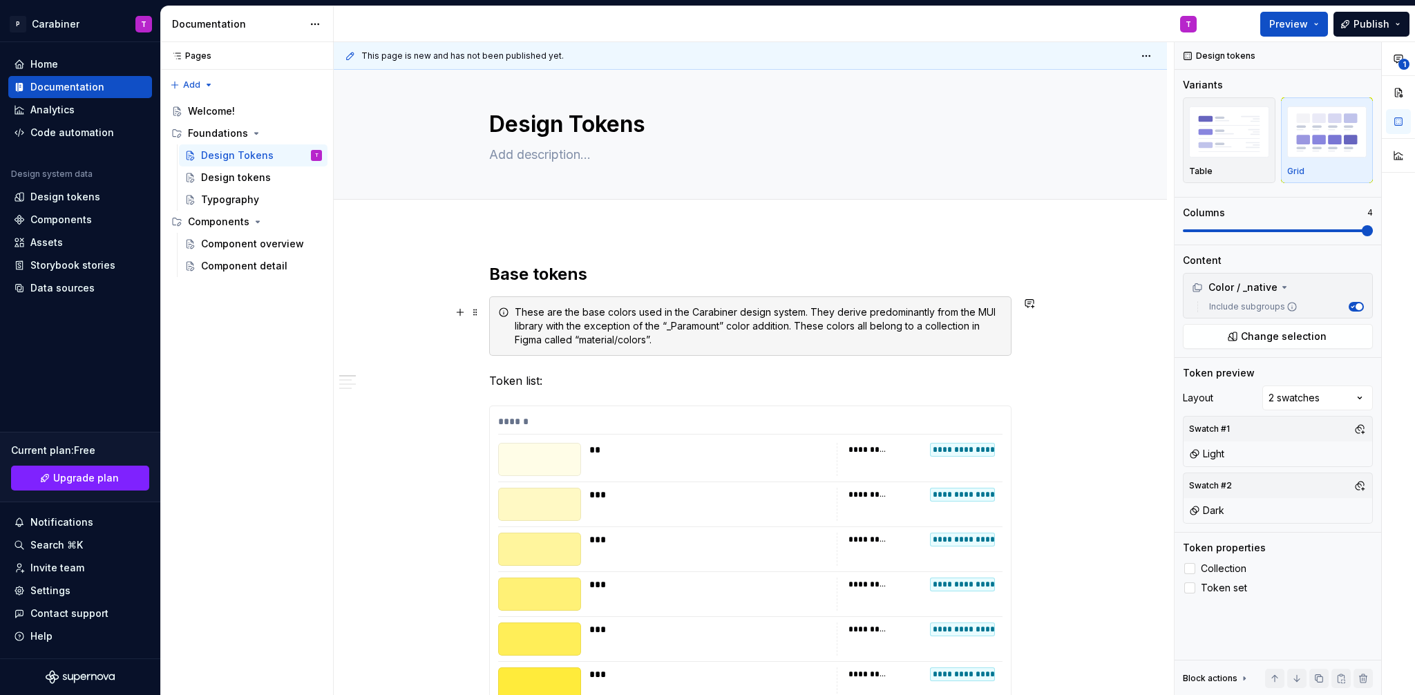
scroll to position [0, 0]
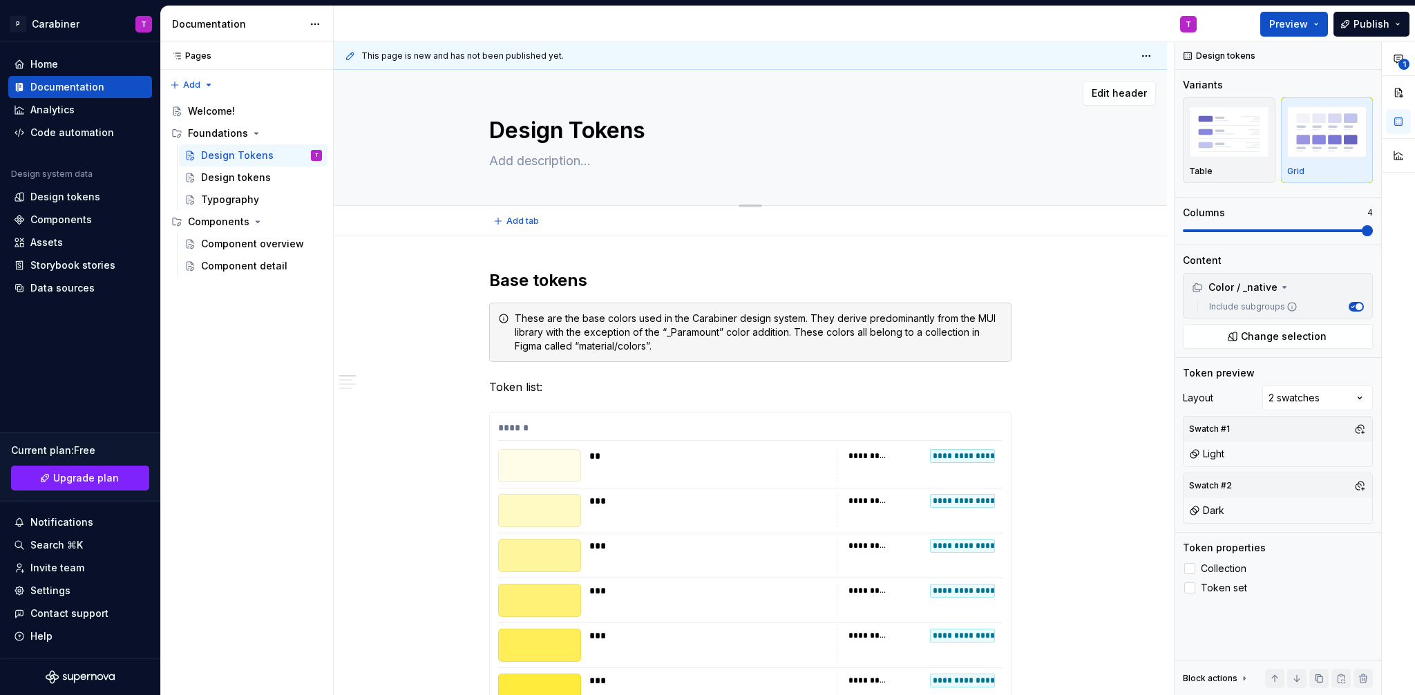
click at [544, 159] on textarea at bounding box center [747, 161] width 522 height 22
drag, startPoint x: 598, startPoint y: 164, endPoint x: 475, endPoint y: 163, distance: 123.0
click at [475, 163] on div "Design Tokens" at bounding box center [750, 137] width 723 height 135
type textarea "*"
type textarea "C"
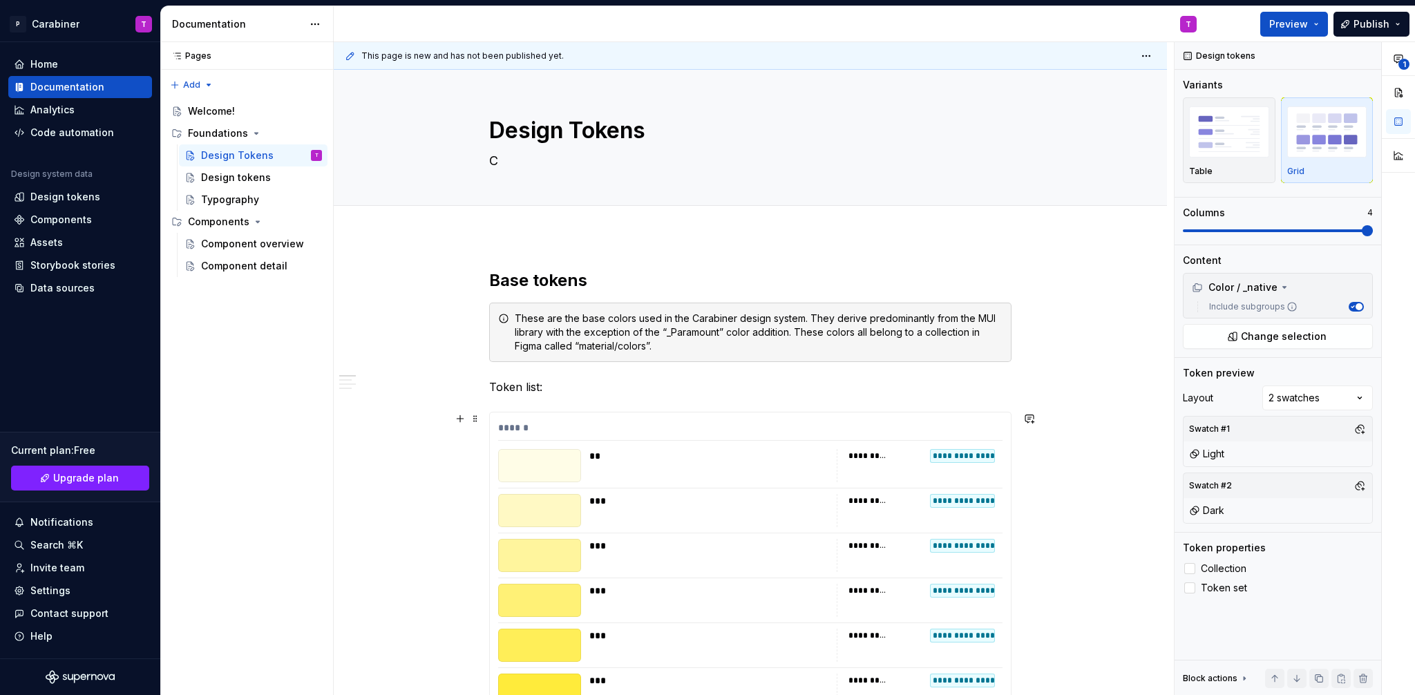
type textarea "*"
type textarea "Co"
type textarea "*"
type textarea "Col"
type textarea "*"
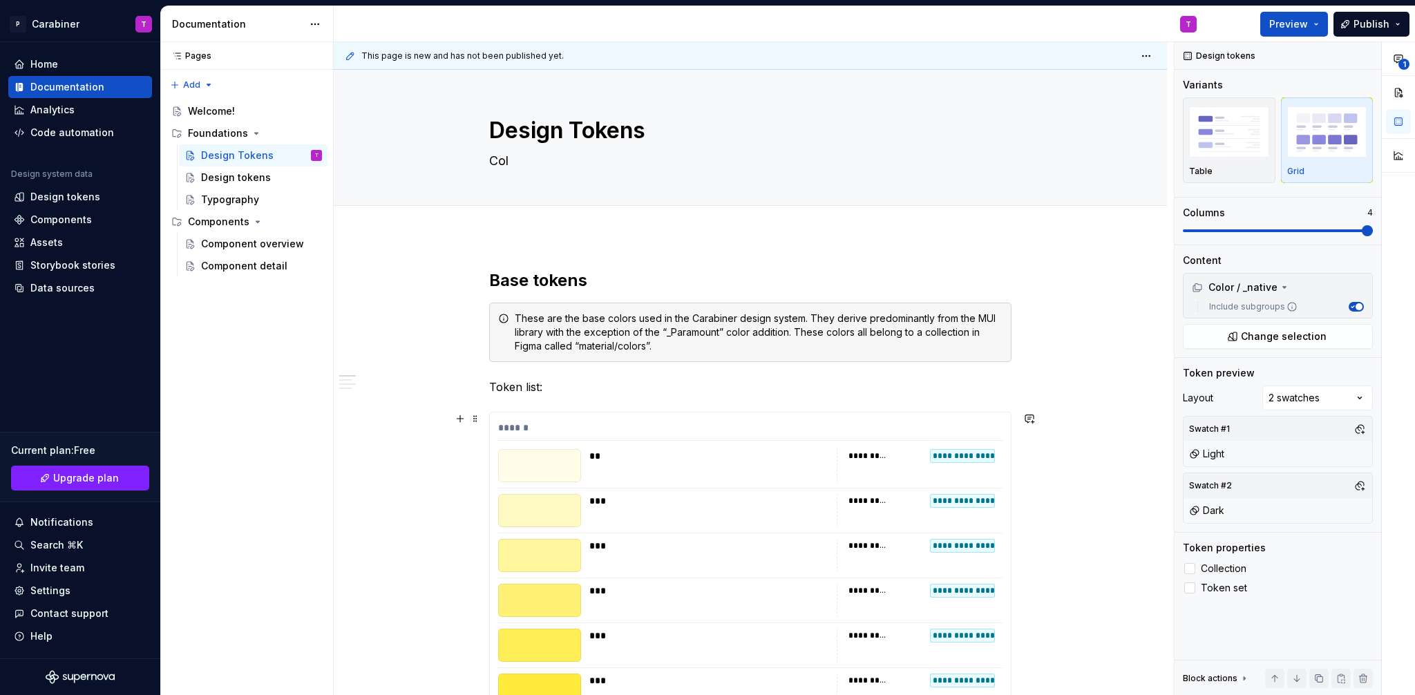
type textarea "Colo"
type textarea "*"
type textarea "Color"
type textarea "*"
type textarea "Color"
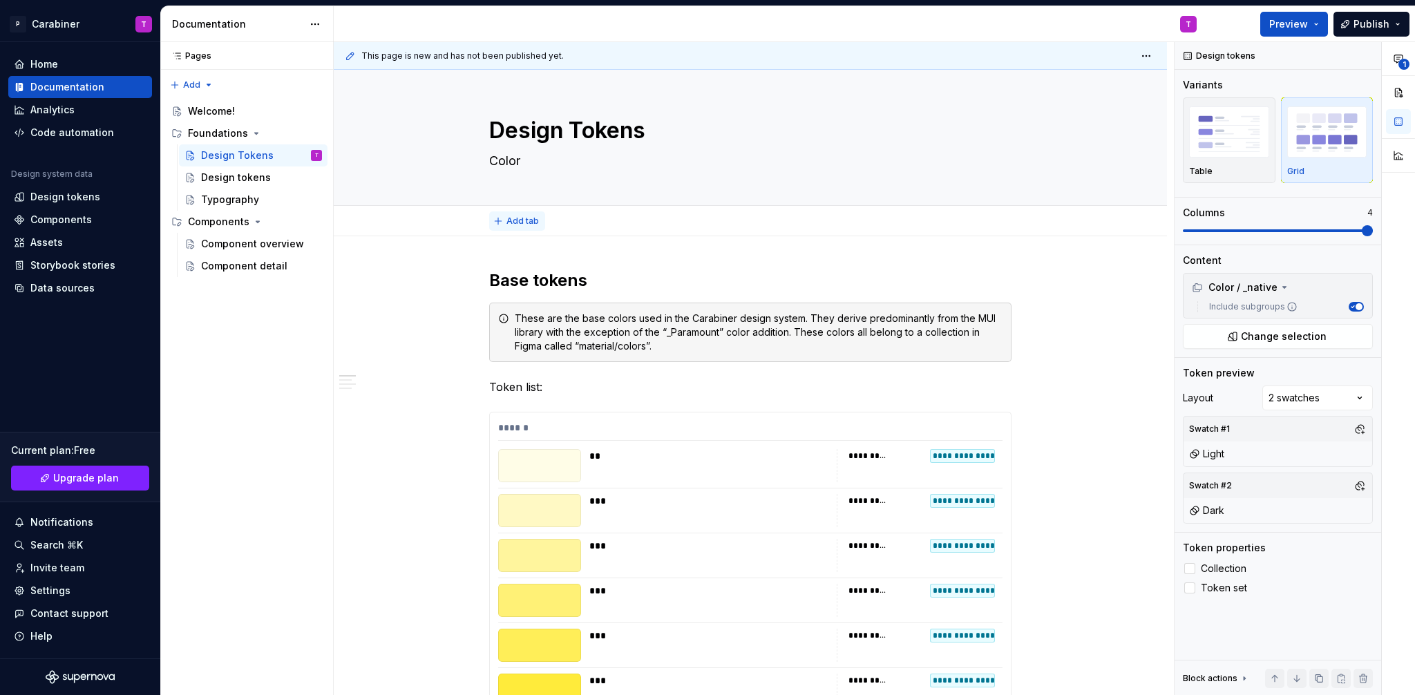
click at [513, 218] on span "Add tab" at bounding box center [523, 221] width 32 height 11
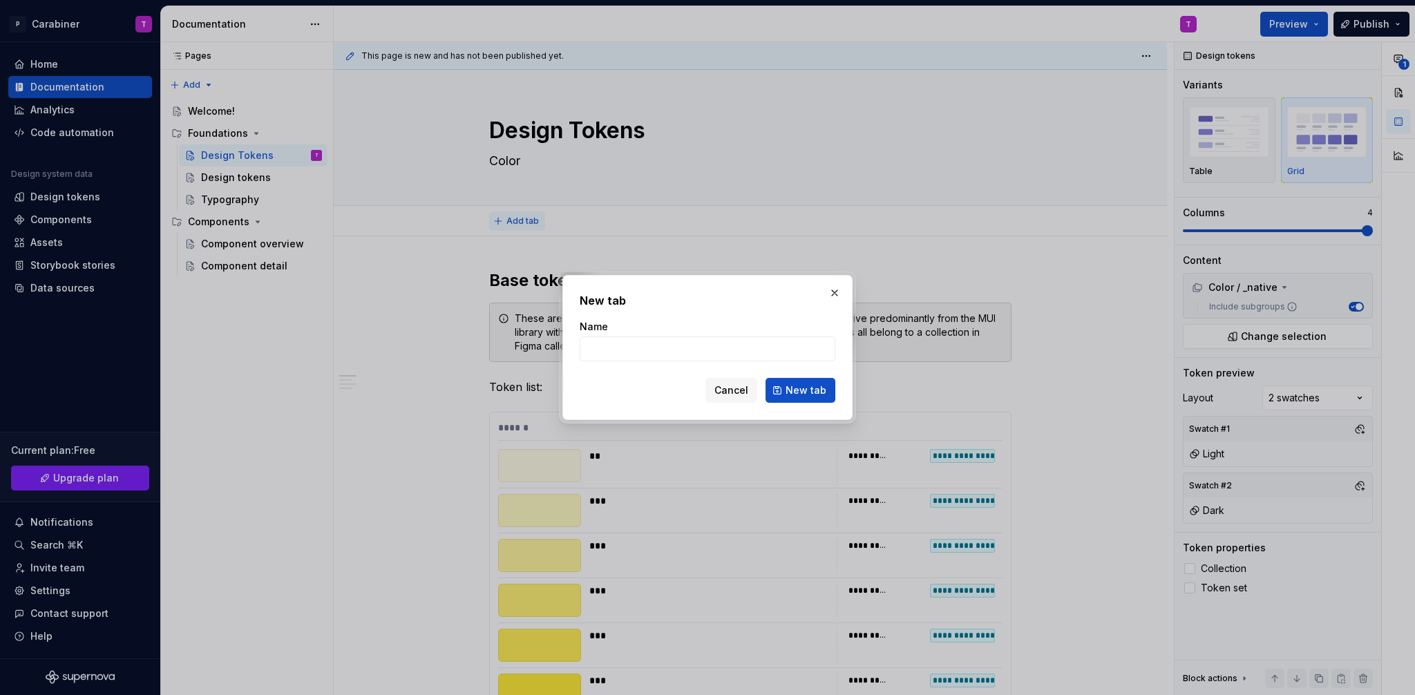
type textarea "*"
type input "Base"
click at [799, 392] on span "New tab" at bounding box center [806, 391] width 41 height 14
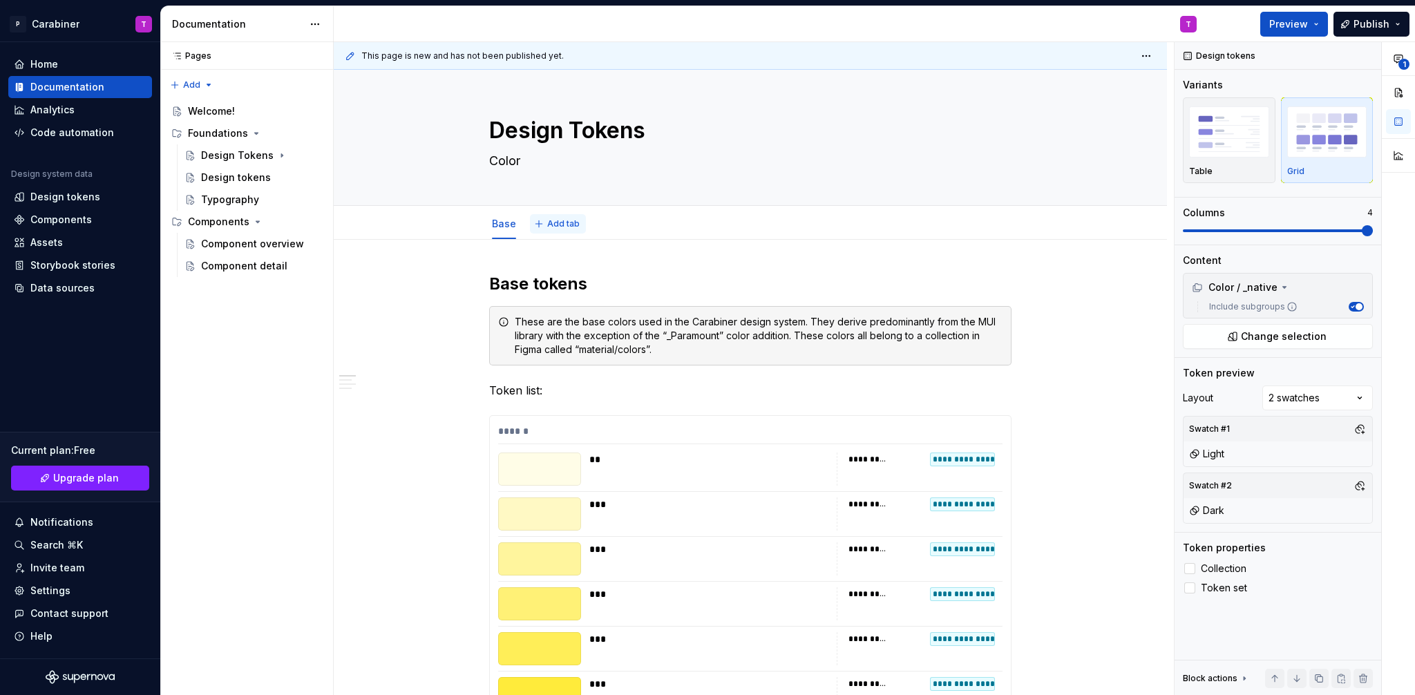
click at [562, 223] on span "Add tab" at bounding box center [563, 223] width 32 height 11
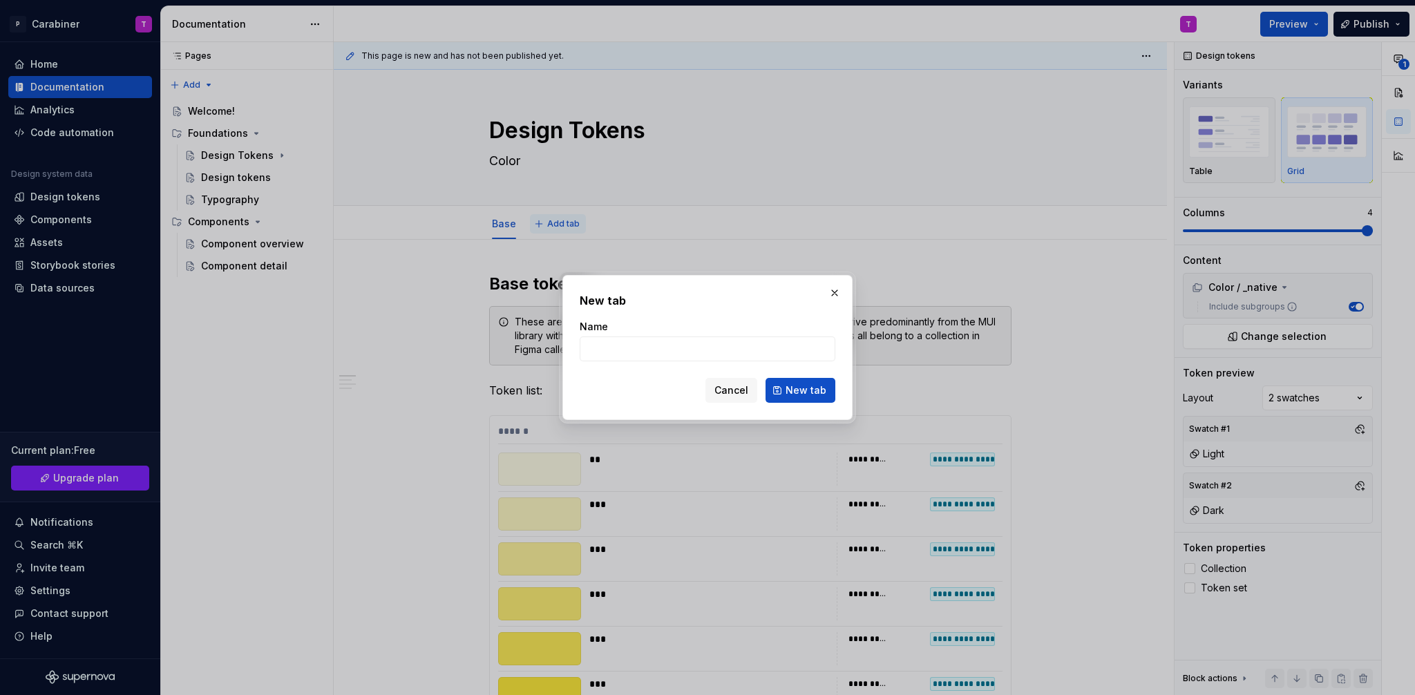
type textarea "*"
type input "Semantic"
click at [806, 392] on span "New tab" at bounding box center [806, 391] width 41 height 14
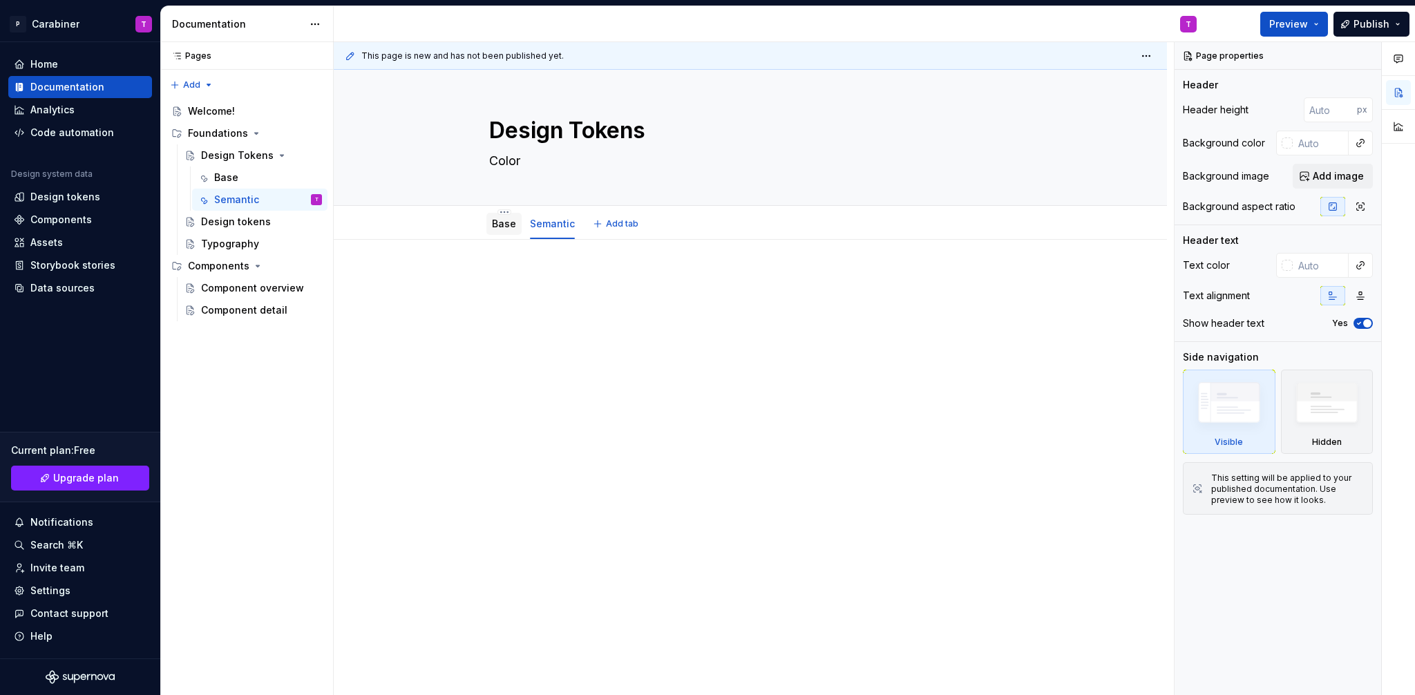
click at [500, 226] on link "Base" at bounding box center [504, 224] width 24 height 12
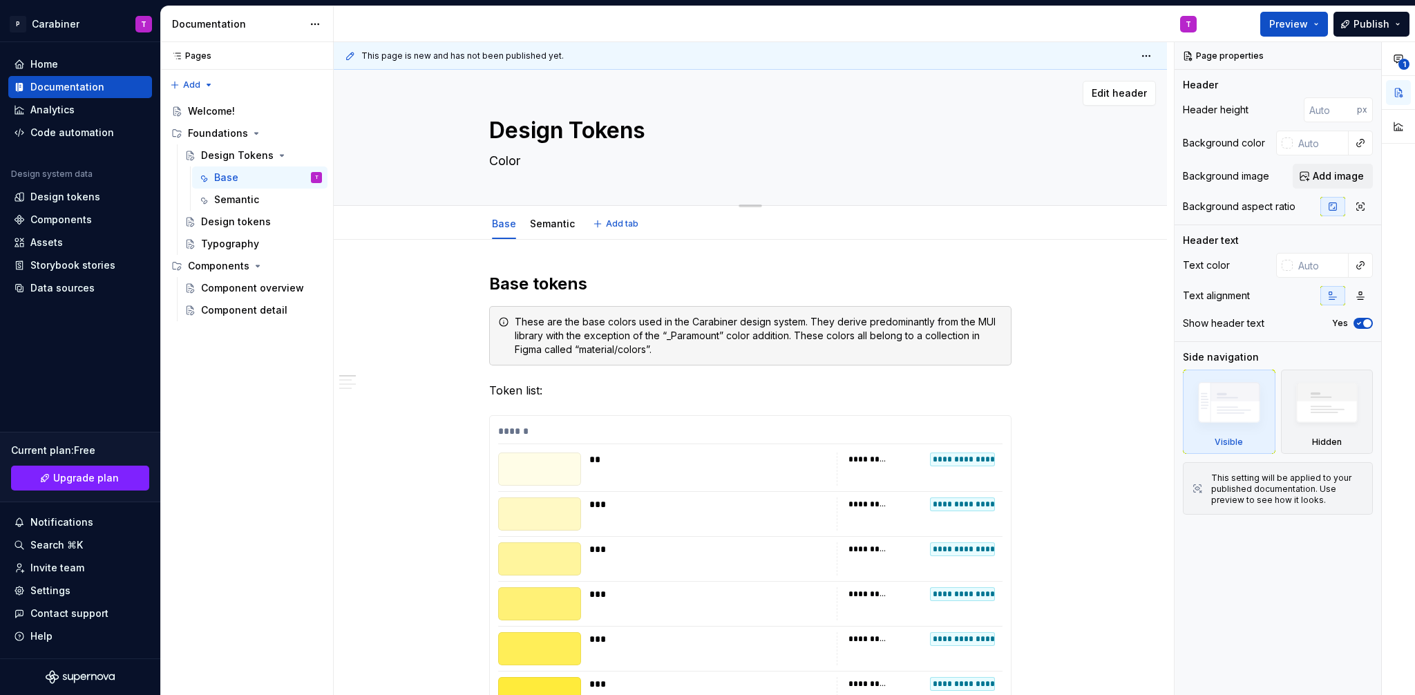
click at [507, 160] on textarea "Color" at bounding box center [747, 161] width 522 height 22
click at [528, 160] on textarea "Color" at bounding box center [747, 161] width 522 height 22
type textarea "*"
type textarea "Color"
type textarea "*"
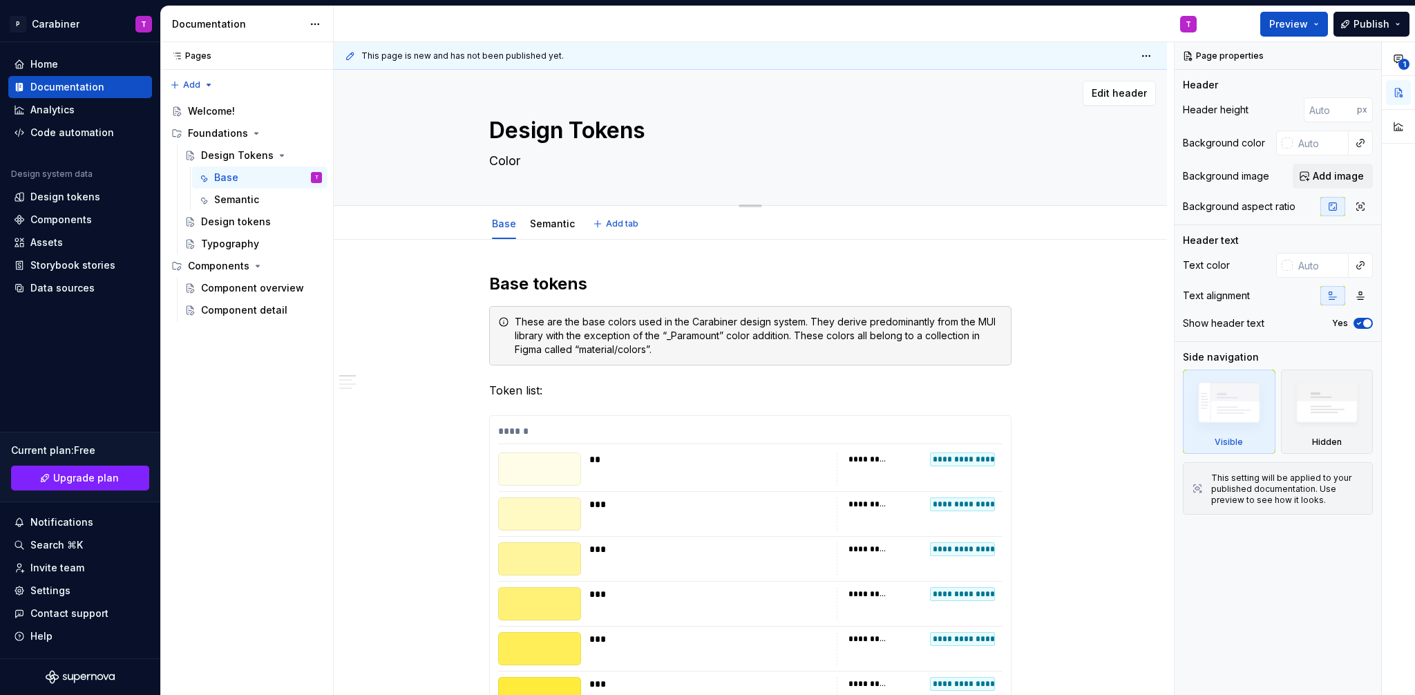
type textarea "Color"
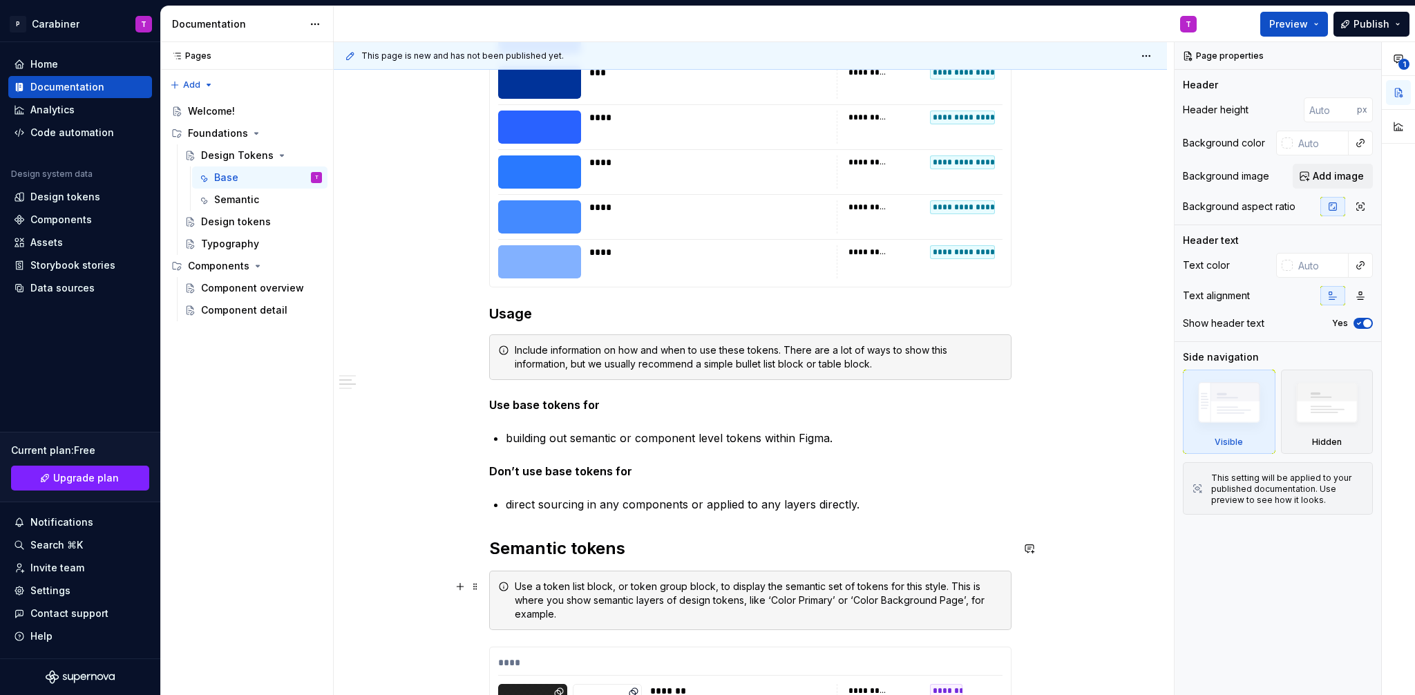
scroll to position [13048, 0]
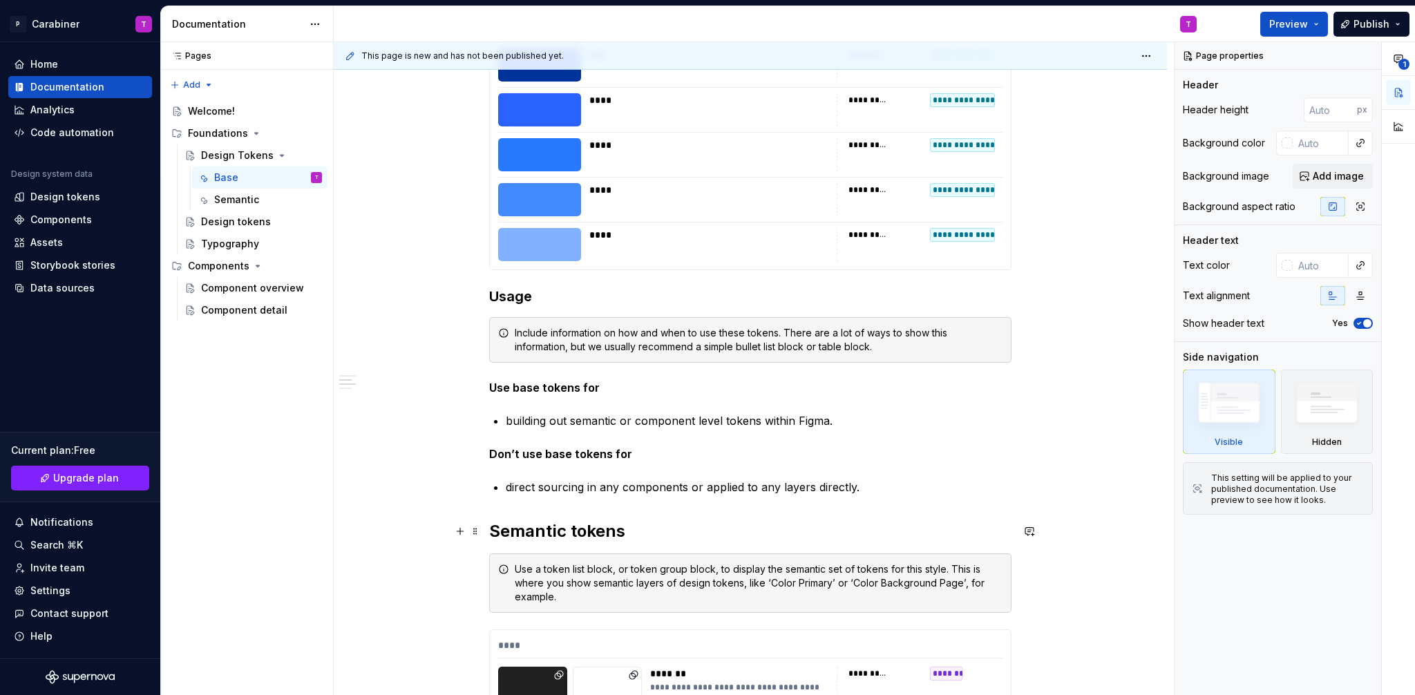
click at [531, 529] on h2 "Semantic tokens" at bounding box center [750, 531] width 522 height 22
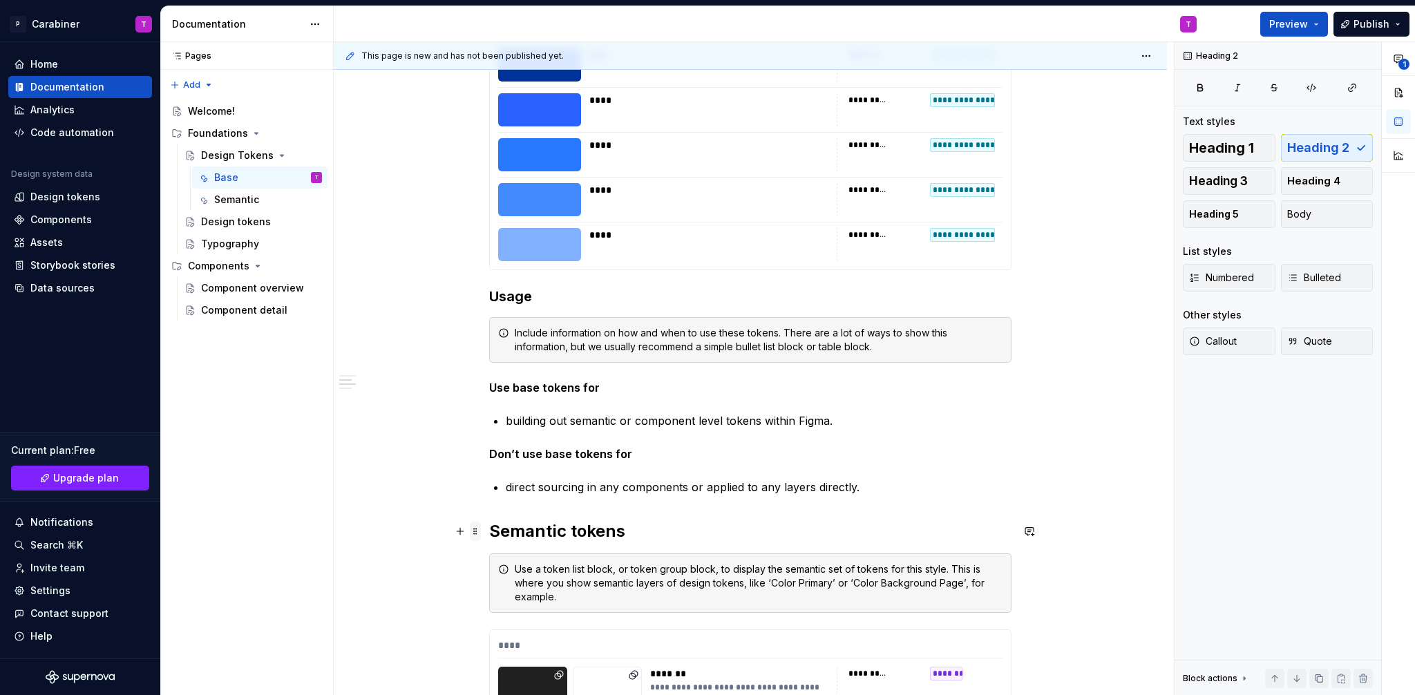
click at [473, 532] on span at bounding box center [475, 531] width 11 height 19
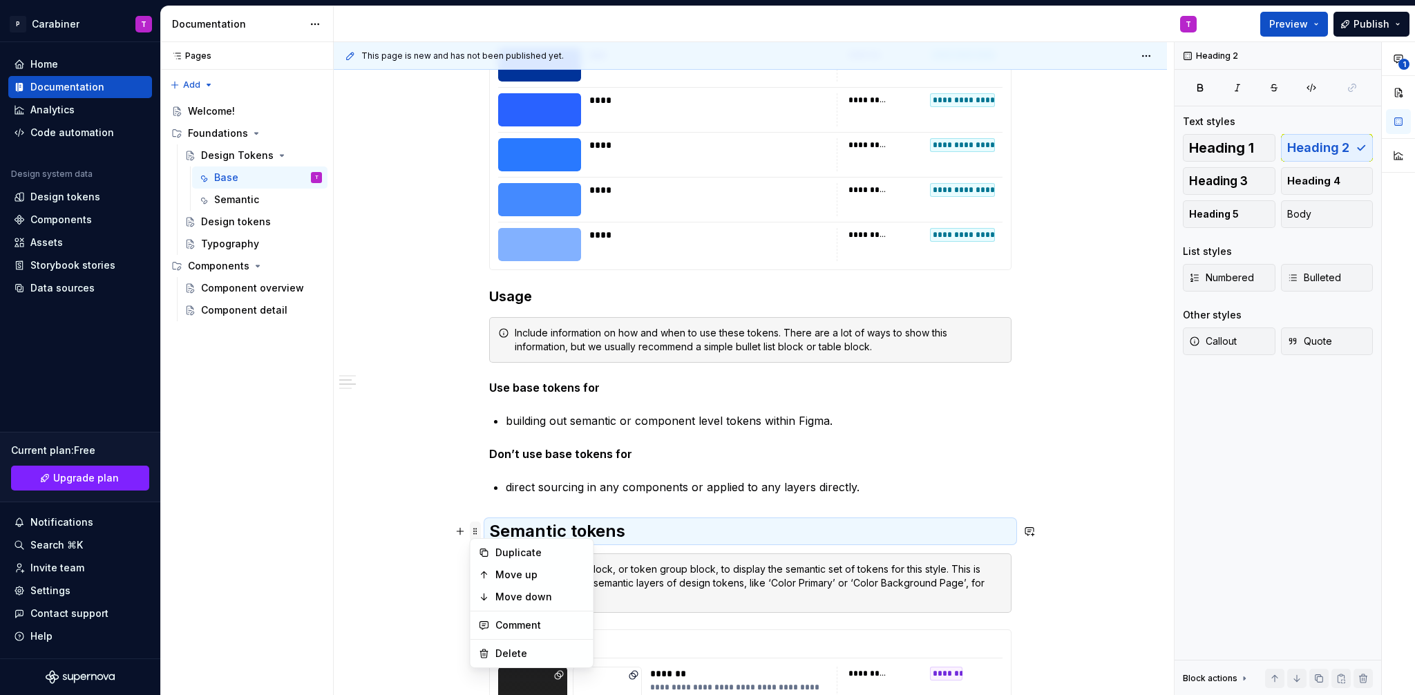
click at [475, 533] on span at bounding box center [475, 531] width 11 height 19
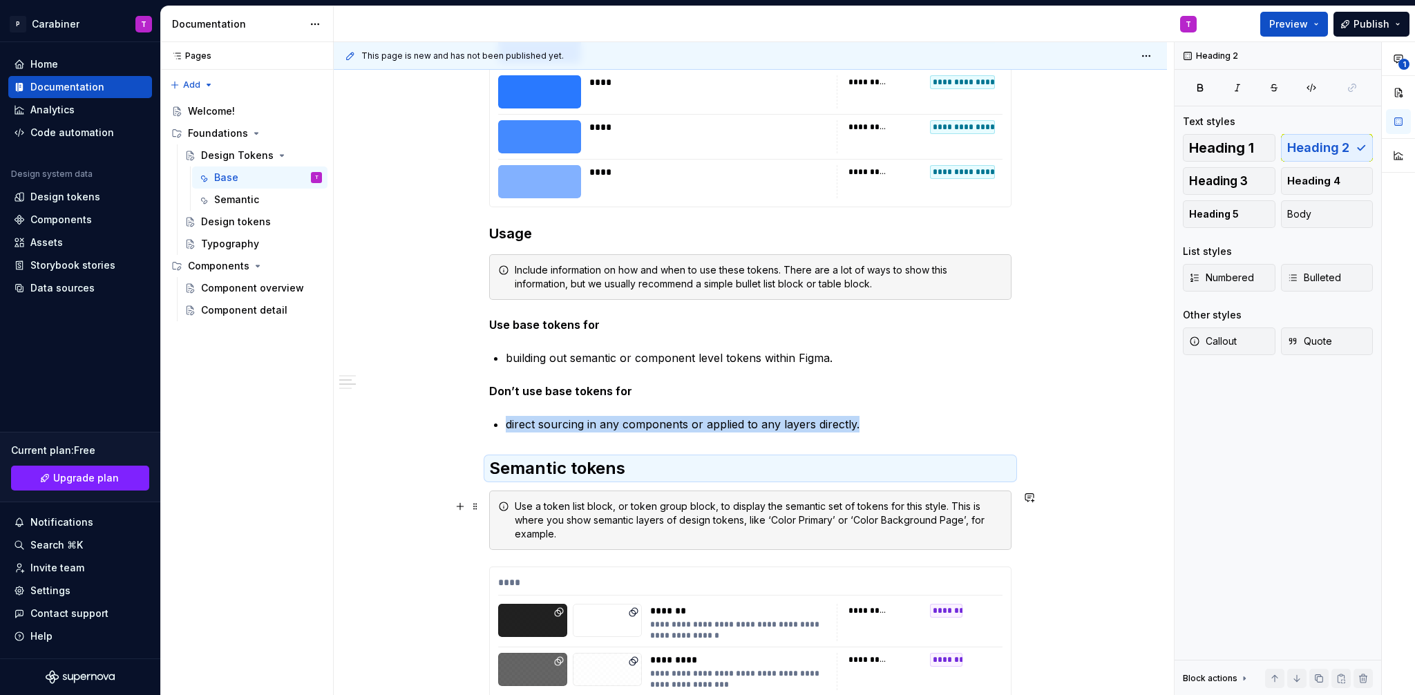
scroll to position [13129, 0]
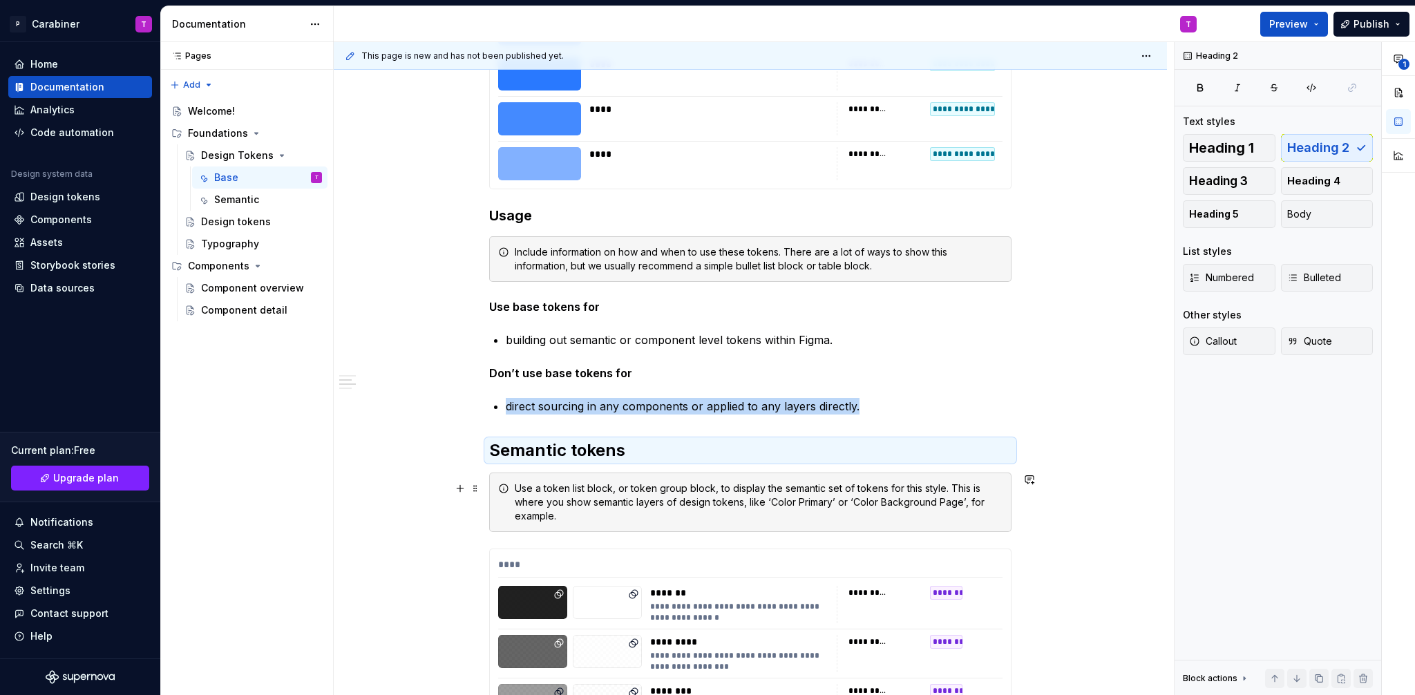
click at [475, 489] on span at bounding box center [475, 488] width 11 height 19
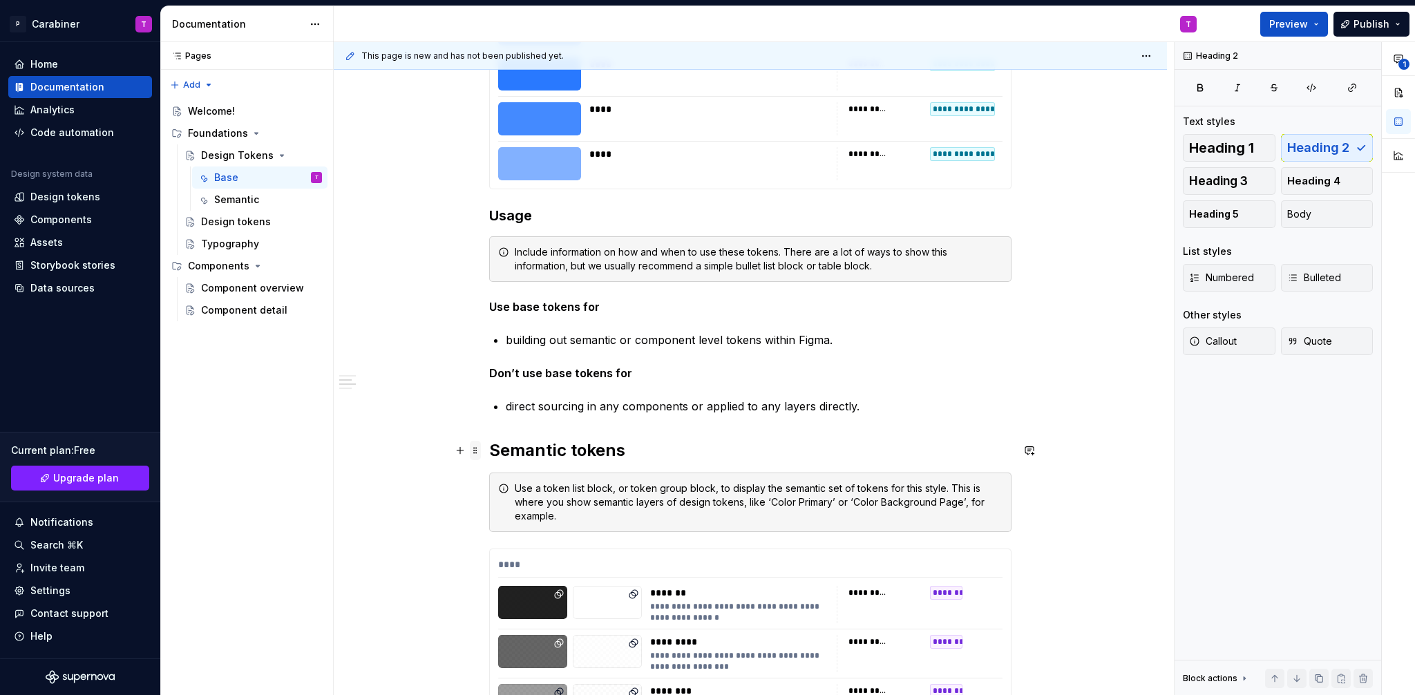
click at [475, 448] on span at bounding box center [475, 450] width 11 height 19
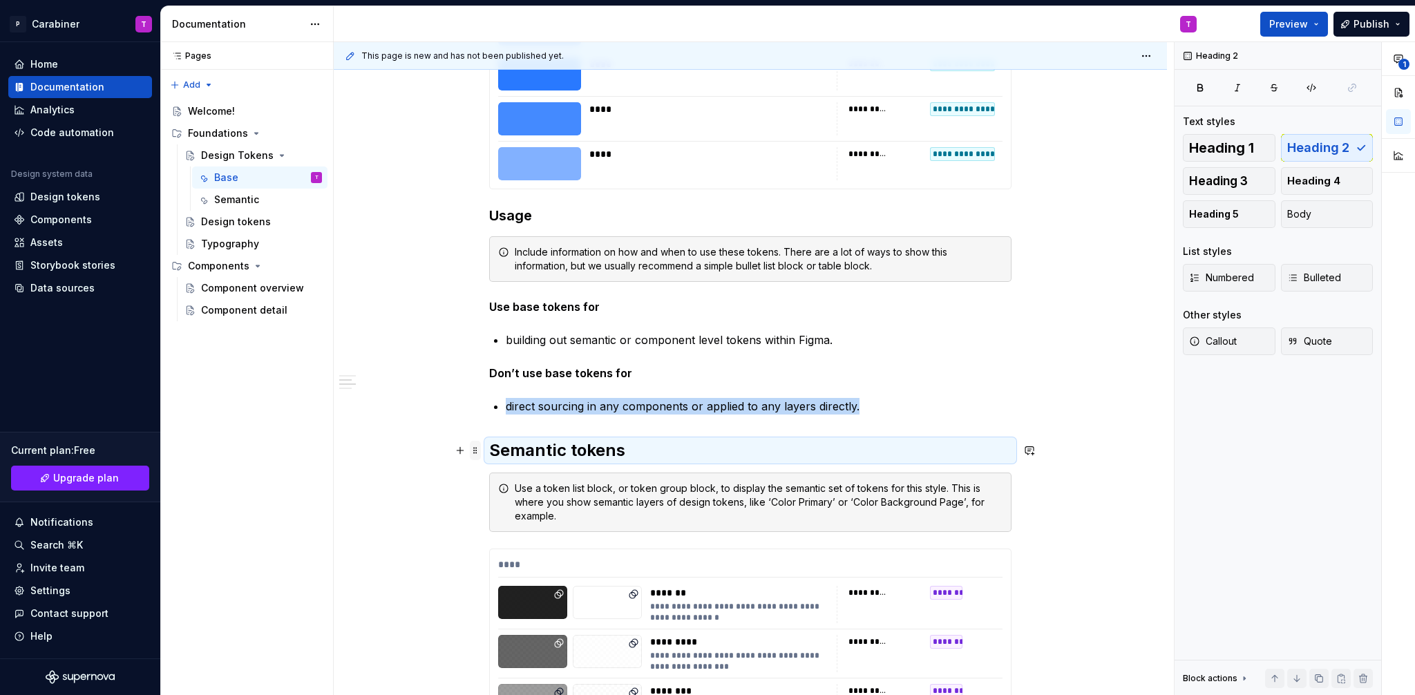
click at [475, 450] on span at bounding box center [475, 450] width 11 height 19
click at [513, 475] on div "Duplicate" at bounding box center [540, 472] width 90 height 14
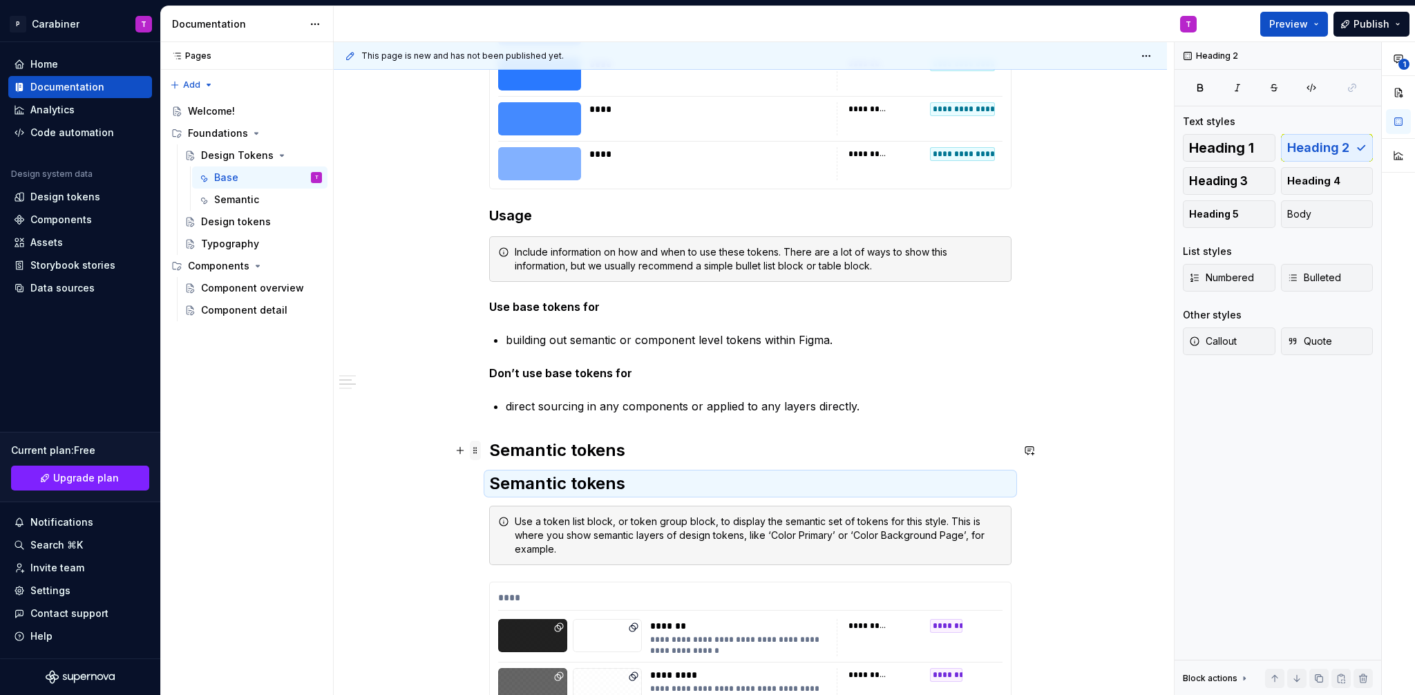
click at [477, 450] on span at bounding box center [475, 450] width 11 height 19
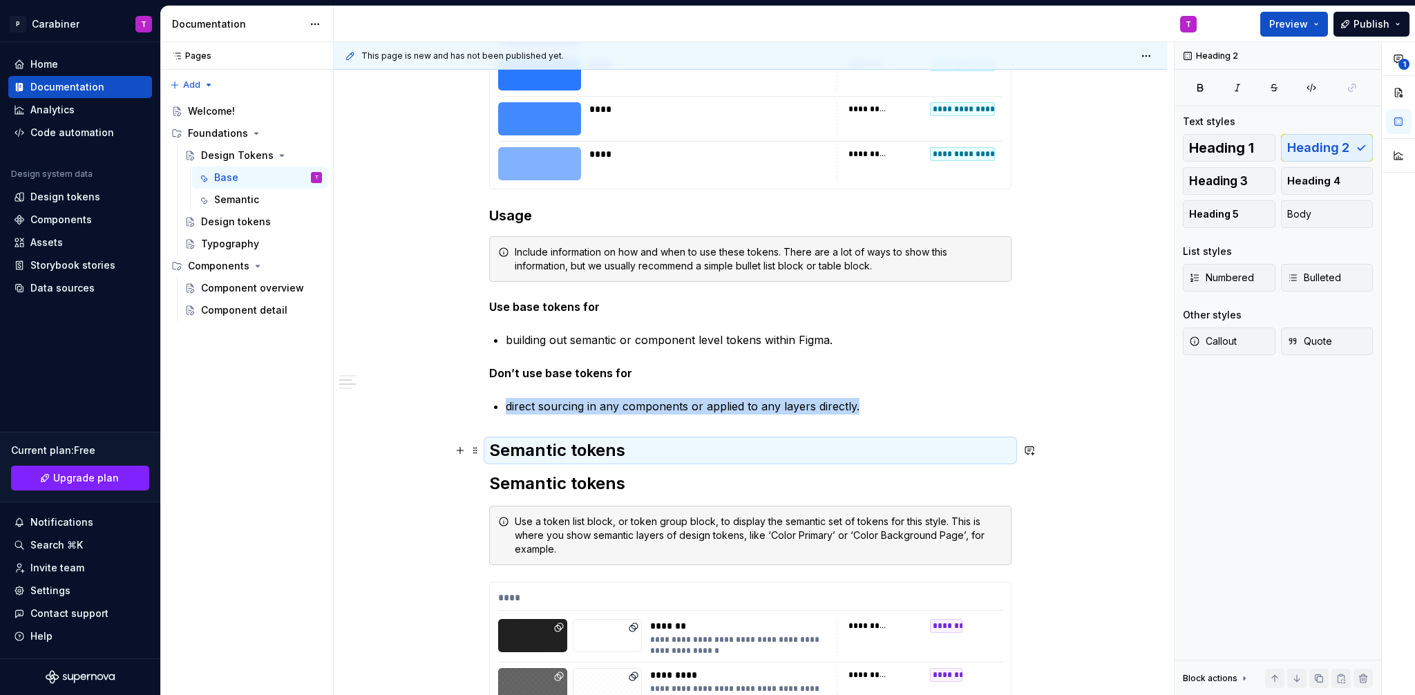
click at [518, 452] on h2 "Semantic tokens" at bounding box center [750, 450] width 522 height 22
click at [626, 453] on h2 "Semantic tokens" at bounding box center [750, 450] width 522 height 22
click at [476, 455] on span at bounding box center [475, 450] width 11 height 19
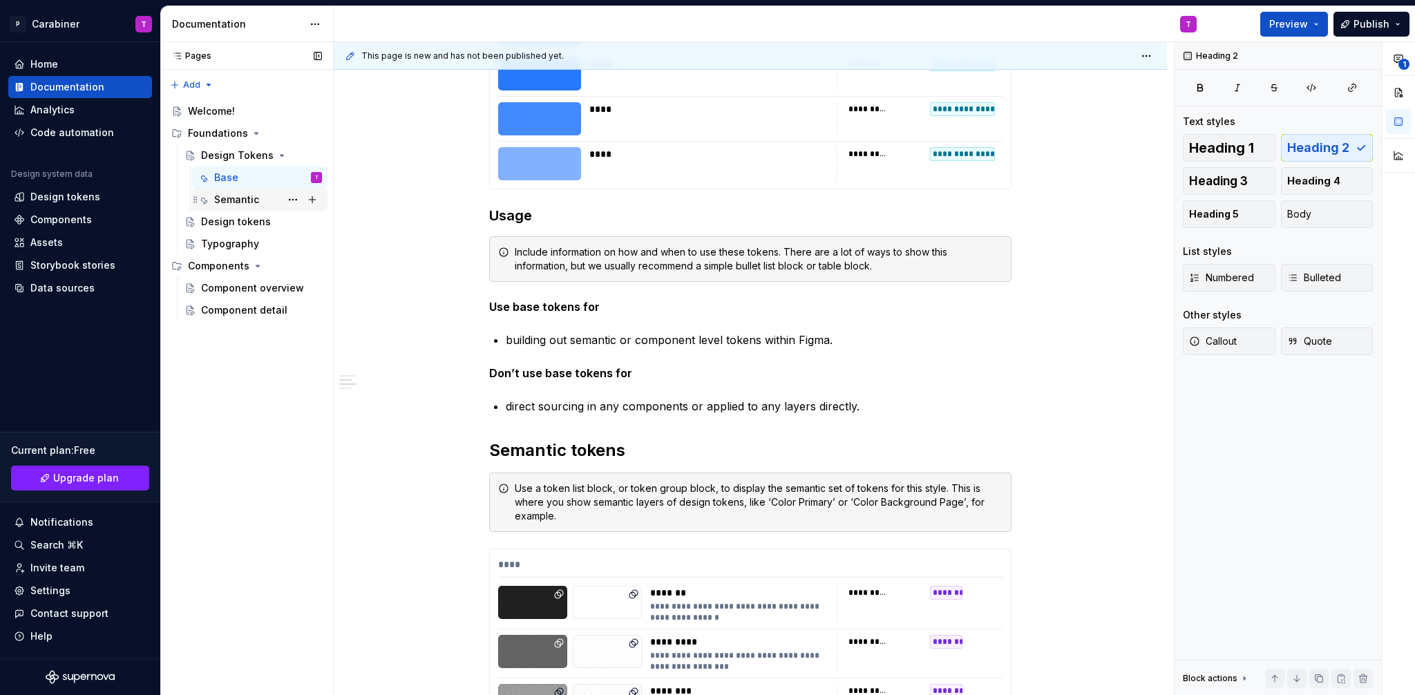
click at [233, 197] on div "Semantic" at bounding box center [236, 200] width 45 height 14
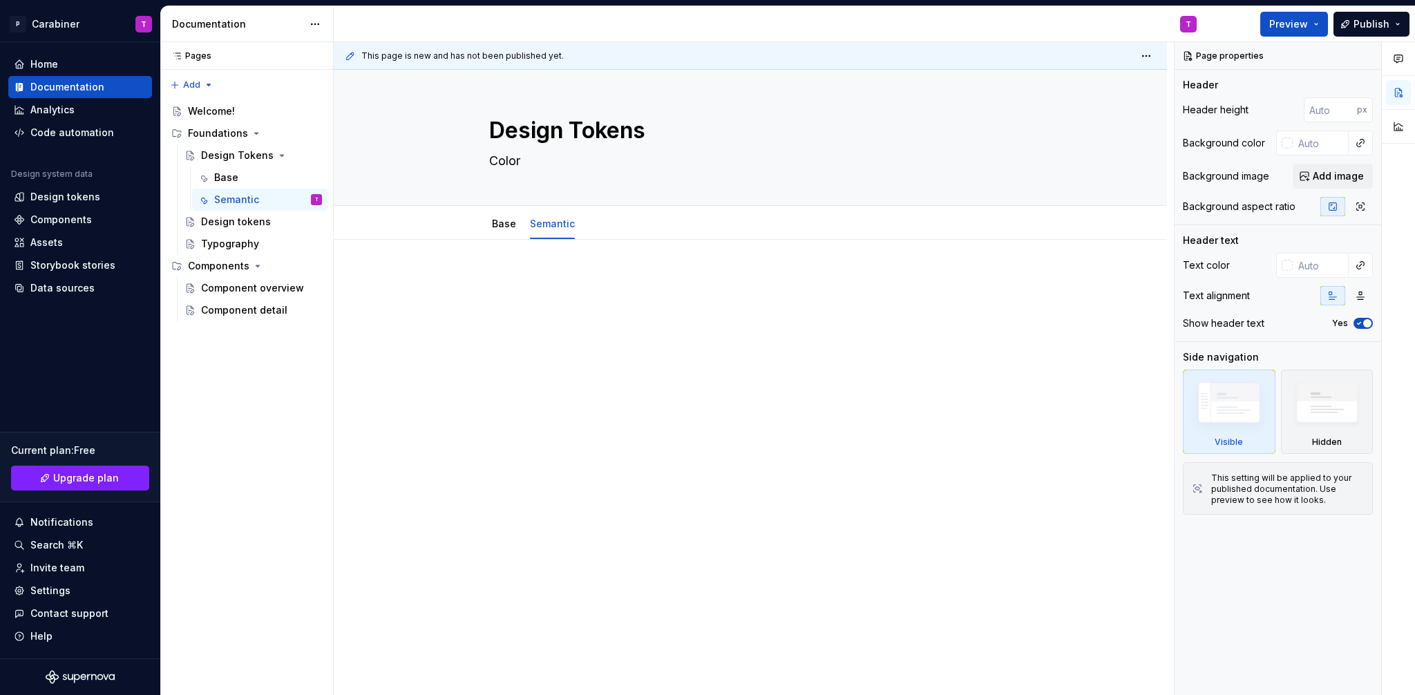
click at [503, 288] on p at bounding box center [750, 281] width 522 height 17
click at [502, 263] on div at bounding box center [750, 395] width 833 height 311
click at [498, 258] on div "This page is new and has not been published yet. Design Tokens Color Edit heade…" at bounding box center [754, 369] width 840 height 654
click at [513, 269] on div at bounding box center [750, 395] width 833 height 311
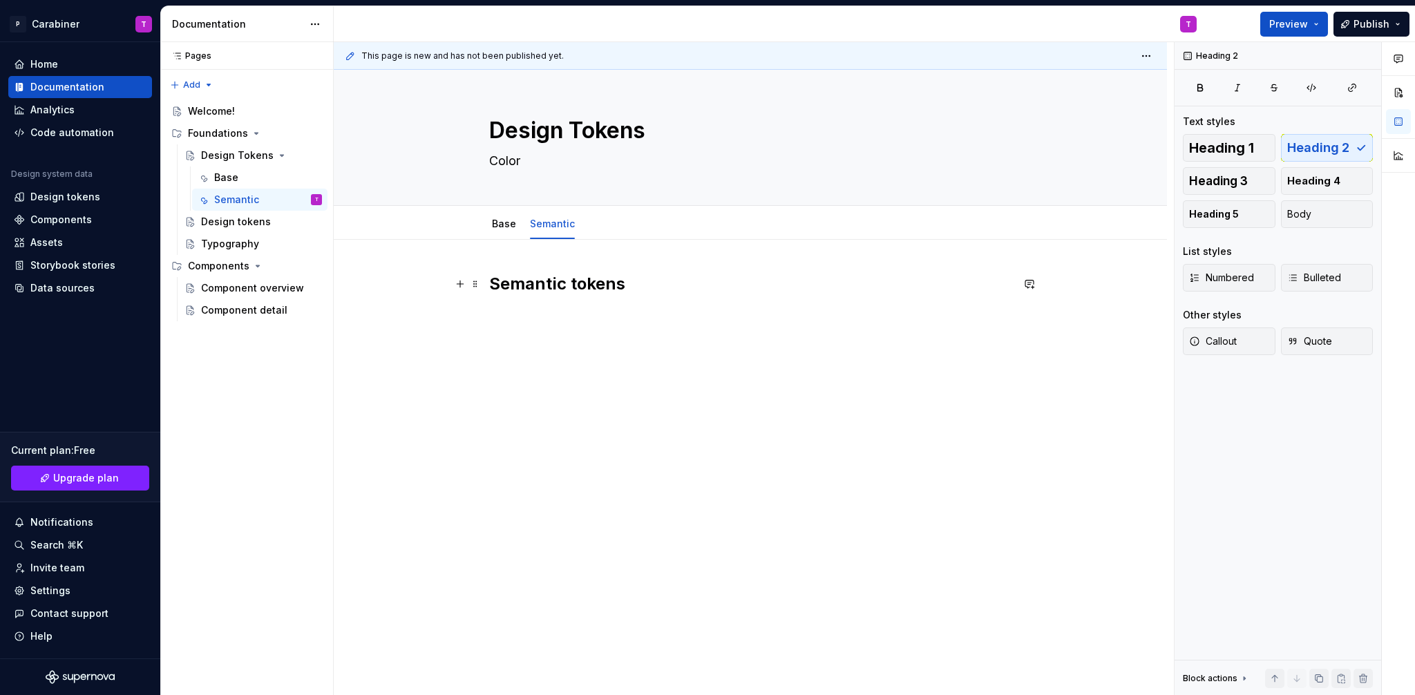
click at [482, 284] on div "Semantic tokens" at bounding box center [750, 395] width 833 height 311
click at [224, 180] on div "Base" at bounding box center [226, 178] width 24 height 14
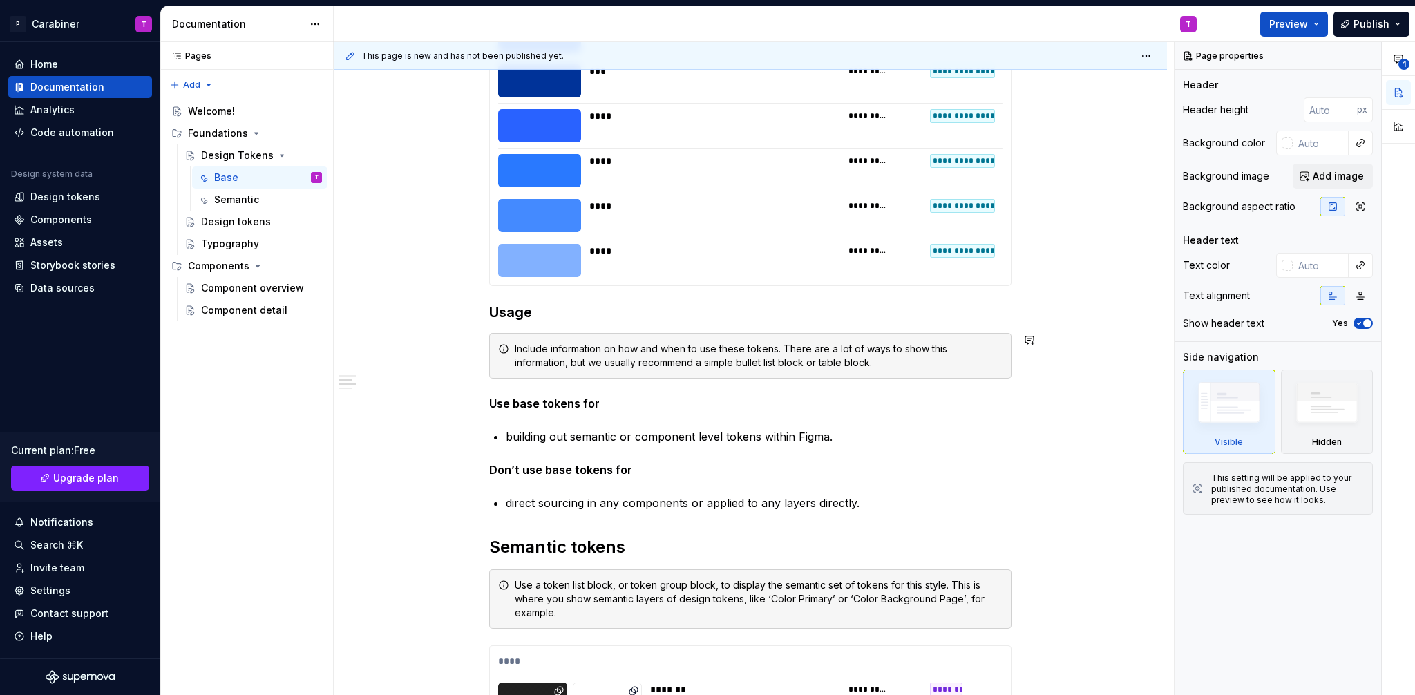
scroll to position [13050, 0]
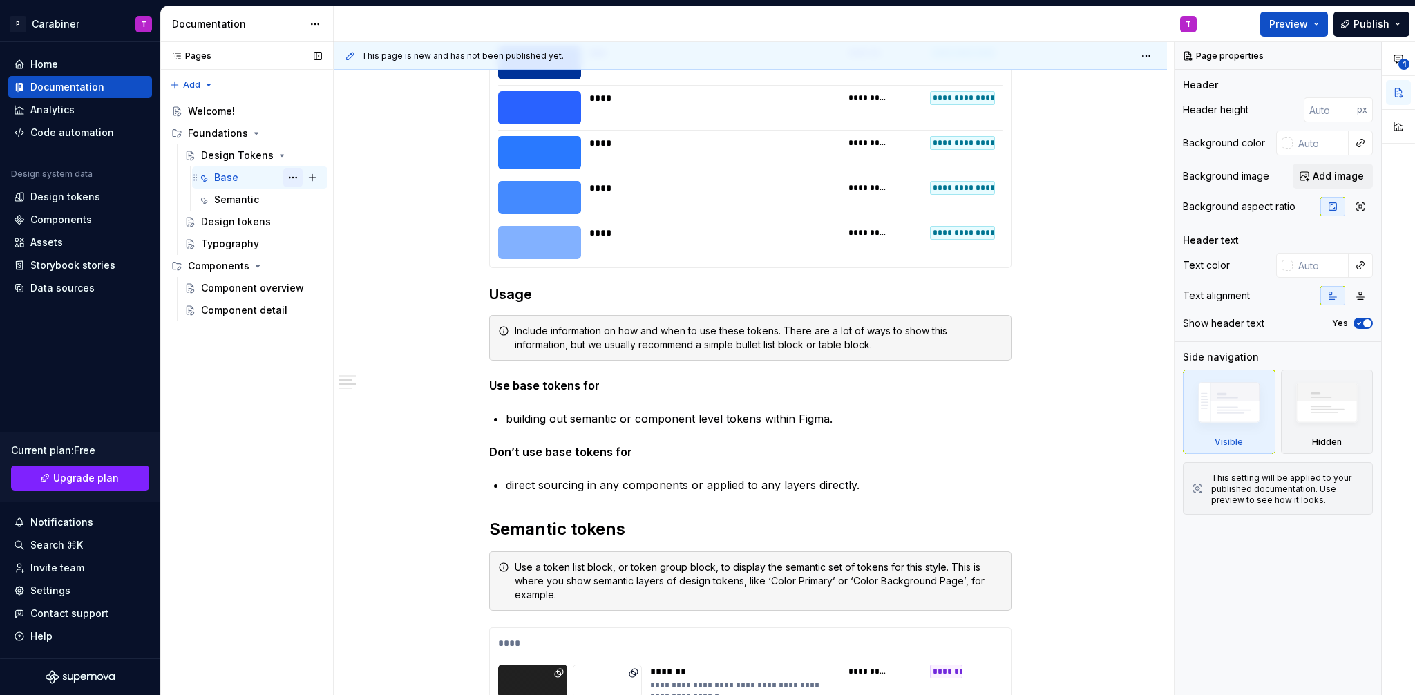
click at [300, 176] on button "Page tree" at bounding box center [292, 177] width 19 height 19
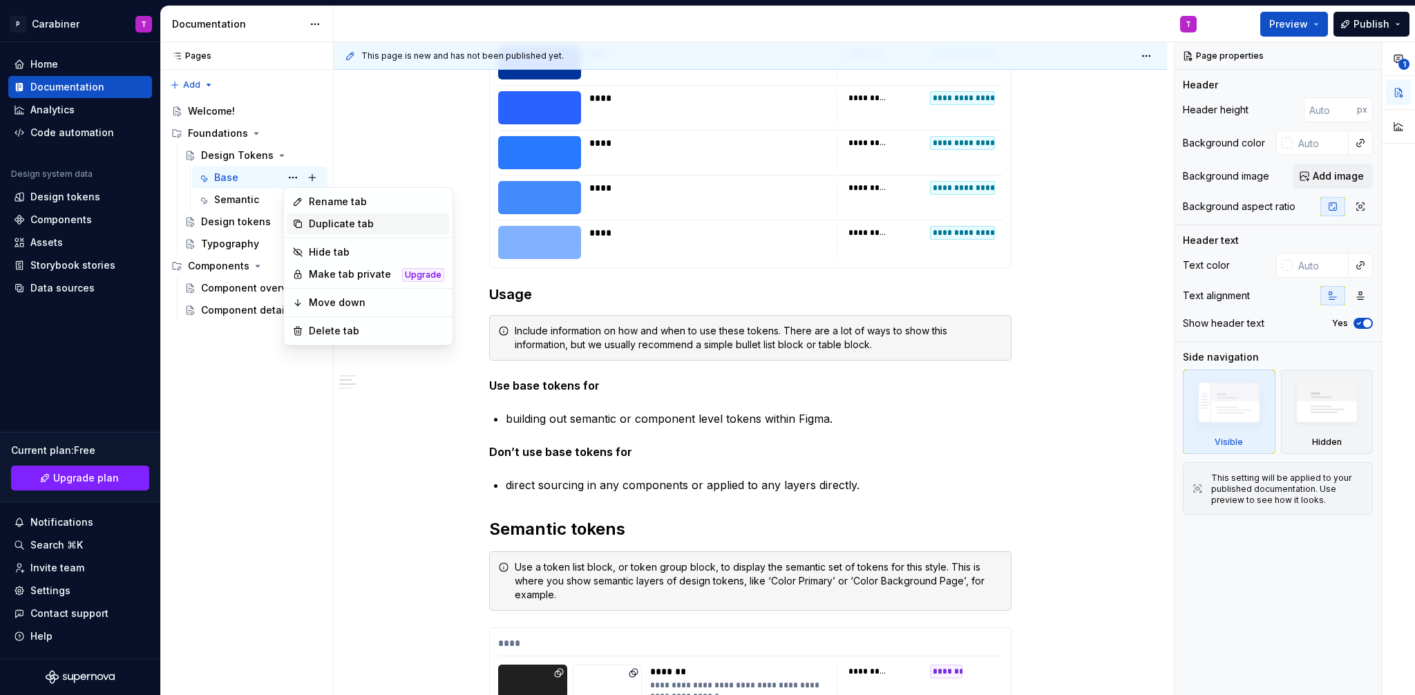
click at [326, 223] on div "Duplicate tab" at bounding box center [376, 224] width 135 height 14
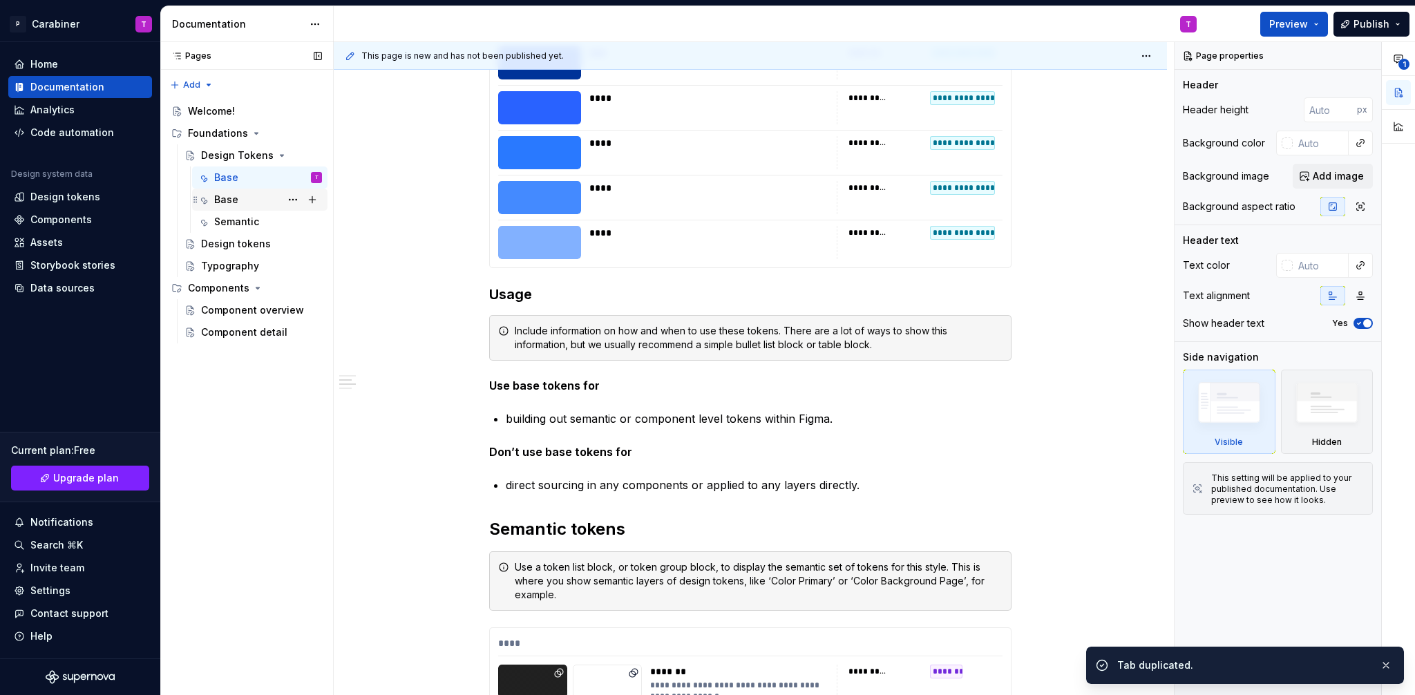
click at [227, 201] on div "Base" at bounding box center [226, 200] width 24 height 14
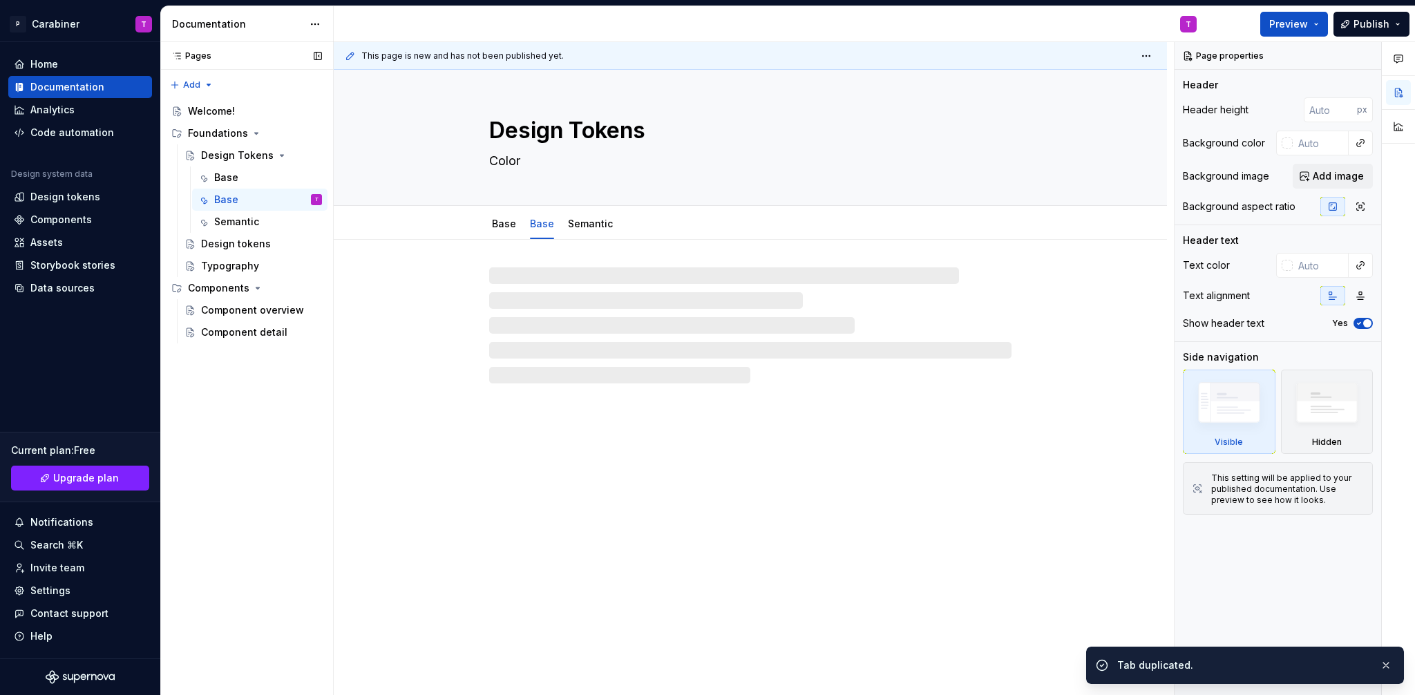
click at [0, 0] on button "Page tree" at bounding box center [0, 0] width 0 height 0
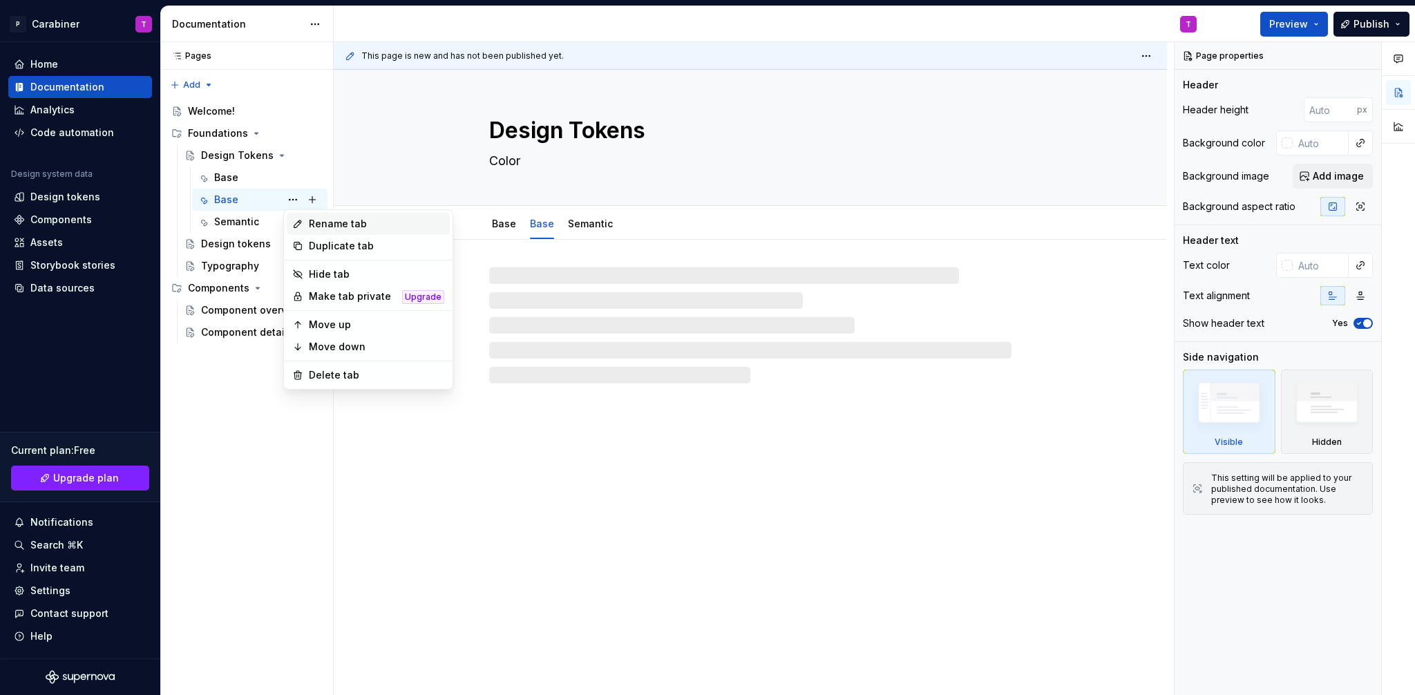
click at [339, 215] on div "Rename tab" at bounding box center [368, 224] width 163 height 22
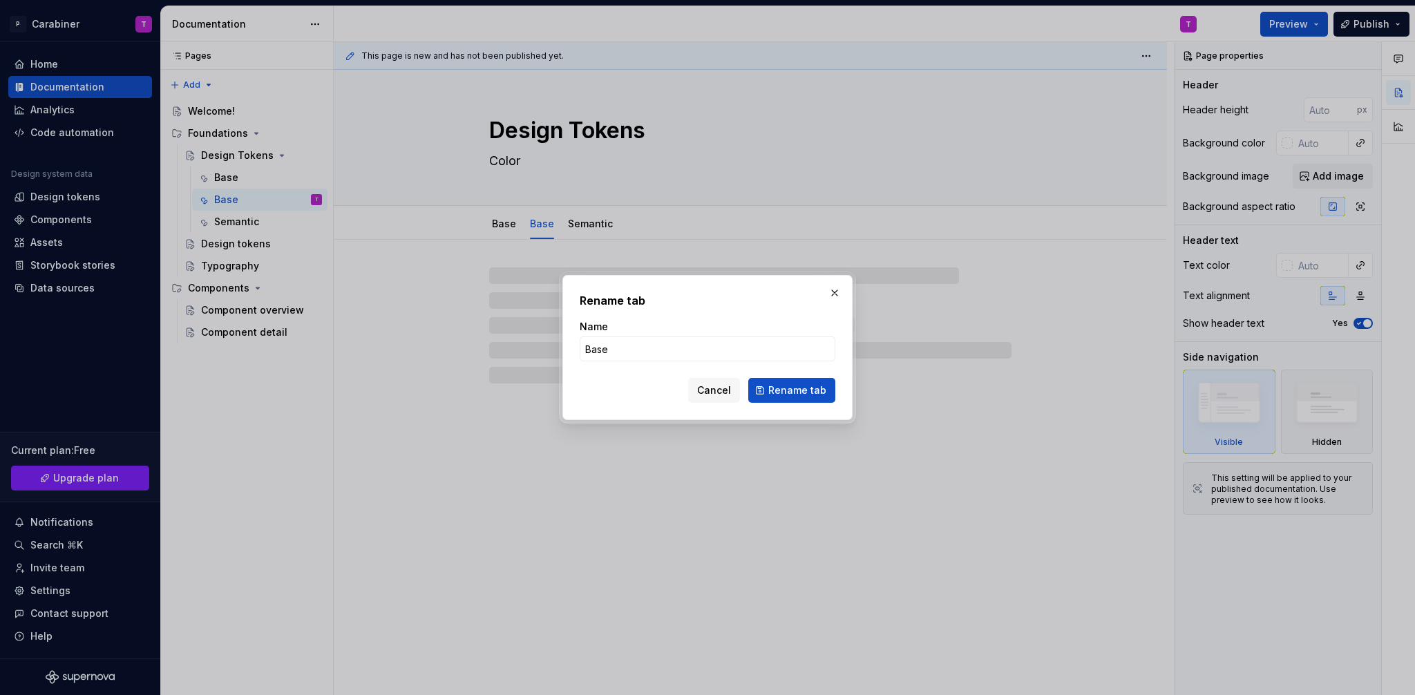
type textarea "*"
type input "Se"
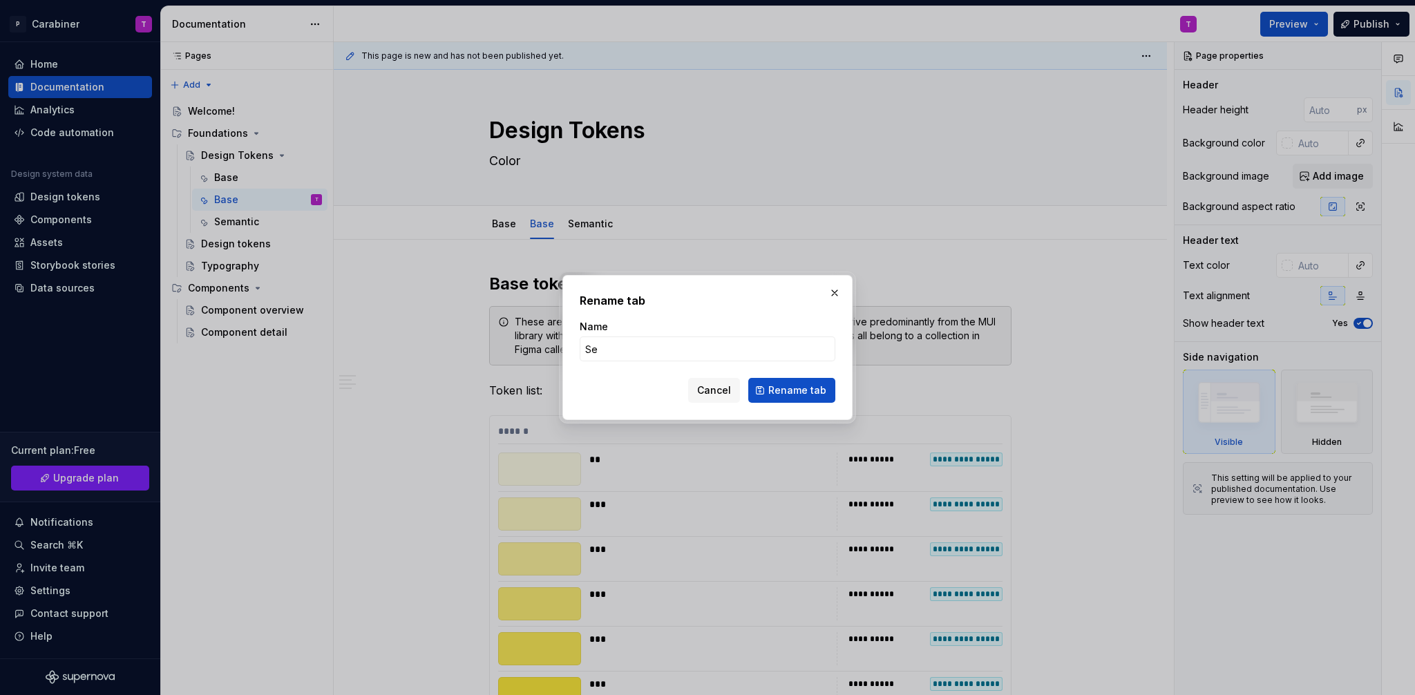
type textarea "*"
click at [610, 348] on input "Sematic Tokens" at bounding box center [708, 349] width 256 height 25
click at [656, 350] on input "Semantic Tokens" at bounding box center [708, 349] width 256 height 25
click at [681, 351] on input "Semantic Tokens" at bounding box center [708, 349] width 256 height 25
type input "Semantic Tokens"
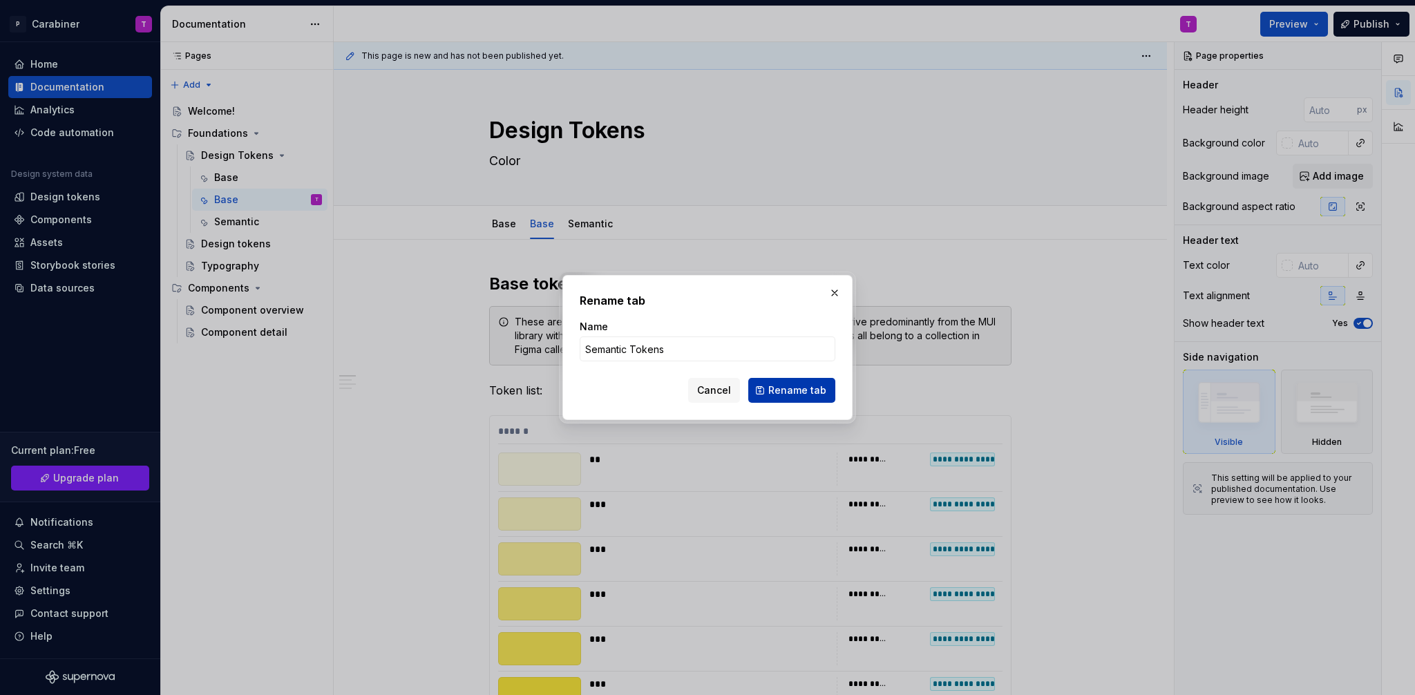
click at [796, 391] on span "Rename tab" at bounding box center [797, 391] width 58 height 14
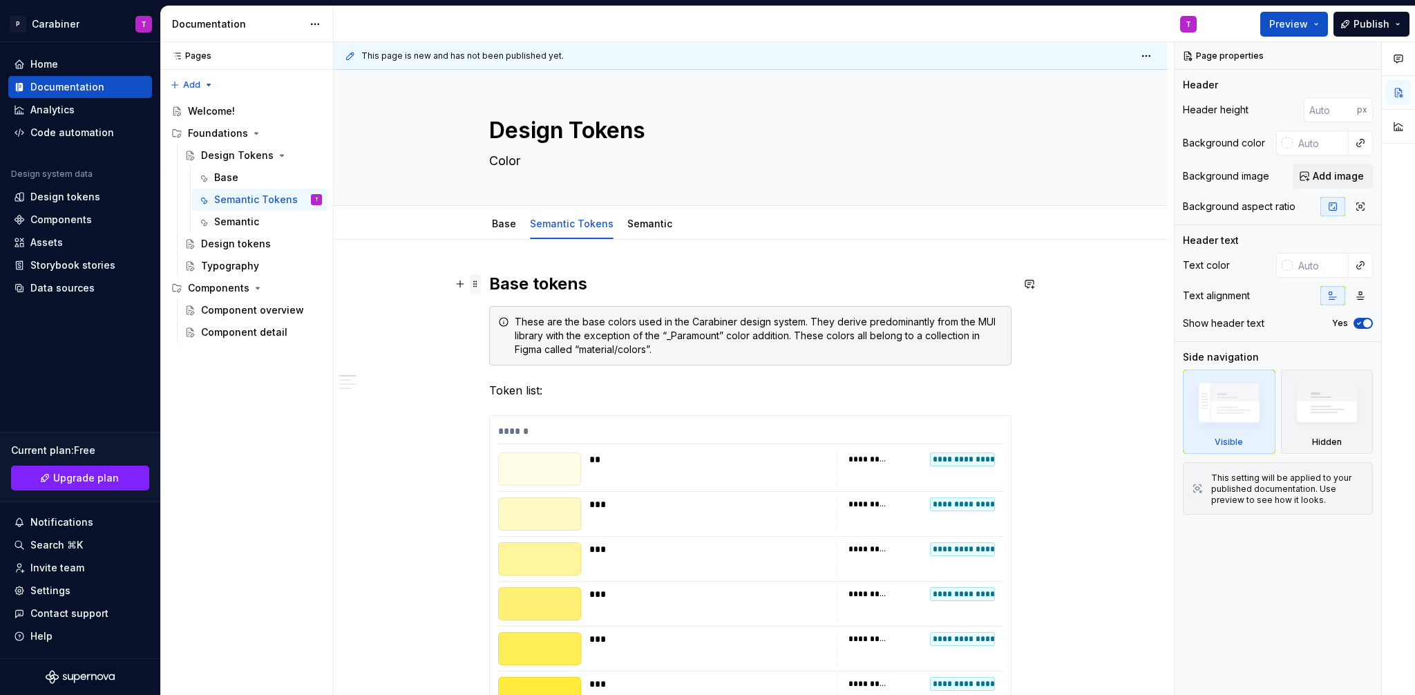
click at [474, 285] on span at bounding box center [475, 283] width 11 height 19
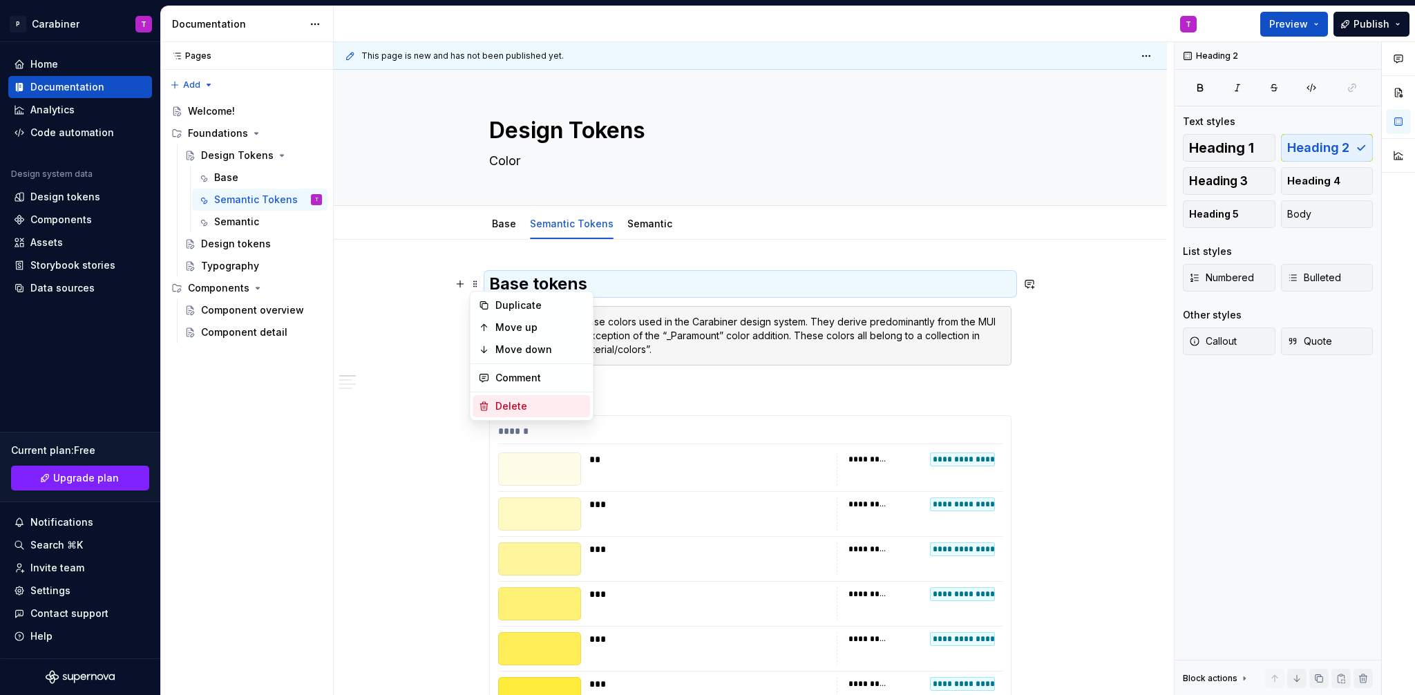
click at [499, 401] on div "Delete" at bounding box center [540, 406] width 90 height 14
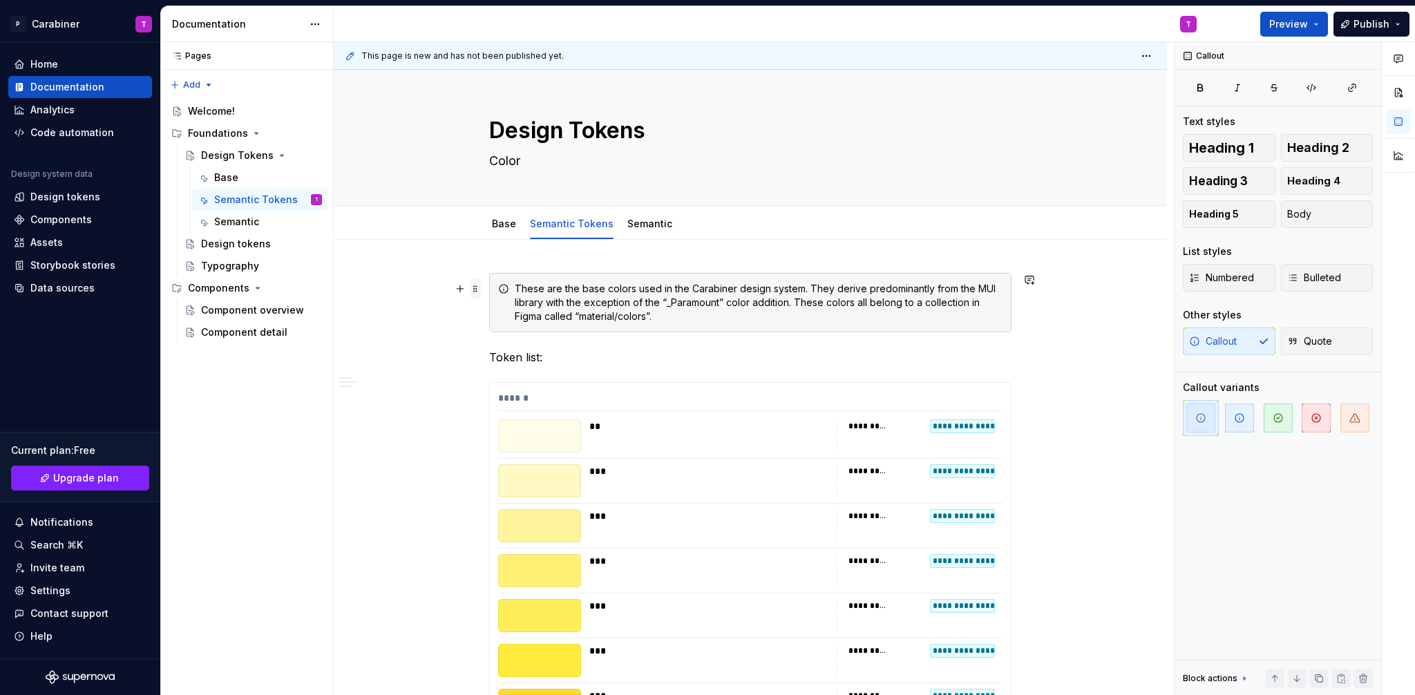
click at [475, 288] on span at bounding box center [475, 288] width 11 height 19
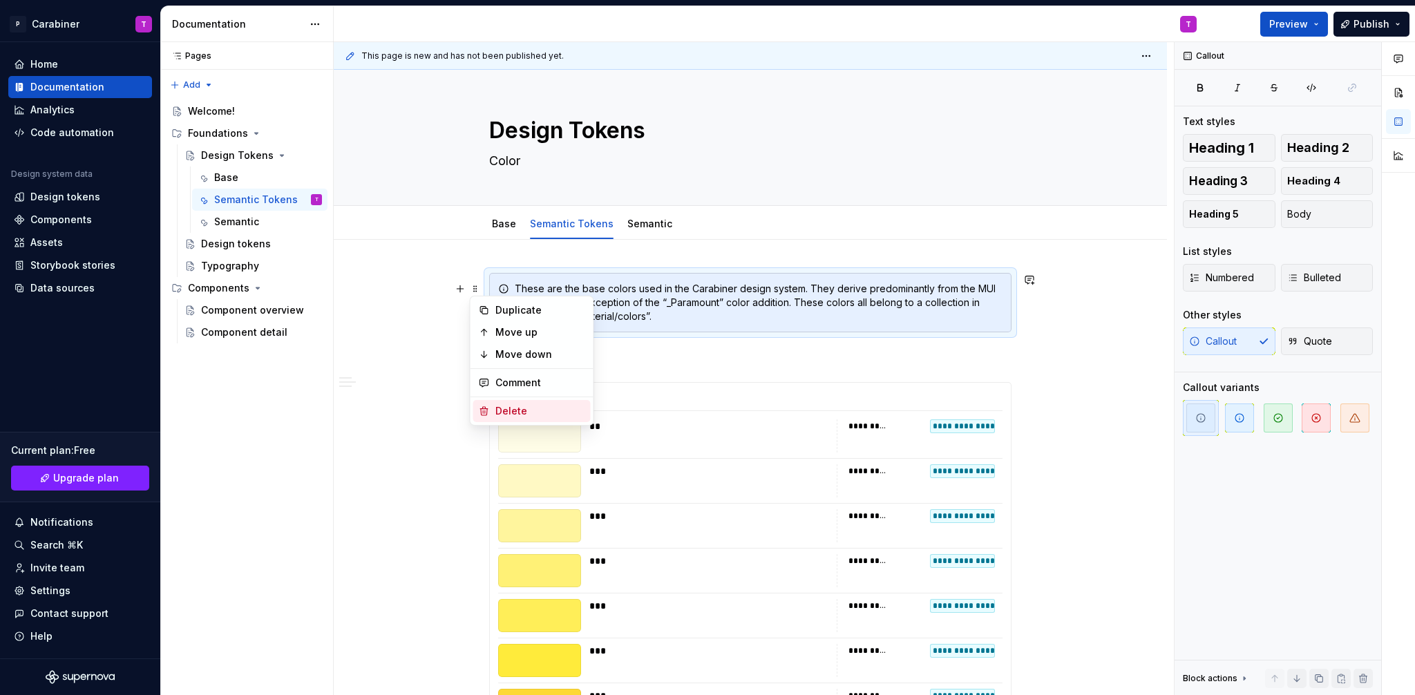
click at [506, 408] on div "Delete" at bounding box center [540, 411] width 90 height 14
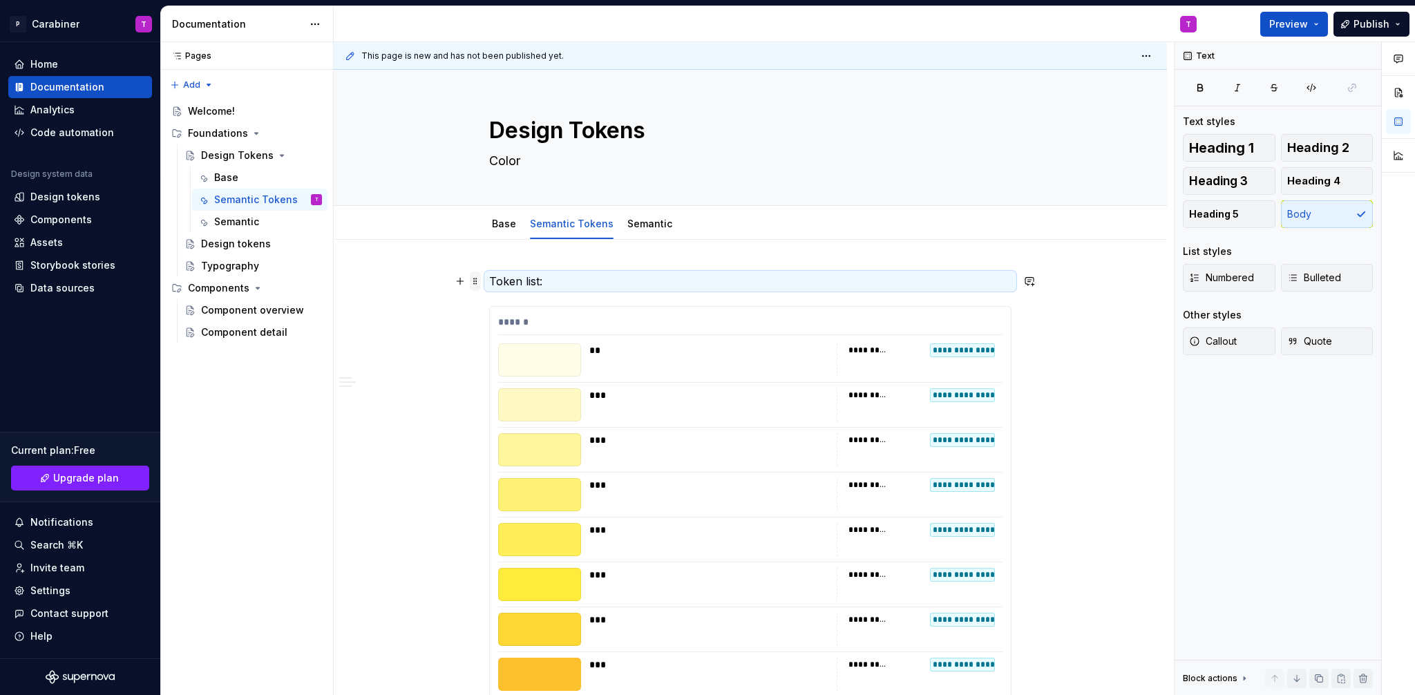
click at [476, 283] on span at bounding box center [475, 281] width 11 height 19
click at [504, 401] on div "Delete" at bounding box center [540, 404] width 90 height 14
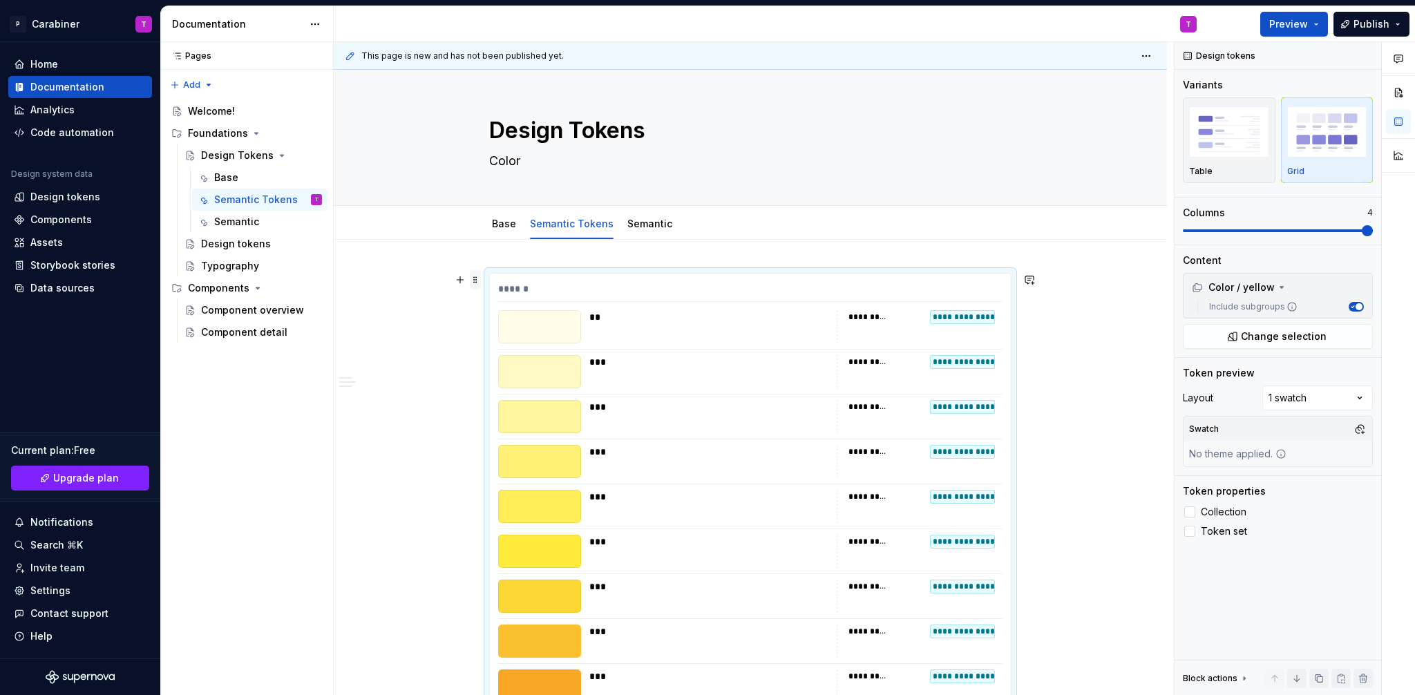
click at [475, 278] on span at bounding box center [475, 279] width 11 height 19
click at [503, 404] on div "Delete" at bounding box center [540, 402] width 90 height 14
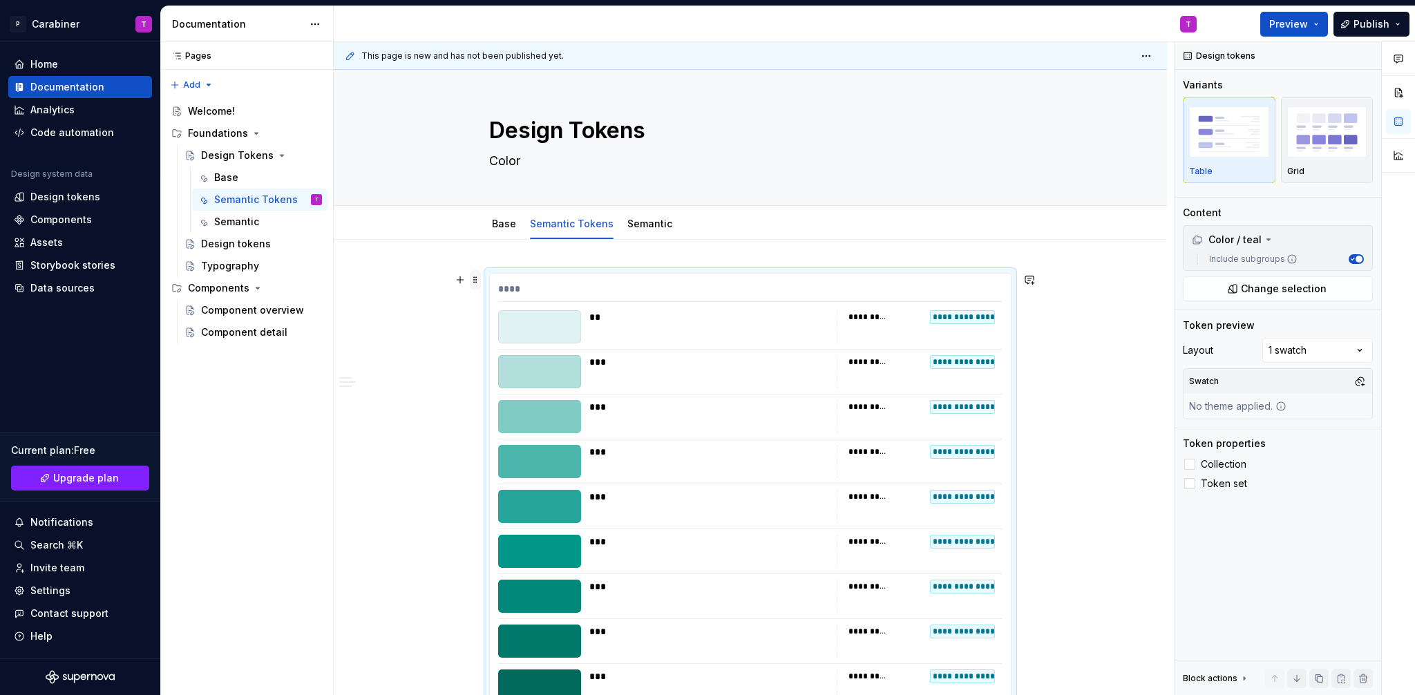
click at [474, 280] on span at bounding box center [475, 279] width 11 height 19
click at [503, 398] on div "Delete" at bounding box center [540, 402] width 90 height 14
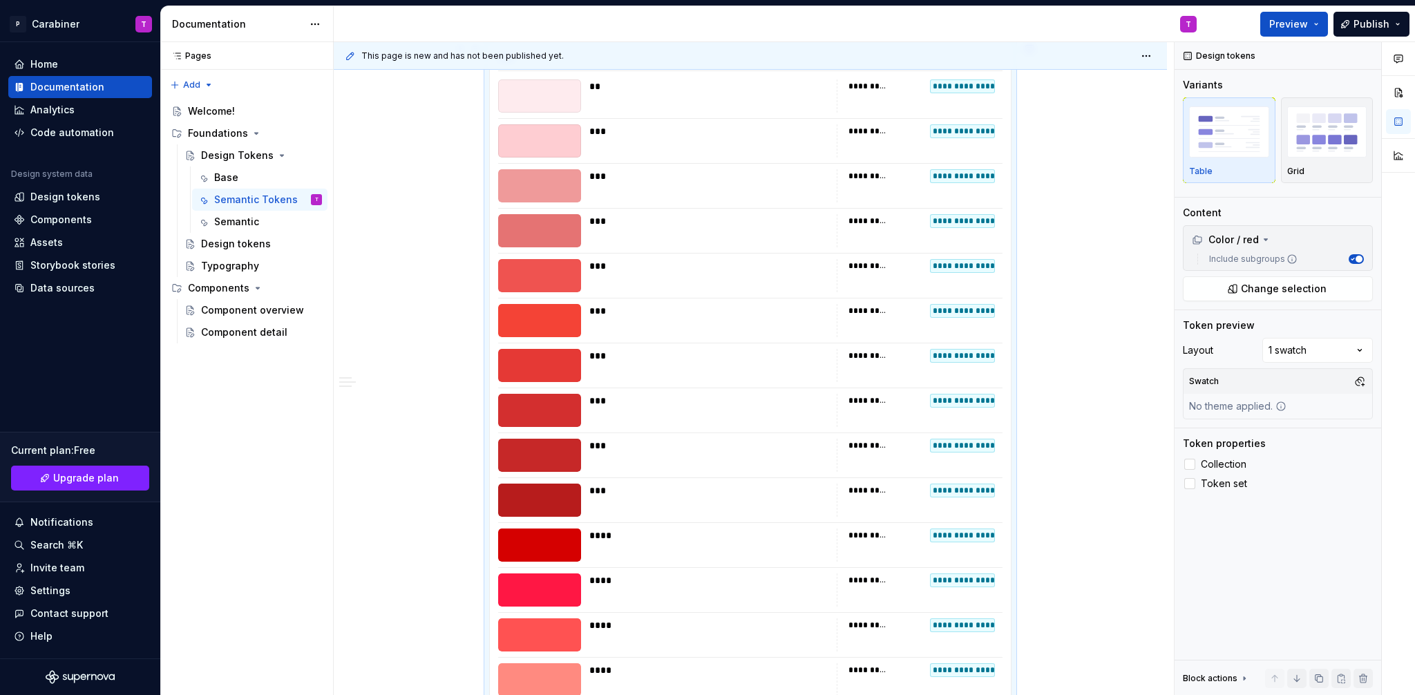
scroll to position [15, 0]
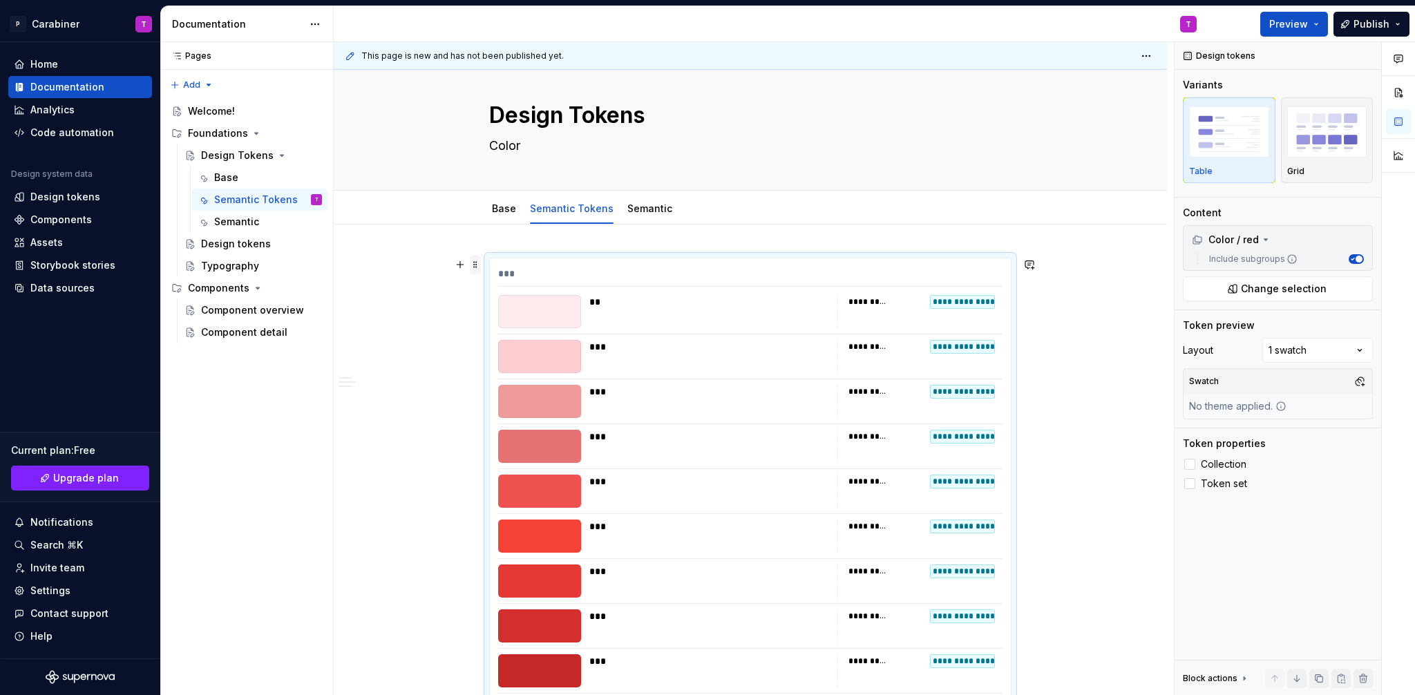
click at [477, 265] on span at bounding box center [475, 264] width 11 height 19
click at [504, 387] on div "Delete" at bounding box center [540, 387] width 90 height 14
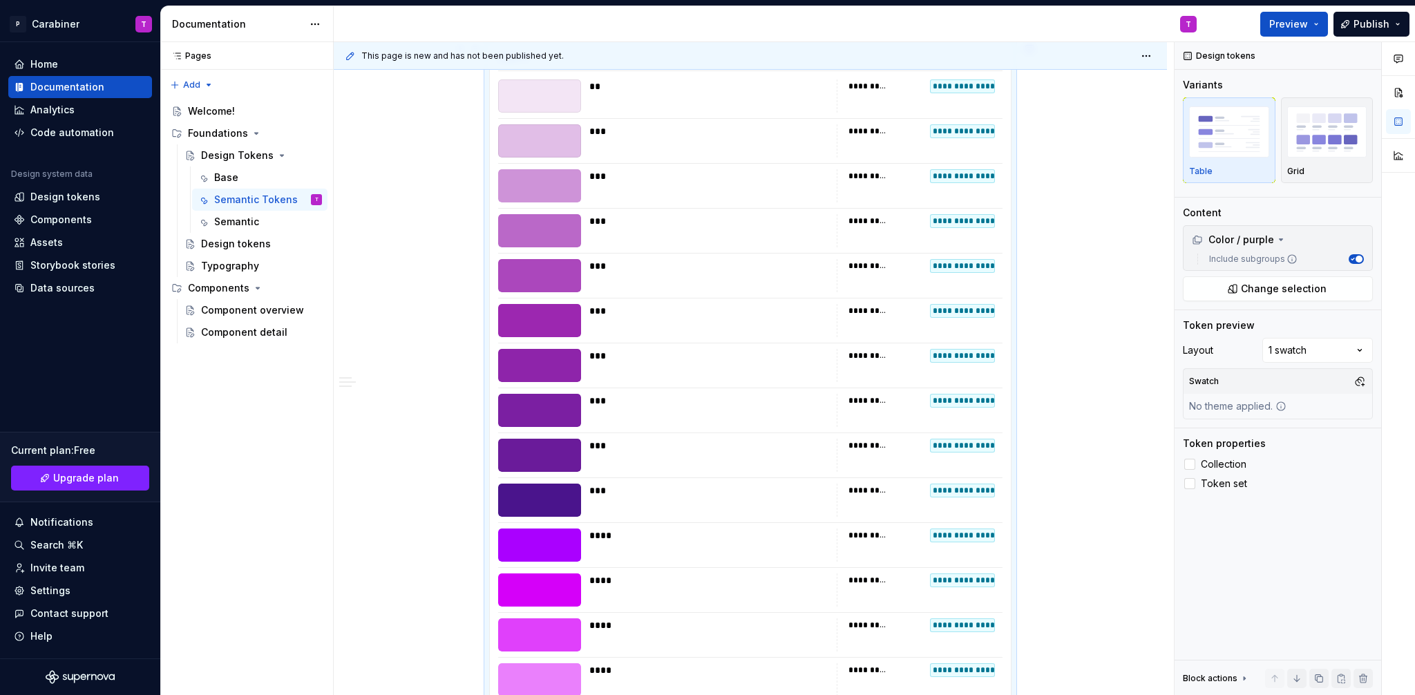
scroll to position [85, 0]
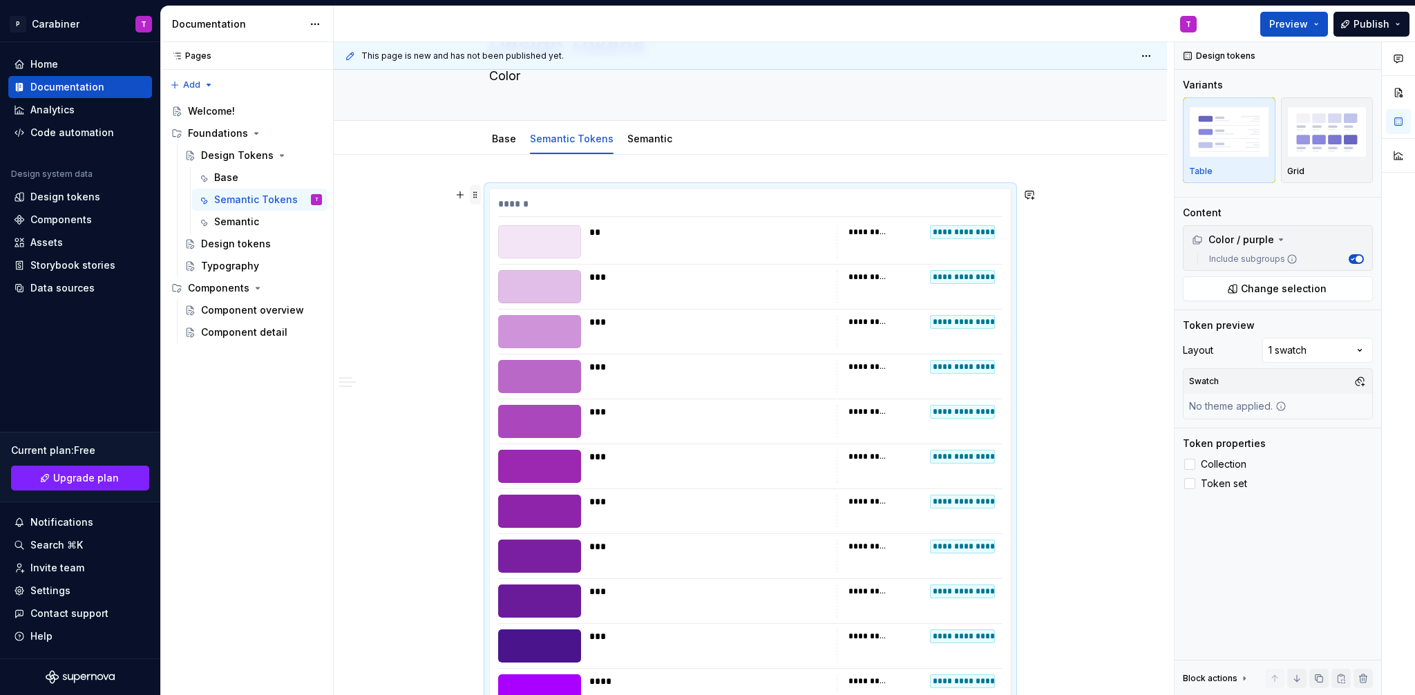
click at [476, 197] on span at bounding box center [475, 194] width 11 height 19
click at [508, 320] on div "Delete" at bounding box center [540, 317] width 90 height 14
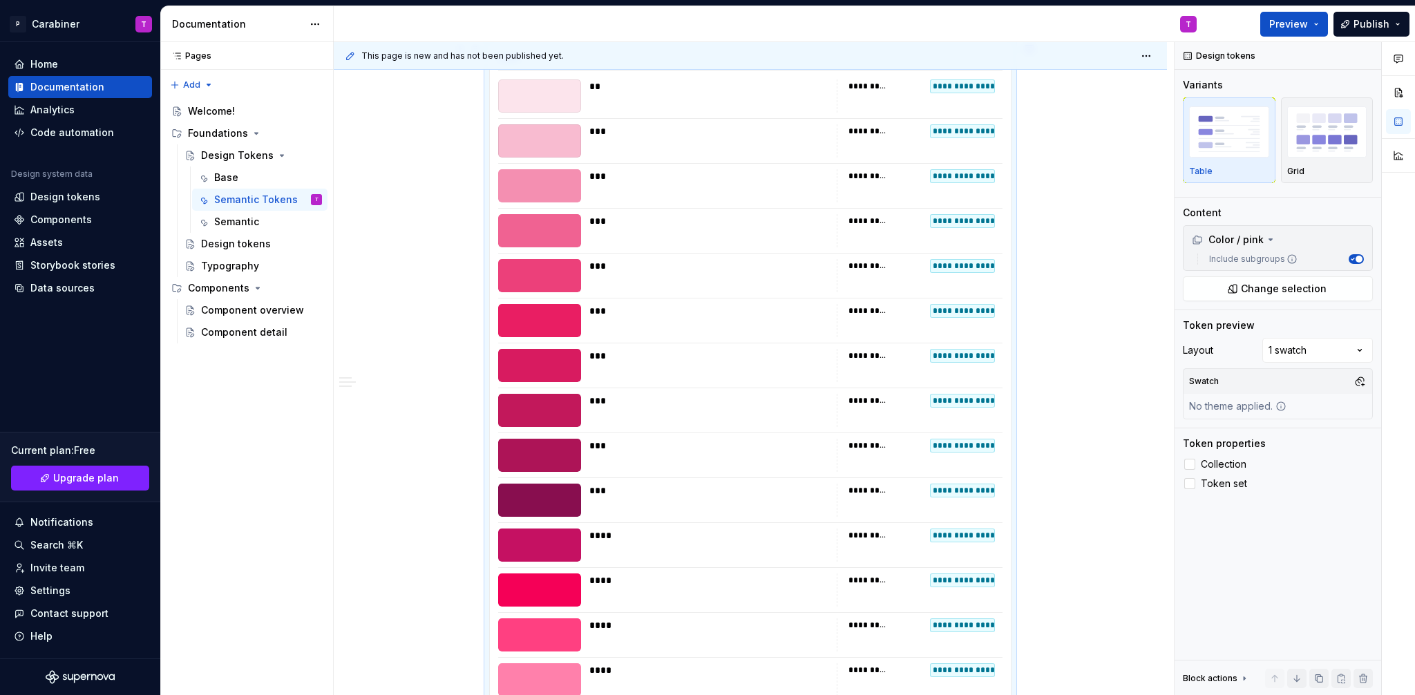
scroll to position [62, 0]
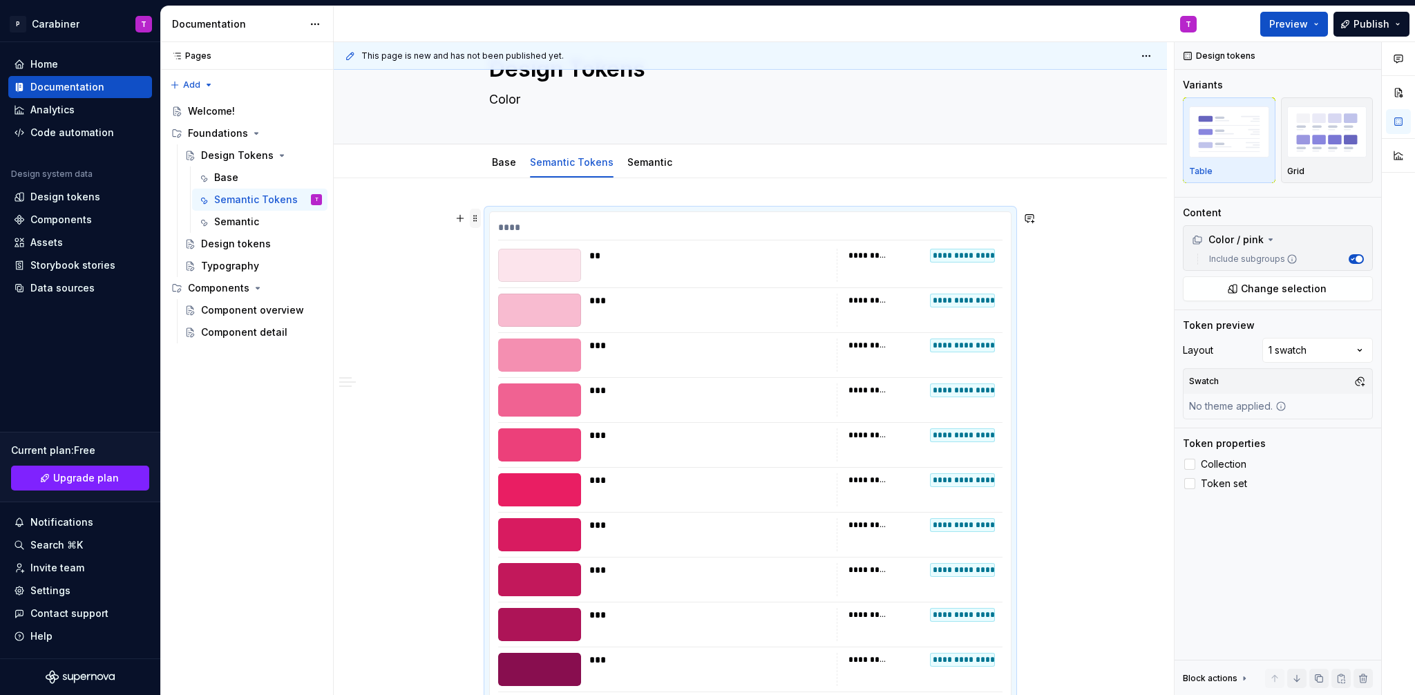
click at [475, 217] on span at bounding box center [475, 218] width 11 height 19
click at [501, 341] on div "Delete" at bounding box center [540, 341] width 90 height 14
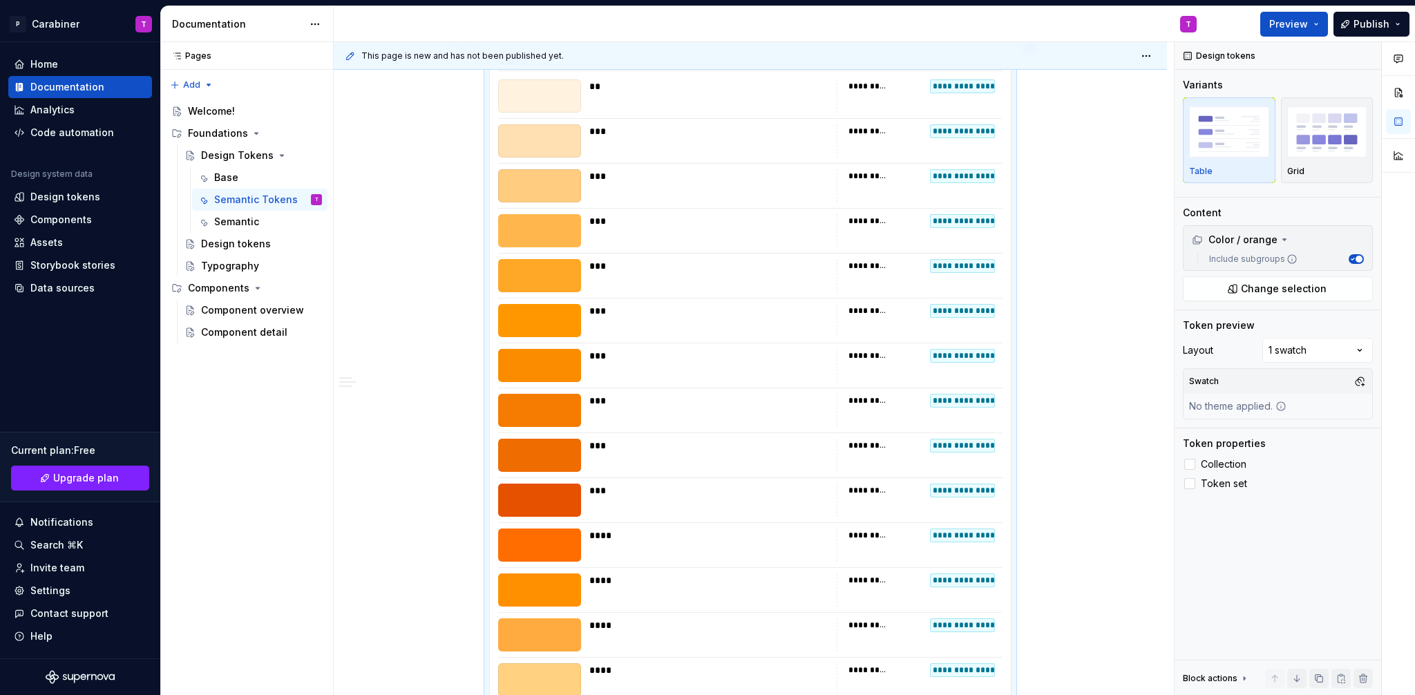
scroll to position [0, 0]
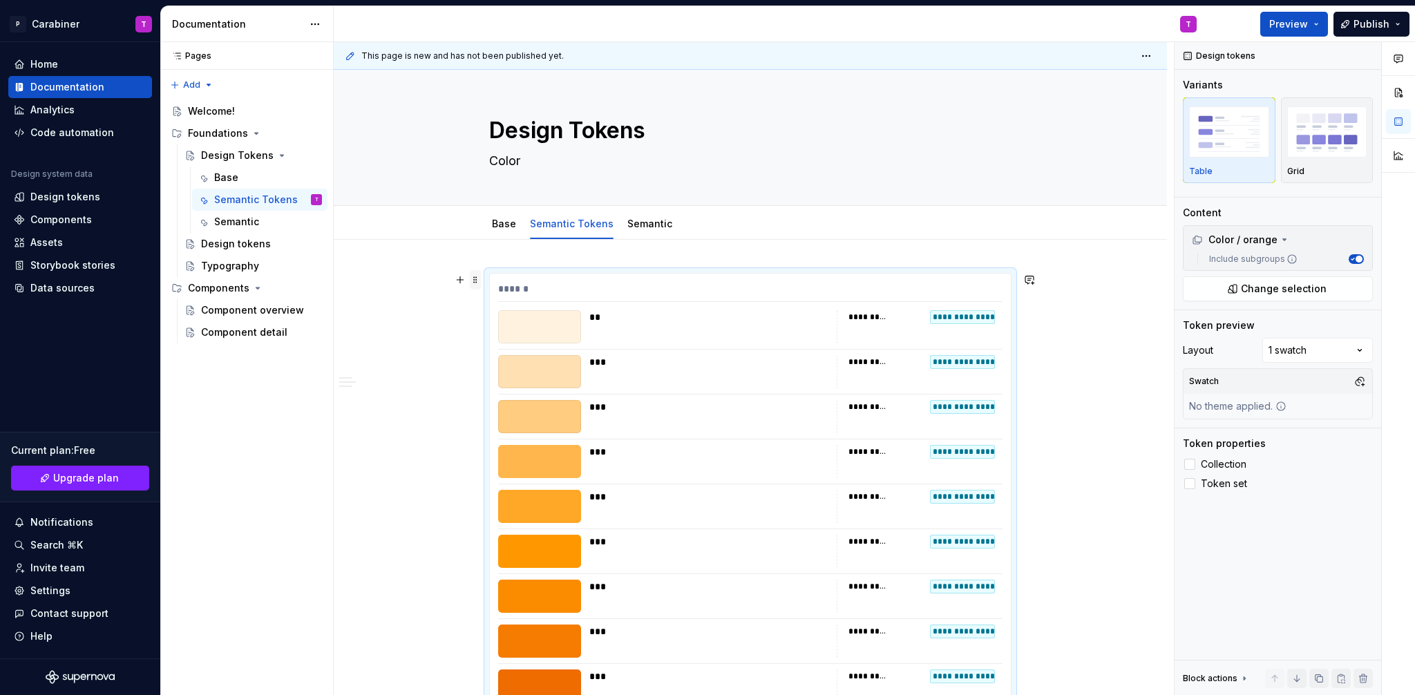
click at [477, 278] on span at bounding box center [475, 279] width 11 height 19
click at [500, 400] on div "Delete" at bounding box center [540, 402] width 90 height 14
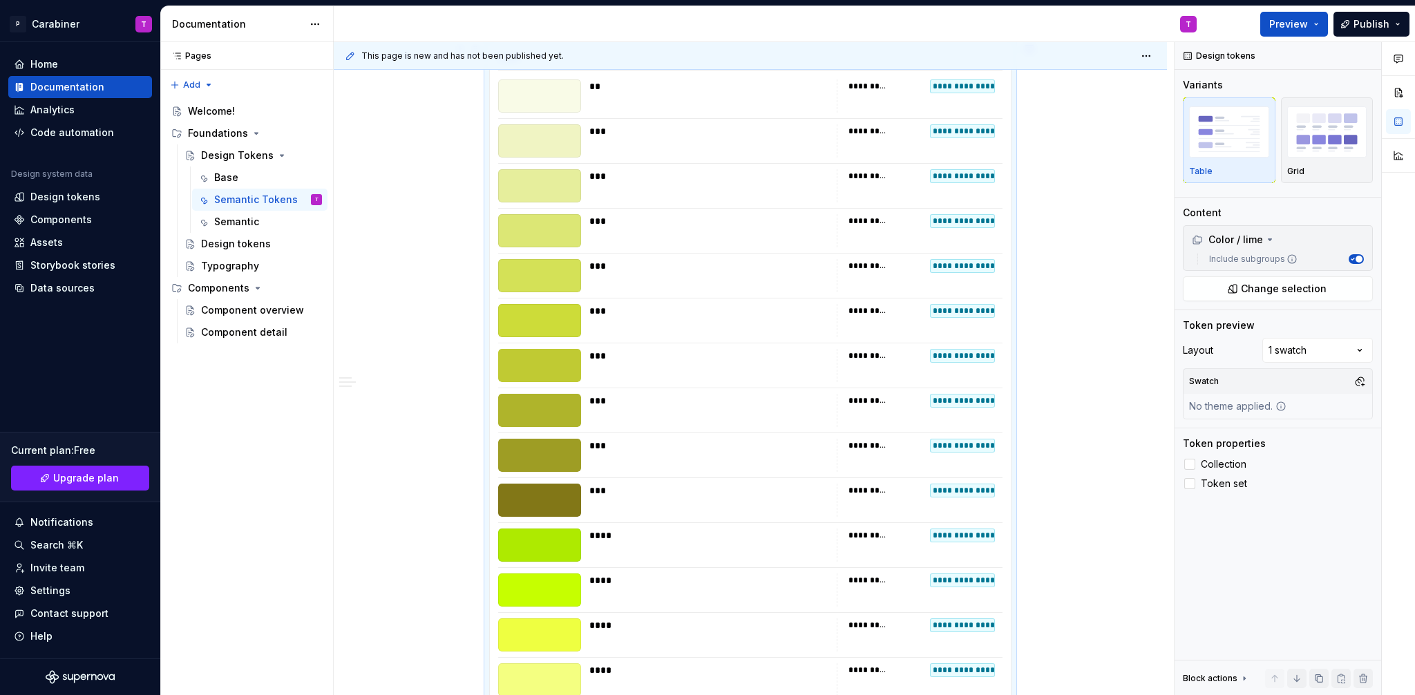
scroll to position [62, 0]
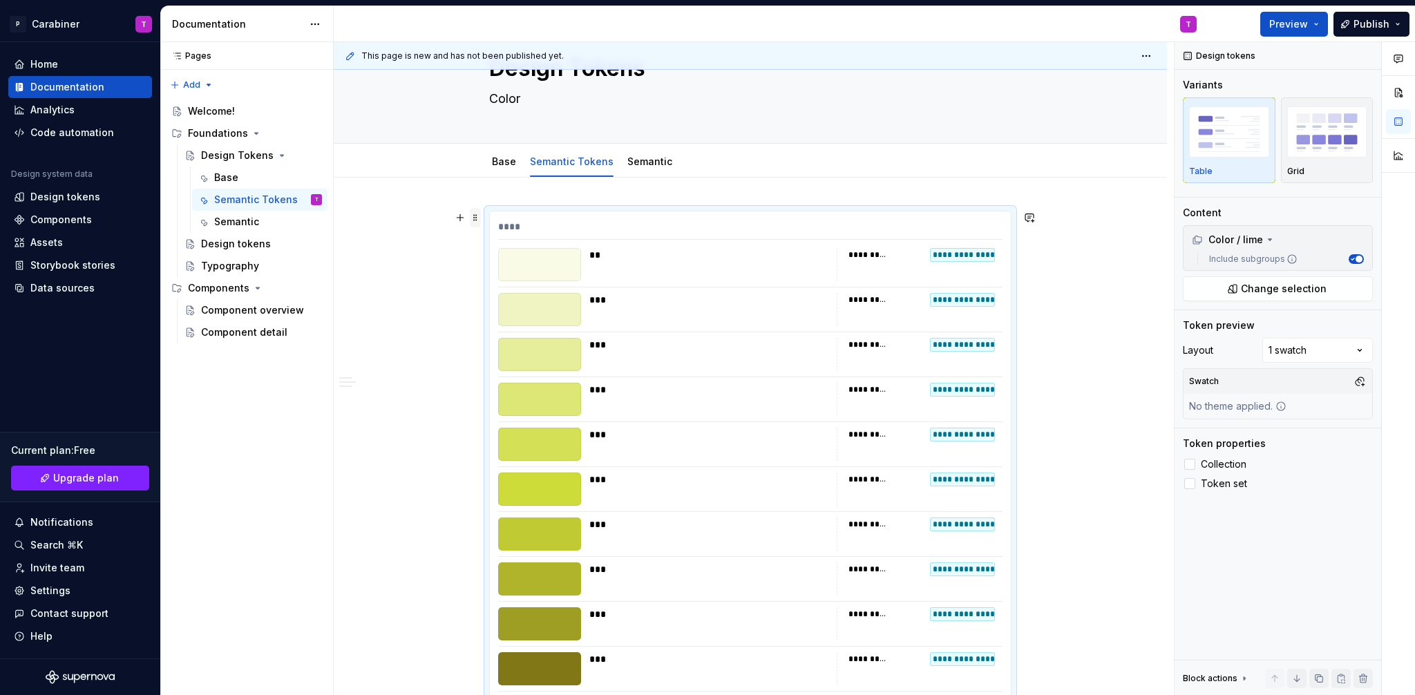
click at [477, 217] on span at bounding box center [475, 217] width 11 height 19
click at [505, 339] on div "Delete" at bounding box center [540, 340] width 90 height 14
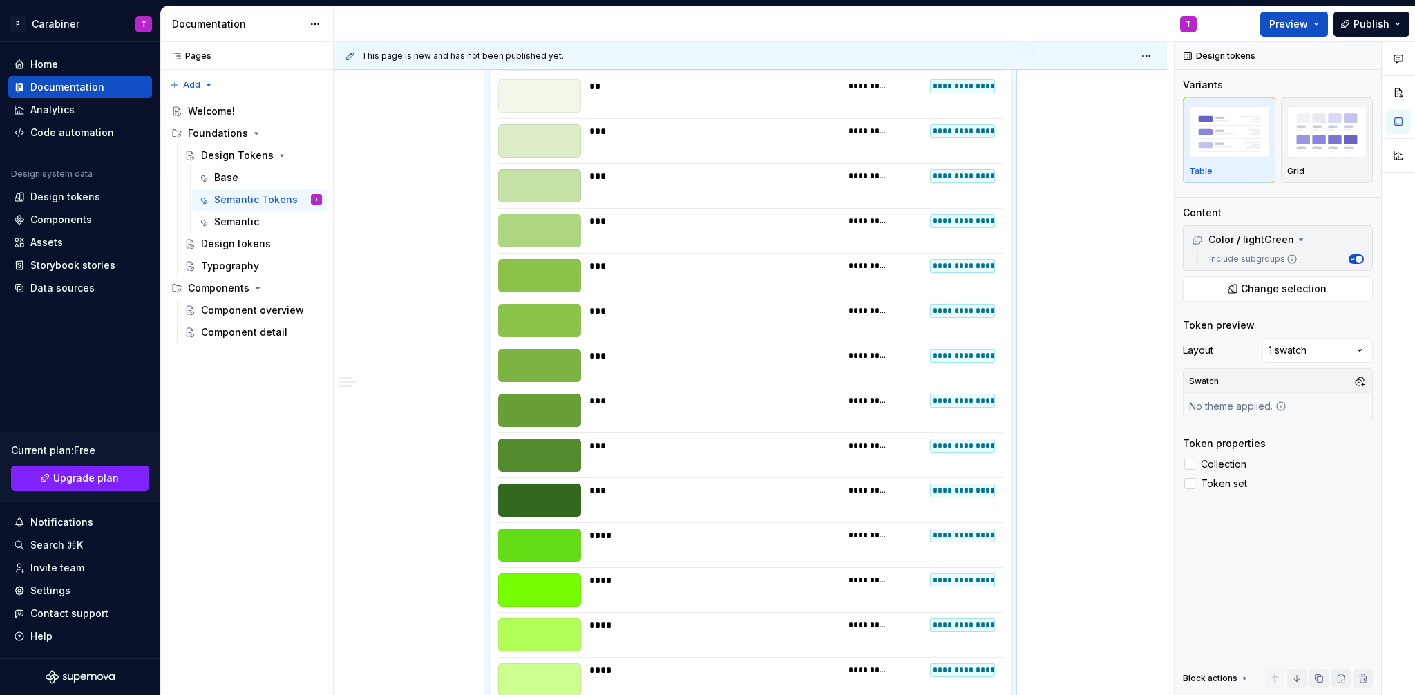
scroll to position [79, 0]
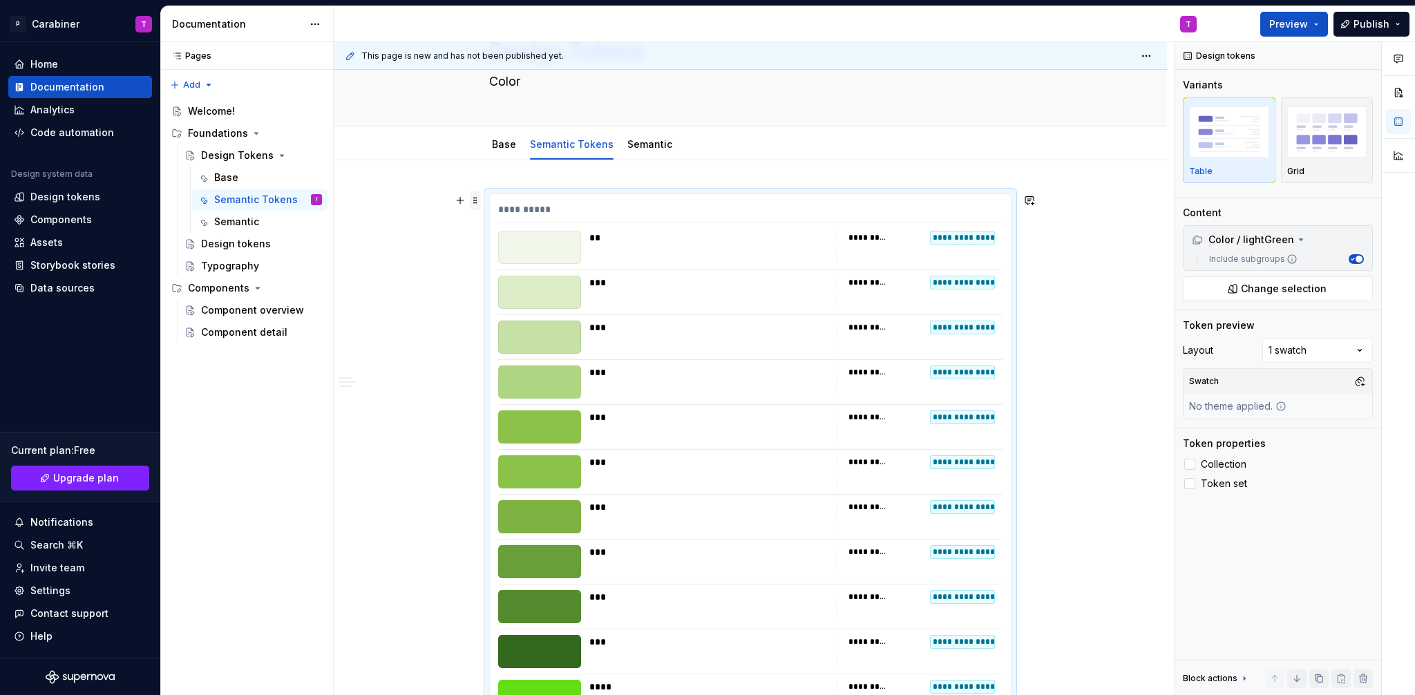
click at [475, 197] on span at bounding box center [475, 200] width 11 height 19
click at [507, 320] on div "Delete" at bounding box center [540, 323] width 90 height 14
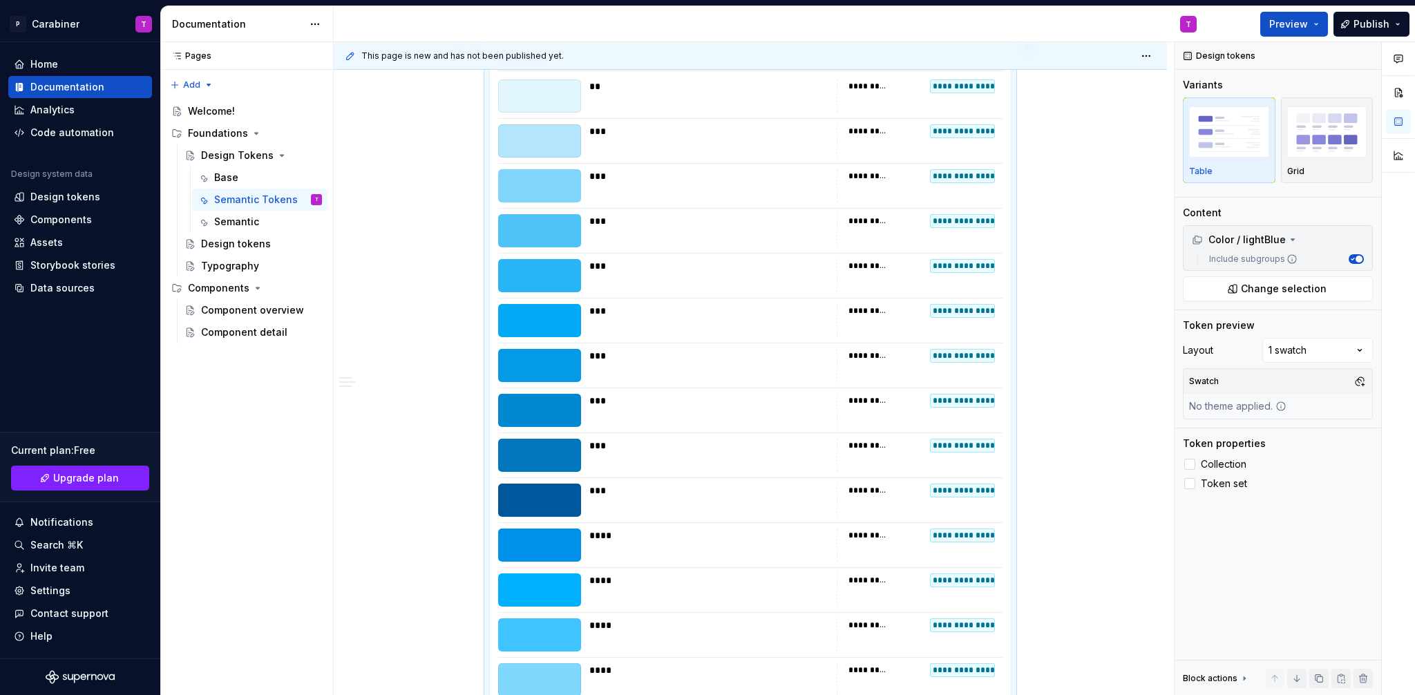
scroll to position [114, 0]
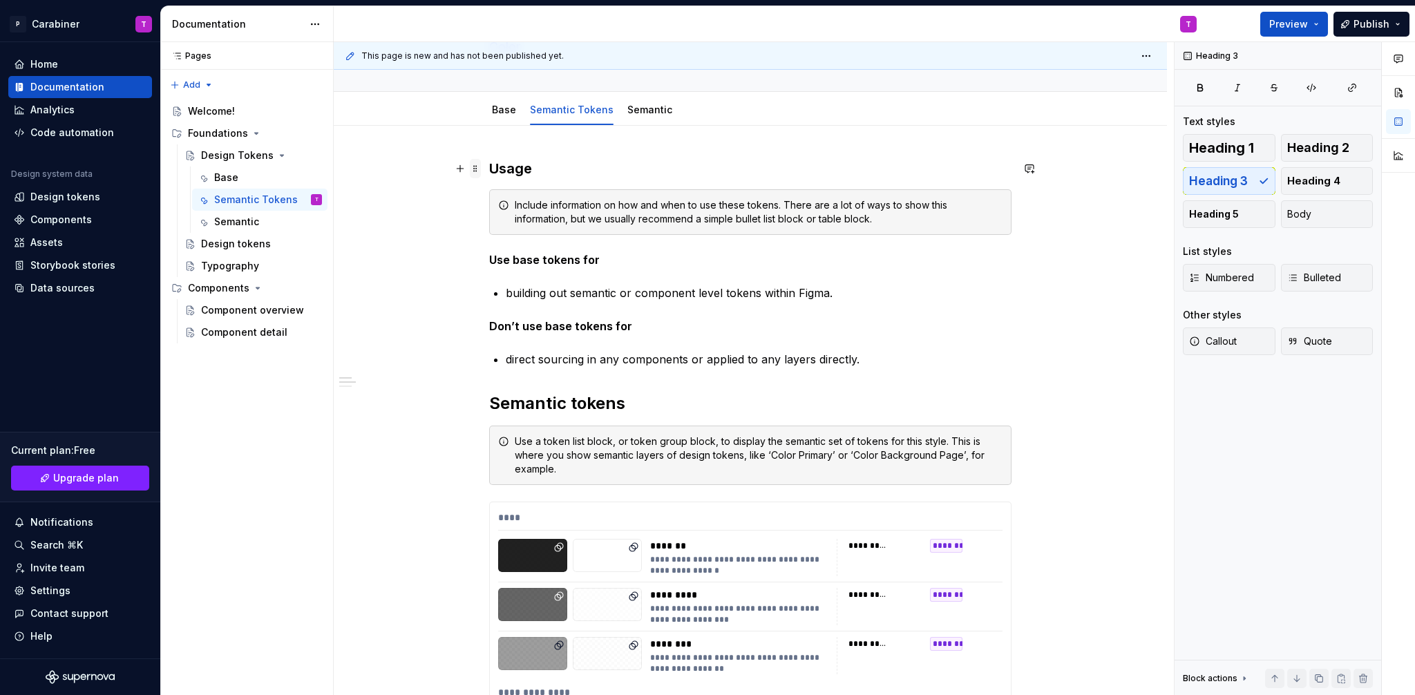
click at [475, 169] on span at bounding box center [475, 168] width 11 height 19
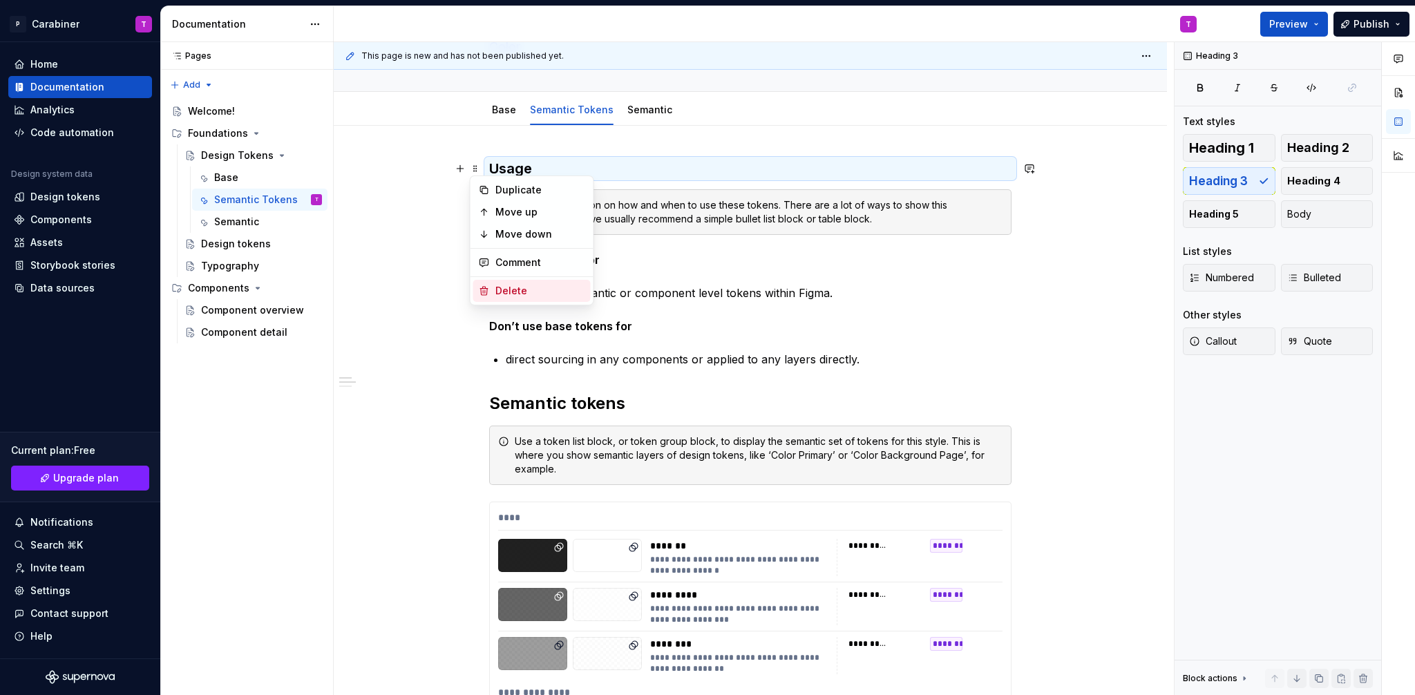
click at [504, 287] on div "Delete" at bounding box center [540, 291] width 90 height 14
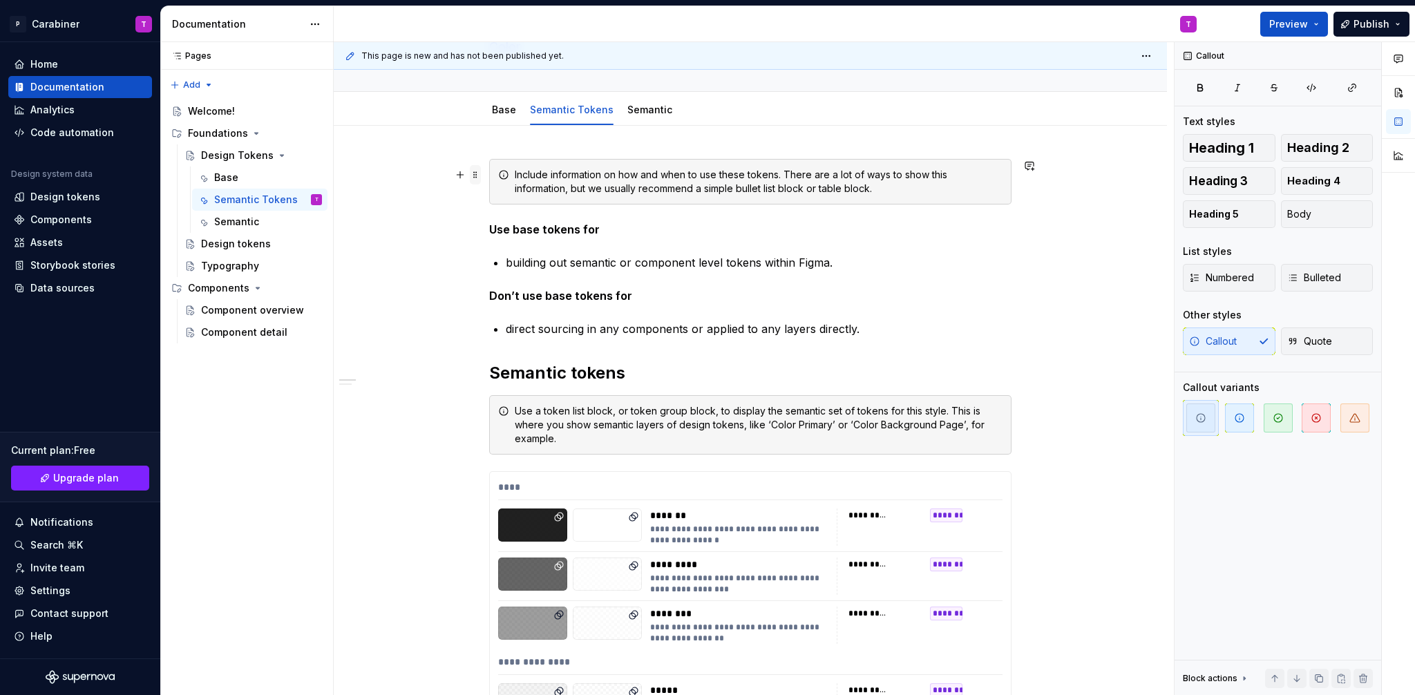
click at [477, 176] on span at bounding box center [475, 174] width 11 height 19
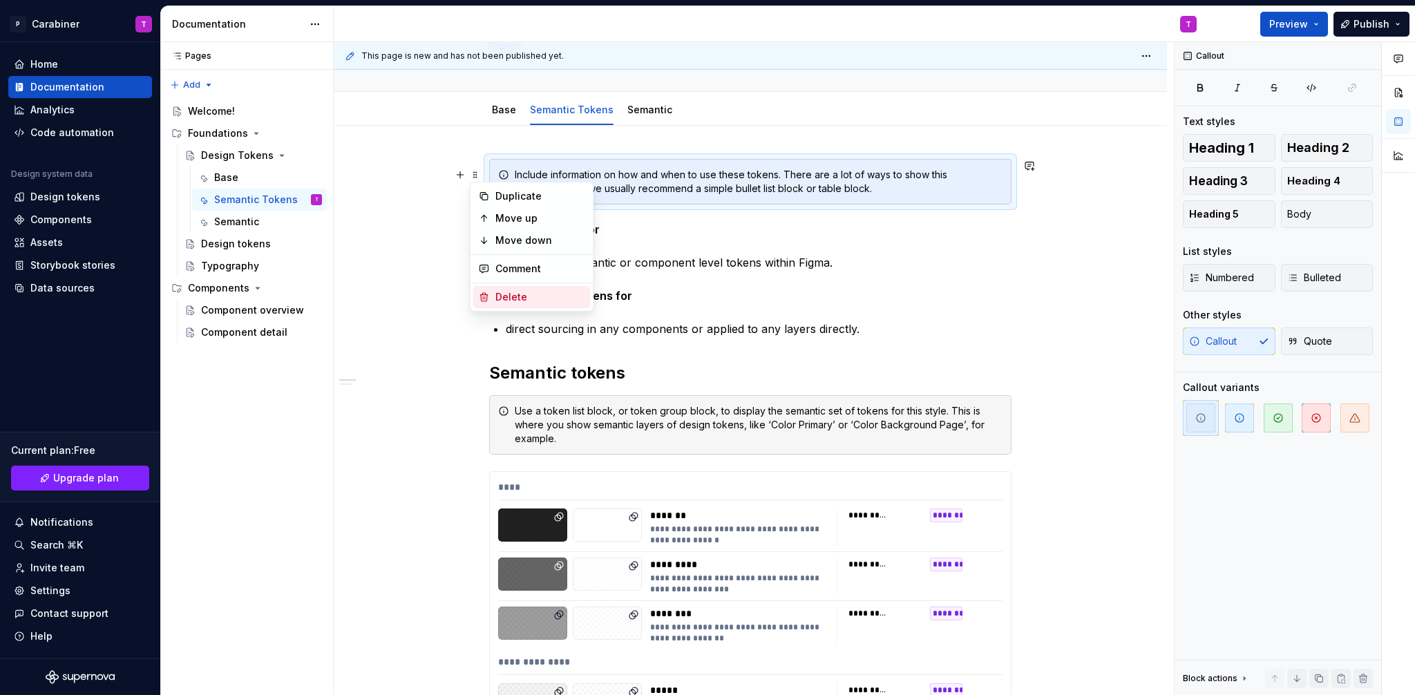
click at [499, 300] on div "Delete" at bounding box center [540, 297] width 90 height 14
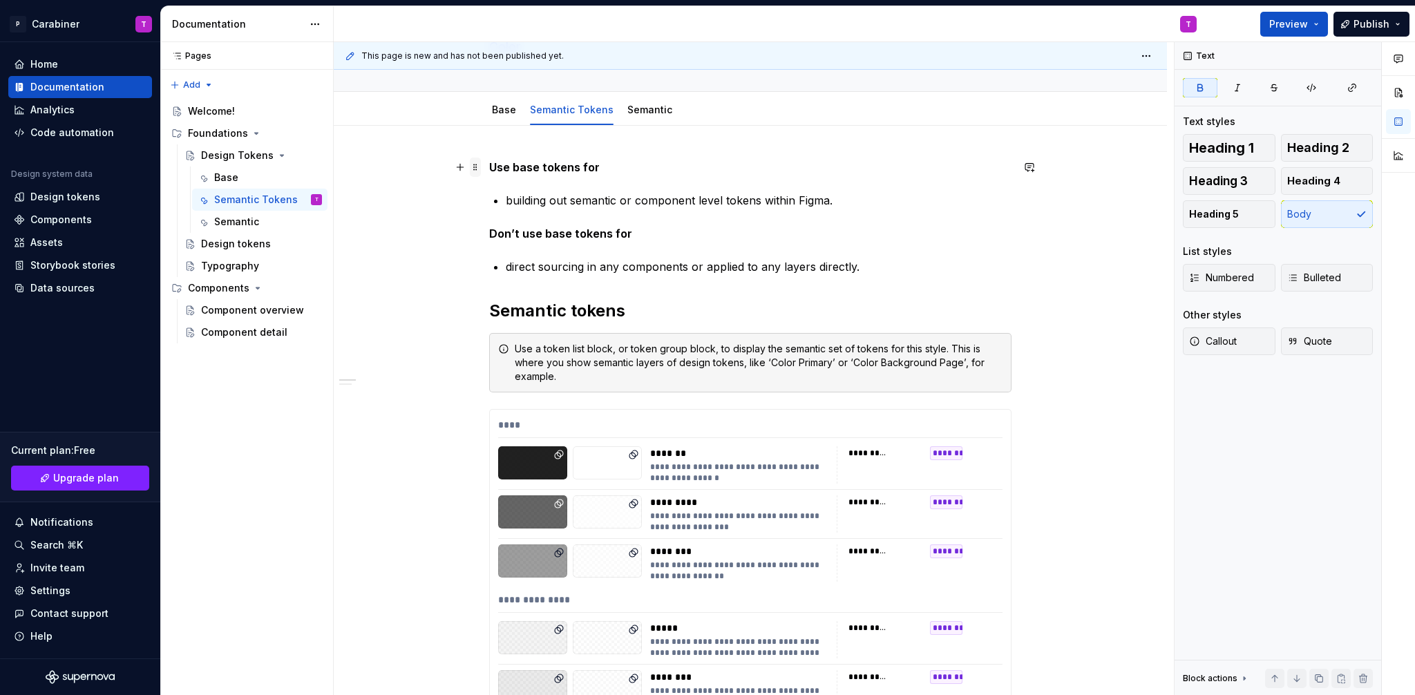
click at [475, 169] on span at bounding box center [475, 167] width 11 height 19
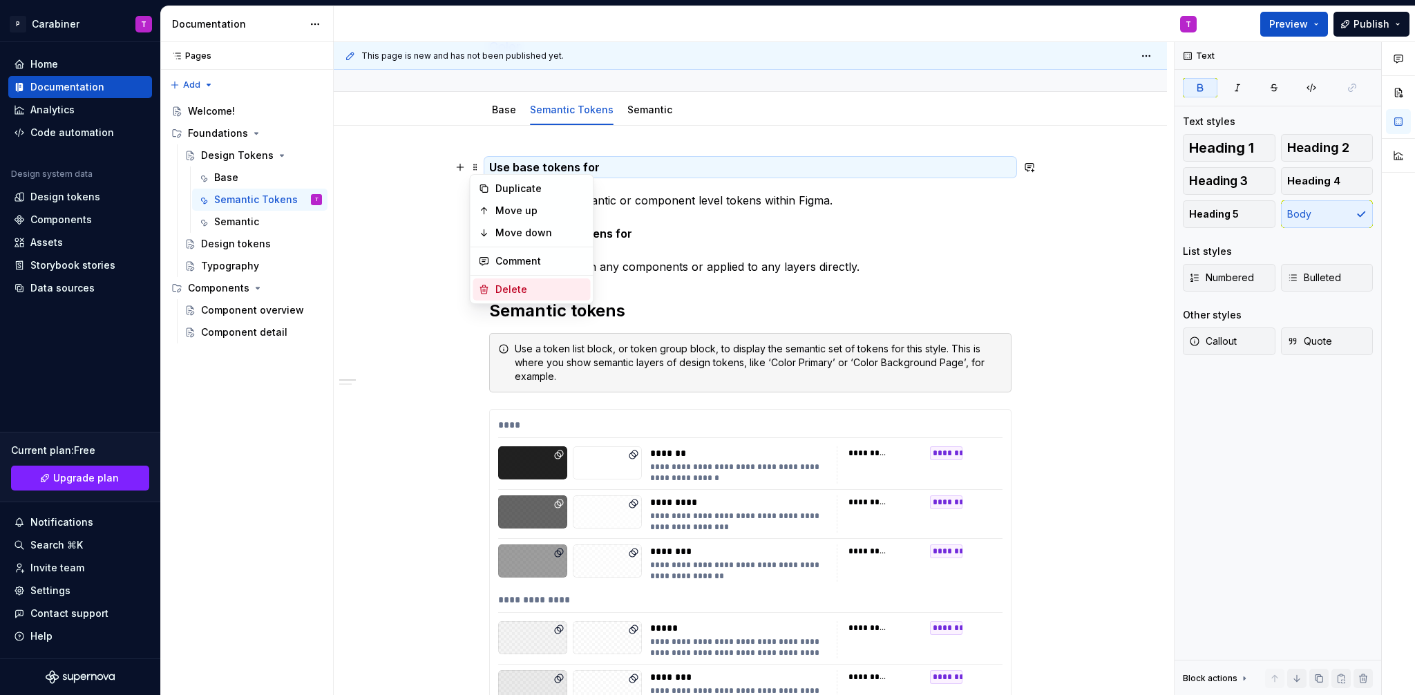
click at [500, 291] on div "Delete" at bounding box center [540, 290] width 90 height 14
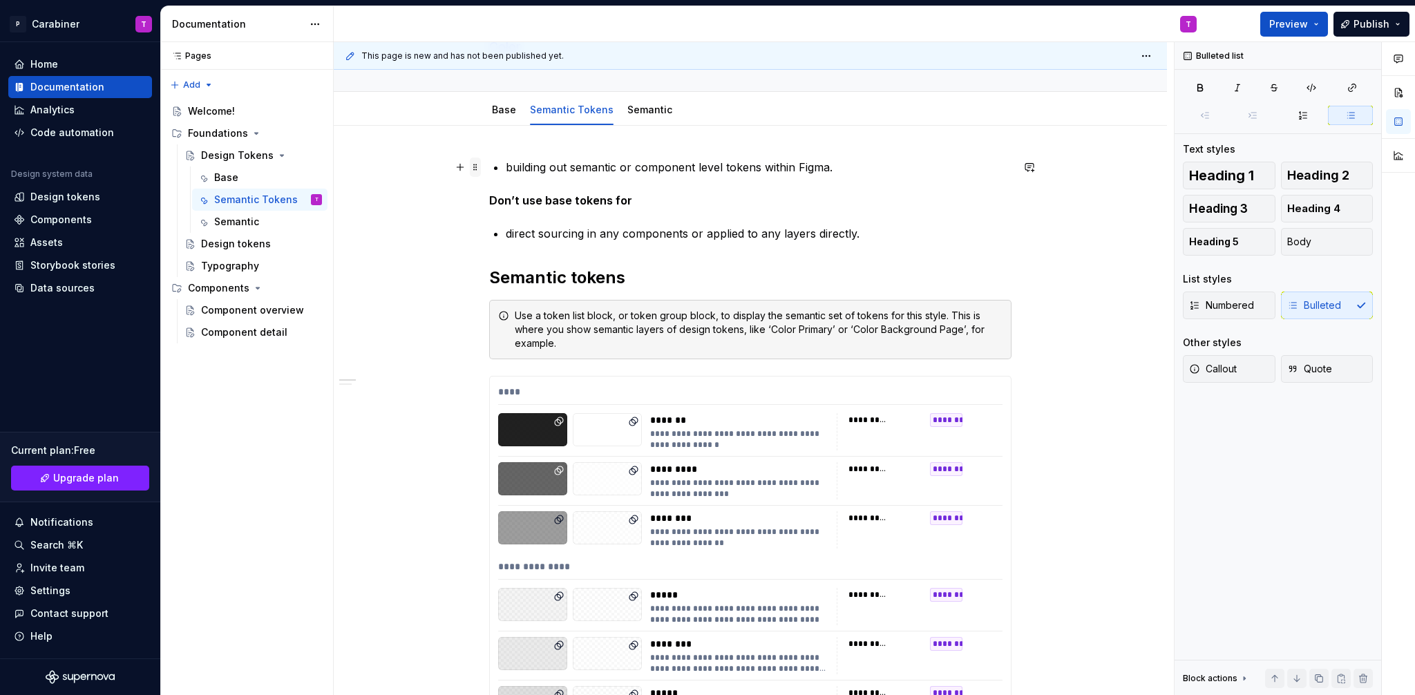
click at [473, 168] on span at bounding box center [475, 167] width 11 height 19
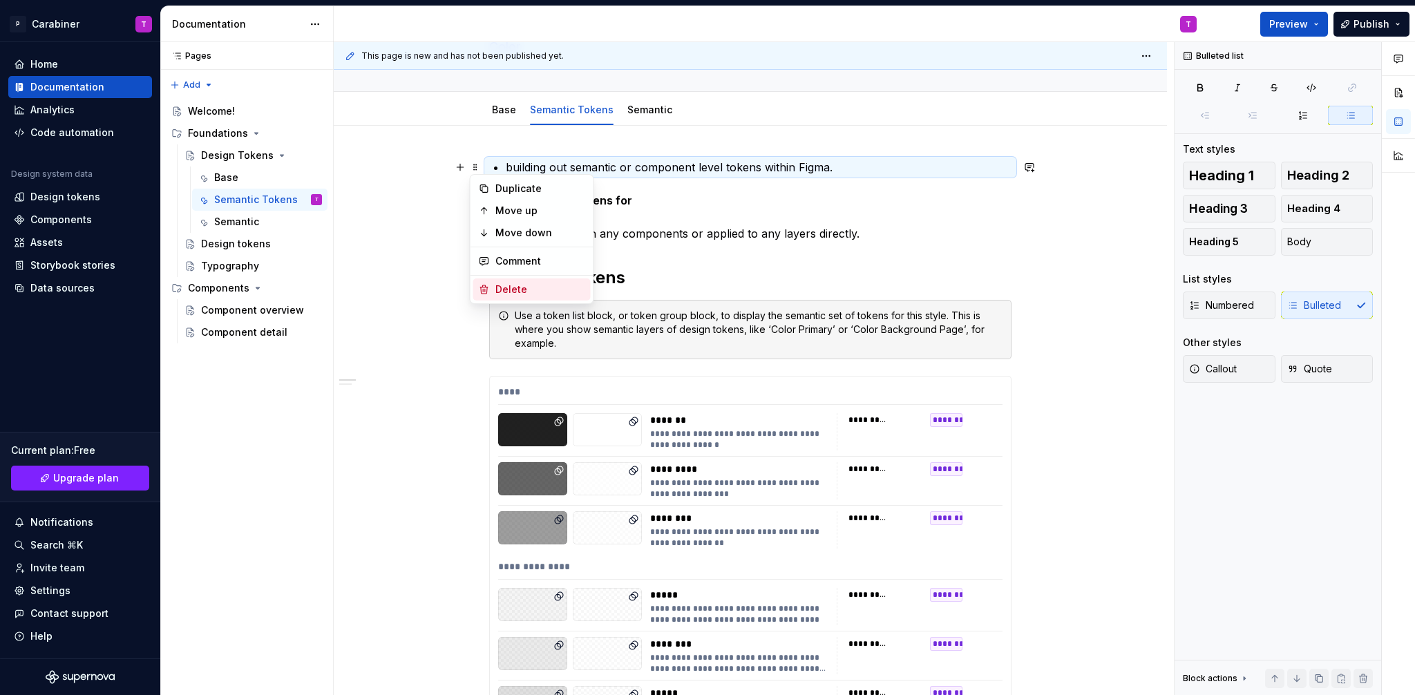
click at [509, 292] on div "Delete" at bounding box center [540, 290] width 90 height 14
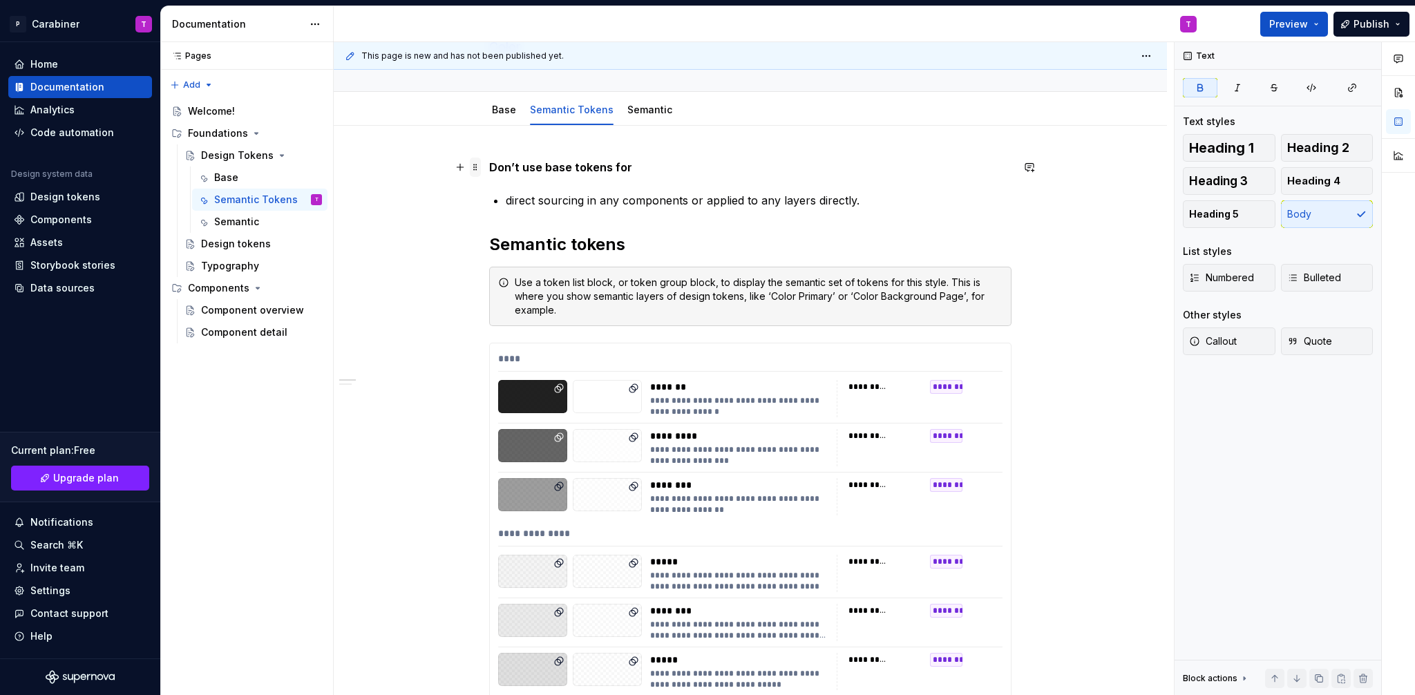
click at [475, 168] on span at bounding box center [475, 167] width 11 height 19
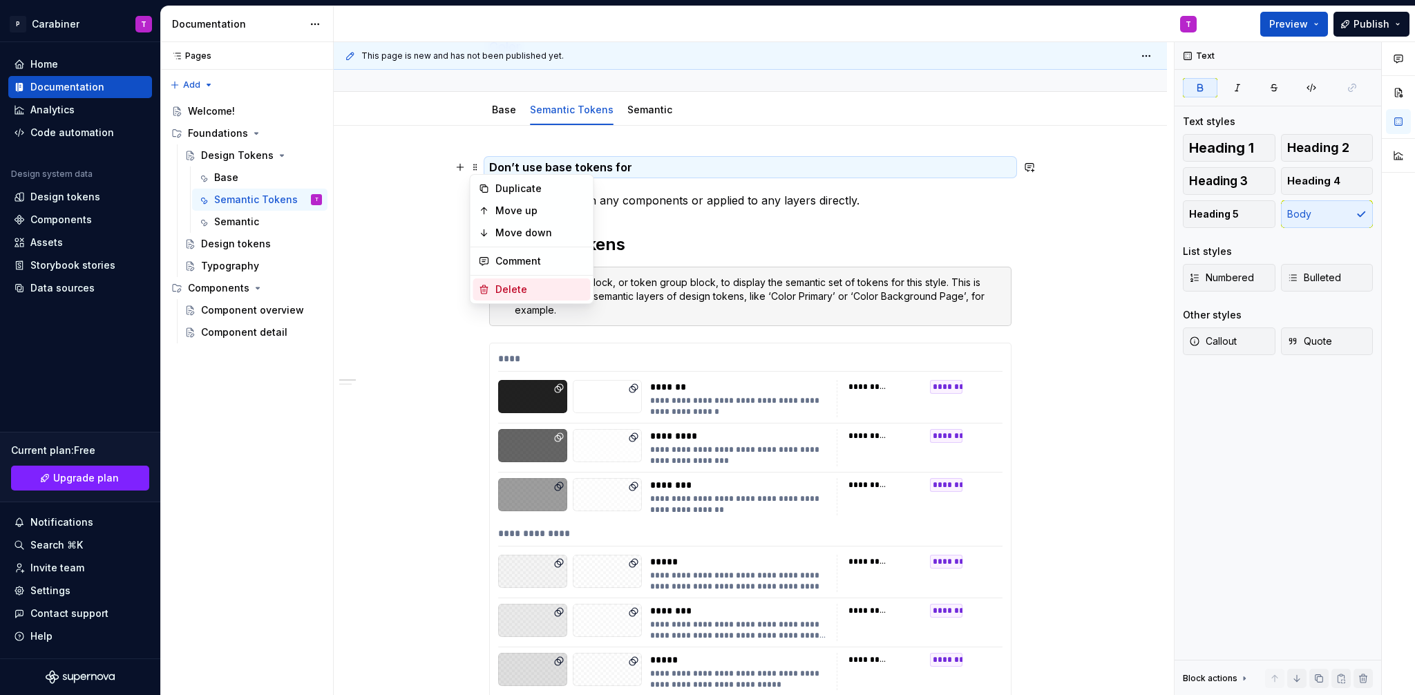
click at [505, 290] on div "Delete" at bounding box center [540, 290] width 90 height 14
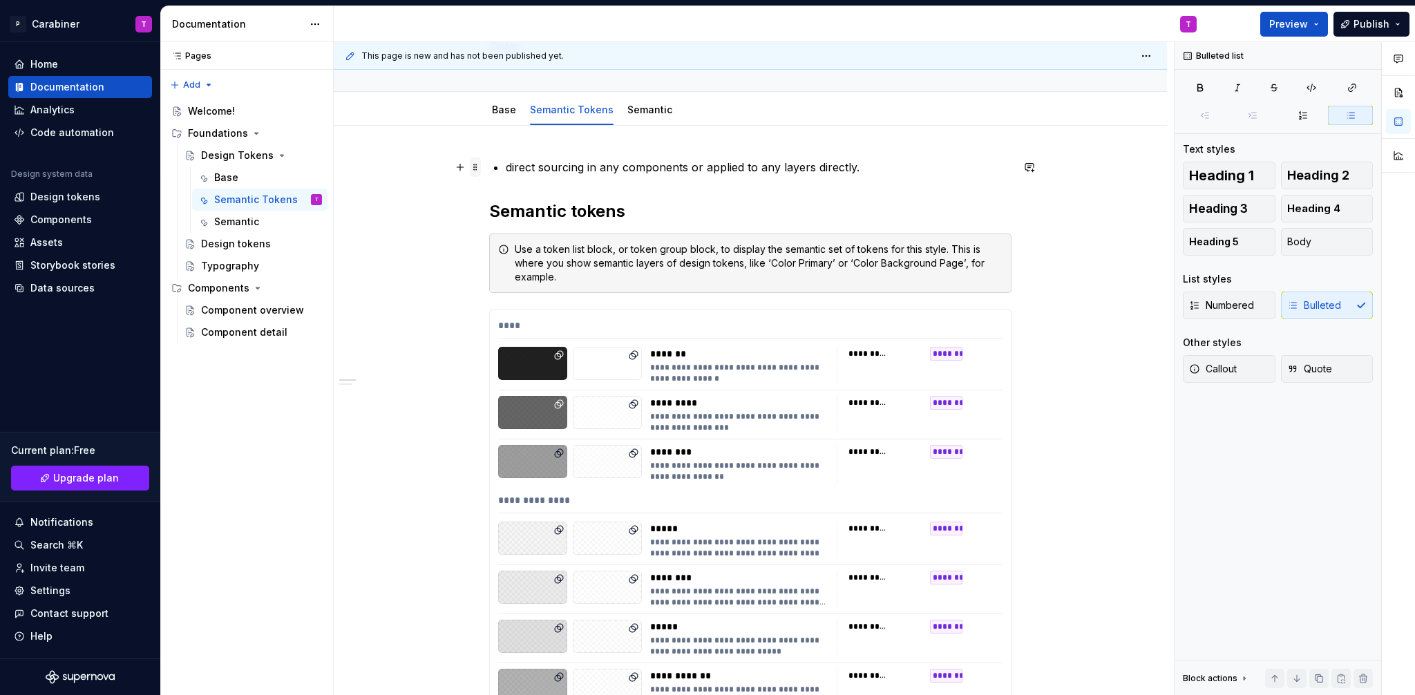
click at [477, 169] on span at bounding box center [475, 167] width 11 height 19
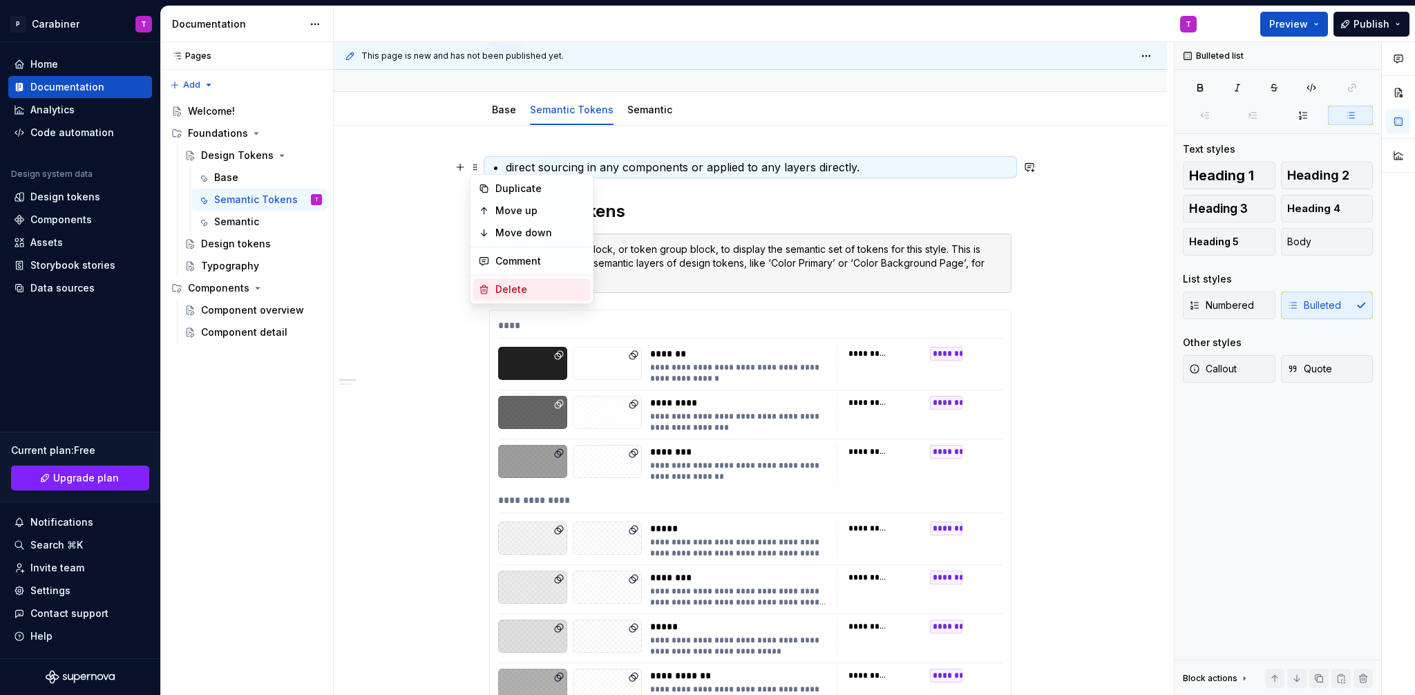
click at [511, 288] on div "Delete" at bounding box center [540, 290] width 90 height 14
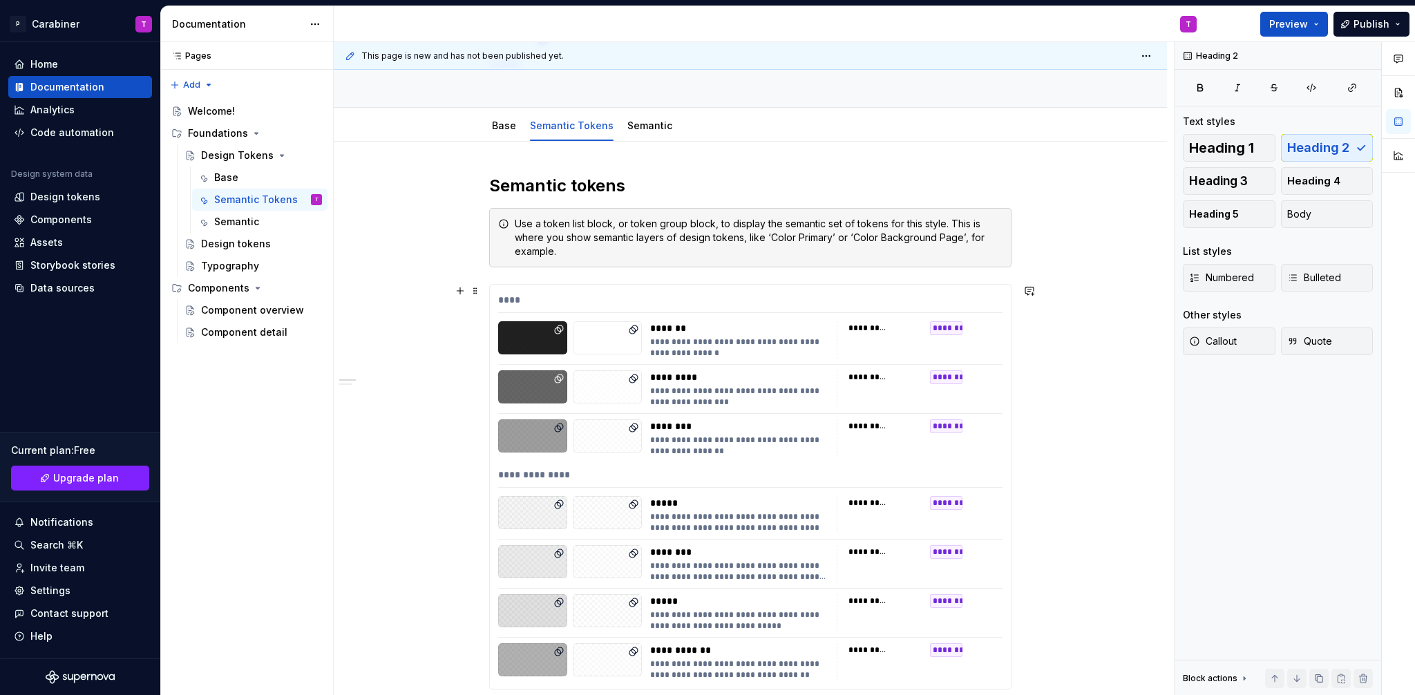
scroll to position [0, 0]
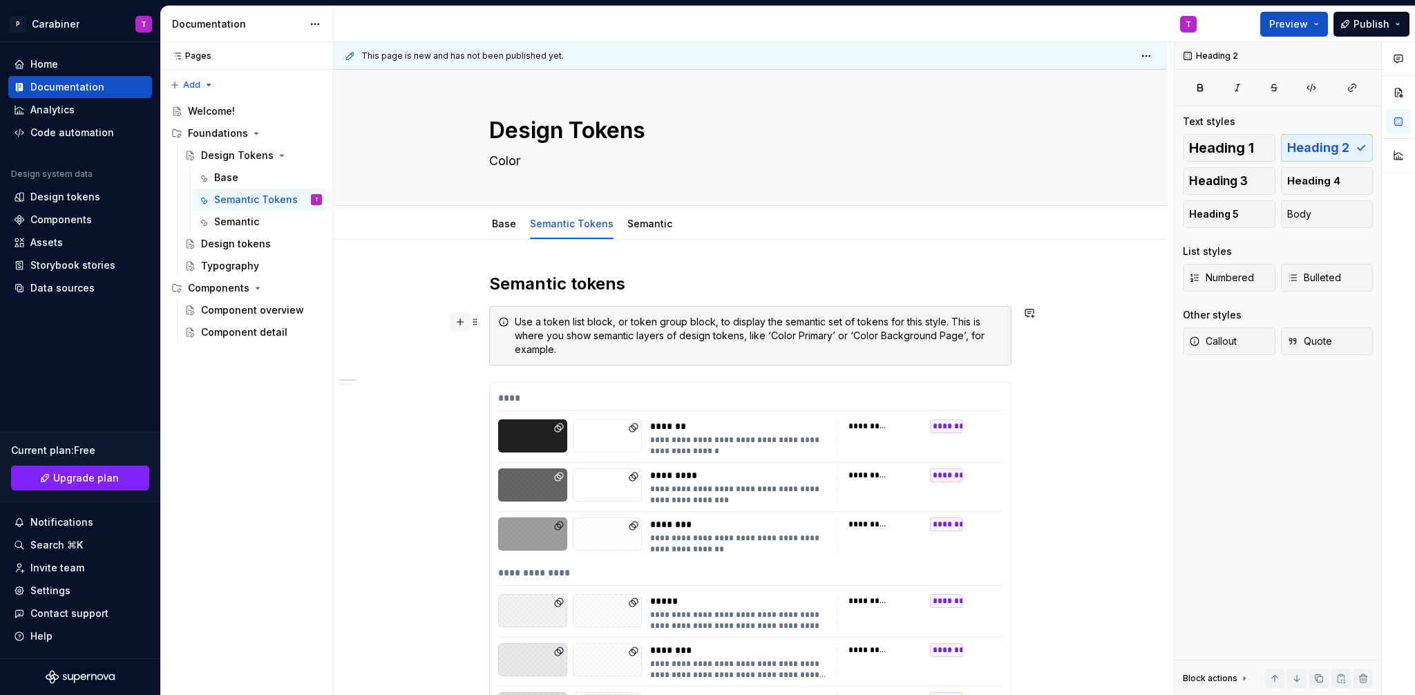
click at [460, 324] on button "button" at bounding box center [460, 321] width 19 height 19
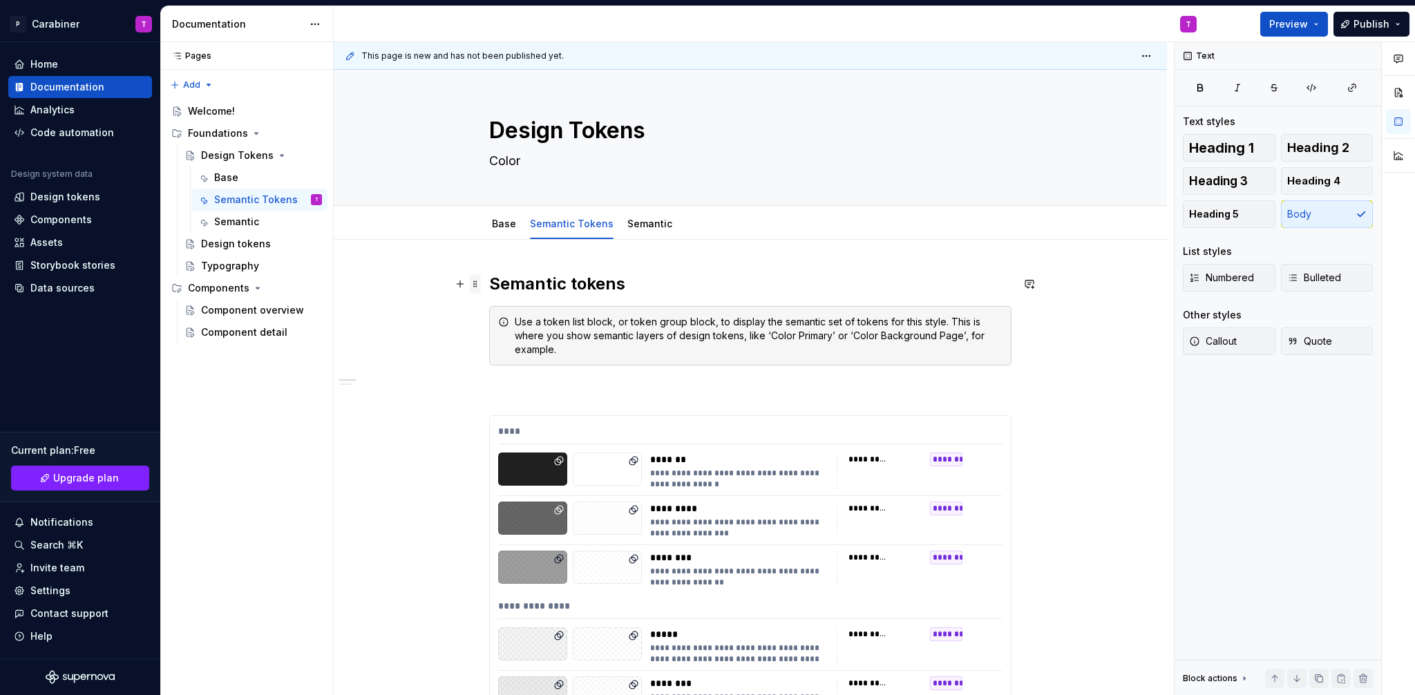
click at [475, 285] on span at bounding box center [475, 283] width 11 height 19
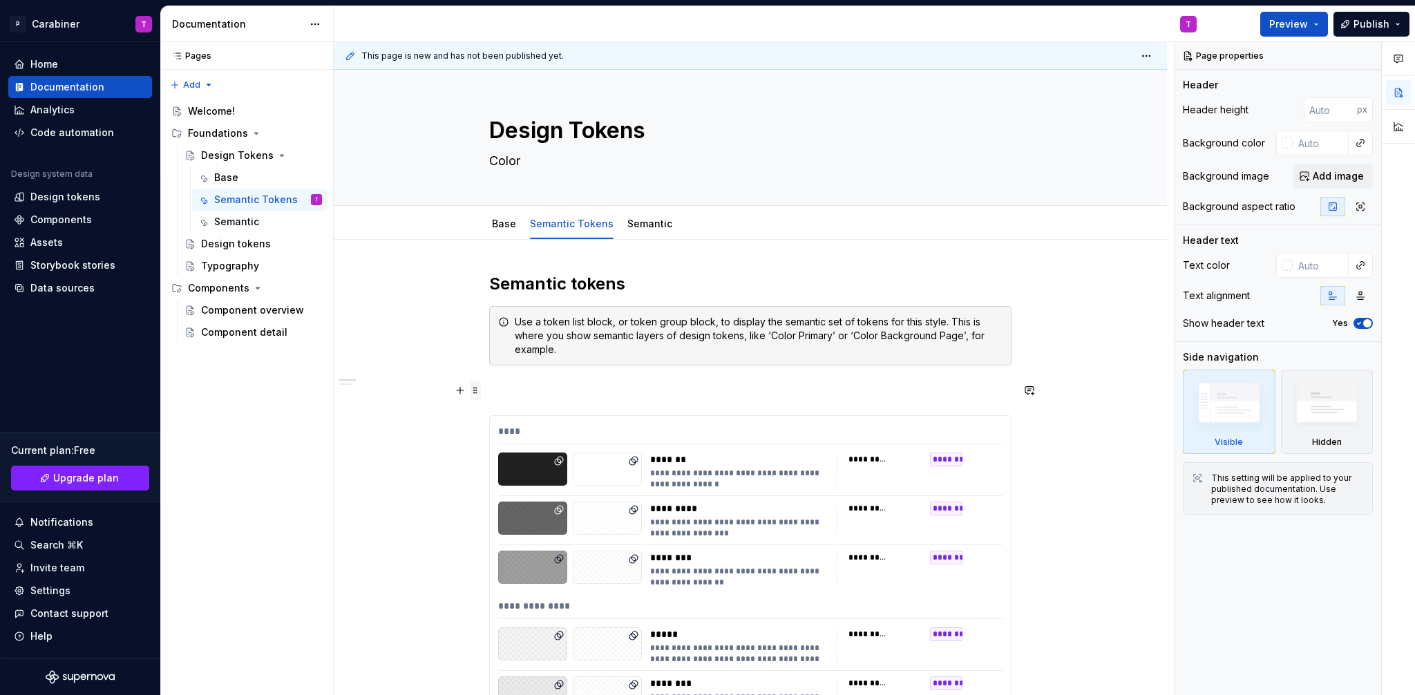
click at [480, 392] on span at bounding box center [475, 390] width 11 height 19
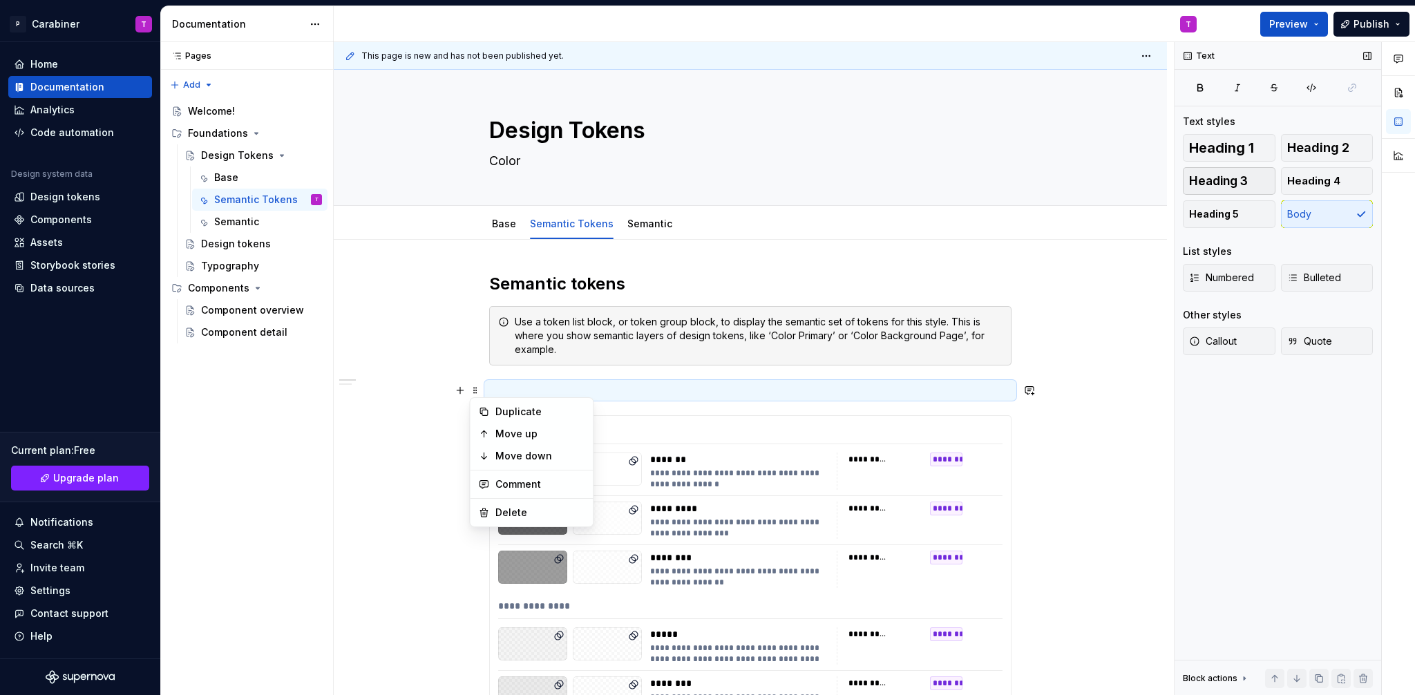
click at [1235, 179] on span "Heading 3" at bounding box center [1218, 181] width 59 height 14
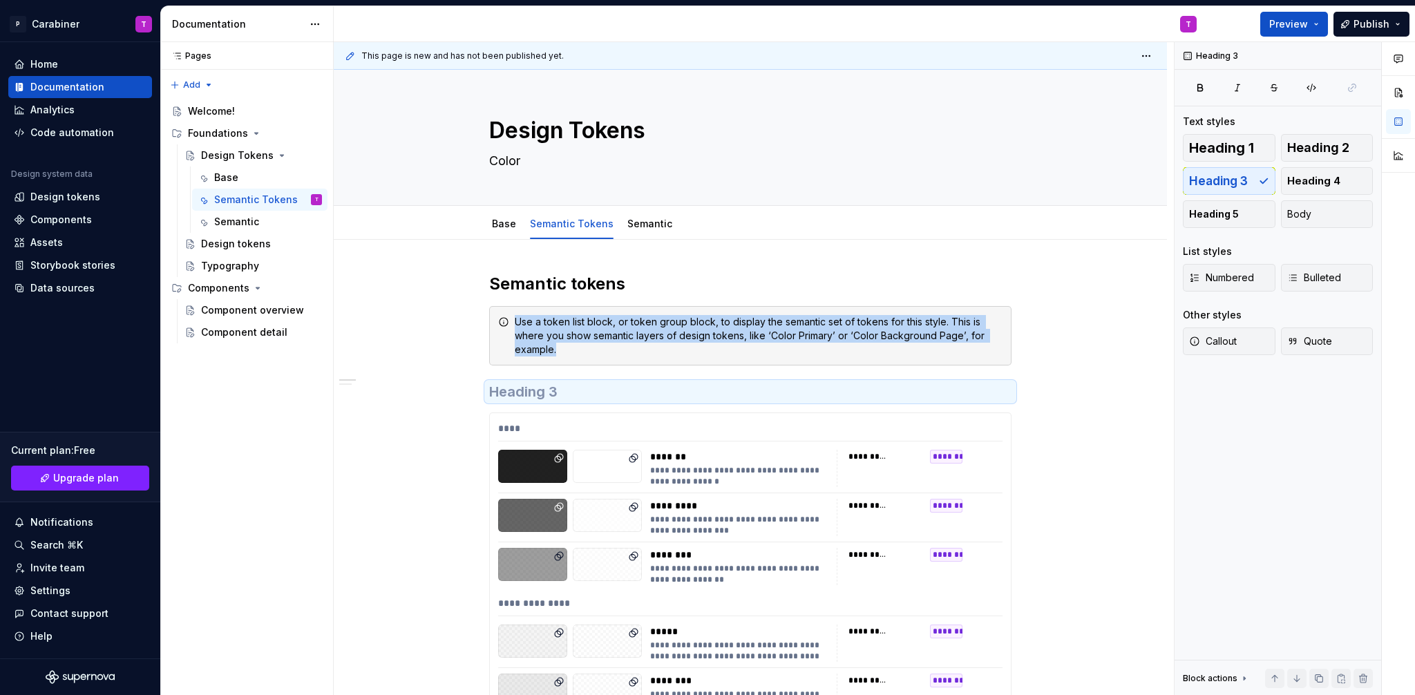
type textarea "*"
click at [510, 389] on h3 at bounding box center [750, 391] width 522 height 19
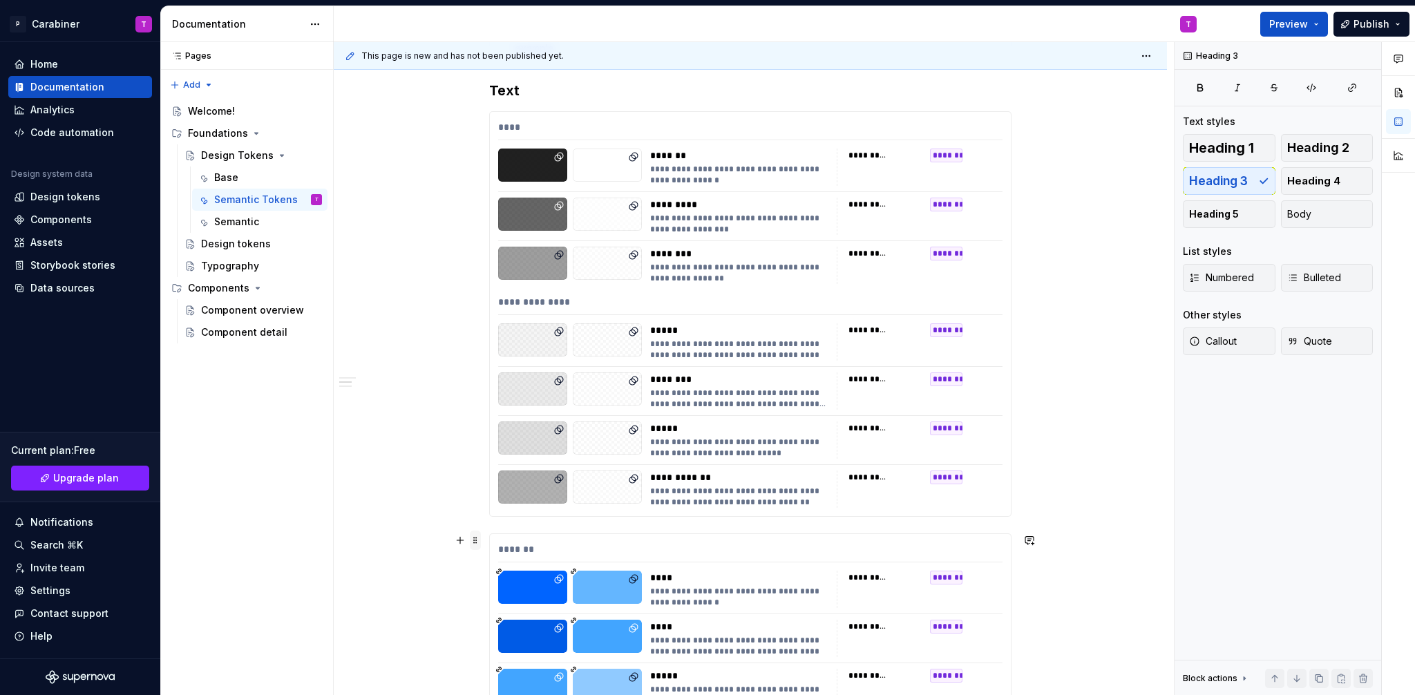
scroll to position [293, 0]
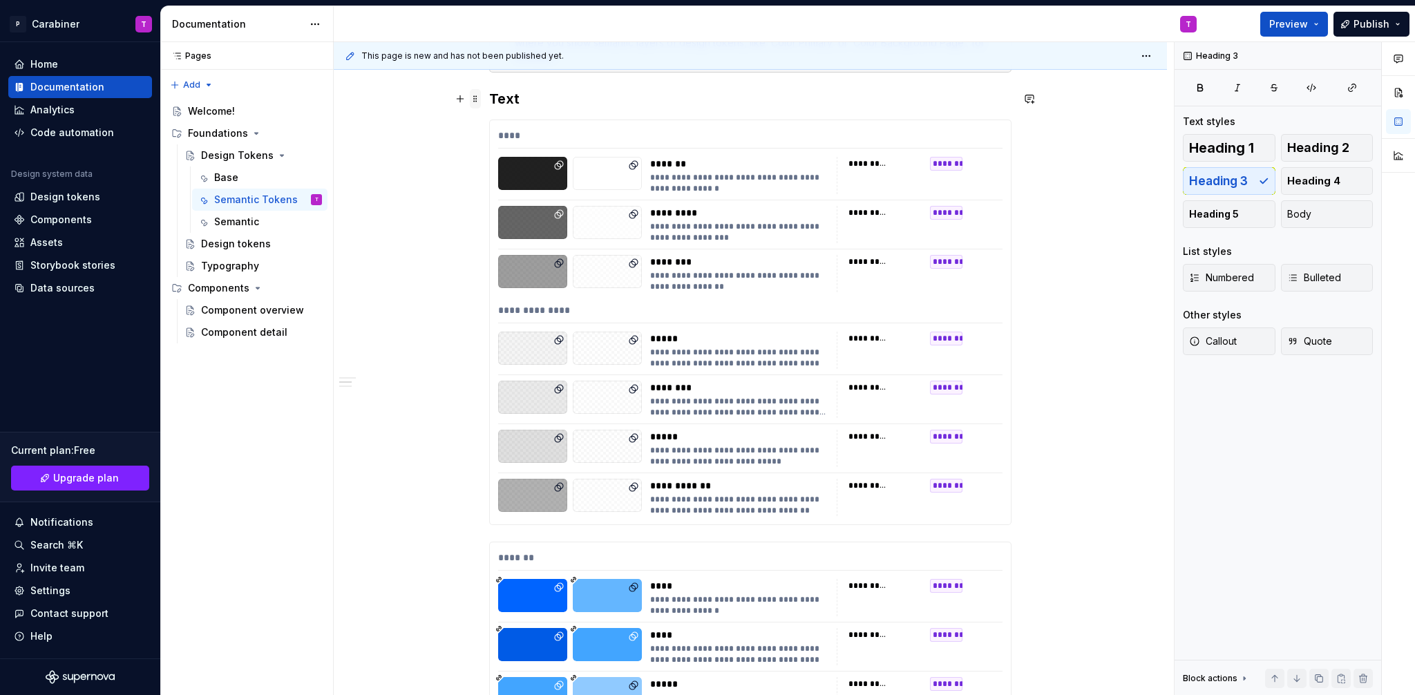
click at [477, 103] on span at bounding box center [475, 98] width 11 height 19
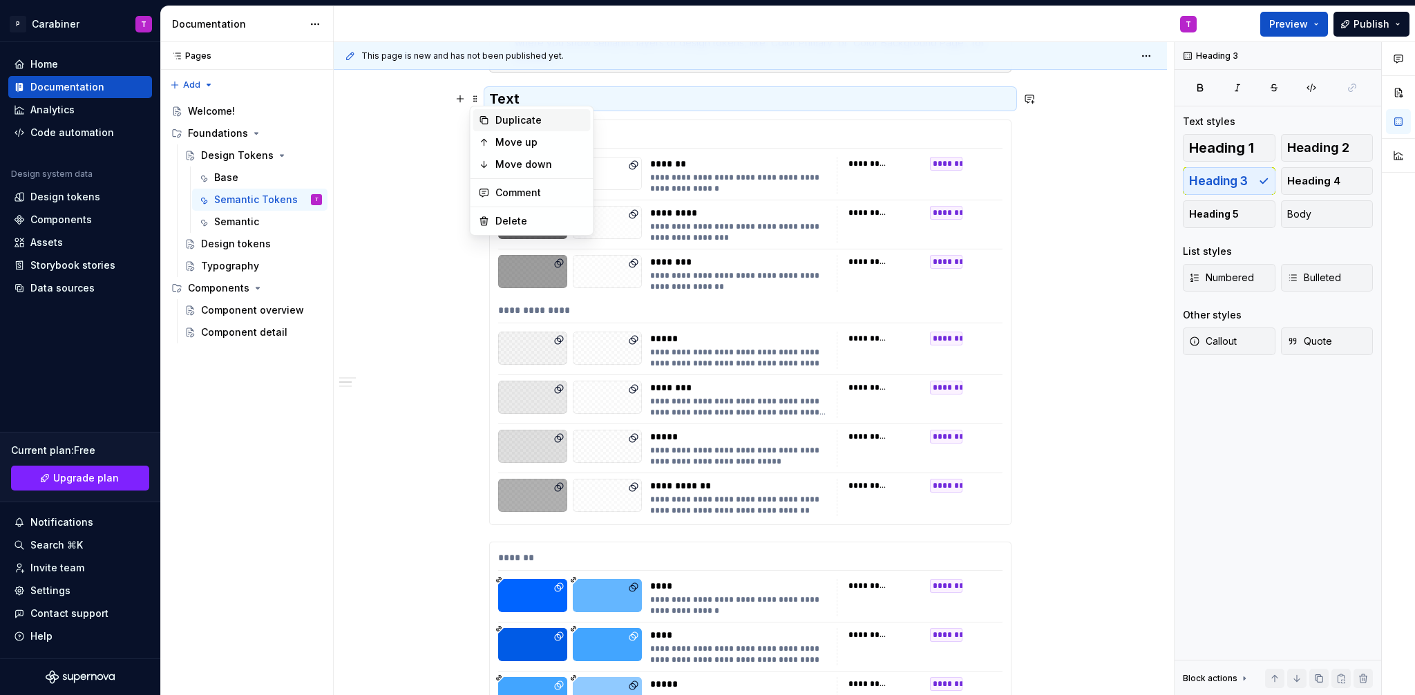
click at [505, 123] on div "Duplicate" at bounding box center [540, 120] width 90 height 14
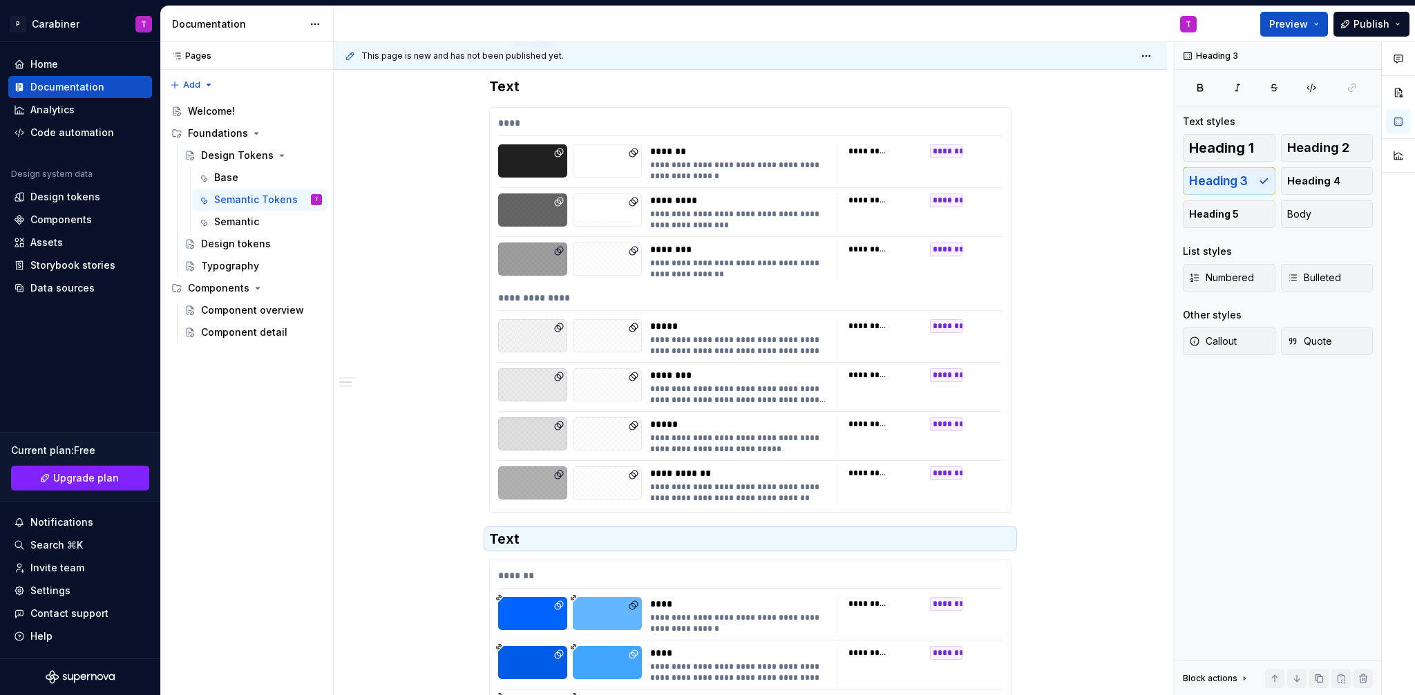
scroll to position [275, 0]
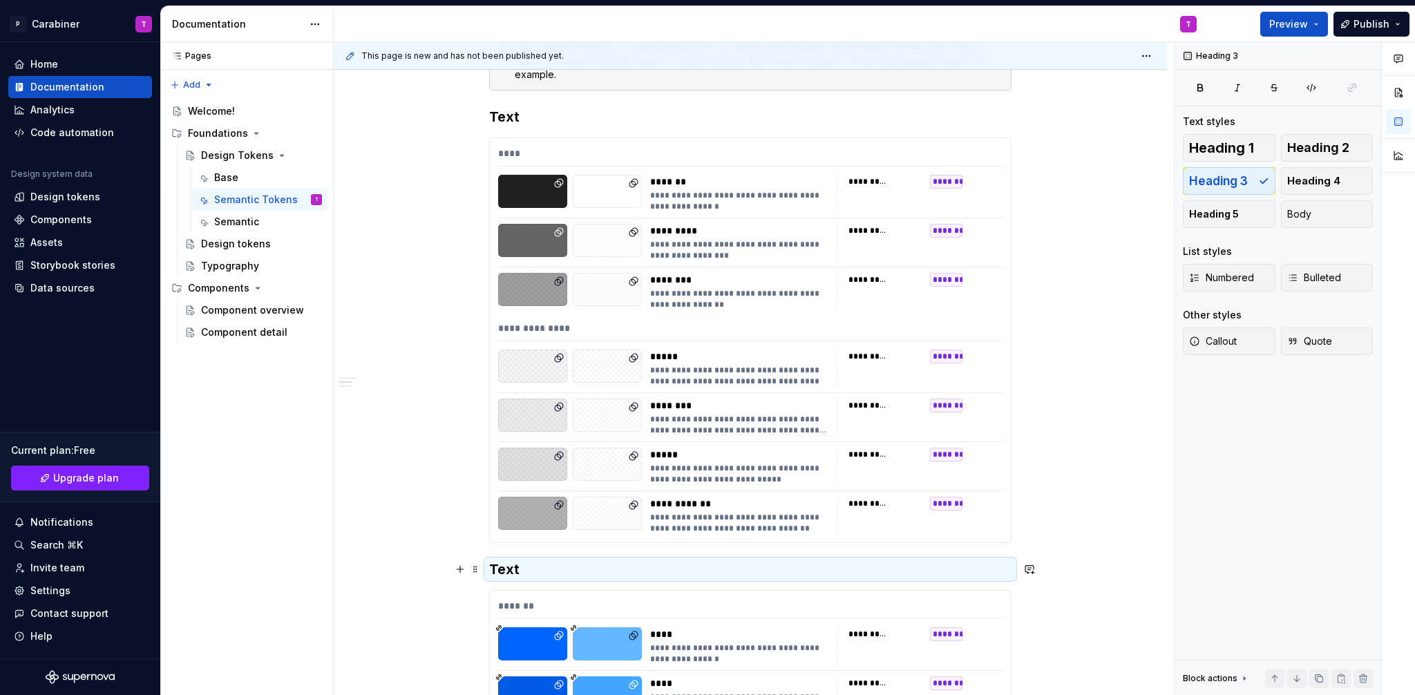
click at [507, 570] on h3 "Text" at bounding box center [750, 569] width 522 height 19
type textarea "*"
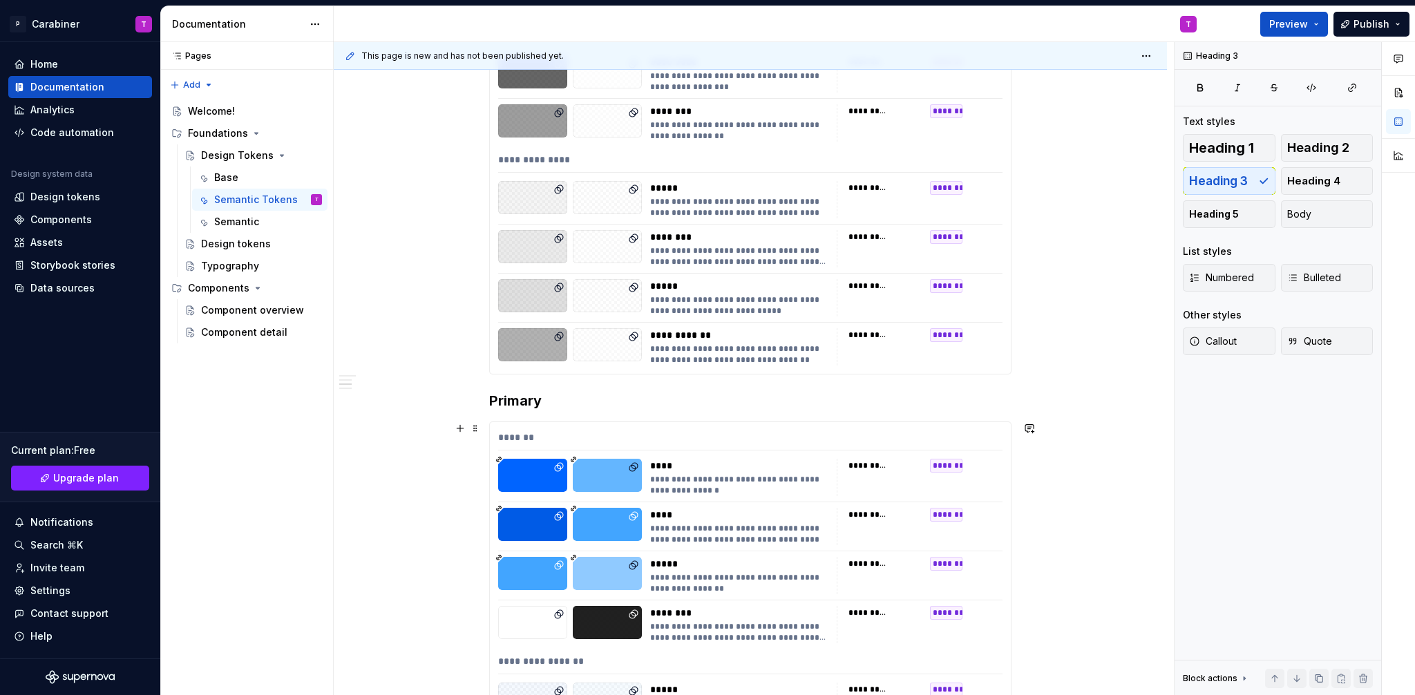
scroll to position [462, 0]
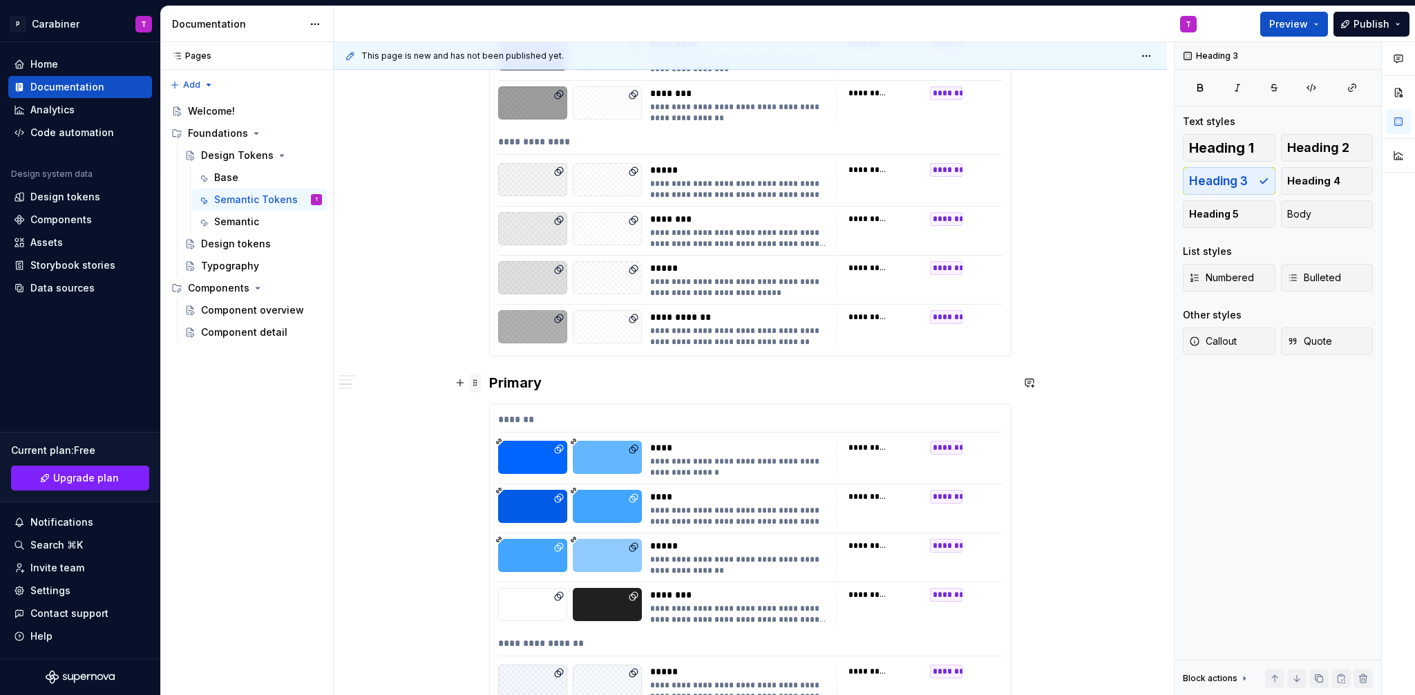
click at [474, 386] on span at bounding box center [475, 382] width 11 height 19
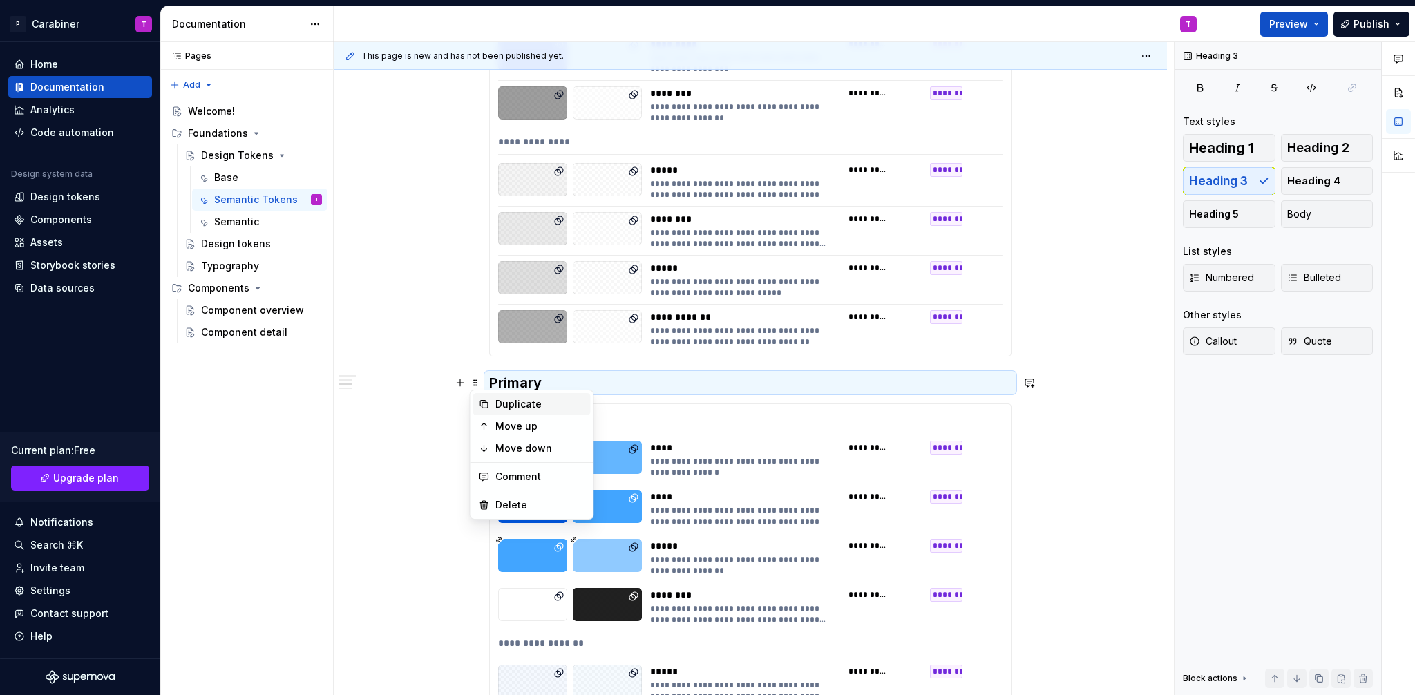
click at [510, 404] on div "Duplicate" at bounding box center [540, 404] width 90 height 14
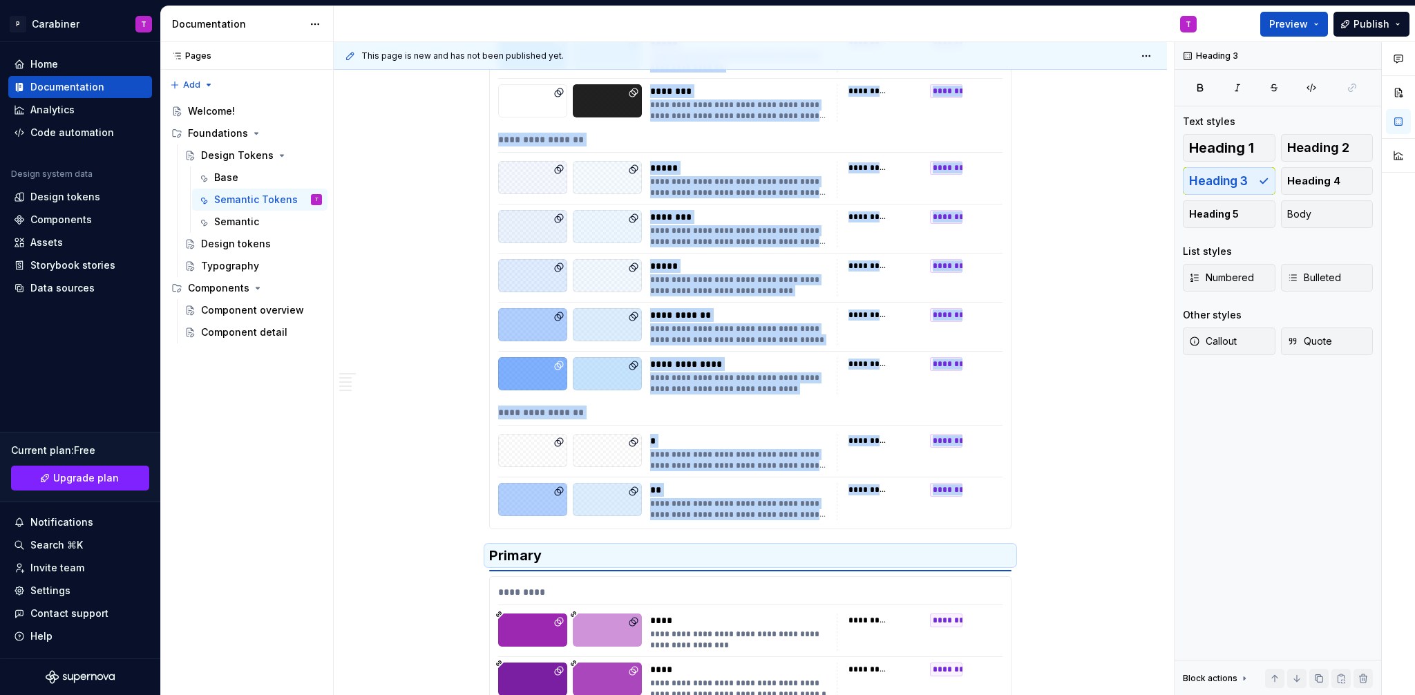
scroll to position [935, 0]
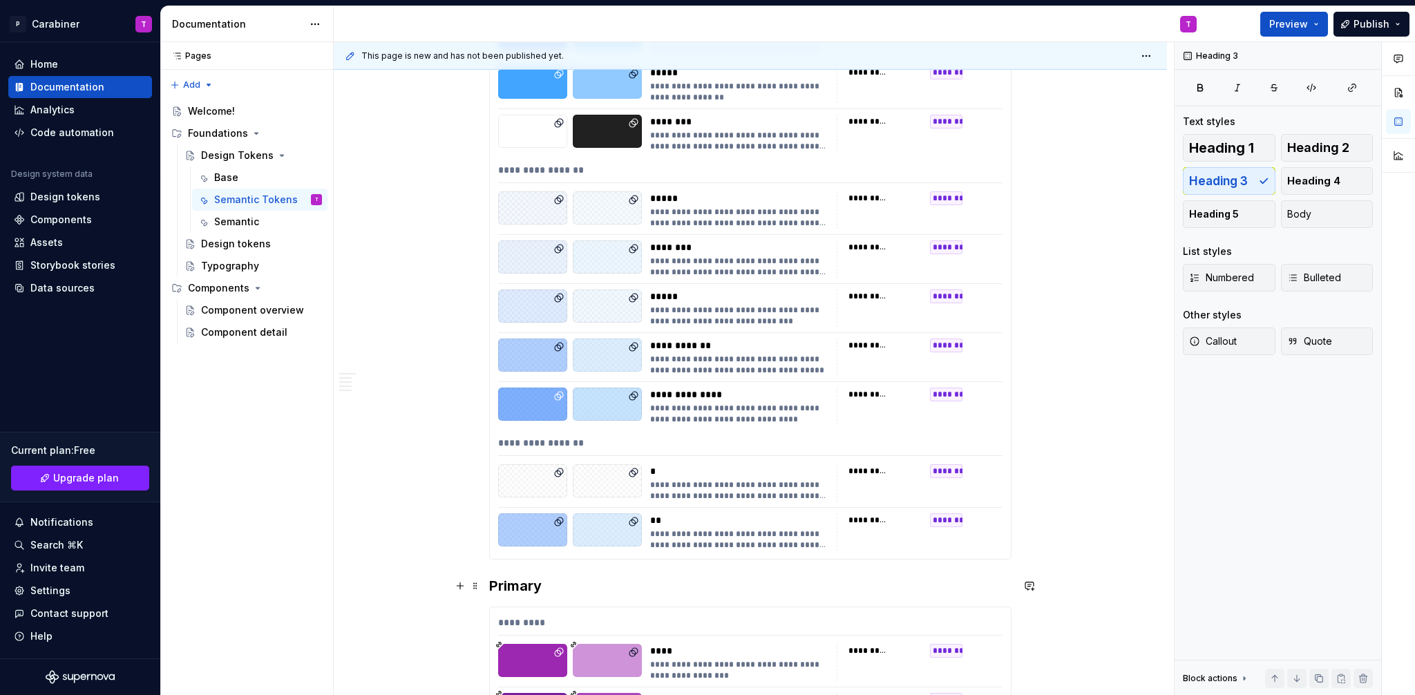
click at [508, 584] on h3 "Primary" at bounding box center [750, 585] width 522 height 19
click at [477, 587] on span at bounding box center [475, 585] width 11 height 19
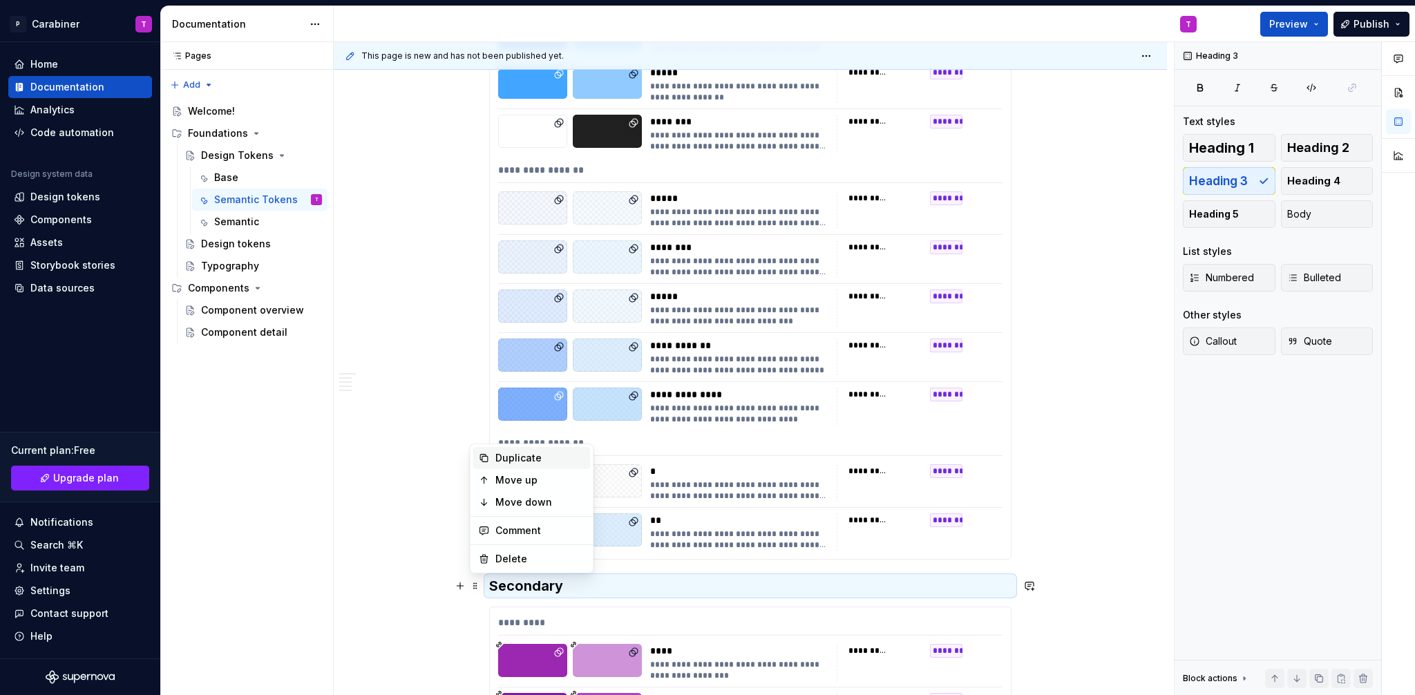
click at [504, 453] on div "Duplicate" at bounding box center [540, 458] width 90 height 14
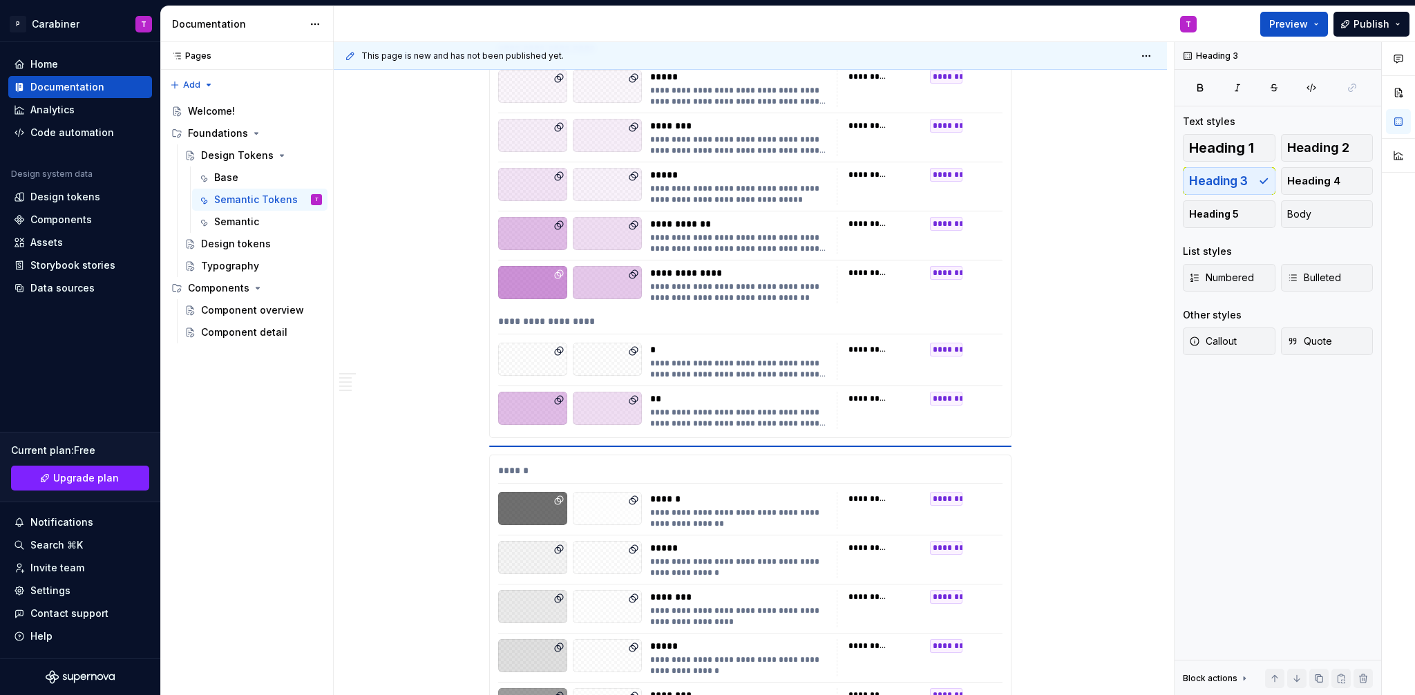
scroll to position [1733, 0]
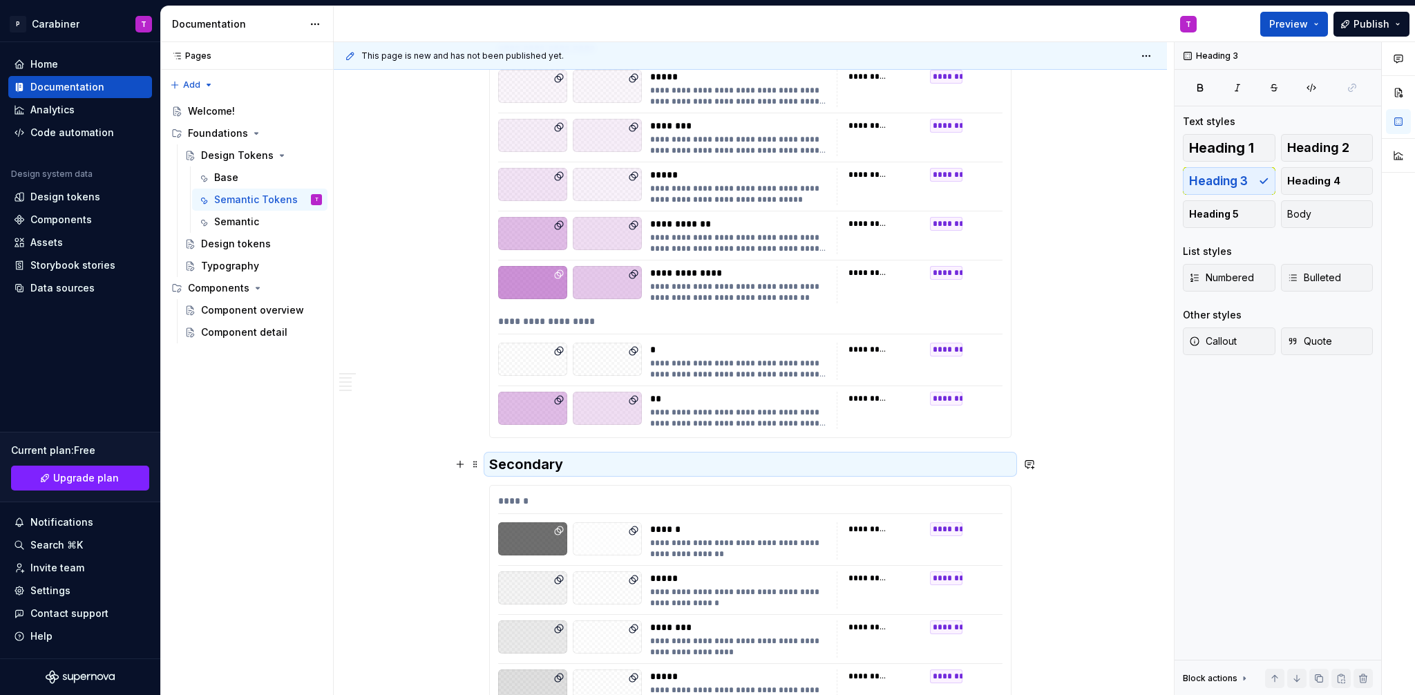
click at [509, 466] on h3 "Secondary" at bounding box center [750, 464] width 522 height 19
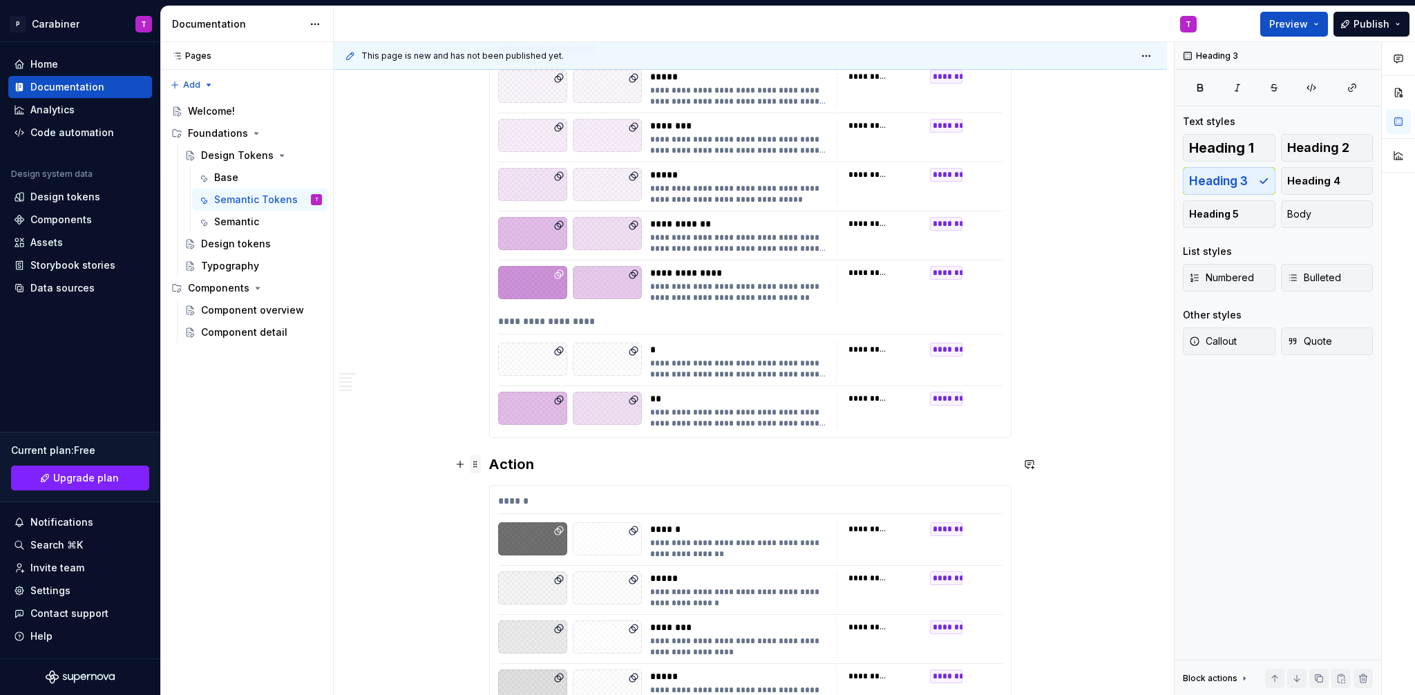
click at [475, 466] on span at bounding box center [475, 464] width 11 height 19
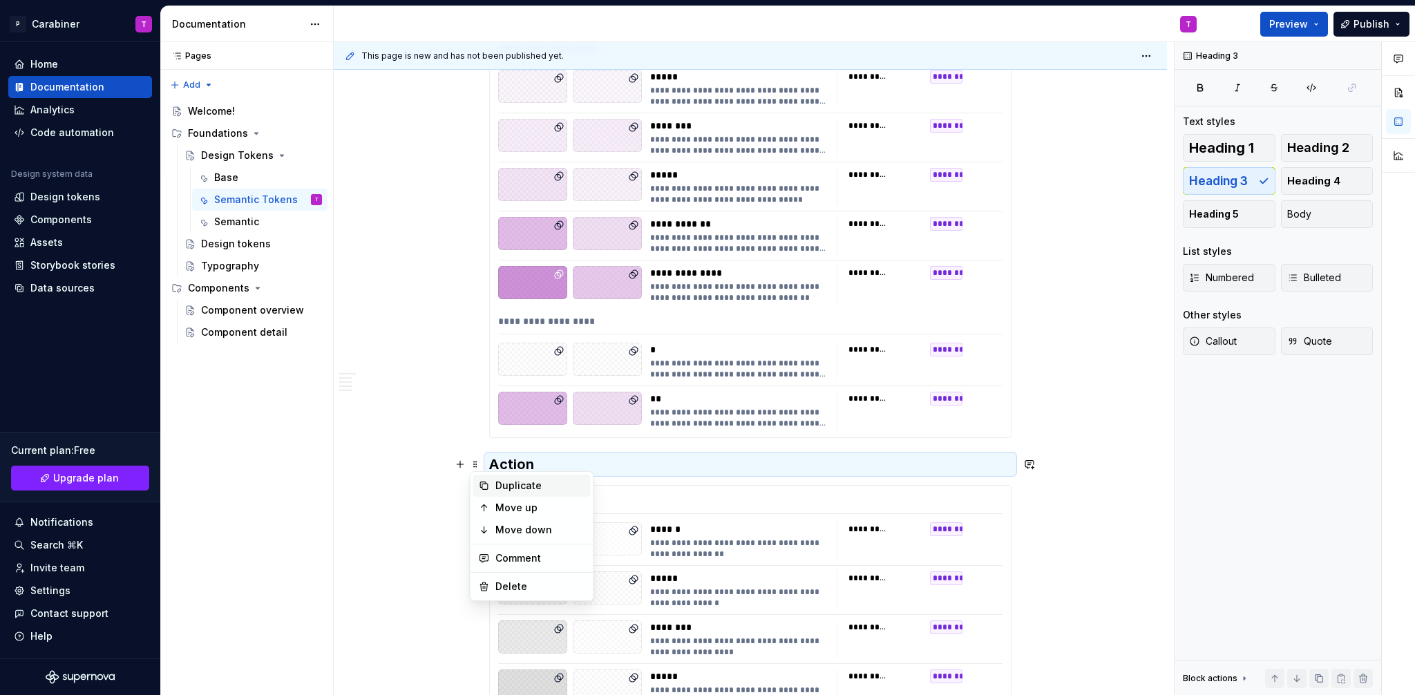
click at [512, 482] on div "Duplicate" at bounding box center [540, 486] width 90 height 14
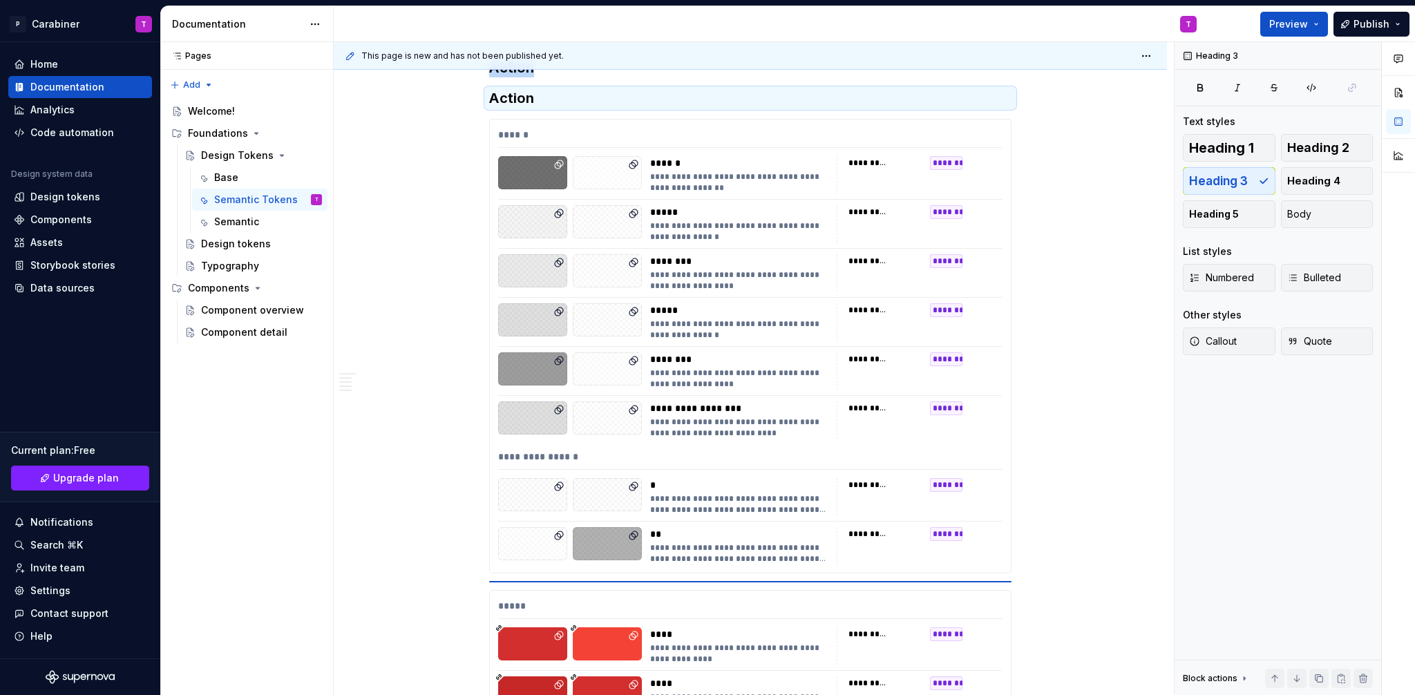
scroll to position [2099, 0]
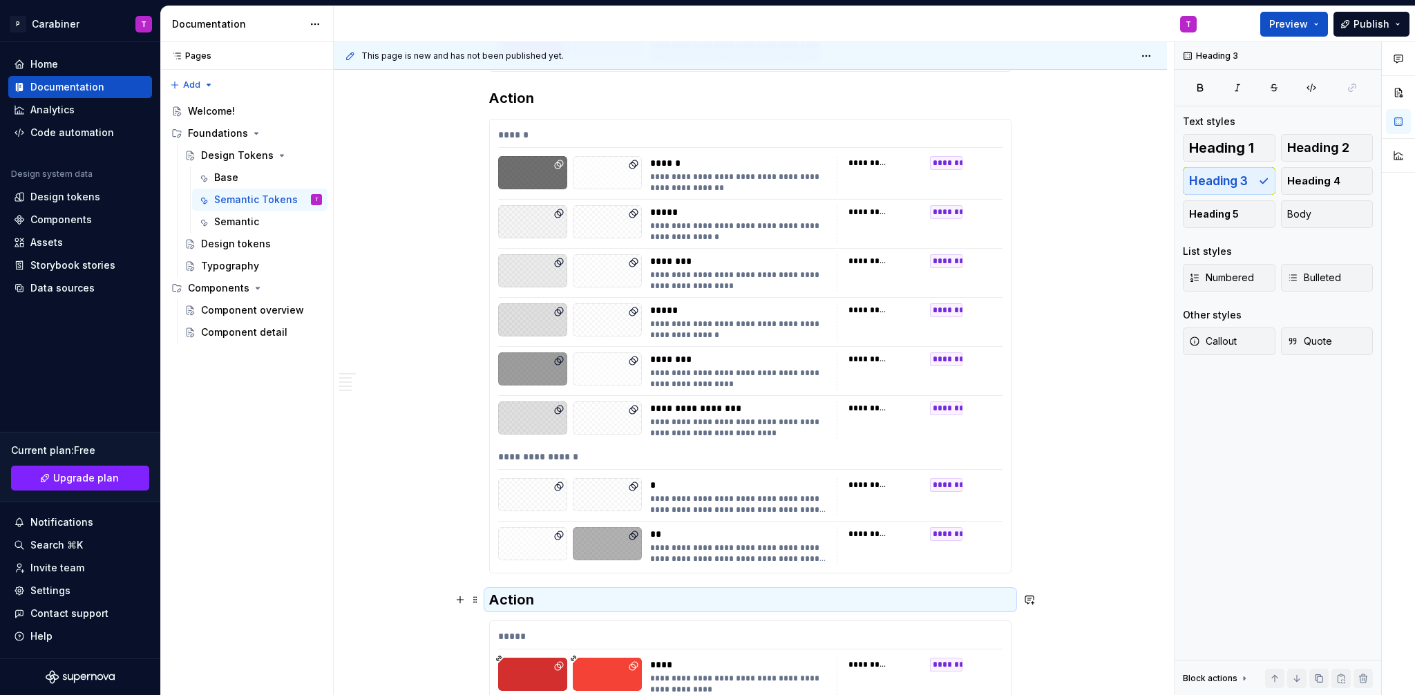
click at [509, 603] on h3 "Action" at bounding box center [750, 599] width 522 height 19
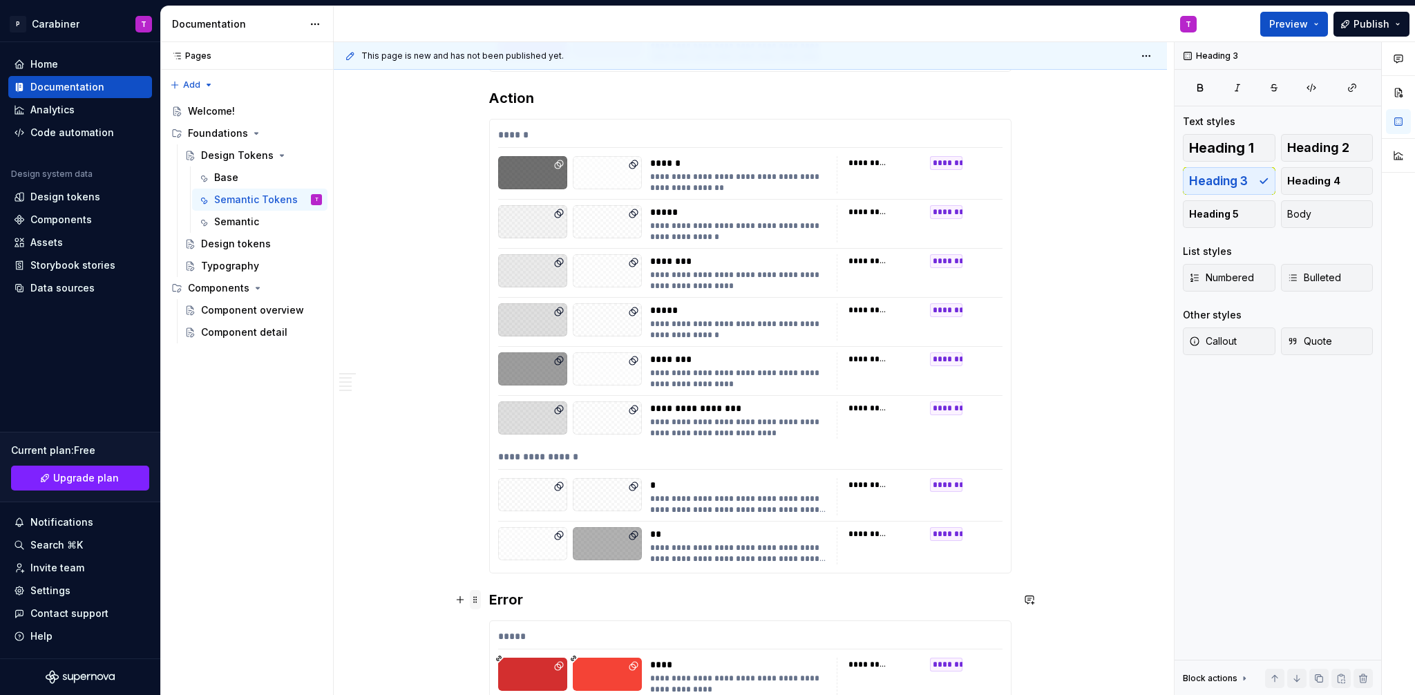
click at [478, 596] on span at bounding box center [475, 599] width 11 height 19
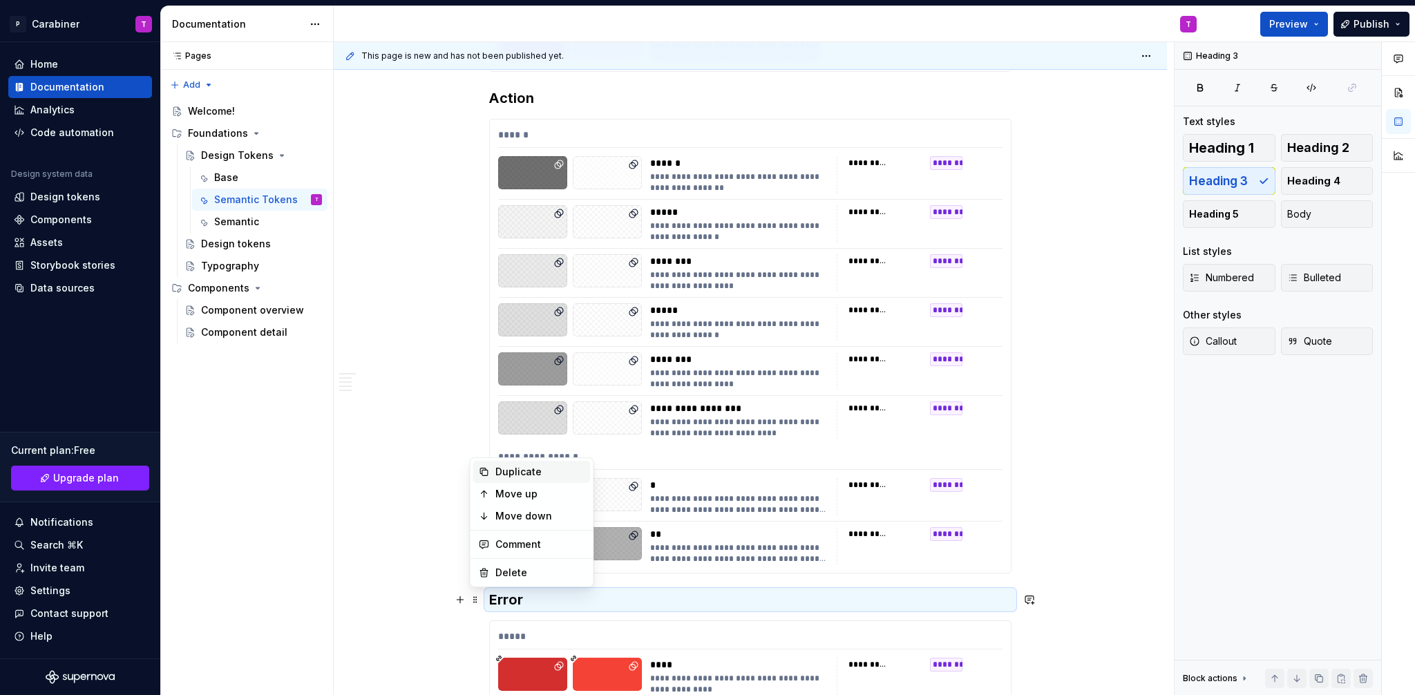
click at [504, 471] on div "Duplicate" at bounding box center [540, 472] width 90 height 14
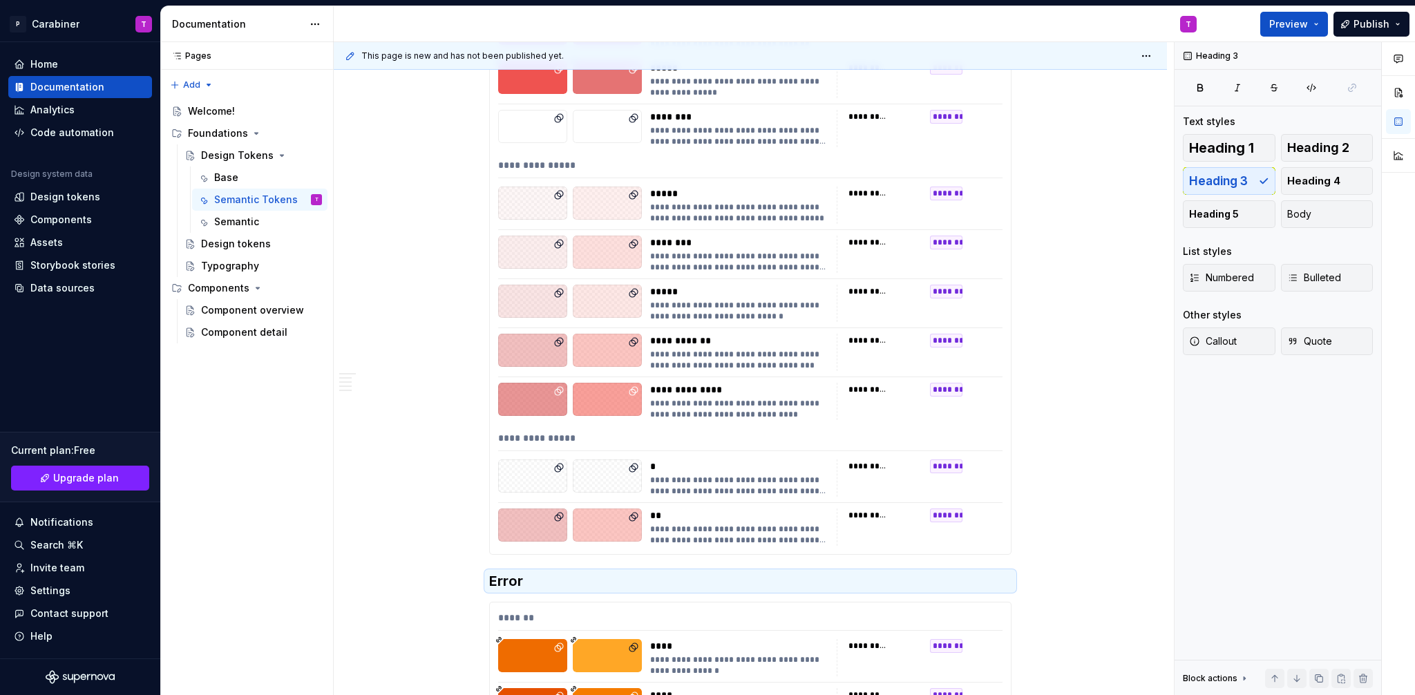
scroll to position [2764, 0]
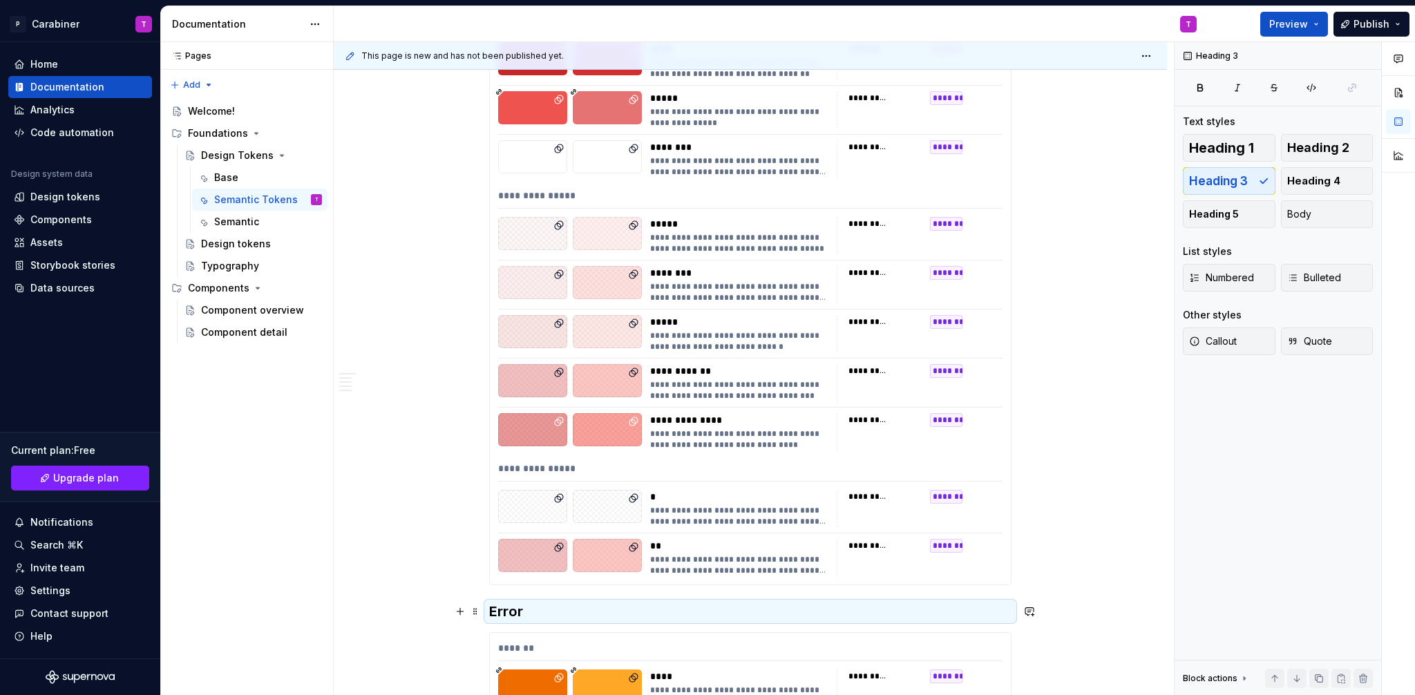
click at [504, 610] on h3 "Error" at bounding box center [750, 611] width 522 height 19
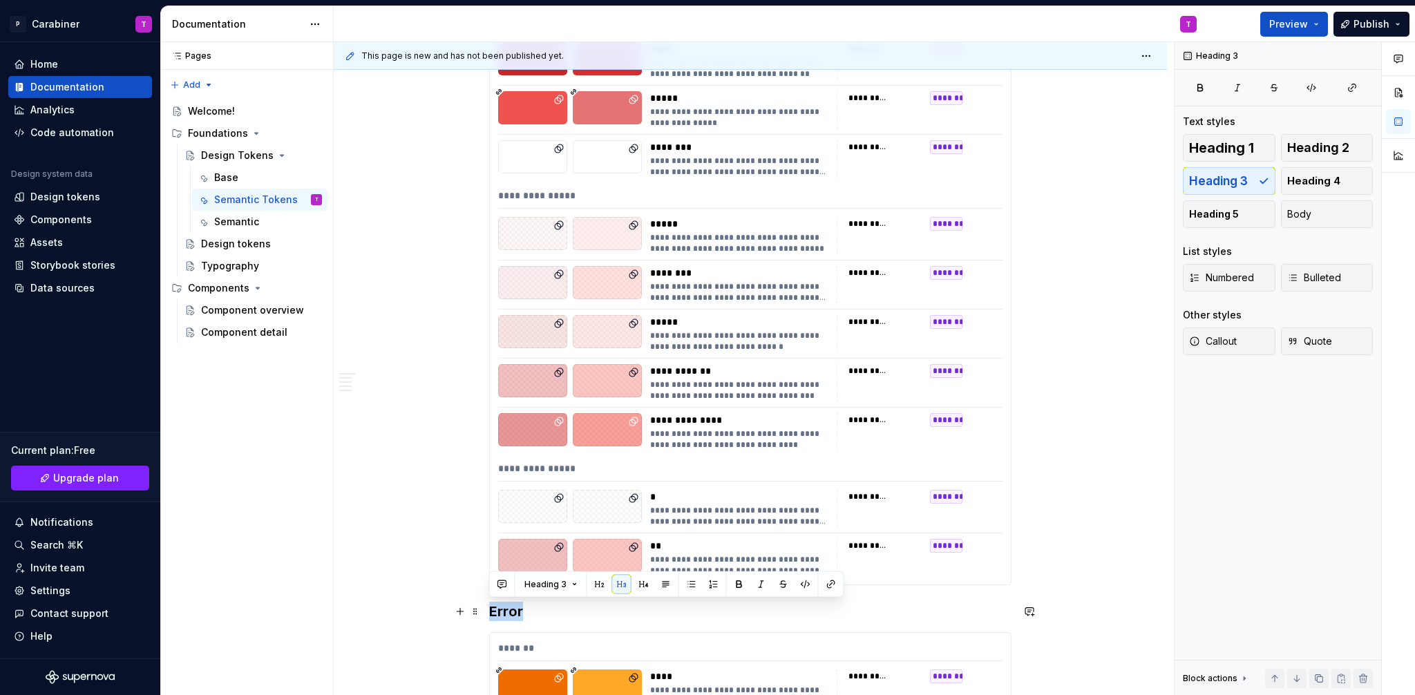
click at [504, 610] on h3 "Error" at bounding box center [750, 611] width 522 height 19
click at [473, 610] on span at bounding box center [475, 611] width 11 height 19
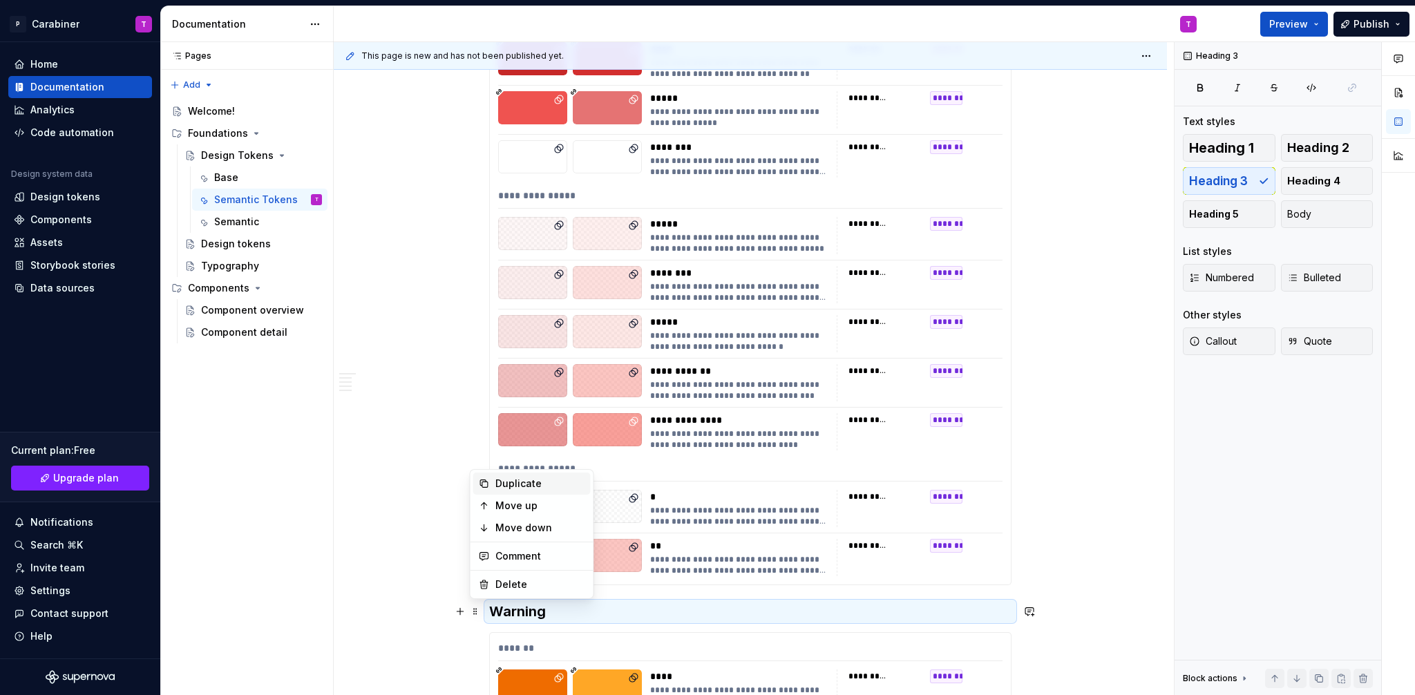
click at [511, 482] on div "Duplicate" at bounding box center [540, 484] width 90 height 14
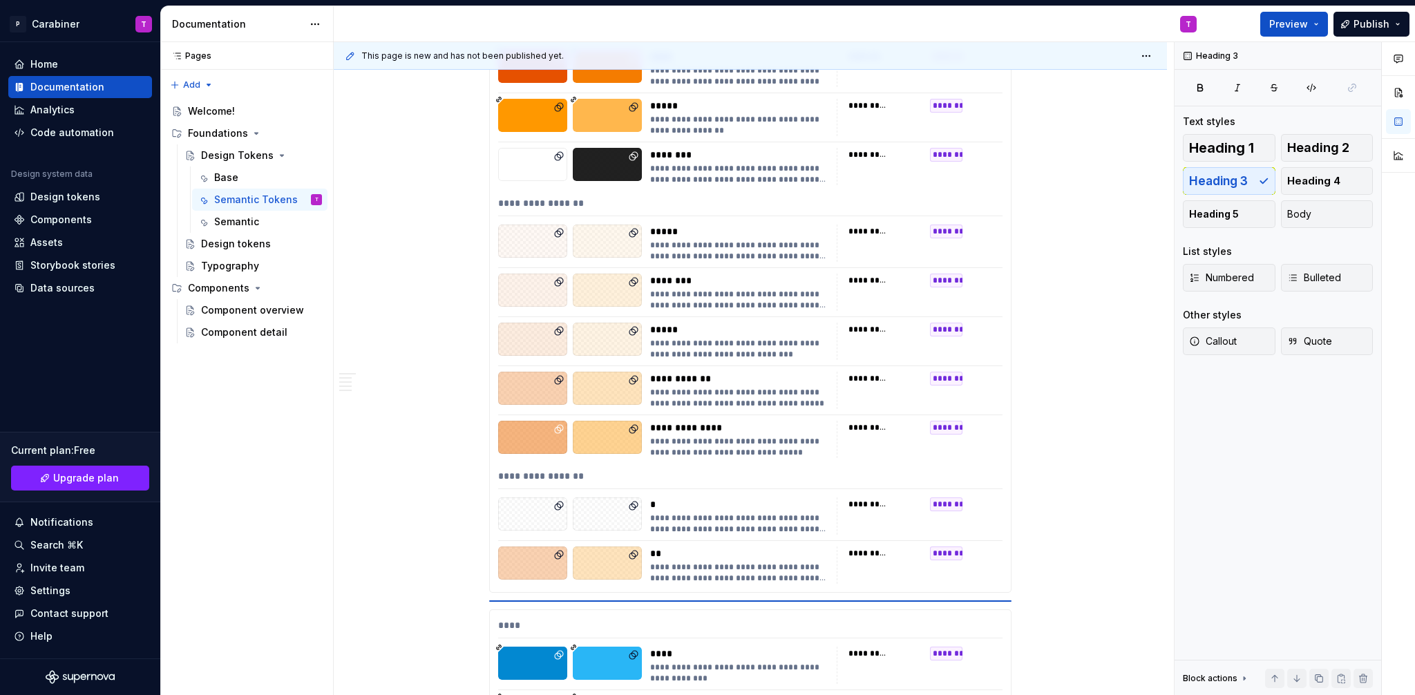
scroll to position [3433, 0]
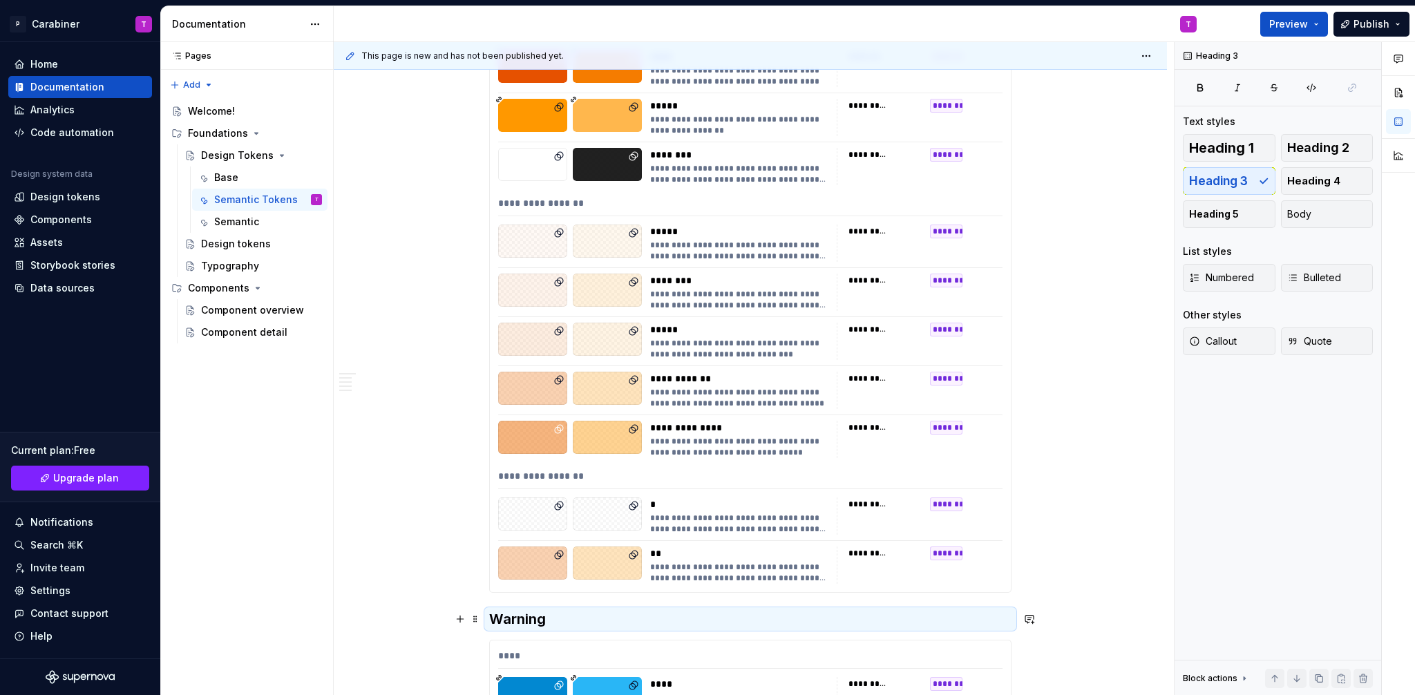
click at [510, 622] on h3 "Warning" at bounding box center [750, 618] width 522 height 19
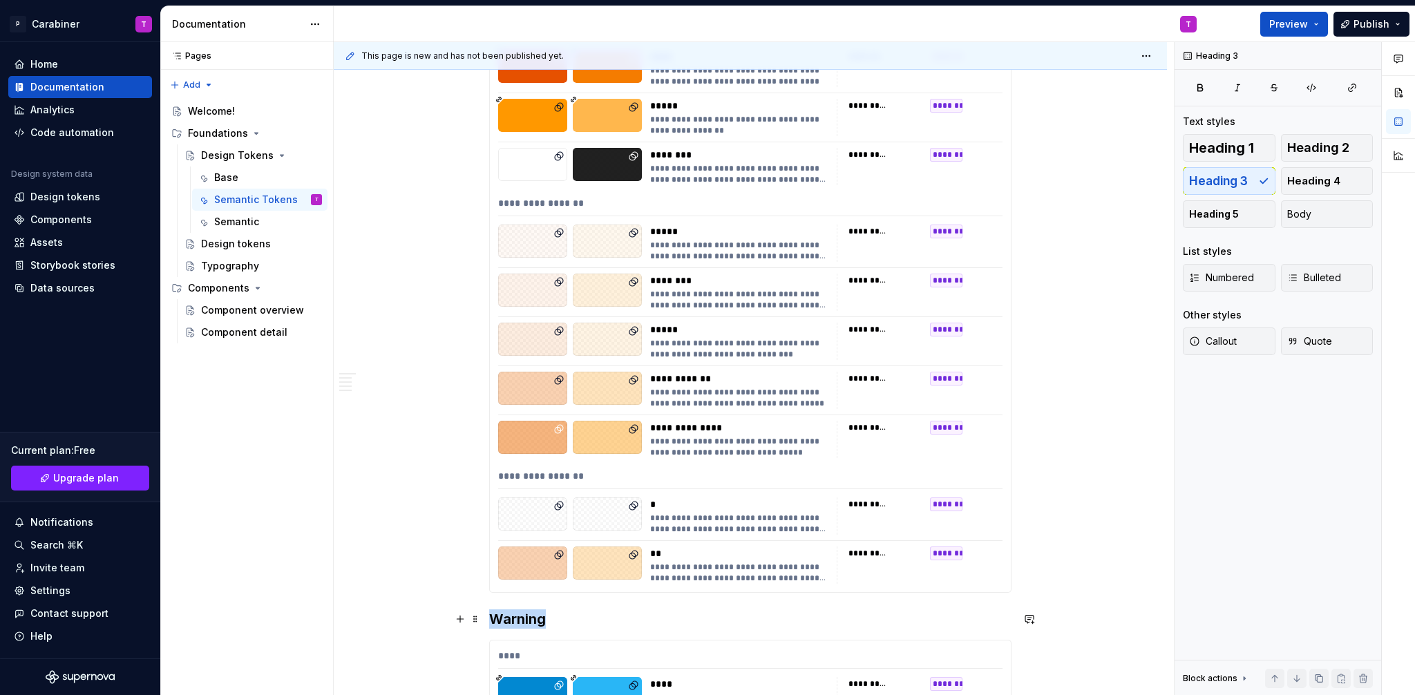
click at [510, 622] on h3 "Warning" at bounding box center [750, 618] width 522 height 19
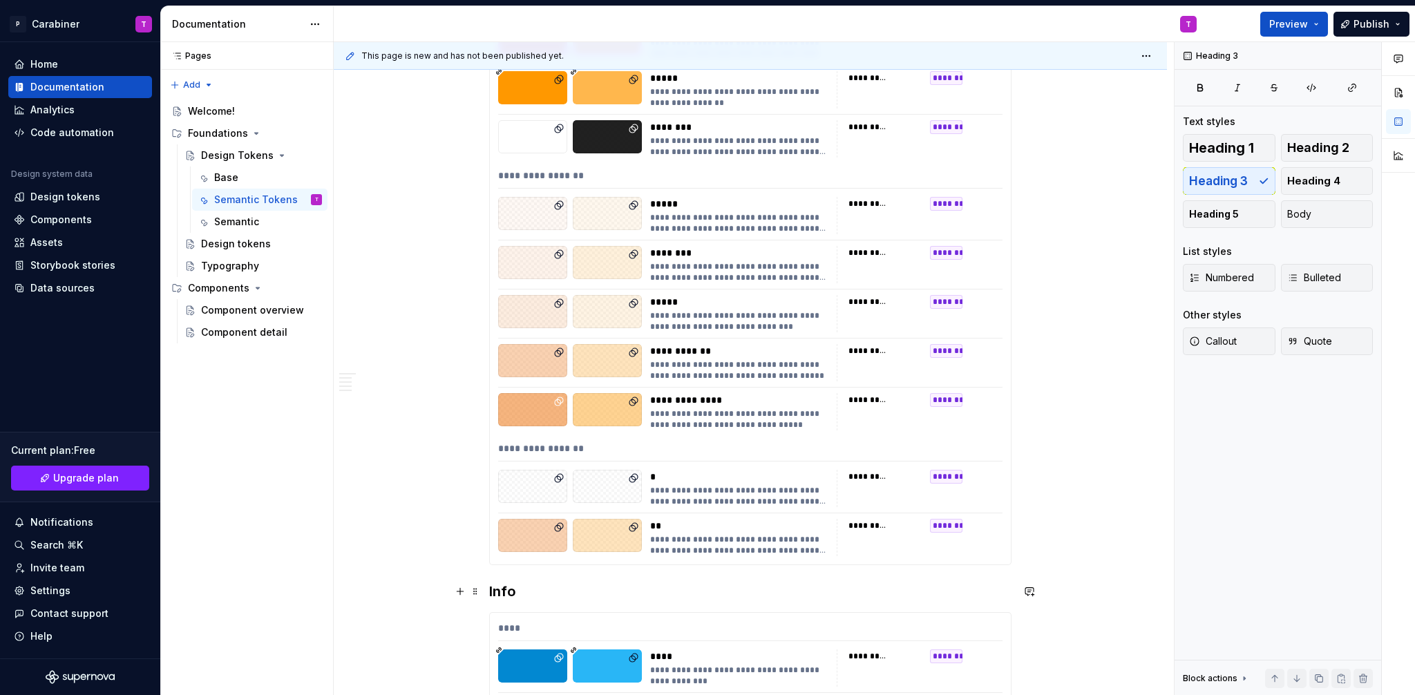
scroll to position [3510, 0]
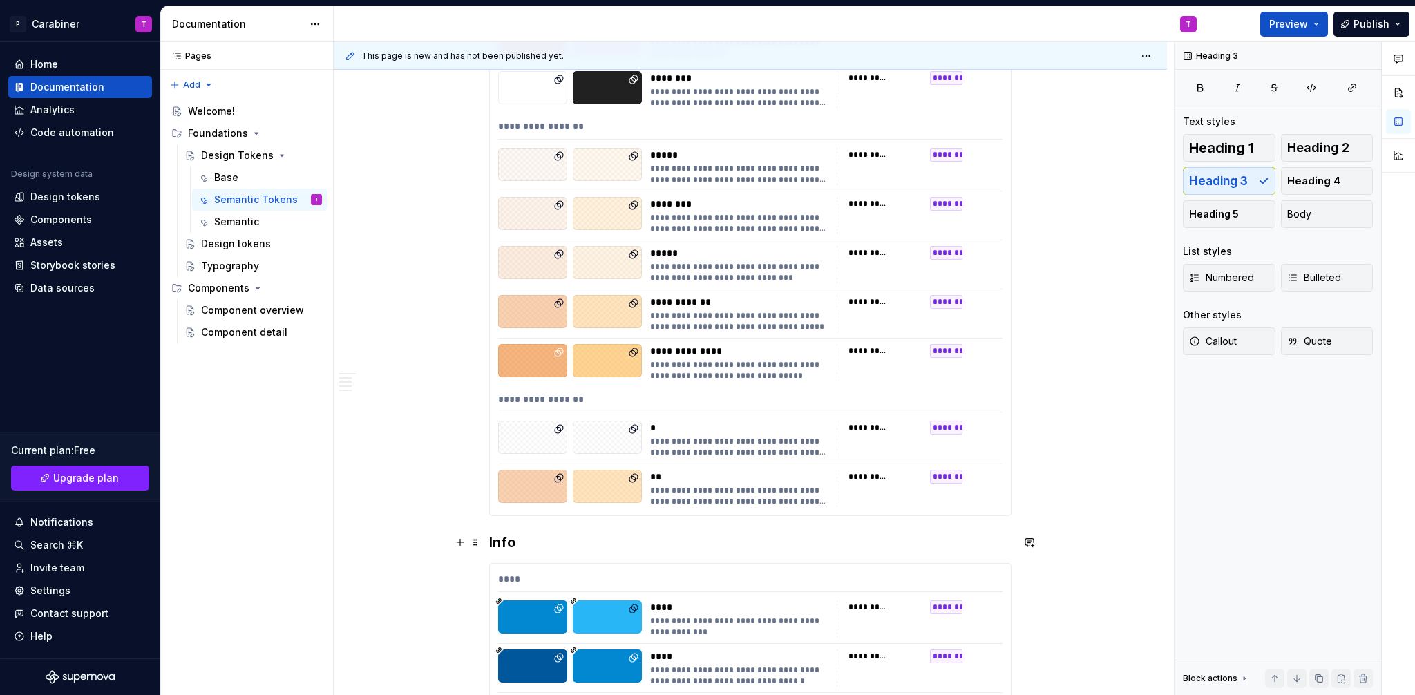
click at [477, 545] on span at bounding box center [475, 542] width 11 height 19
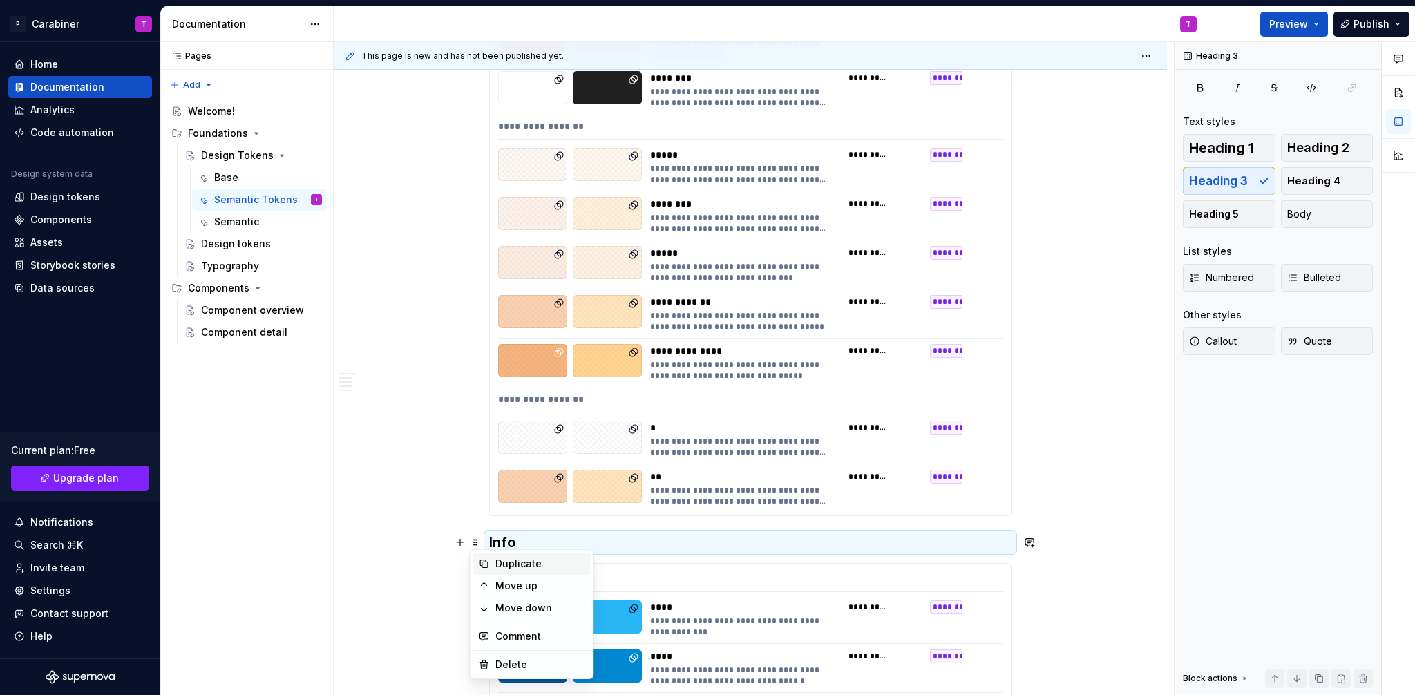
click at [504, 564] on div "Duplicate" at bounding box center [540, 564] width 90 height 14
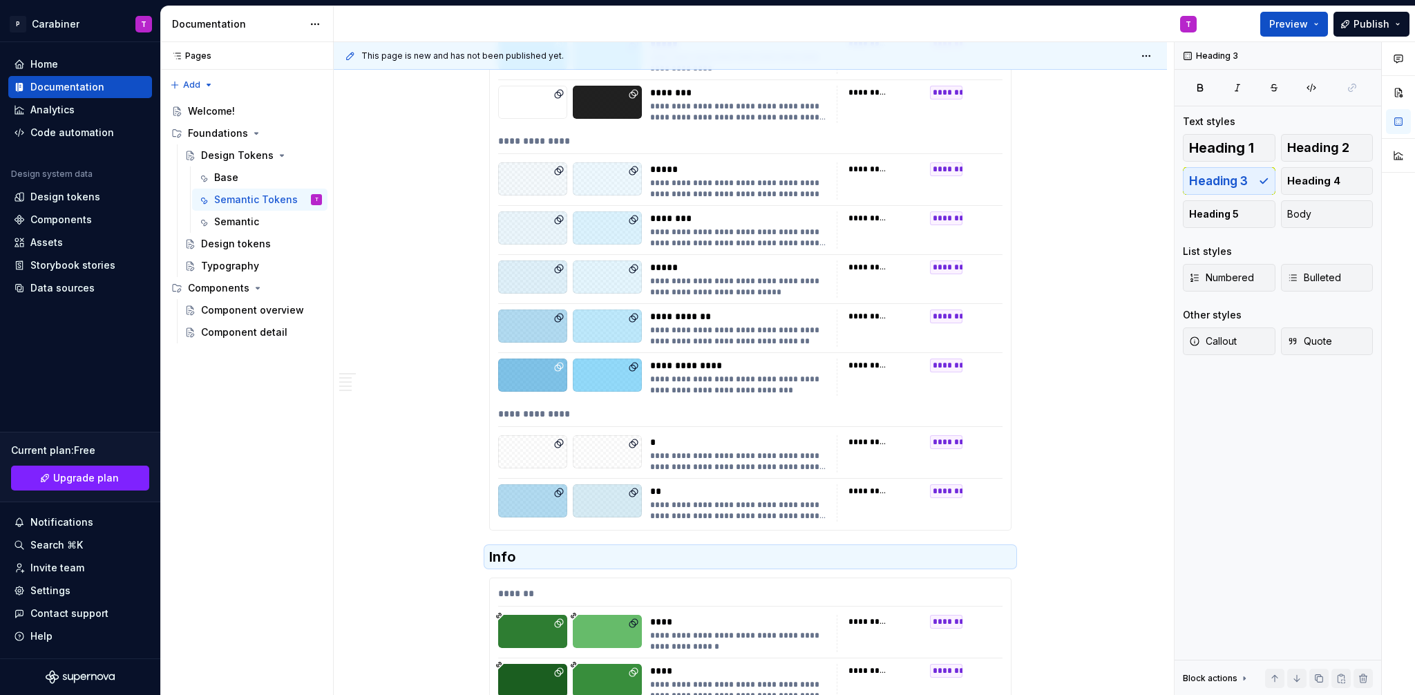
scroll to position [4141, 0]
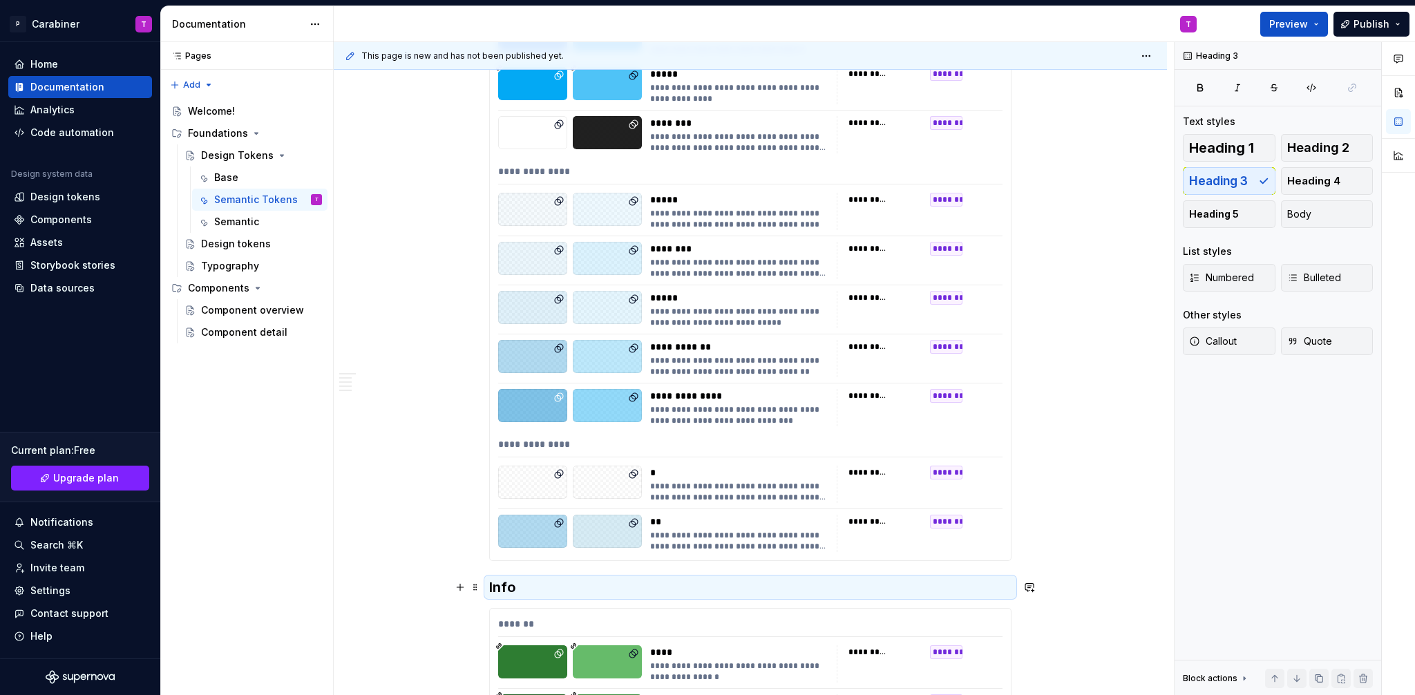
click at [505, 586] on h3 "Info" at bounding box center [750, 587] width 522 height 19
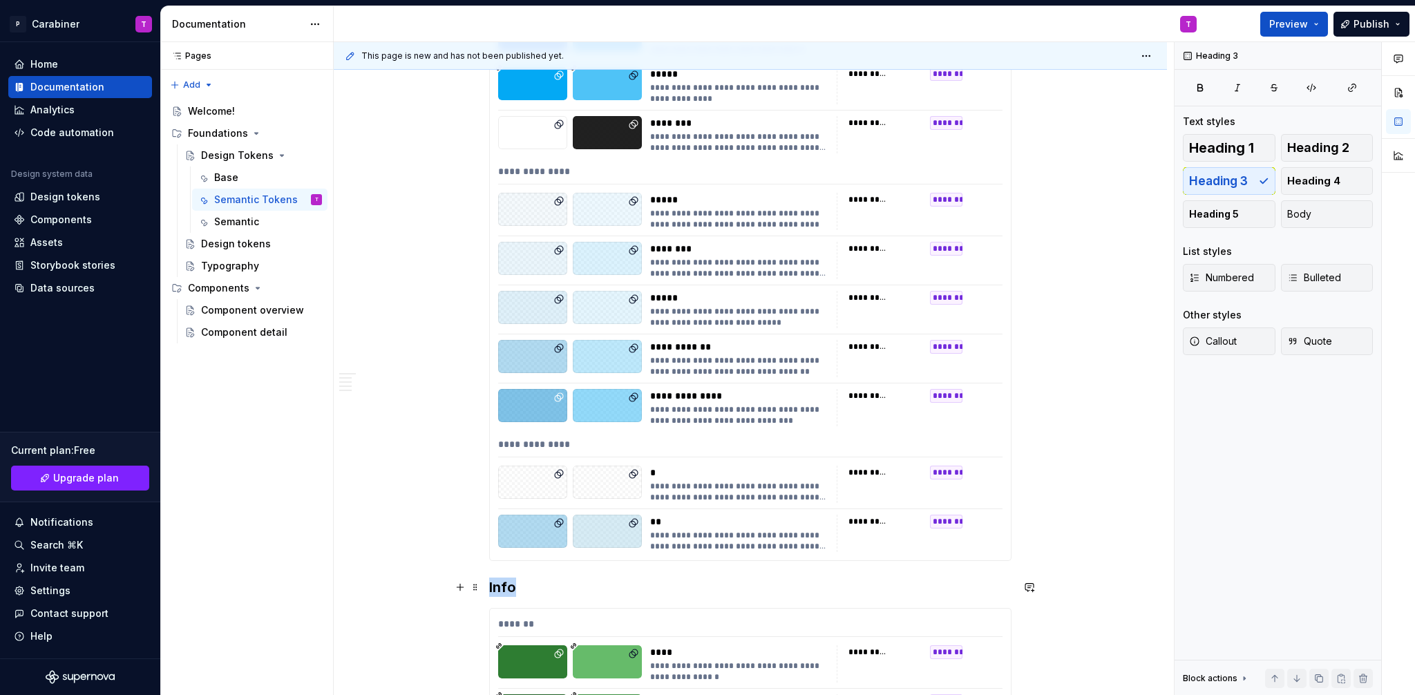
click at [505, 586] on h3 "Info" at bounding box center [750, 587] width 522 height 19
click at [479, 592] on span at bounding box center [475, 587] width 11 height 19
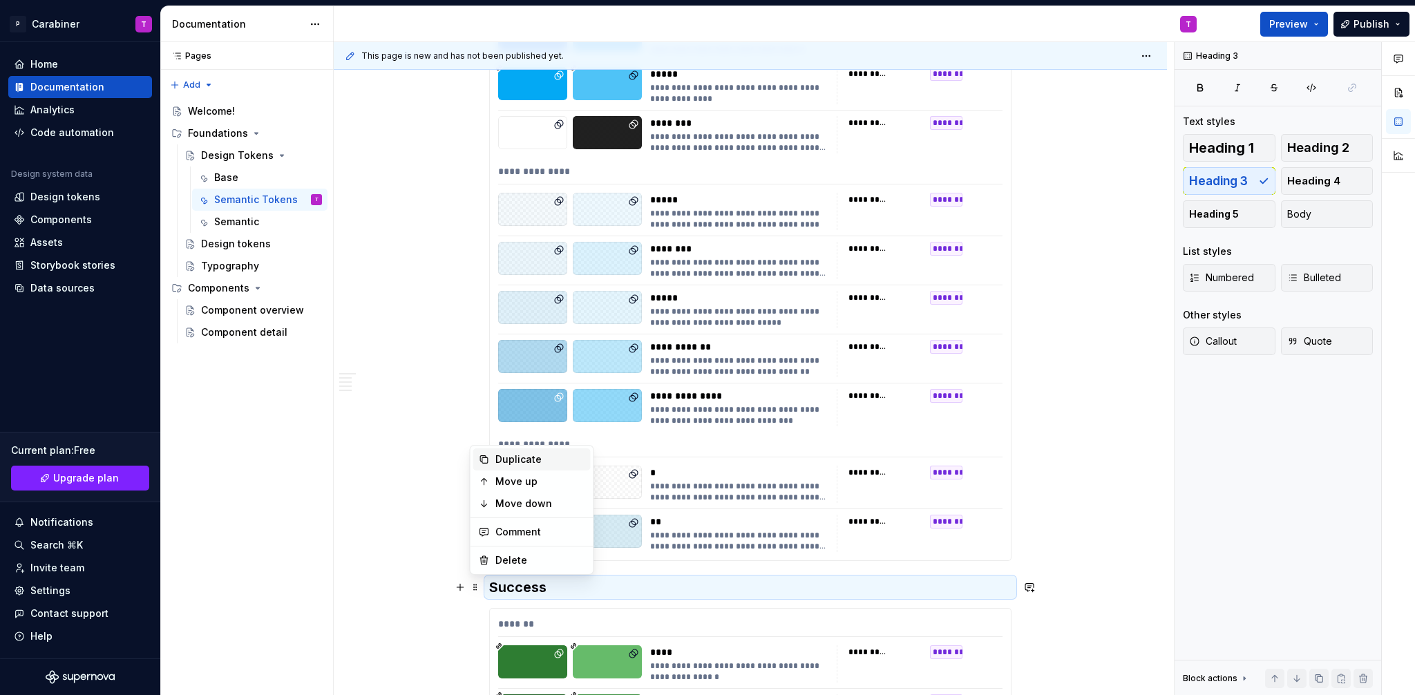
click at [522, 459] on div "Duplicate" at bounding box center [540, 460] width 90 height 14
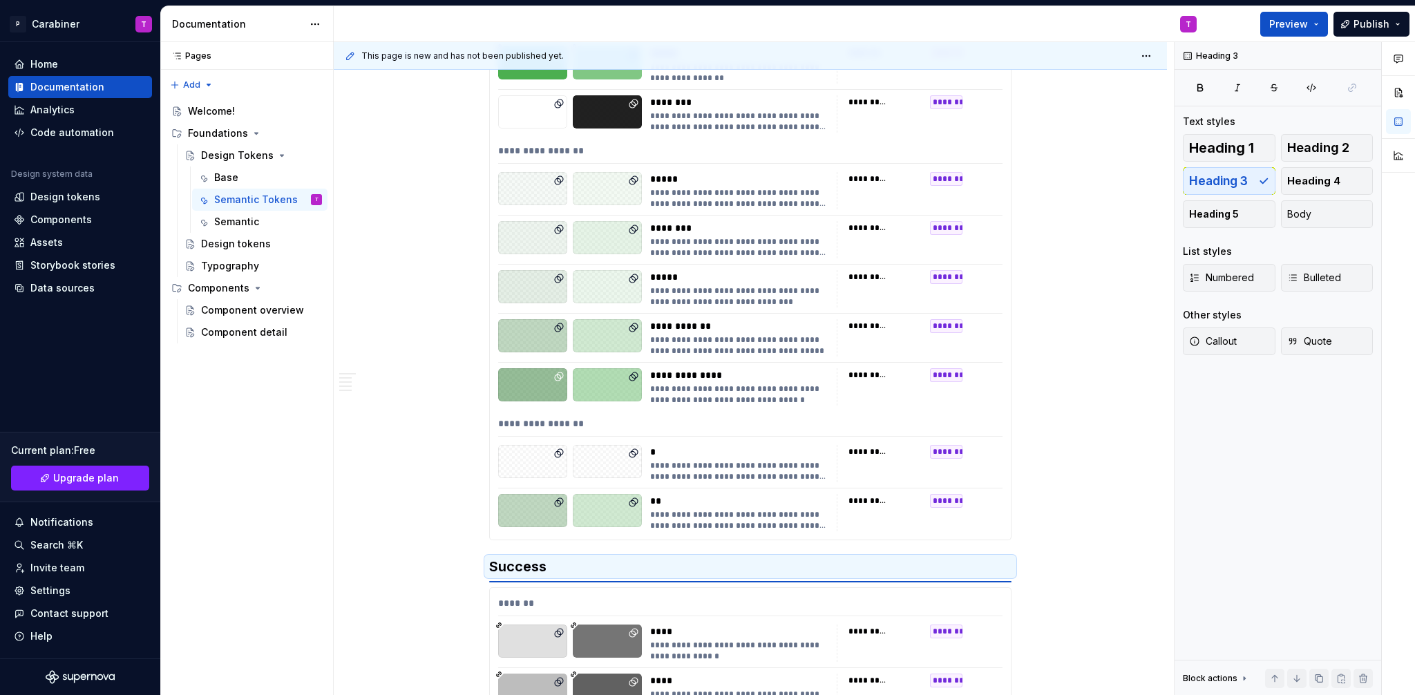
scroll to position [4808, 0]
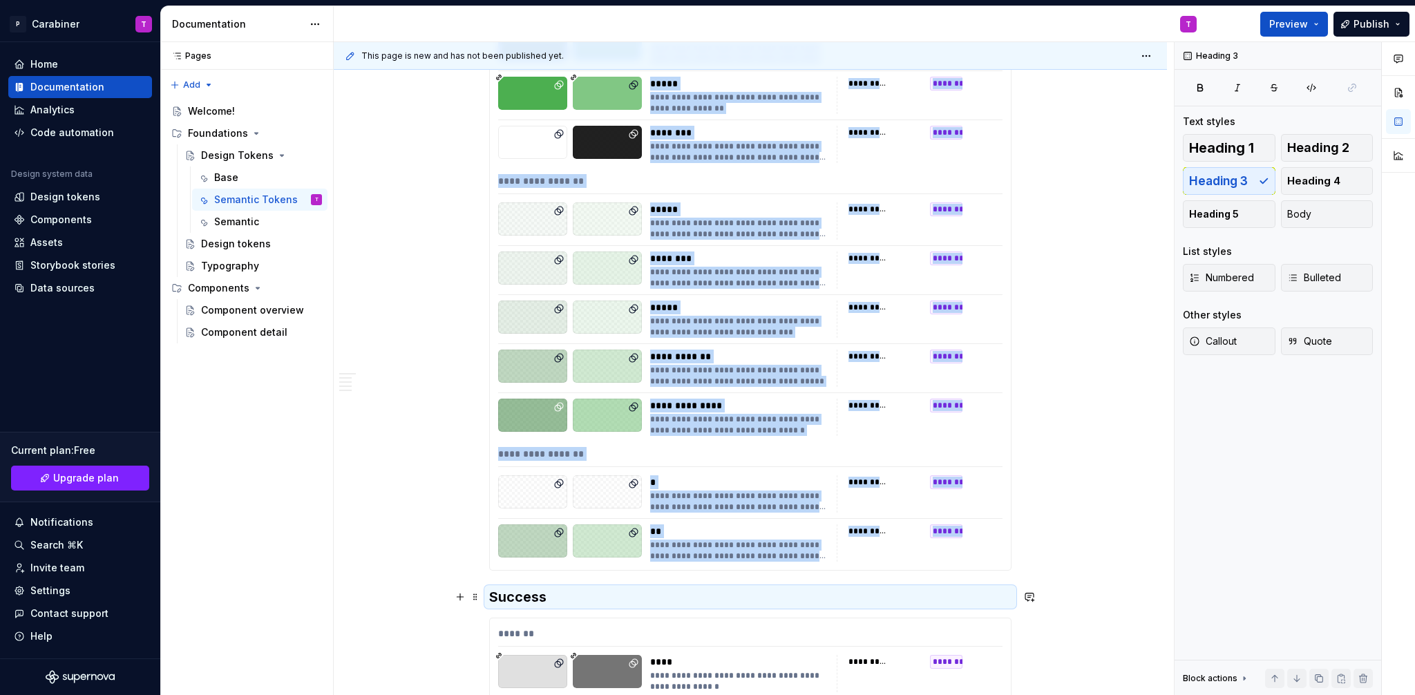
click at [511, 600] on h3 "Success" at bounding box center [750, 596] width 522 height 19
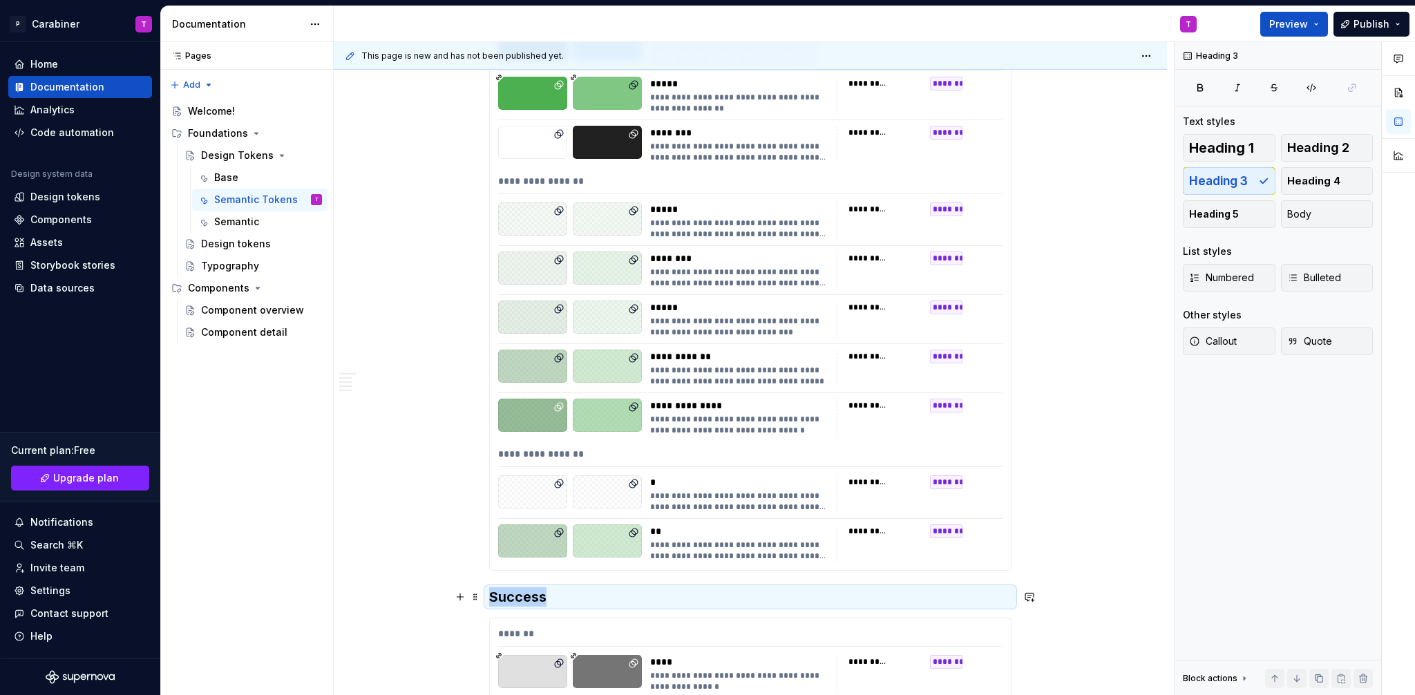
click at [511, 600] on h3 "Success" at bounding box center [750, 596] width 522 height 19
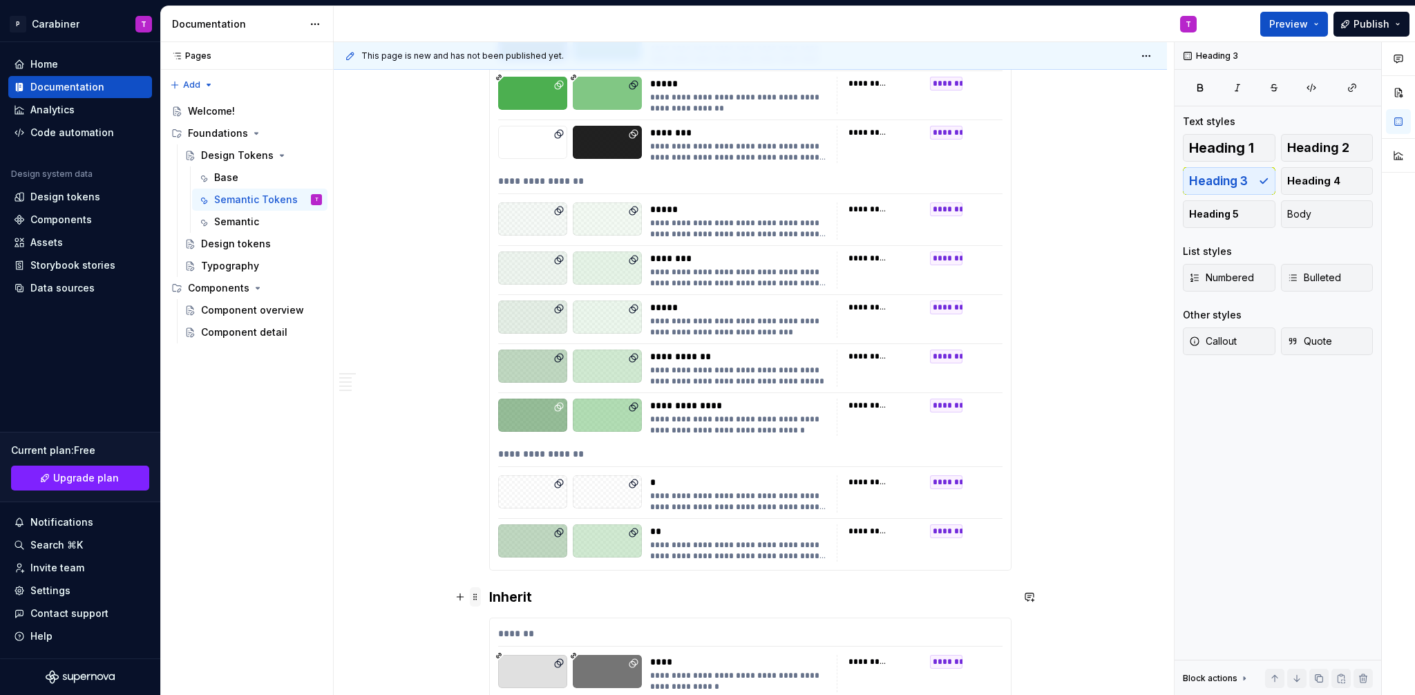
click at [477, 598] on span at bounding box center [475, 596] width 11 height 19
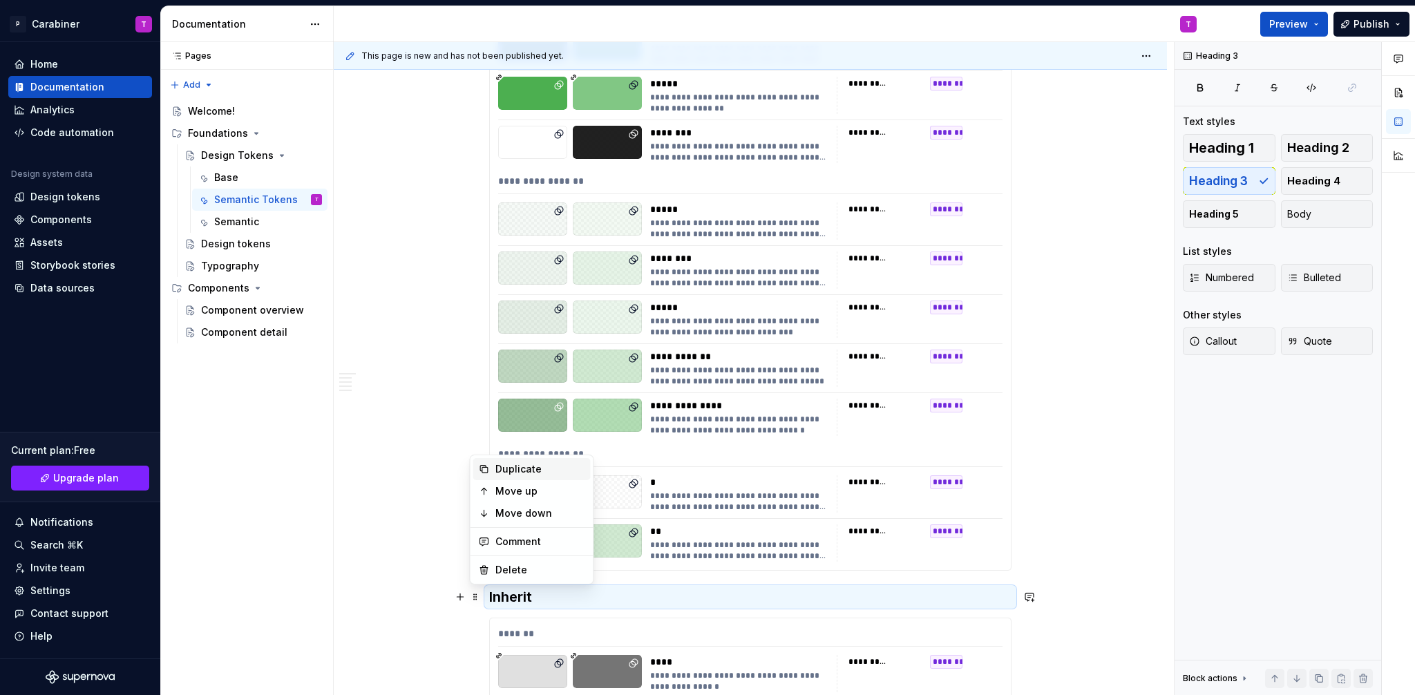
click at [502, 469] on div "Duplicate" at bounding box center [540, 469] width 90 height 14
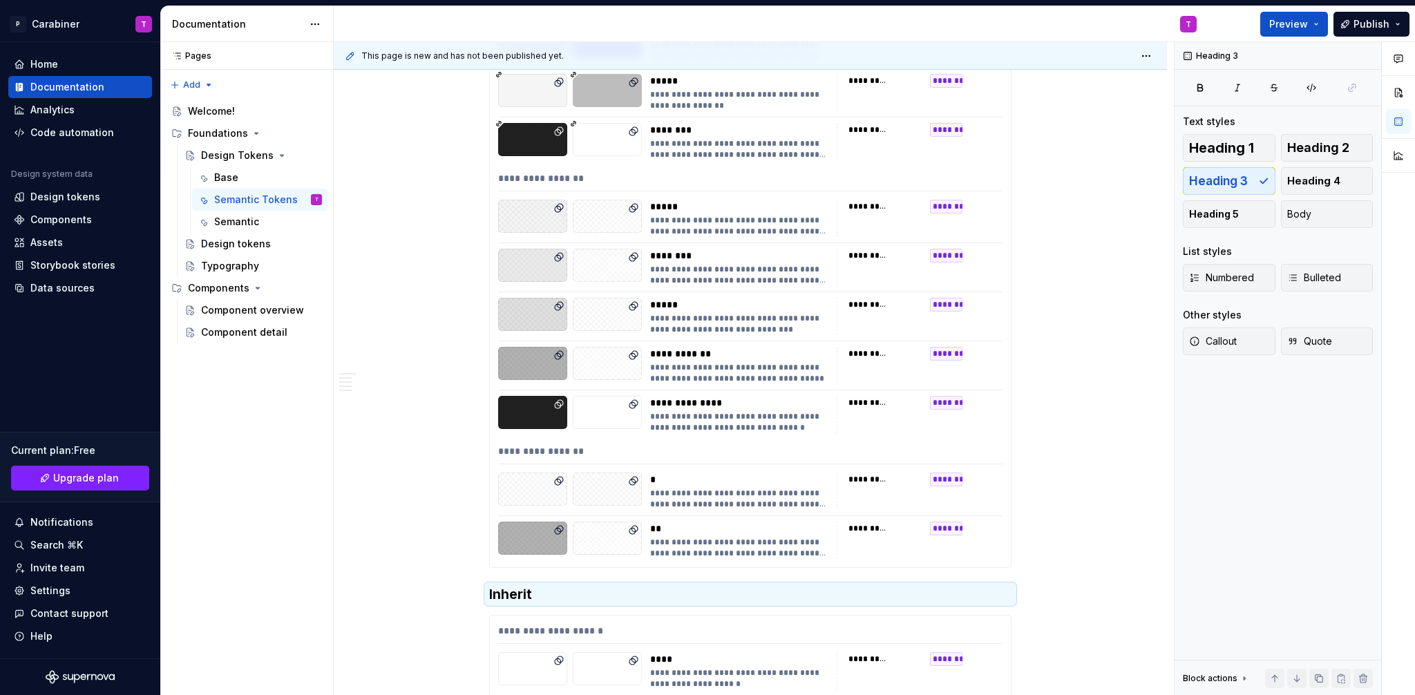
scroll to position [5457, 0]
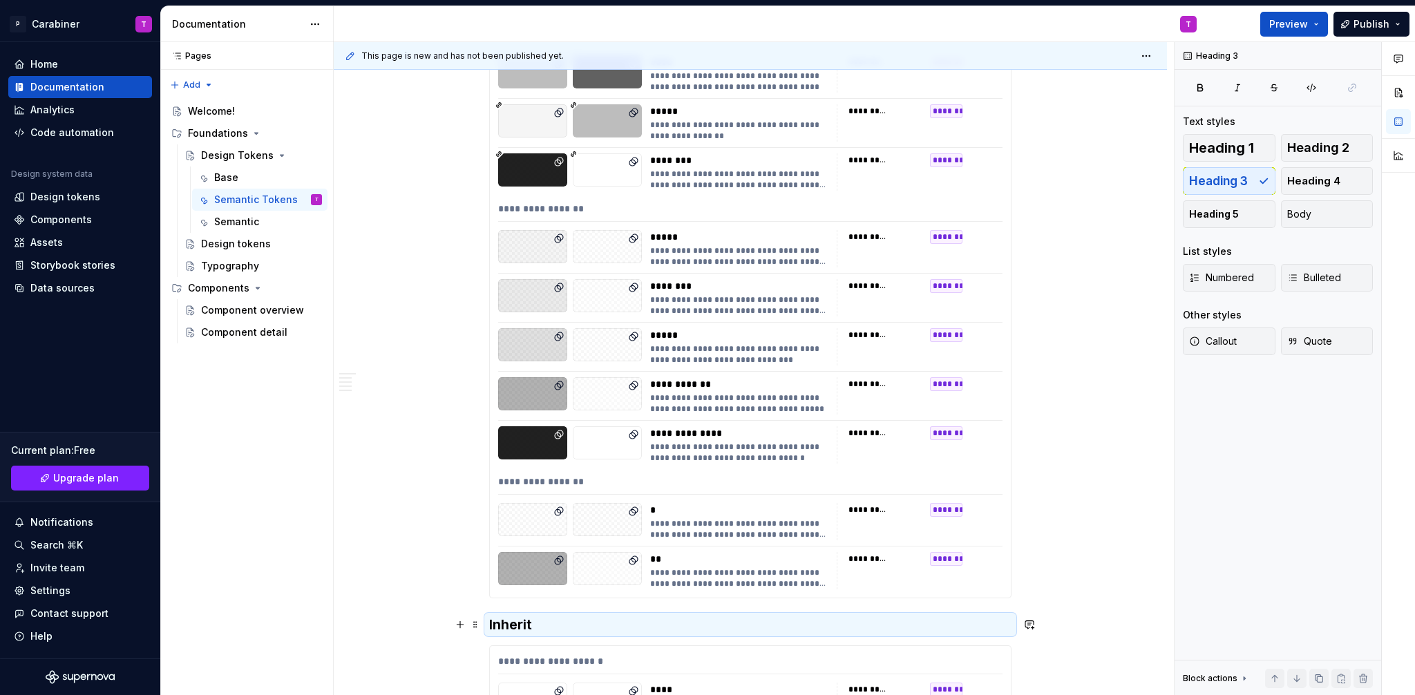
click at [510, 624] on h3 "Inherit" at bounding box center [750, 624] width 522 height 19
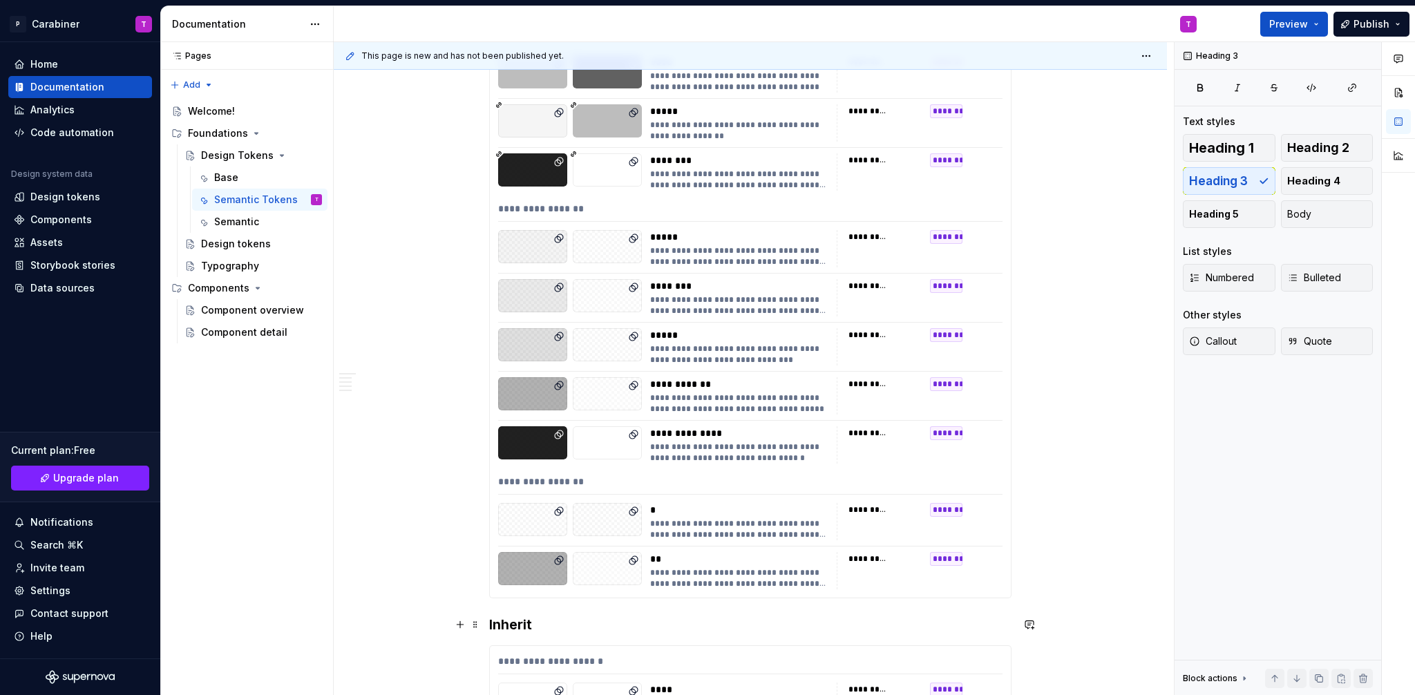
click at [510, 624] on h3 "Inherit" at bounding box center [750, 624] width 522 height 19
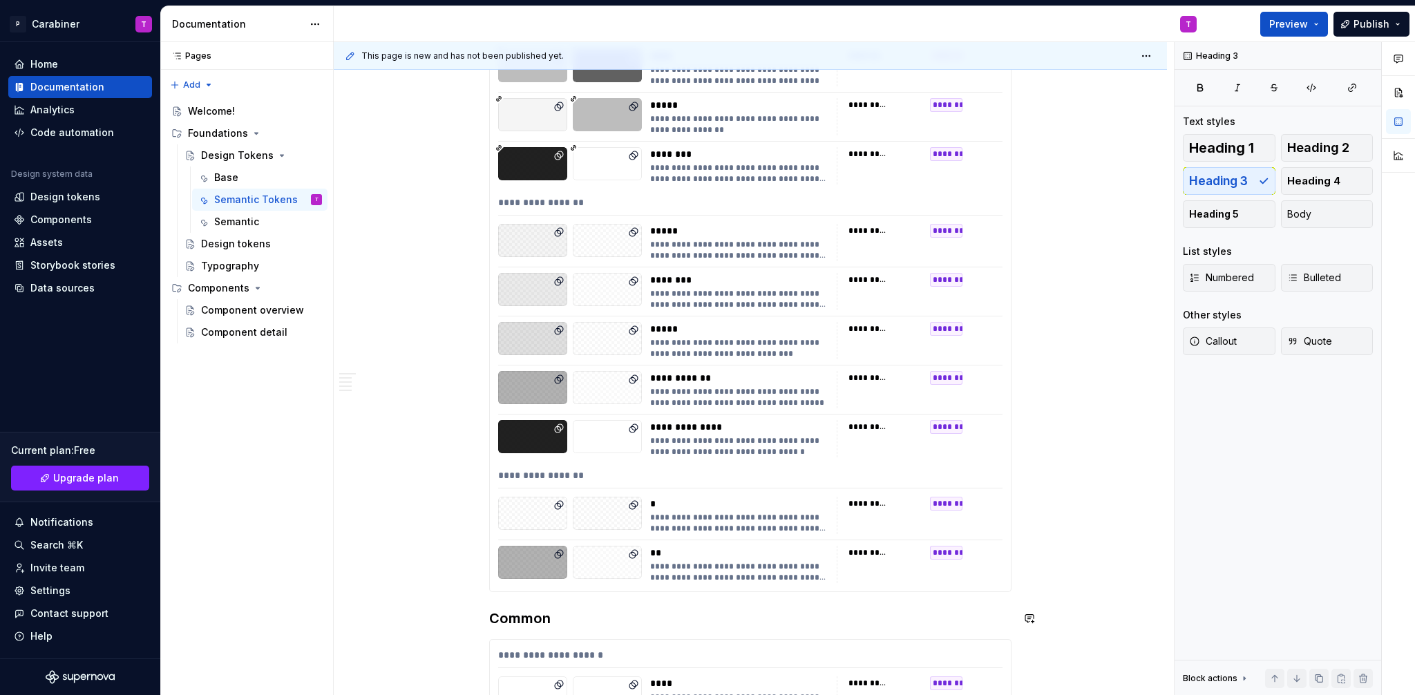
click at [475, 618] on span at bounding box center [475, 618] width 11 height 19
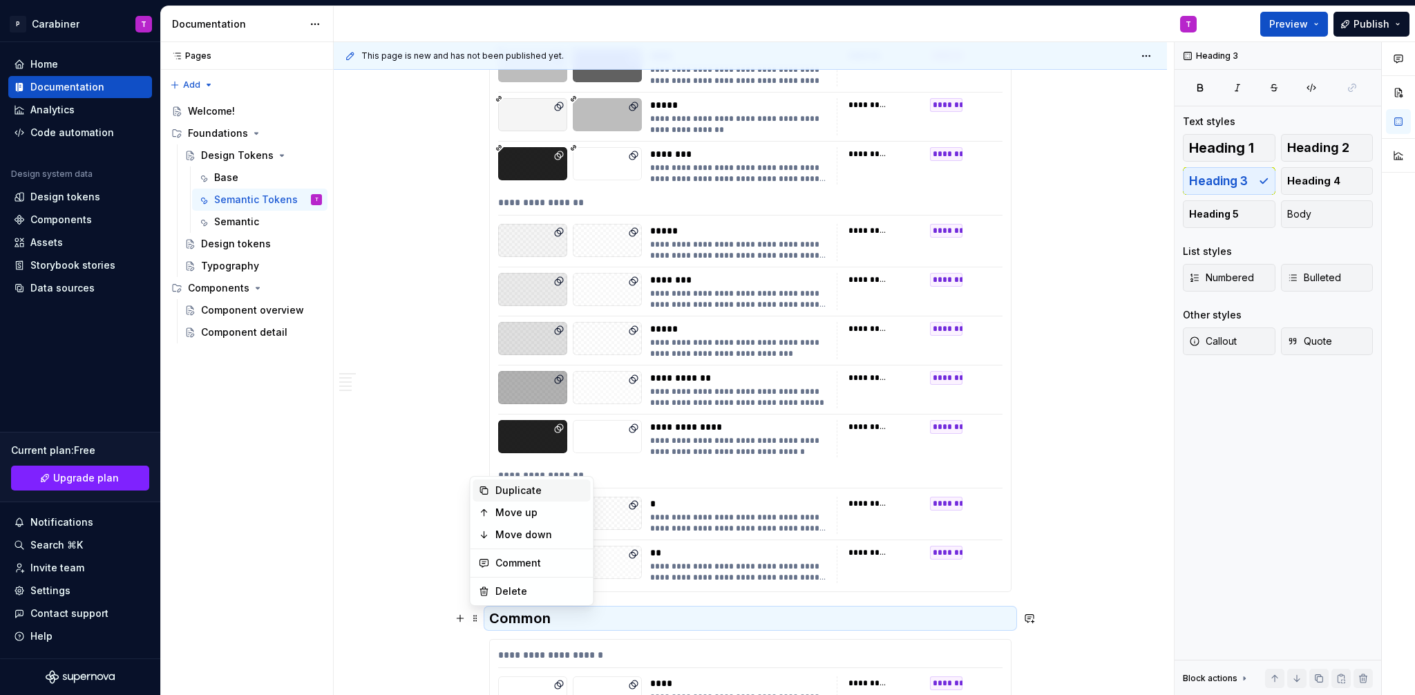
click at [502, 491] on div "Duplicate" at bounding box center [540, 491] width 90 height 14
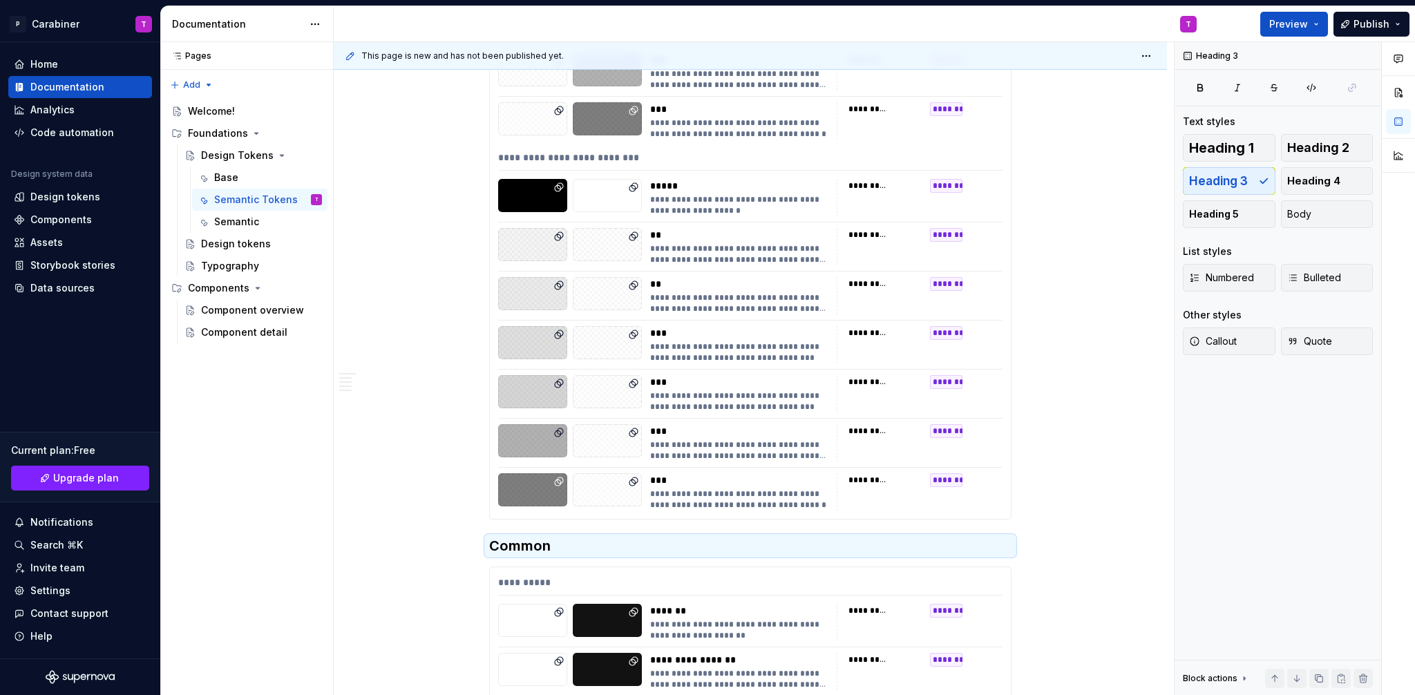
scroll to position [6945, 0]
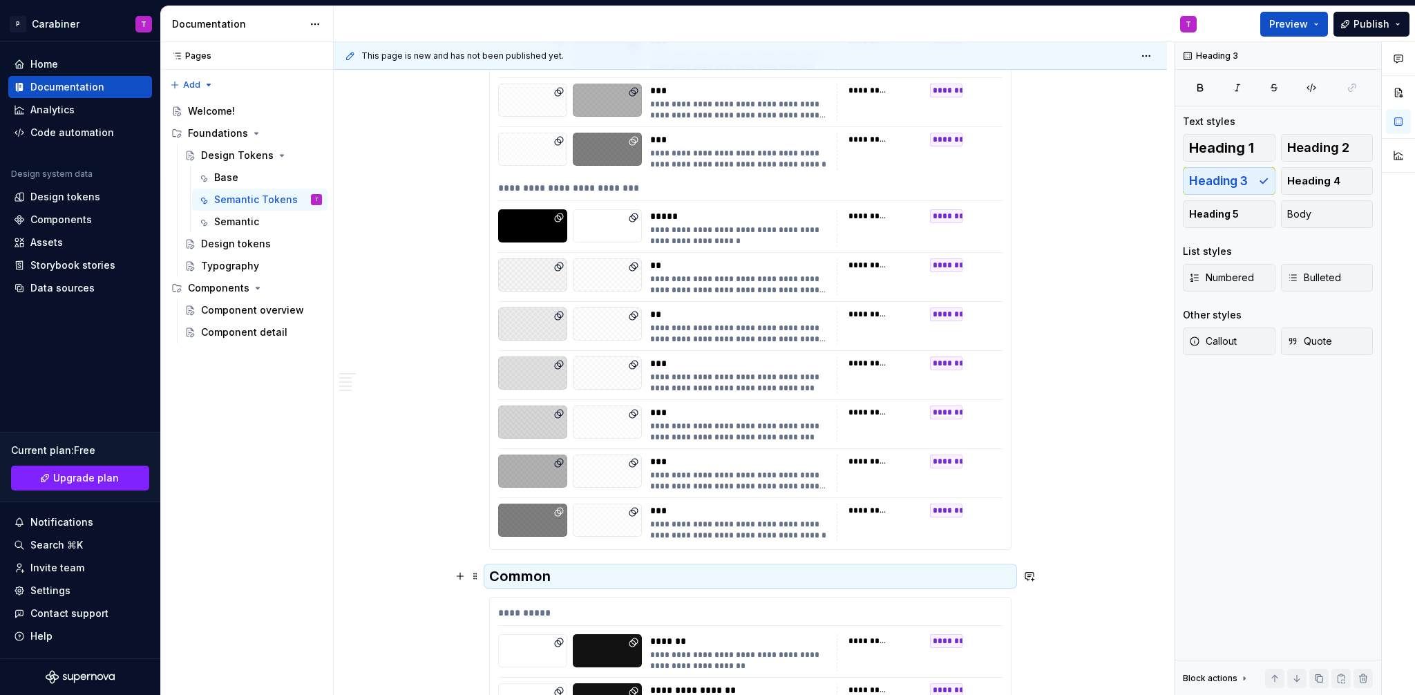
click at [511, 576] on h3 "Common" at bounding box center [750, 576] width 522 height 19
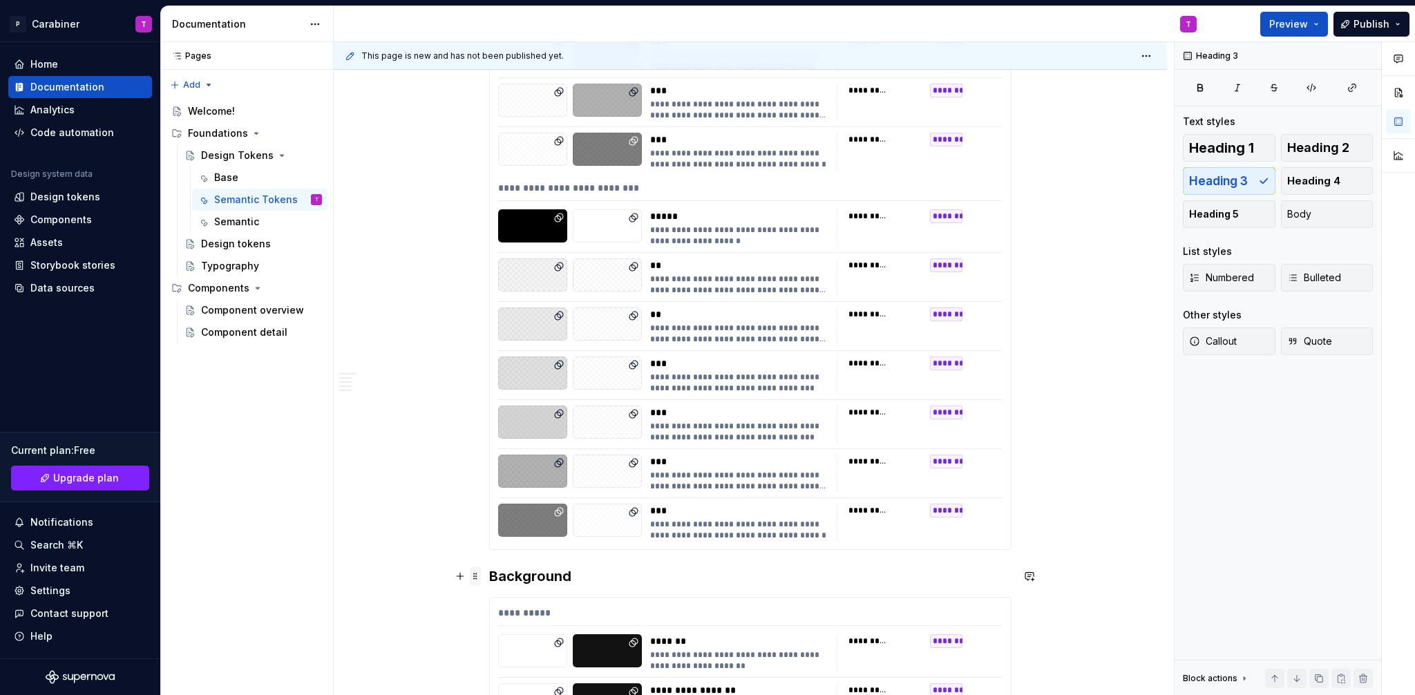
click at [471, 578] on span at bounding box center [475, 576] width 11 height 19
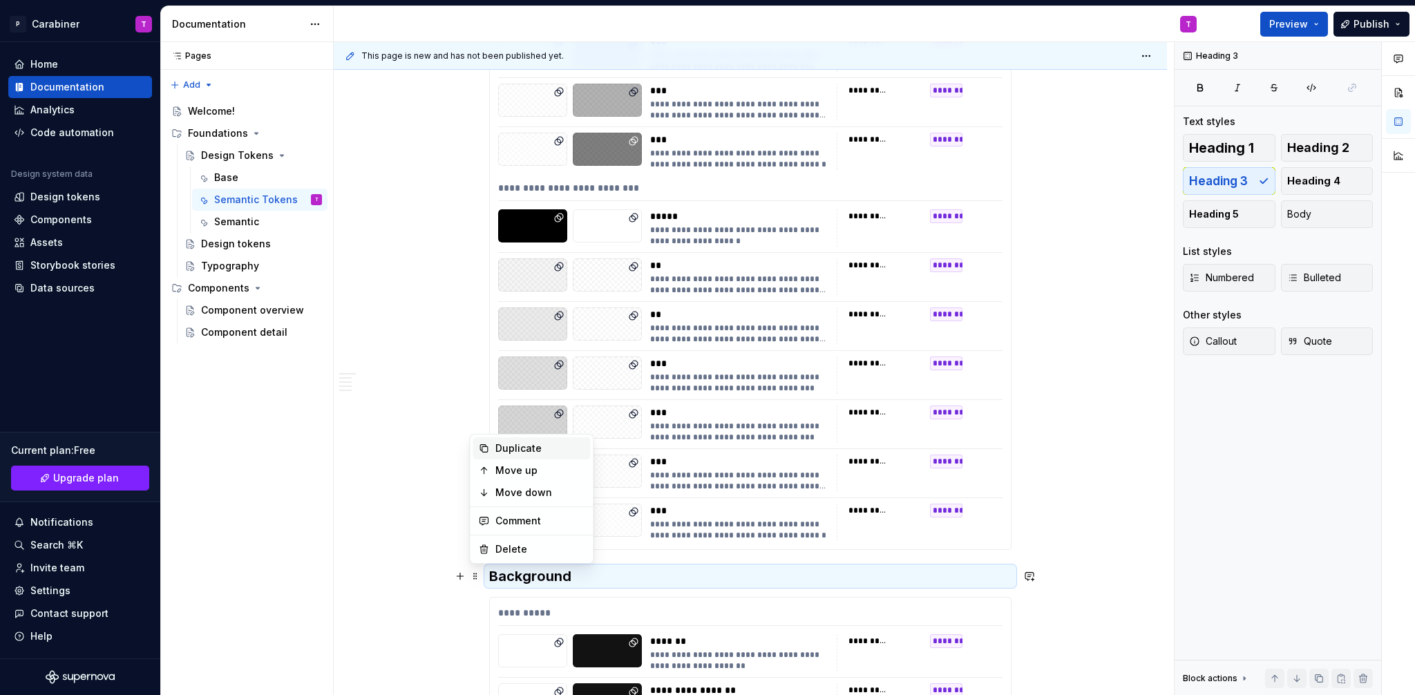
click at [508, 446] on div "Duplicate" at bounding box center [540, 449] width 90 height 14
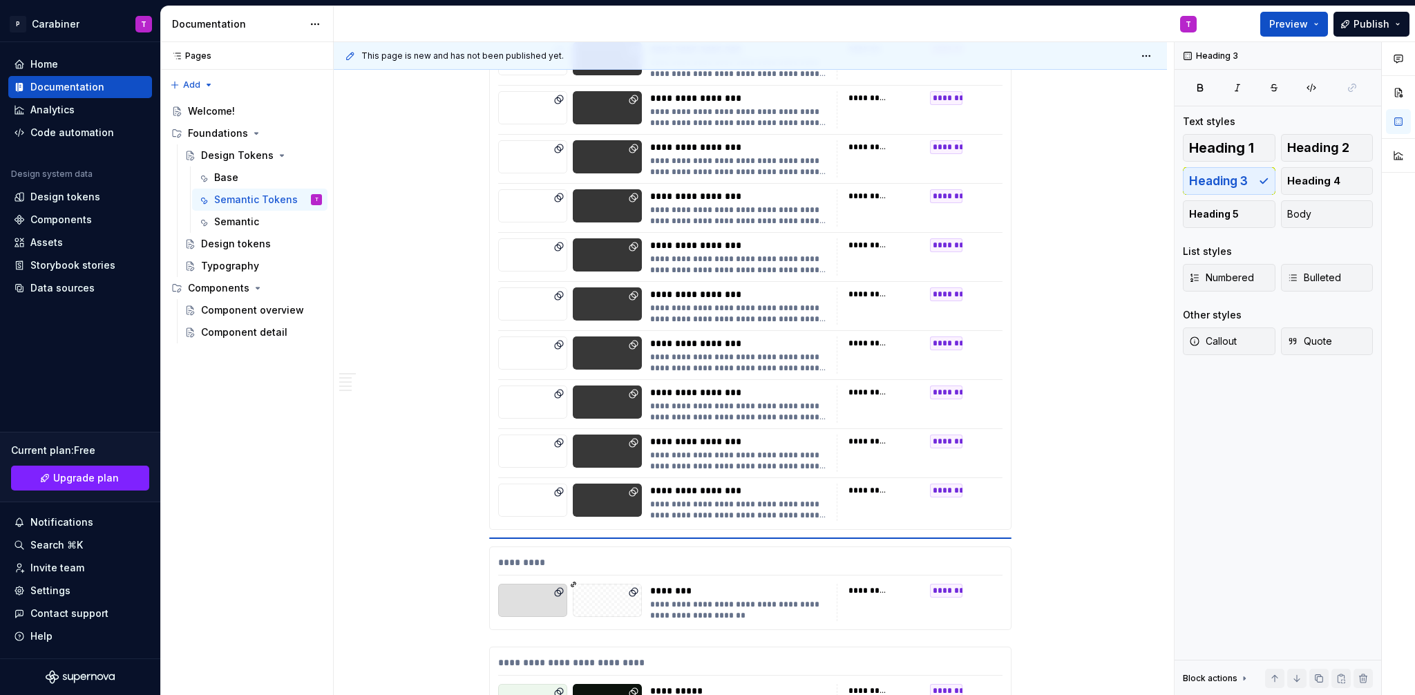
scroll to position [8323, 0]
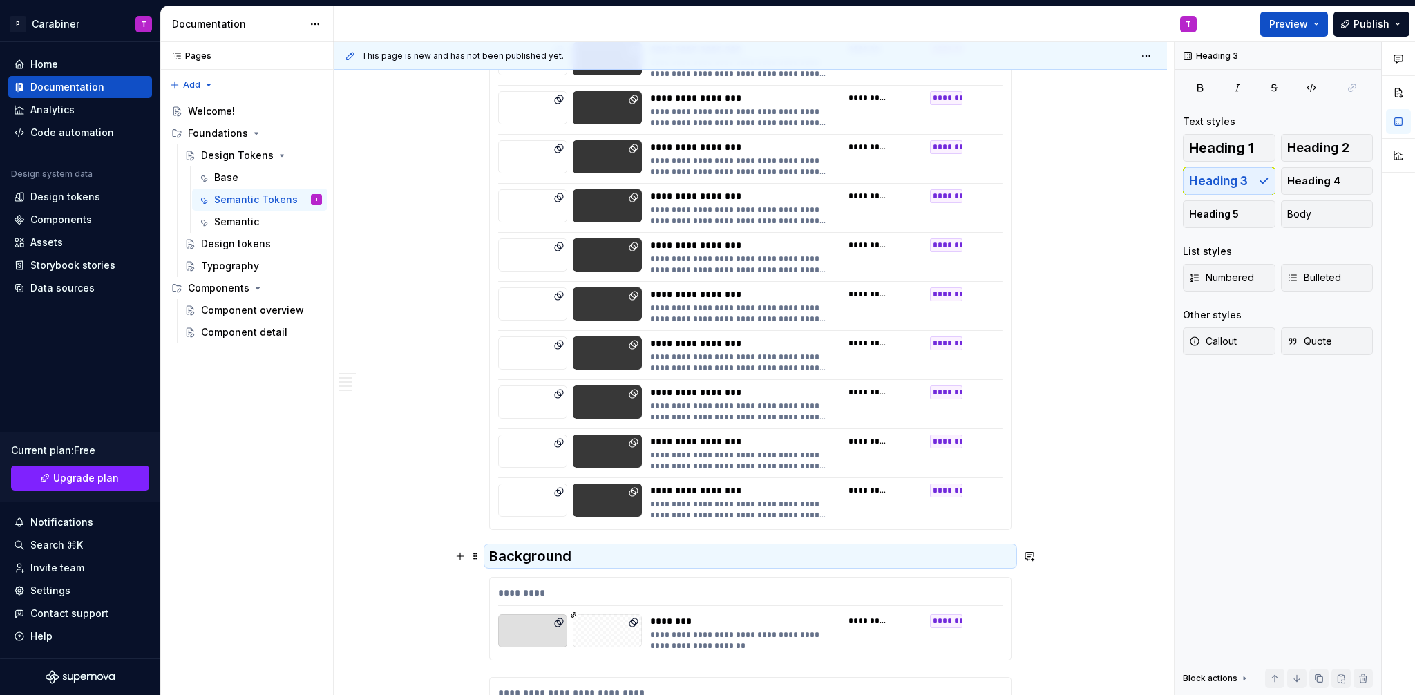
click at [505, 556] on h3 "Background" at bounding box center [750, 556] width 522 height 19
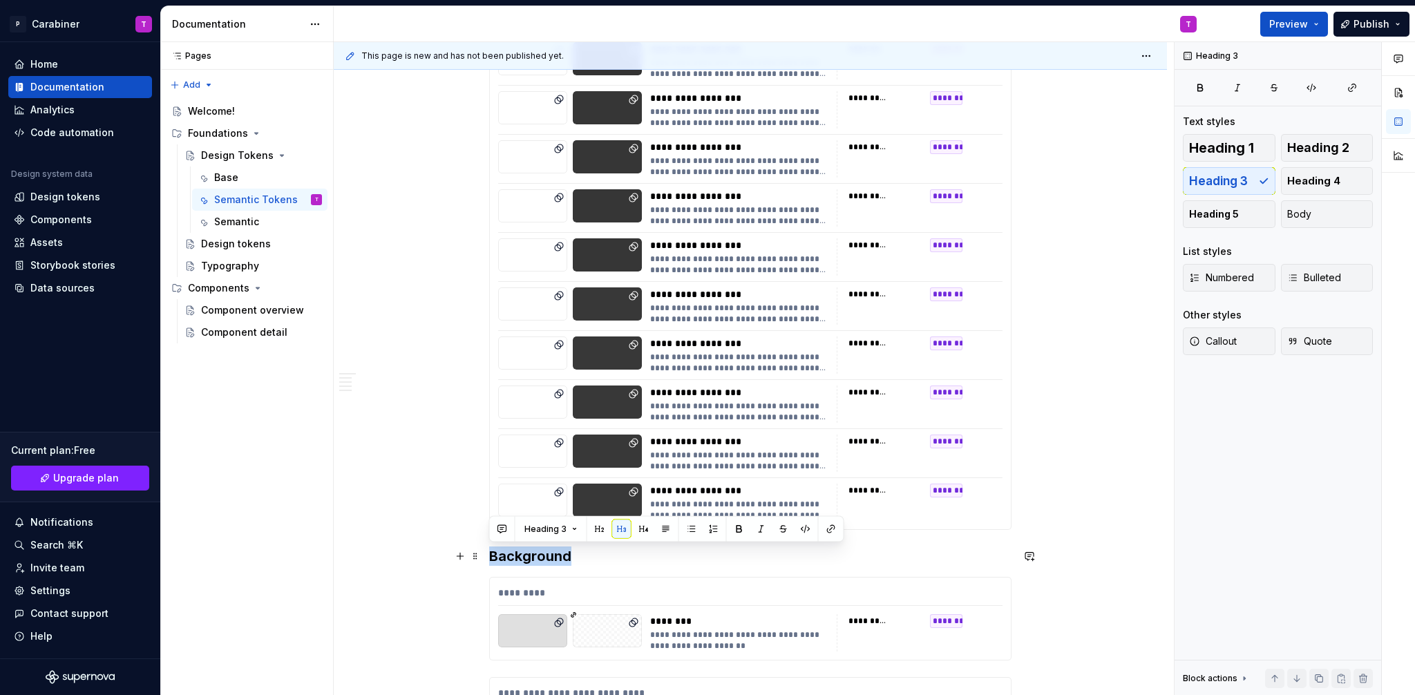
click at [505, 556] on h3 "Background" at bounding box center [750, 556] width 522 height 19
click at [493, 558] on h3 "Outlines" at bounding box center [750, 556] width 522 height 19
click at [474, 557] on span at bounding box center [475, 556] width 11 height 19
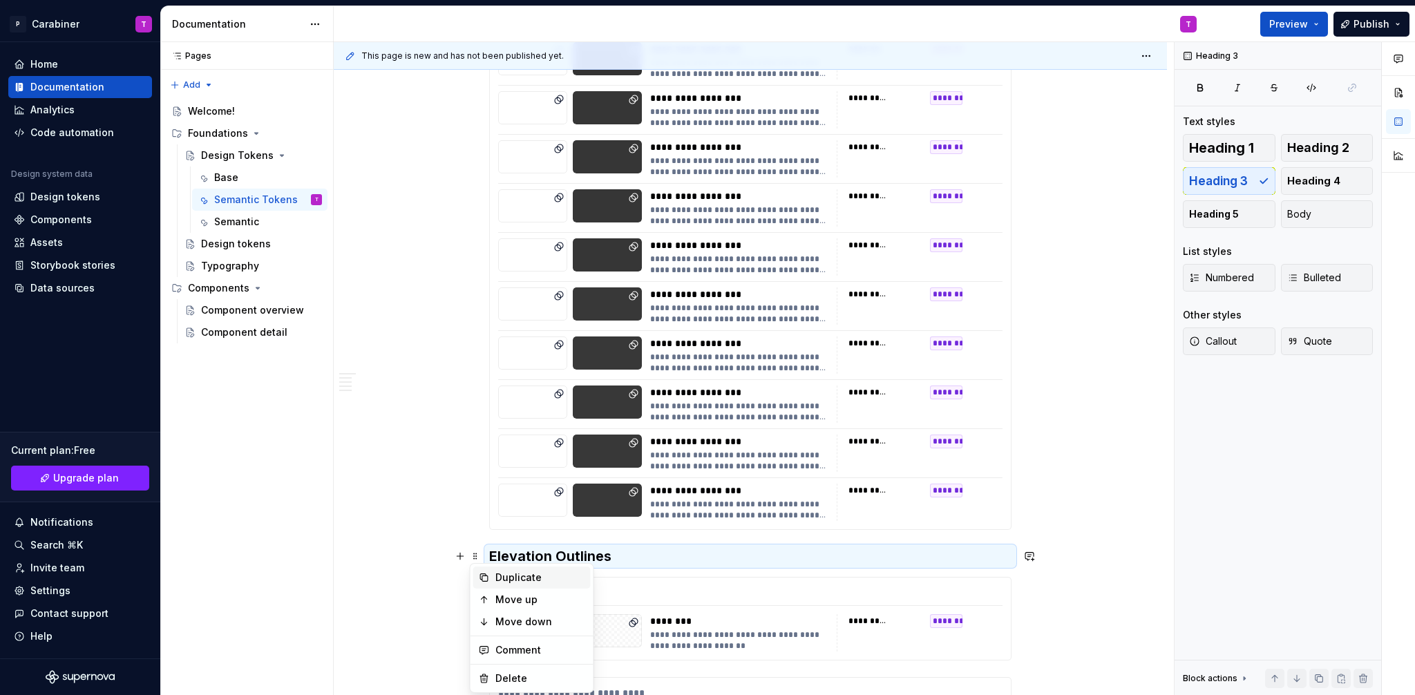
click at [502, 576] on div "Duplicate" at bounding box center [540, 578] width 90 height 14
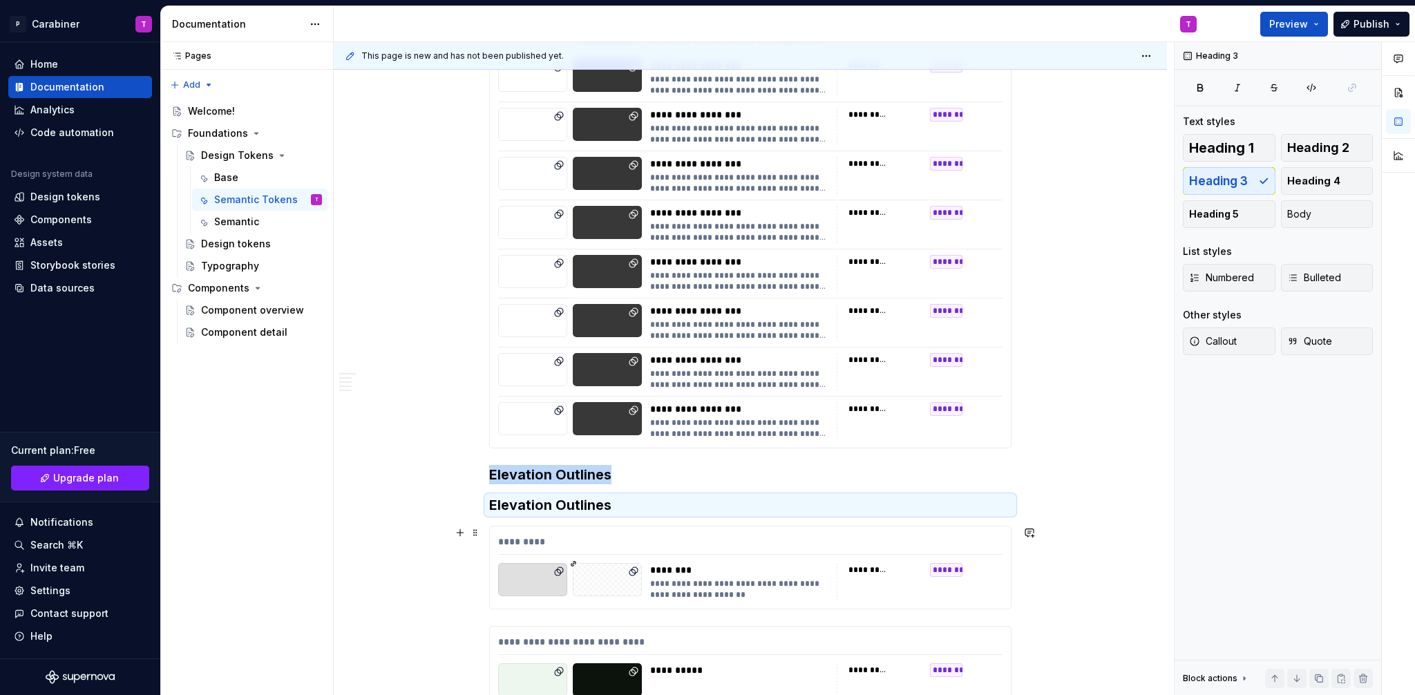
scroll to position [8546, 0]
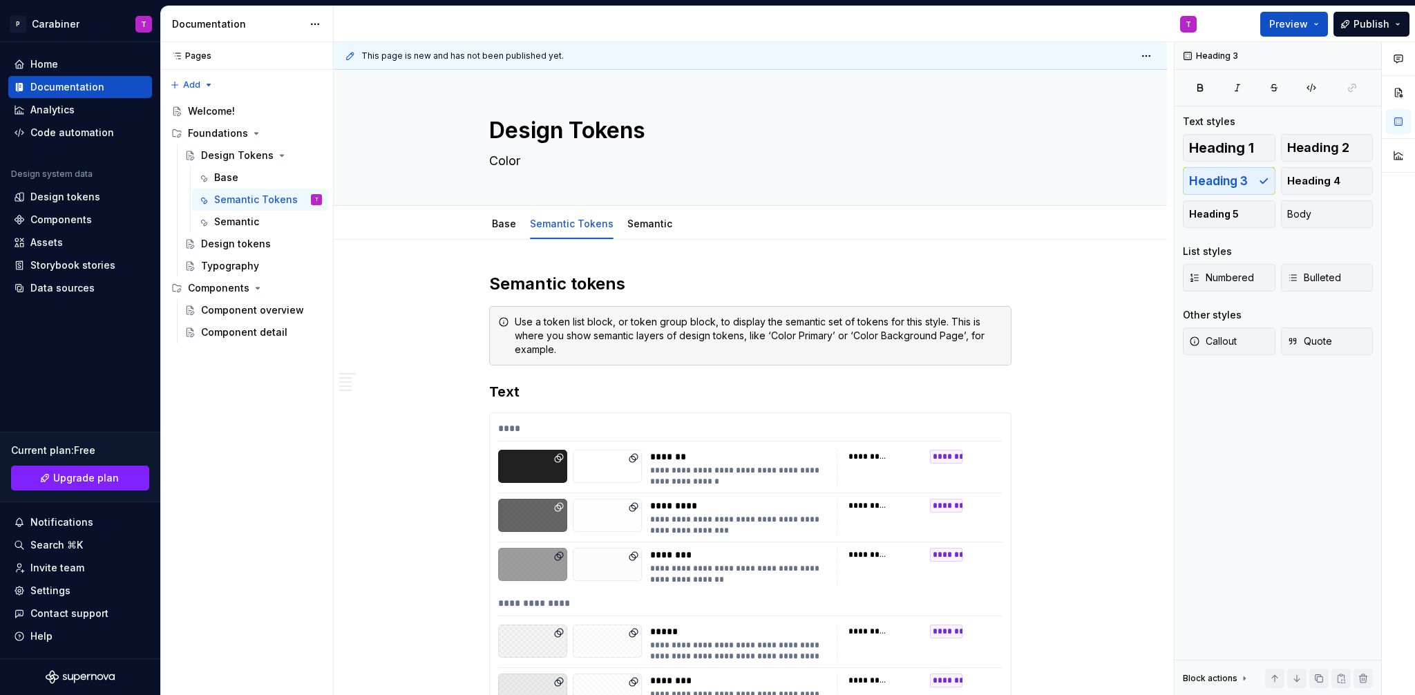
scroll to position [8546, 0]
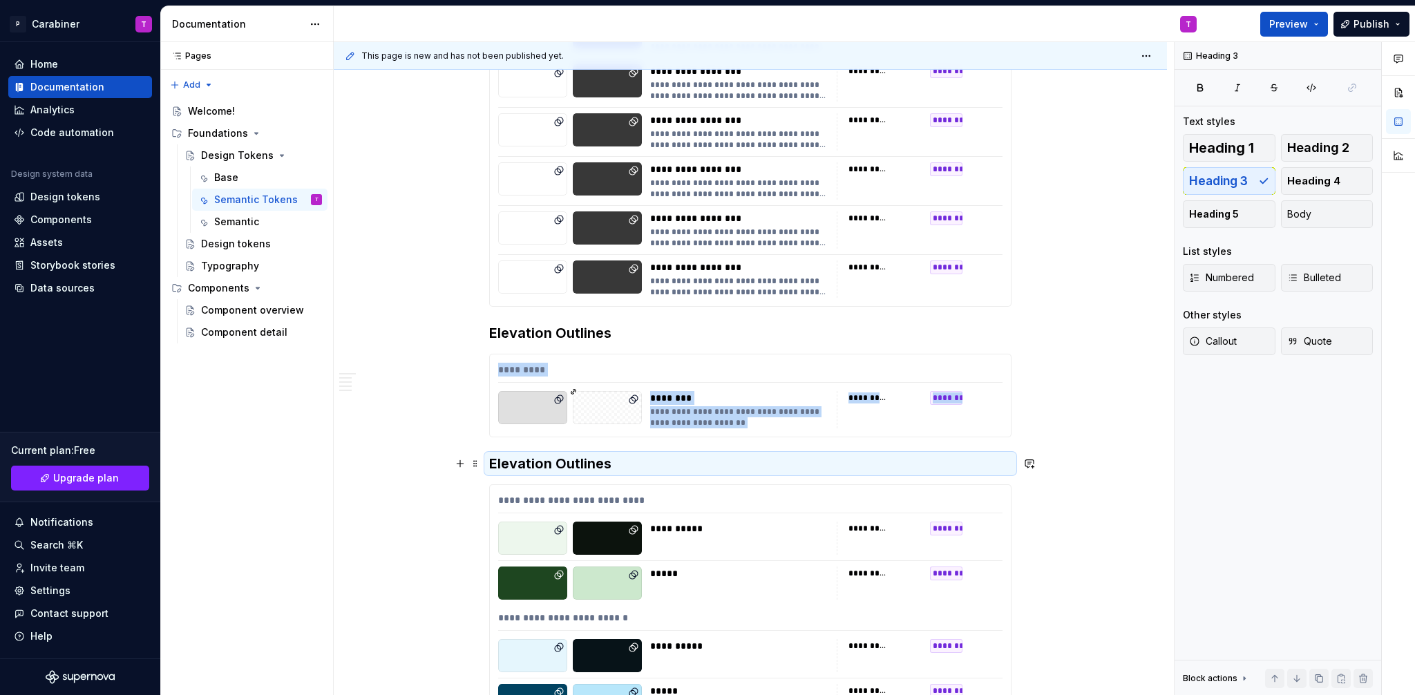
click at [512, 462] on h3 "Elevation Outlines" at bounding box center [750, 463] width 522 height 19
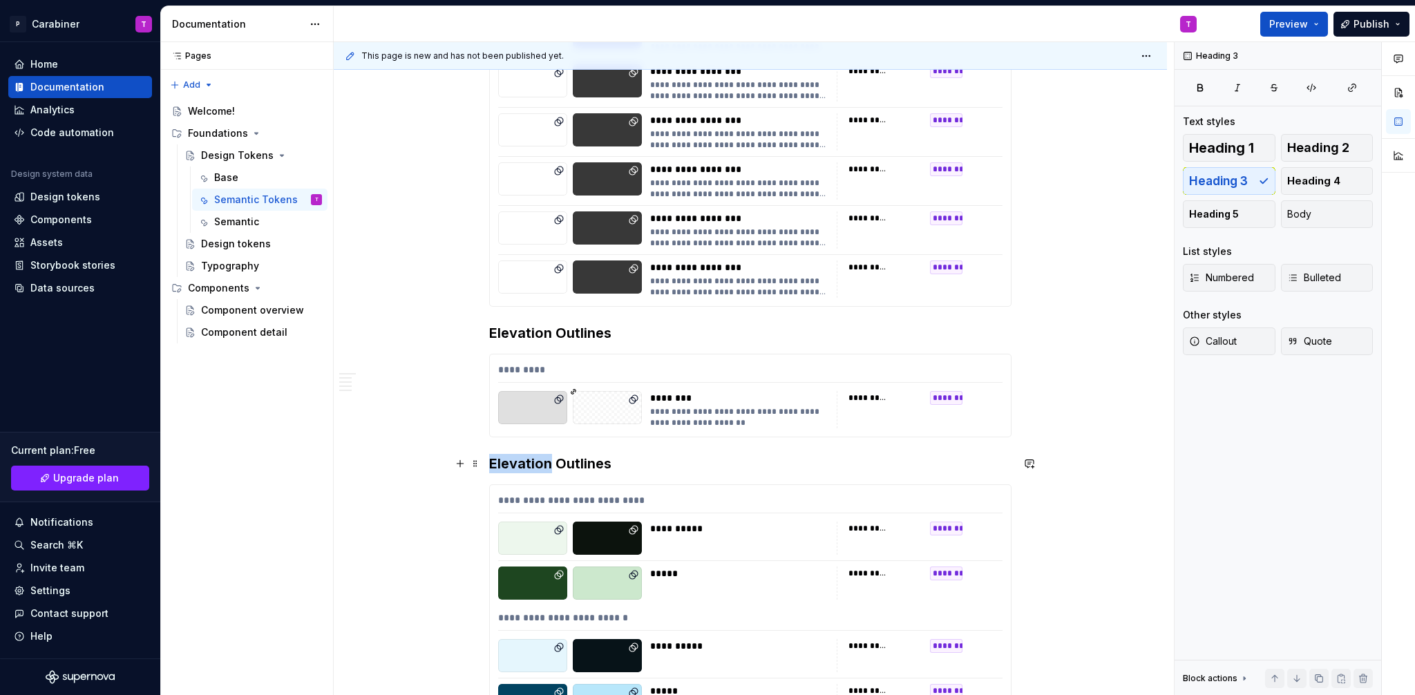
click at [512, 462] on h3 "Elevation Outlines" at bounding box center [750, 463] width 522 height 19
click at [616, 464] on h3 "Elevation Outlines" at bounding box center [750, 463] width 522 height 19
click at [475, 464] on span at bounding box center [475, 463] width 11 height 19
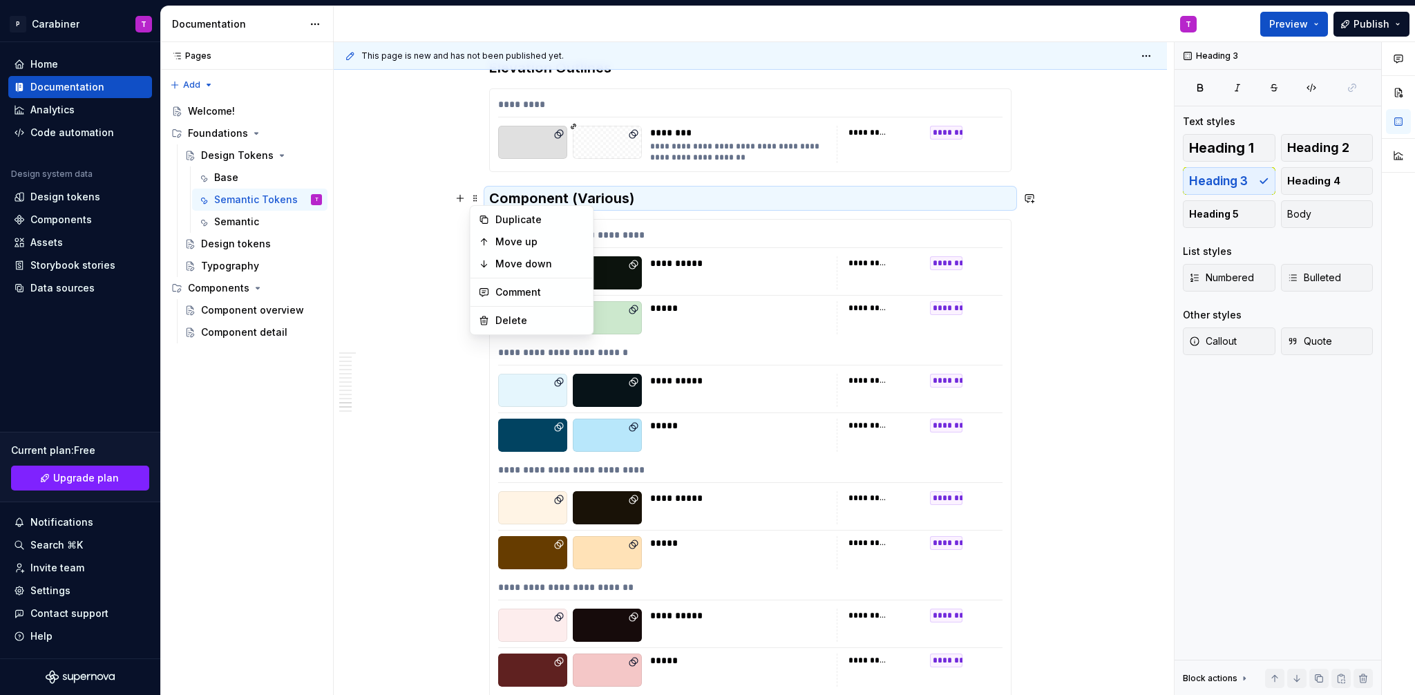
scroll to position [8846, 0]
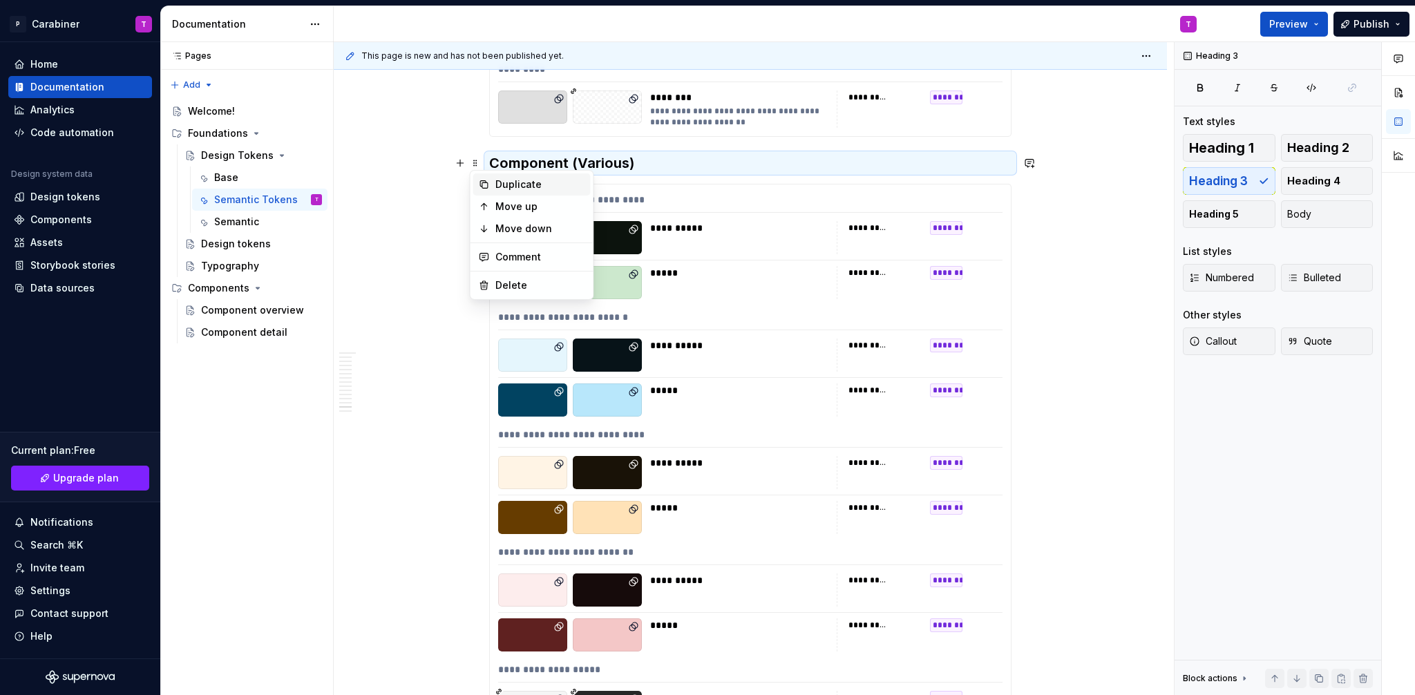
click at [511, 183] on div "Duplicate" at bounding box center [540, 185] width 90 height 14
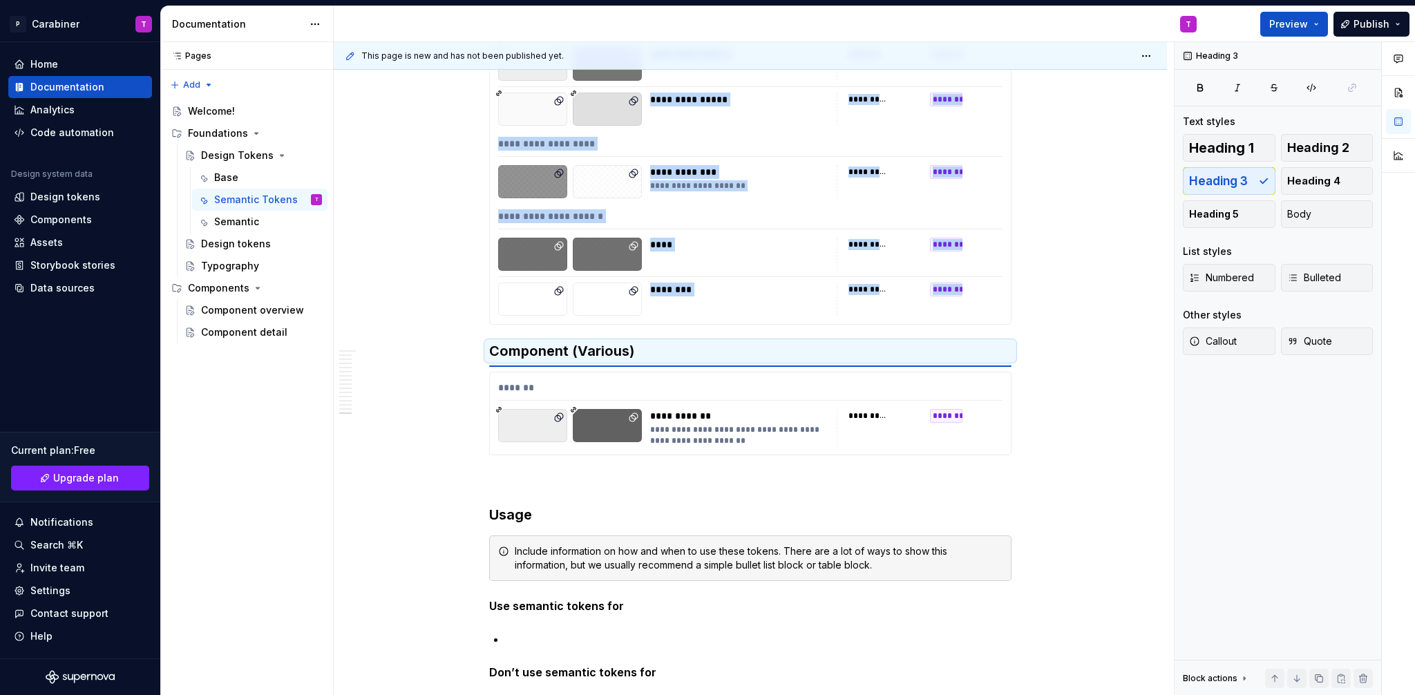
scroll to position [11791, 0]
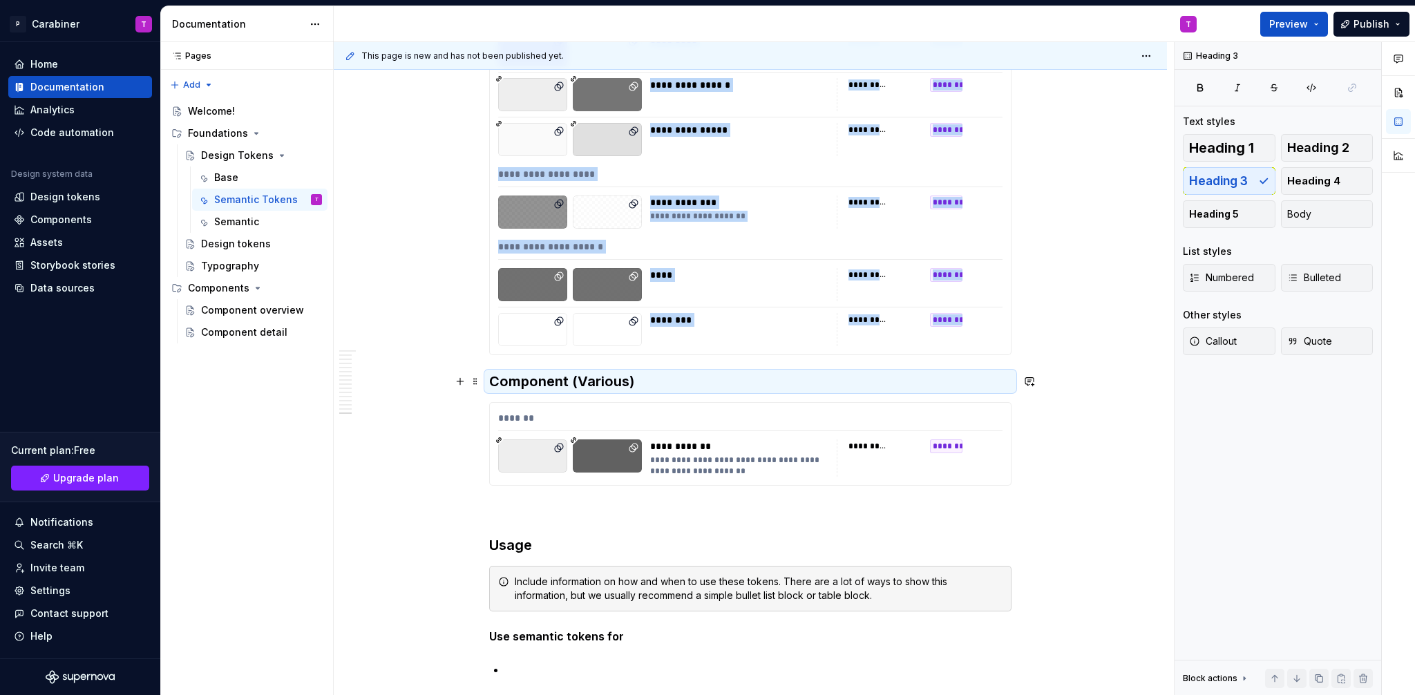
click at [515, 382] on h3 "Component (Various)" at bounding box center [750, 381] width 522 height 19
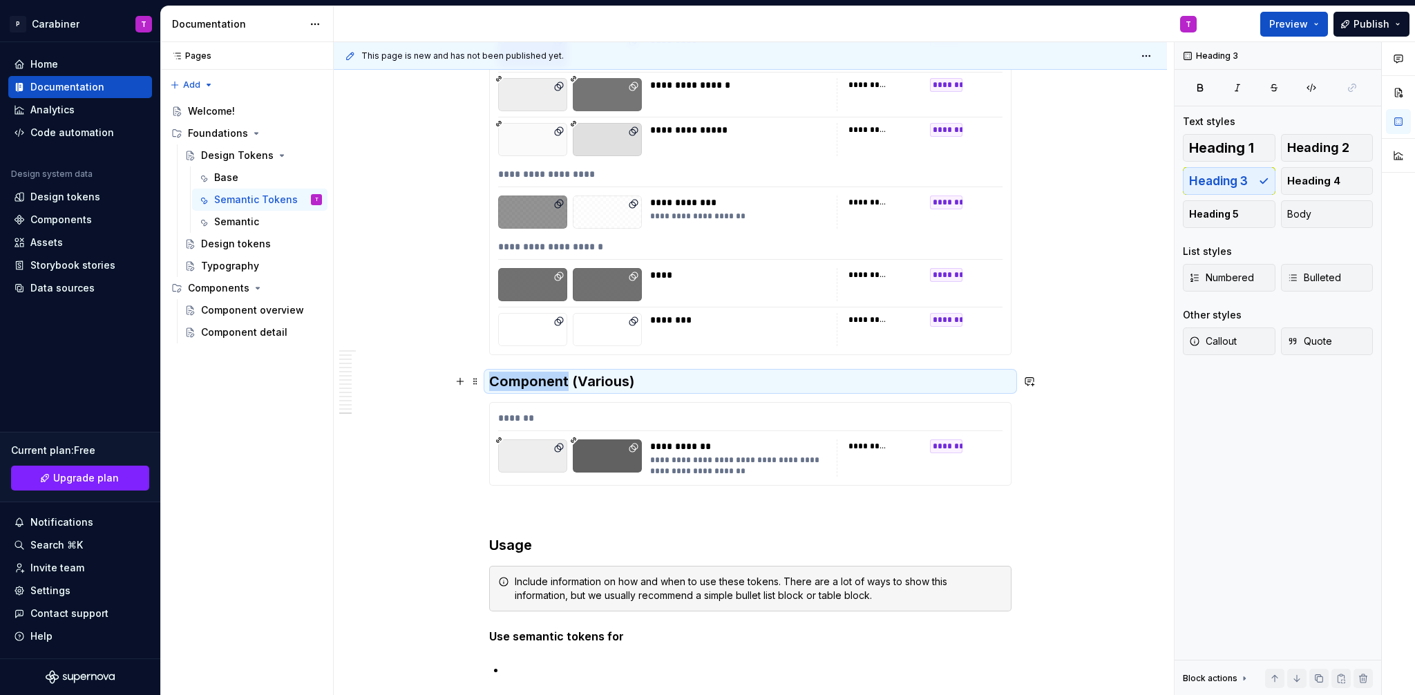
click at [515, 382] on h3 "Component (Various)" at bounding box center [750, 381] width 522 height 19
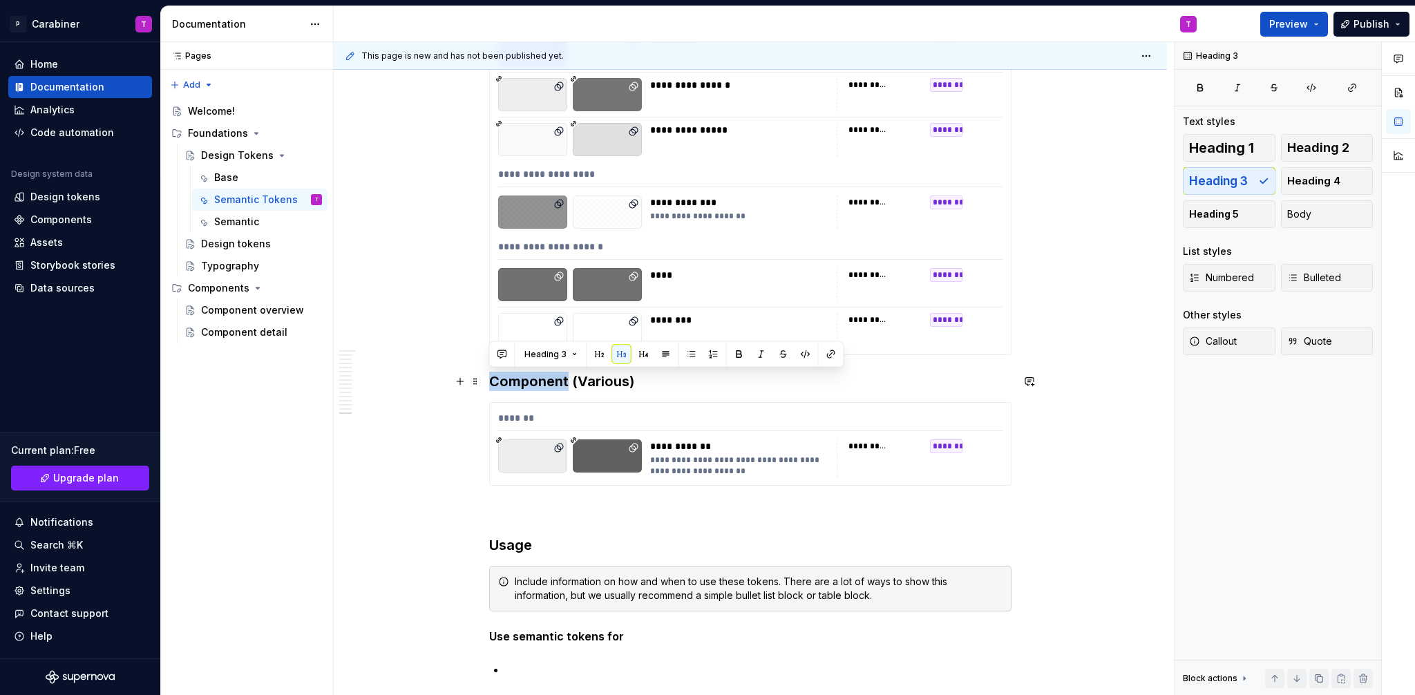
click at [638, 382] on h3 "Component (Various)" at bounding box center [750, 381] width 522 height 19
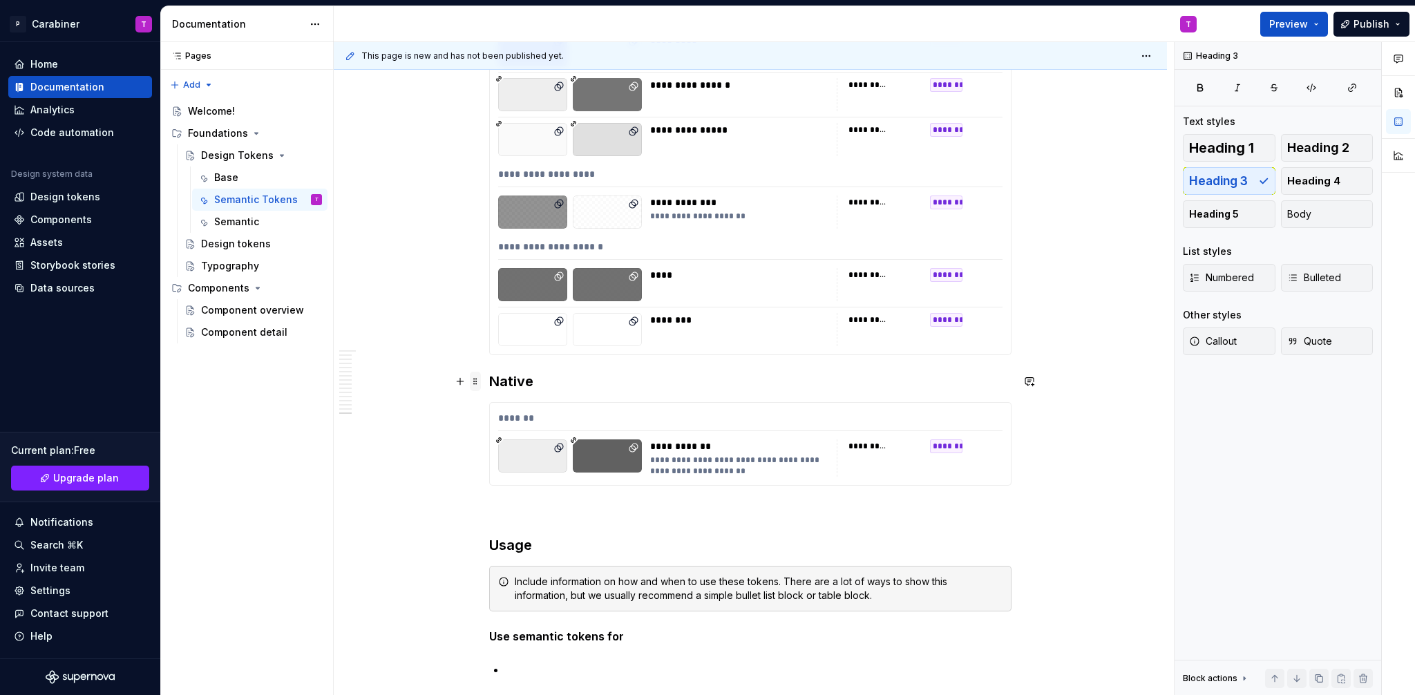
click at [473, 384] on span at bounding box center [475, 381] width 11 height 19
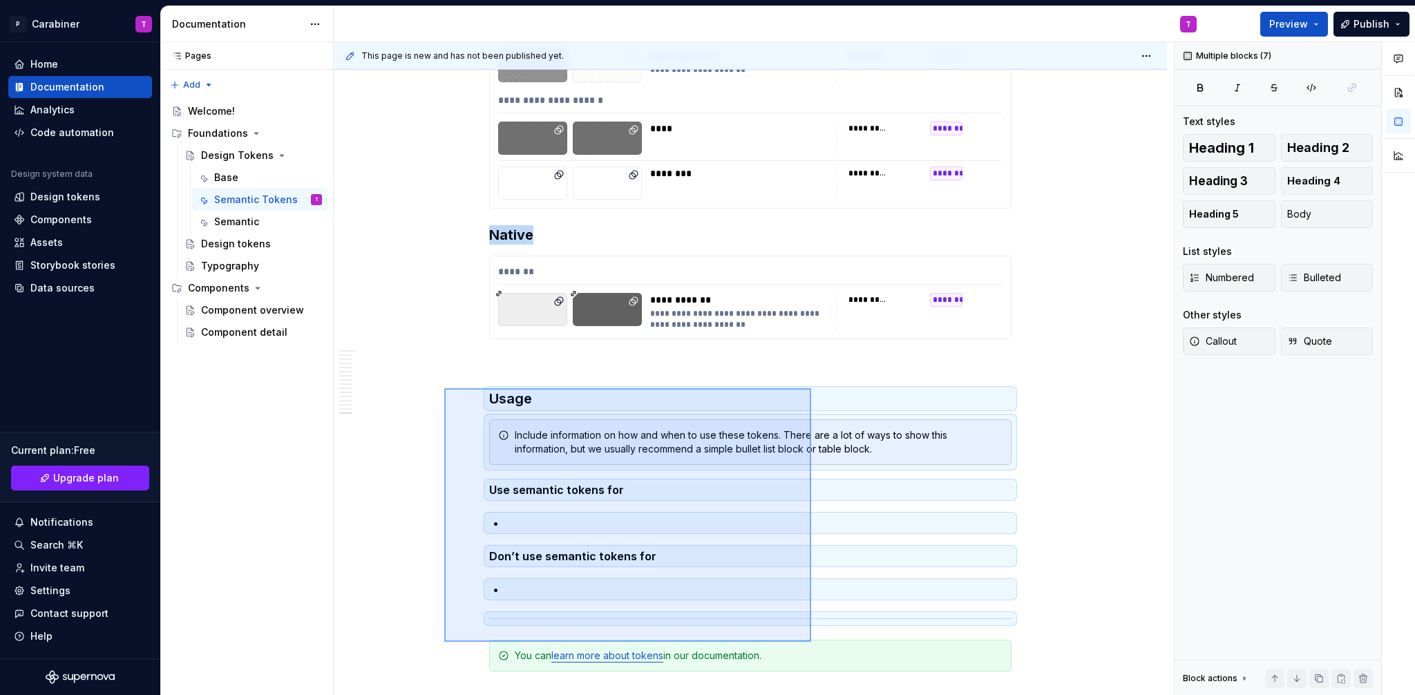
scroll to position [11938, 0]
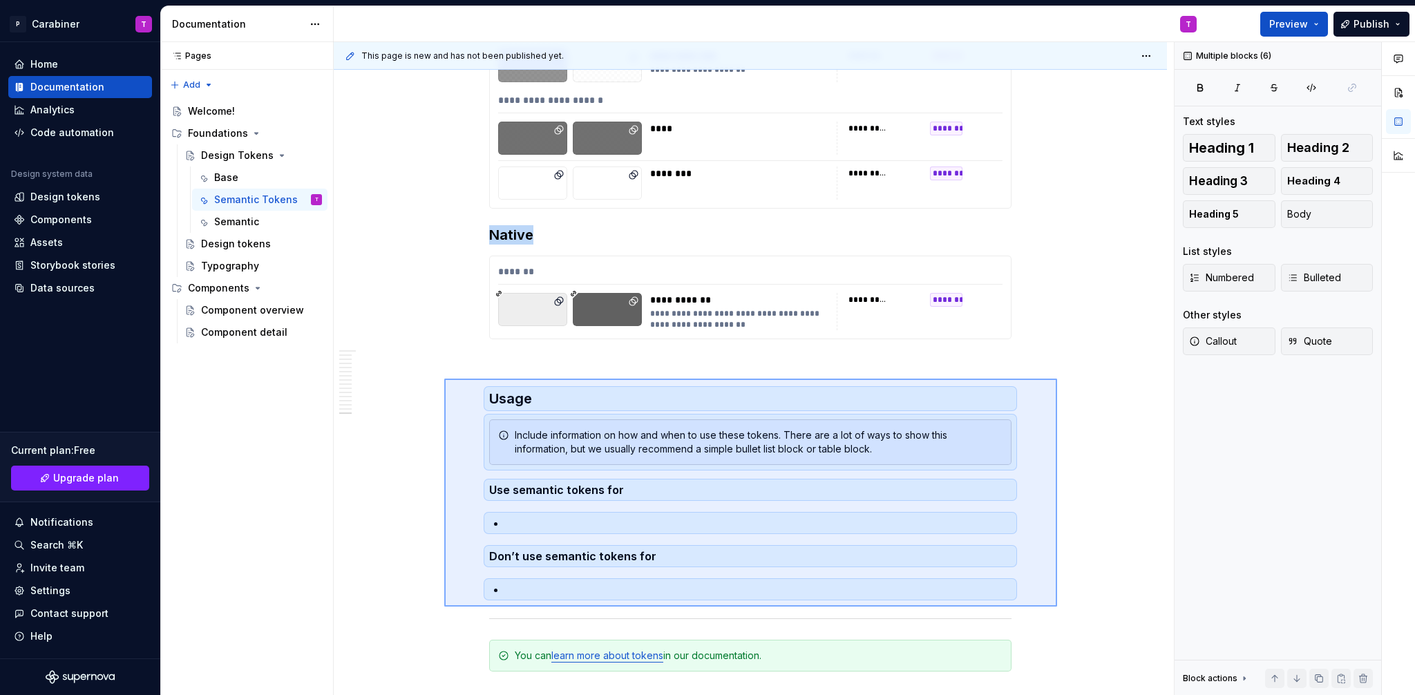
drag, startPoint x: 444, startPoint y: 551, endPoint x: 1057, endPoint y: 607, distance: 615.4
click at [1057, 607] on div "**********" at bounding box center [754, 369] width 840 height 654
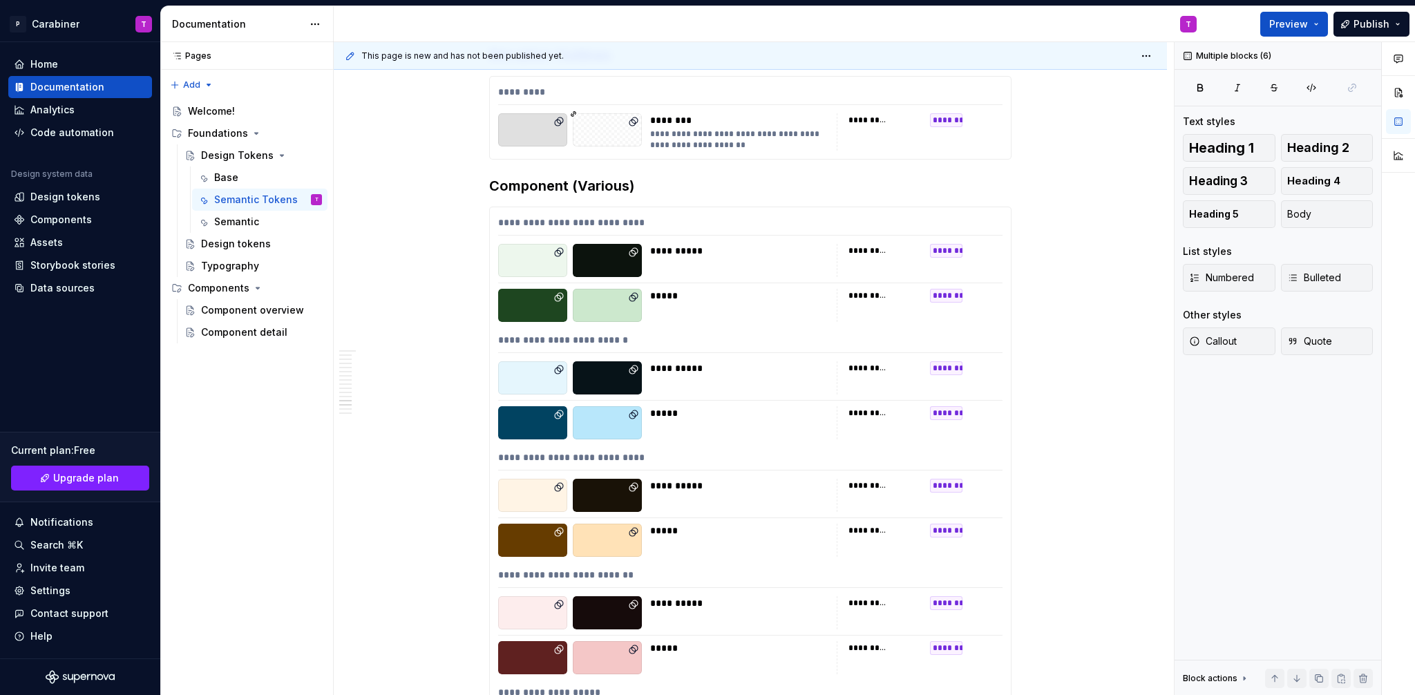
scroll to position [8800, 0]
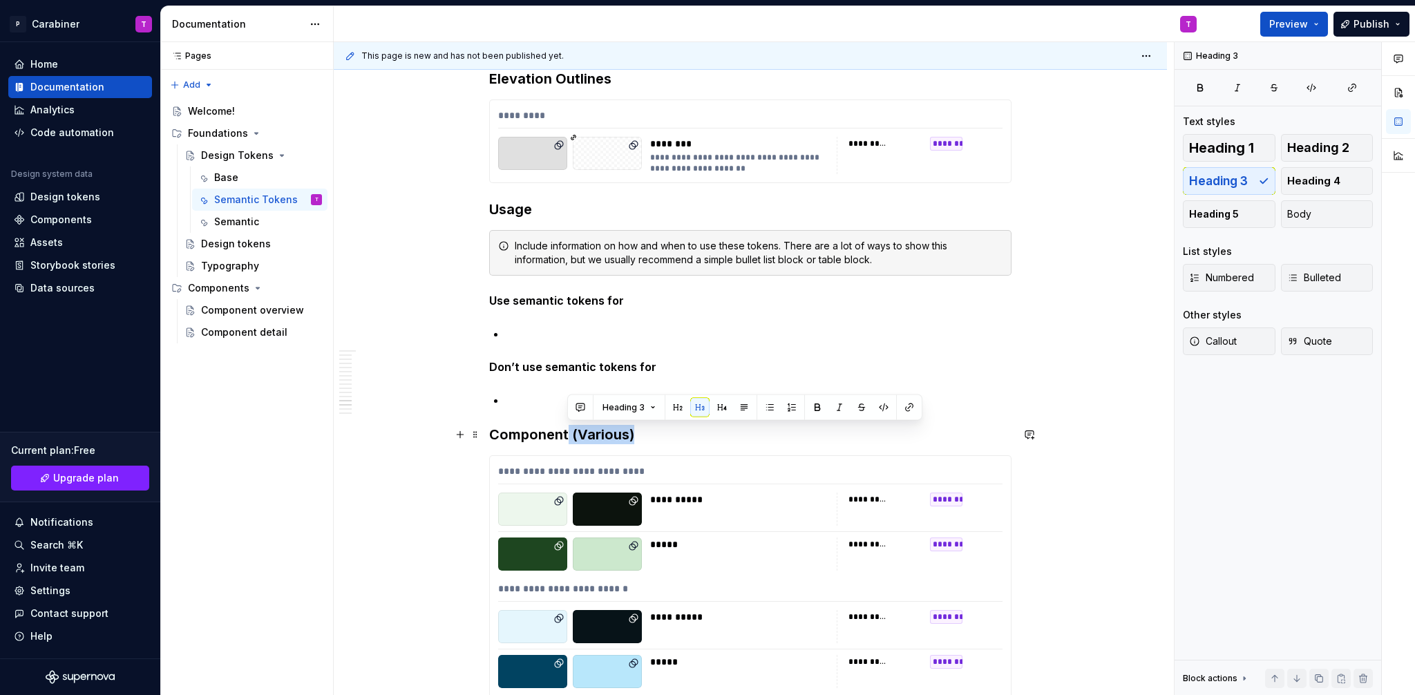
drag, startPoint x: 567, startPoint y: 436, endPoint x: 638, endPoint y: 437, distance: 71.9
click at [638, 437] on h3 "Component (Various)" at bounding box center [750, 434] width 522 height 19
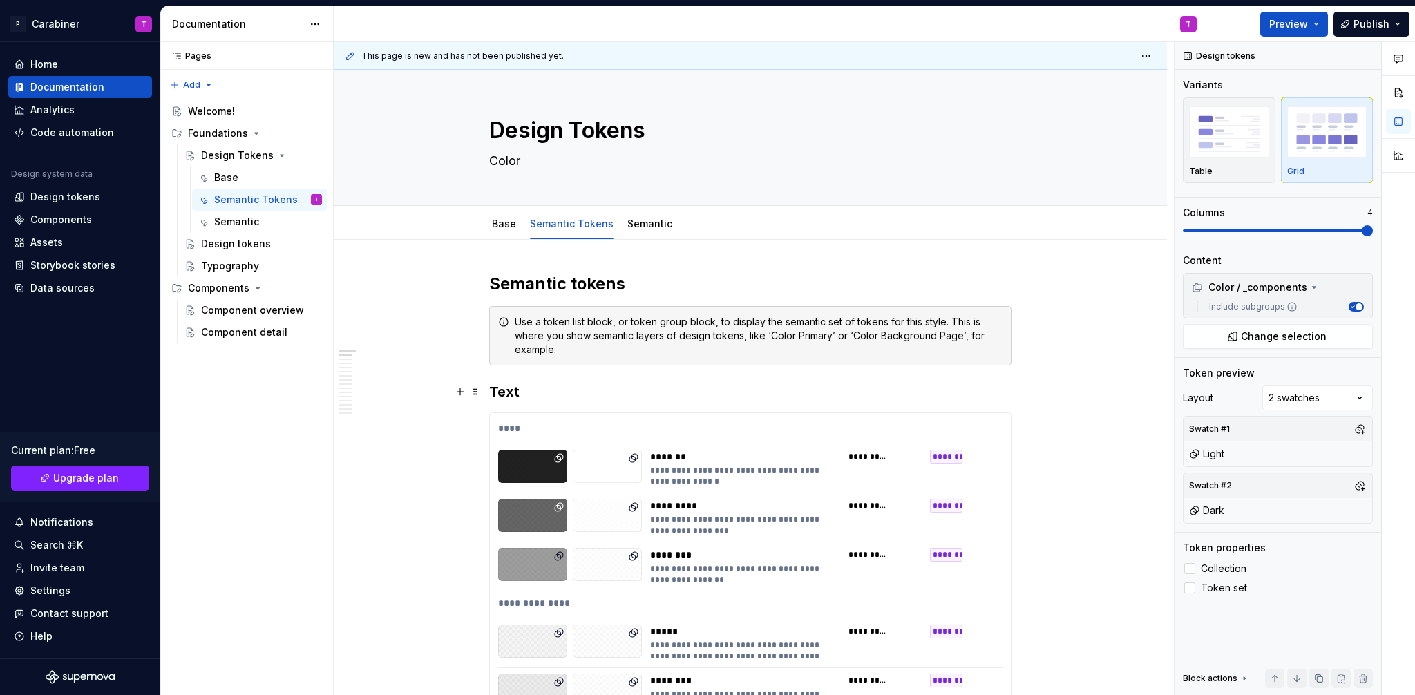
scroll to position [9, 0]
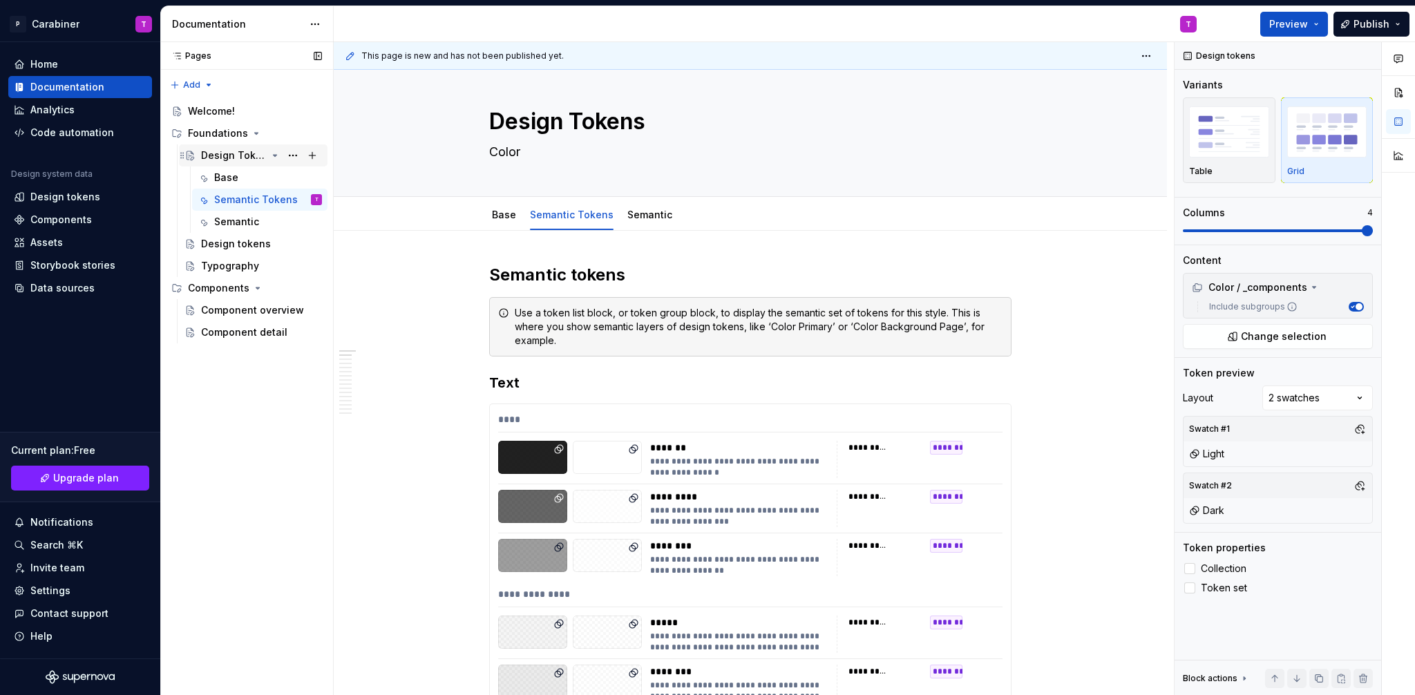
click at [276, 153] on icon "Page tree" at bounding box center [274, 155] width 11 height 11
click at [292, 198] on button "Page tree" at bounding box center [292, 199] width 19 height 19
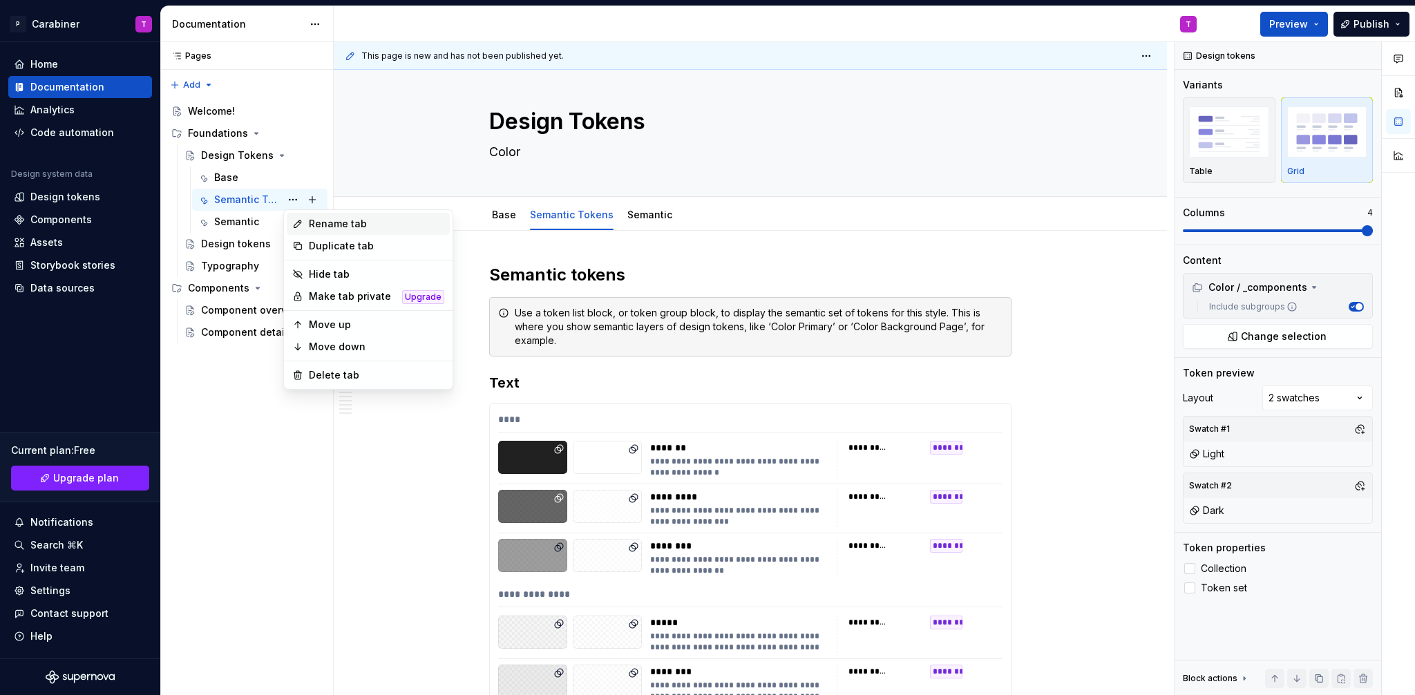
type textarea "*"
click at [332, 220] on div "Rename tab" at bounding box center [376, 224] width 135 height 14
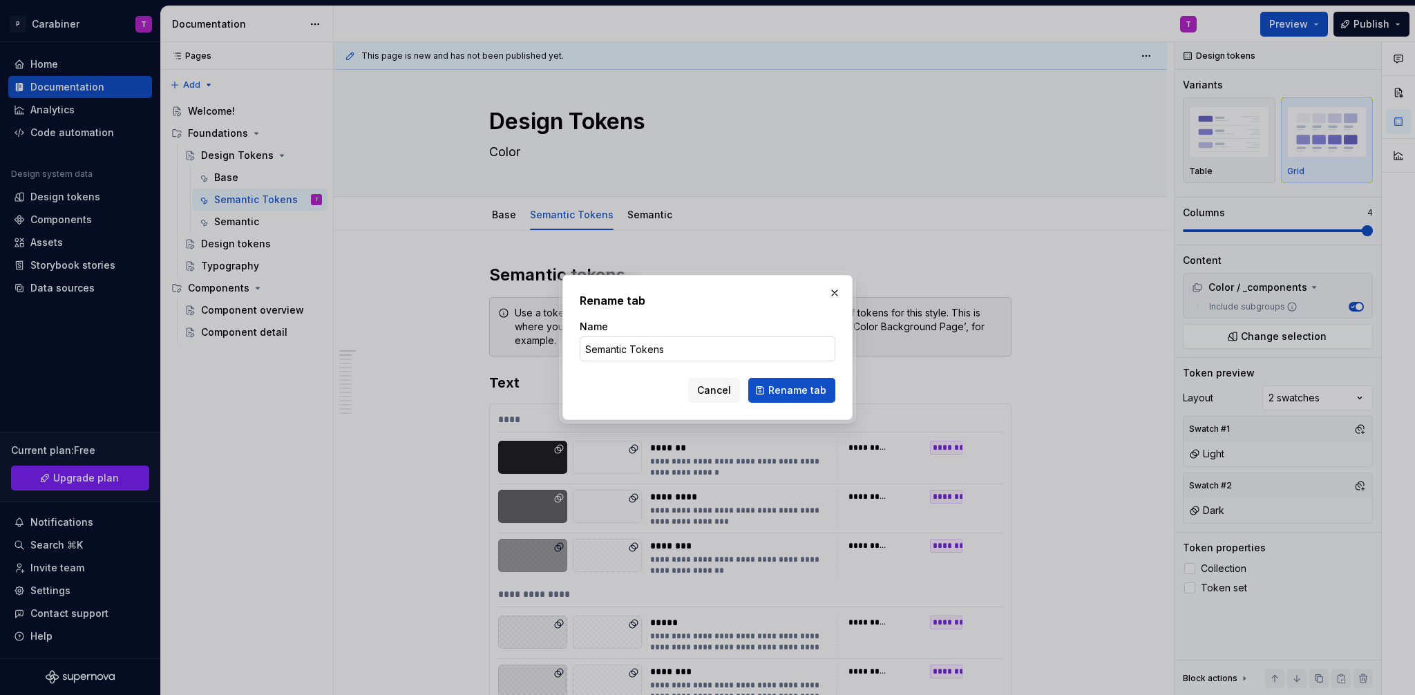
click at [627, 348] on input "Semantic Tokens" at bounding box center [708, 349] width 256 height 25
drag, startPoint x: 628, startPoint y: 349, endPoint x: 708, endPoint y: 347, distance: 80.2
click at [708, 347] on input "Semantic Tokens" at bounding box center [708, 349] width 256 height 25
type input "Semantic"
click at [797, 386] on span "Rename tab" at bounding box center [797, 391] width 58 height 14
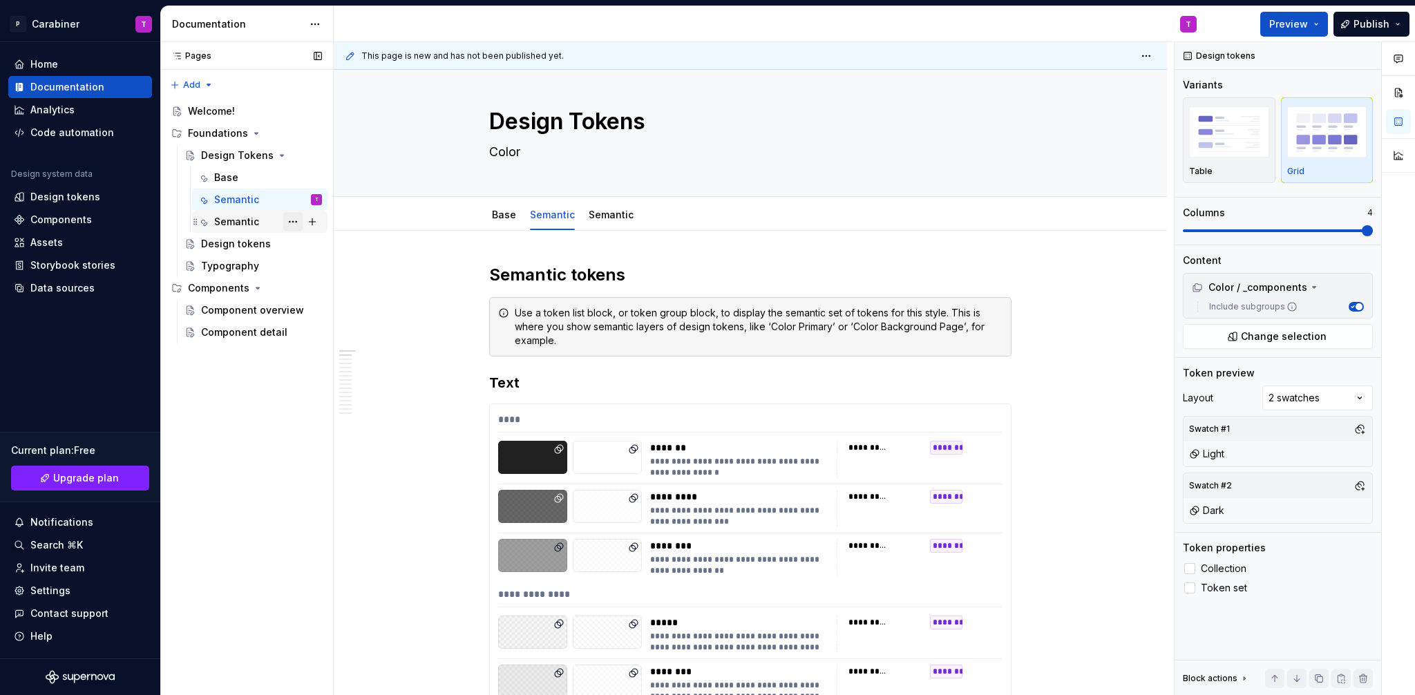
click at [285, 219] on button "Page tree" at bounding box center [292, 221] width 19 height 19
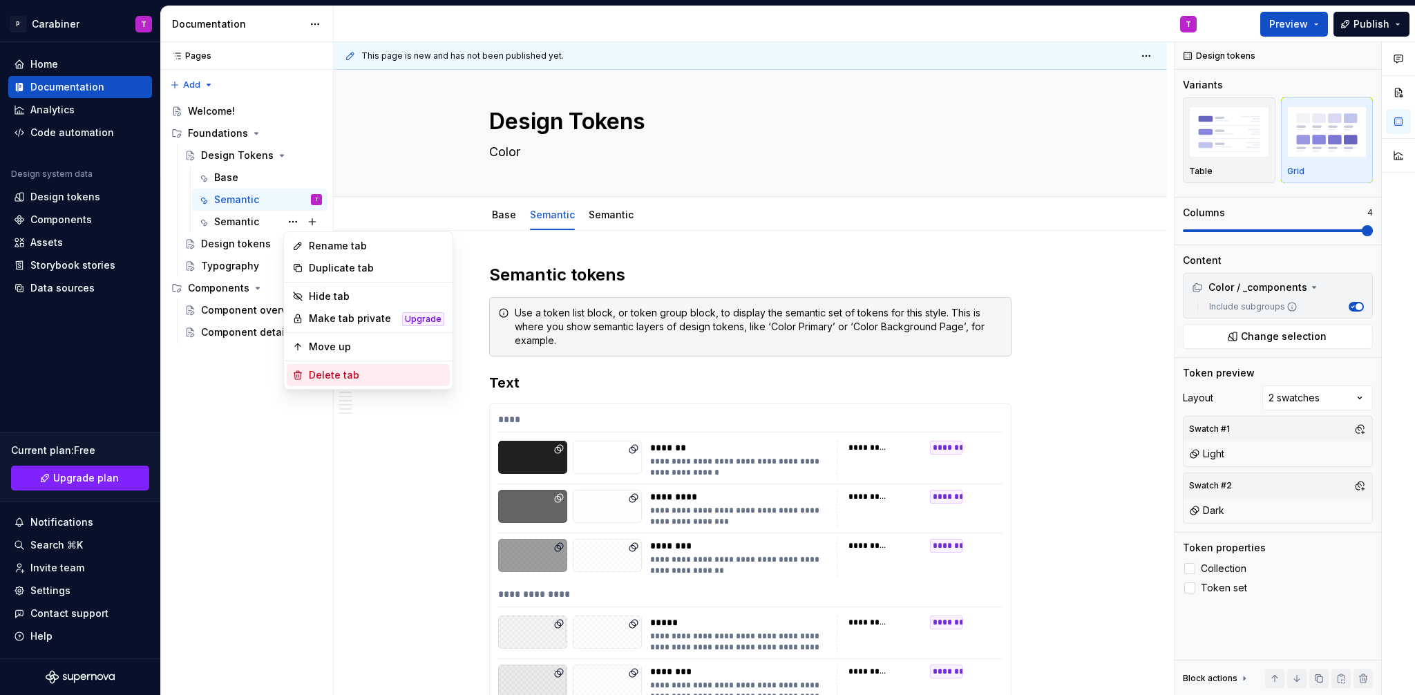
click at [332, 372] on div "Delete tab" at bounding box center [376, 375] width 135 height 14
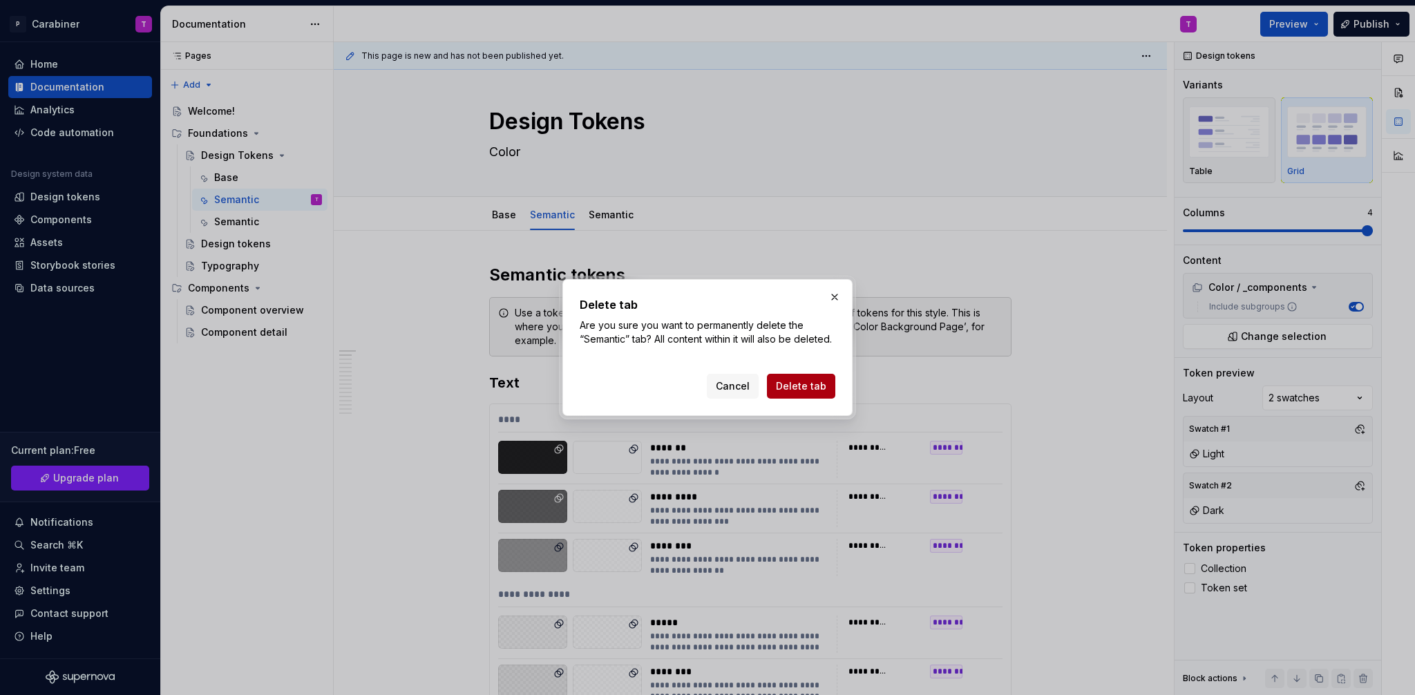
click at [800, 377] on button "Delete tab" at bounding box center [801, 386] width 68 height 25
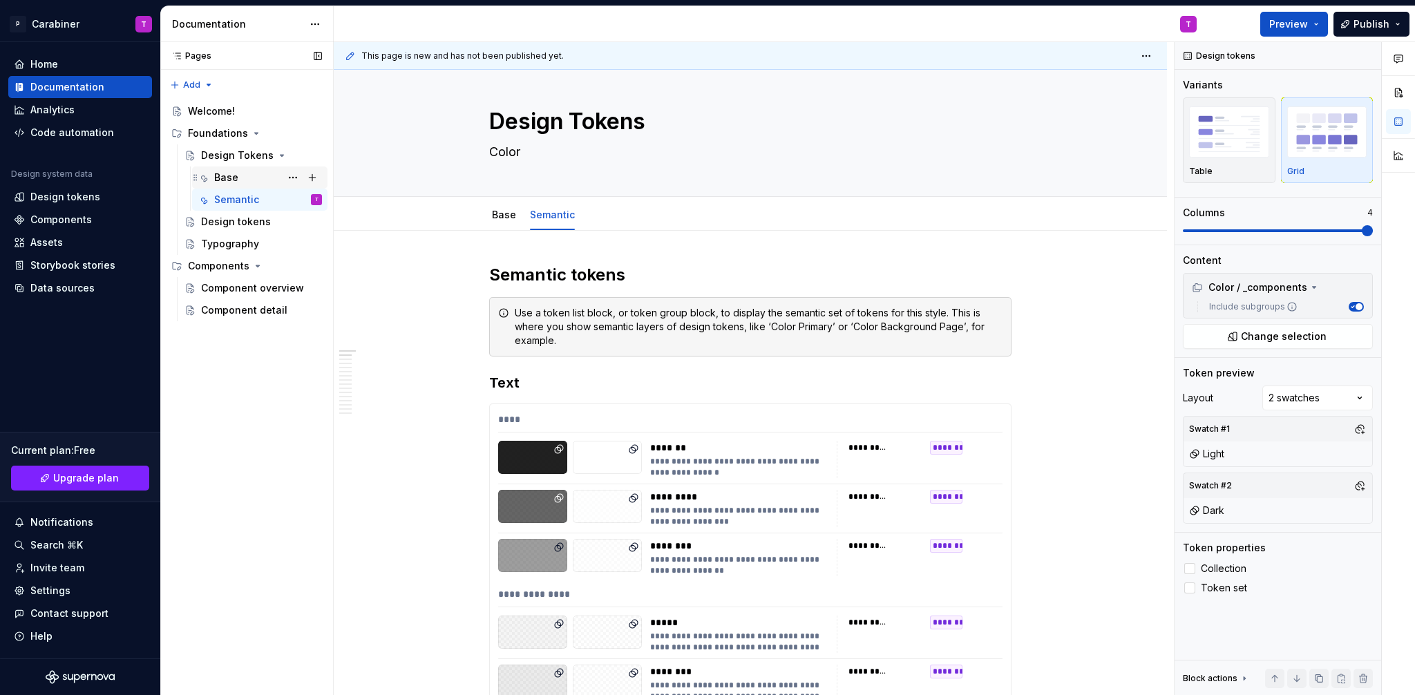
click at [229, 180] on div "Base" at bounding box center [226, 178] width 24 height 14
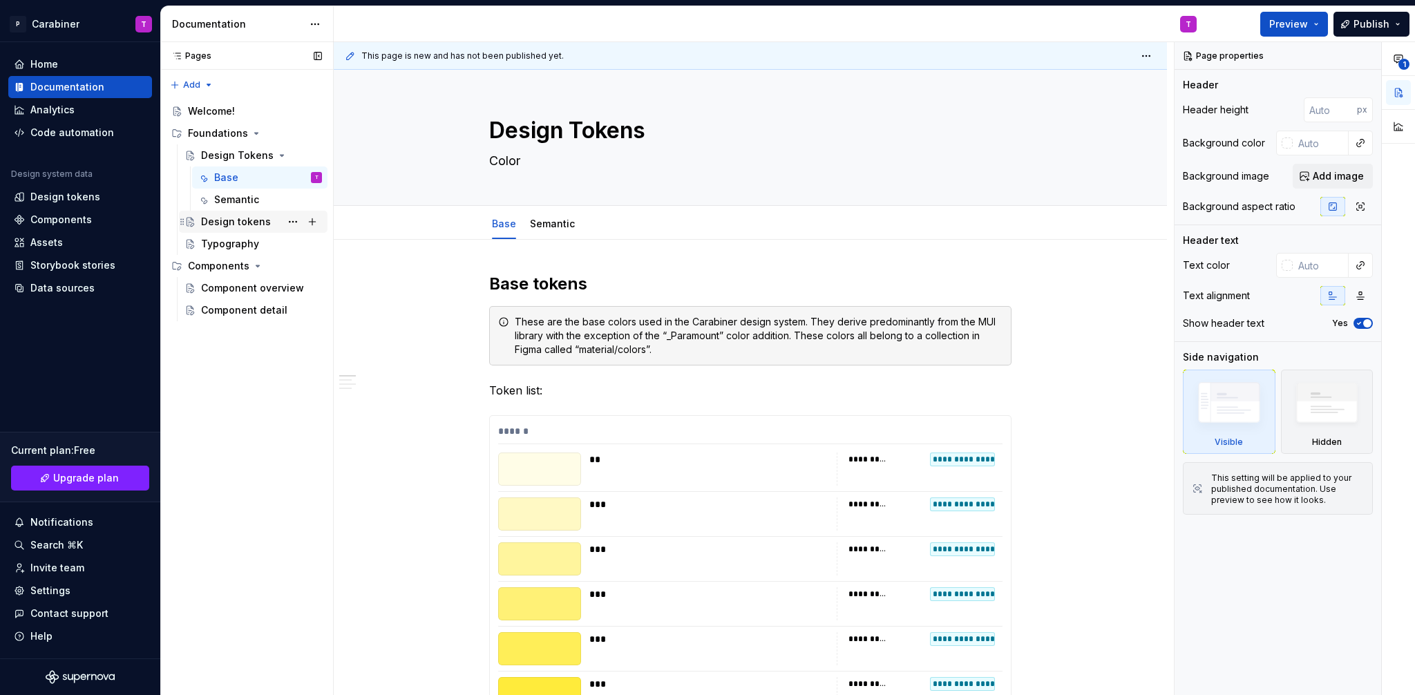
click at [221, 220] on div "Design tokens" at bounding box center [236, 222] width 70 height 14
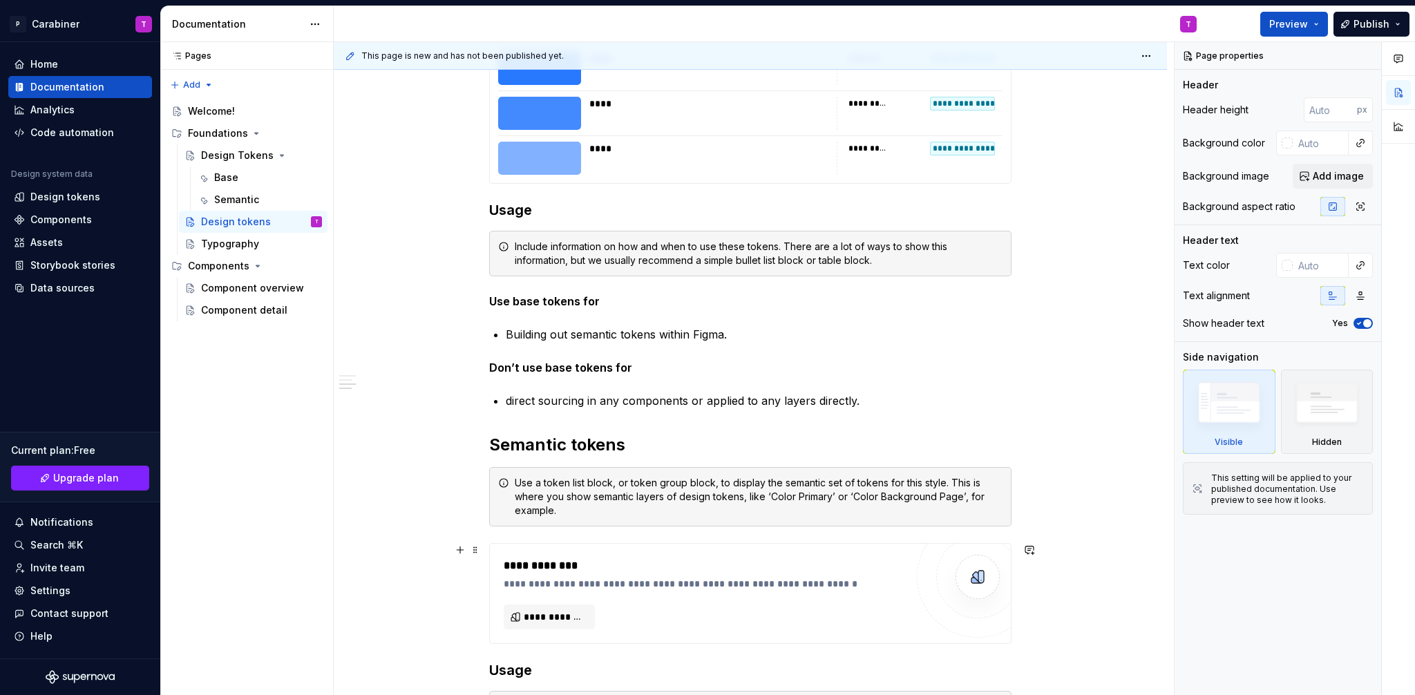
scroll to position [12847, 0]
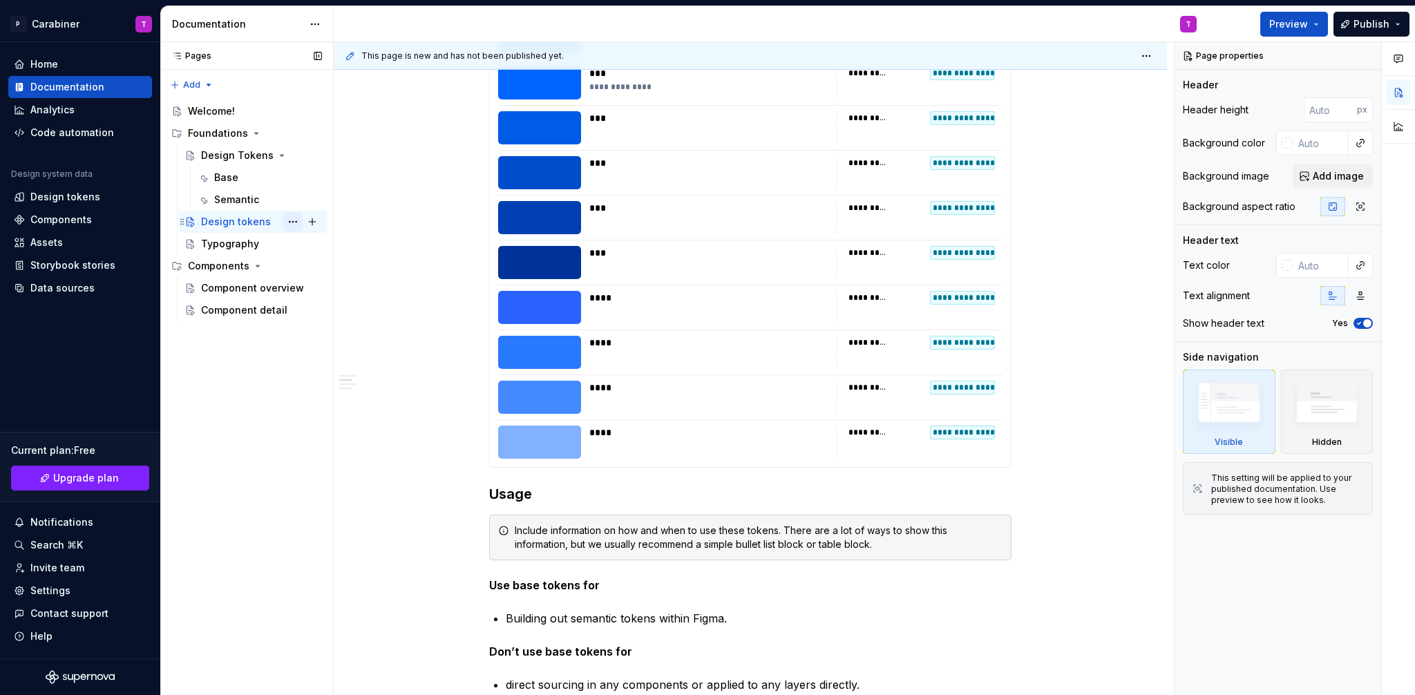
click at [291, 219] on button "Page tree" at bounding box center [292, 221] width 19 height 19
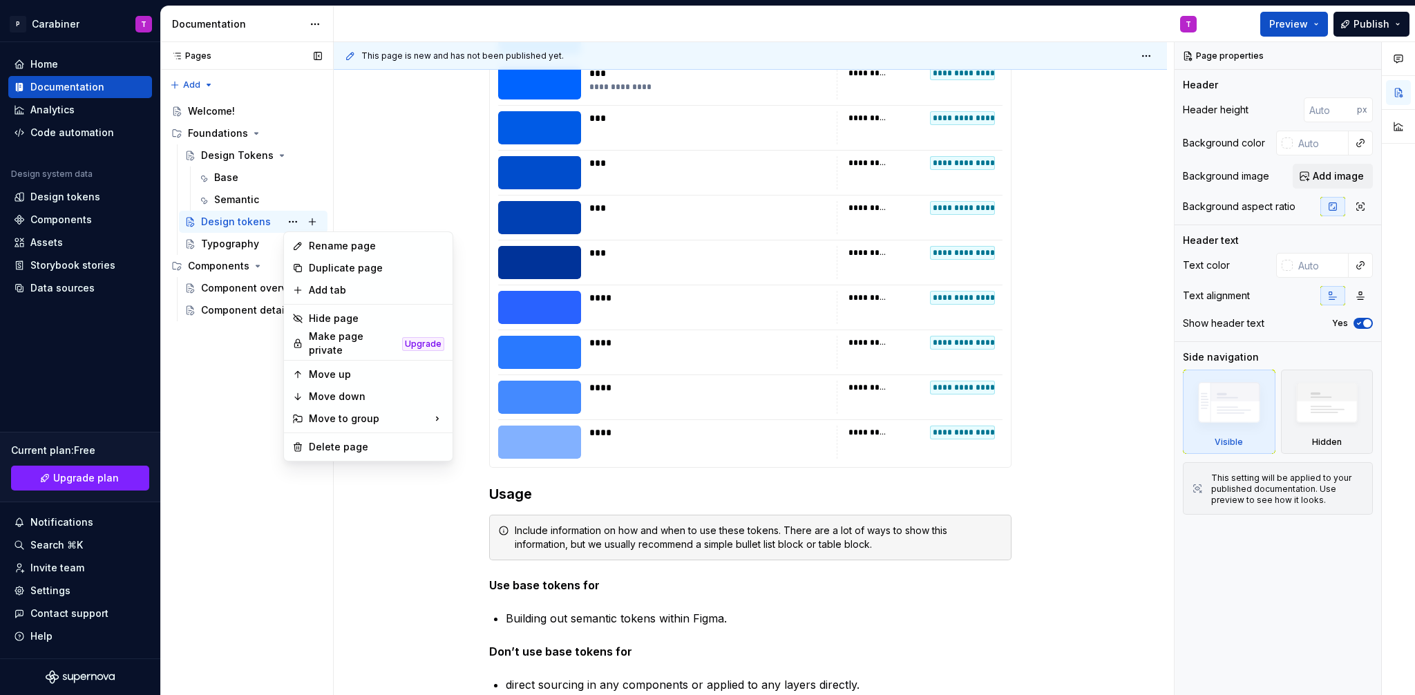
click at [216, 149] on div "Pages Pages Add Accessibility guide for tree Page tree. Navigate the tree with …" at bounding box center [246, 369] width 173 height 654
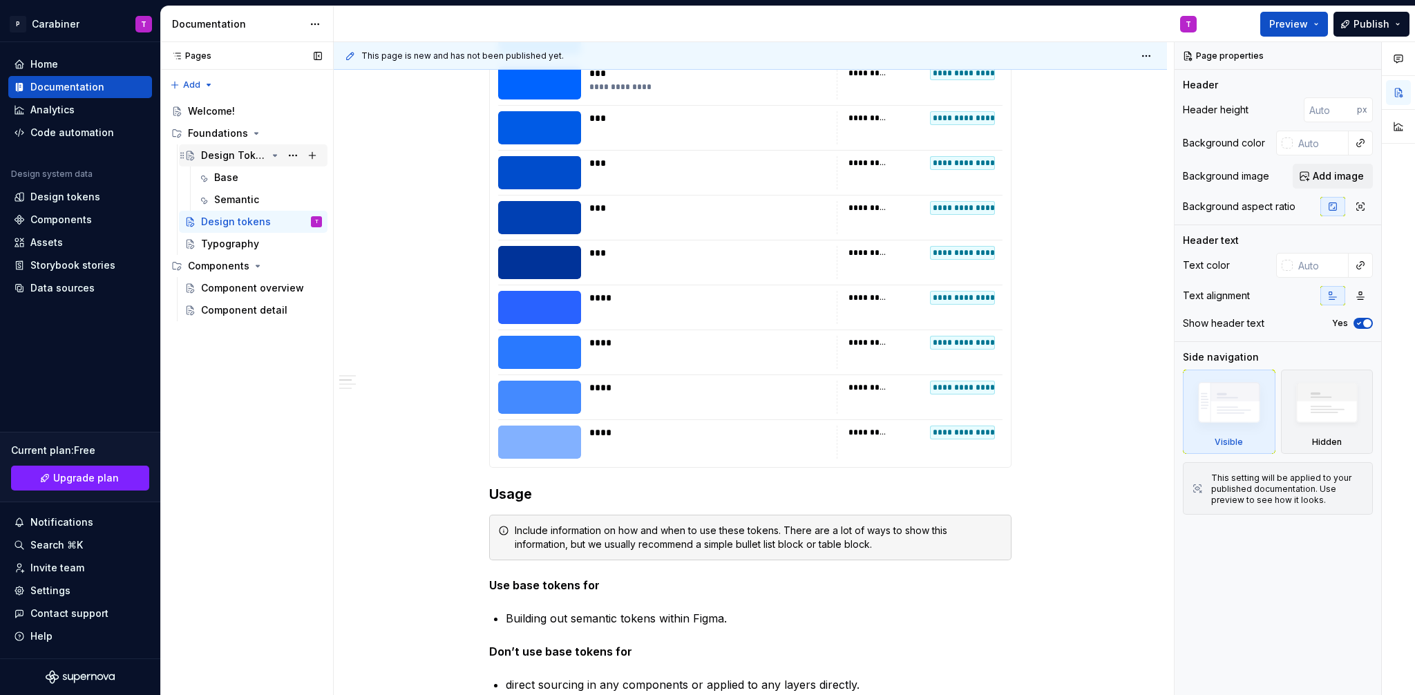
click at [220, 152] on div "Design Tokens" at bounding box center [234, 156] width 66 height 14
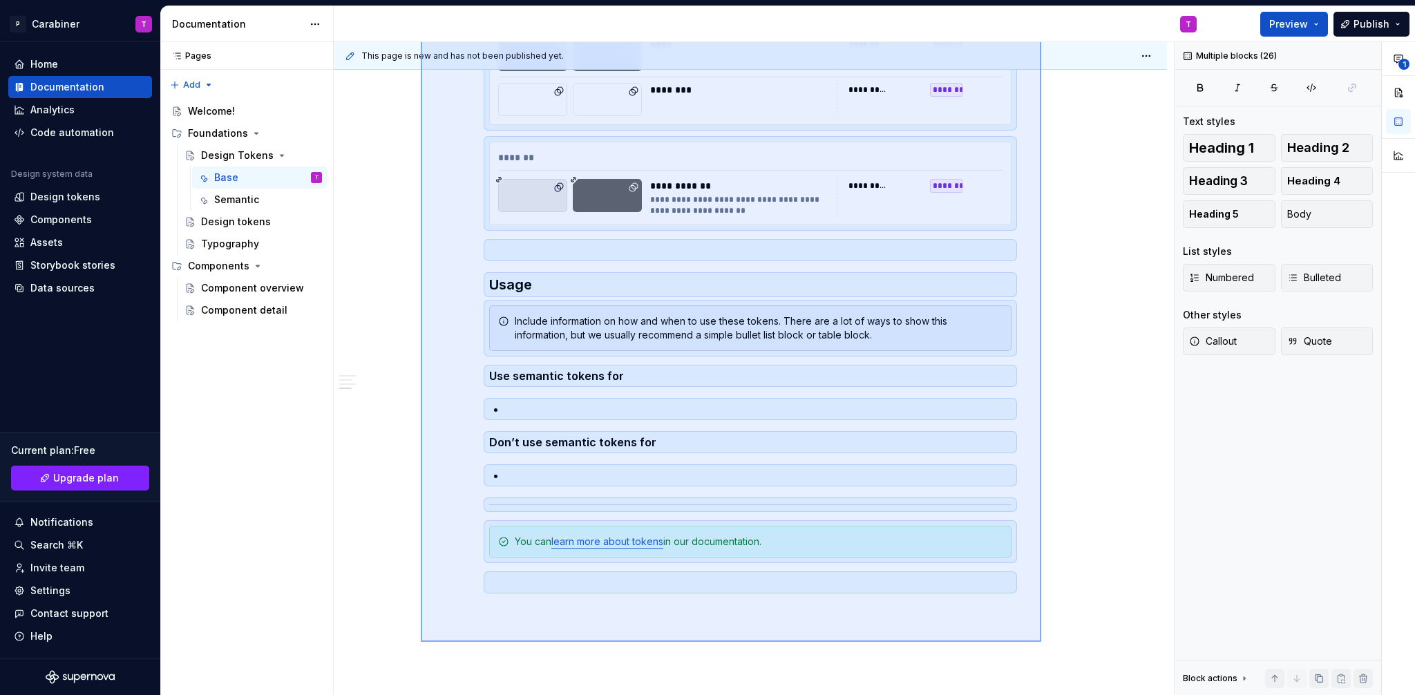
scroll to position [24925, 0]
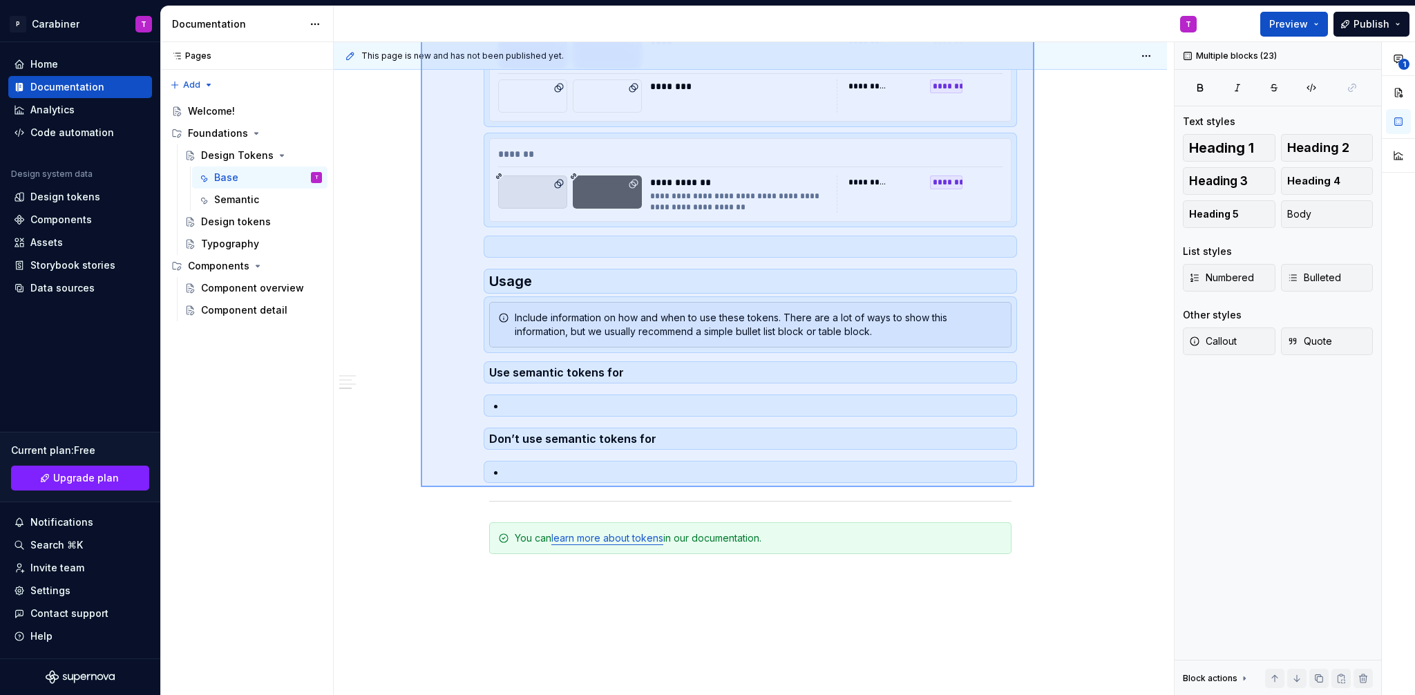
drag, startPoint x: 421, startPoint y: 431, endPoint x: 1034, endPoint y: 487, distance: 616.2
click at [1034, 487] on div "**********" at bounding box center [754, 369] width 840 height 654
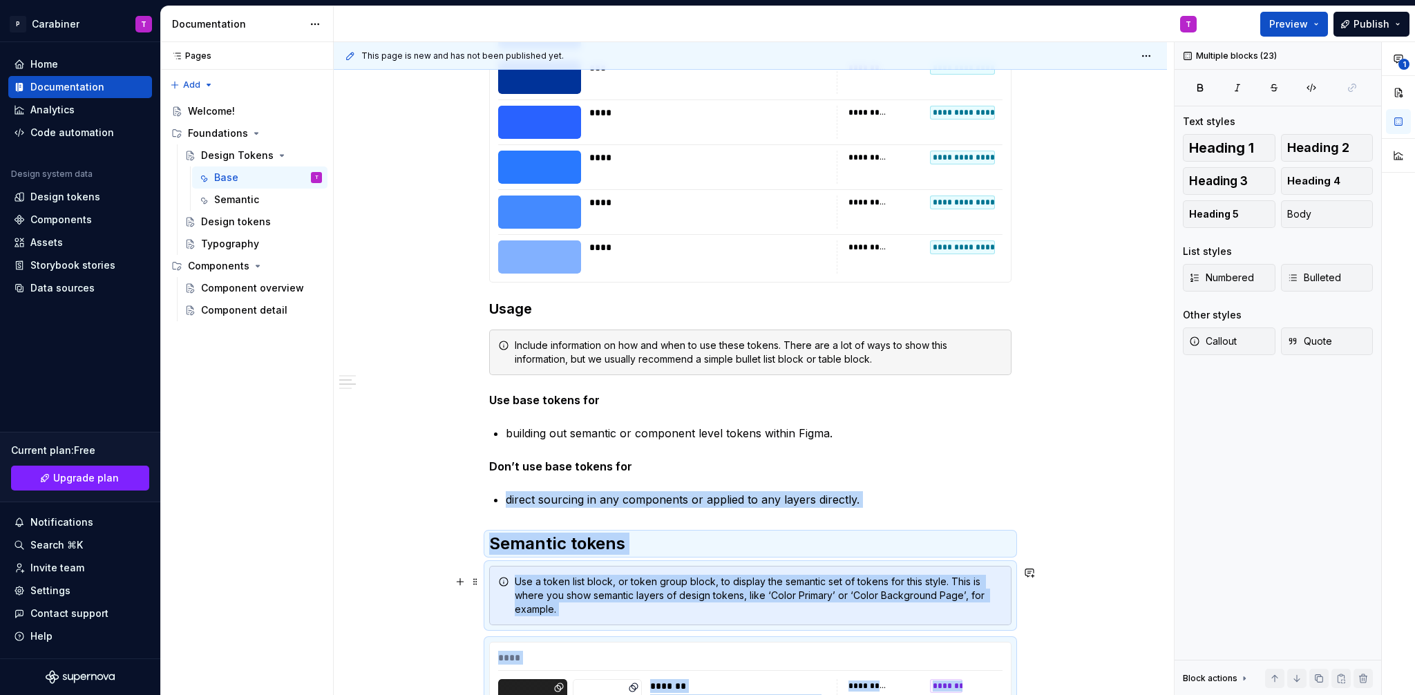
scroll to position [13068, 0]
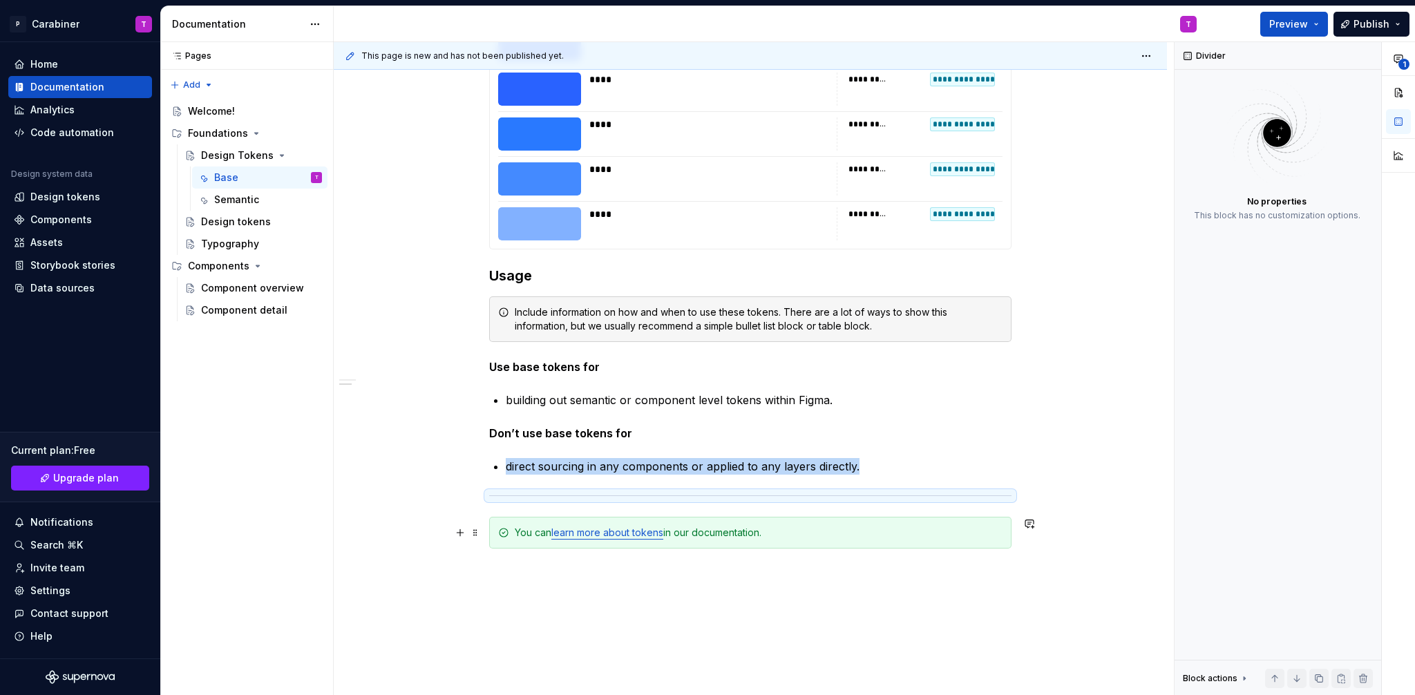
click at [587, 534] on link "learn more about tokens" at bounding box center [607, 533] width 112 height 12
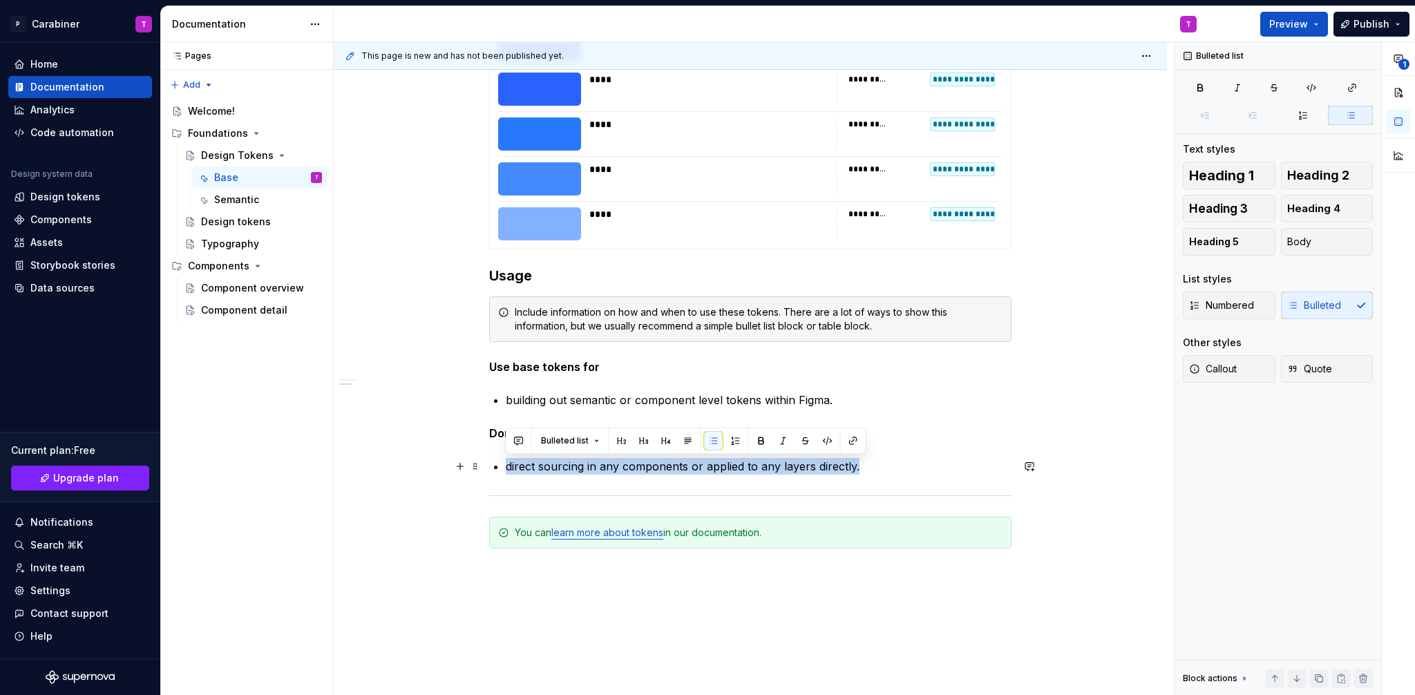
drag, startPoint x: 506, startPoint y: 466, endPoint x: 856, endPoint y: 469, distance: 350.4
click at [856, 469] on p "direct sourcing in any components or applied to any layers directly." at bounding box center [759, 466] width 506 height 17
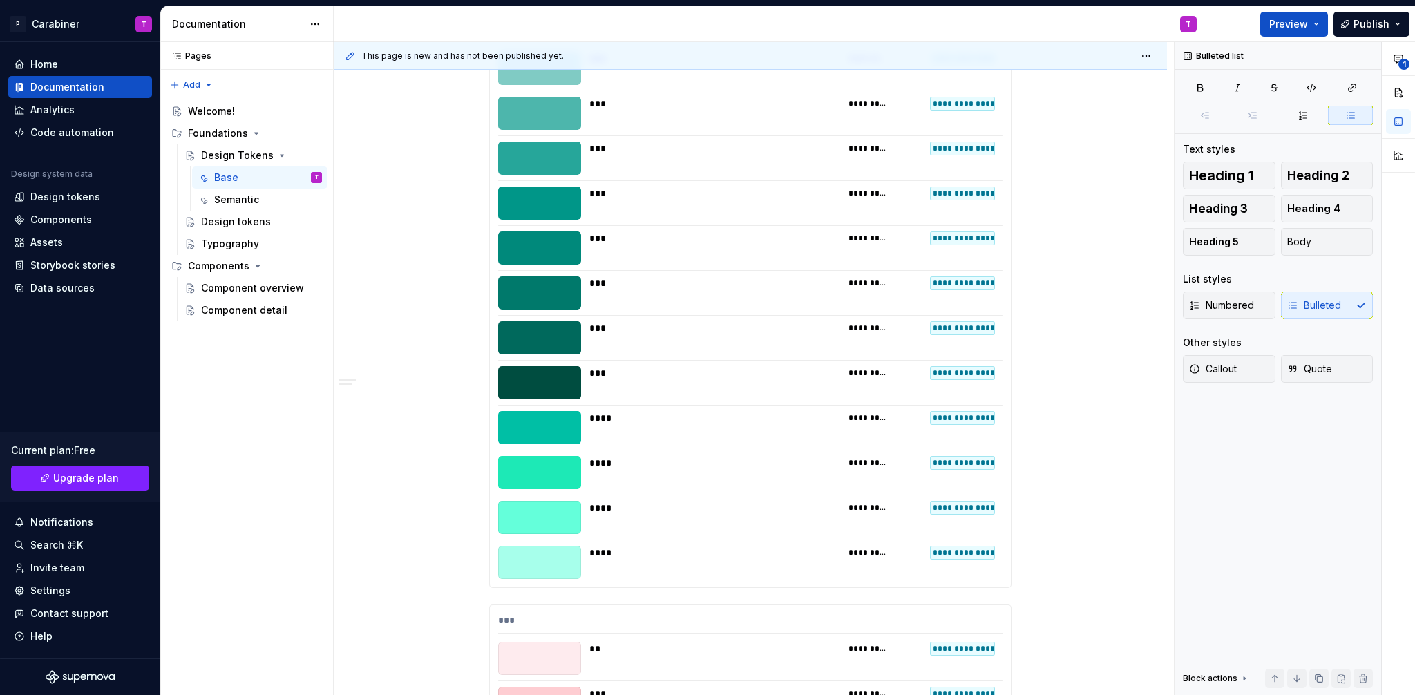
scroll to position [0, 0]
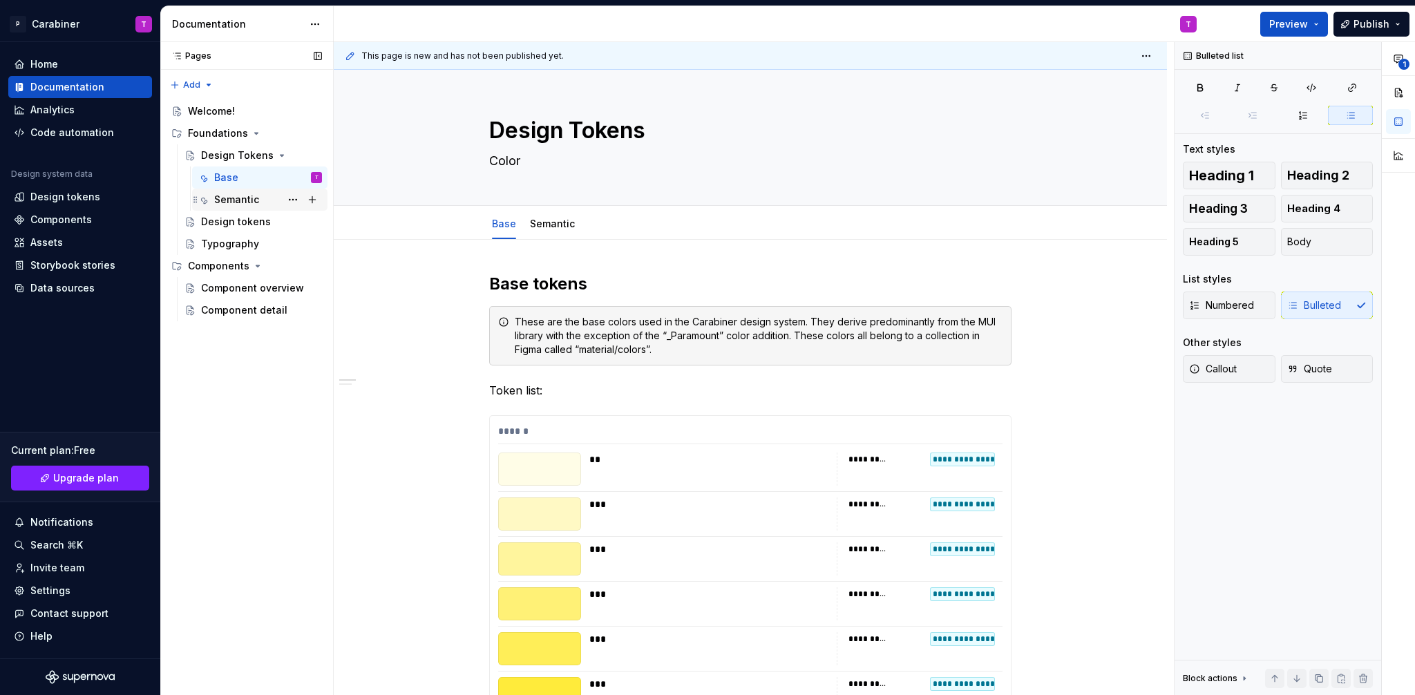
click at [243, 197] on div "Semantic" at bounding box center [236, 200] width 45 height 14
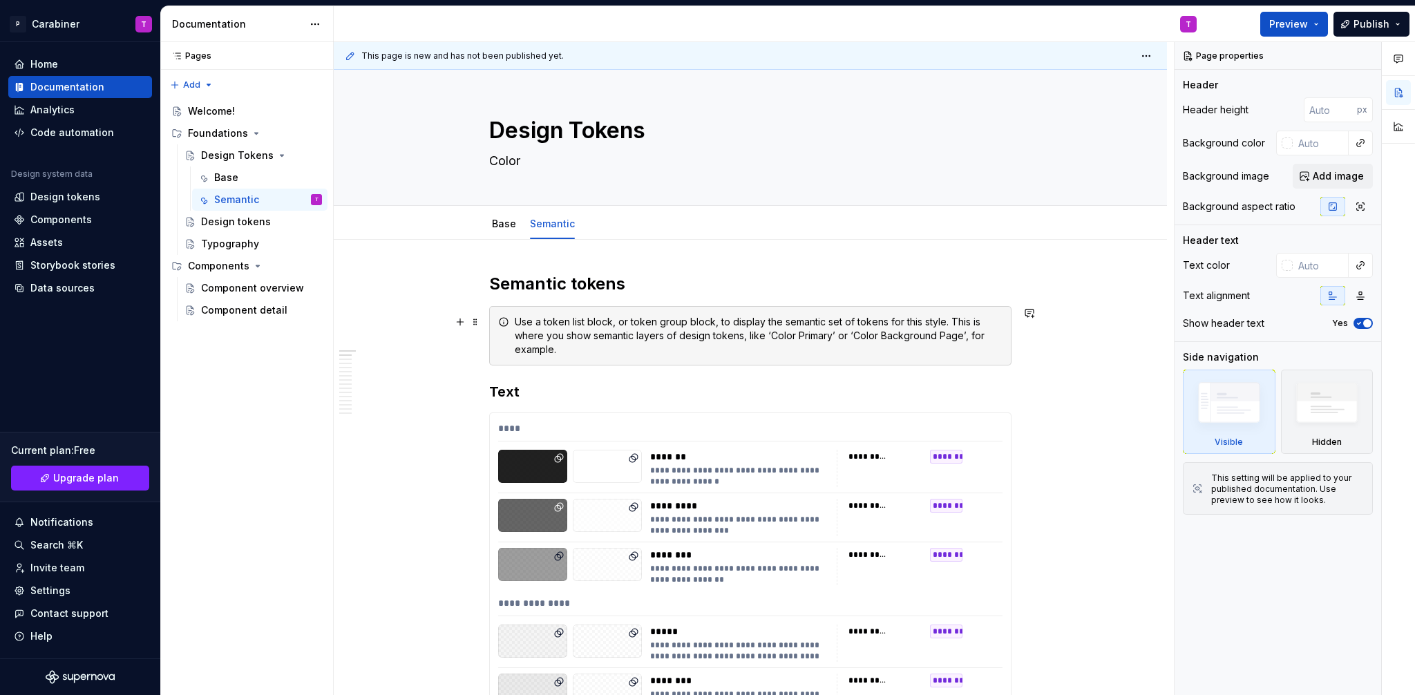
type textarea "*"
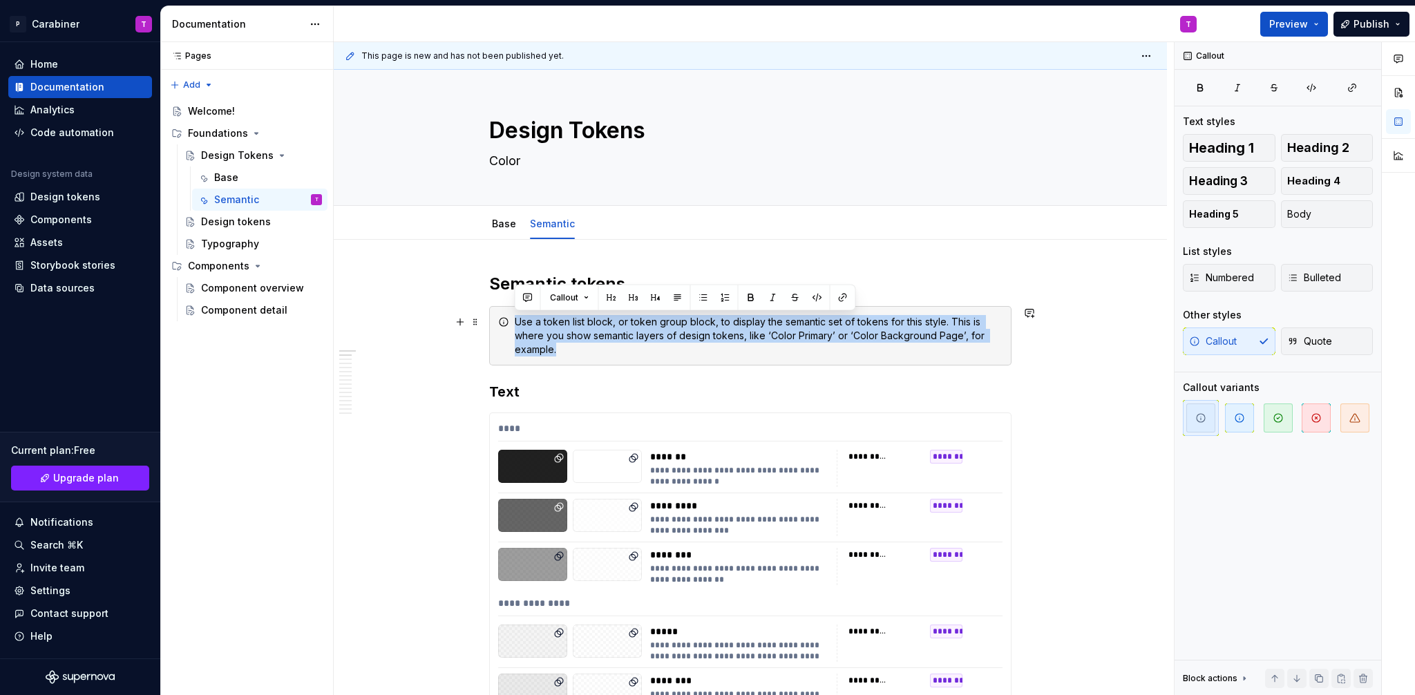
drag, startPoint x: 515, startPoint y: 321, endPoint x: 565, endPoint y: 347, distance: 56.9
click at [565, 347] on div "Use a token list block, or token group block, to display the semantic set of to…" at bounding box center [759, 335] width 488 height 41
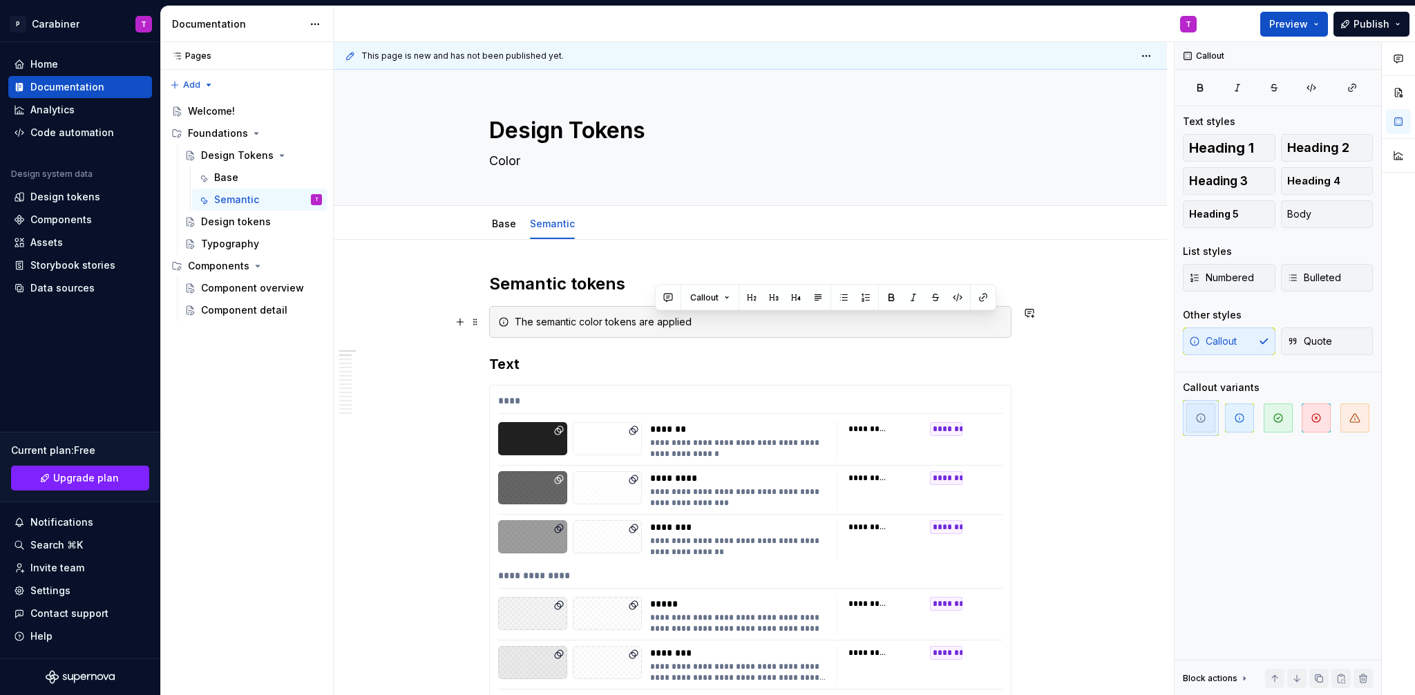
drag, startPoint x: 656, startPoint y: 322, endPoint x: 692, endPoint y: 321, distance: 35.2
click at [692, 321] on div "The semantic color tokens are applied" at bounding box center [759, 322] width 488 height 14
drag, startPoint x: 816, startPoint y: 322, endPoint x: 849, endPoint y: 322, distance: 33.2
click at [849, 322] on div "The semantic color tokens are the second level of tokens that are used" at bounding box center [759, 322] width 488 height 14
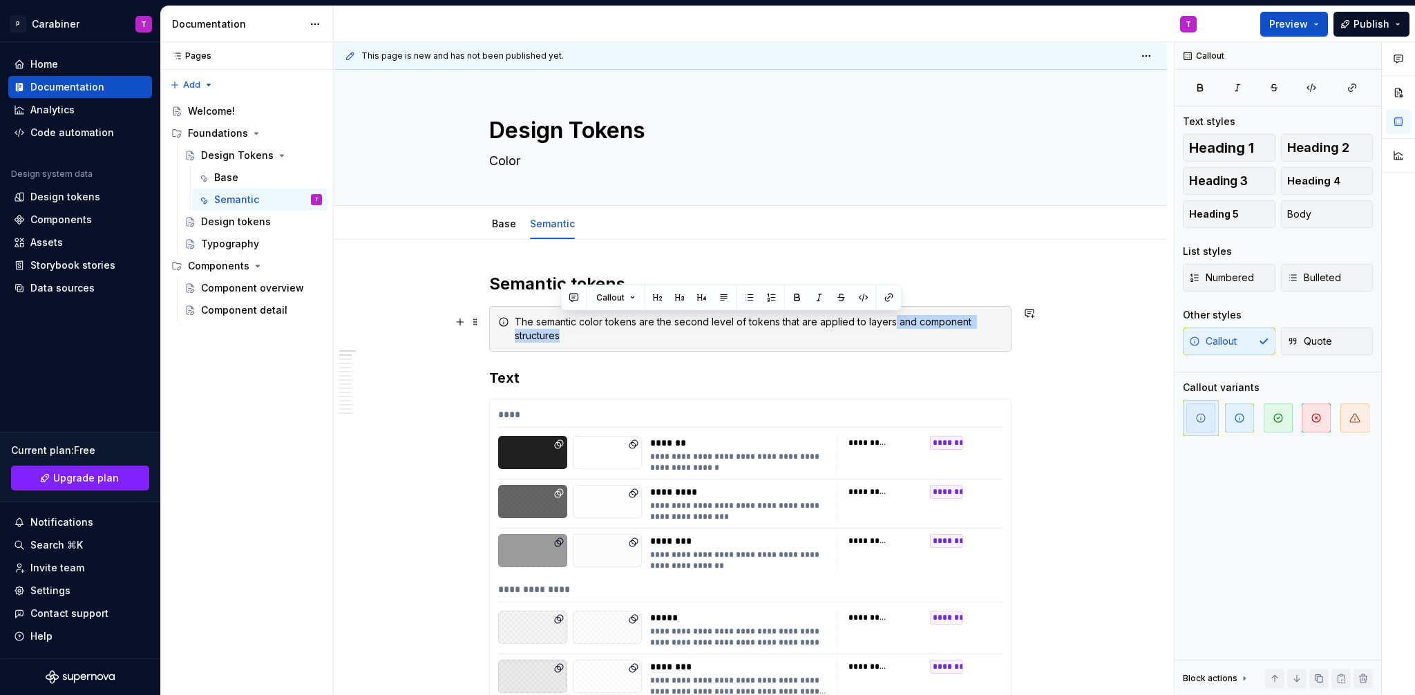
drag, startPoint x: 890, startPoint y: 321, endPoint x: 903, endPoint y: 335, distance: 19.1
click at [903, 335] on div "The semantic color tokens are the second level of tokens that are applied to la…" at bounding box center [759, 329] width 488 height 28
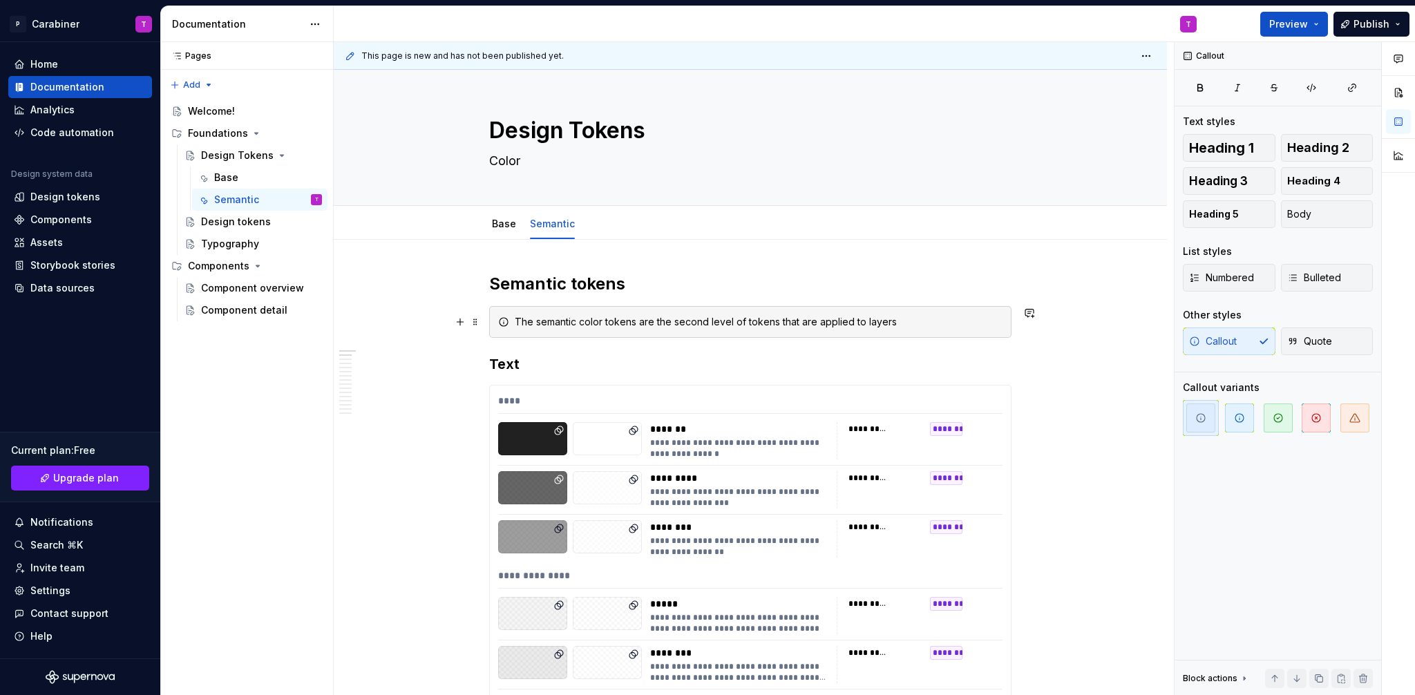
click at [862, 322] on div "The semantic color tokens are the second level of tokens that are applied to la…" at bounding box center [759, 322] width 488 height 14
click at [915, 323] on div "The semantic color tokens are the second level of tokens that are applied to co…" at bounding box center [759, 322] width 488 height 14
click at [951, 323] on div "The semantic color tokens are the second level of tokens that are applied to co…" at bounding box center [759, 322] width 488 height 14
drag, startPoint x: 863, startPoint y: 321, endPoint x: 919, endPoint y: 325, distance: 56.1
click at [920, 325] on div "The semantic color tokens are the second level of tokens that are applied to co…" at bounding box center [759, 322] width 488 height 14
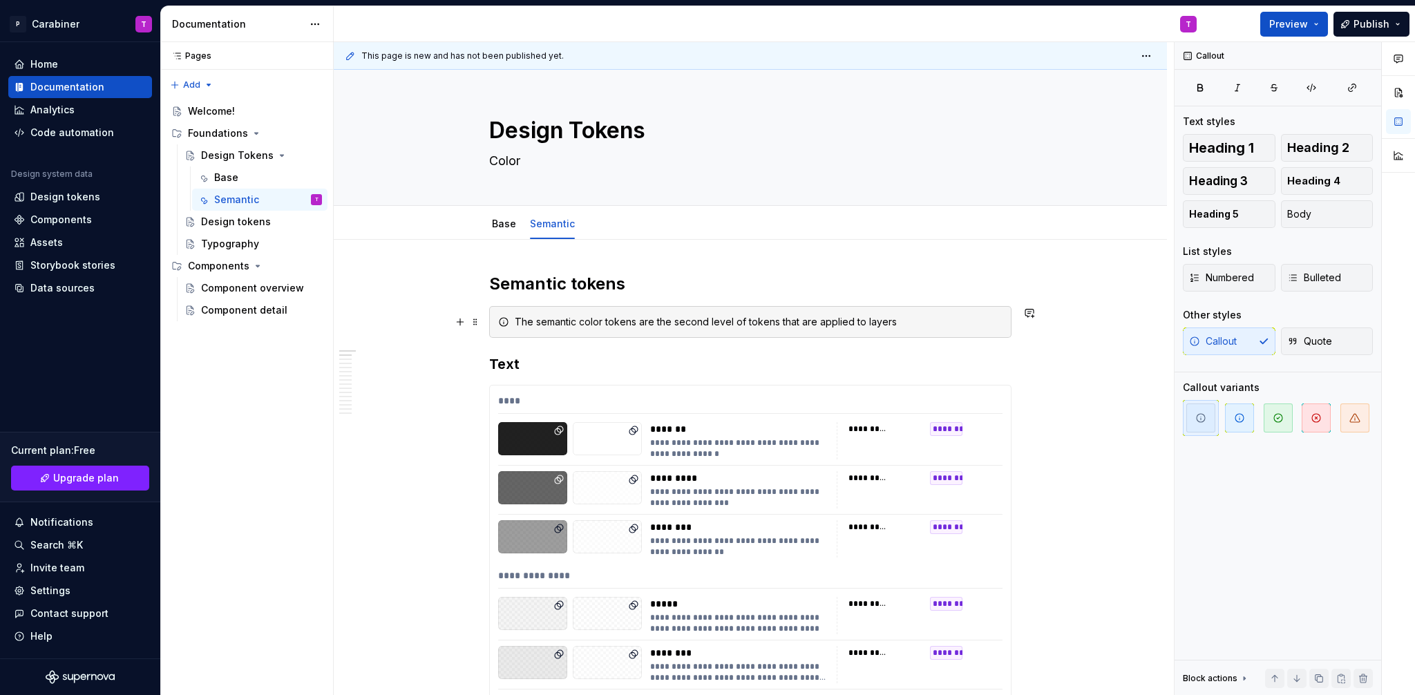
click at [909, 321] on div "The semantic color tokens are the second level of tokens that are applied to la…" at bounding box center [759, 322] width 488 height 14
click at [923, 323] on div "The semantic color tokens are the second level of tokens that are applied to la…" at bounding box center [759, 322] width 488 height 14
click at [940, 323] on div "The semantic color tokens are the second level of tokens that are applied to la…" at bounding box center [759, 322] width 488 height 14
click at [966, 321] on div "The semantic color tokens are the second level of tokens that are applied to la…" at bounding box center [759, 322] width 488 height 14
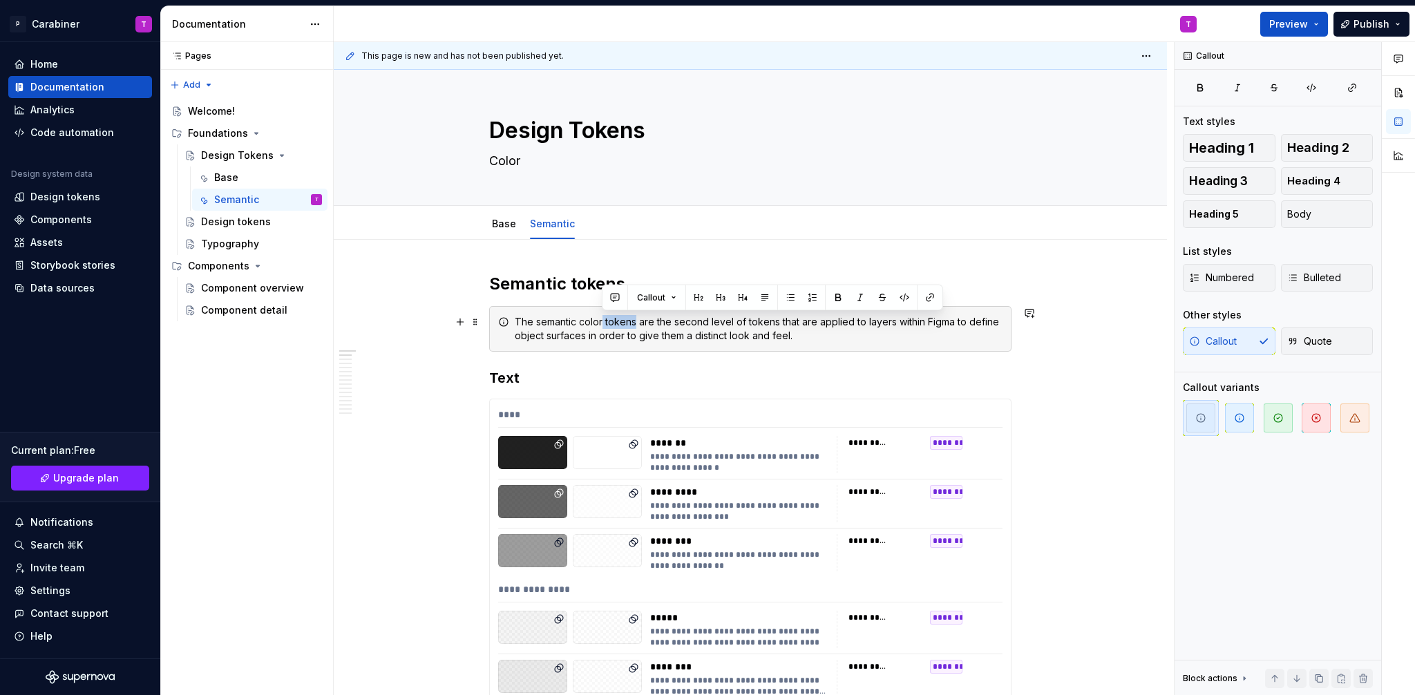
drag, startPoint x: 601, startPoint y: 323, endPoint x: 635, endPoint y: 325, distance: 33.9
click at [635, 325] on div "The semantic color tokens are the second level of tokens that are applied to la…" at bounding box center [759, 329] width 488 height 28
click at [788, 323] on div "The semantic colors are the second level of tokens that are applied to layers w…" at bounding box center [759, 329] width 488 height 28
click at [840, 336] on div "The semantic colors are the second level of tokens that are directly applied to…" at bounding box center [759, 329] width 488 height 28
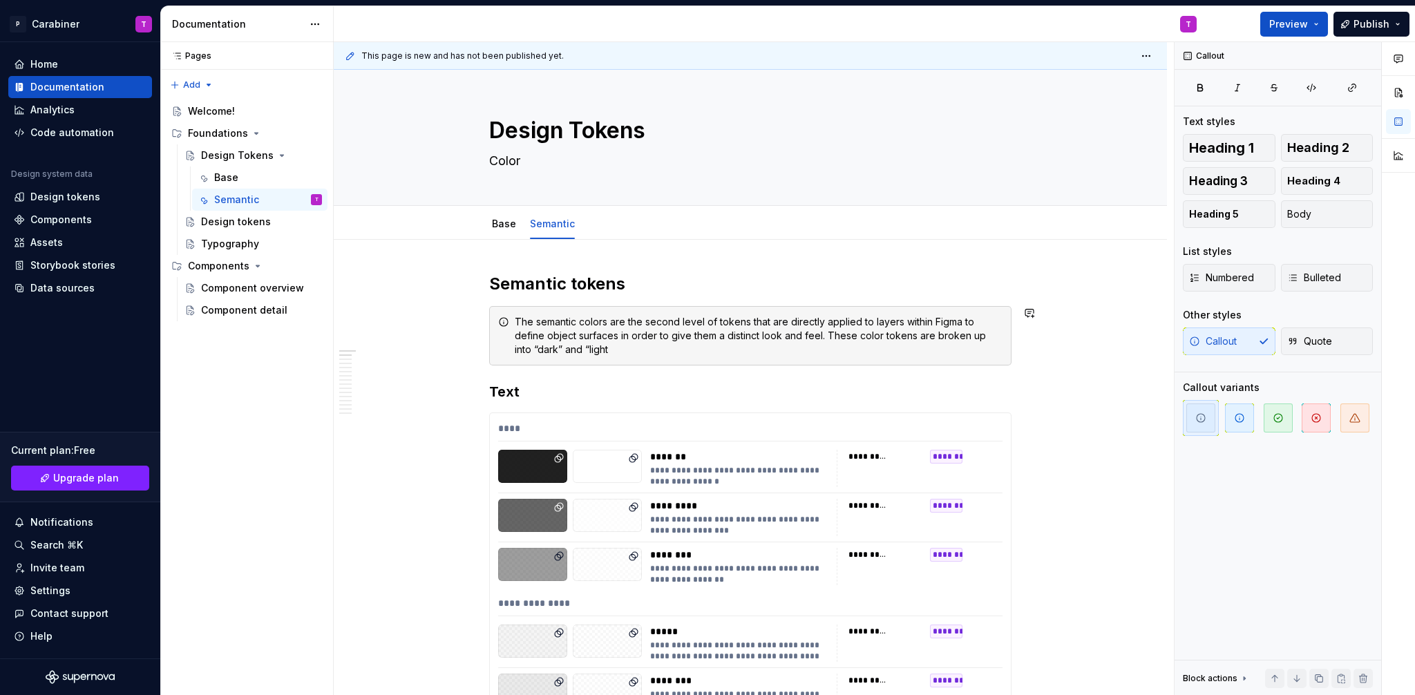
click at [570, 351] on div "The semantic colors are the second level of tokens that are directly applied to…" at bounding box center [759, 335] width 488 height 41
click at [529, 350] on div "The semantic colors are the second level of tokens that are directly applied to…" at bounding box center [759, 335] width 488 height 41
click at [545, 351] on div "The semantic colors are the second level of tokens that are directly applied to…" at bounding box center [759, 335] width 488 height 41
click at [696, 352] on div "The semantic colors are the second level of tokens that are directly applied to…" at bounding box center [759, 335] width 488 height 41
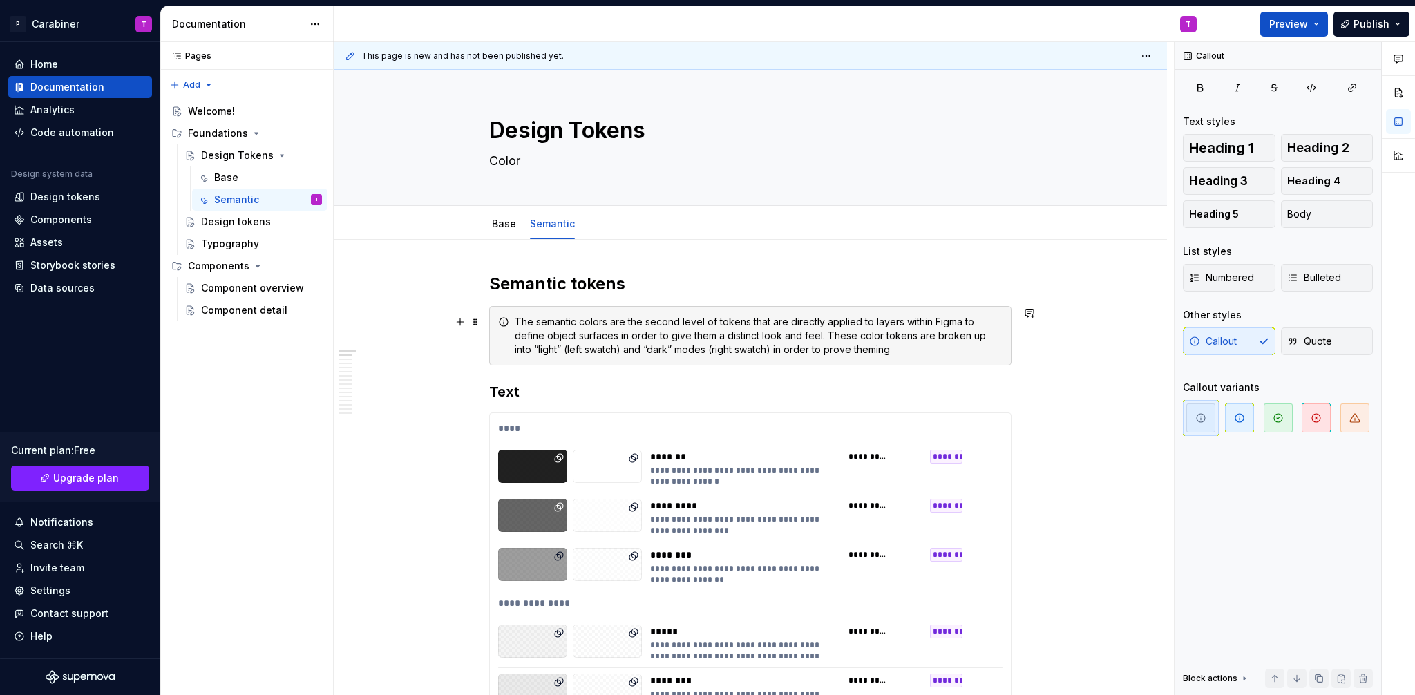
click at [826, 350] on div "The semantic colors are the second level of tokens that are directly applied to…" at bounding box center [759, 335] width 488 height 41
click at [897, 350] on div "The semantic colors are the second level of tokens that are directly applied to…" at bounding box center [759, 335] width 488 height 41
click at [842, 350] on div "The semantic colors are the second level of tokens that are directly applied to…" at bounding box center [759, 335] width 488 height 41
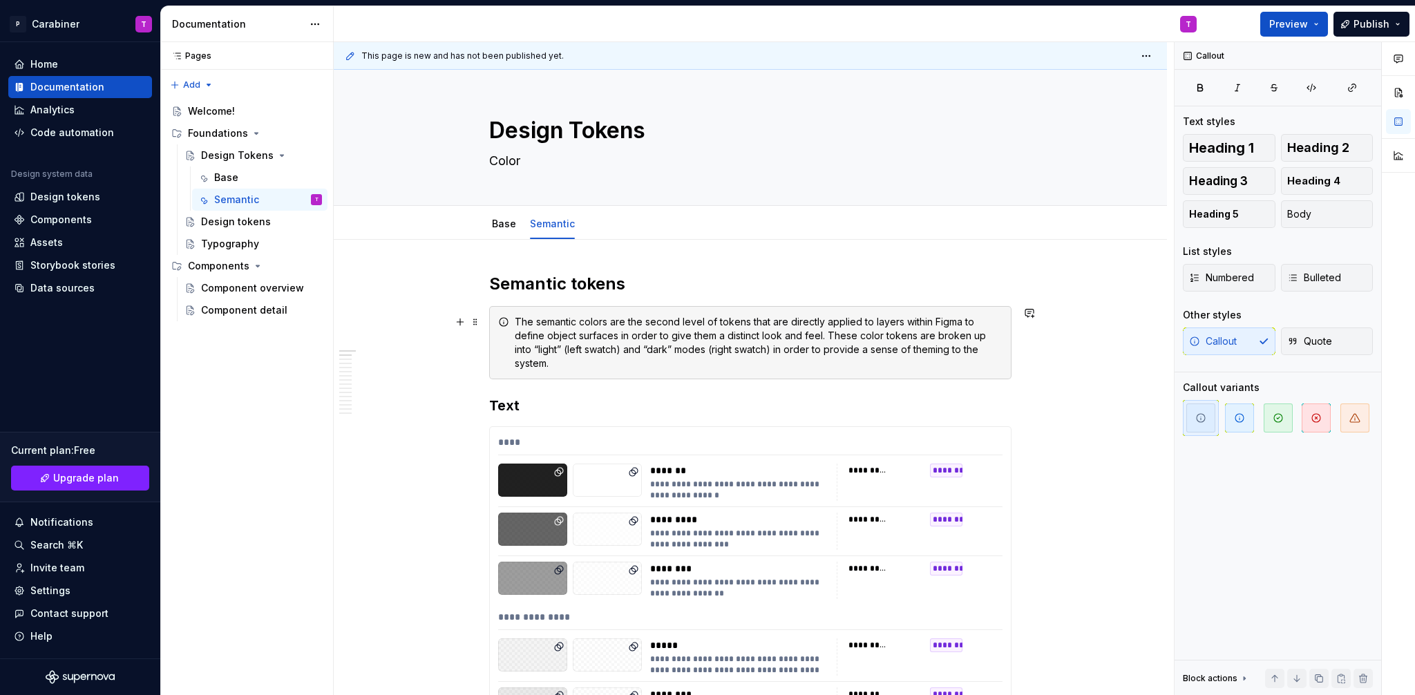
click at [999, 350] on div "The semantic colors are the second level of tokens that are directly applied to…" at bounding box center [759, 342] width 488 height 55
drag, startPoint x: 843, startPoint y: 348, endPoint x: 893, endPoint y: 351, distance: 50.5
click at [893, 351] on div "The semantic colors are the second level of tokens that are directly applied to…" at bounding box center [759, 342] width 488 height 55
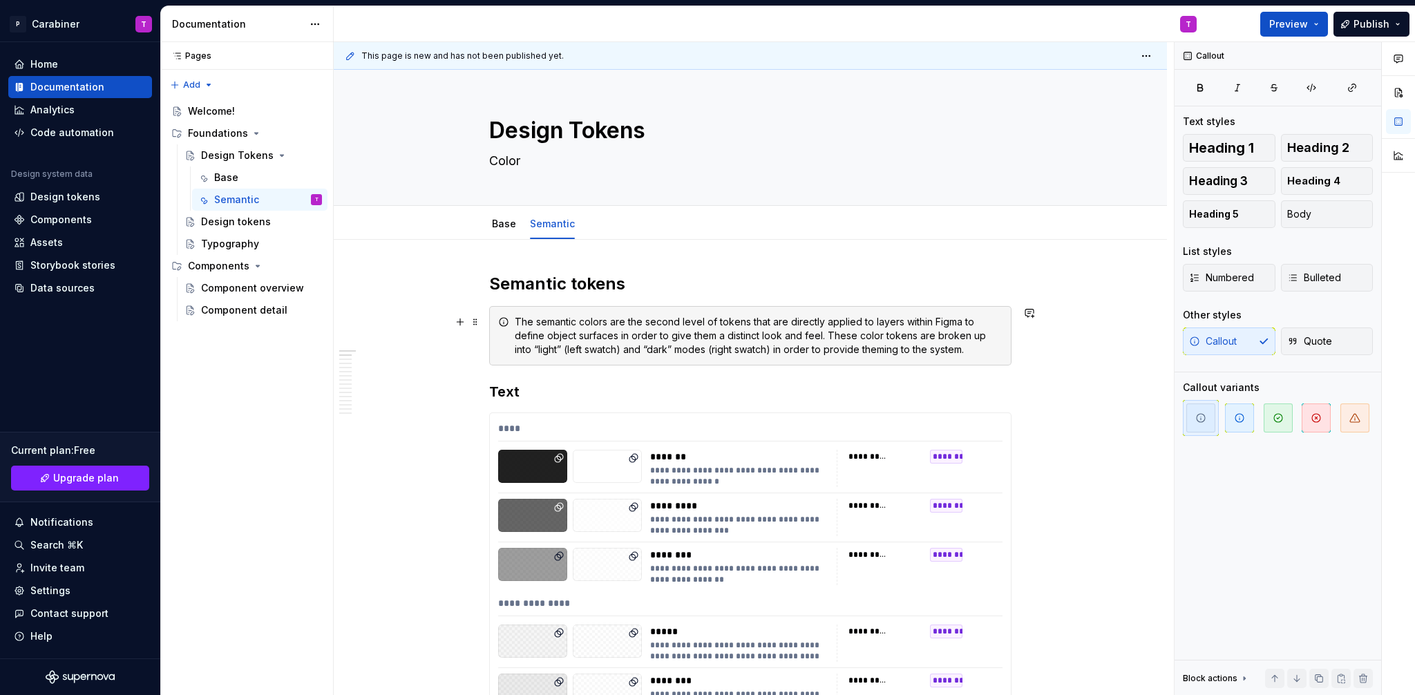
click at [851, 350] on div "The semantic colors are the second level of tokens that are directly applied to…" at bounding box center [759, 335] width 488 height 41
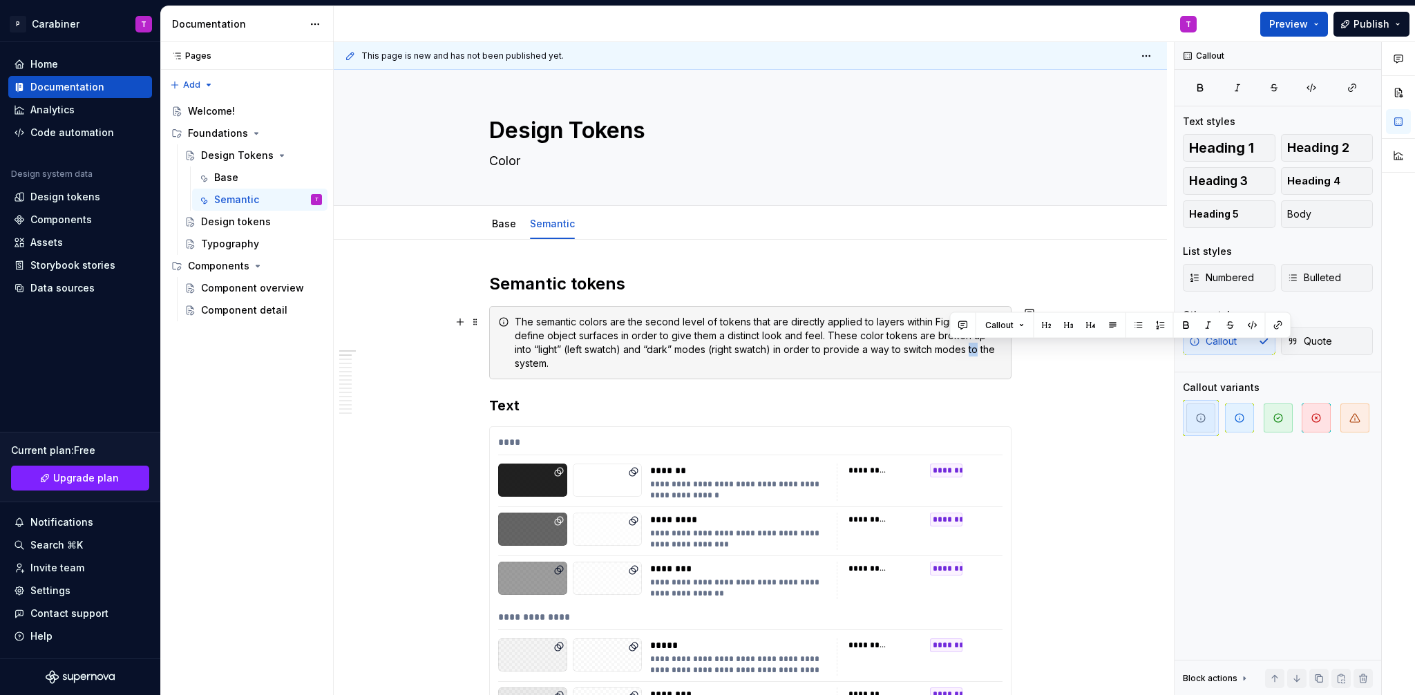
click at [958, 351] on div "The semantic colors are the second level of tokens that are directly applied to…" at bounding box center [759, 342] width 488 height 55
click at [656, 350] on div "The semantic colors are the second level of tokens that are directly applied to…" at bounding box center [759, 342] width 488 height 55
click at [690, 350] on div "The semantic colors are the second level of tokens that are directly applied to…" at bounding box center [759, 342] width 488 height 55
click at [719, 350] on div "The semantic colors are the second level of tokens that are directly applied to…" at bounding box center [759, 342] width 488 height 55
drag, startPoint x: 866, startPoint y: 350, endPoint x: 895, endPoint y: 352, distance: 29.1
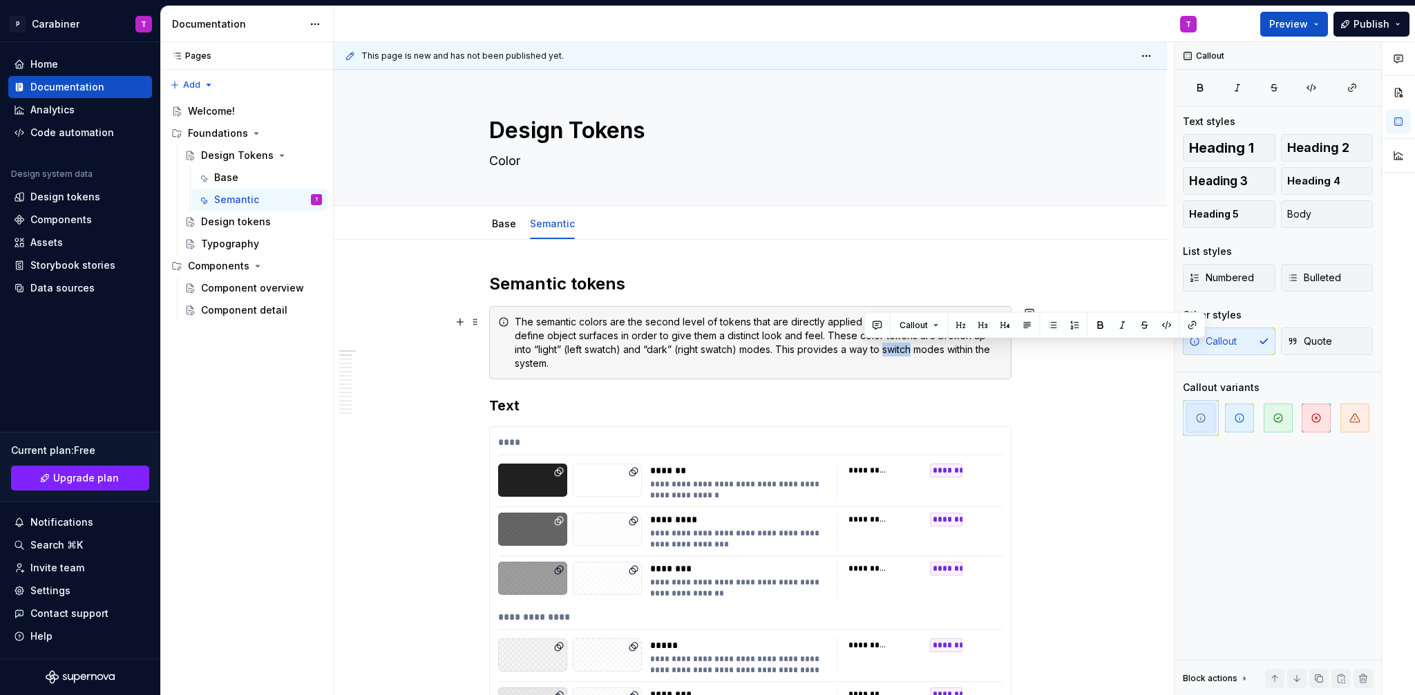
click at [894, 352] on div "The semantic colors are the second level of tokens that are directly applied to…" at bounding box center [759, 342] width 488 height 55
click at [516, 364] on div "The semantic colors are the second level of tokens that are directly applied to…" at bounding box center [759, 342] width 488 height 55
click at [703, 365] on div "The semantic colors are the second level of tokens that are directly applied to…" at bounding box center [759, 342] width 488 height 55
click at [781, 352] on div "The semantic colors are the second level of tokens that are directly applied to…" at bounding box center [759, 342] width 488 height 55
click at [777, 350] on div "The semantic colors are the second level of tokens that are directly applied to…" at bounding box center [759, 342] width 488 height 55
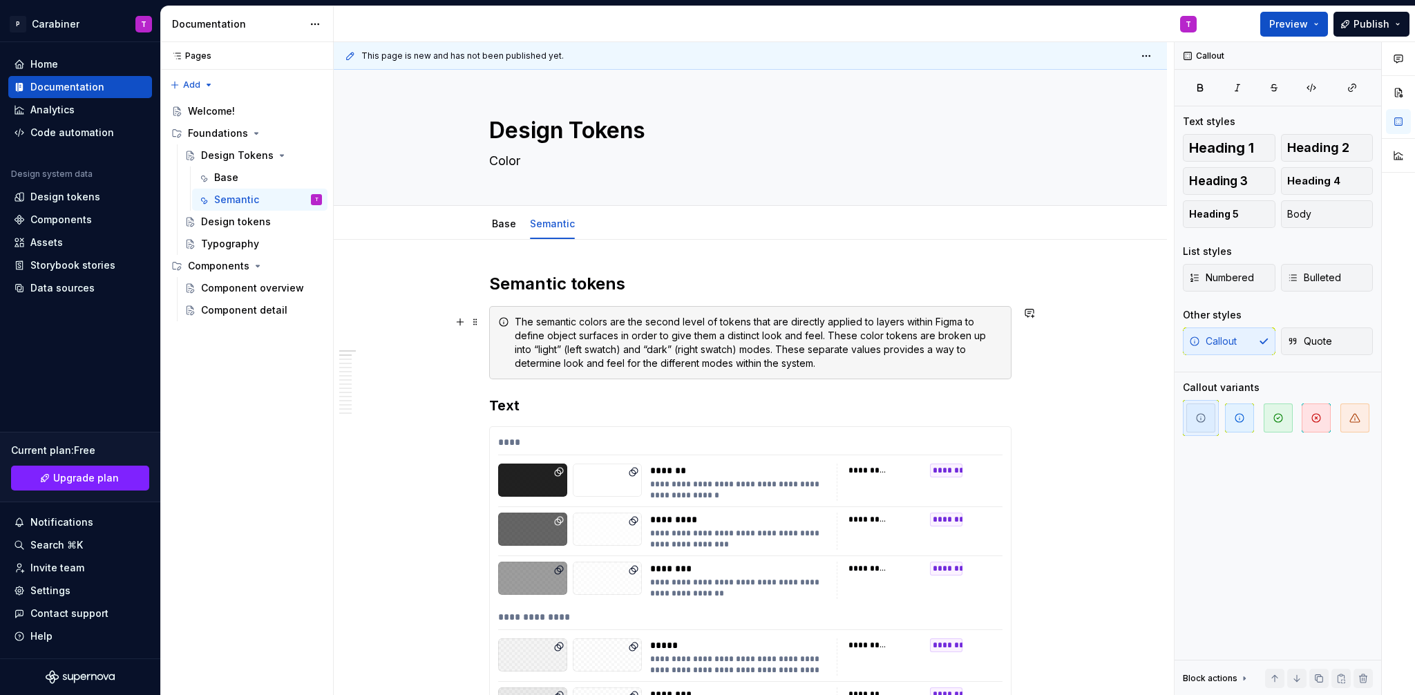
click at [901, 350] on div "The semantic colors are the second level of tokens that are directly applied to…" at bounding box center [759, 342] width 488 height 55
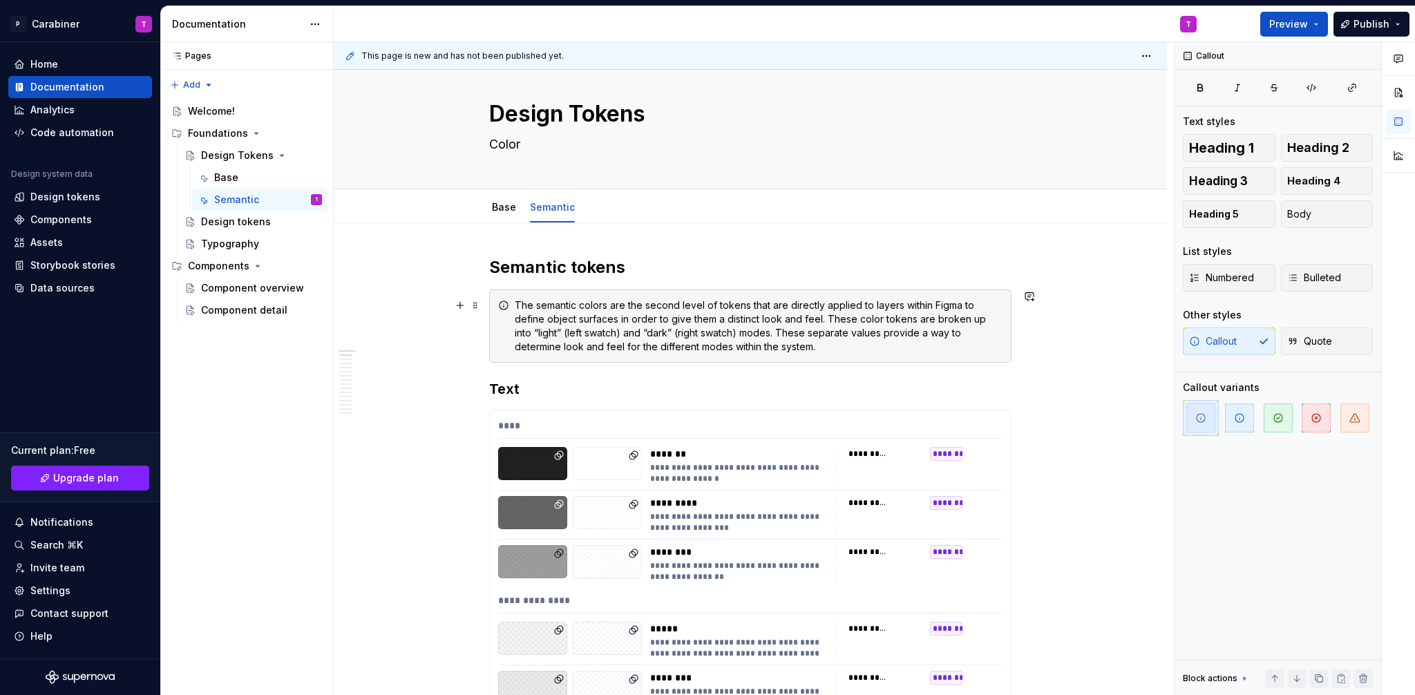
scroll to position [26, 0]
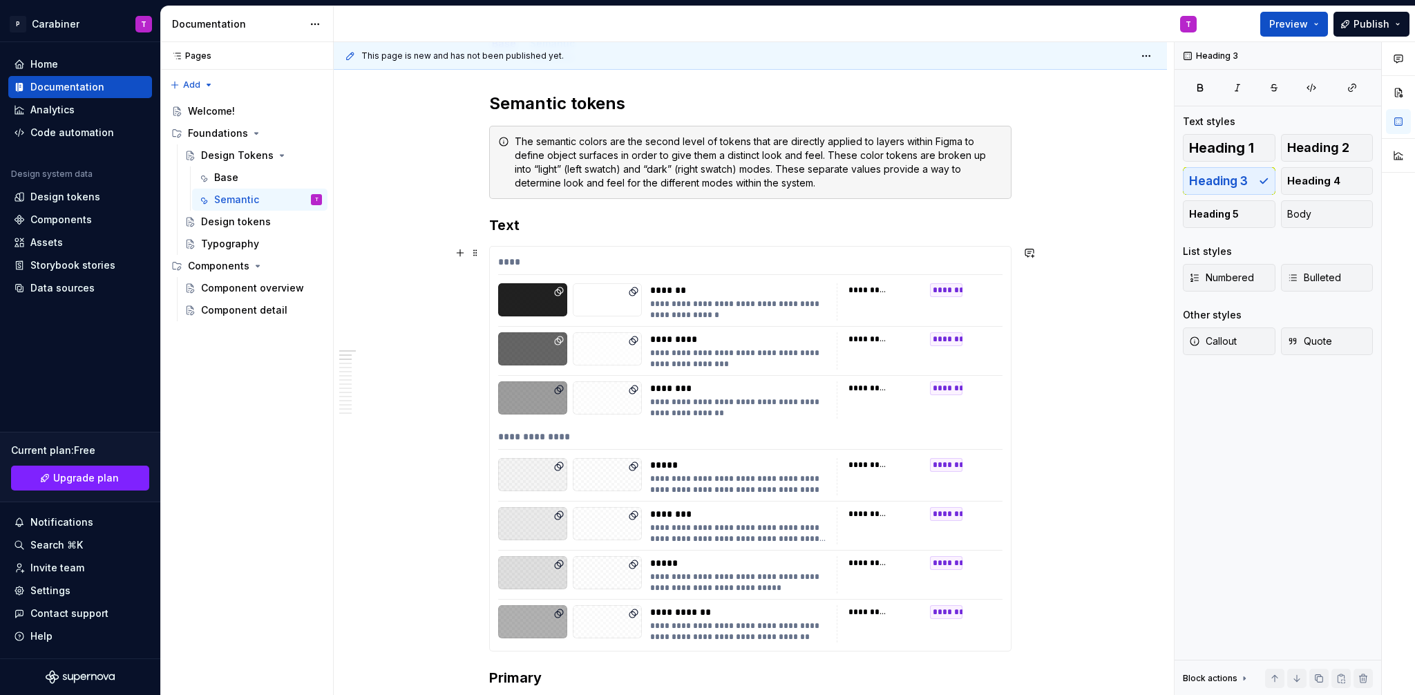
scroll to position [142, 0]
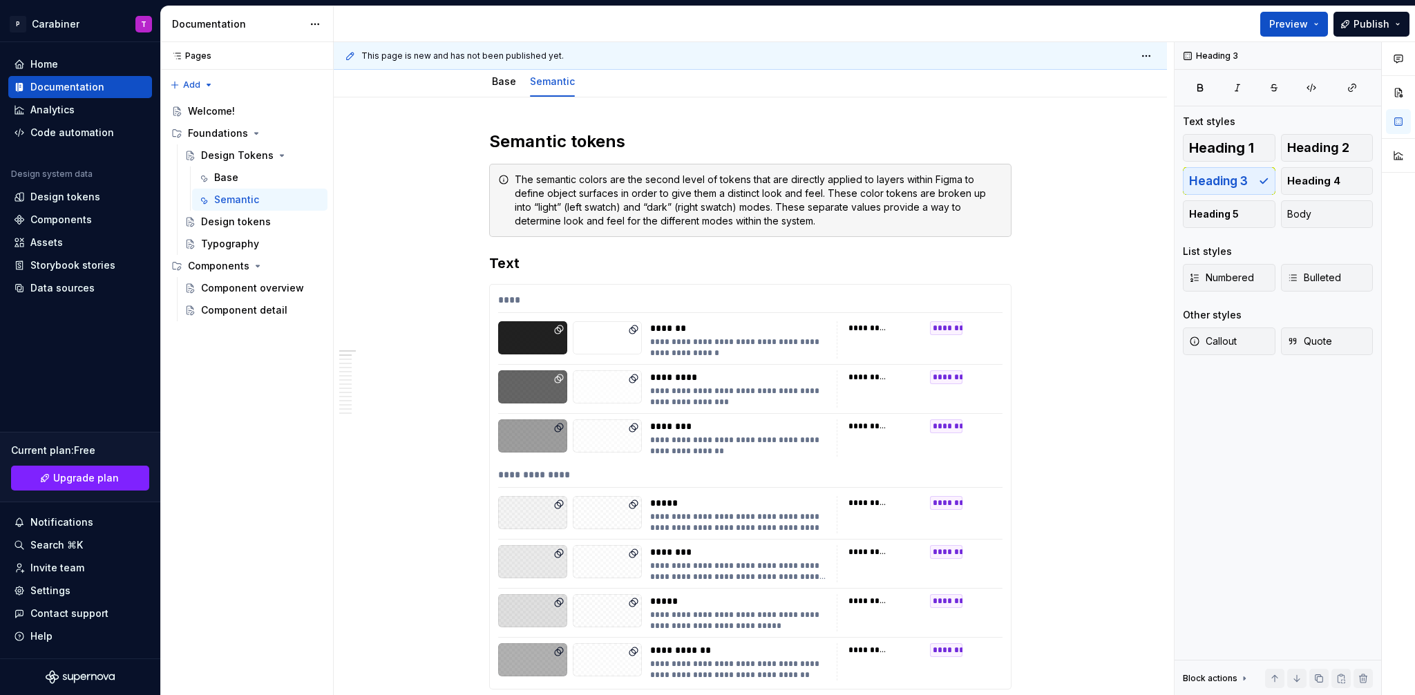
type textarea "*"
